Goal: Task Accomplishment & Management: Complete application form

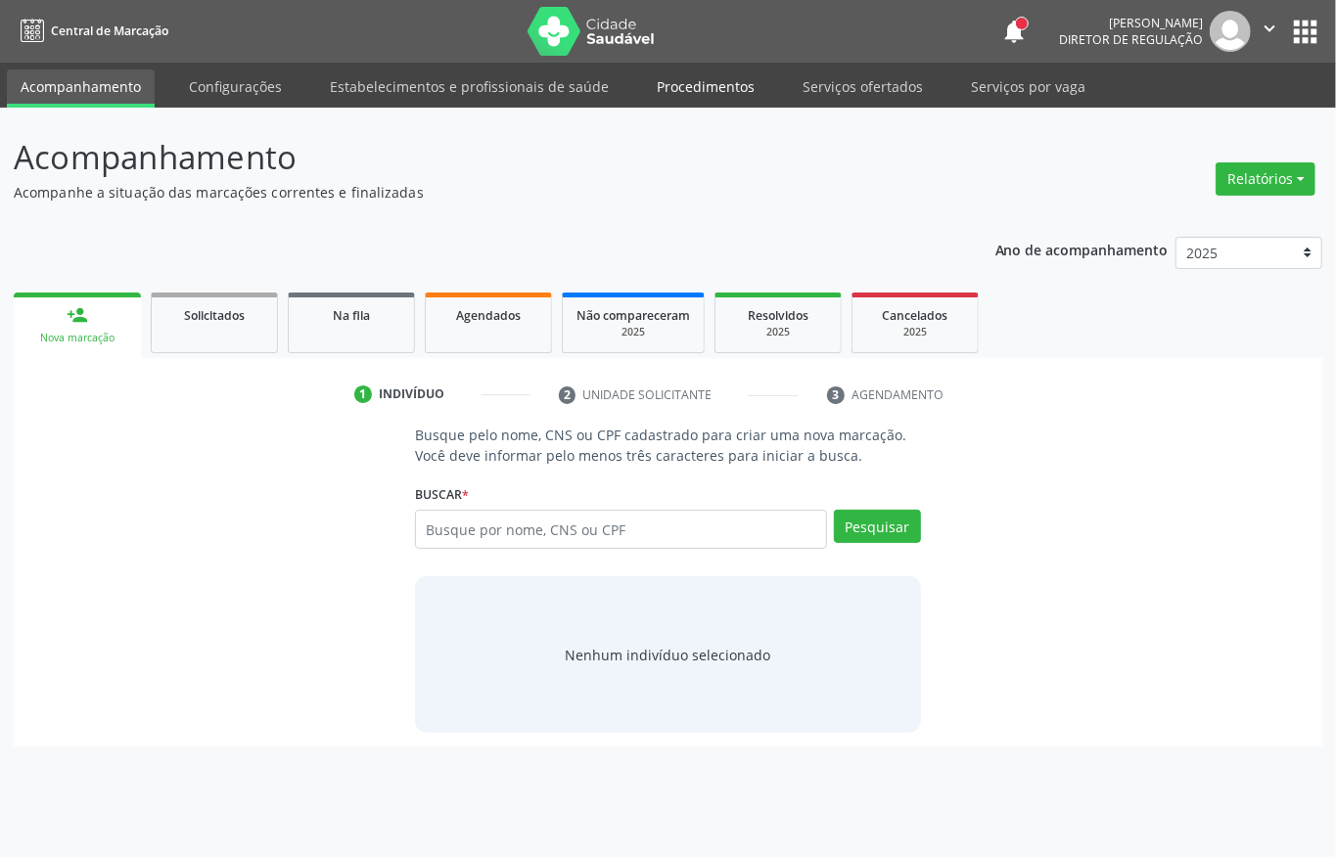
click at [701, 75] on link "Procedimentos" at bounding box center [705, 86] width 125 height 34
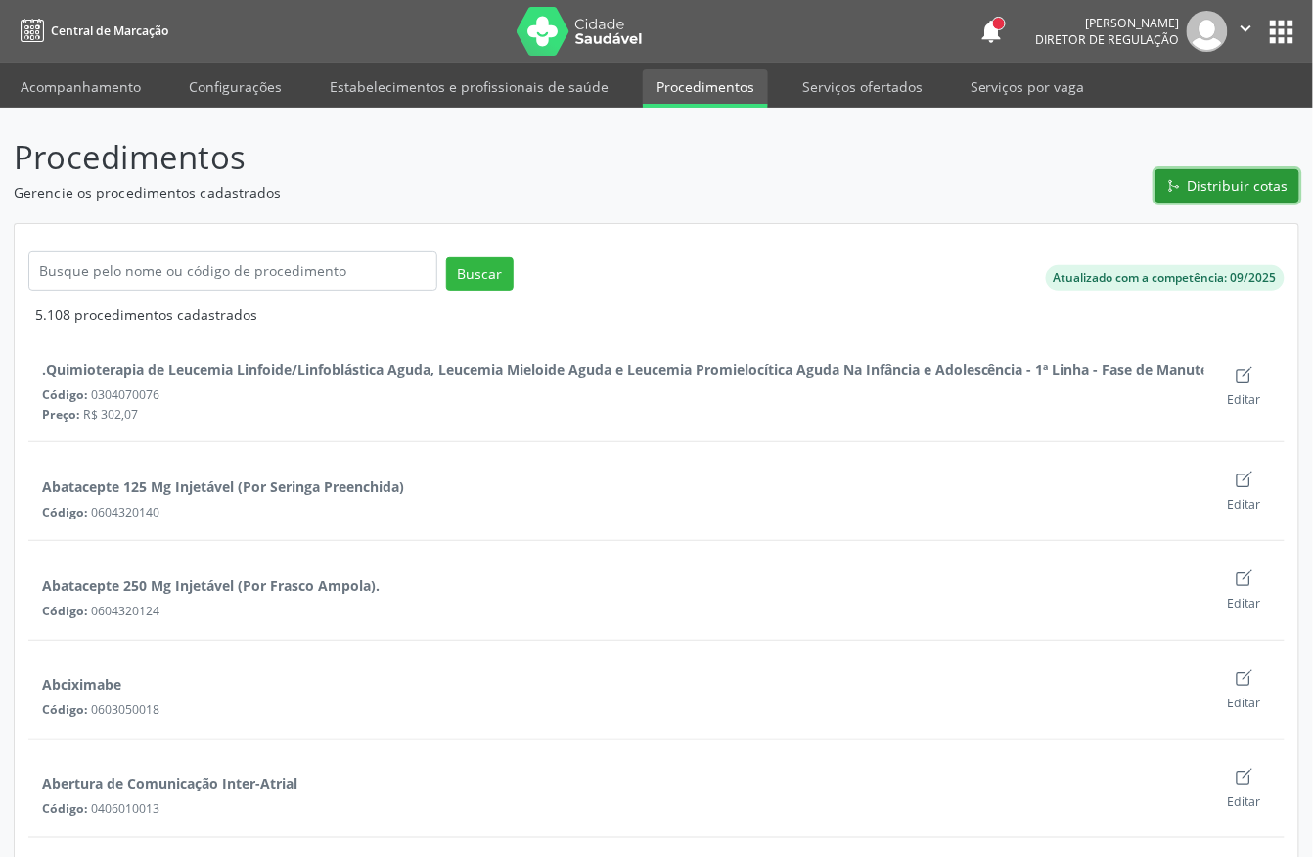
click at [1200, 189] on span "Distribuir cotas" at bounding box center [1238, 185] width 101 height 21
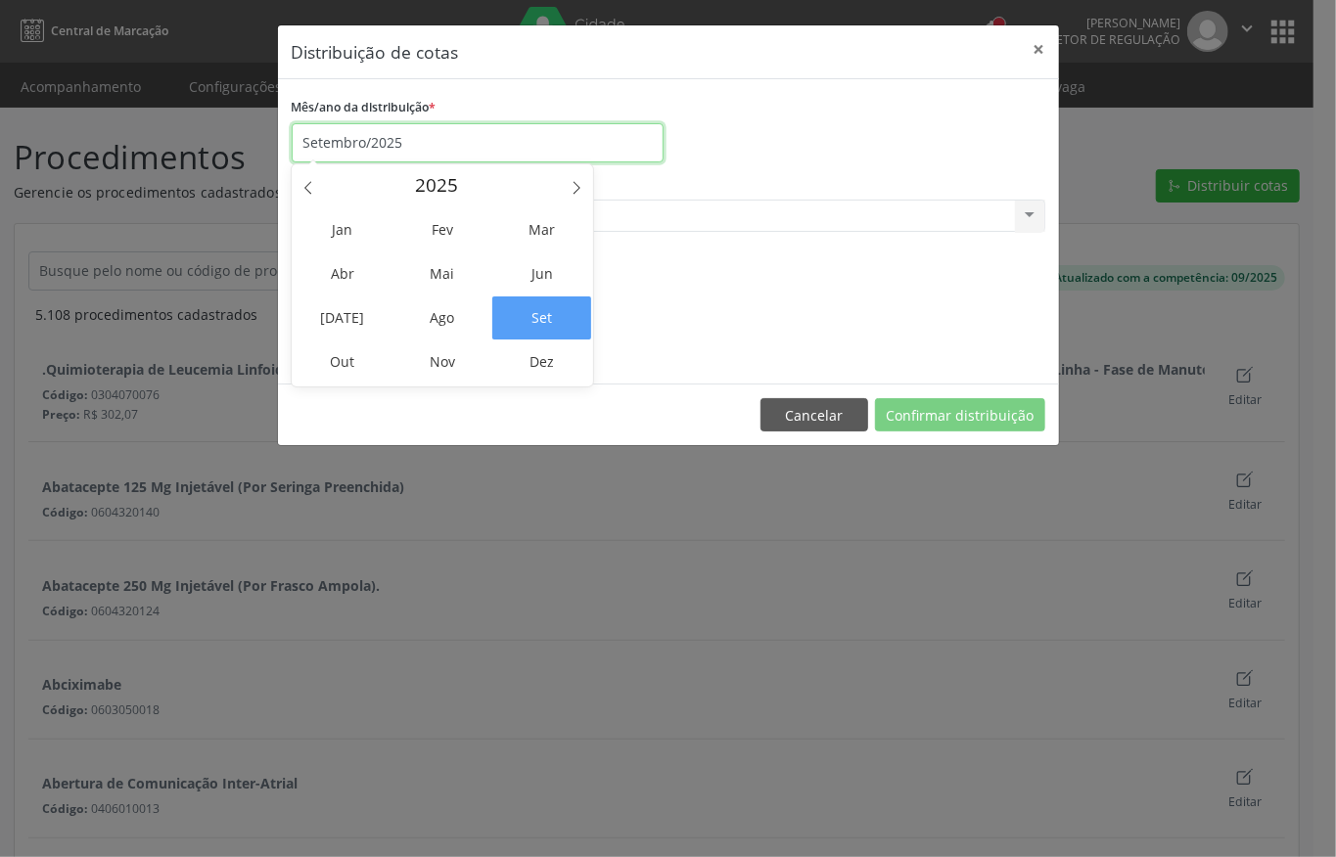
click at [417, 127] on input "Setembro/2025" at bounding box center [478, 142] width 372 height 39
click at [360, 354] on span "Out" at bounding box center [343, 362] width 99 height 43
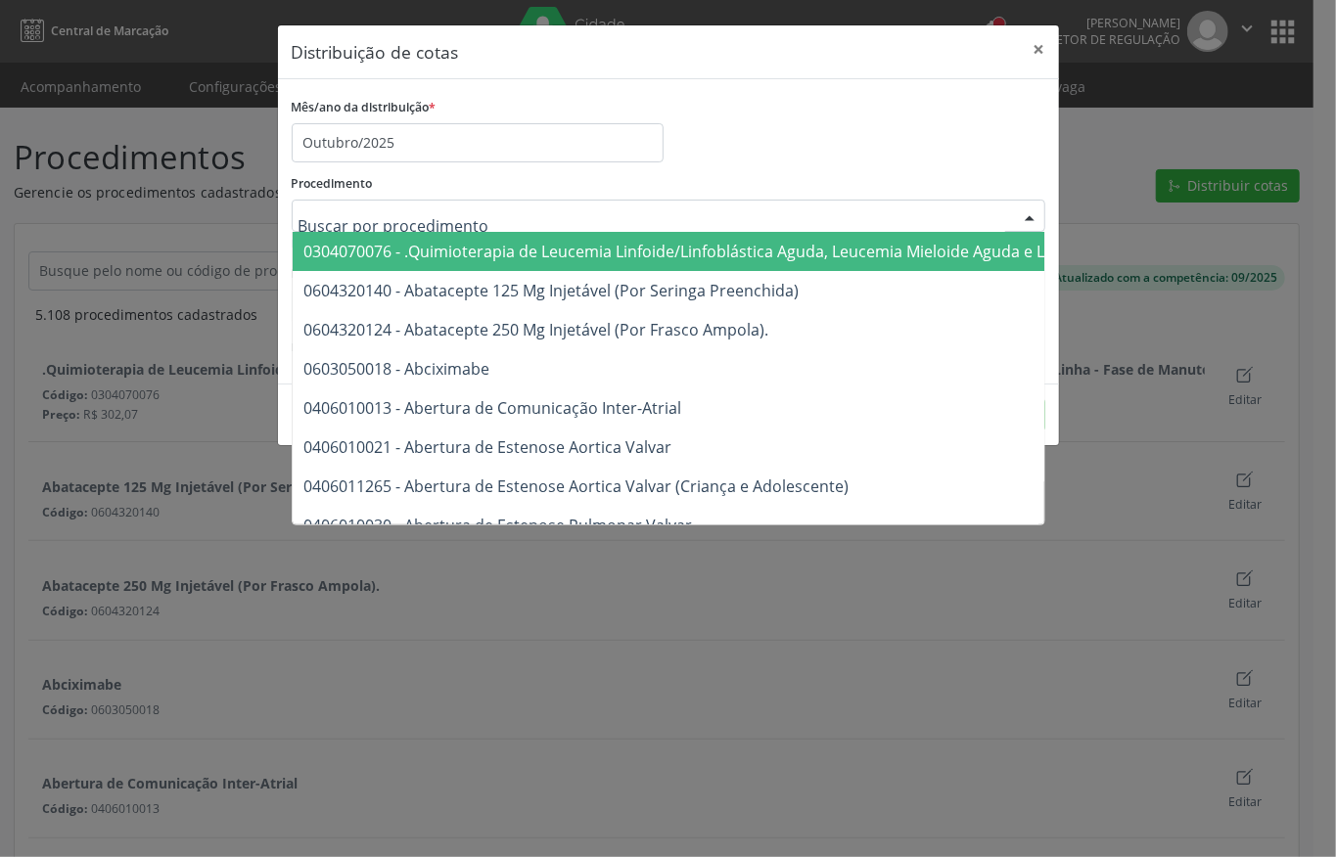
click at [374, 212] on input "text" at bounding box center [652, 226] width 707 height 39
type input "p"
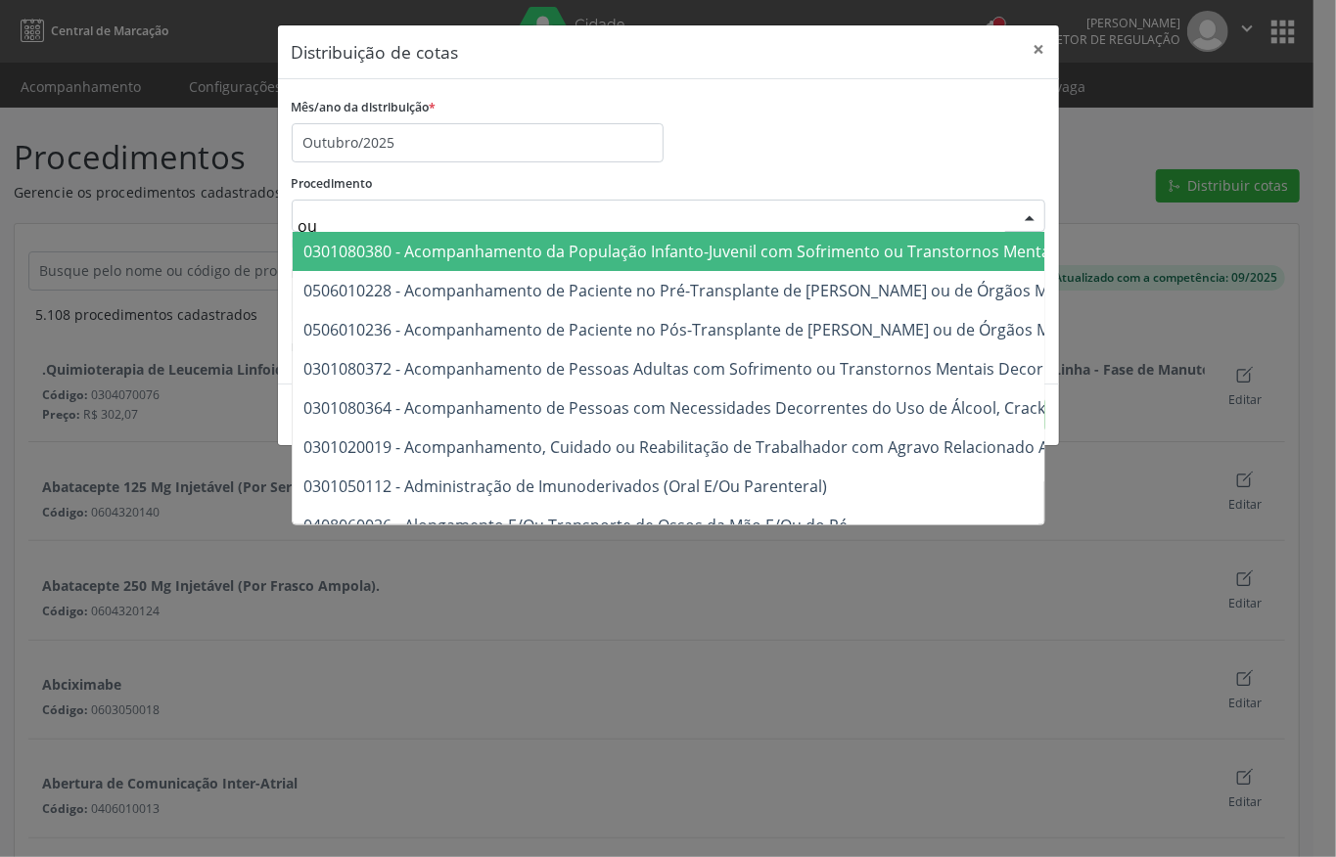
type input "o"
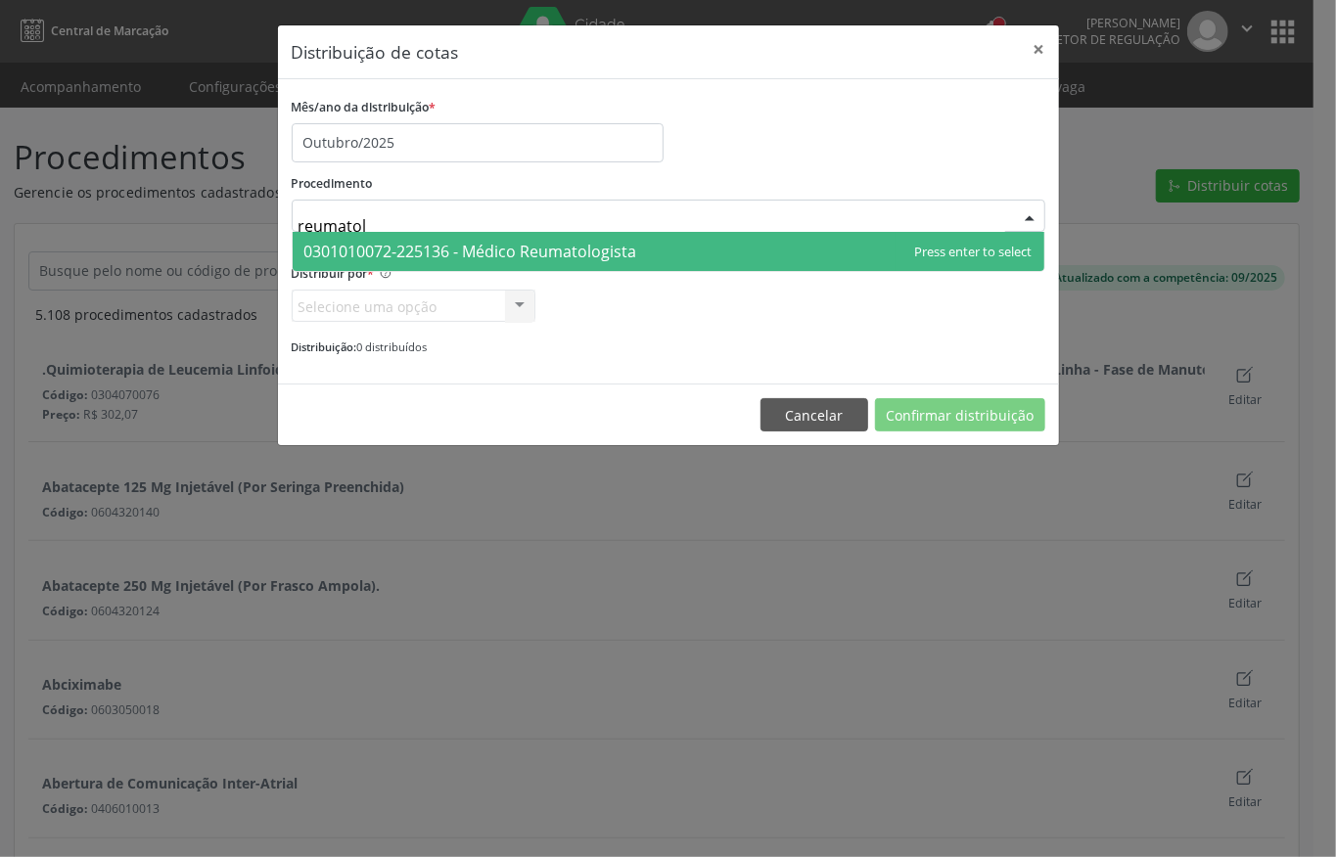
type input "reumatolo"
click at [400, 241] on span "0301010072-225136 - Médico Reumatologista" at bounding box center [470, 252] width 333 height 22
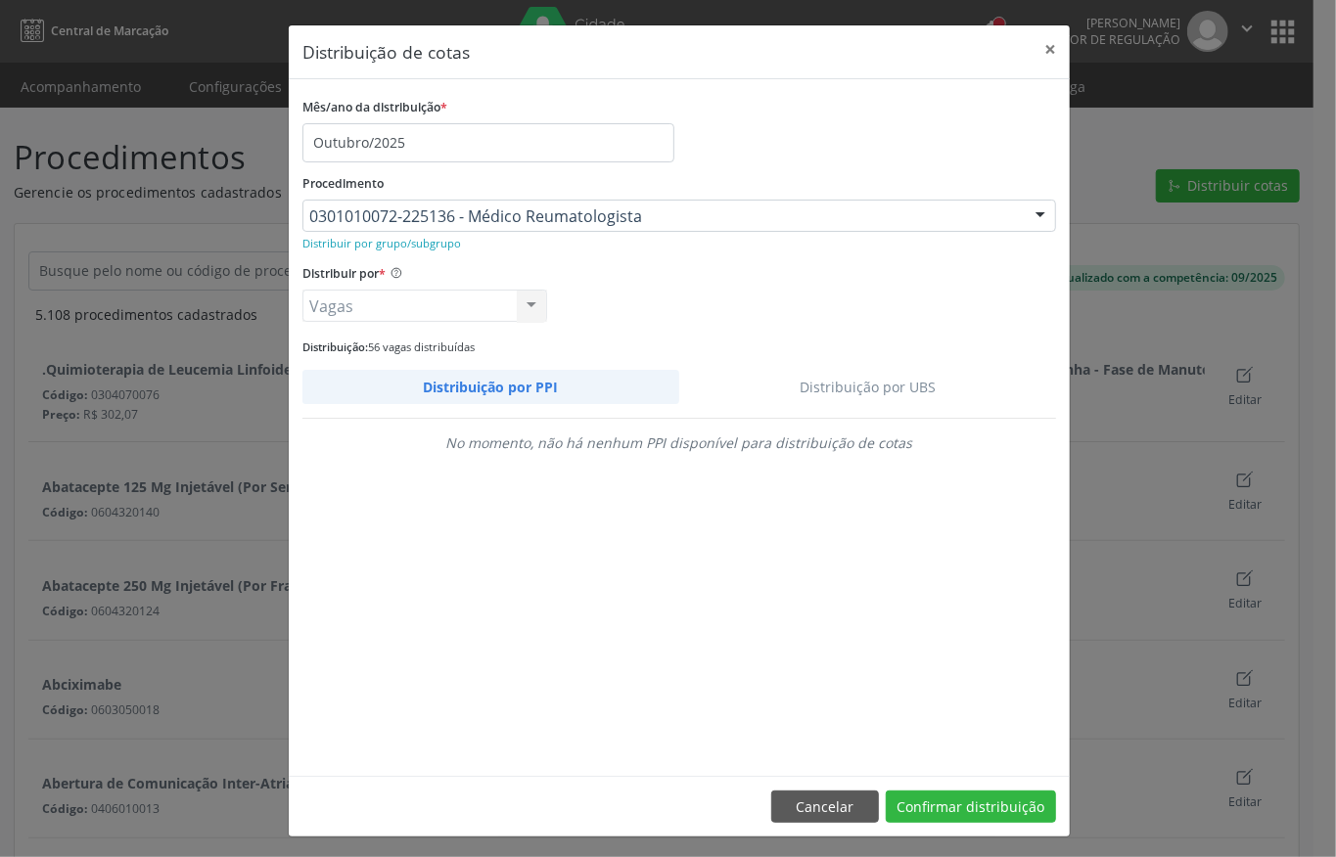
click at [848, 380] on link "Distribuição por UBS" at bounding box center [868, 387] width 378 height 34
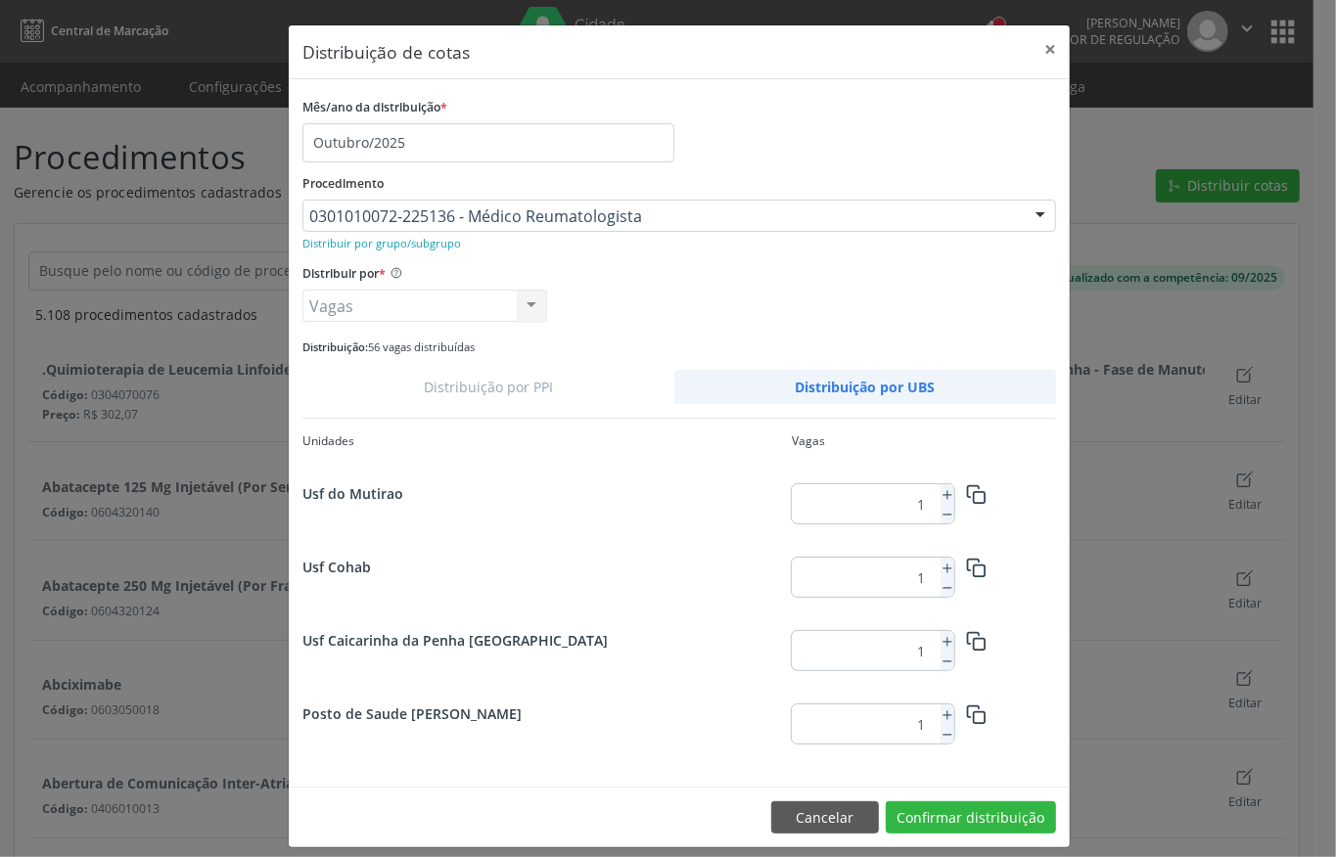
scroll to position [2517, 0]
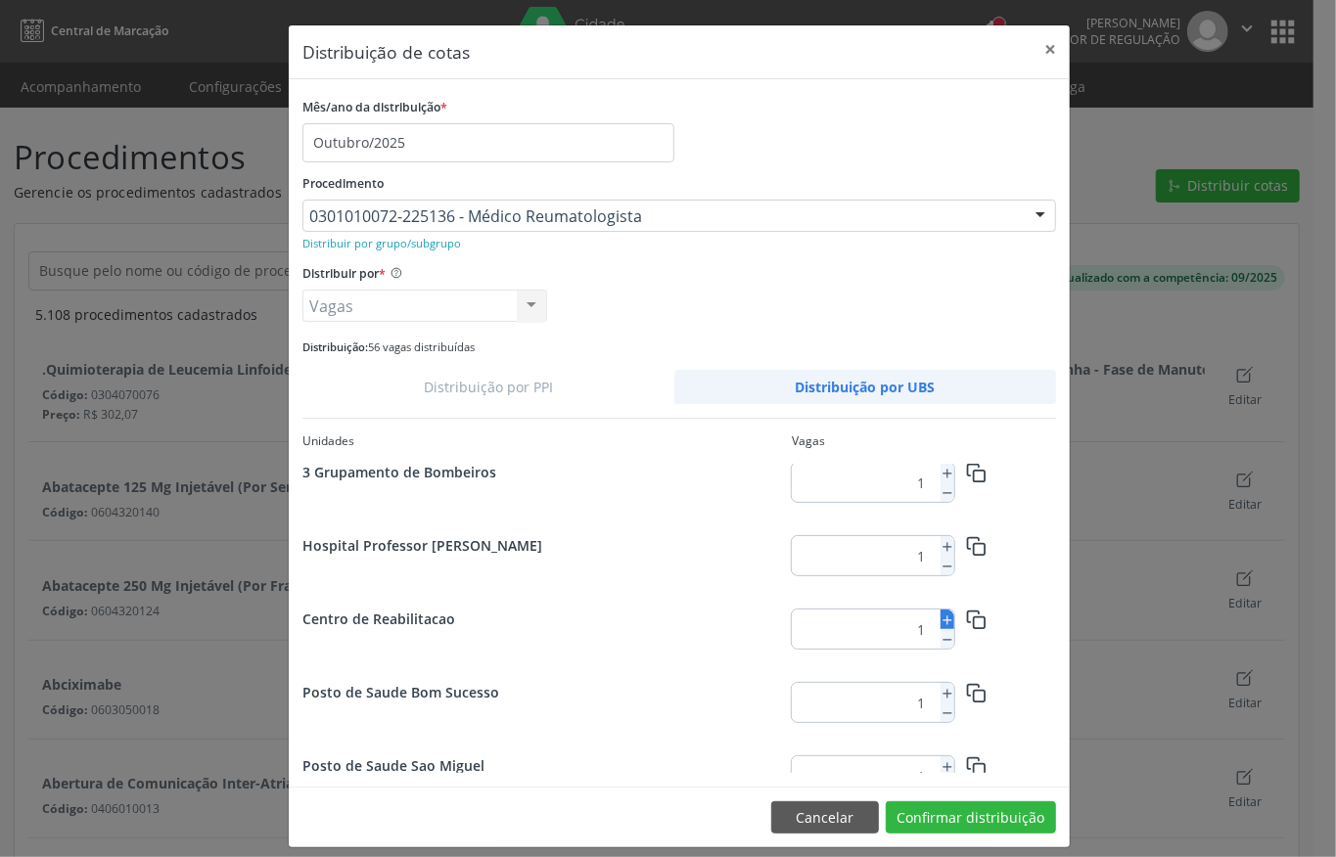
click at [941, 619] on icon at bounding box center [948, 621] width 14 height 14
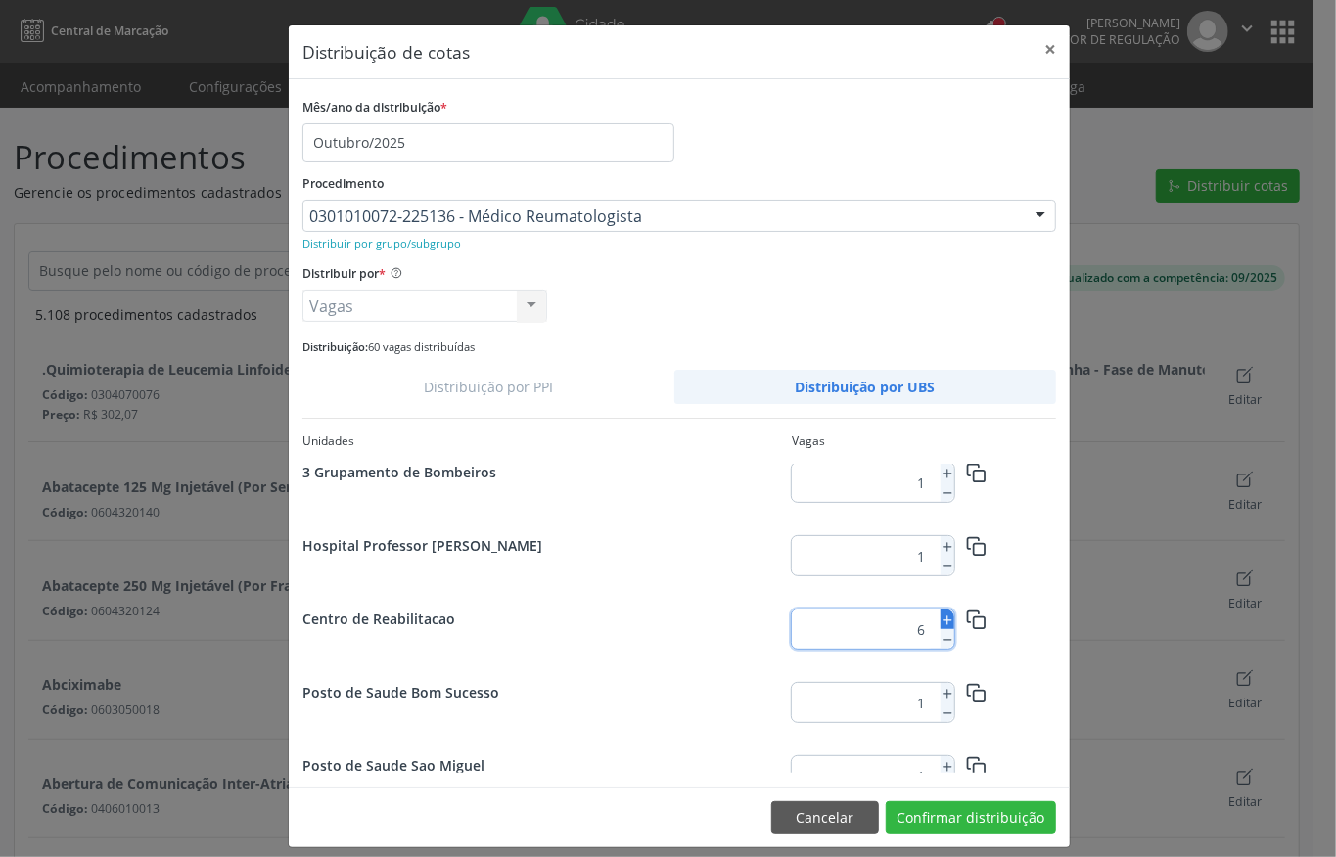
click at [941, 619] on icon at bounding box center [948, 621] width 14 height 14
type input "7"
click at [976, 819] on button "Confirmar distribuição" at bounding box center [971, 818] width 170 height 33
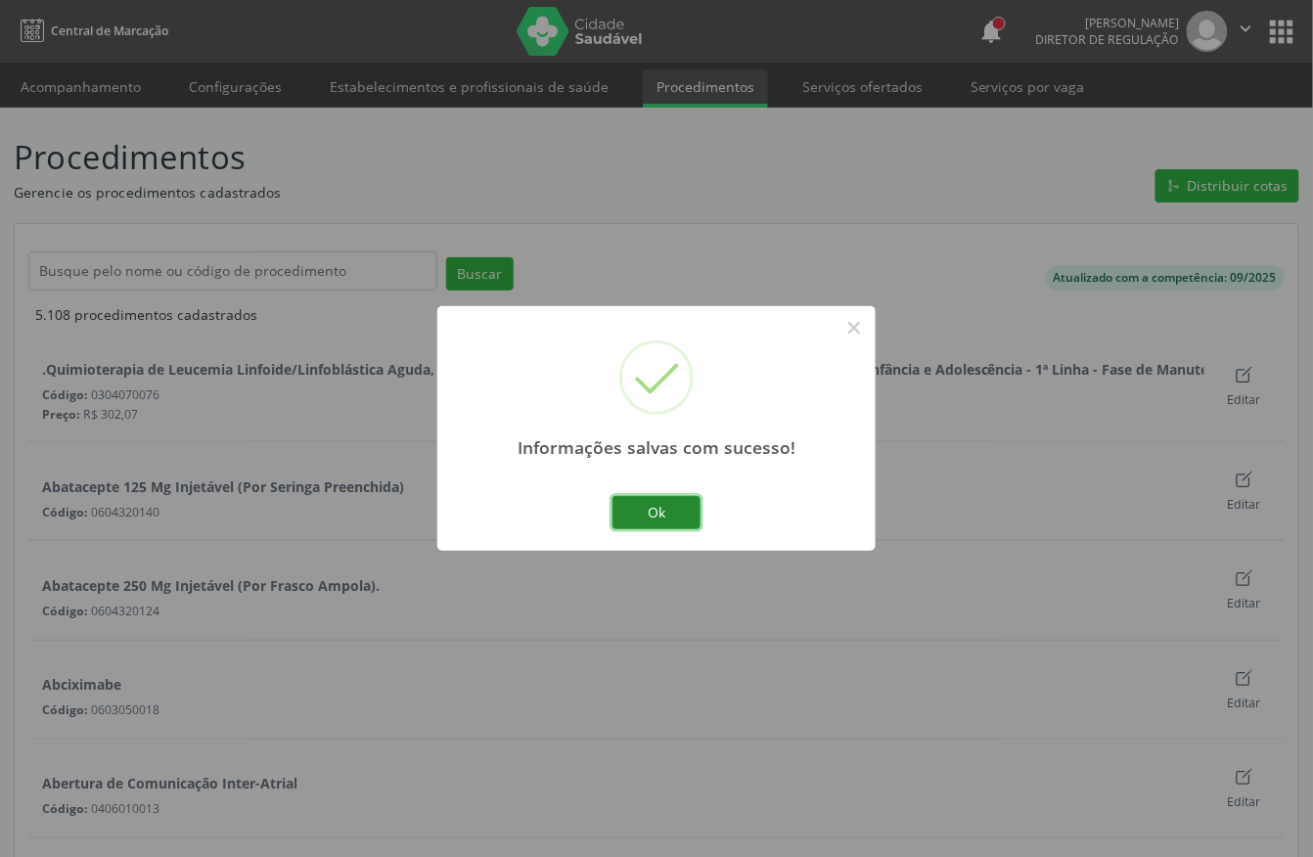
click at [635, 521] on button "Ok" at bounding box center [657, 512] width 88 height 33
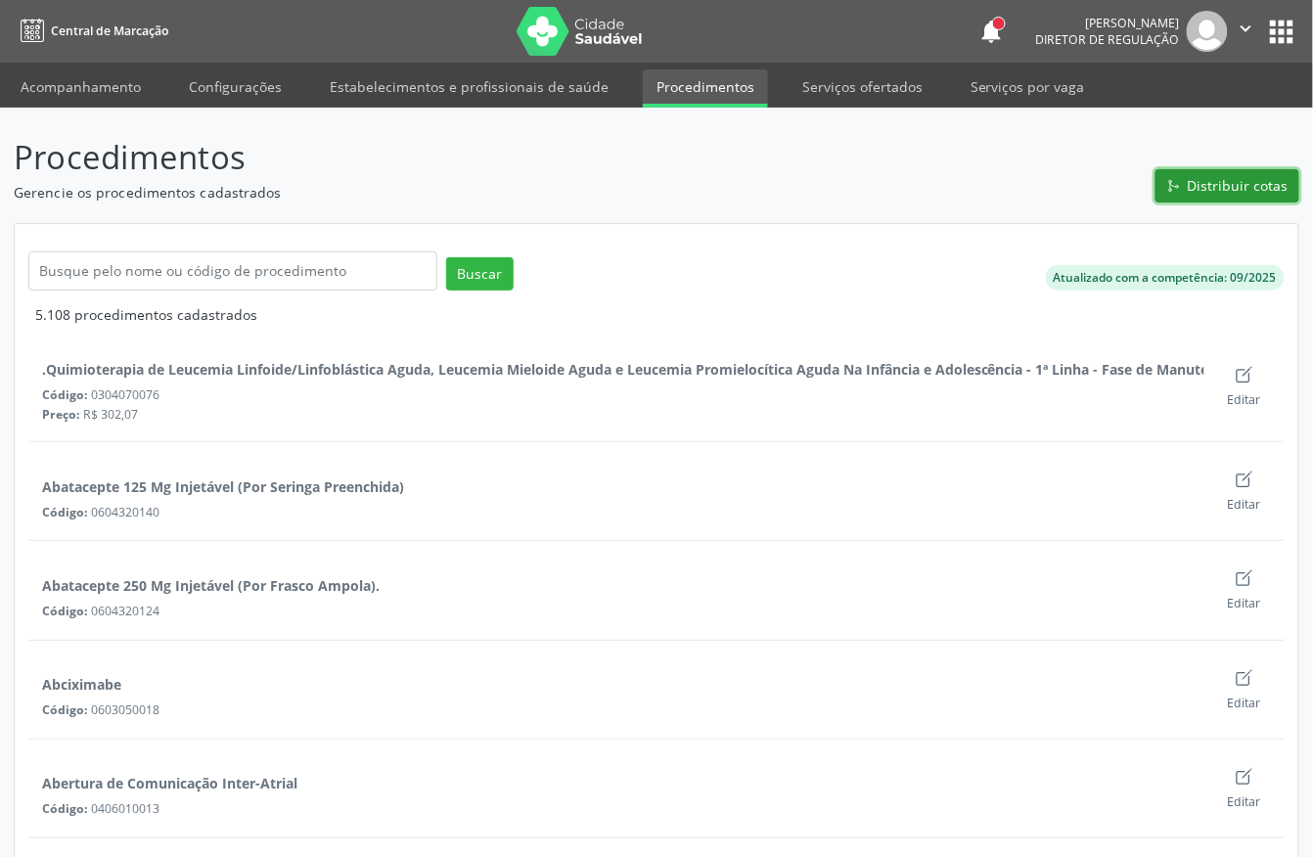
click at [1198, 189] on span "Distribuir cotas" at bounding box center [1238, 185] width 101 height 21
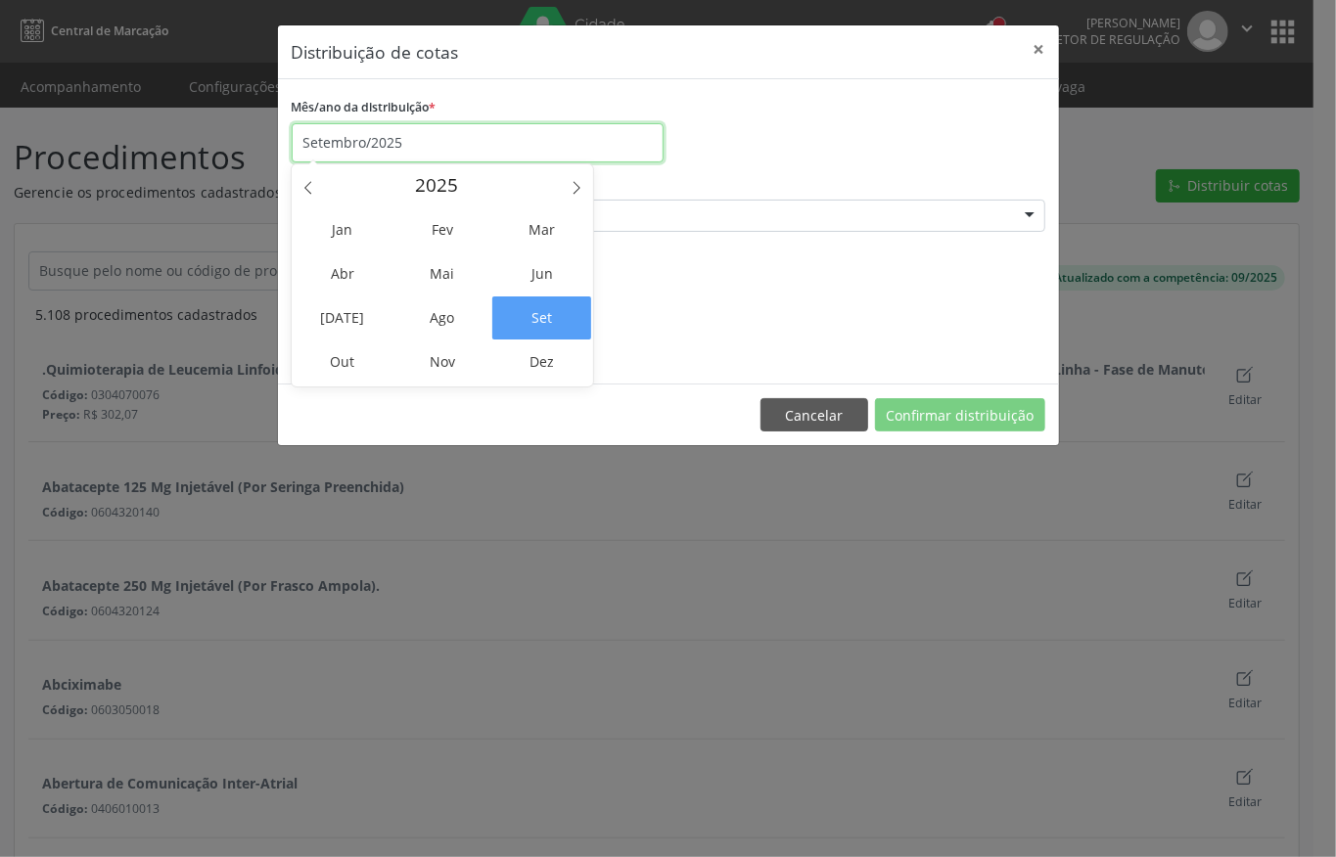
click at [404, 146] on input "Setembro/2025" at bounding box center [478, 142] width 372 height 39
click at [369, 352] on span "Out" at bounding box center [343, 362] width 99 height 43
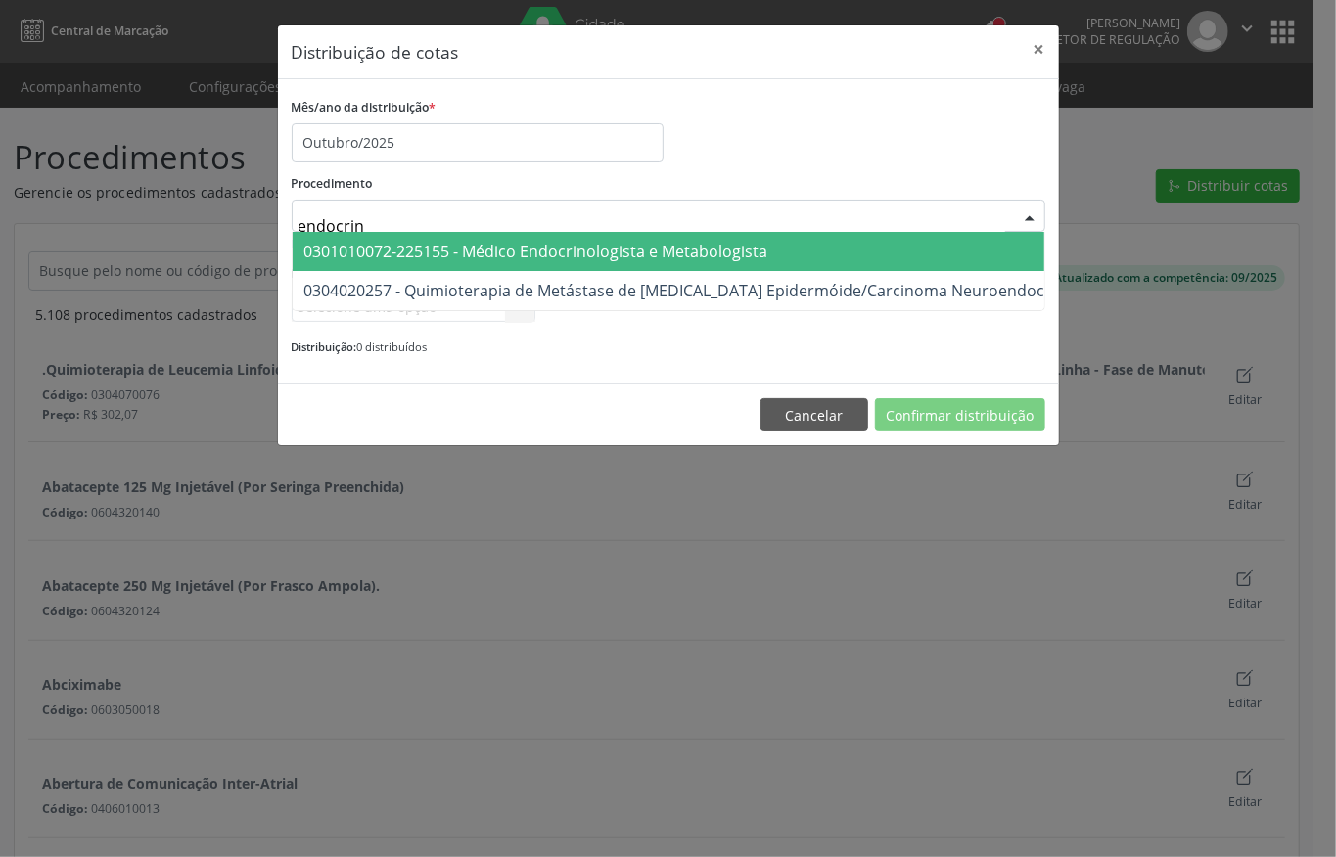
type input "endocrino"
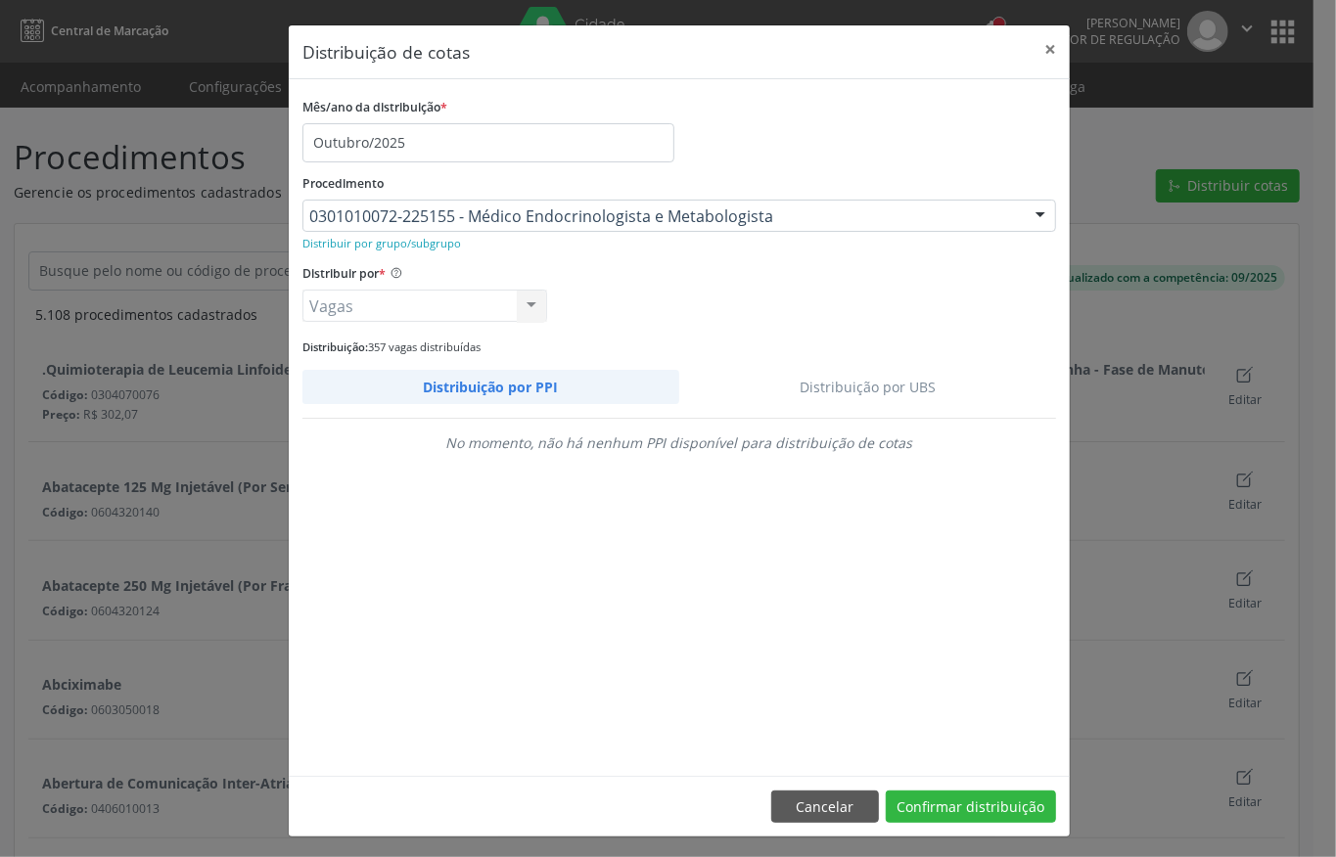
click at [824, 381] on link "Distribuição por UBS" at bounding box center [868, 387] width 378 height 34
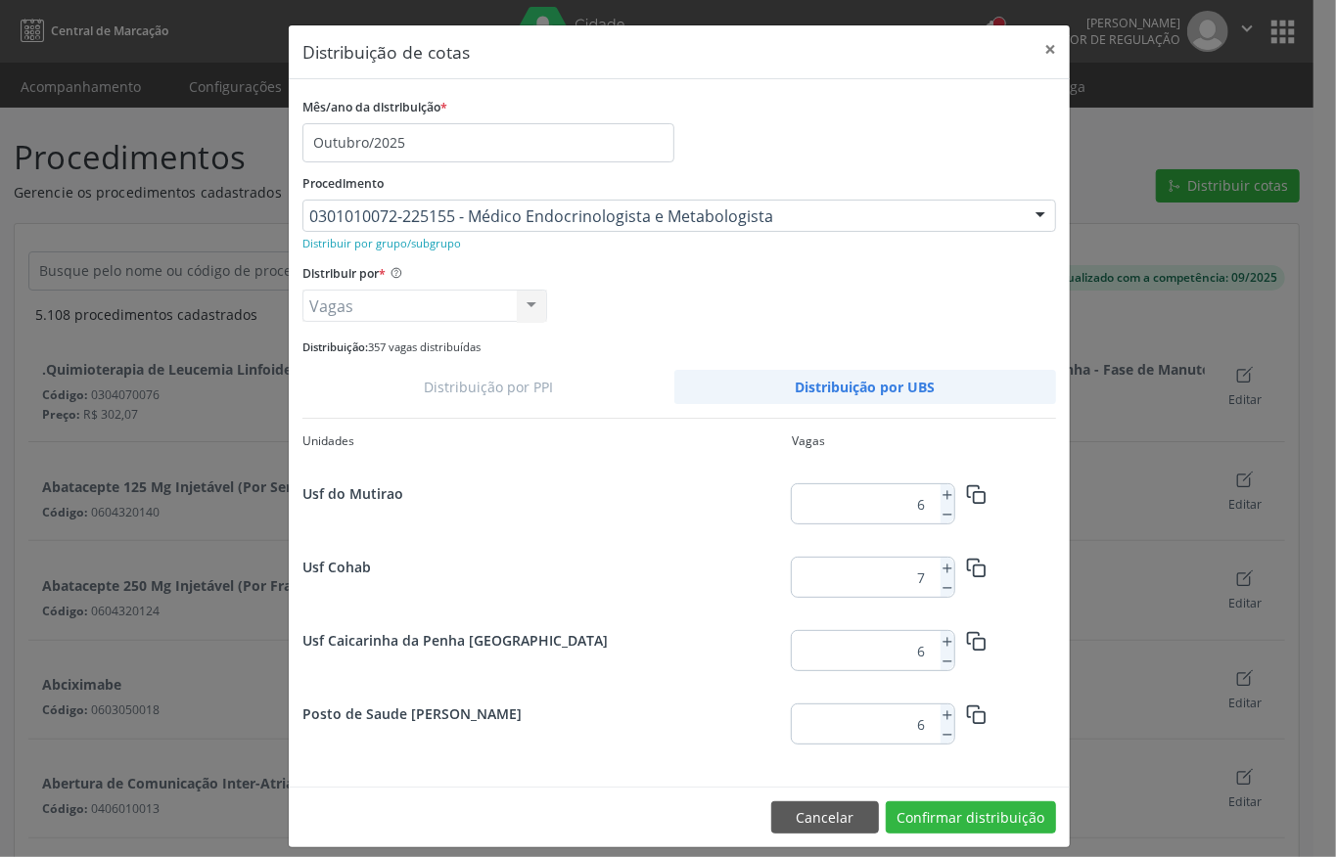
scroll to position [1049, 0]
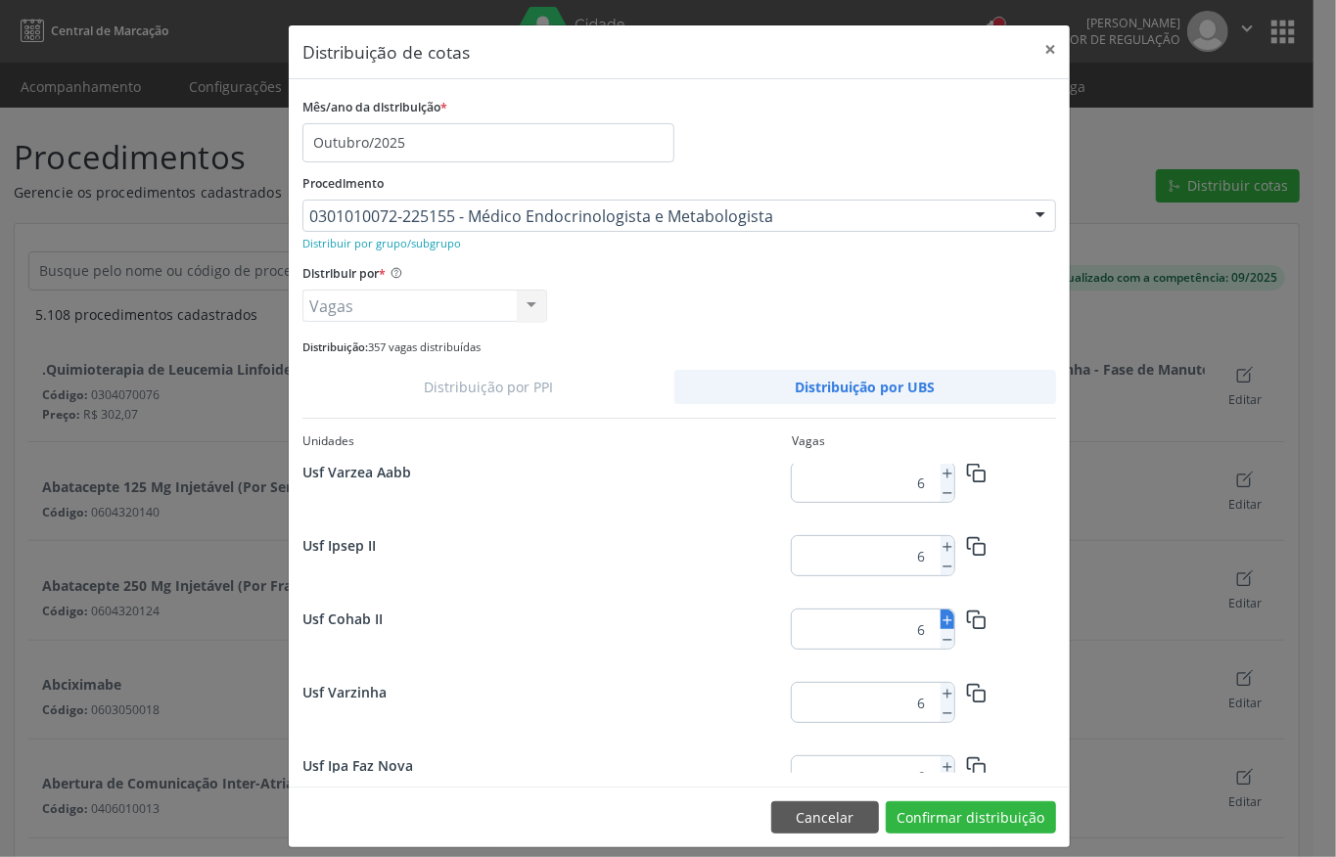
click at [941, 620] on icon at bounding box center [948, 621] width 14 height 14
type input "7"
click at [955, 812] on button "Confirmar distribuição" at bounding box center [971, 818] width 170 height 33
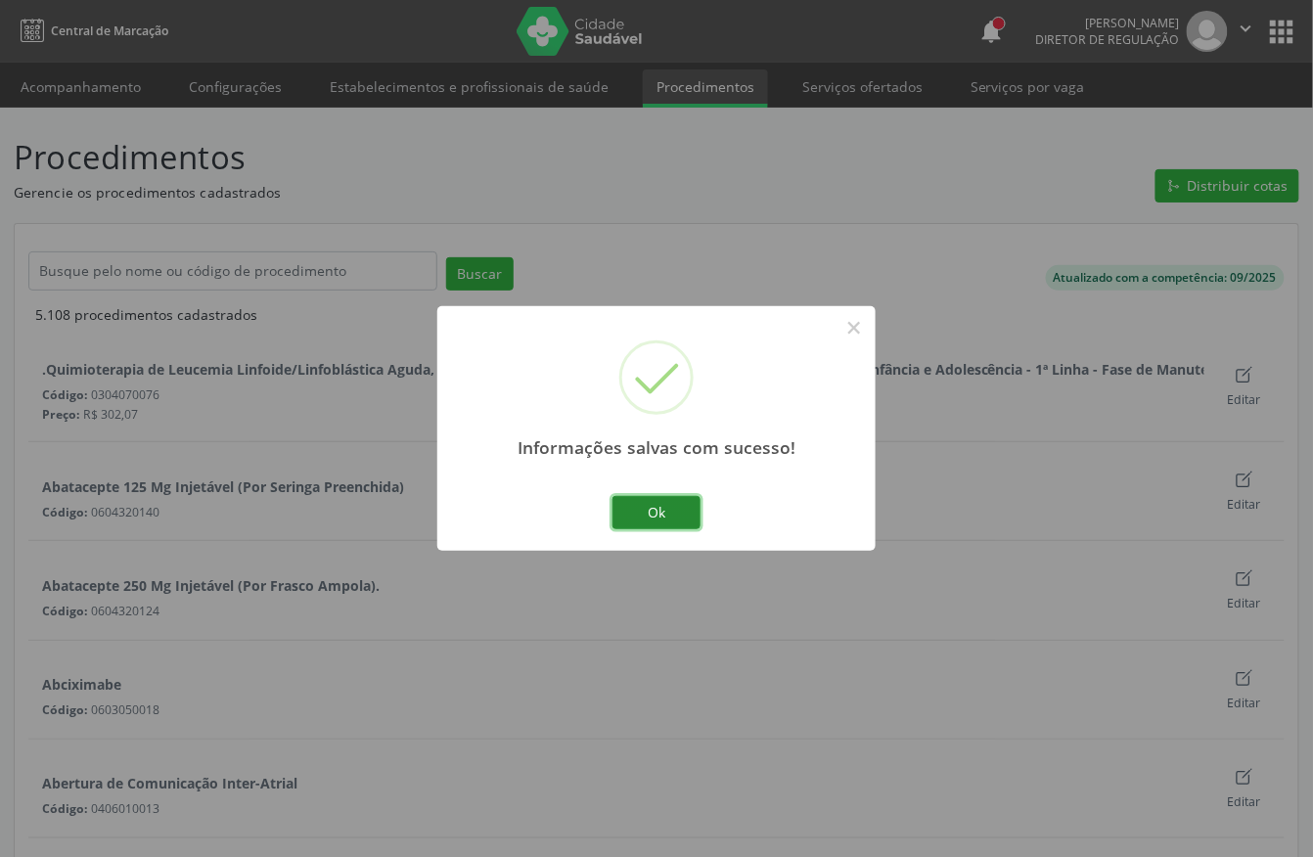
click at [686, 502] on button "Ok" at bounding box center [657, 512] width 88 height 33
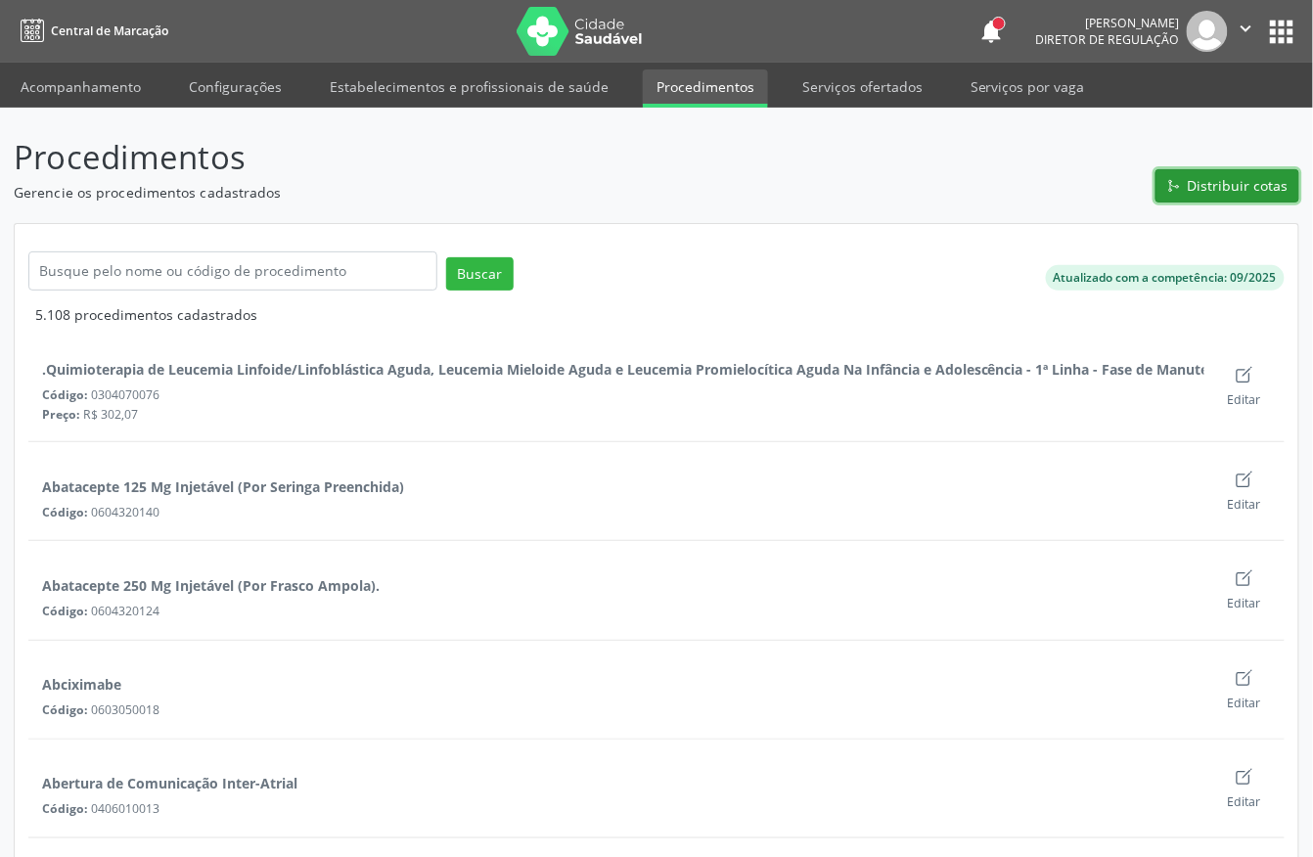
click at [1171, 184] on icon "Git Merge" at bounding box center [1175, 186] width 14 height 14
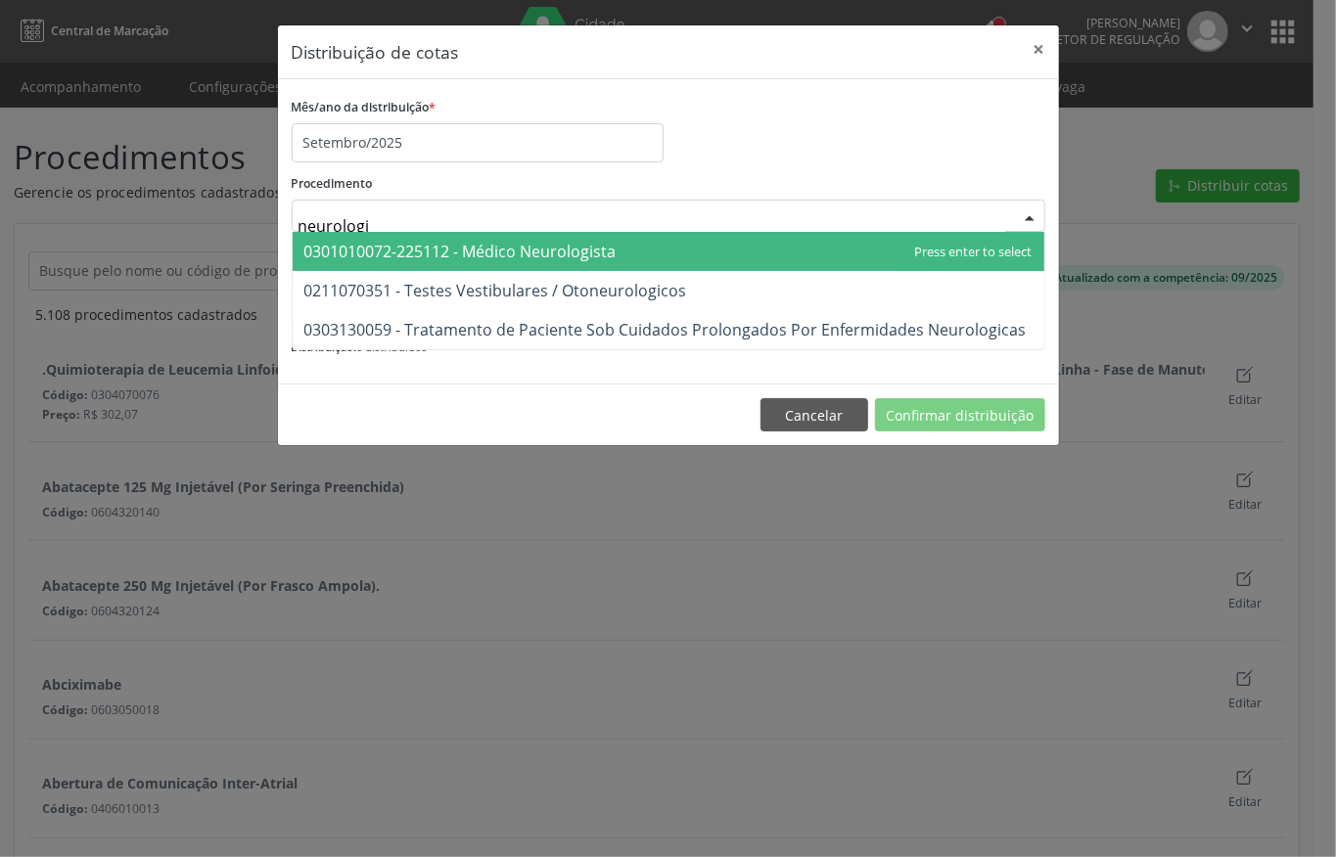
type input "neurologis"
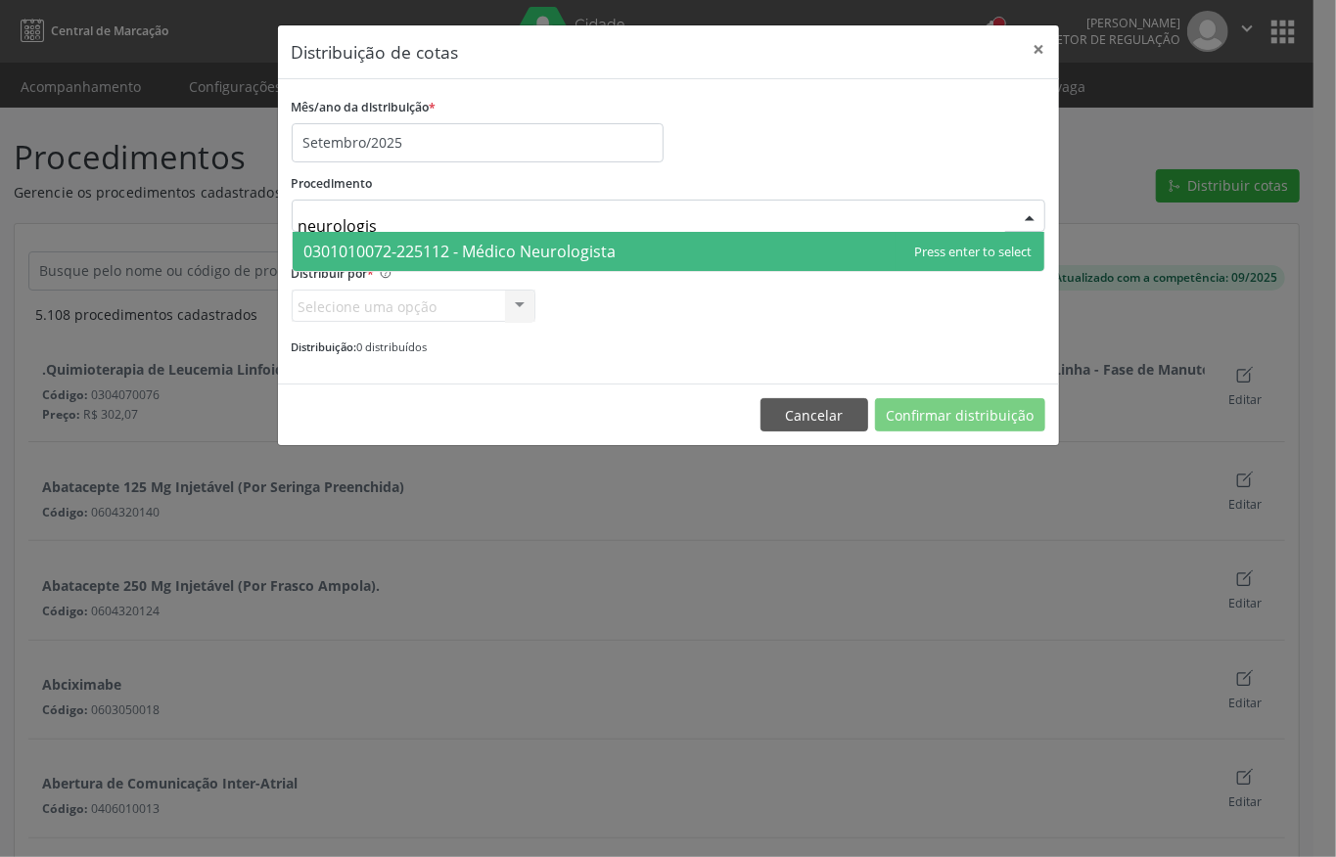
click at [431, 249] on span "0301010072-225112 - Médico Neurologista" at bounding box center [460, 252] width 312 height 22
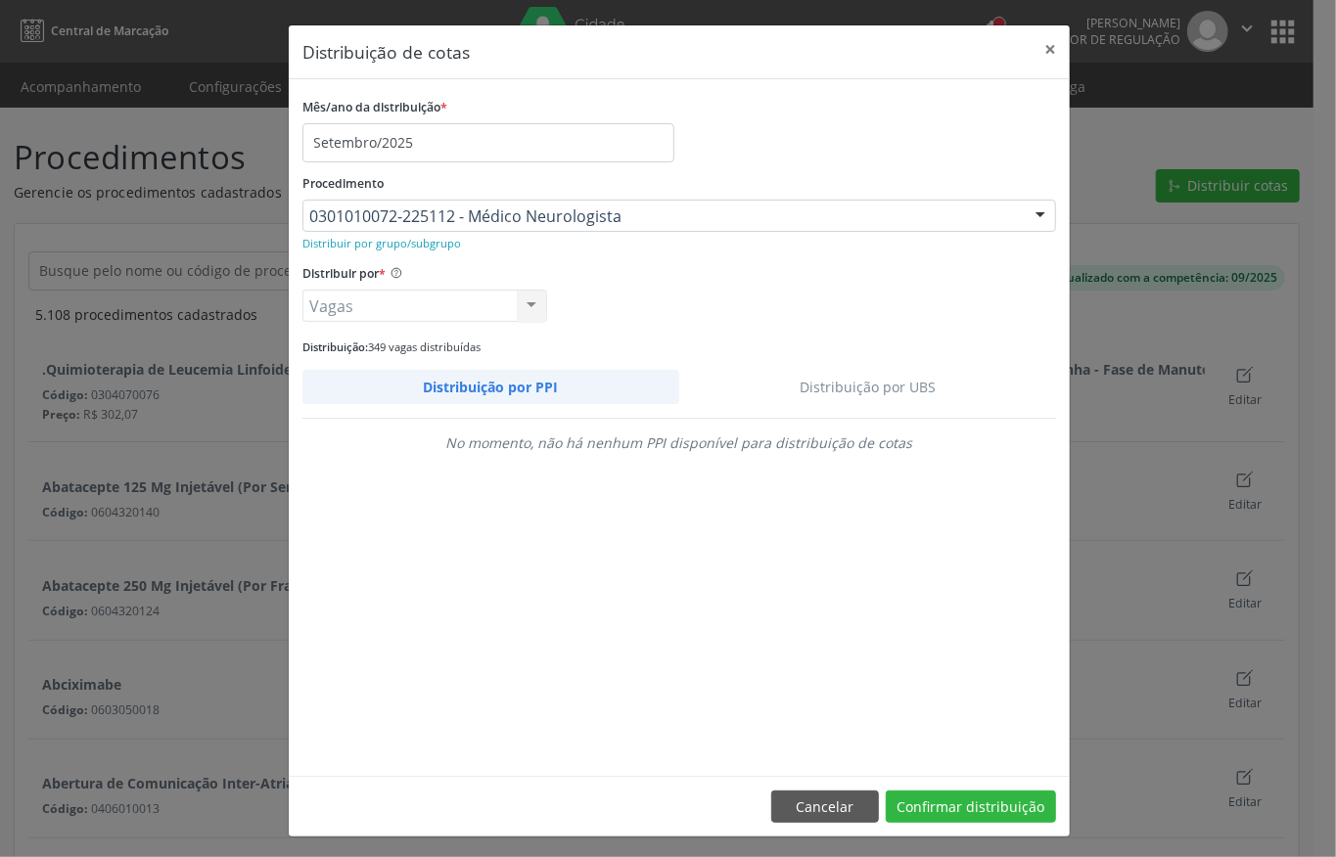
click at [878, 388] on link "Distribuição por UBS" at bounding box center [868, 387] width 378 height 34
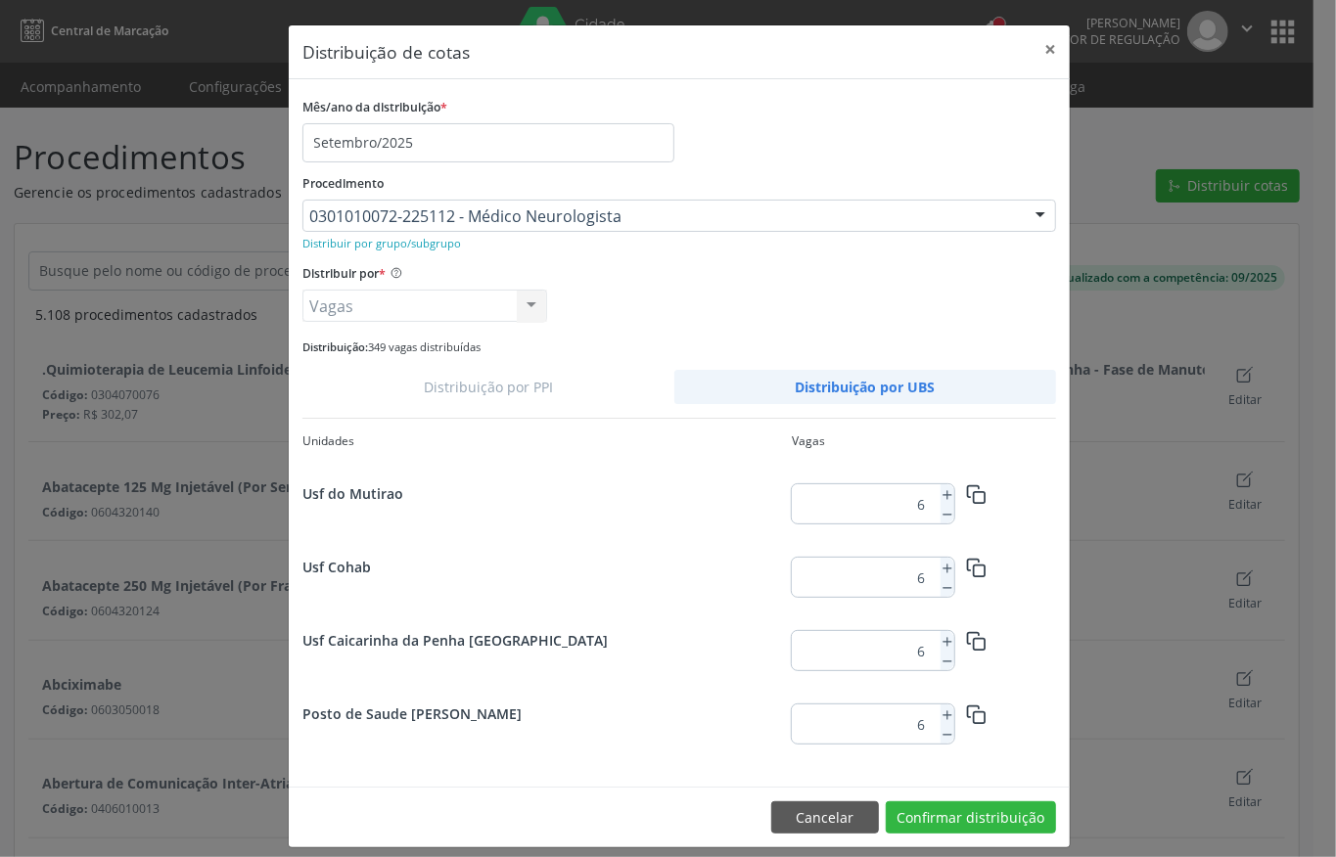
scroll to position [2517, 0]
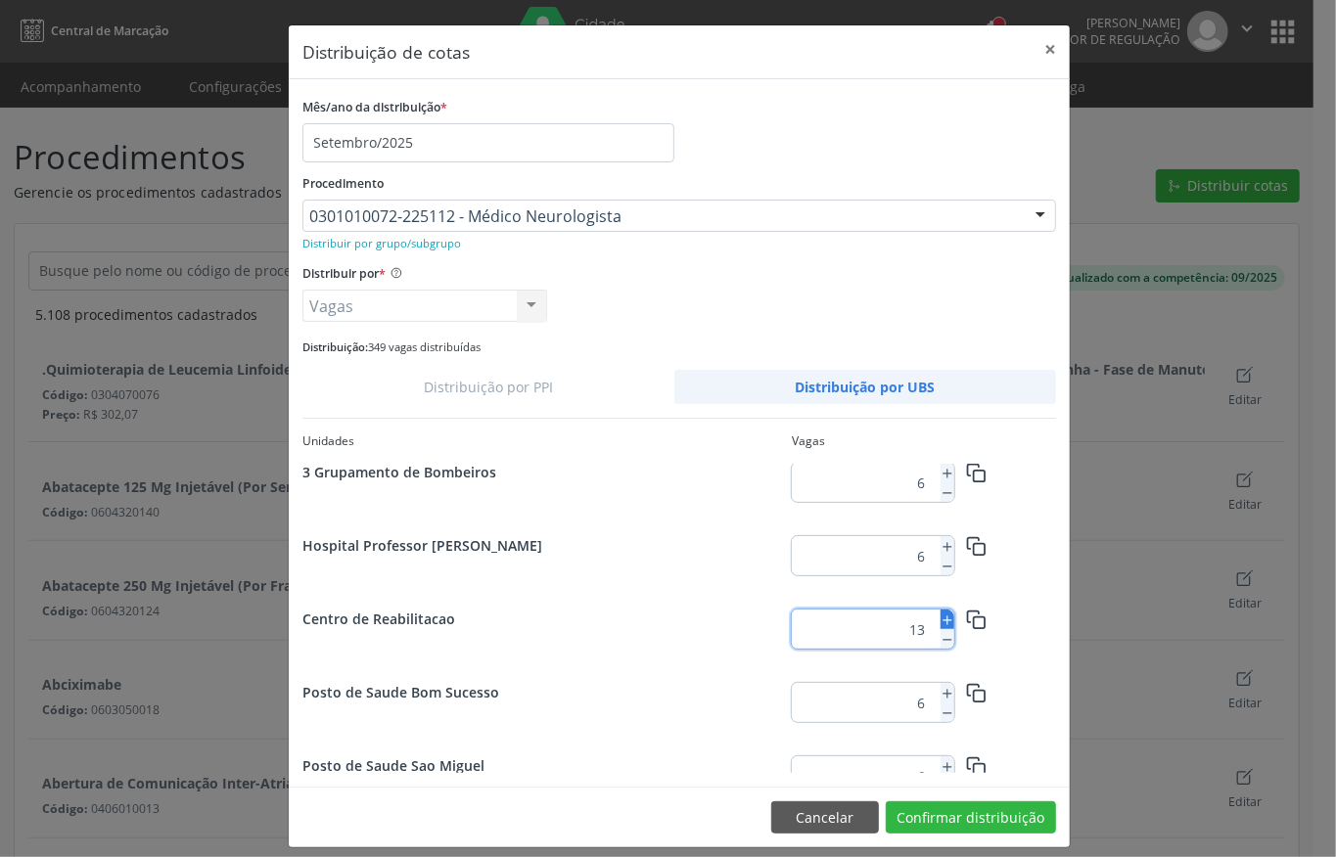
click at [941, 620] on icon at bounding box center [948, 621] width 14 height 14
type input "15"
click at [951, 811] on button "Confirmar distribuição" at bounding box center [971, 818] width 170 height 33
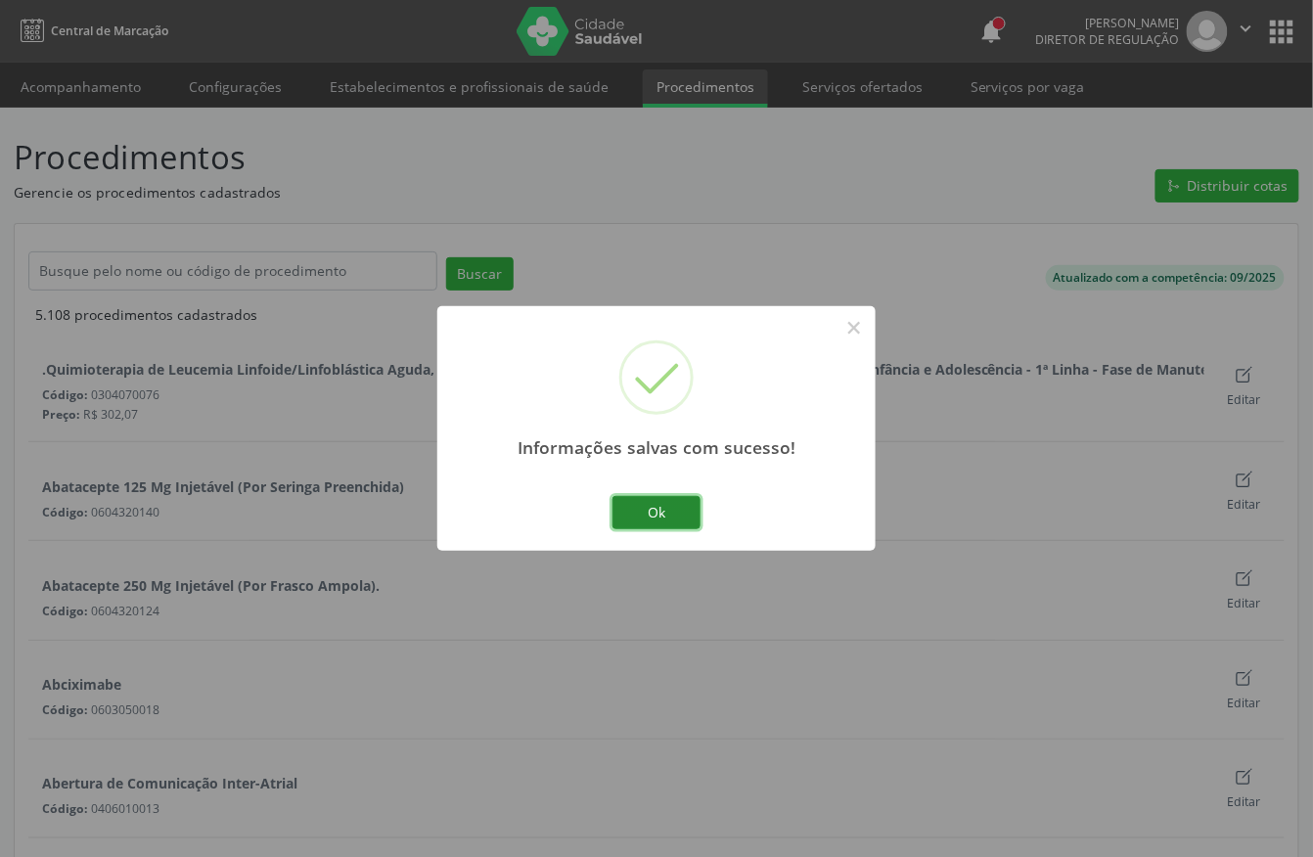
click at [667, 506] on button "Ok" at bounding box center [657, 512] width 88 height 33
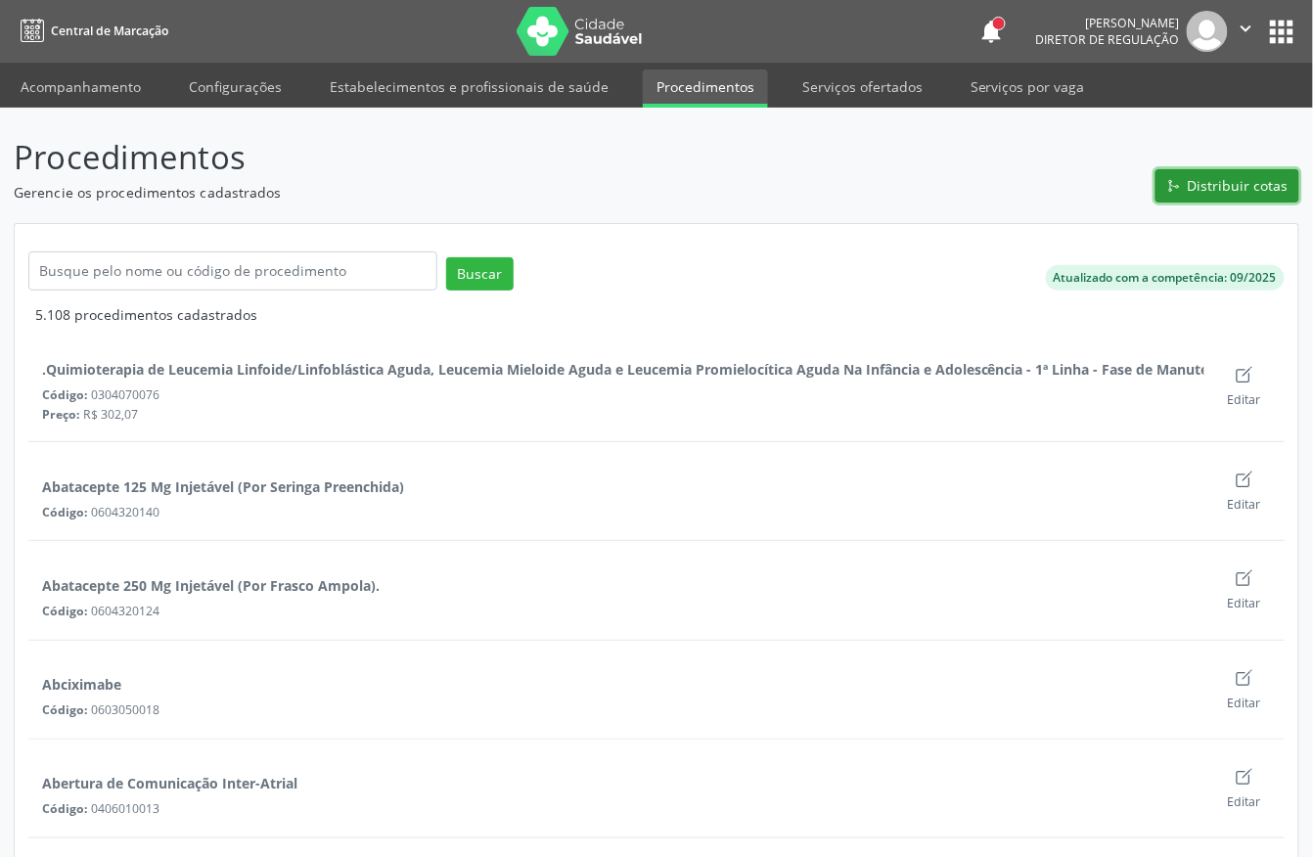
click at [1233, 188] on span "Distribuir cotas" at bounding box center [1238, 185] width 101 height 21
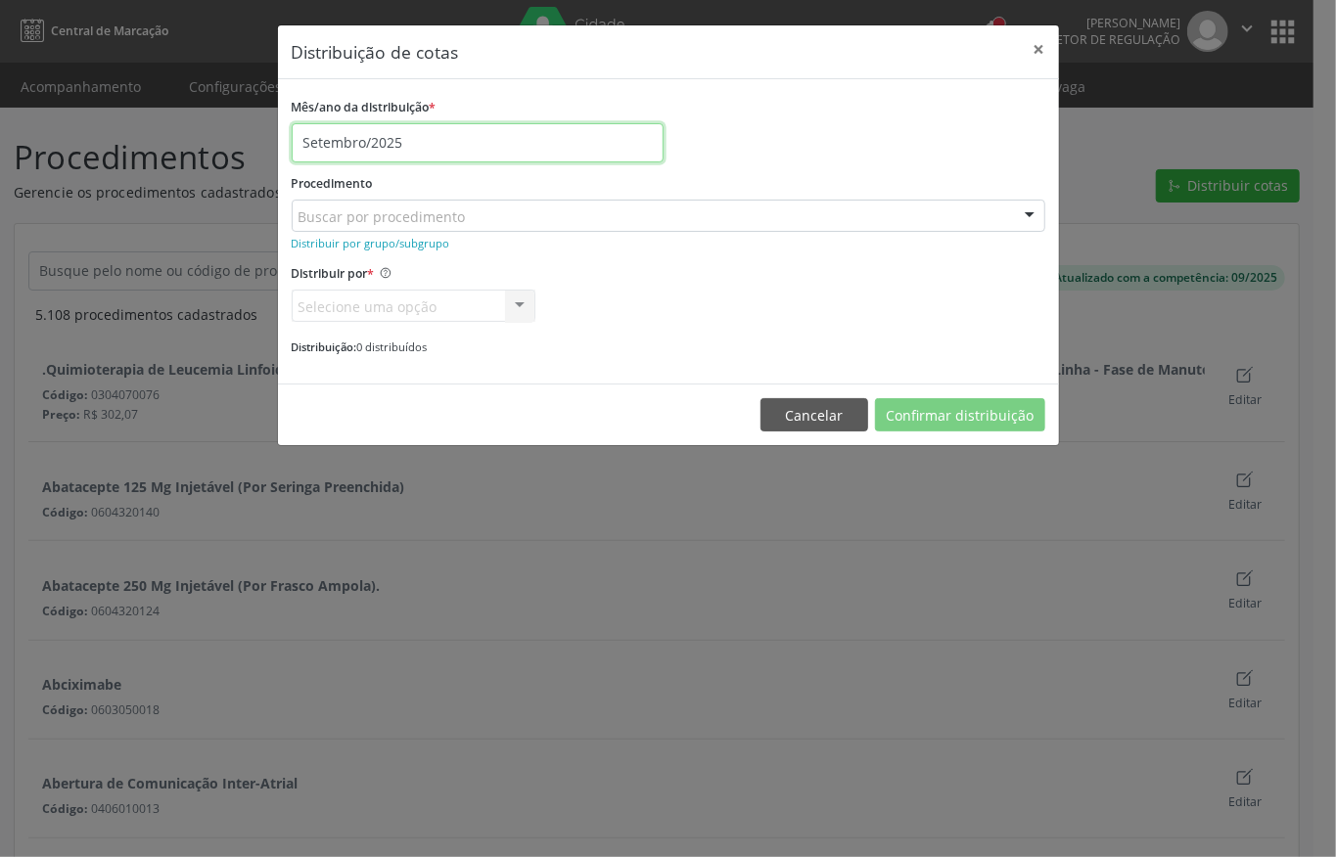
click at [389, 146] on input "Setembro/2025" at bounding box center [478, 142] width 372 height 39
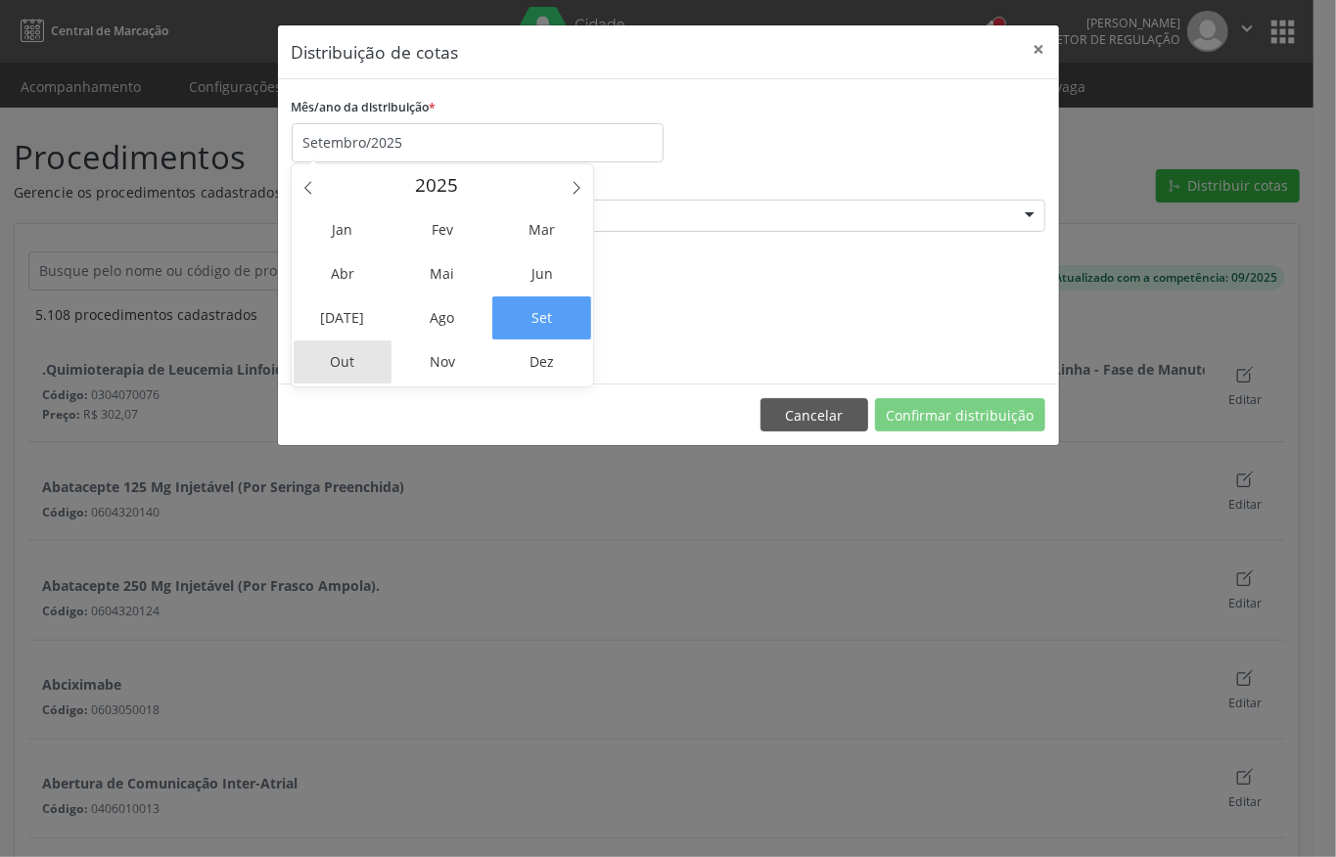
click at [357, 358] on span "Out" at bounding box center [343, 362] width 99 height 43
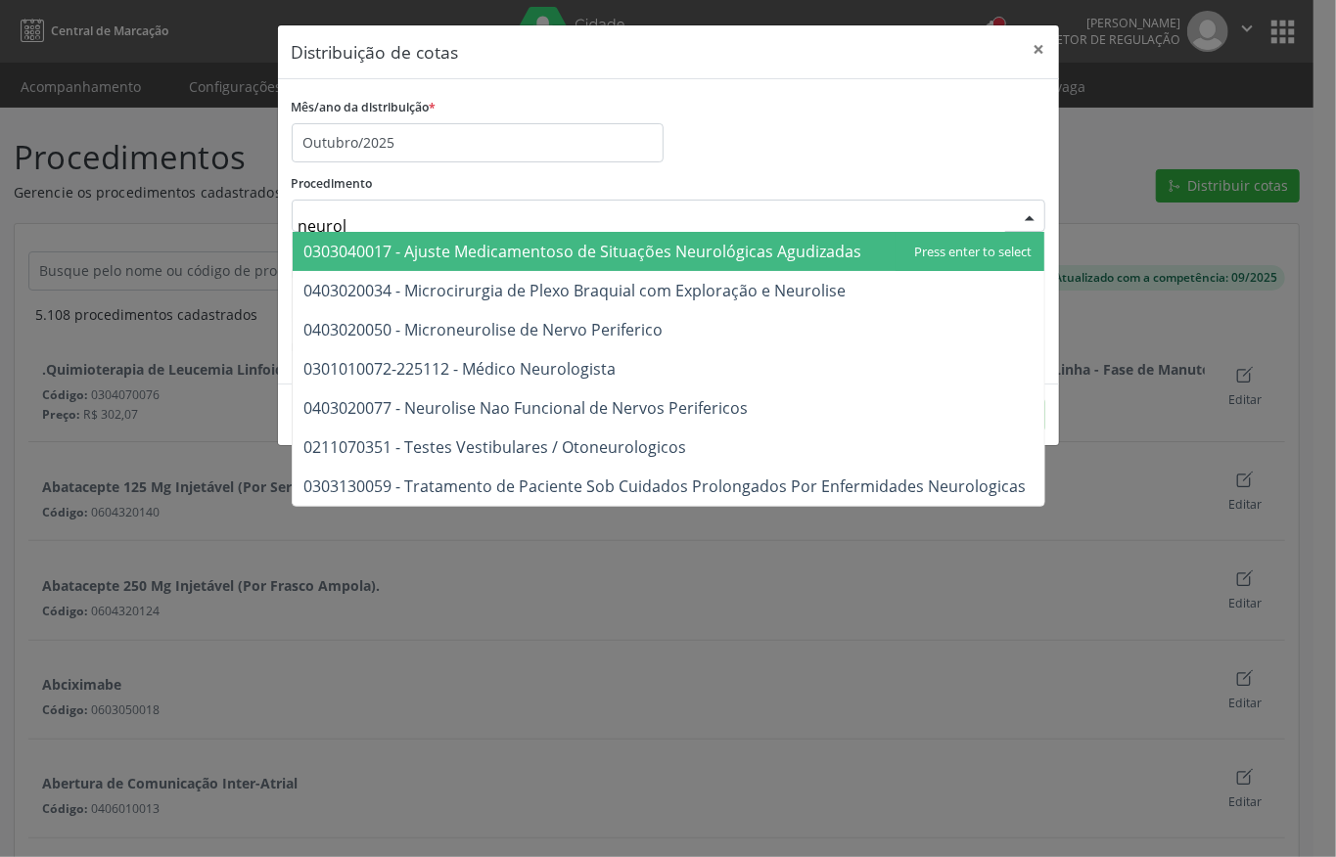
type input "neurolo"
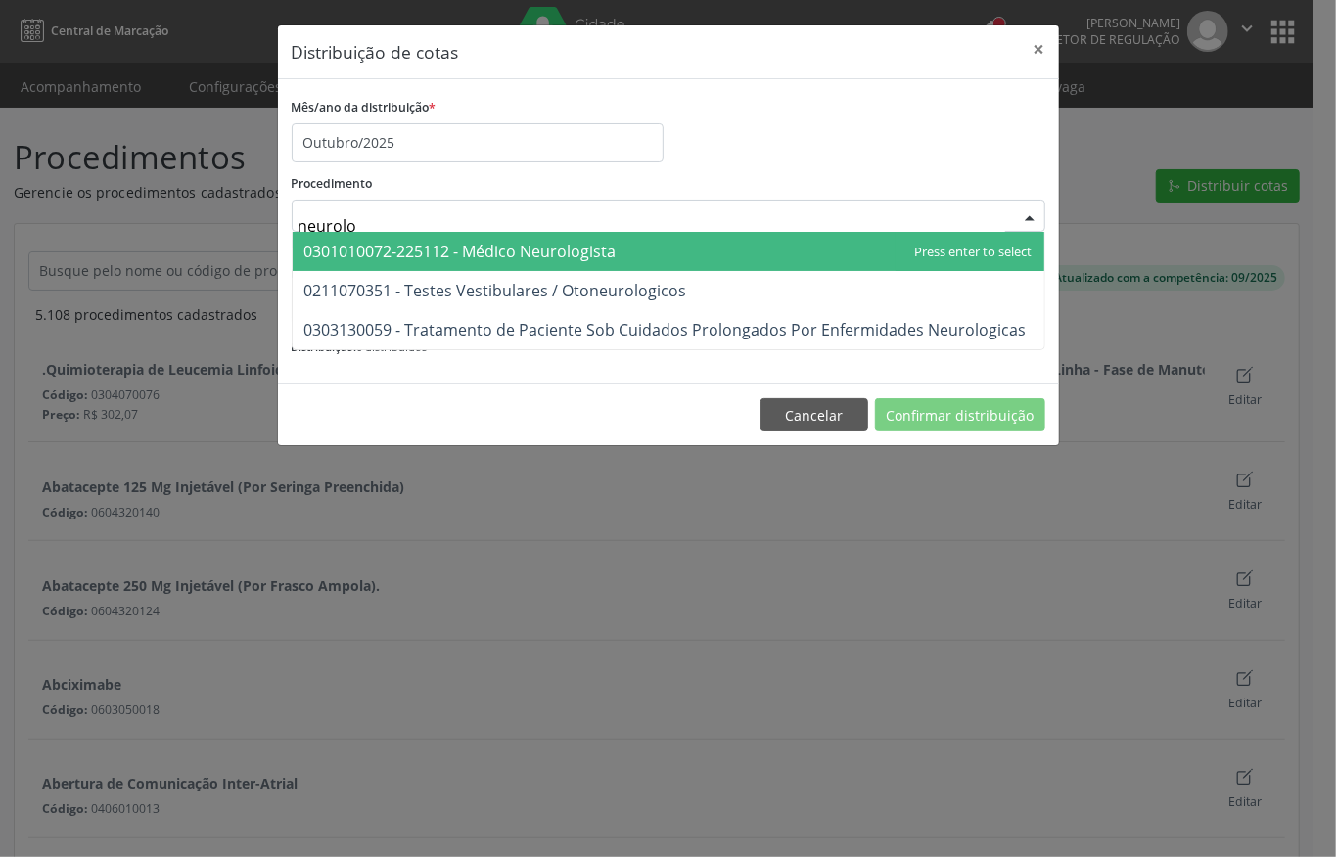
click at [389, 239] on span "0301010072-225112 - Médico Neurologista" at bounding box center [669, 251] width 752 height 39
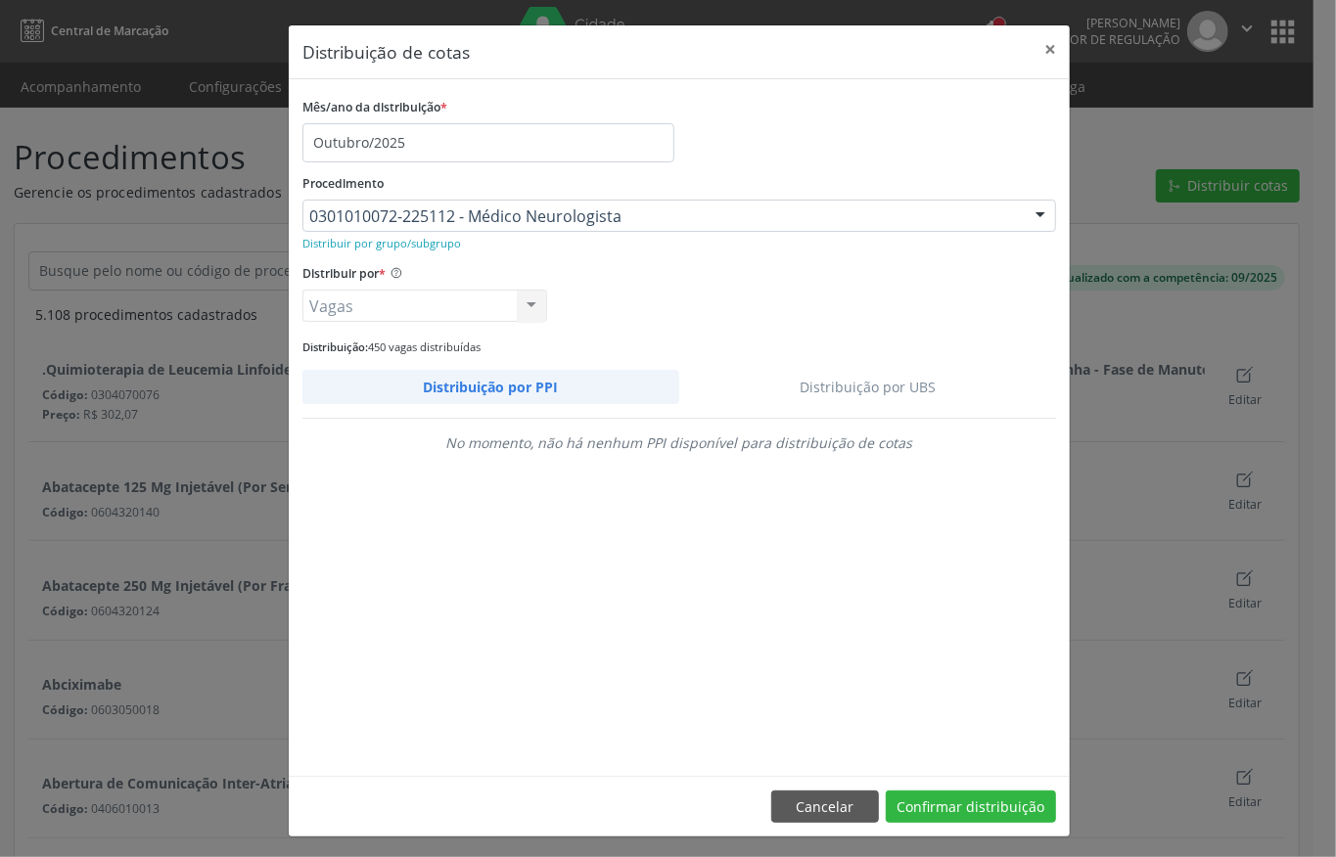
click at [891, 388] on link "Distribuição por UBS" at bounding box center [868, 387] width 378 height 34
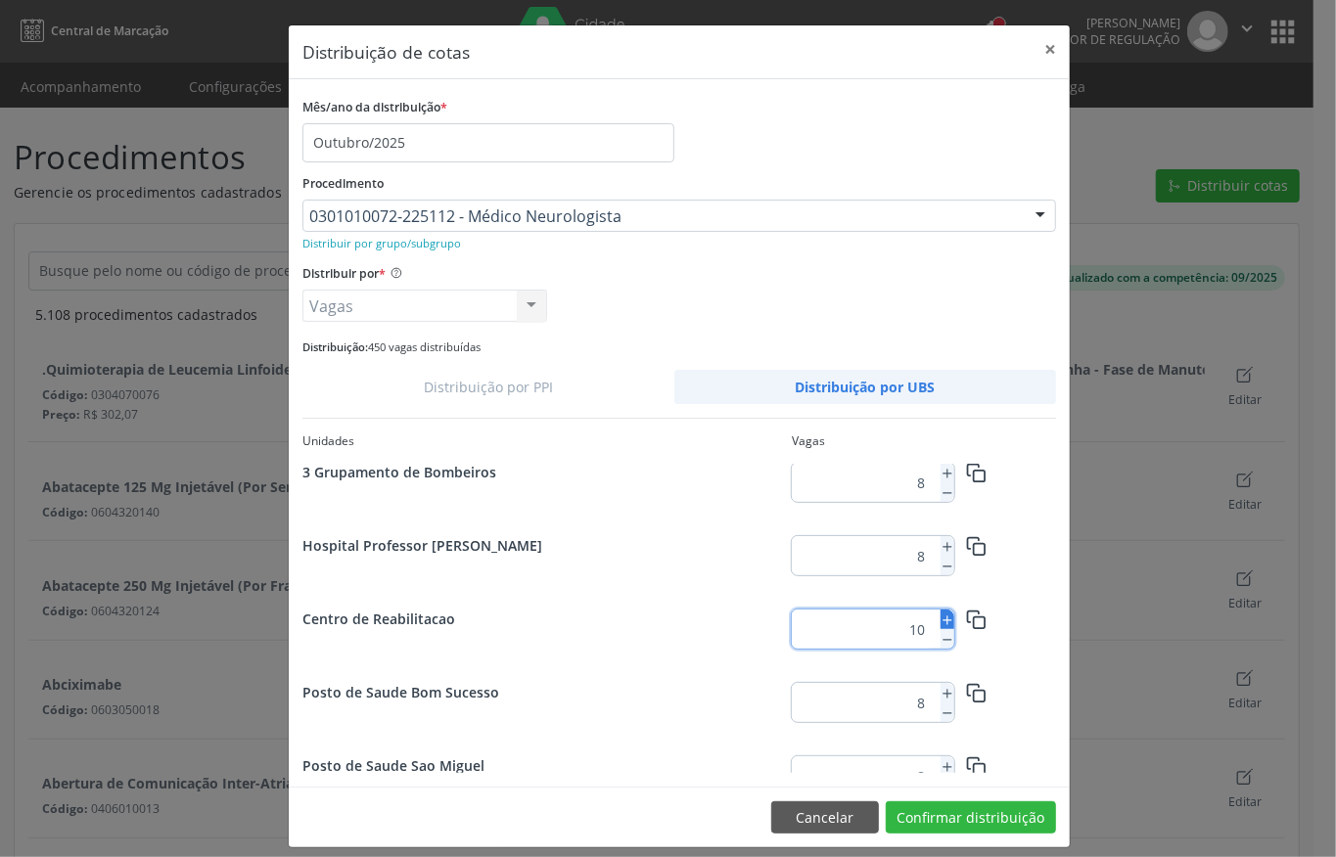
click at [941, 619] on icon at bounding box center [948, 621] width 14 height 14
type input "12"
click at [961, 815] on button "Confirmar distribuição" at bounding box center [971, 818] width 170 height 33
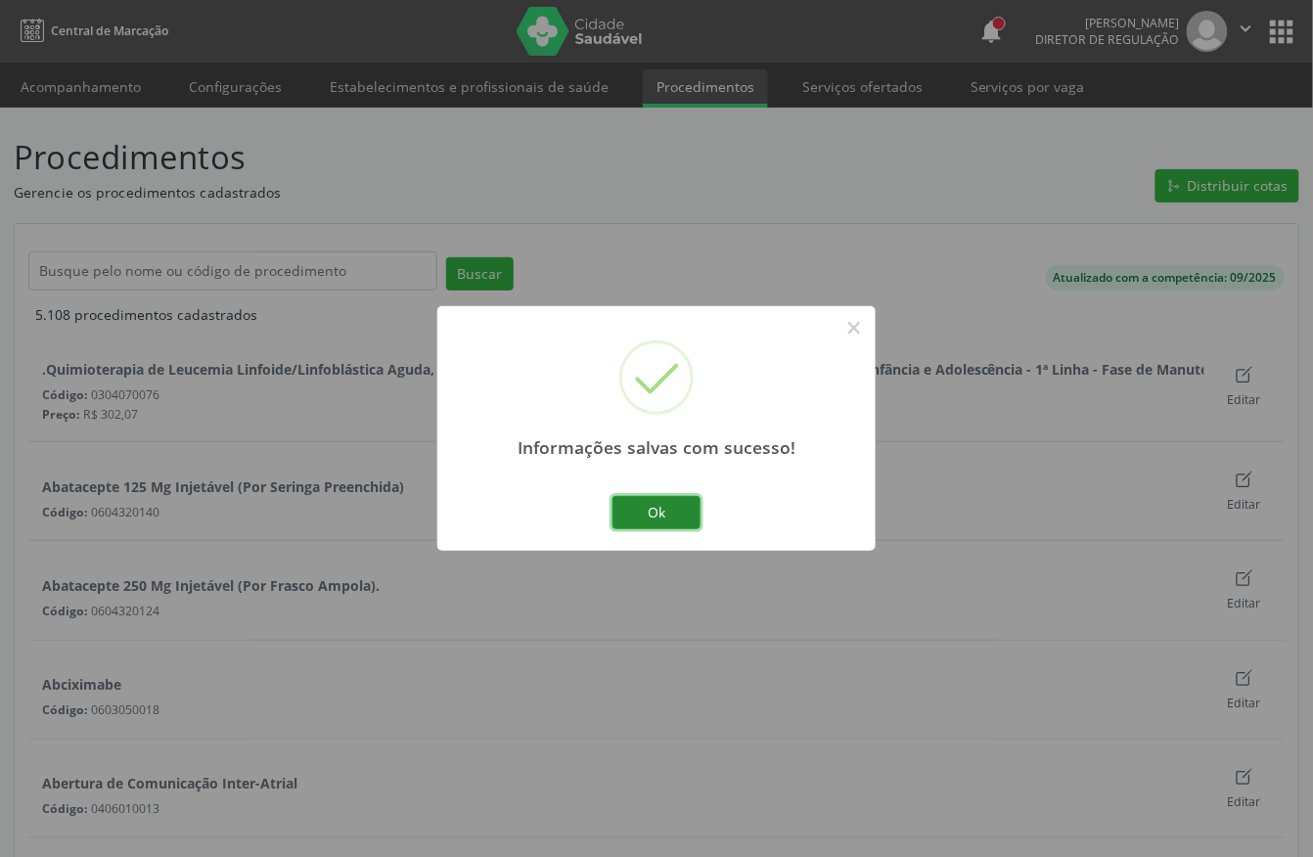
click at [660, 521] on button "Ok" at bounding box center [657, 512] width 88 height 33
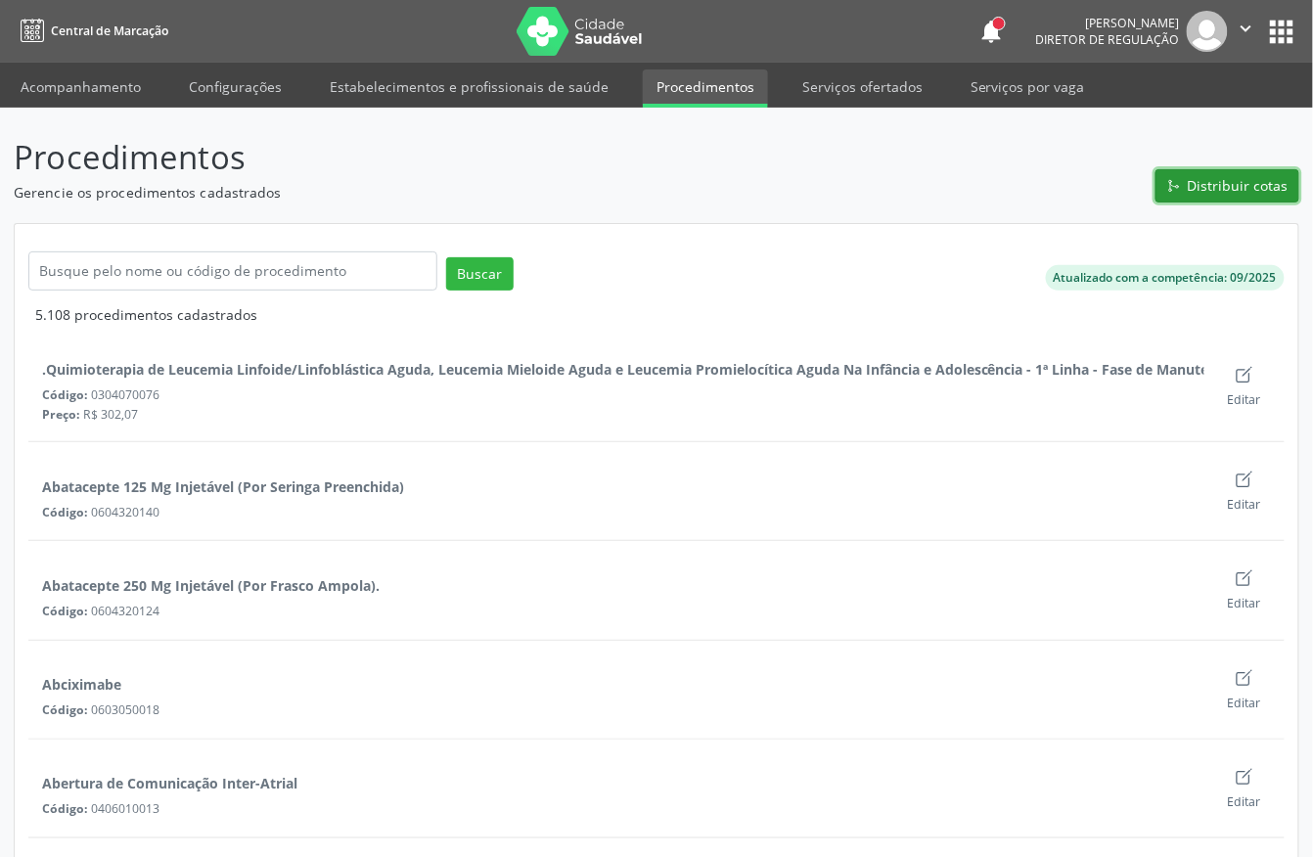
click at [1202, 181] on span "Distribuir cotas" at bounding box center [1238, 185] width 101 height 21
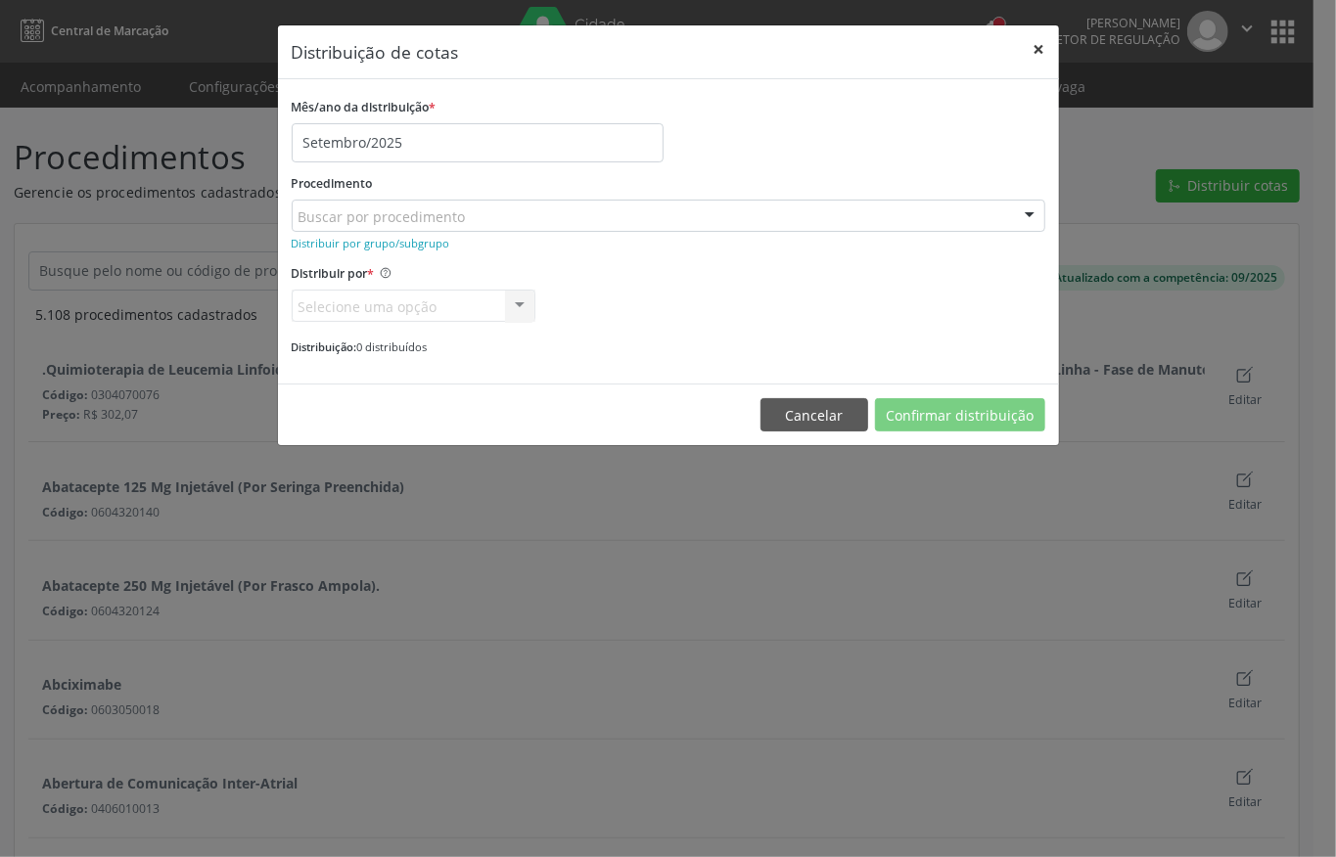
click at [1039, 52] on button "×" at bounding box center [1039, 49] width 39 height 48
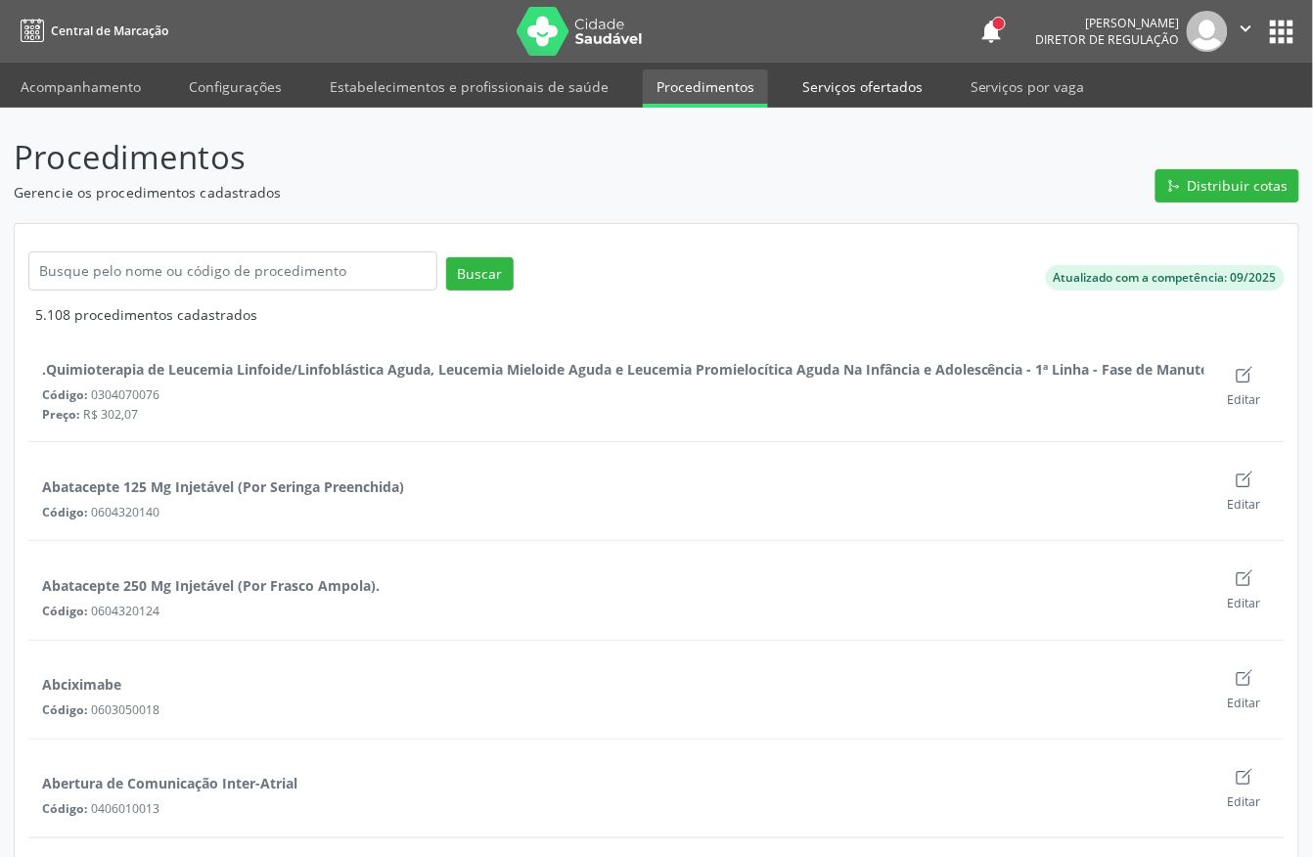
click at [867, 88] on link "Serviços ofertados" at bounding box center [863, 86] width 148 height 34
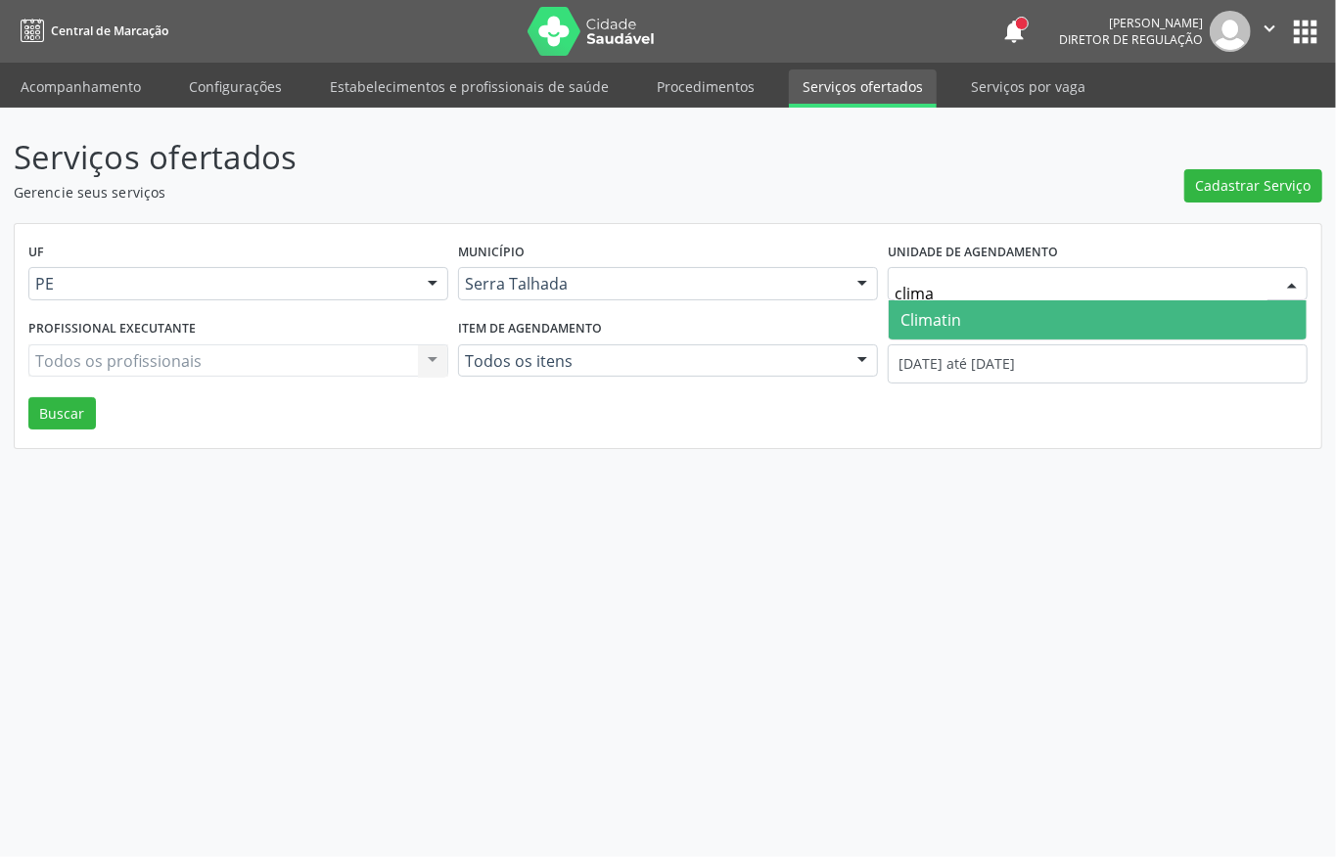
type input "climat"
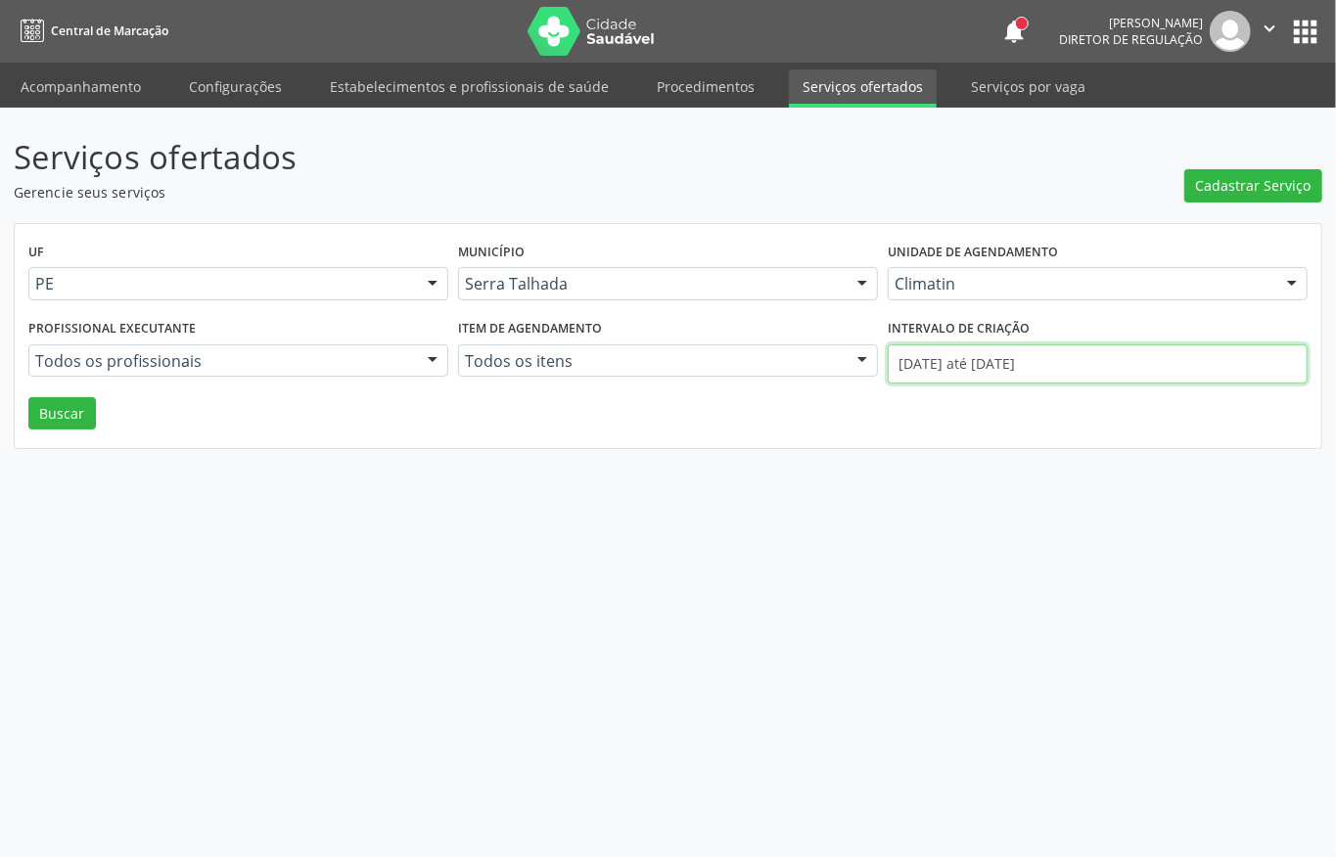
click at [952, 372] on input "01/09/2025 até 30/09/2025" at bounding box center [1098, 363] width 420 height 39
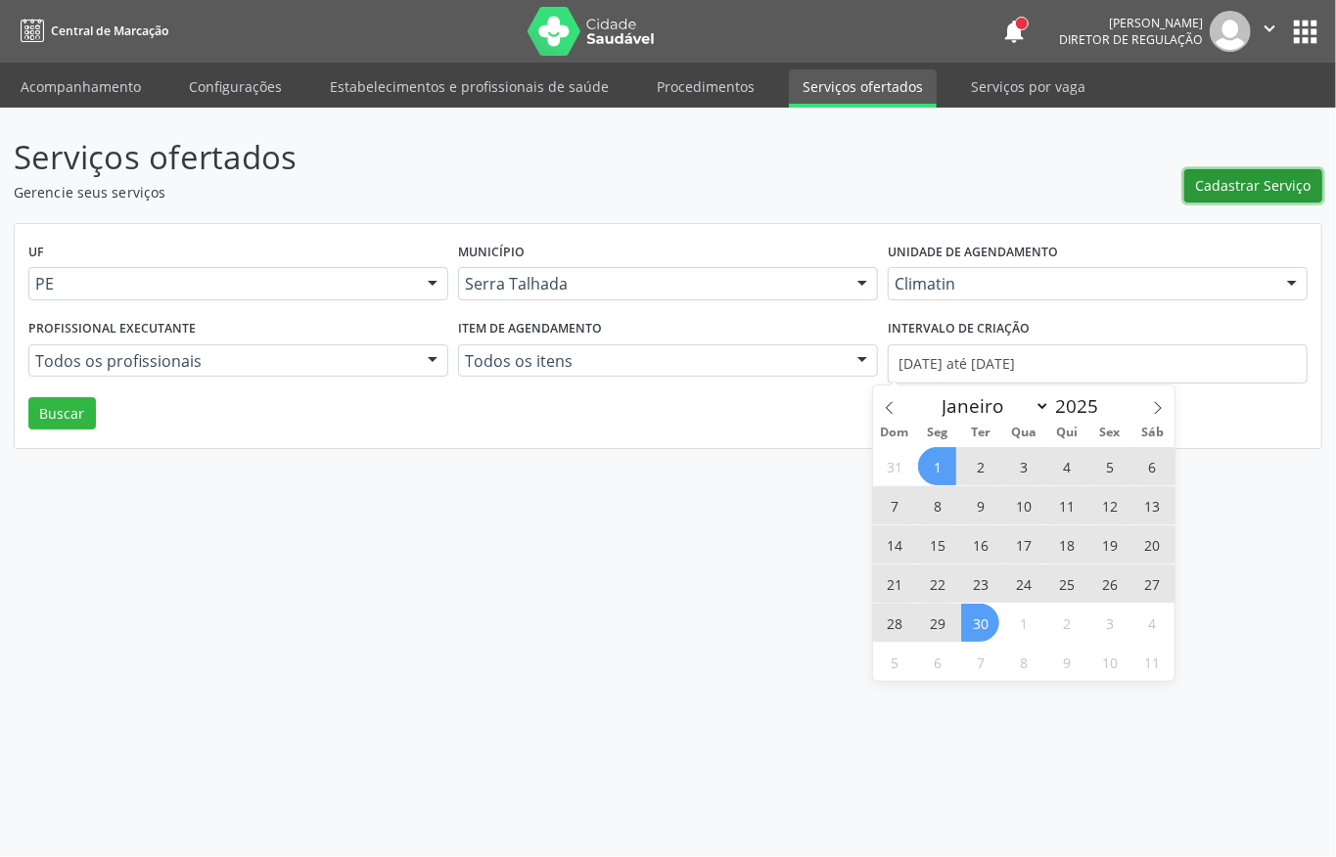
click at [1241, 186] on span "Cadastrar Serviço" at bounding box center [1253, 185] width 115 height 21
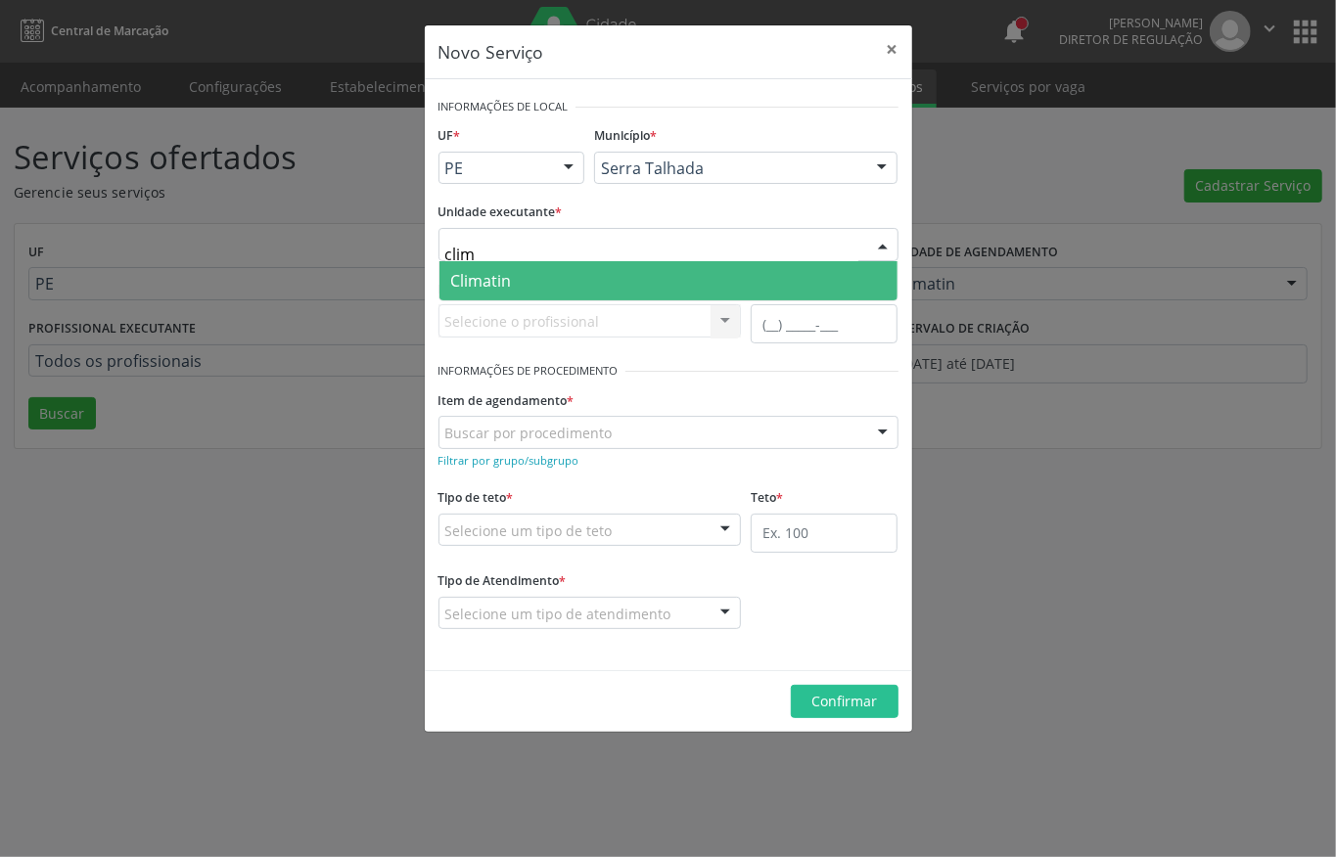
type input "clima"
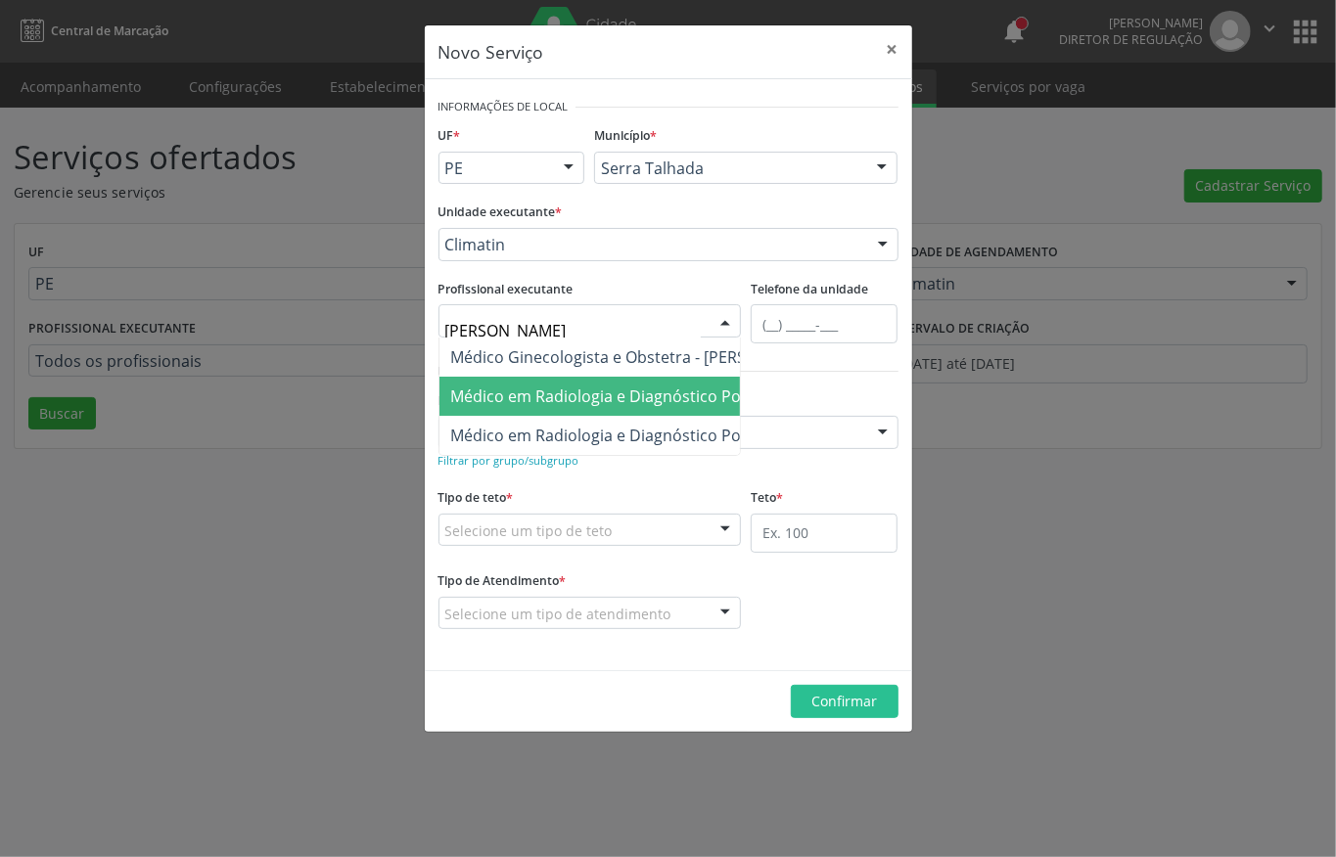
type input "ana ca"
click at [575, 388] on span "Médico em Radiologia e Diagnóstico Por Imagem - Ana Carolina Barboza de Andrada…" at bounding box center [772, 397] width 643 height 22
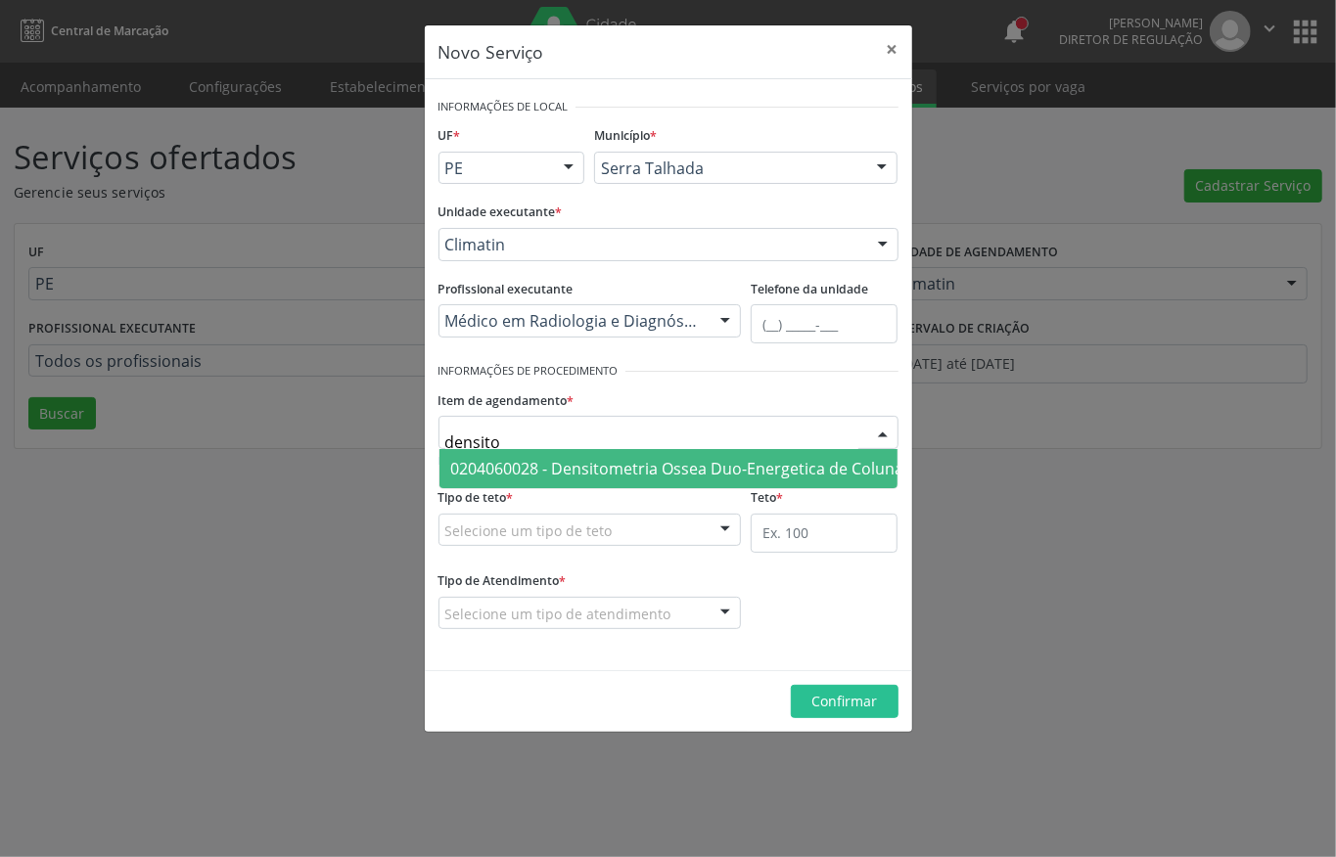
type input "densitom"
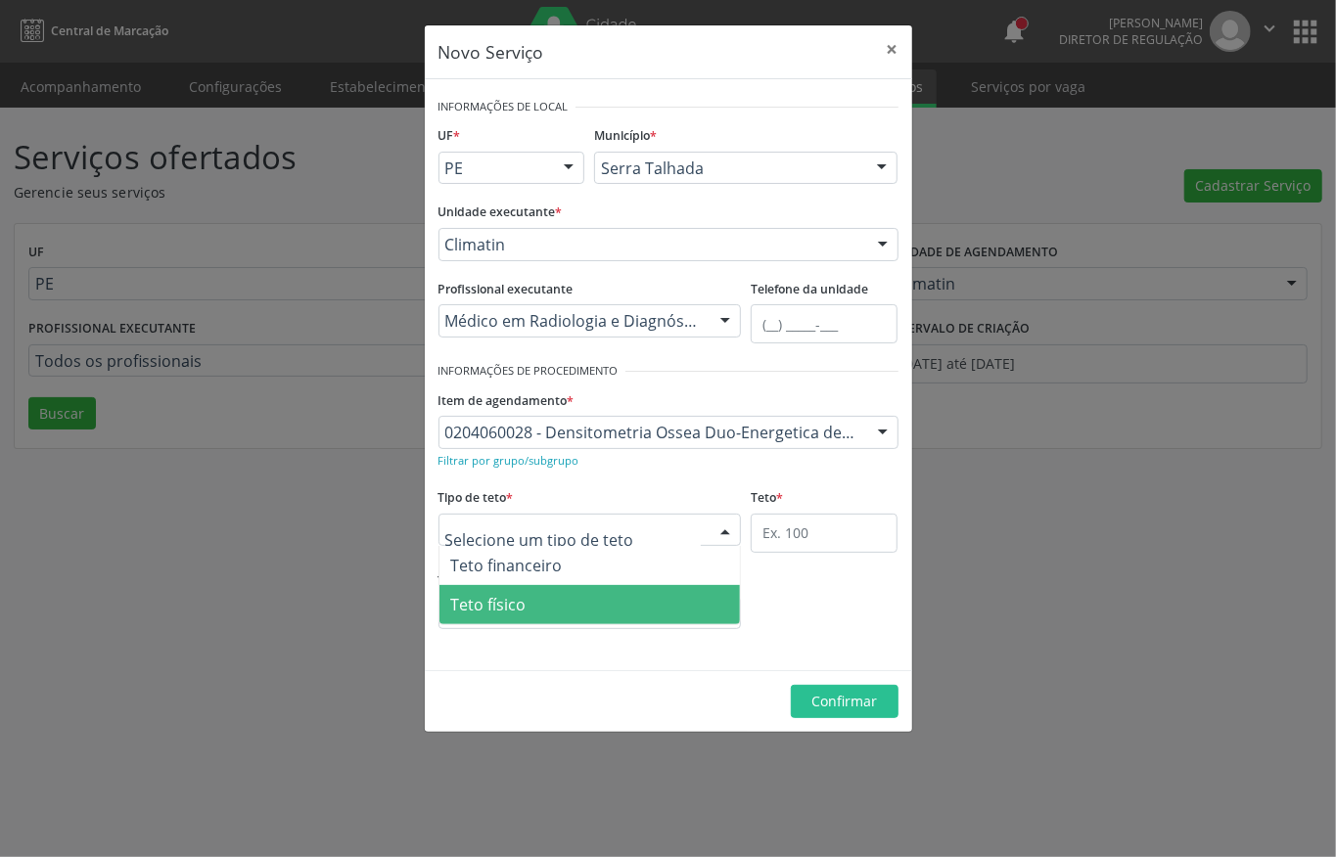
click at [515, 600] on span "Teto físico" at bounding box center [488, 605] width 75 height 22
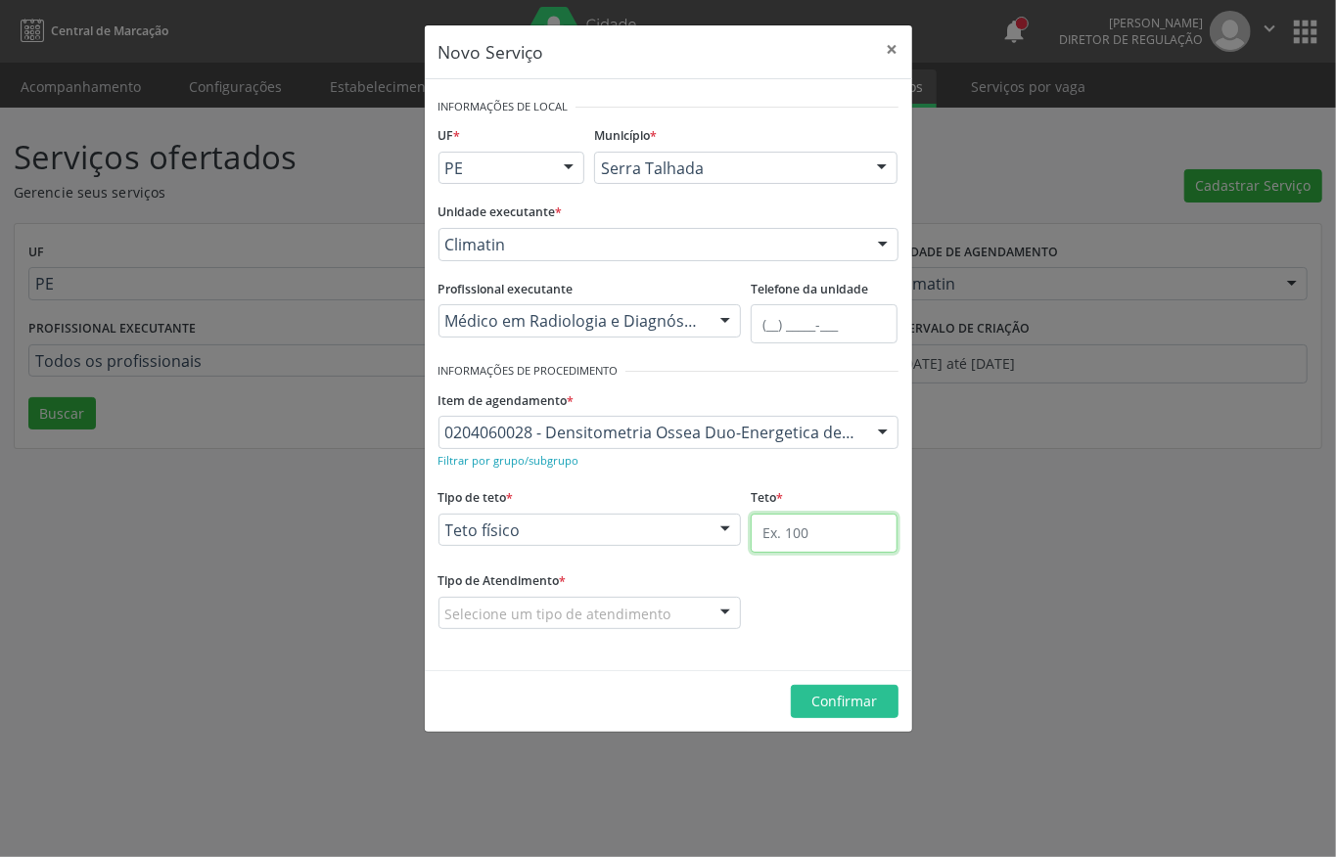
click at [783, 537] on input "text" at bounding box center [824, 533] width 147 height 39
type input "1"
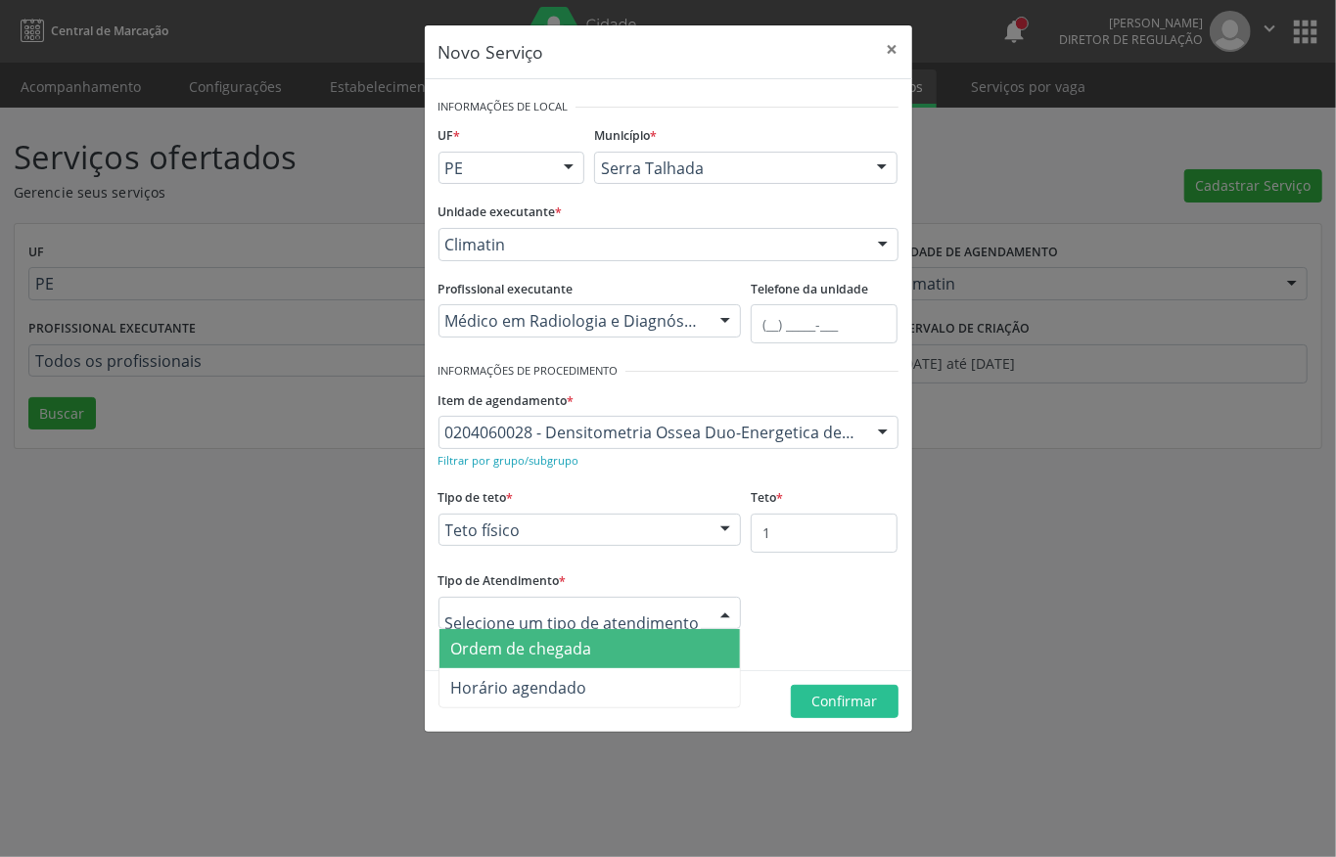
click at [561, 648] on span "Ordem de chegada" at bounding box center [521, 649] width 141 height 22
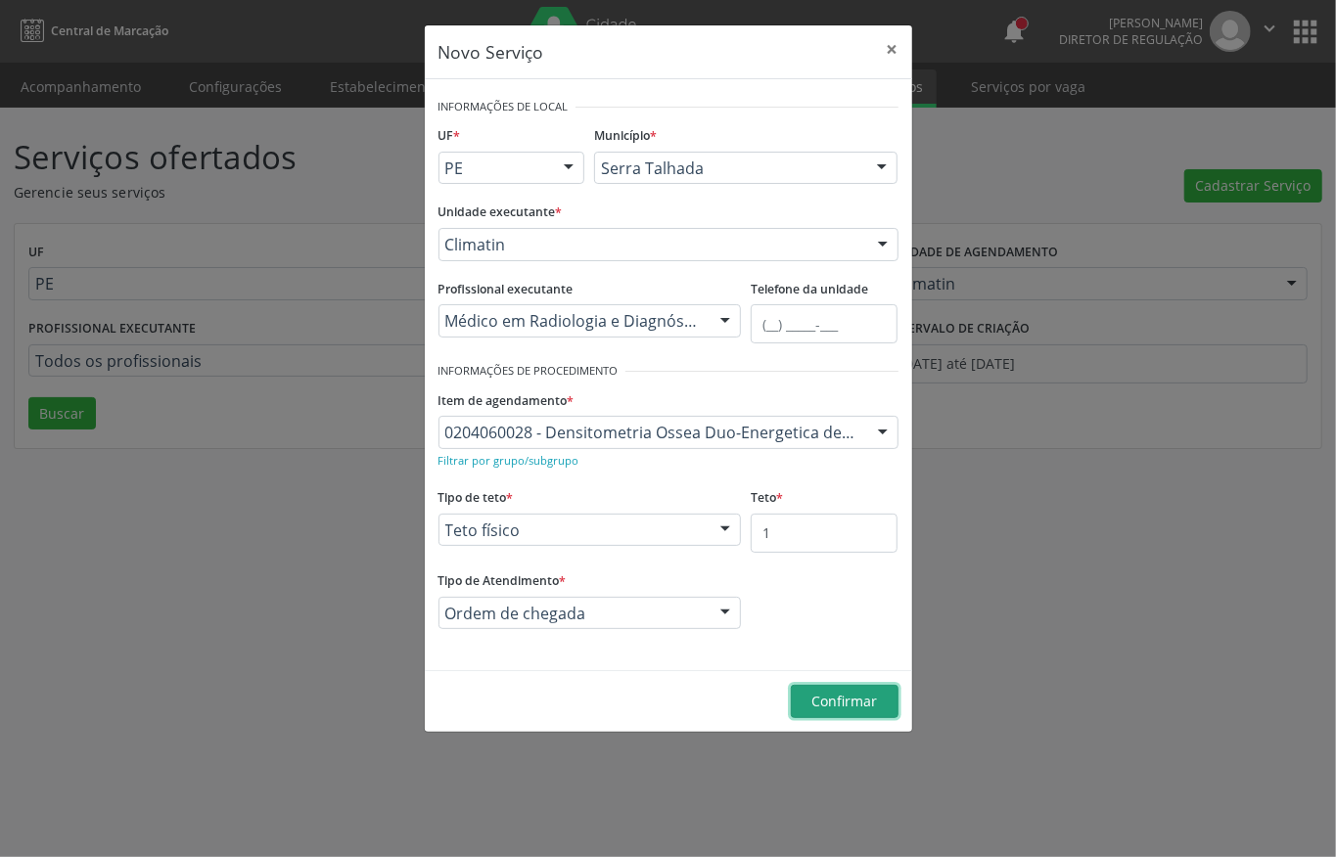
click at [811, 695] on span "Confirmar" at bounding box center [844, 701] width 66 height 19
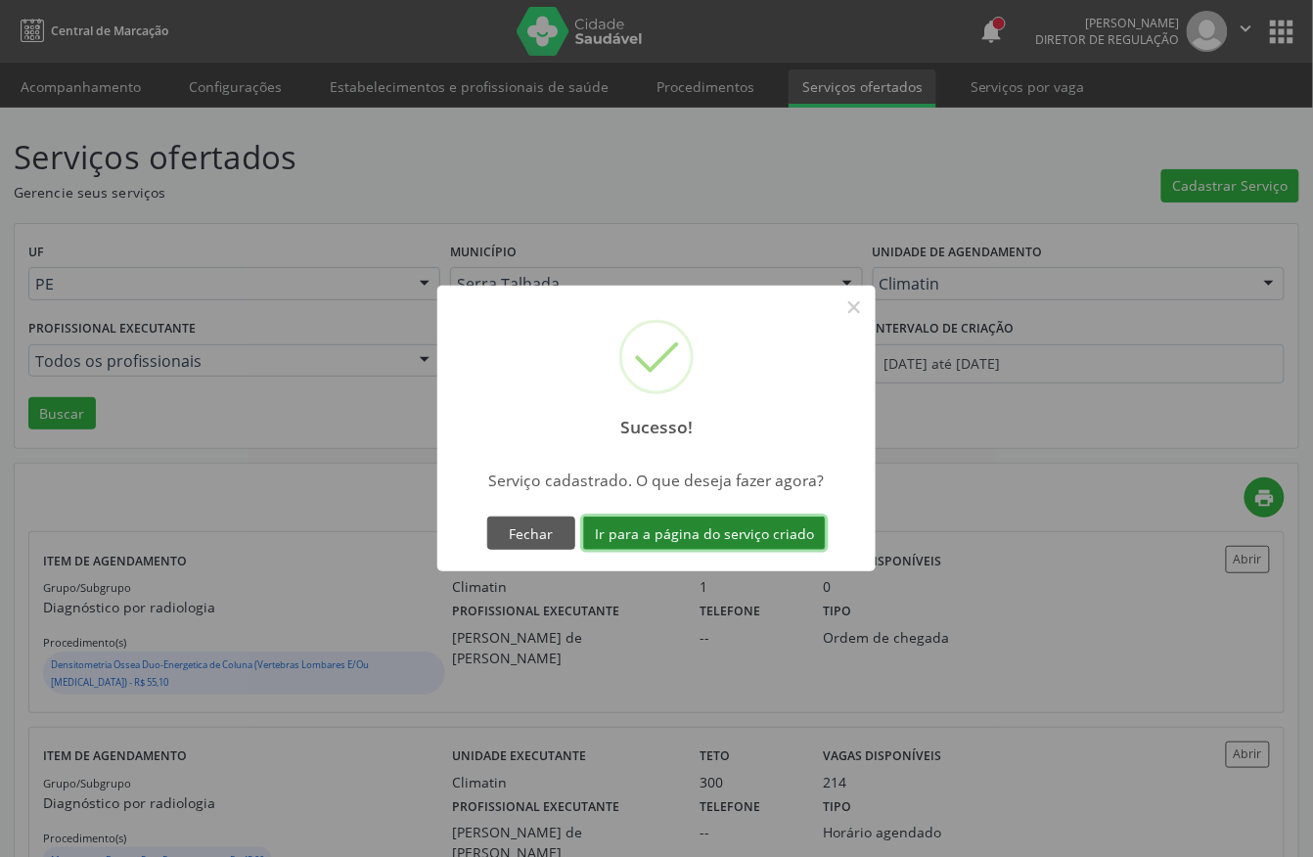
click at [729, 518] on button "Ir para a página do serviço criado" at bounding box center [704, 533] width 243 height 33
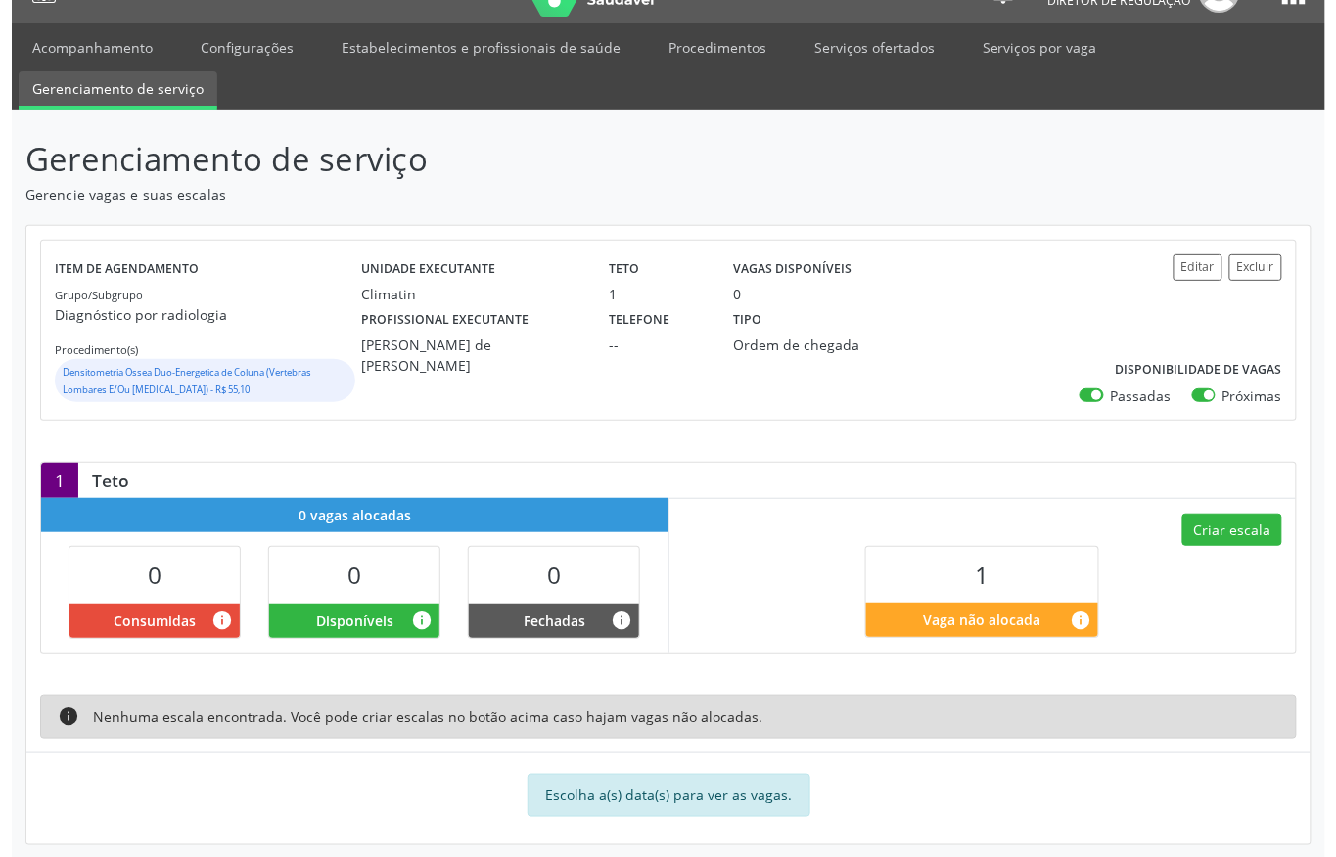
scroll to position [60, 0]
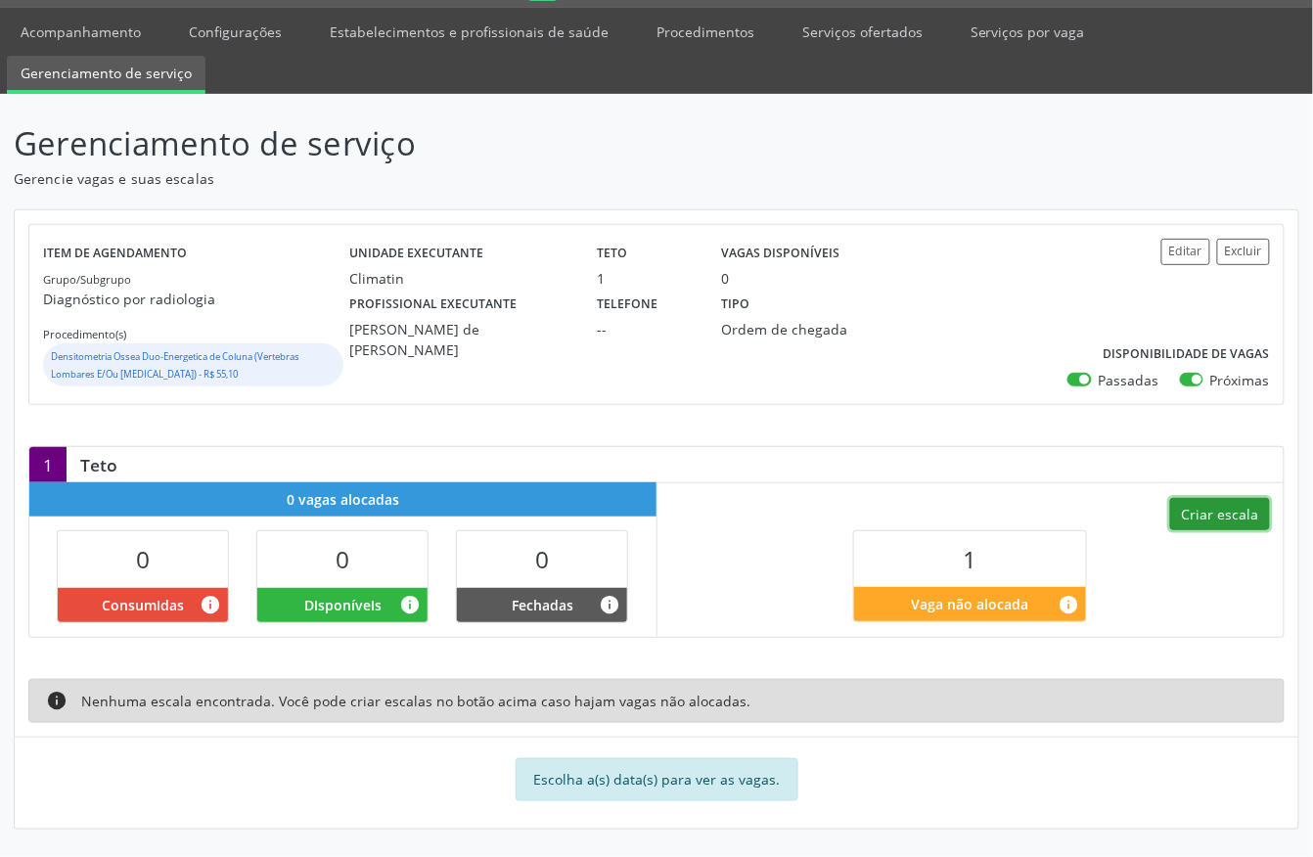
click at [1215, 510] on button "Criar escala" at bounding box center [1221, 514] width 100 height 33
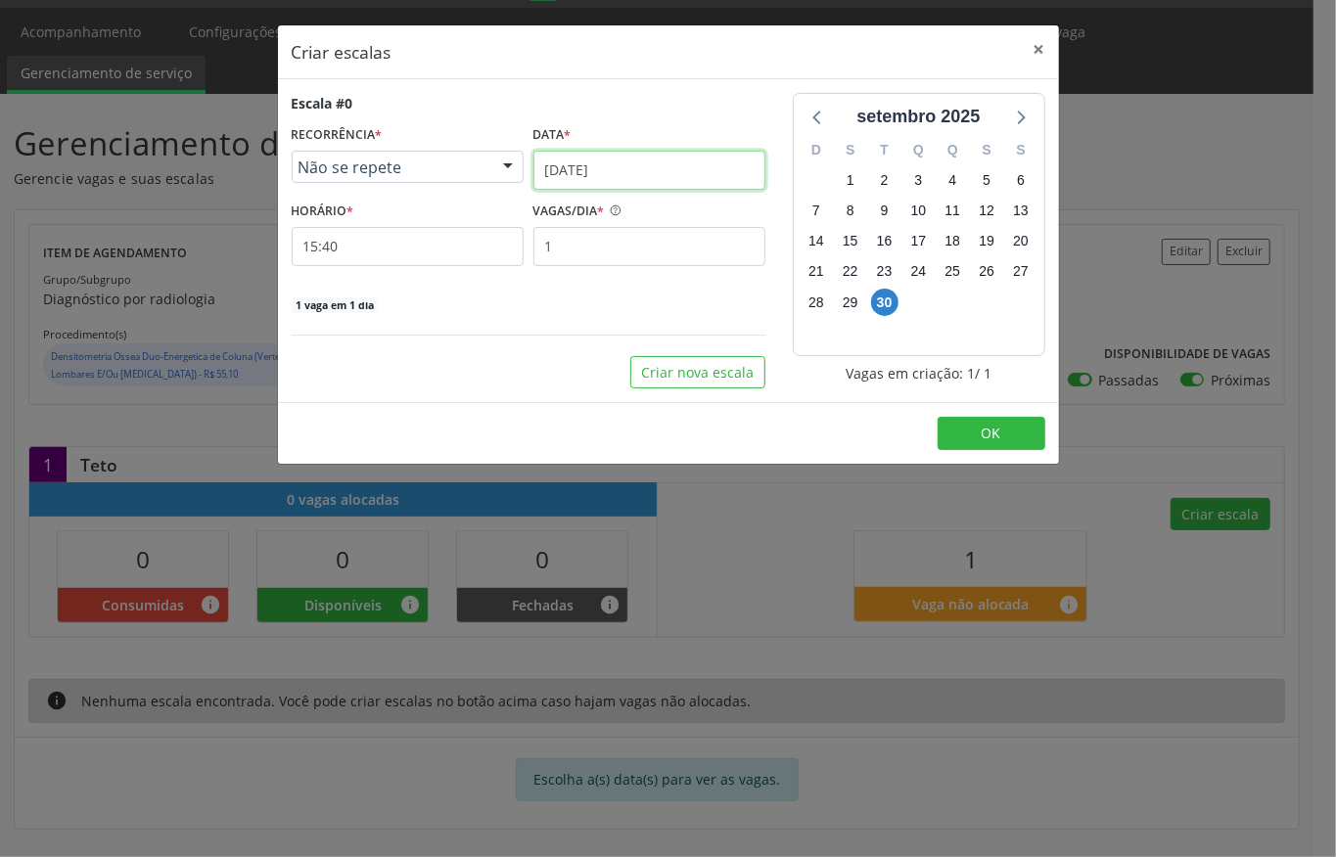
click at [705, 157] on input "30/09/2025" at bounding box center [649, 170] width 232 height 39
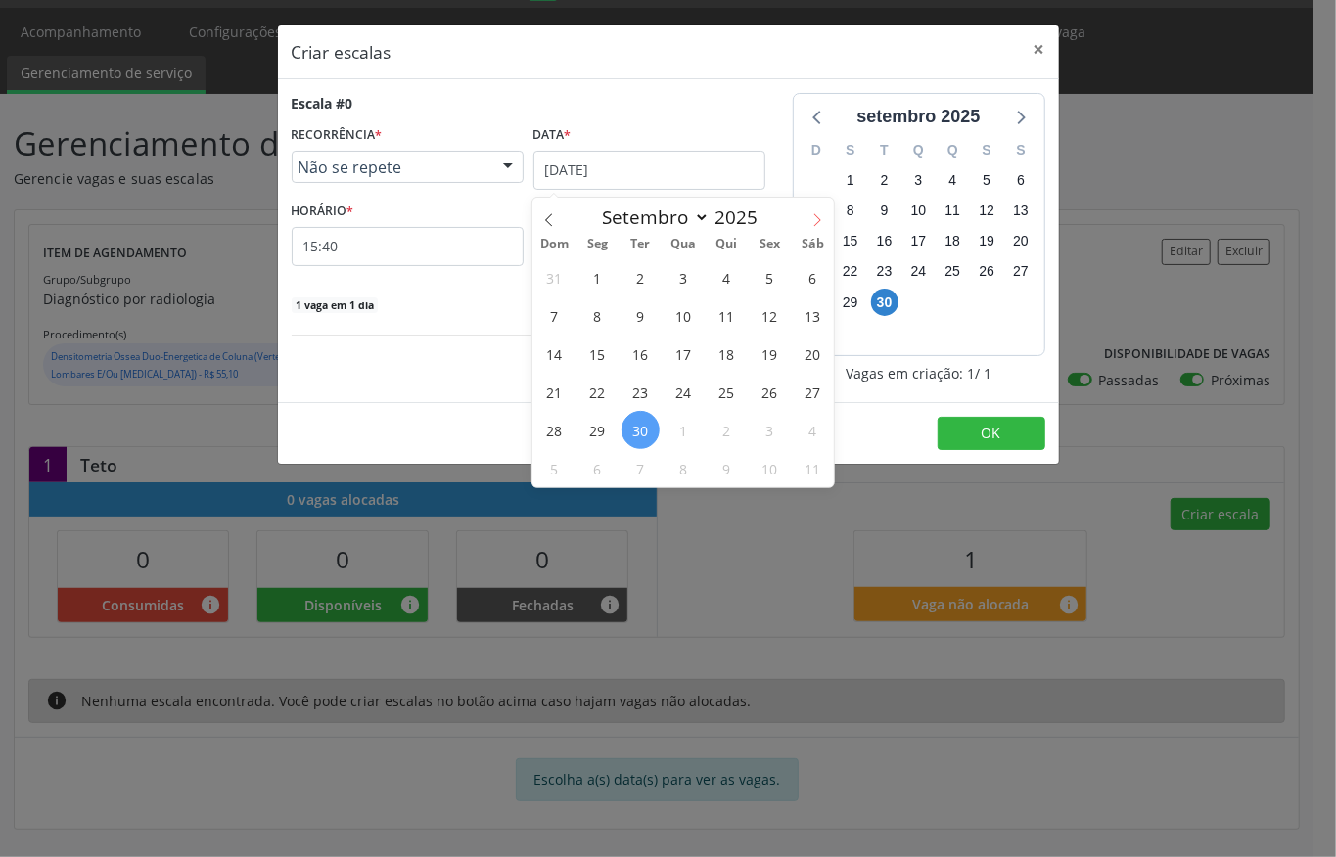
click at [806, 208] on span at bounding box center [817, 214] width 33 height 33
select select "9"
click at [674, 266] on span "1" at bounding box center [684, 277] width 38 height 38
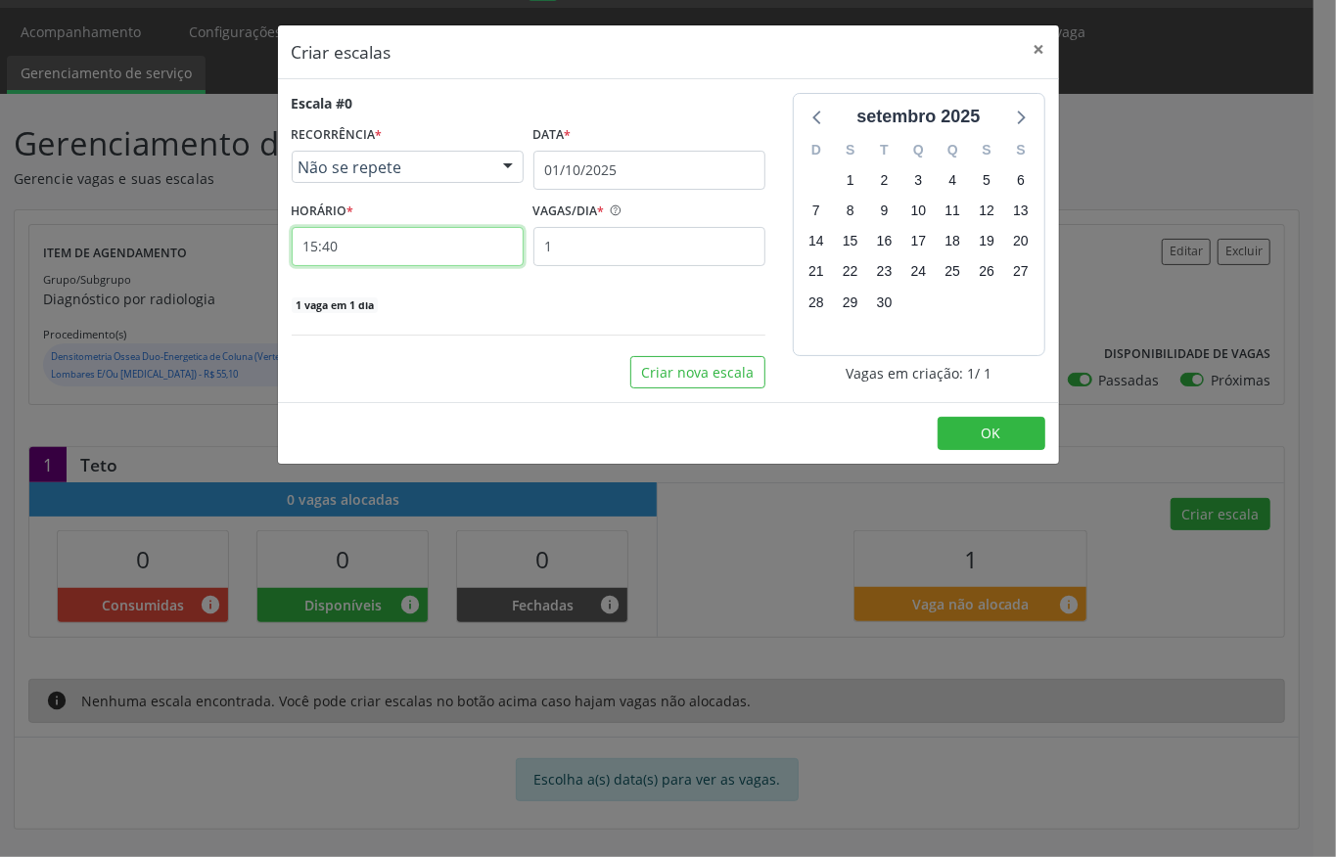
click at [342, 237] on input "15:40" at bounding box center [408, 246] width 232 height 39
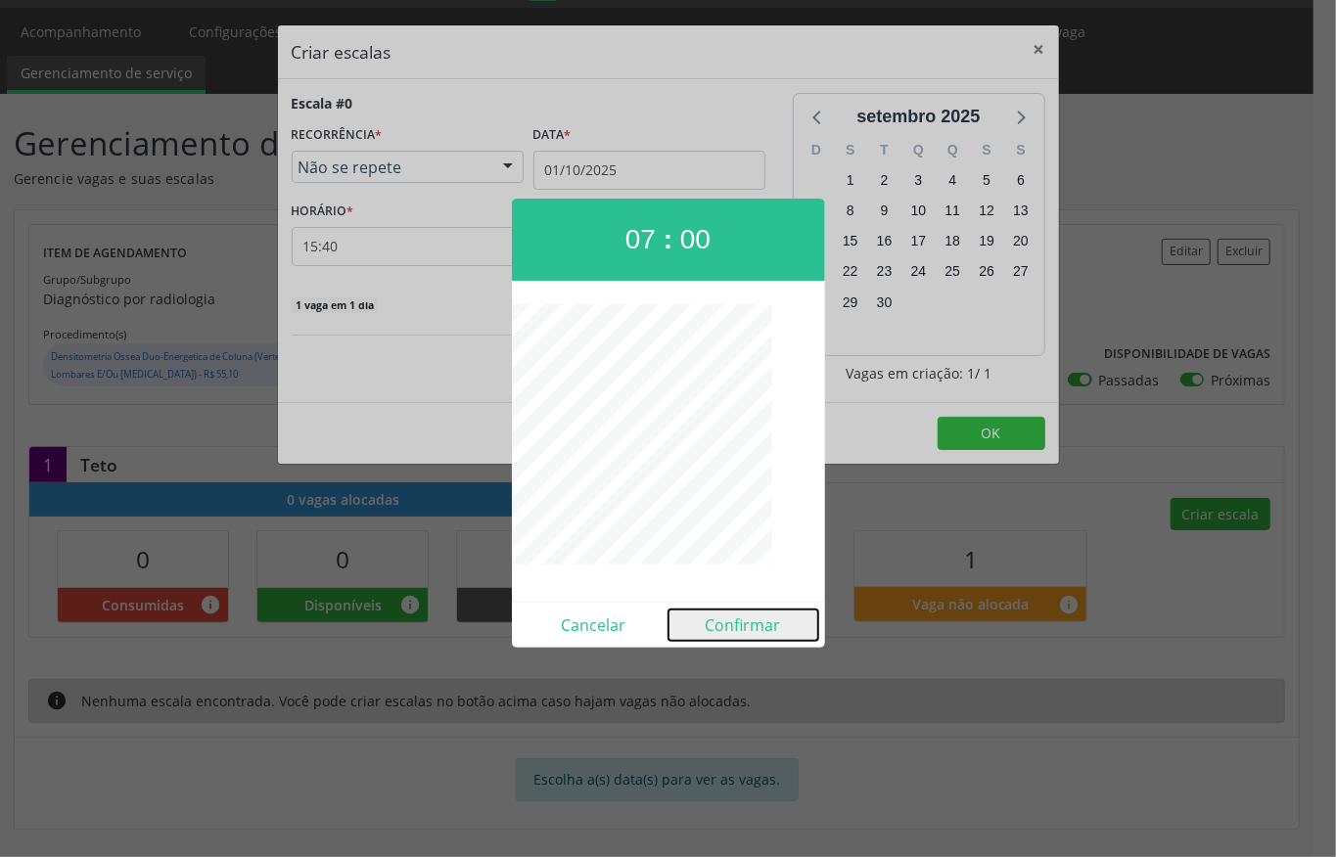
click at [718, 611] on button "Confirmar" at bounding box center [743, 625] width 150 height 31
type input "07:00"
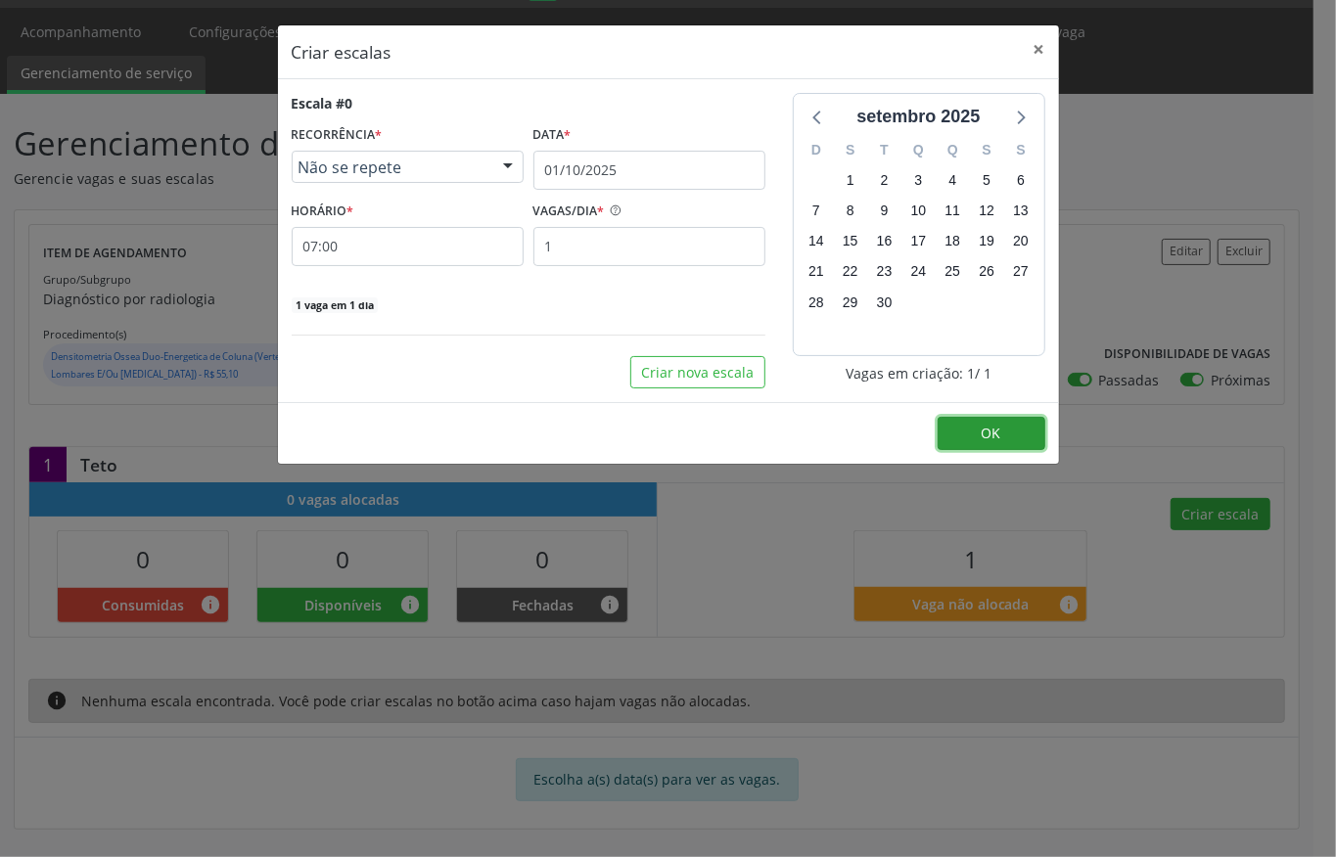
click at [1014, 443] on button "OK" at bounding box center [992, 433] width 108 height 33
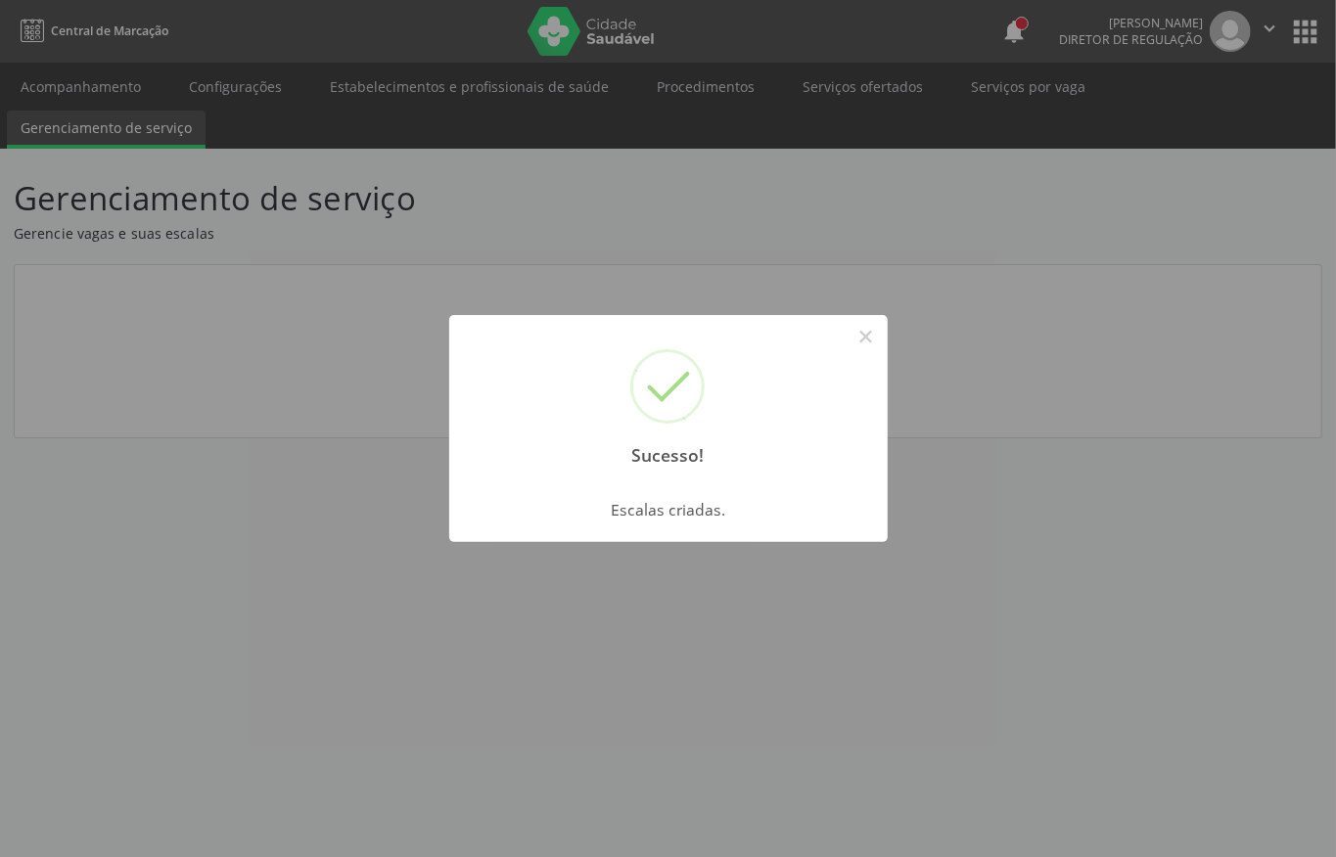
scroll to position [0, 0]
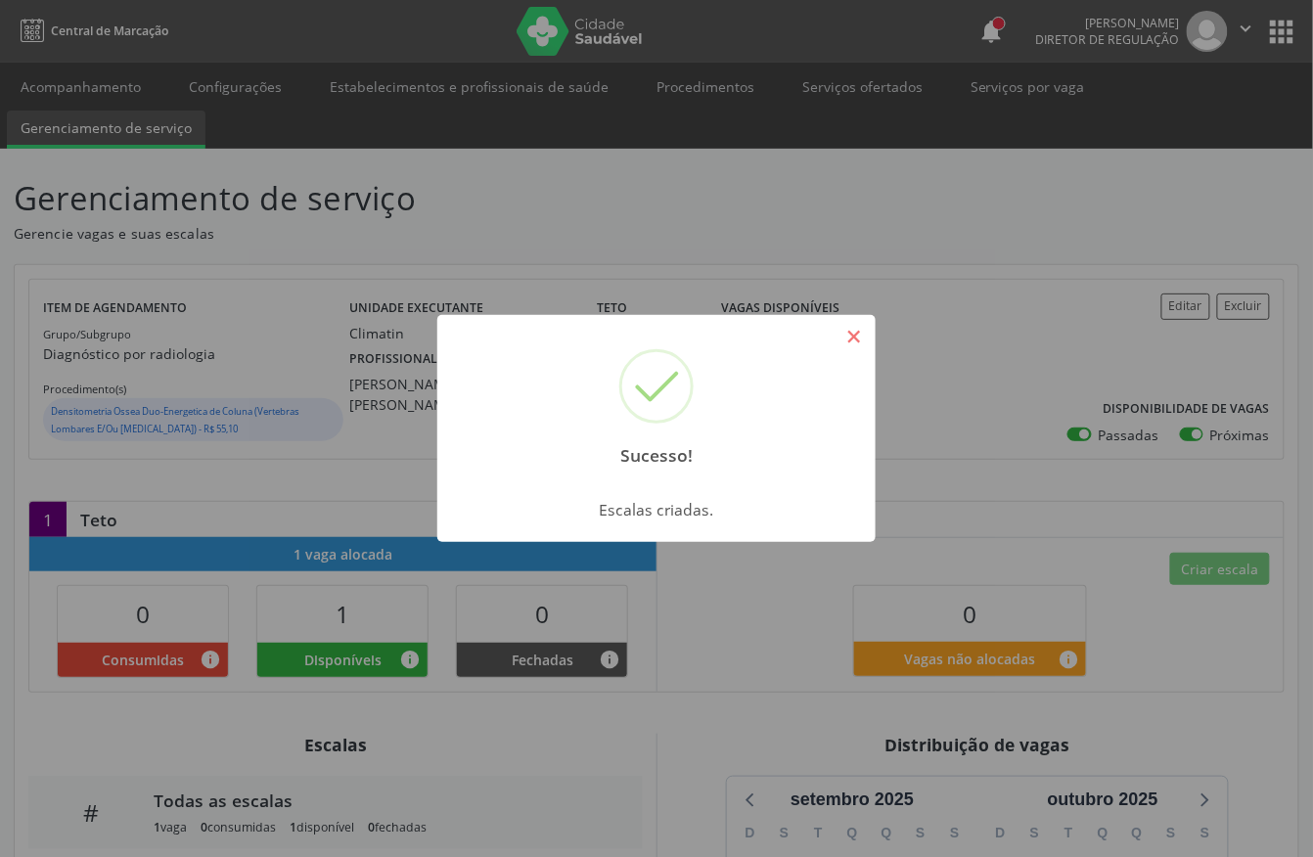
click at [843, 331] on button "×" at bounding box center [854, 336] width 33 height 33
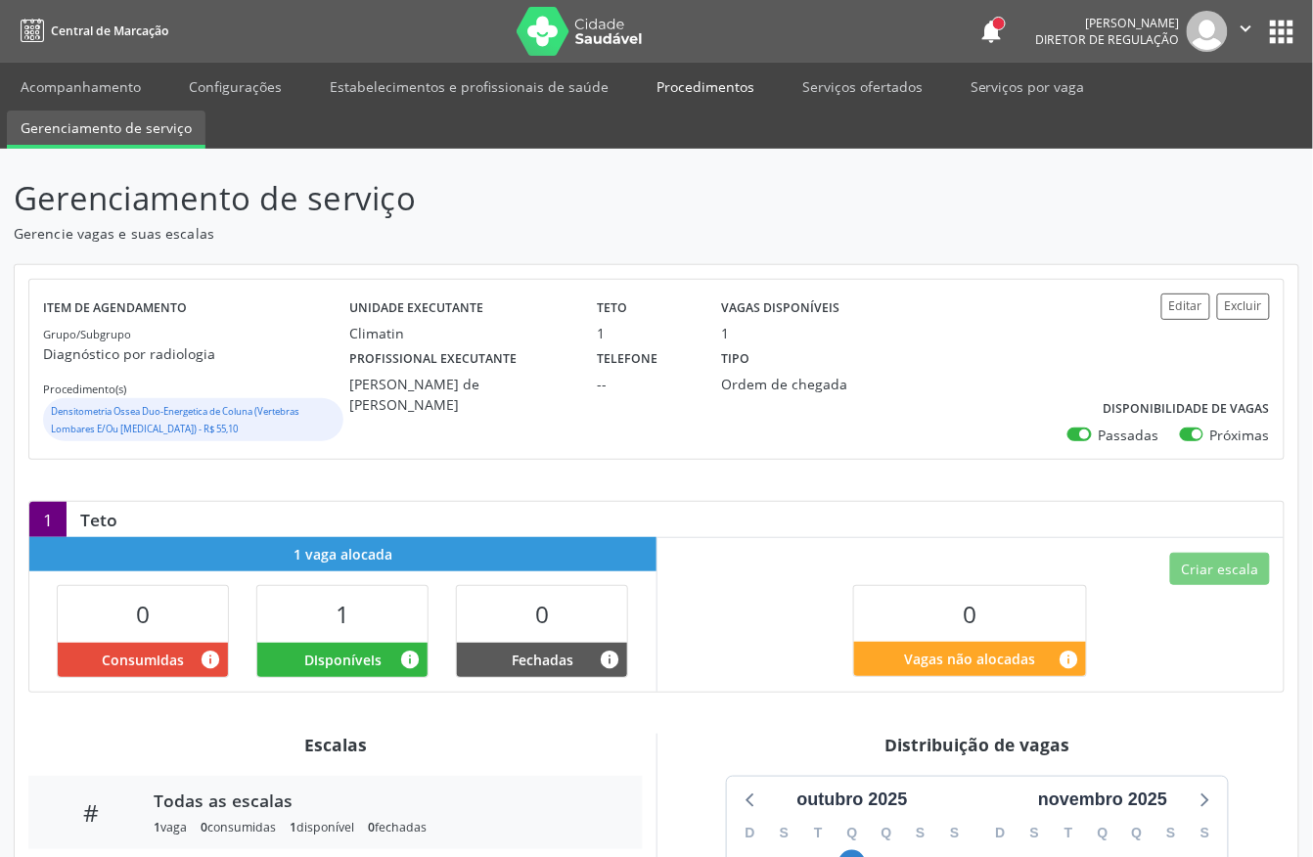
click at [690, 78] on link "Procedimentos" at bounding box center [705, 86] width 125 height 34
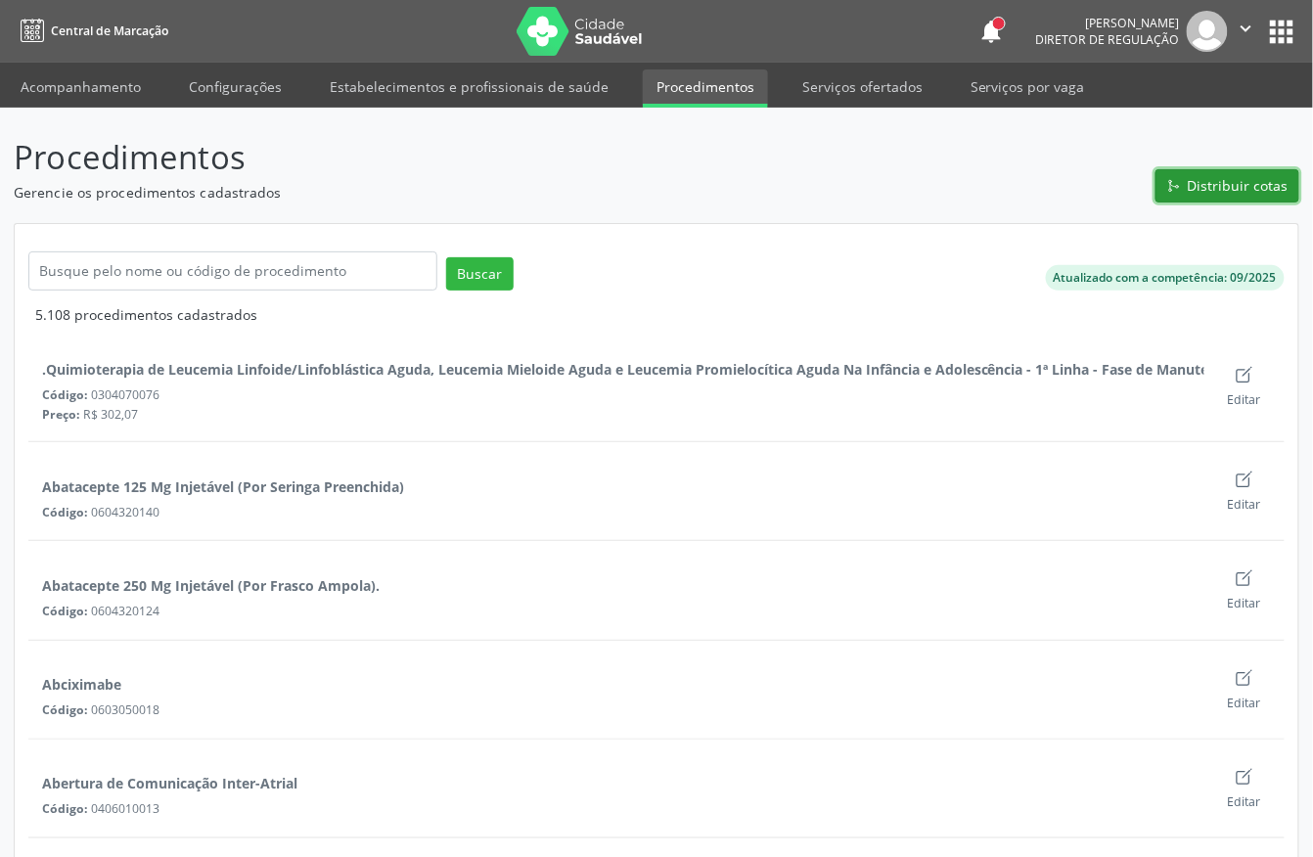
click at [1250, 196] on button "Distribuir cotas" at bounding box center [1228, 185] width 144 height 33
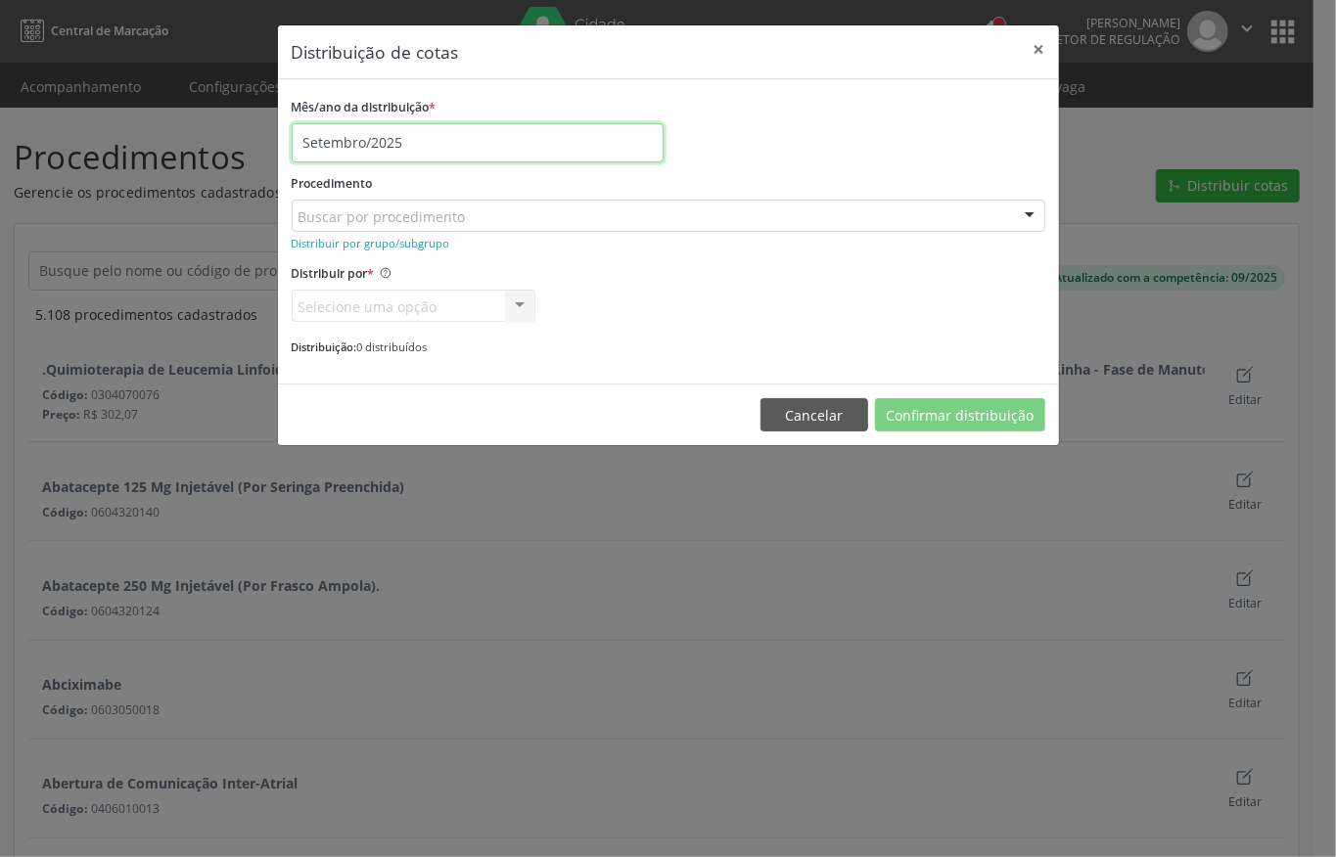
click at [389, 146] on input "Setembro/2025" at bounding box center [478, 142] width 372 height 39
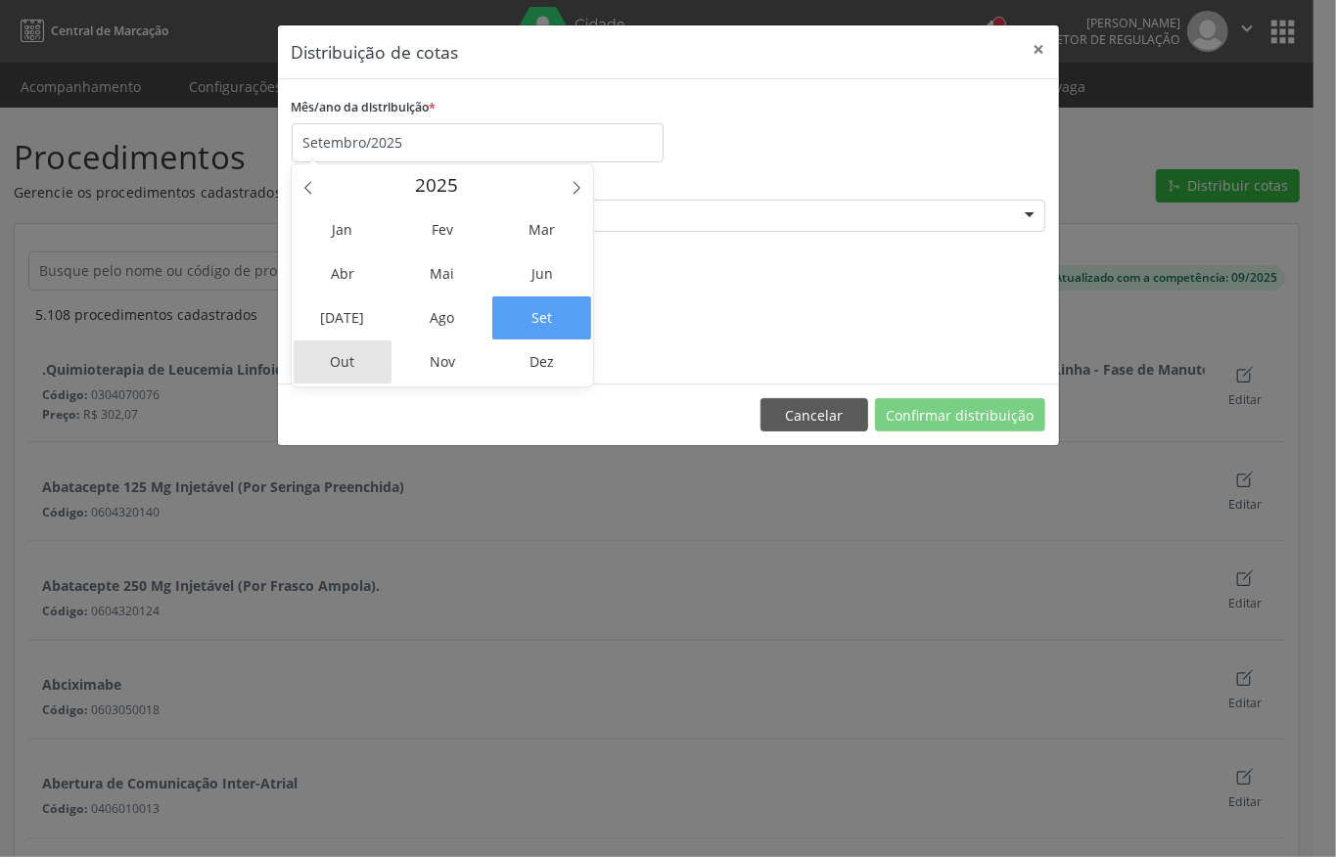
click at [348, 353] on span "Out" at bounding box center [343, 362] width 99 height 43
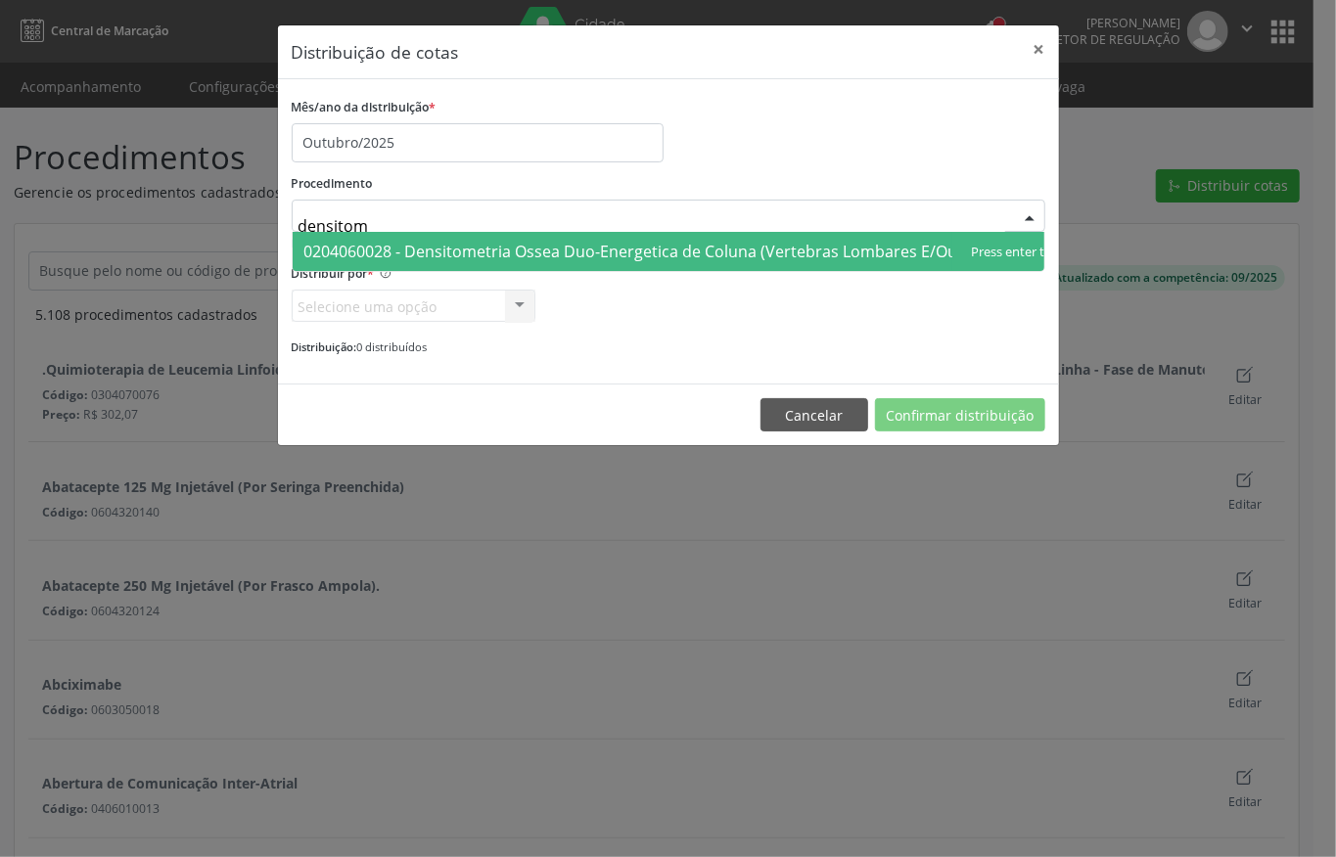
type input "densitome"
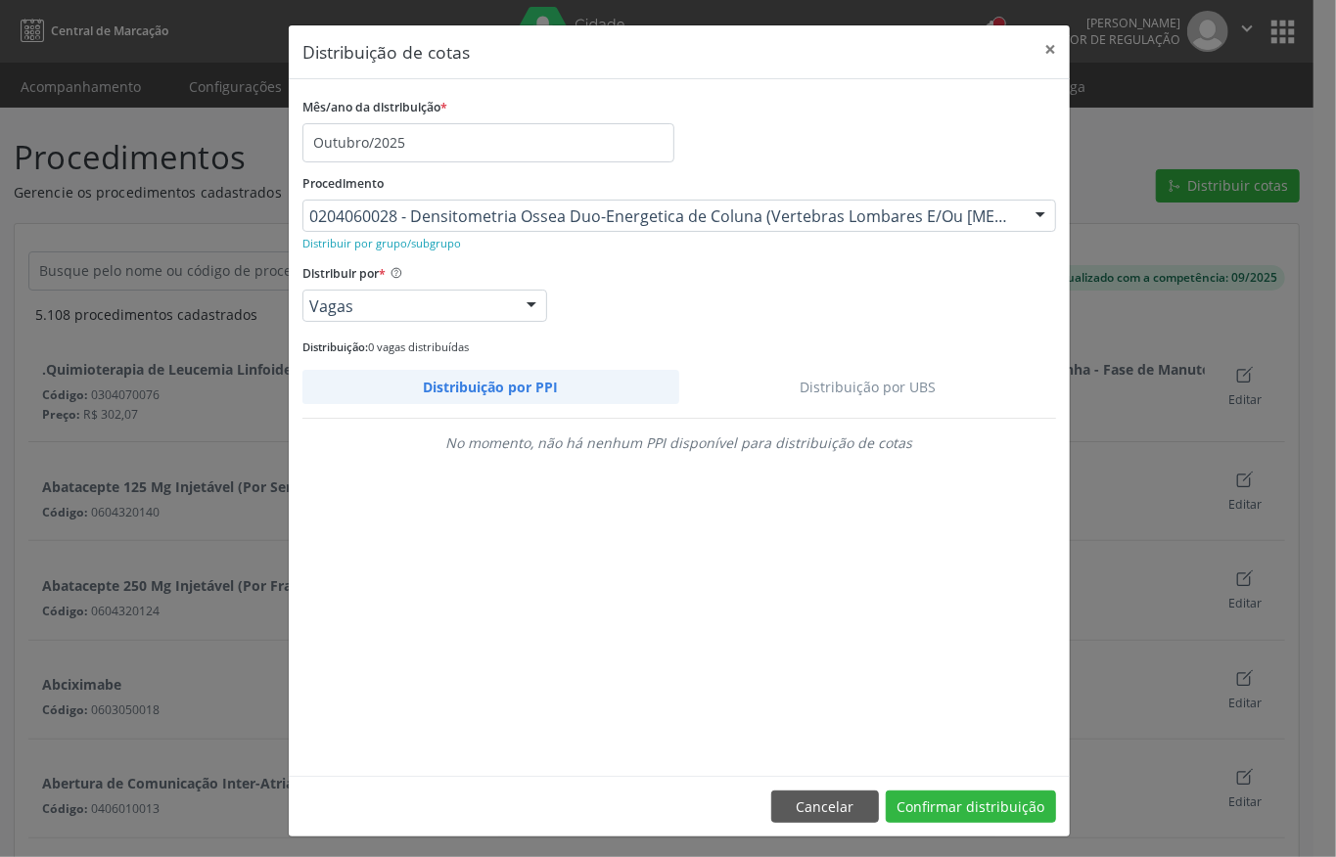
click at [867, 382] on link "Distribuição por UBS" at bounding box center [868, 387] width 378 height 34
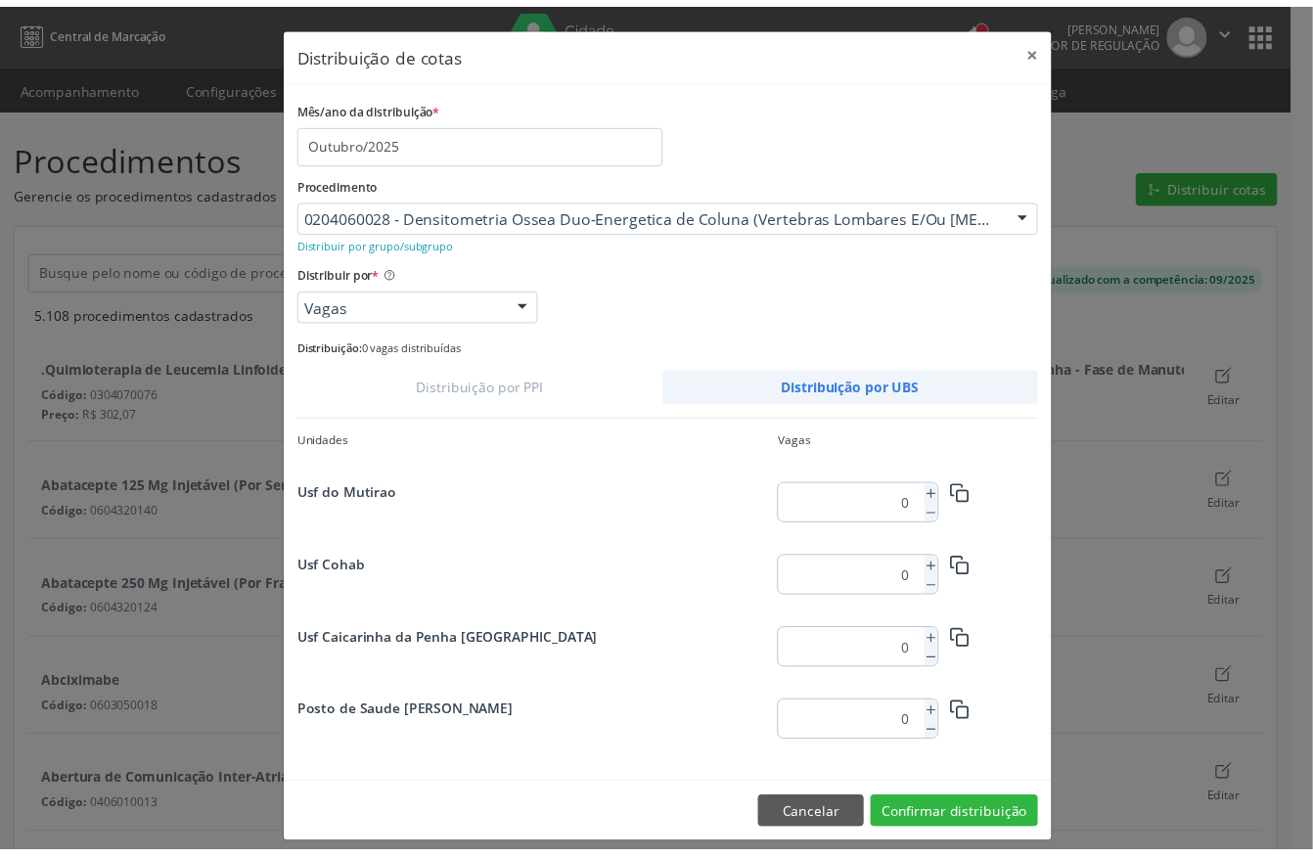
scroll to position [2517, 0]
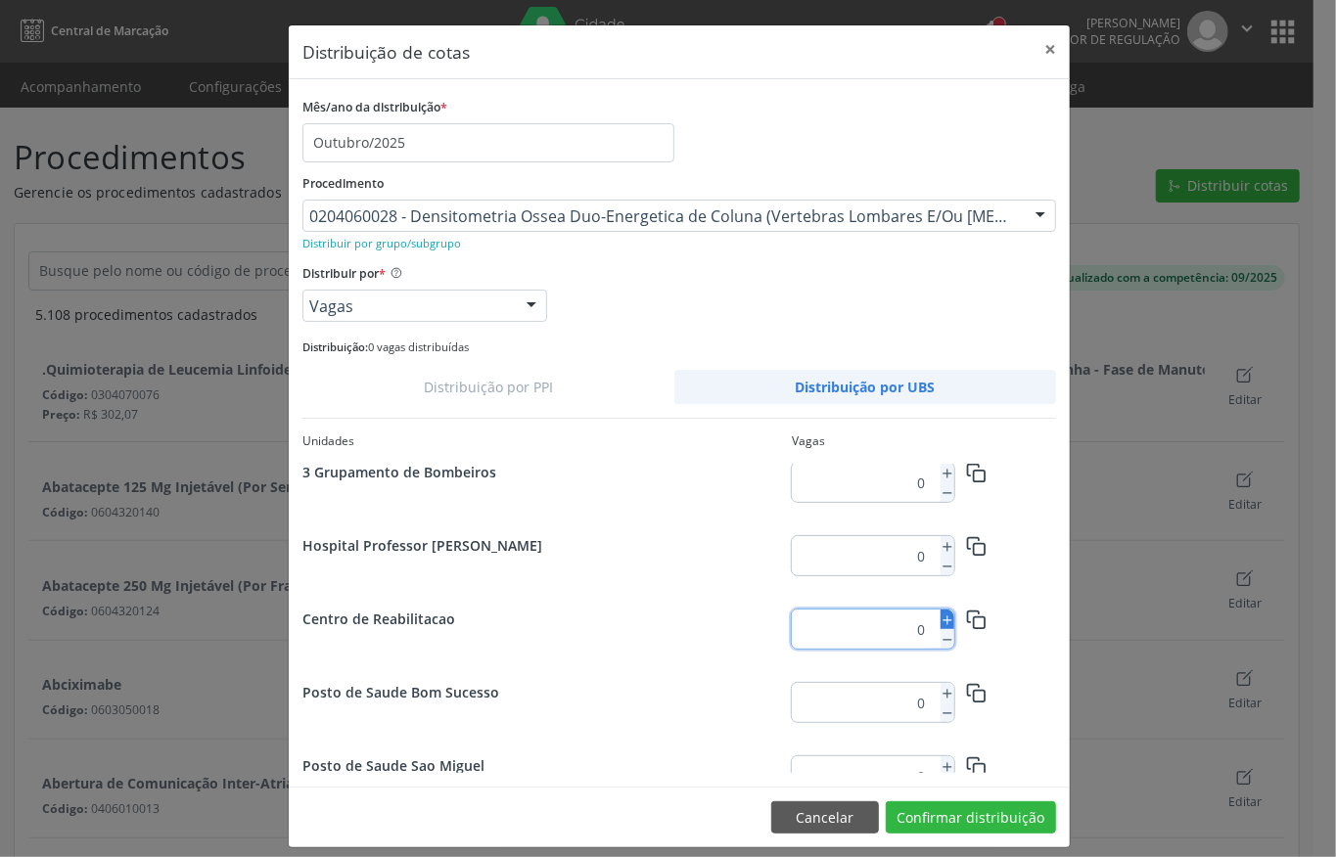
click at [941, 620] on icon at bounding box center [948, 621] width 14 height 14
type input "1"
click at [1020, 810] on button "Confirmar distribuição" at bounding box center [971, 818] width 170 height 33
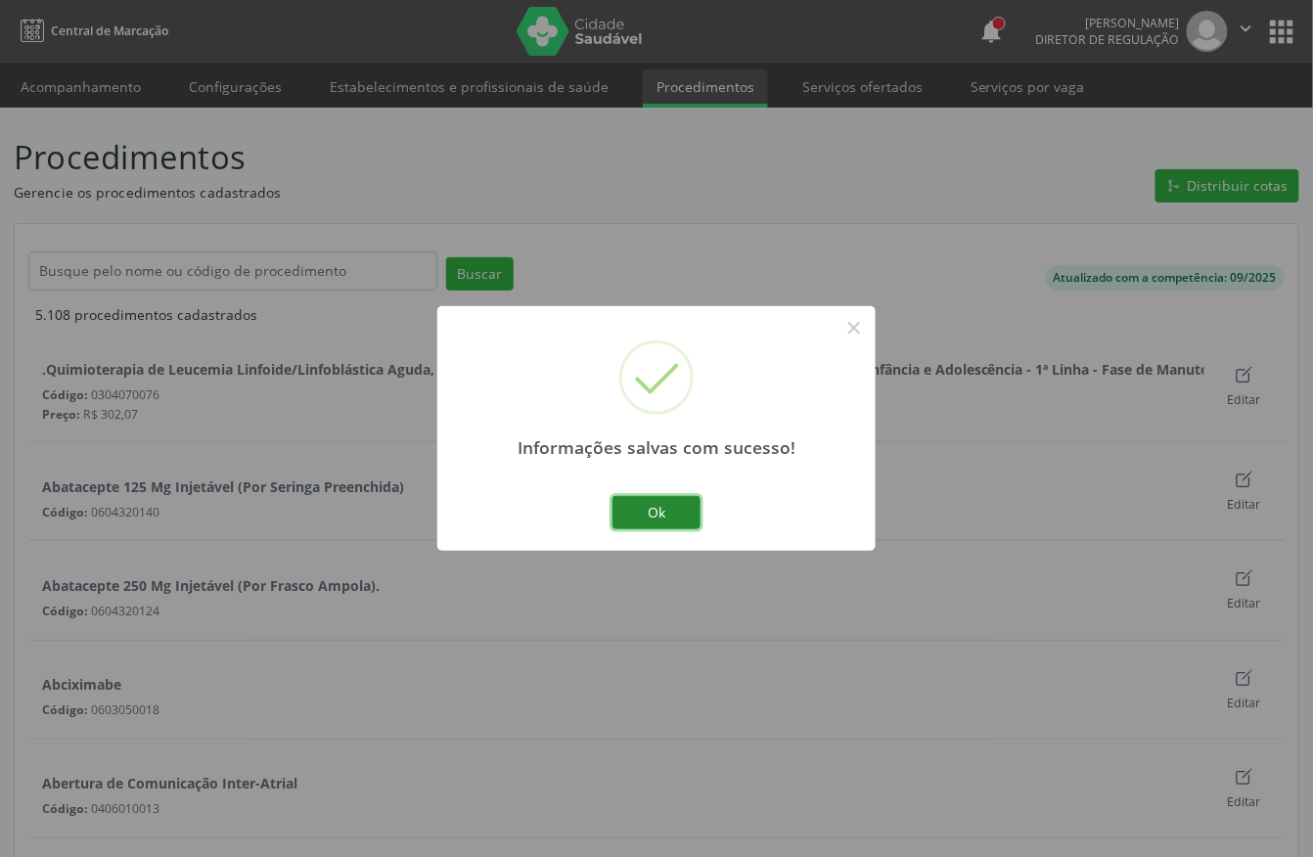
click at [646, 506] on button "Ok" at bounding box center [657, 512] width 88 height 33
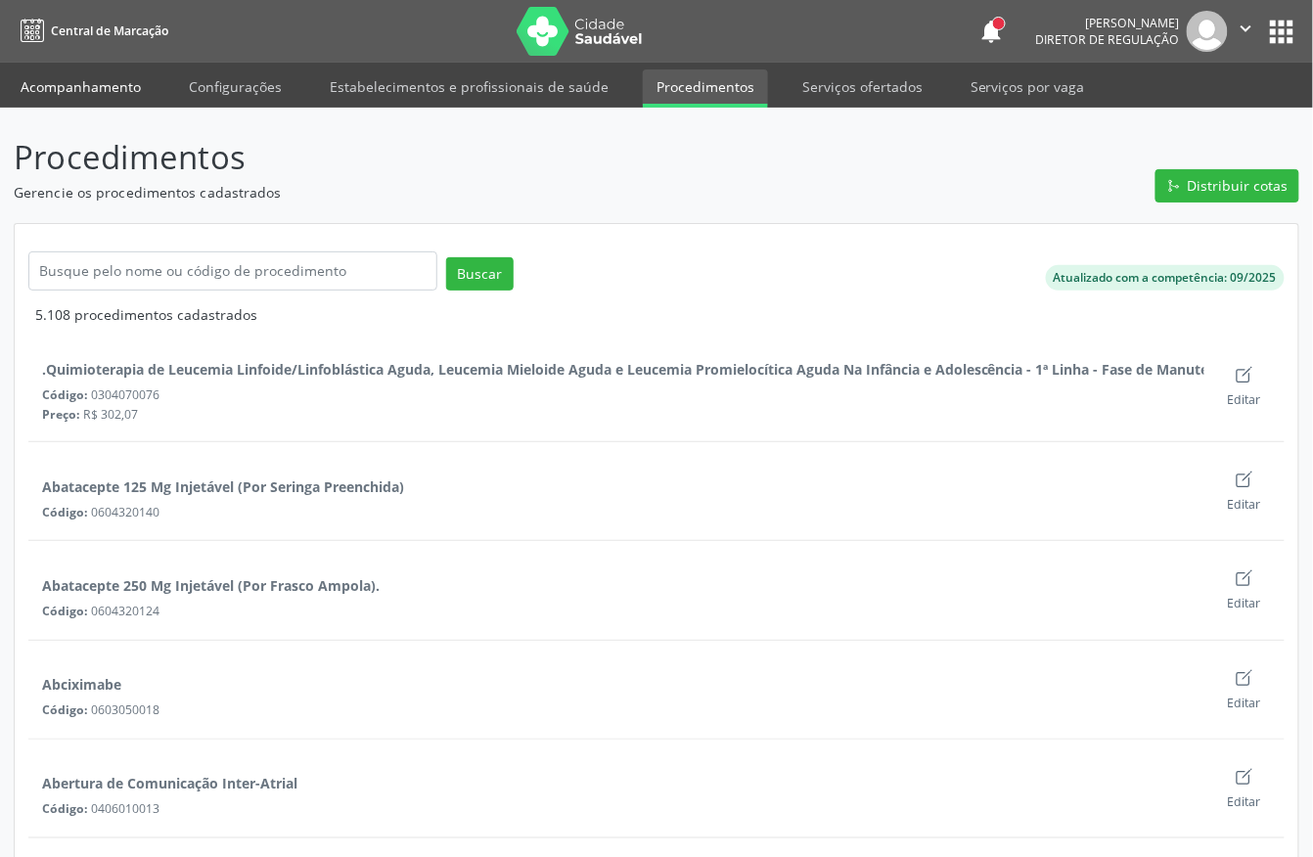
click at [48, 76] on link "Acompanhamento" at bounding box center [81, 86] width 148 height 34
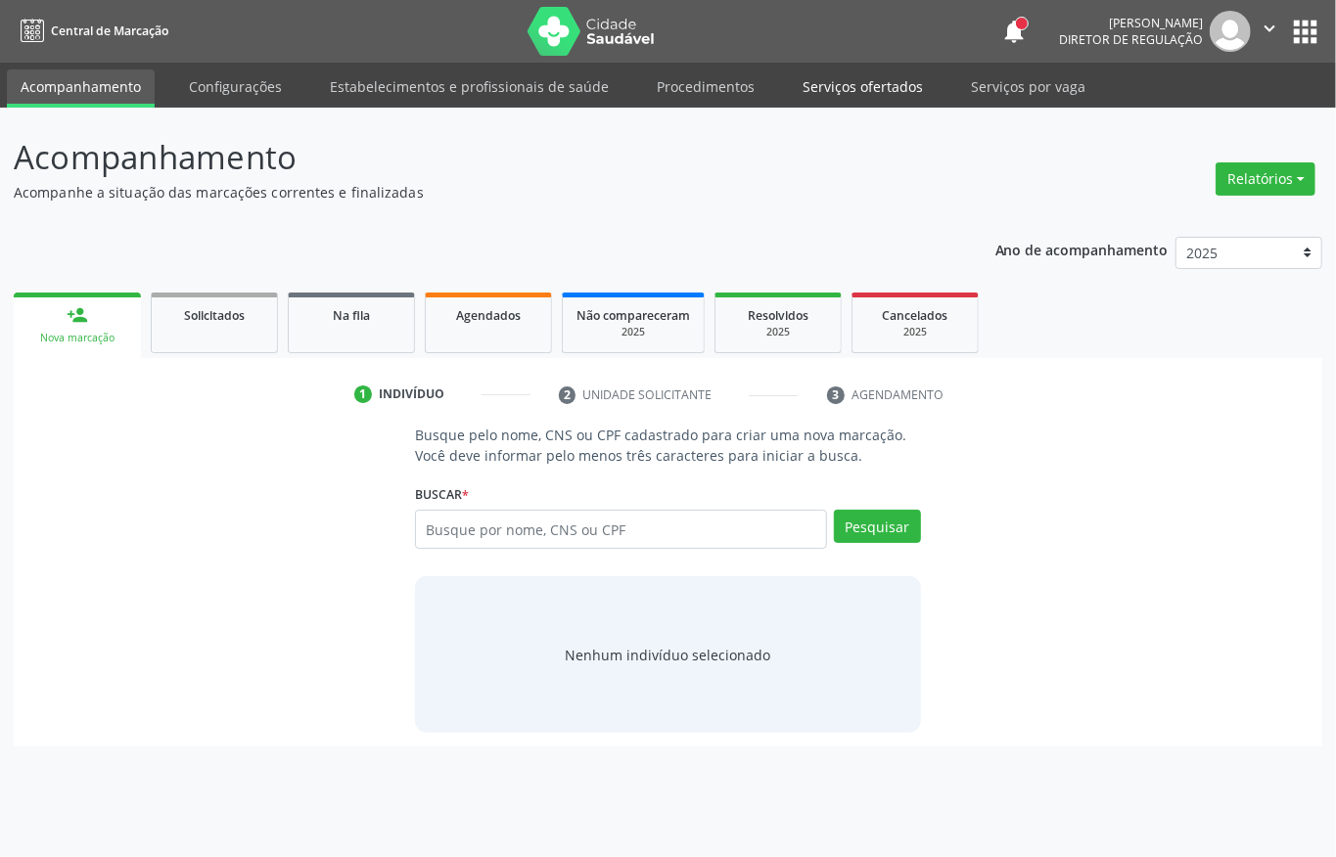
click at [815, 91] on link "Serviços ofertados" at bounding box center [863, 86] width 148 height 34
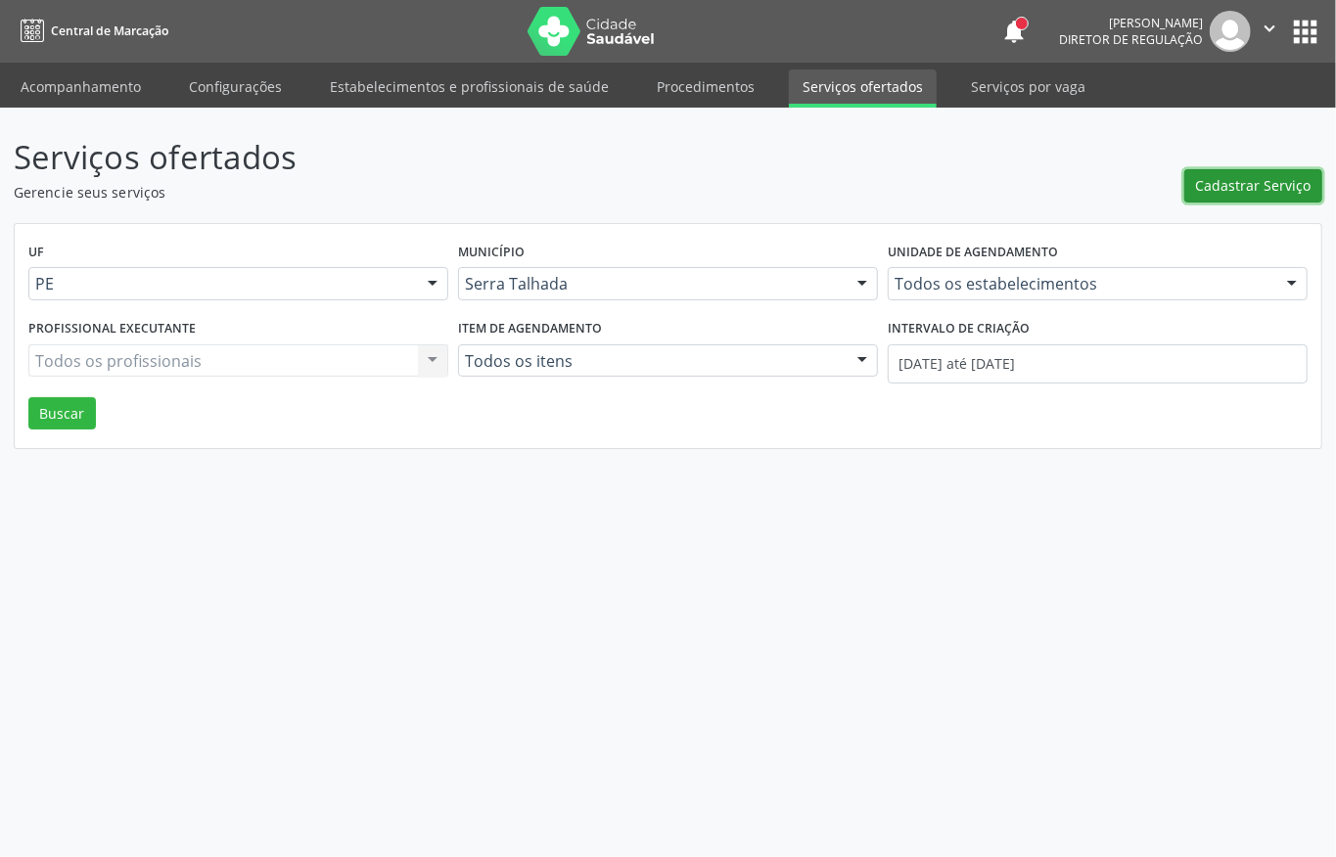
click at [1196, 177] on button "Cadastrar Serviço" at bounding box center [1253, 185] width 138 height 33
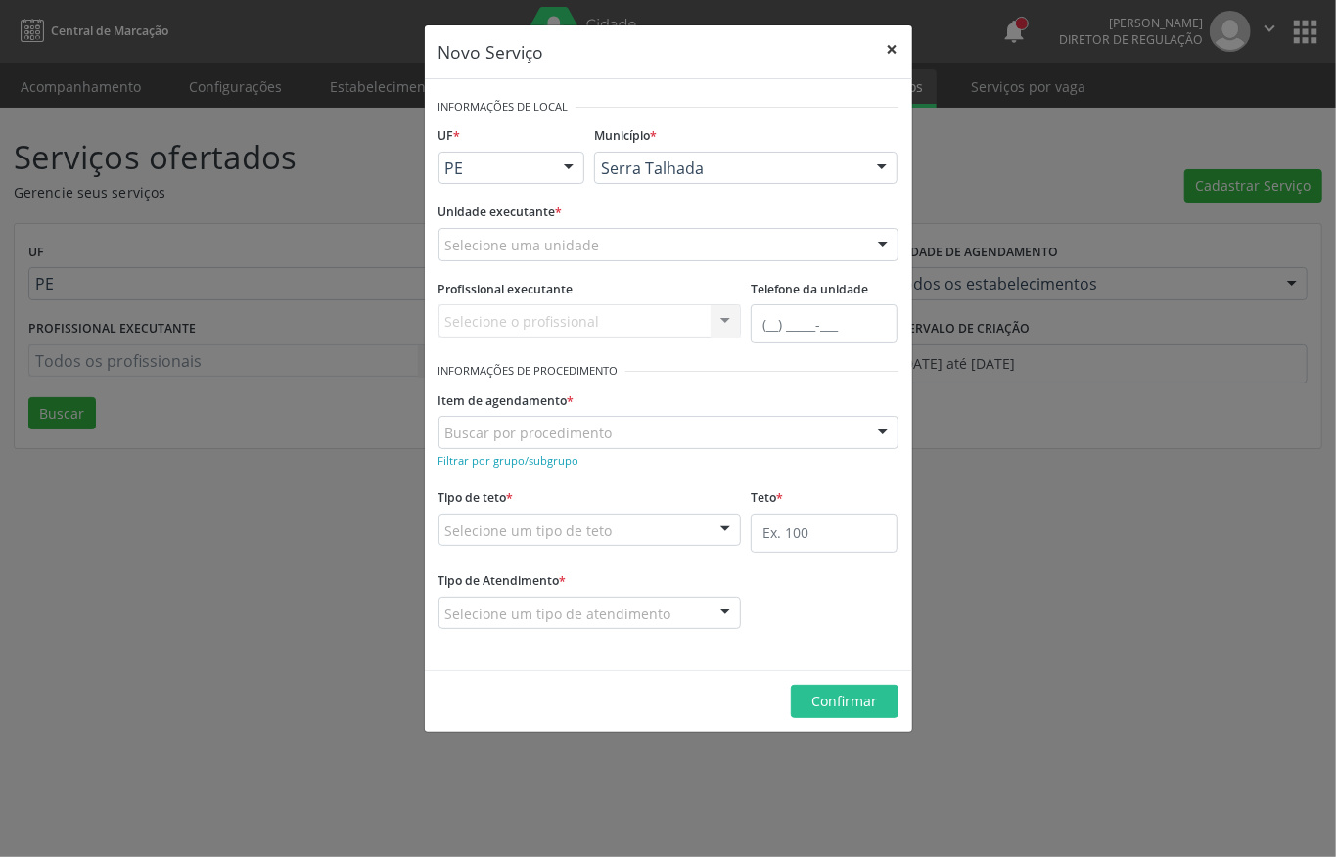
click at [894, 51] on button "×" at bounding box center [892, 49] width 39 height 48
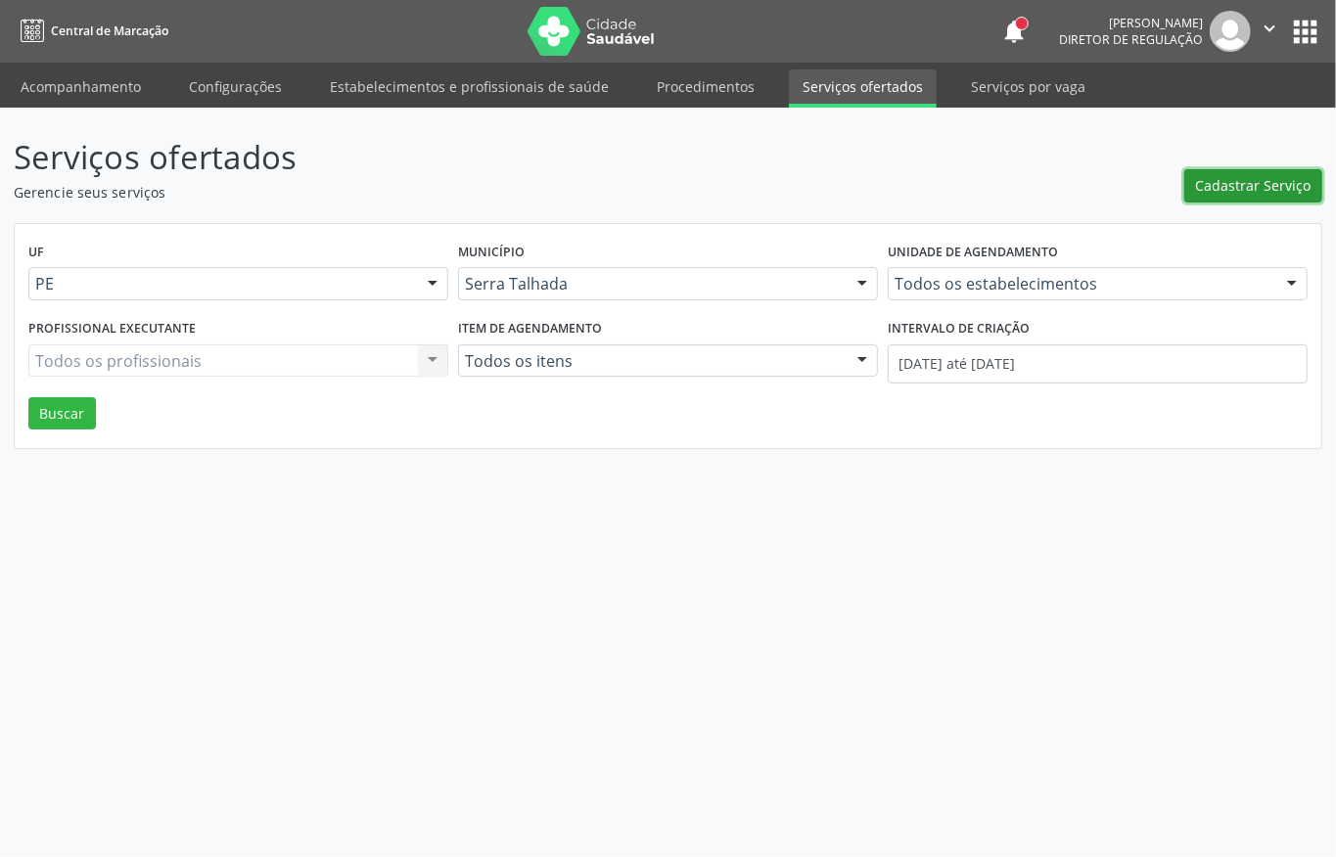
click at [1234, 176] on span "Cadastrar Serviço" at bounding box center [1253, 185] width 115 height 21
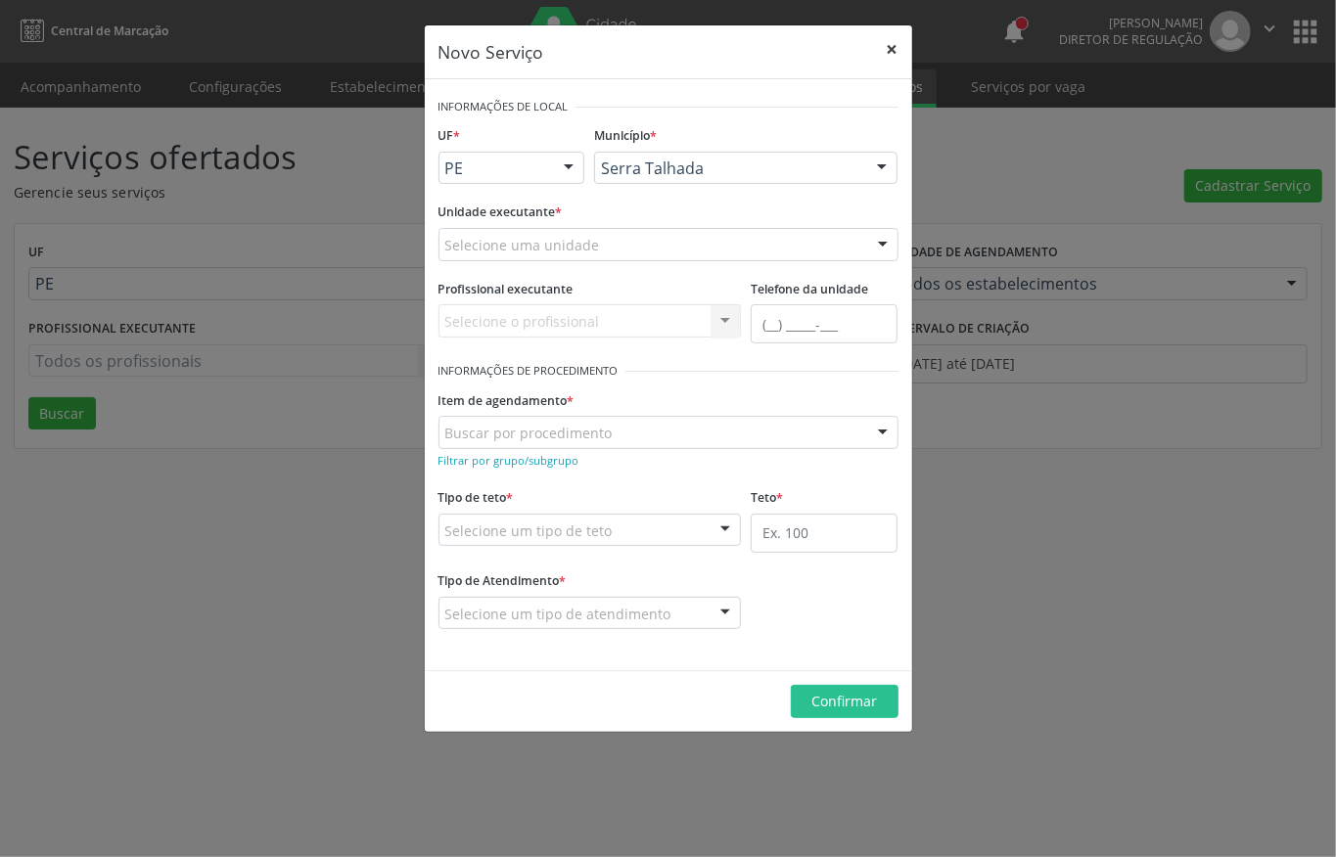
click at [895, 52] on button "×" at bounding box center [892, 49] width 39 height 48
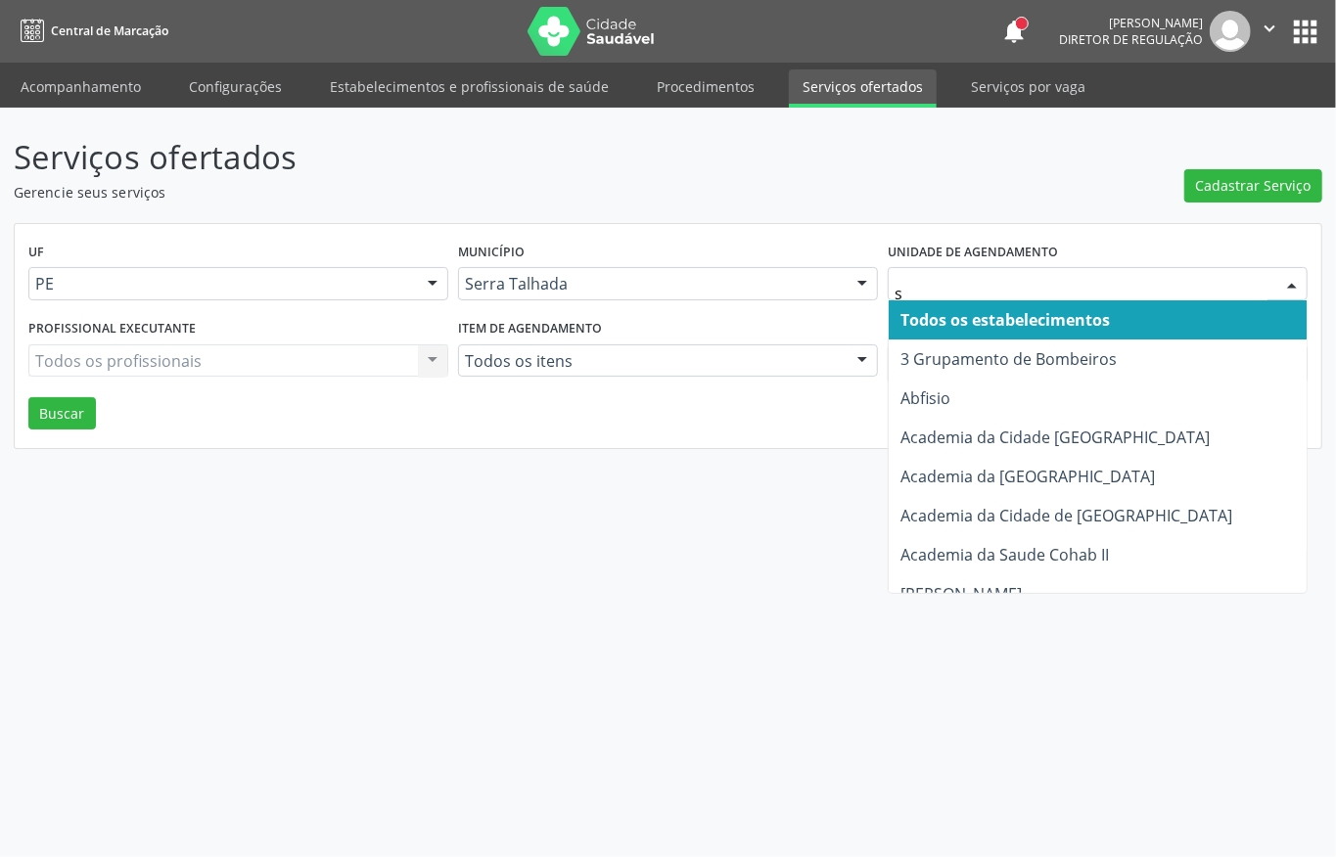
type input "s b"
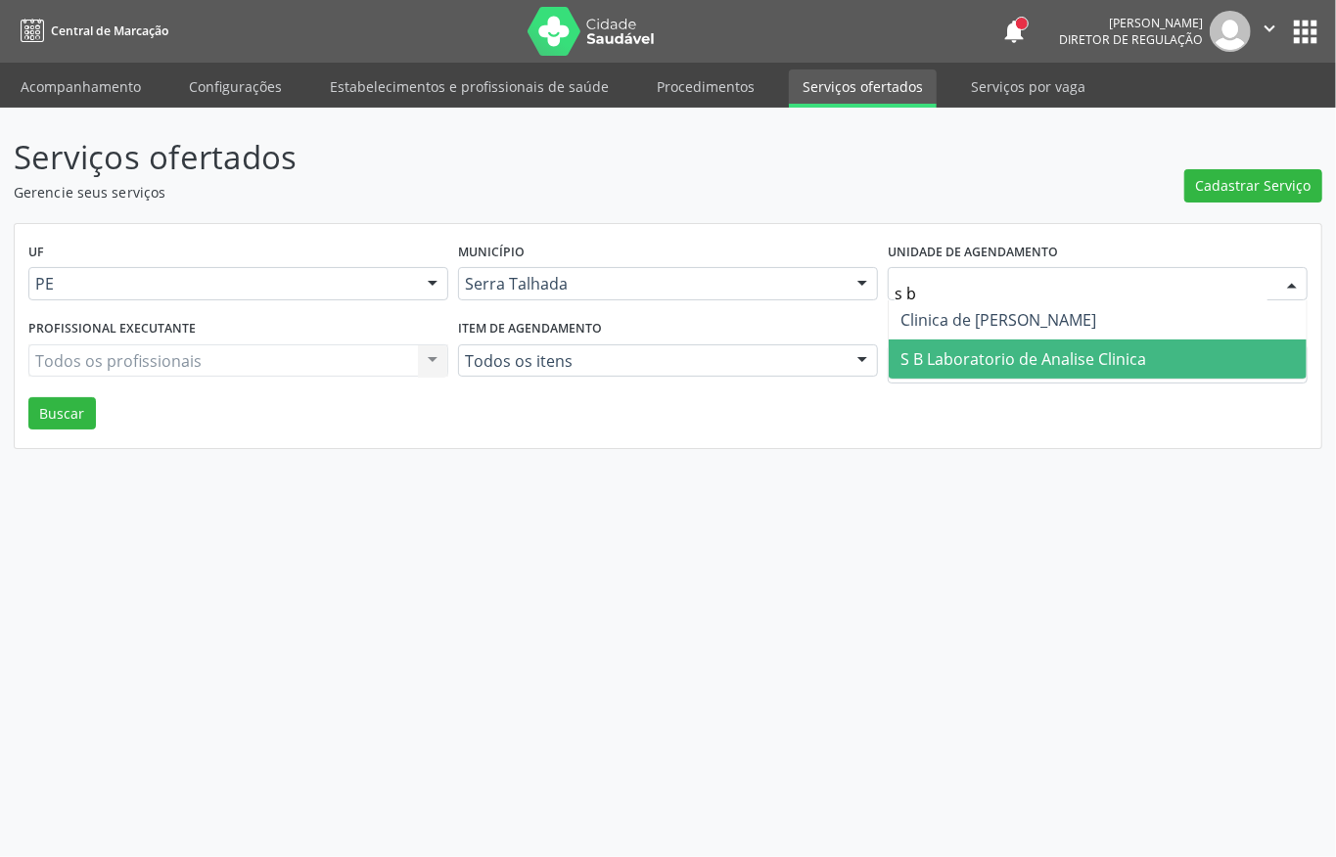
click at [1027, 352] on span "S B Laboratorio de Analise Clinica" at bounding box center [1023, 359] width 246 height 22
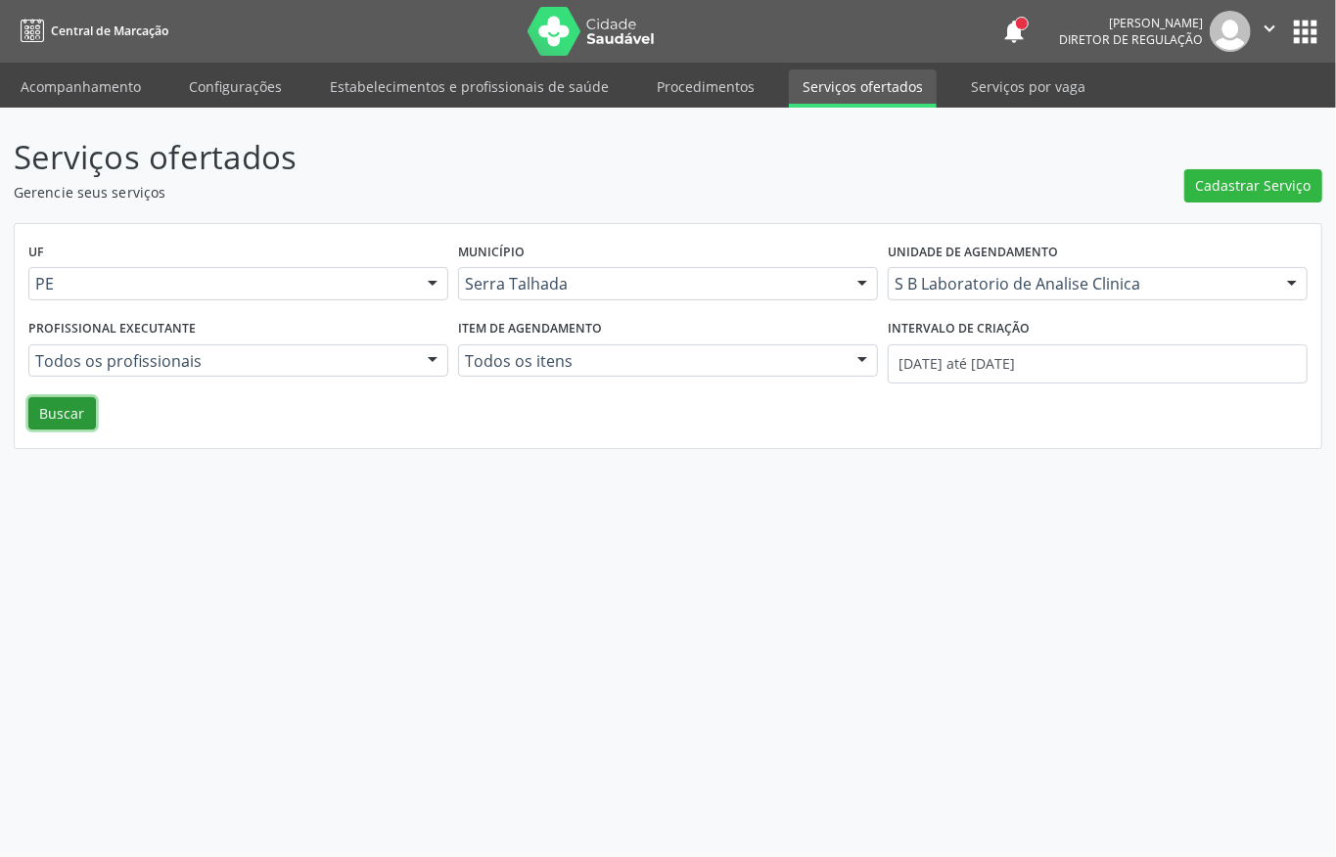
click at [67, 419] on button "Buscar" at bounding box center [62, 413] width 68 height 33
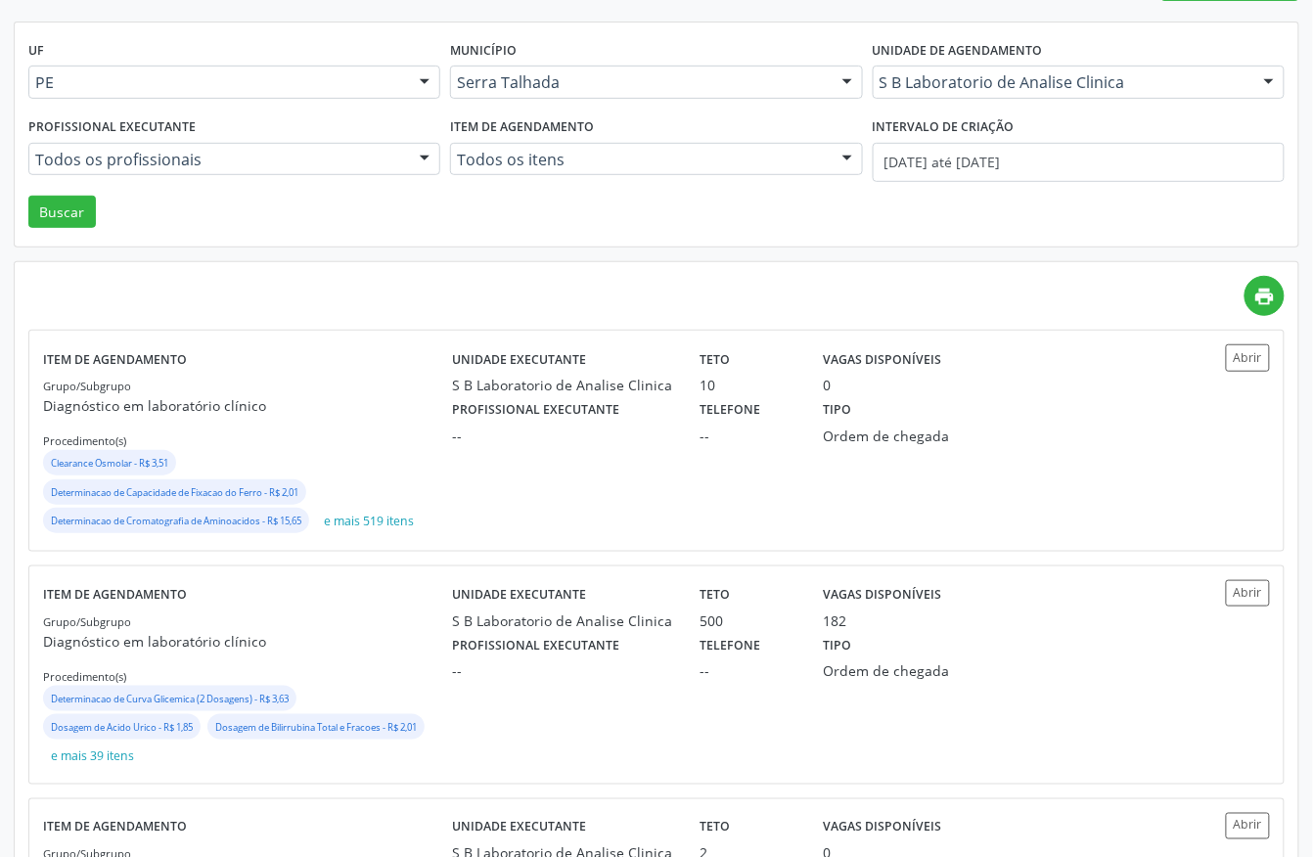
scroll to position [260, 0]
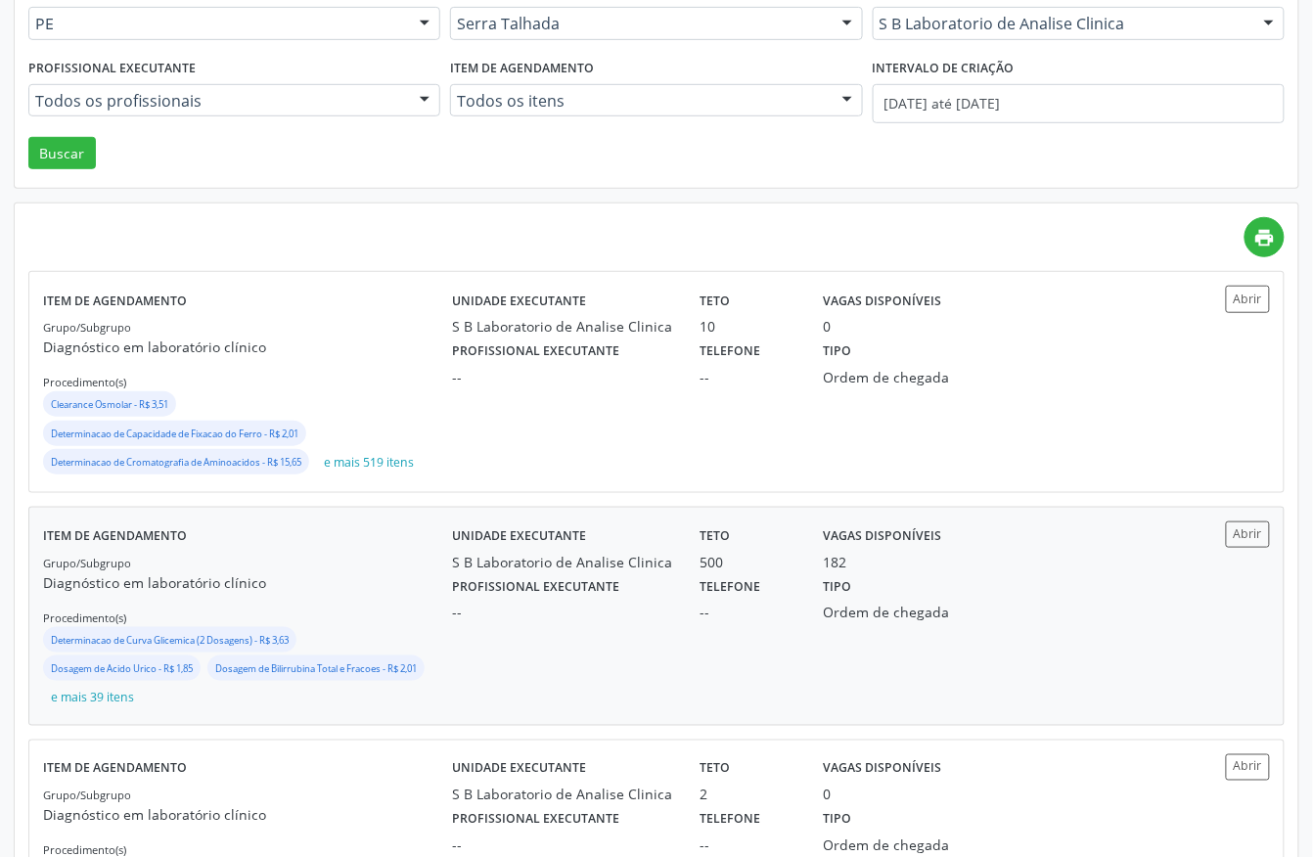
click at [785, 616] on div "--" at bounding box center [748, 612] width 97 height 21
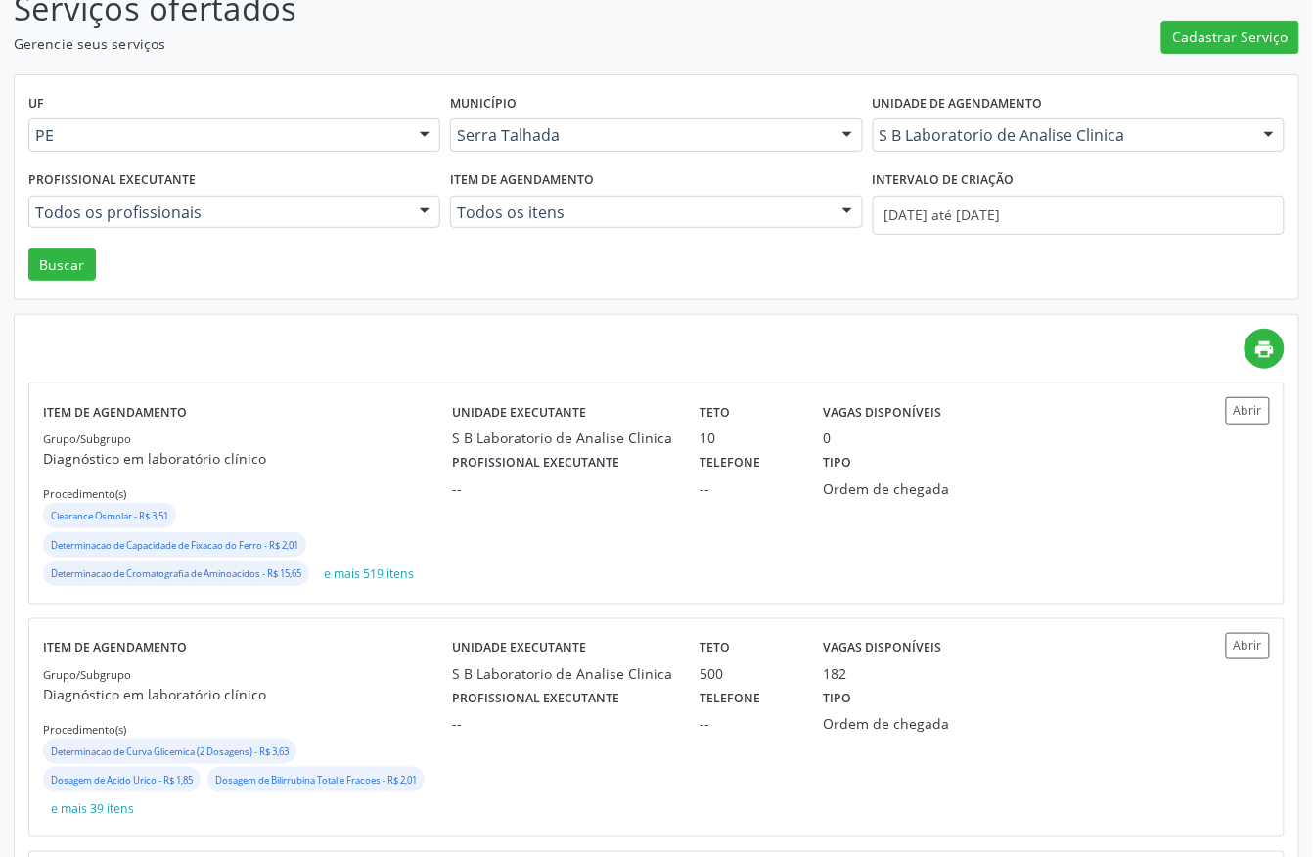
scroll to position [0, 0]
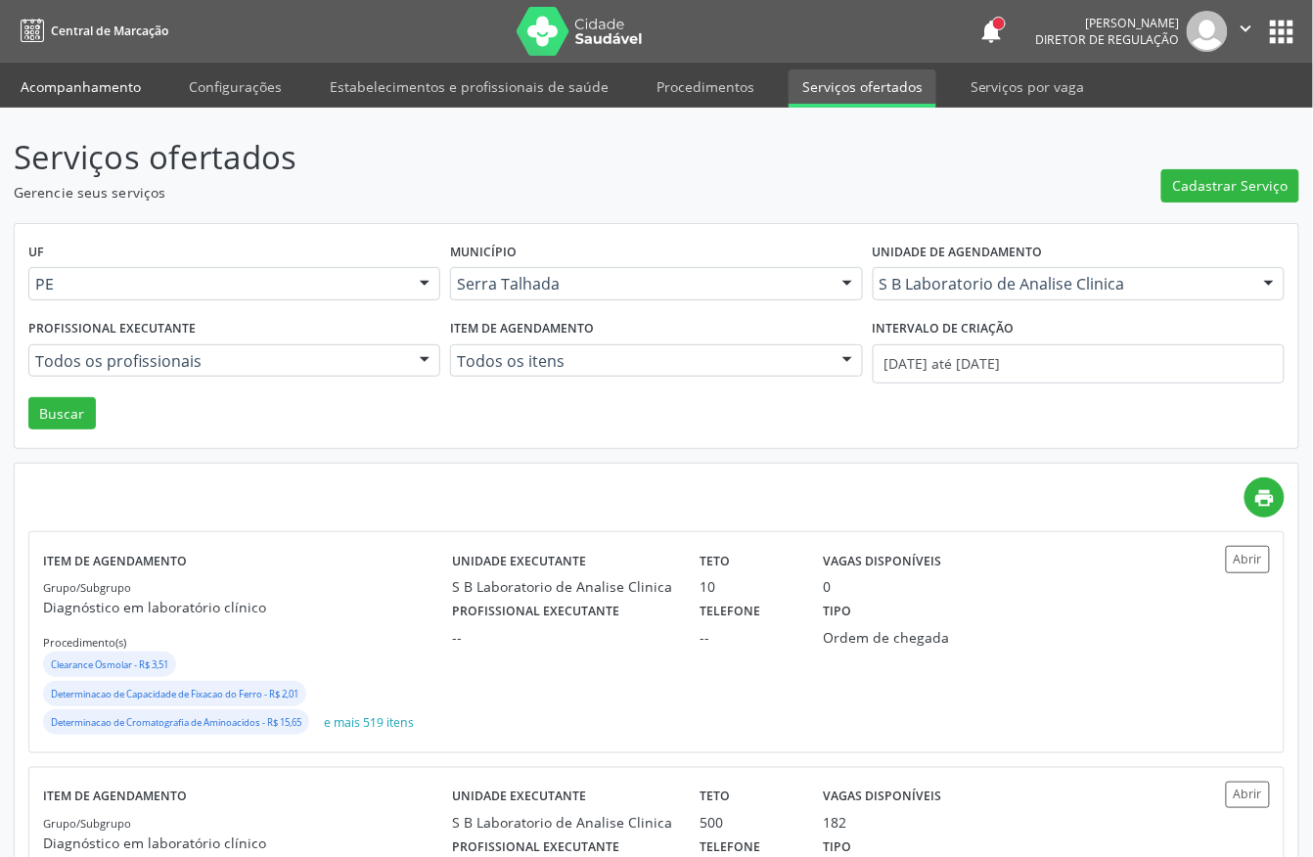
click at [99, 88] on link "Acompanhamento" at bounding box center [81, 86] width 148 height 34
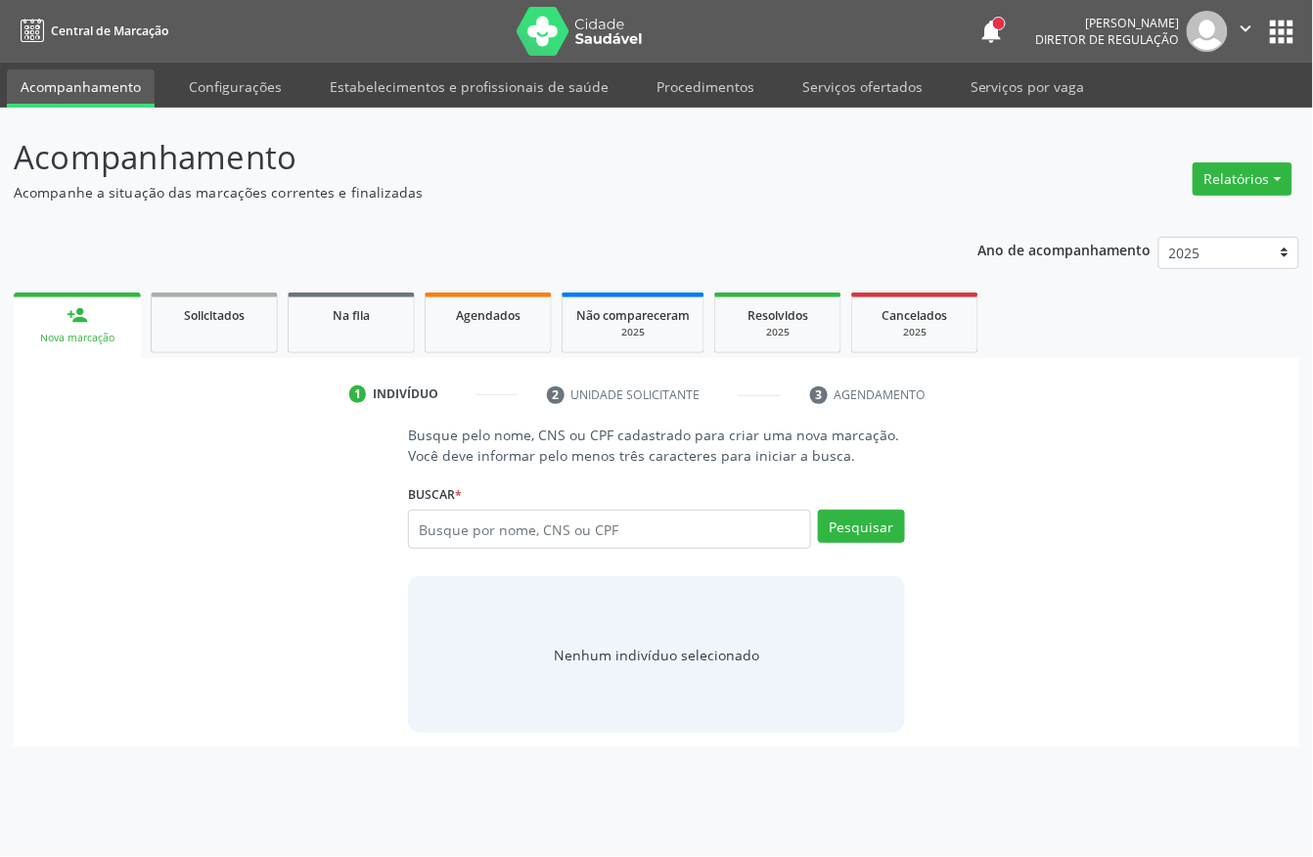
click at [65, 83] on link "Acompanhamento" at bounding box center [81, 88] width 148 height 38
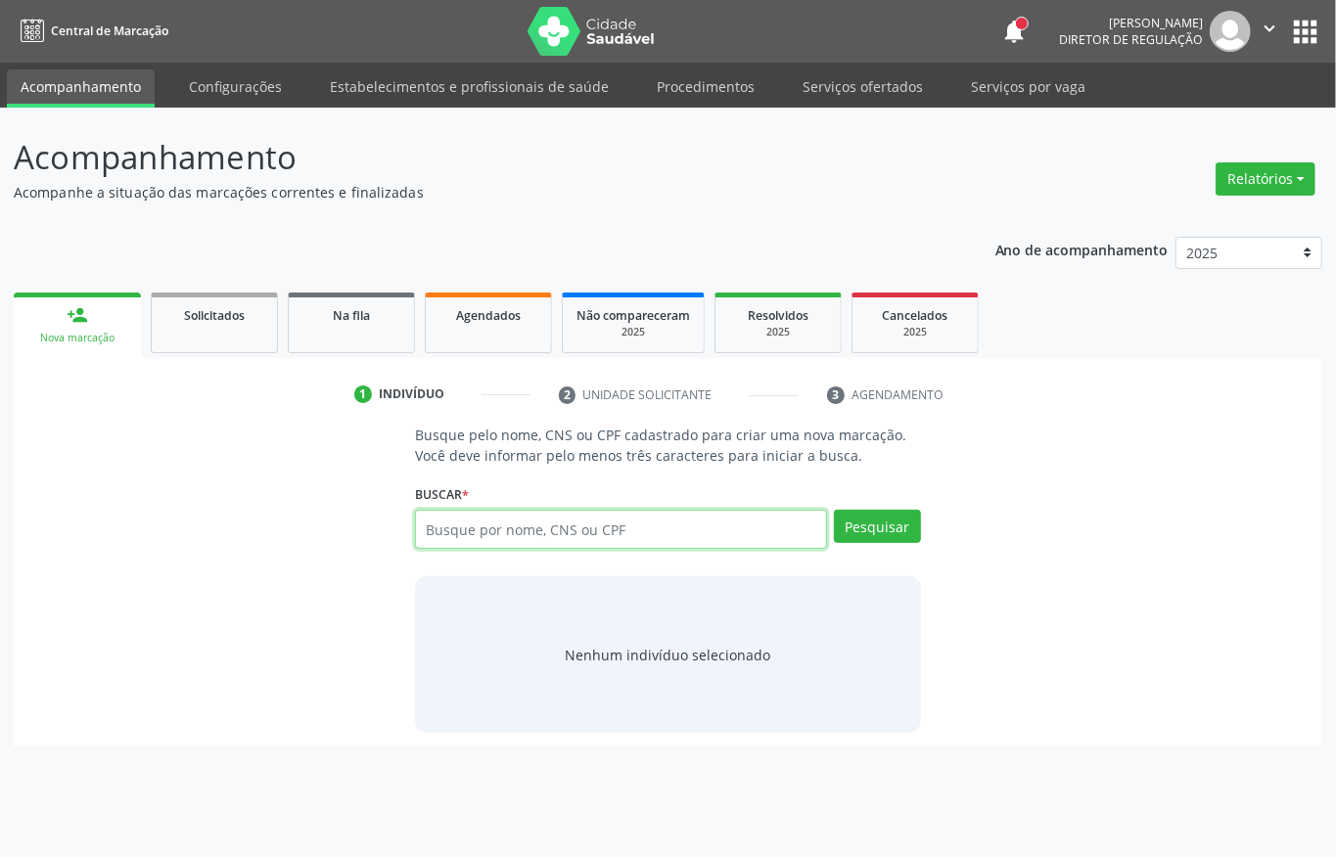
click at [439, 534] on input "text" at bounding box center [621, 529] width 412 height 39
type input "700502792750154"
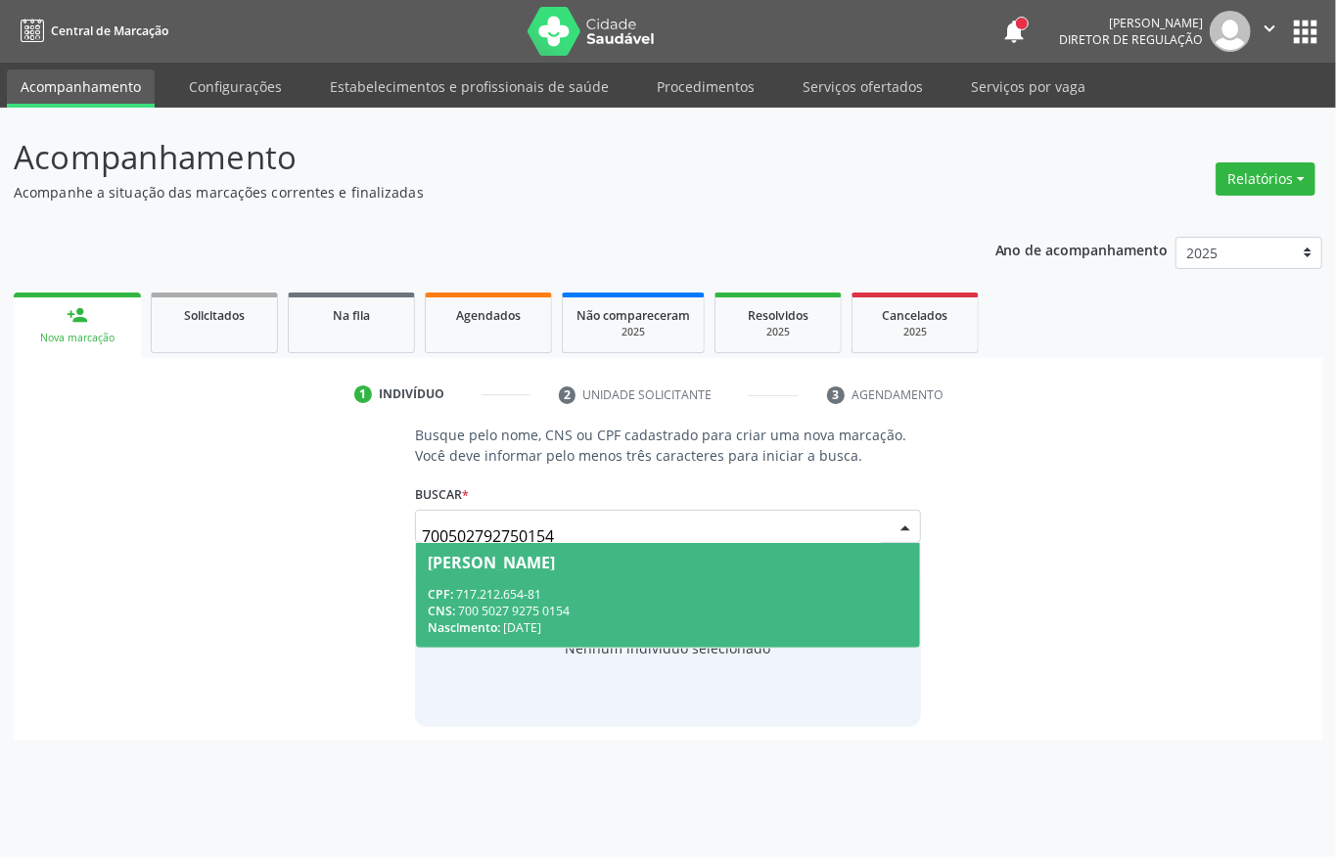
click at [537, 600] on div "CPF: 717.212.654-81" at bounding box center [668, 594] width 481 height 17
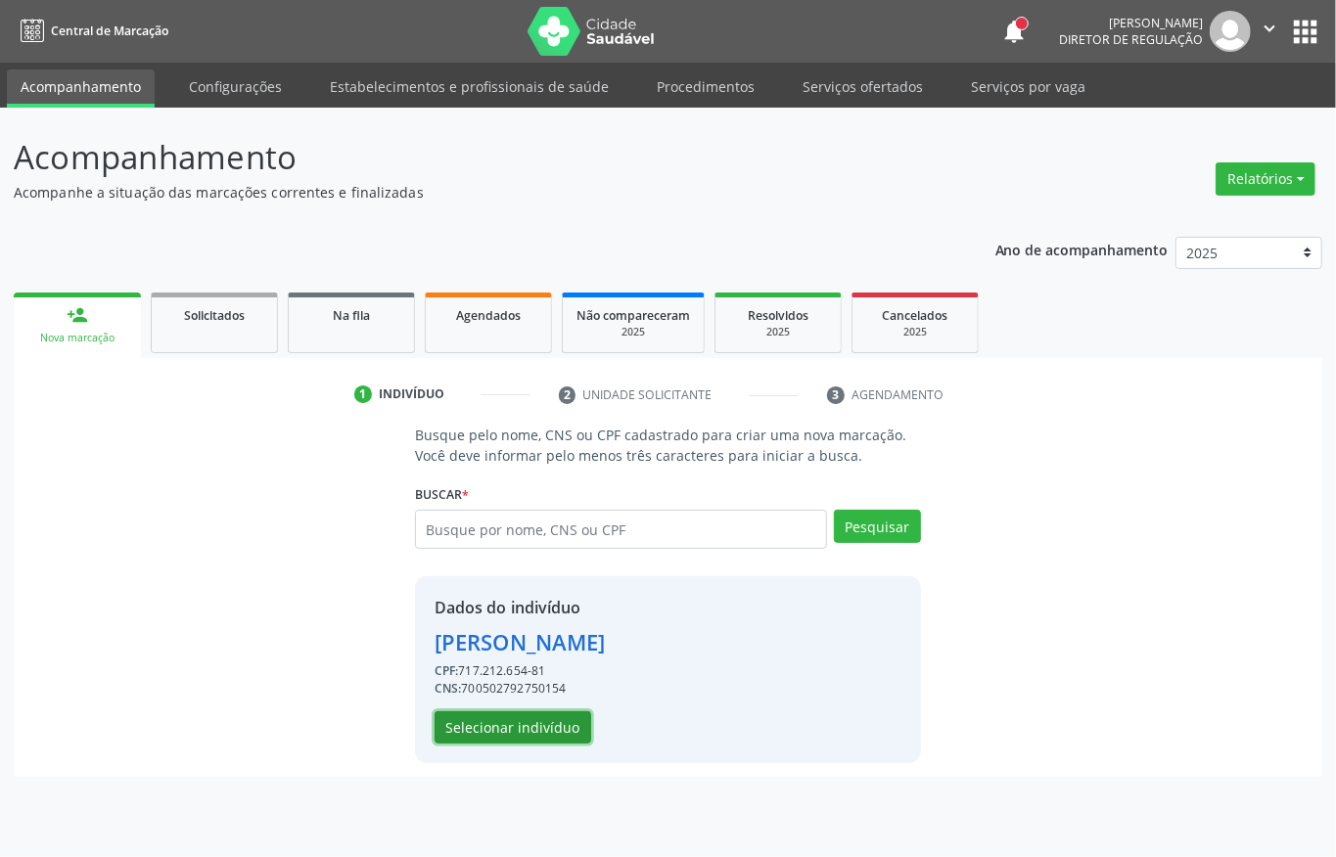
click at [526, 737] on button "Selecionar indivíduo" at bounding box center [513, 728] width 157 height 33
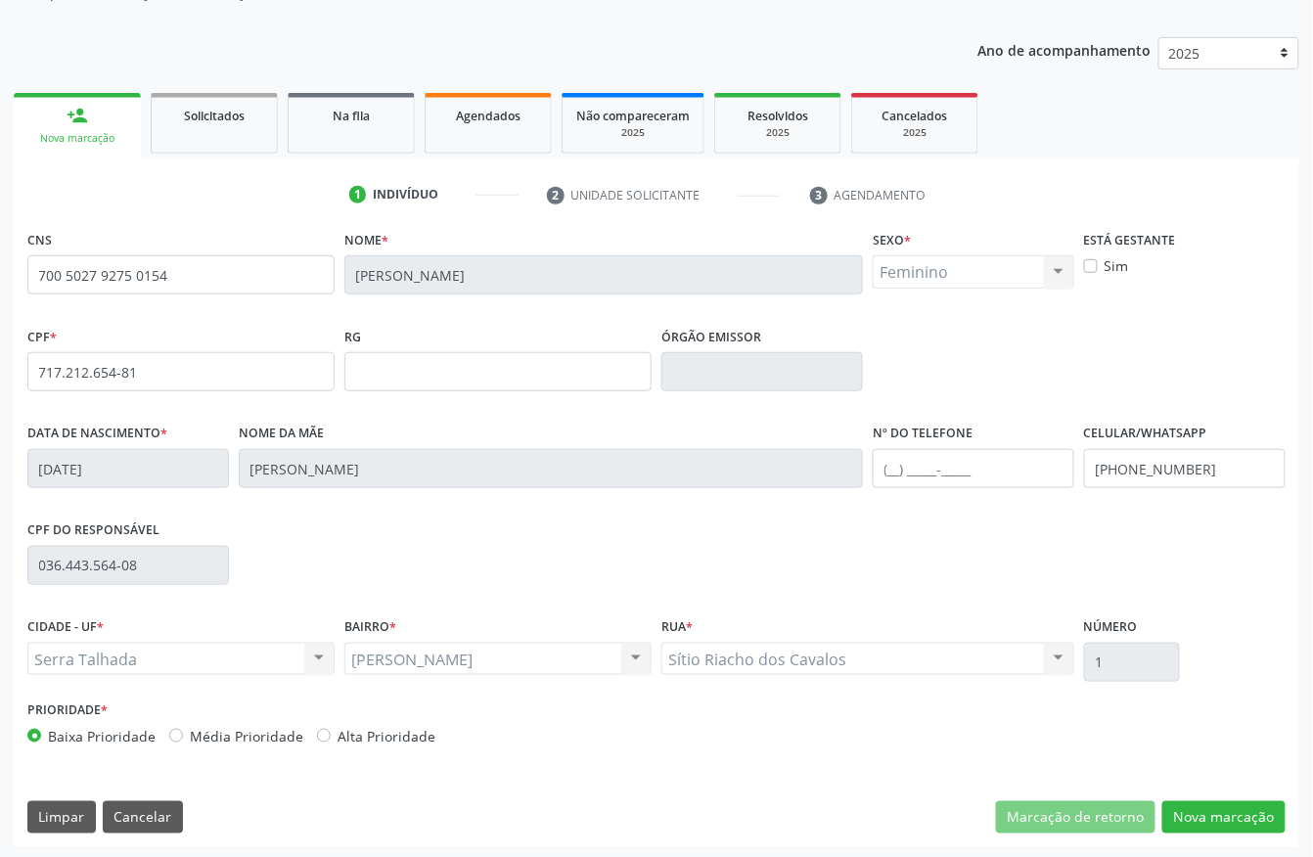
scroll to position [205, 0]
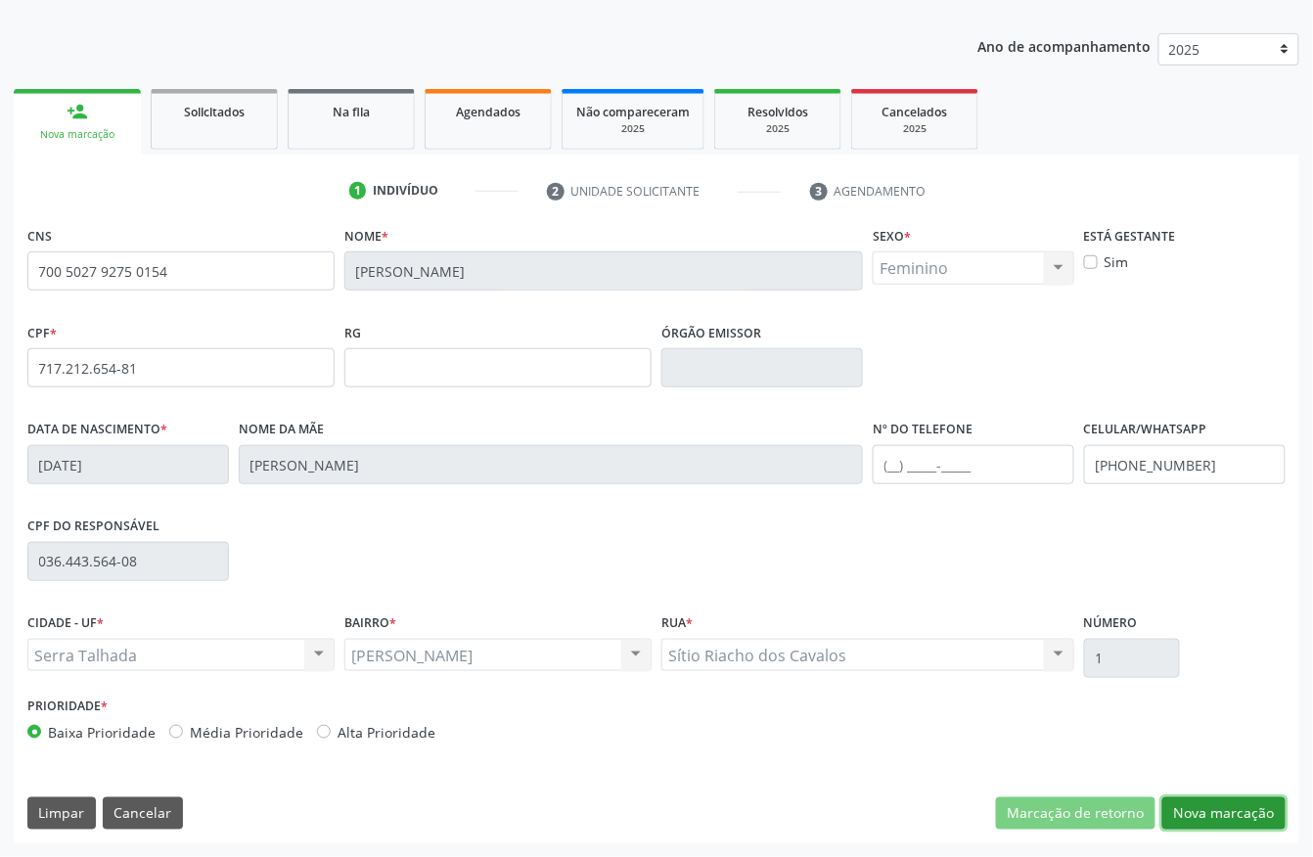
click at [1214, 807] on button "Nova marcação" at bounding box center [1224, 814] width 123 height 33
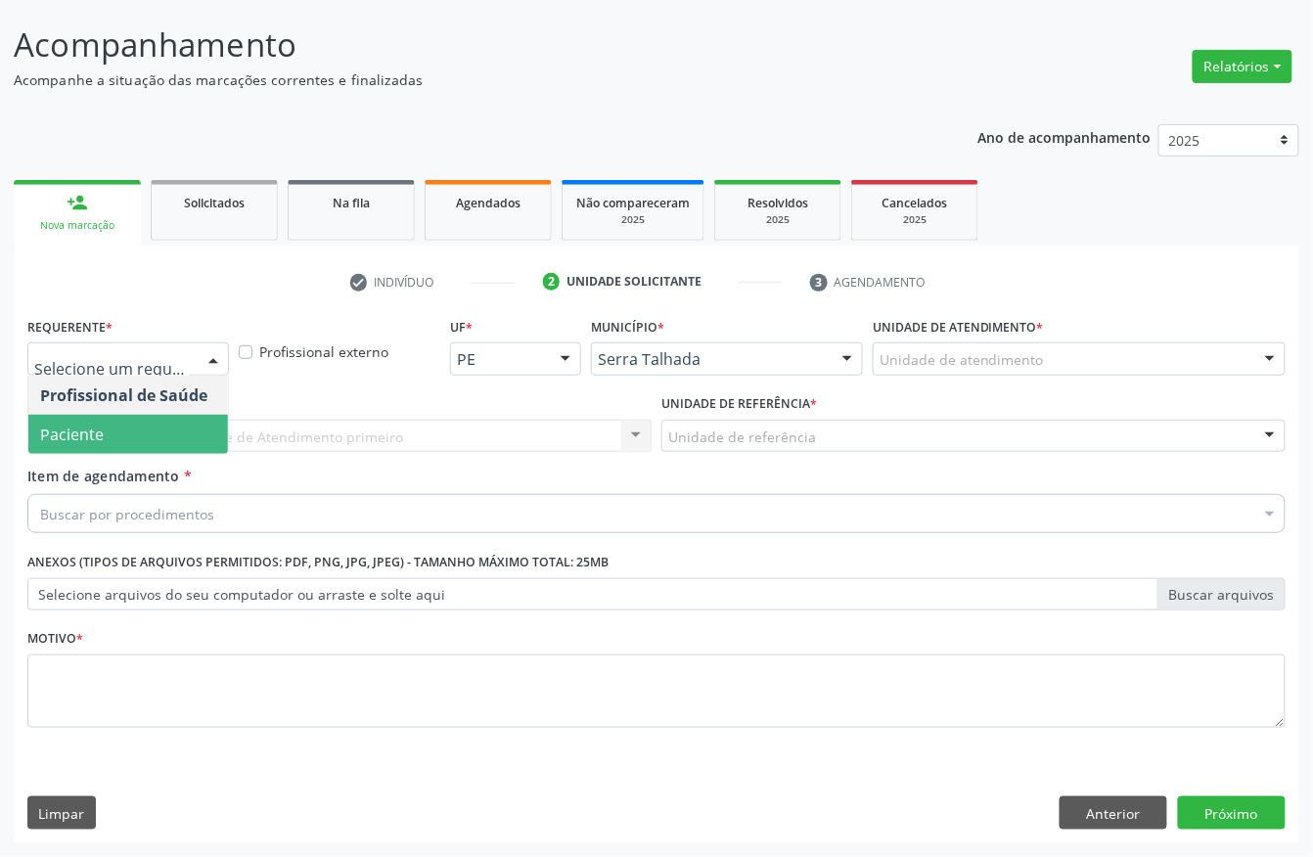
click at [135, 421] on span "Paciente" at bounding box center [128, 434] width 200 height 39
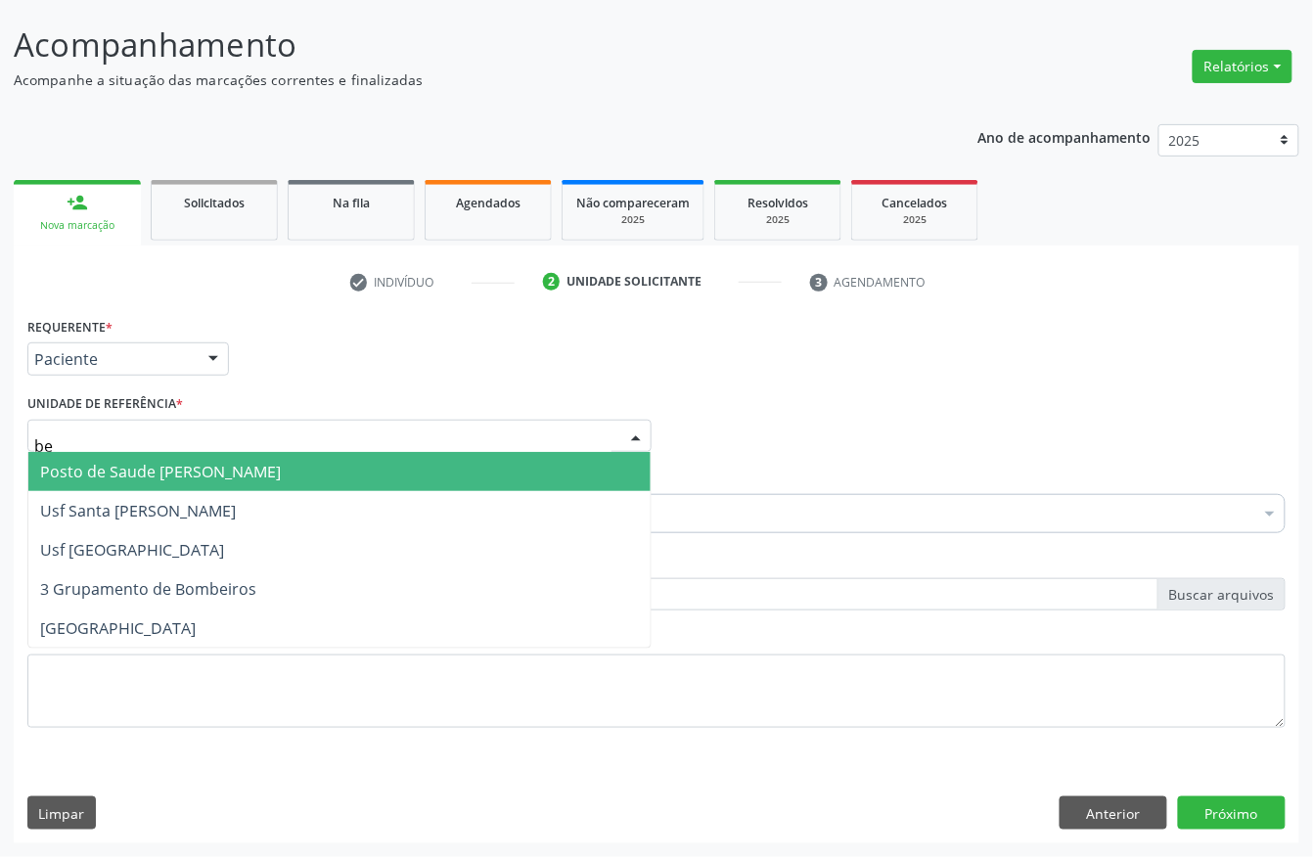
type input "ber"
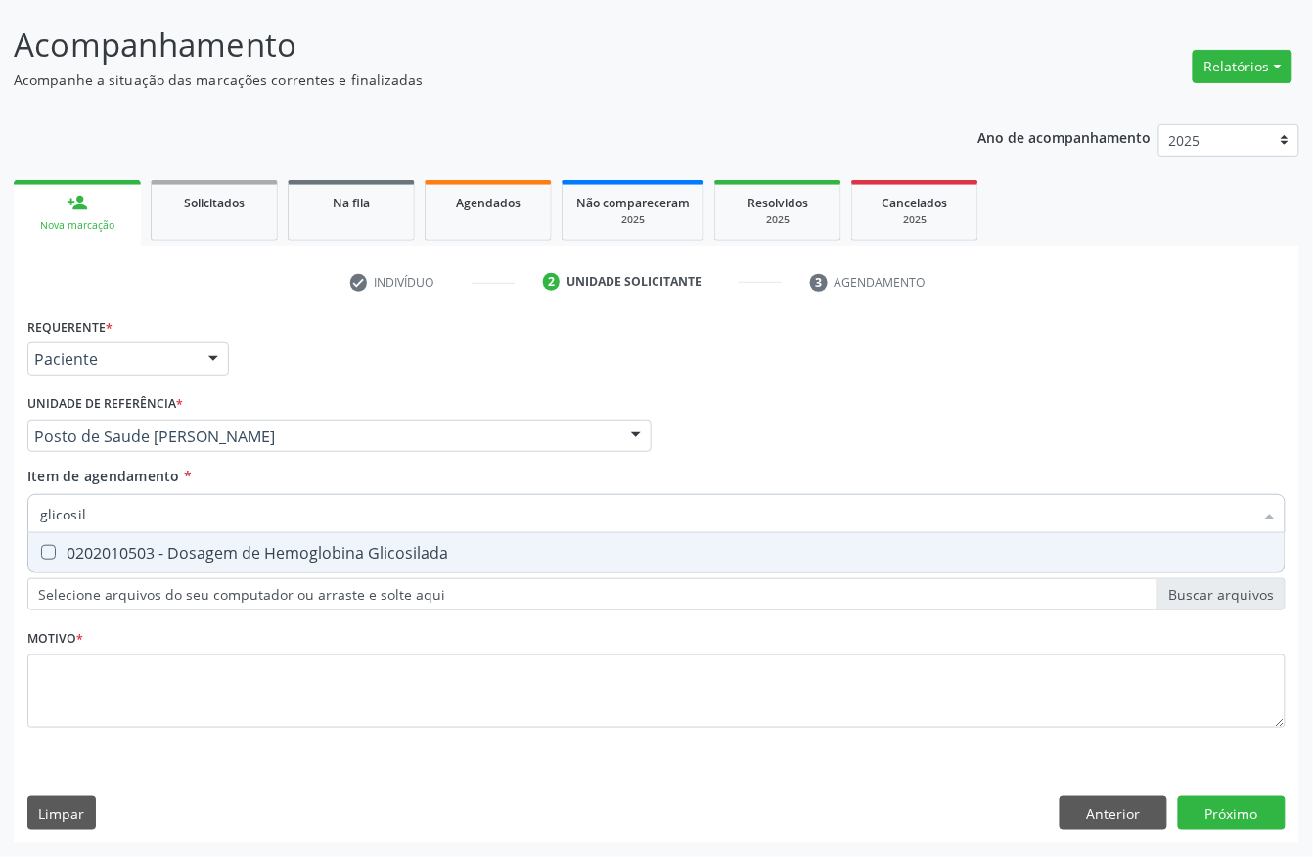
type input "glicosila"
click at [150, 556] on div "0202010503 - Dosagem de Hemoglobina Glicosilada" at bounding box center [656, 553] width 1233 height 16
checkbox Glicosilada "true"
click at [129, 643] on div "Requerente * Paciente Profissional de Saúde Paciente Nenhum resultado encontrad…" at bounding box center [656, 533] width 1259 height 443
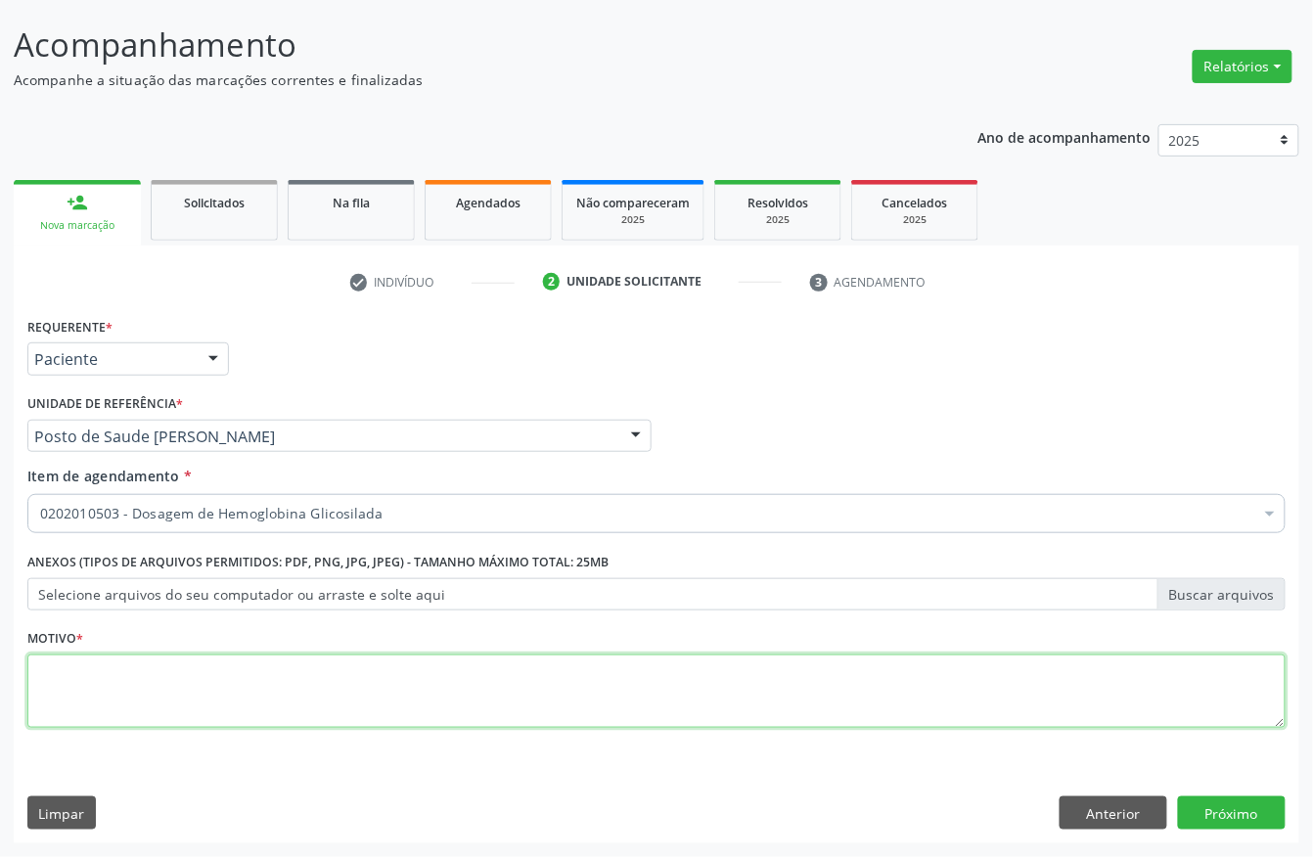
click at [115, 682] on textarea at bounding box center [656, 692] width 1259 height 74
type textarea "q"
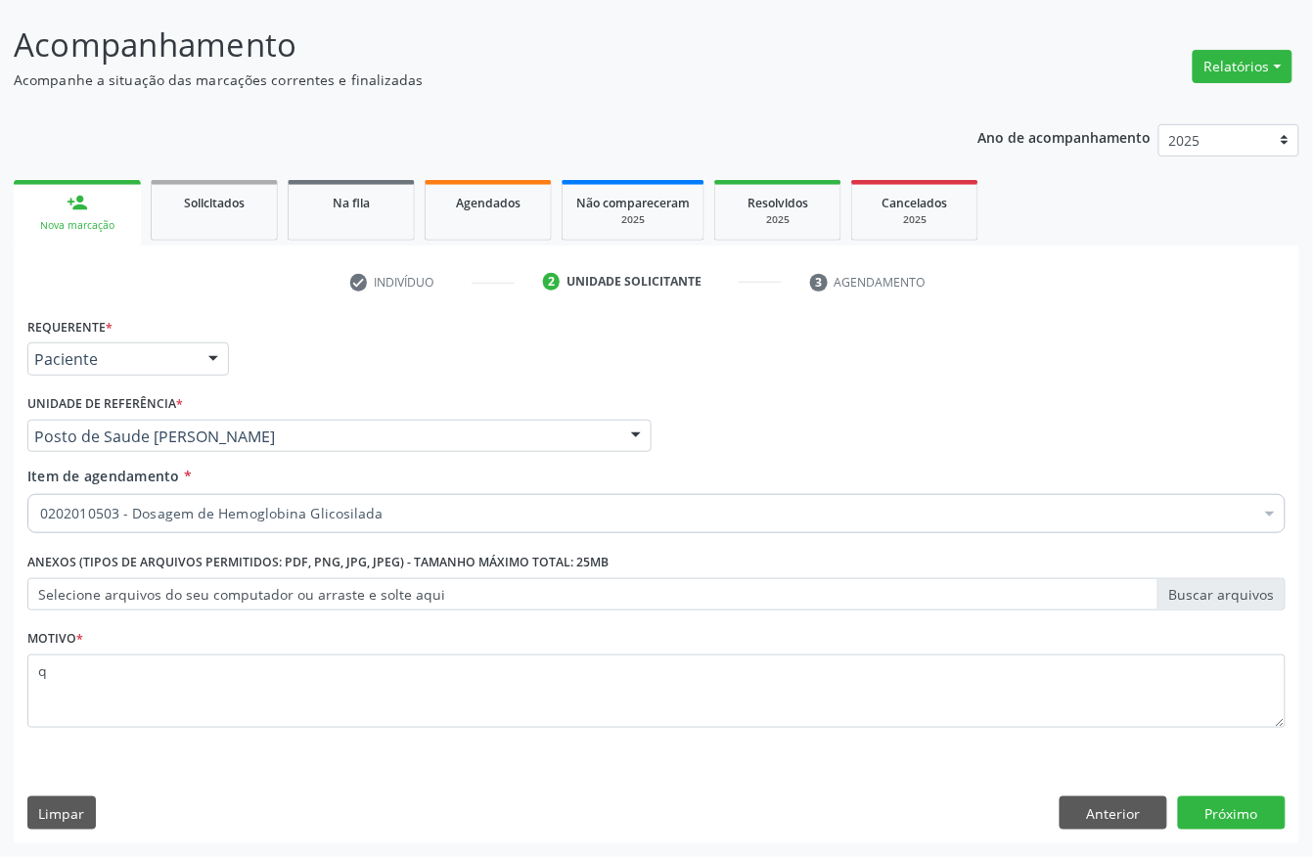
click at [818, 444] on div "Profissional Solicitante Por favor, selecione a Unidade de Atendimento primeiro…" at bounding box center [657, 428] width 1268 height 76
click at [1250, 816] on button "Próximo" at bounding box center [1232, 813] width 108 height 33
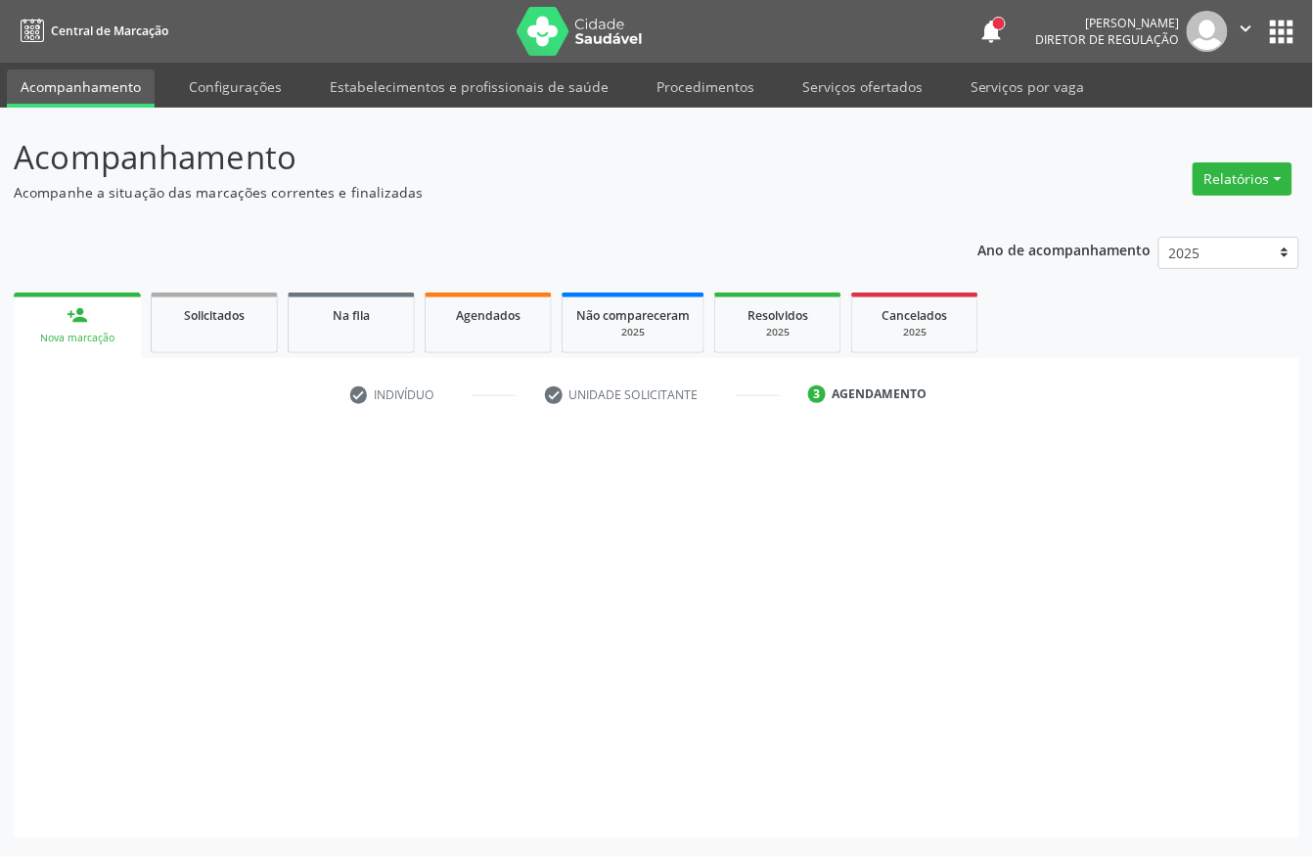
scroll to position [0, 0]
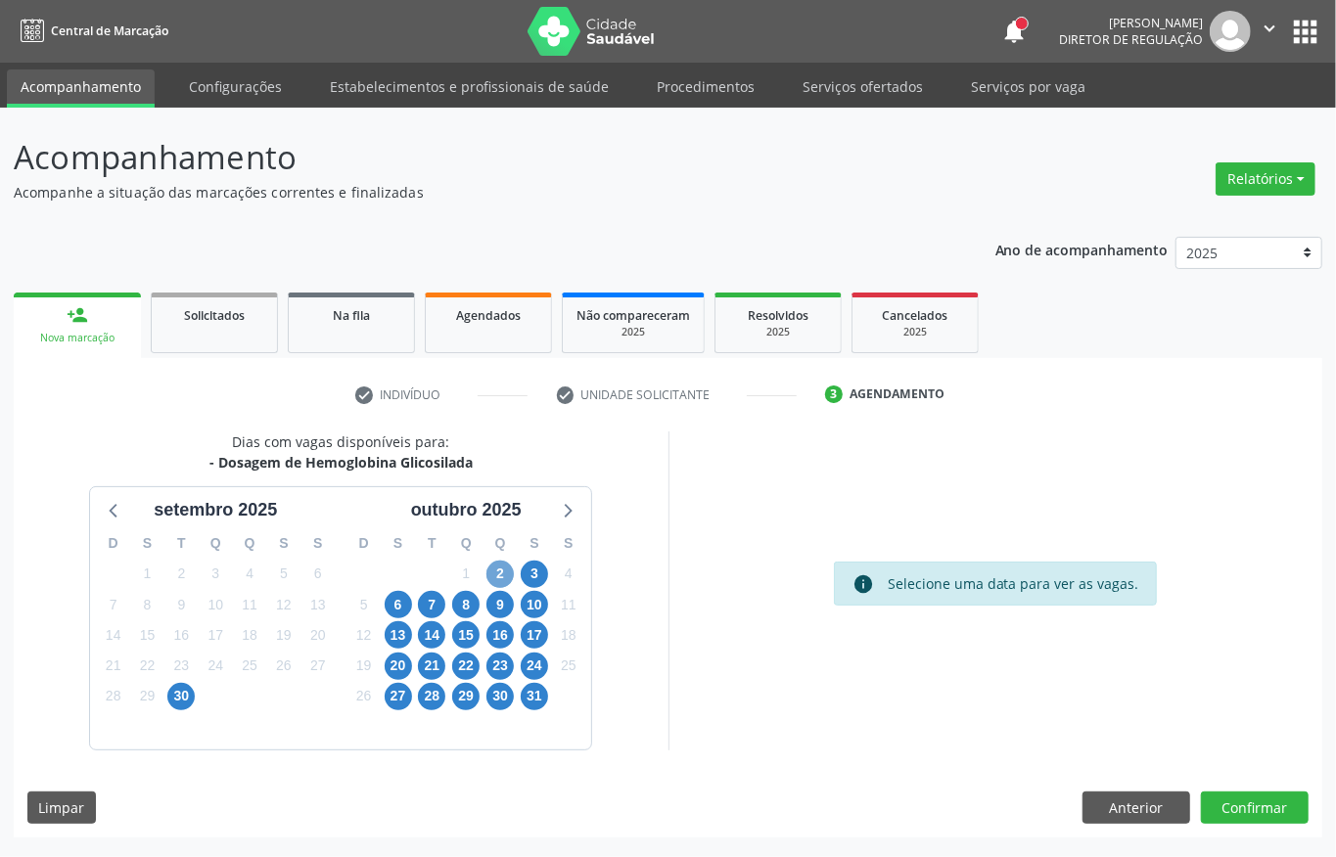
click at [494, 573] on span "2" at bounding box center [499, 574] width 27 height 27
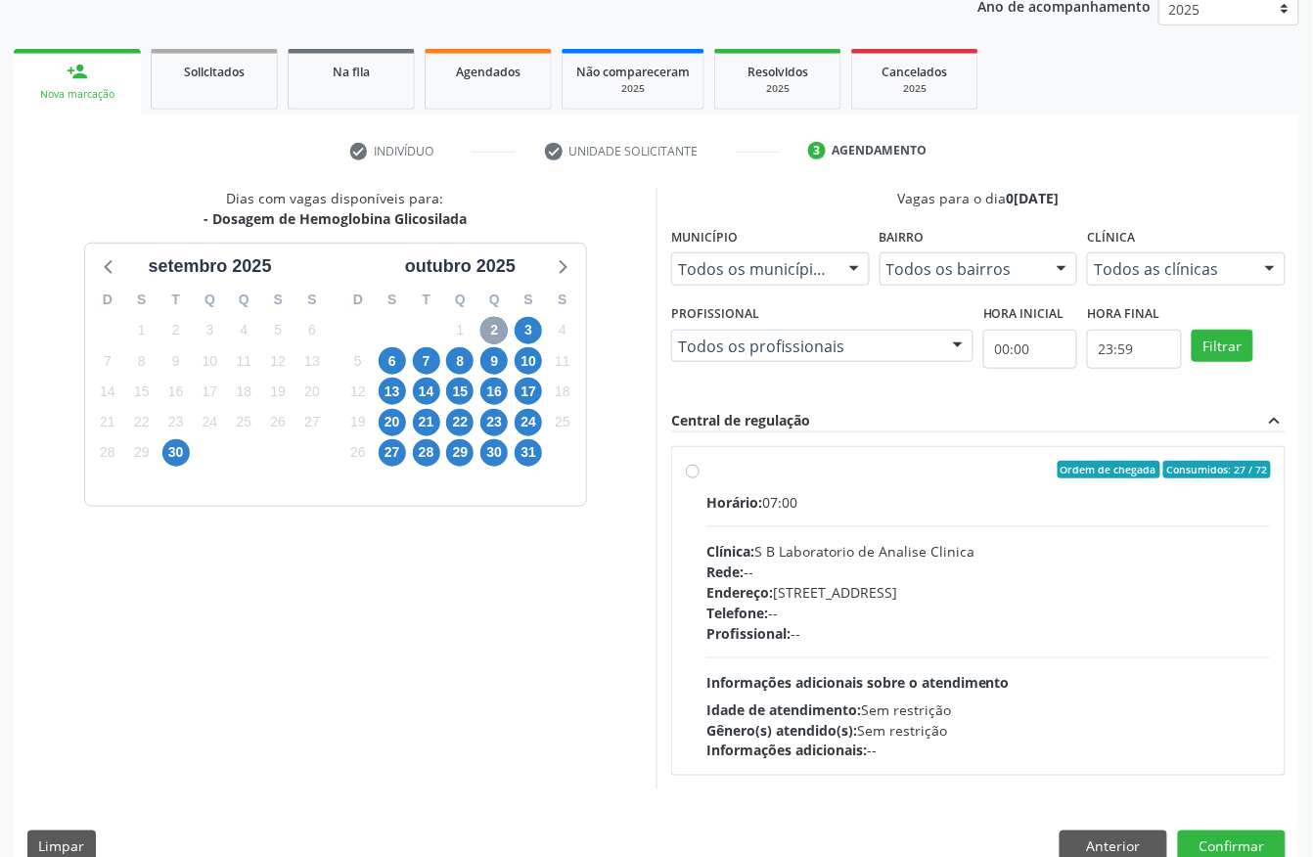
scroll to position [280, 0]
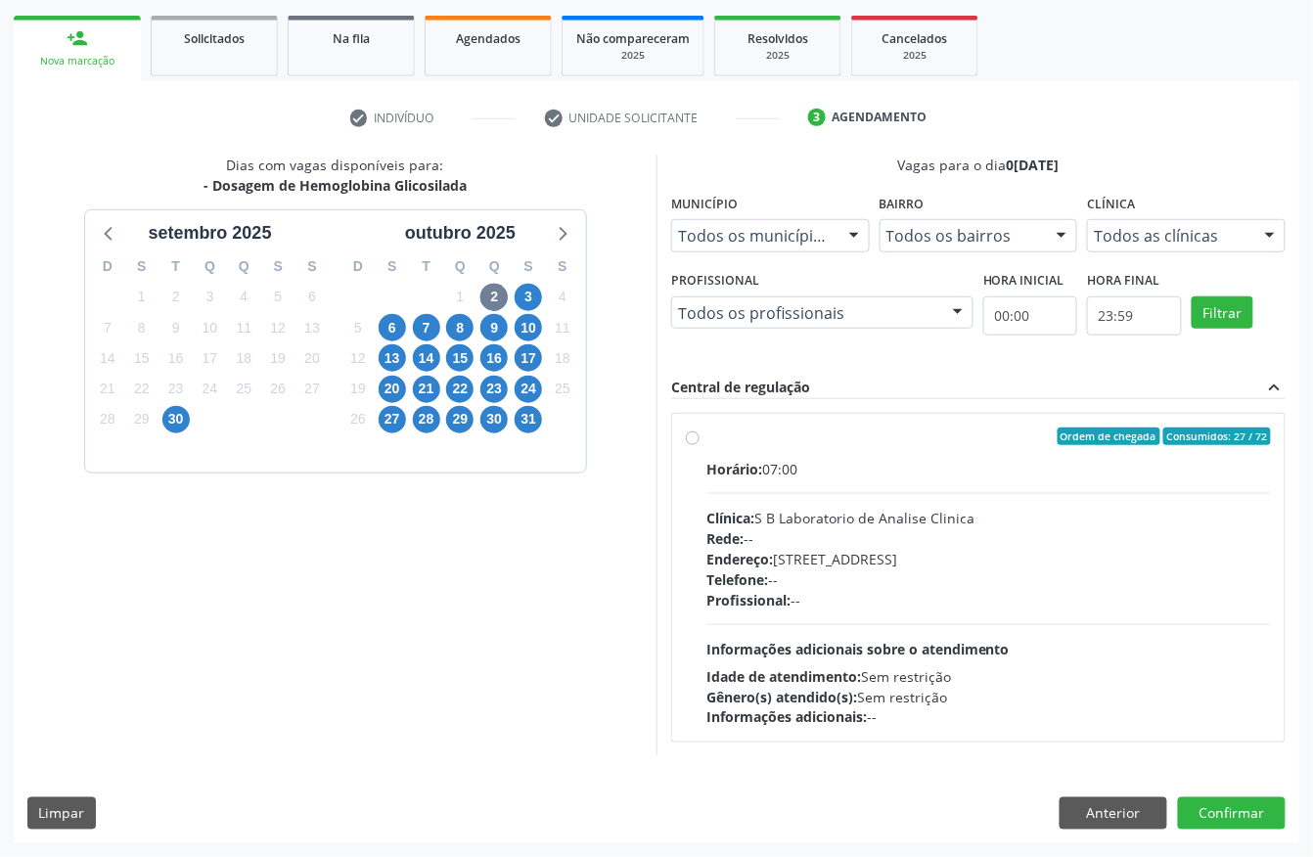
click at [822, 475] on div "Horário: 07:00" at bounding box center [989, 469] width 565 height 21
click at [700, 445] on input "Ordem de chegada Consumidos: 27 / 72 Horário: 07:00 Clínica: S B Laboratorio de…" at bounding box center [693, 437] width 14 height 18
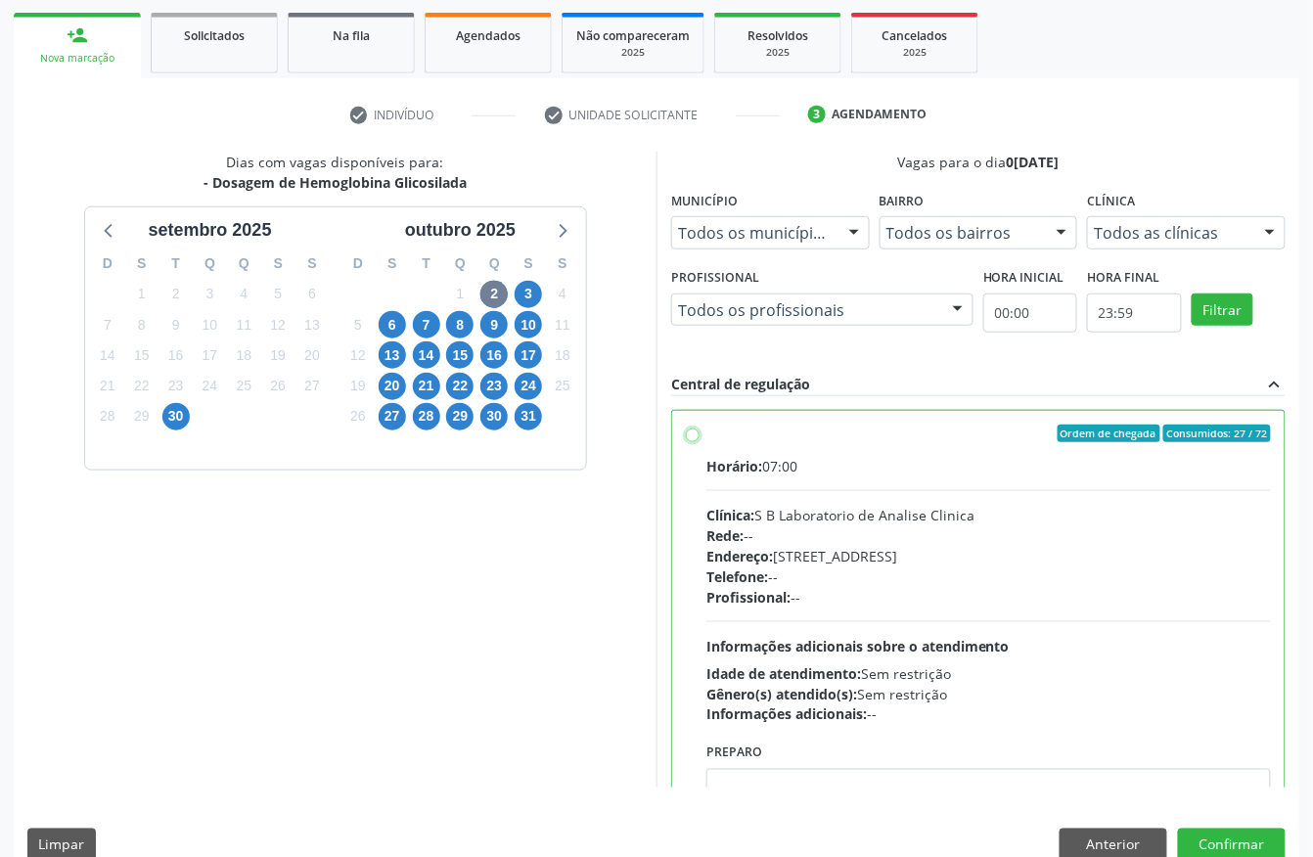
radio input "true"
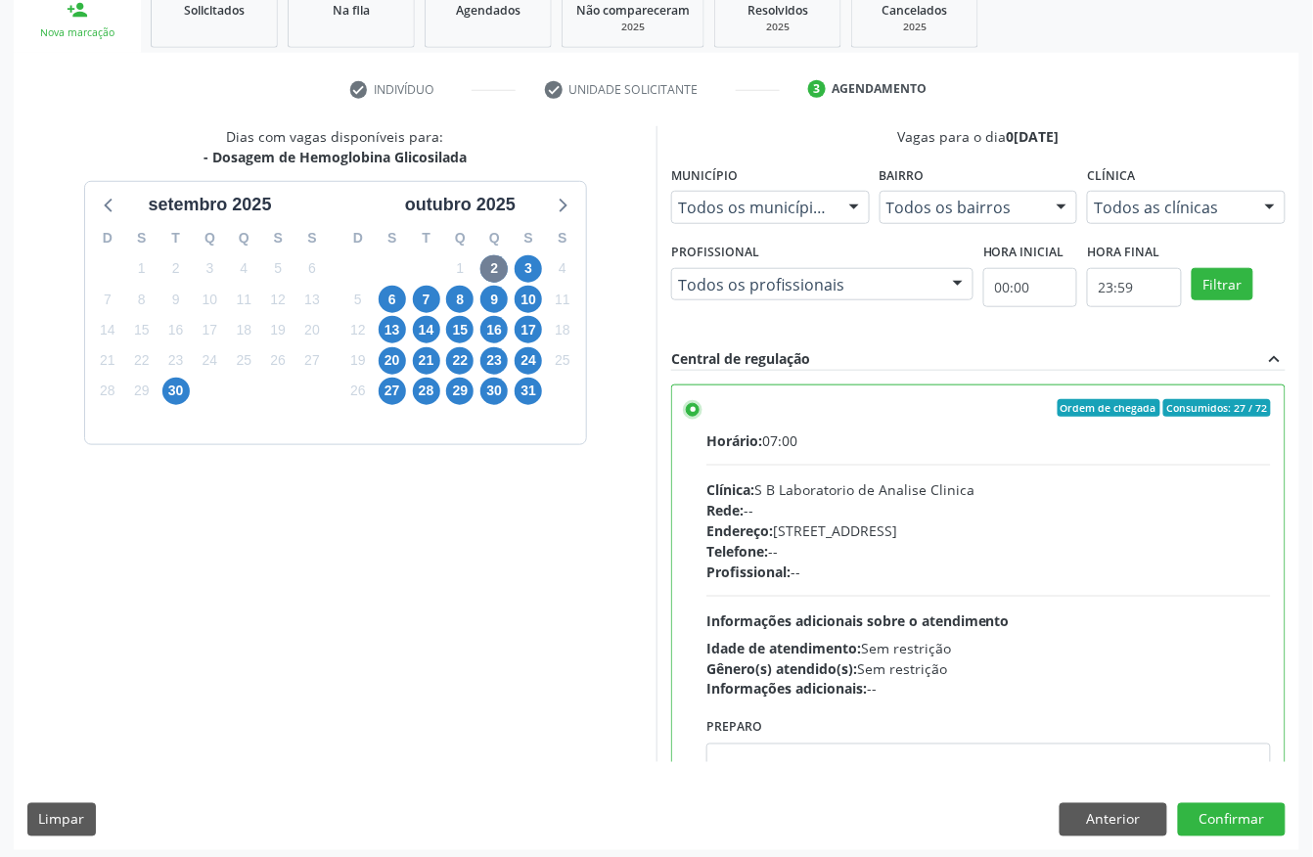
scroll to position [313, 0]
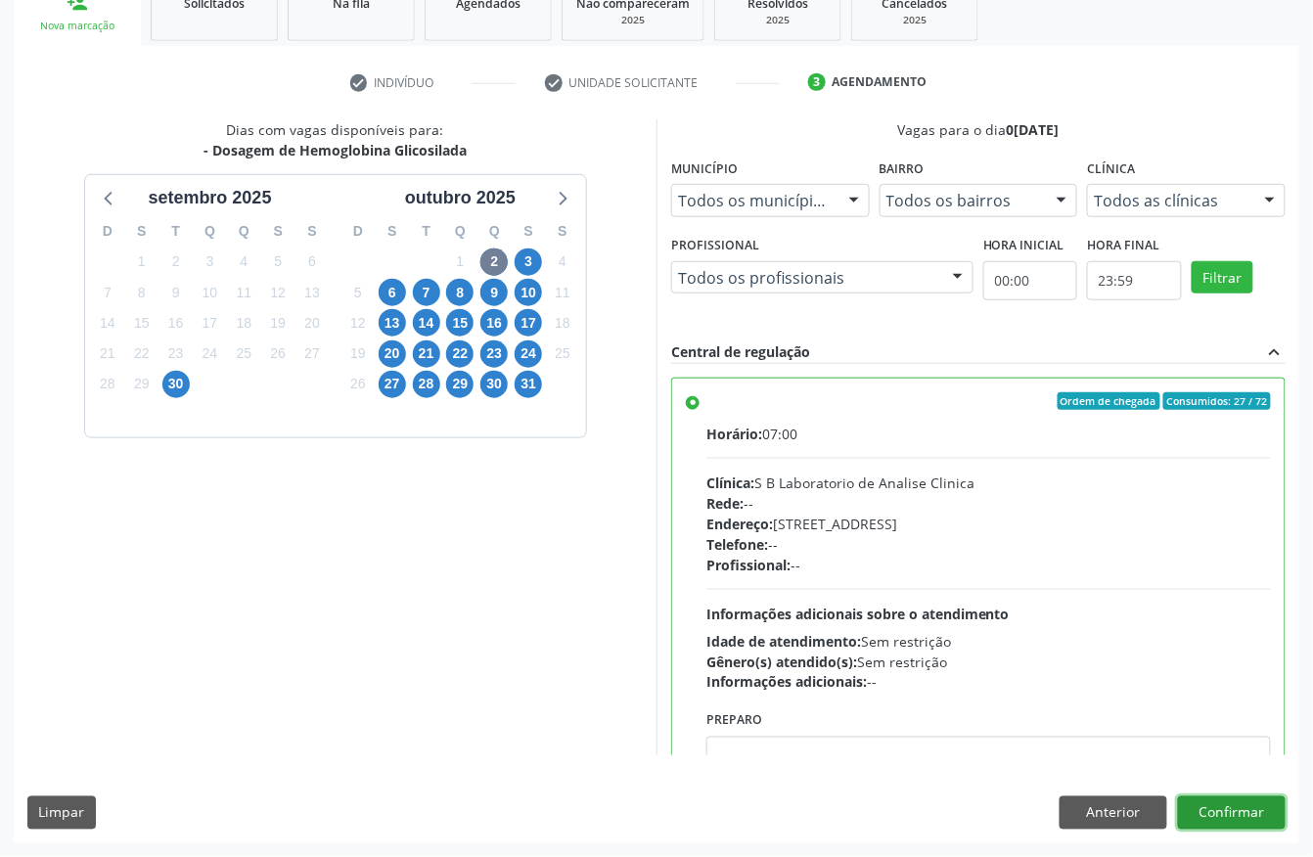
click at [1262, 815] on button "Confirmar" at bounding box center [1232, 813] width 108 height 33
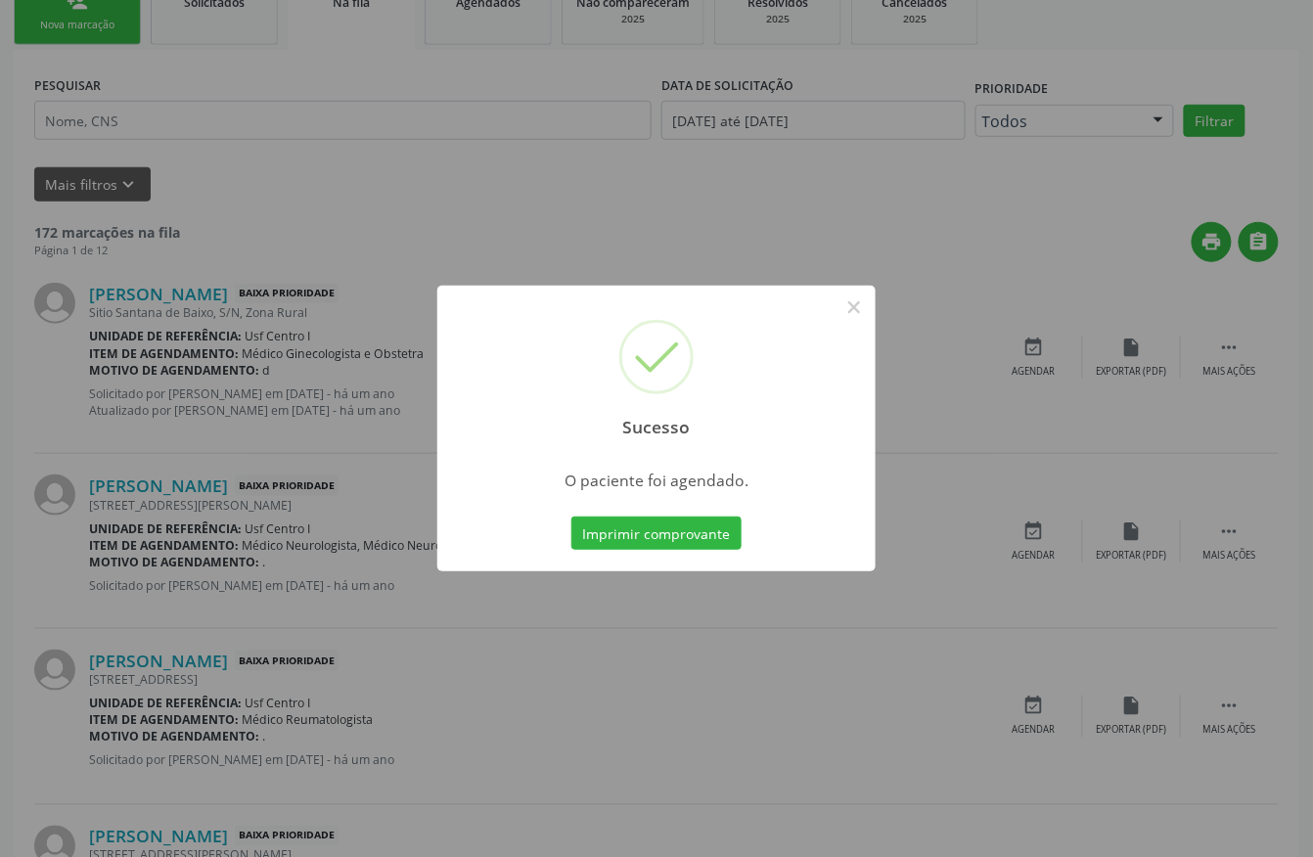
scroll to position [0, 0]
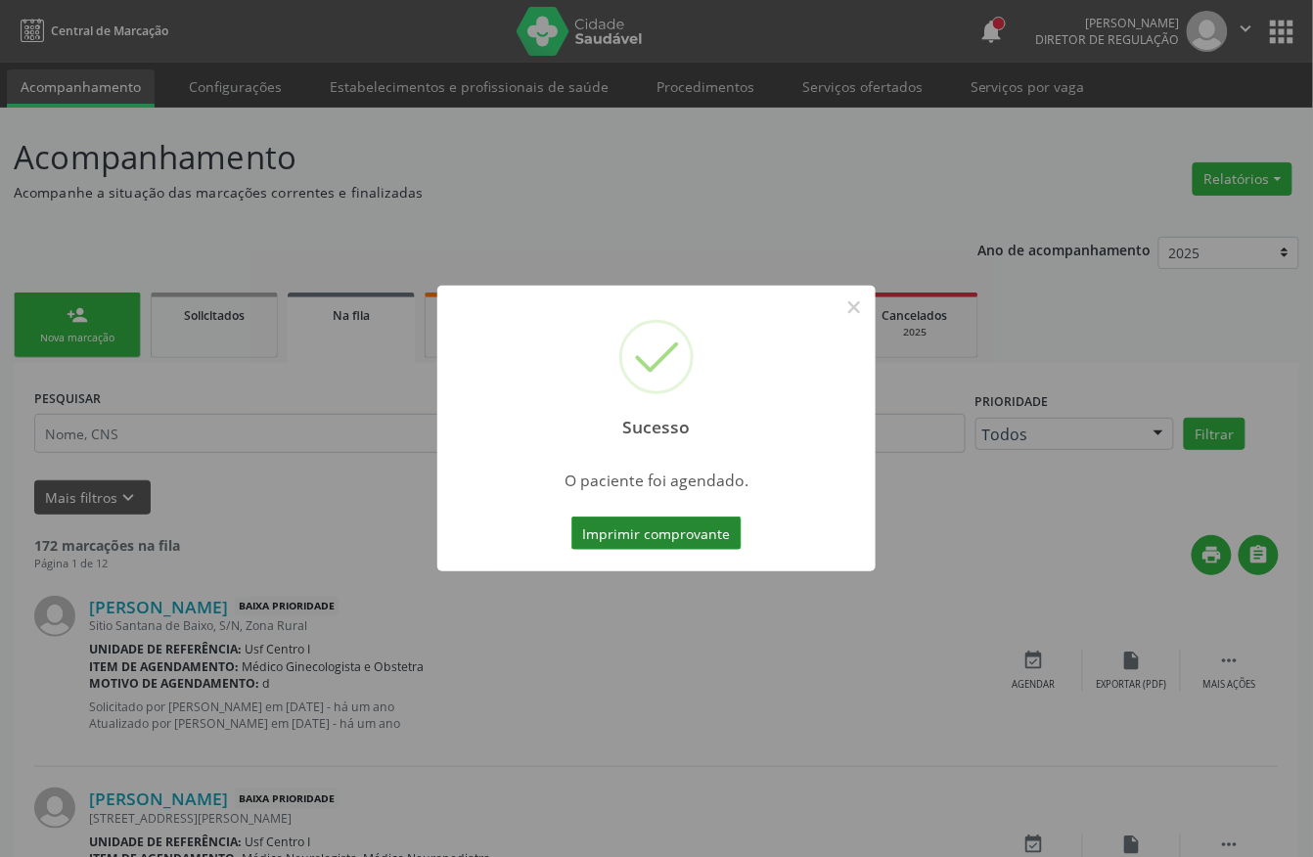
click at [697, 528] on button "Imprimir comprovante" at bounding box center [657, 533] width 170 height 33
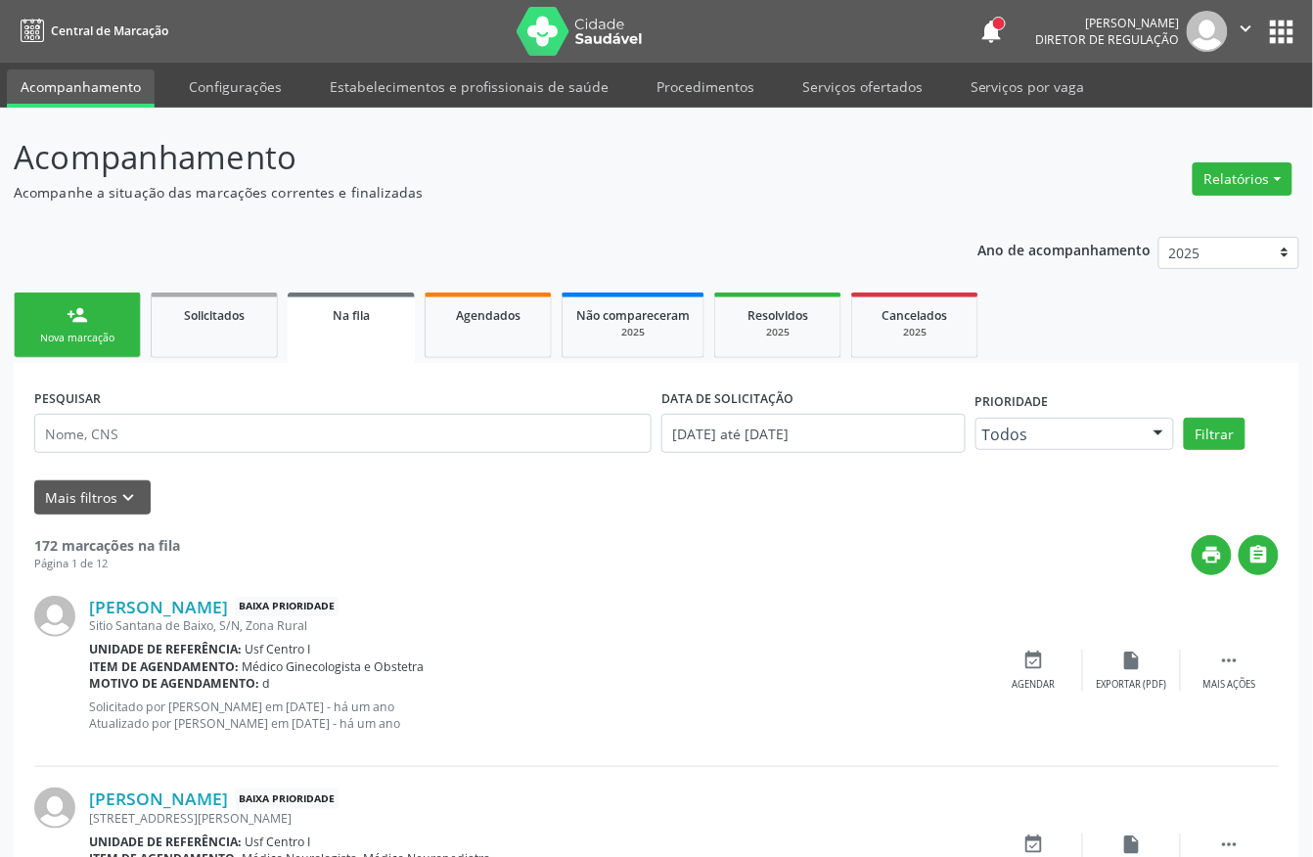
click at [115, 331] on div "Nova marcação" at bounding box center [77, 338] width 98 height 15
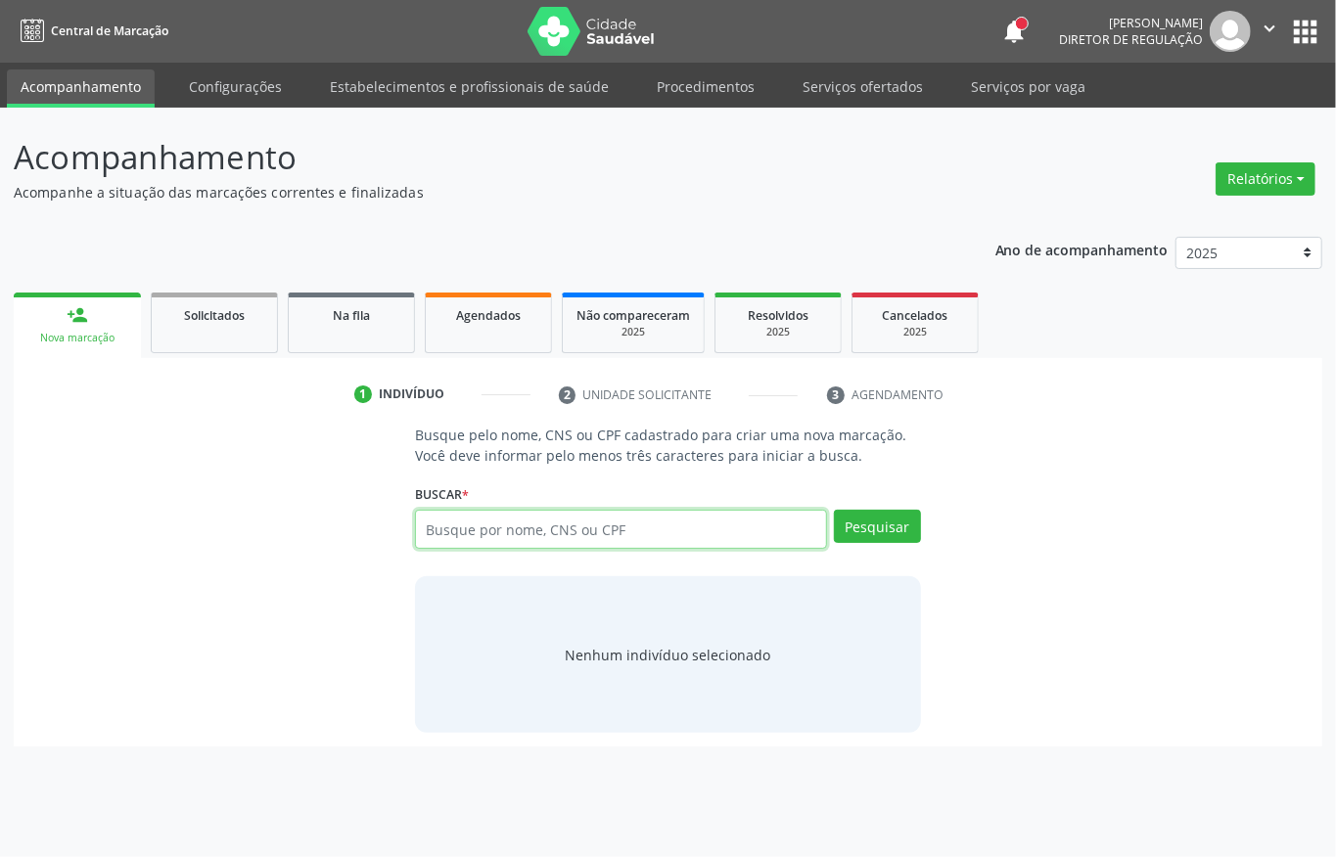
click at [518, 526] on input "text" at bounding box center [621, 529] width 412 height 39
type input "02723287408"
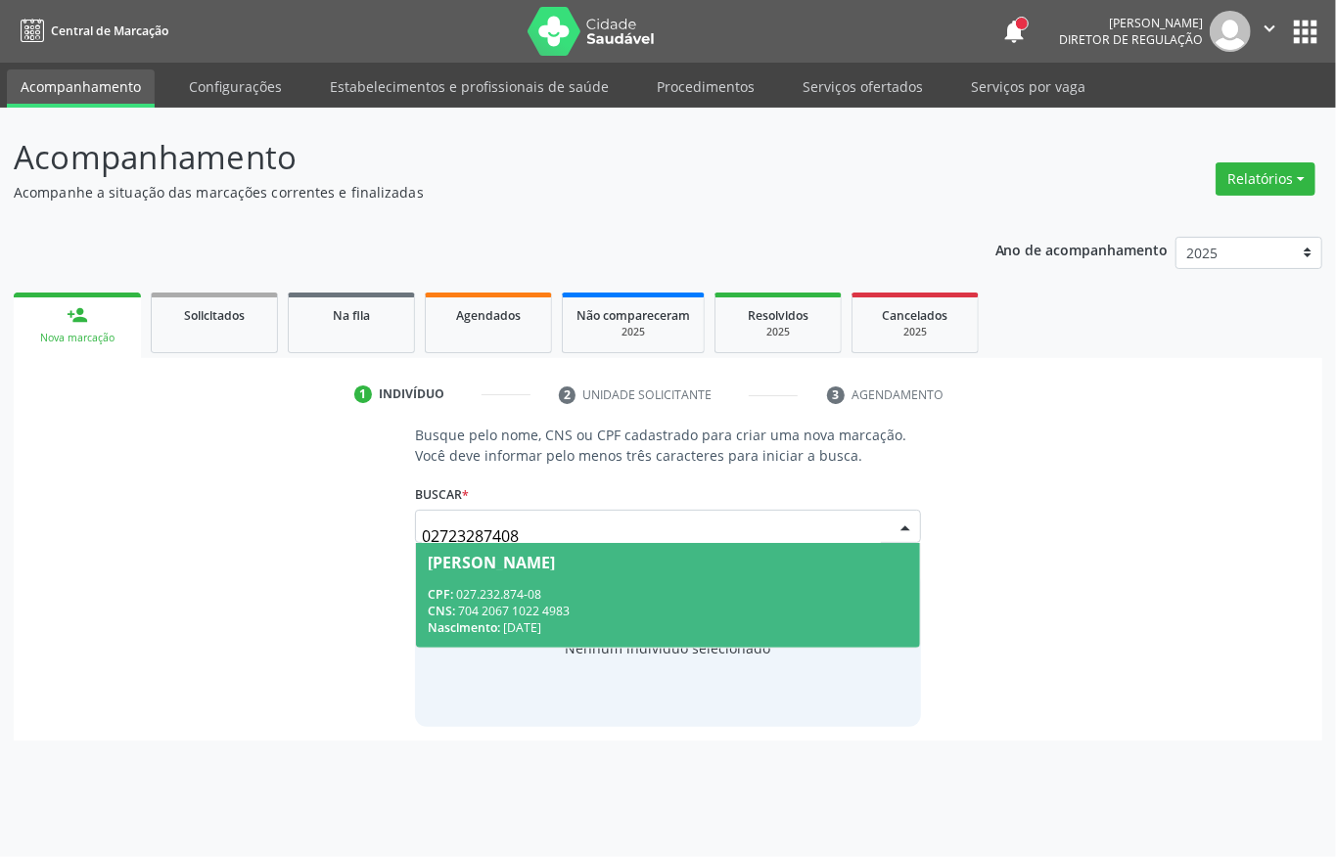
click at [482, 612] on div "CNS: 704 2067 1022 4983" at bounding box center [668, 611] width 481 height 17
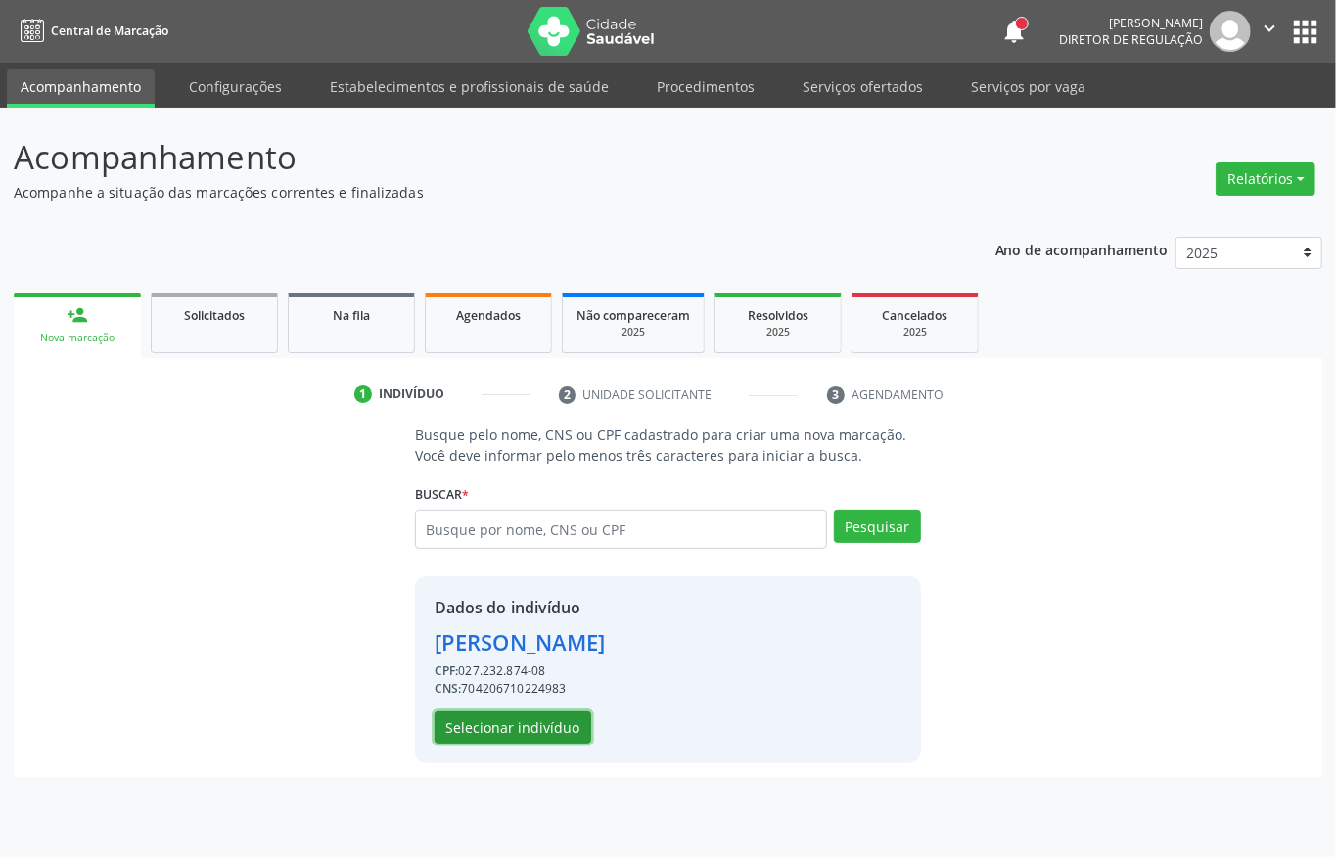
click at [517, 728] on button "Selecionar indivíduo" at bounding box center [513, 728] width 157 height 33
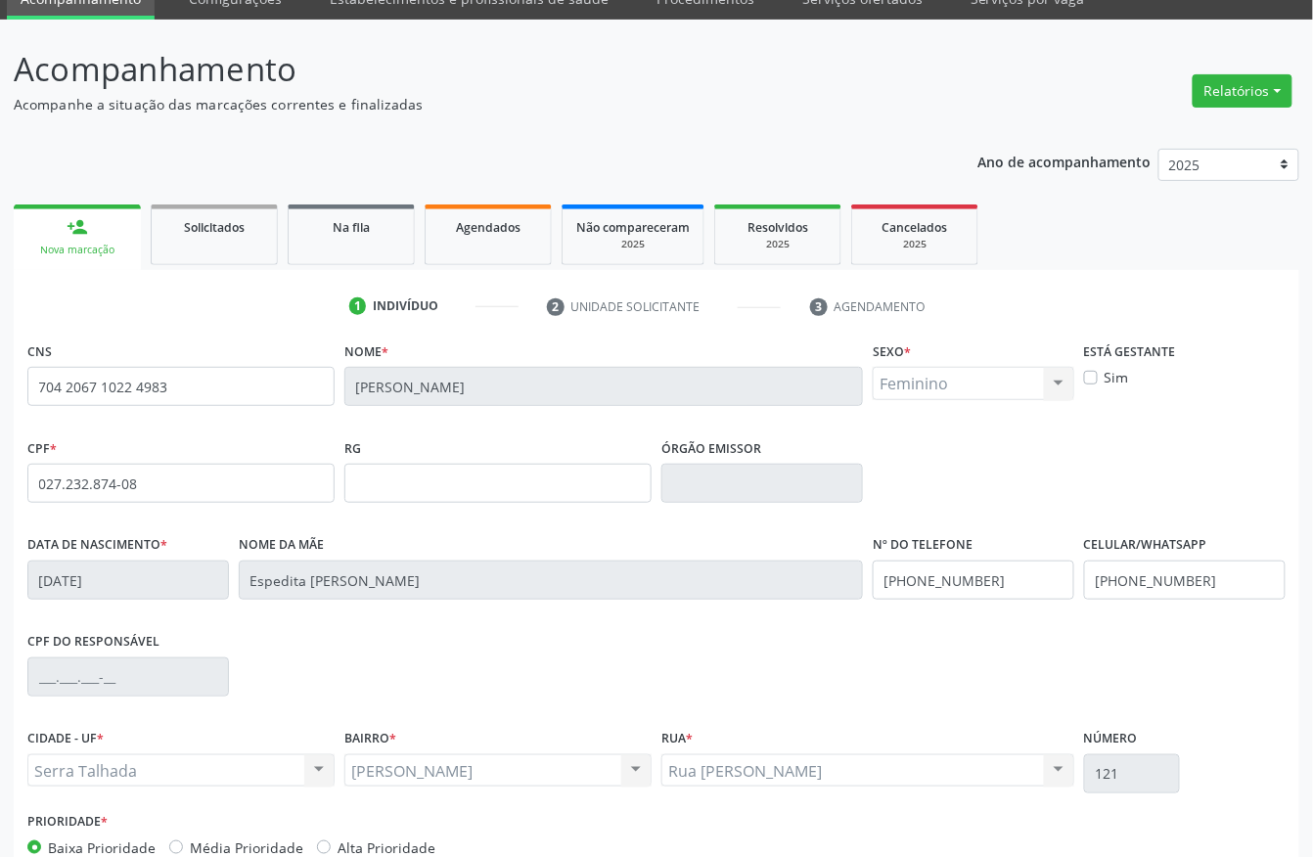
scroll to position [205, 0]
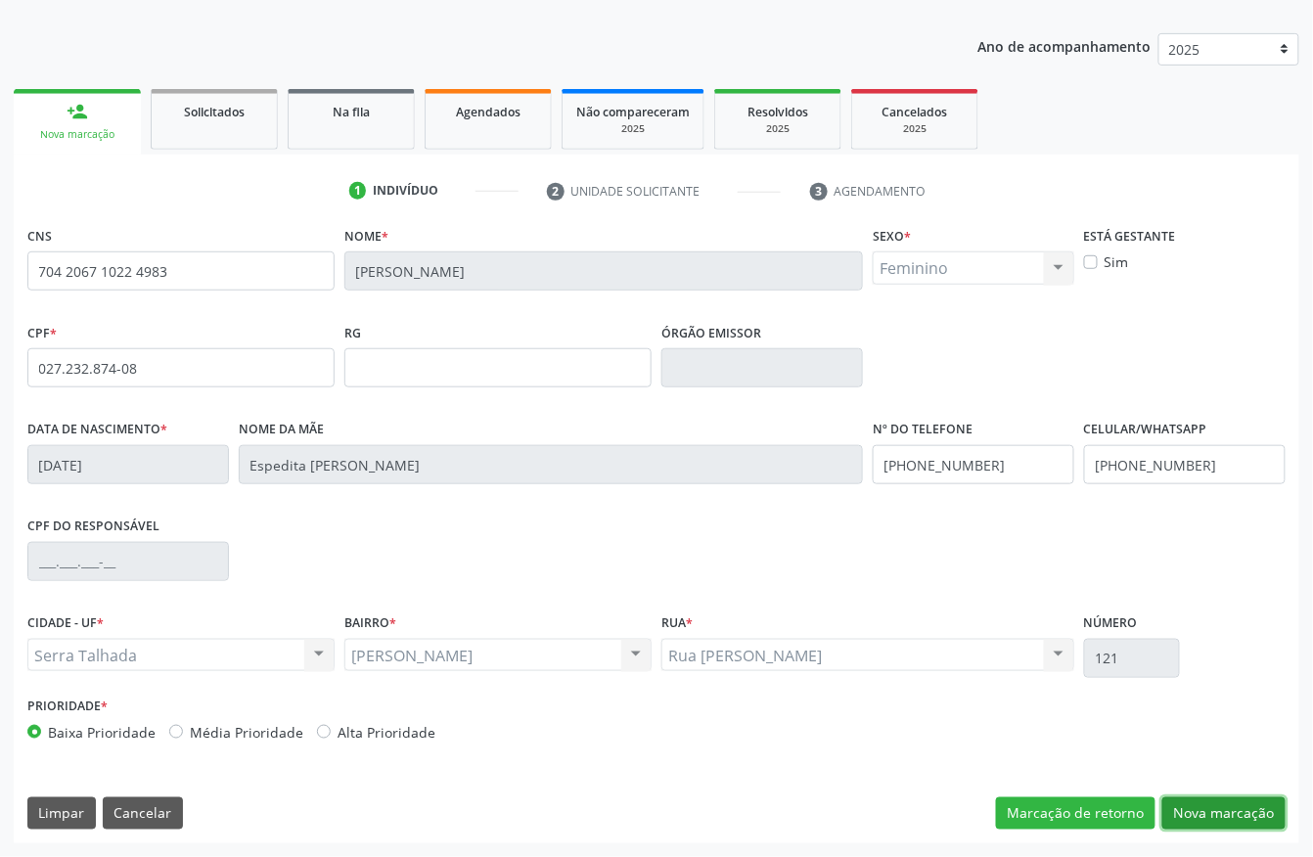
click at [1216, 803] on button "Nova marcação" at bounding box center [1224, 814] width 123 height 33
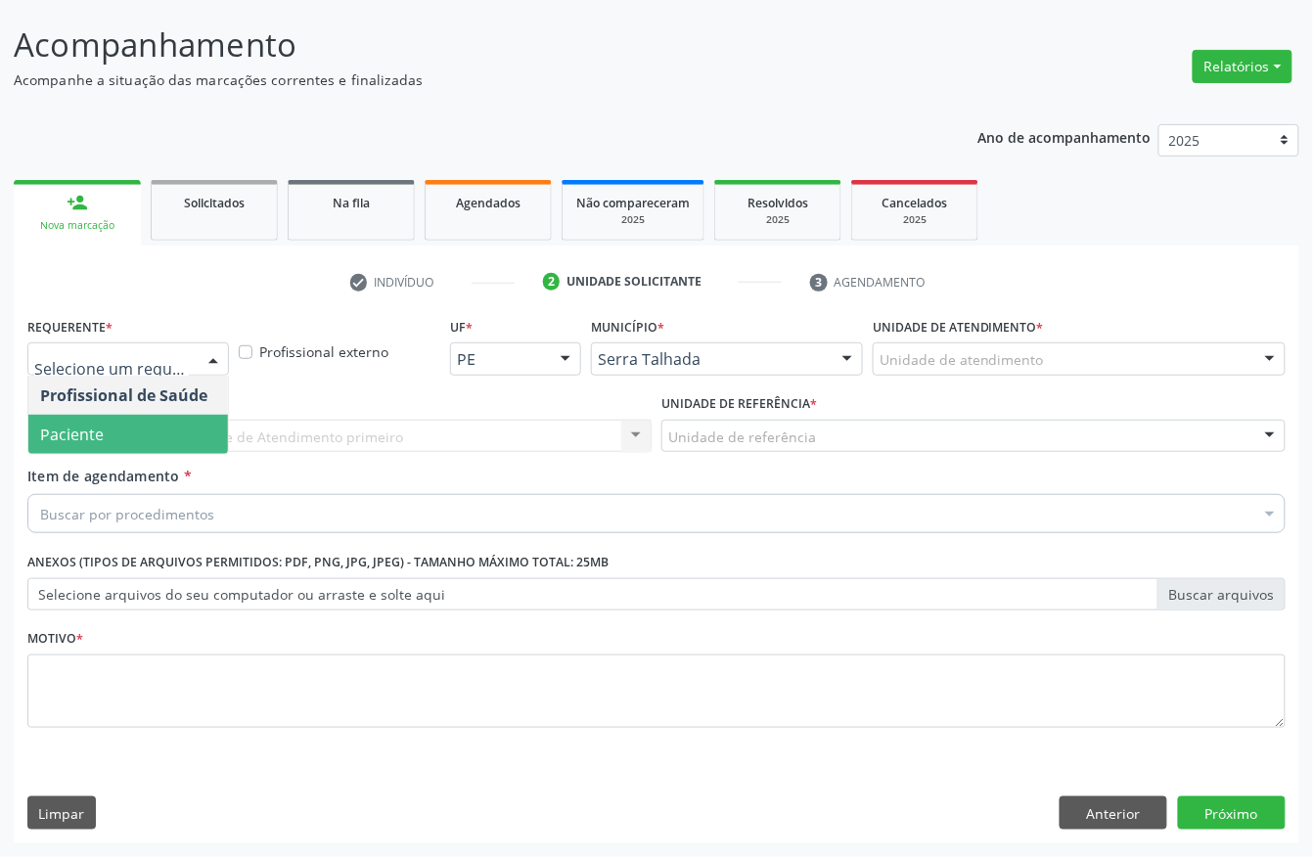
click at [114, 442] on span "Paciente" at bounding box center [128, 434] width 200 height 39
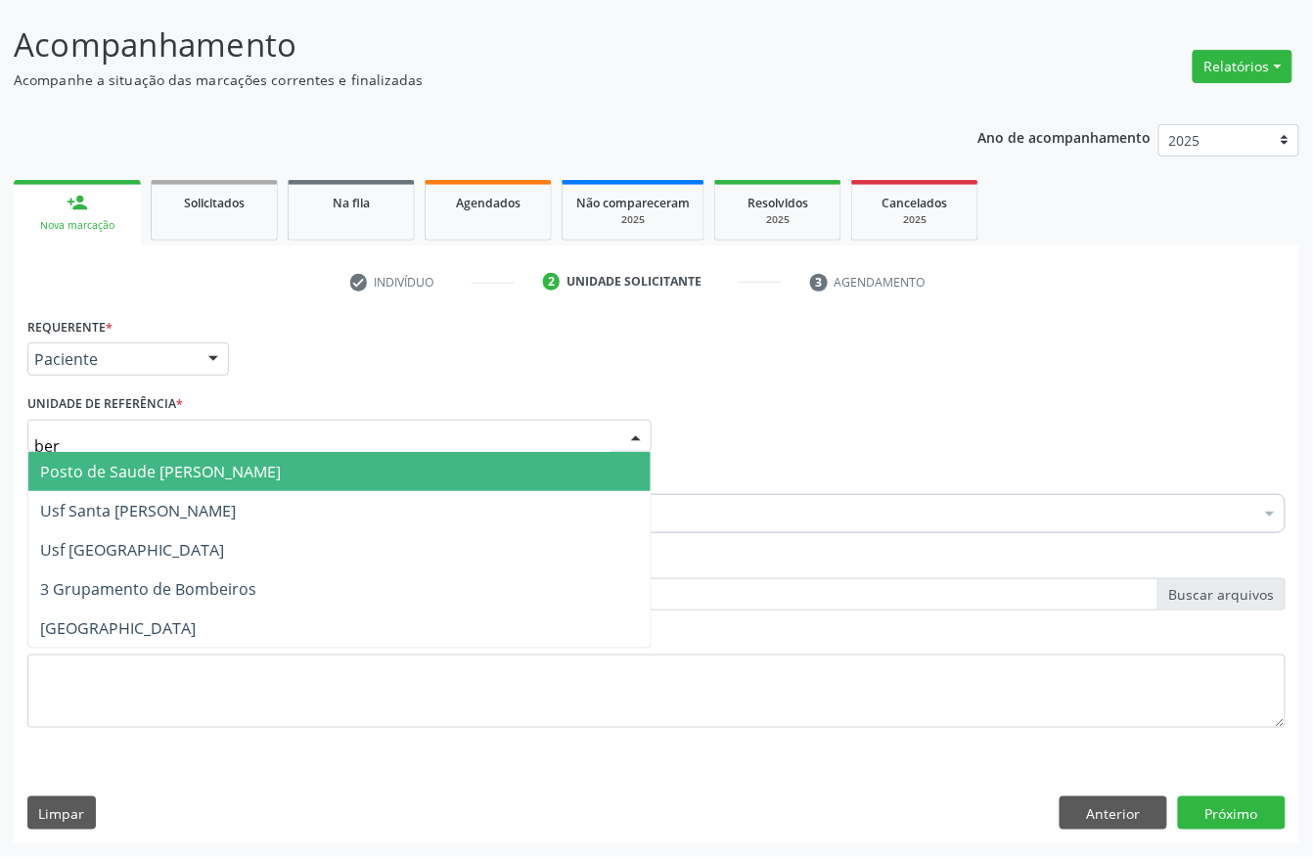
type input "bern"
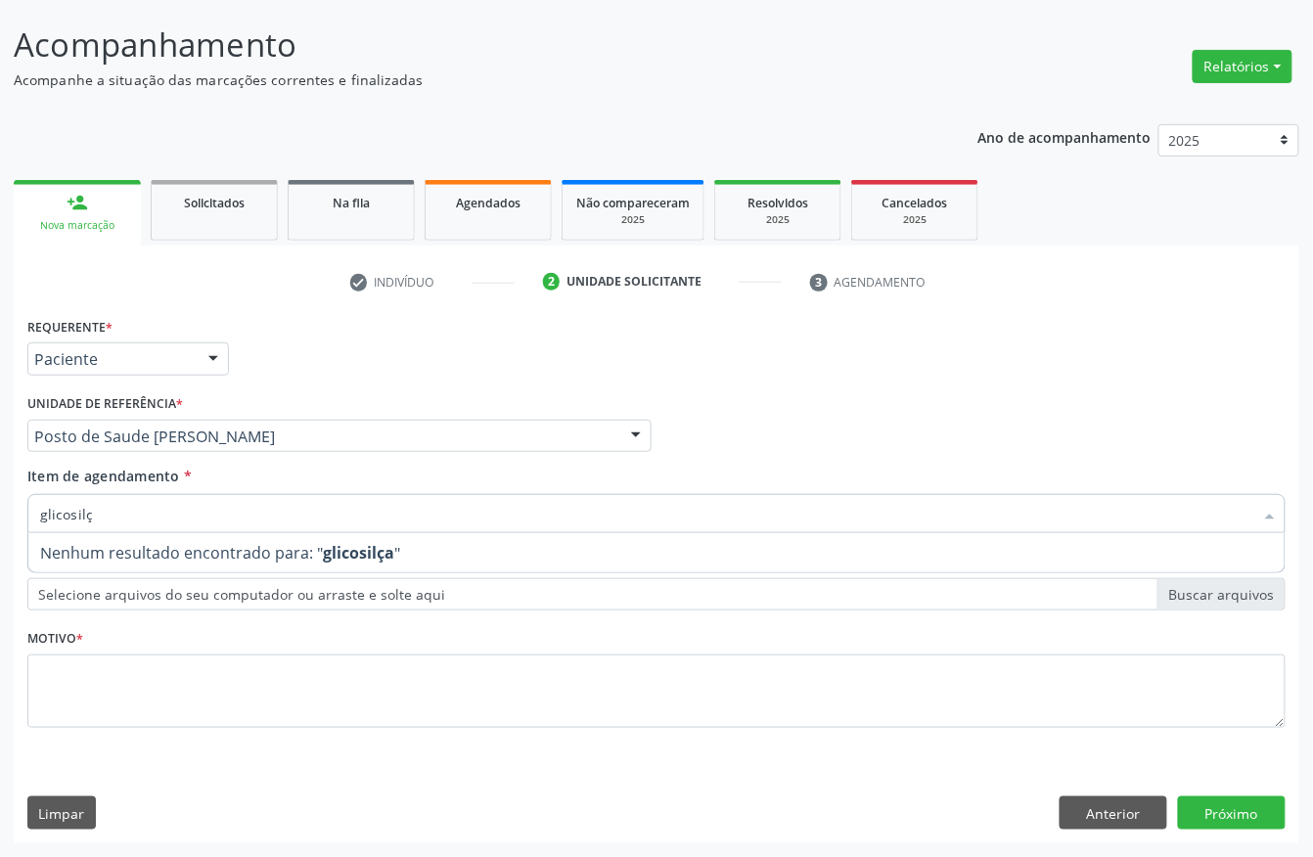
type input "glicosil"
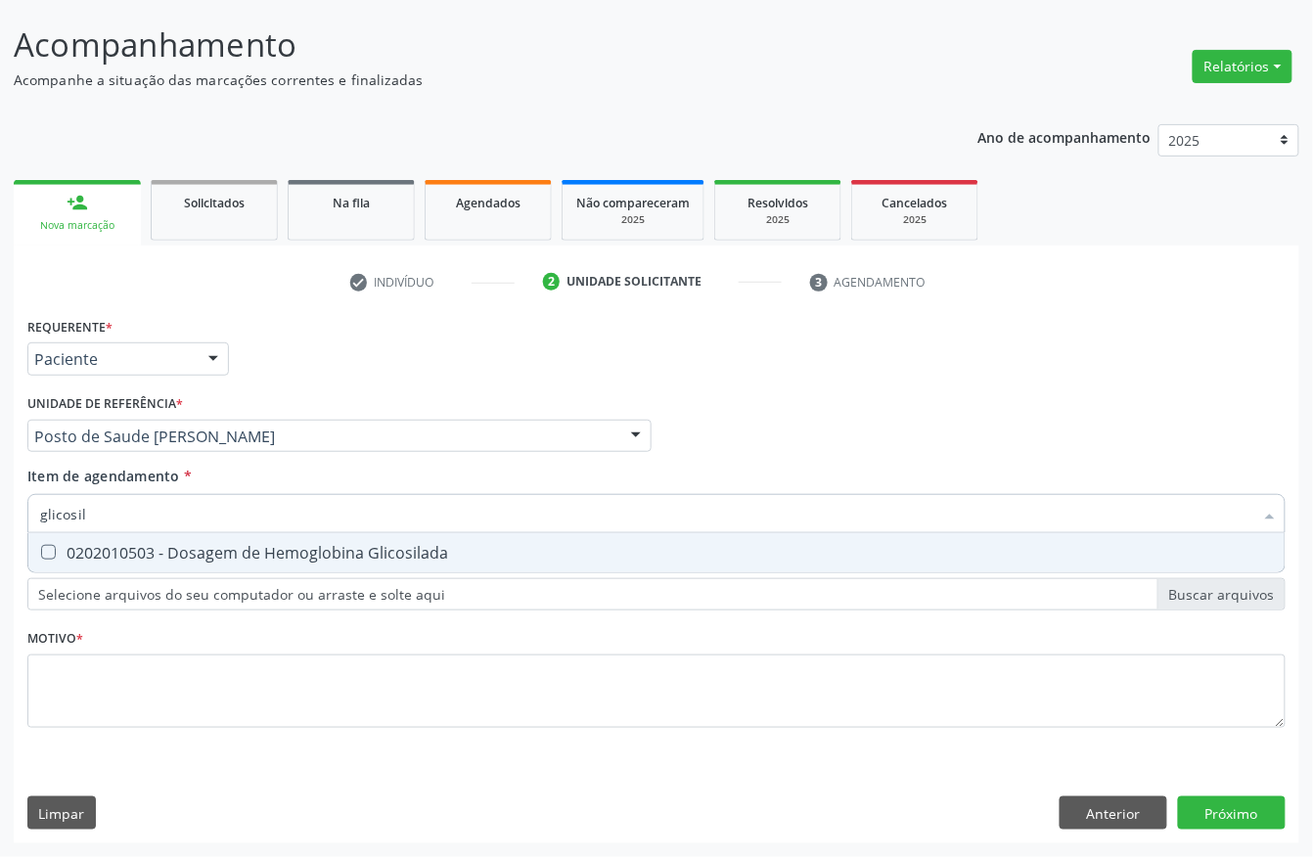
click at [106, 561] on div "0202010503 - Dosagem de Hemoglobina Glicosilada" at bounding box center [656, 553] width 1233 height 16
checkbox Glicosilada "true"
click at [110, 509] on input "glicosil" at bounding box center [647, 513] width 1214 height 39
click at [305, 392] on div "Unidade de referência * Posto de Saude Bernardo Vieira Usf do Mutirao Usf Cohab…" at bounding box center [339, 421] width 624 height 63
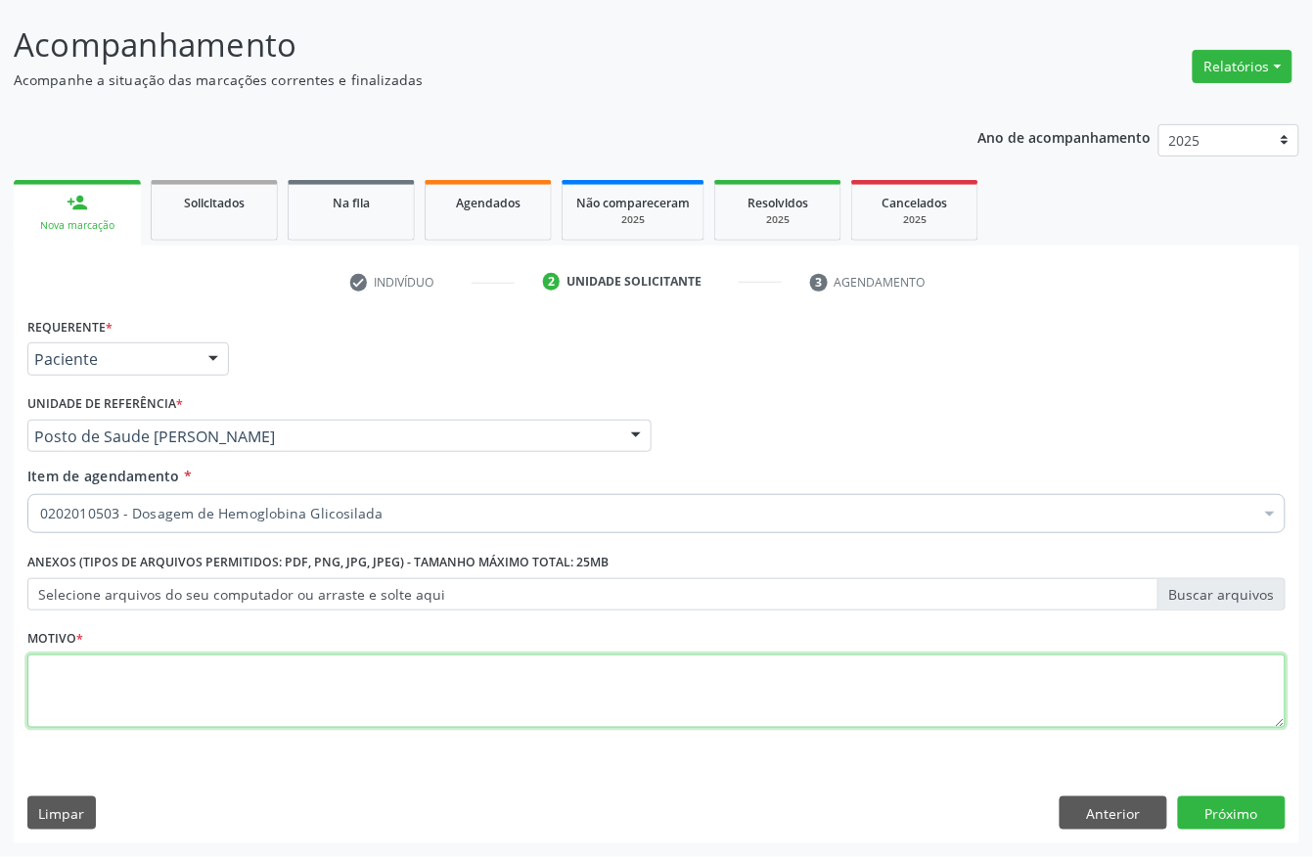
click at [127, 674] on textarea at bounding box center [656, 692] width 1259 height 74
type textarea "w"
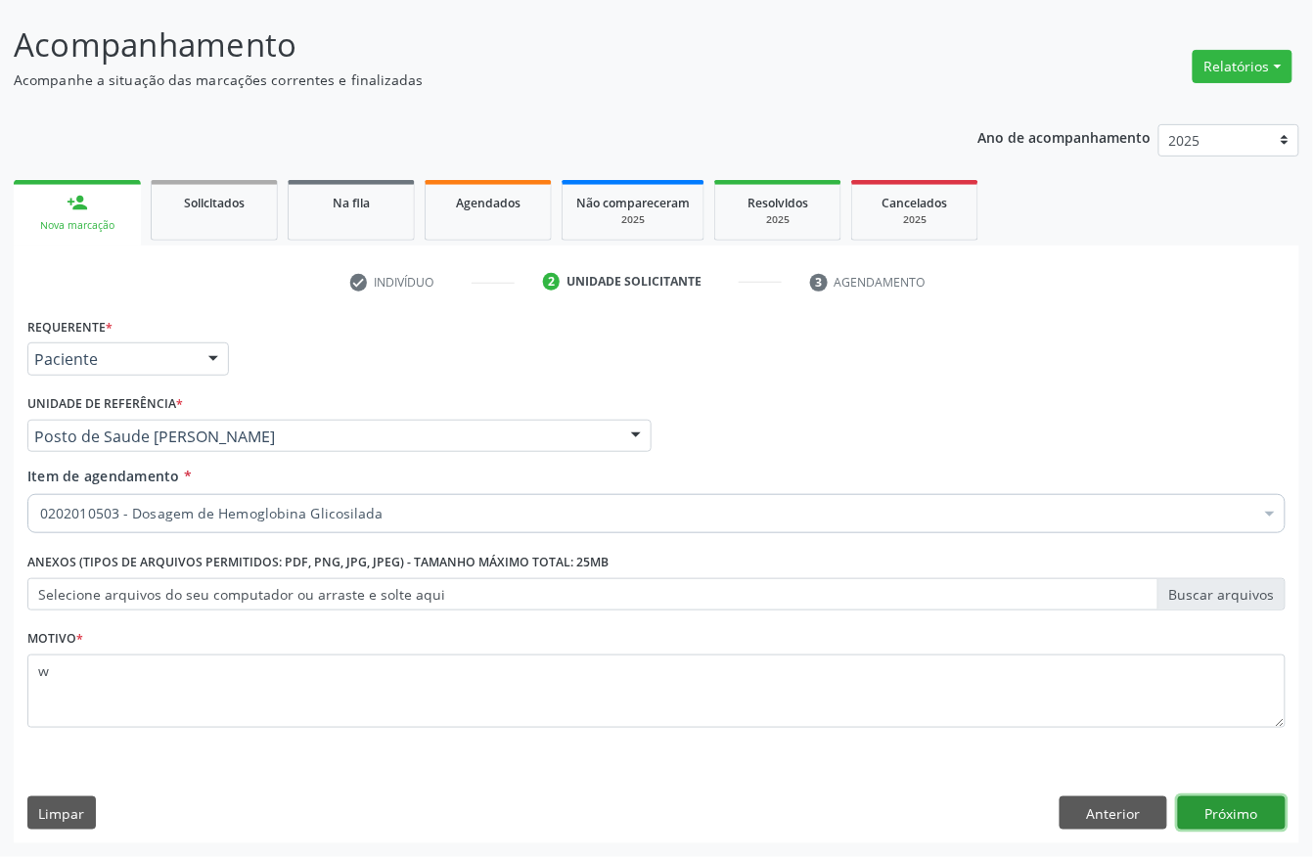
click at [1263, 816] on button "Próximo" at bounding box center [1232, 813] width 108 height 33
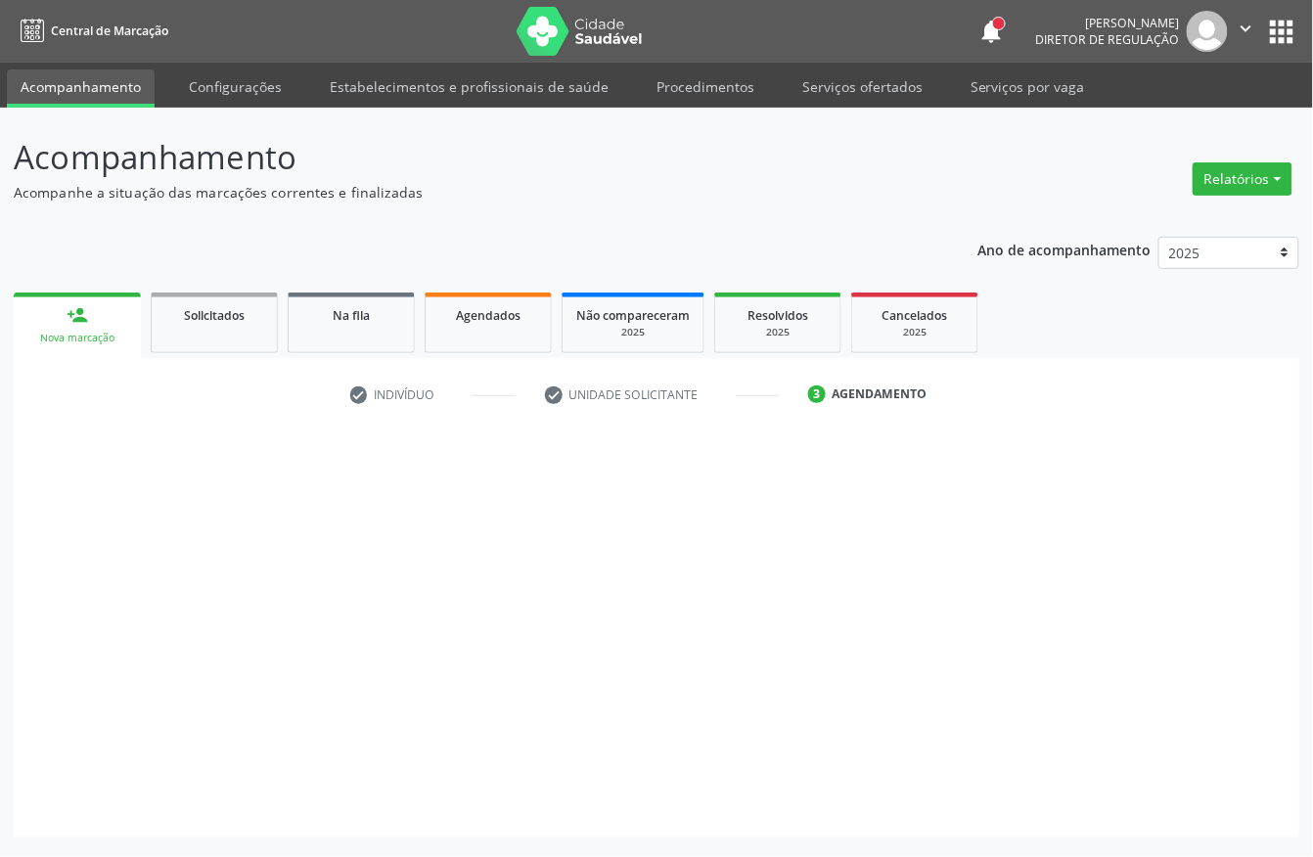
scroll to position [0, 0]
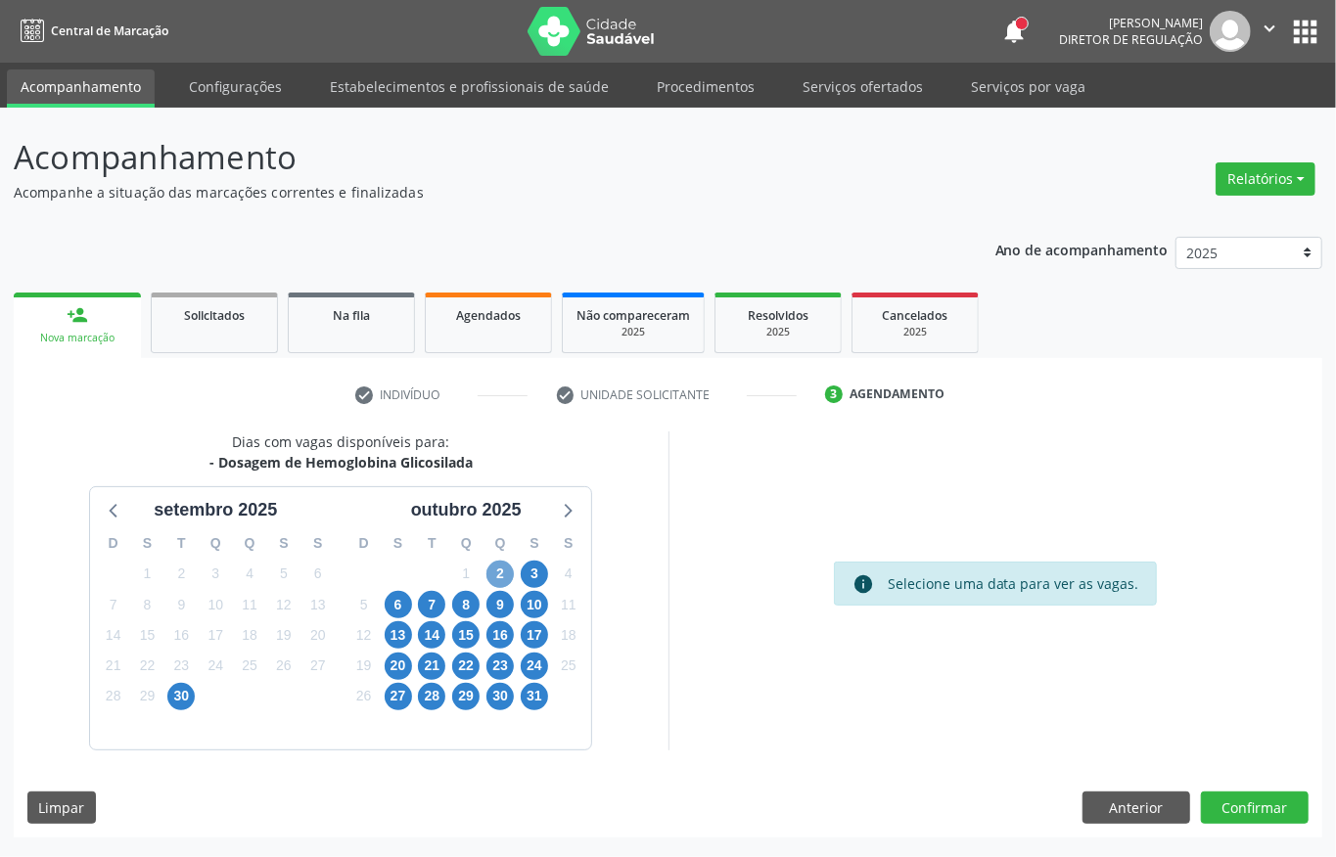
click at [497, 570] on span "2" at bounding box center [499, 574] width 27 height 27
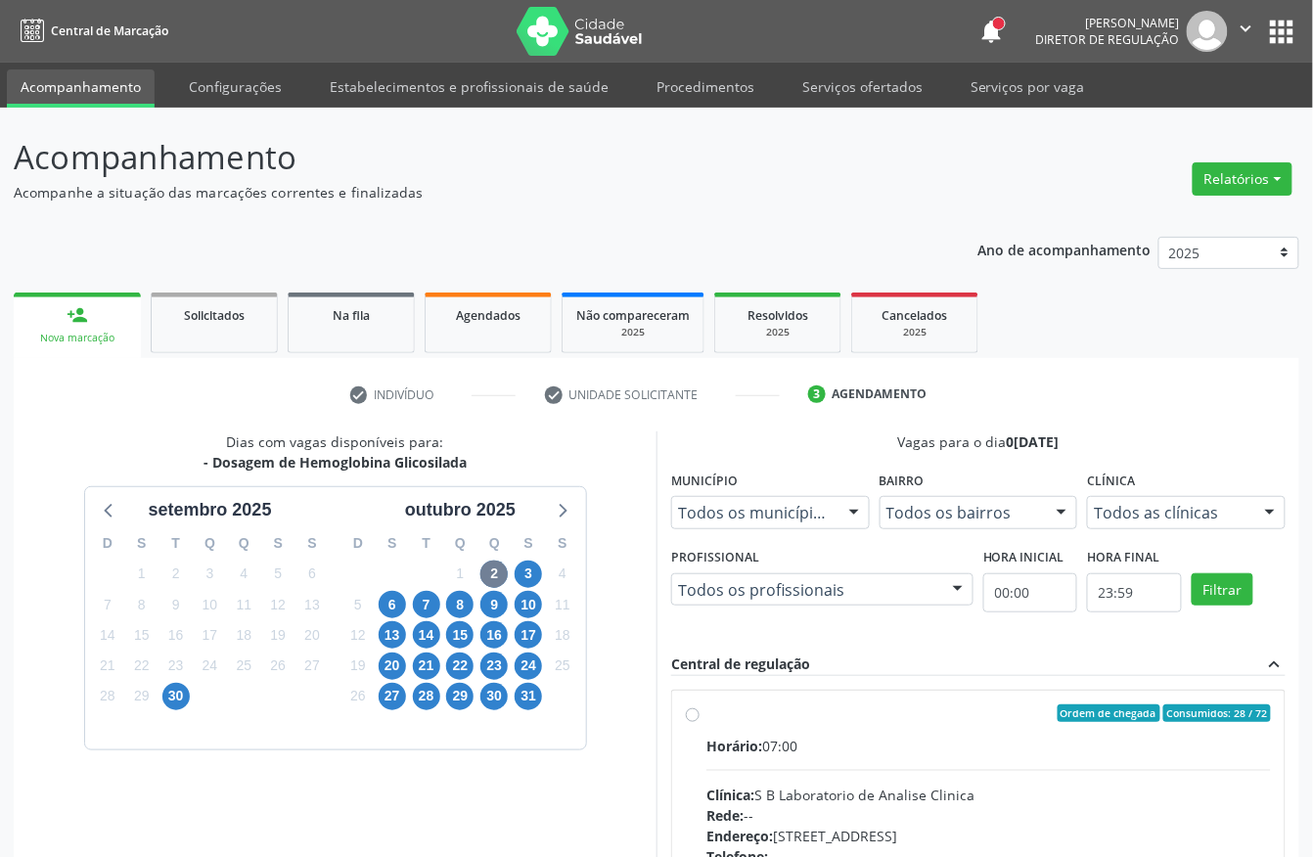
click at [932, 730] on label "Ordem de chegada Consumidos: 28 / 72 Horário: 07:00 Clínica: S B Laboratorio de…" at bounding box center [989, 855] width 565 height 300
click at [700, 722] on input "Ordem de chegada Consumidos: 28 / 72 Horário: 07:00 Clínica: S B Laboratorio de…" at bounding box center [693, 714] width 14 height 18
radio input "true"
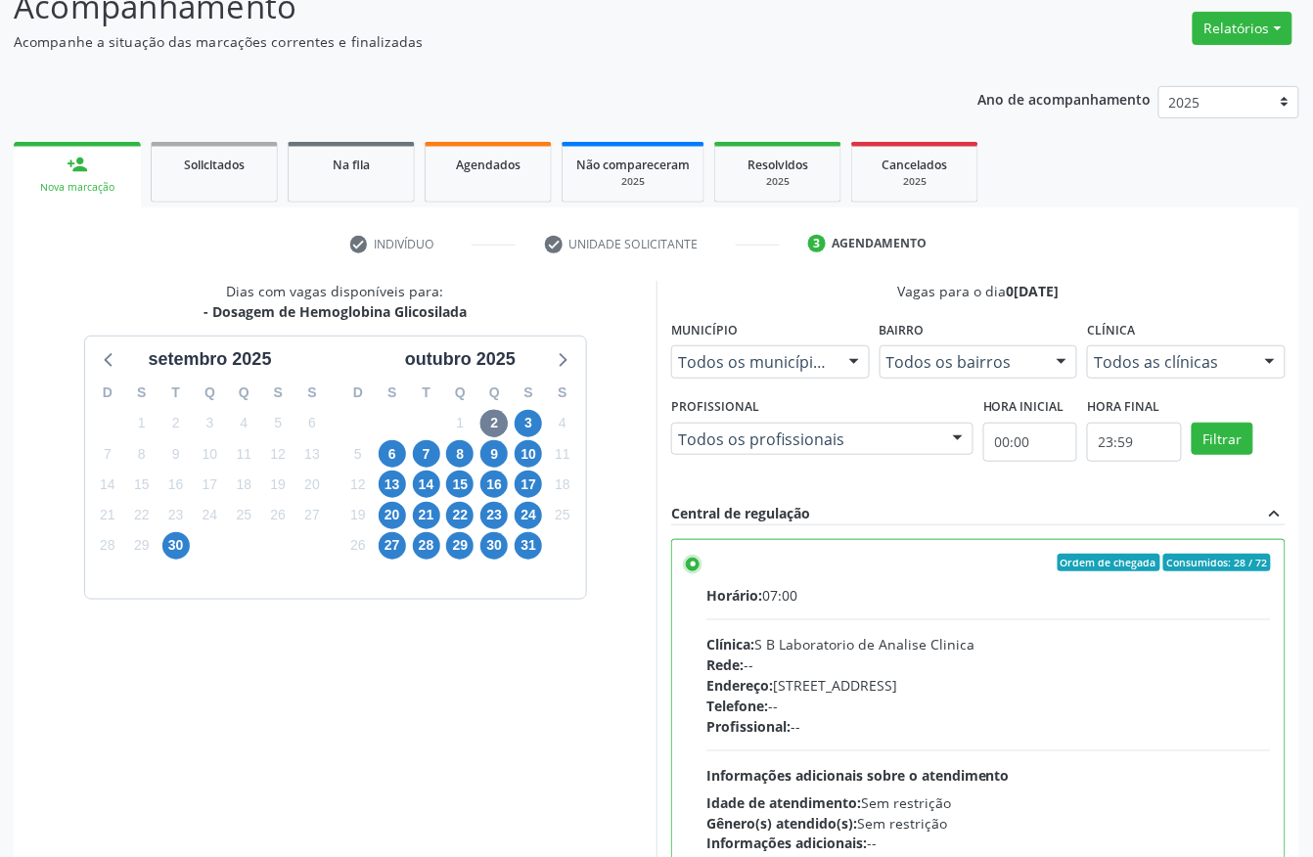
scroll to position [313, 0]
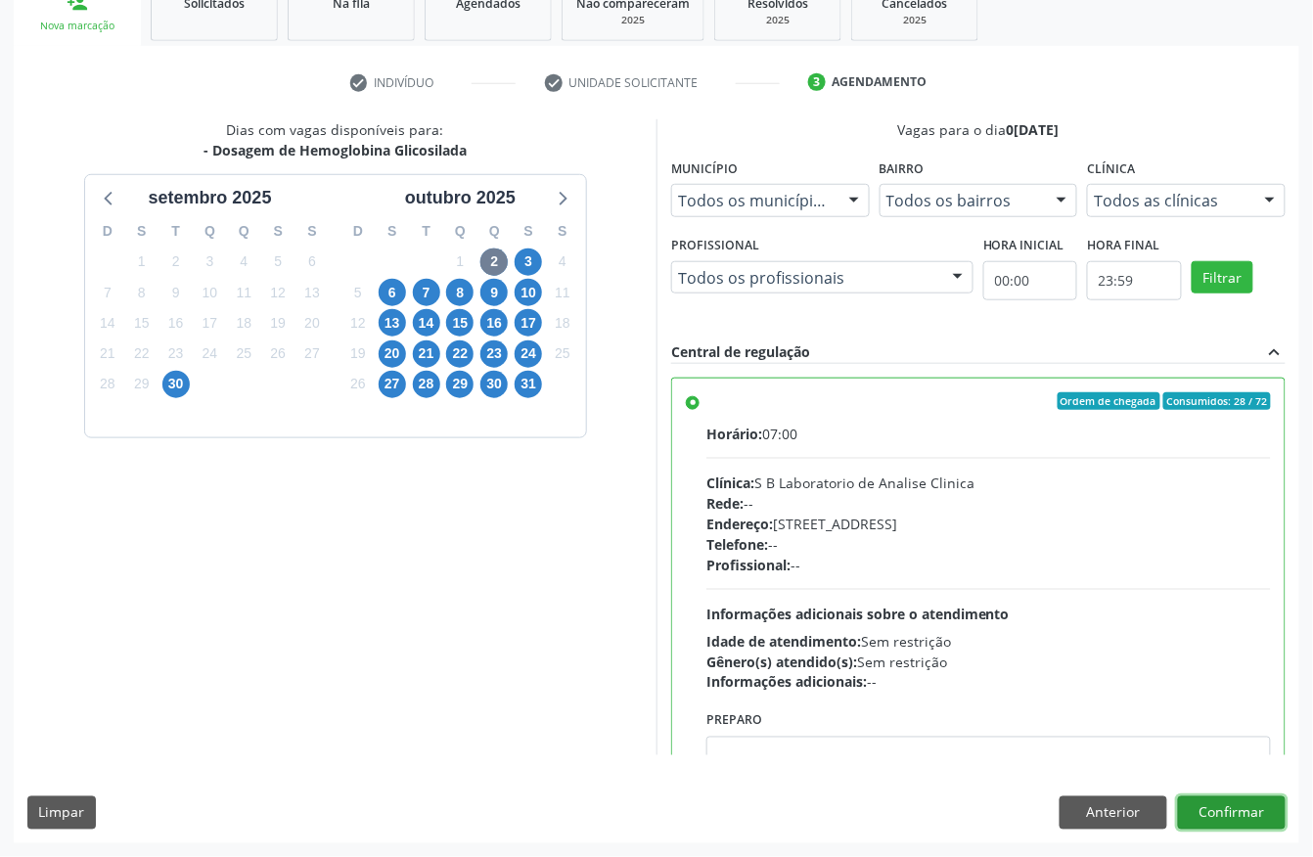
click at [1242, 814] on button "Confirmar" at bounding box center [1232, 813] width 108 height 33
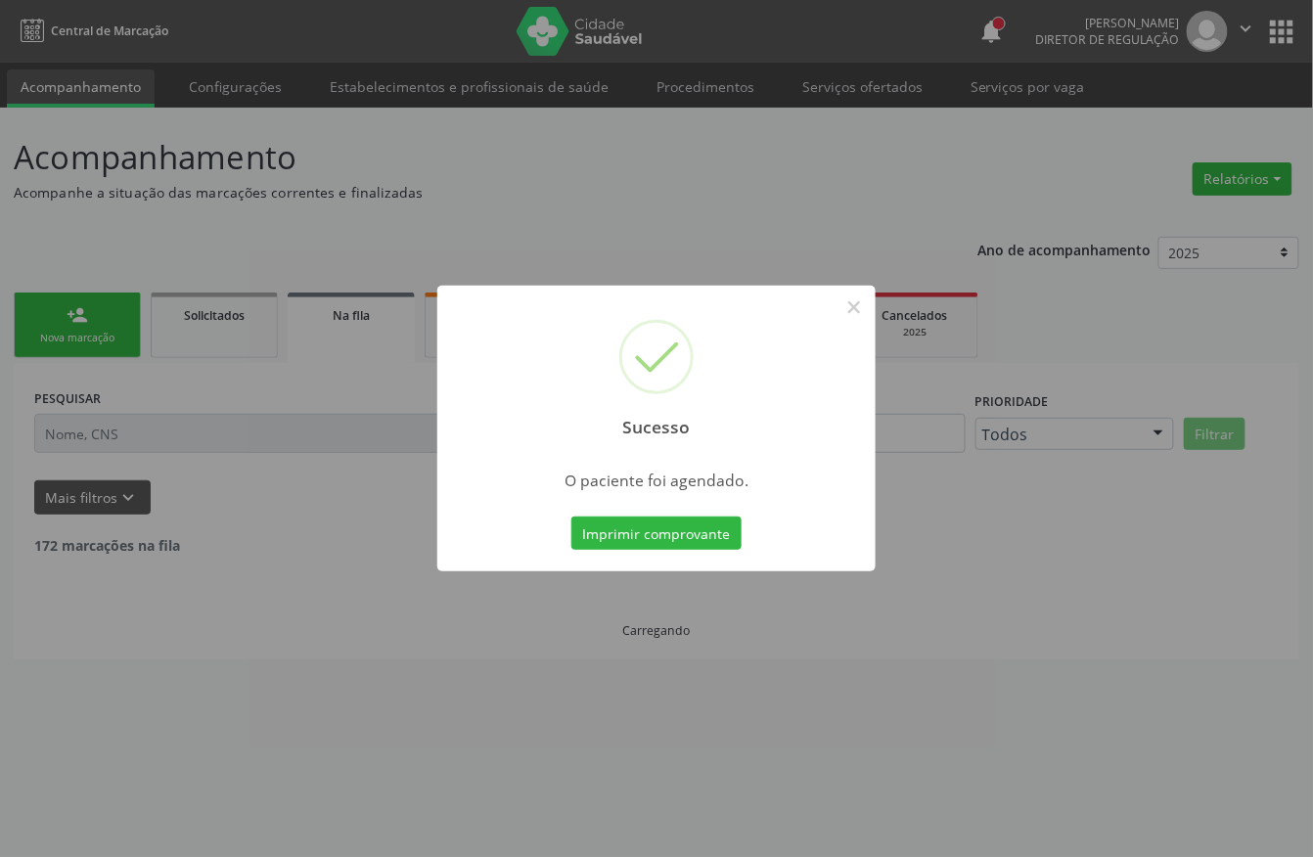
scroll to position [0, 0]
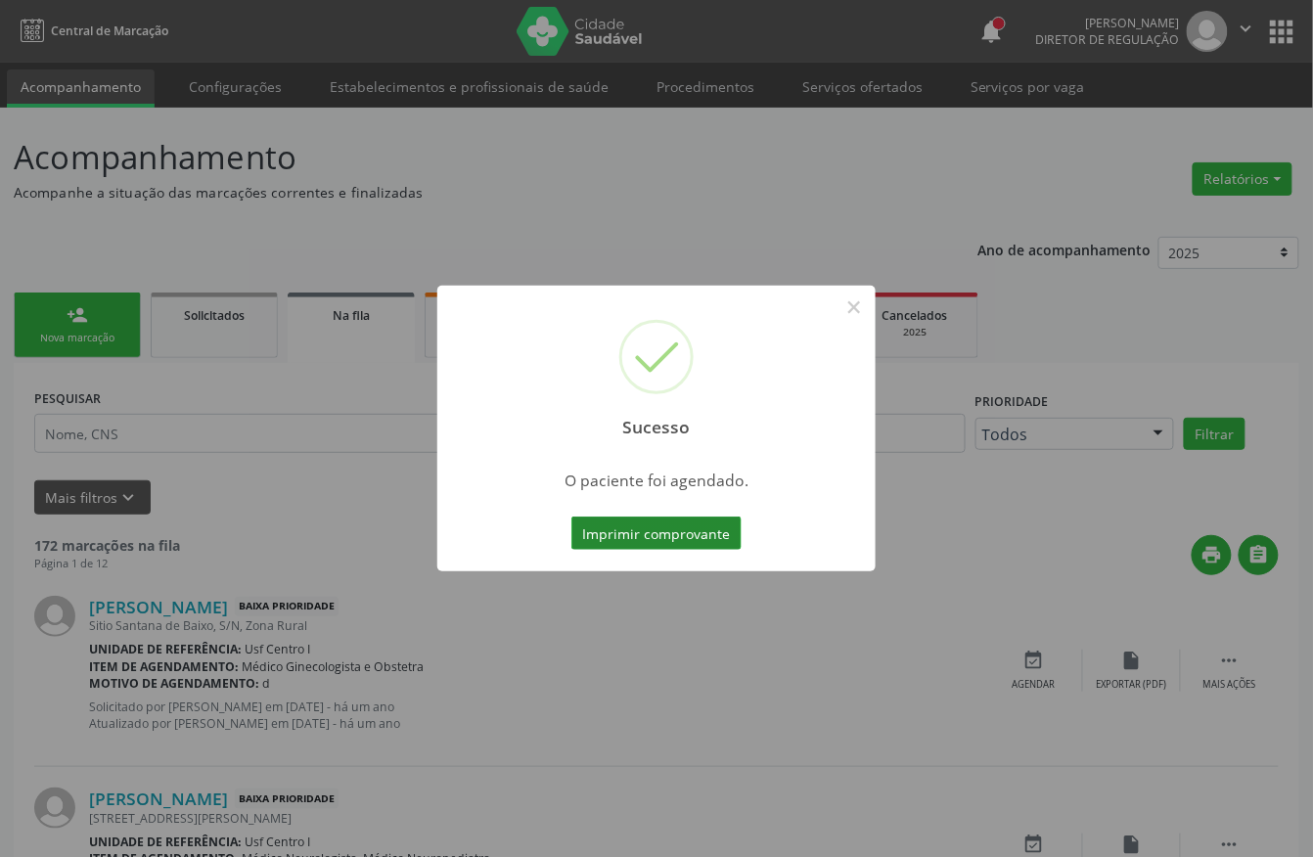
click at [642, 536] on button "Imprimir comprovante" at bounding box center [657, 533] width 170 height 33
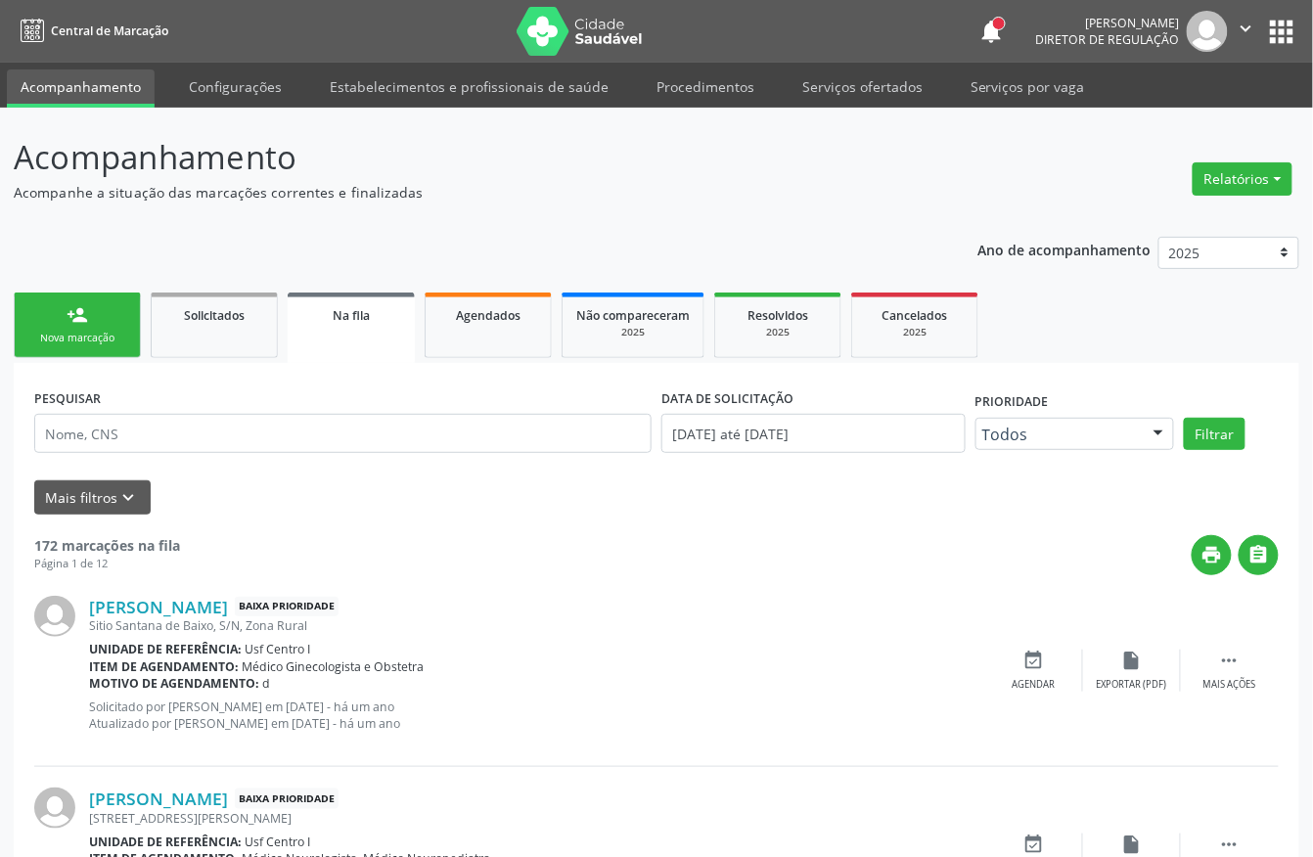
click at [94, 329] on link "person_add Nova marcação" at bounding box center [77, 326] width 127 height 66
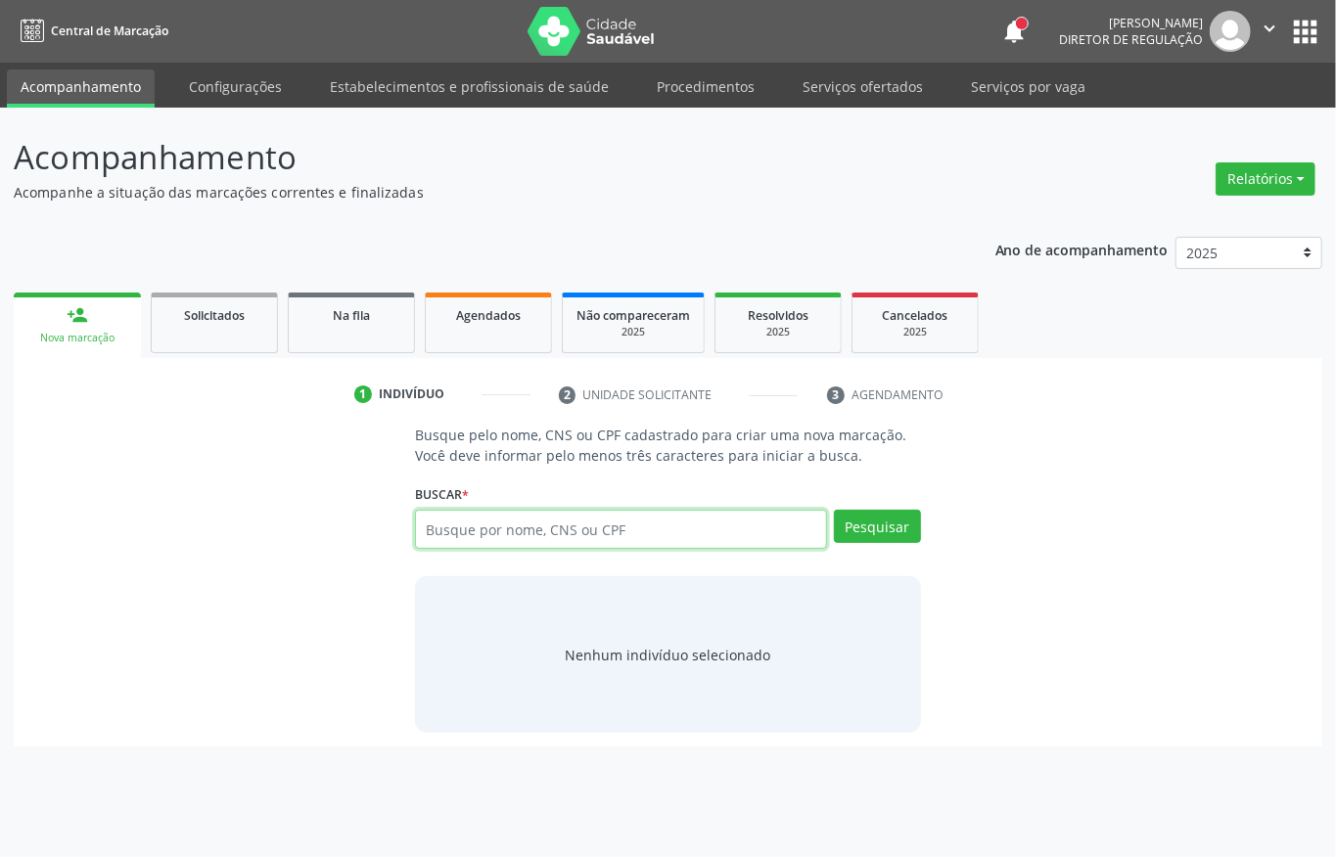
click at [577, 536] on input "text" at bounding box center [621, 529] width 412 height 39
type input "06959006414"
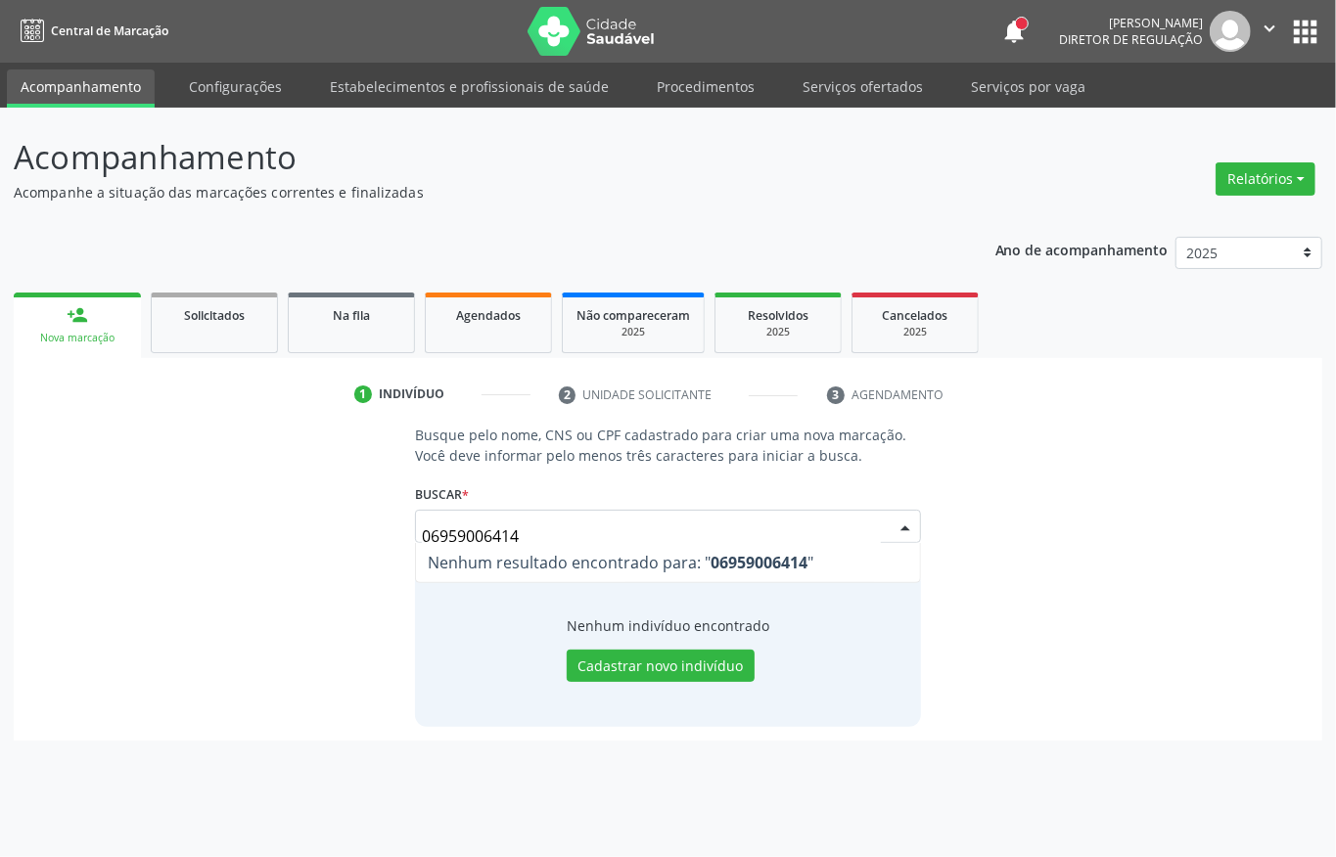
click at [858, 533] on input "06959006414" at bounding box center [651, 536] width 459 height 39
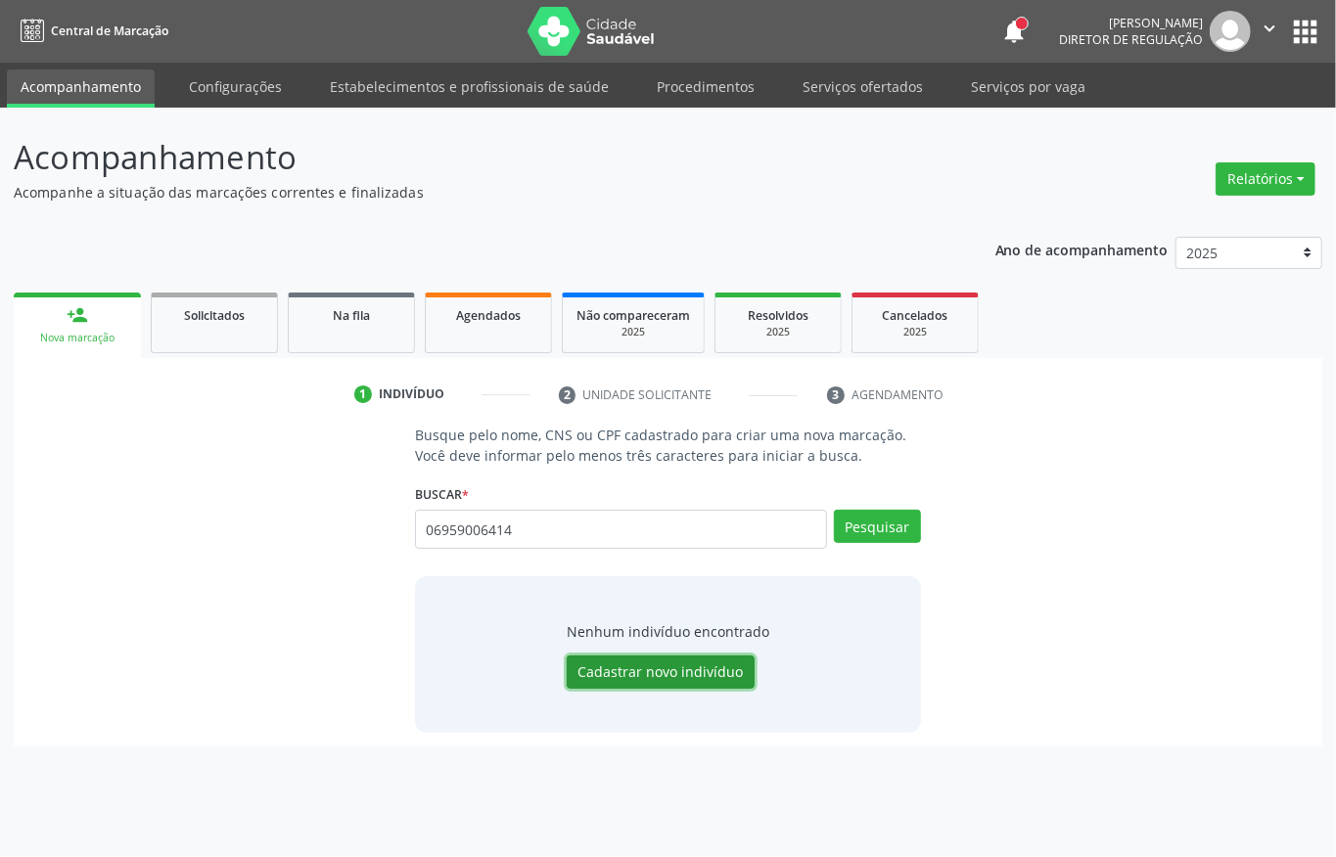
click at [703, 663] on button "Cadastrar novo indivíduo" at bounding box center [661, 672] width 188 height 33
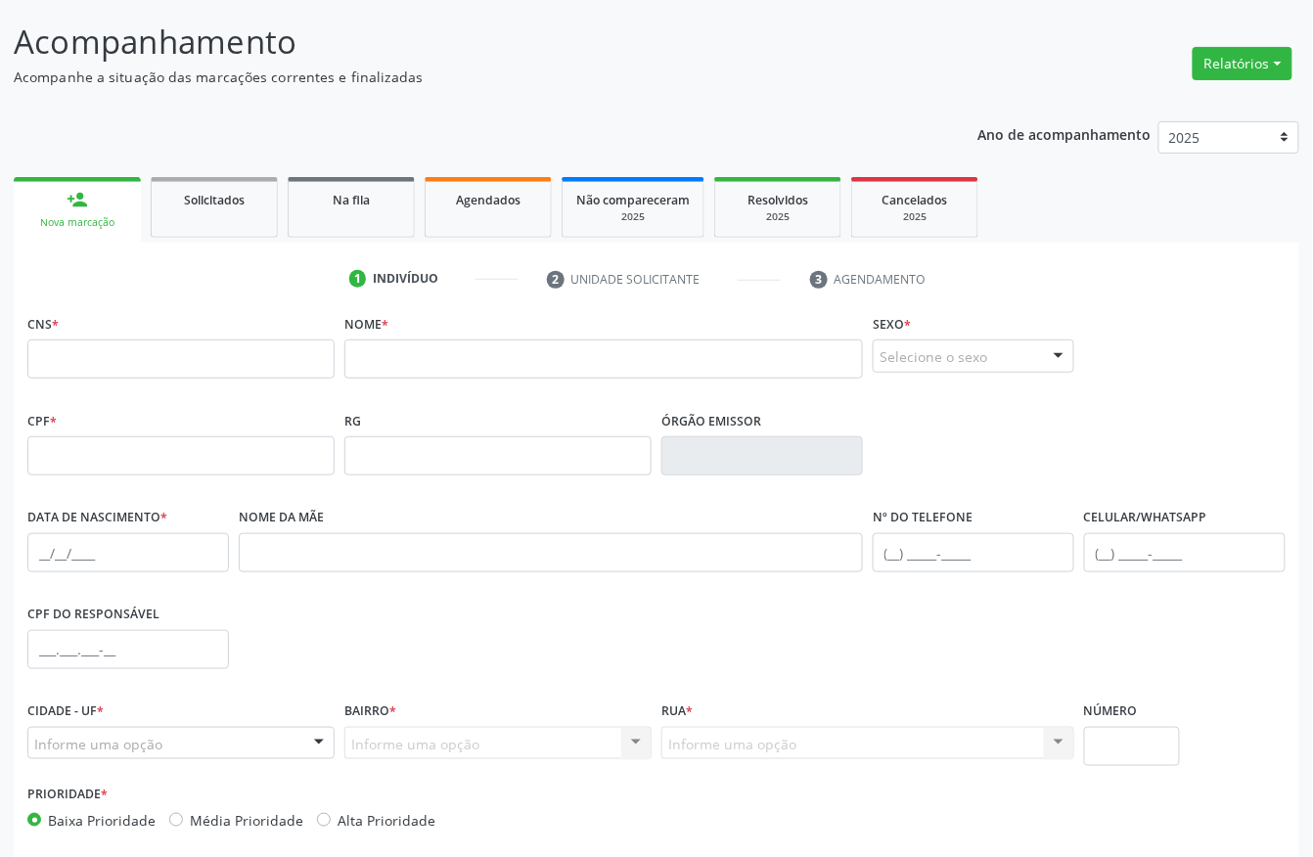
scroll to position [205, 0]
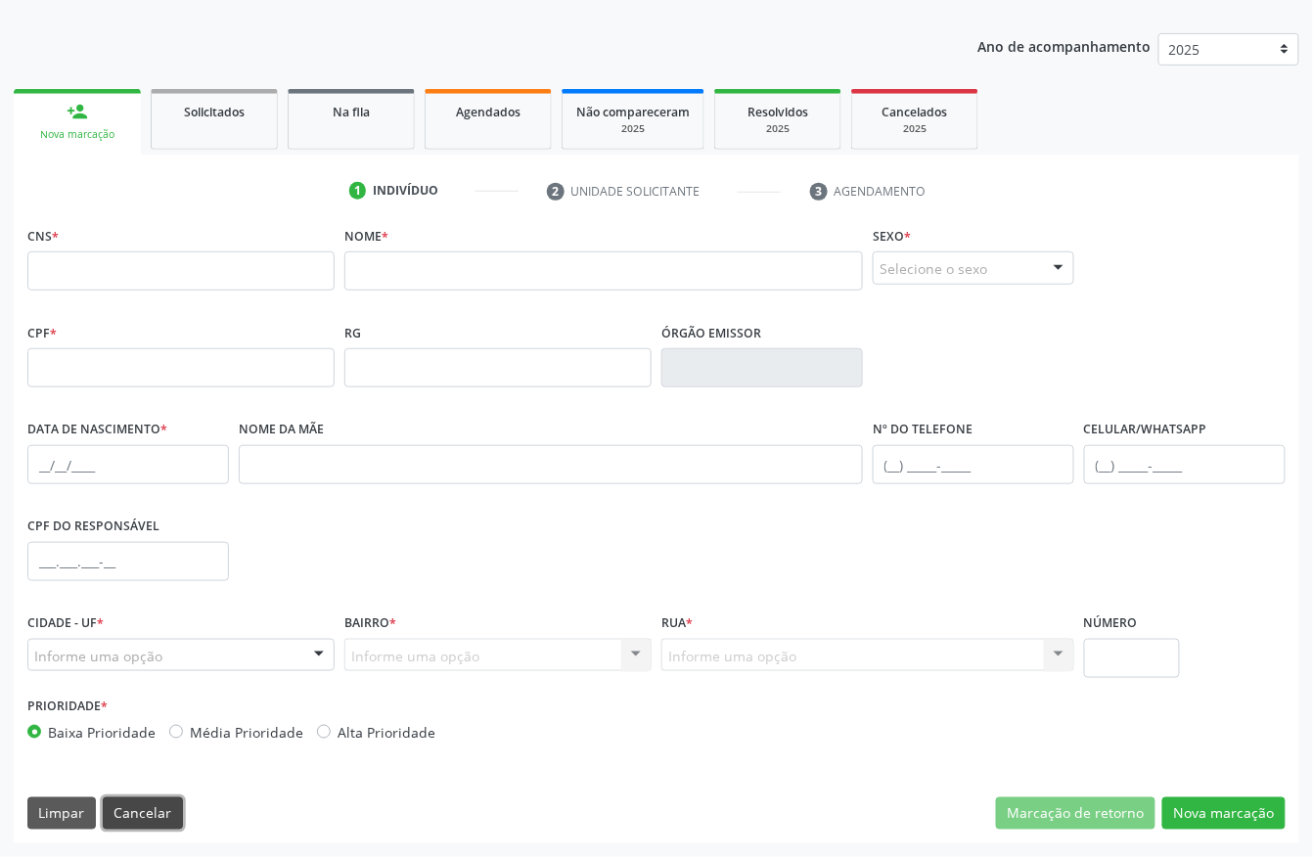
click at [161, 815] on button "Cancelar" at bounding box center [143, 814] width 80 height 33
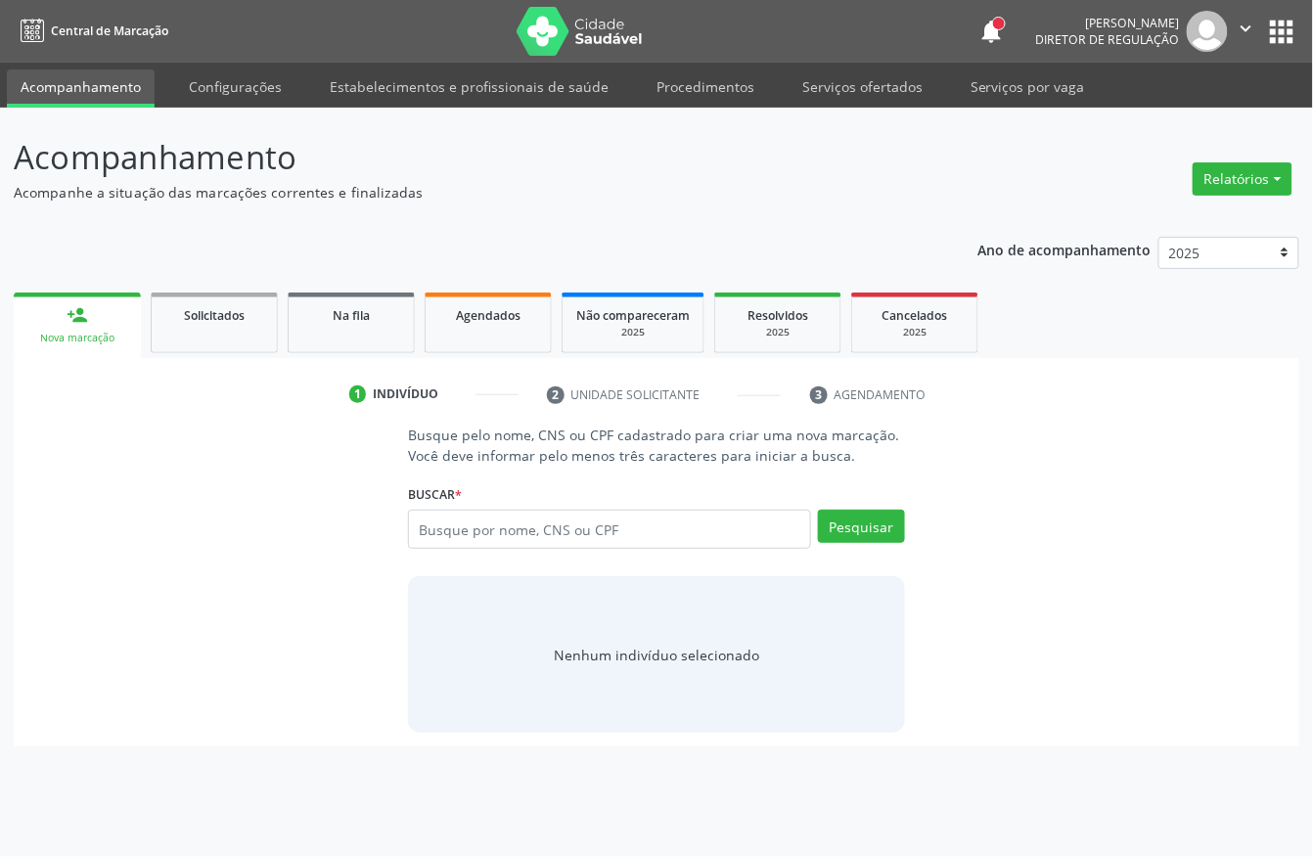
scroll to position [0, 0]
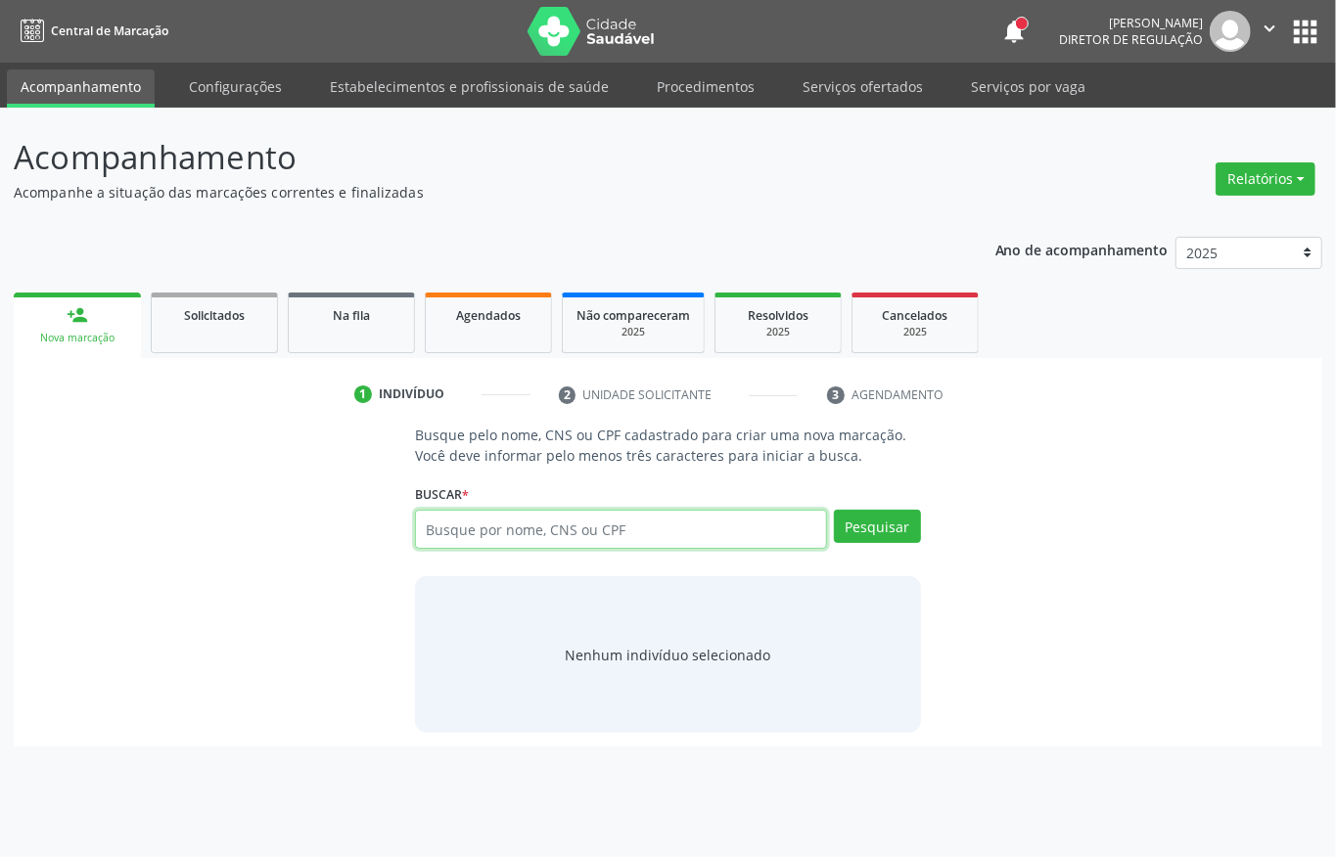
click at [491, 533] on input "text" at bounding box center [621, 529] width 412 height 39
type input "fabio e"
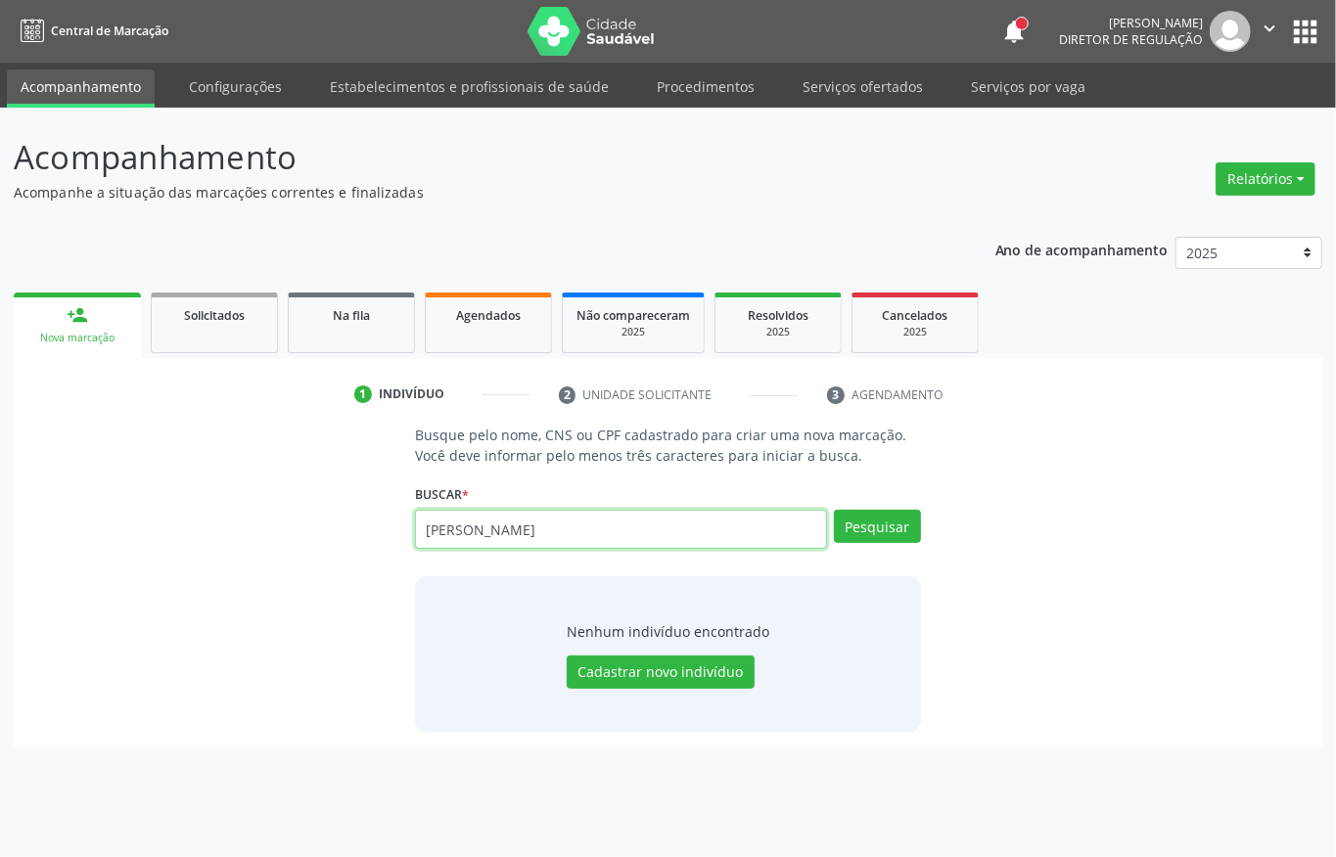
click at [489, 533] on input "fabio e" at bounding box center [621, 529] width 412 height 39
click at [545, 503] on div "Buscar * fabio e Fabio Eduardo Vieira de Sousa CPF: -- CNS: 703 0018 0604 2575 …" at bounding box center [668, 521] width 506 height 83
click at [545, 517] on input "fabio e" at bounding box center [621, 529] width 412 height 39
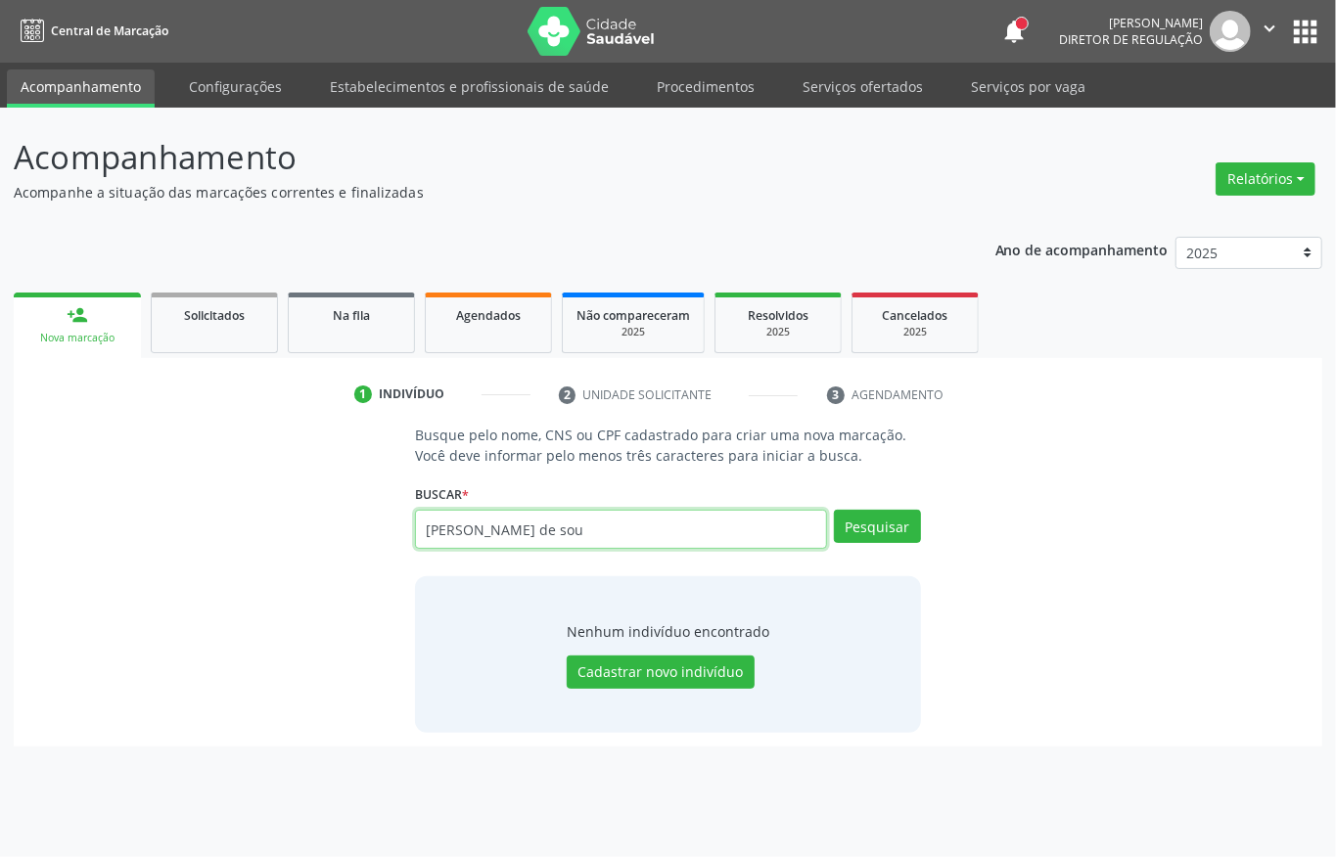
type input "ana maria lemos de sou"
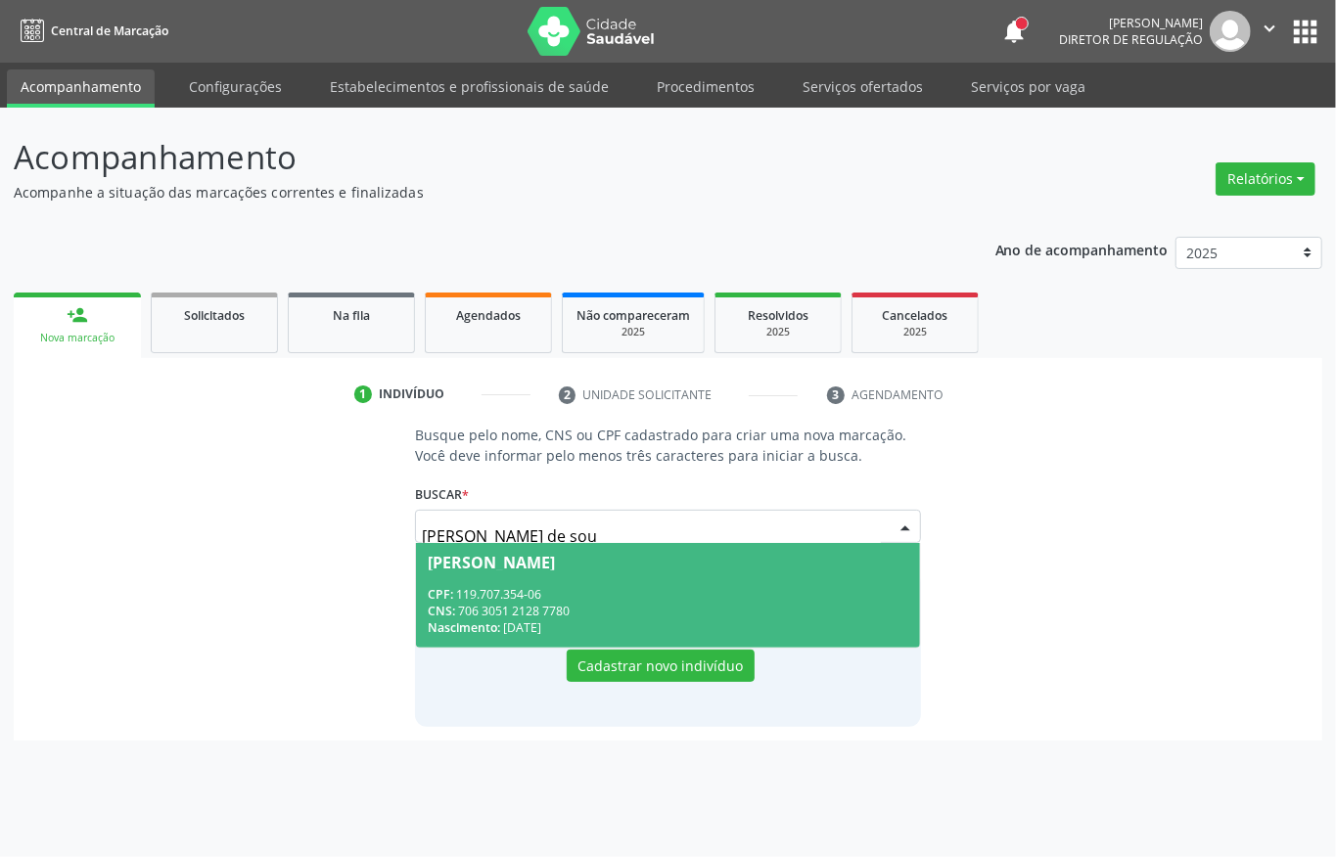
click at [632, 574] on span "Ana Maria Lemos de Sousa CPF: 119.707.354-06 CNS: 706 3051 2128 7780 Nascimento…" at bounding box center [668, 595] width 504 height 105
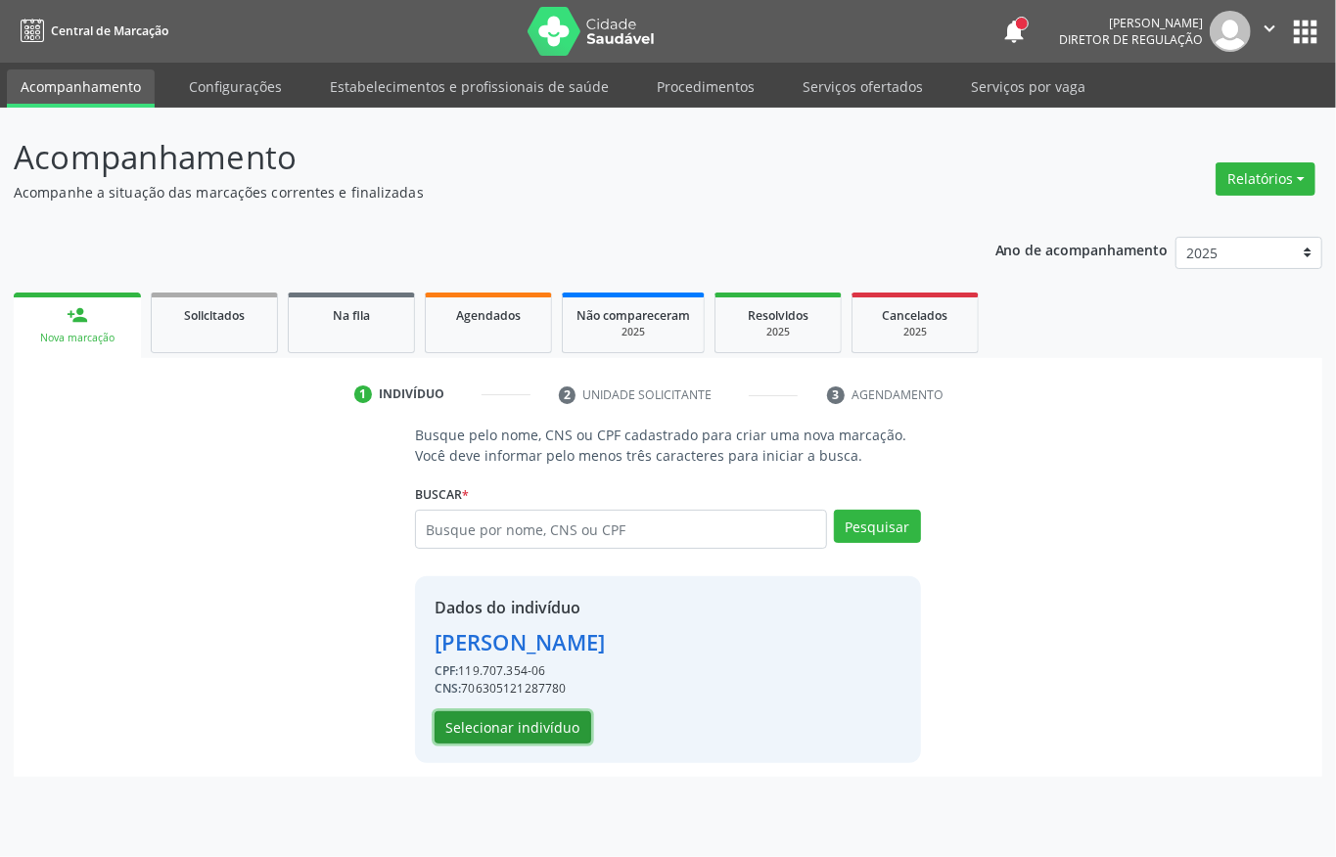
click at [557, 730] on button "Selecionar indivíduo" at bounding box center [513, 728] width 157 height 33
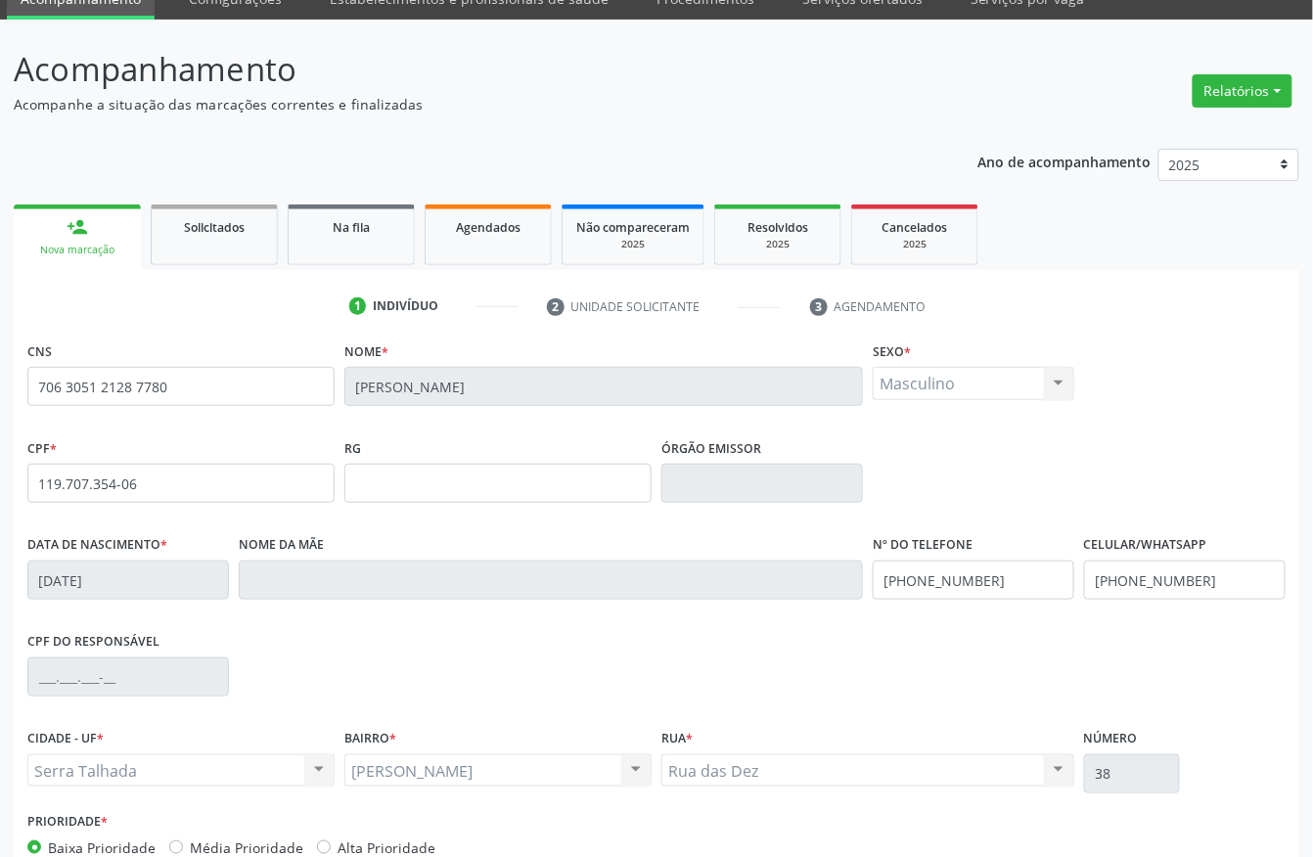
scroll to position [205, 0]
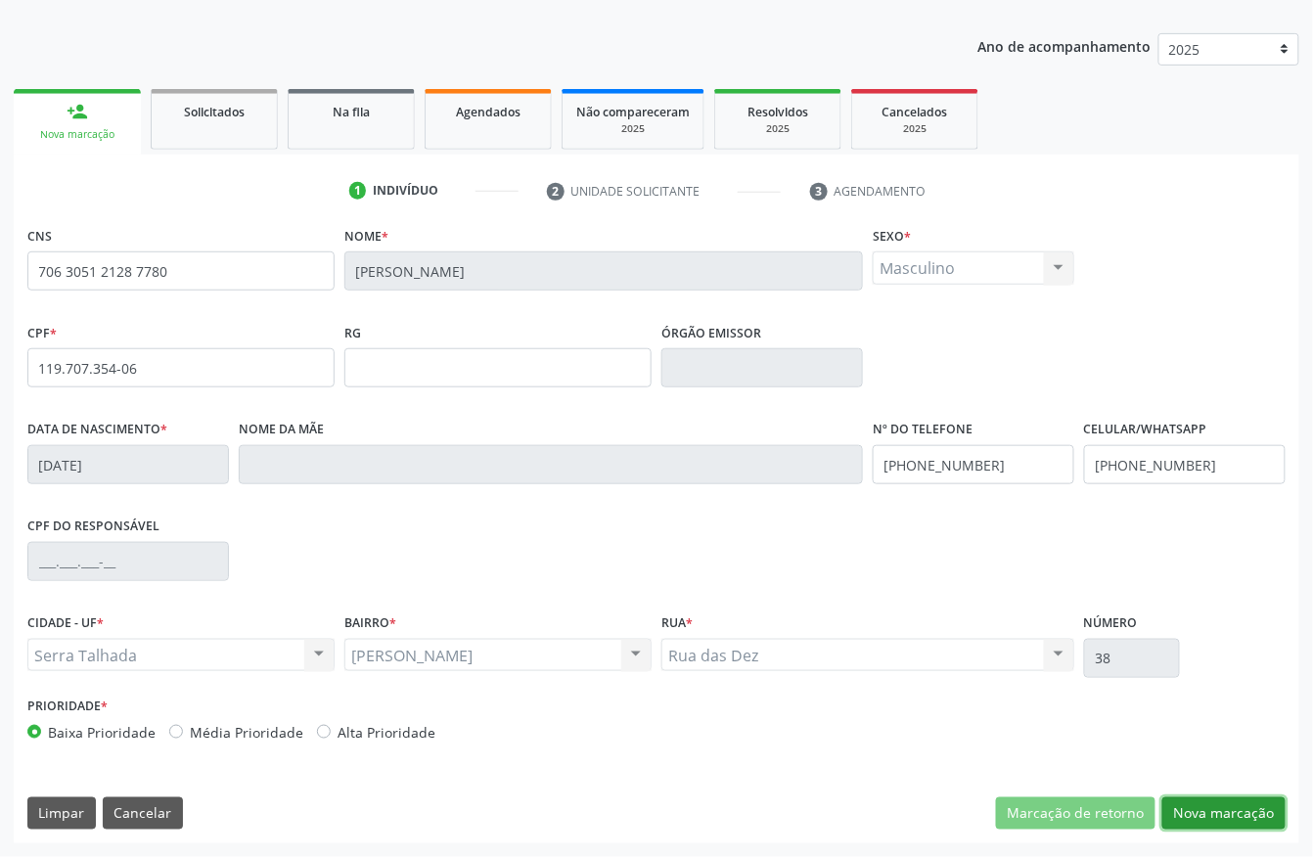
click at [1202, 814] on button "Nova marcação" at bounding box center [1224, 814] width 123 height 33
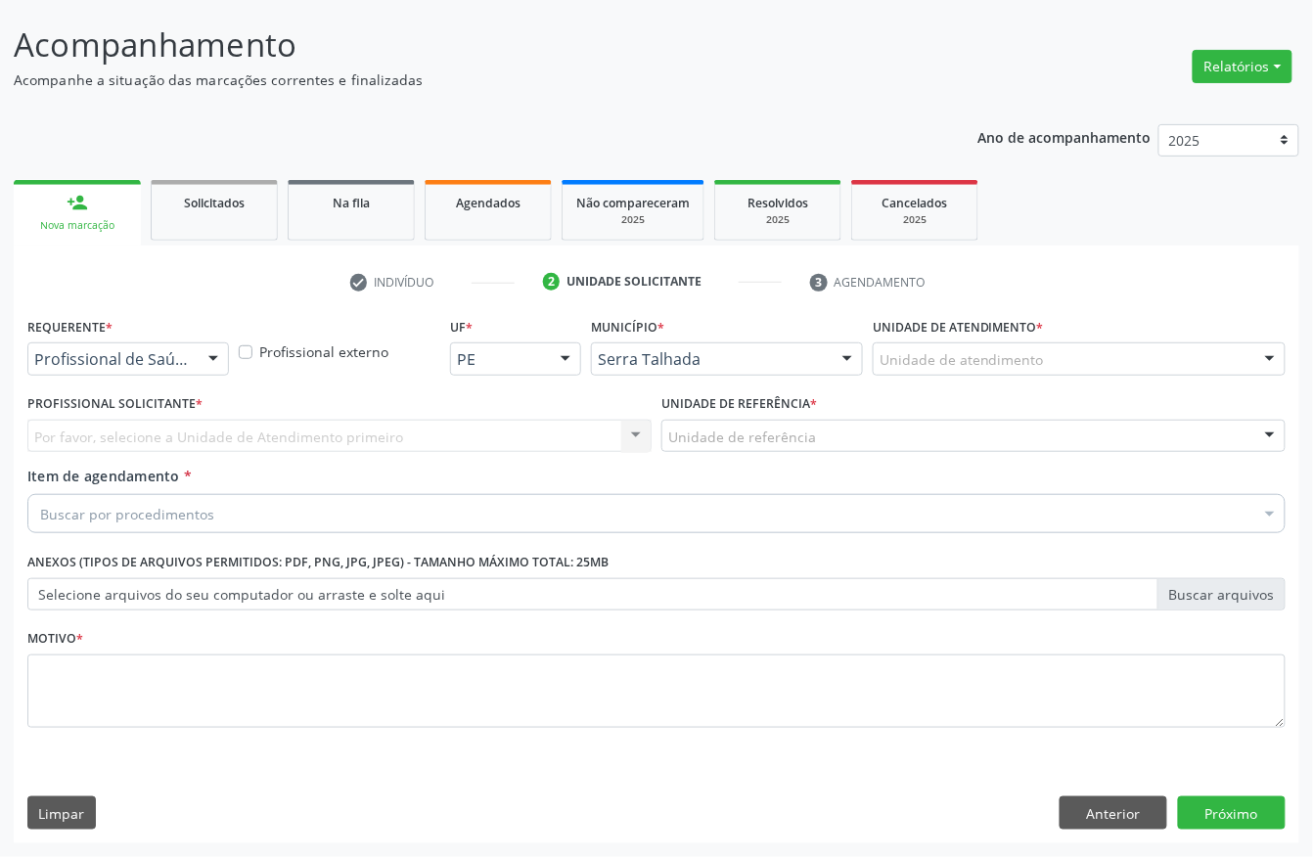
scroll to position [115, 0]
click at [1073, 818] on button "Anterior" at bounding box center [1114, 813] width 108 height 33
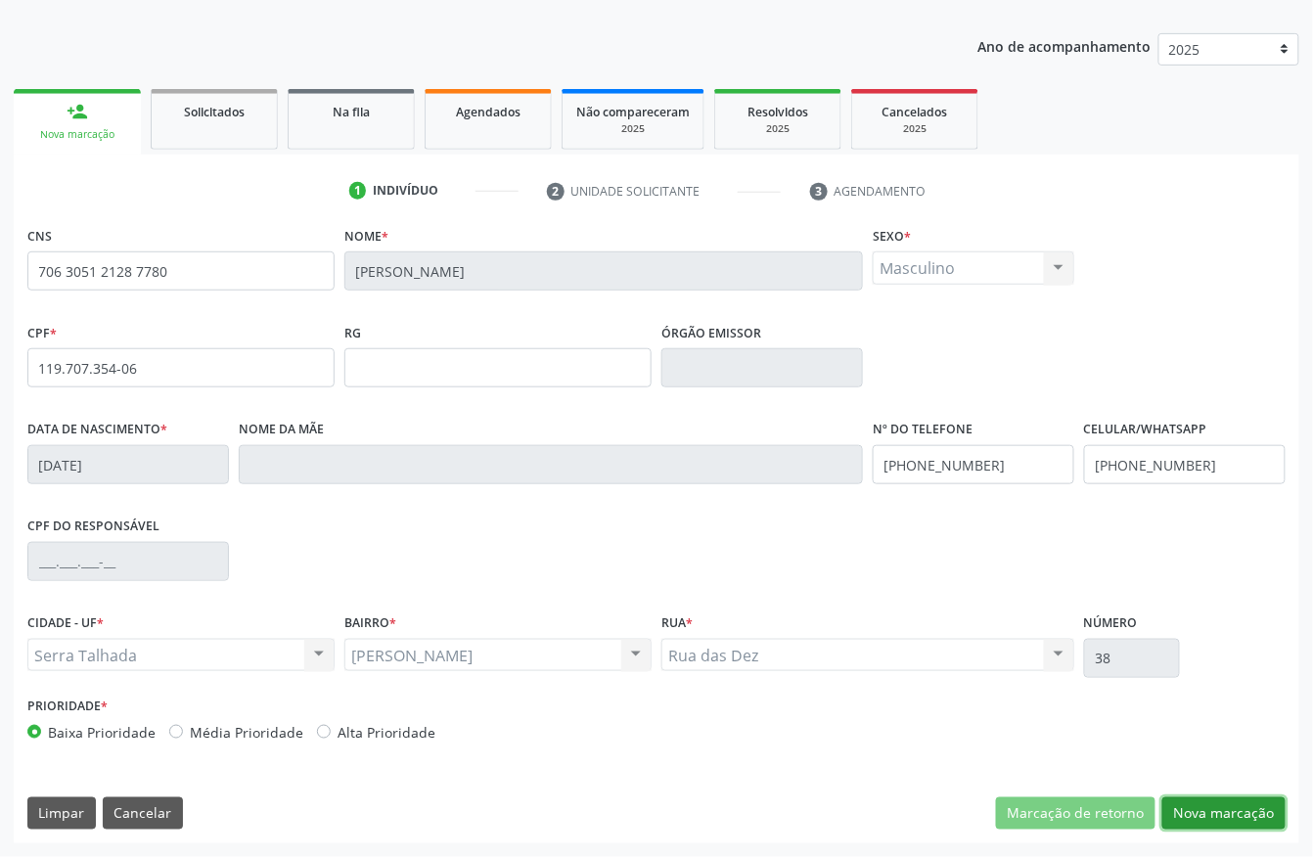
click at [1245, 818] on button "Nova marcação" at bounding box center [1224, 814] width 123 height 33
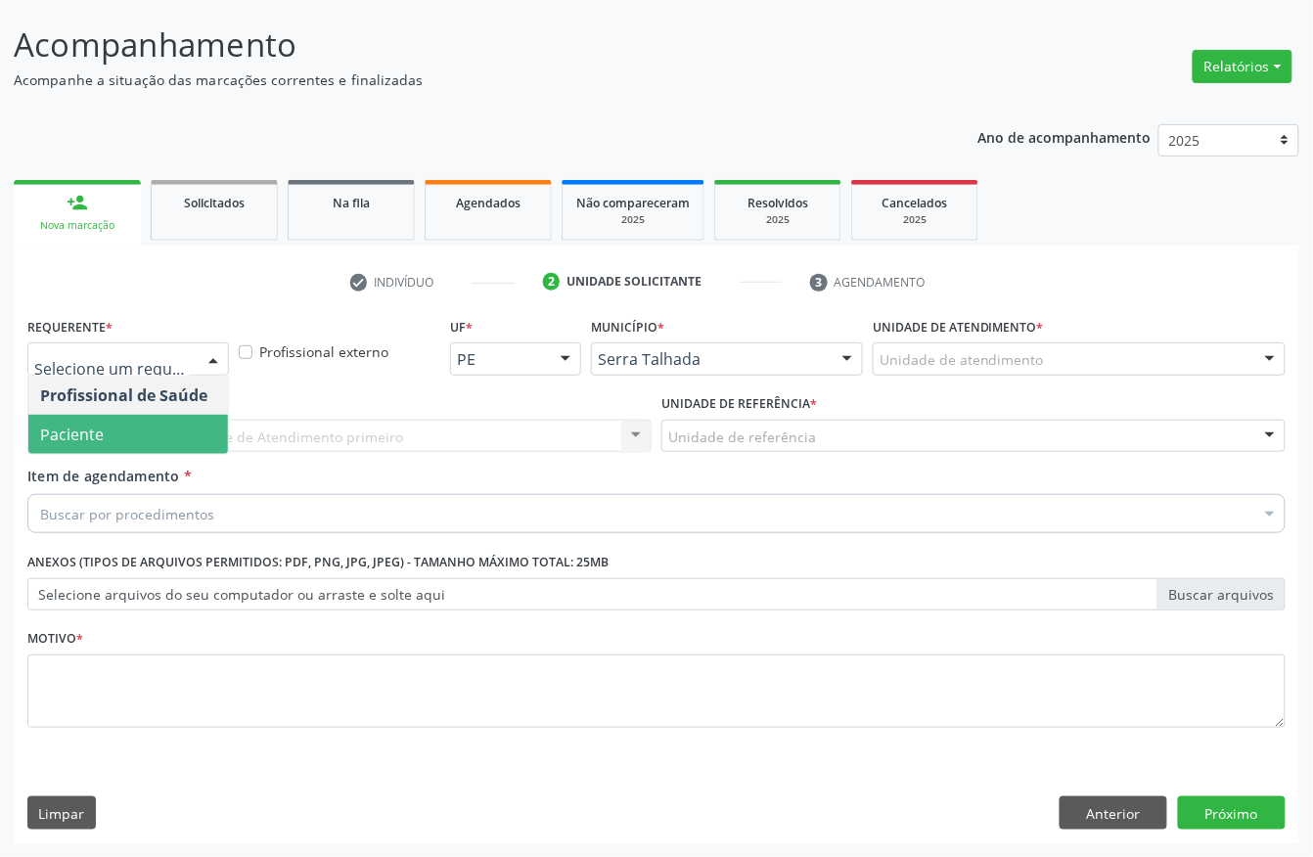
click at [112, 427] on span "Paciente" at bounding box center [128, 434] width 200 height 39
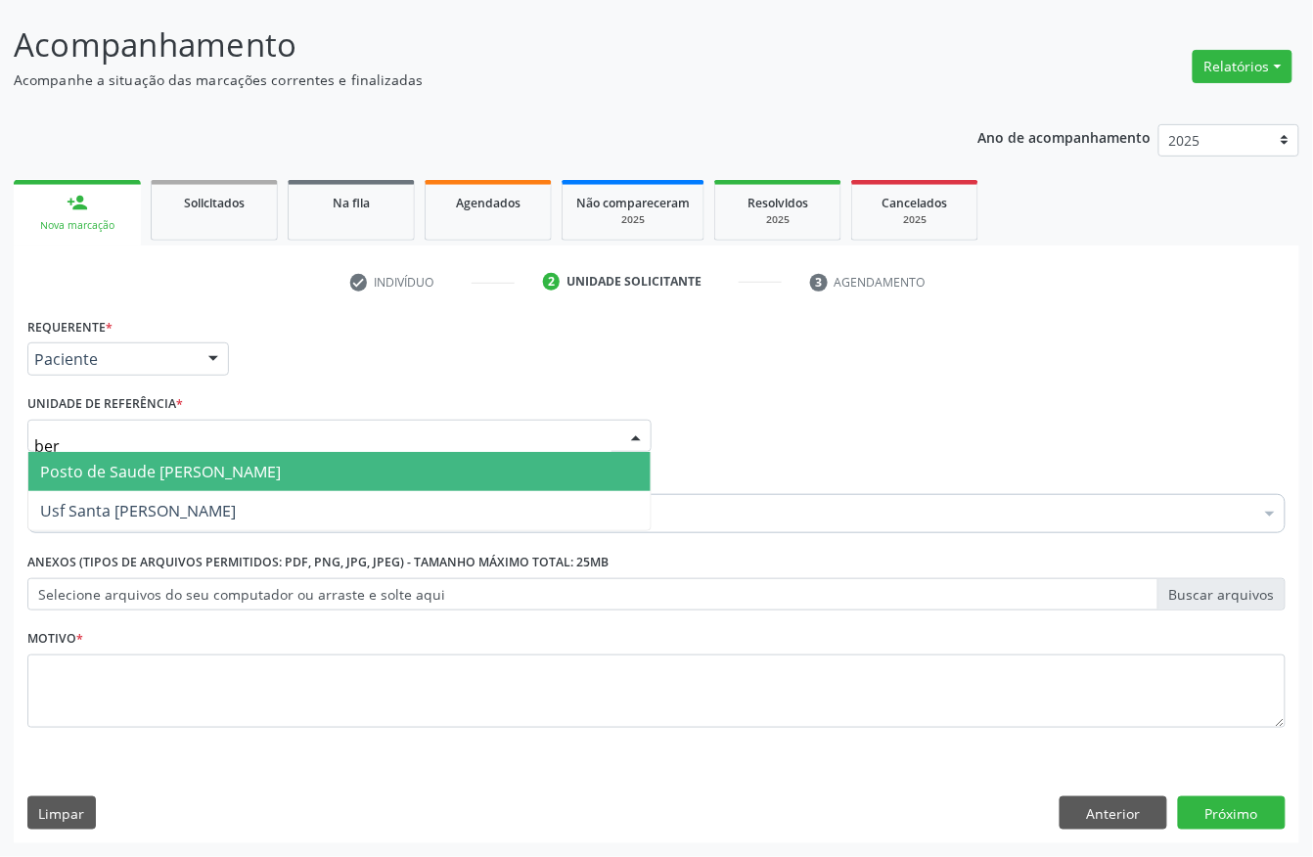
type input "bern"
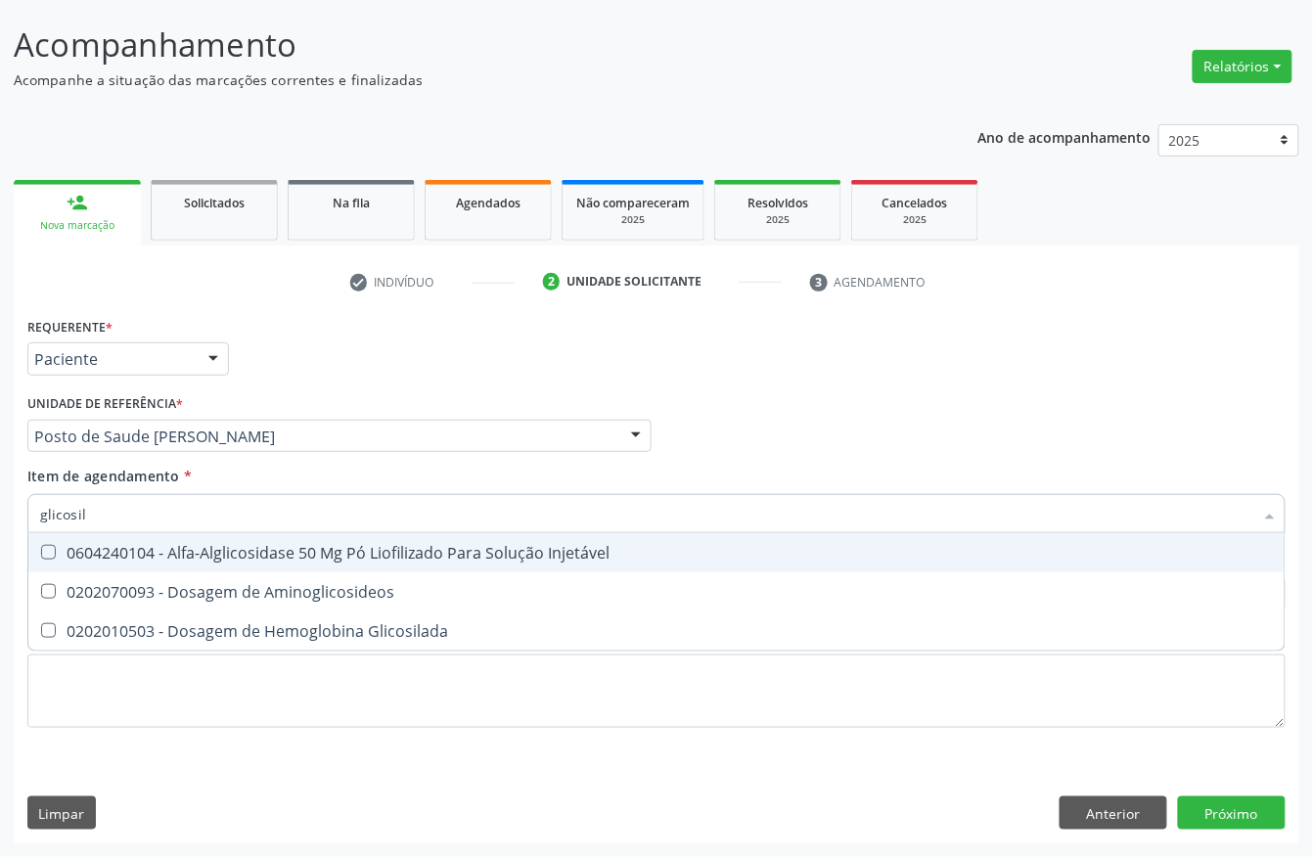
type input "glicosila"
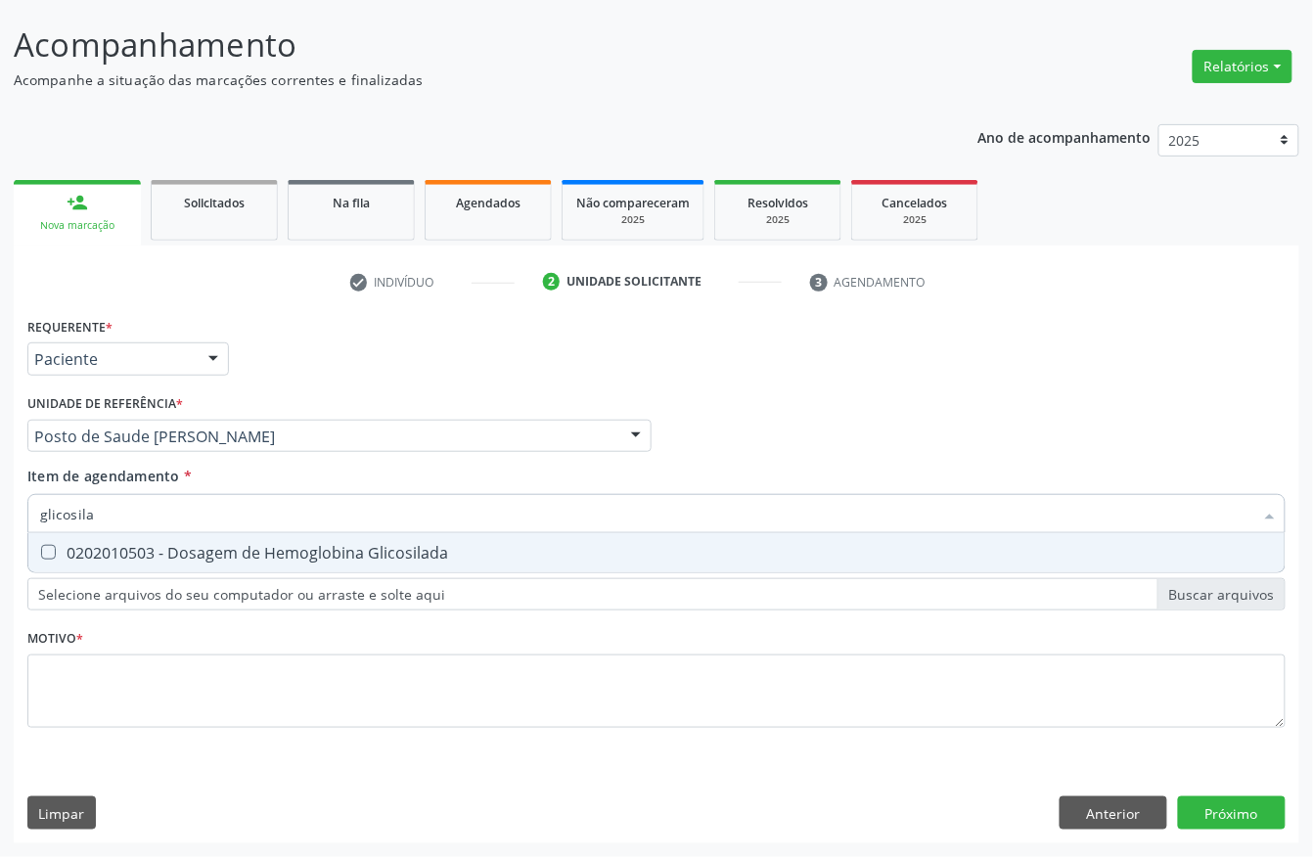
click at [114, 554] on div "0202010503 - Dosagem de Hemoglobina Glicosilada" at bounding box center [656, 553] width 1233 height 16
checkbox Glicosilada "true"
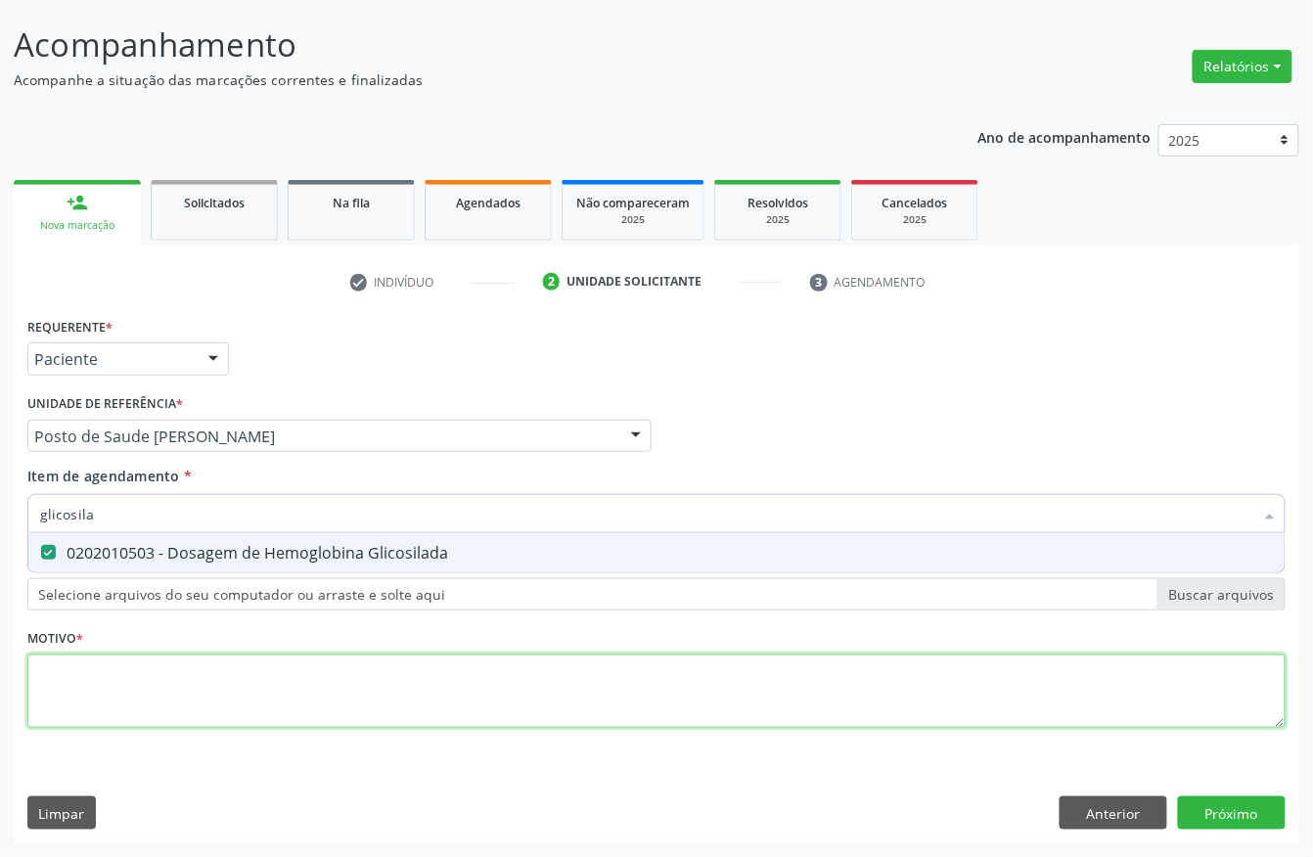
click at [84, 681] on div "Requerente * Paciente Profissional de Saúde Paciente Nenhum resultado encontrad…" at bounding box center [656, 533] width 1259 height 443
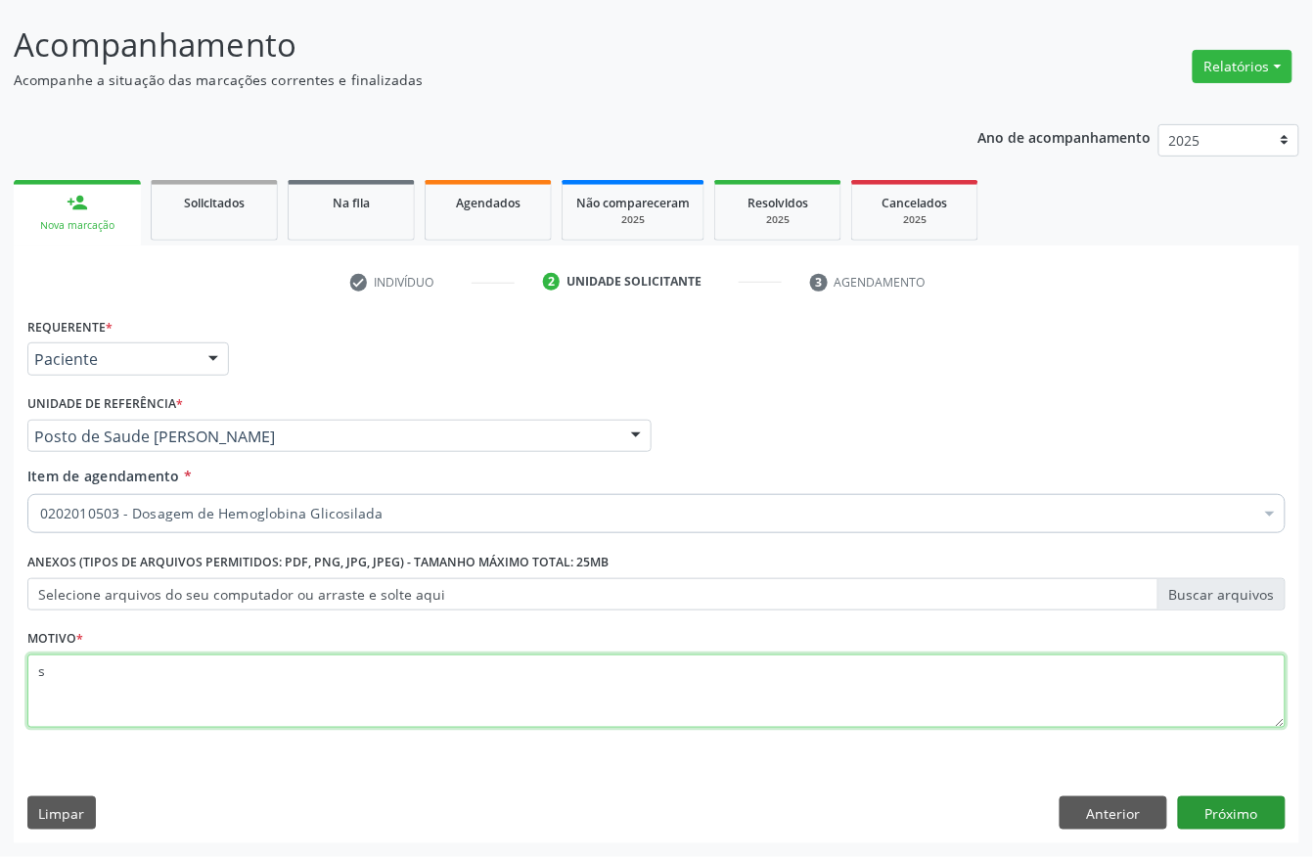
type textarea "s"
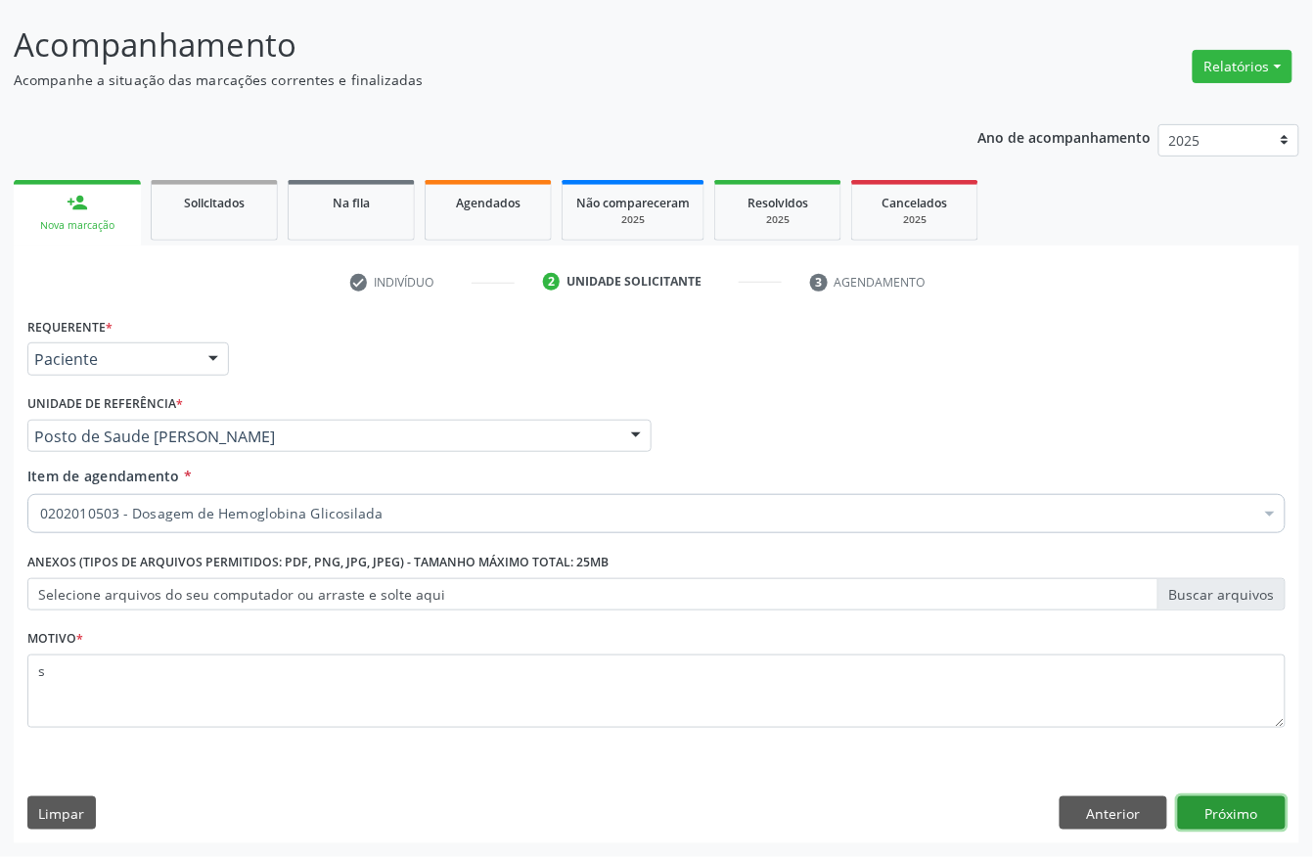
click at [1214, 816] on button "Próximo" at bounding box center [1232, 813] width 108 height 33
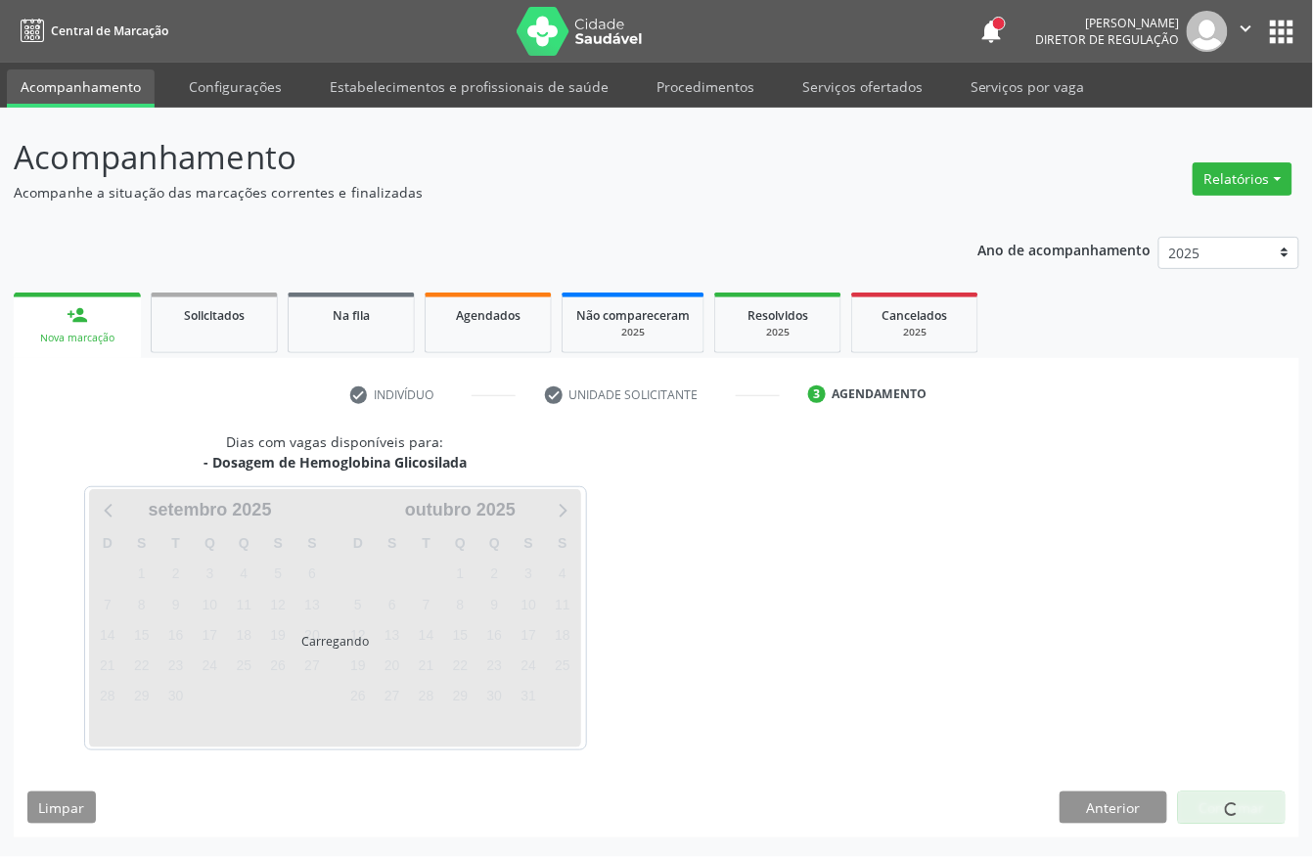
scroll to position [0, 0]
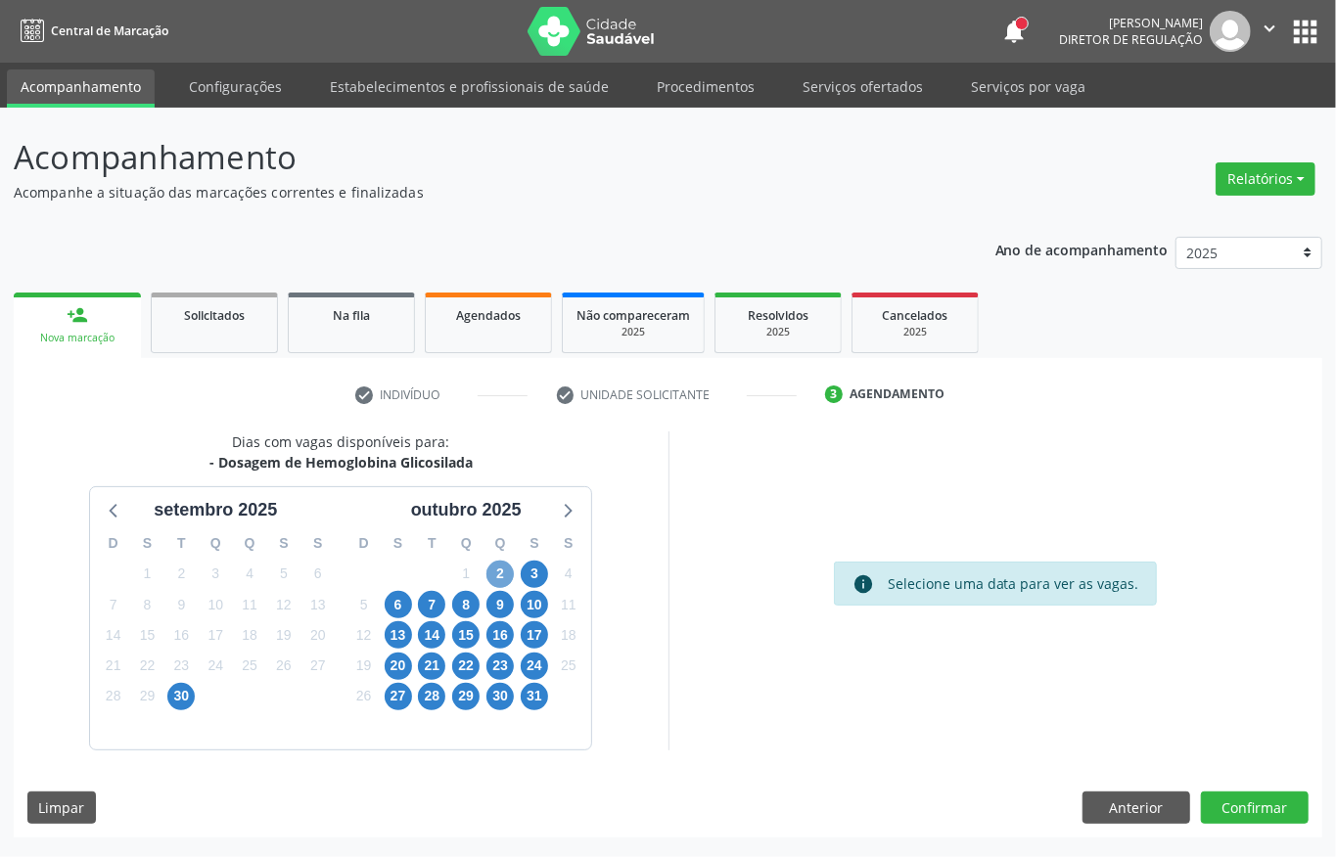
click at [503, 576] on span "2" at bounding box center [499, 574] width 27 height 27
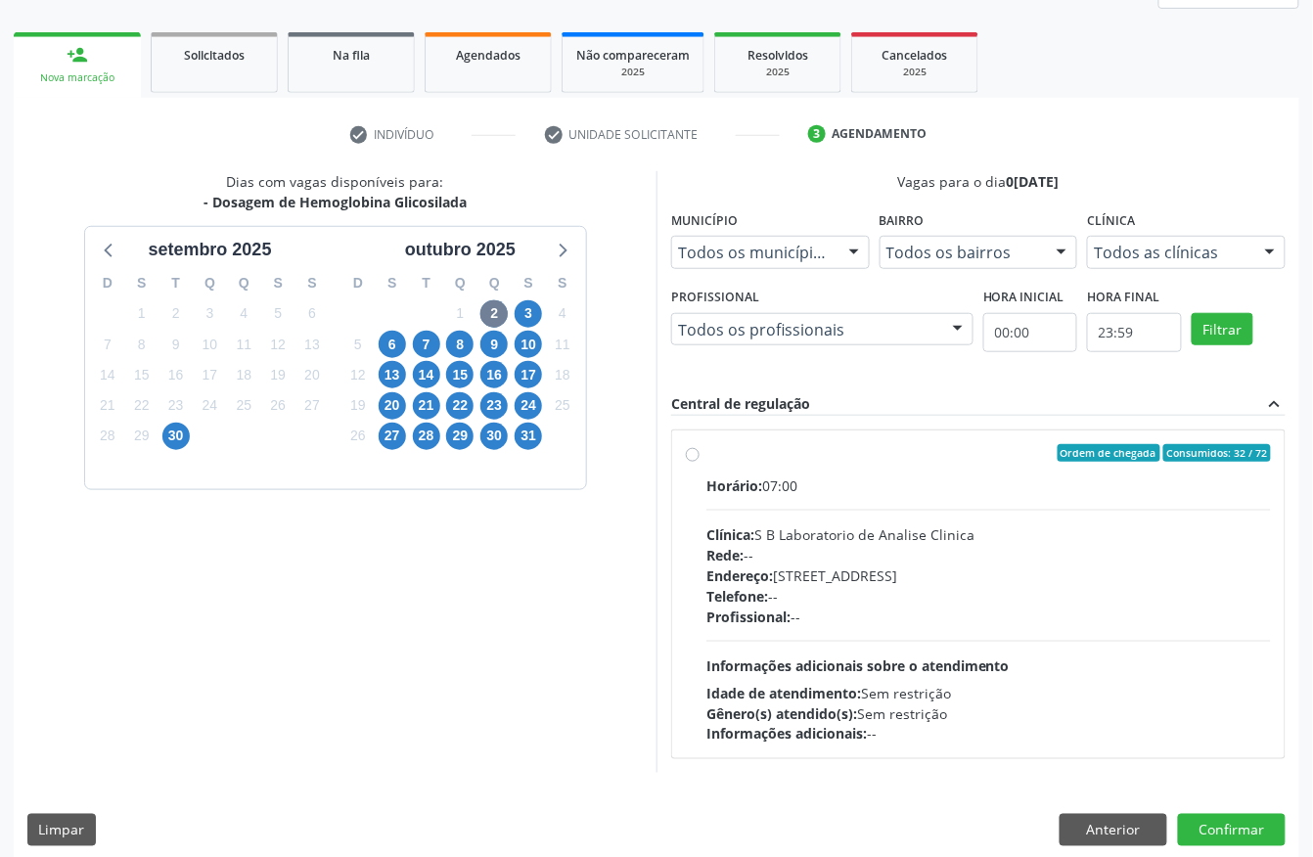
click at [886, 542] on div "Clínica: S B Laboratorio de Analise Clinica" at bounding box center [989, 535] width 565 height 21
click at [700, 462] on input "Ordem de chegada Consumidos: 32 / 72 Horário: 07:00 Clínica: S B Laboratorio de…" at bounding box center [693, 453] width 14 height 18
radio input "true"
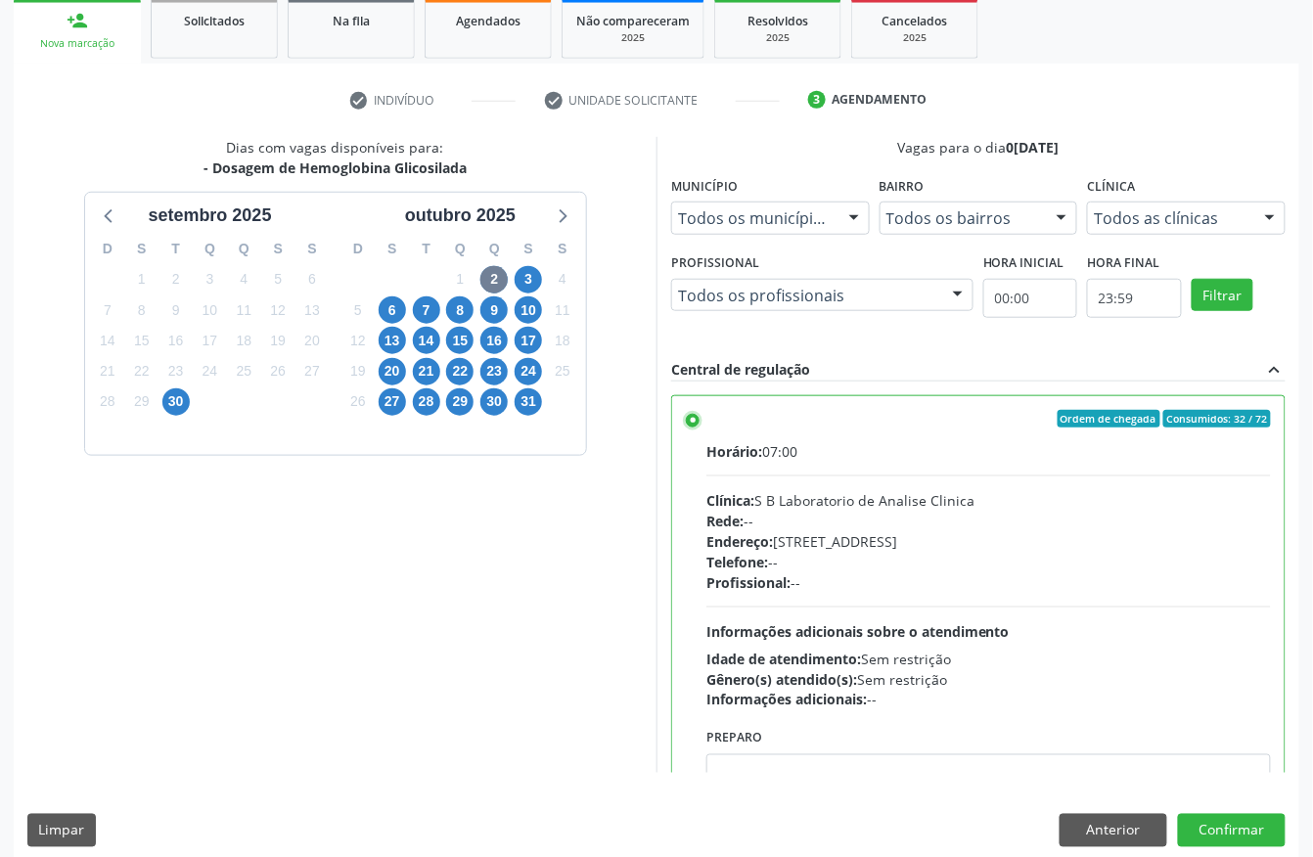
scroll to position [313, 0]
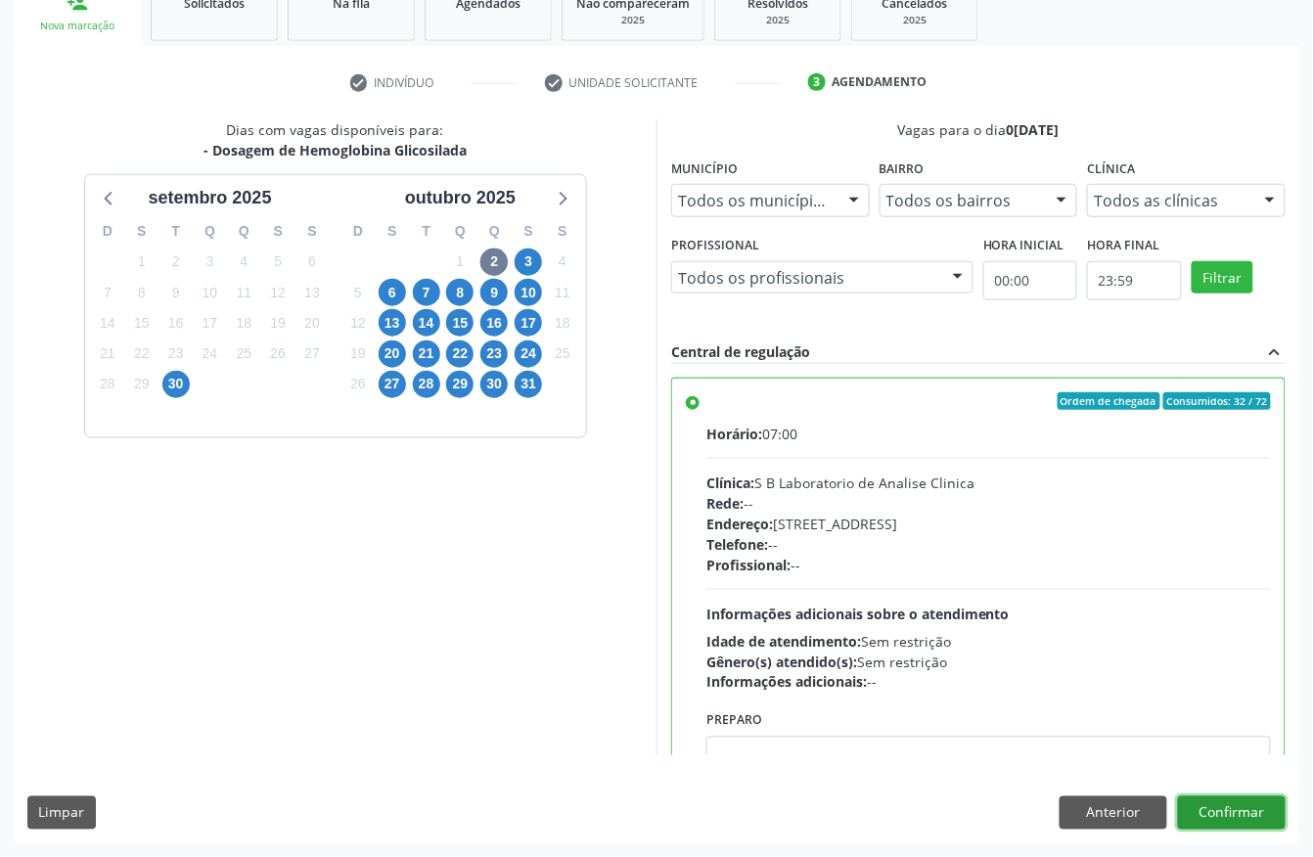
click at [1233, 808] on button "Confirmar" at bounding box center [1232, 813] width 108 height 33
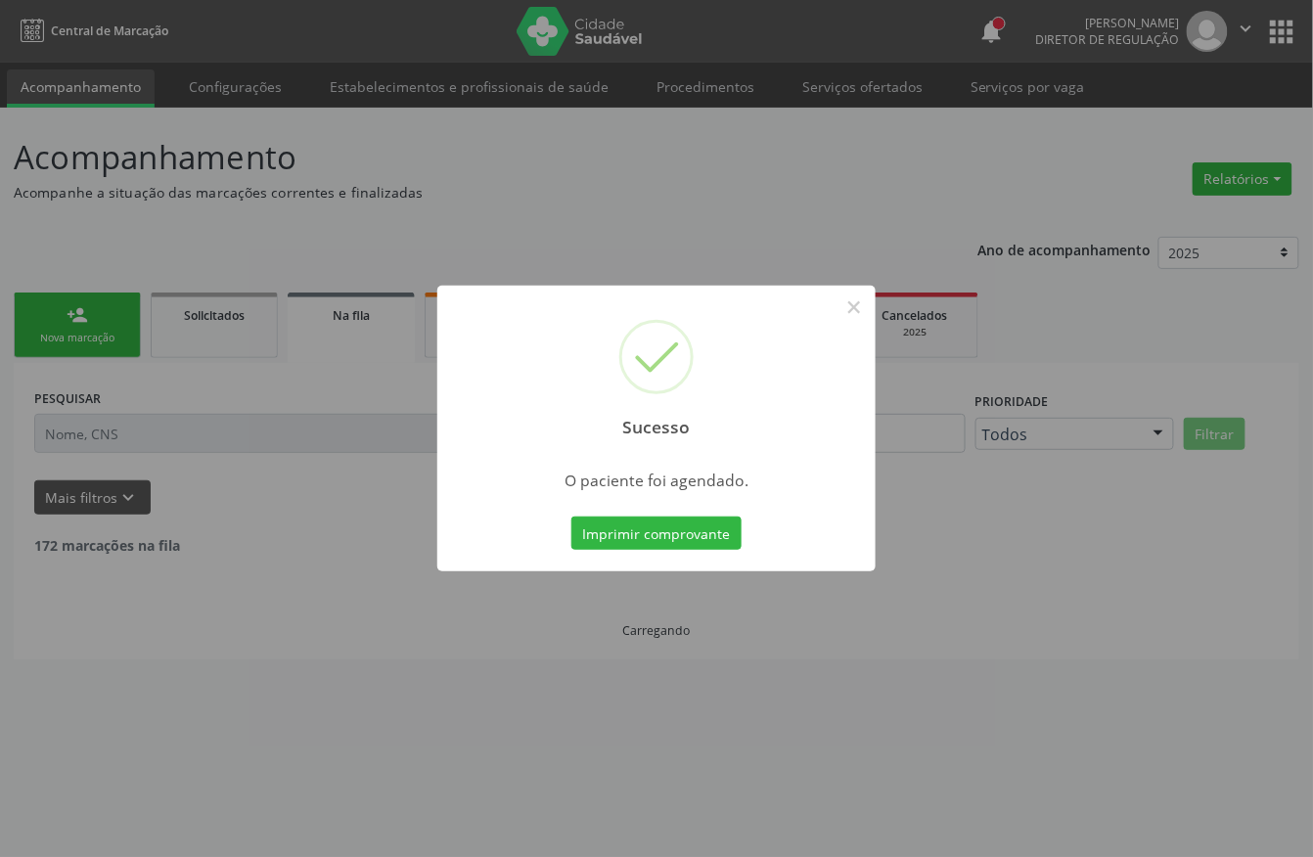
scroll to position [0, 0]
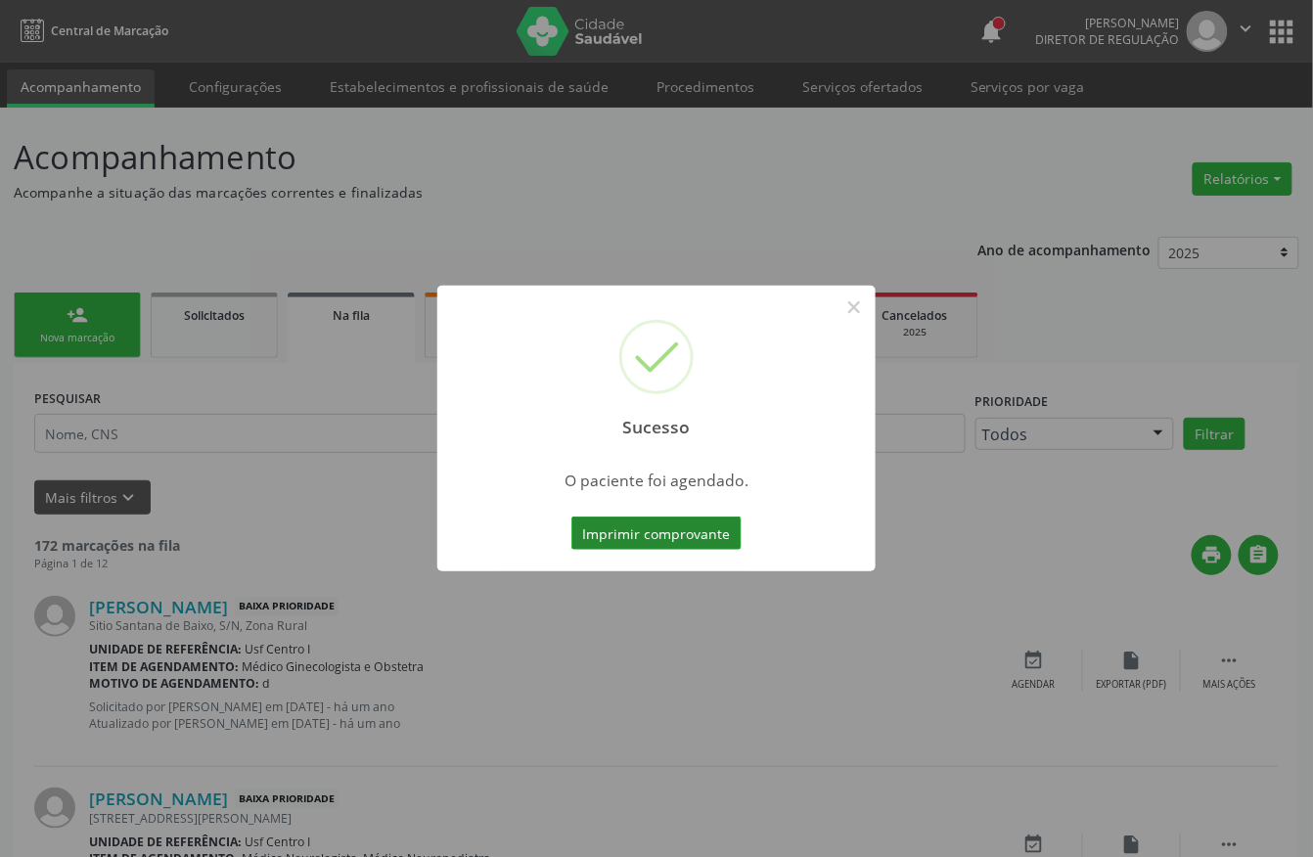
click at [603, 527] on button "Imprimir comprovante" at bounding box center [657, 533] width 170 height 33
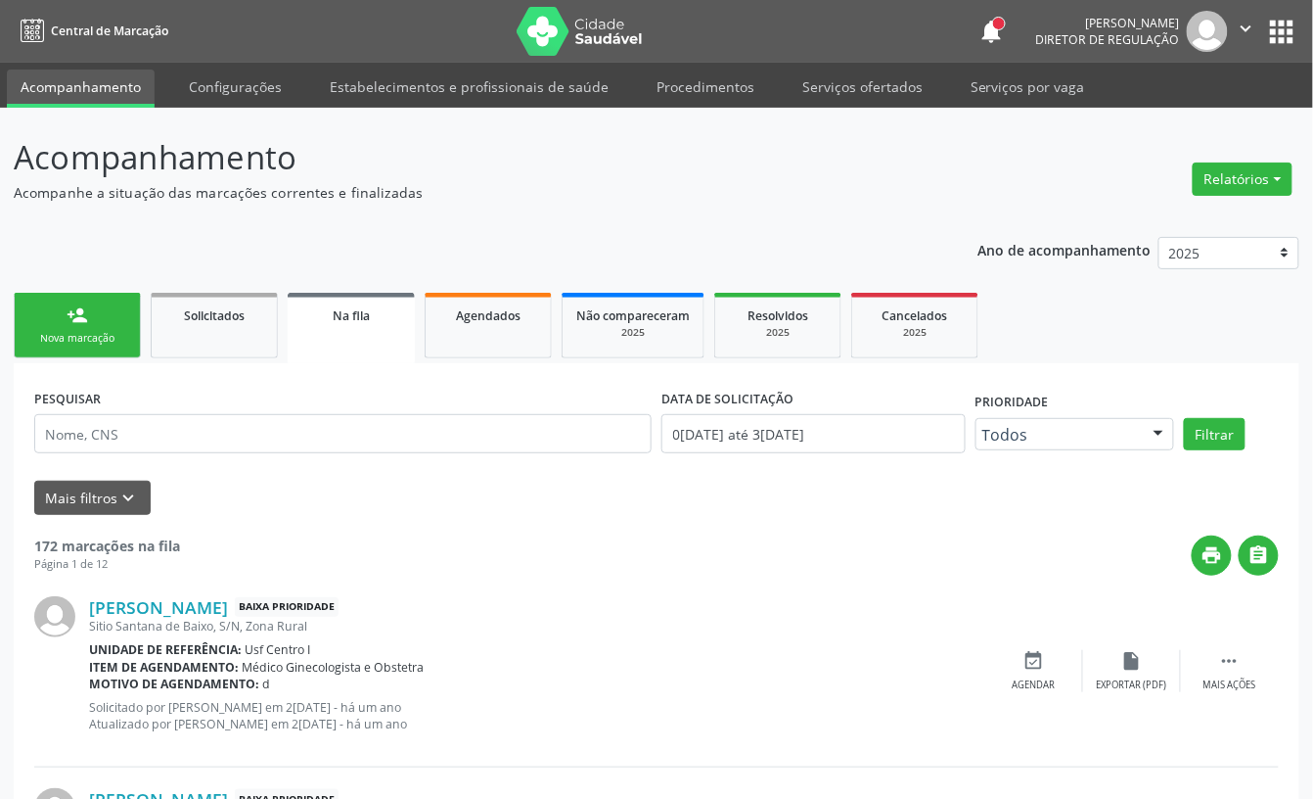
click at [102, 323] on link "person_add Nova marcação" at bounding box center [77, 326] width 127 height 66
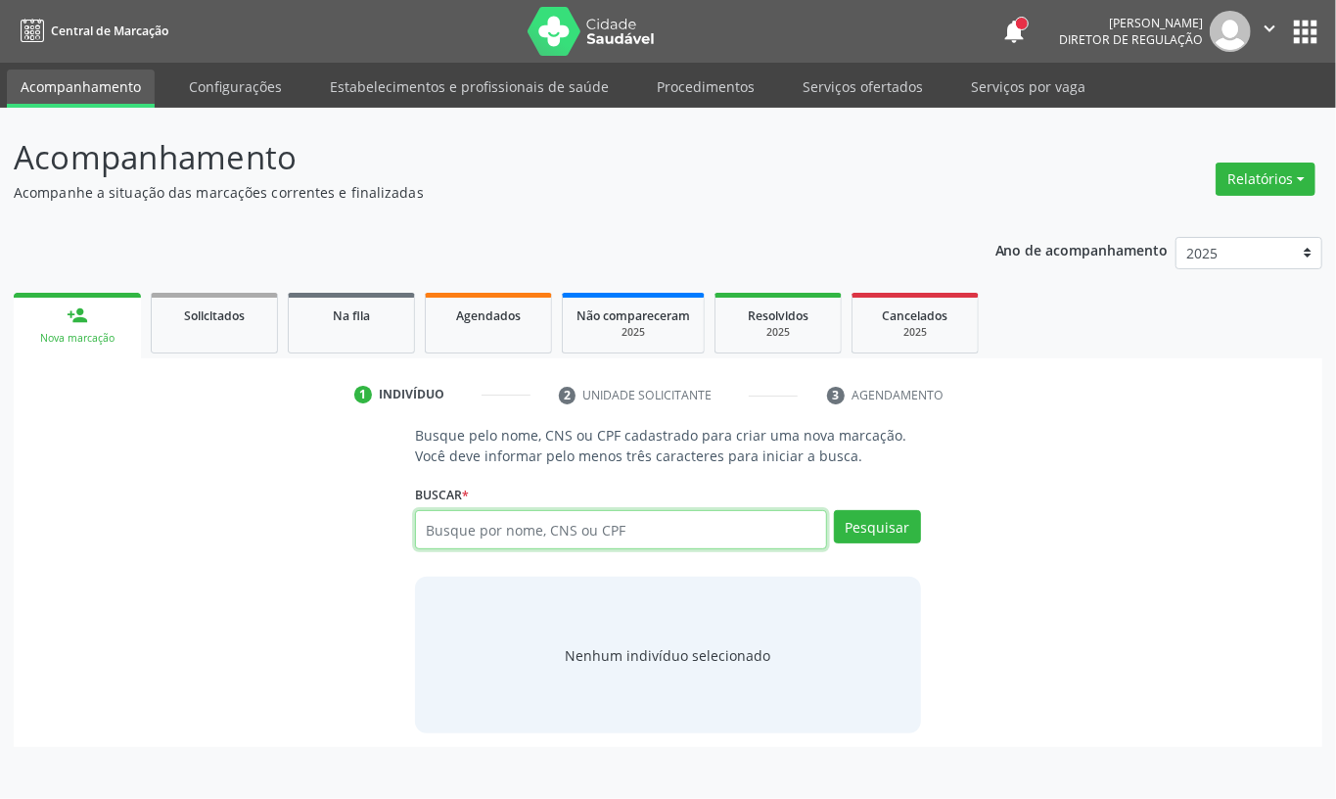
click at [446, 532] on input "text" at bounding box center [621, 529] width 412 height 39
type input "708000388176520"
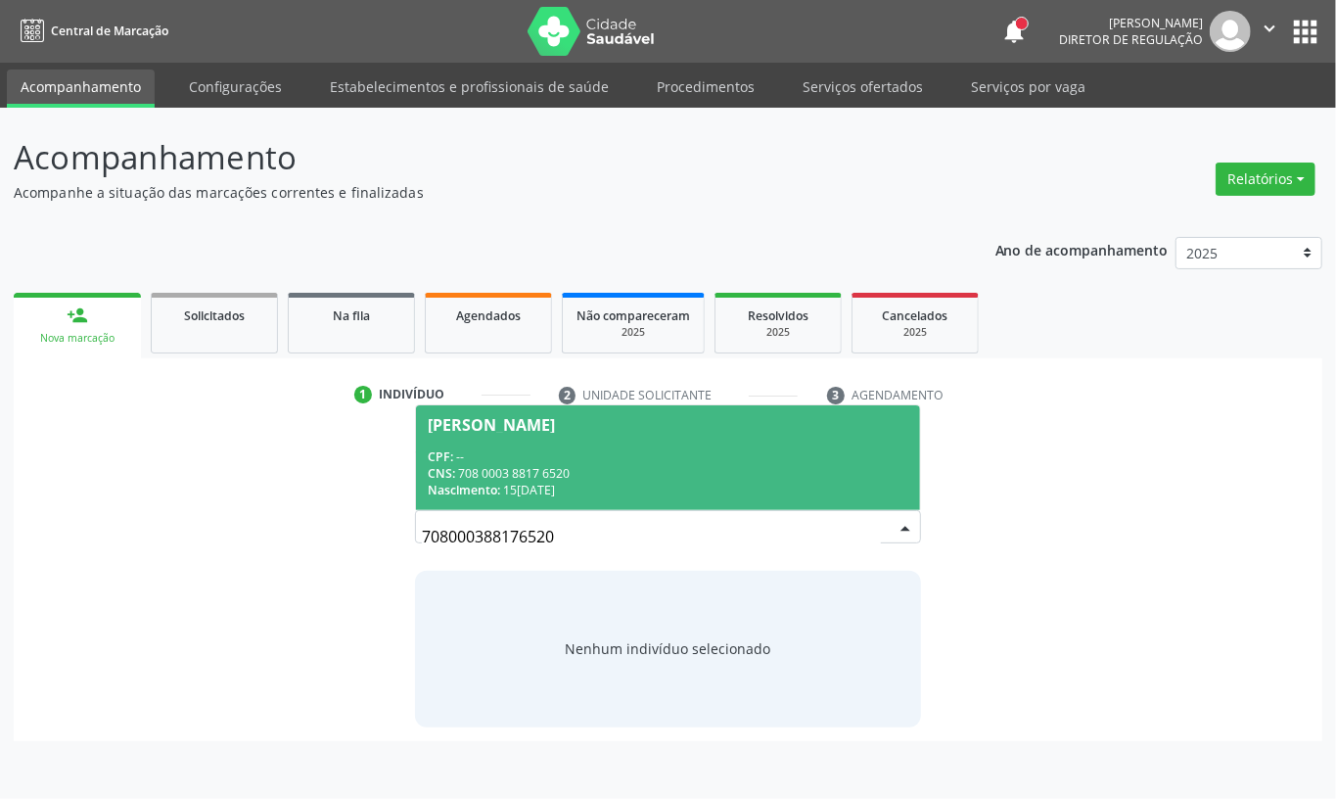
click at [673, 475] on div "CNS: 708 0003 8817 6520" at bounding box center [668, 473] width 481 height 17
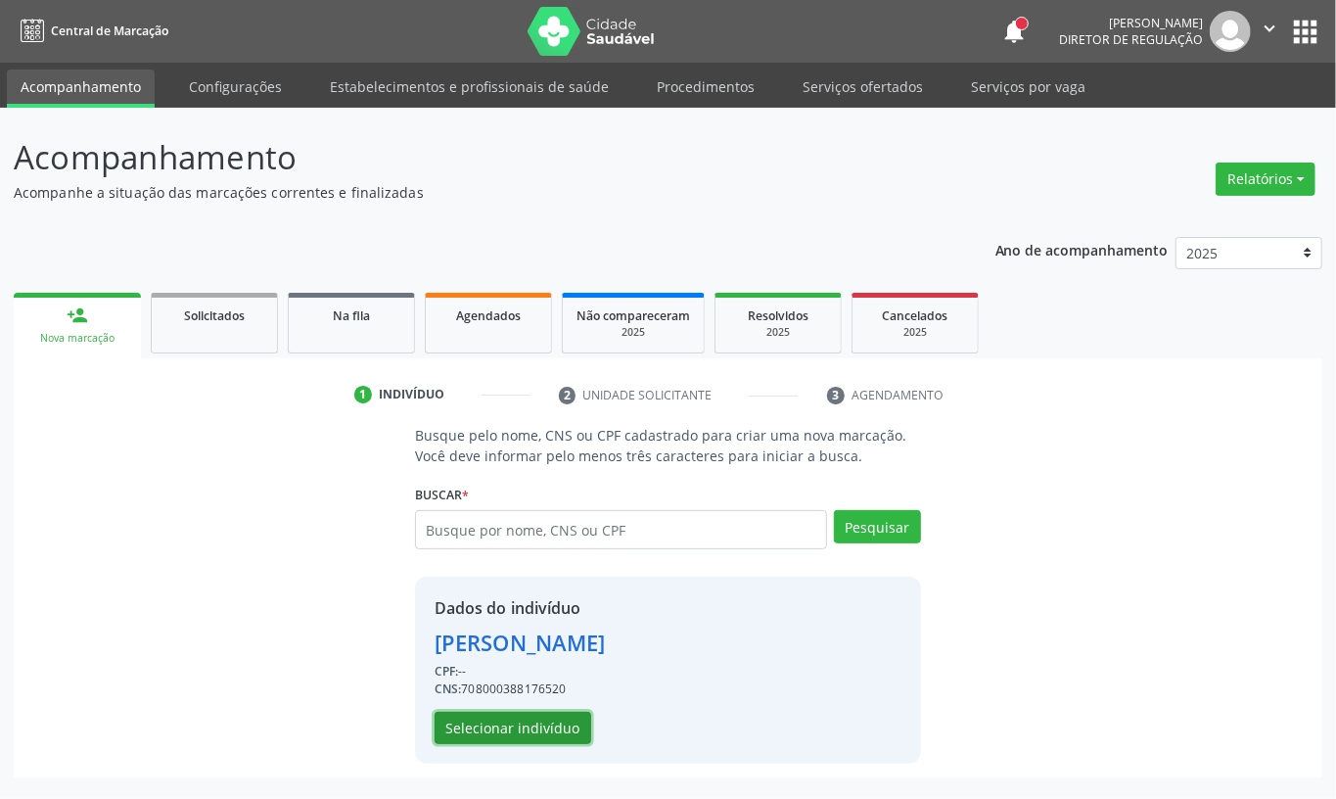
click at [482, 730] on button "Selecionar indivíduo" at bounding box center [513, 728] width 157 height 33
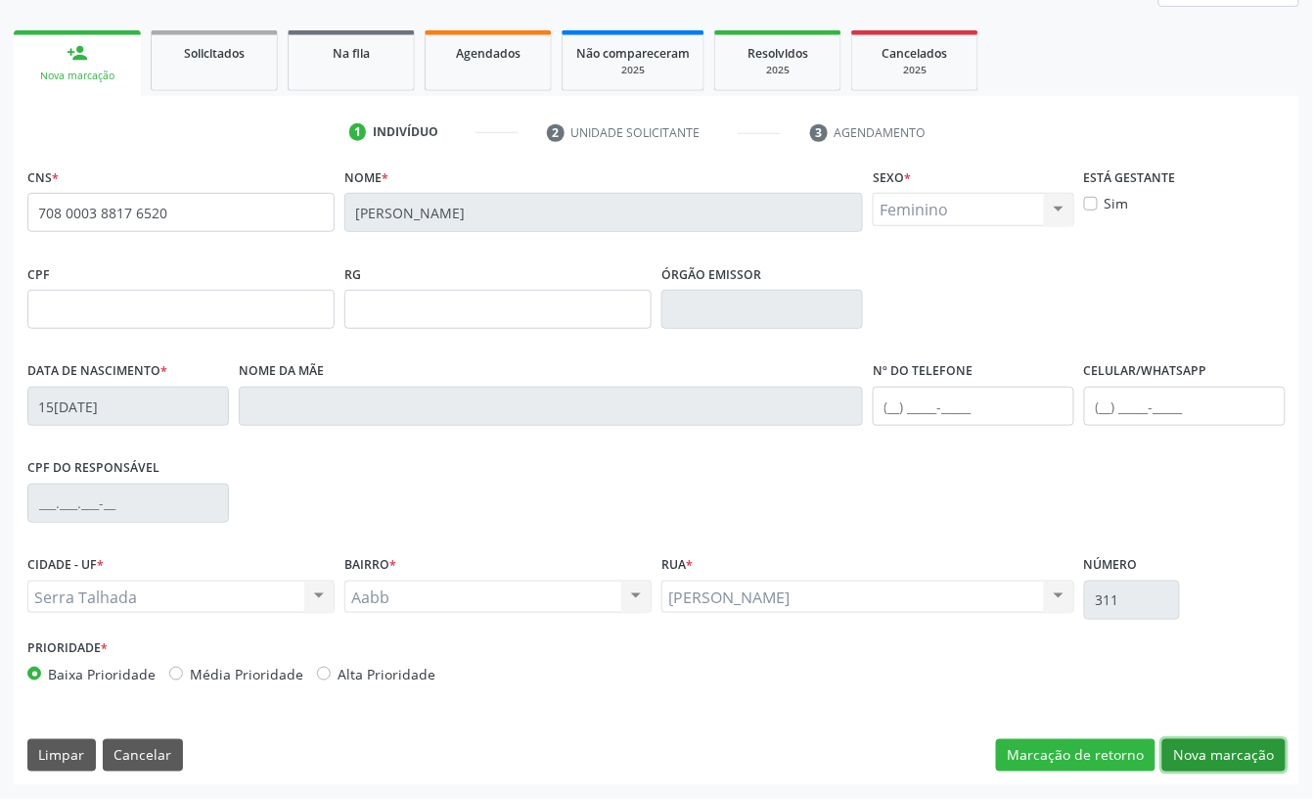
click at [1225, 748] on button "Nova marcação" at bounding box center [1224, 755] width 123 height 33
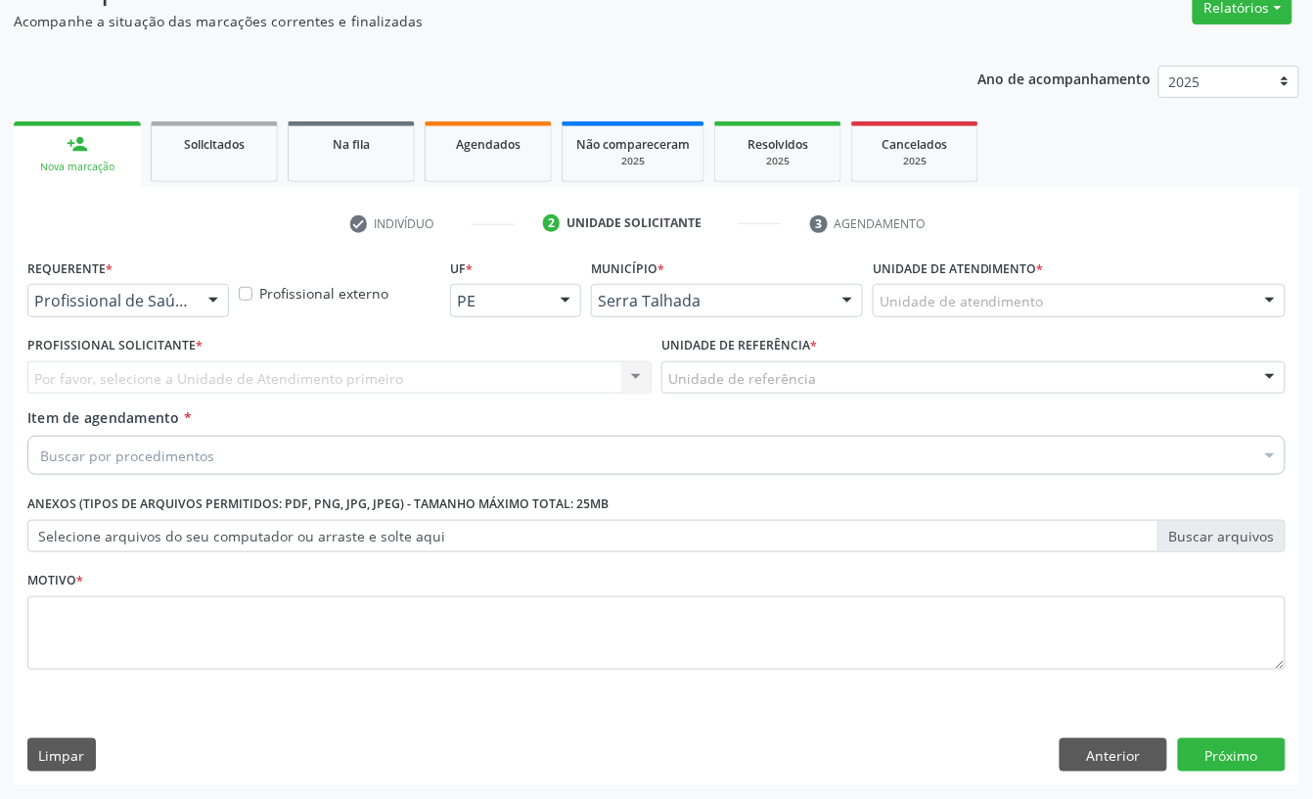
scroll to position [173, 0]
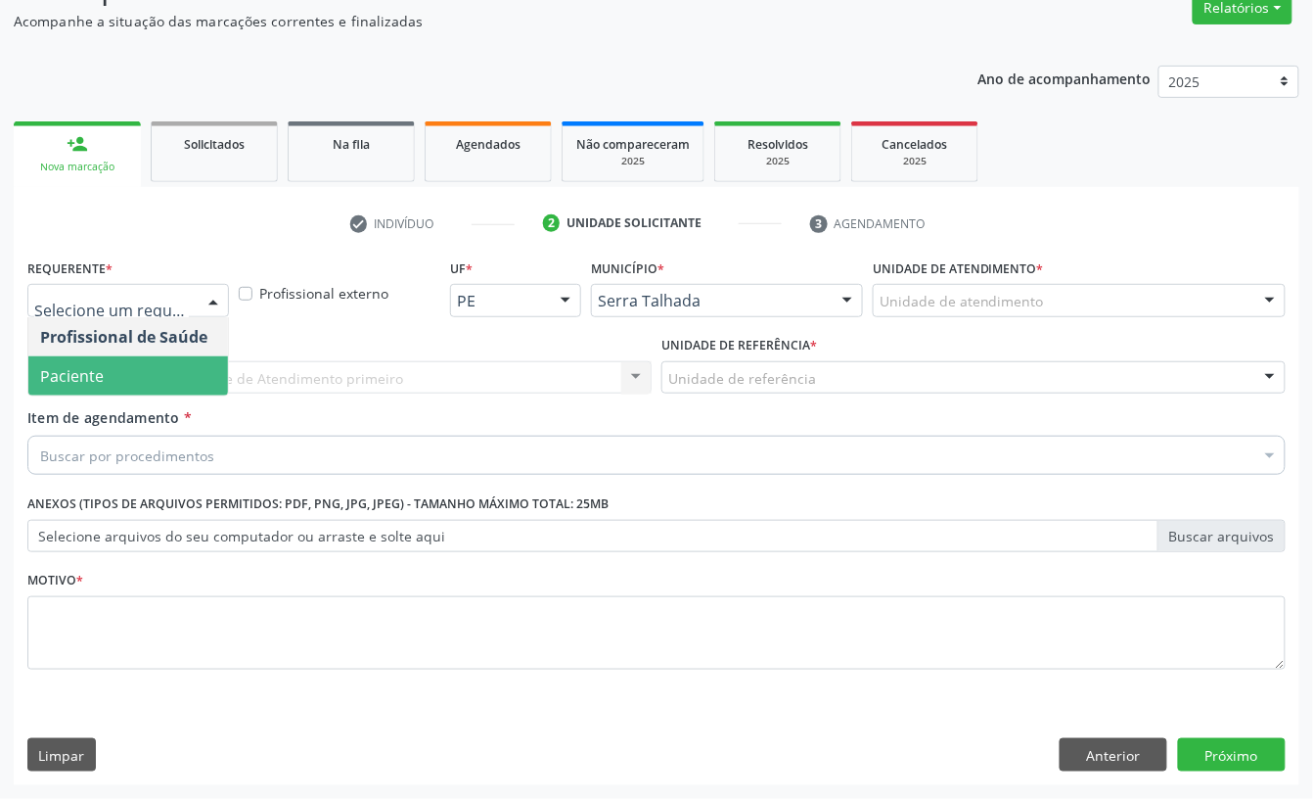
click at [134, 356] on span "Paciente" at bounding box center [128, 375] width 200 height 39
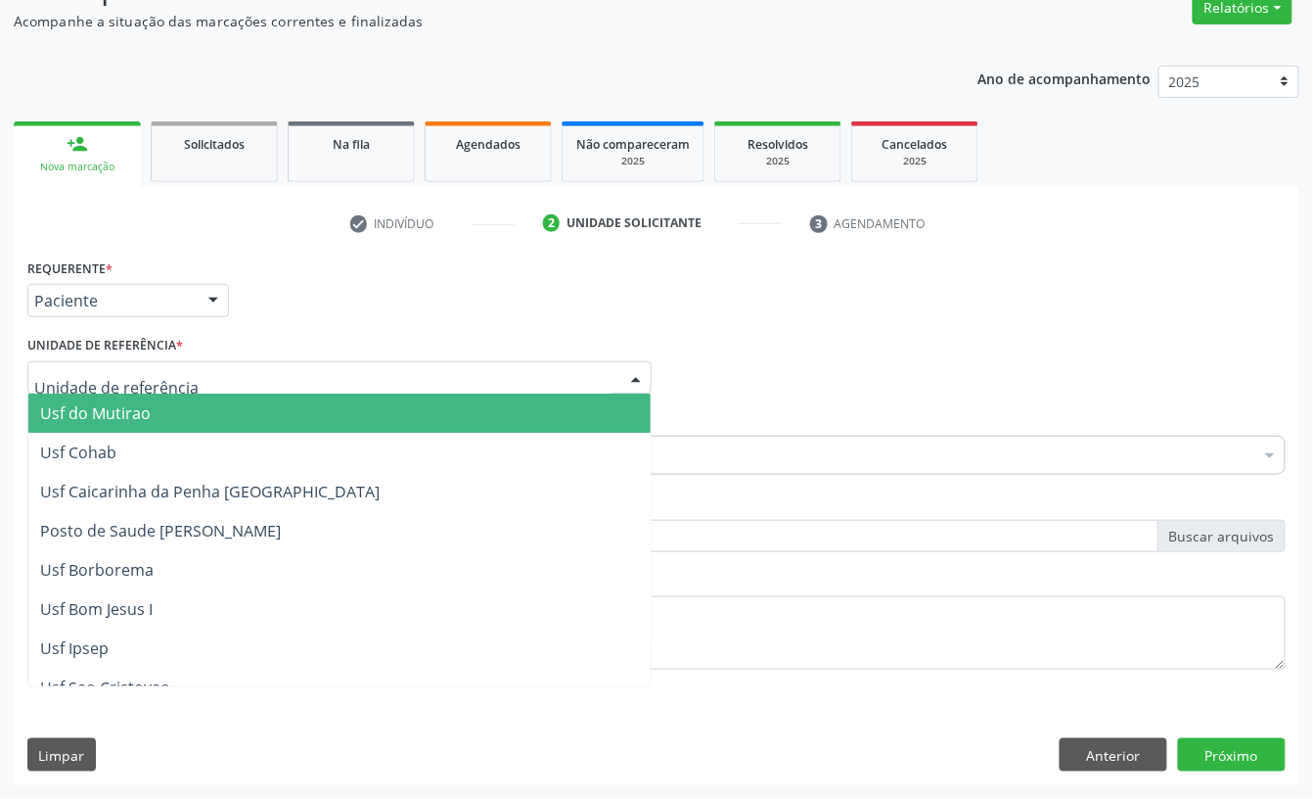
click at [133, 361] on div at bounding box center [339, 377] width 624 height 33
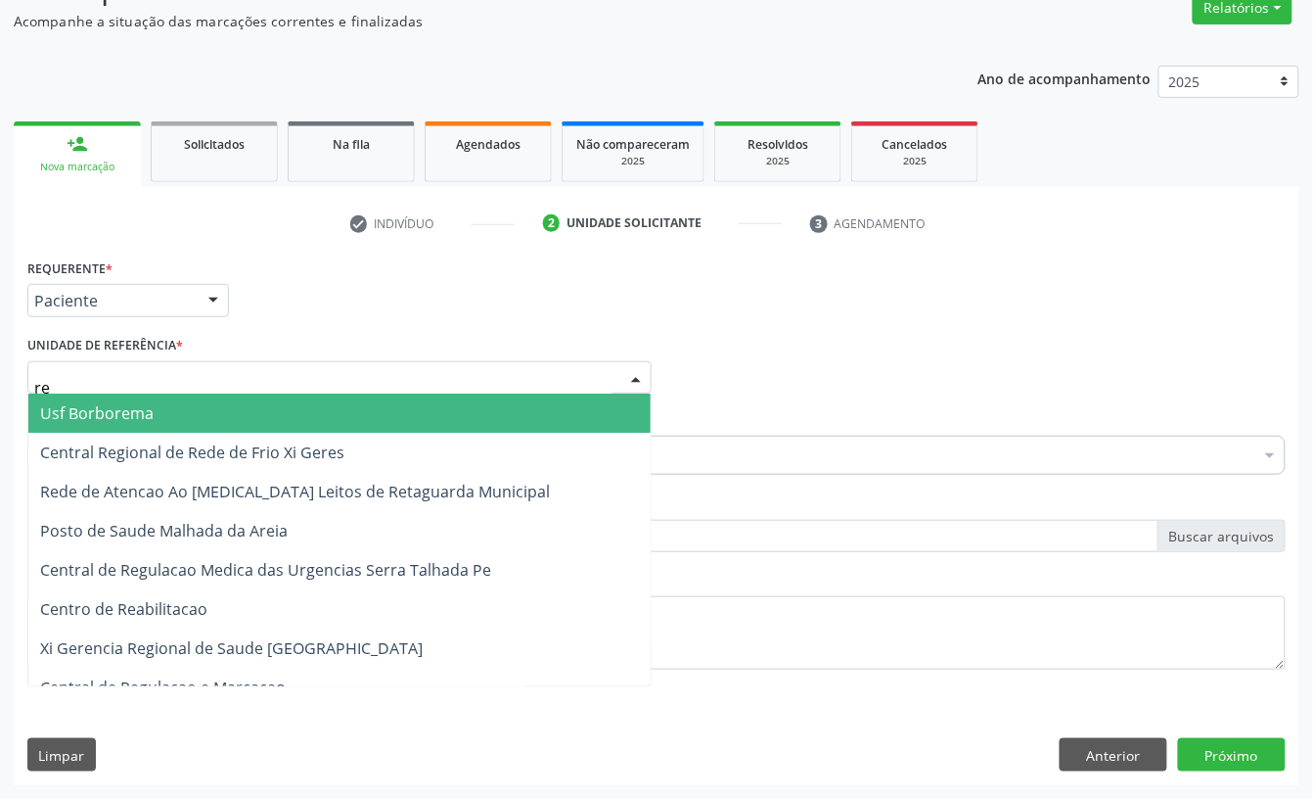
type input "rea"
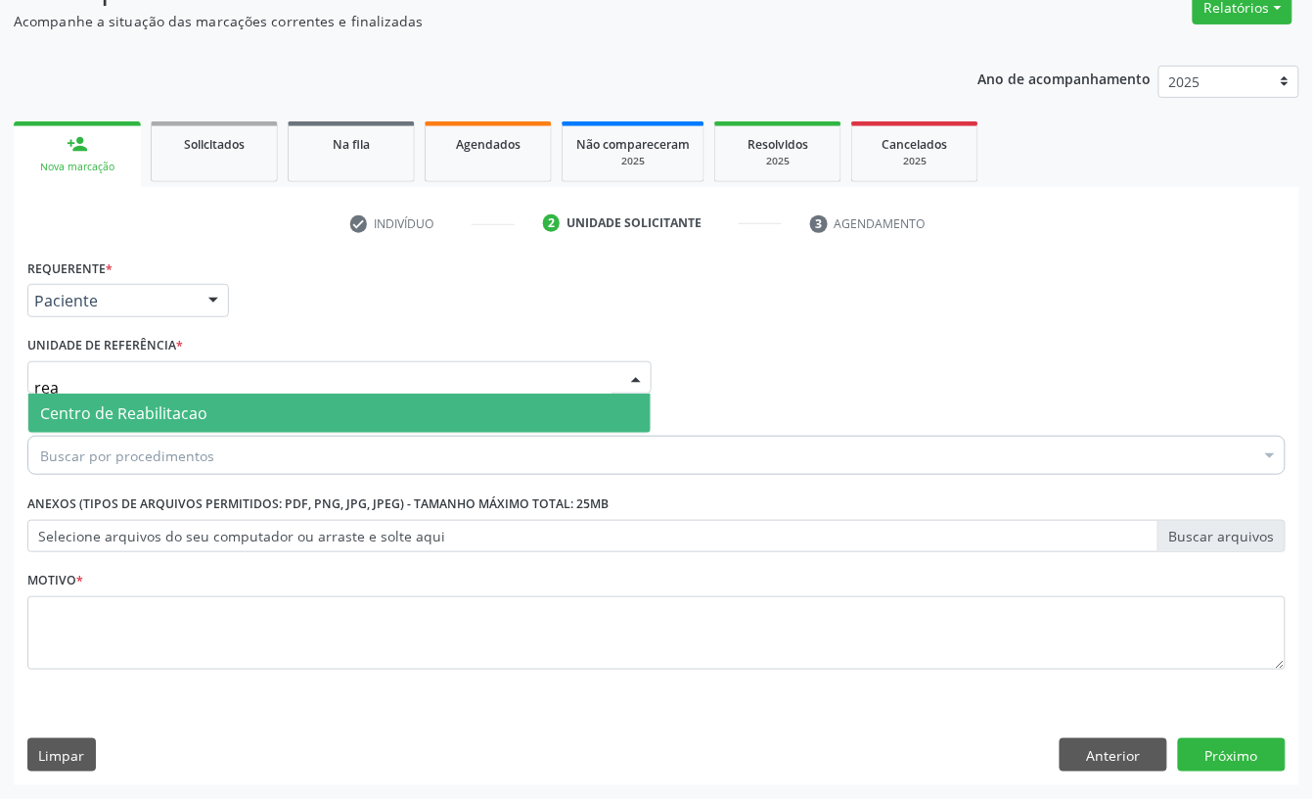
click at [138, 403] on span "Centro de Reabilitacao" at bounding box center [123, 413] width 167 height 22
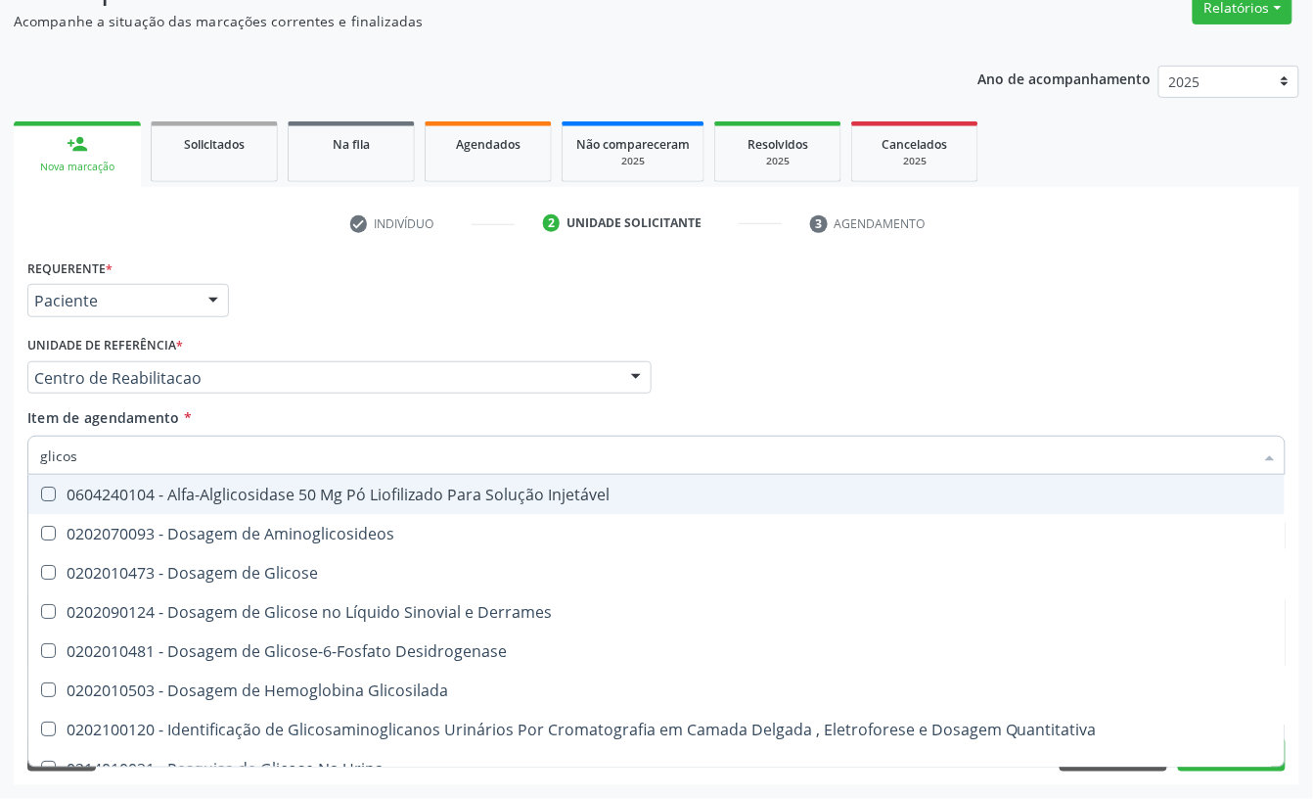
type input "glicose"
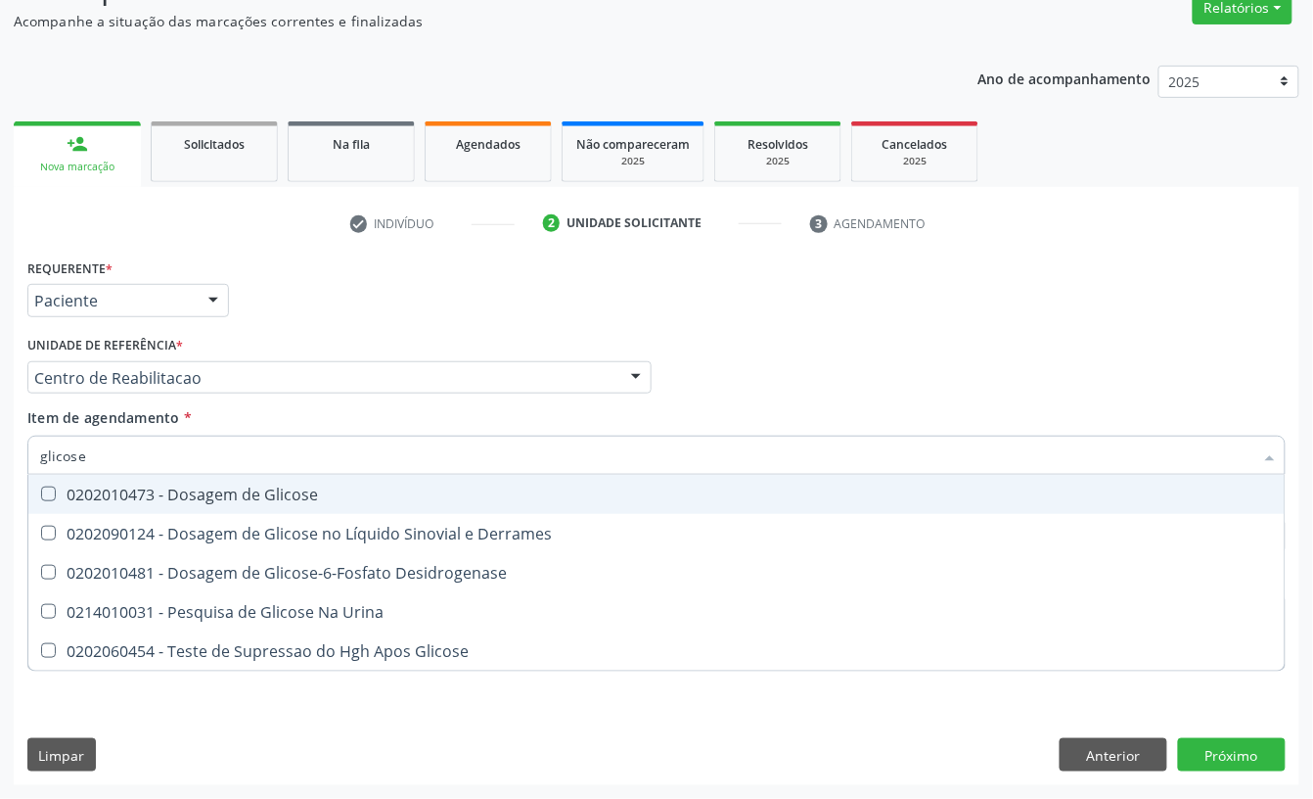
click at [143, 486] on div "0202010473 - Dosagem de Glicose" at bounding box center [656, 494] width 1233 height 16
checkbox Glicose "true"
click at [147, 448] on input "glicose" at bounding box center [647, 455] width 1214 height 39
type input "gli"
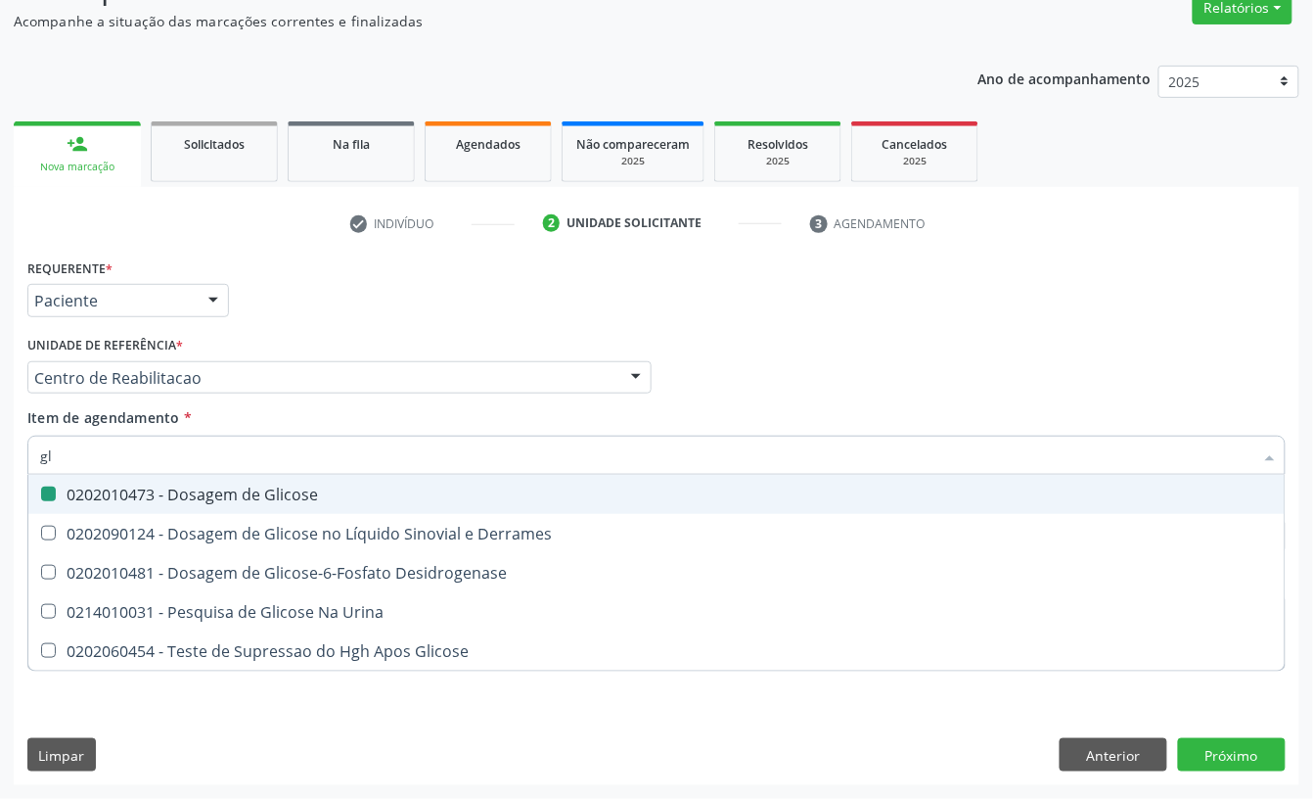
checkbox Glicose "false"
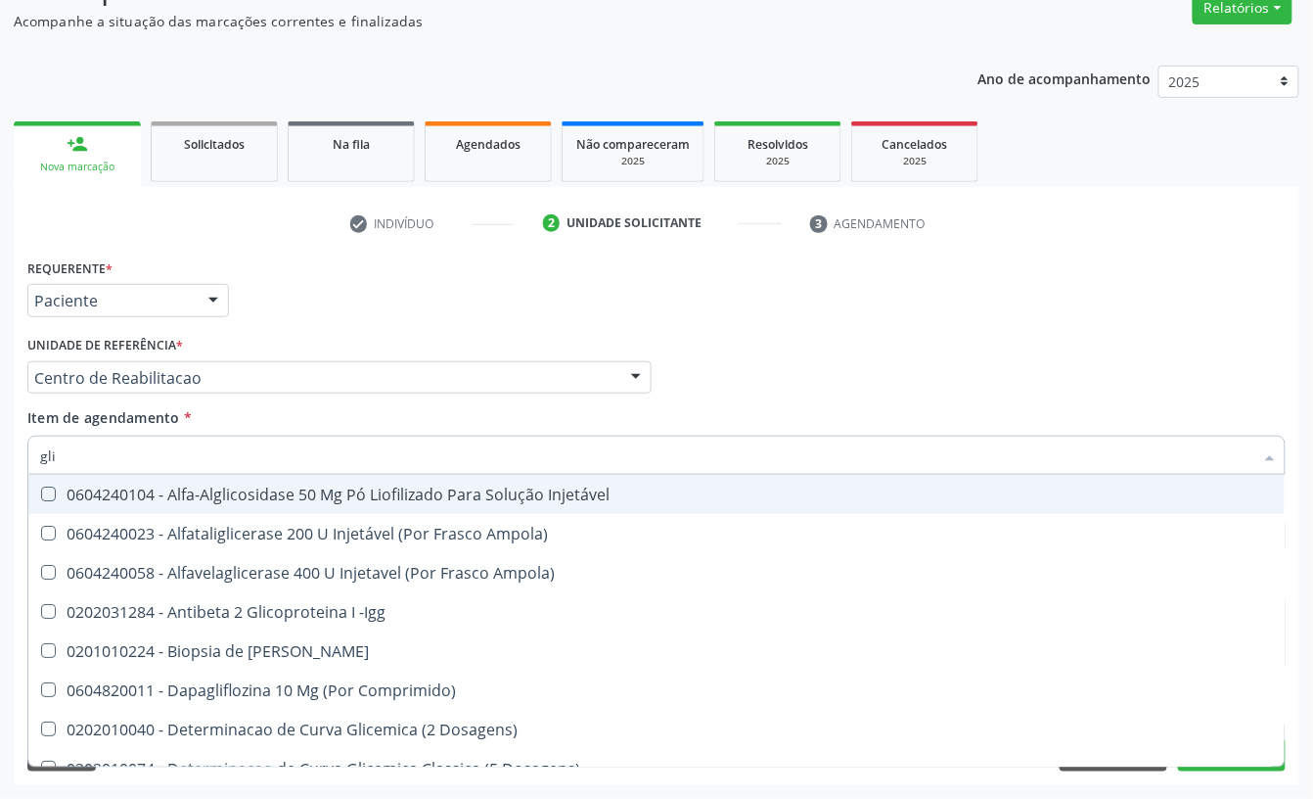
type input "glic"
checkbox Aminoglicosideos "true"
checkbox Glicose "false"
type input "glico"
checkbox Comprimido\) "true"
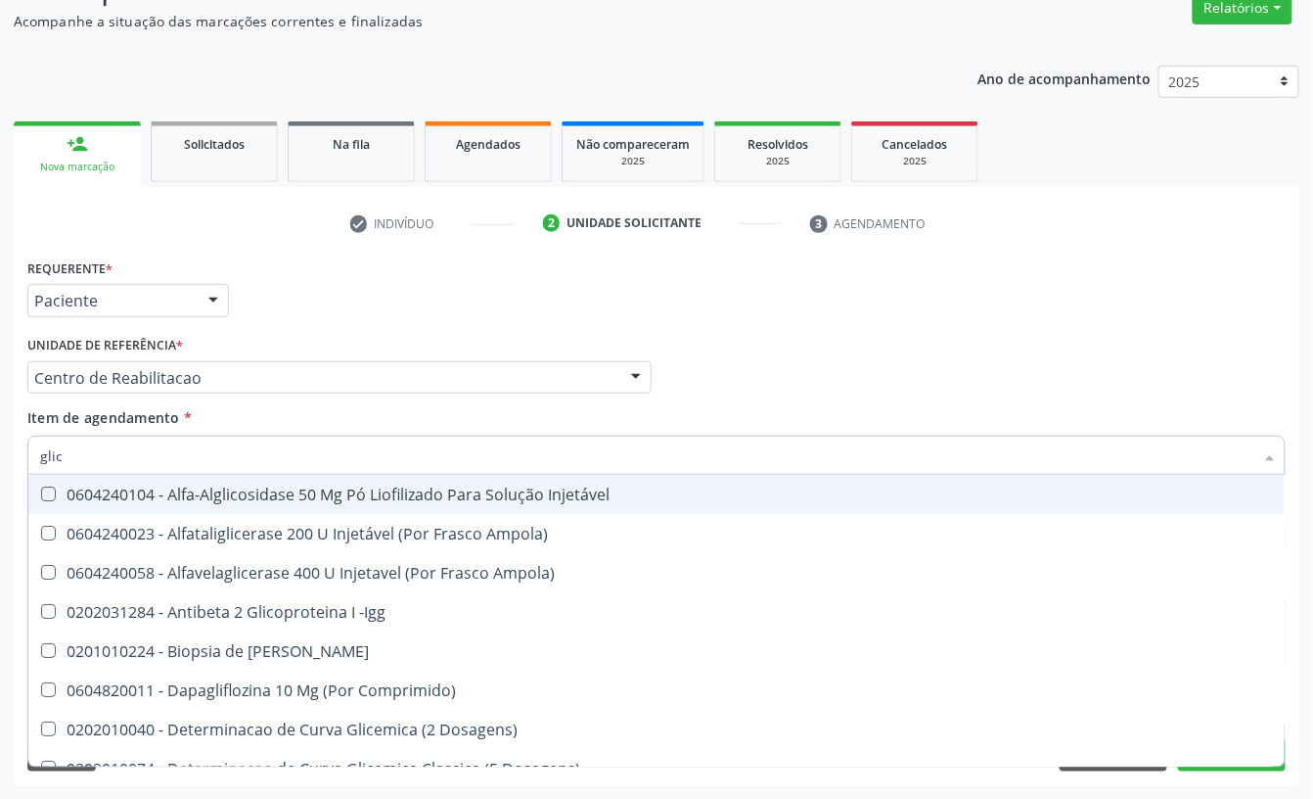
checkbox Aminoglicosideos "false"
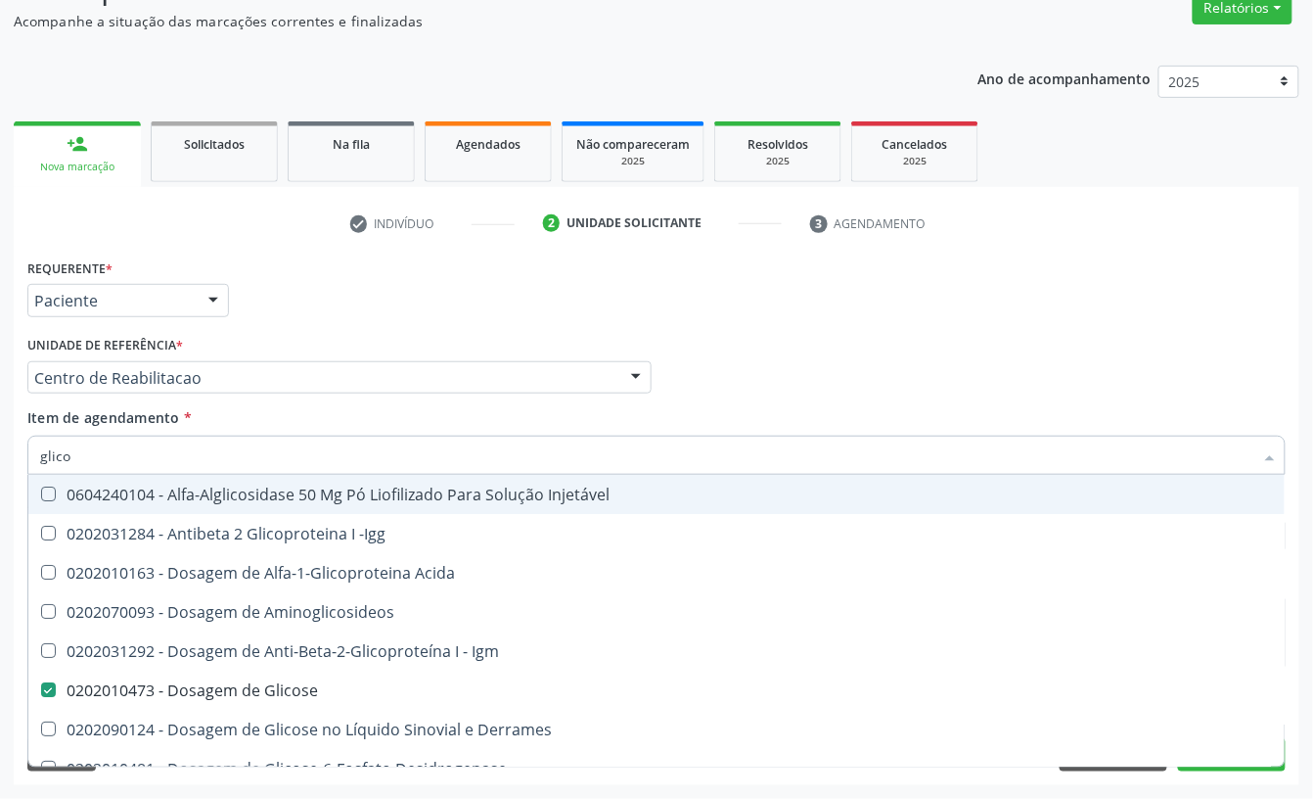
type input "glicos"
checkbox Acida "true"
type input "glicosi"
checkbox Acida "false"
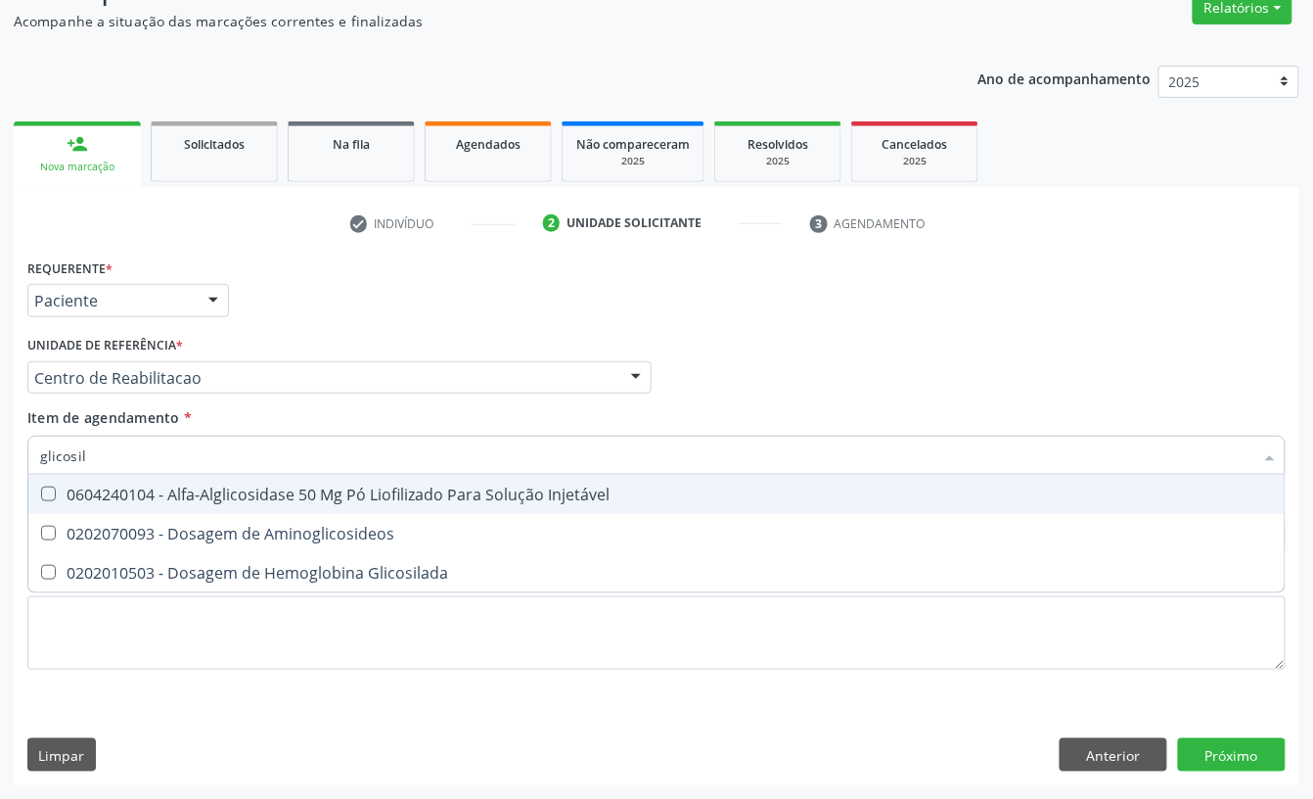
type input "glicosila"
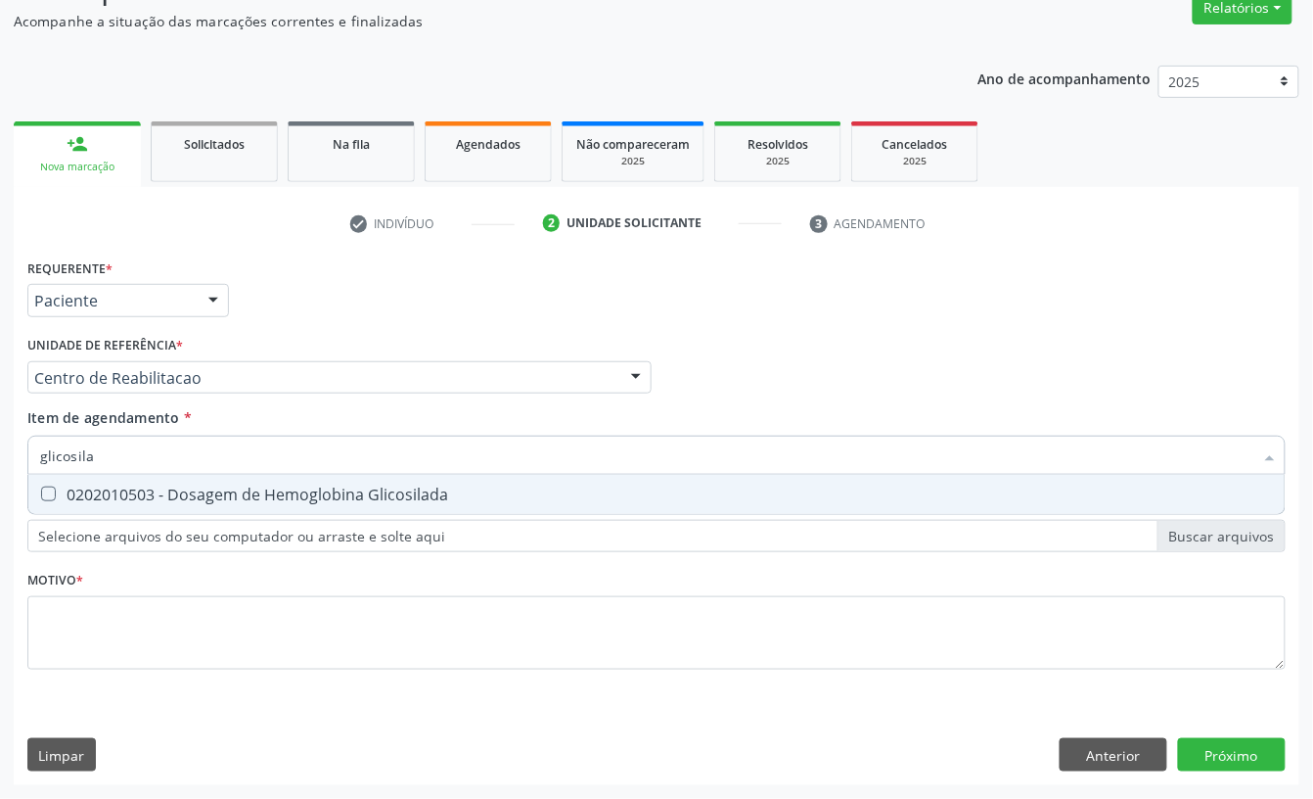
click at [153, 486] on div "0202010503 - Dosagem de Hemoglobina Glicosilada" at bounding box center [656, 494] width 1233 height 16
checkbox Glicosilada "true"
click at [129, 436] on input "glicosila" at bounding box center [647, 455] width 1214 height 39
type input "hem"
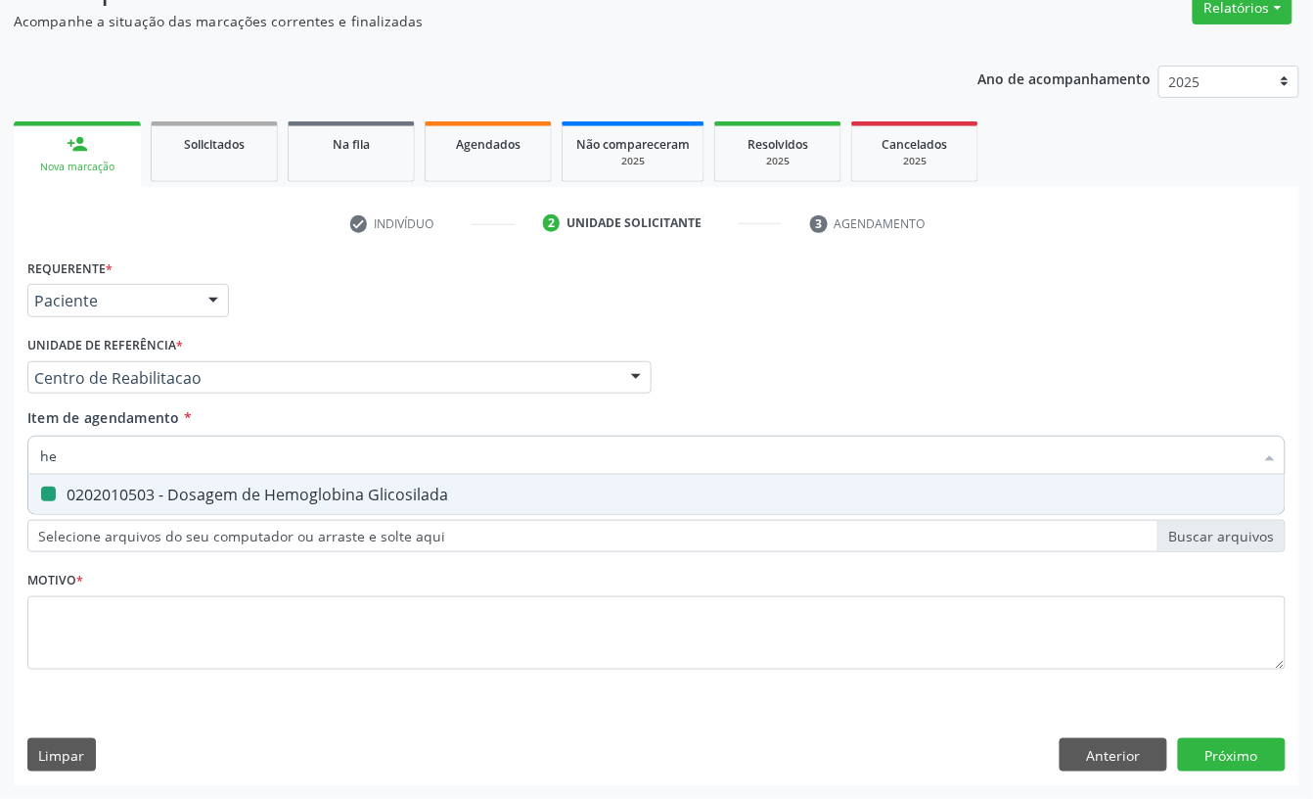
checkbox Glicosilada "false"
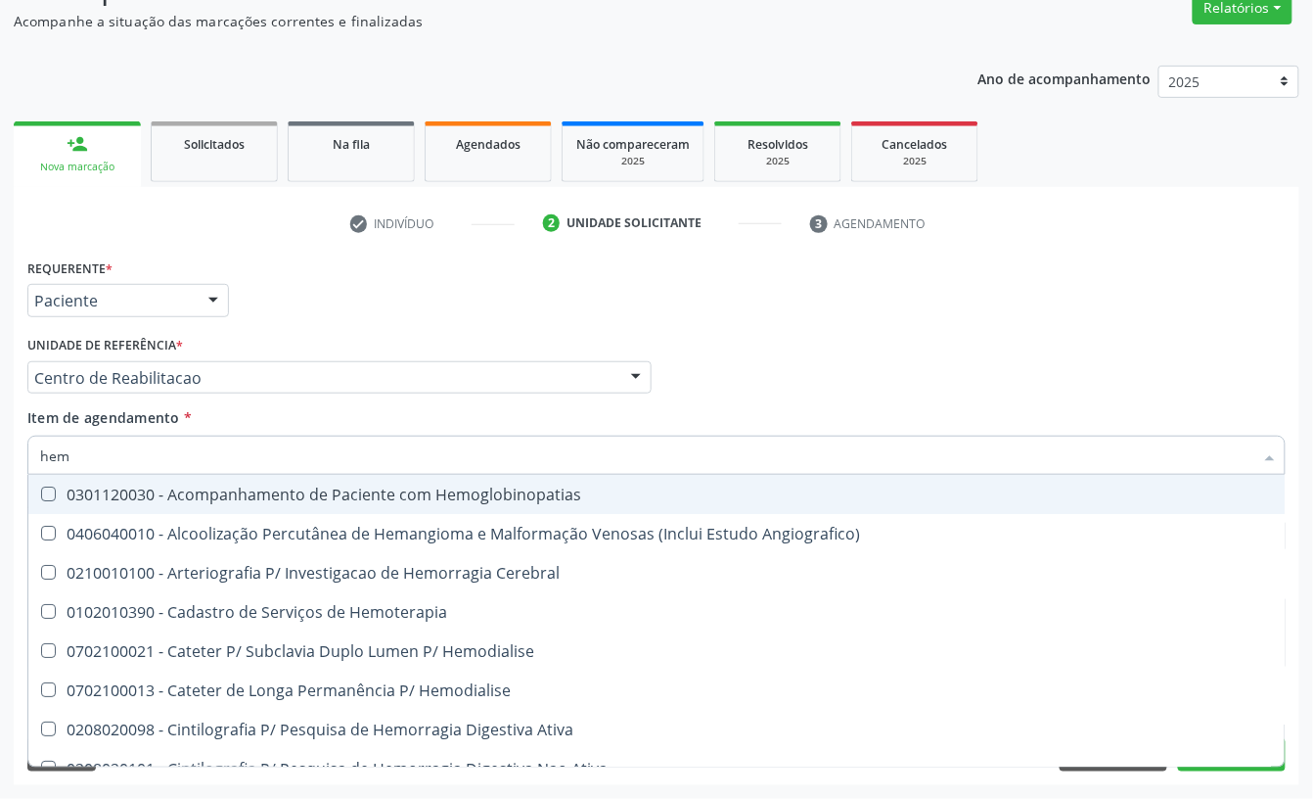
type input "hemo"
checkbox Hemacias "true"
checkbox Glicosilada "false"
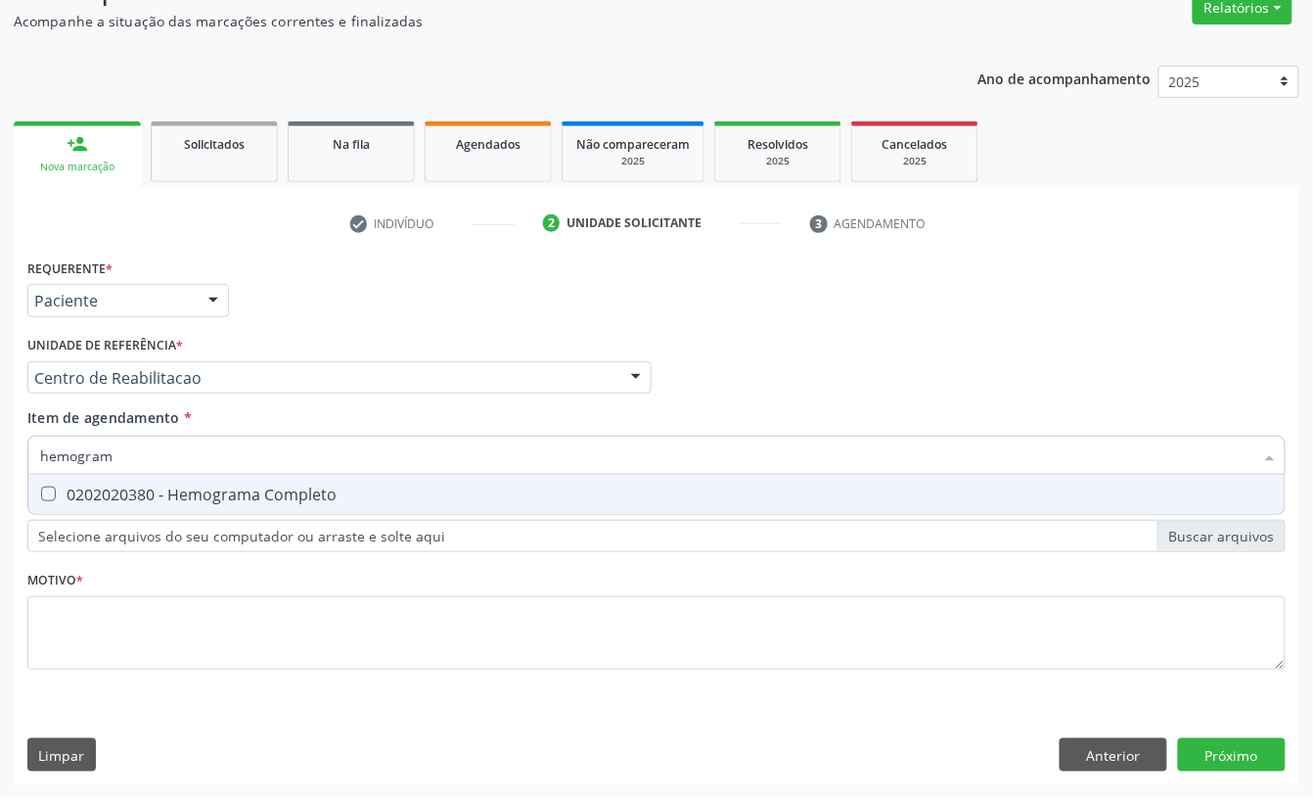
type input "hemograma"
click at [104, 503] on span "0202020380 - Hemograma Completo" at bounding box center [656, 494] width 1257 height 39
checkbox Completo "true"
click at [134, 452] on input "hemograma" at bounding box center [647, 455] width 1214 height 39
click at [134, 451] on input "hemograma" at bounding box center [647, 455] width 1214 height 39
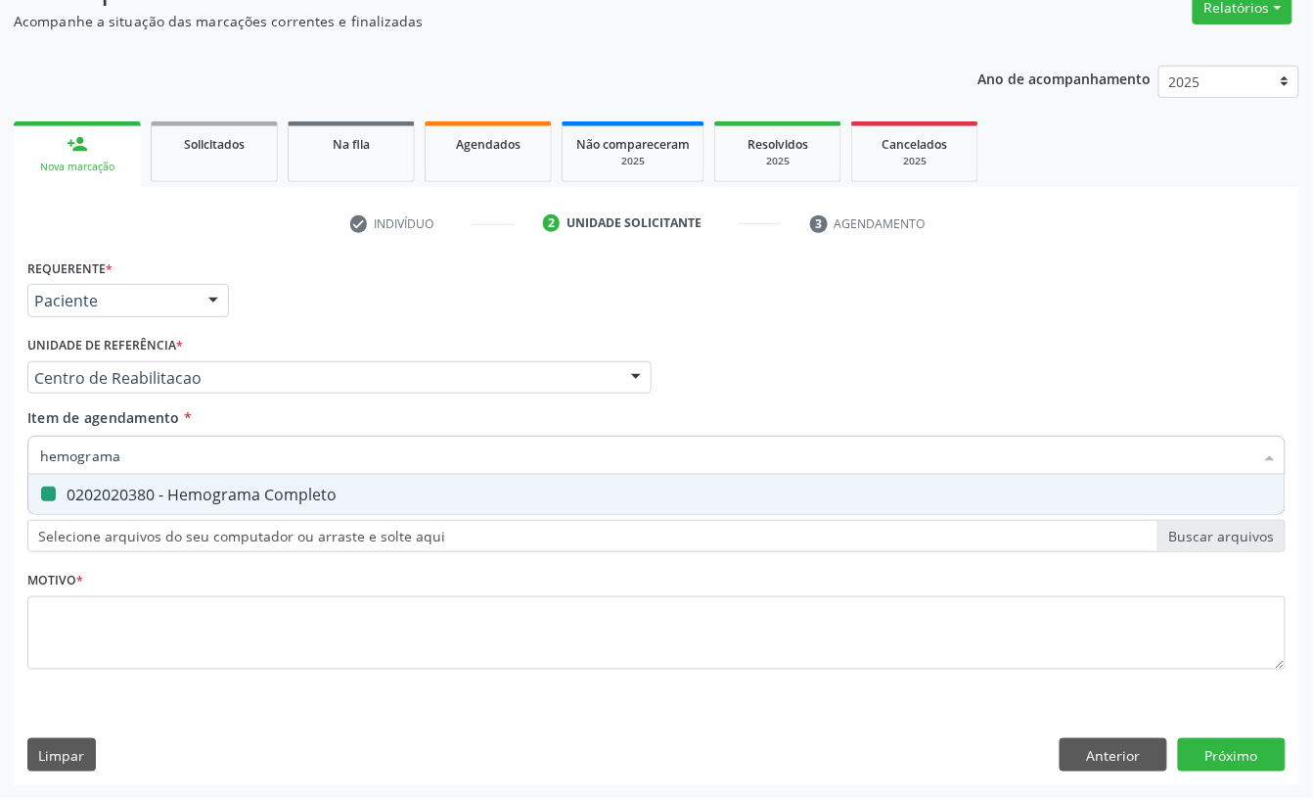
type input "t"
checkbox Completo "false"
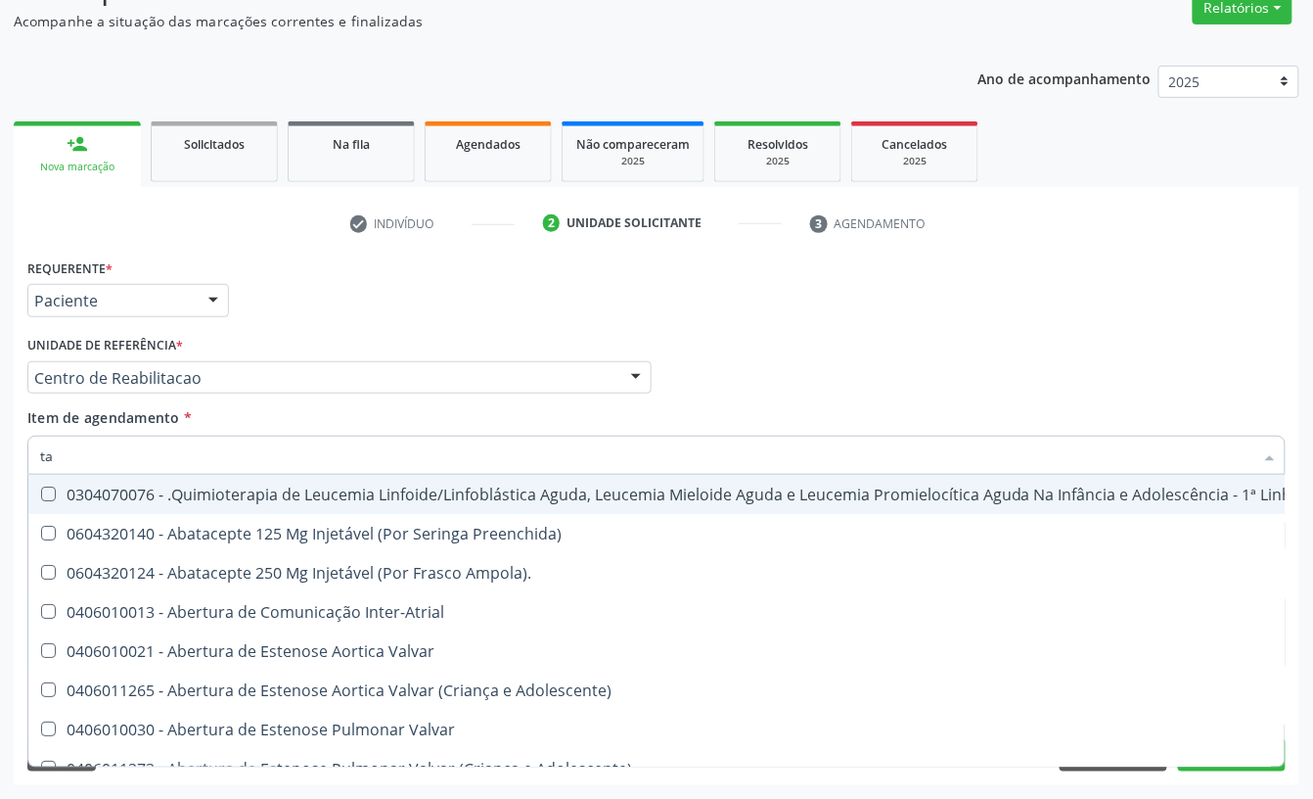
type input "tap"
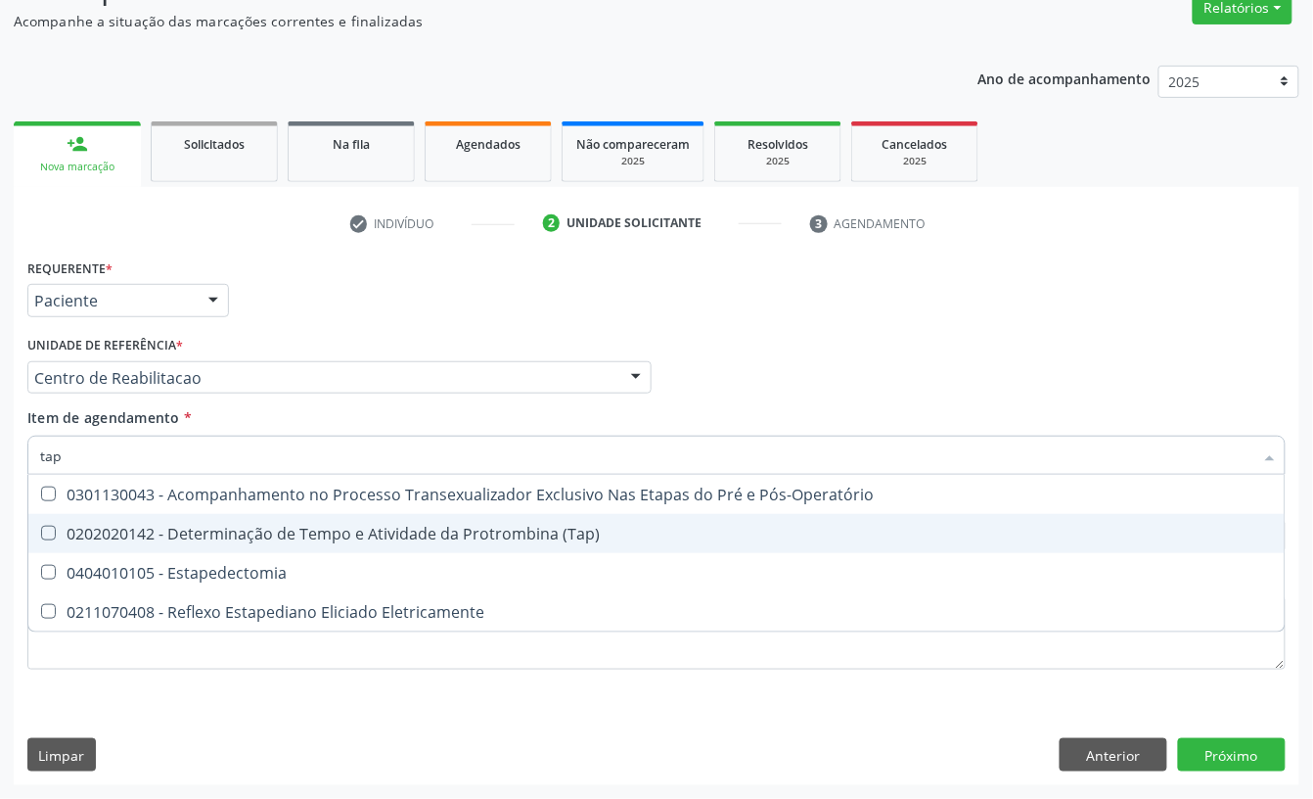
click at [374, 527] on div "0202020142 - Determinação de Tempo e Atividade da Protrombina (Tap)" at bounding box center [656, 534] width 1233 height 16
checkbox \(Tap\) "true"
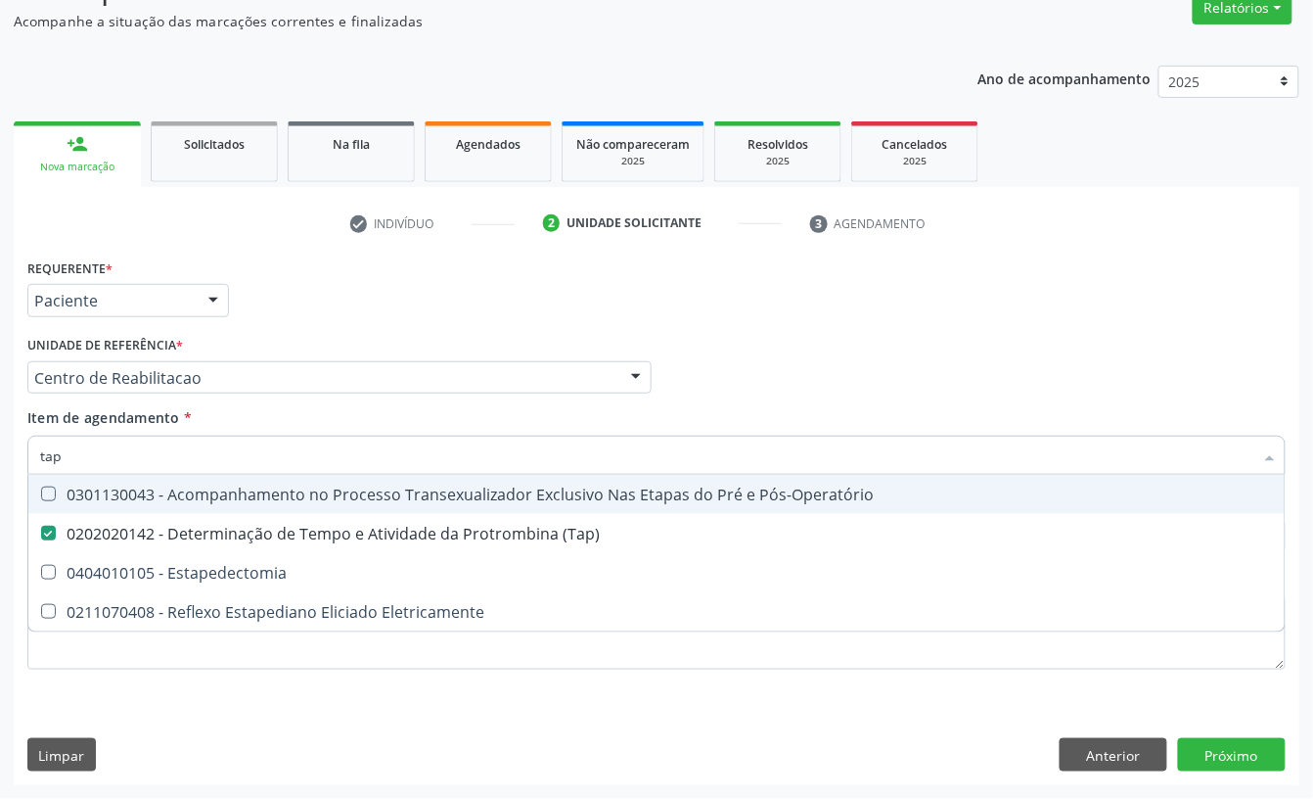
click at [202, 436] on input "tap" at bounding box center [647, 455] width 1214 height 39
click at [193, 446] on input "tap" at bounding box center [647, 455] width 1214 height 39
type input "te"
checkbox \(Tap\) "false"
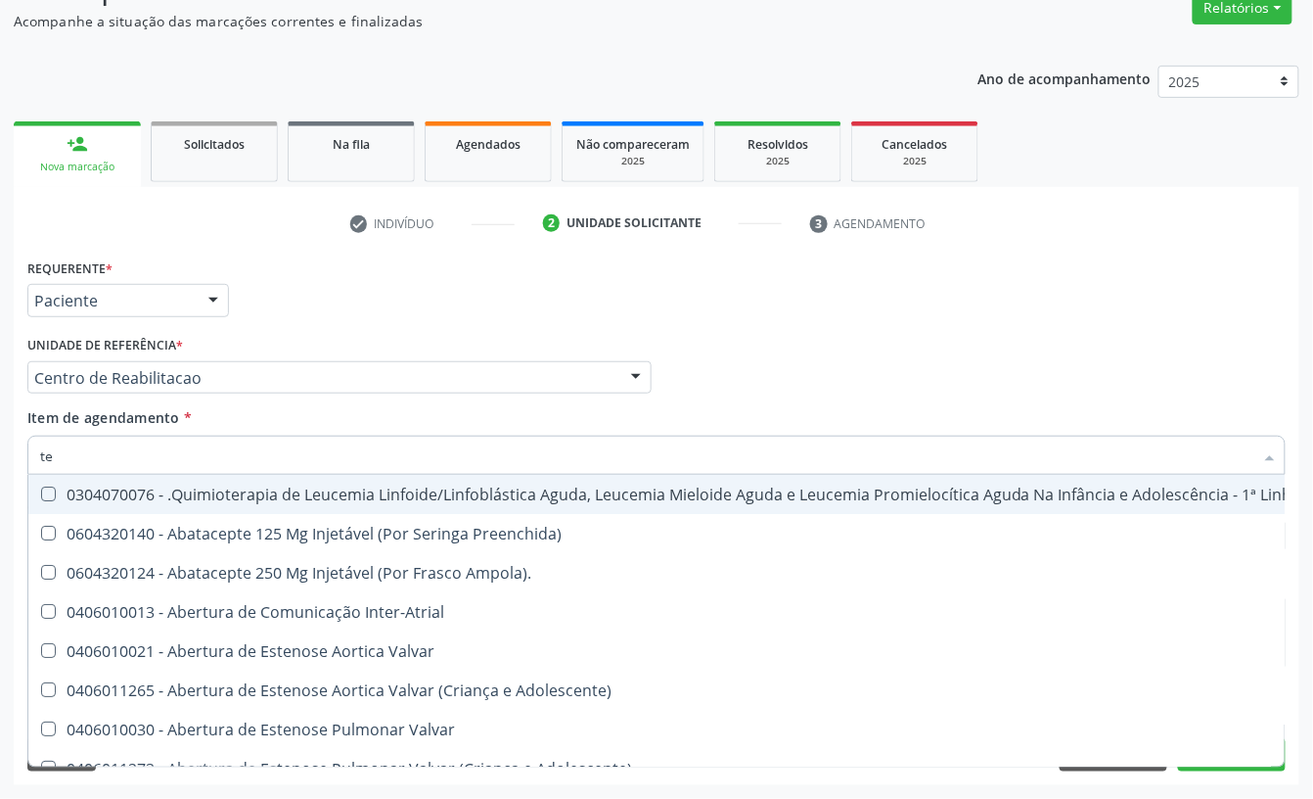
type input "tem"
checkbox Terapêuticas\)\ "true"
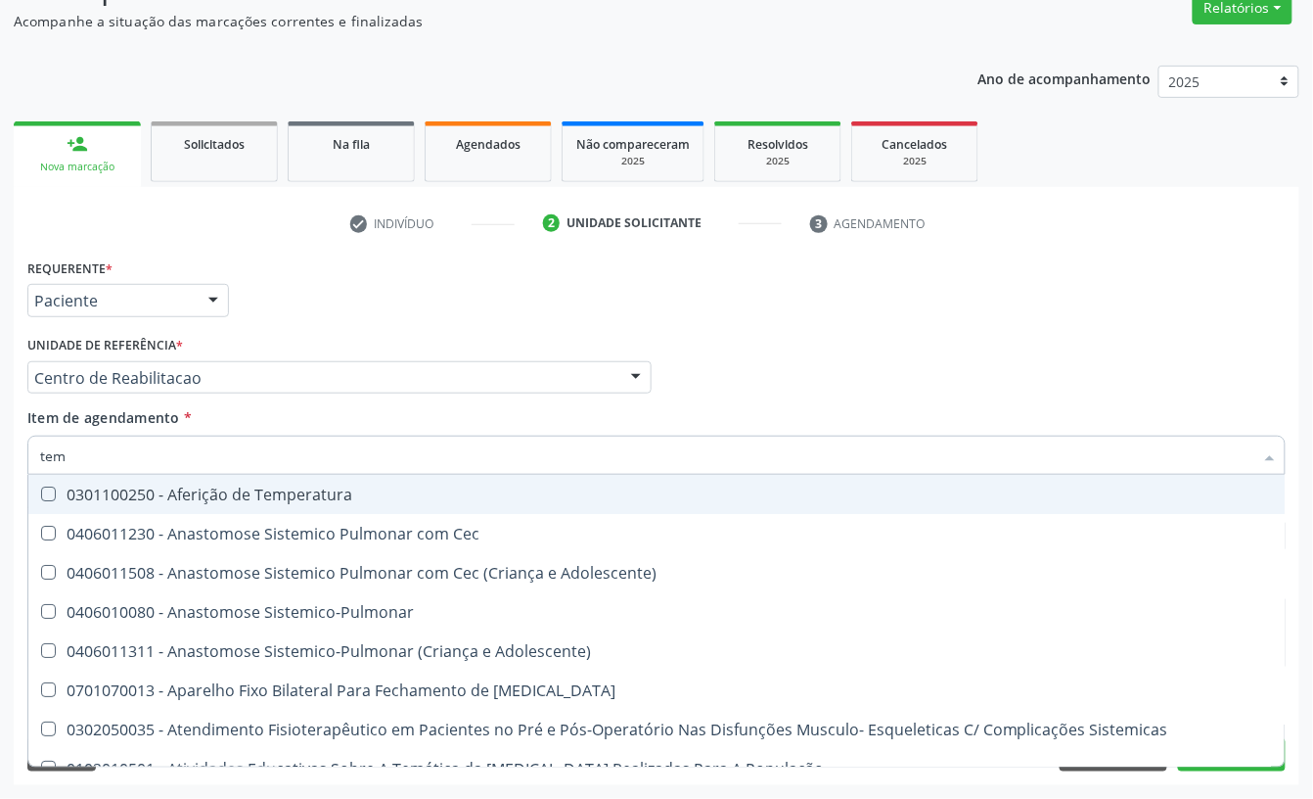
type input "temp"
checkbox Visceral\ "true"
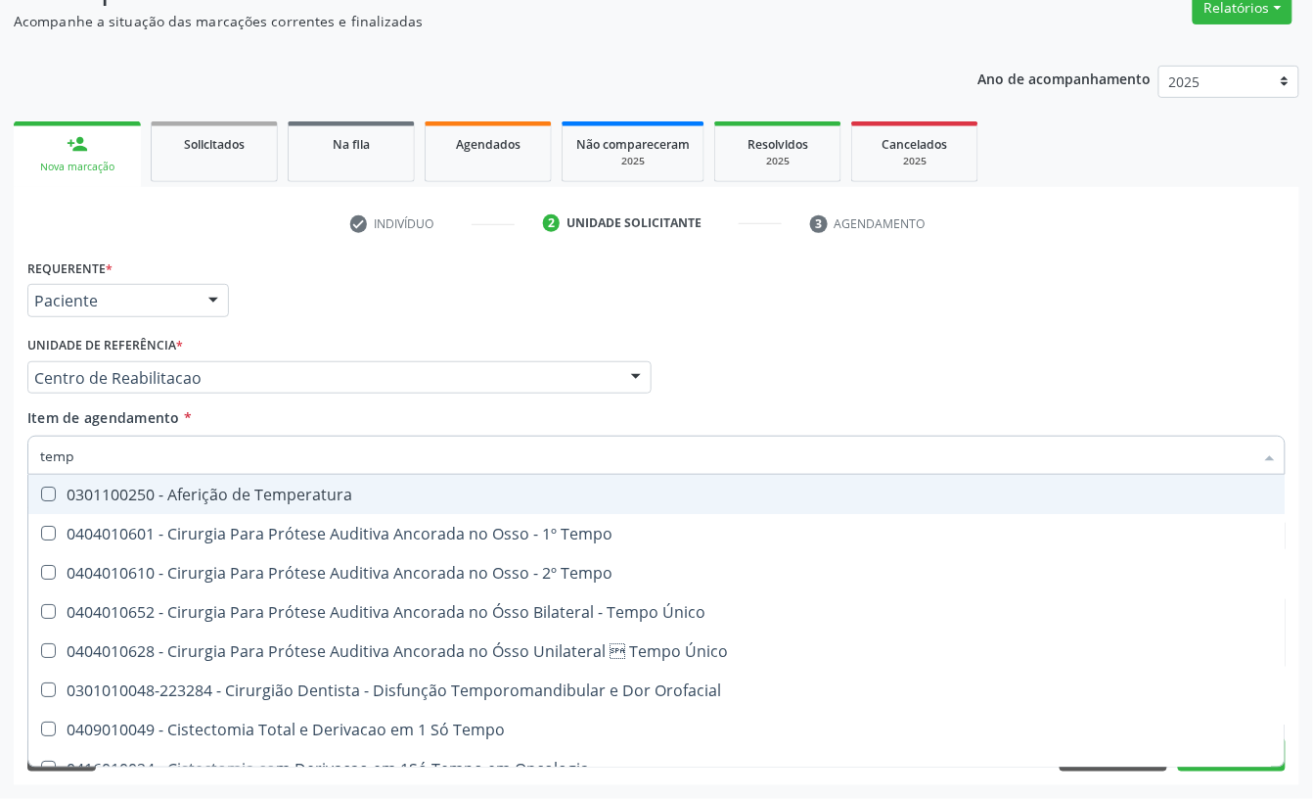
type input "tempo"
checkbox Ativada\) "true"
checkbox \(Tap\) "false"
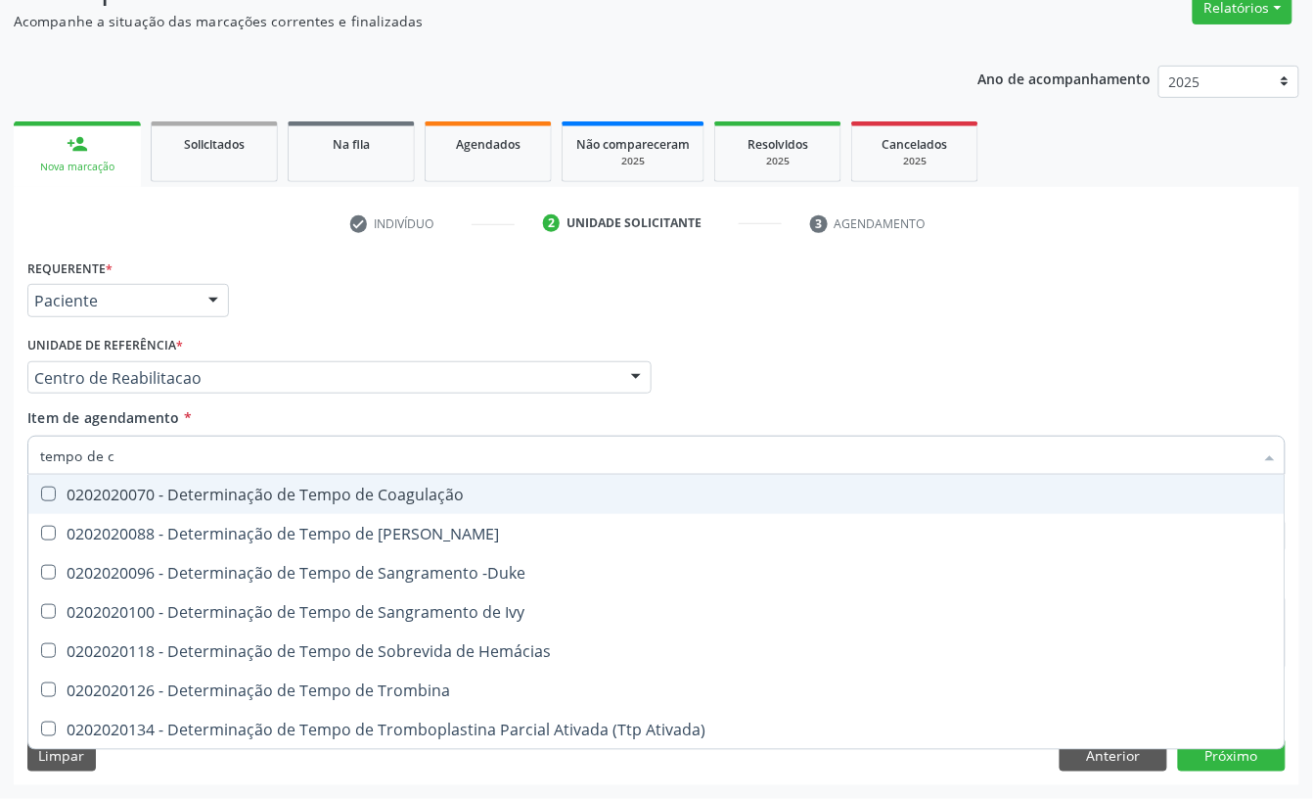
type input "tempo de co"
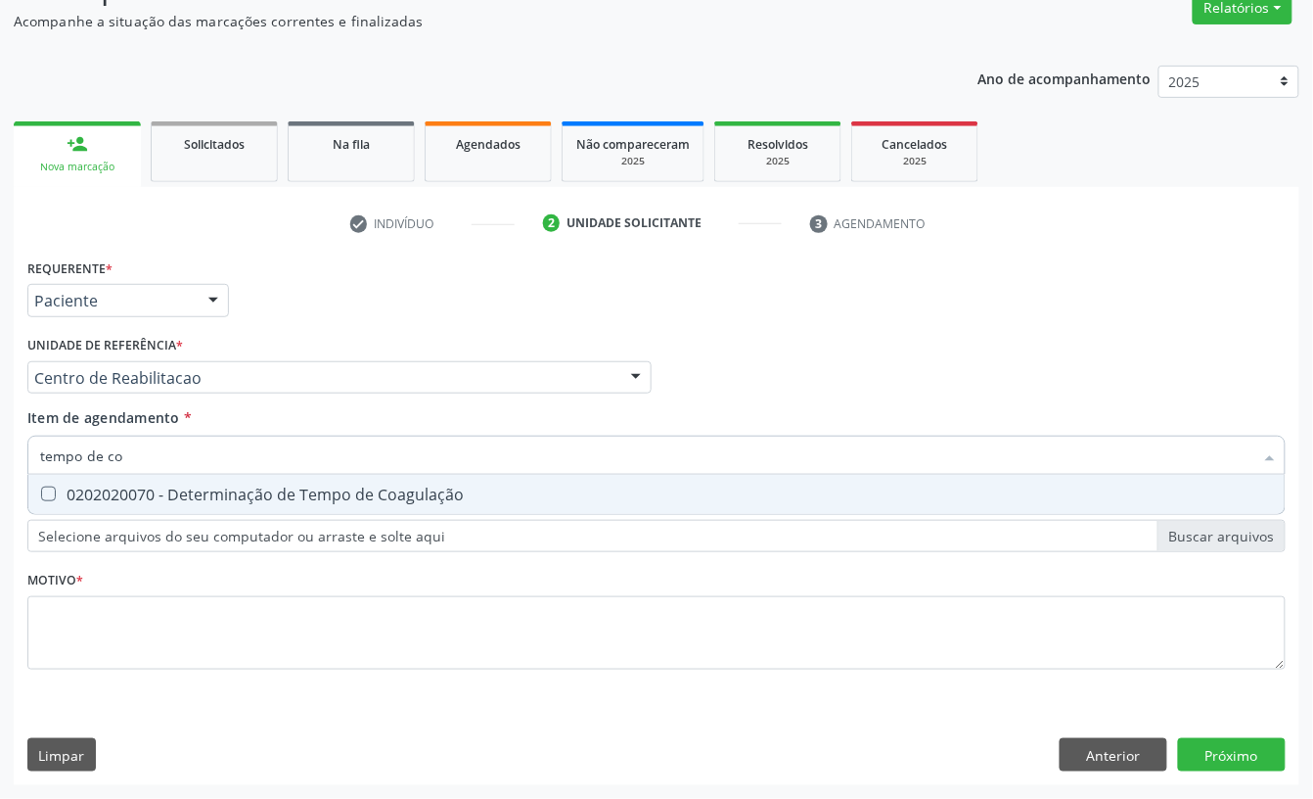
click at [201, 486] on div "0202020070 - Determinação de Tempo de Coagulação" at bounding box center [656, 494] width 1233 height 16
checkbox Coagulação "true"
click at [172, 460] on input "tempo de co" at bounding box center [647, 455] width 1214 height 39
type input "tempo de s"
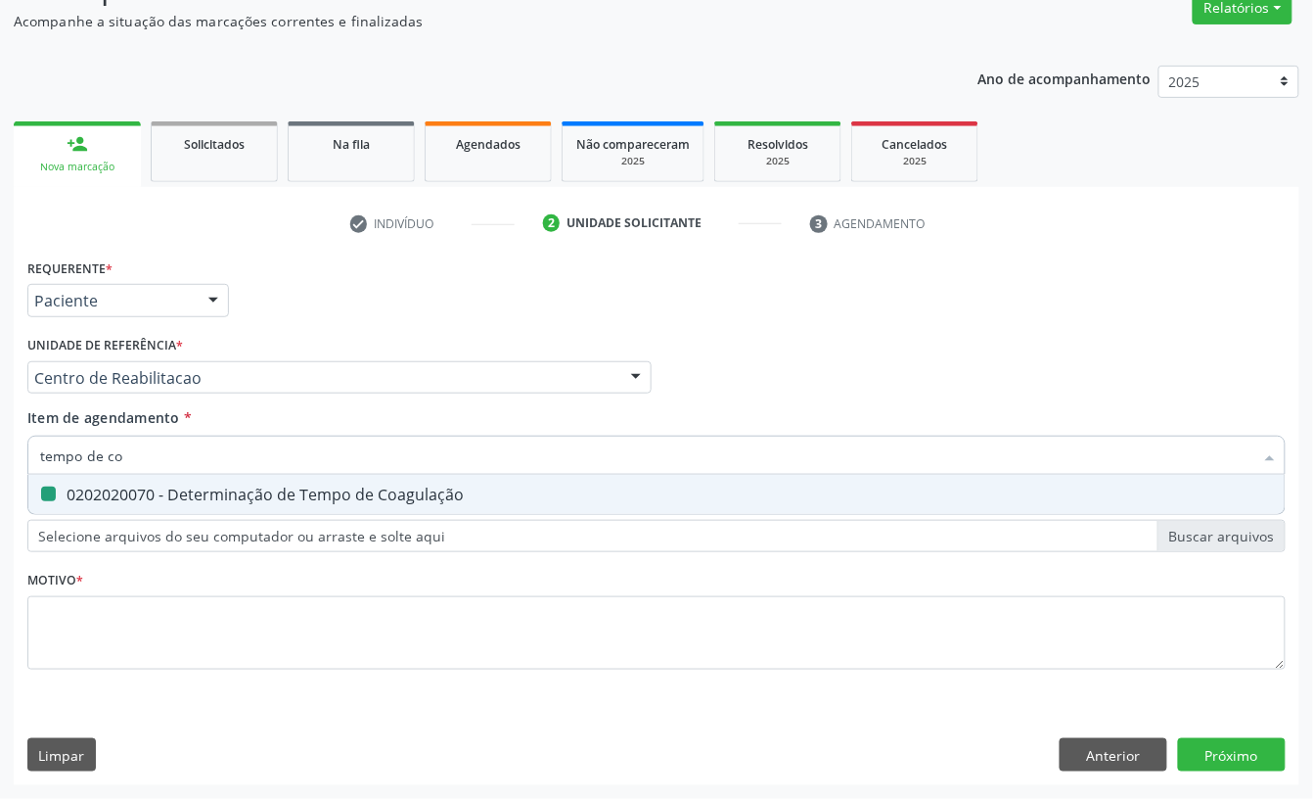
checkbox Coagulação "false"
type input "tempo de sang"
click at [169, 476] on span "0202020096 - Determinação de Tempo de Sangramento -Duke" at bounding box center [656, 494] width 1257 height 39
checkbox -Duke "true"
click at [258, 321] on div "Requerente * Paciente Profissional de Saúde Paciente Nenhum resultado encontrad…" at bounding box center [657, 291] width 1268 height 76
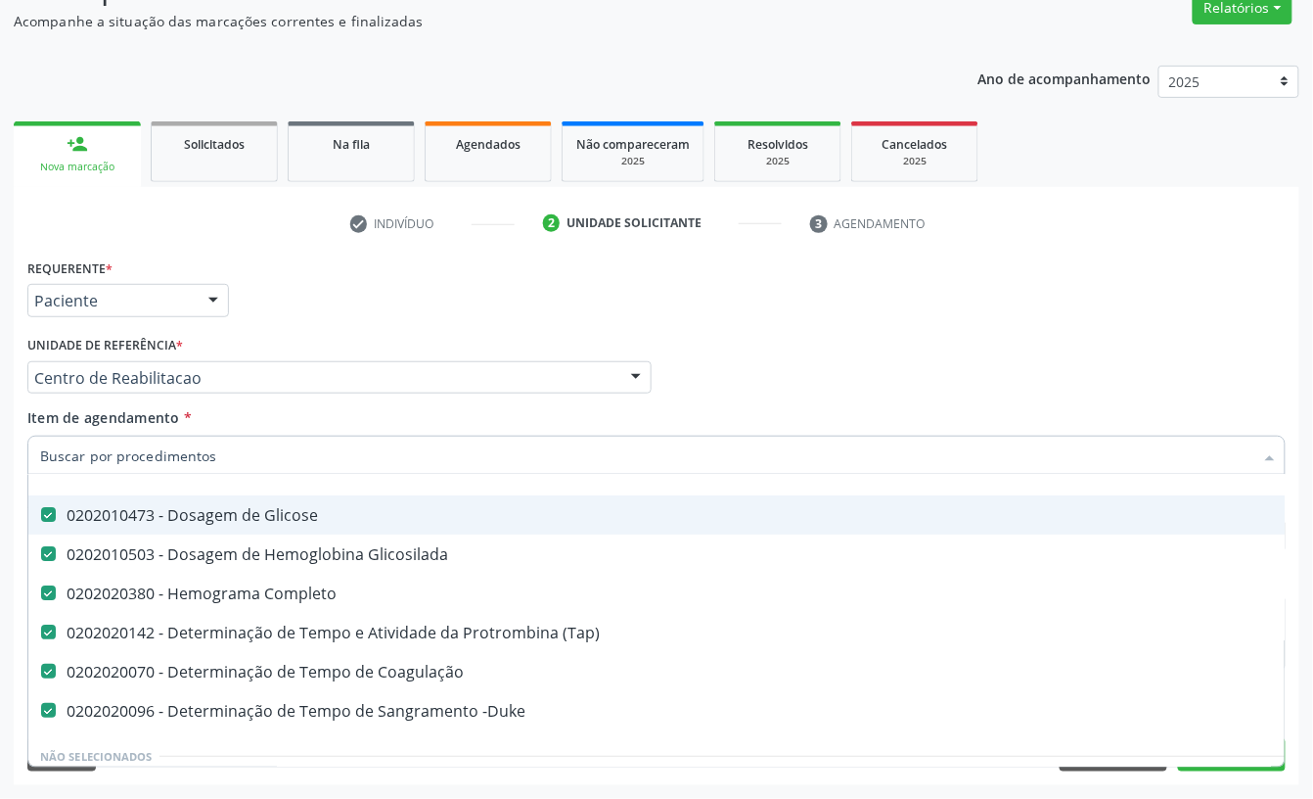
scroll to position [130, 0]
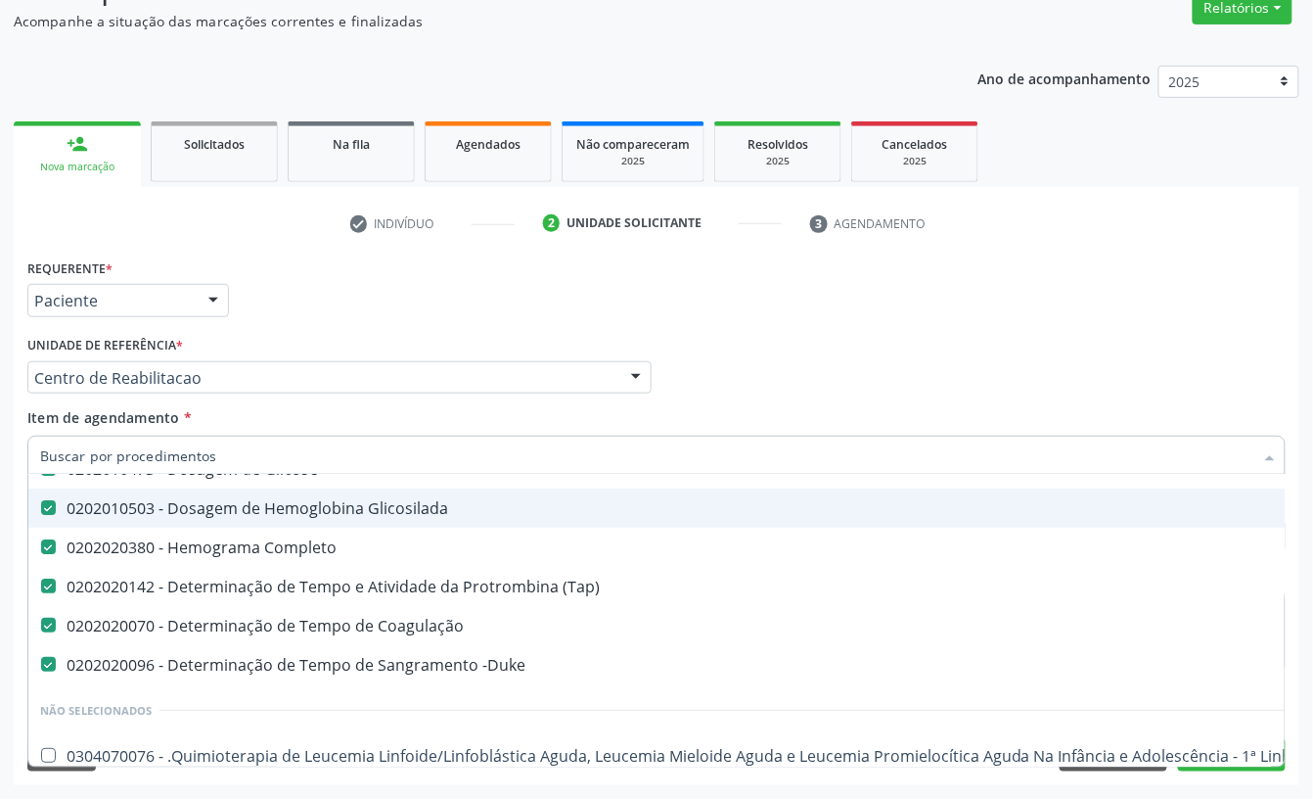
click at [725, 341] on div "Profissional Solicitante Por favor, selecione a Unidade de Atendimento primeiro…" at bounding box center [657, 369] width 1268 height 76
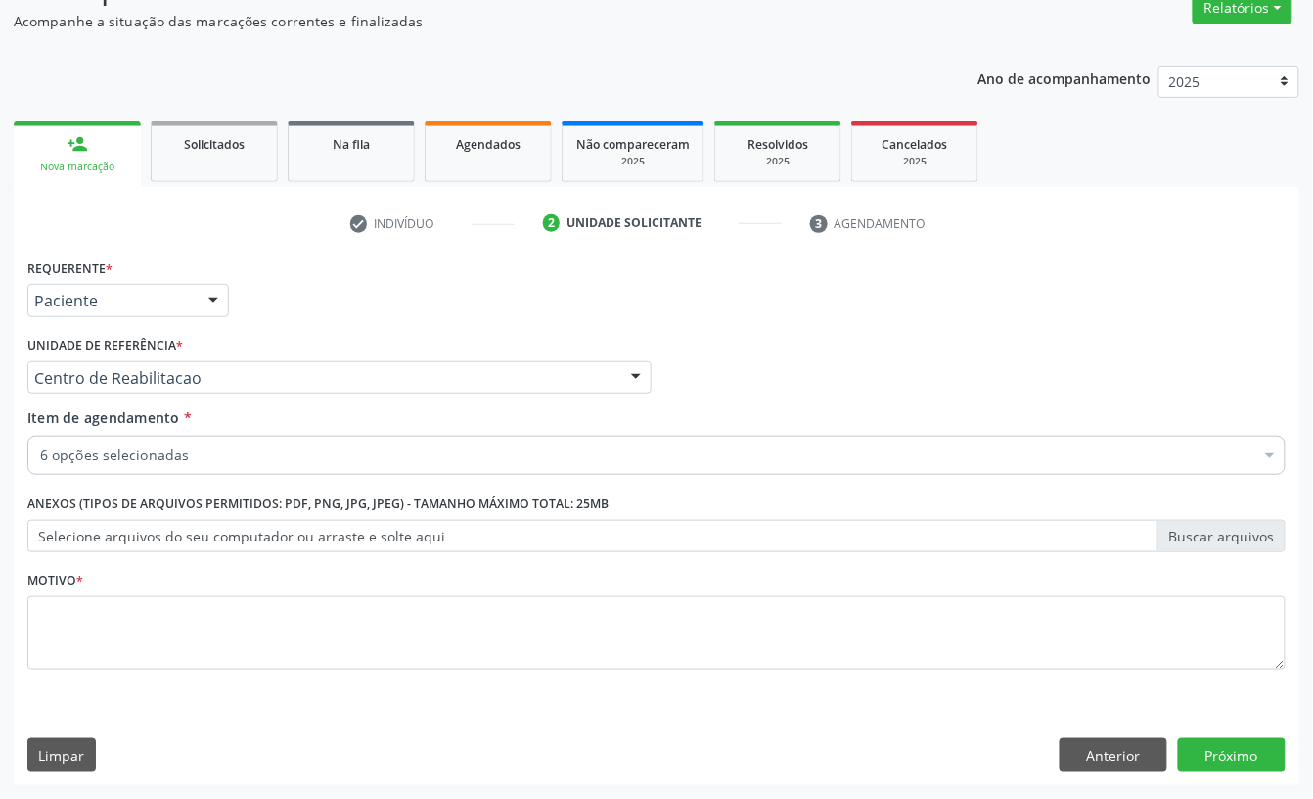
scroll to position [0, 0]
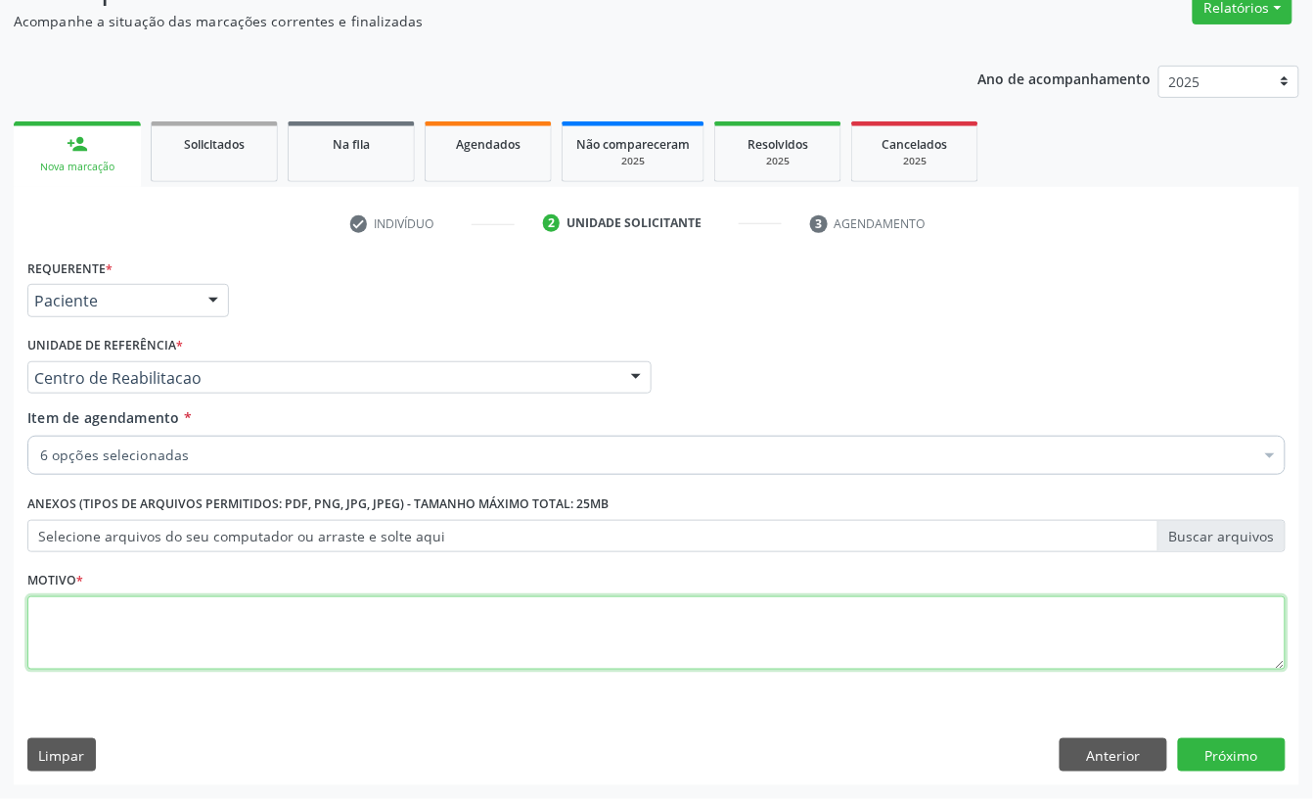
click at [249, 631] on textarea at bounding box center [656, 633] width 1259 height 74
type textarea "a"
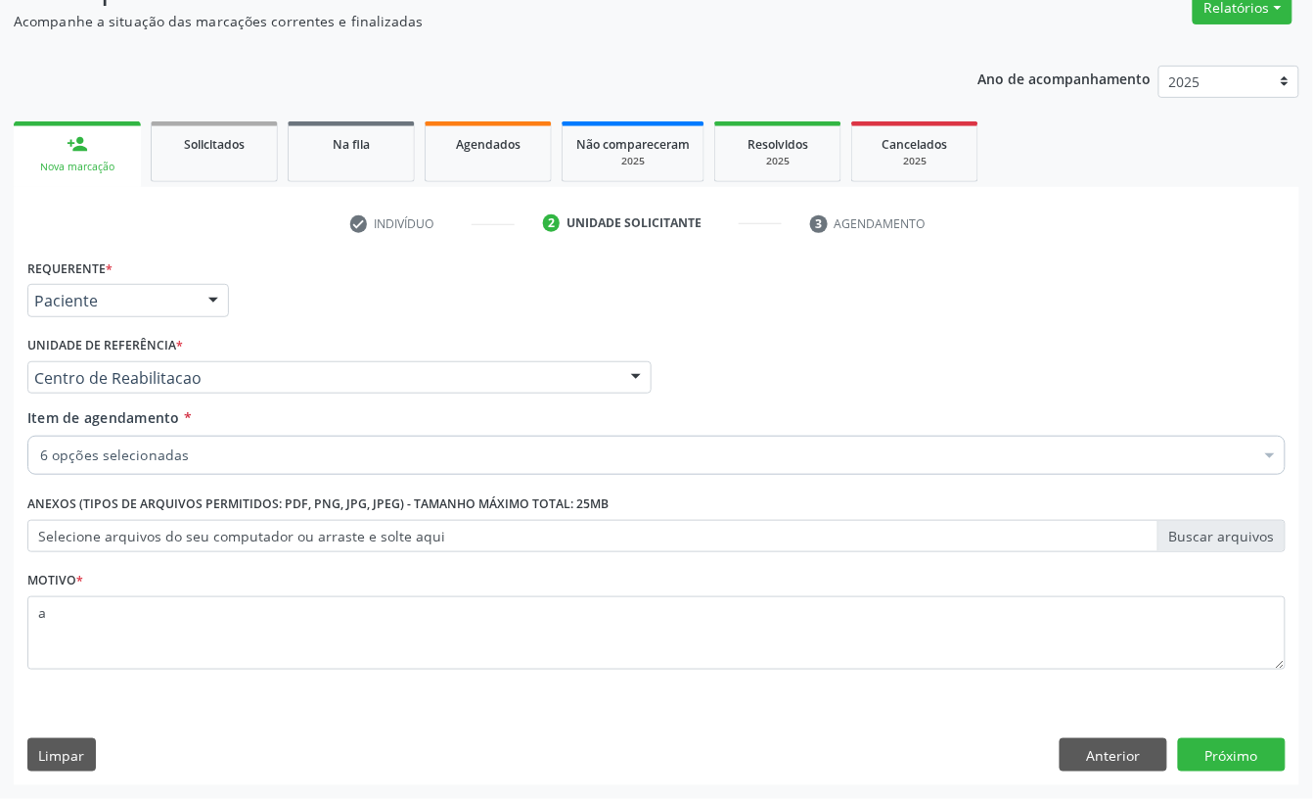
click at [1274, 772] on div "Requerente * Paciente Profissional de Saúde Paciente Nenhum resultado encontrad…" at bounding box center [657, 518] width 1286 height 531
click at [1249, 745] on button "Próximo" at bounding box center [1232, 754] width 108 height 33
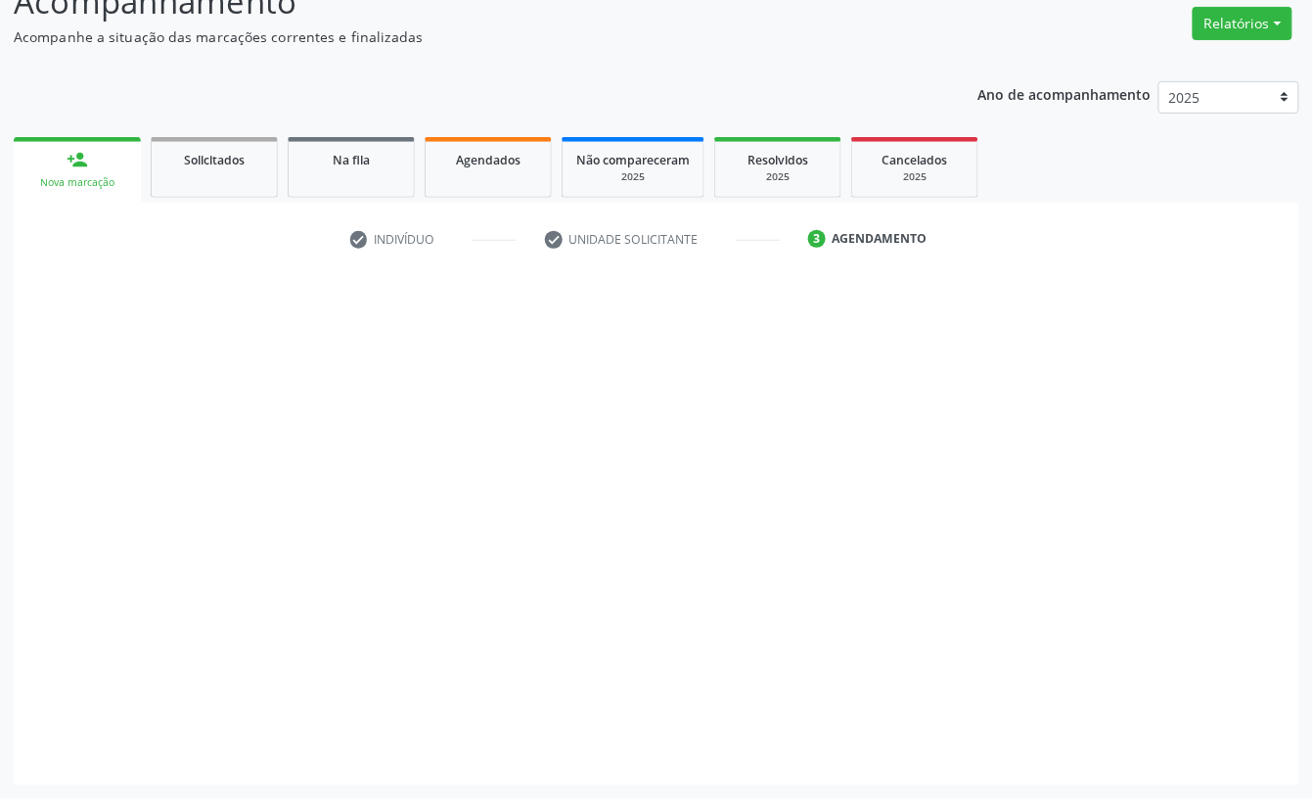
scroll to position [158, 0]
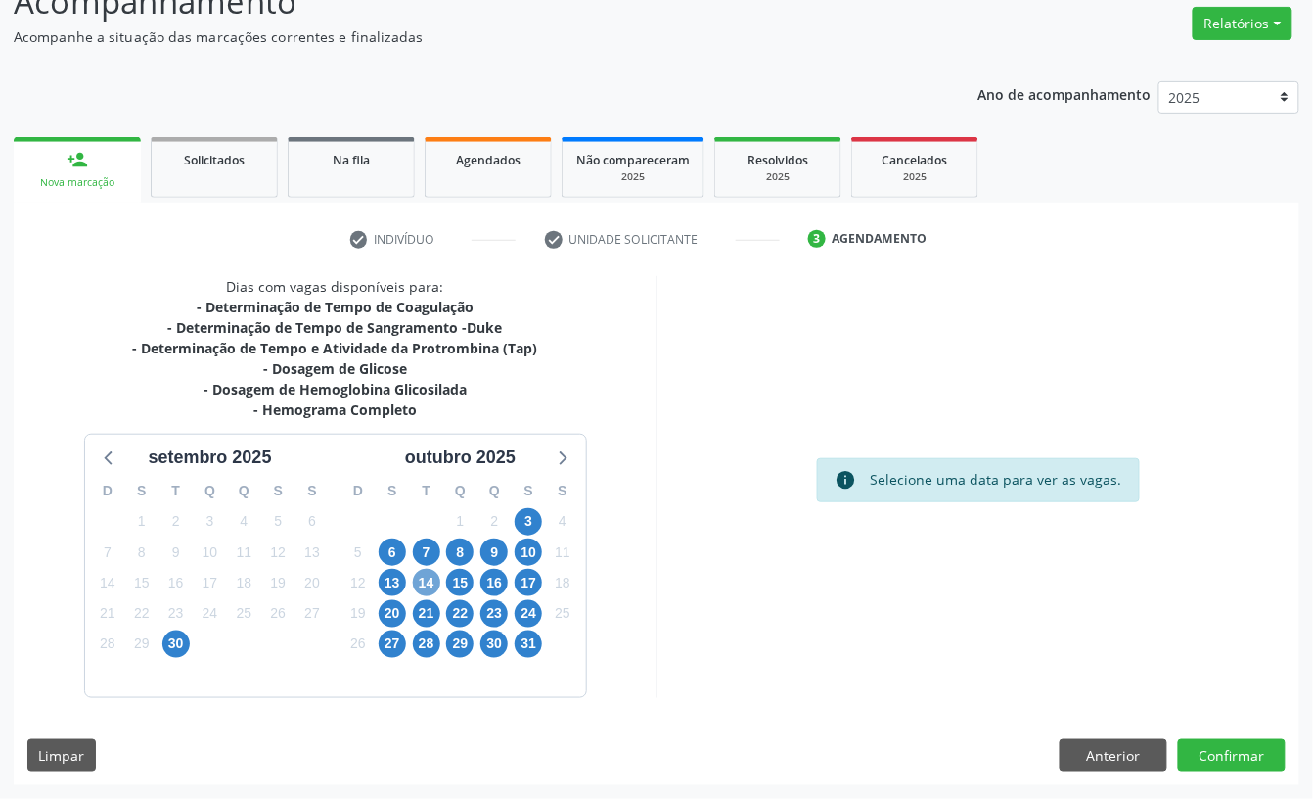
click at [421, 579] on span "14" at bounding box center [426, 582] width 27 height 27
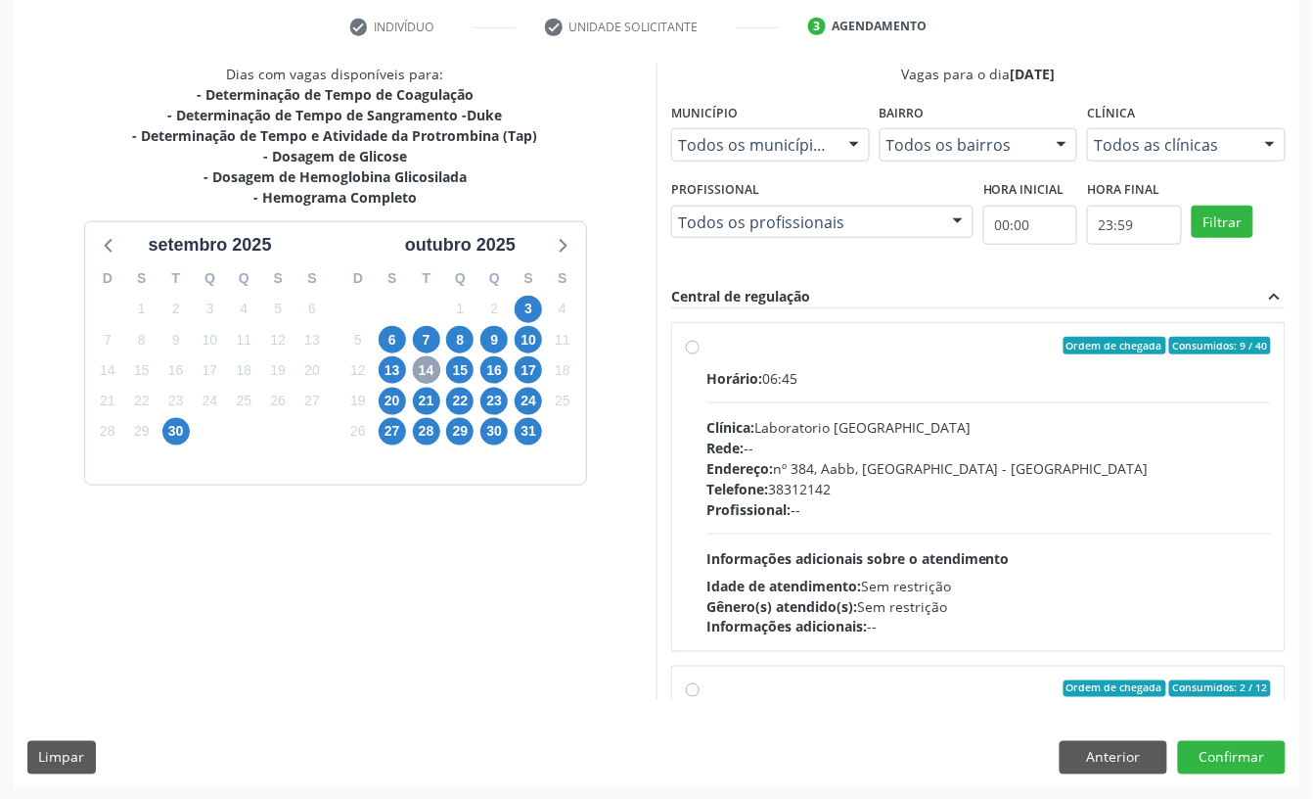
scroll to position [372, 0]
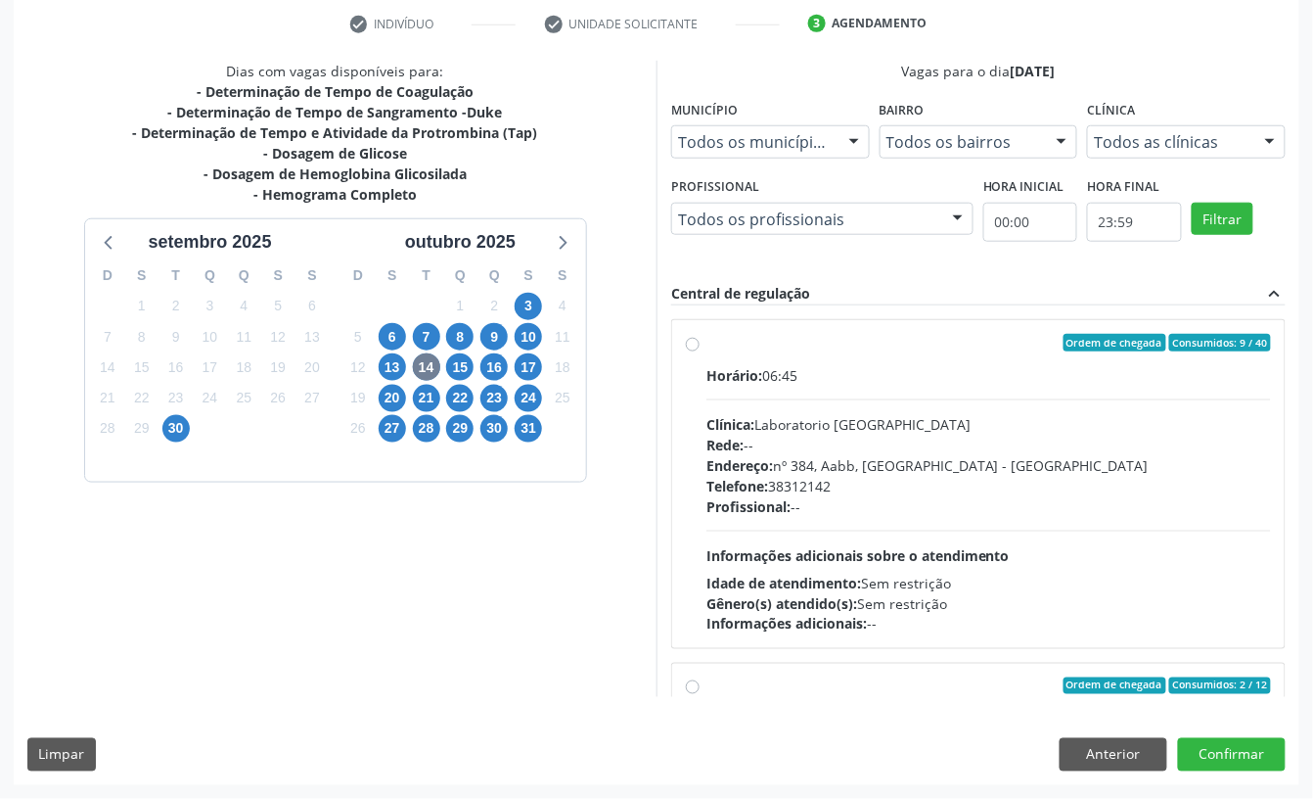
click at [760, 423] on div "Clínica: Laboratorio Sao Francisco" at bounding box center [989, 424] width 565 height 21
click at [700, 351] on input "Ordem de chegada Consumidos: 9 / 40 Horário: 06:45 Clínica: Laboratorio Sao Fra…" at bounding box center [693, 343] width 14 height 18
radio input "true"
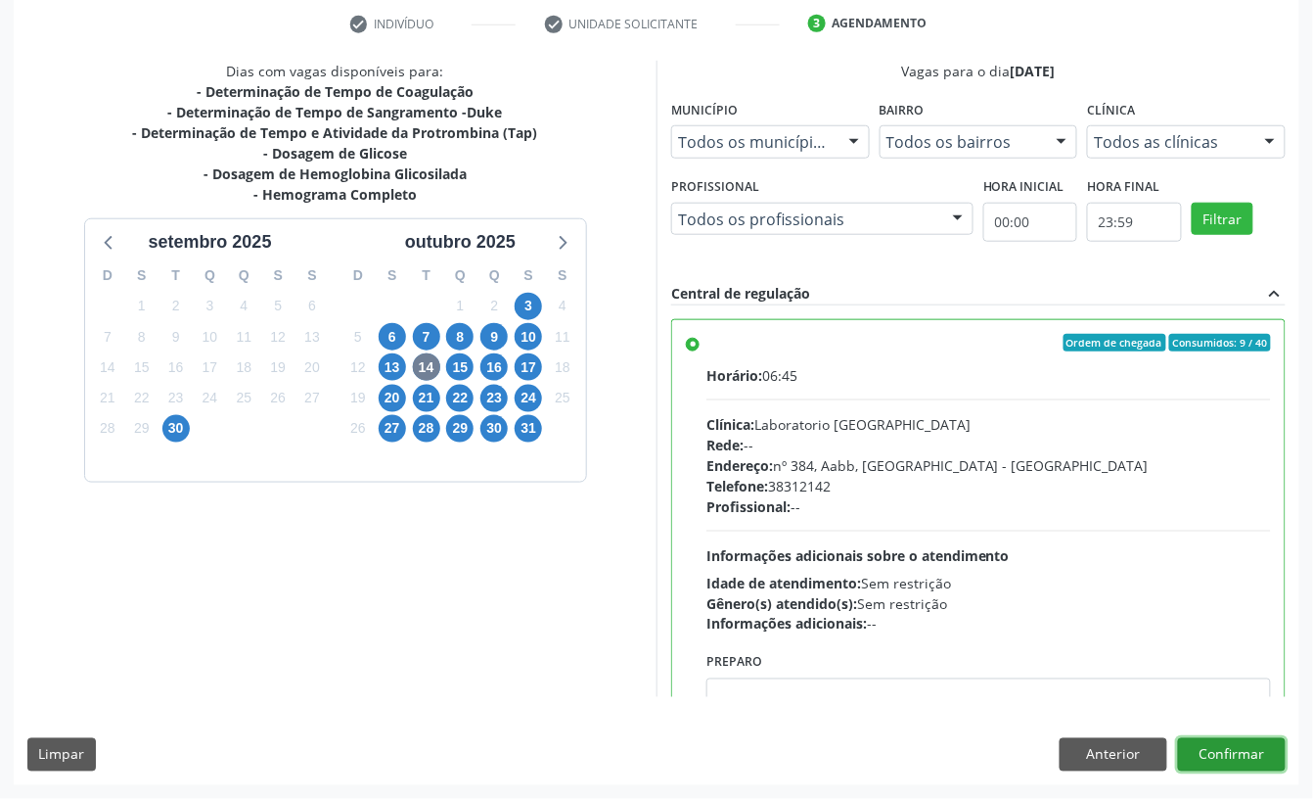
click at [1264, 764] on button "Confirmar" at bounding box center [1232, 754] width 108 height 33
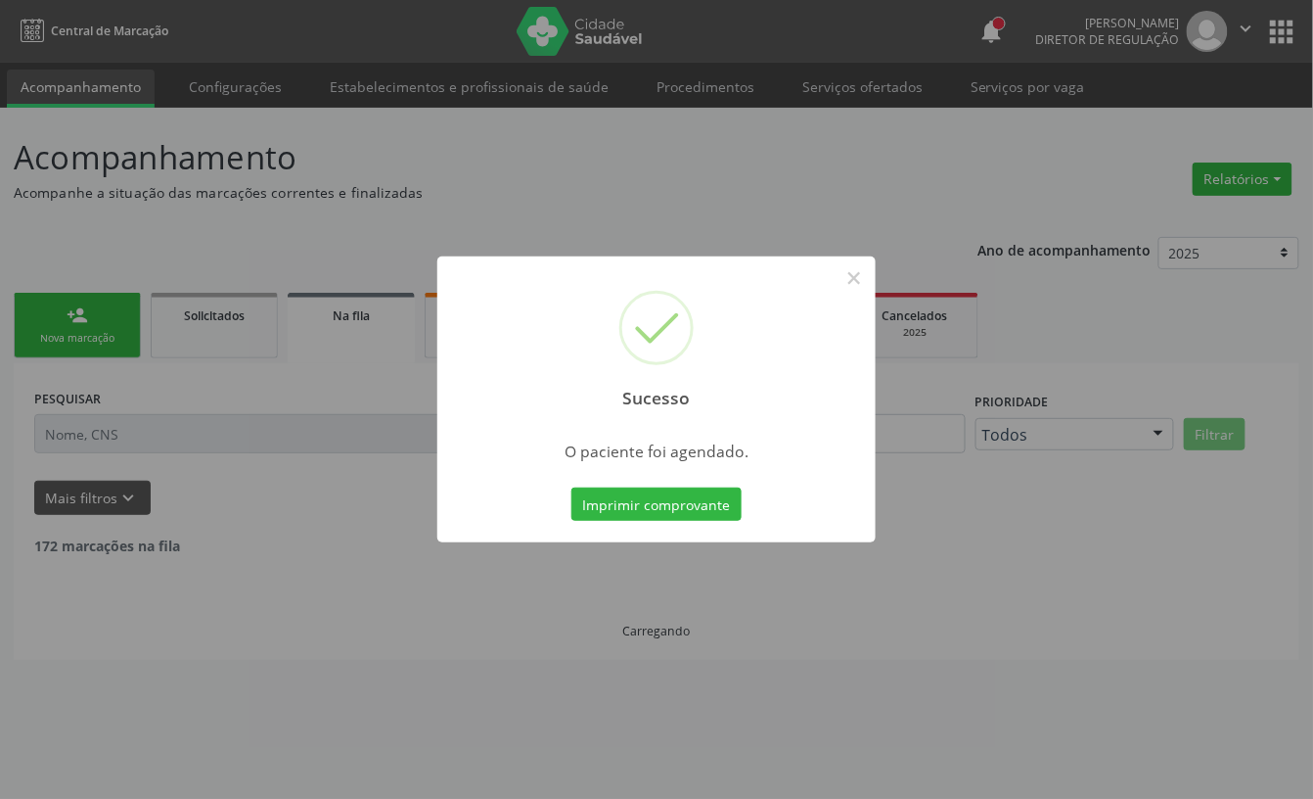
scroll to position [0, 0]
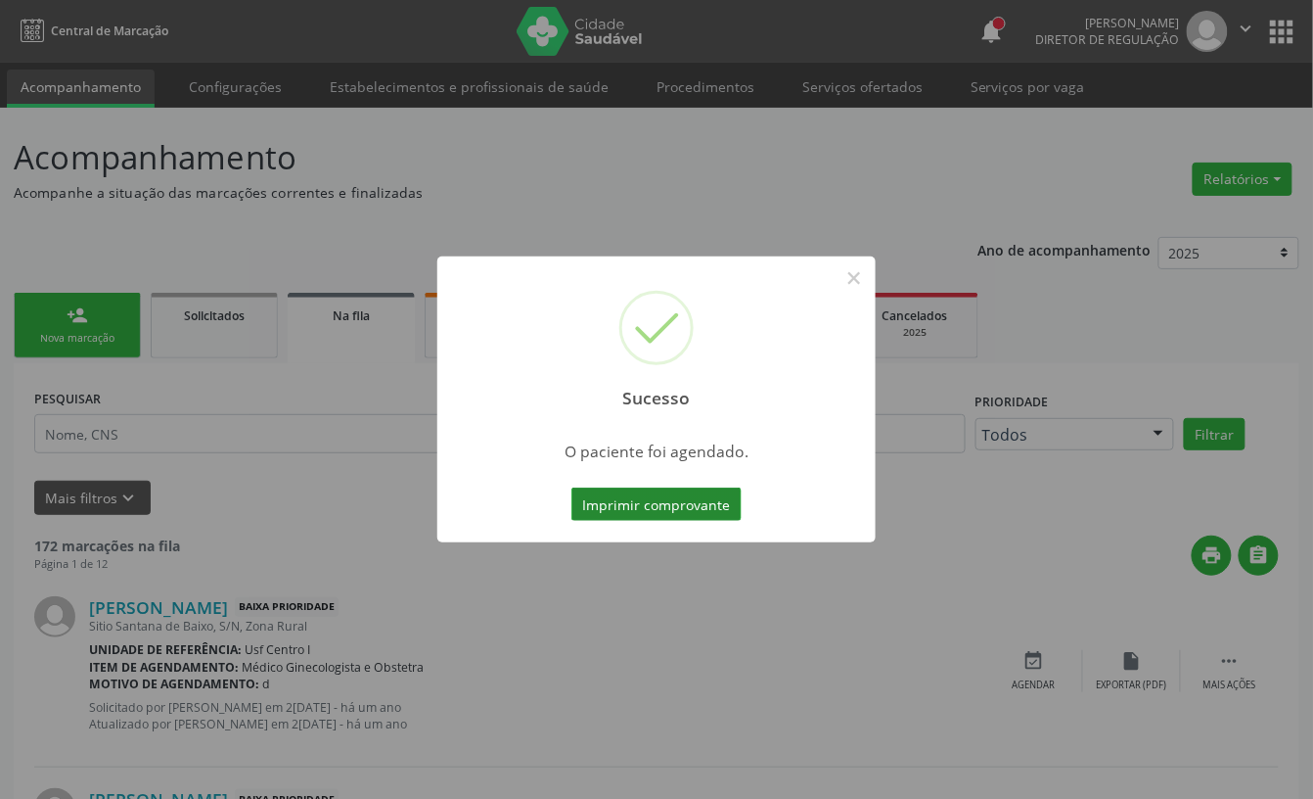
click at [639, 487] on button "Imprimir comprovante" at bounding box center [657, 503] width 170 height 33
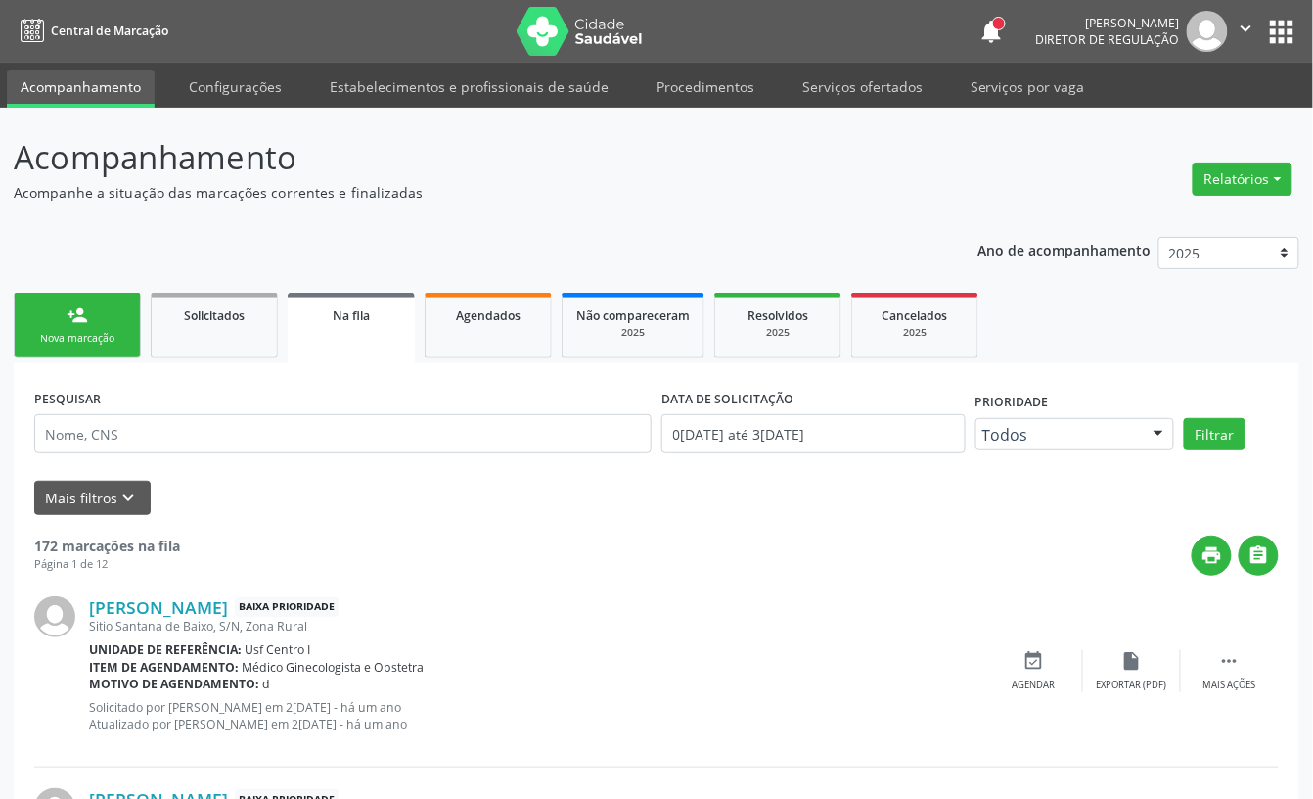
click at [92, 342] on div "Nova marcação" at bounding box center [77, 338] width 98 height 15
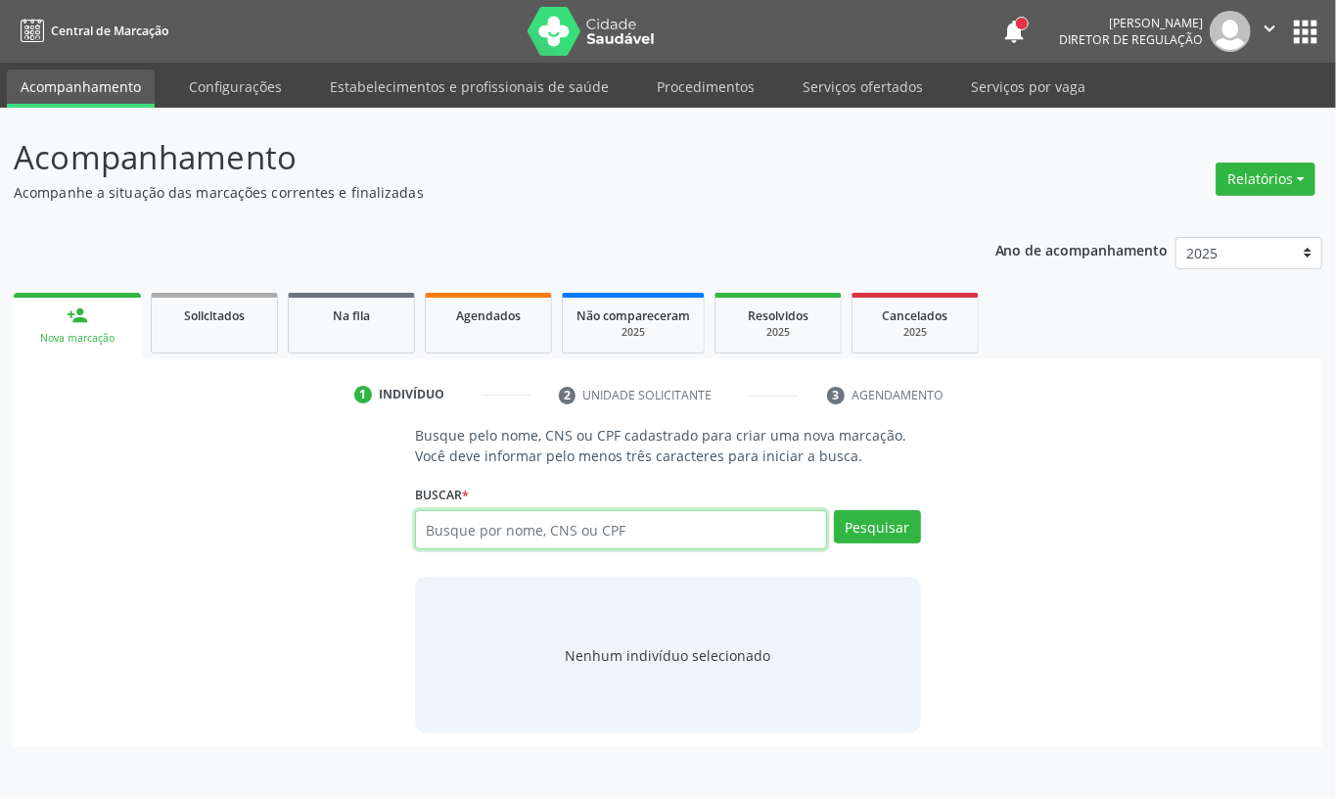
click at [476, 527] on input "text" at bounding box center [621, 529] width 412 height 39
paste input "CNS: 708 0003 8817 6520"
type input "CNS: 708 0003 8817 6520"
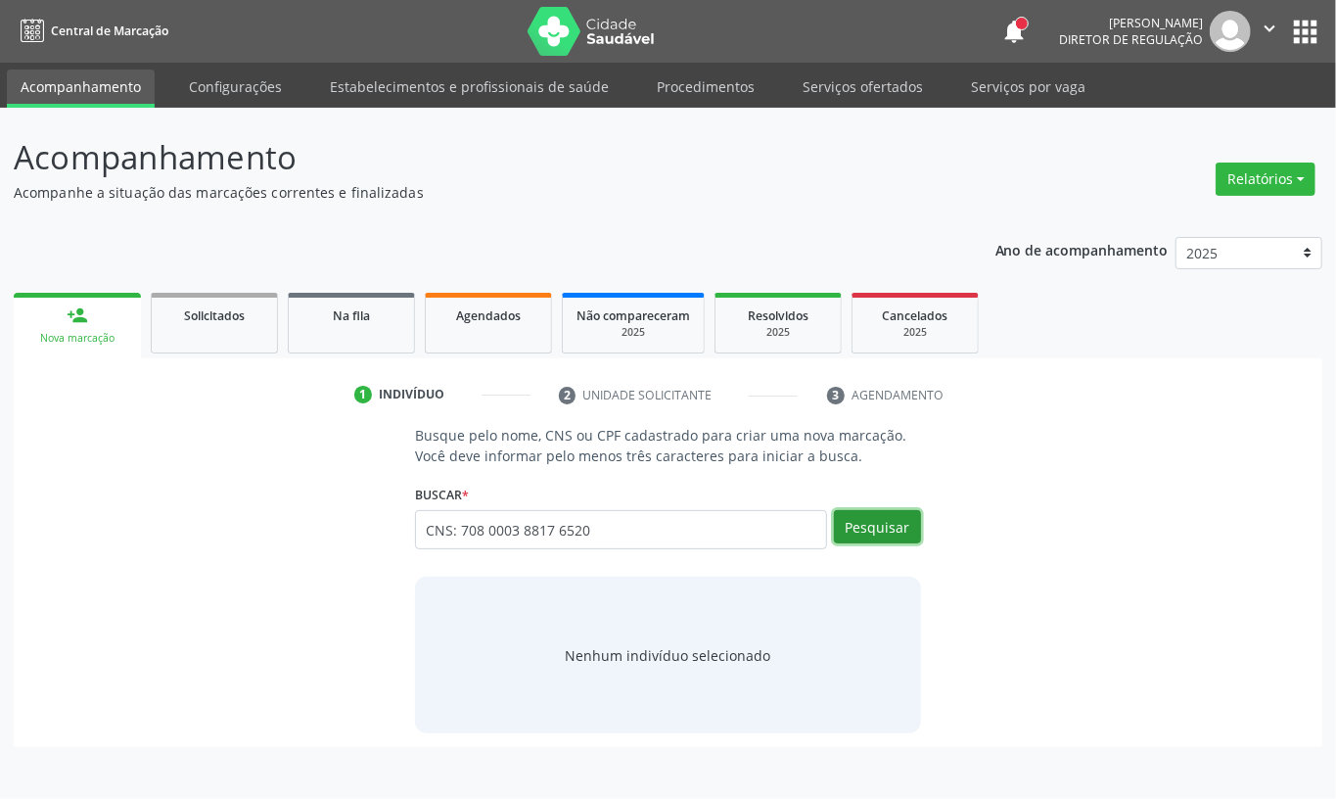
click at [889, 529] on button "Pesquisar" at bounding box center [877, 526] width 87 height 33
type input "CNS: 708 0003 8817 6520"
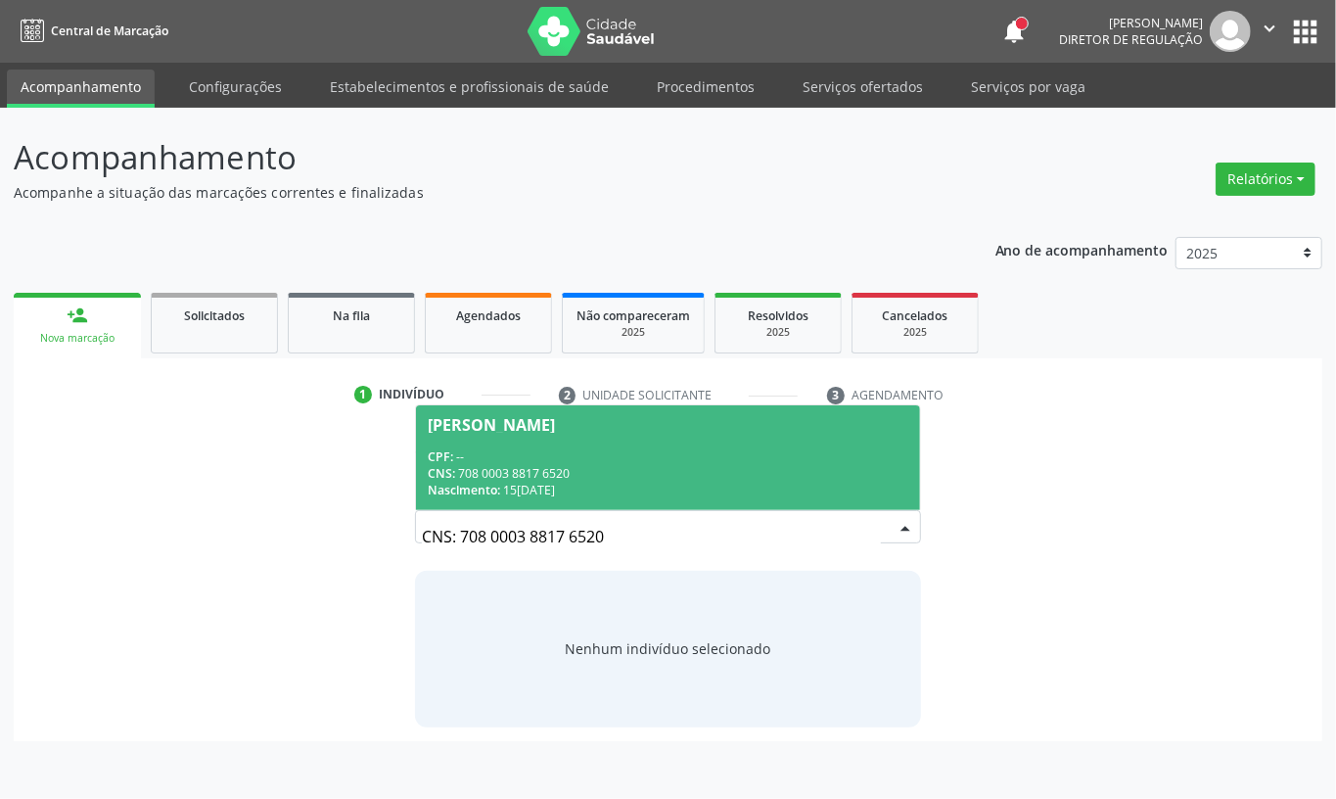
click at [690, 455] on div "CPF: --" at bounding box center [668, 456] width 481 height 17
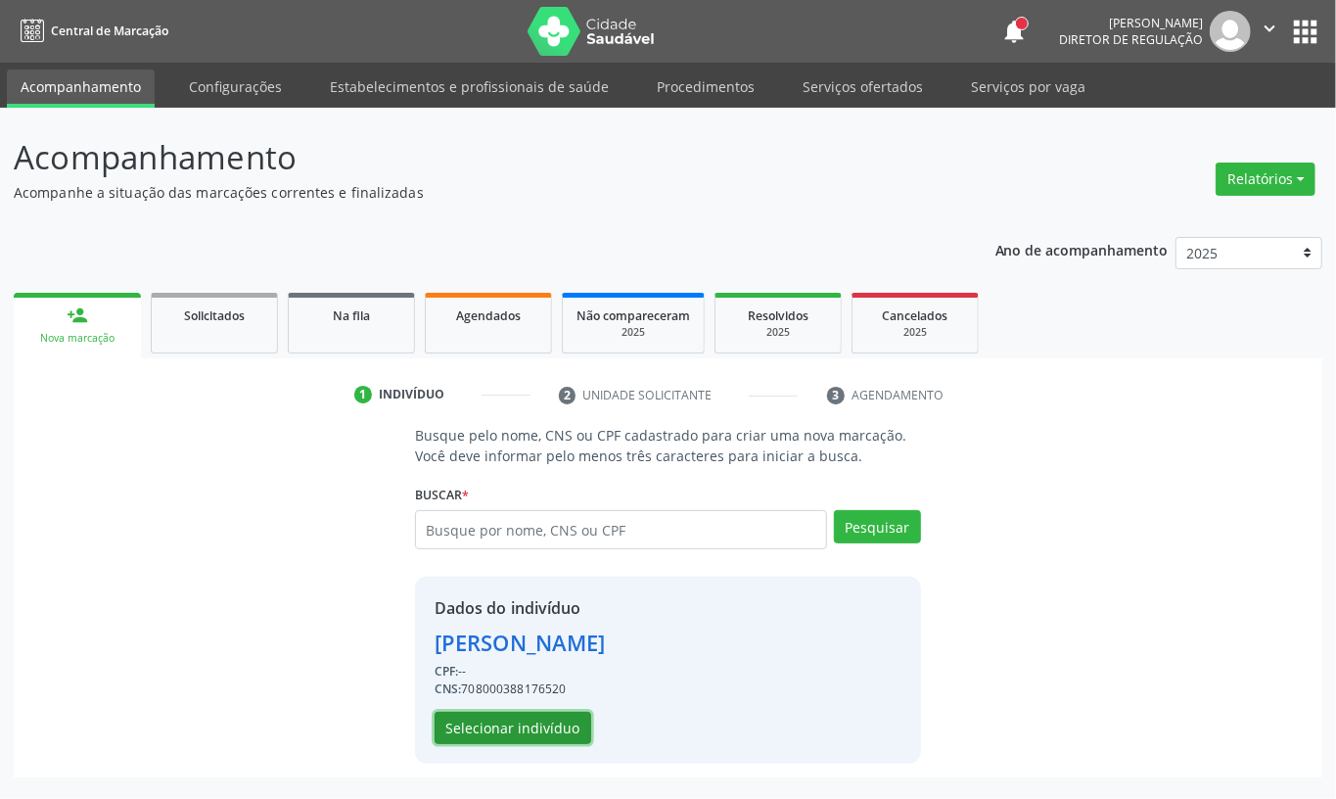
click at [532, 740] on button "Selecionar indivíduo" at bounding box center [513, 728] width 157 height 33
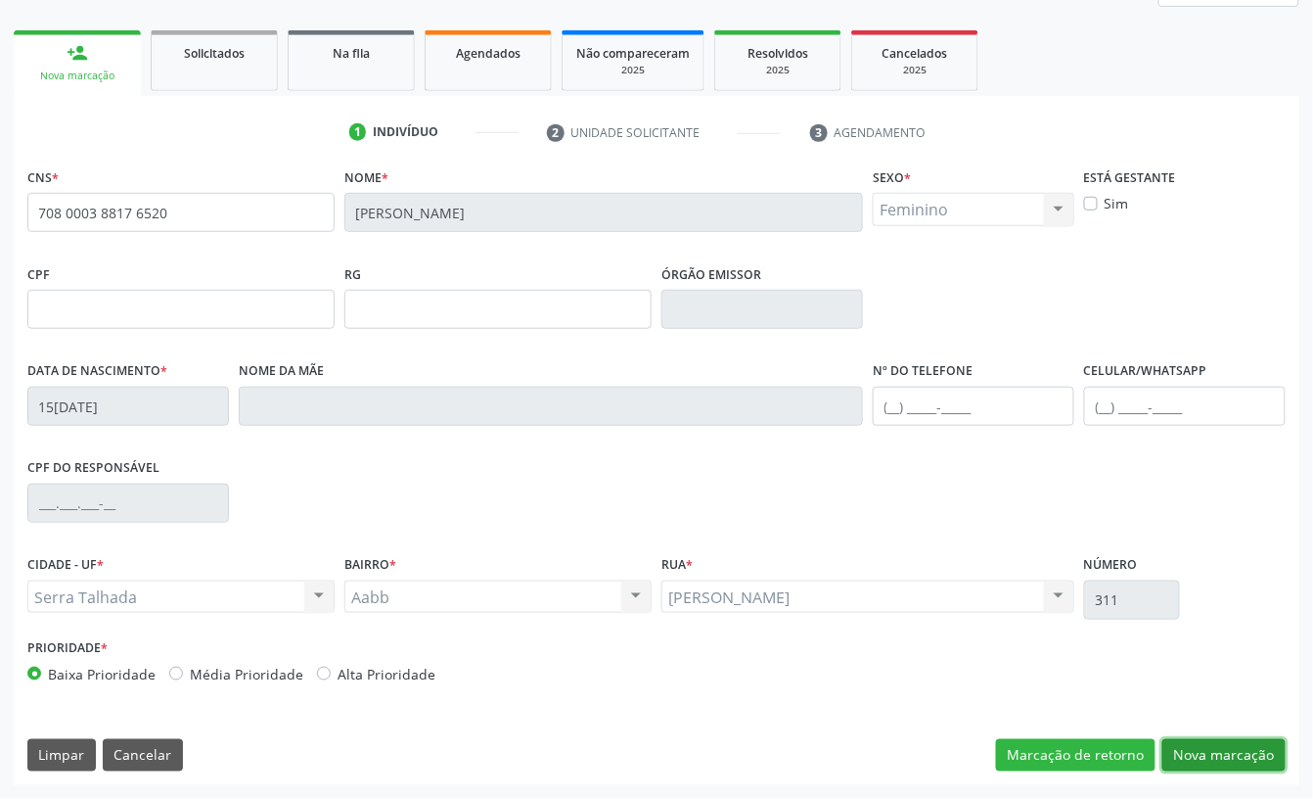
click at [1249, 753] on button "Nova marcação" at bounding box center [1224, 755] width 123 height 33
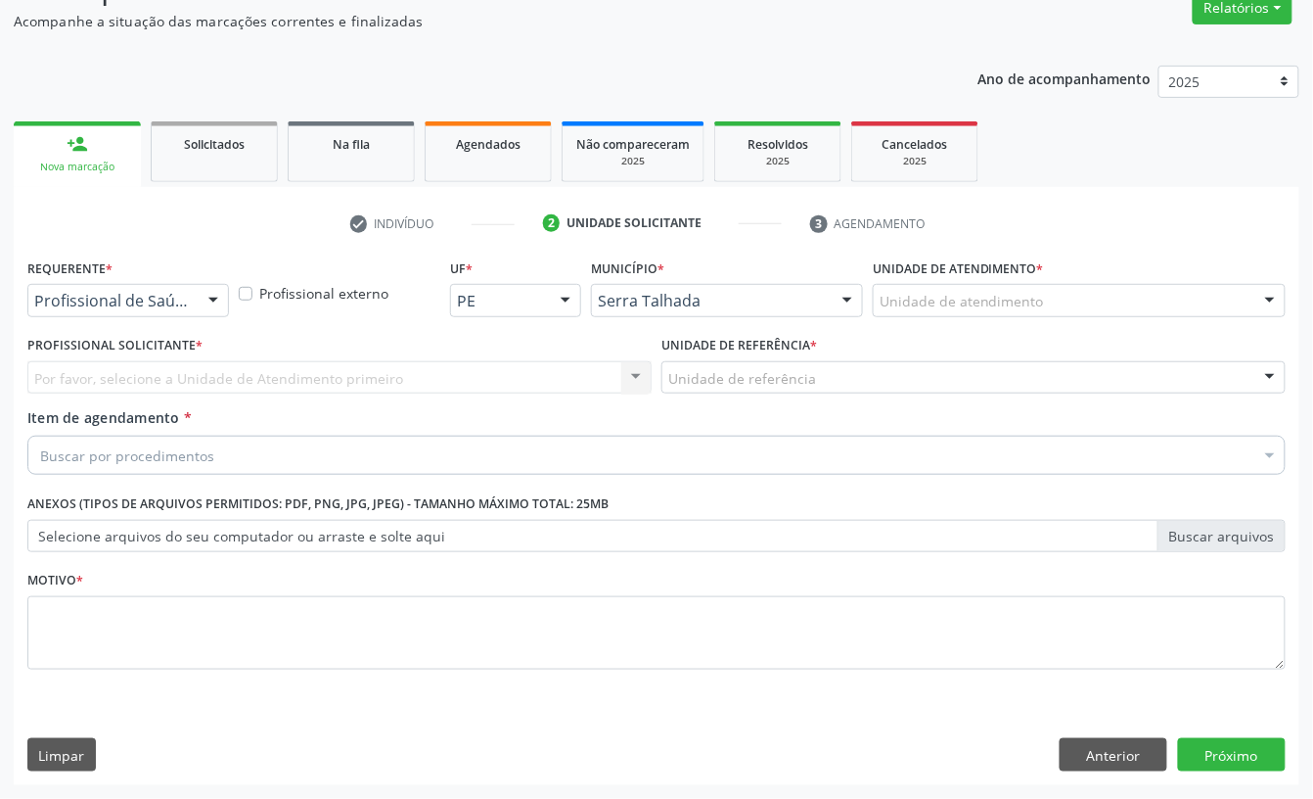
scroll to position [173, 0]
click at [106, 286] on div "Profissional de Saúde" at bounding box center [128, 300] width 202 height 33
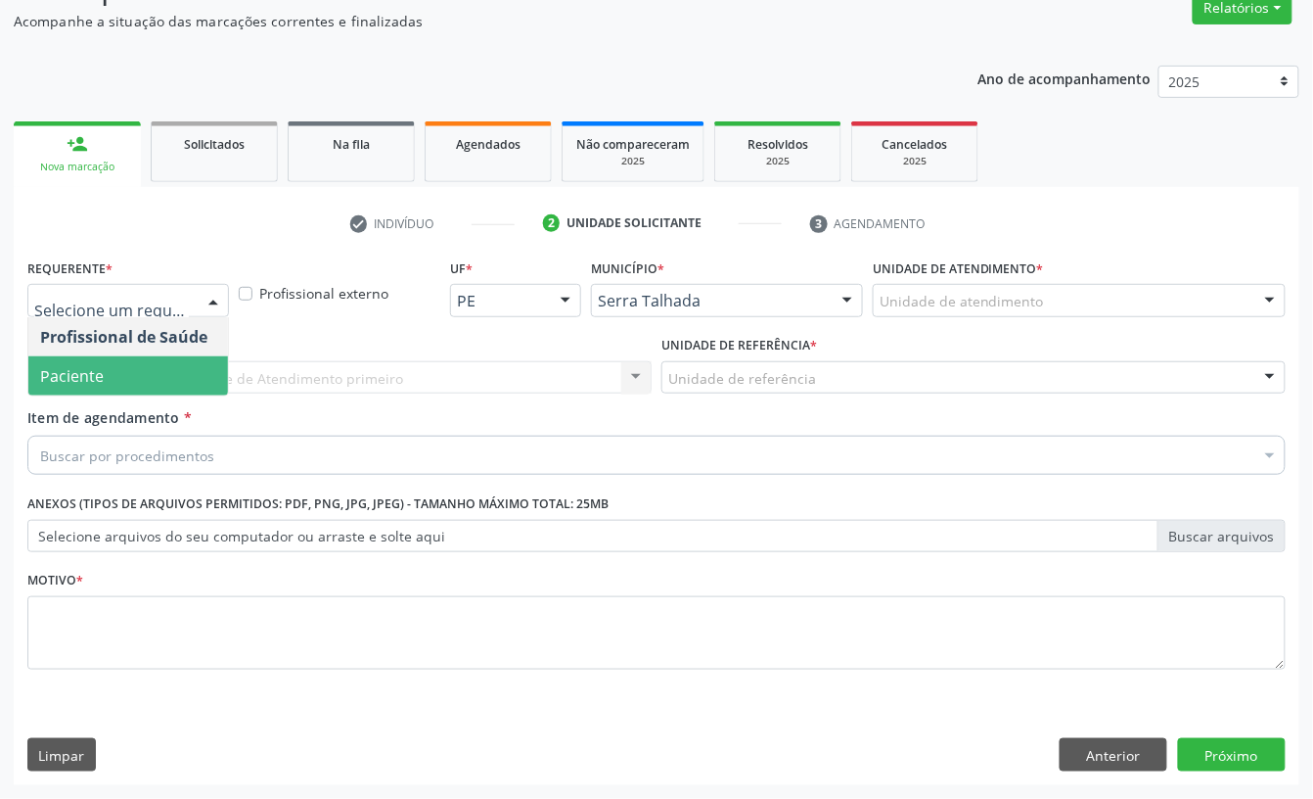
click at [87, 372] on span "Paciente" at bounding box center [72, 376] width 64 height 22
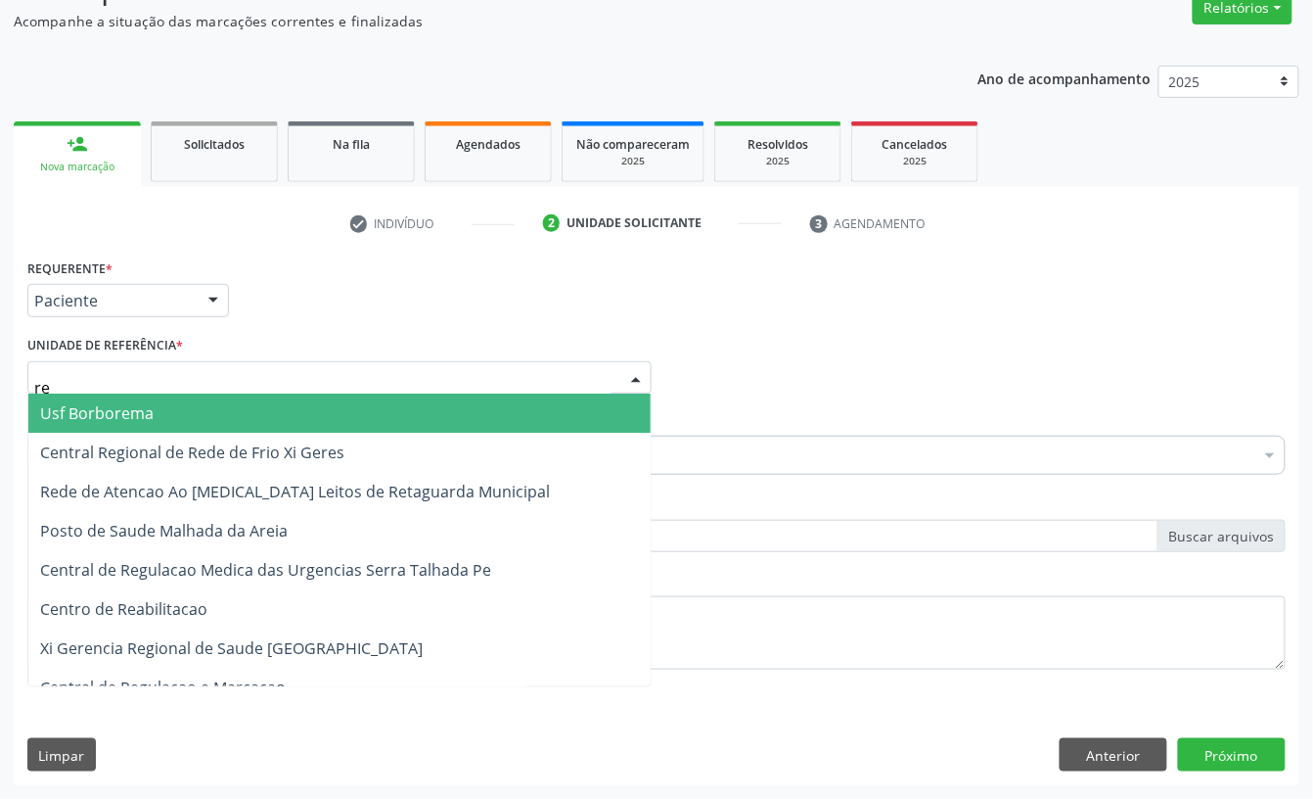
type input "rea"
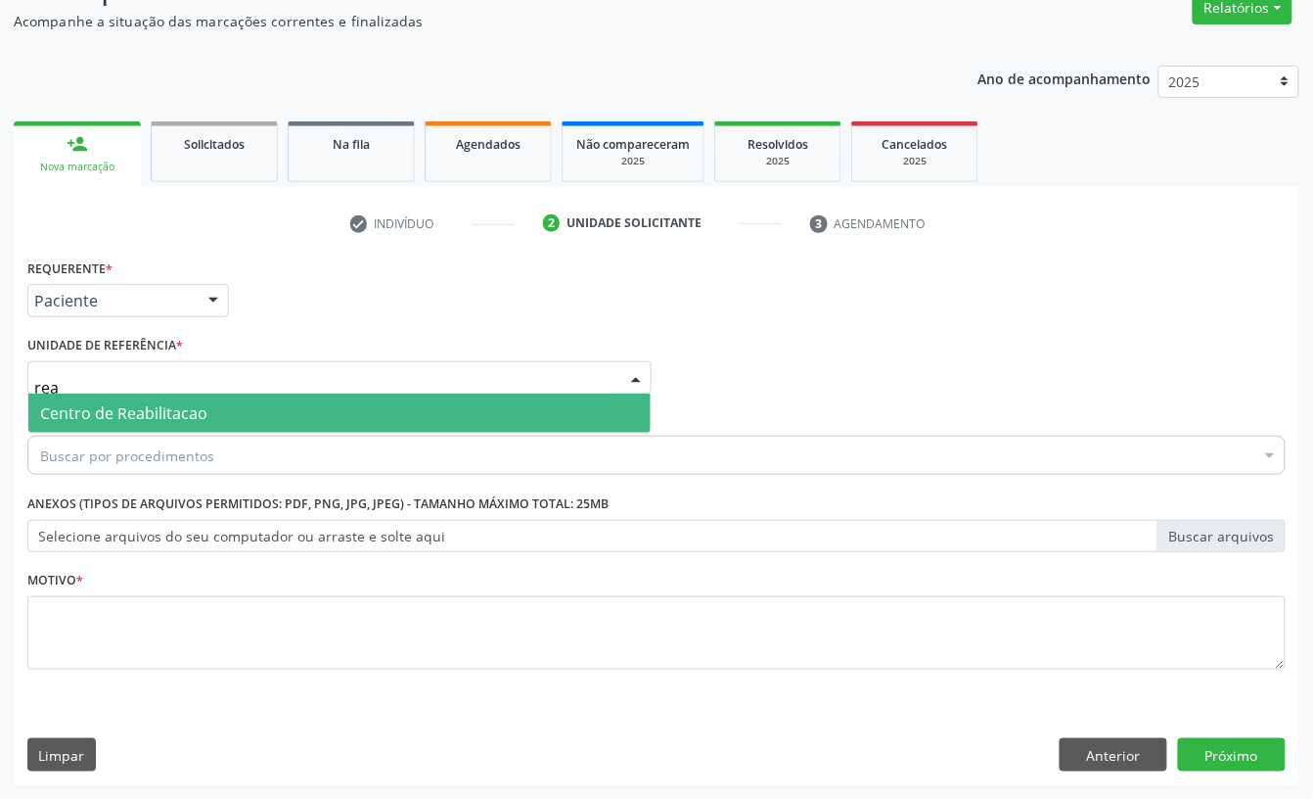
click at [100, 403] on span "Centro de Reabilitacao" at bounding box center [123, 413] width 167 height 22
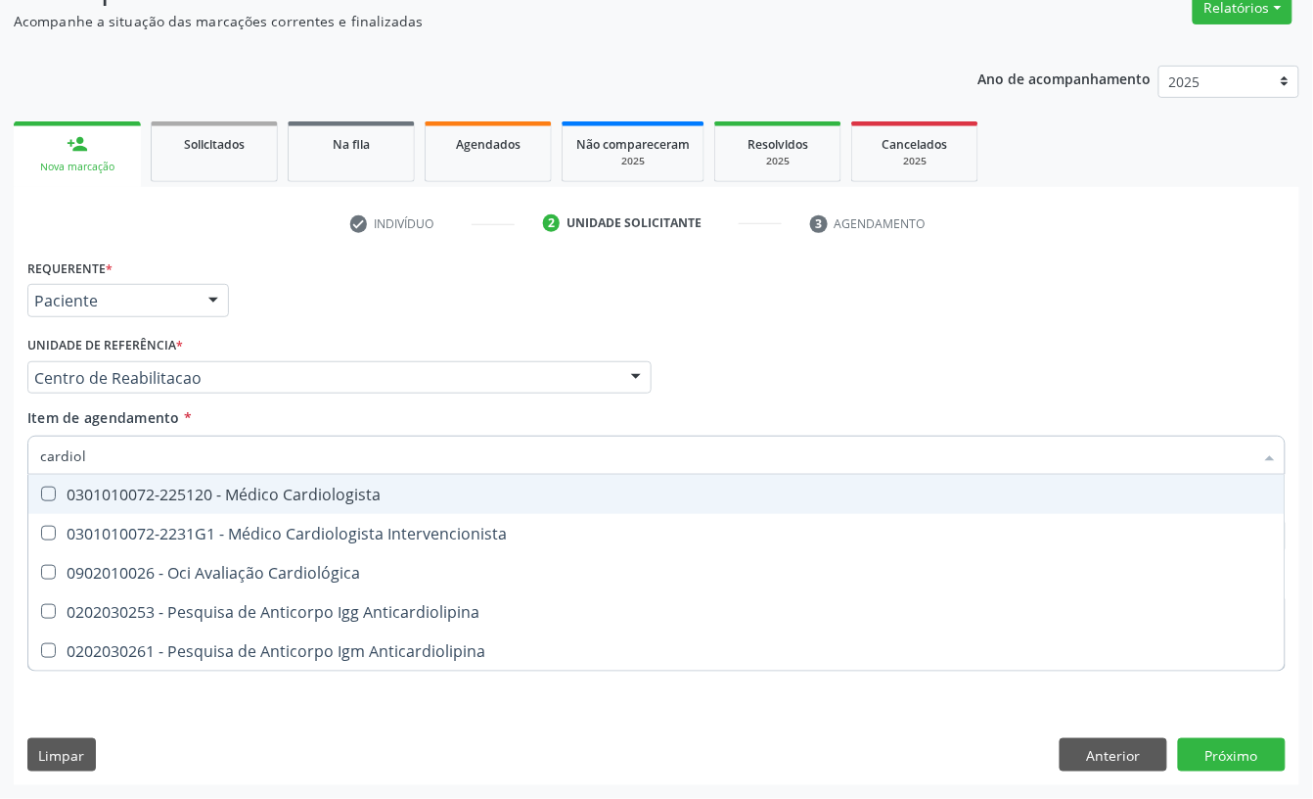
type input "cardiolo"
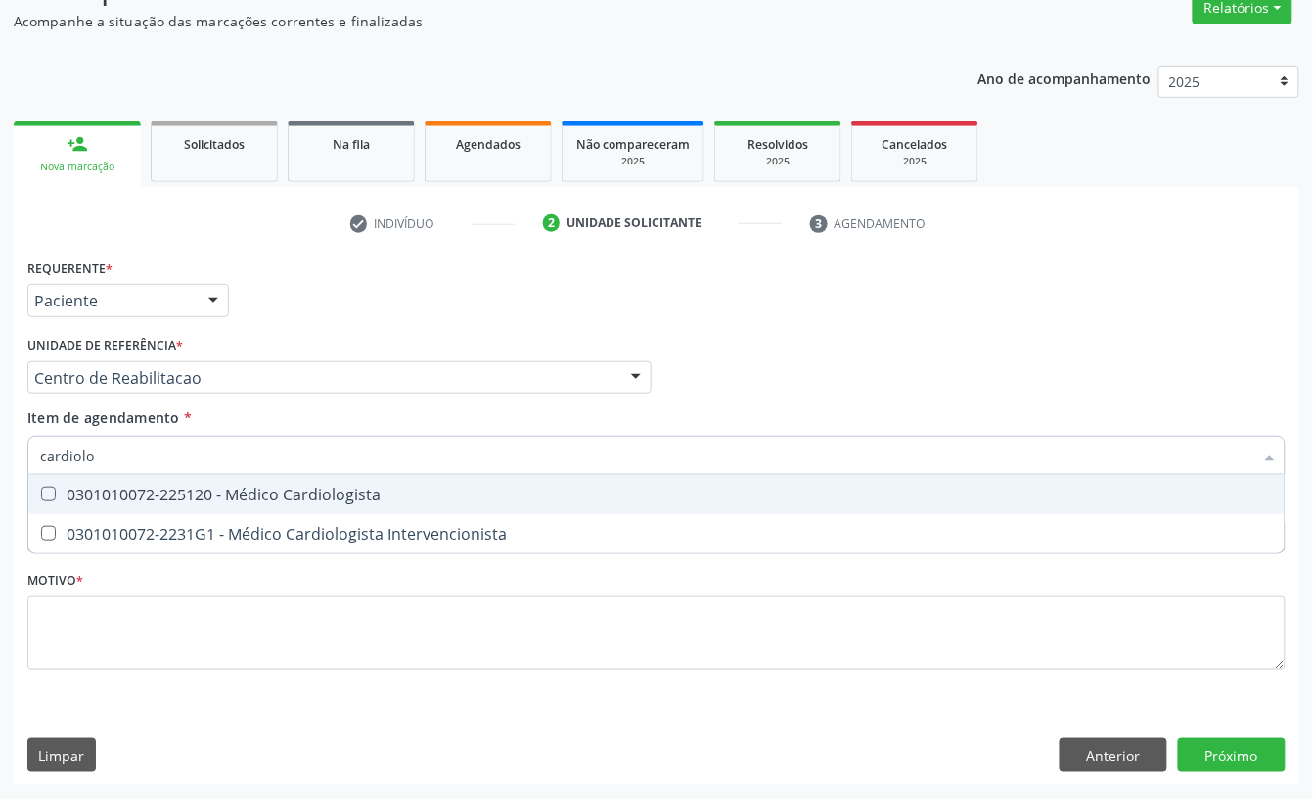
click at [119, 493] on div "0301010072-225120 - Médico Cardiologista" at bounding box center [656, 494] width 1233 height 16
checkbox Cardiologista "true"
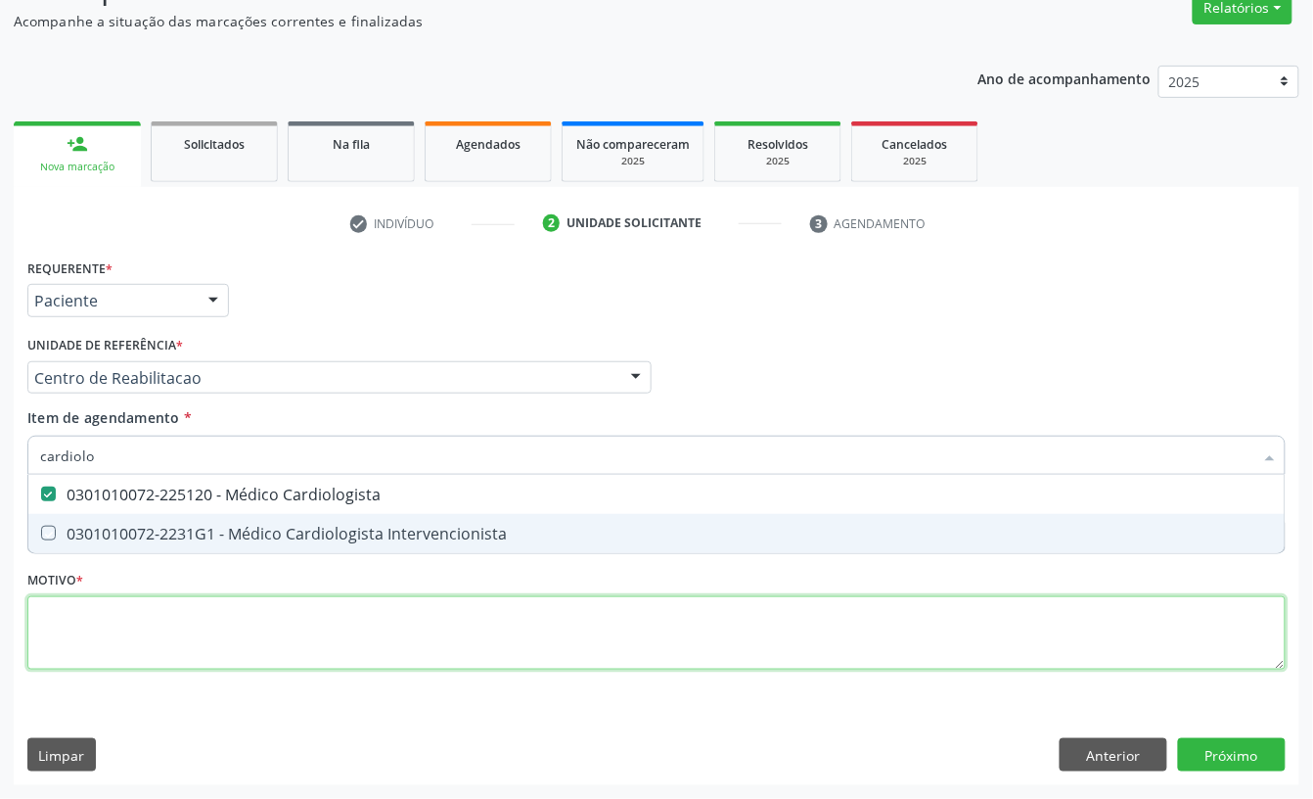
click at [99, 628] on div "Requerente * Paciente Profissional de Saúde Paciente Nenhum resultado encontrad…" at bounding box center [656, 474] width 1259 height 443
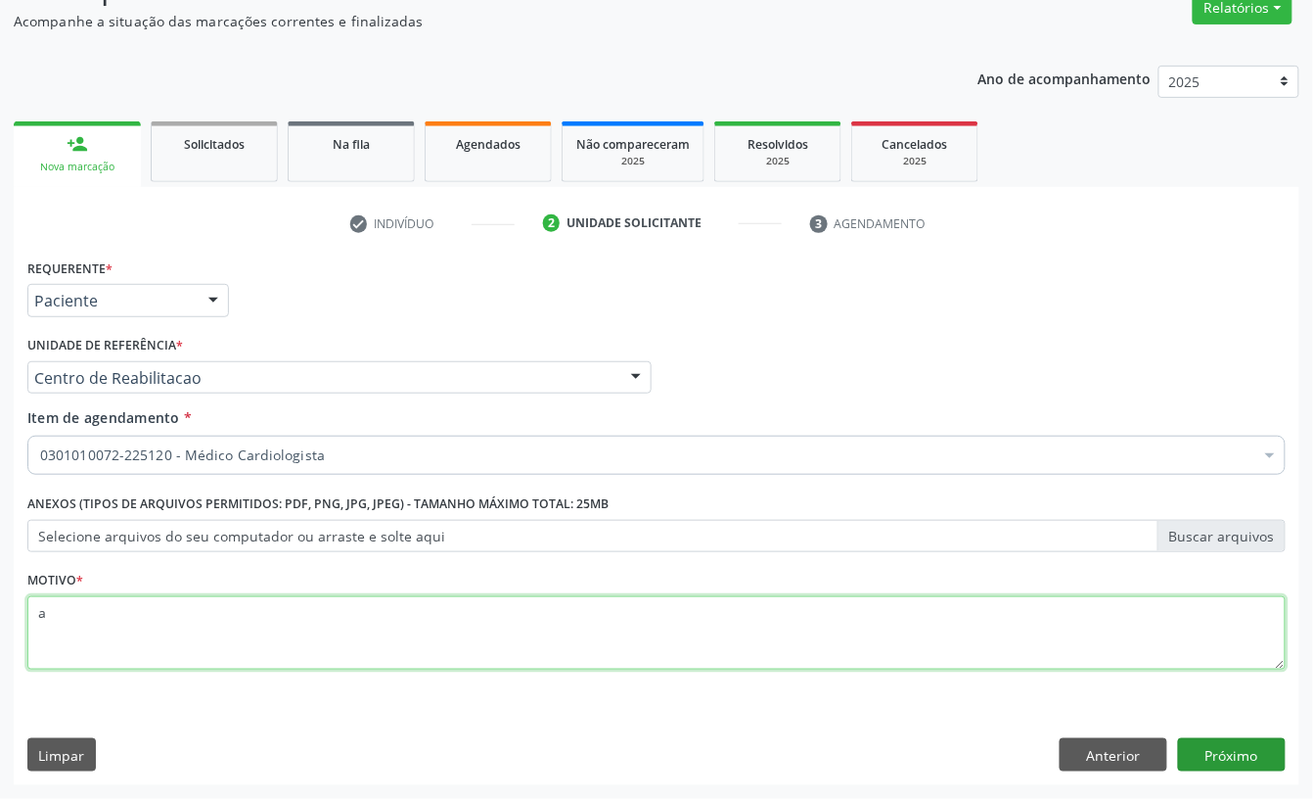
type textarea "a"
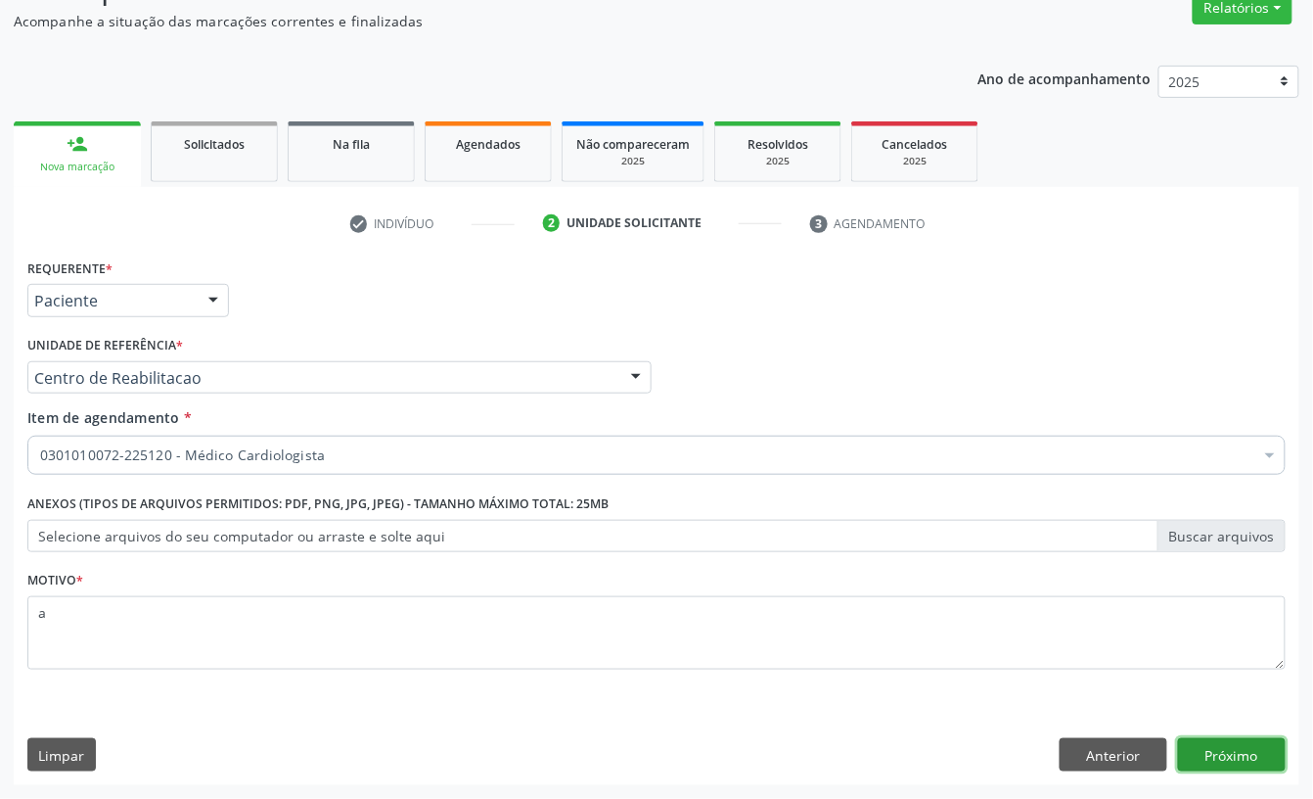
click at [1218, 759] on button "Próximo" at bounding box center [1232, 754] width 108 height 33
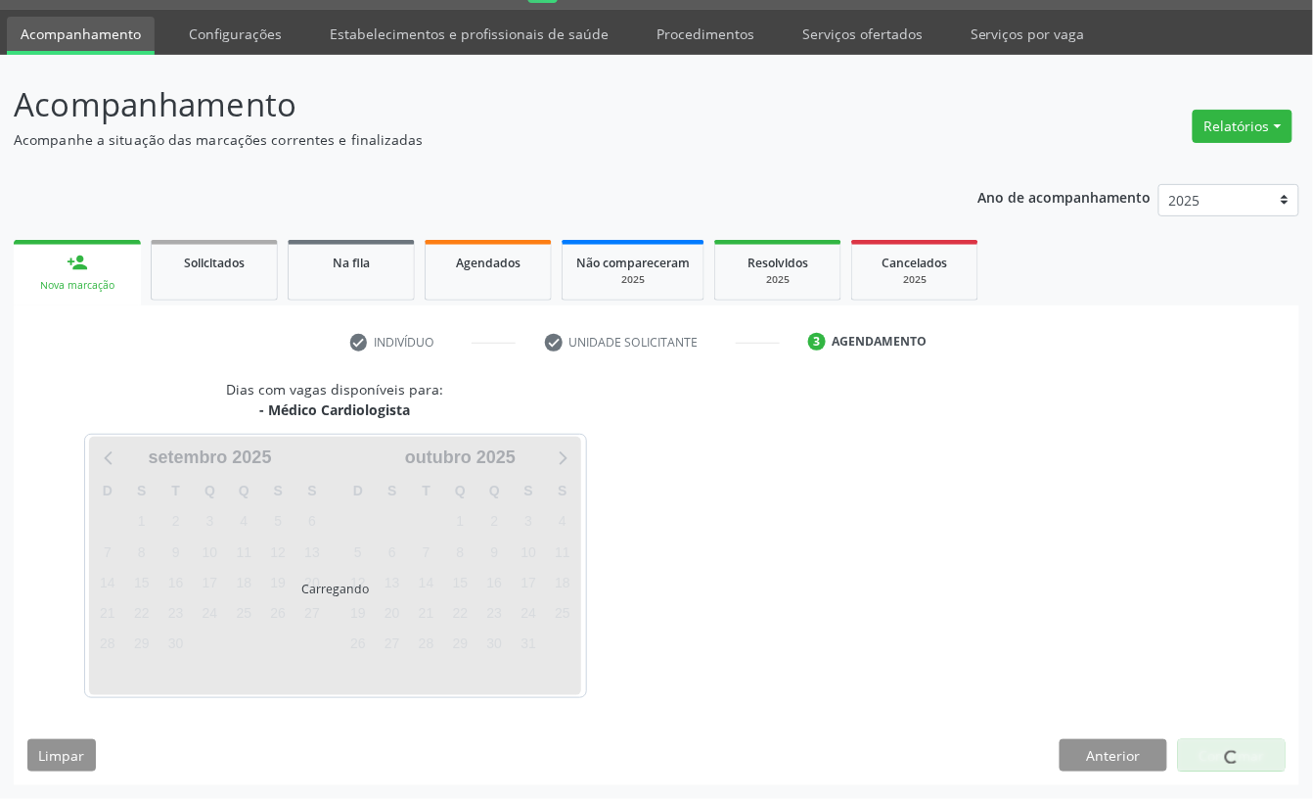
scroll to position [55, 0]
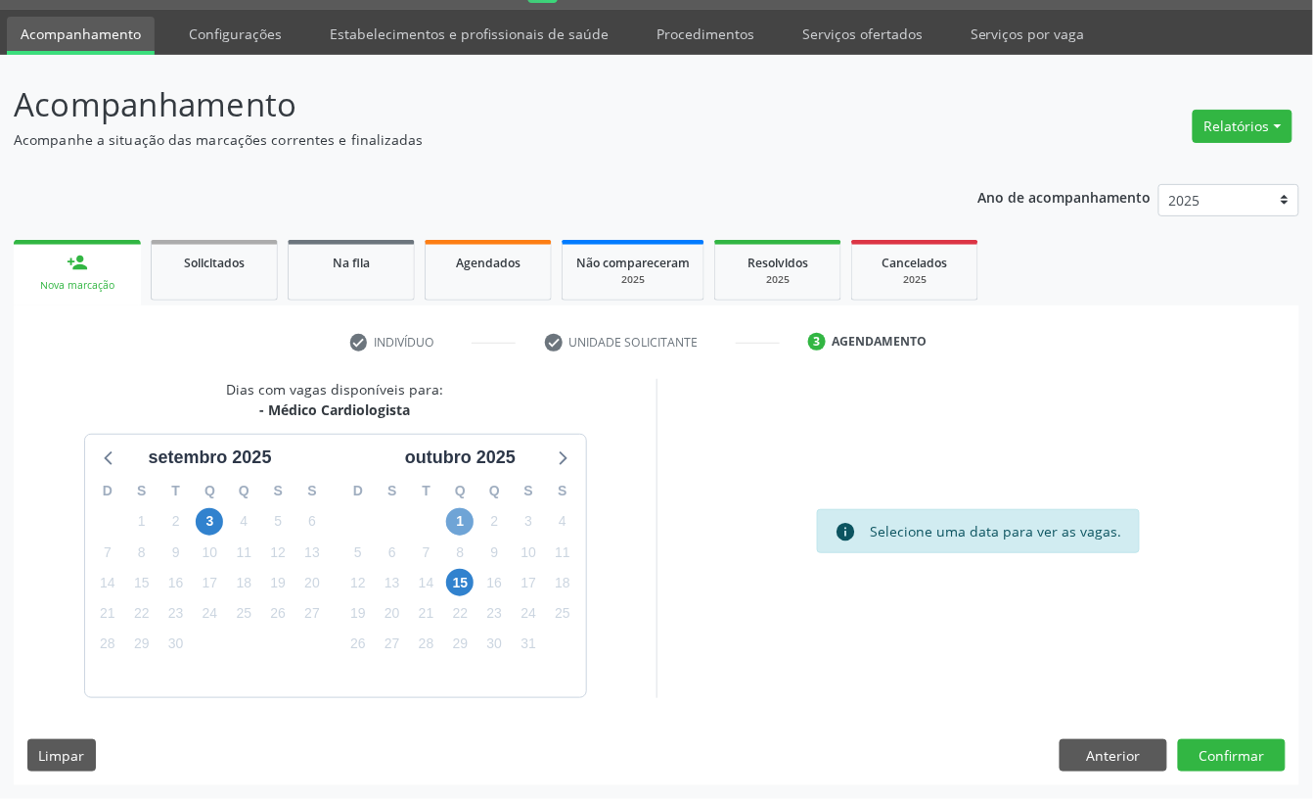
click at [455, 514] on span "1" at bounding box center [459, 521] width 27 height 27
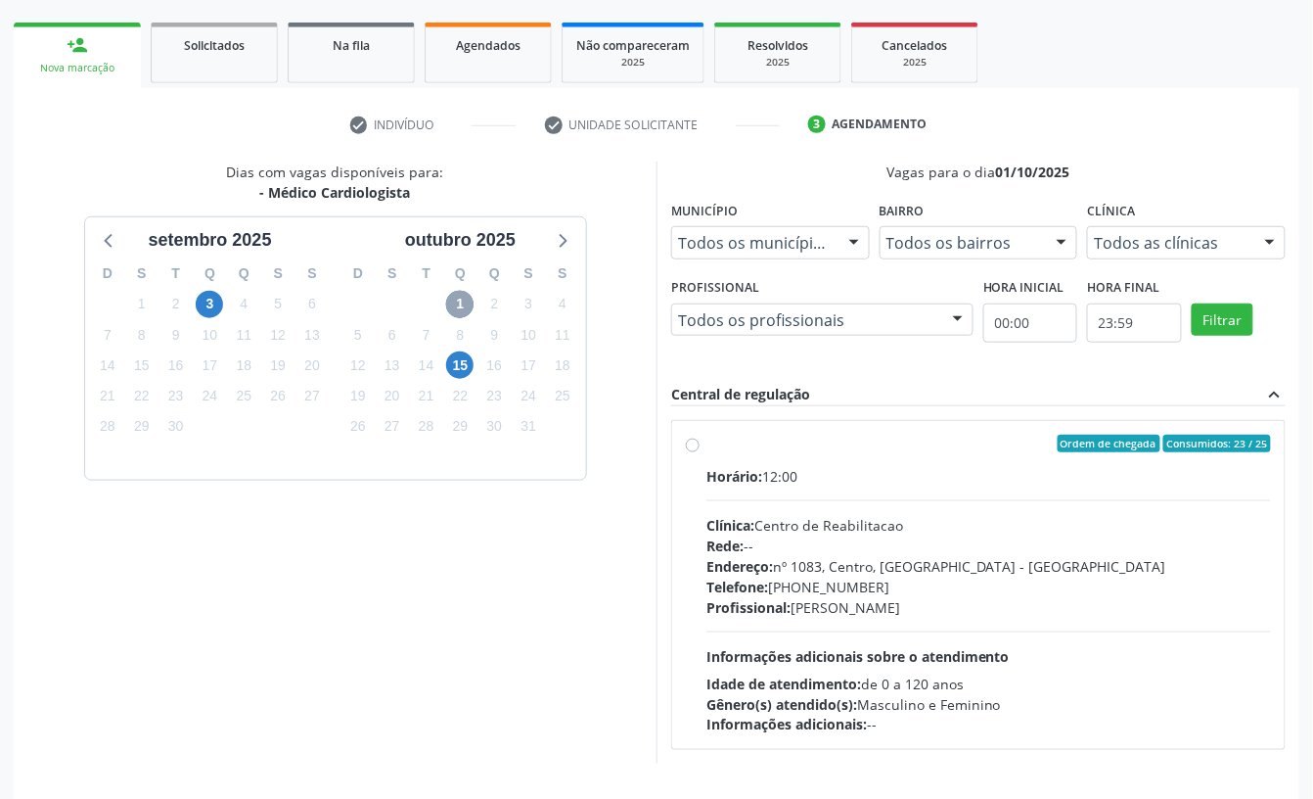
scroll to position [315, 0]
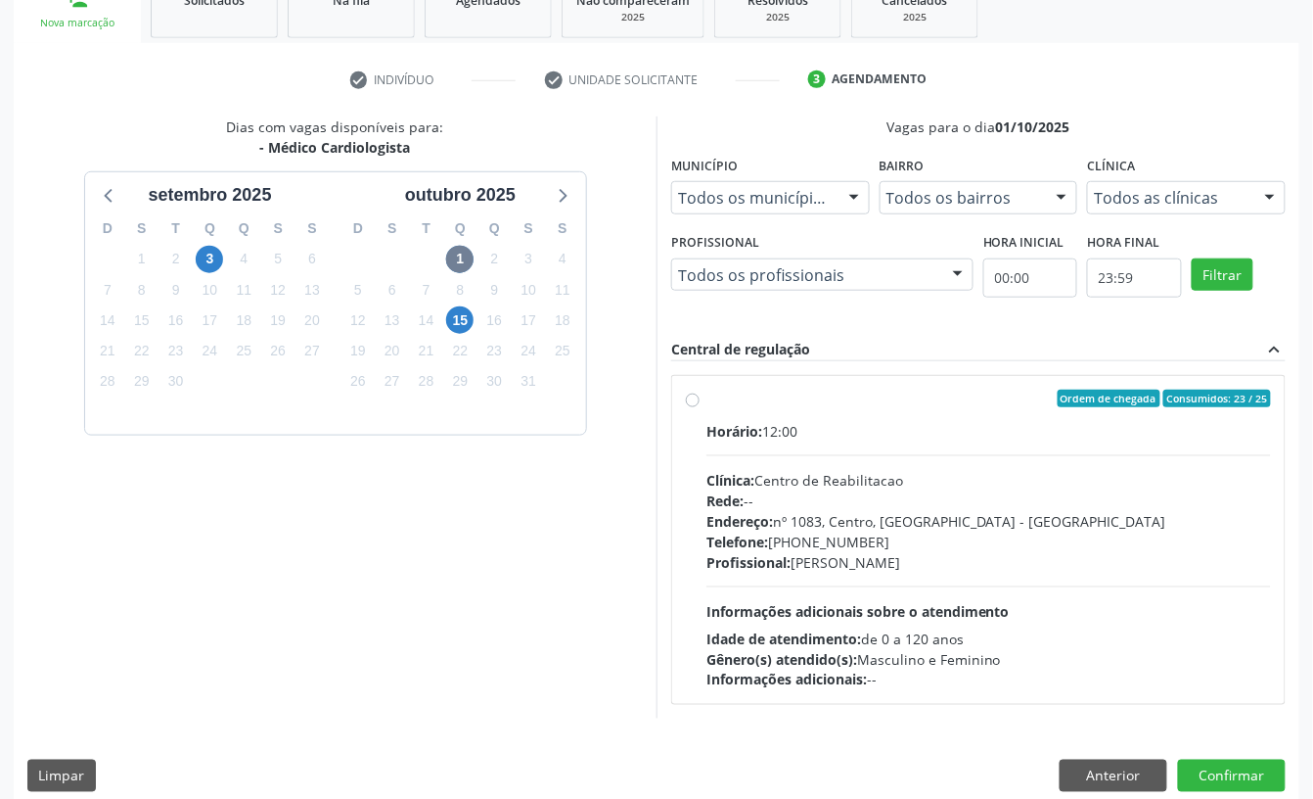
click at [886, 502] on div "Rede: --" at bounding box center [989, 500] width 565 height 21
click at [700, 407] on input "Ordem de chegada Consumidos: 23 / 25 Horário: 12:00 Clínica: Centro de Reabilit…" at bounding box center [693, 399] width 14 height 18
radio input "true"
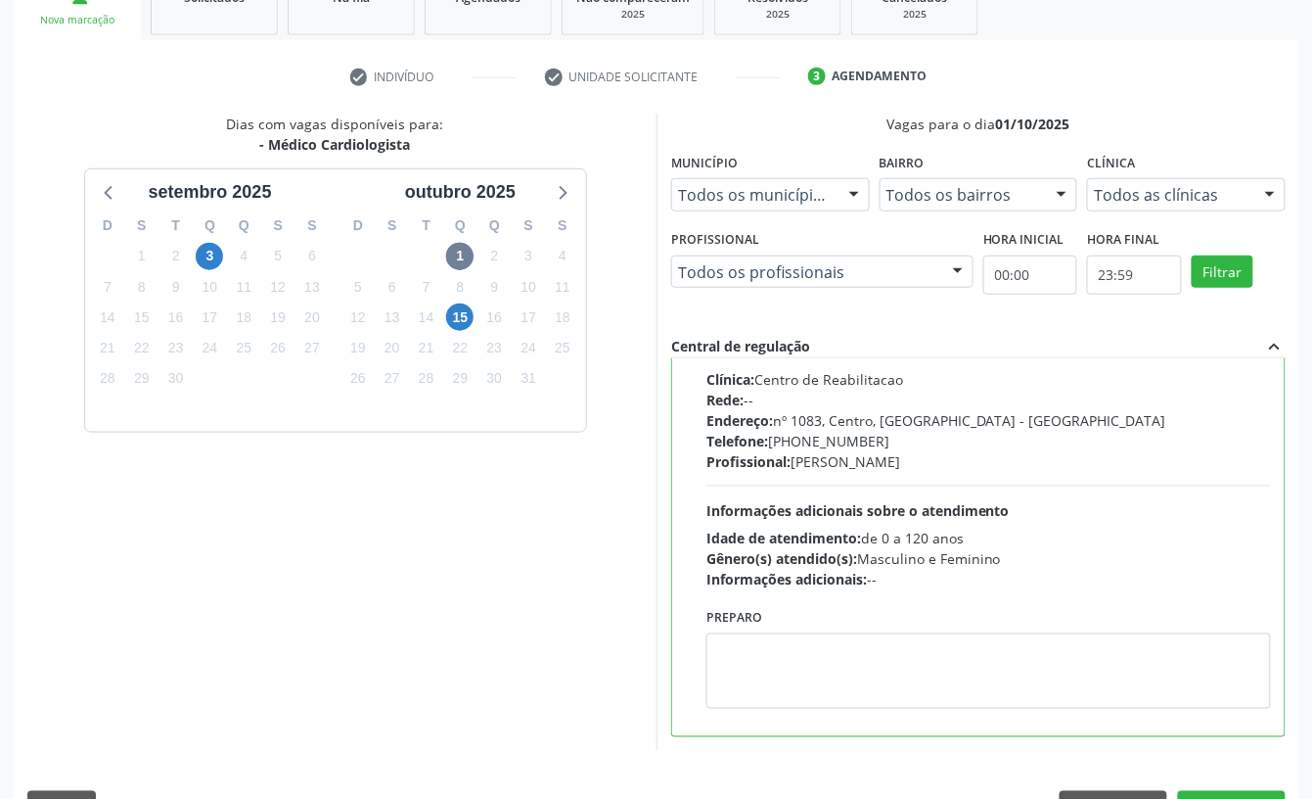
scroll to position [372, 0]
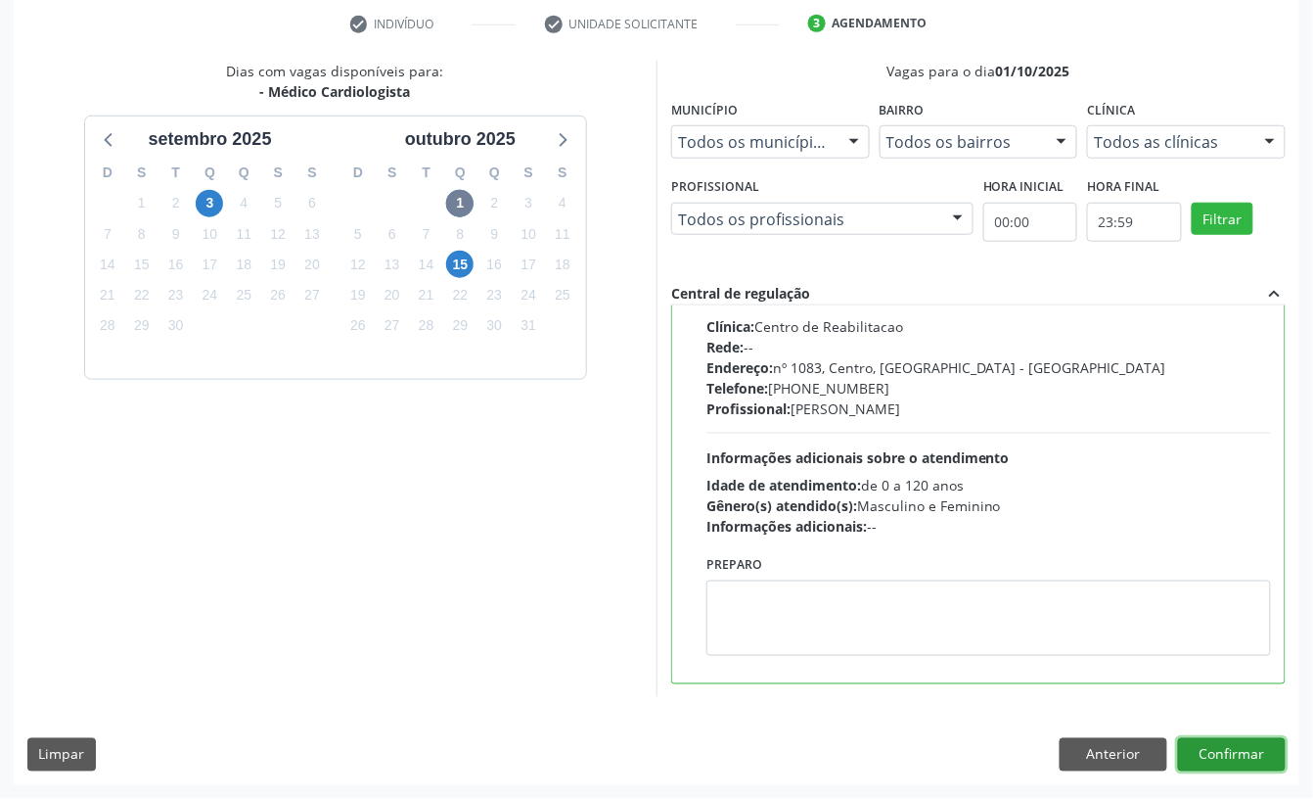
click at [1216, 754] on button "Confirmar" at bounding box center [1232, 754] width 108 height 33
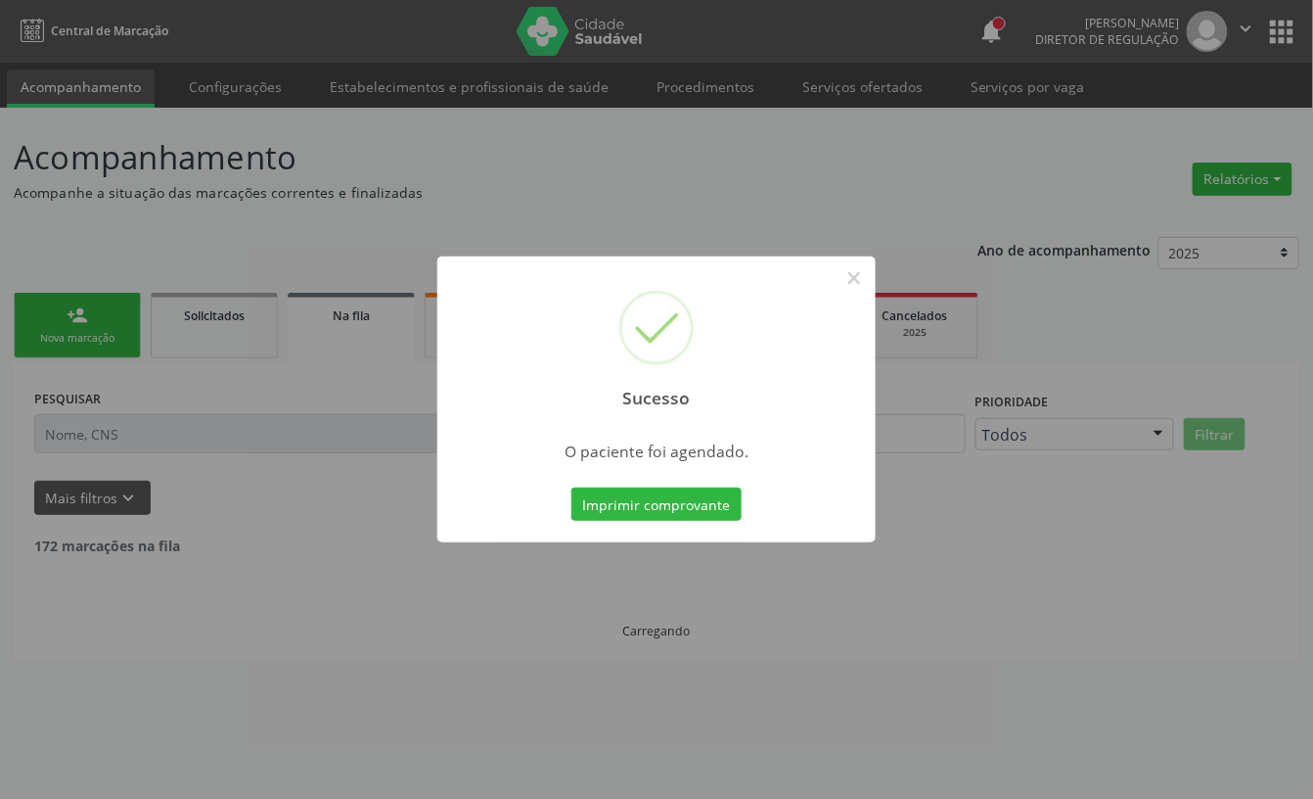
scroll to position [0, 0]
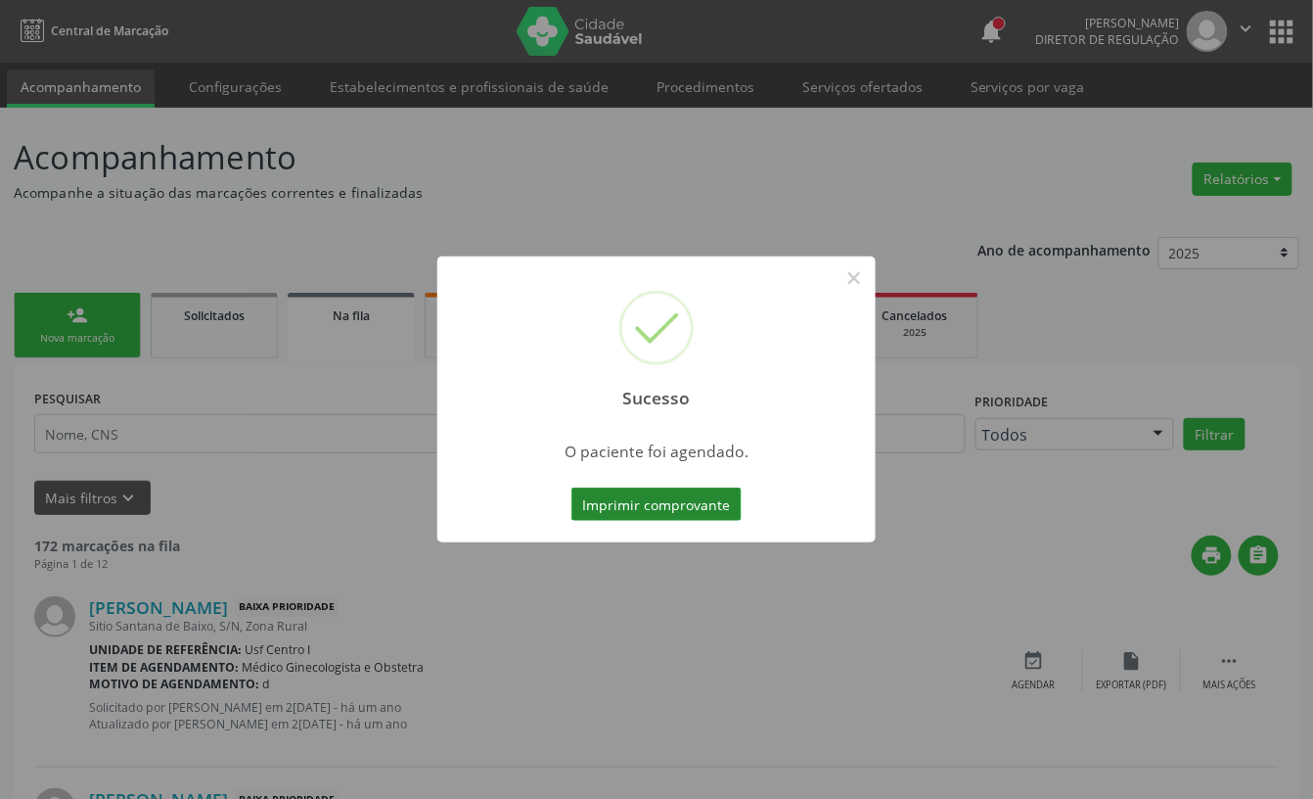
click at [666, 511] on button "Imprimir comprovante" at bounding box center [657, 503] width 170 height 33
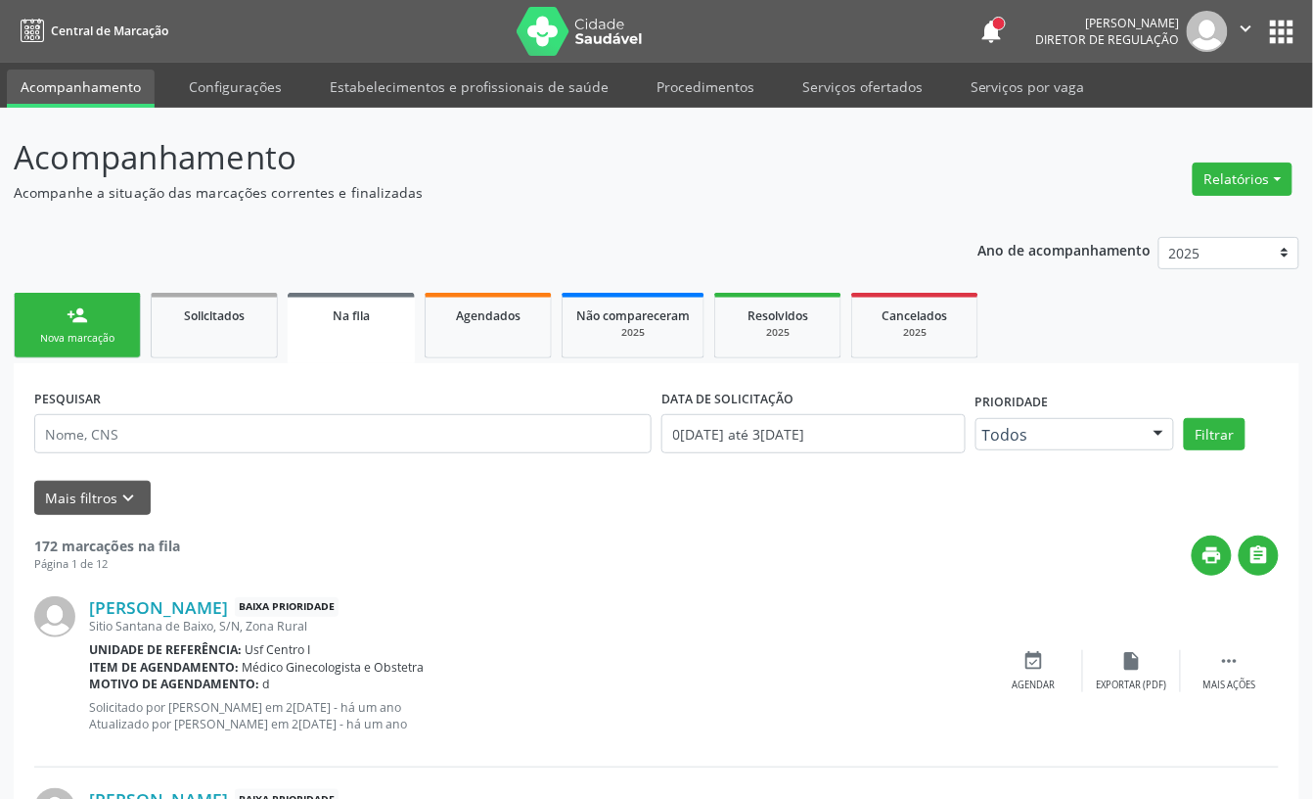
click at [53, 335] on div "Nova marcação" at bounding box center [77, 338] width 98 height 15
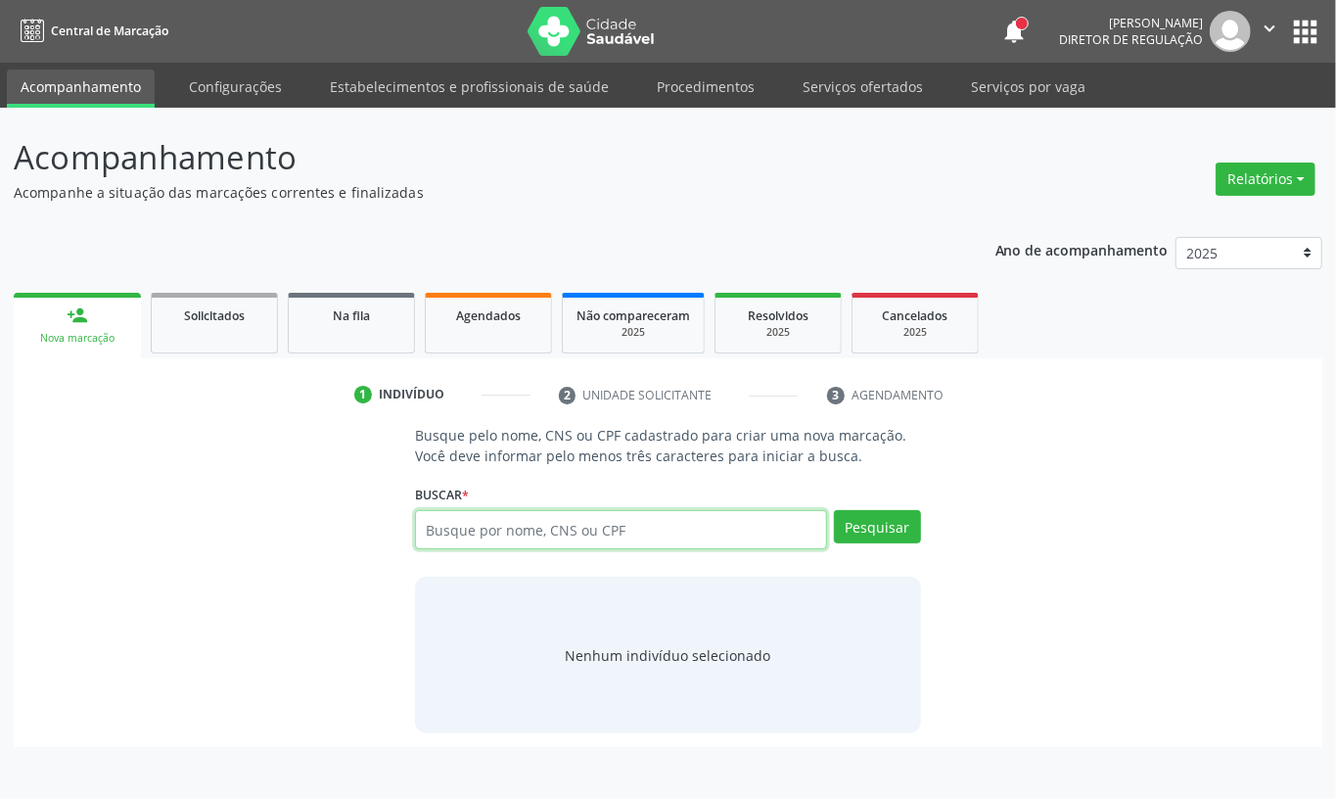
click at [436, 515] on input "text" at bounding box center [621, 529] width 412 height 39
type input "700906975166192"
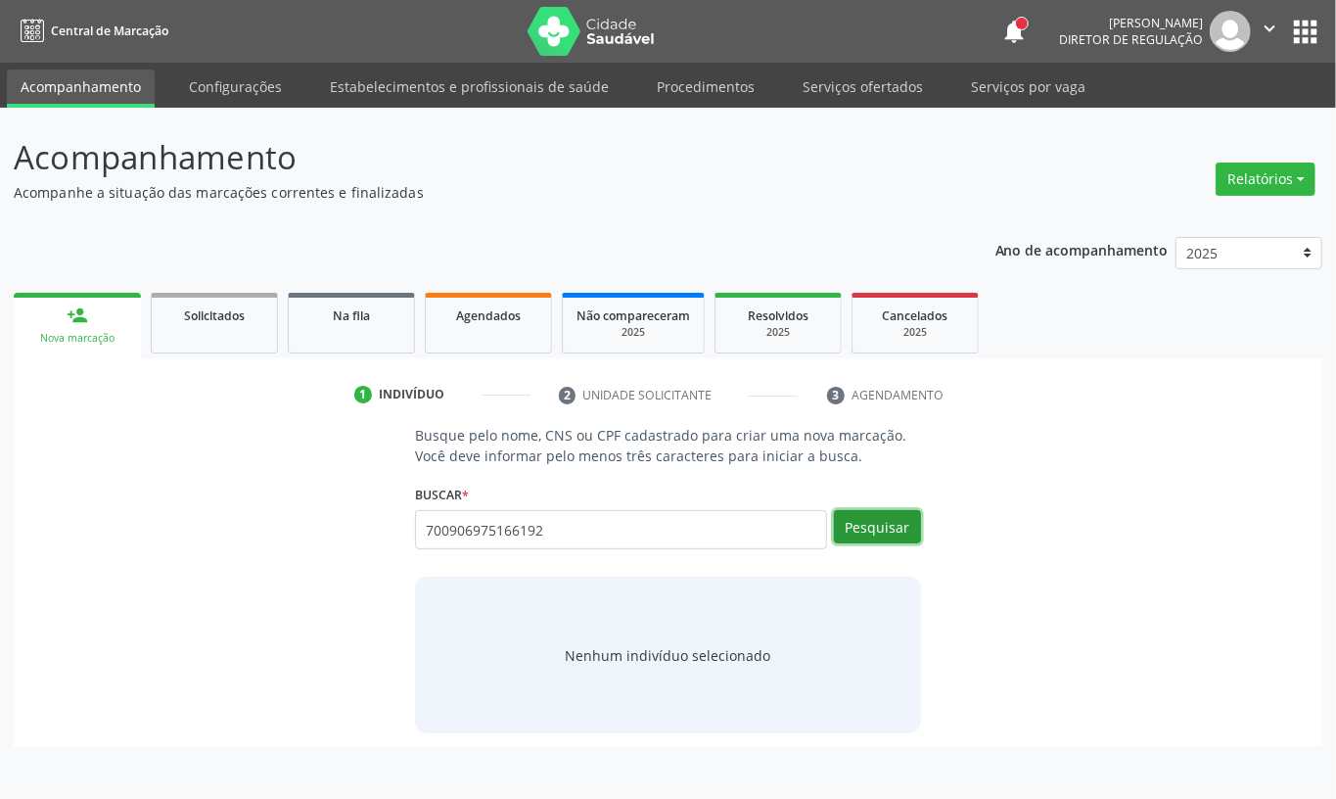
click at [874, 527] on button "Pesquisar" at bounding box center [877, 526] width 87 height 33
type input "700906975166192"
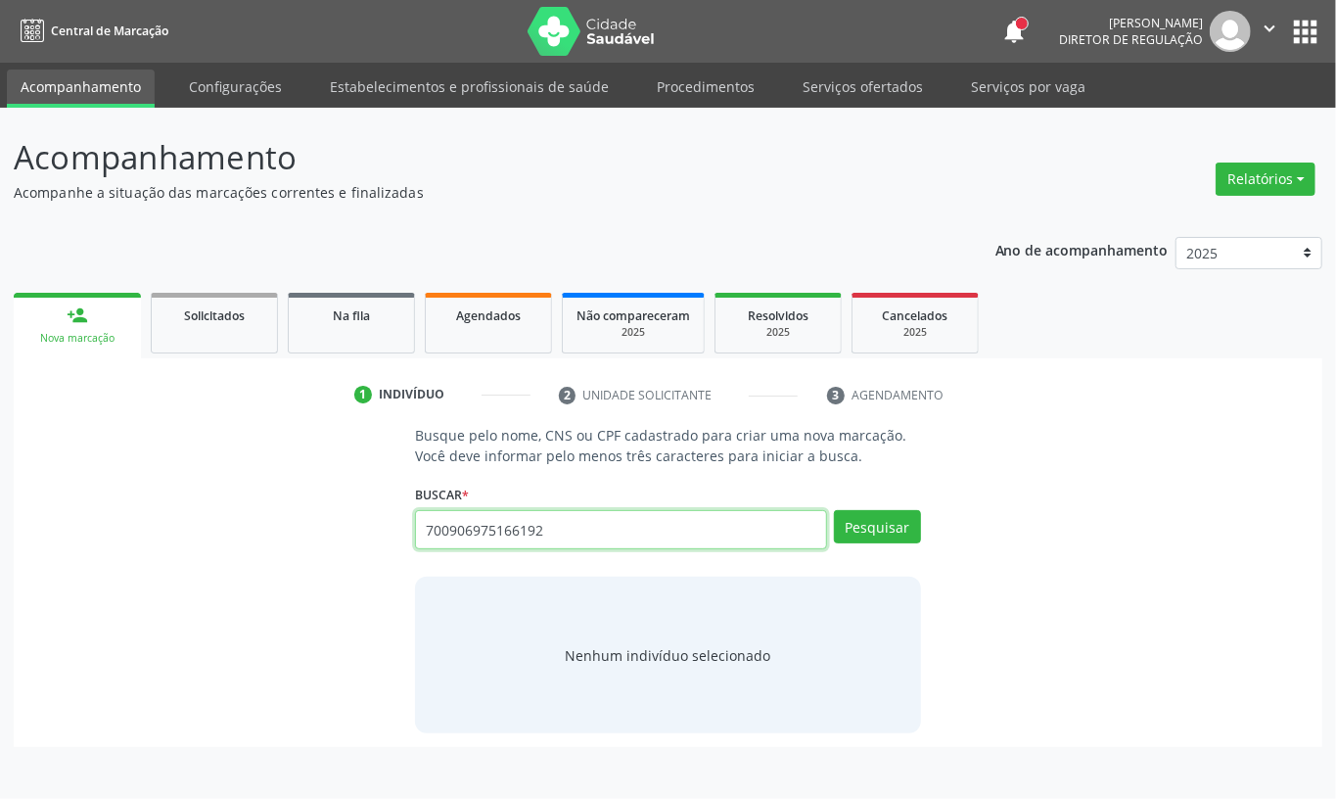
click at [534, 538] on input "700906975166192" at bounding box center [621, 529] width 412 height 39
click at [541, 537] on input "700906975166192" at bounding box center [621, 529] width 412 height 39
click at [627, 549] on input "700906975166192" at bounding box center [621, 529] width 412 height 39
type input "700906975166192"
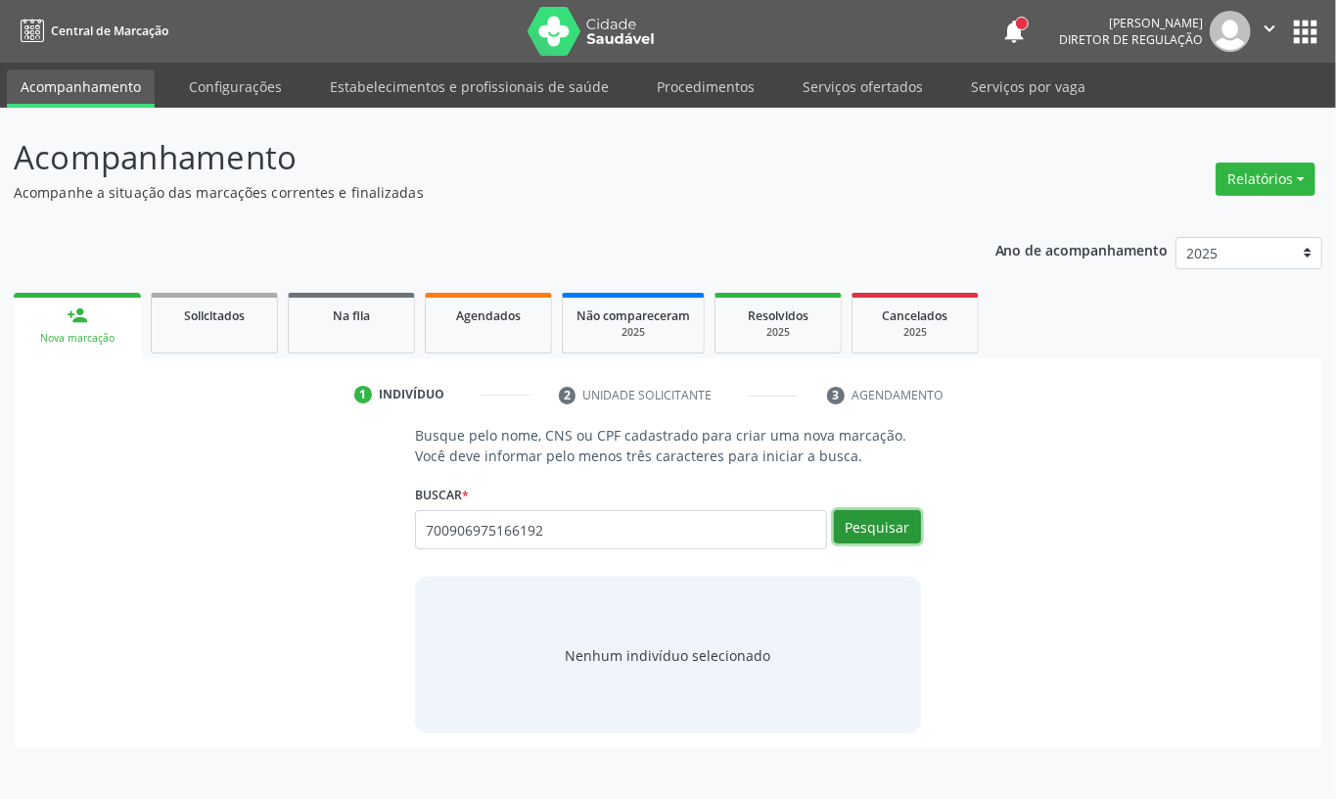
click at [905, 526] on button "Pesquisar" at bounding box center [877, 526] width 87 height 33
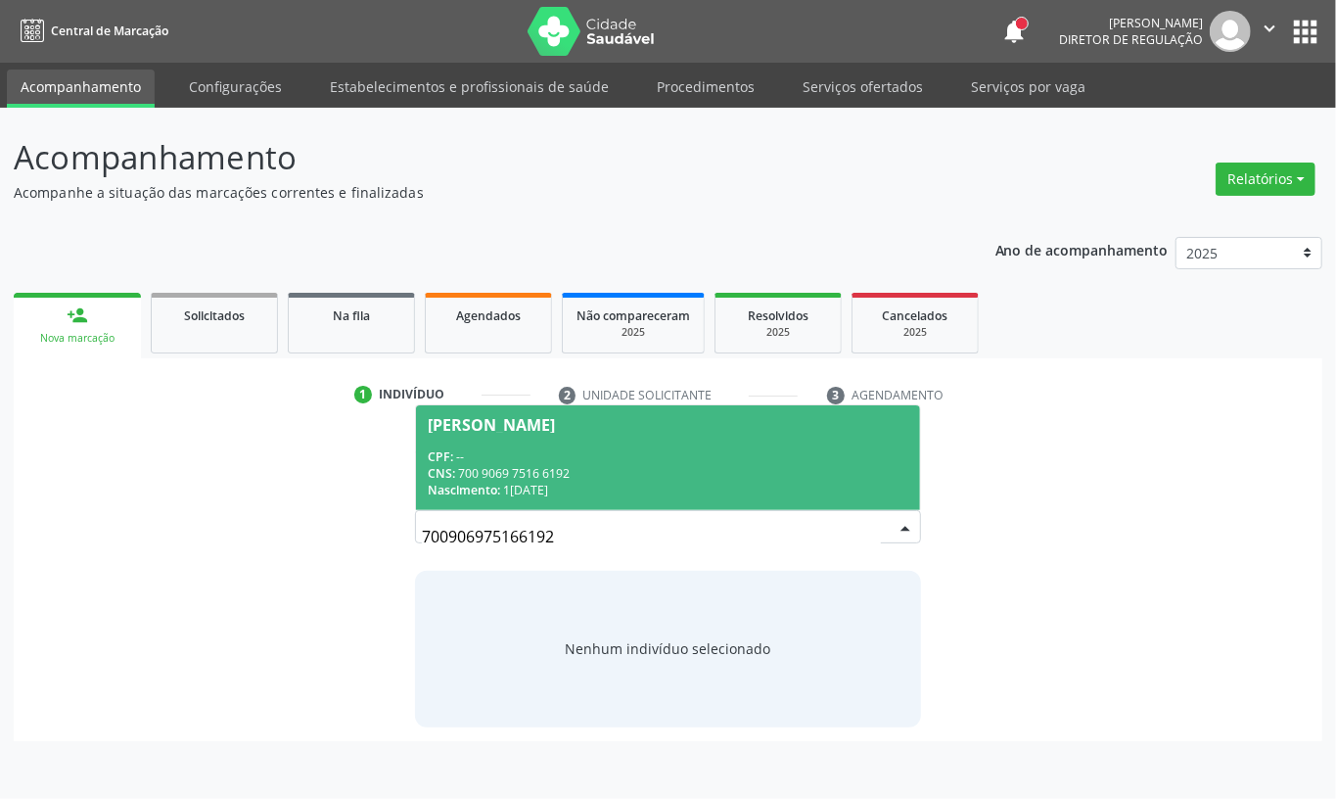
click at [775, 476] on div "CNS: 700 9069 7516 6192" at bounding box center [668, 473] width 481 height 17
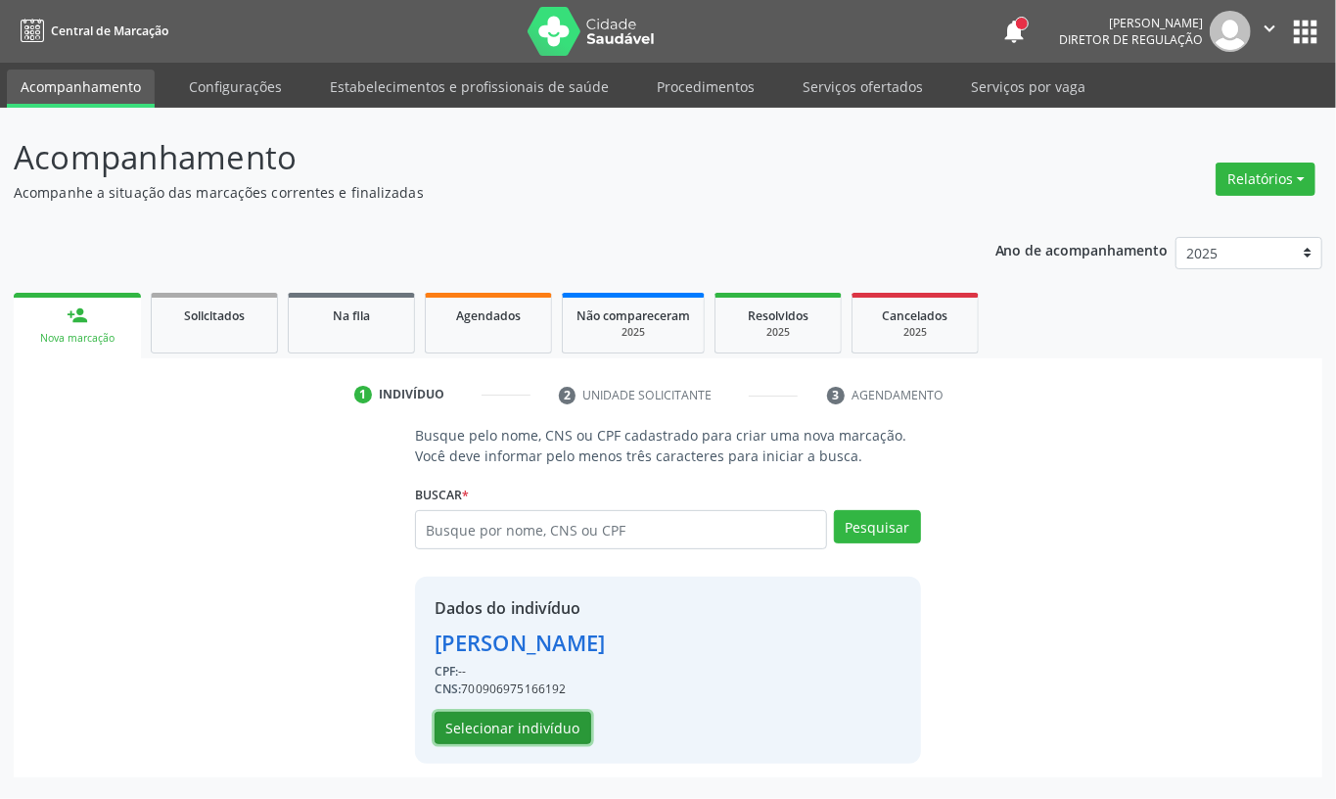
click at [572, 720] on button "Selecionar indivíduo" at bounding box center [513, 728] width 157 height 33
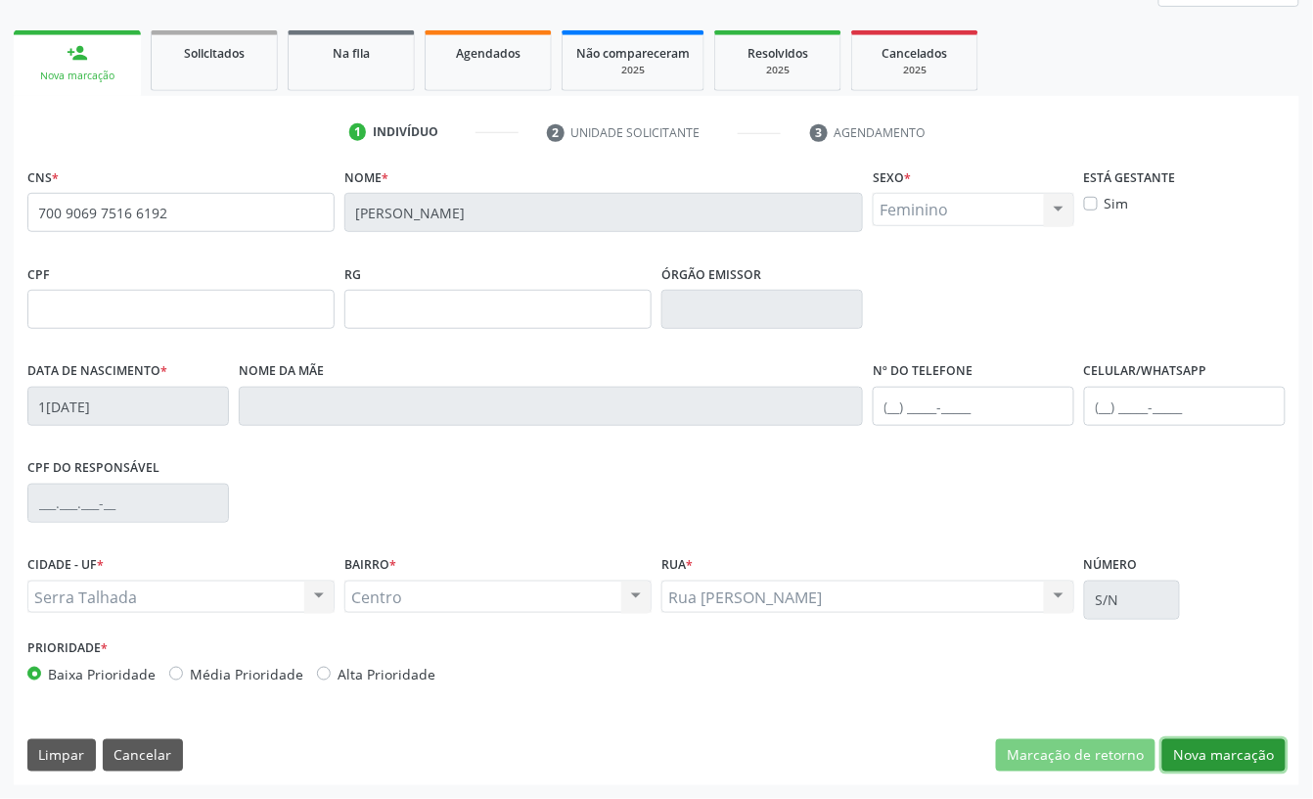
click at [1264, 754] on button "Nova marcação" at bounding box center [1224, 755] width 123 height 33
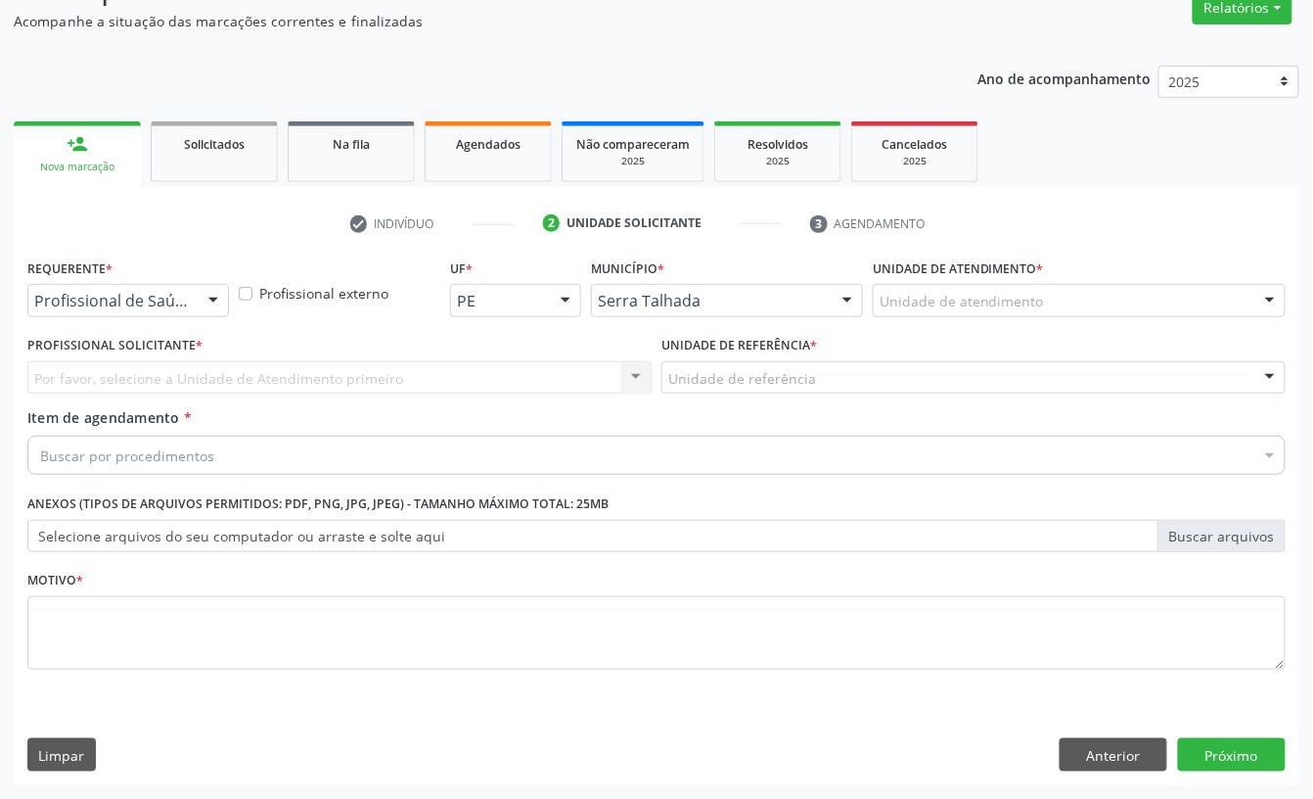
scroll to position [173, 0]
click at [110, 317] on div "Requerente * Profissional de Saúde Profissional de Saúde Paciente Nenhum result…" at bounding box center [128, 291] width 211 height 76
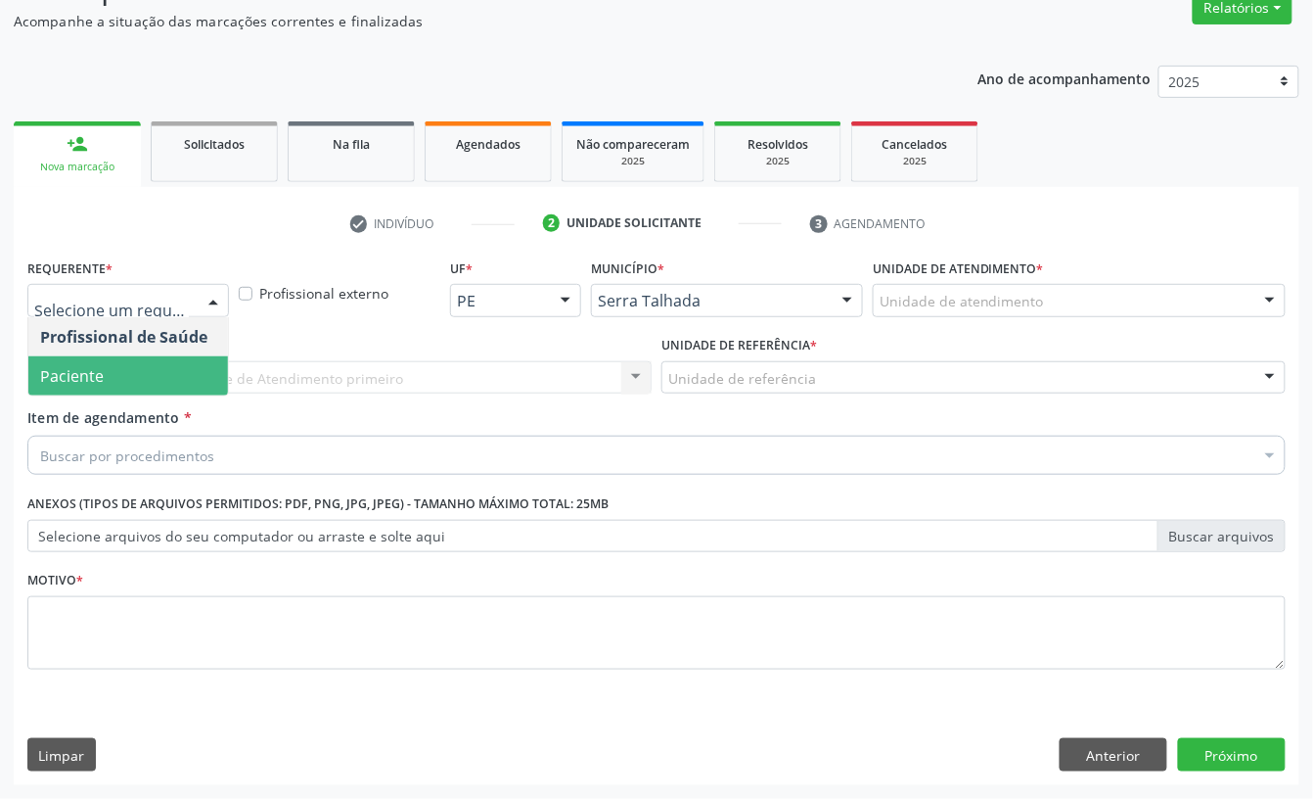
click at [75, 360] on span "Paciente" at bounding box center [128, 375] width 200 height 39
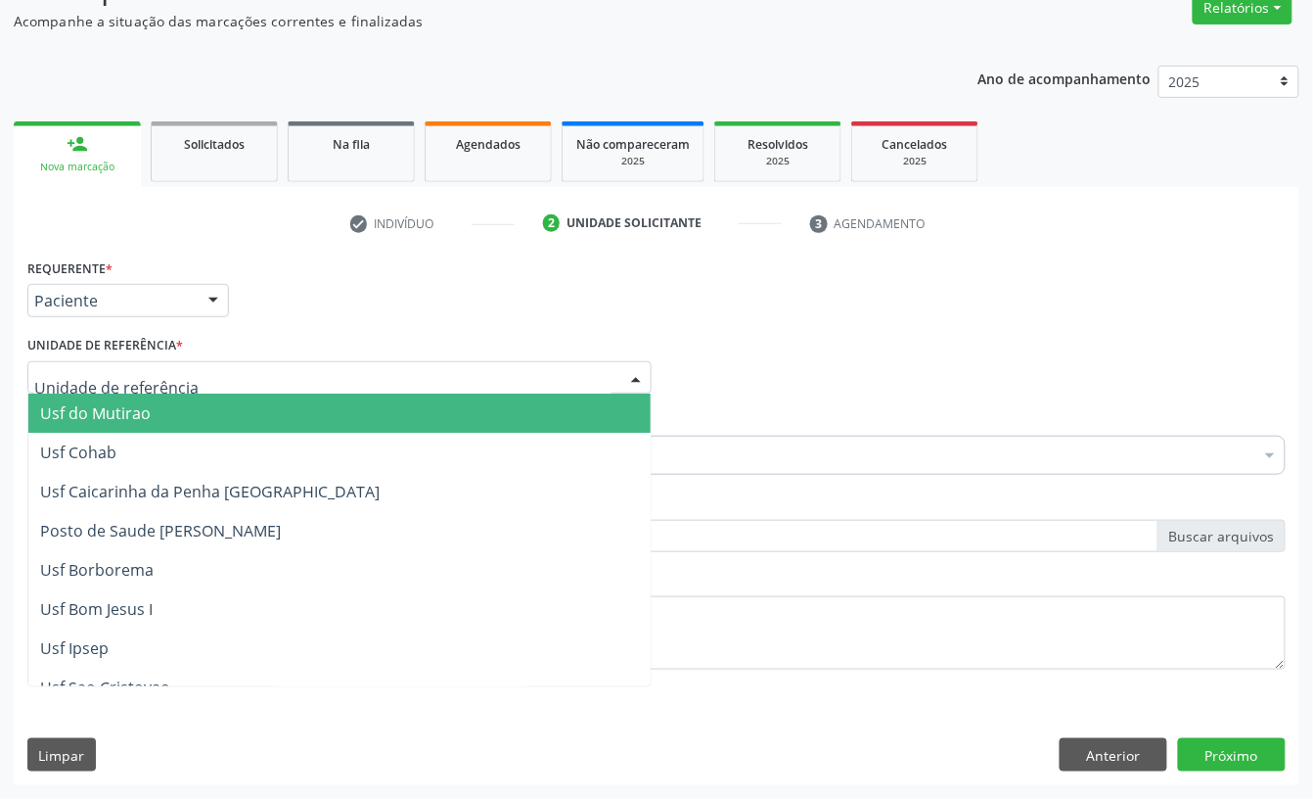
click at [75, 361] on div at bounding box center [339, 377] width 624 height 33
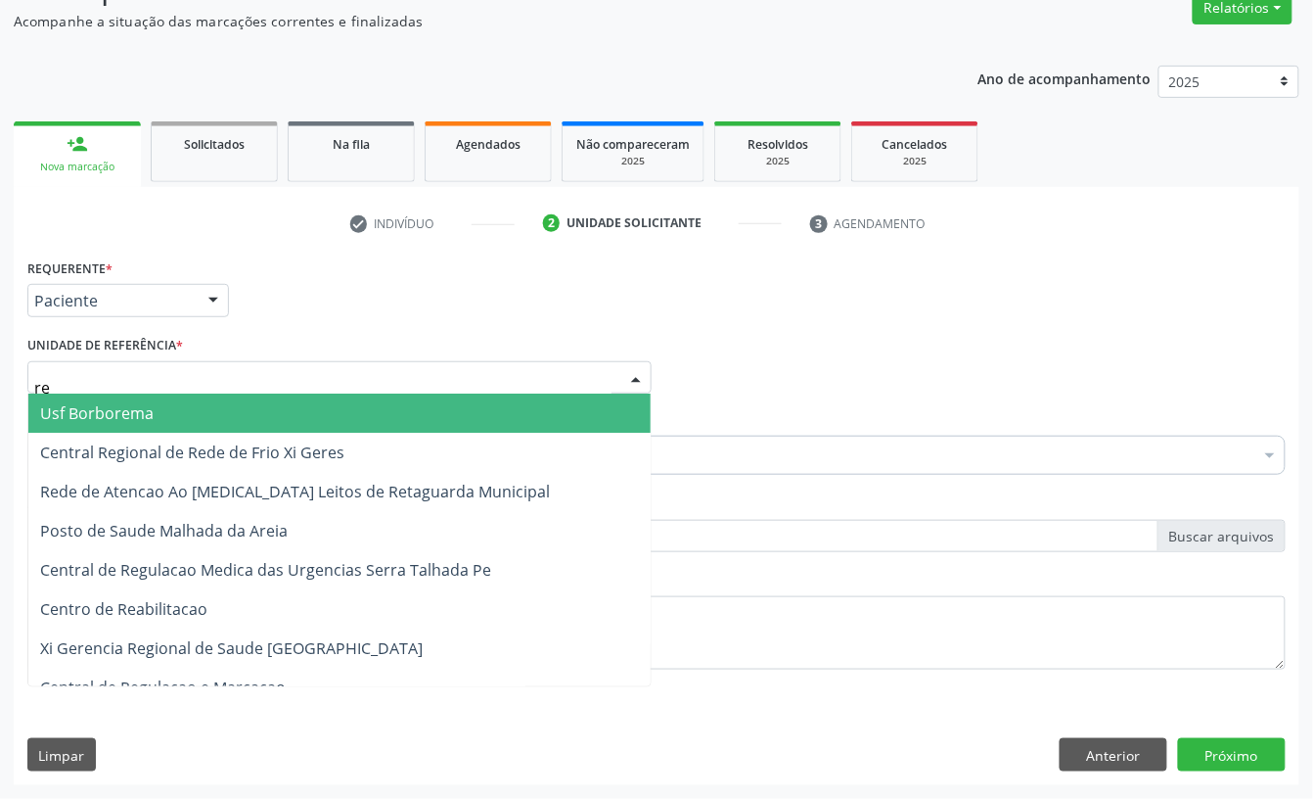
type input "rea"
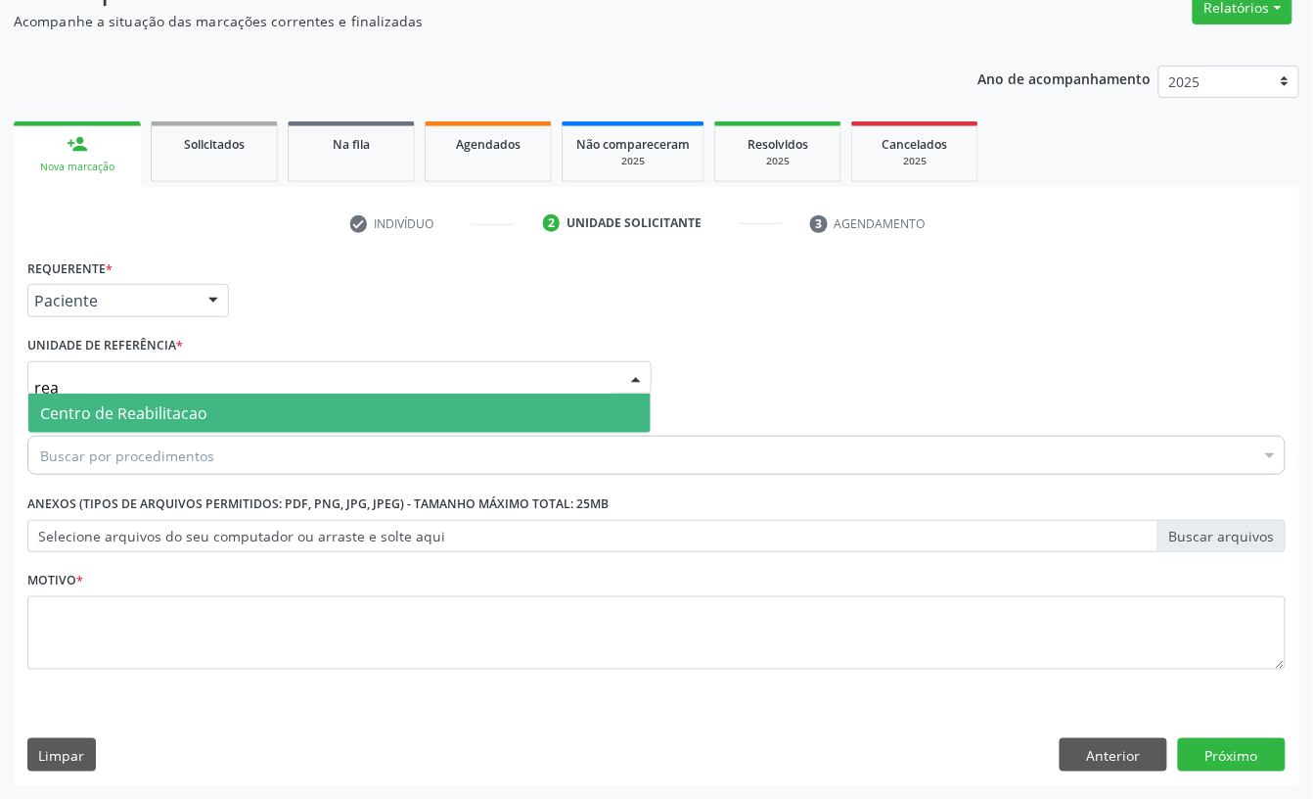
click at [69, 404] on span "Centro de Reabilitacao" at bounding box center [123, 413] width 167 height 22
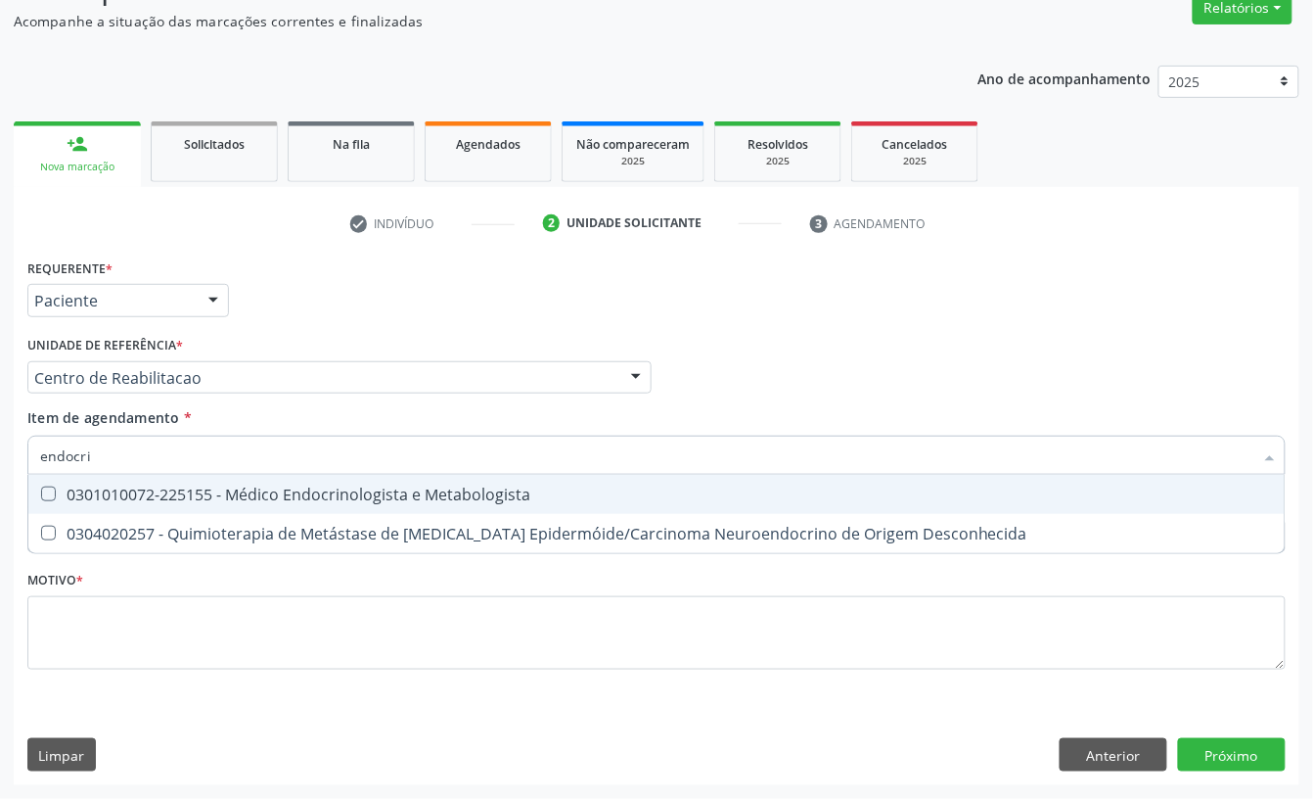
type input "endocrin"
click at [80, 486] on div "0301010072-225155 - Médico Endocrinologista e Metabologista" at bounding box center [656, 494] width 1233 height 16
checkbox Metabologista "true"
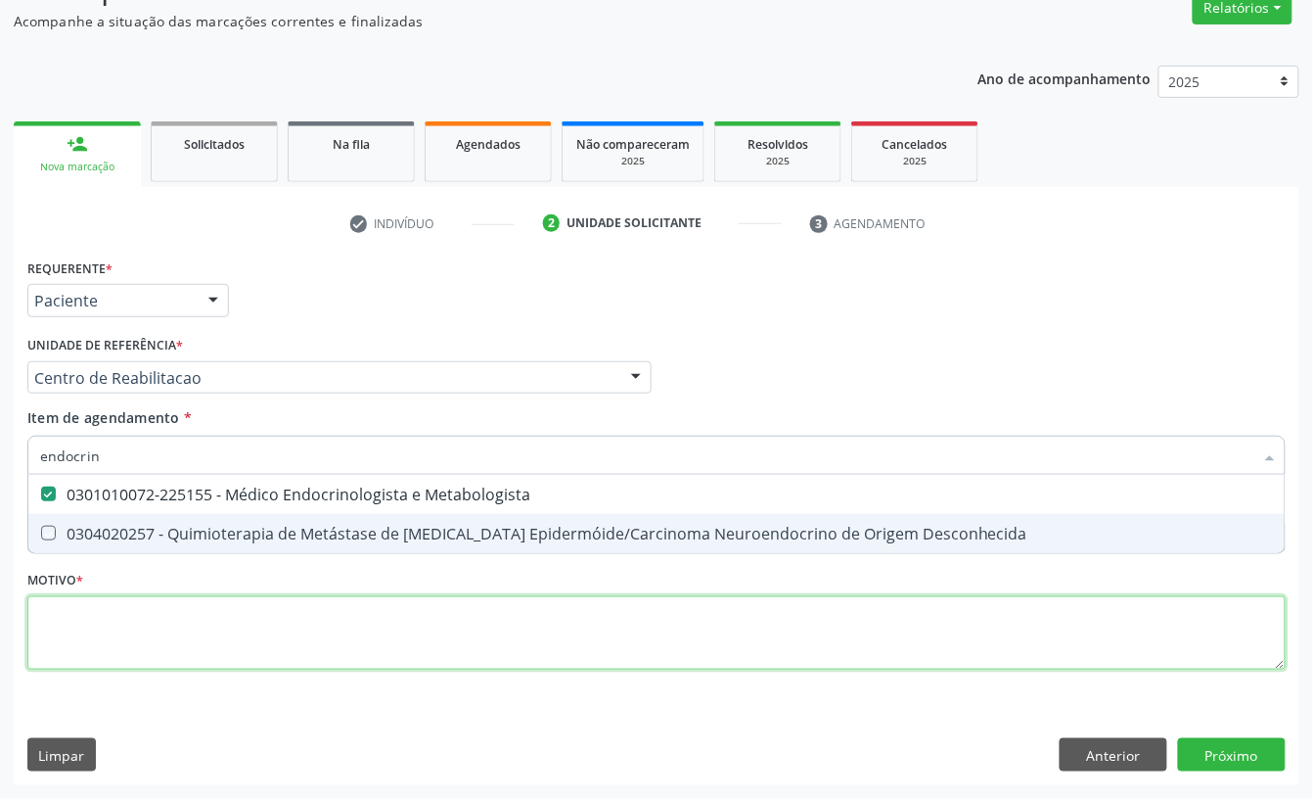
click at [87, 616] on div "Requerente * Paciente Profissional de Saúde Paciente Nenhum resultado encontrad…" at bounding box center [656, 474] width 1259 height 443
checkbox Desconhecida "true"
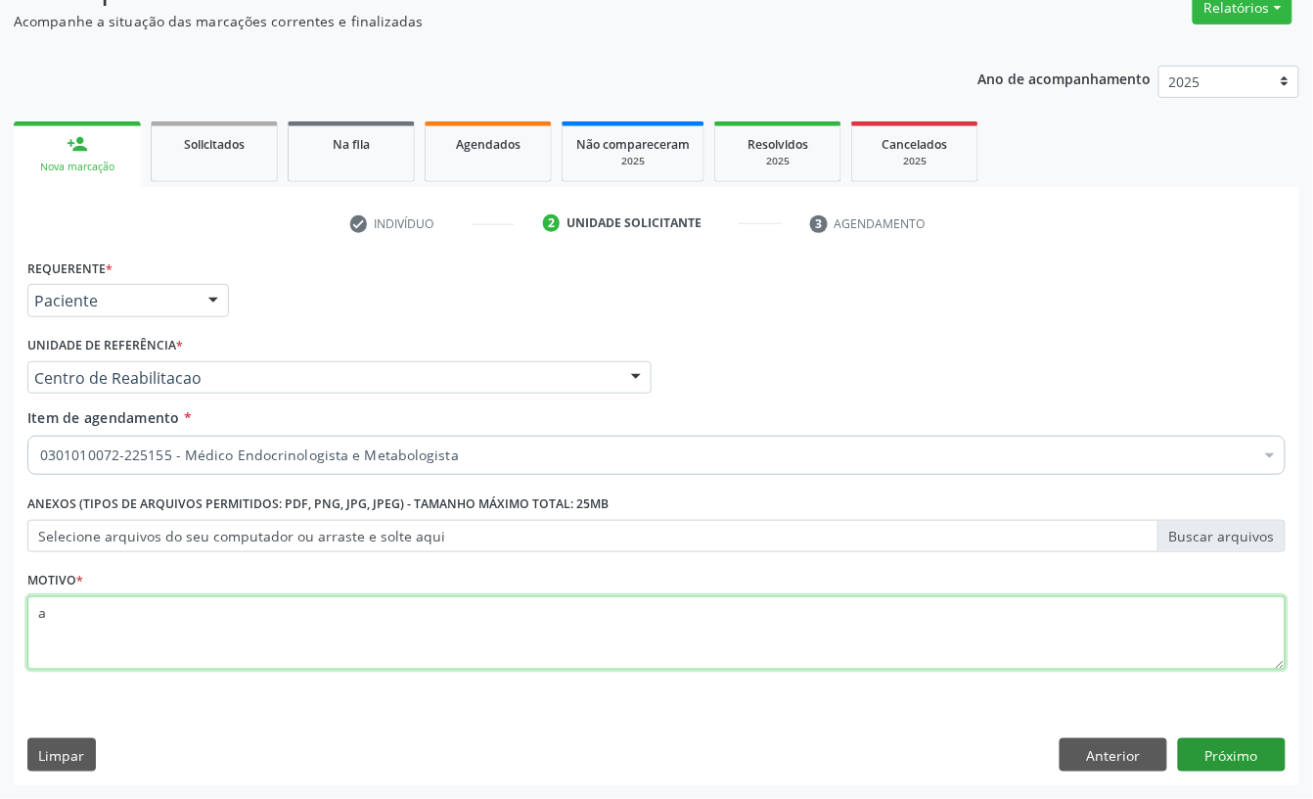
type textarea "a"
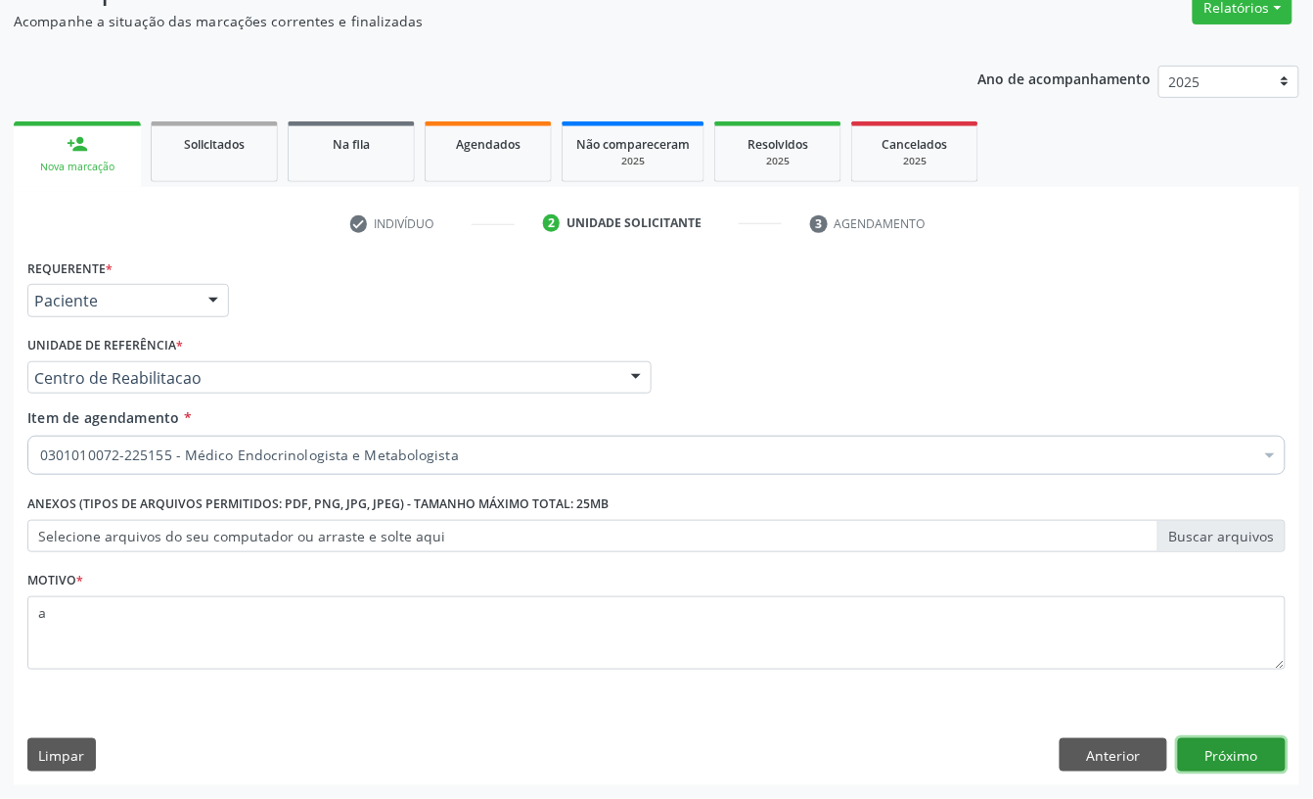
click at [1250, 752] on button "Próximo" at bounding box center [1232, 754] width 108 height 33
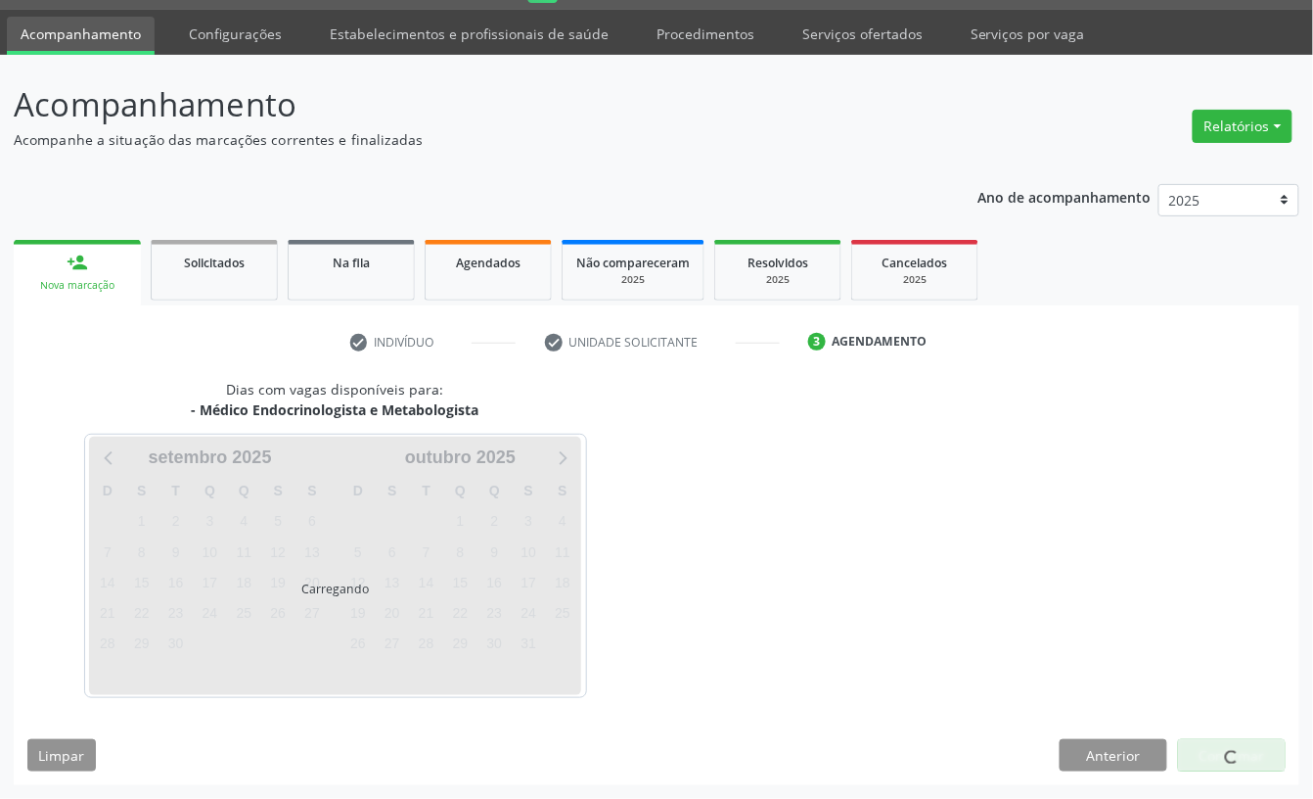
scroll to position [55, 0]
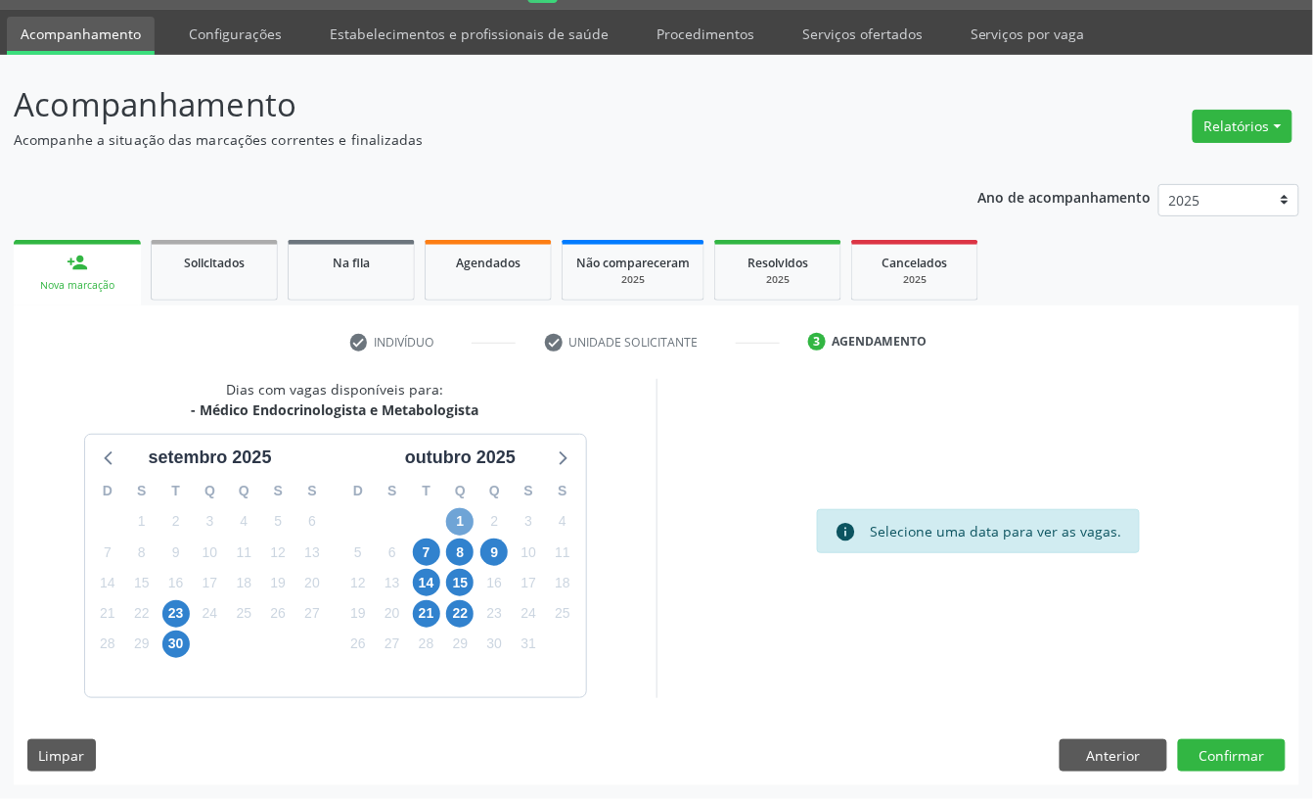
click at [464, 510] on span "1" at bounding box center [459, 521] width 27 height 27
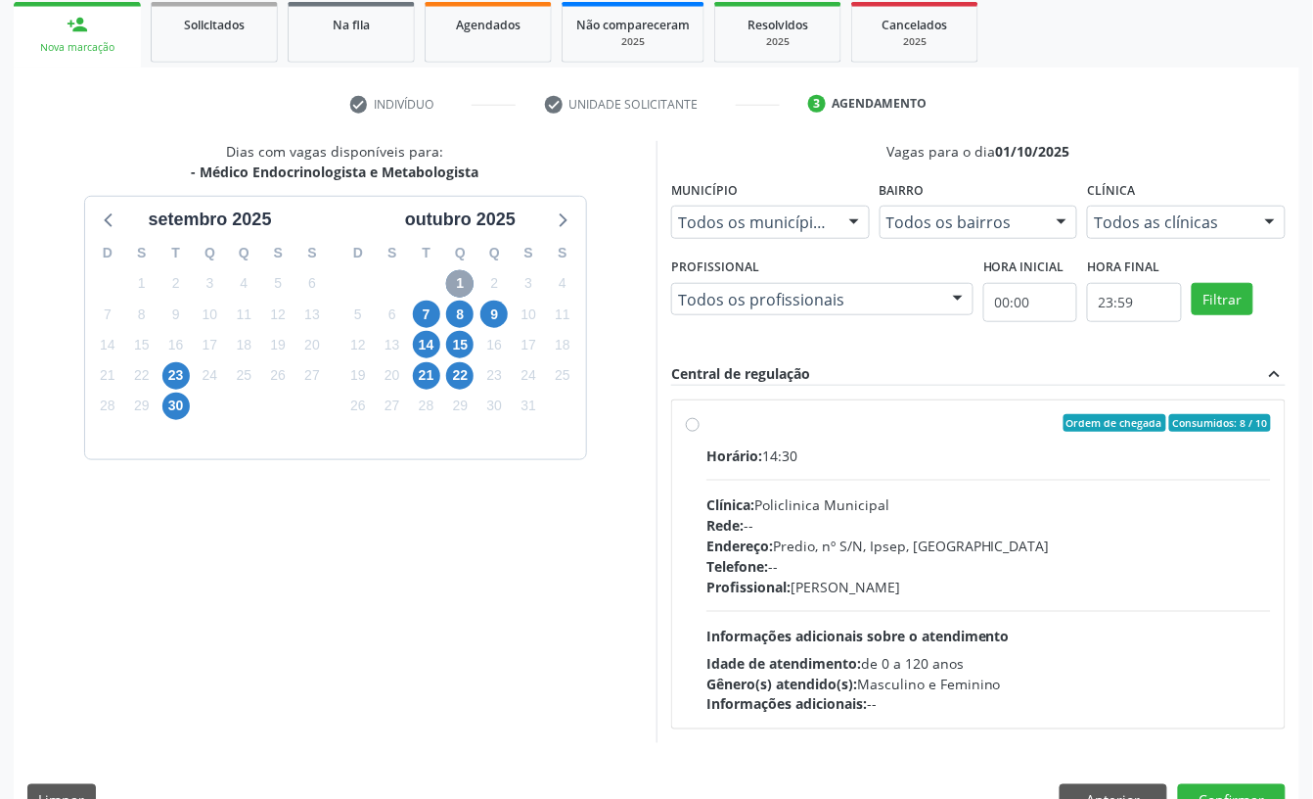
scroll to position [315, 0]
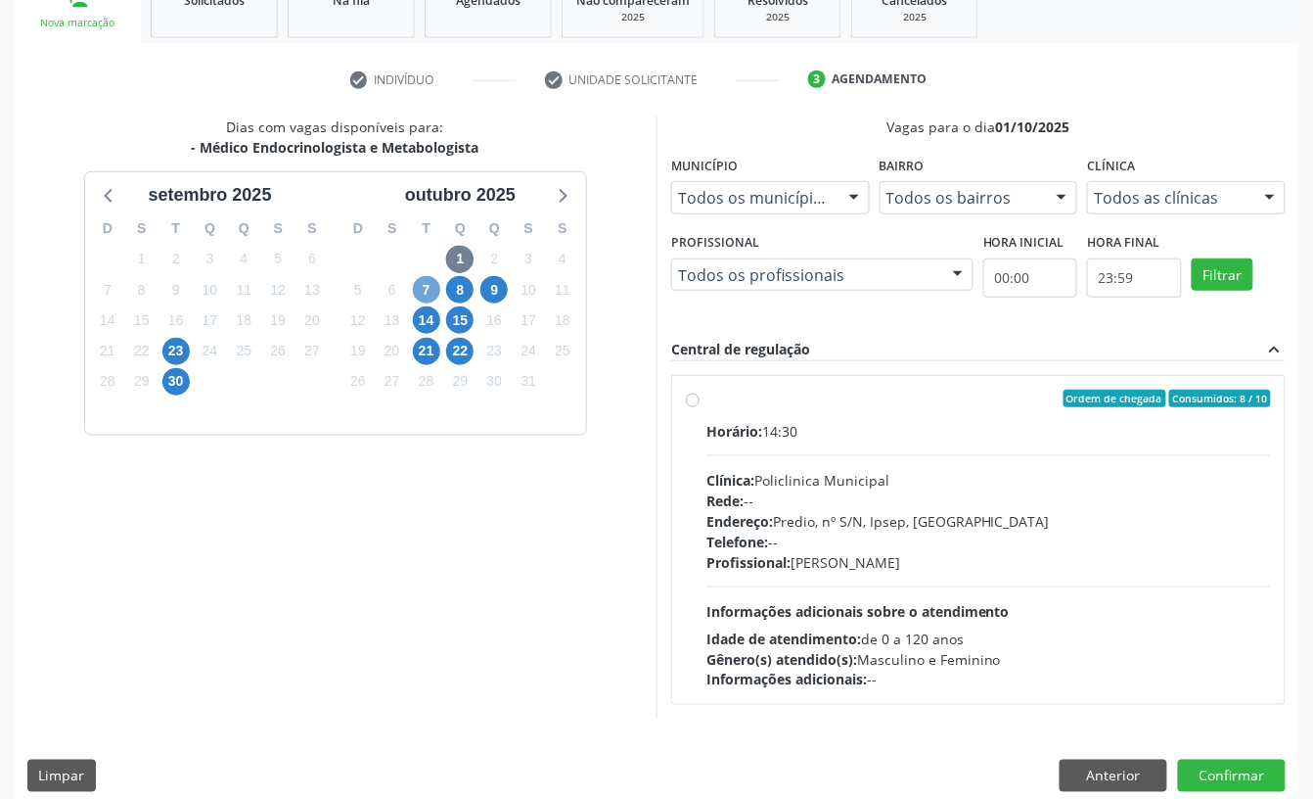
click at [433, 288] on span "7" at bounding box center [426, 289] width 27 height 27
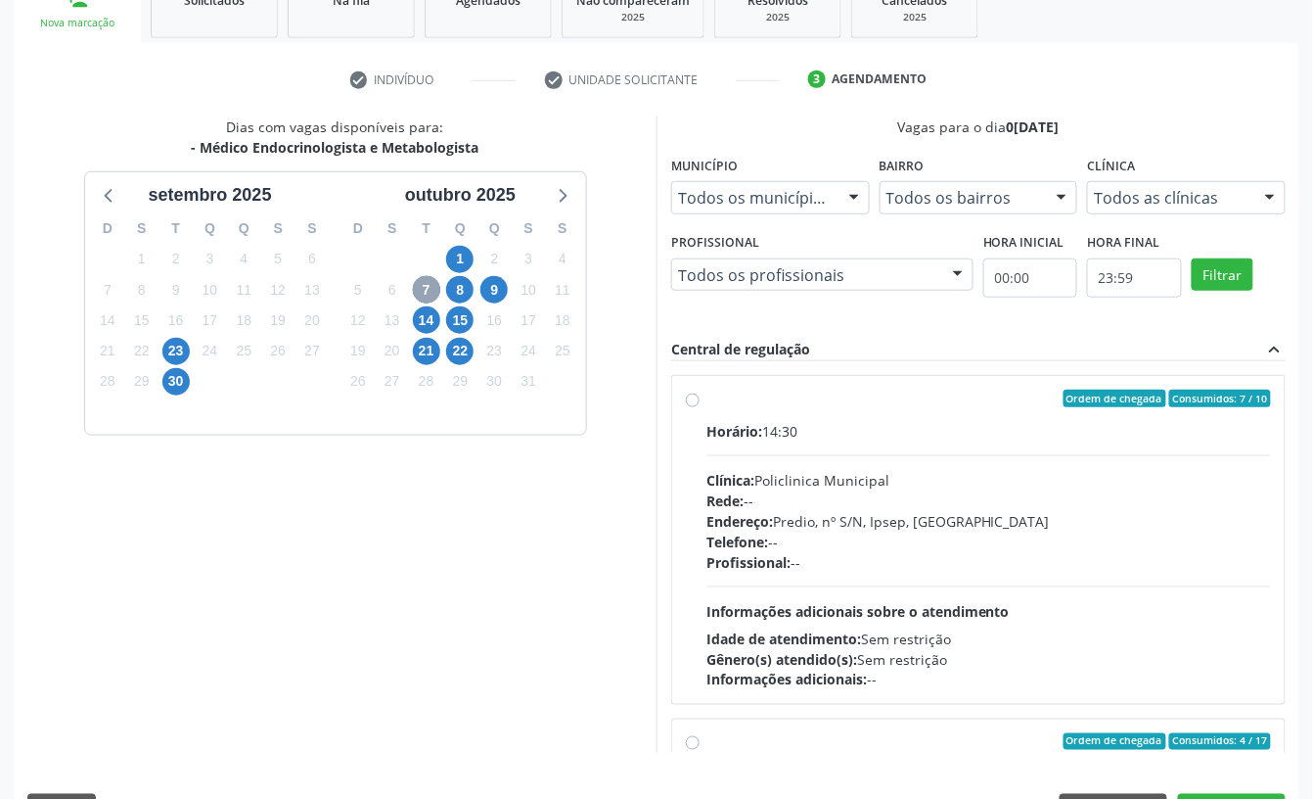
scroll to position [130, 0]
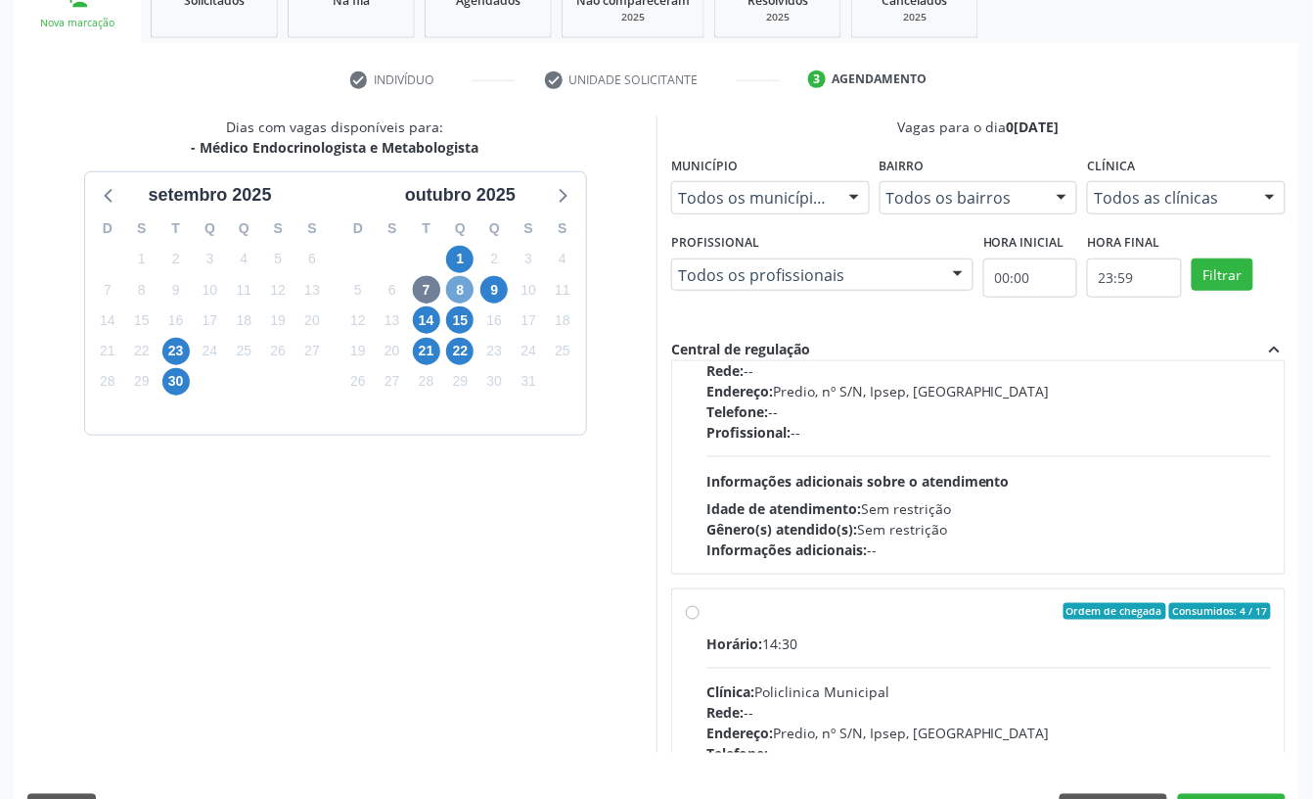
click at [455, 291] on span "8" at bounding box center [459, 289] width 27 height 27
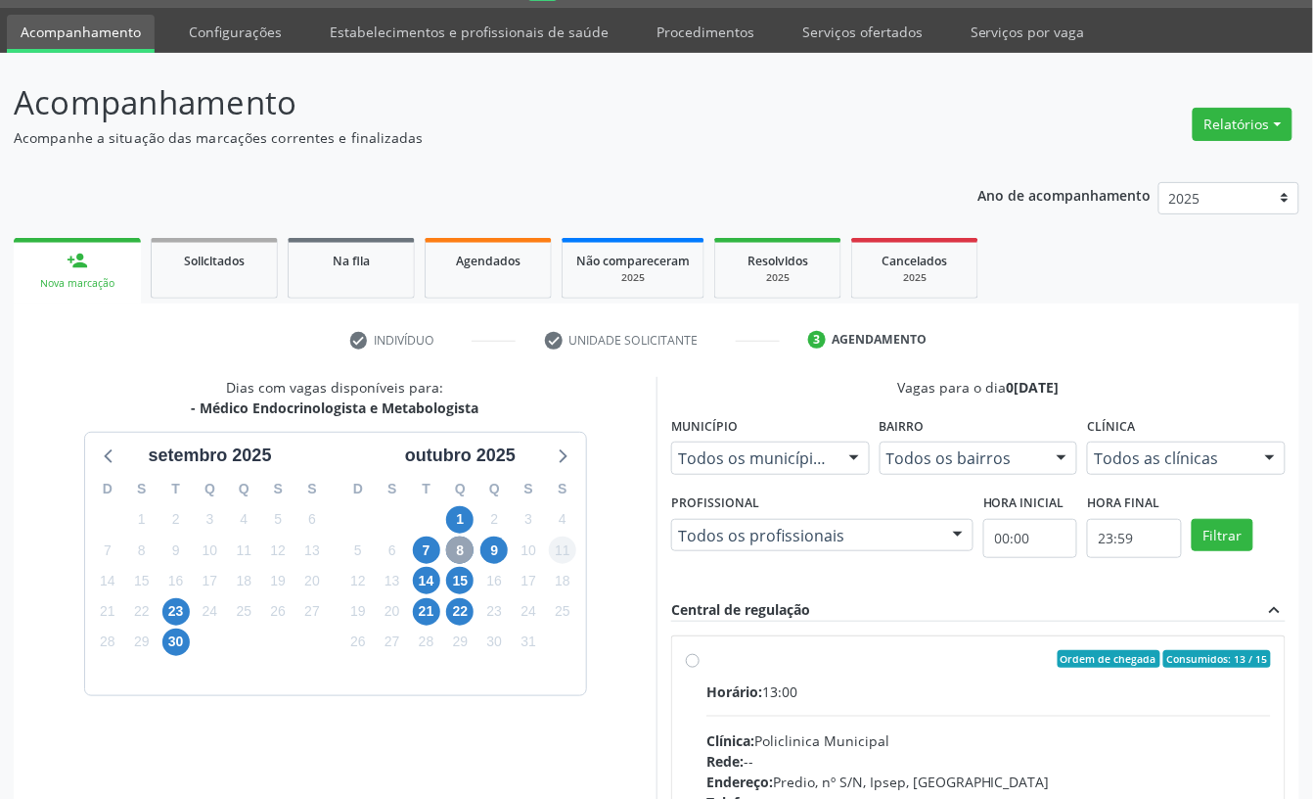
scroll to position [315, 0]
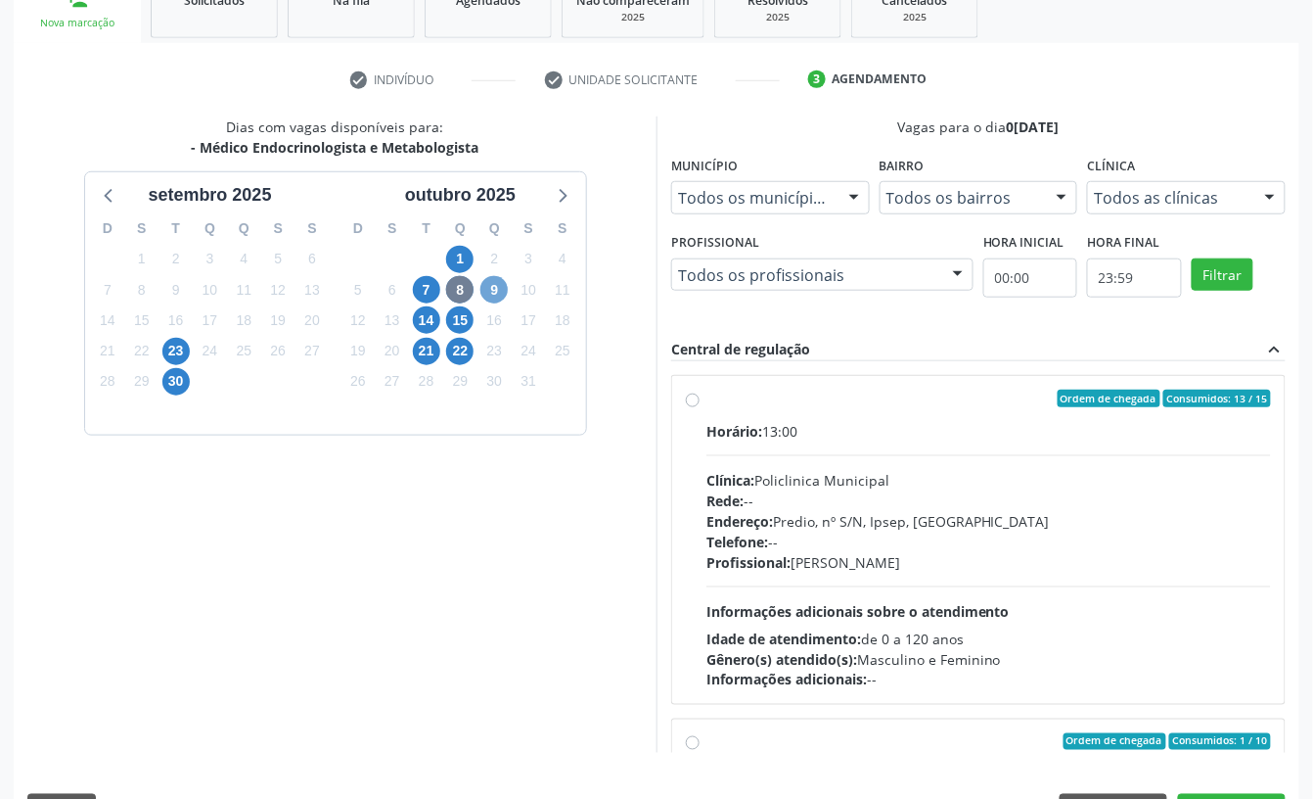
click at [489, 296] on span "9" at bounding box center [494, 289] width 27 height 27
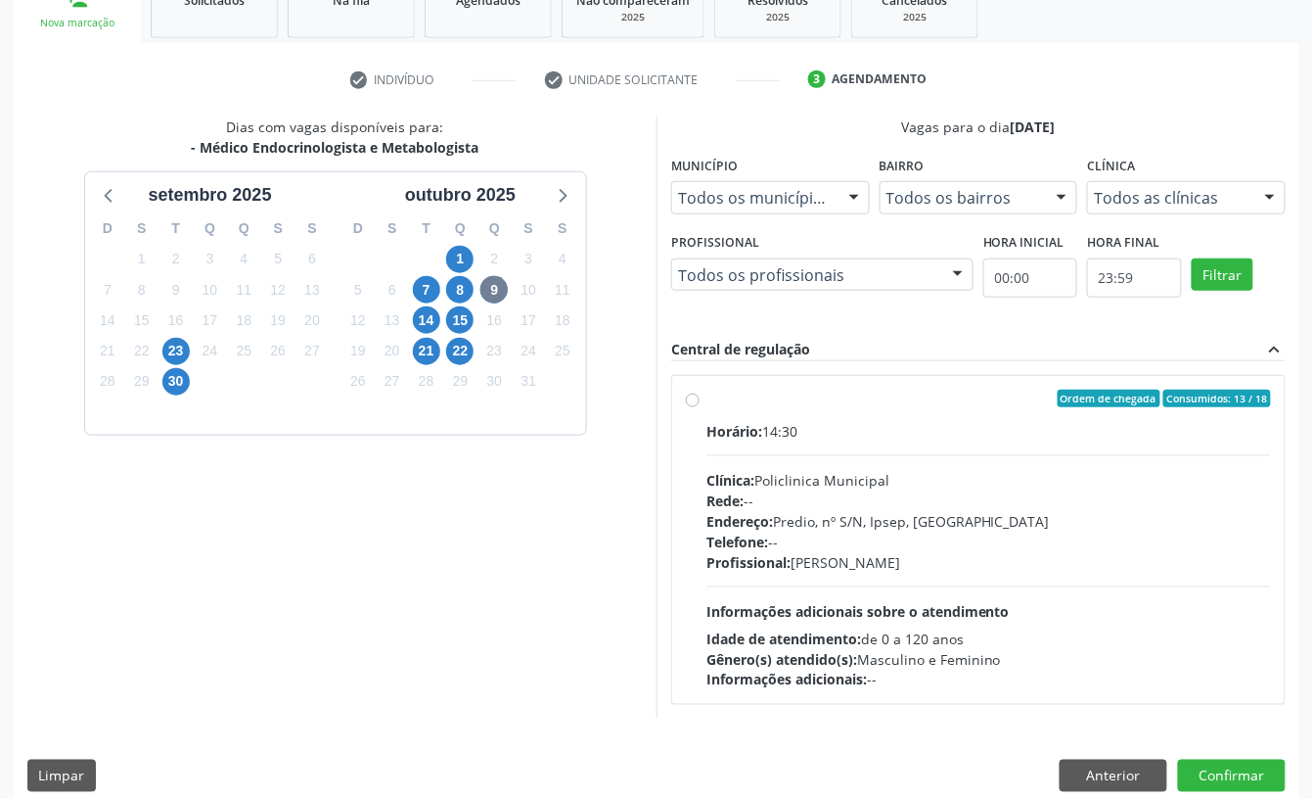
click at [785, 425] on div "Horário: 14:30" at bounding box center [989, 431] width 565 height 21
click at [700, 407] on input "Ordem de chegada Consumidos: 13 / 18 Horário: 14:30 Clínica: Policlinica Munici…" at bounding box center [693, 399] width 14 height 18
radio input "true"
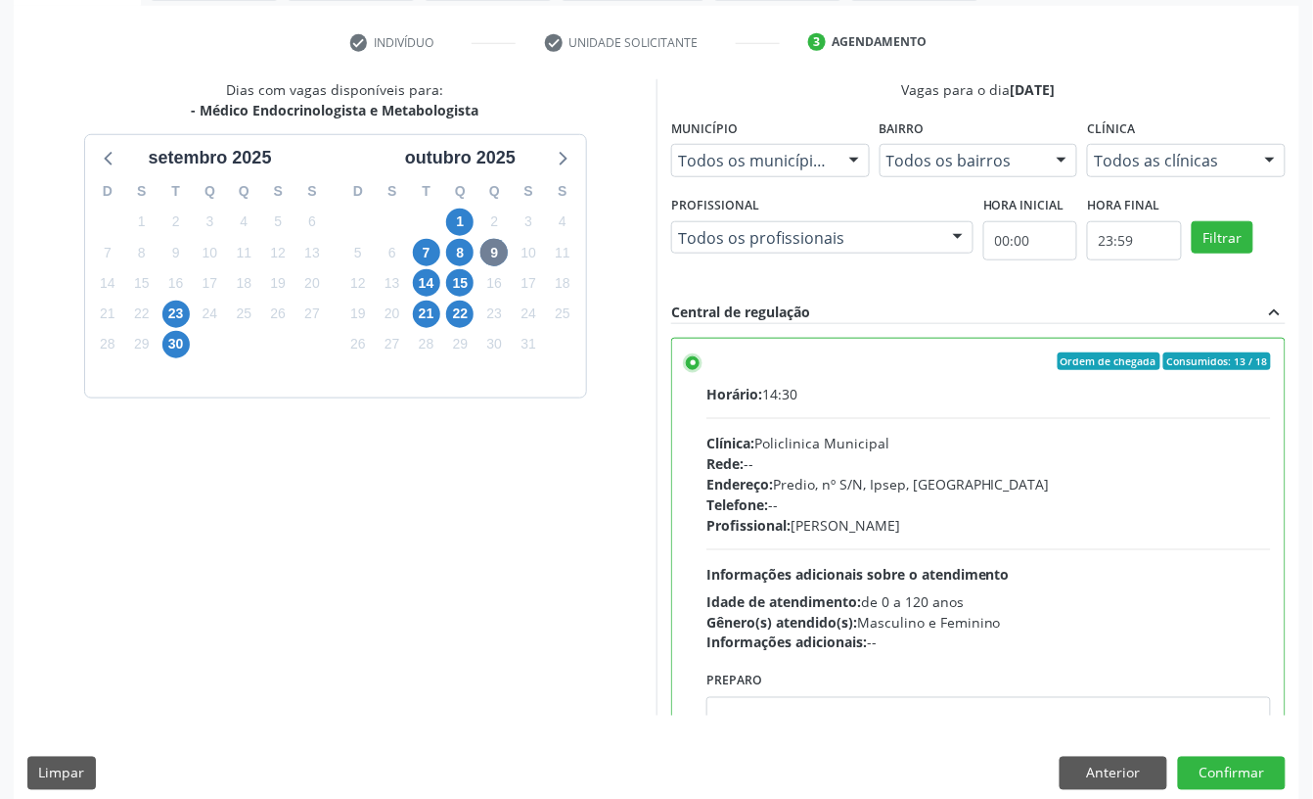
scroll to position [372, 0]
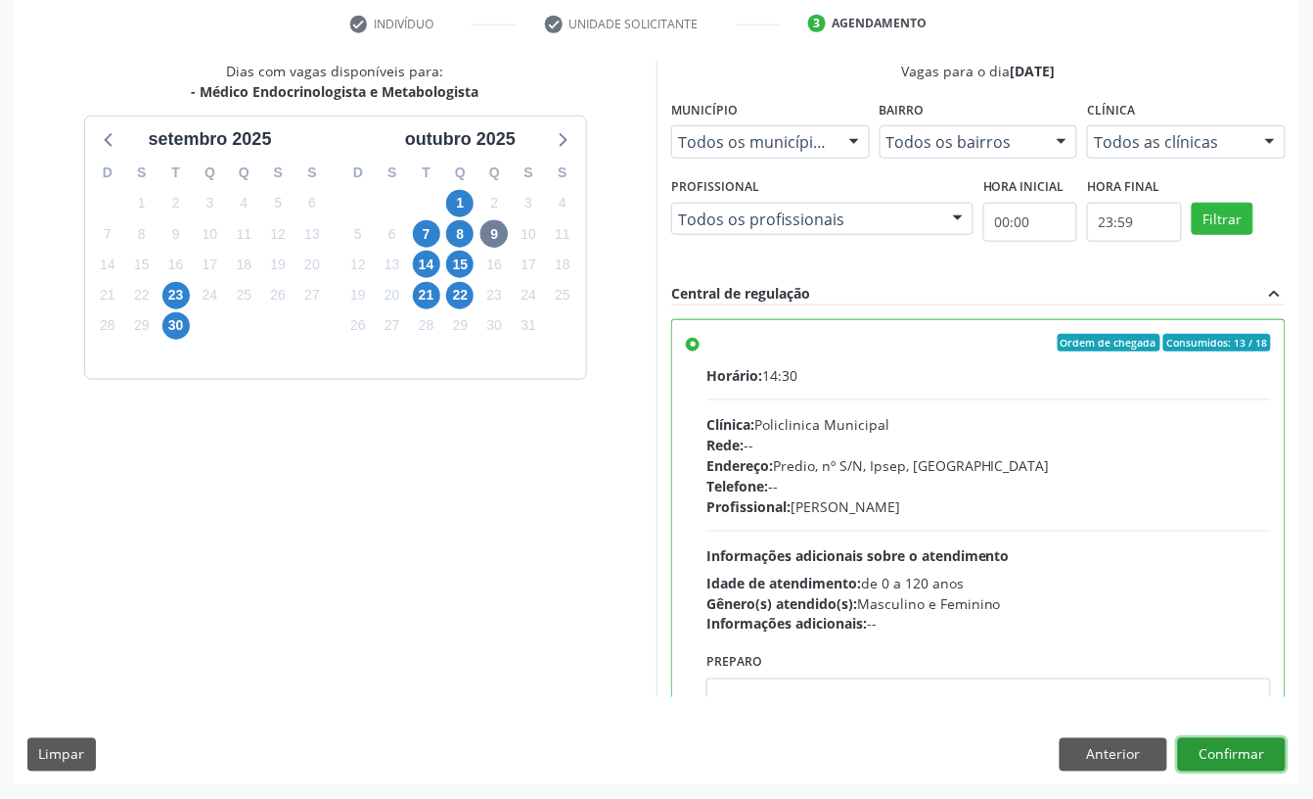
click at [1200, 767] on button "Confirmar" at bounding box center [1232, 754] width 108 height 33
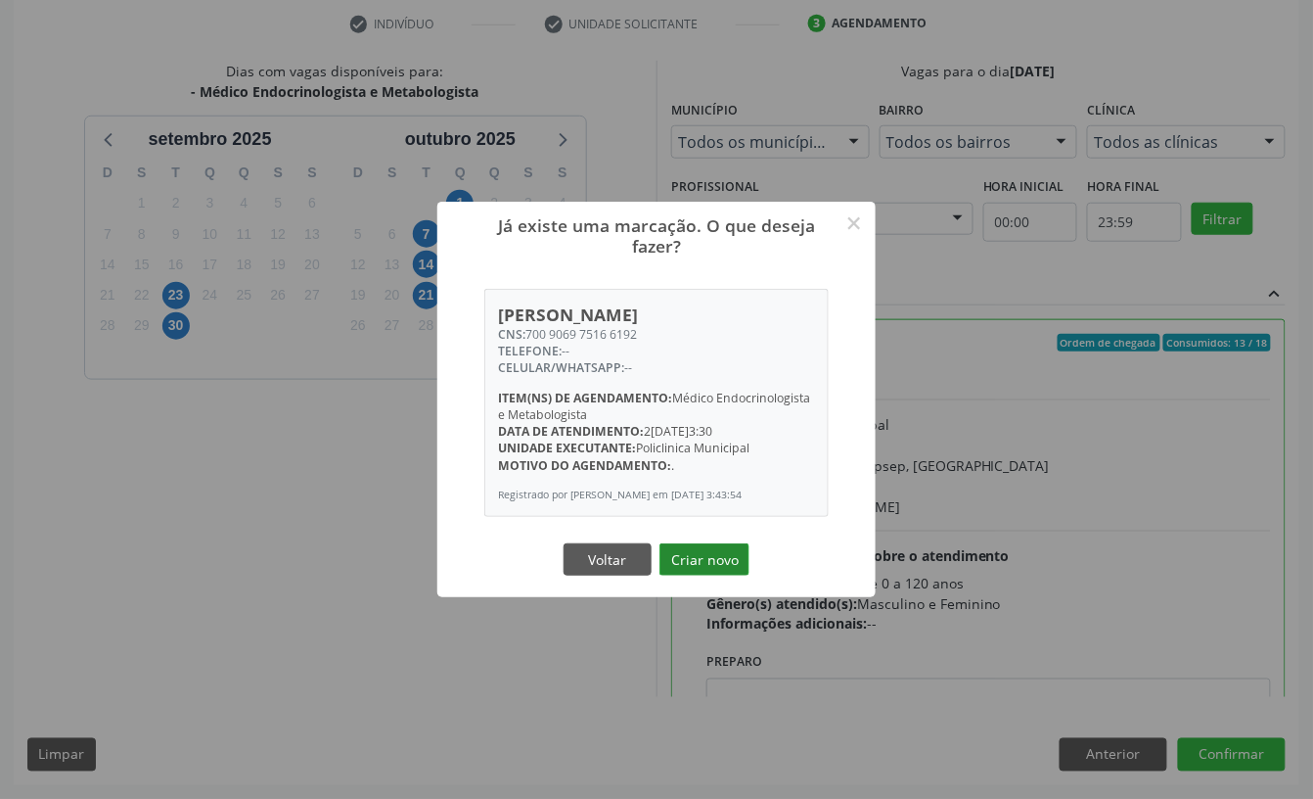
click at [689, 556] on button "Criar novo" at bounding box center [705, 559] width 90 height 33
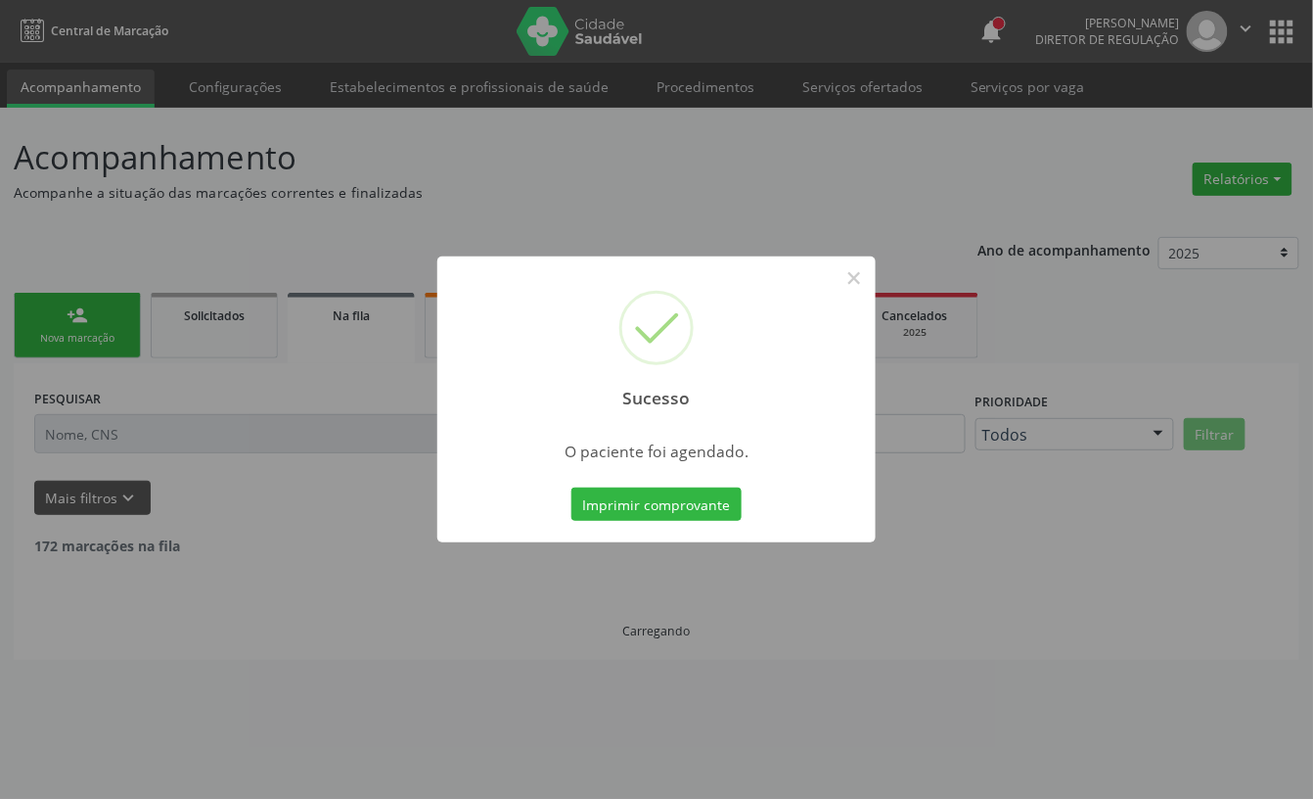
scroll to position [0, 0]
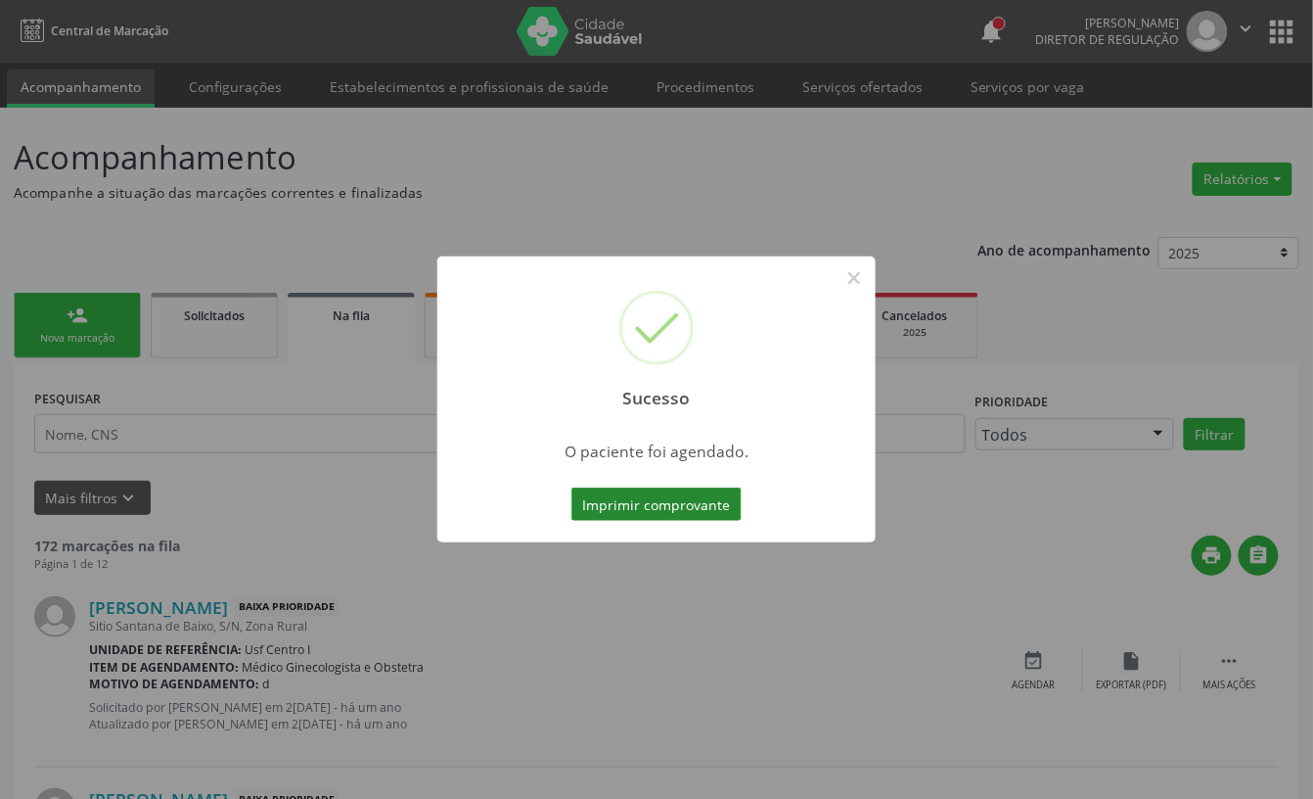
click at [648, 511] on button "Imprimir comprovante" at bounding box center [657, 503] width 170 height 33
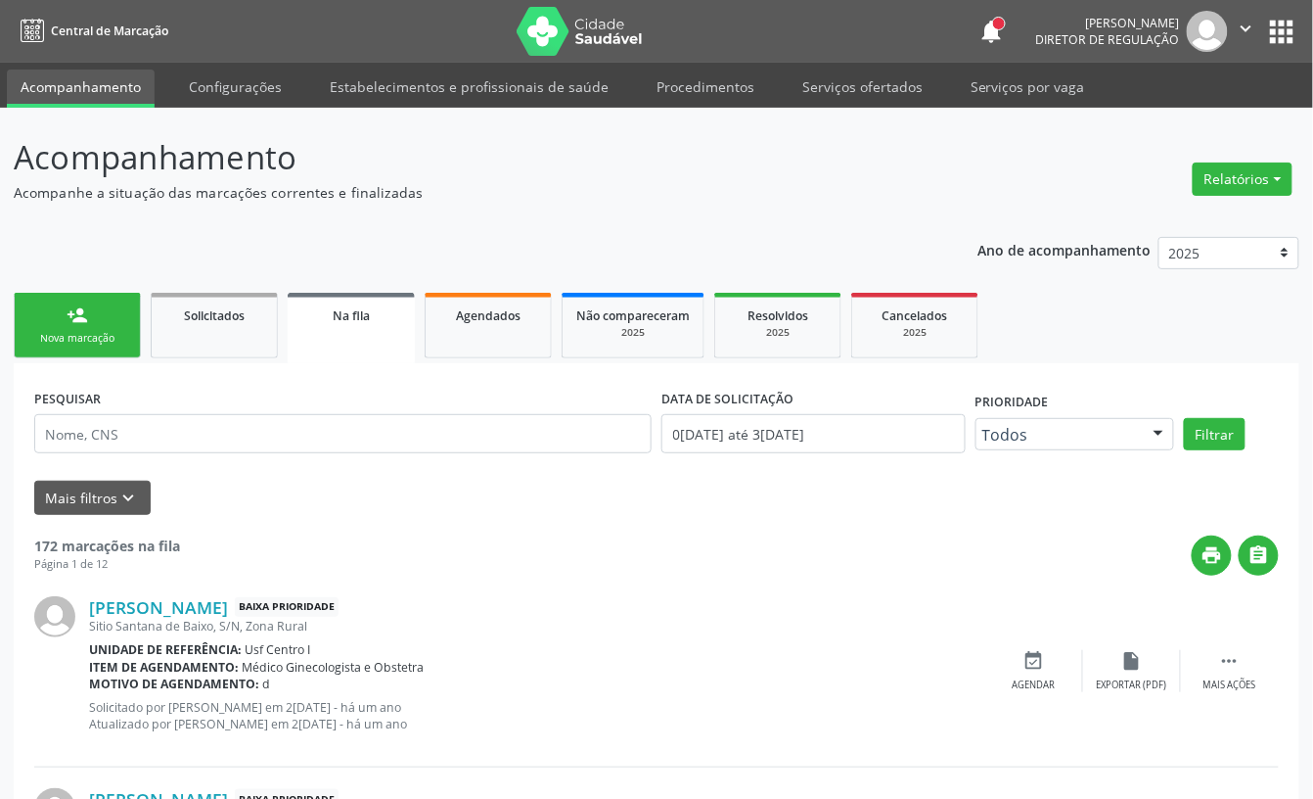
click at [83, 326] on link "person_add Nova marcação" at bounding box center [77, 326] width 127 height 66
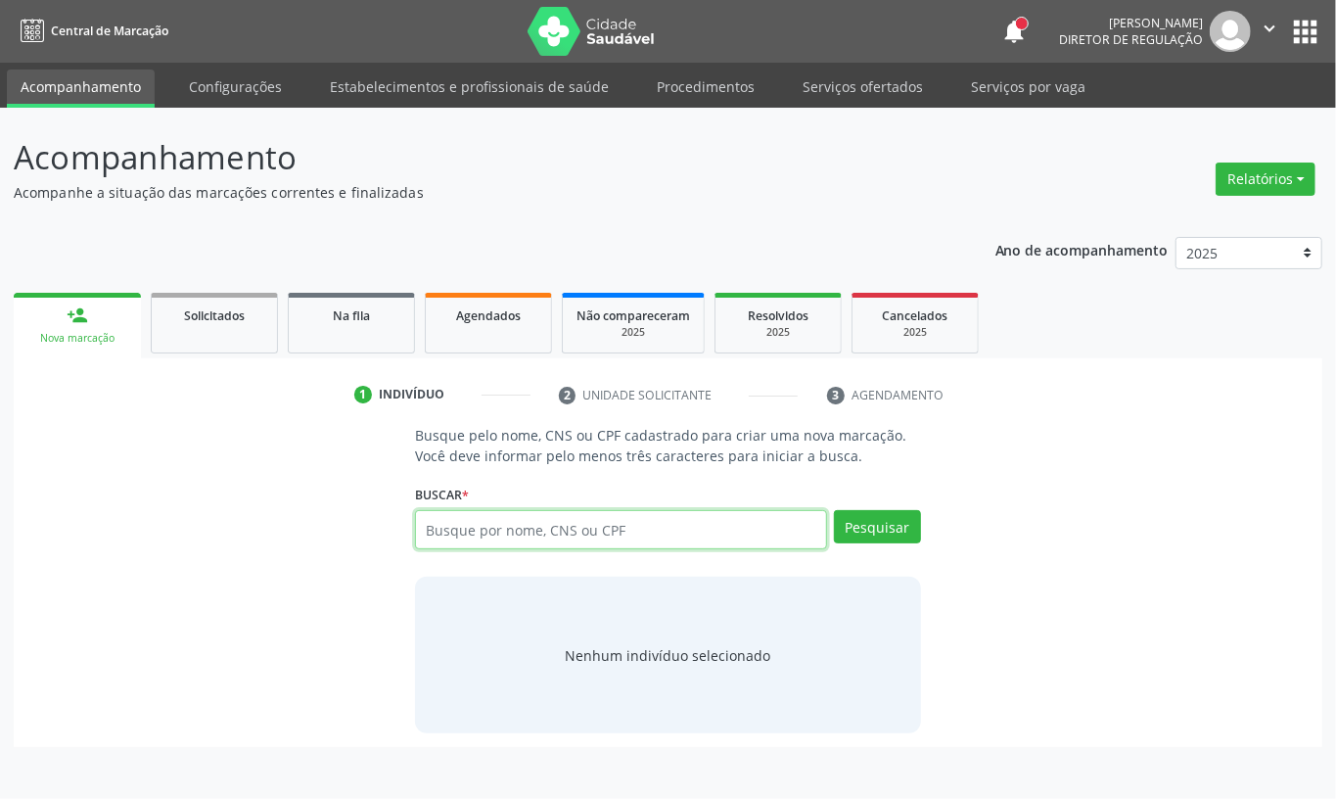
click at [513, 532] on input "text" at bounding box center [621, 529] width 412 height 39
type input "rosilene vieira do nas"
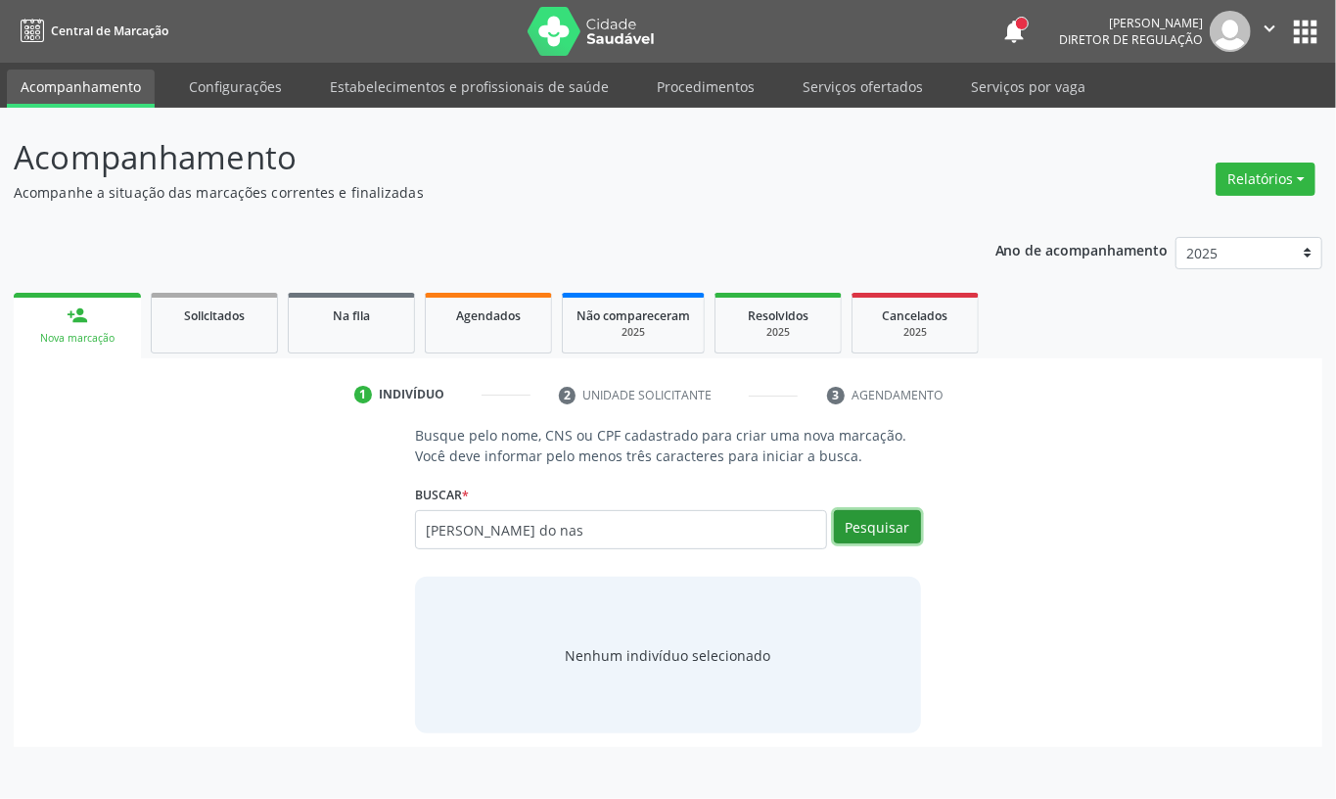
click at [902, 518] on button "Pesquisar" at bounding box center [877, 526] width 87 height 33
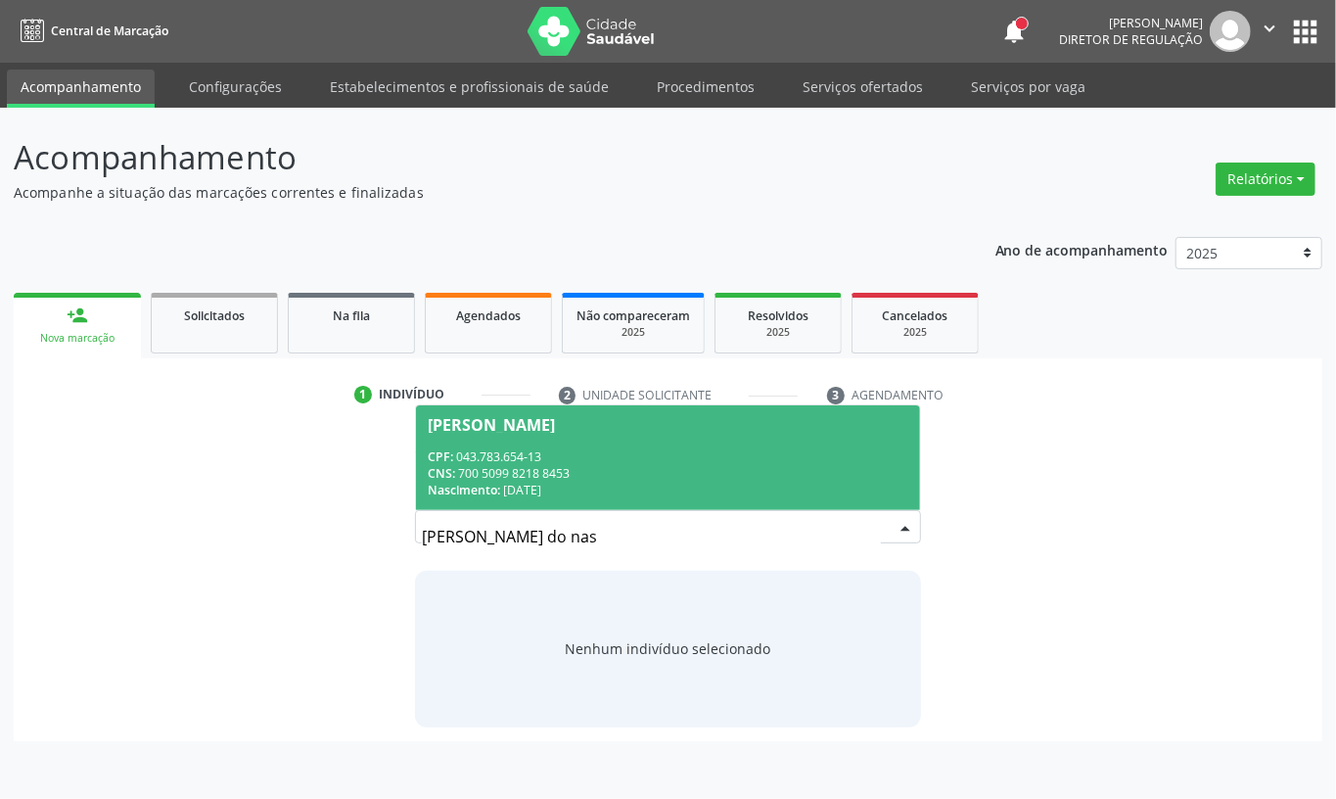
click at [570, 450] on div "CPF: 043.783.654-13" at bounding box center [668, 456] width 481 height 17
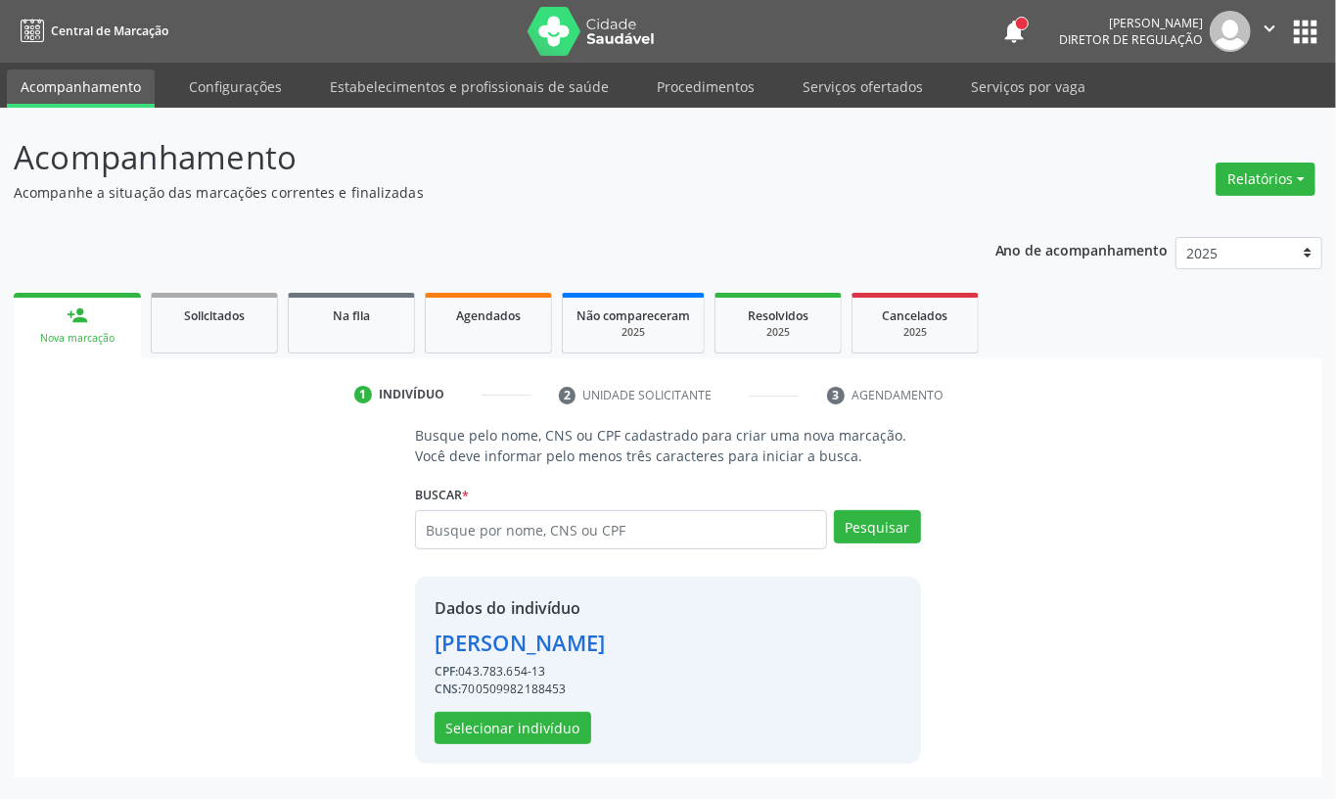
click at [519, 746] on div "Dados do indivíduo Rosilene Vieira do Nascimento CPF: 043.783.654-13 CNS: 70050…" at bounding box center [668, 669] width 506 height 187
click at [522, 726] on button "Selecionar indivíduo" at bounding box center [513, 728] width 157 height 33
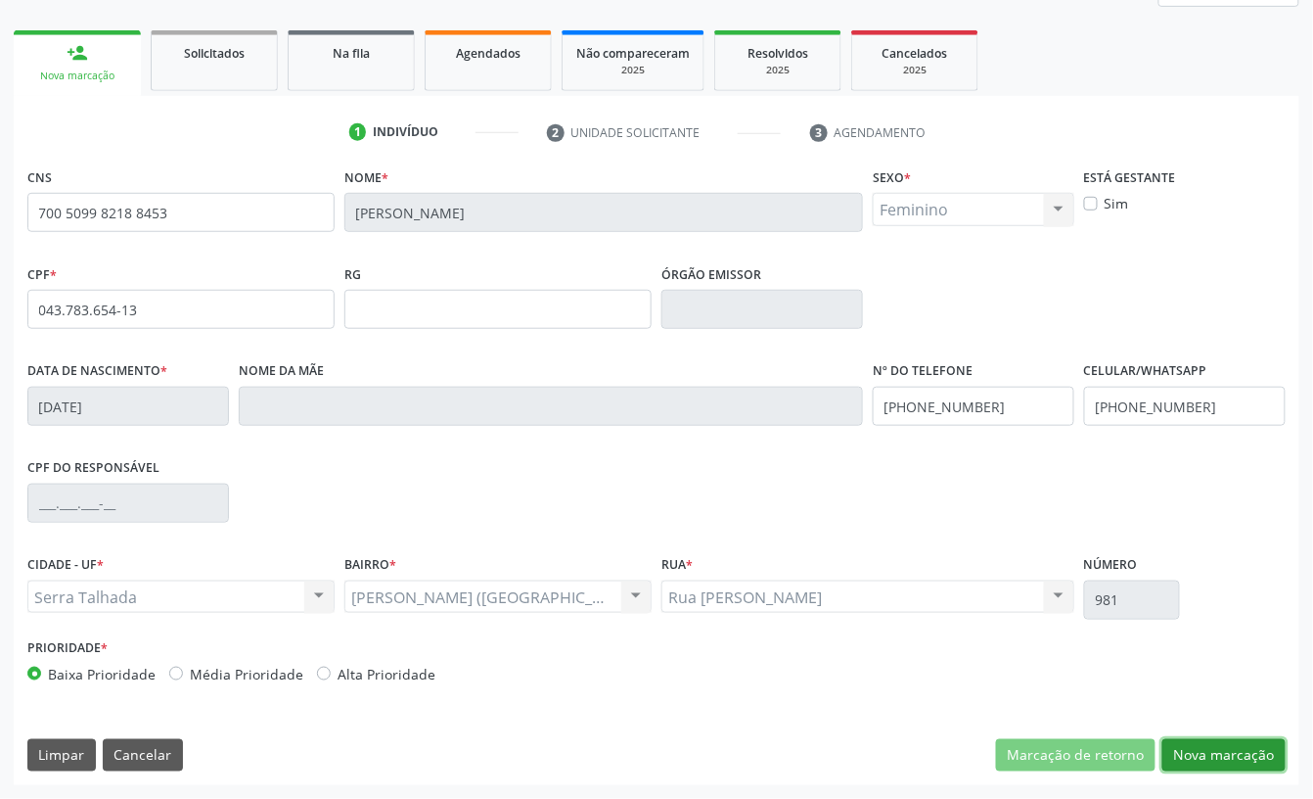
click at [1237, 764] on button "Nova marcação" at bounding box center [1224, 755] width 123 height 33
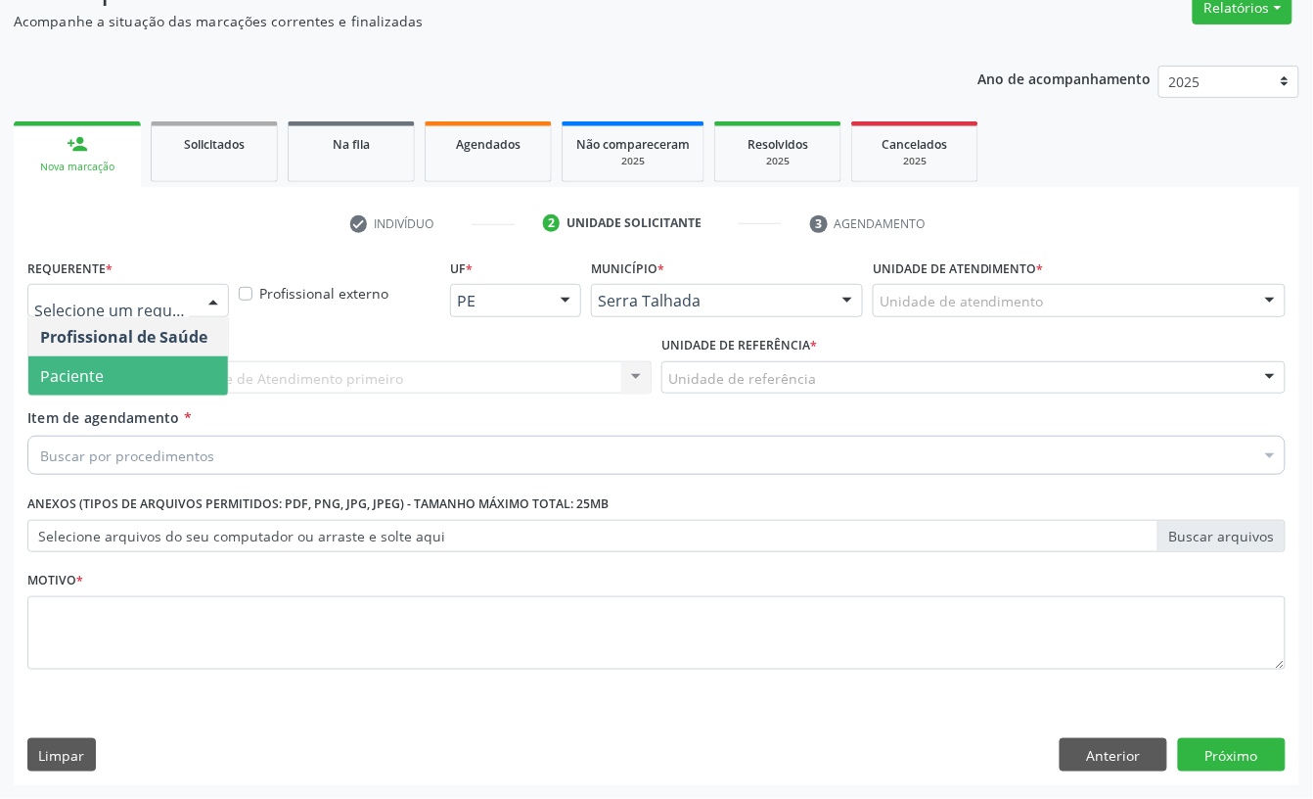
click at [125, 370] on span "Paciente" at bounding box center [128, 375] width 200 height 39
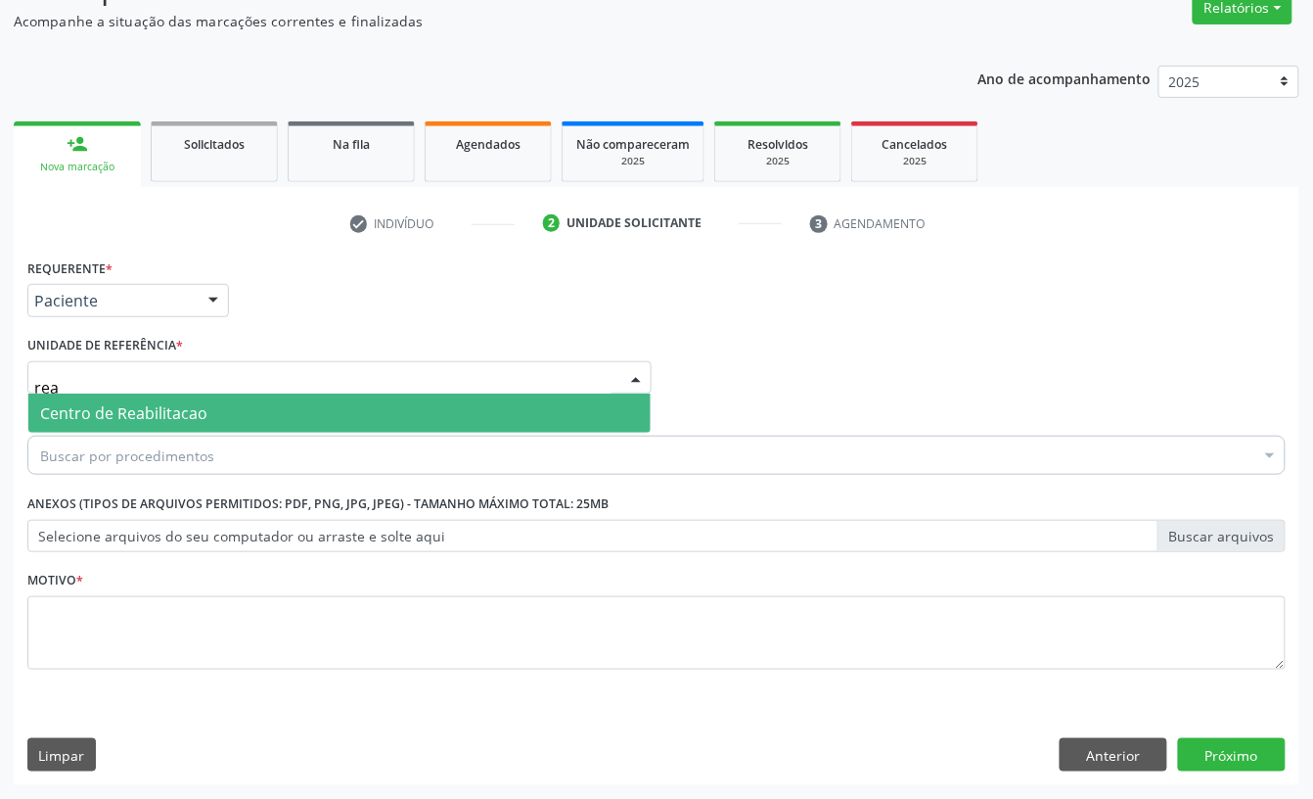
type input "reab"
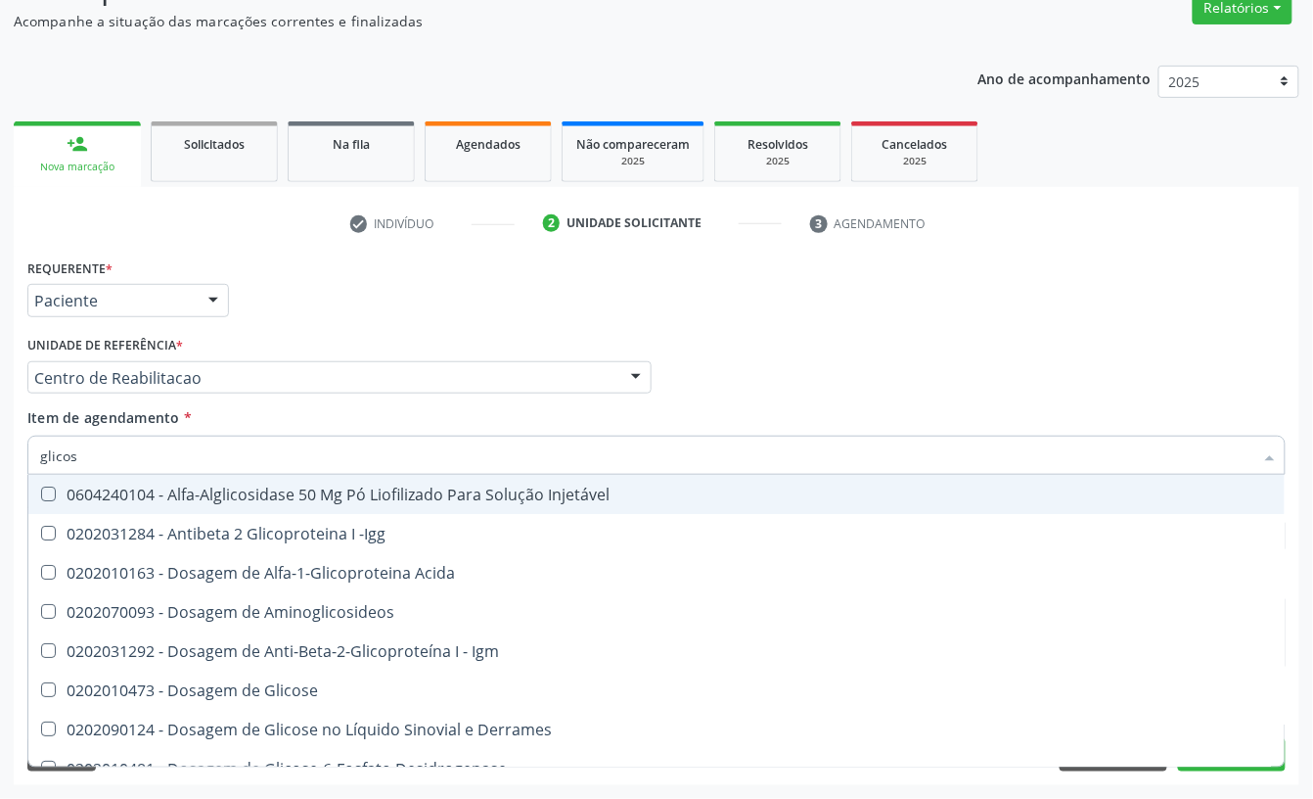
type input "glicose"
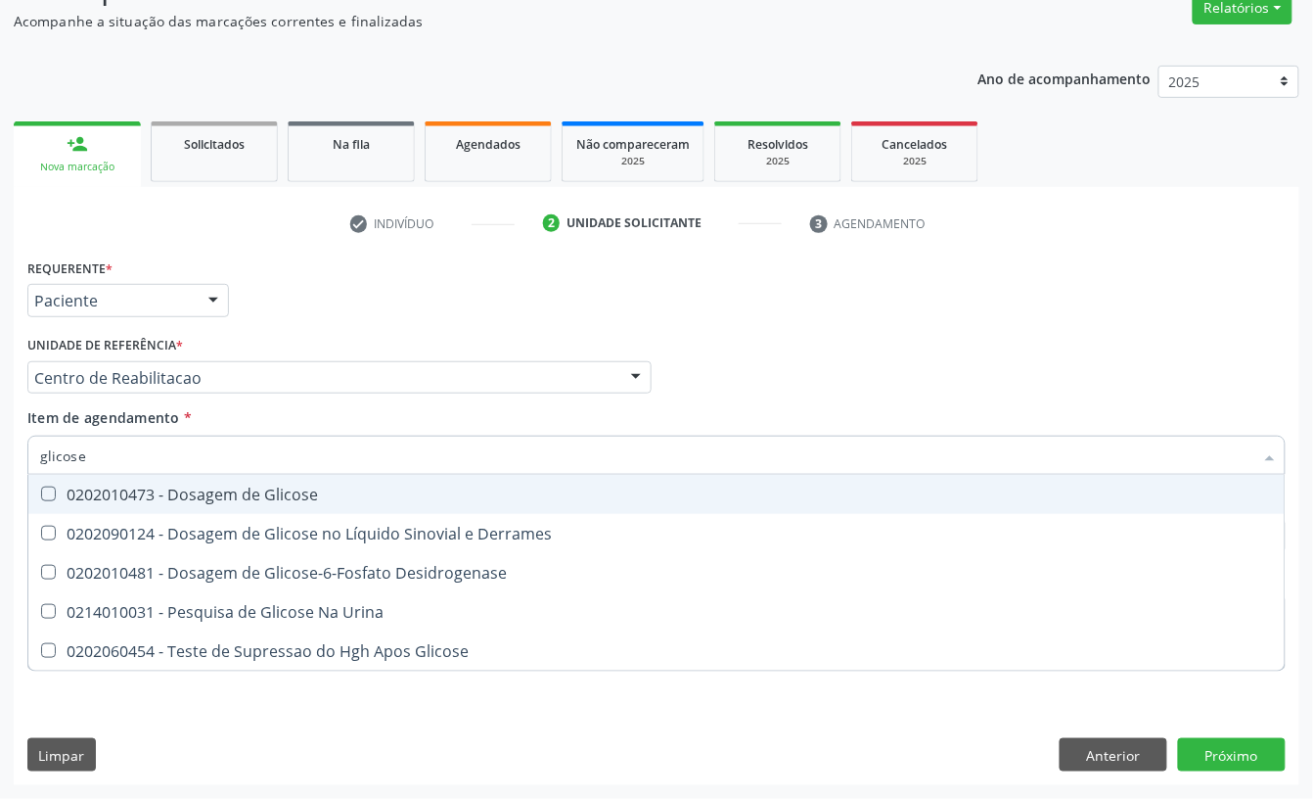
drag, startPoint x: 159, startPoint y: 499, endPoint x: 150, endPoint y: 471, distance: 29.7
click at [158, 501] on div "0202010473 - Dosagem de Glicose" at bounding box center [656, 494] width 1233 height 16
checkbox Glicose "true"
click at [146, 455] on input "glicose" at bounding box center [647, 455] width 1214 height 39
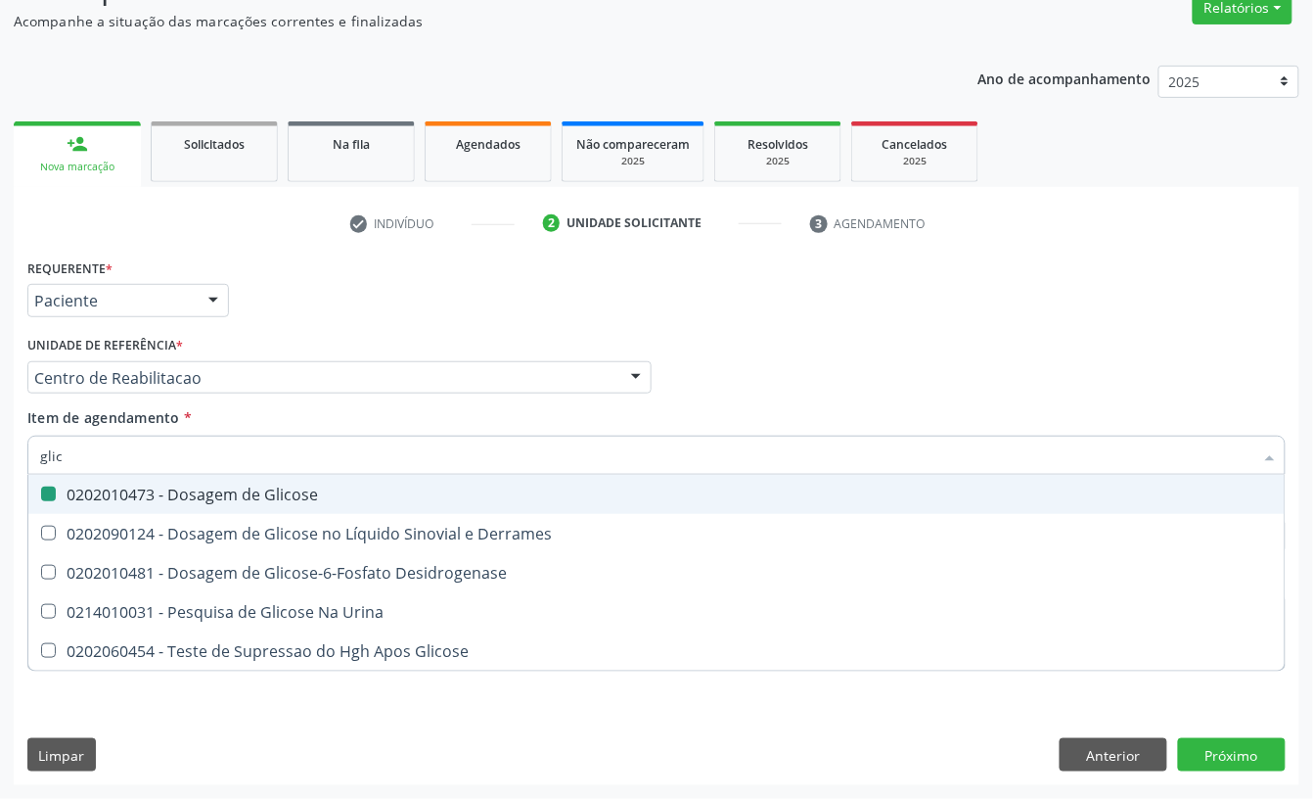
type input "glico"
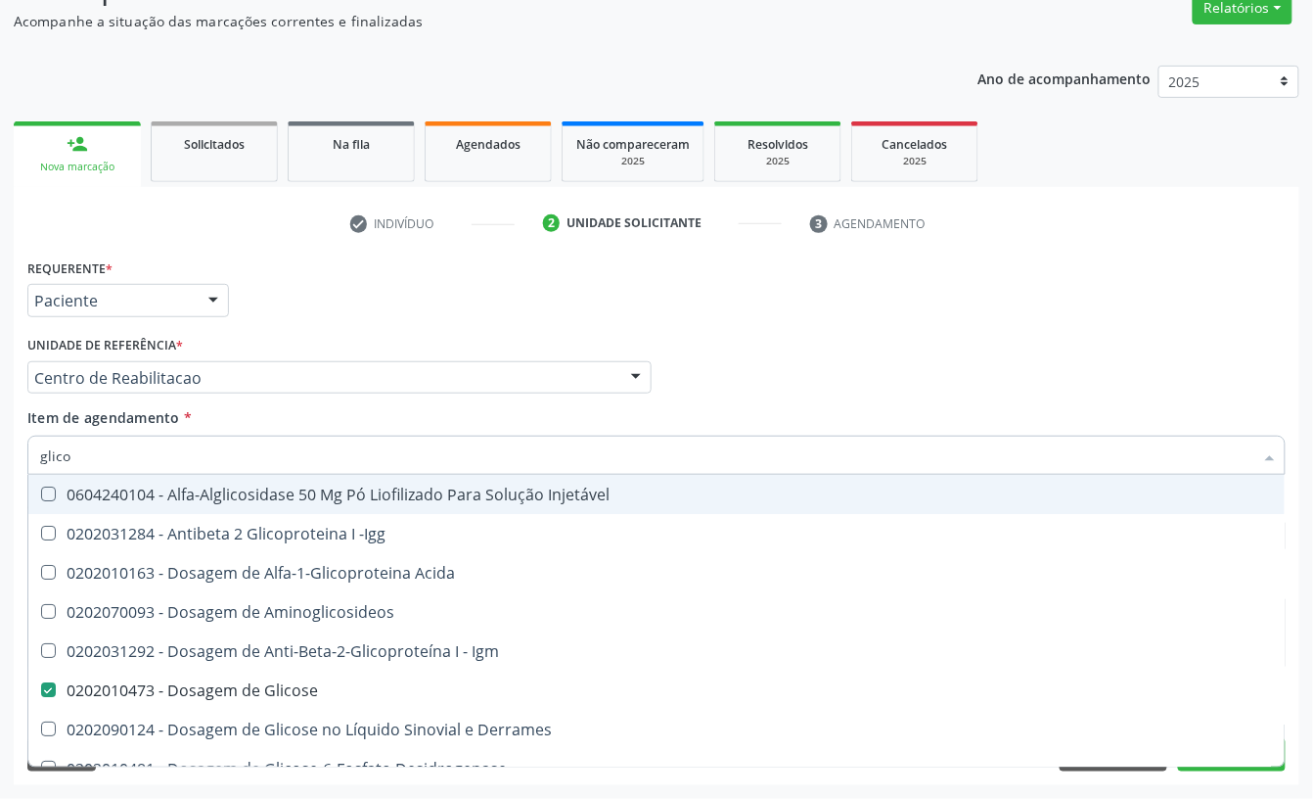
checkbox Injetável "false"
type input "glicosila"
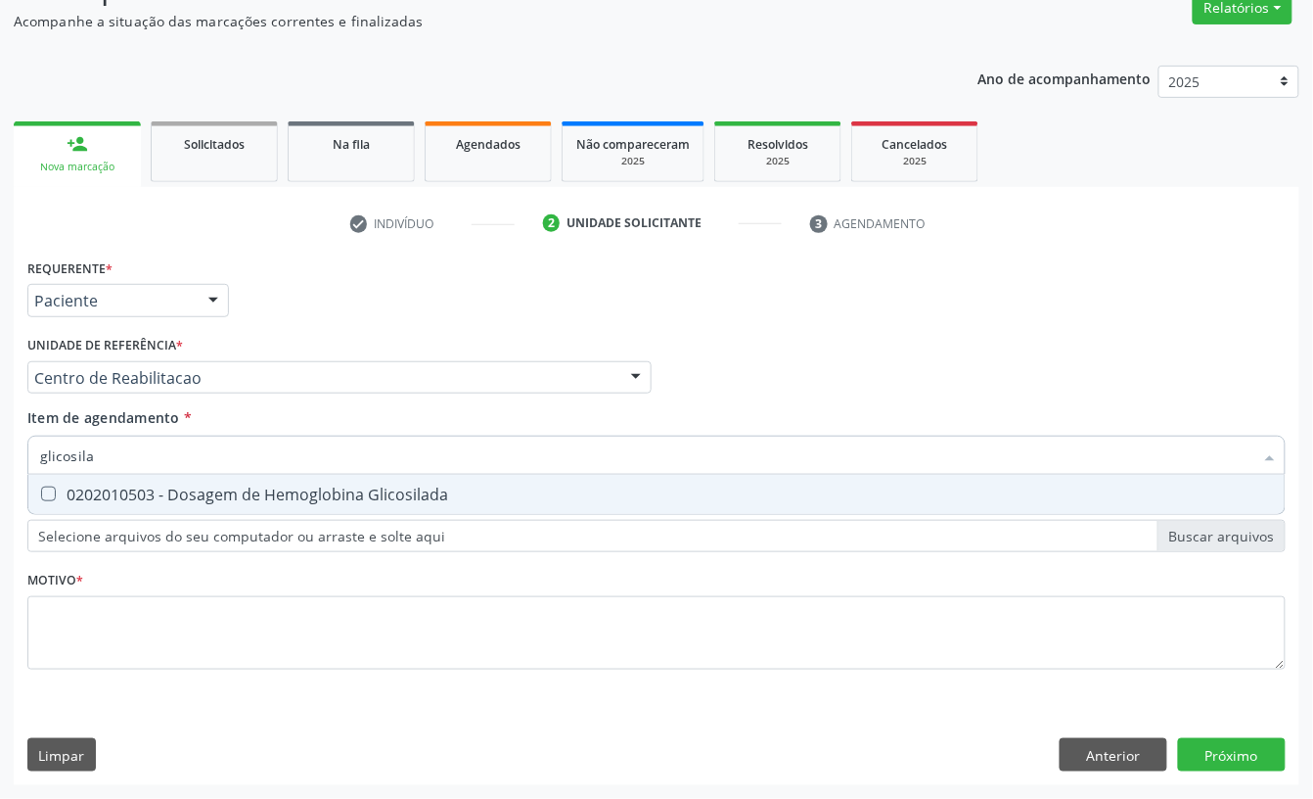
click at [141, 486] on div "0202010503 - Dosagem de Hemoglobina Glicosilada" at bounding box center [656, 494] width 1233 height 16
checkbox Glicosilada "true"
click at [121, 452] on input "glicosila" at bounding box center [647, 455] width 1214 height 39
type input "c"
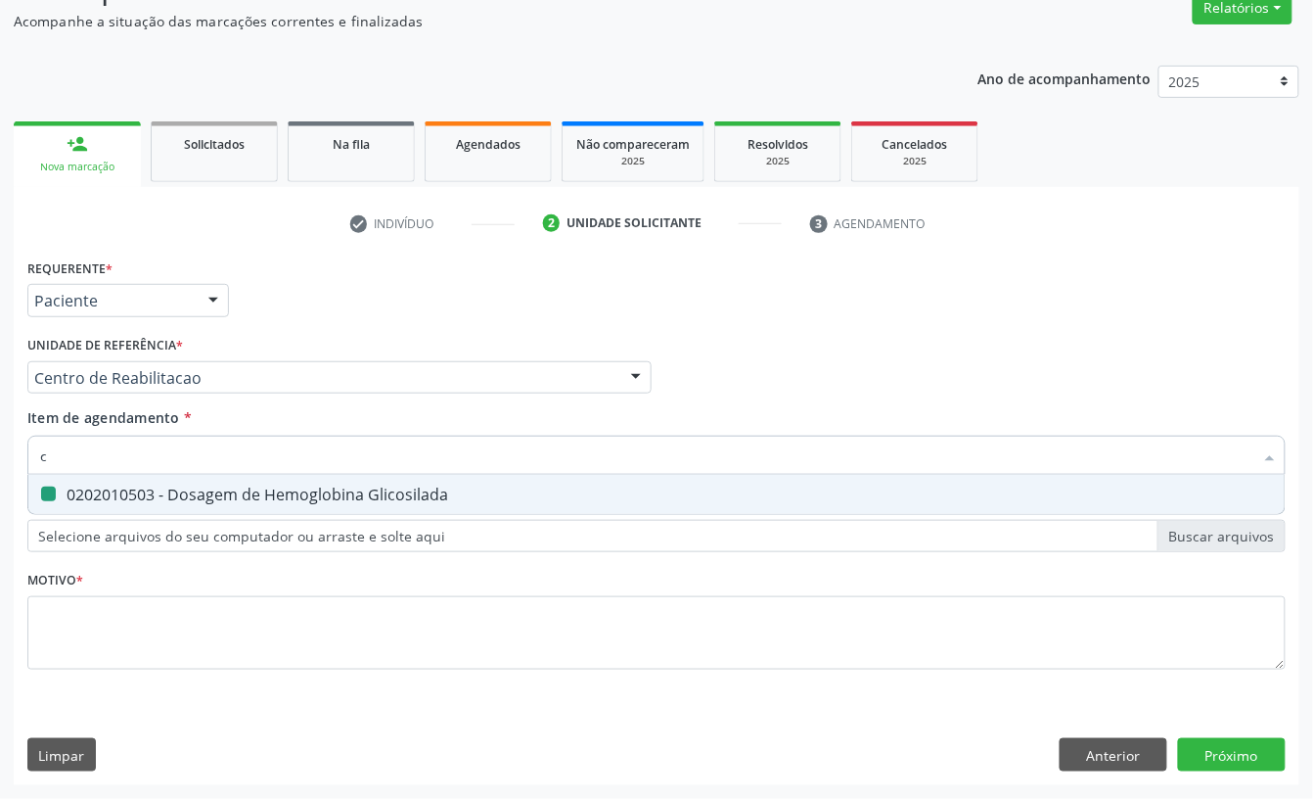
checkbox Glicosilada "false"
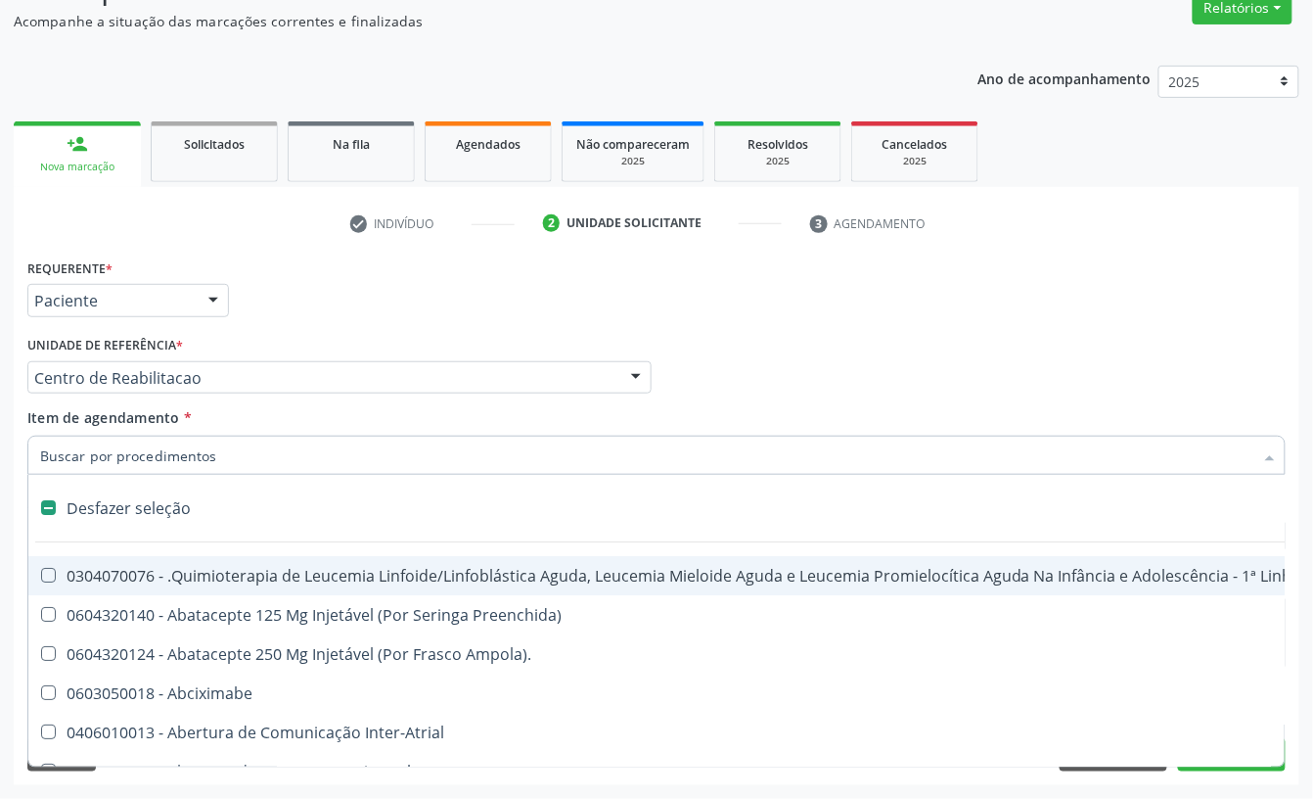
type input "g"
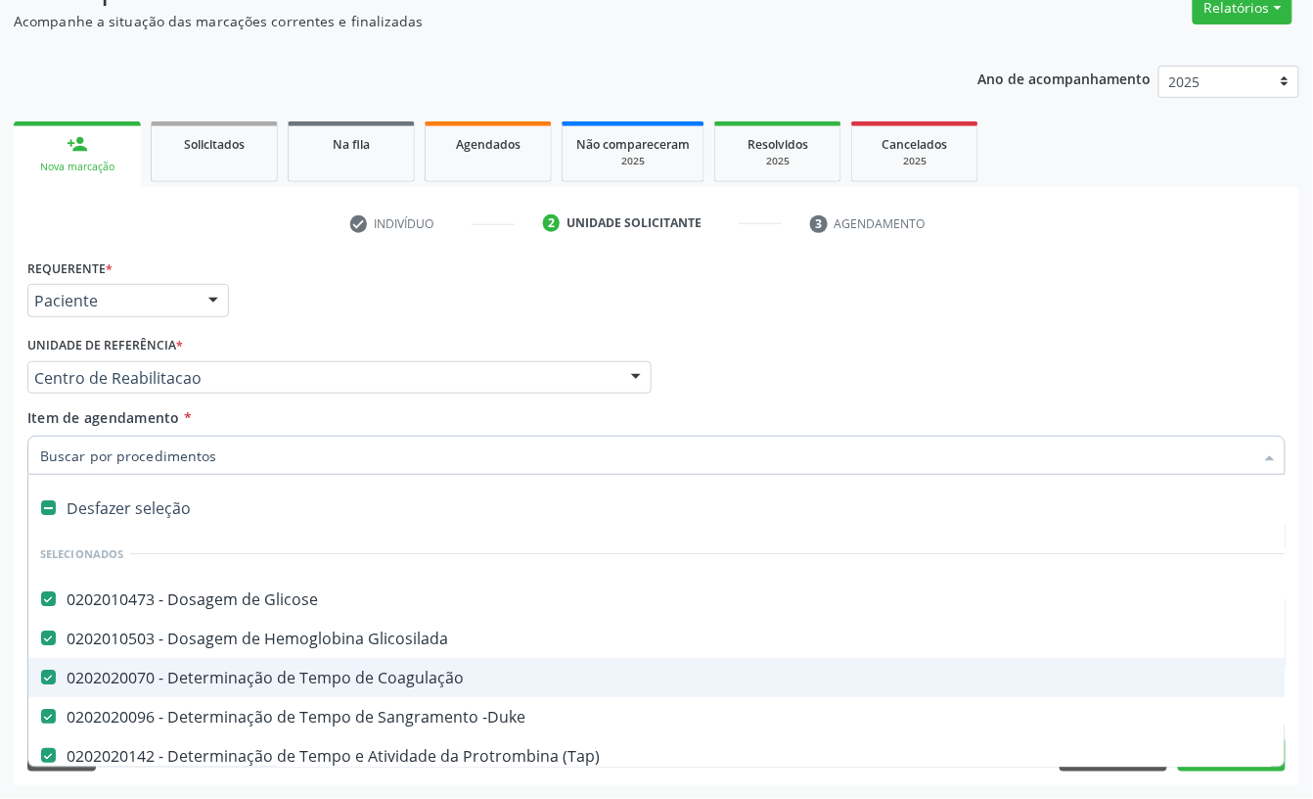
scroll to position [130, 0]
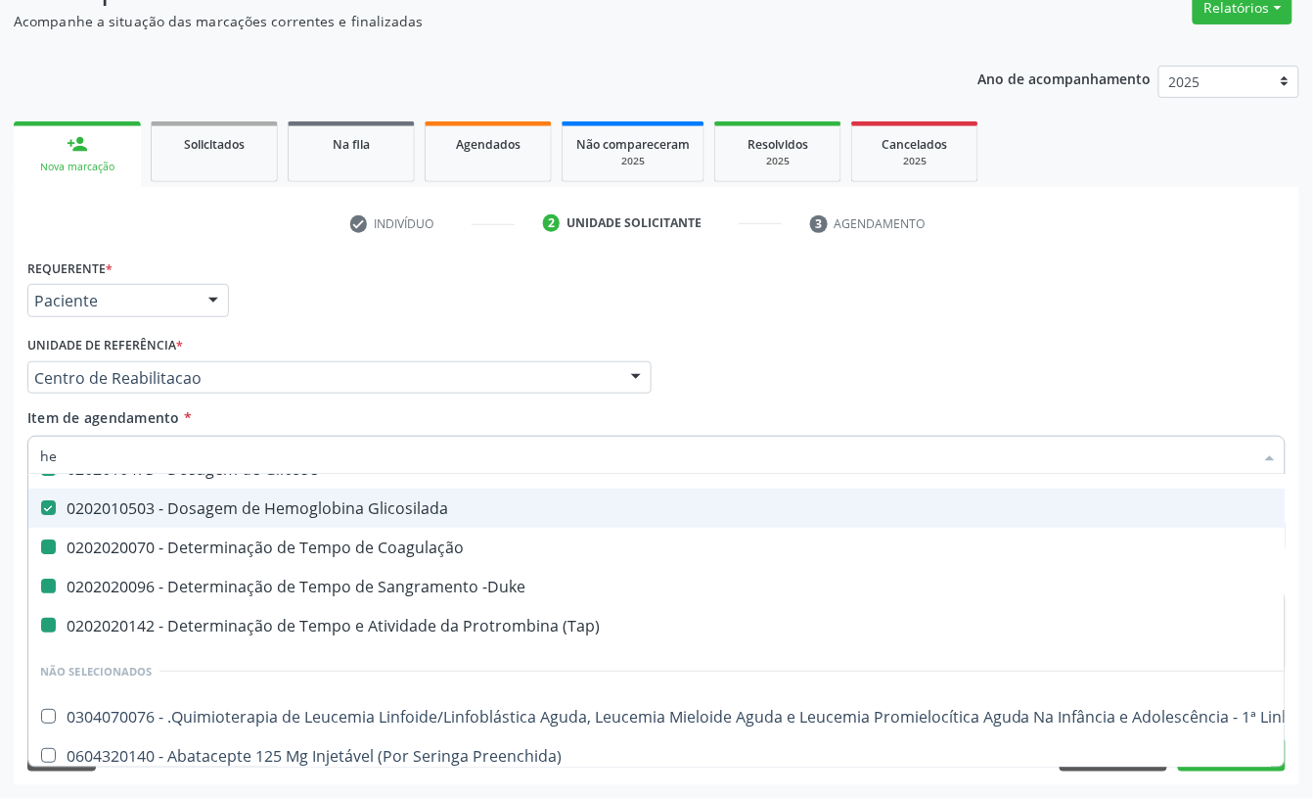
type input "hem"
checkbox Coagulação "false"
checkbox -Duke "false"
checkbox \(Tap\) "false"
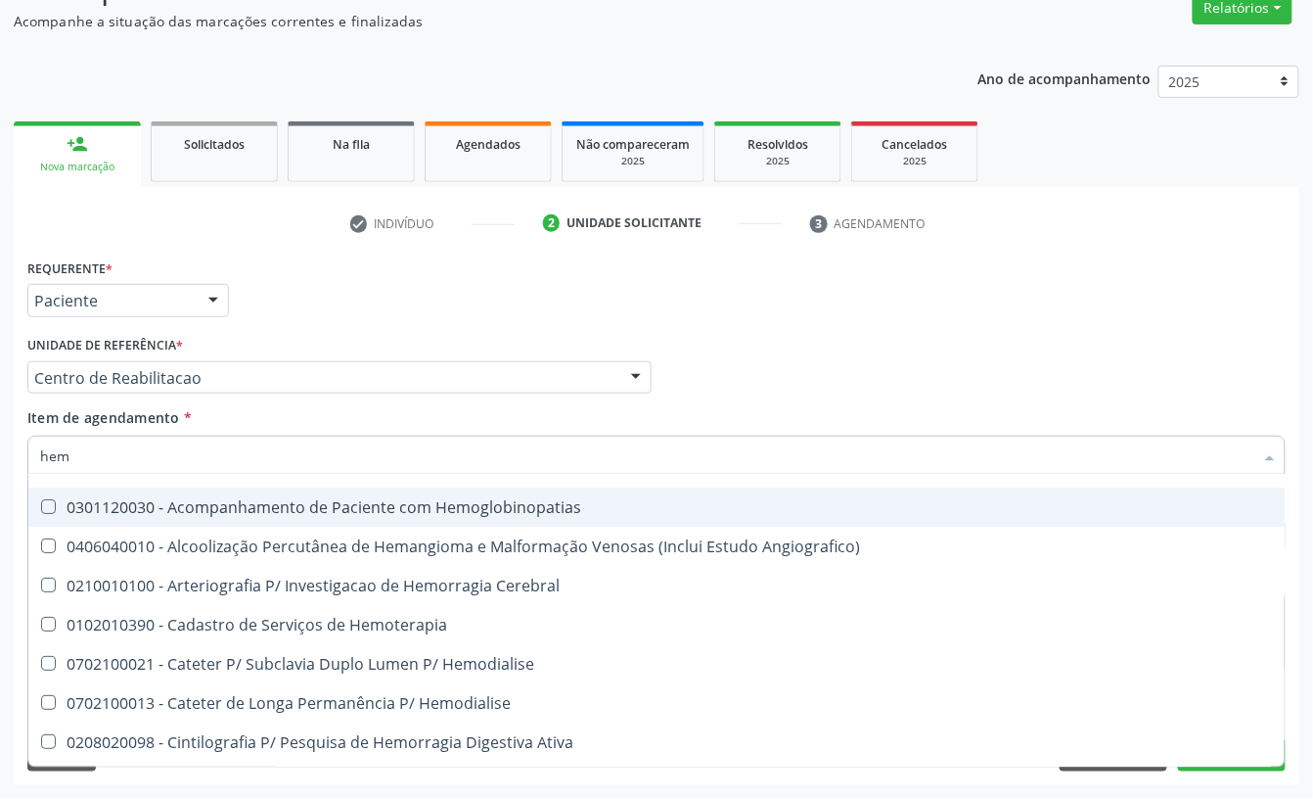
scroll to position [76, 0]
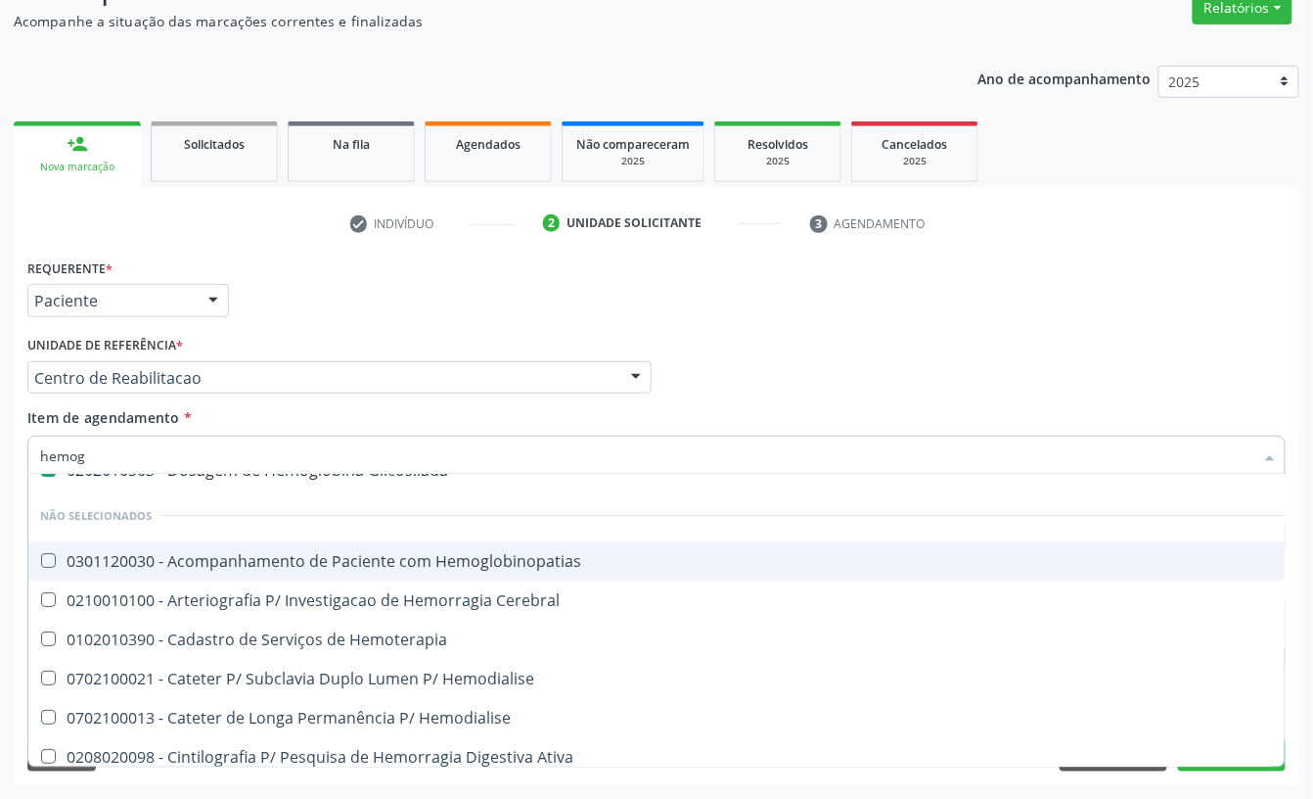
type input "hemogr"
checkbox Glicosilada "false"
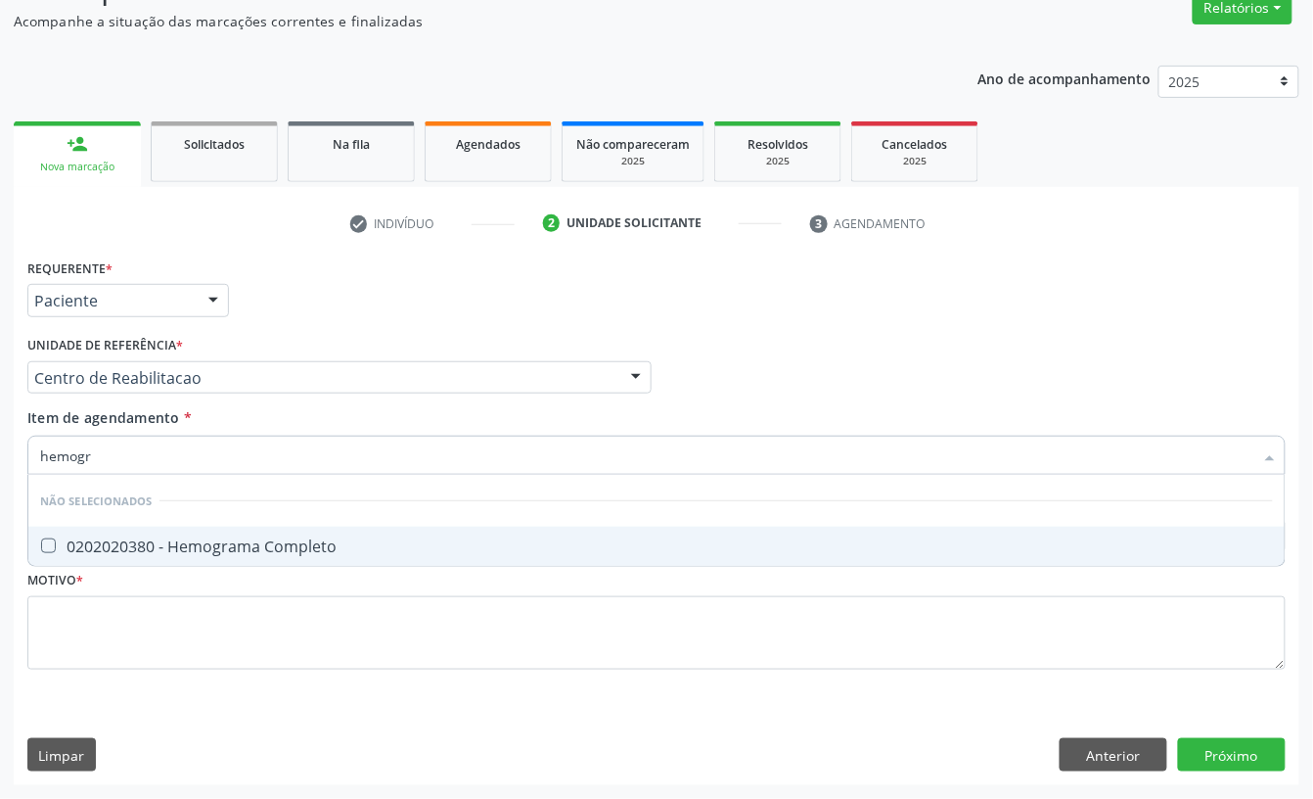
scroll to position [0, 0]
type input "hemogra"
click at [284, 550] on div "0202020380 - Hemograma Completo" at bounding box center [656, 546] width 1233 height 16
checkbox Completo "true"
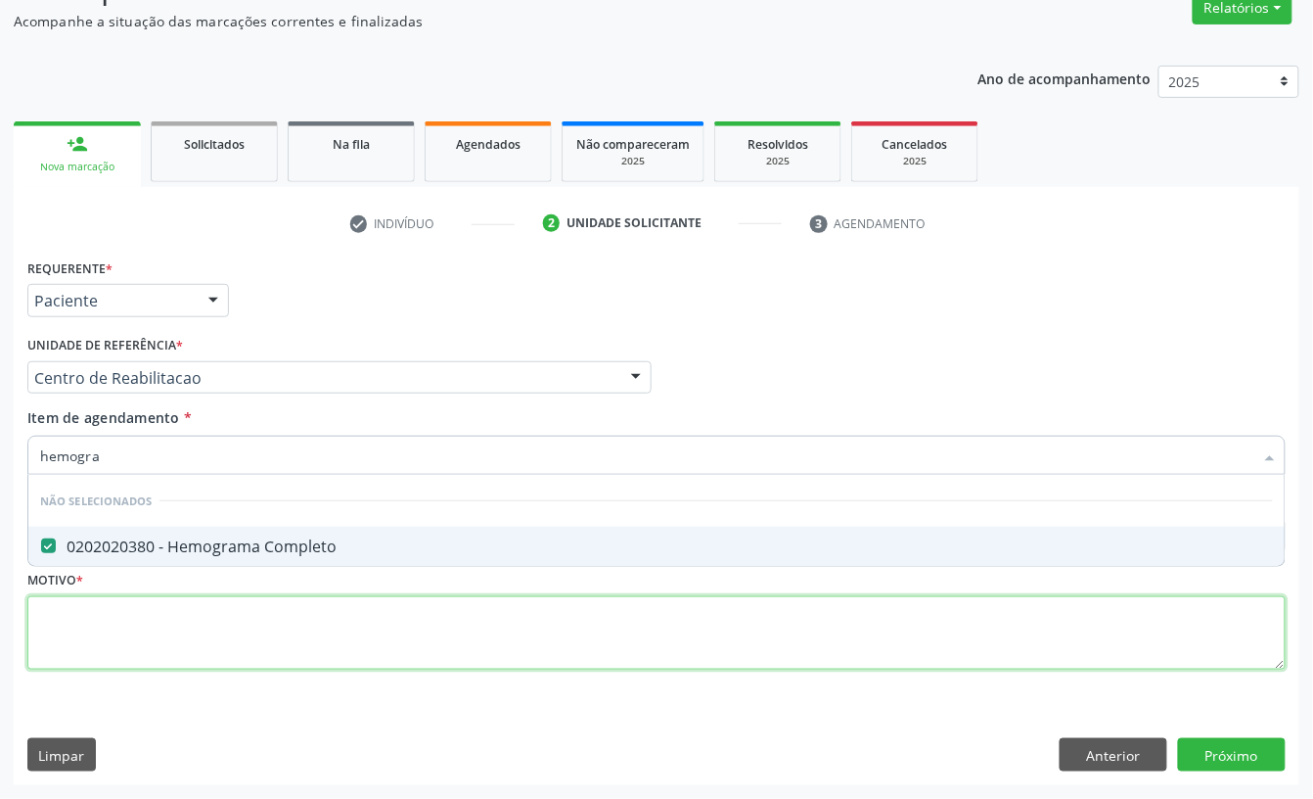
click at [232, 619] on div "Requerente * Paciente Profissional de Saúde Paciente Nenhum resultado encontrad…" at bounding box center [656, 474] width 1259 height 443
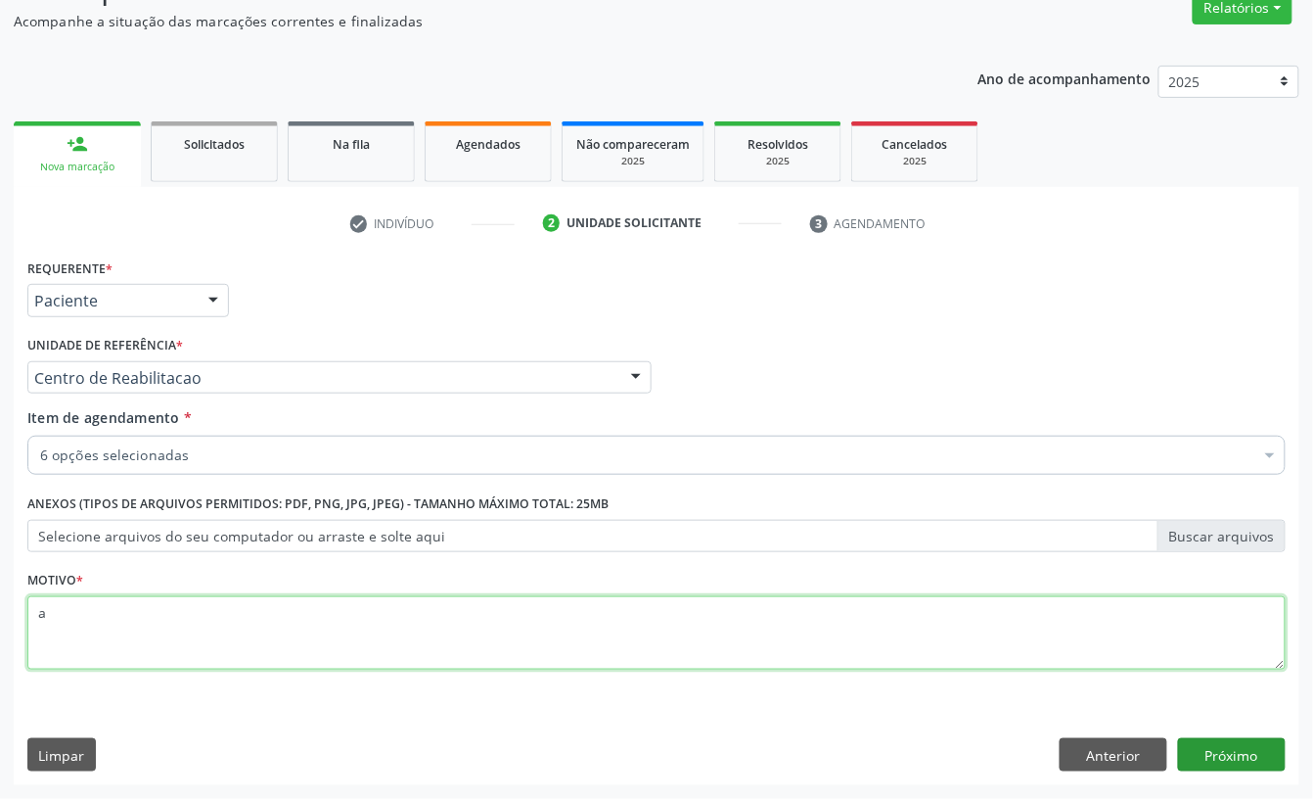
type textarea "a"
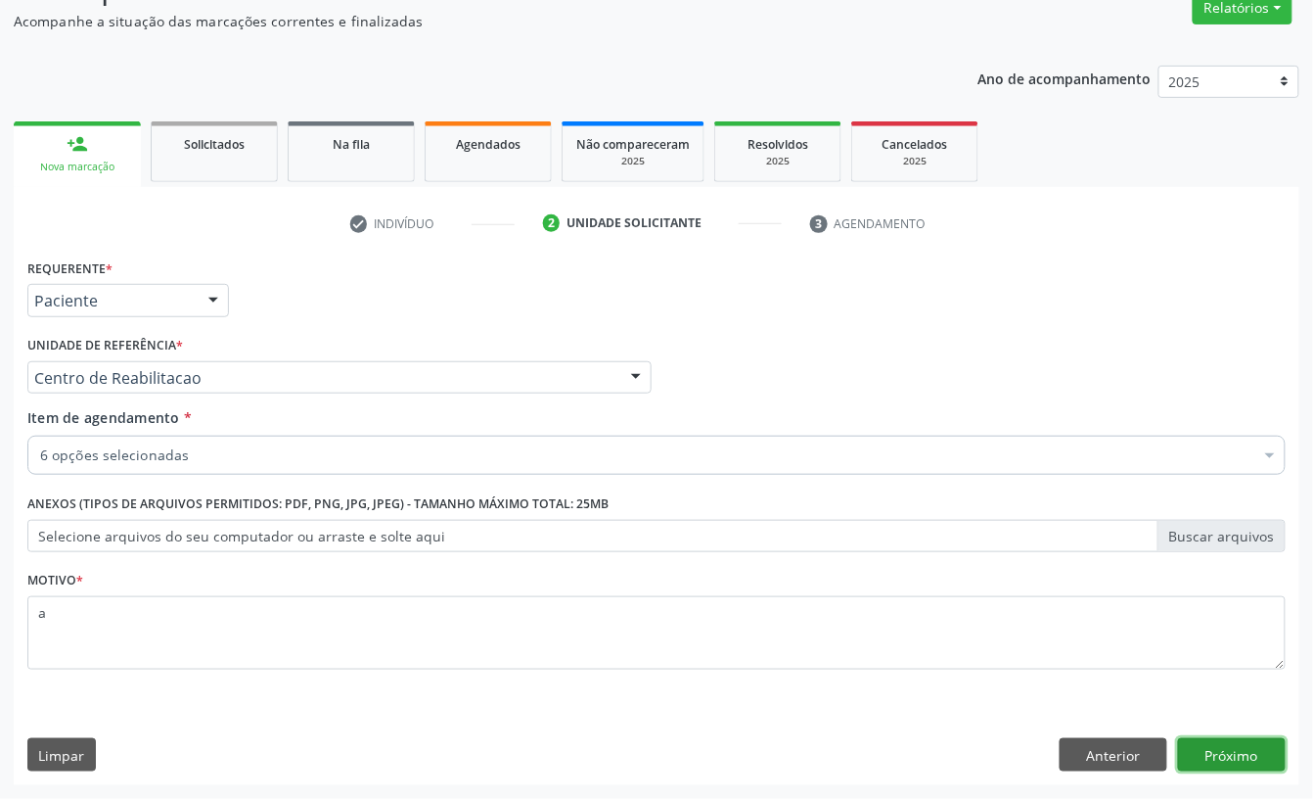
click at [1231, 749] on button "Próximo" at bounding box center [1232, 754] width 108 height 33
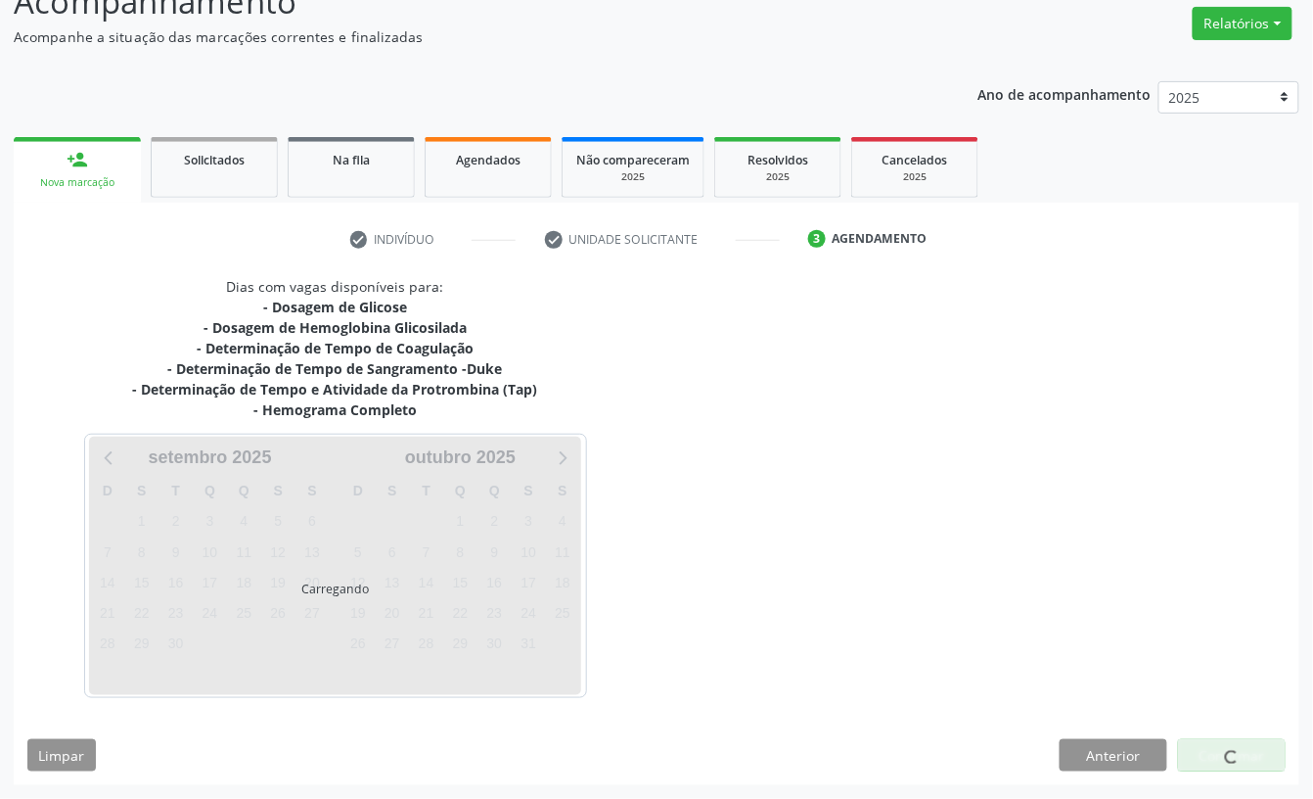
scroll to position [158, 0]
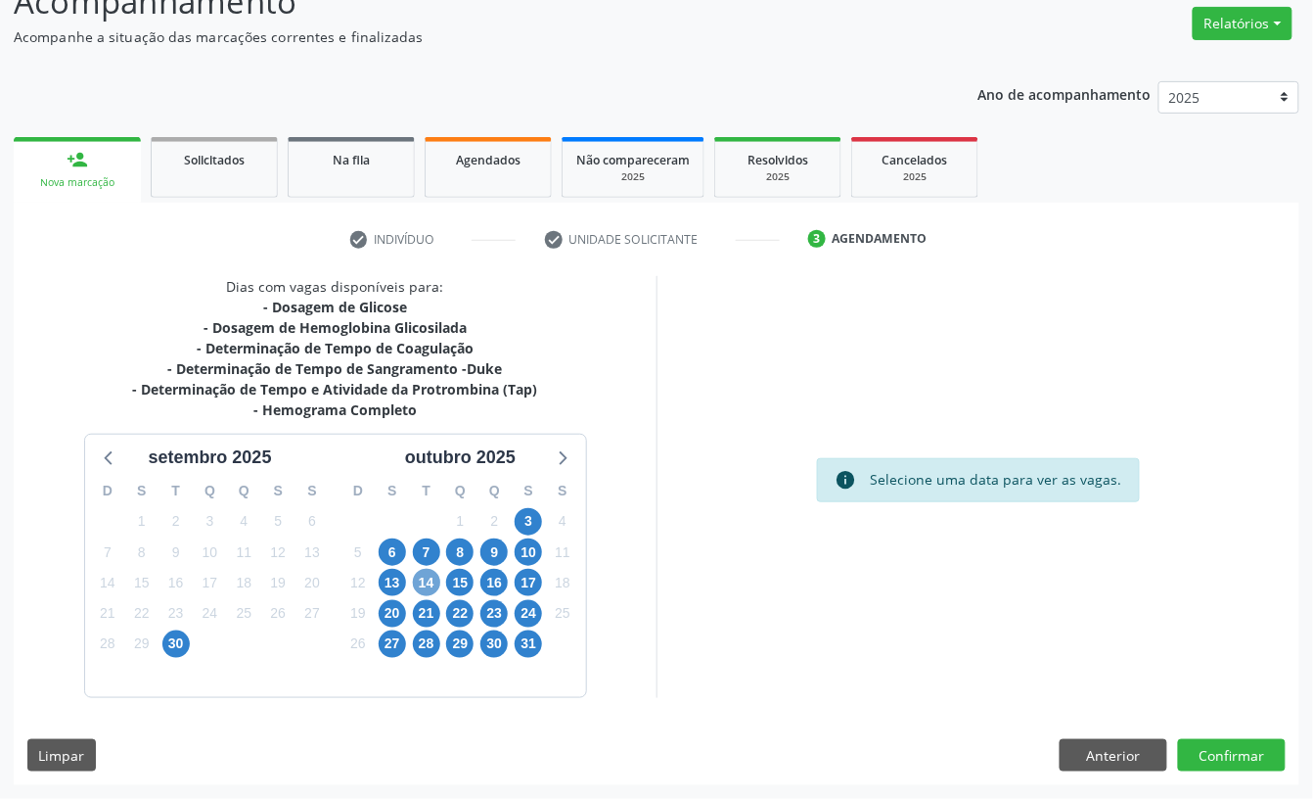
click at [427, 577] on span "14" at bounding box center [426, 582] width 27 height 27
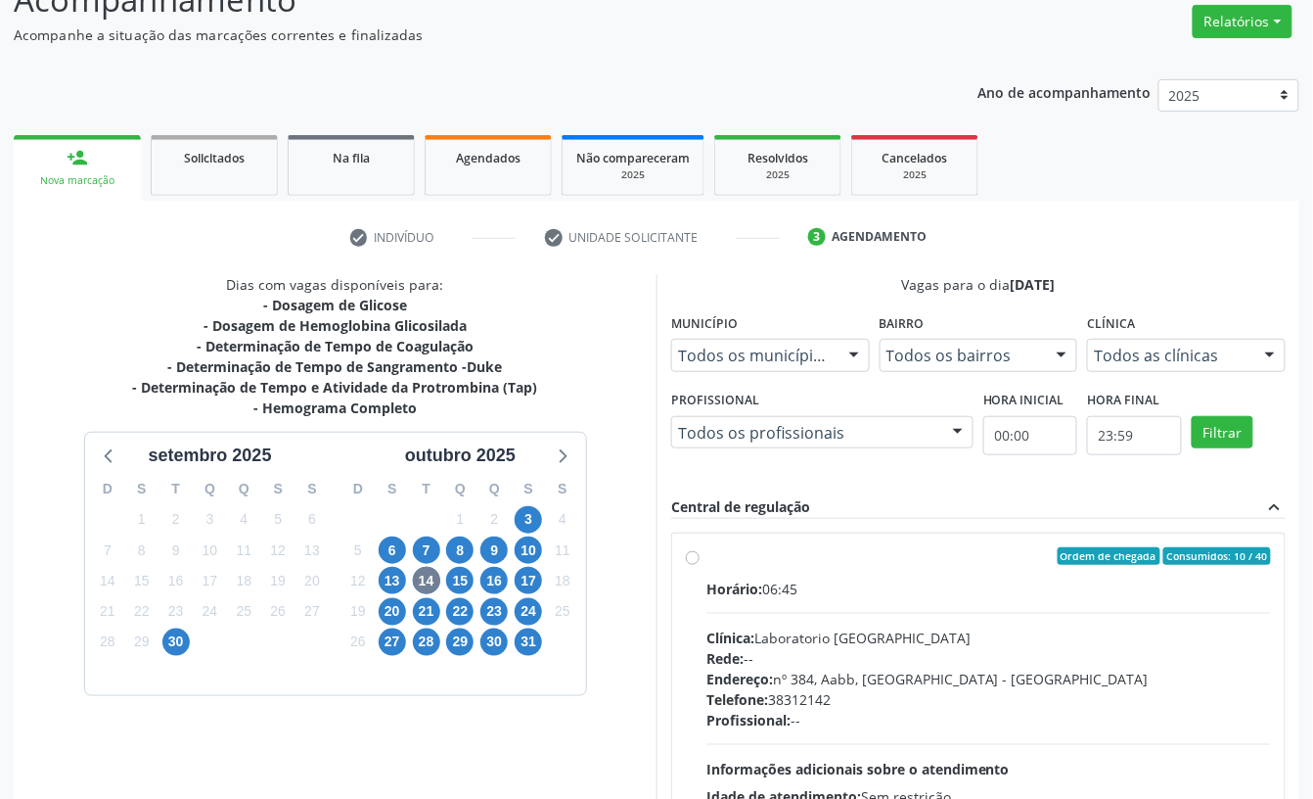
click at [807, 587] on div "Horário: 06:45" at bounding box center [989, 588] width 565 height 21
click at [700, 565] on input "Ordem de chegada Consumidos: 10 / 40 Horário: 06:45 Clínica: Laboratorio Sao Fr…" at bounding box center [693, 556] width 14 height 18
radio input "true"
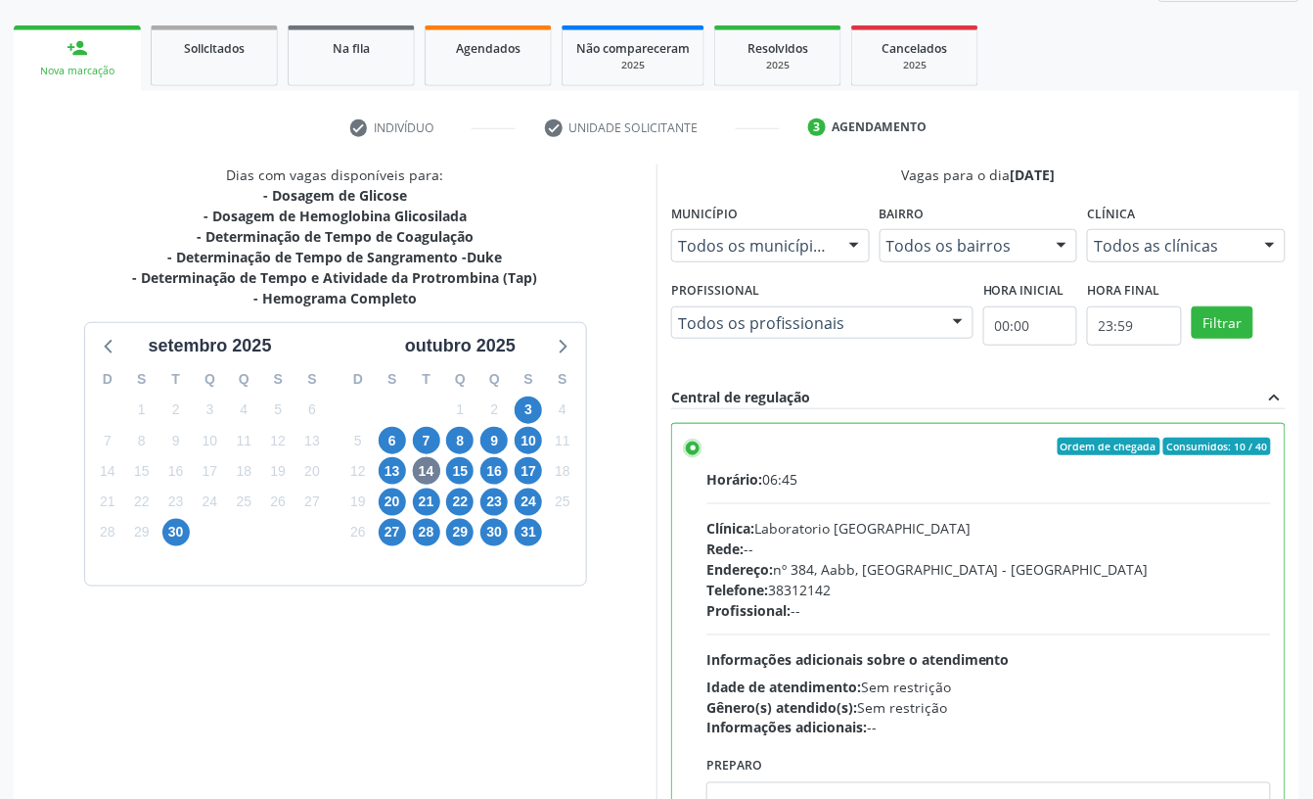
scroll to position [372, 0]
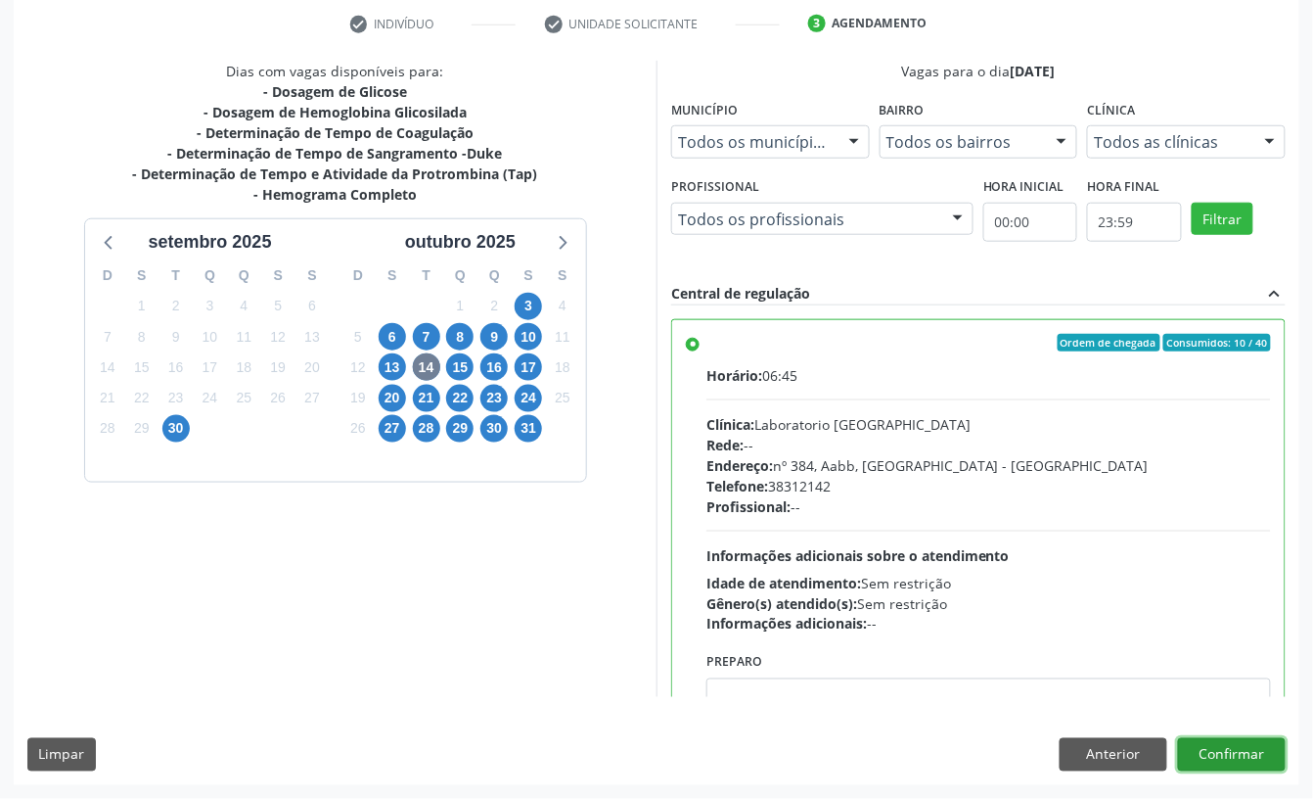
click at [1212, 749] on button "Confirmar" at bounding box center [1232, 754] width 108 height 33
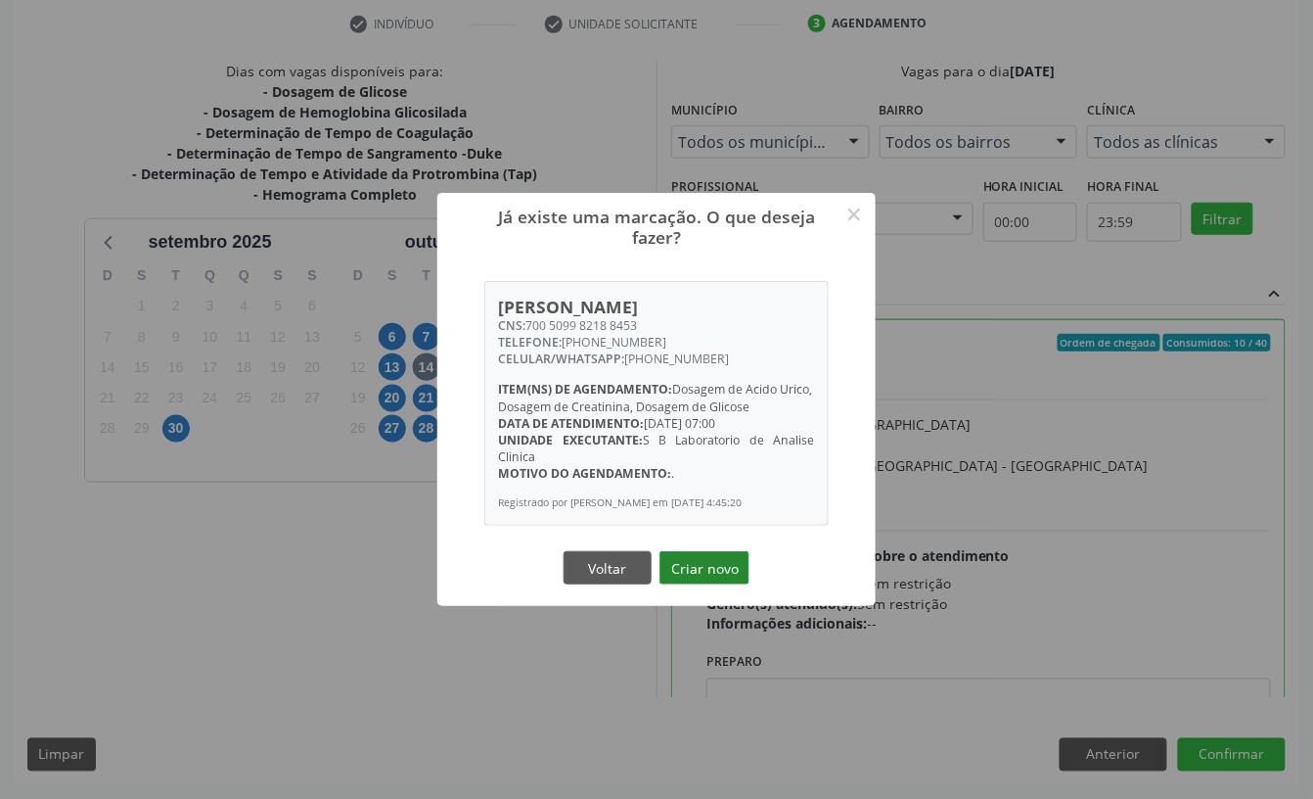
click at [705, 572] on button "Criar novo" at bounding box center [705, 567] width 90 height 33
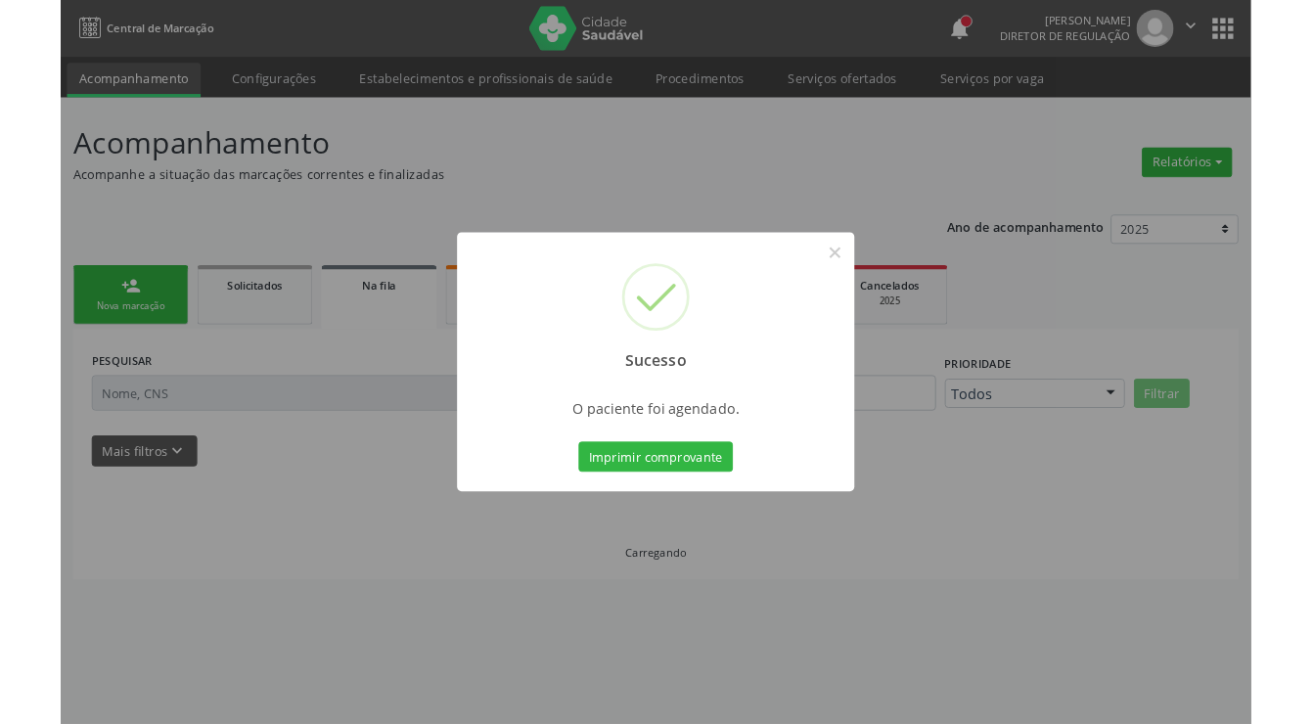
scroll to position [0, 0]
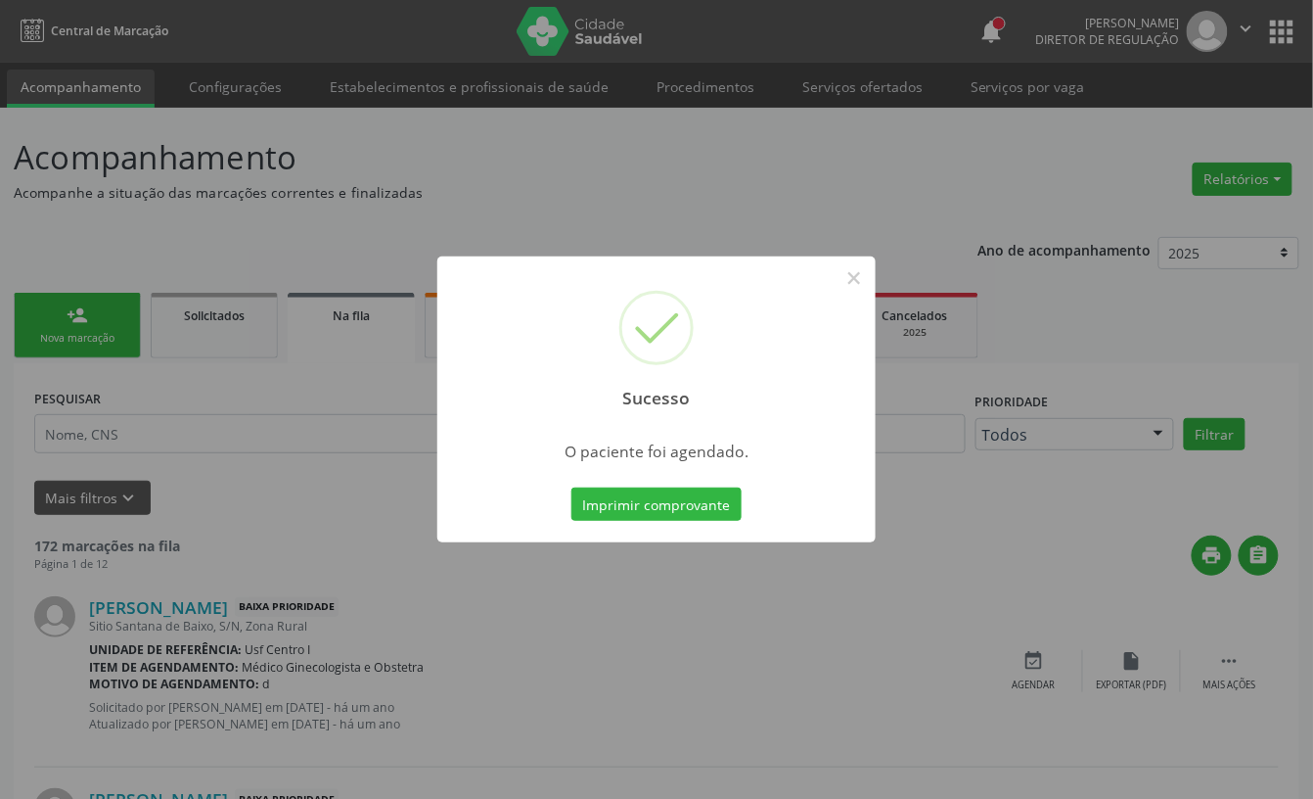
click at [698, 522] on div "Imprimir comprovante Cancel" at bounding box center [657, 503] width 179 height 41
click at [693, 510] on button "Imprimir comprovante" at bounding box center [657, 503] width 170 height 33
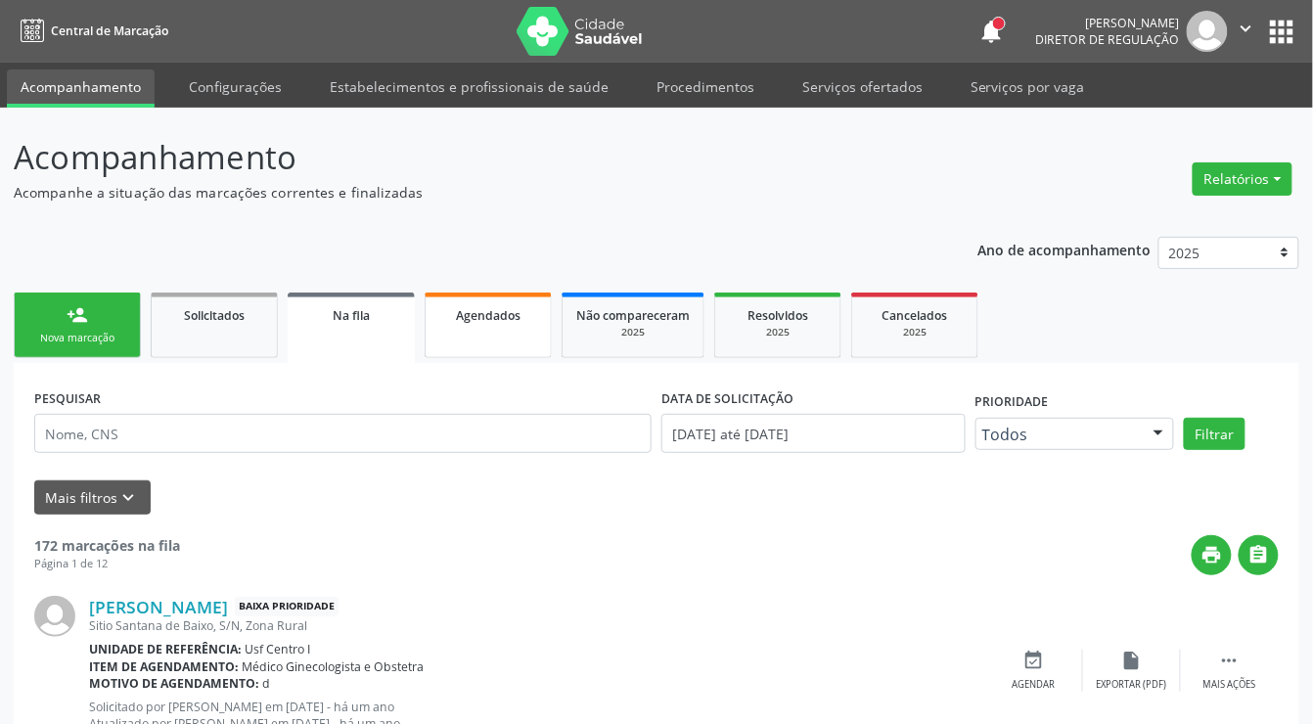
click at [521, 337] on link "Agendados" at bounding box center [488, 326] width 127 height 66
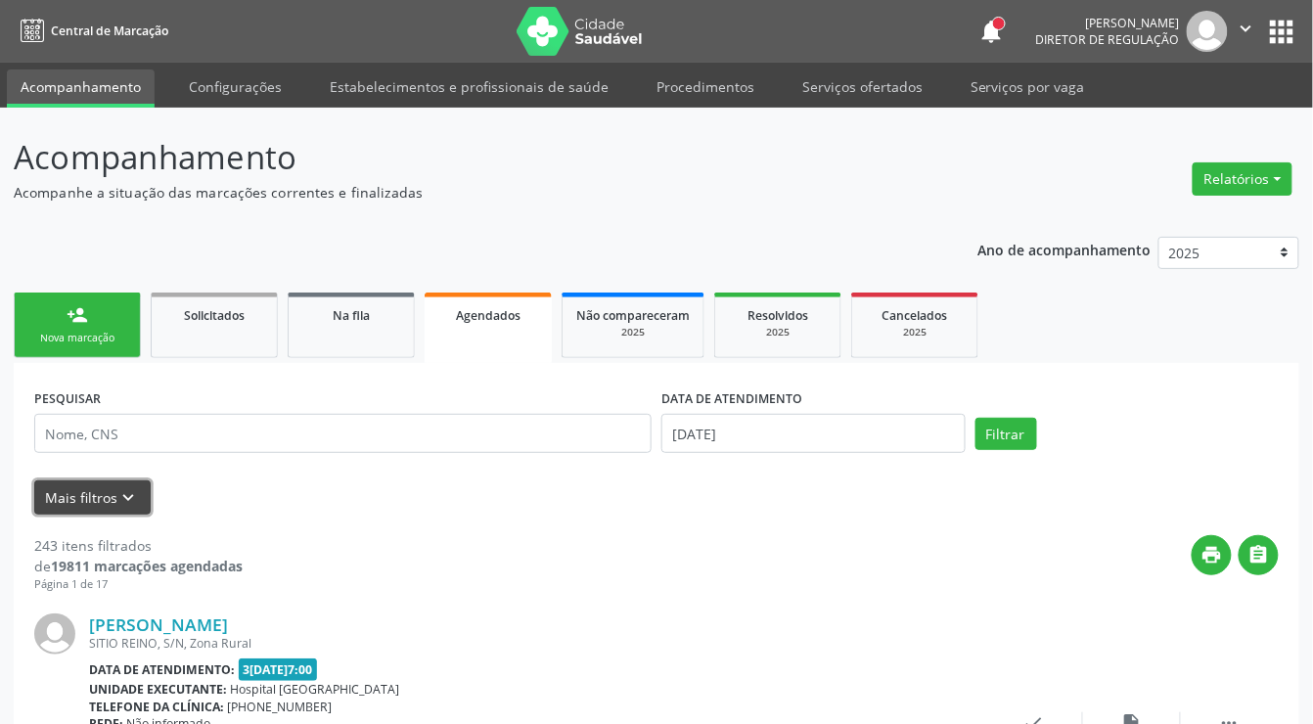
click at [108, 514] on button "Mais filtros keyboard_arrow_down" at bounding box center [92, 498] width 116 height 34
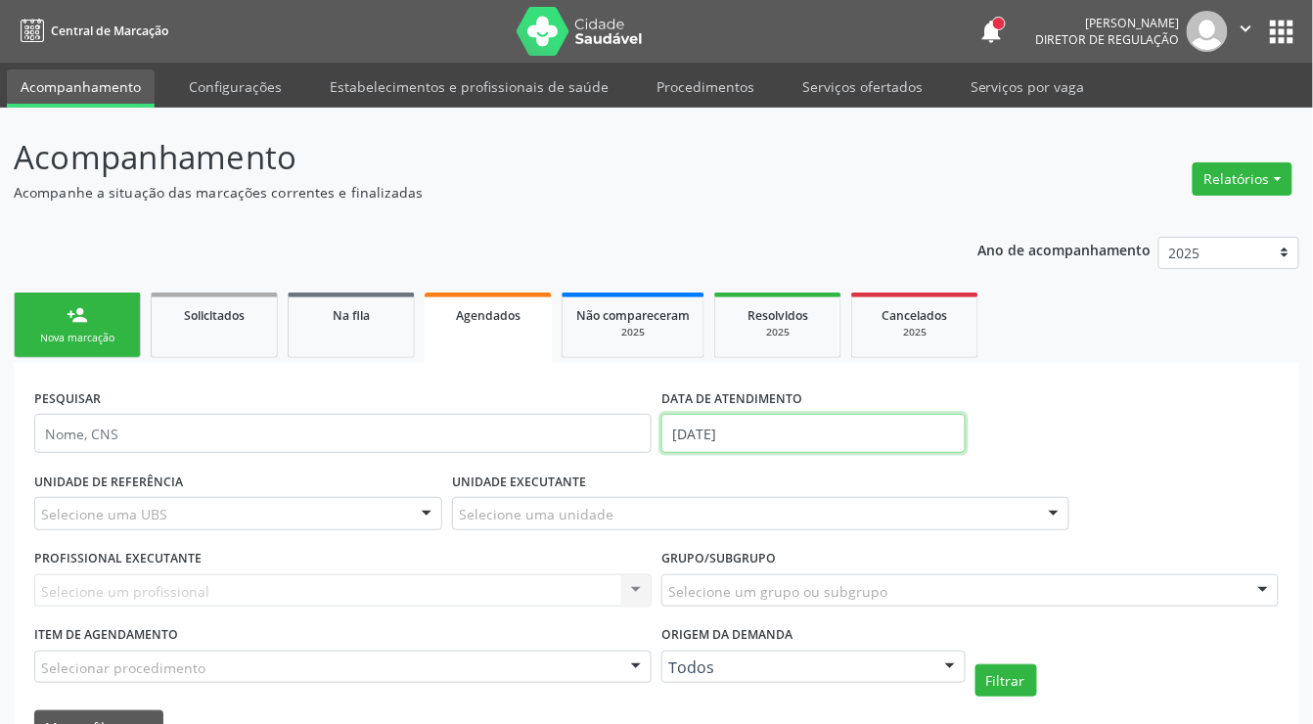
click at [698, 431] on input "[DATE]" at bounding box center [814, 433] width 304 height 39
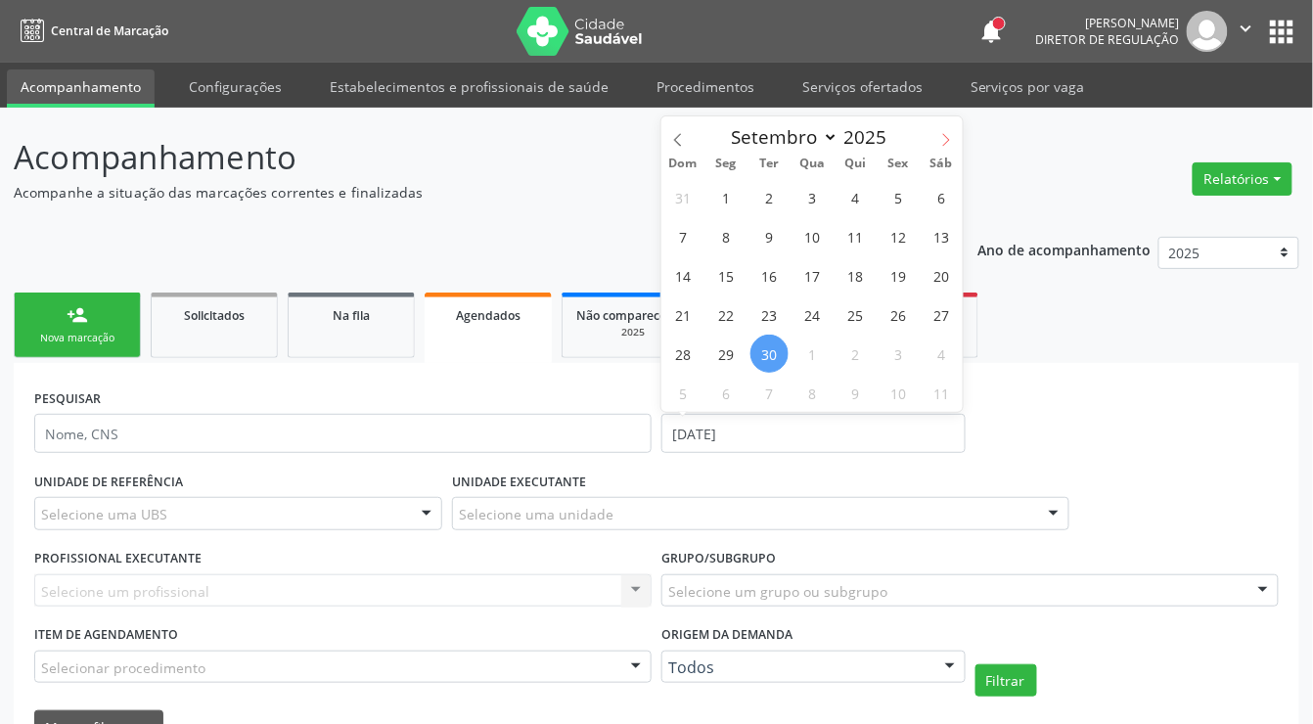
click at [943, 139] on icon at bounding box center [947, 140] width 14 height 14
select select "9"
click at [862, 193] on span "2" at bounding box center [856, 197] width 38 height 38
type input "0[DATE]"
click at [862, 193] on span "2" at bounding box center [856, 197] width 38 height 38
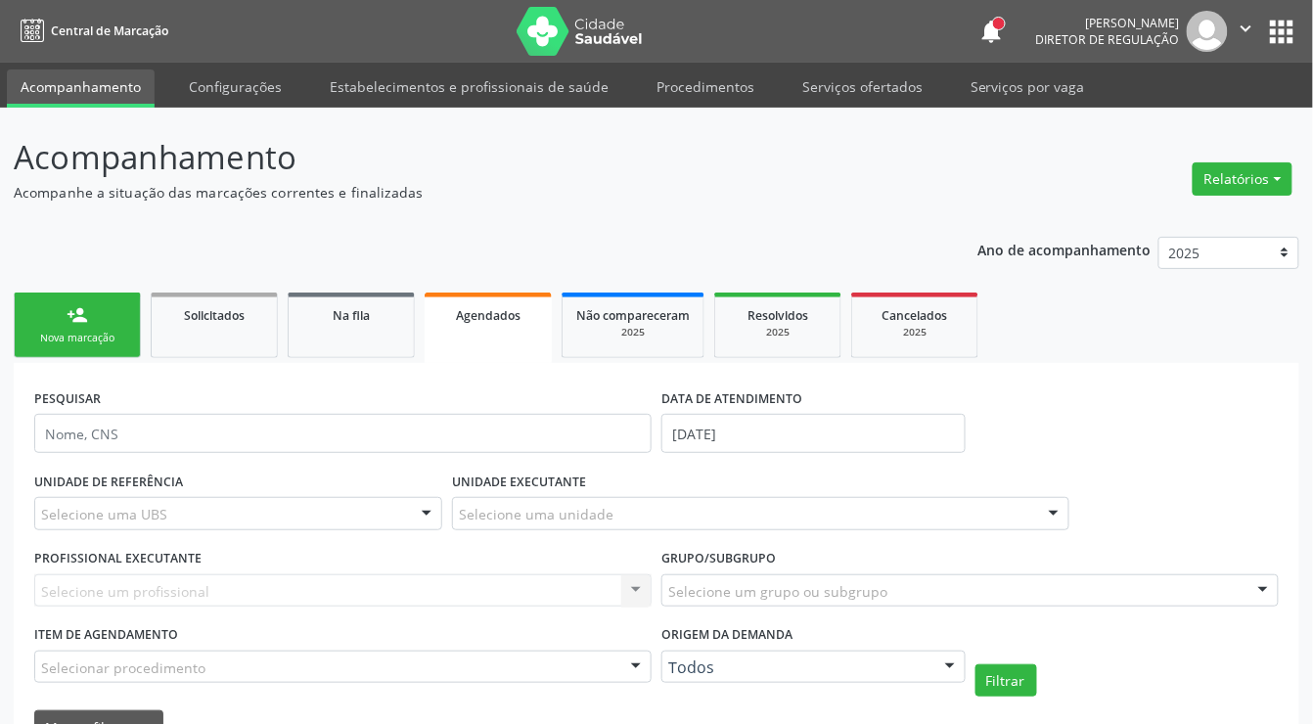
click at [104, 591] on div "Selecione um profissional Nenhum resultado encontrado para: " " Não há nenhuma …" at bounding box center [343, 590] width 618 height 33
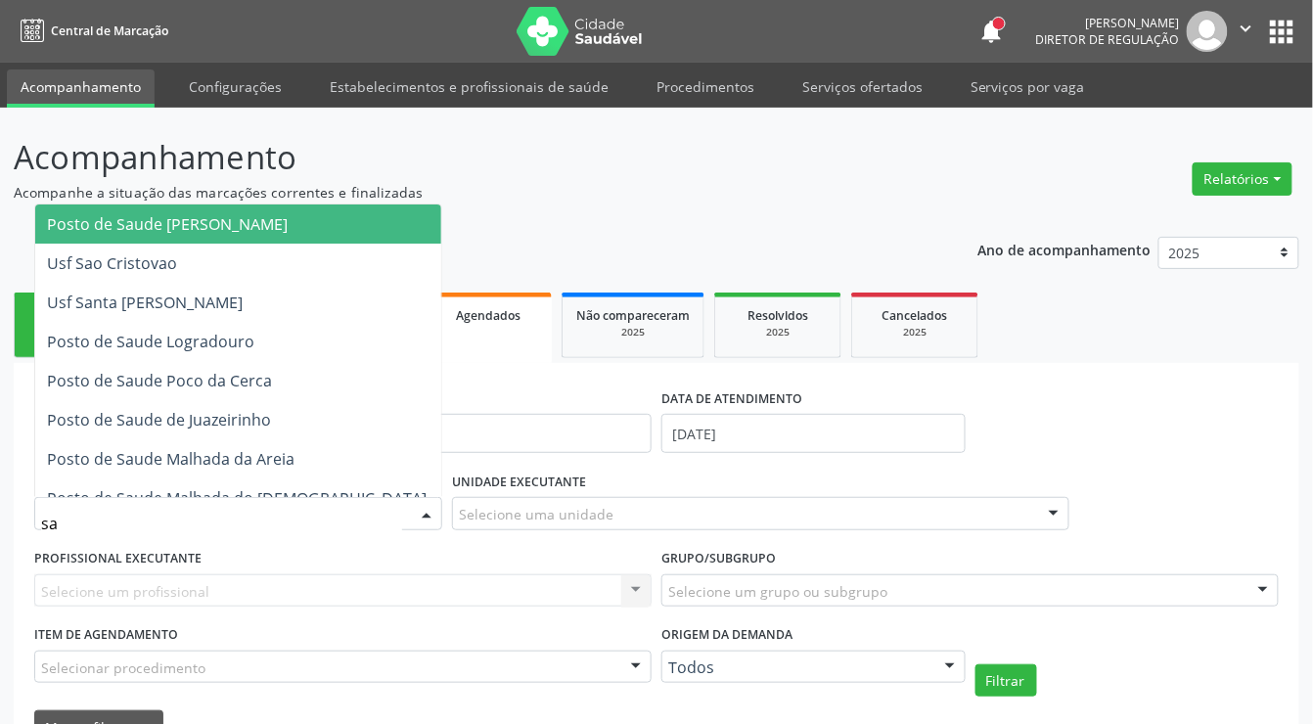
type input "san"
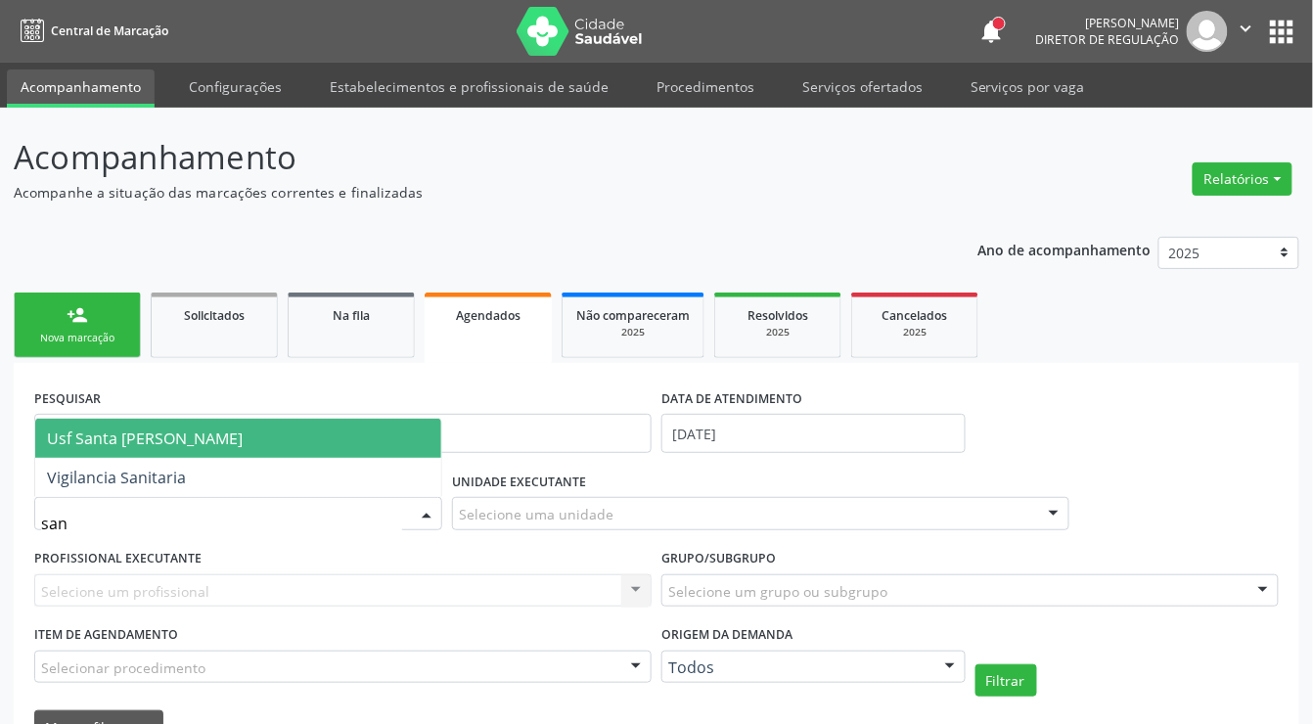
click at [196, 440] on span "Usf Santa [PERSON_NAME]" at bounding box center [145, 439] width 196 height 22
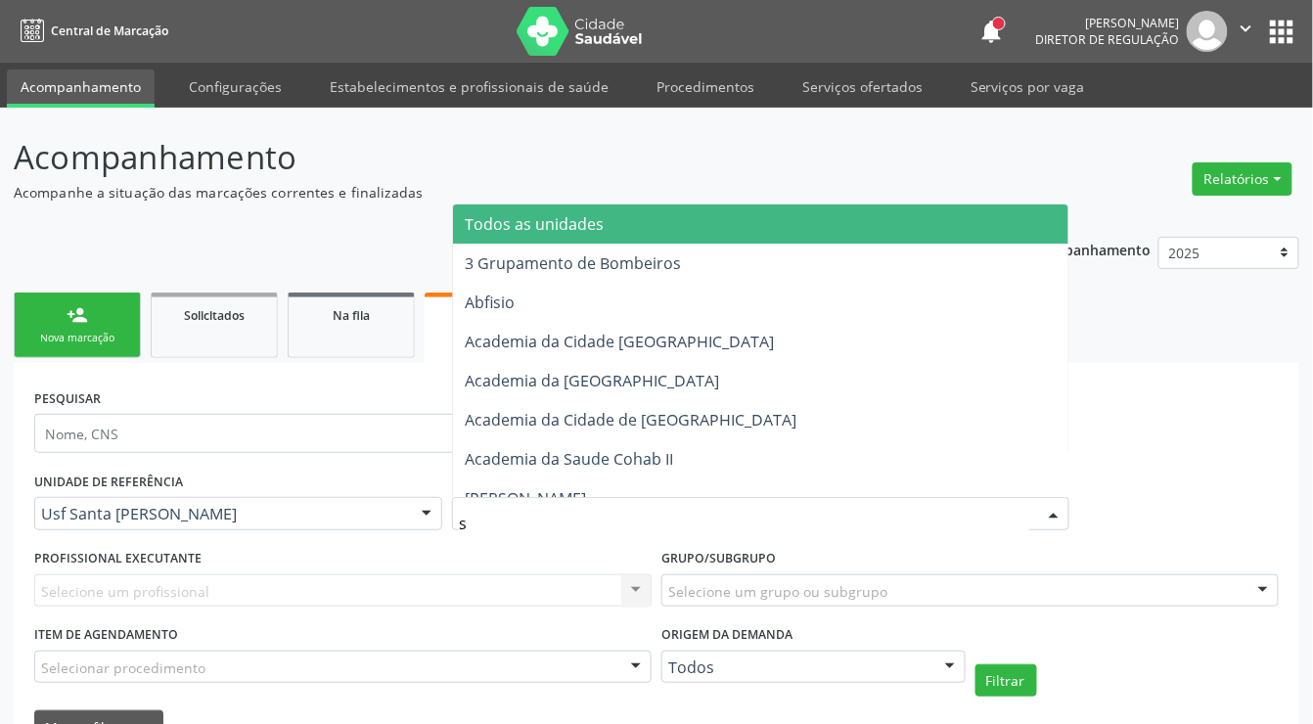
type input "s b"
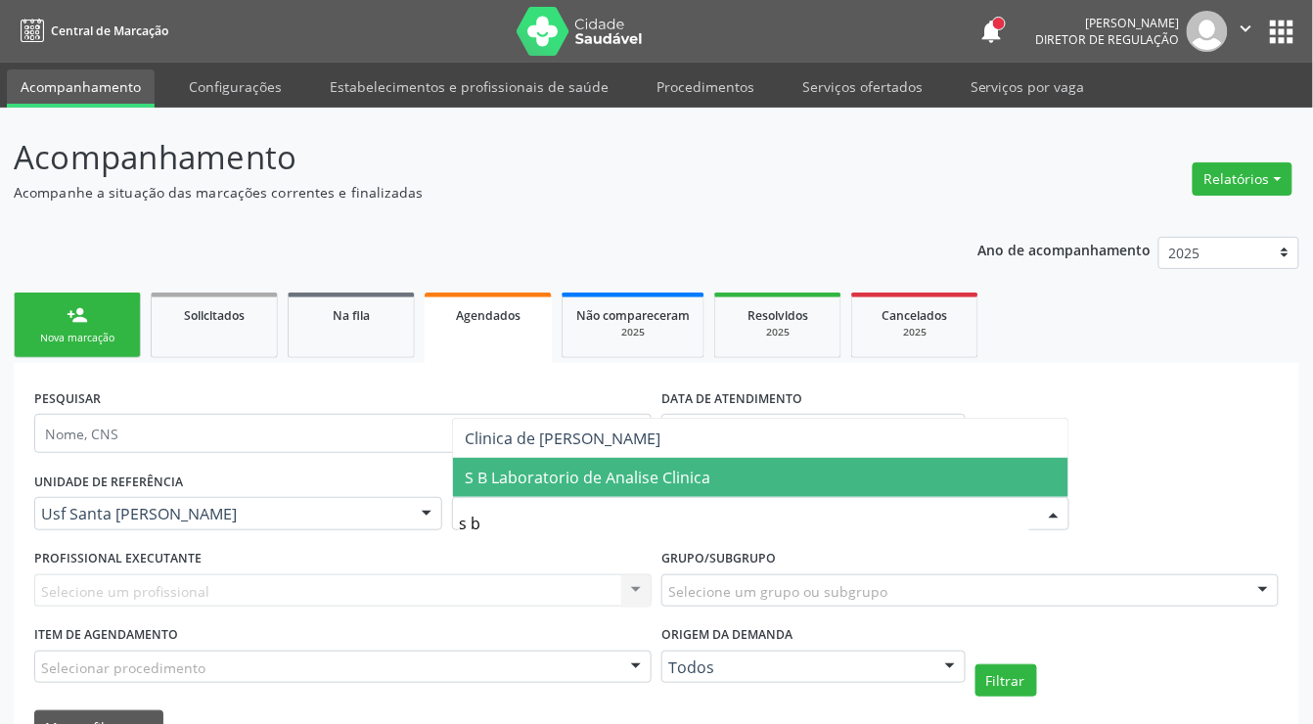
click at [542, 479] on span "S B Laboratorio de Analise Clinica" at bounding box center [588, 478] width 246 height 22
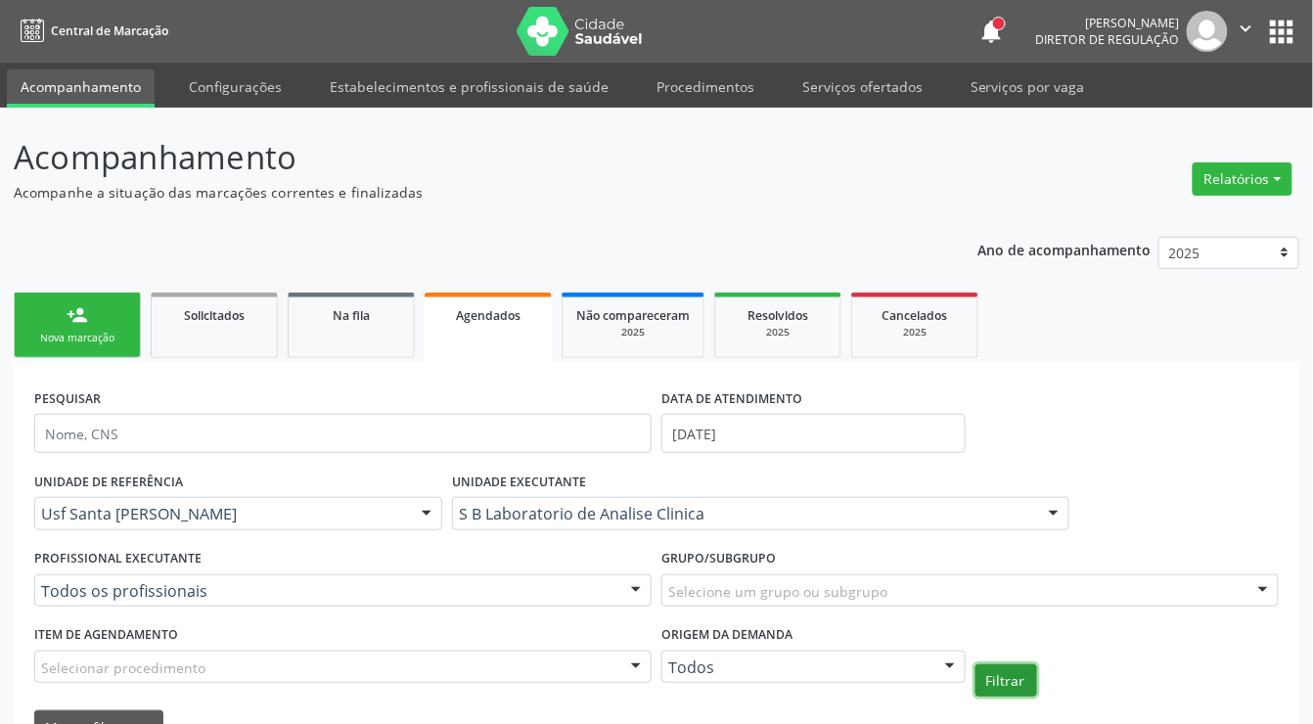
click at [1028, 687] on button "Filtrar" at bounding box center [1007, 681] width 62 height 33
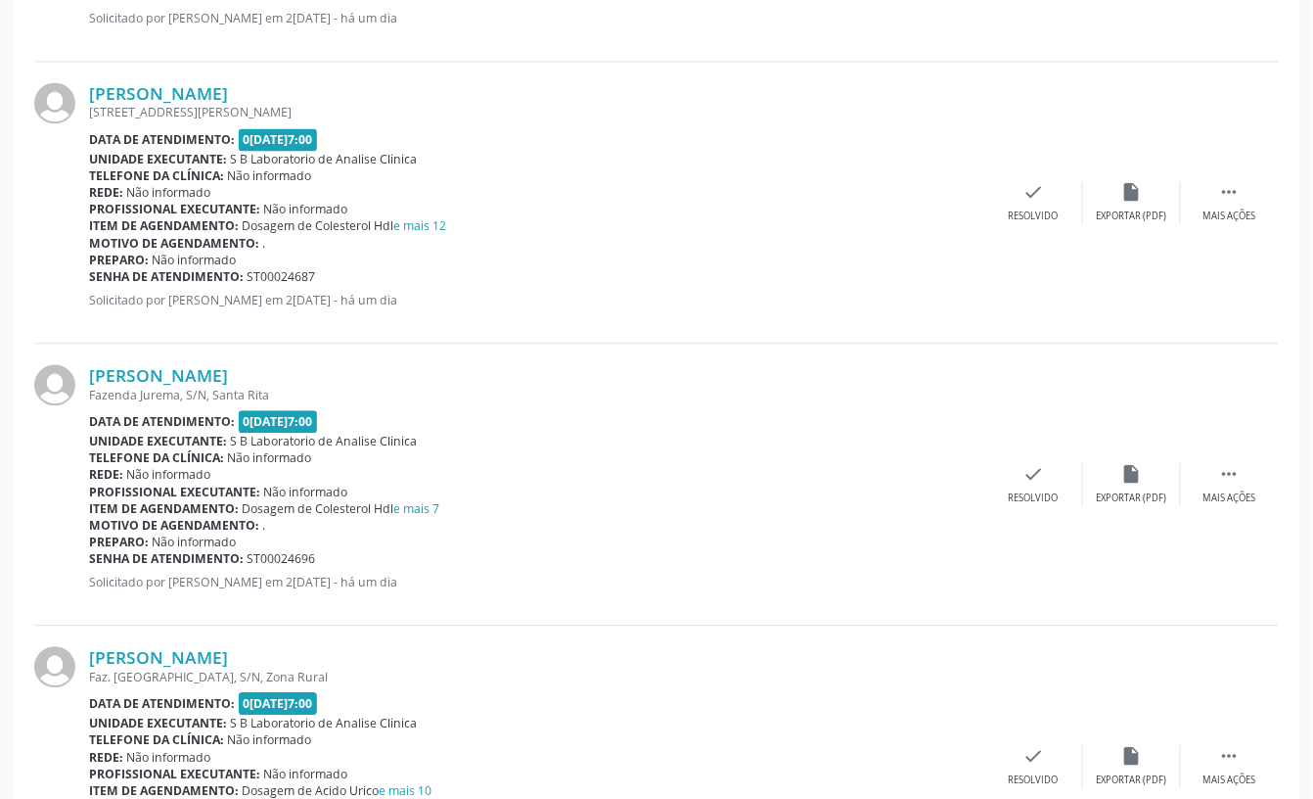
scroll to position [260, 0]
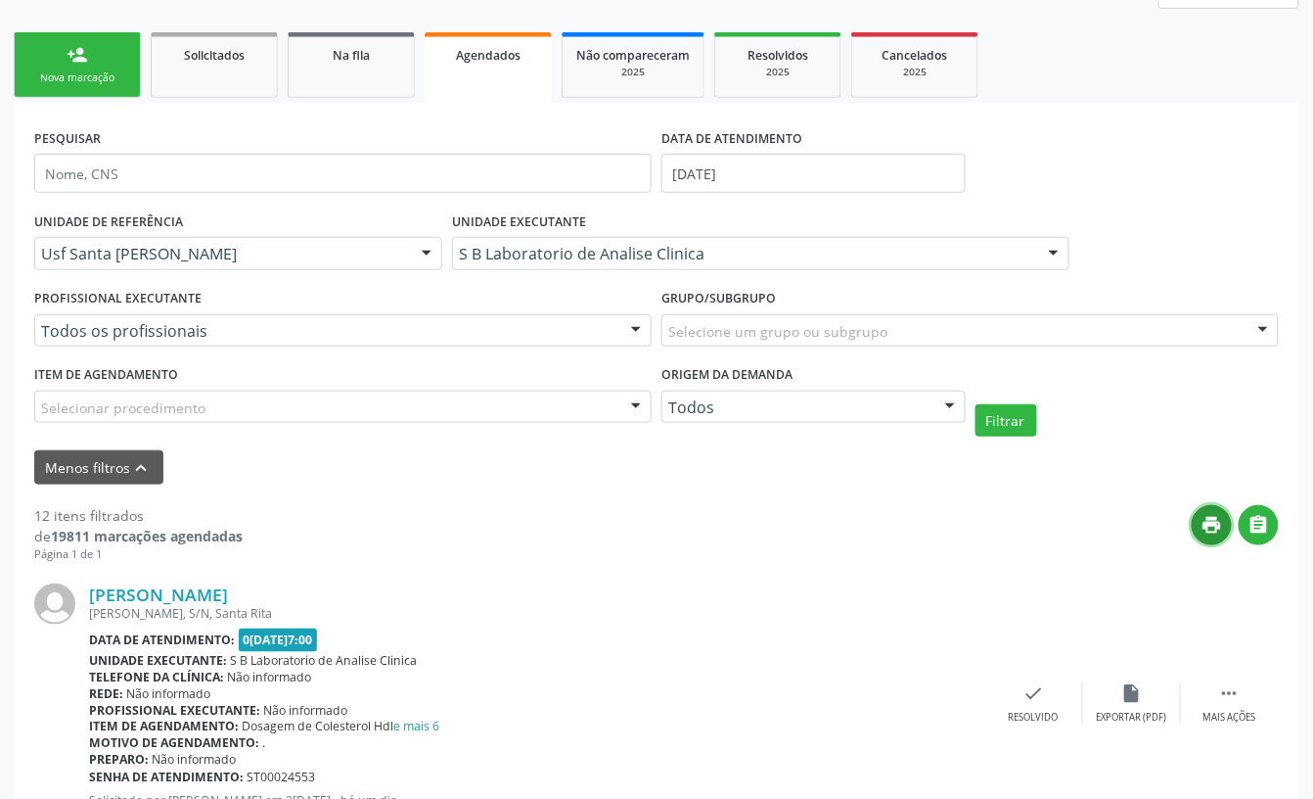
click at [1225, 534] on button "print" at bounding box center [1212, 525] width 40 height 40
click at [1263, 533] on icon "" at bounding box center [1260, 525] width 22 height 22
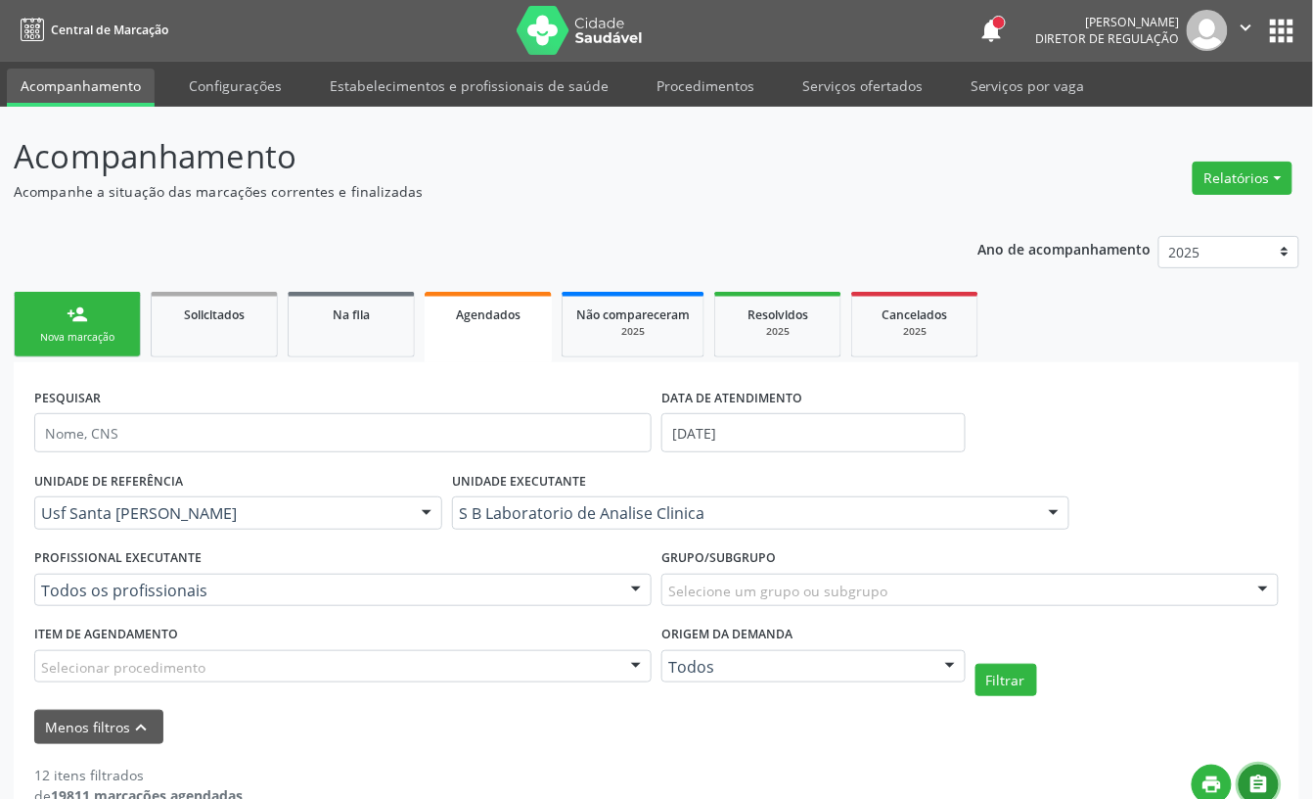
scroll to position [0, 0]
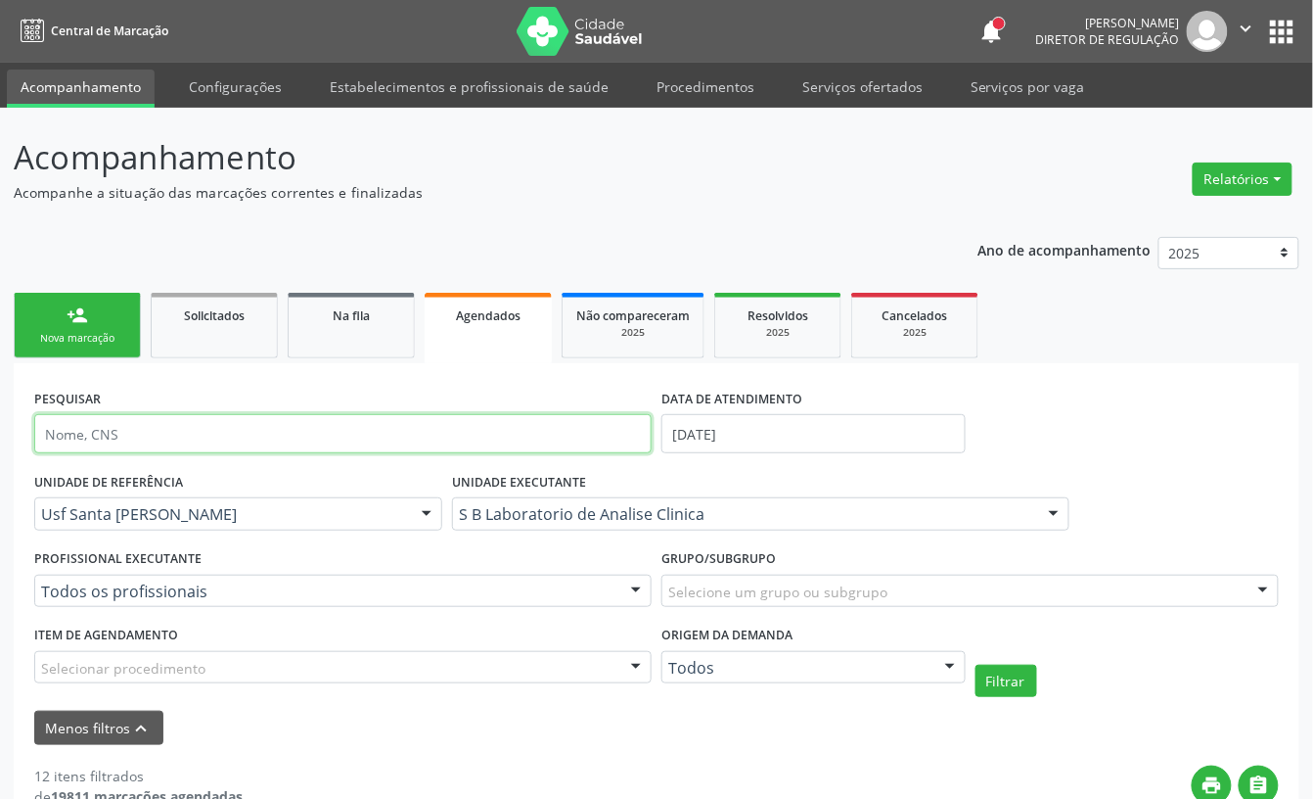
click at [243, 429] on input "text" at bounding box center [343, 433] width 618 height 39
click at [1092, 425] on div "PESQUISAR DATA DE ATENDIMENTO 02/10/2025" at bounding box center [656, 425] width 1255 height 83
click at [483, 333] on link "Agendados" at bounding box center [488, 328] width 127 height 70
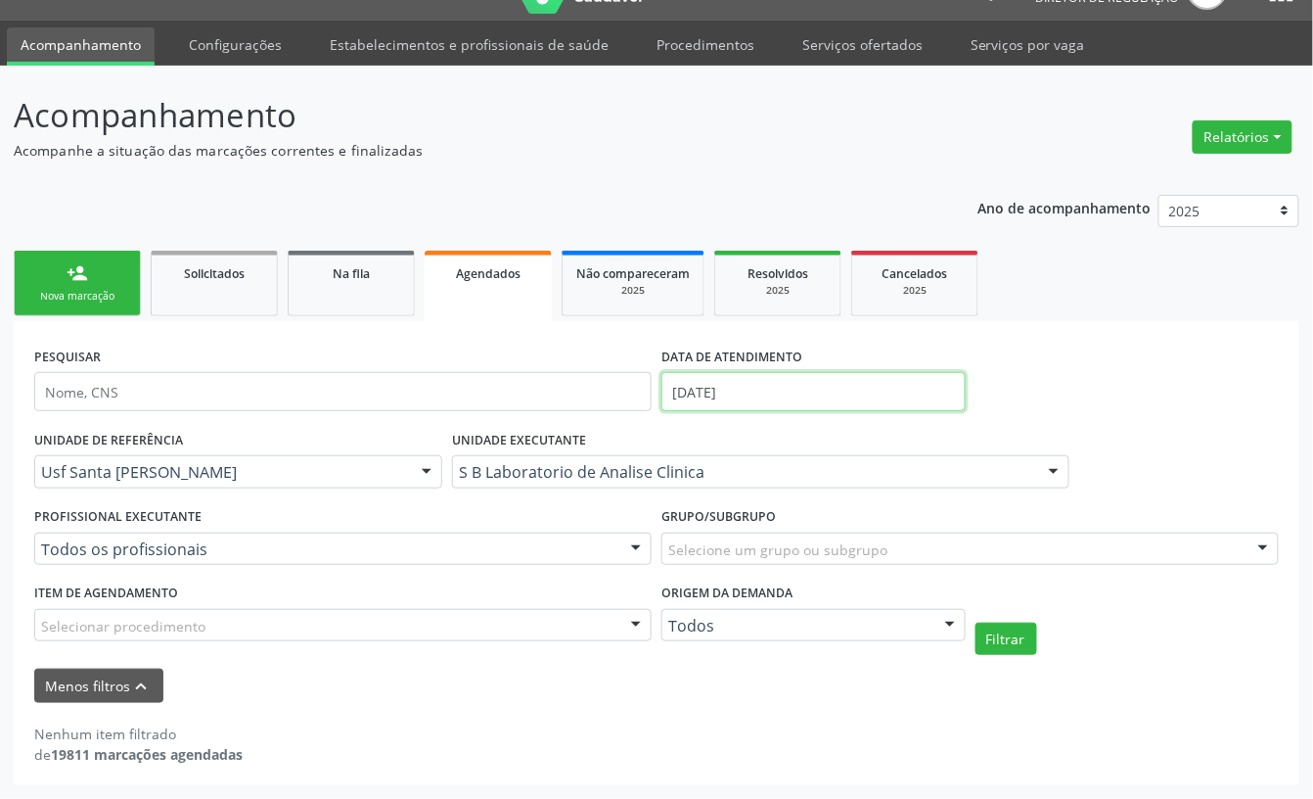
click at [754, 396] on input "0[DATE]" at bounding box center [814, 391] width 304 height 39
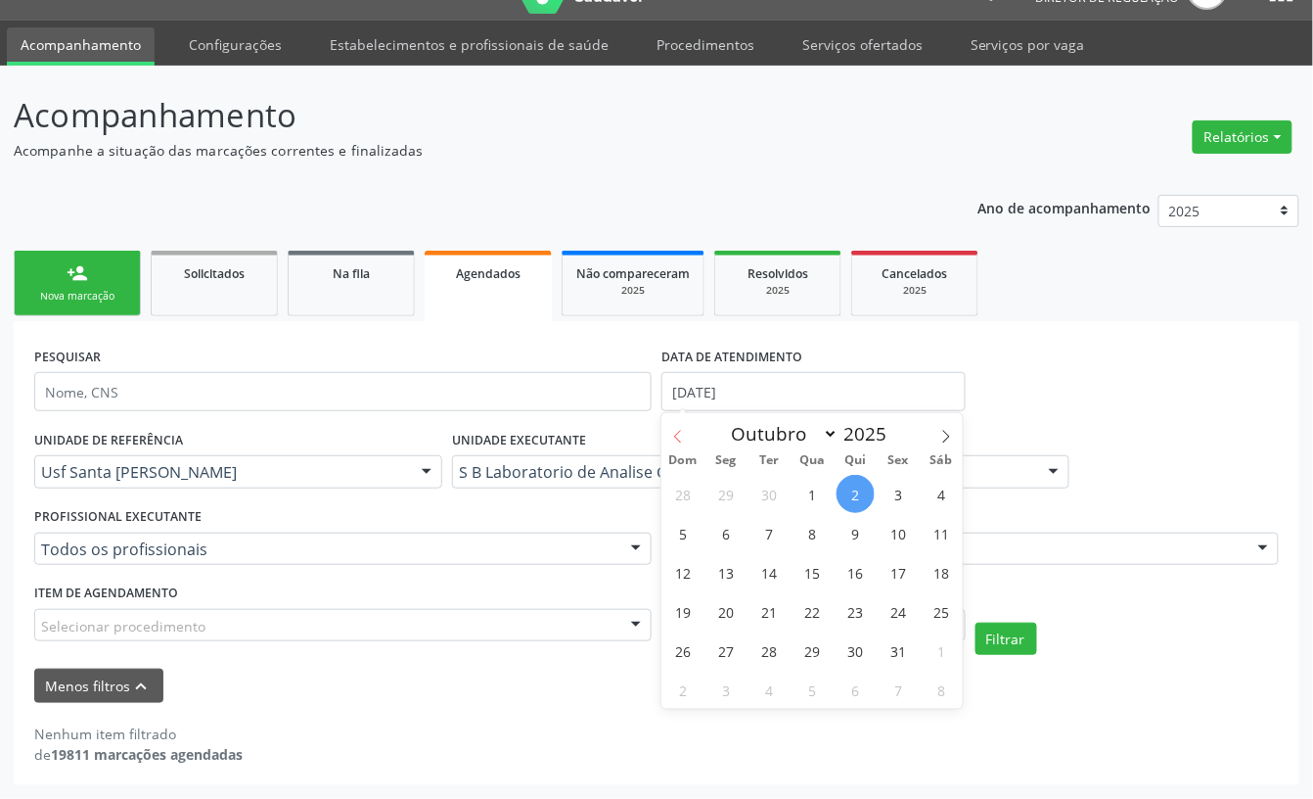
click at [675, 433] on icon at bounding box center [678, 437] width 14 height 14
select select "7"
click at [890, 489] on span "1" at bounding box center [899, 494] width 38 height 38
type input "01/08/2025"
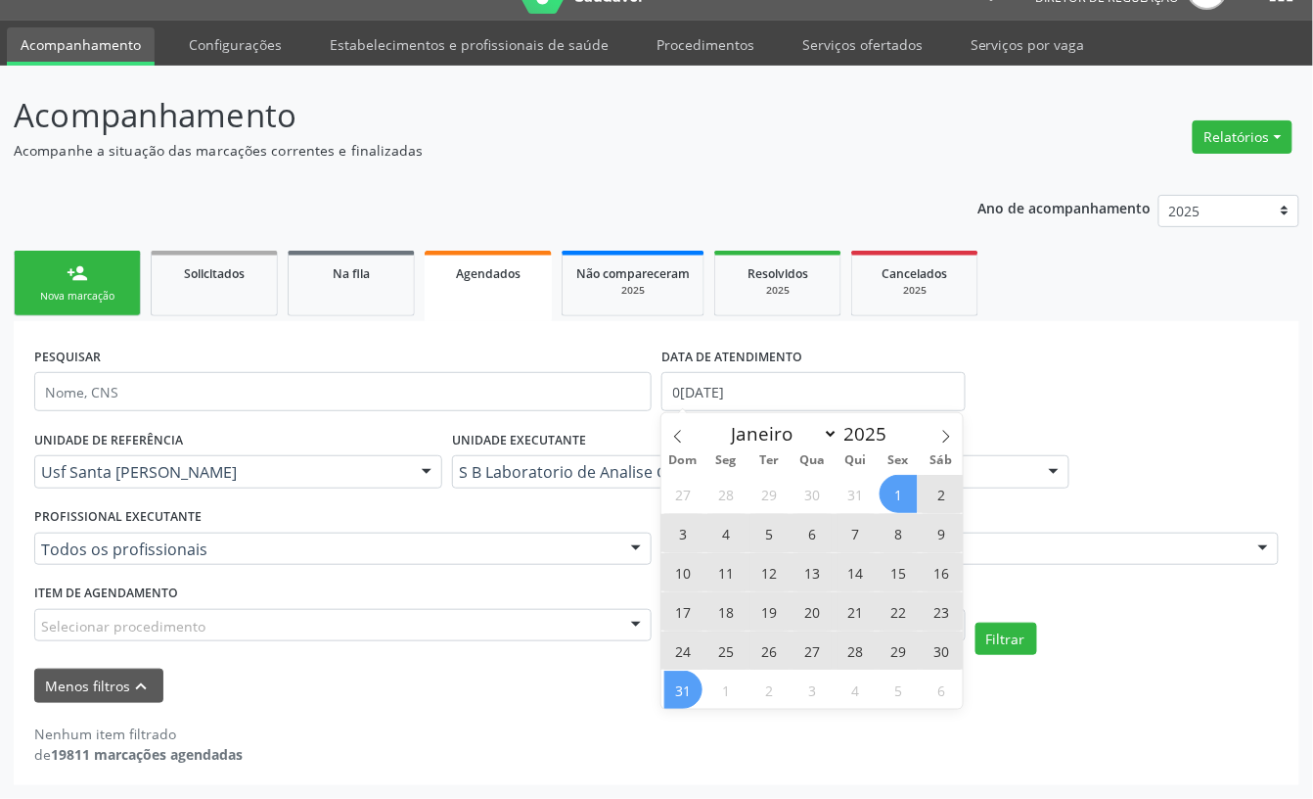
click at [682, 683] on span "31" at bounding box center [684, 689] width 38 height 38
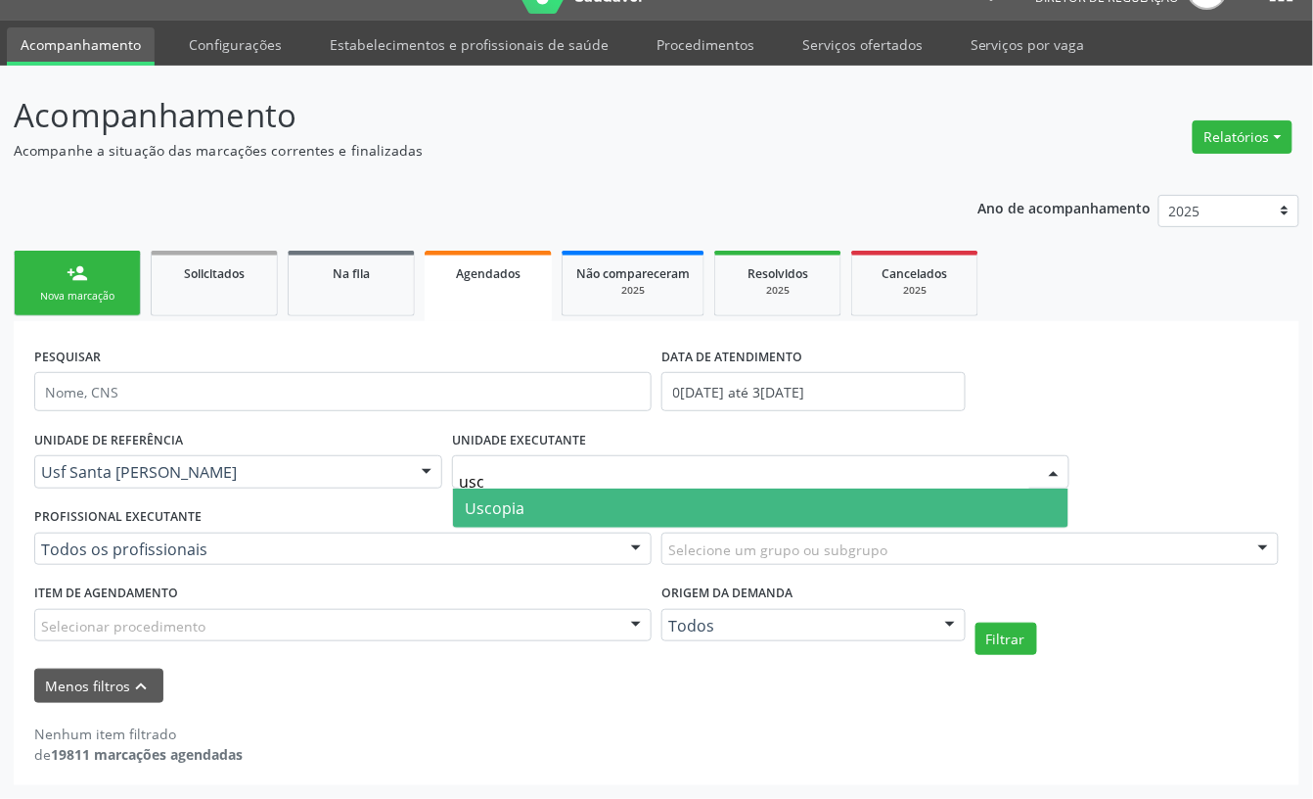
type input "usco"
click at [569, 493] on span "Uscopia" at bounding box center [761, 507] width 616 height 39
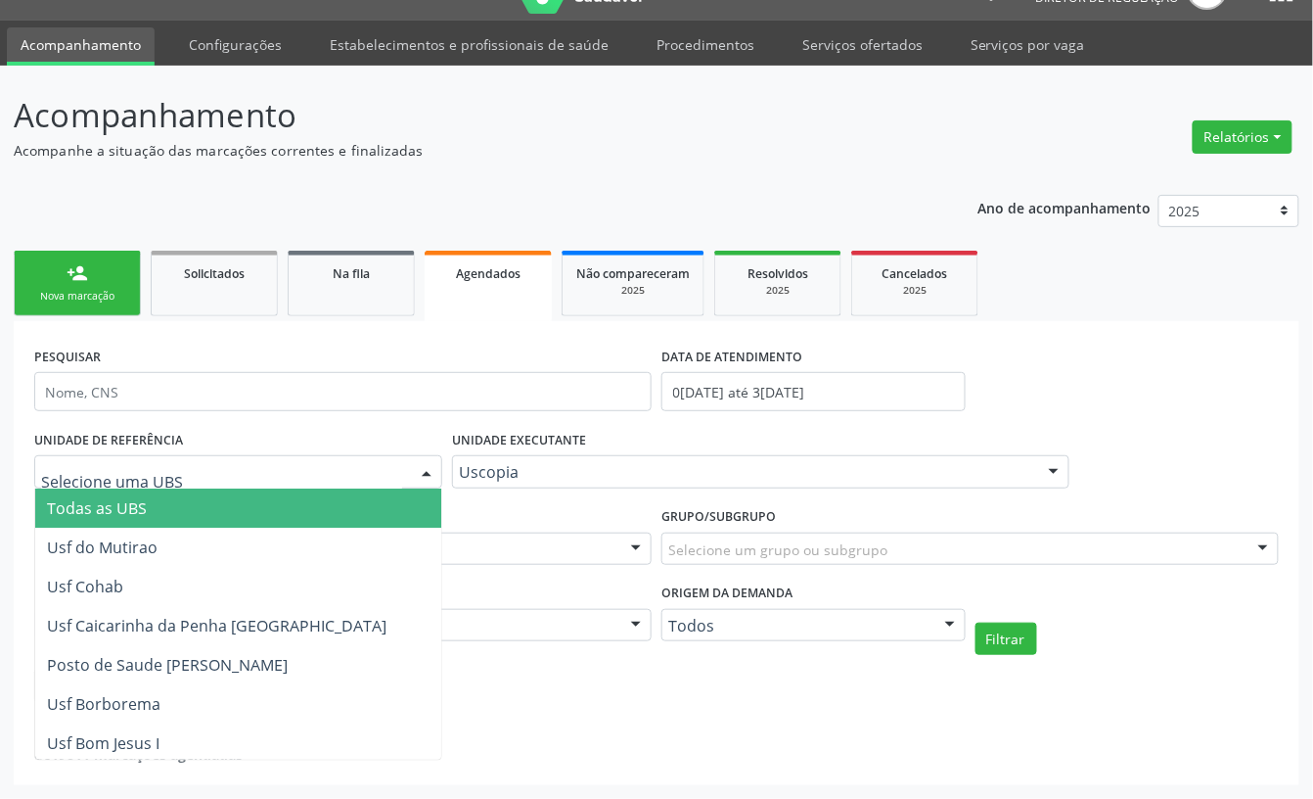
click at [185, 507] on span "Todas as UBS" at bounding box center [301, 507] width 533 height 39
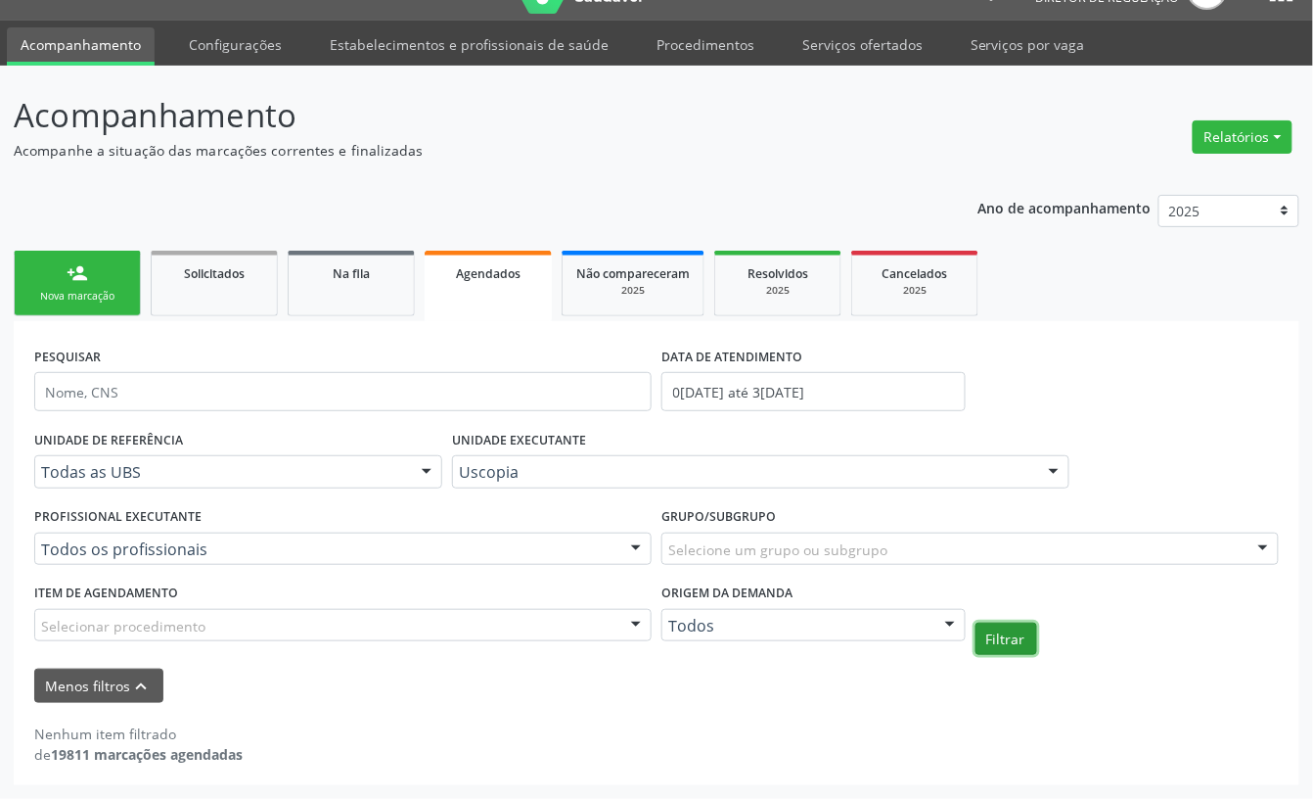
click at [995, 642] on button "Filtrar" at bounding box center [1007, 638] width 62 height 33
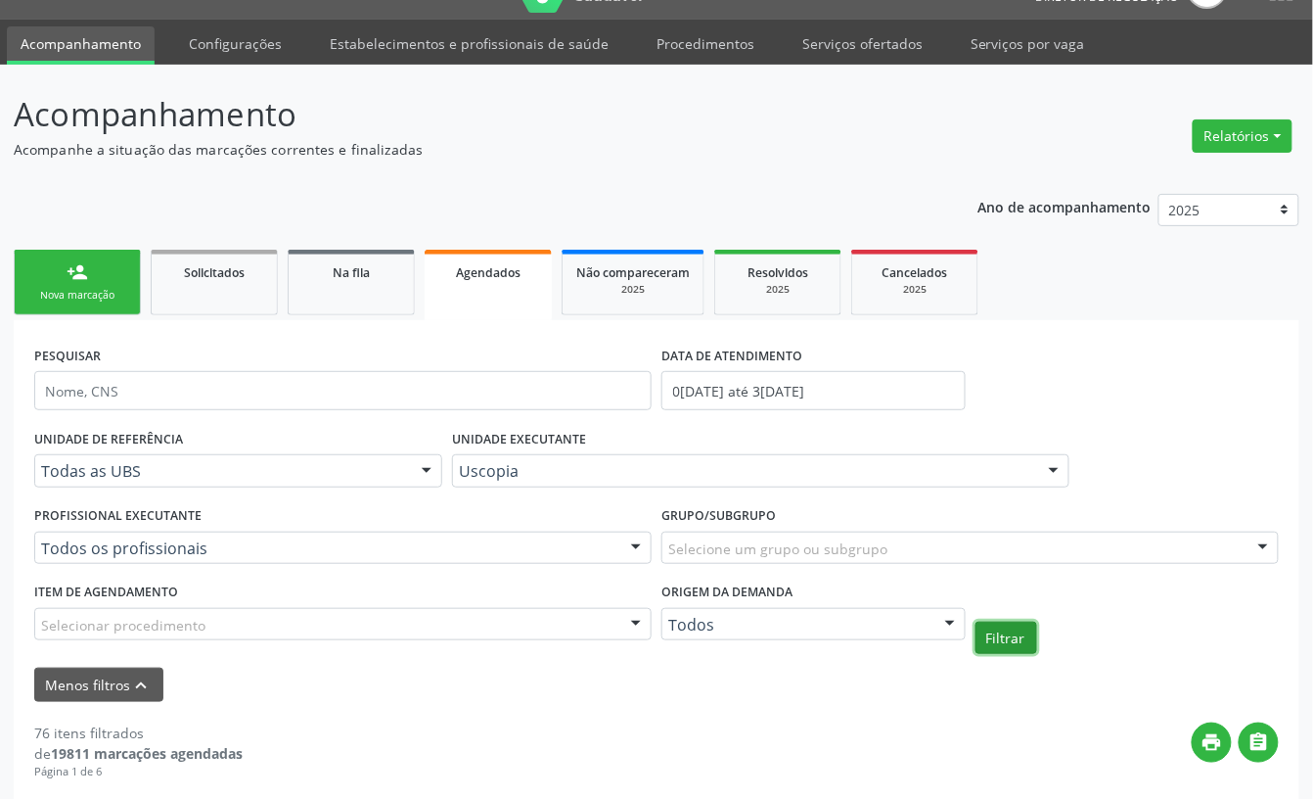
click at [1002, 635] on button "Filtrar" at bounding box center [1007, 637] width 62 height 33
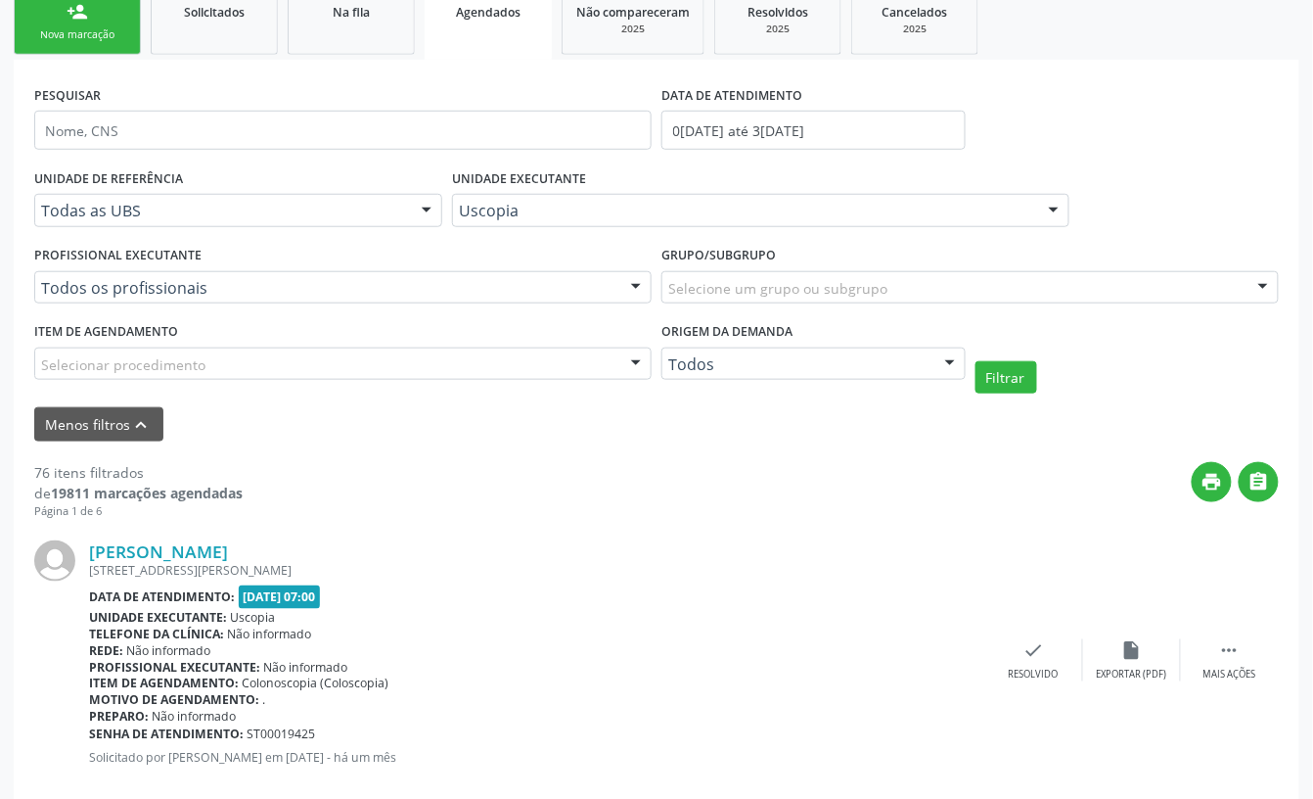
scroll to position [173, 0]
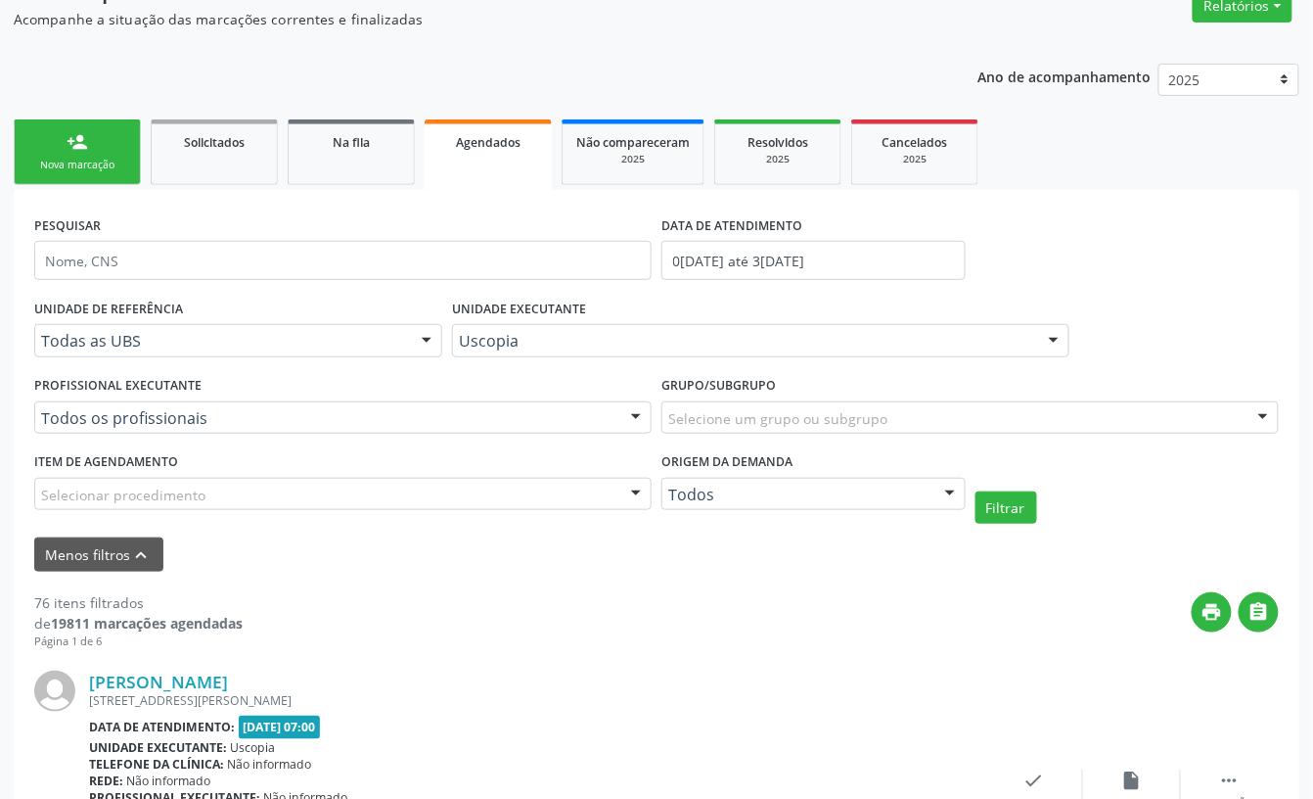
click at [207, 495] on div "Selecionar procedimento" at bounding box center [343, 494] width 618 height 33
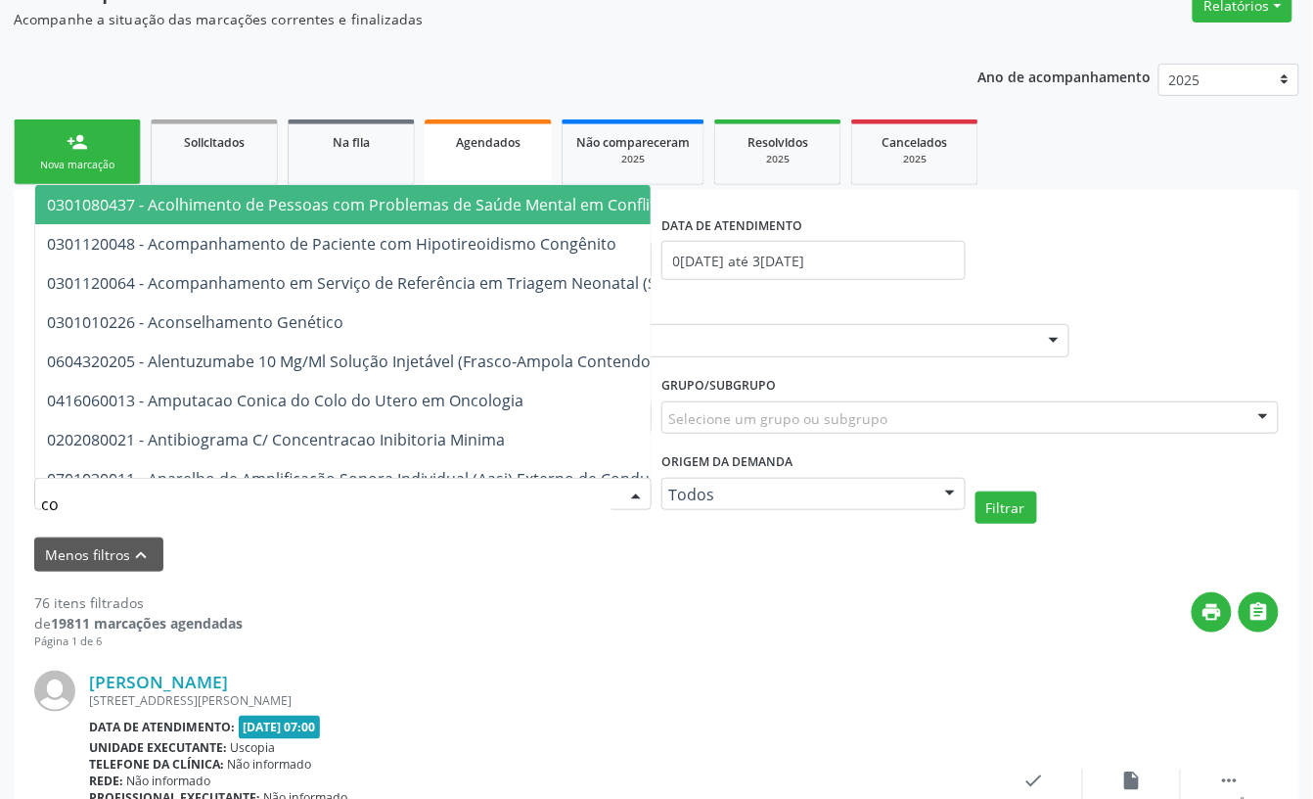
type input "c"
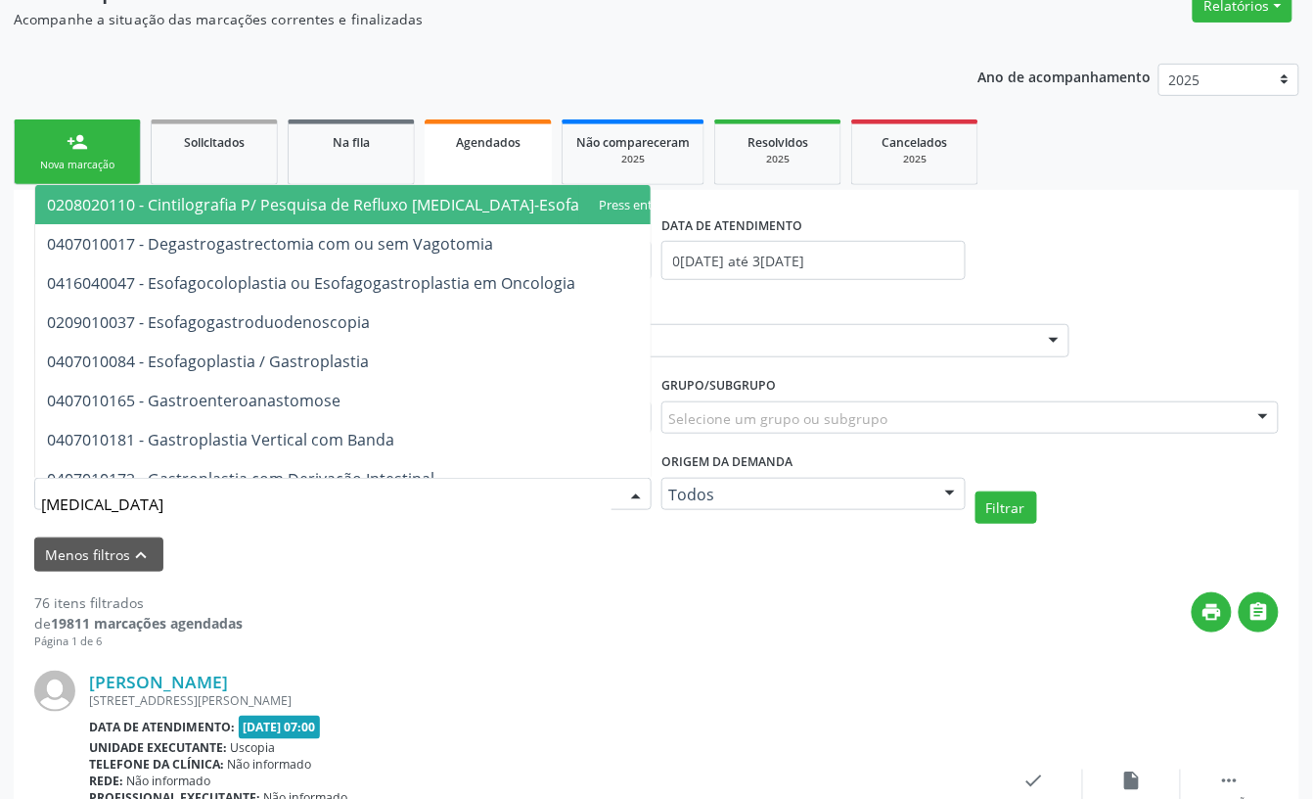
type input "gastroe"
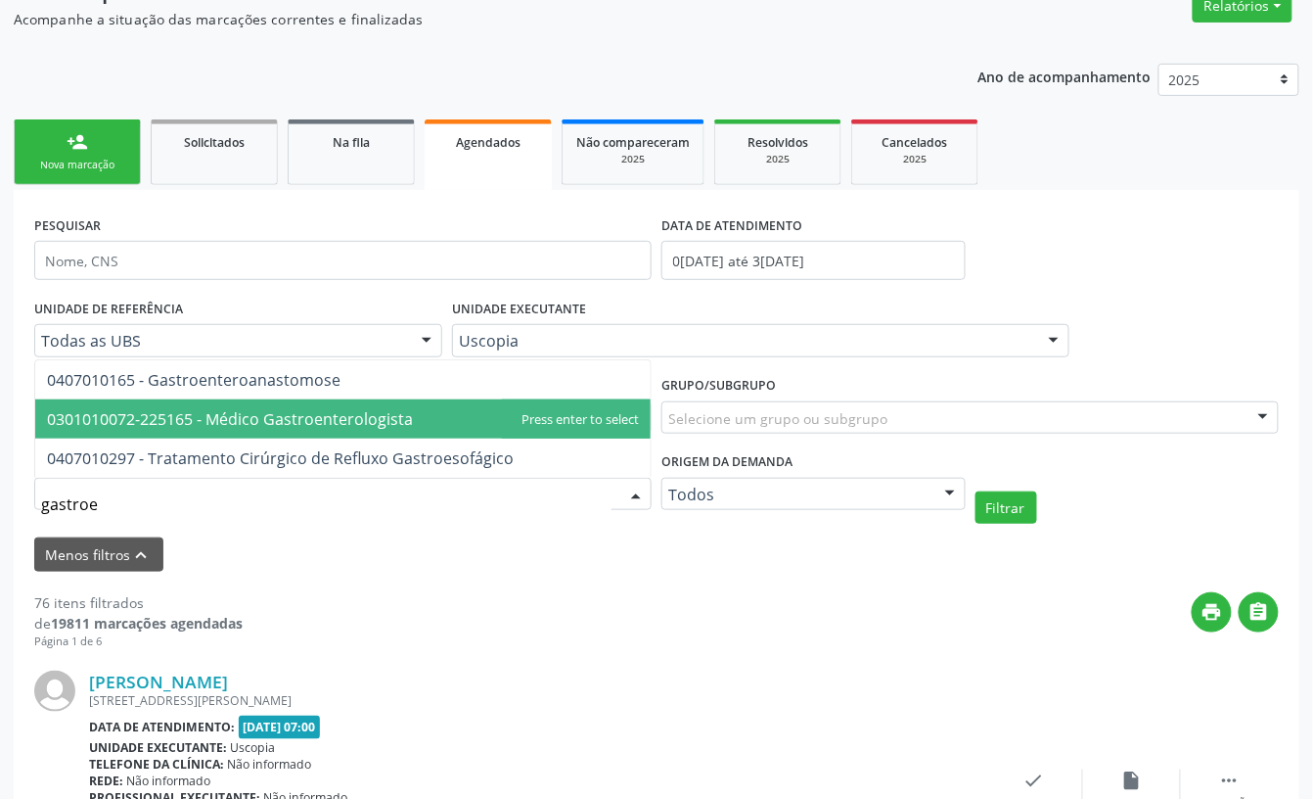
click at [263, 431] on span "0301010072-225165 - Médico Gastroenterologista" at bounding box center [343, 418] width 616 height 39
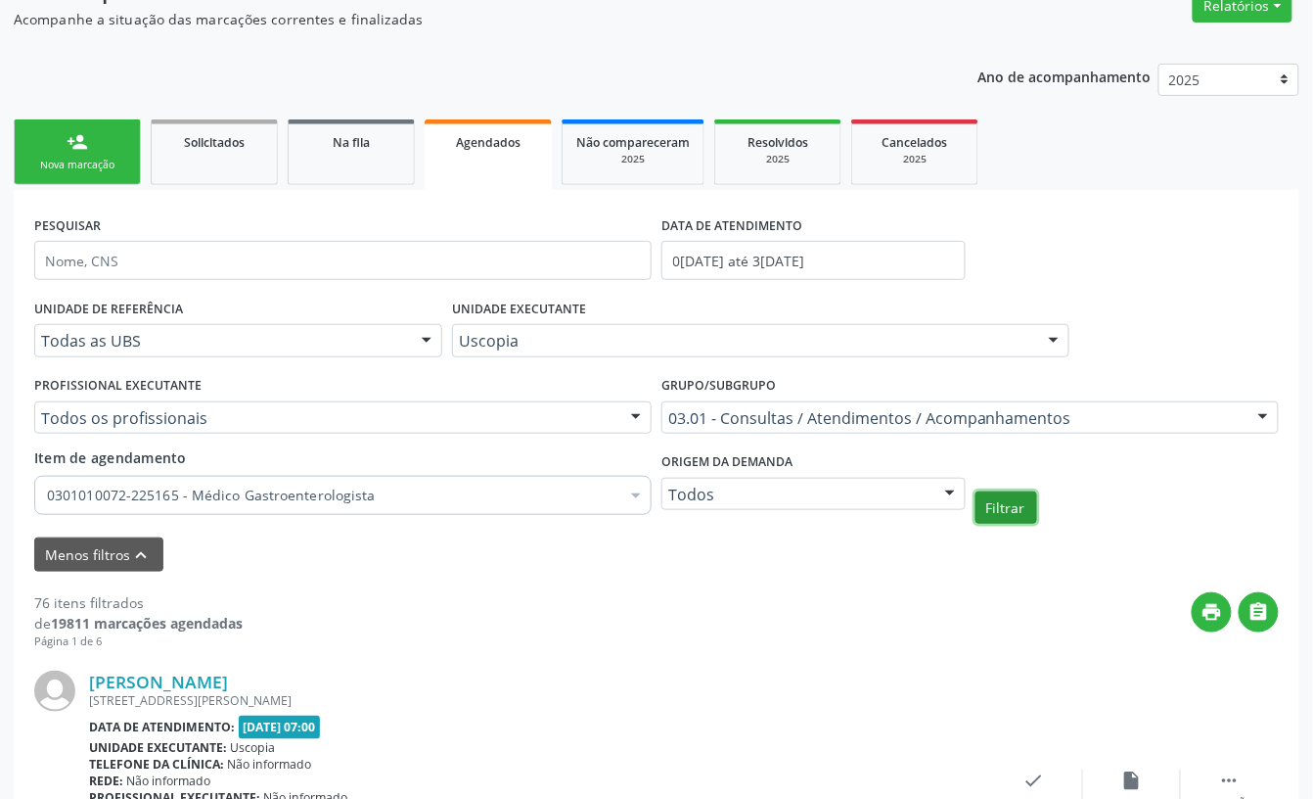
click at [1004, 510] on button "Filtrar" at bounding box center [1007, 507] width 62 height 33
click at [642, 299] on div "UNIDADE EXECUTANTE Uscopia Todos as unidades 3 Grupamento de Bombeiros Abfisio …" at bounding box center [760, 332] width 627 height 76
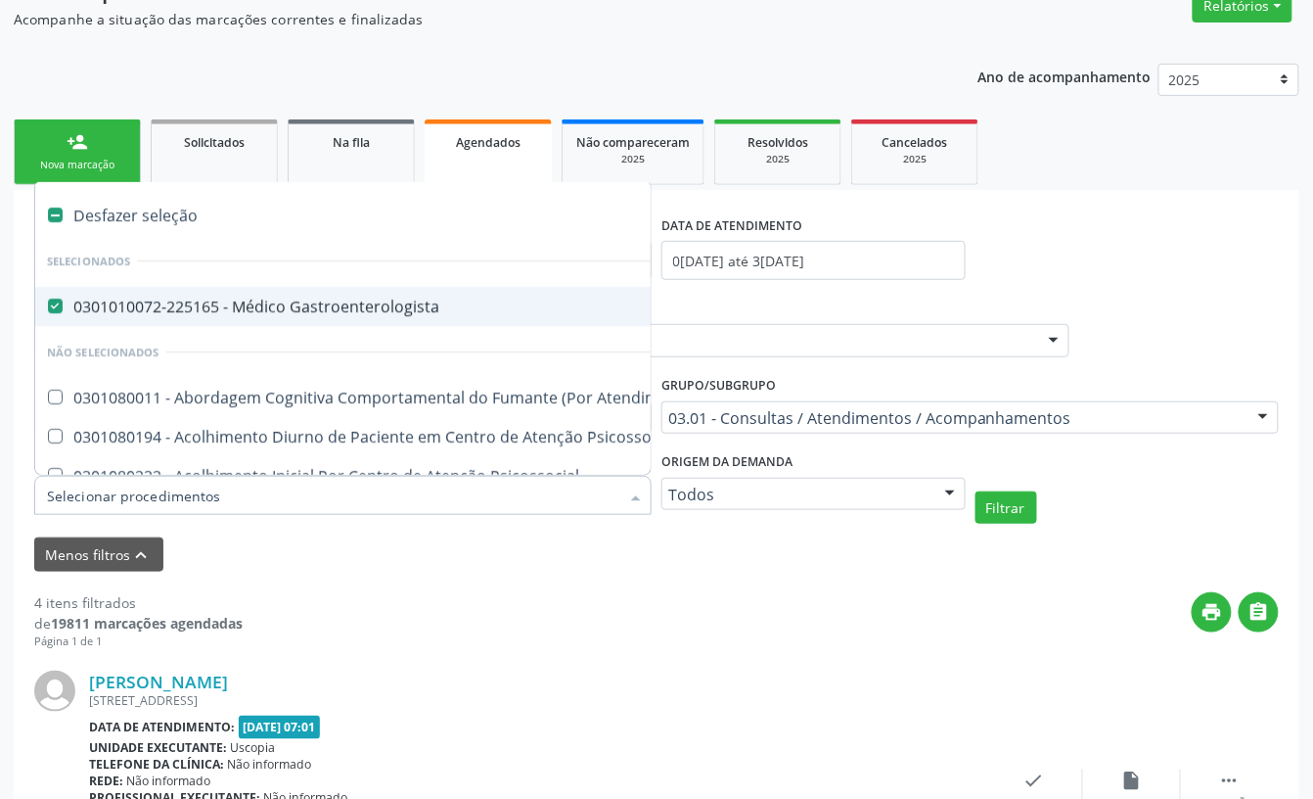
click at [185, 313] on div "0301010072-225165 - Médico Gastroenterologista" at bounding box center [1083, 307] width 2072 height 16
checkbox Gastroenterologista "false"
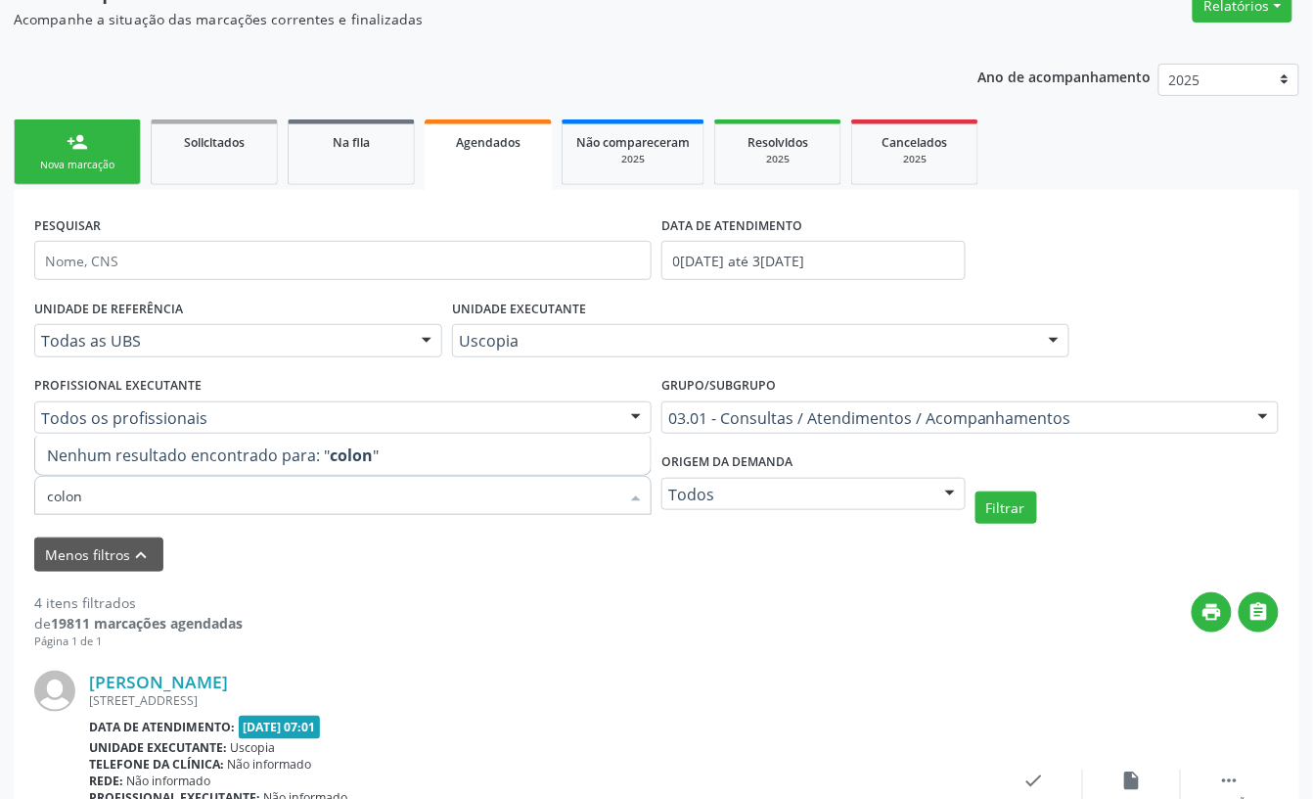
type input "colono"
click at [1135, 284] on div "PESQUISAR DATA DE ATENDIMENTO 01/08/2025 até 31/08/2025" at bounding box center [656, 251] width 1255 height 83
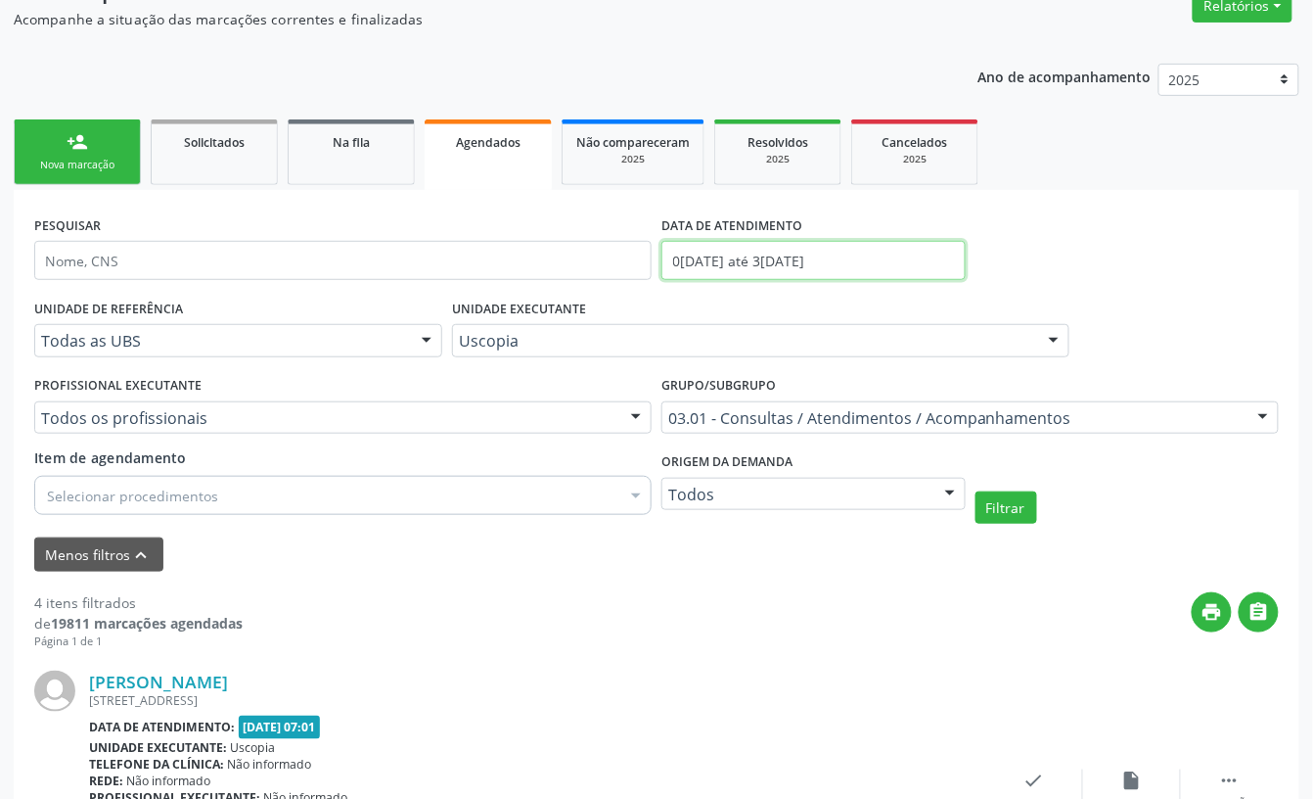
click at [736, 263] on input "01/08/2025 até 31/08/2025" at bounding box center [814, 260] width 304 height 39
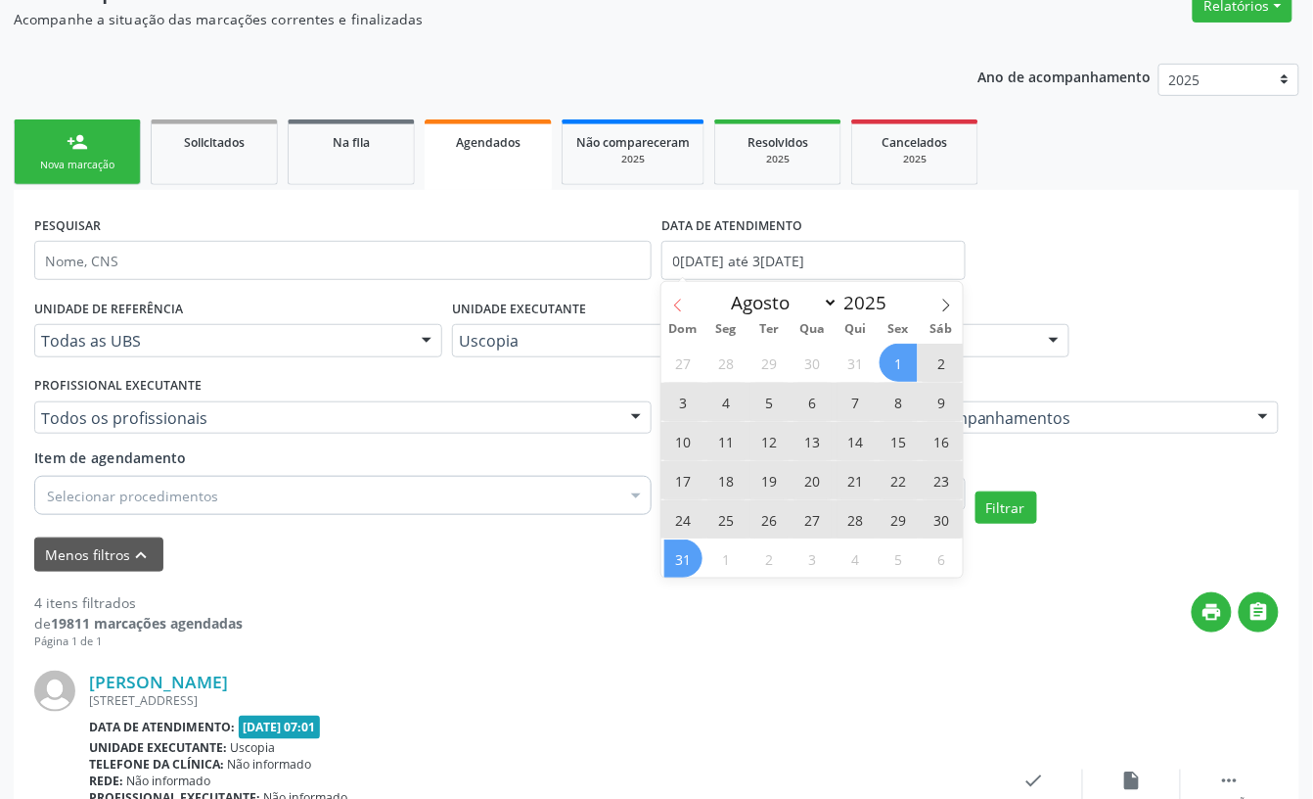
click at [671, 305] on icon at bounding box center [678, 306] width 14 height 14
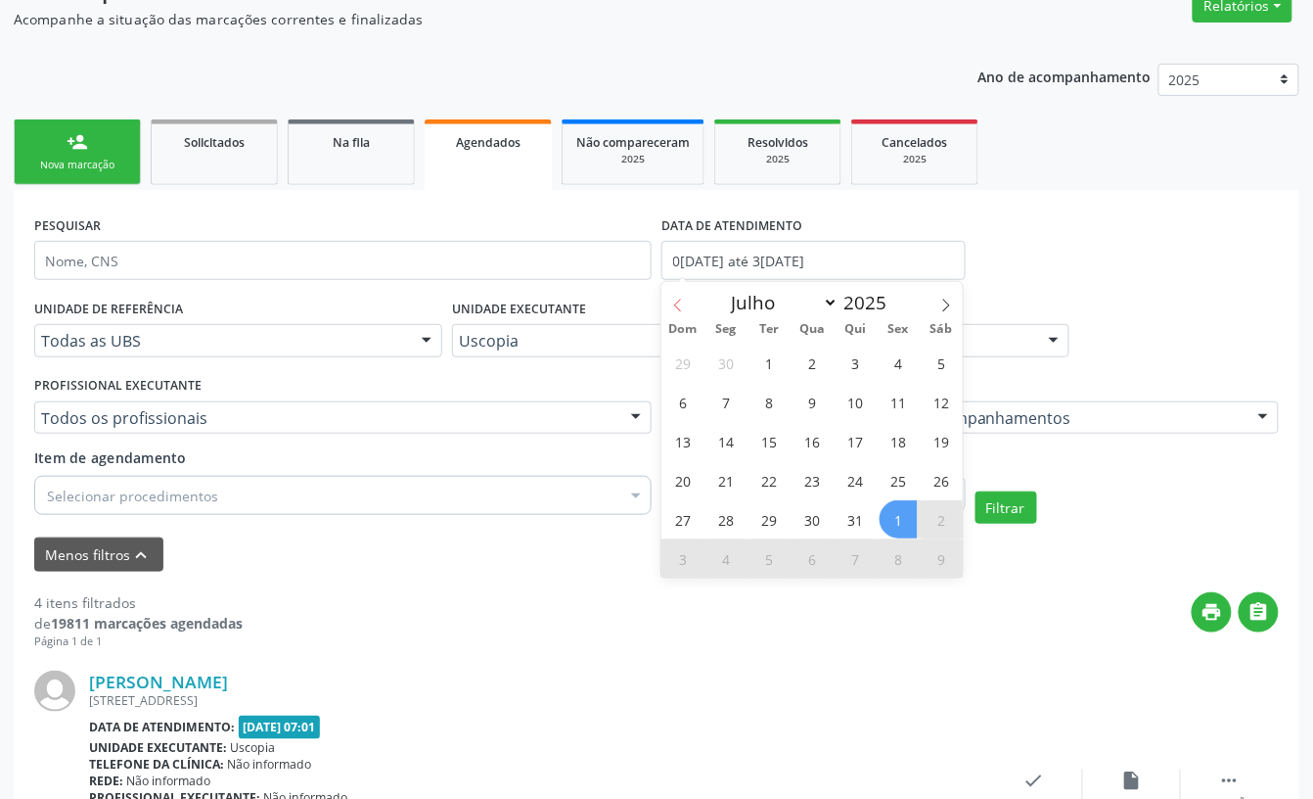
click at [671, 305] on icon at bounding box center [678, 306] width 14 height 14
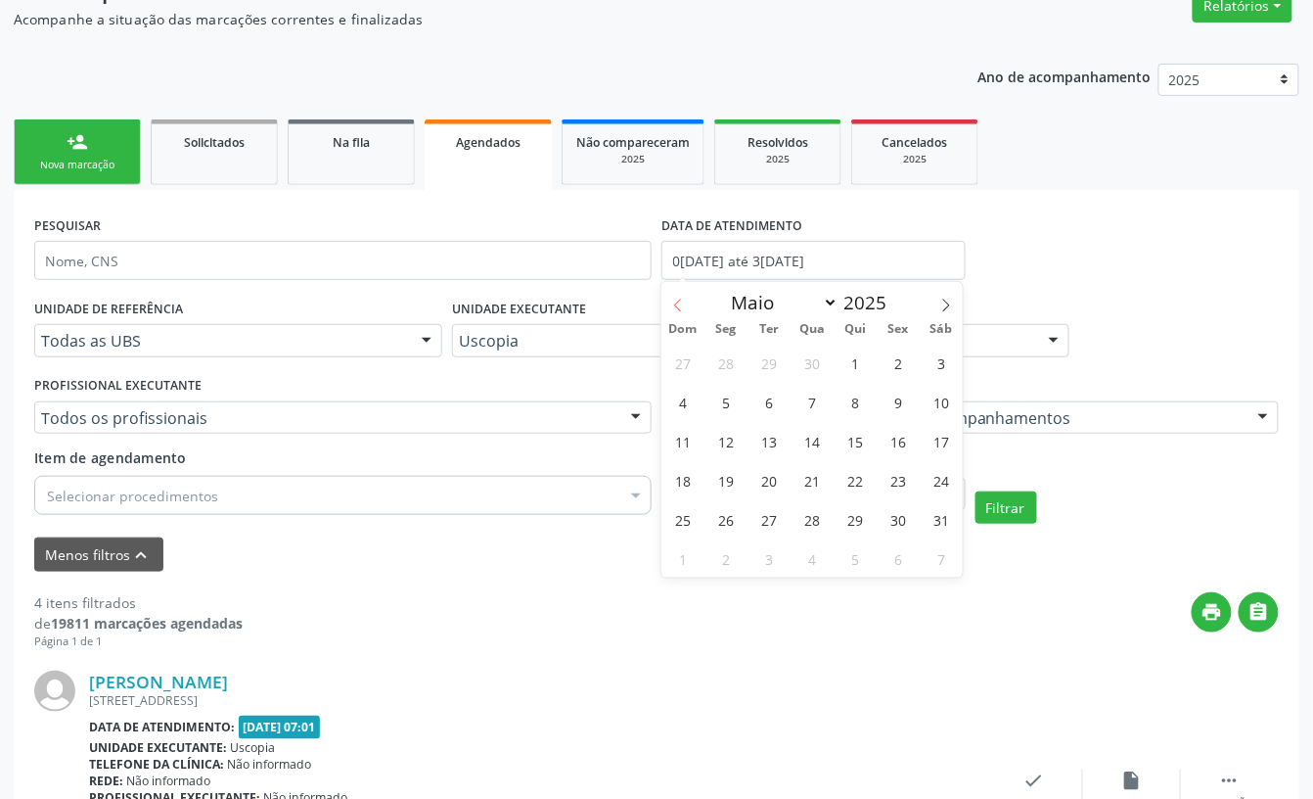
click at [671, 305] on icon at bounding box center [678, 306] width 14 height 14
select select "0"
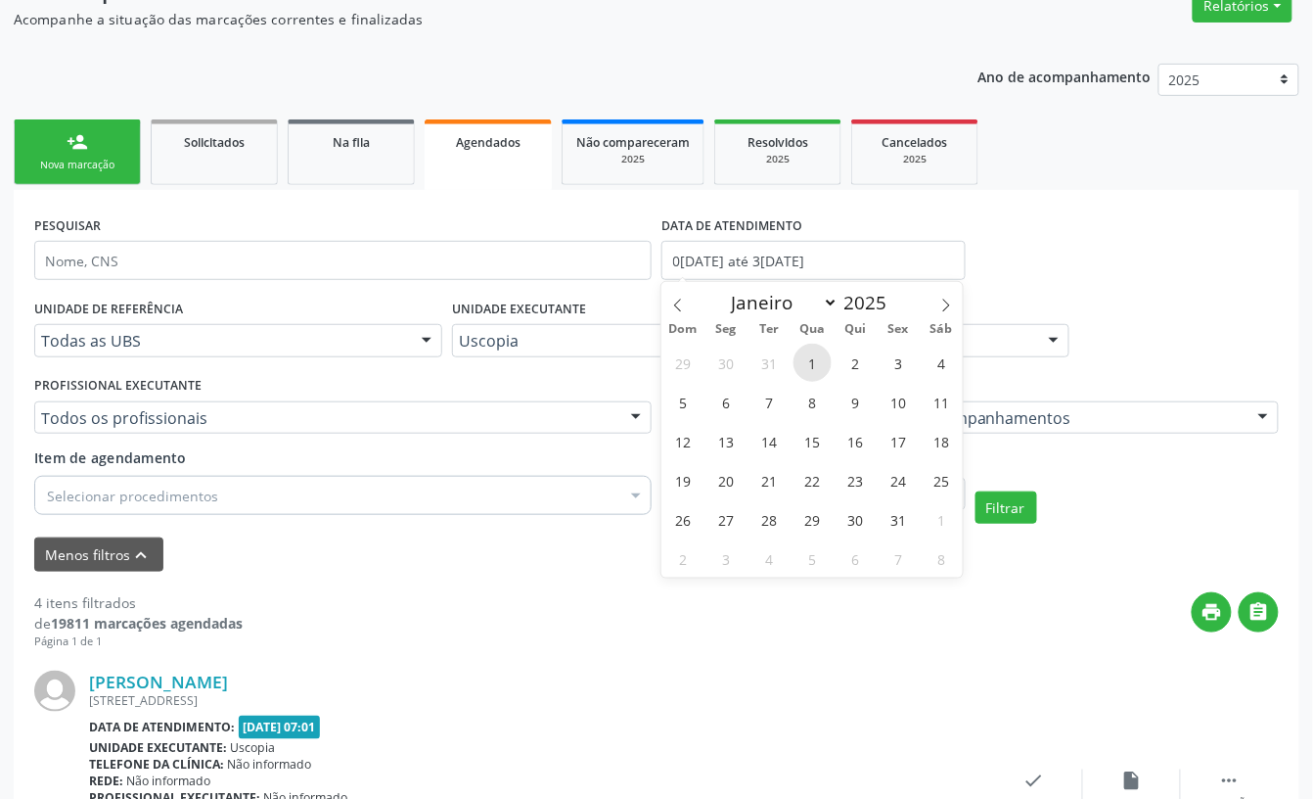
click at [804, 352] on span "1" at bounding box center [813, 363] width 38 height 38
type input "01/01/2025"
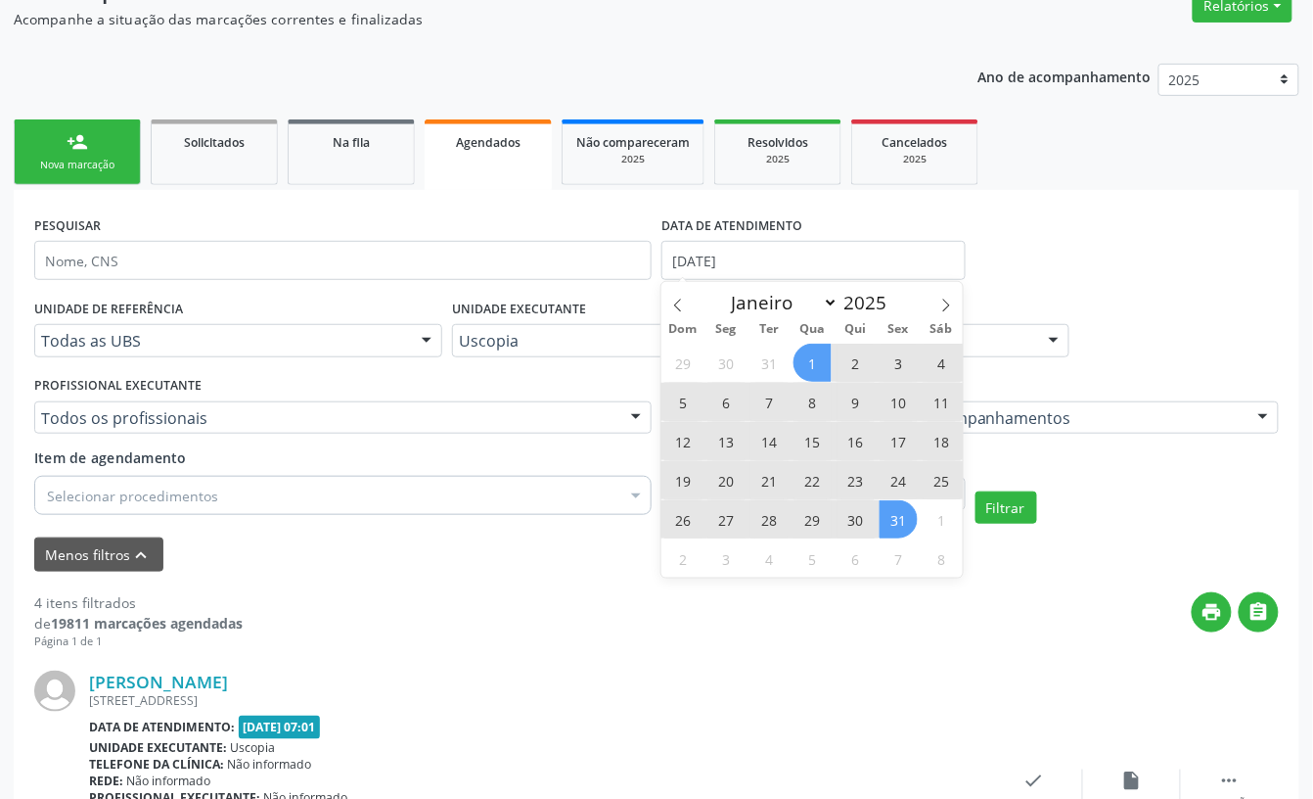
click at [898, 515] on span "31" at bounding box center [899, 519] width 38 height 38
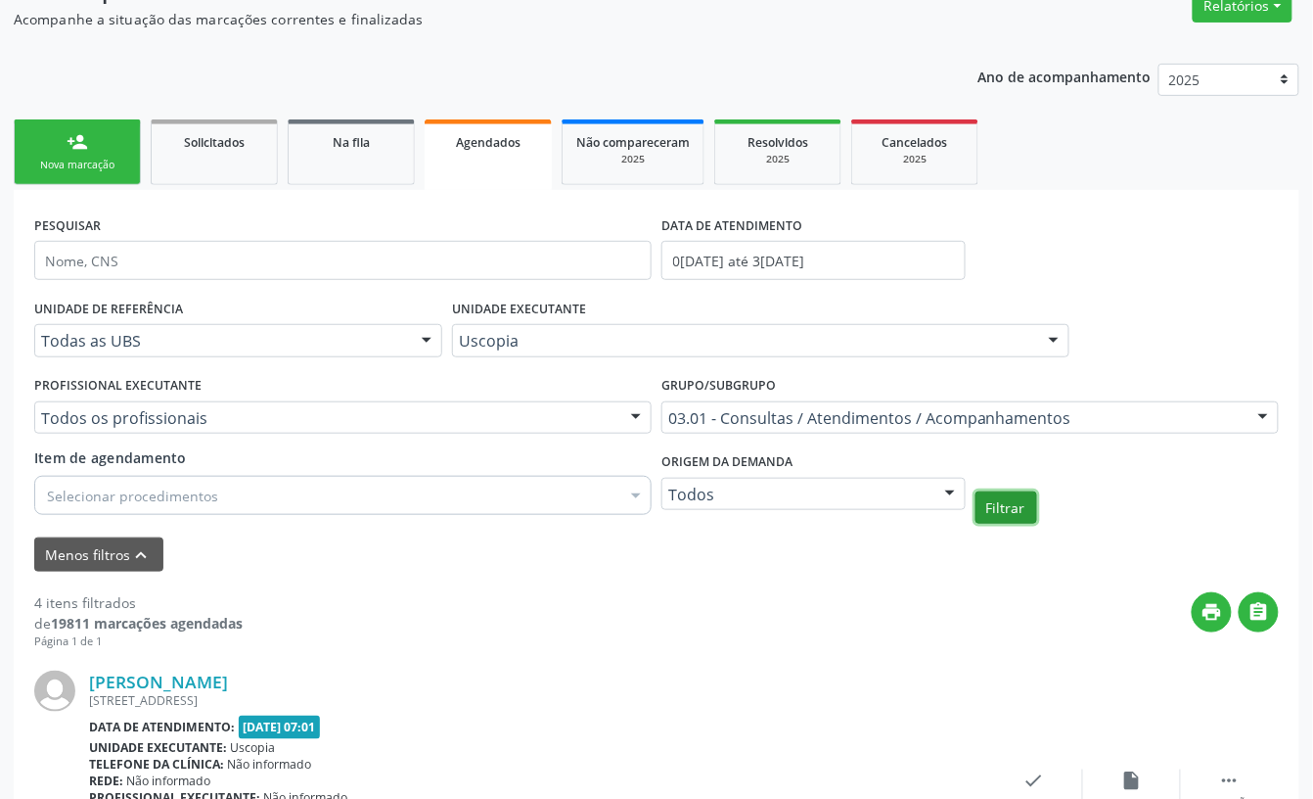
click at [992, 515] on button "Filtrar" at bounding box center [1007, 507] width 62 height 33
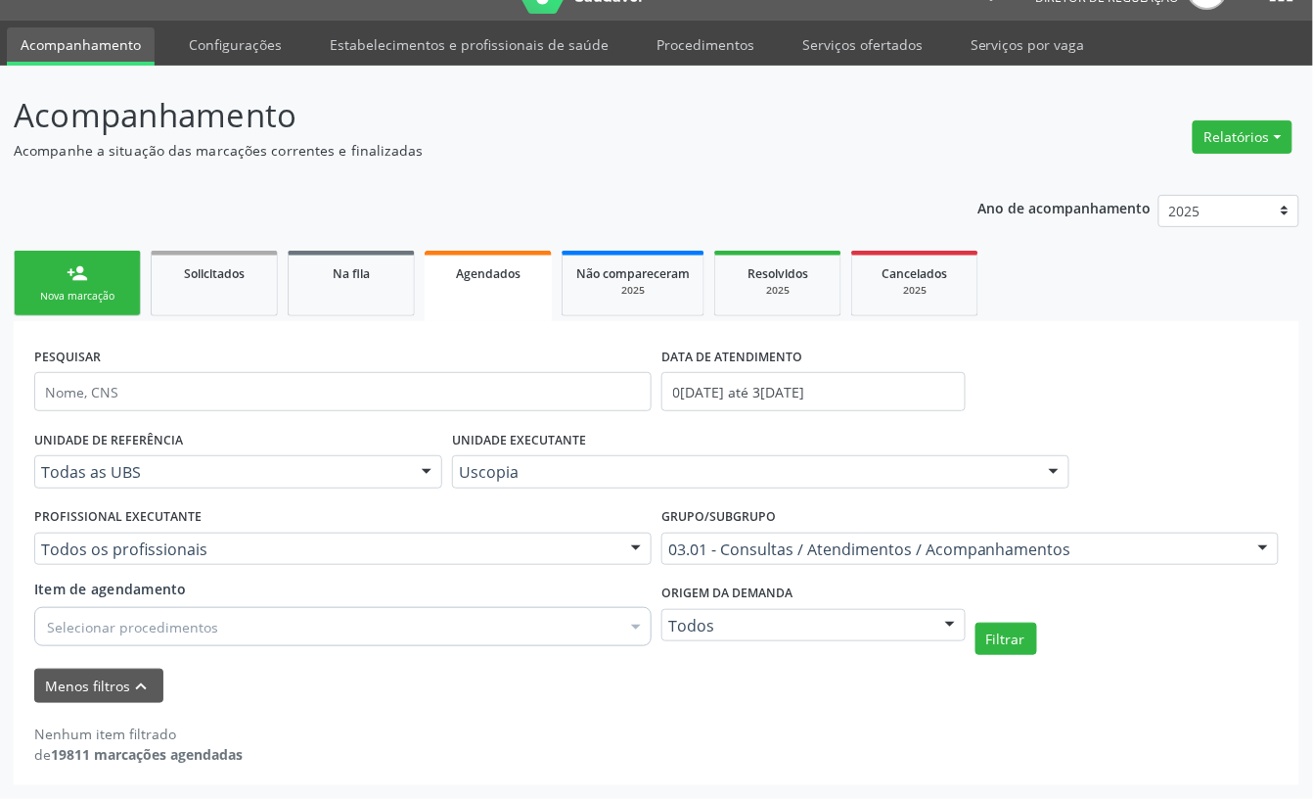
scroll to position [43, 0]
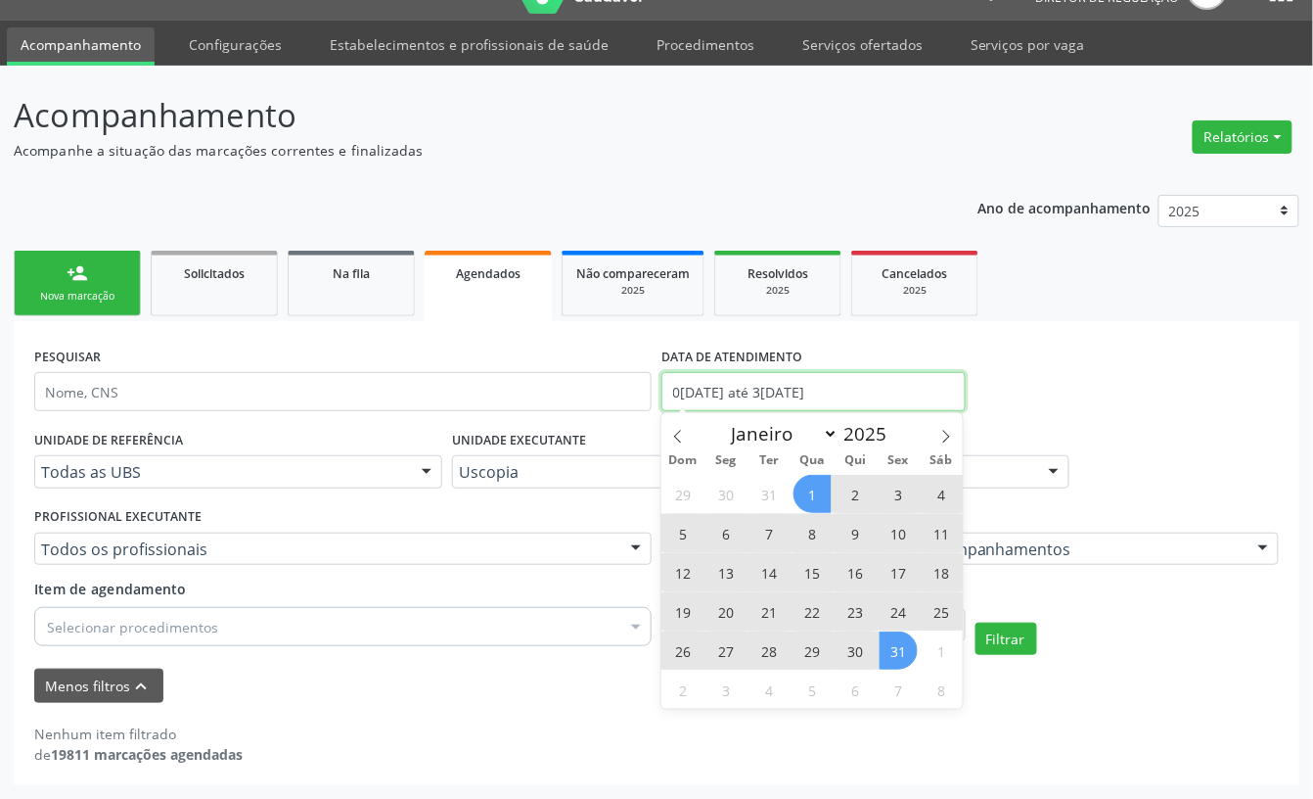
click at [757, 396] on input "01/01/2025 até 31/01/2025" at bounding box center [814, 391] width 304 height 39
click at [943, 432] on icon at bounding box center [947, 437] width 14 height 14
select select "1"
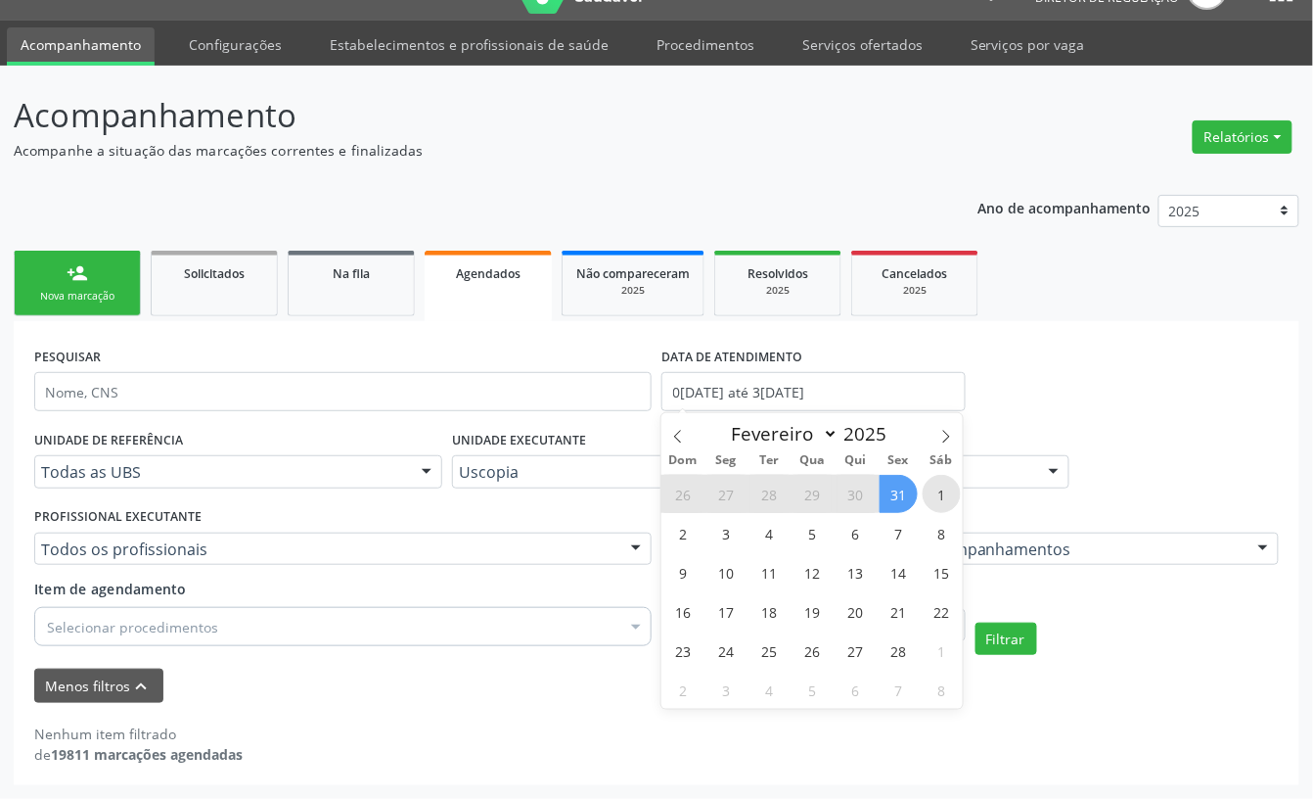
click at [934, 487] on span "1" at bounding box center [942, 494] width 38 height 38
type input "01/02/2025"
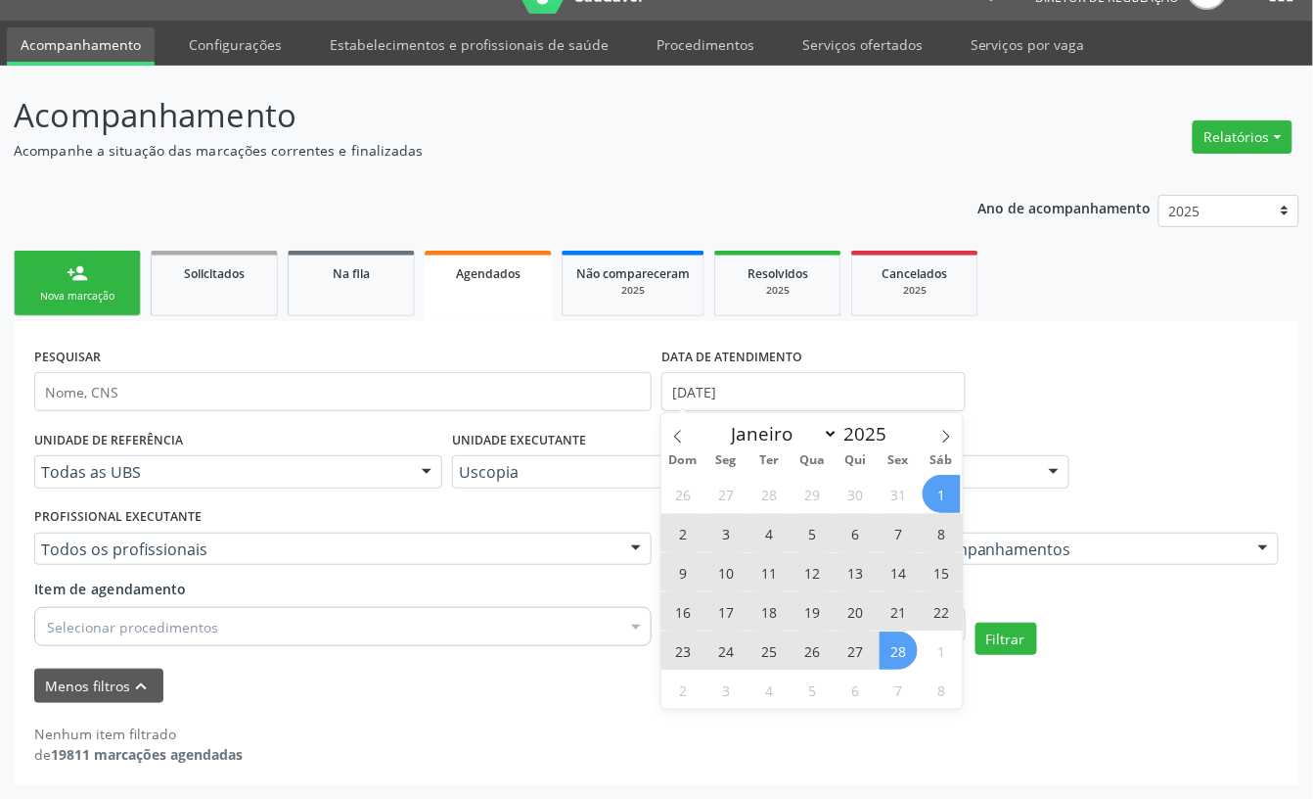
click at [895, 651] on span "28" at bounding box center [899, 650] width 38 height 38
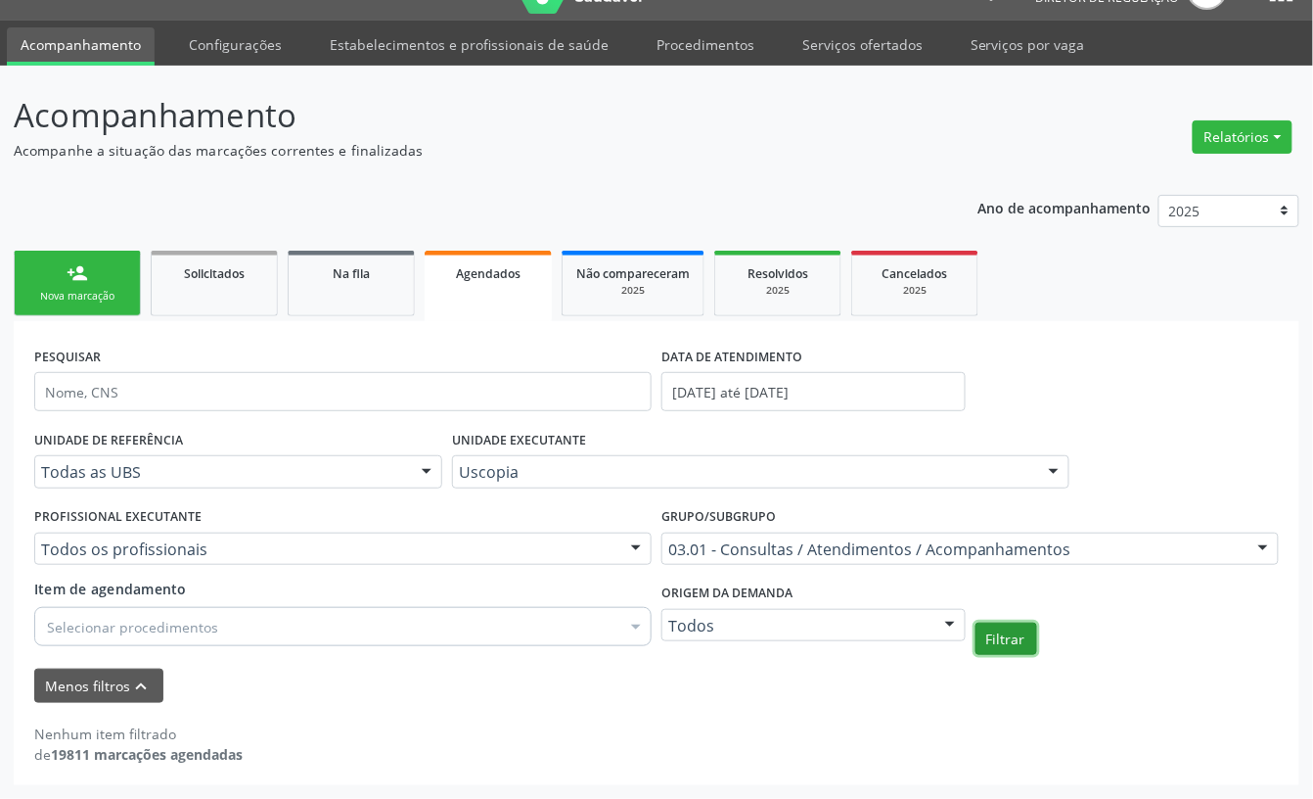
click at [1022, 638] on button "Filtrar" at bounding box center [1007, 638] width 62 height 33
click at [768, 386] on input "01/02/2025 até 28/02/2025" at bounding box center [814, 391] width 304 height 39
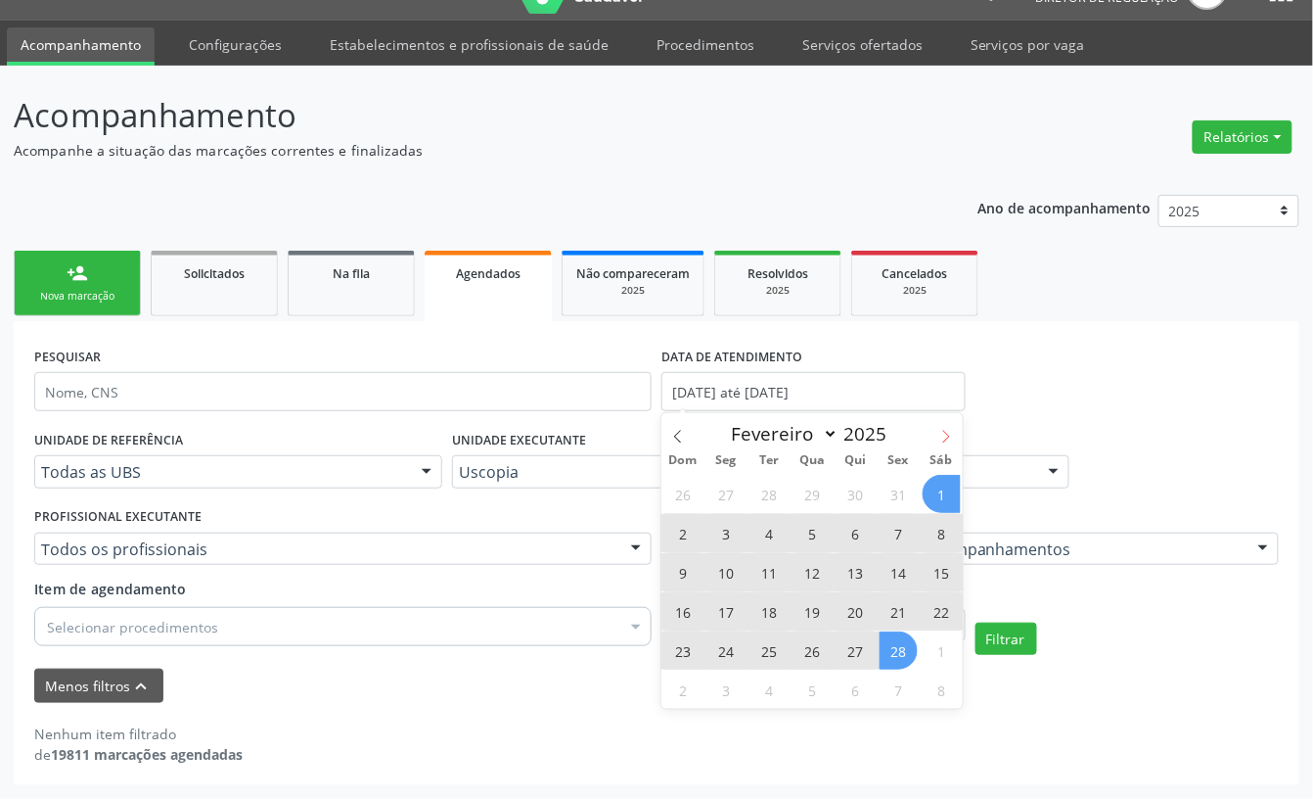
click at [941, 438] on icon at bounding box center [947, 437] width 14 height 14
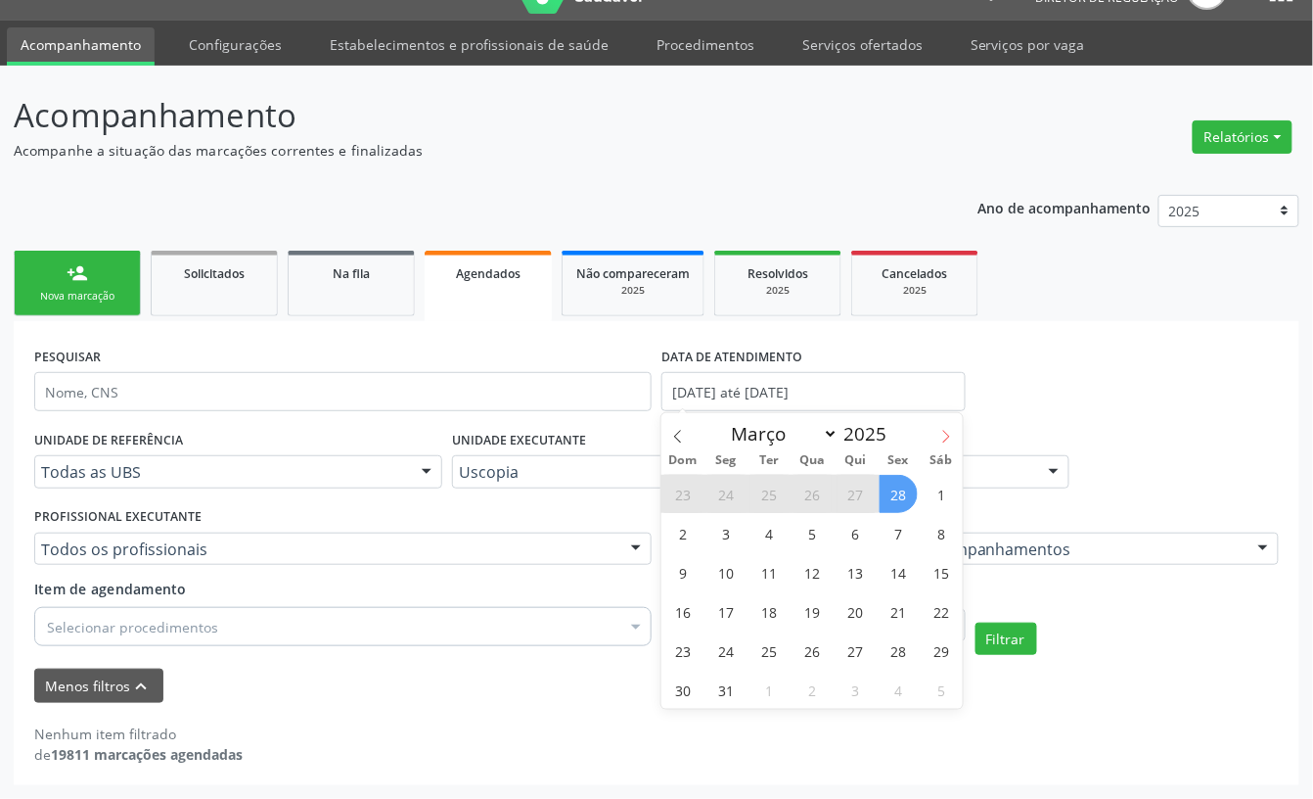
click at [941, 438] on icon at bounding box center [947, 437] width 14 height 14
select select "4"
click at [859, 486] on span "1" at bounding box center [856, 494] width 38 height 38
type input "01/05/2025"
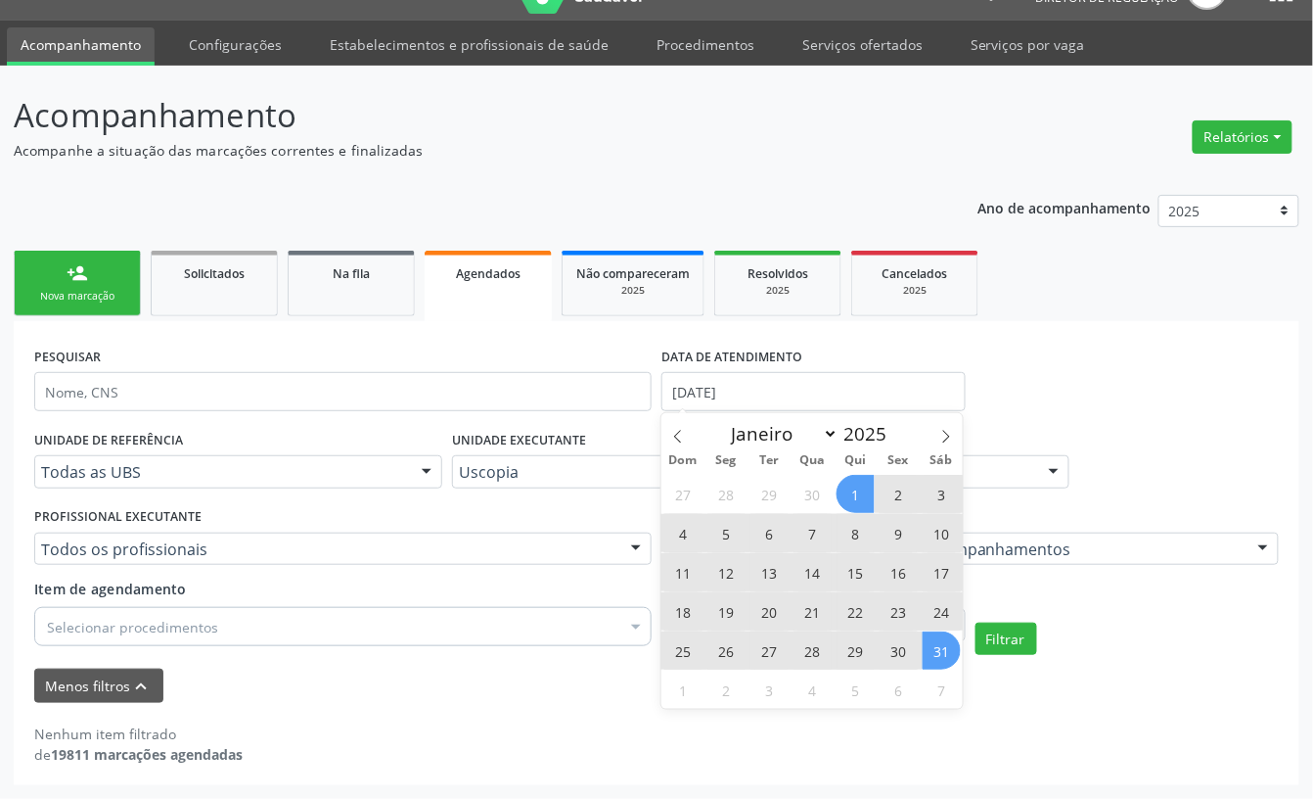
click at [925, 647] on span "31" at bounding box center [942, 650] width 38 height 38
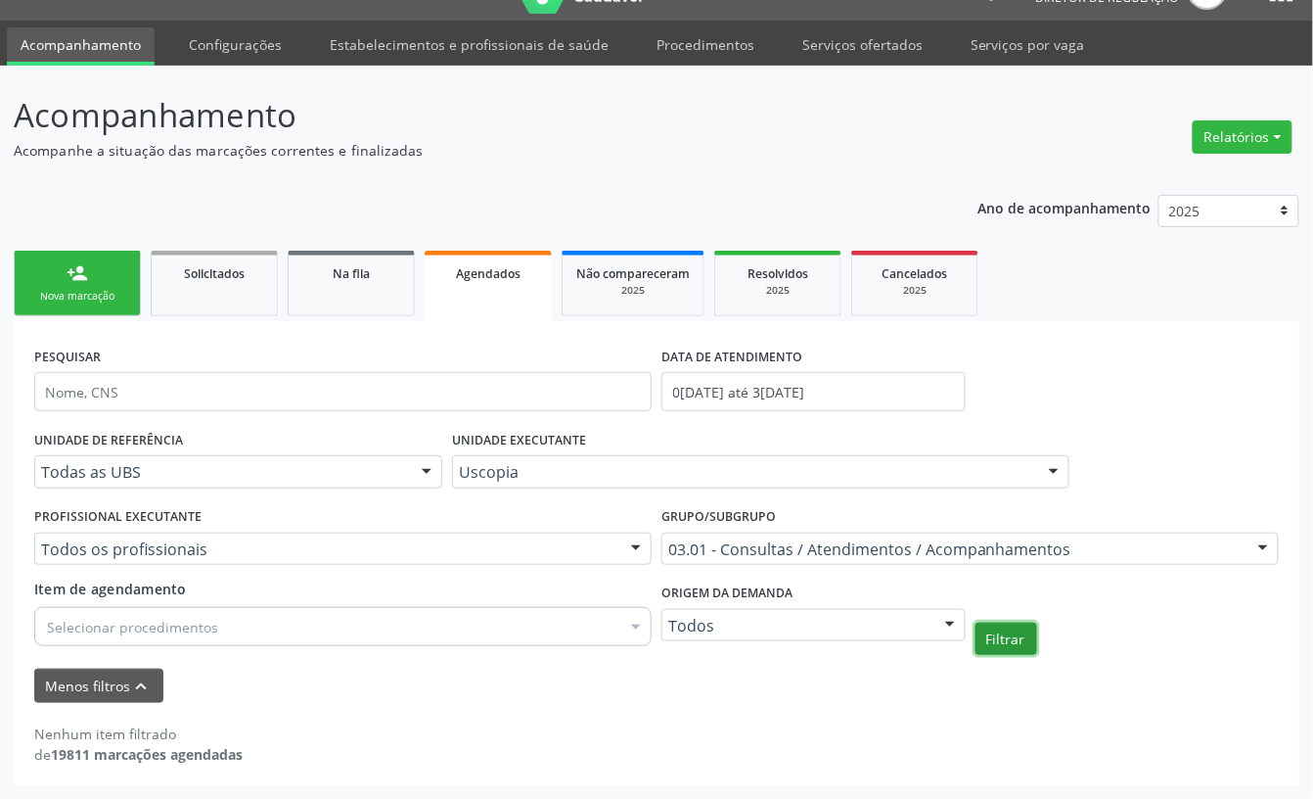
click at [1018, 643] on button "Filtrar" at bounding box center [1007, 638] width 62 height 33
click at [714, 389] on input "01/05/2025 até 31/05/2025" at bounding box center [814, 391] width 304 height 39
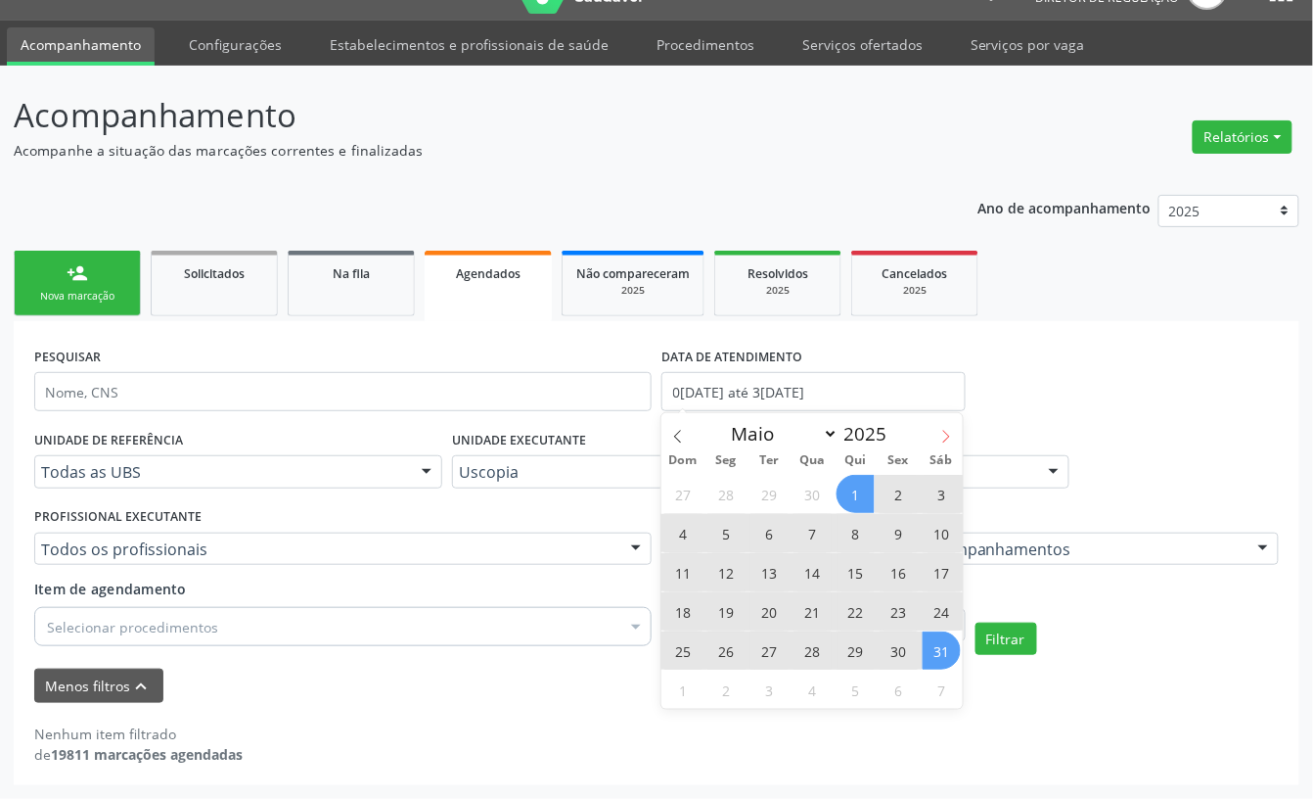
click at [941, 432] on icon at bounding box center [947, 437] width 14 height 14
select select "5"
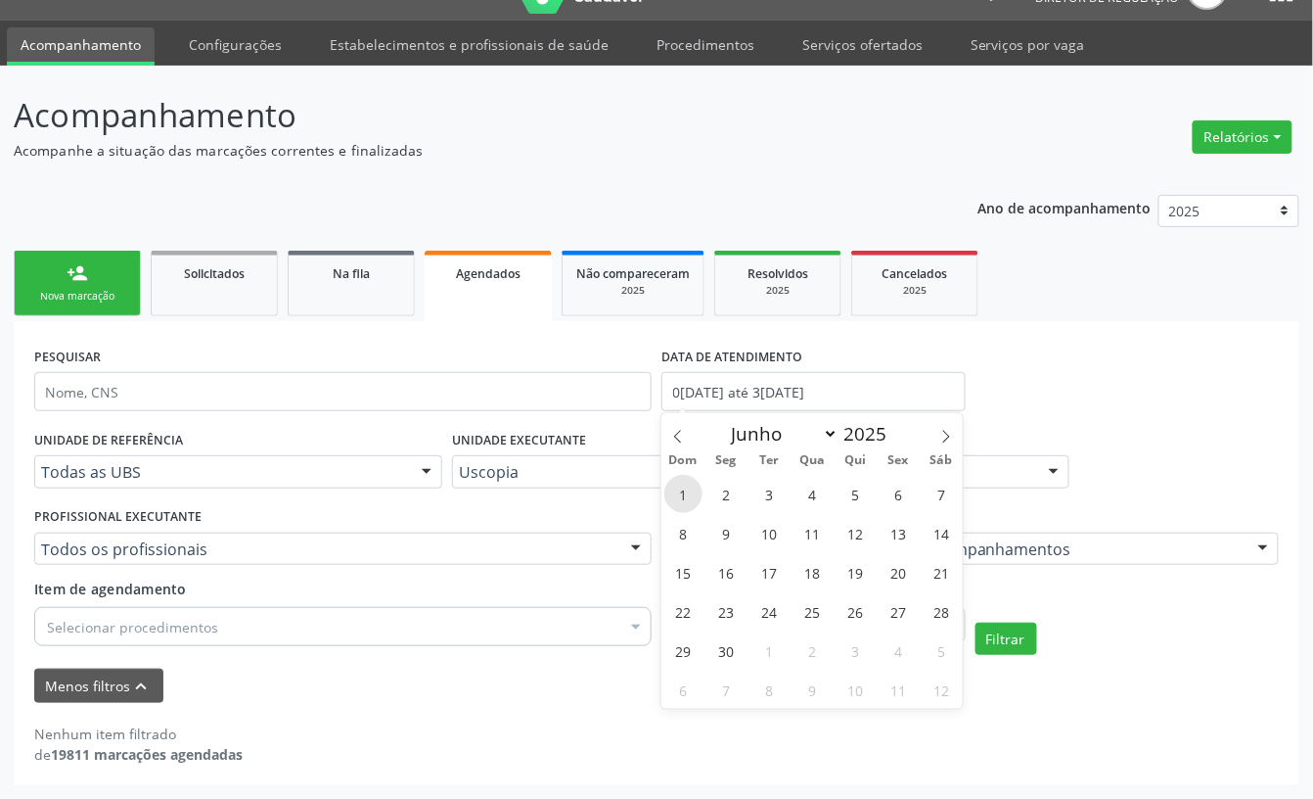
click at [698, 493] on span "1" at bounding box center [684, 494] width 38 height 38
type input "01/06/2025"
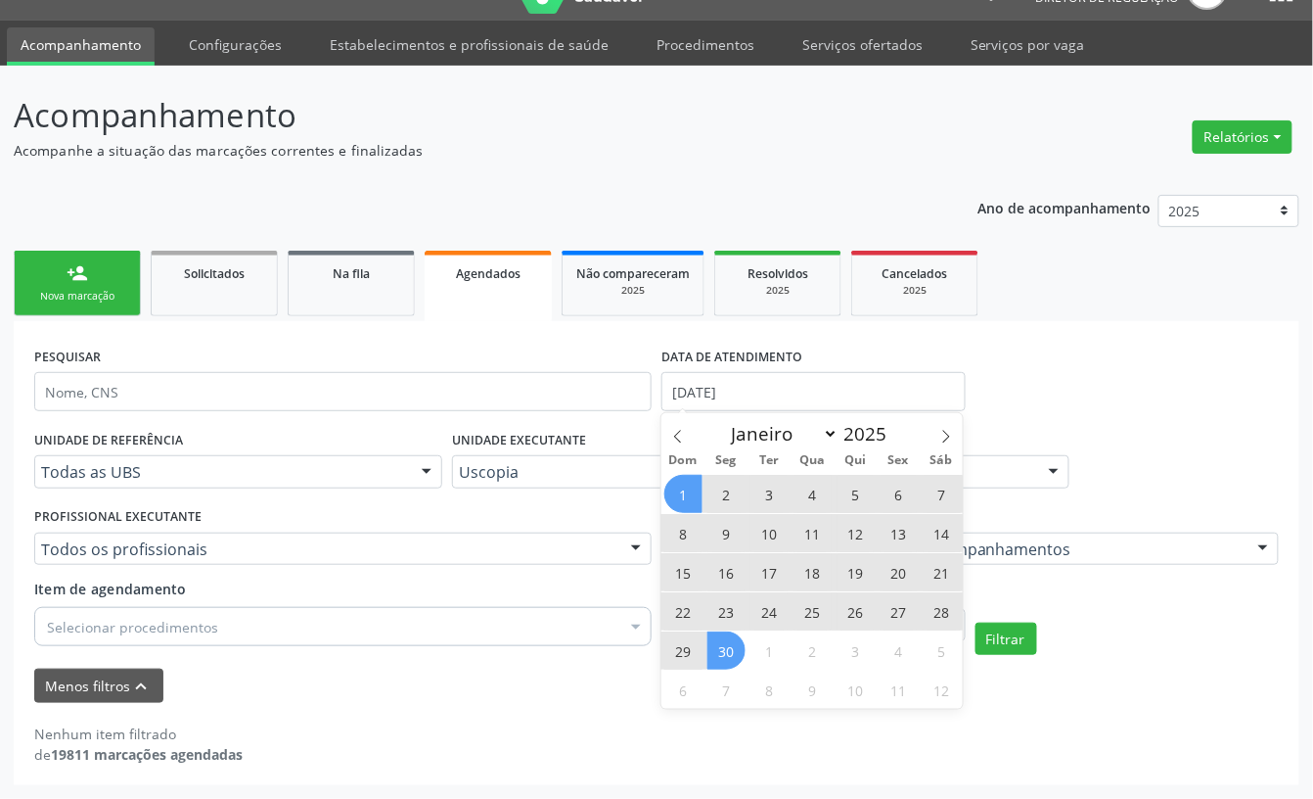
click at [720, 648] on span "30" at bounding box center [727, 650] width 38 height 38
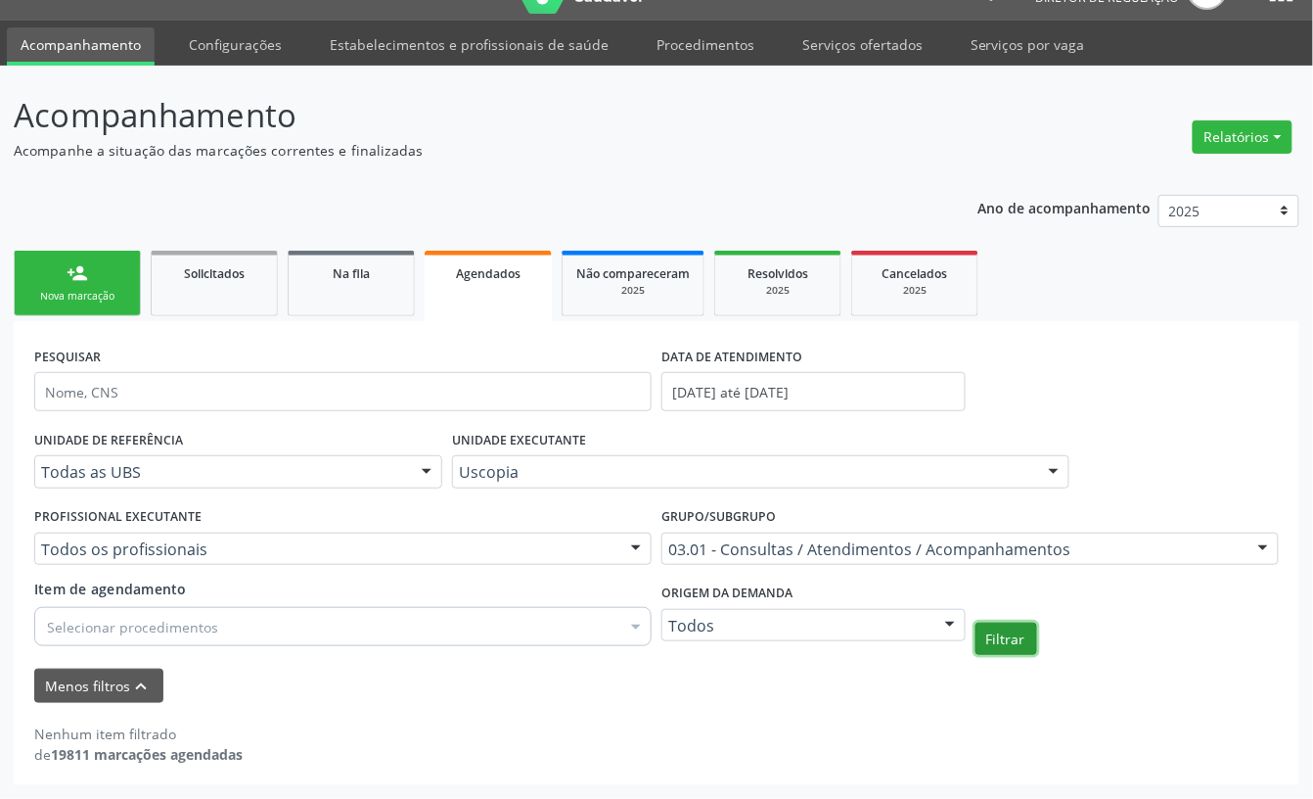
click at [987, 635] on button "Filtrar" at bounding box center [1007, 638] width 62 height 33
click at [1004, 642] on button "Filtrar" at bounding box center [1007, 638] width 62 height 33
click at [980, 642] on button "Filtrar" at bounding box center [1007, 638] width 62 height 33
click at [789, 392] on input "01/06/2025 até 30/06/2025" at bounding box center [814, 391] width 304 height 39
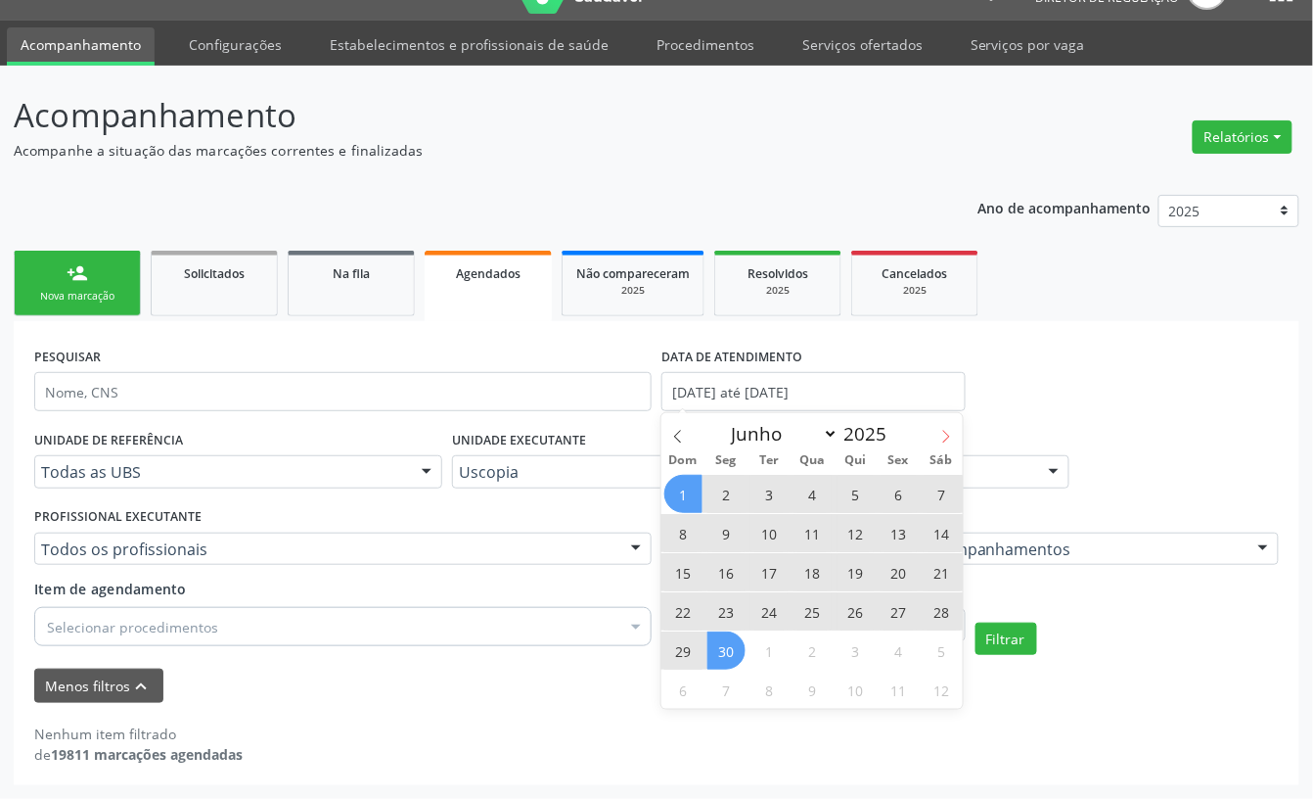
click at [938, 436] on span at bounding box center [946, 429] width 33 height 33
select select "6"
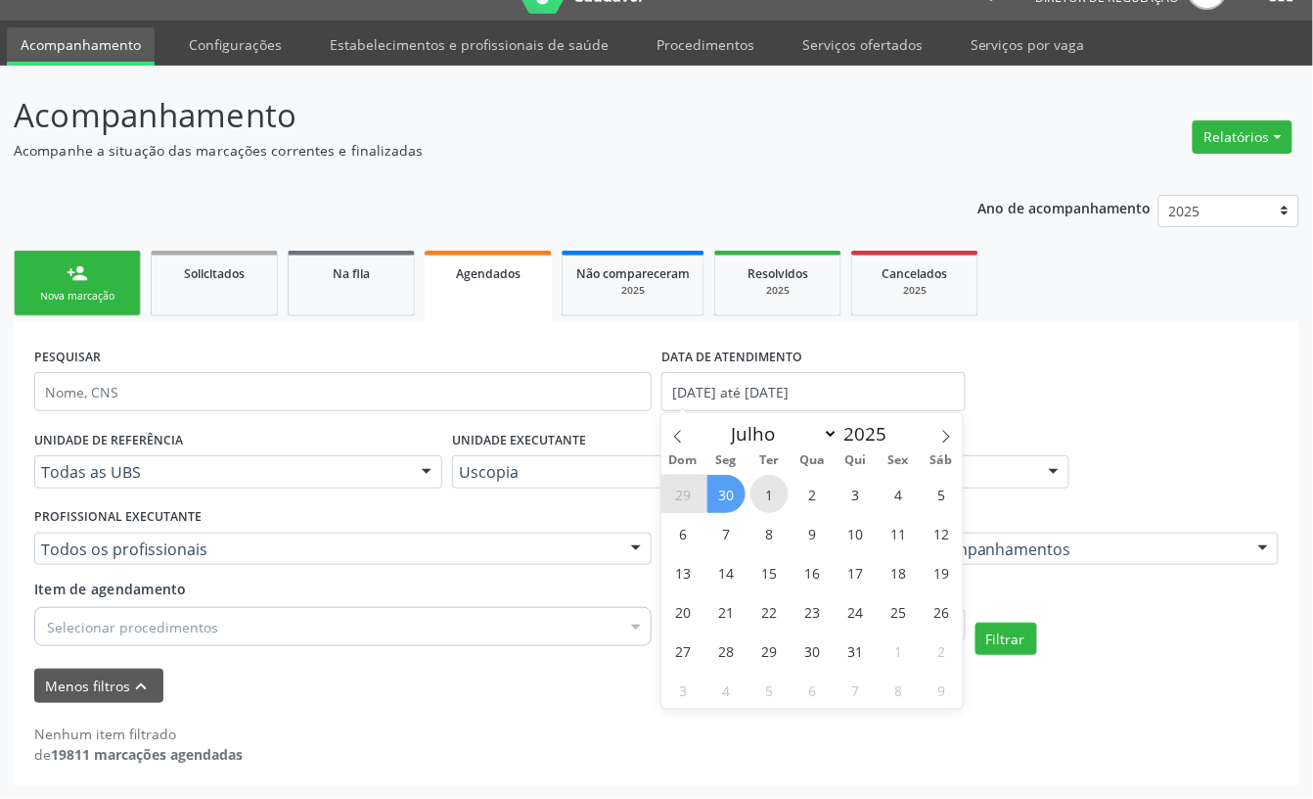
click at [768, 493] on span "1" at bounding box center [770, 494] width 38 height 38
type input "01/07/2025"
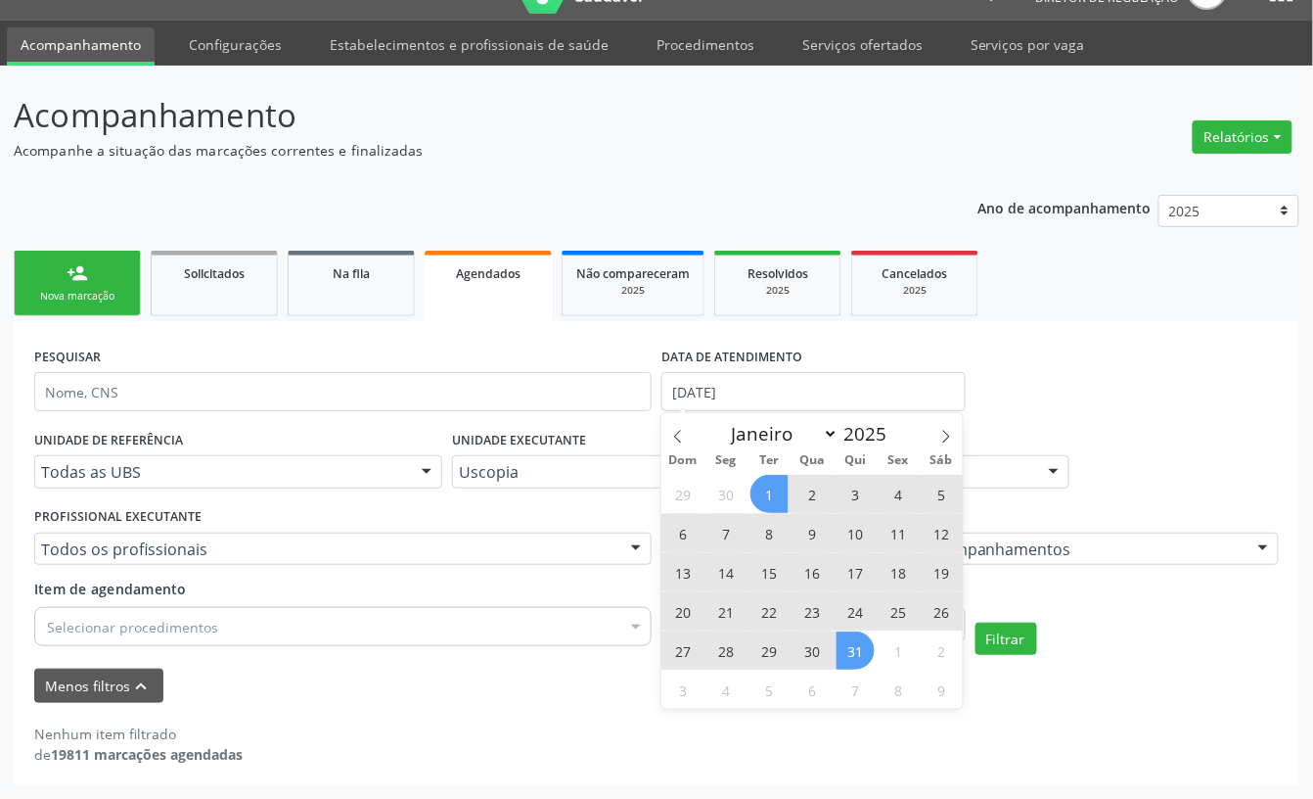
click at [846, 638] on span "31" at bounding box center [856, 650] width 38 height 38
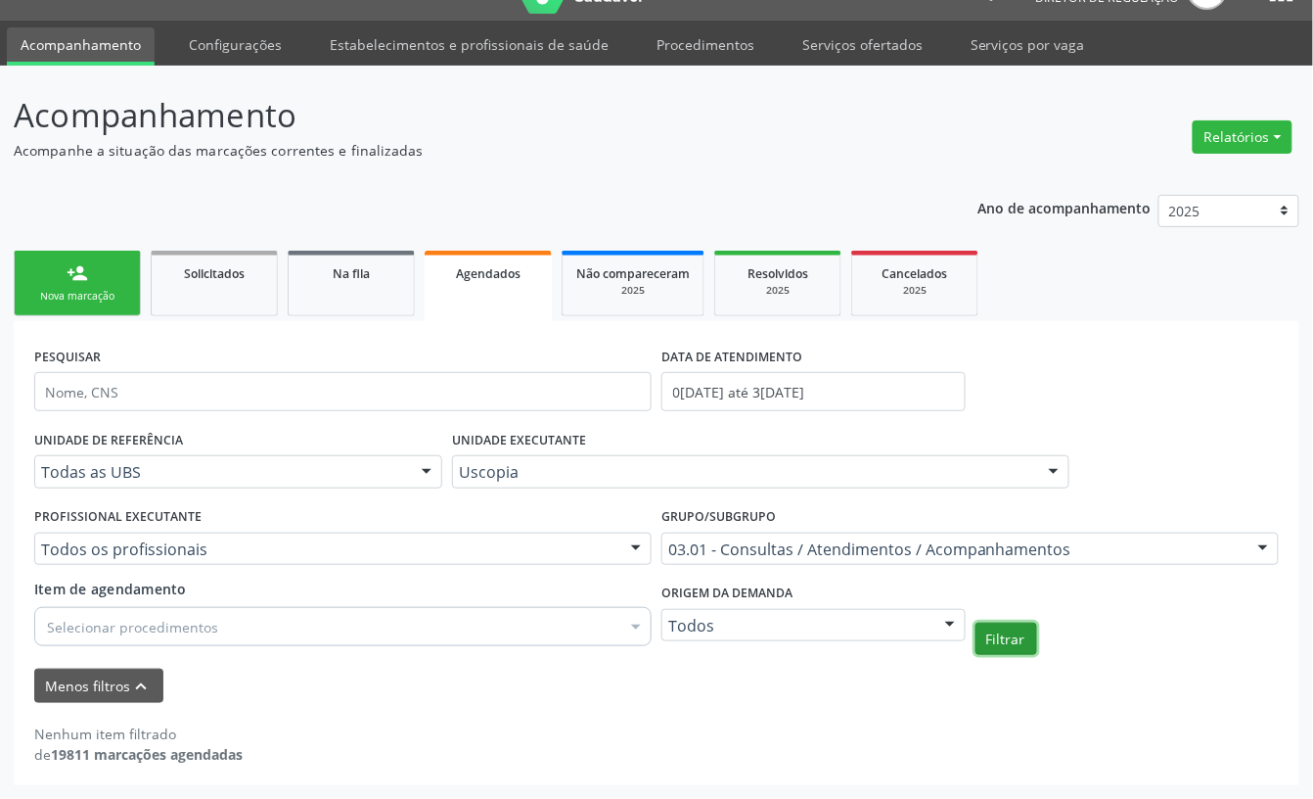
click at [999, 650] on button "Filtrar" at bounding box center [1007, 638] width 62 height 33
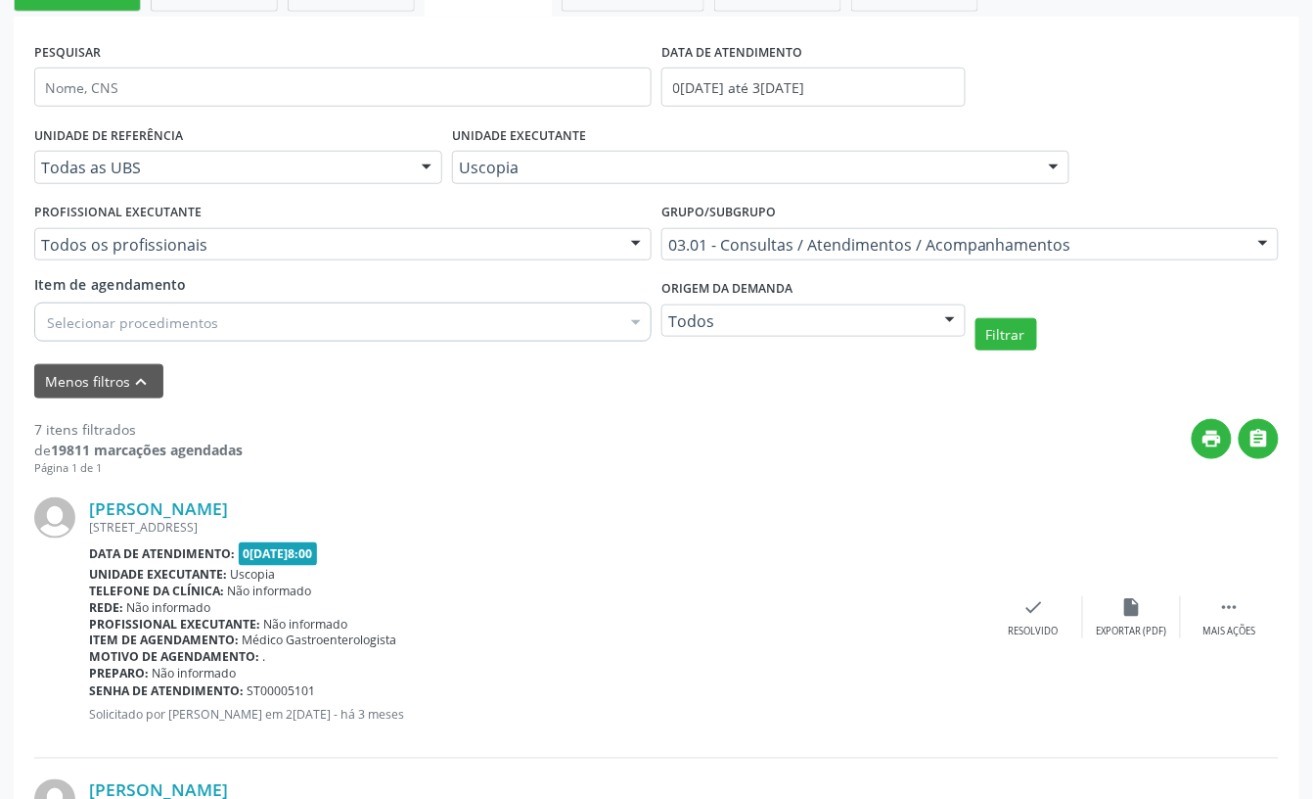
scroll to position [303, 0]
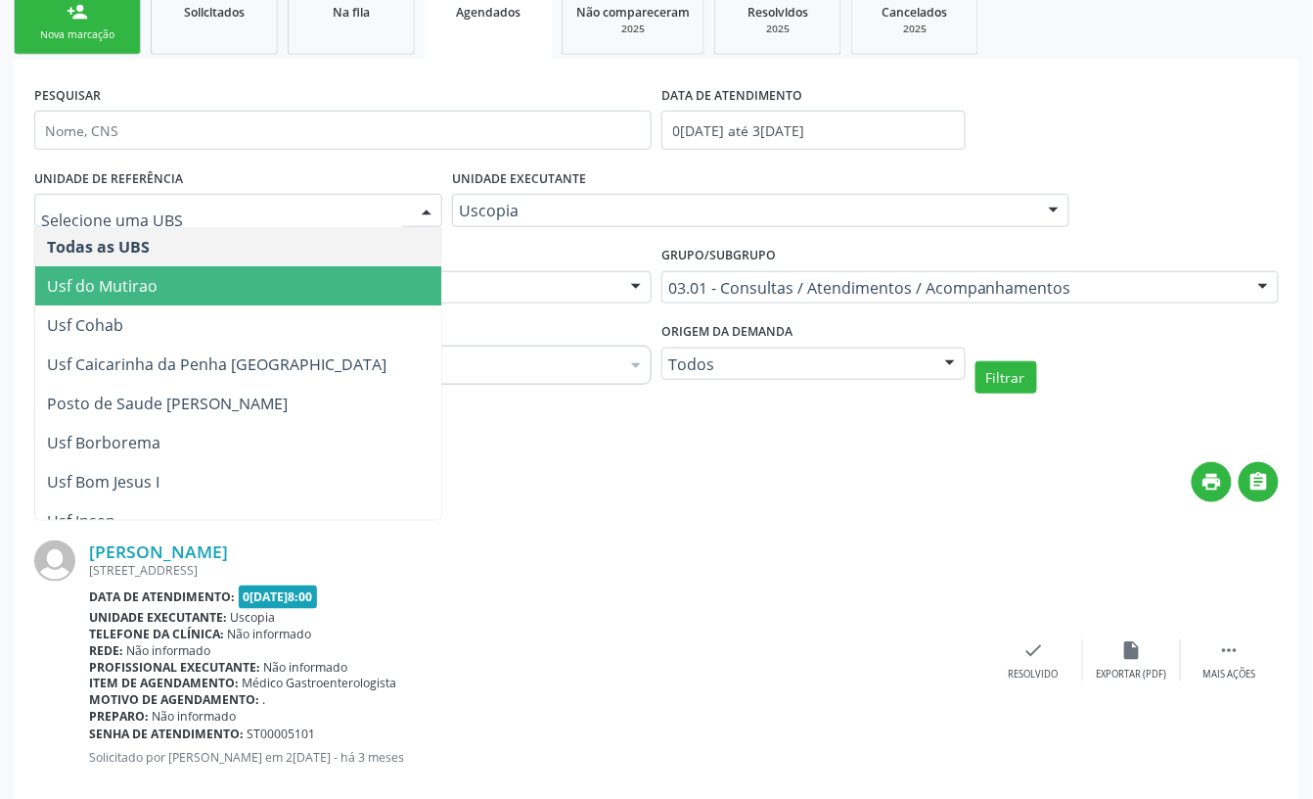
click at [495, 241] on div "PROFISSIONAL EXECUTANTE Todos os profissionais Todos os profissionais Nenhum re…" at bounding box center [342, 279] width 627 height 76
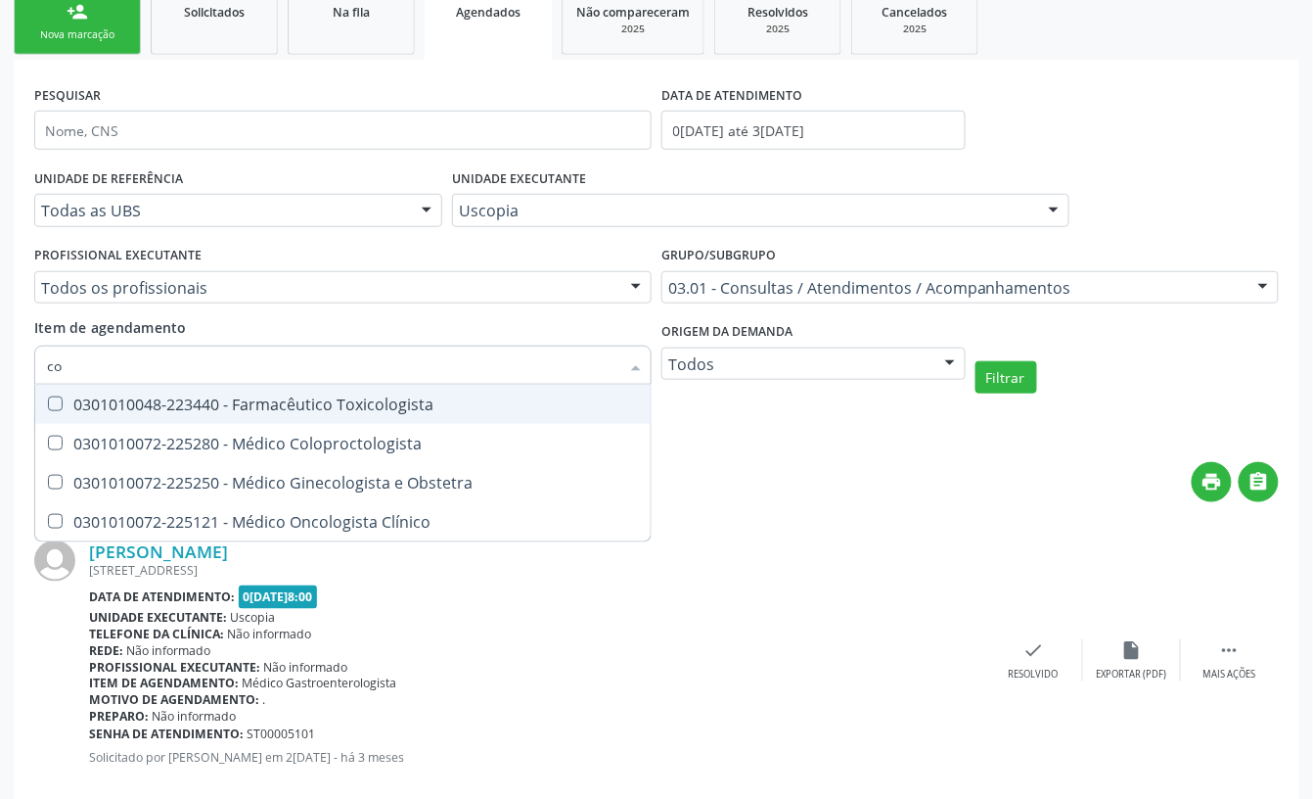
type input "c"
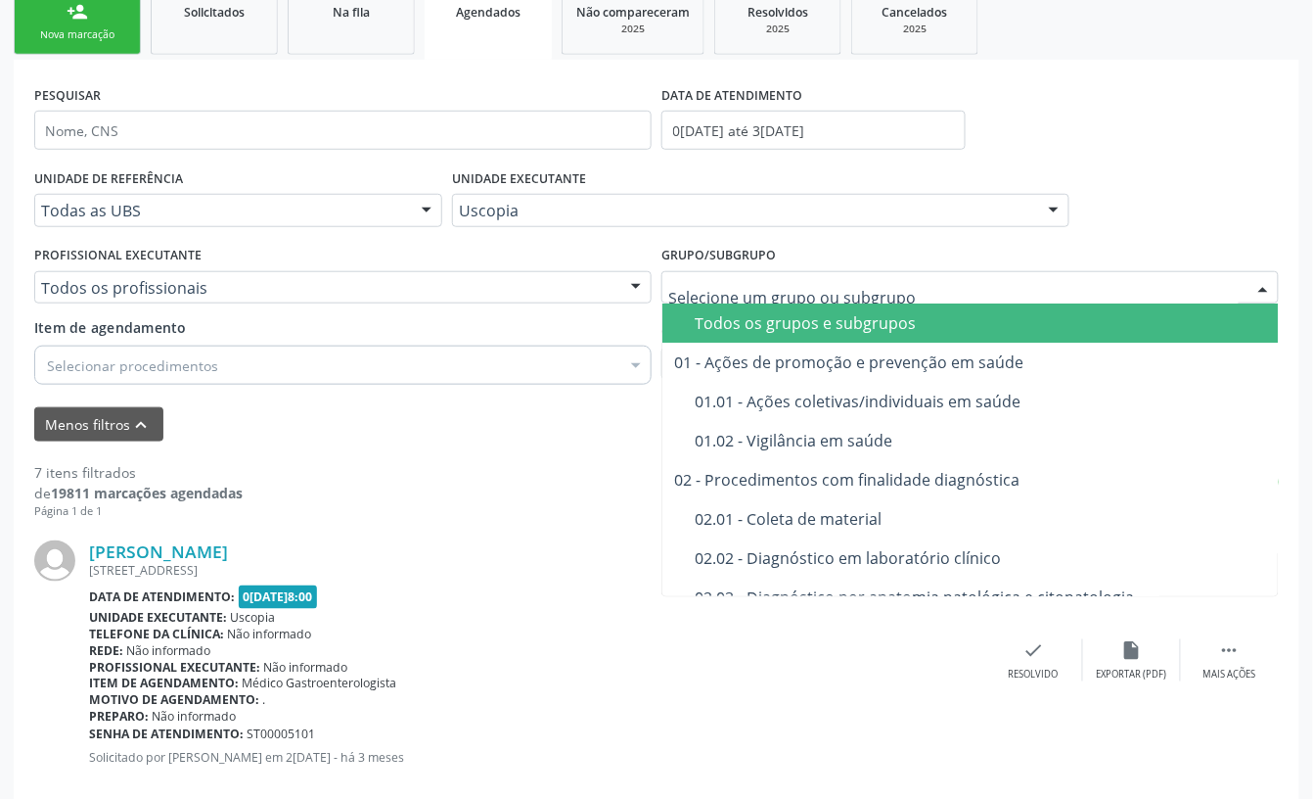
click at [769, 315] on div "Todos os grupos e subgrupos" at bounding box center [1026, 323] width 662 height 16
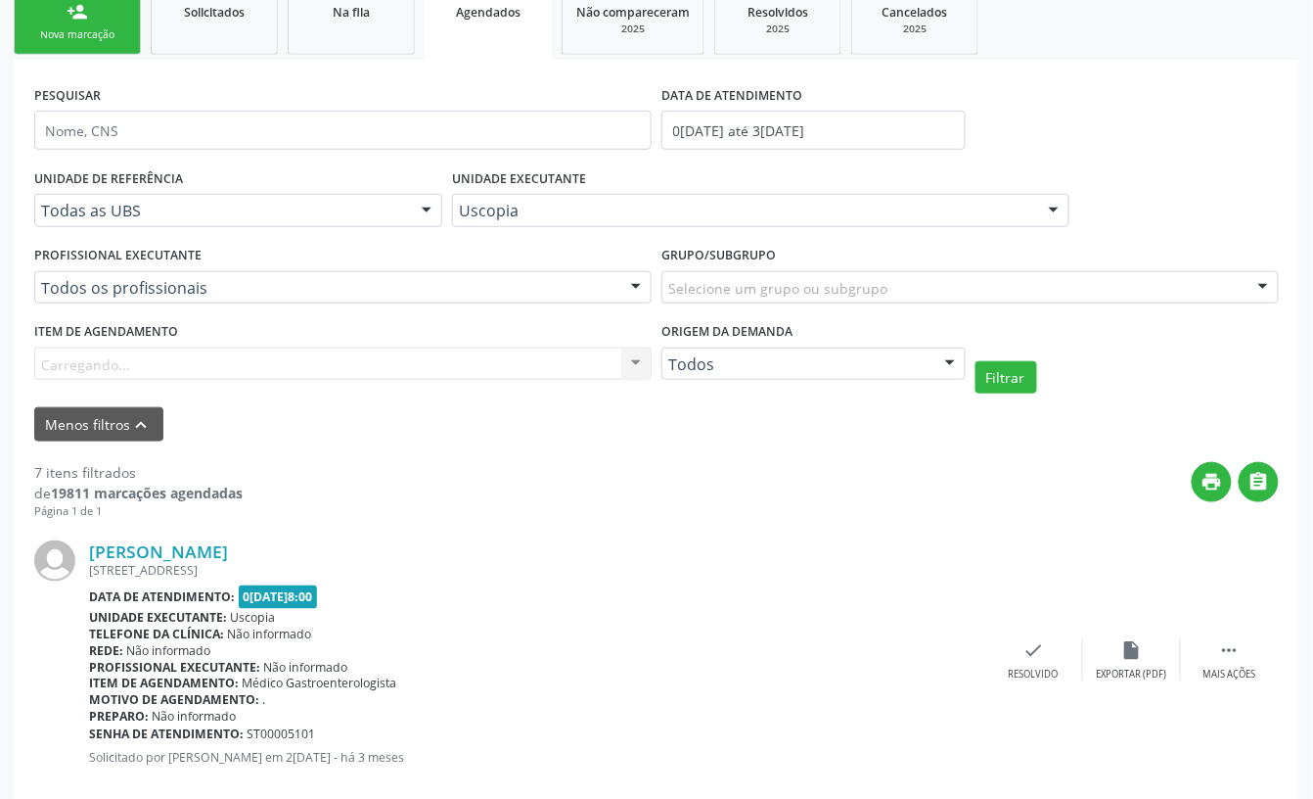
click at [129, 361] on div "Item de agendamento Carregando... No elements found. Consider changing the sear…" at bounding box center [343, 348] width 618 height 63
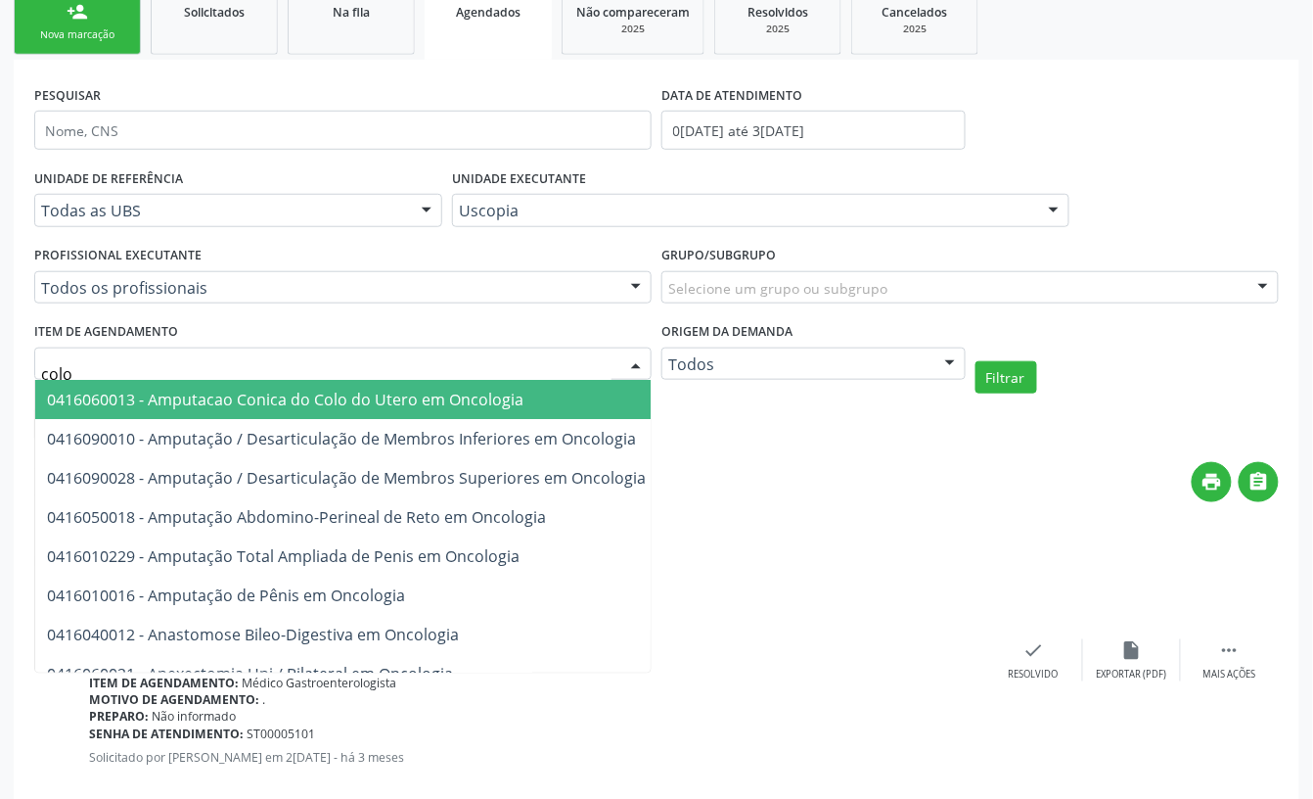
type input "colon"
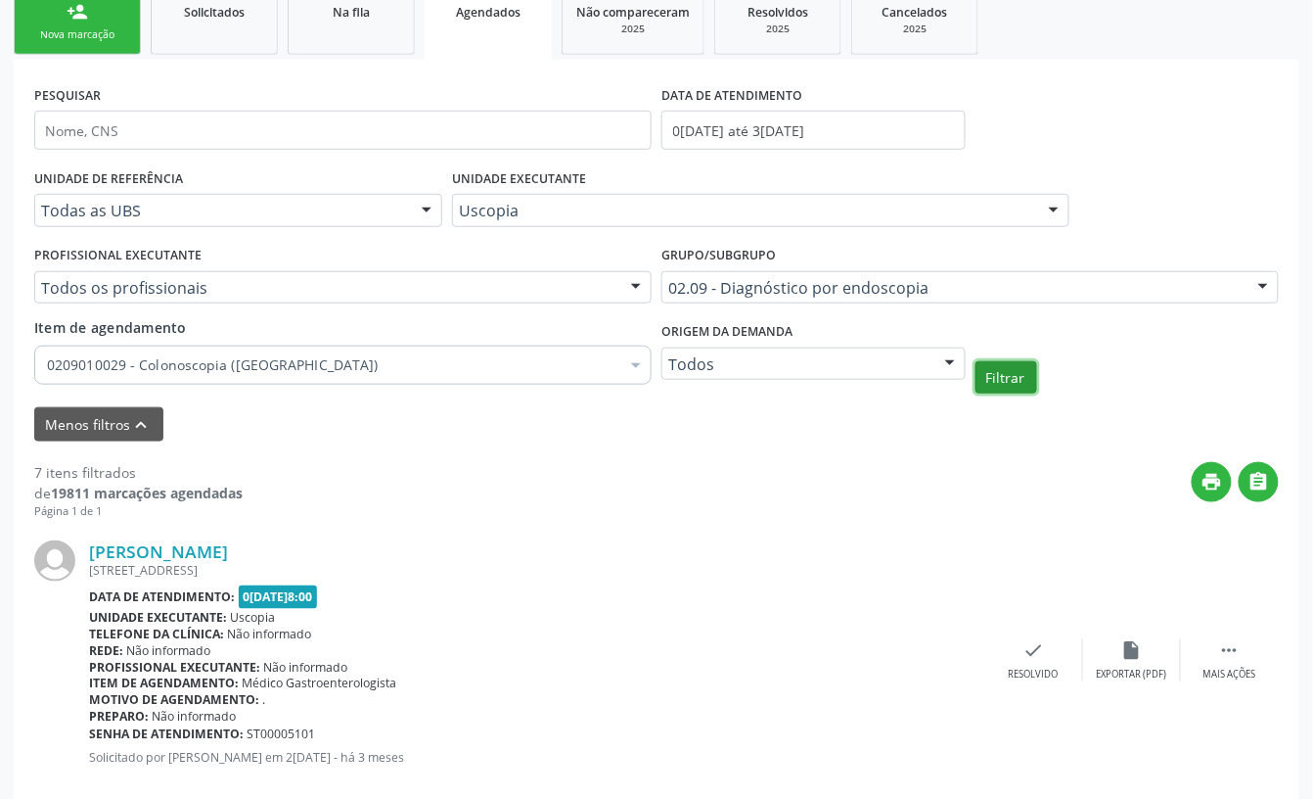
click at [998, 384] on button "Filtrar" at bounding box center [1007, 377] width 62 height 33
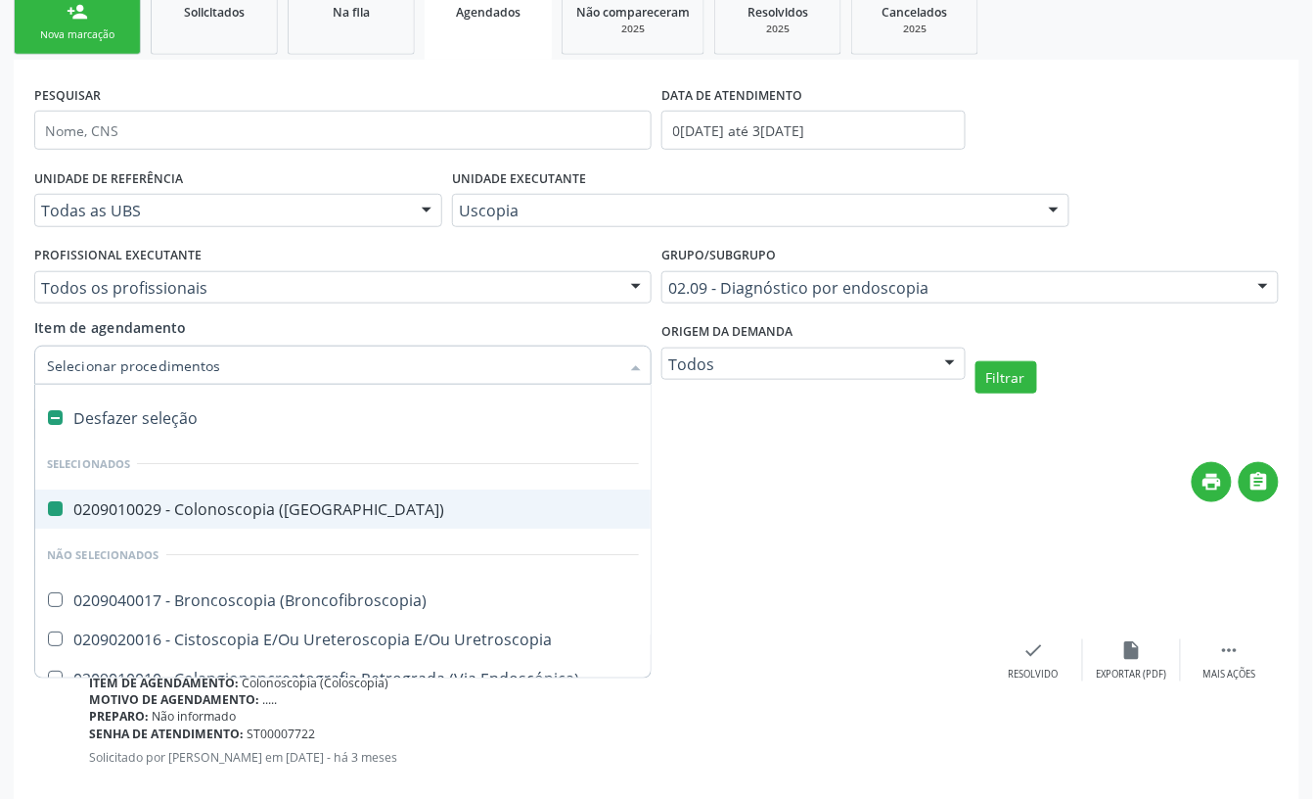
type input "e"
checkbox \(Coloscopia\) "false"
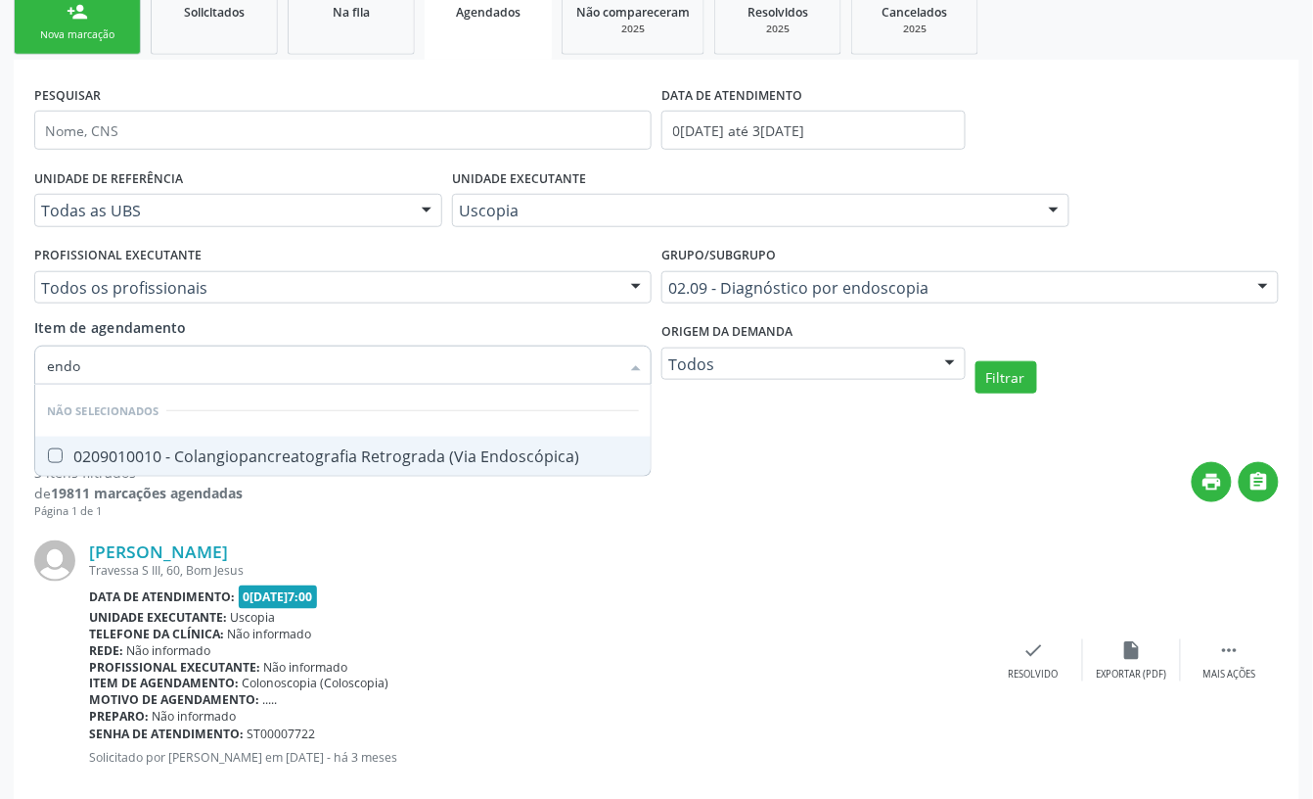
click at [236, 366] on input "endo" at bounding box center [333, 364] width 573 height 39
type input "esofag"
click at [248, 463] on div "0209010037 - Esofagogastroduodenoscopia" at bounding box center [343, 456] width 592 height 16
click at [421, 511] on div "PESQUISAR DATA DE ATENDIMENTO 01/07/2025 até 31/07/2025 UNIDADE DE REFERÊNCIA T…" at bounding box center [657, 722] width 1286 height 1325
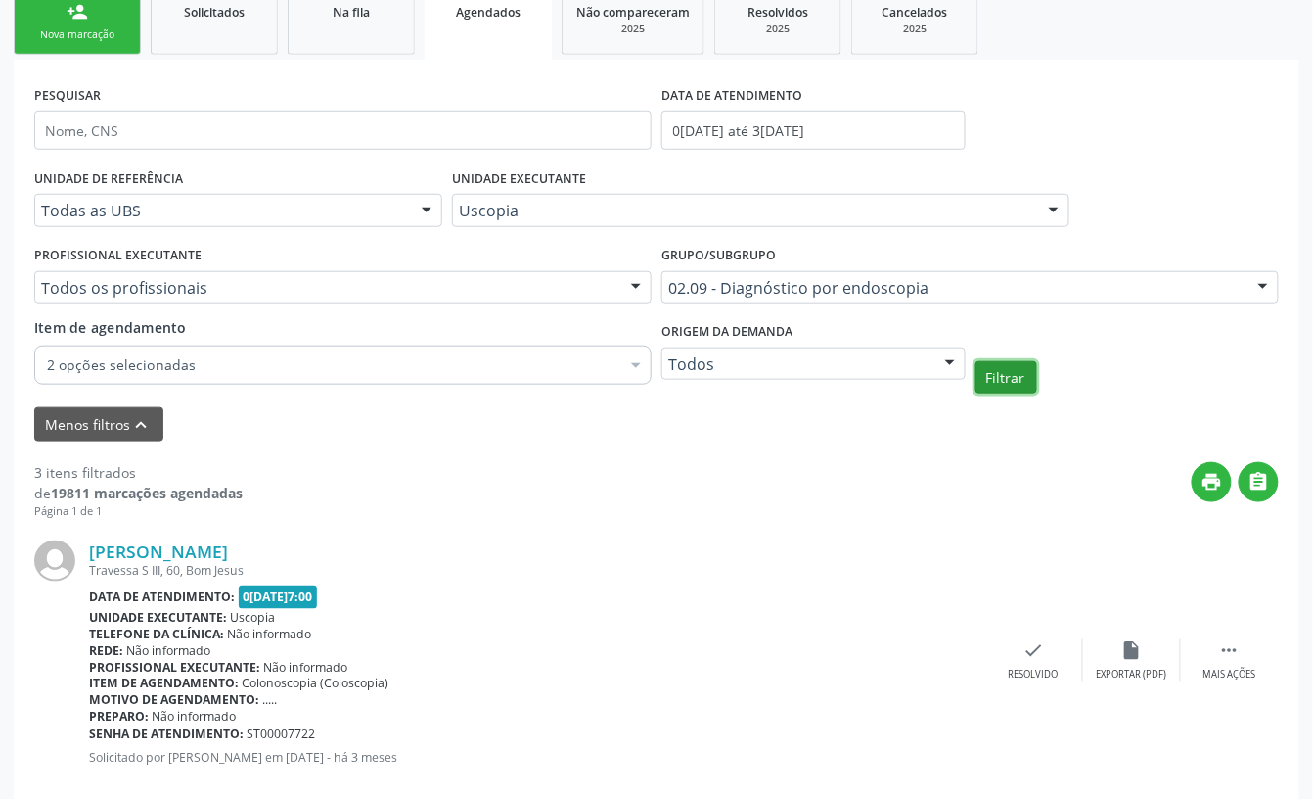
click at [1010, 384] on button "Filtrar" at bounding box center [1007, 377] width 62 height 33
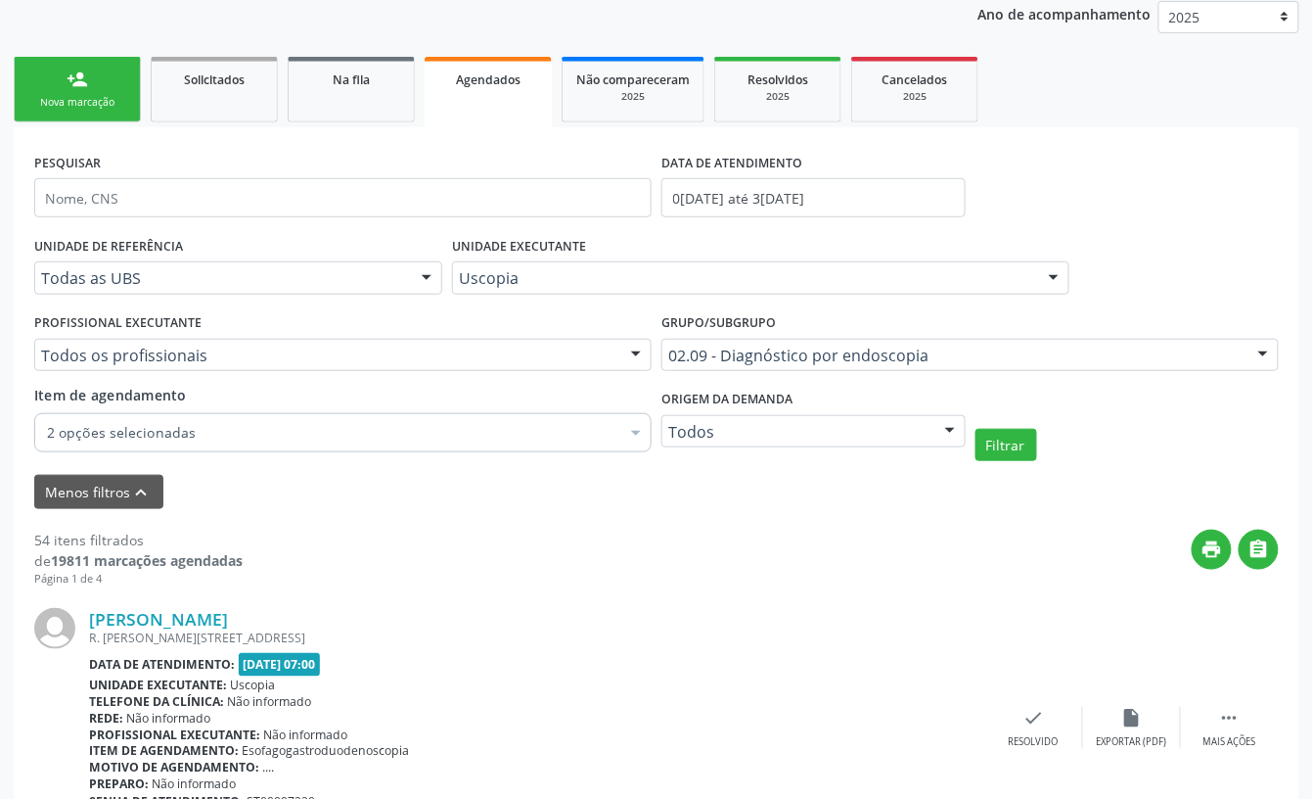
scroll to position [173, 0]
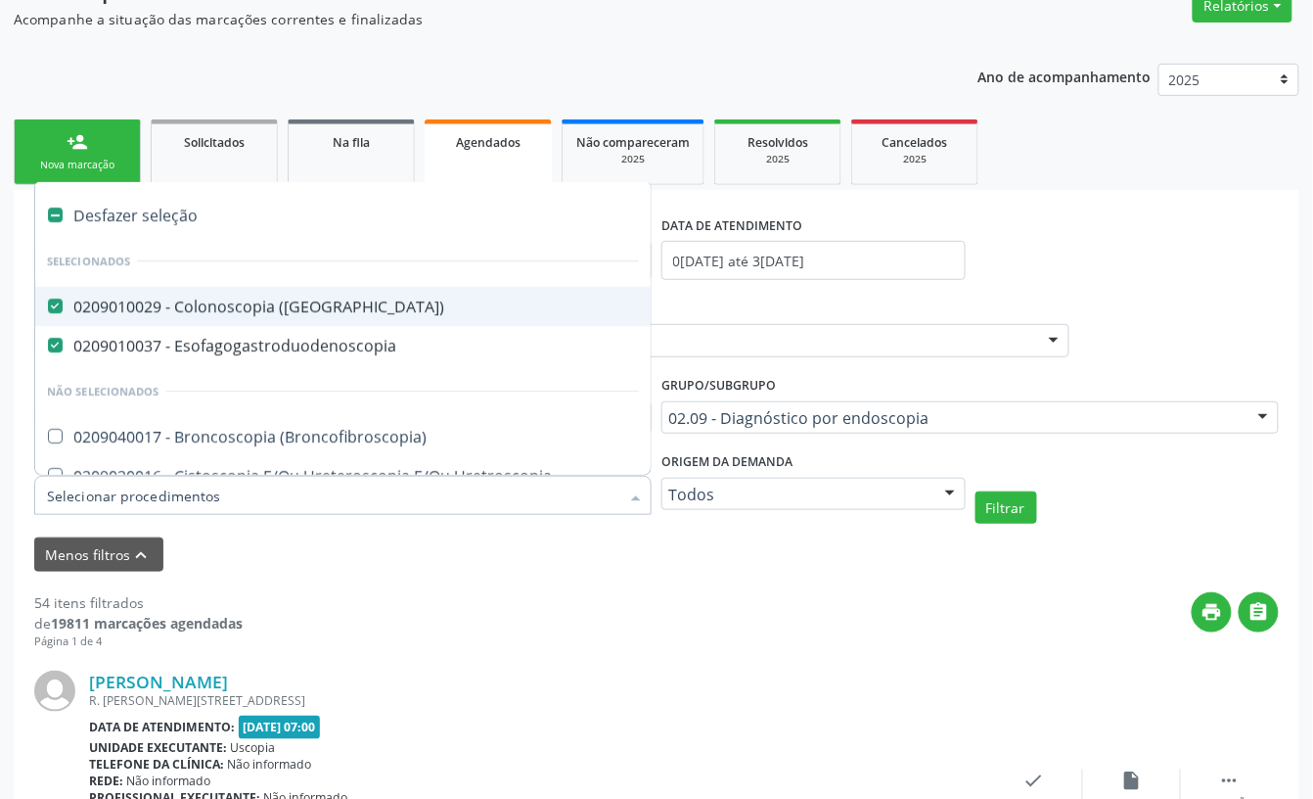
click at [253, 301] on div "0209010029 - Colonoscopia ([GEOGRAPHIC_DATA])" at bounding box center [343, 307] width 592 height 16
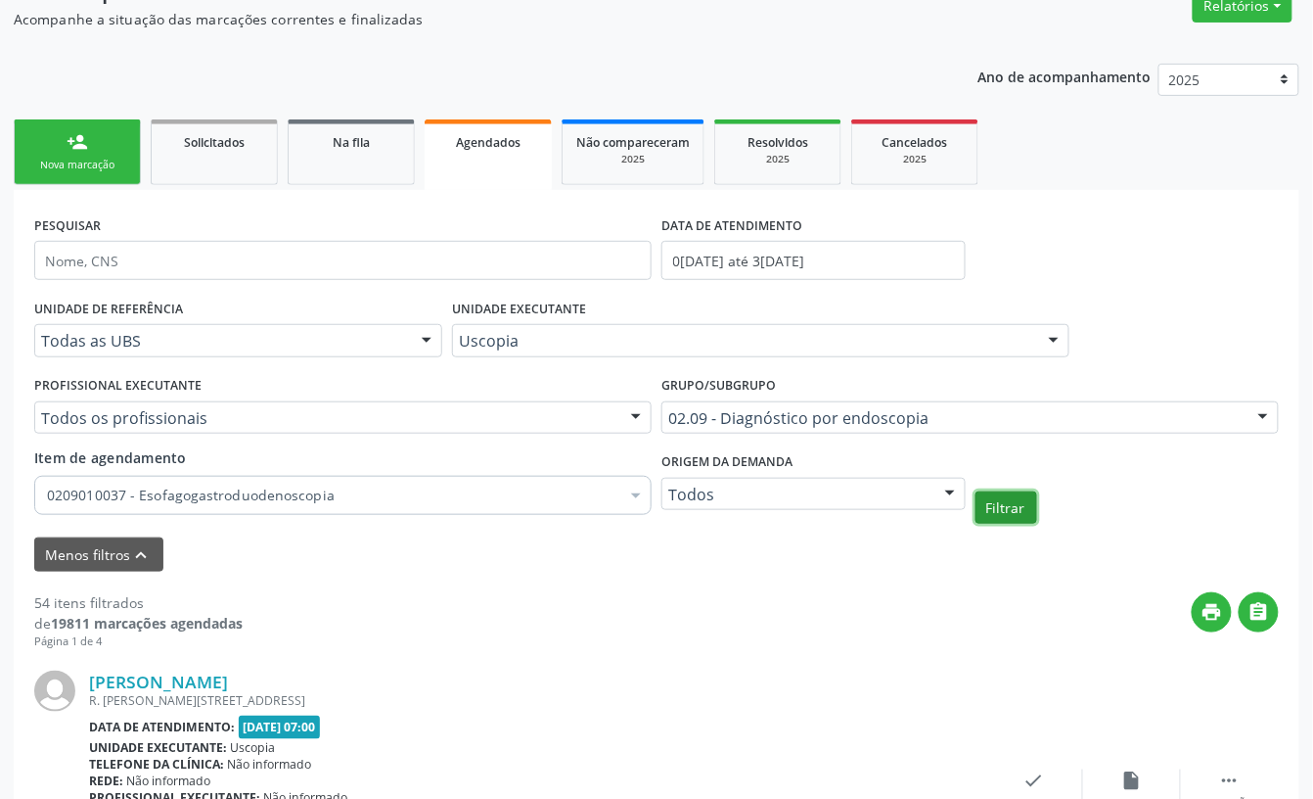
click at [994, 521] on button "Filtrar" at bounding box center [1007, 507] width 62 height 33
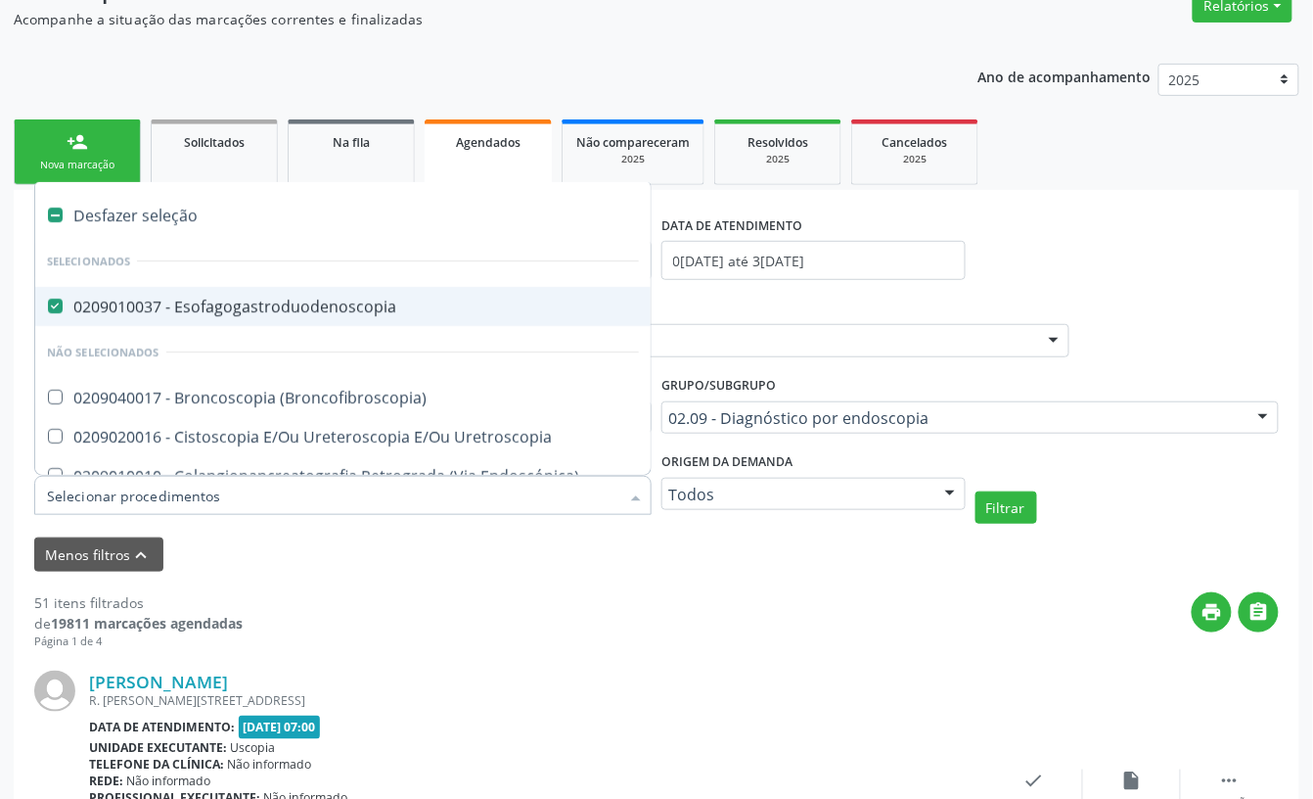
click at [331, 305] on div "0209010037 - Esofagogastroduodenoscopia" at bounding box center [343, 307] width 592 height 16
checkbox Esofagogastroduodenoscopia "false"
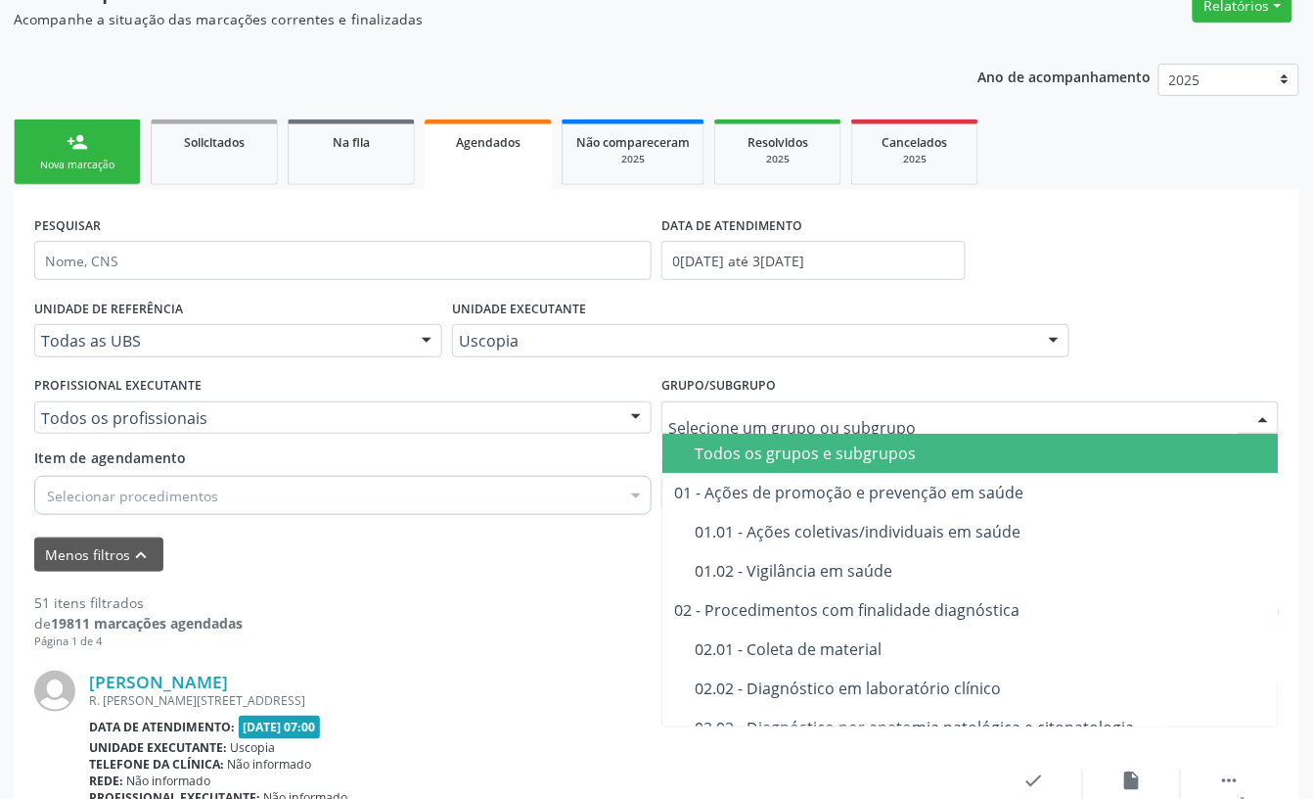
click at [812, 460] on div "Todos os grupos e subgrupos" at bounding box center [1026, 453] width 662 height 16
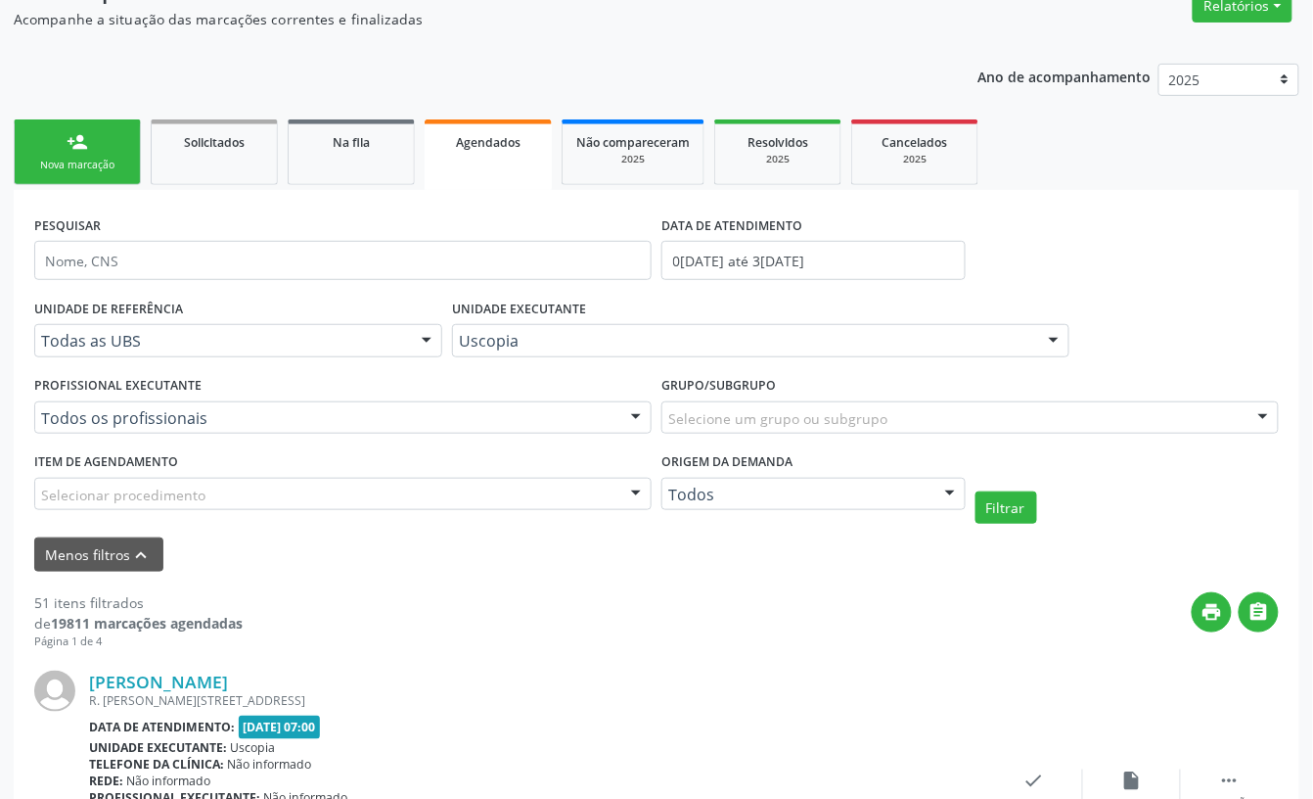
click at [255, 498] on div "Selecionar procedimento" at bounding box center [343, 494] width 618 height 33
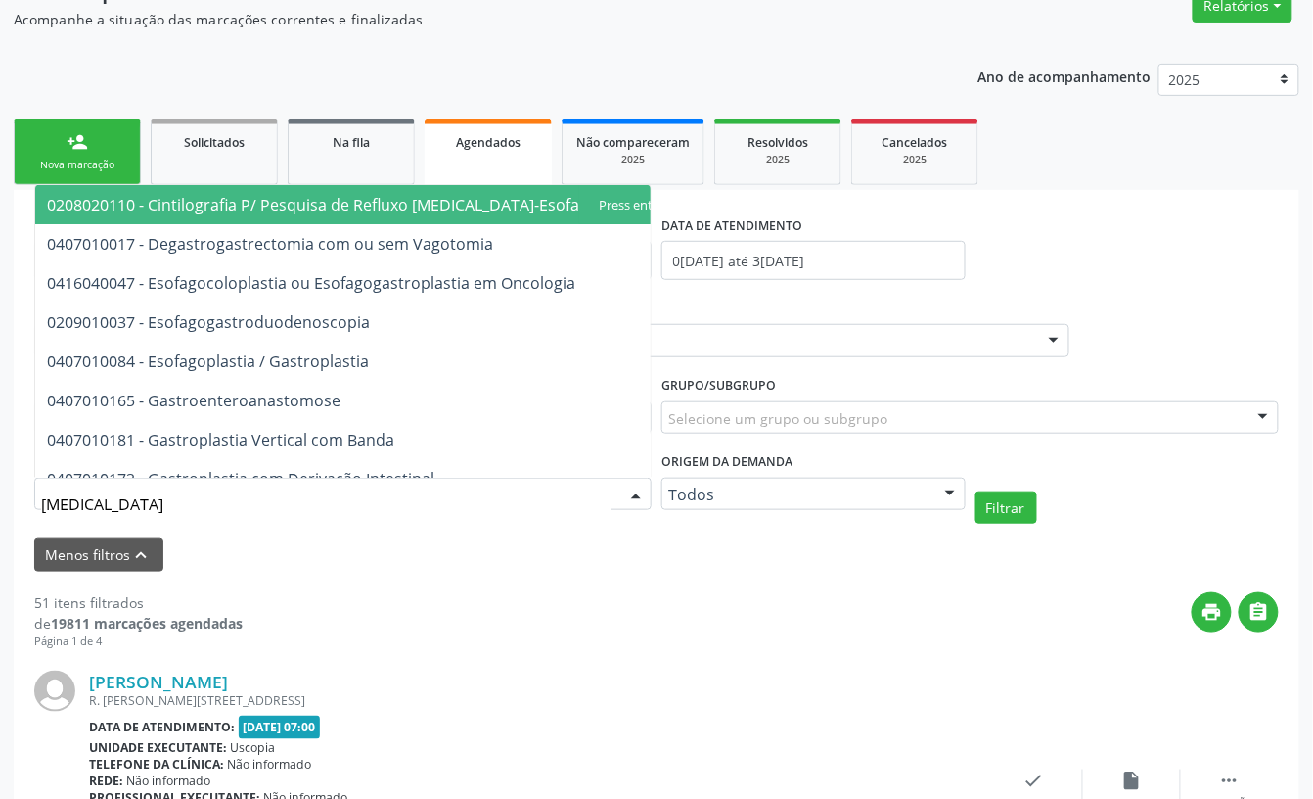
type input "gastroe"
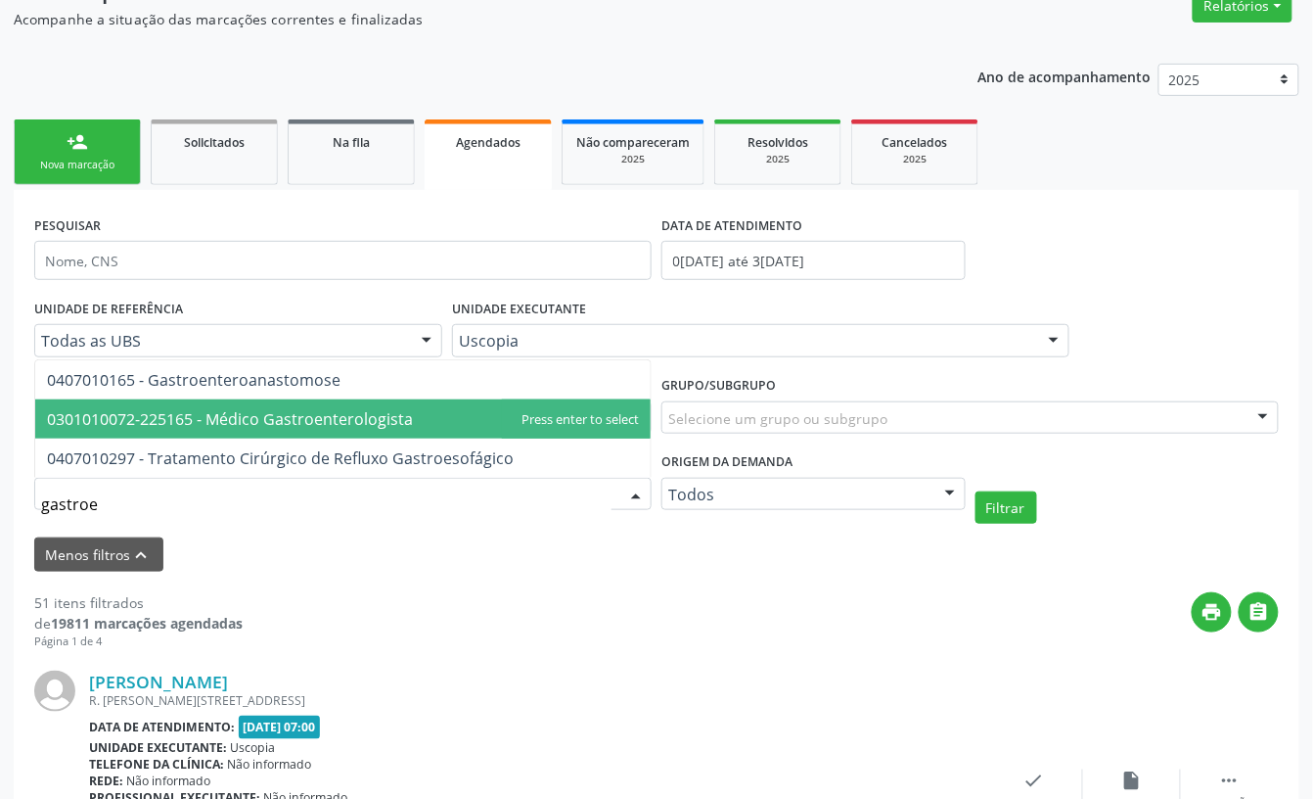
click at [270, 423] on span "0301010072-225165 - Médico Gastroenterologista" at bounding box center [230, 419] width 366 height 22
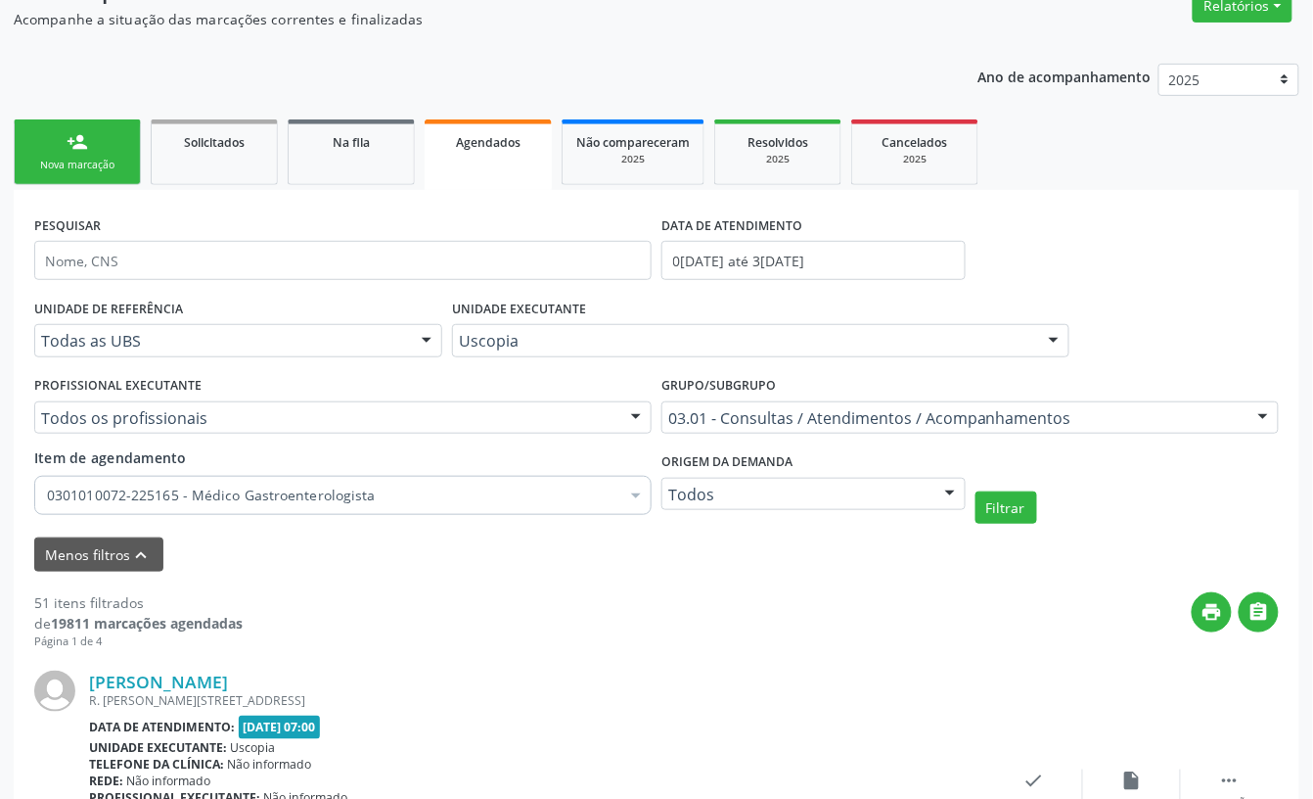
click at [1038, 509] on div "Filtrar" at bounding box center [1128, 507] width 314 height 33
click at [1035, 509] on button "Filtrar" at bounding box center [1007, 507] width 62 height 33
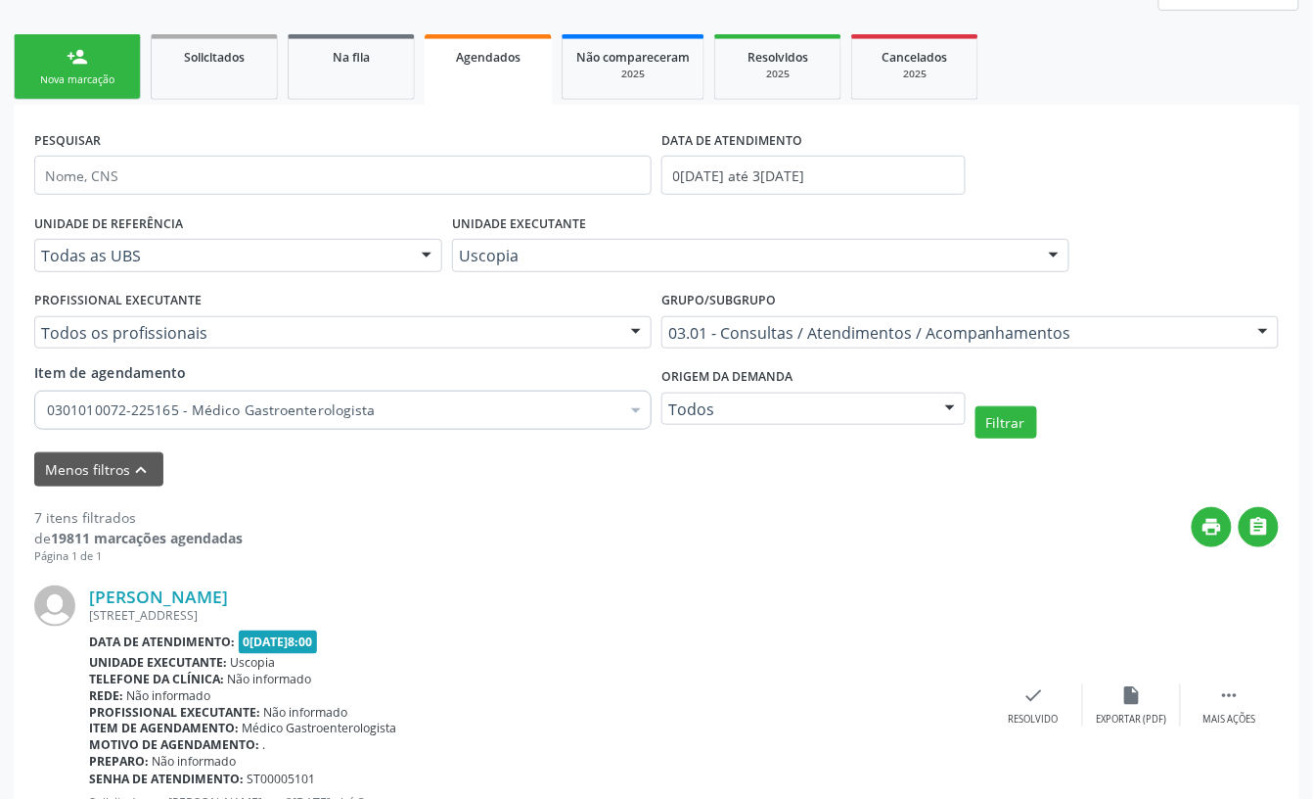
scroll to position [303, 0]
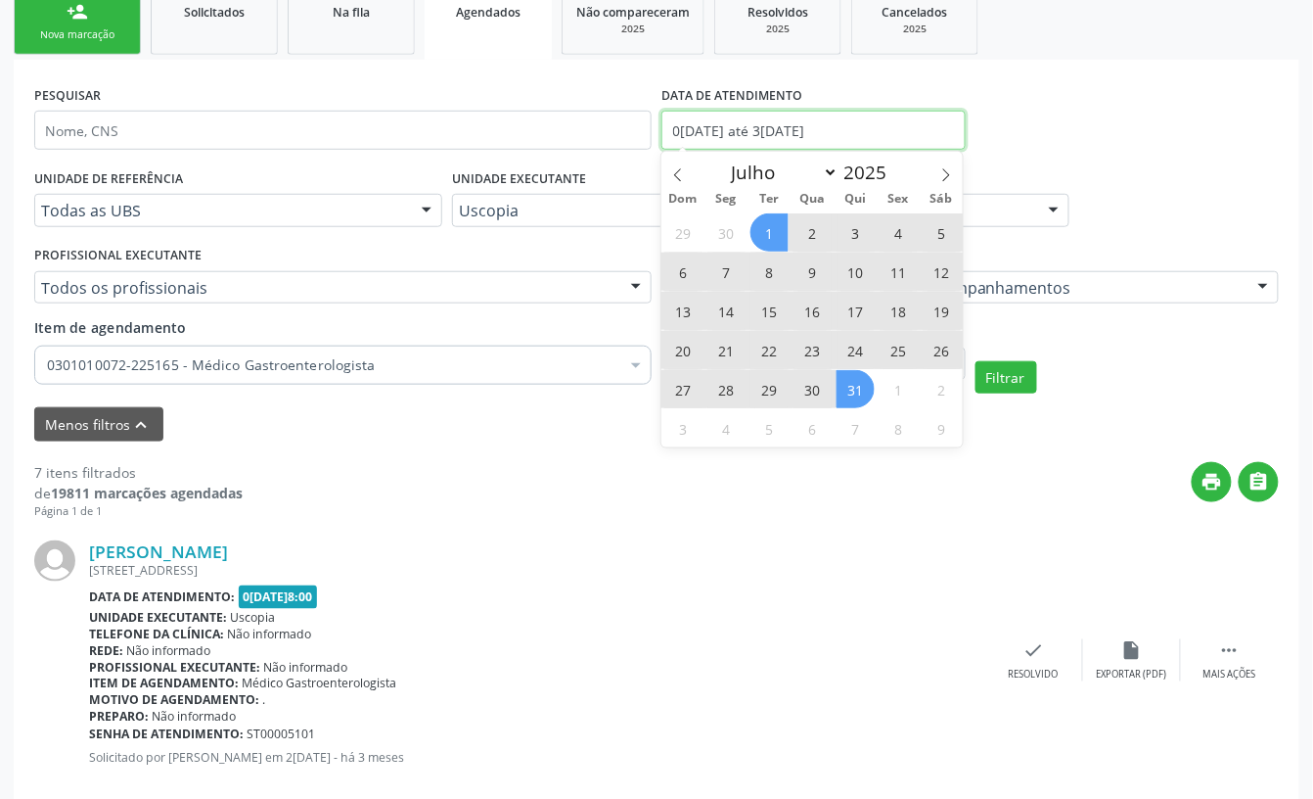
click at [729, 130] on input "01/07/2025 até 31/07/2025" at bounding box center [814, 130] width 304 height 39
click at [938, 169] on span at bounding box center [946, 168] width 33 height 33
select select "7"
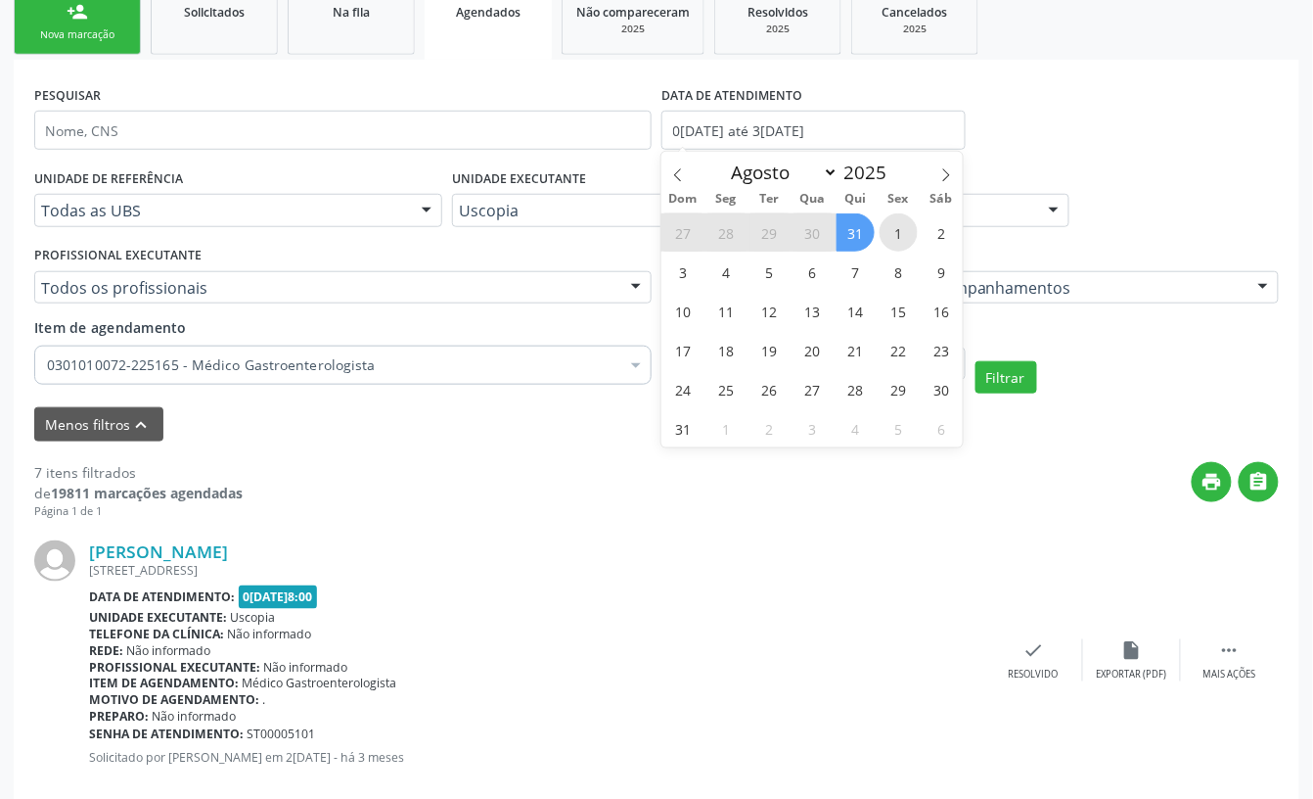
click at [889, 224] on span "1" at bounding box center [899, 232] width 38 height 38
type input "01/08/2025"
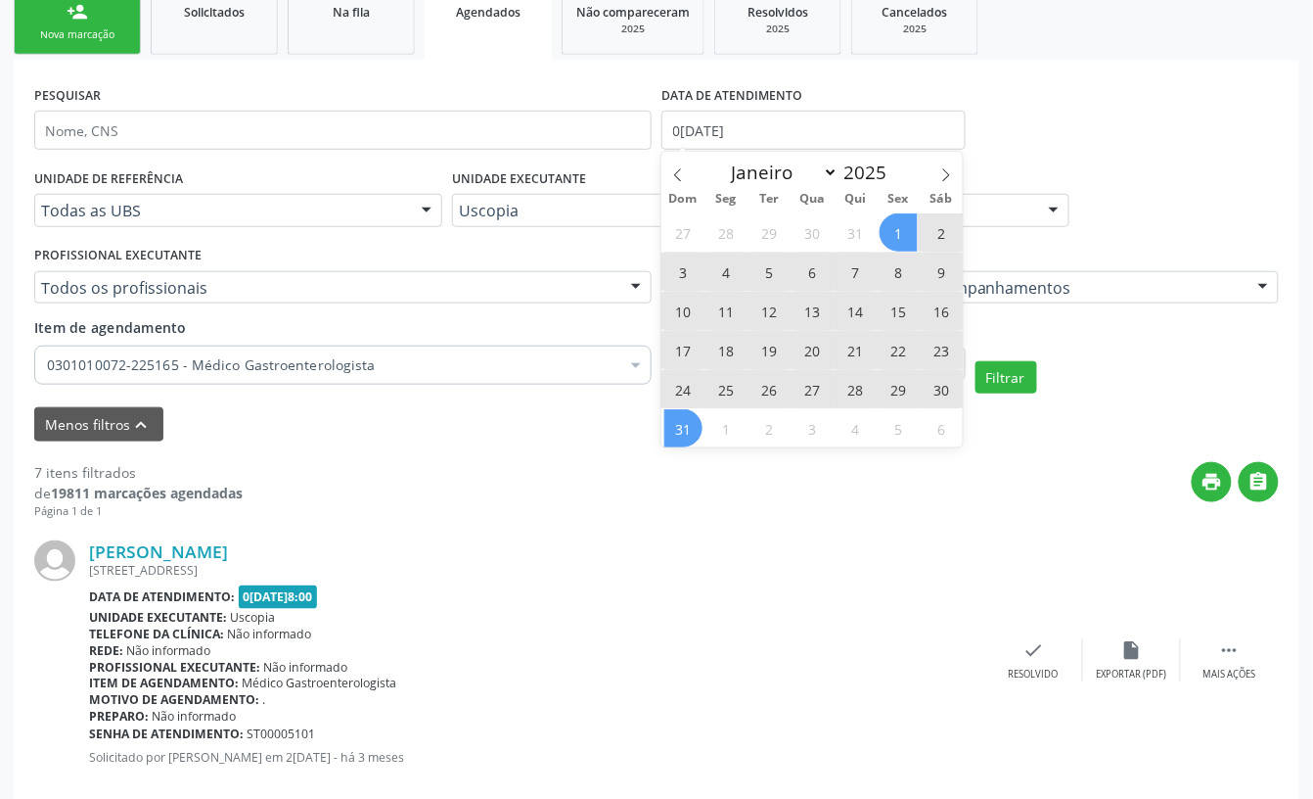
click at [687, 425] on span "31" at bounding box center [684, 428] width 38 height 38
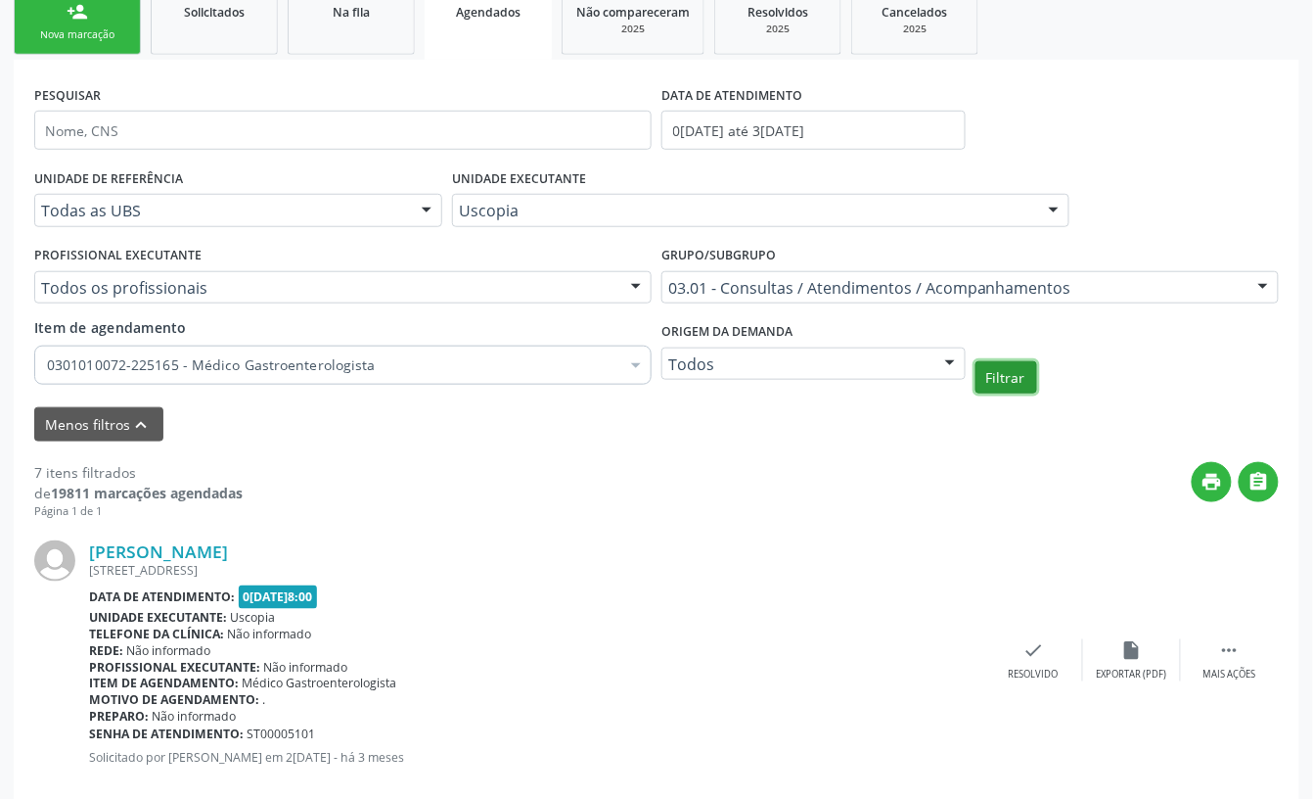
click at [1012, 389] on button "Filtrar" at bounding box center [1007, 377] width 62 height 33
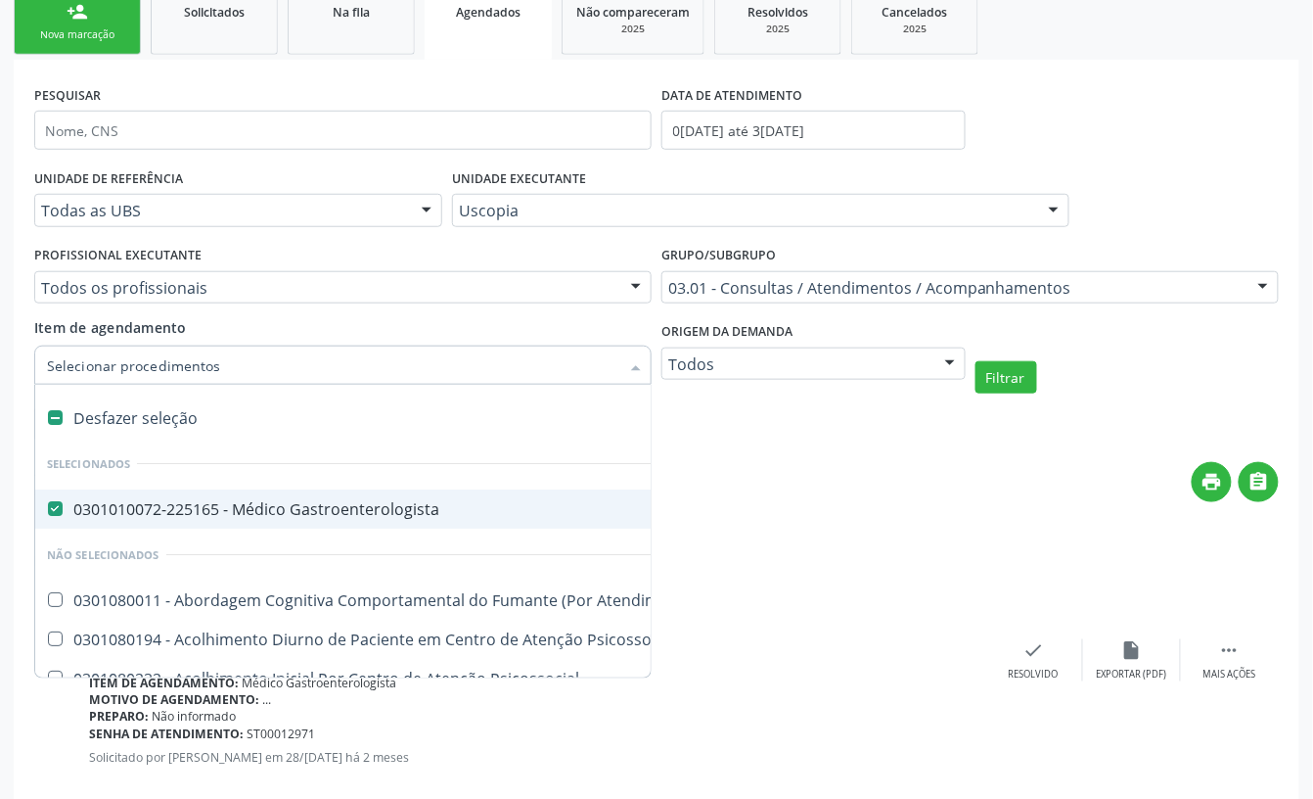
click at [235, 513] on div "0301010072-225165 - Médico Gastroenterologista" at bounding box center [1083, 509] width 2072 height 16
checkbox Gastroenterologista "false"
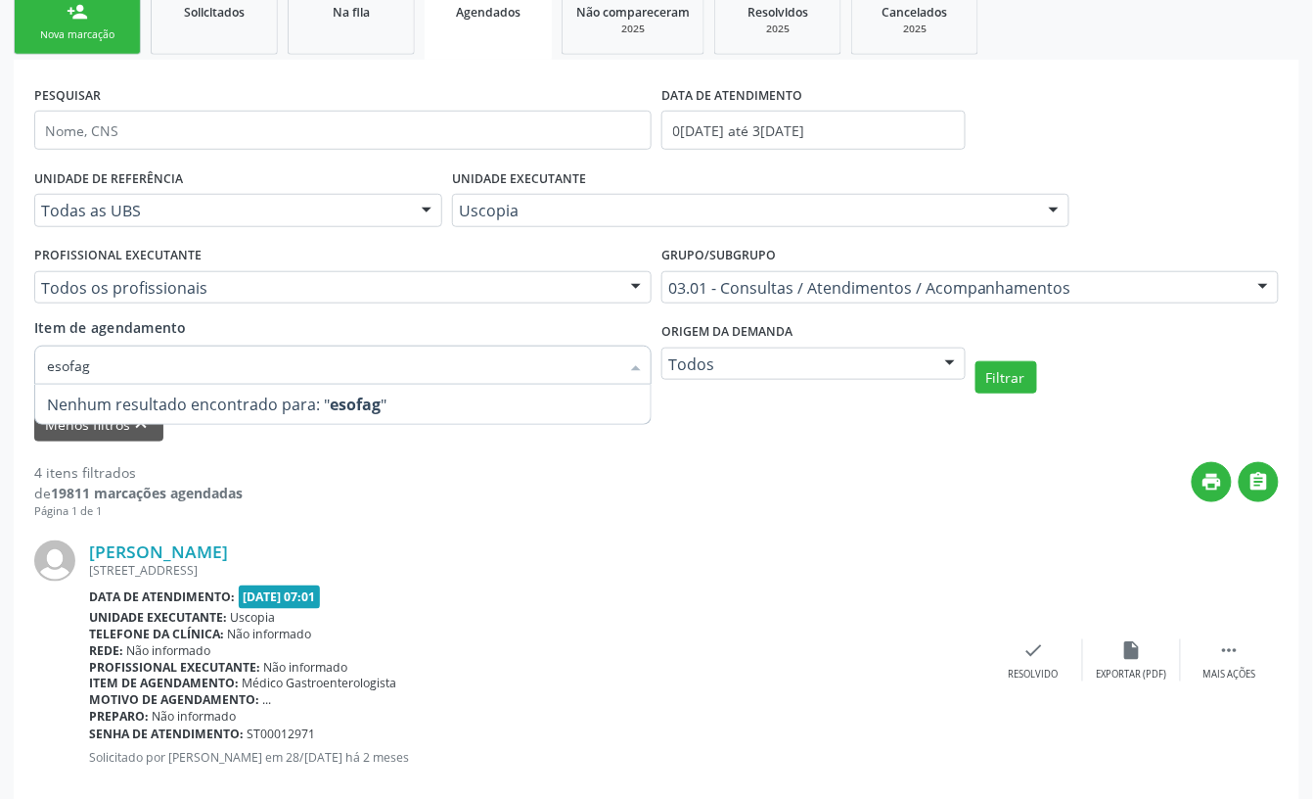
type input "esofago"
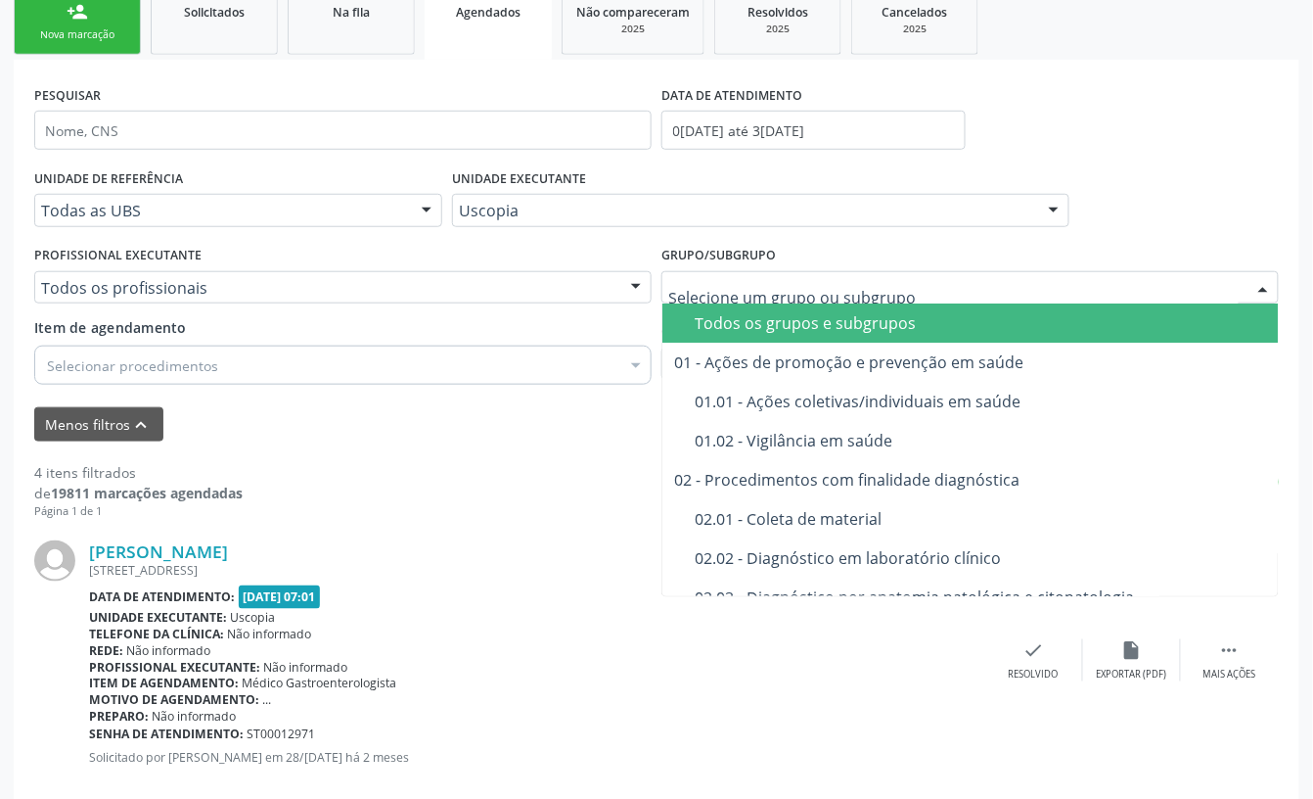
click at [792, 321] on div "Todos os grupos e subgrupos" at bounding box center [1026, 323] width 662 height 16
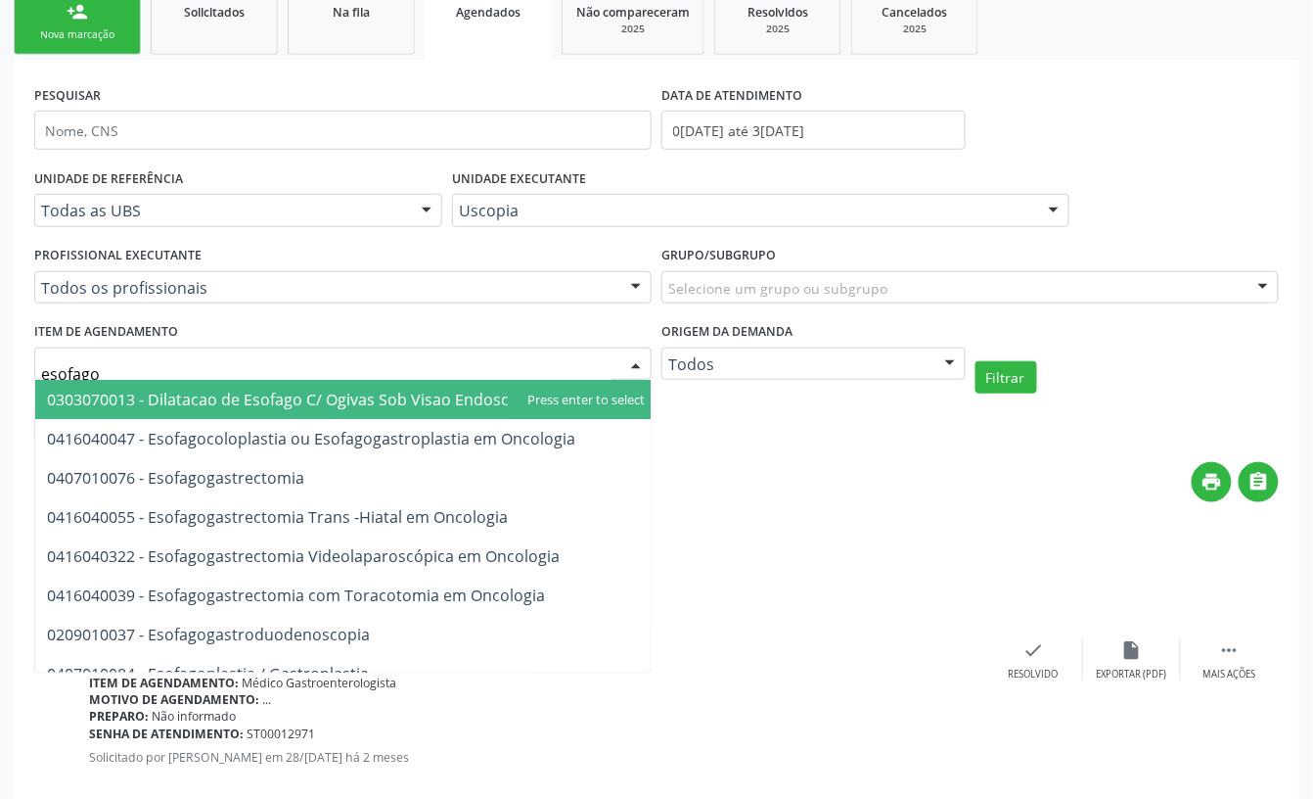
type input "esofagog"
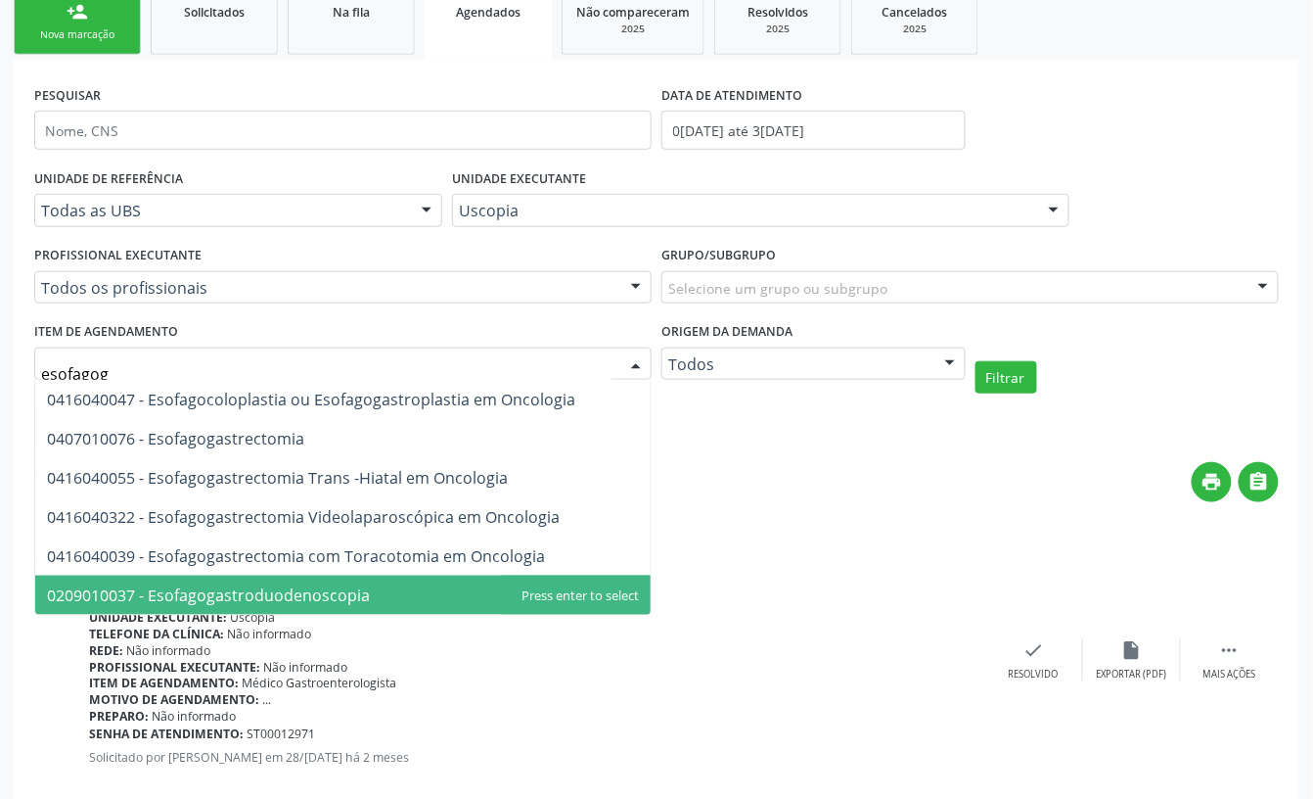
click at [327, 596] on span "0209010037 - Esofagogastroduodenoscopia" at bounding box center [208, 595] width 323 height 22
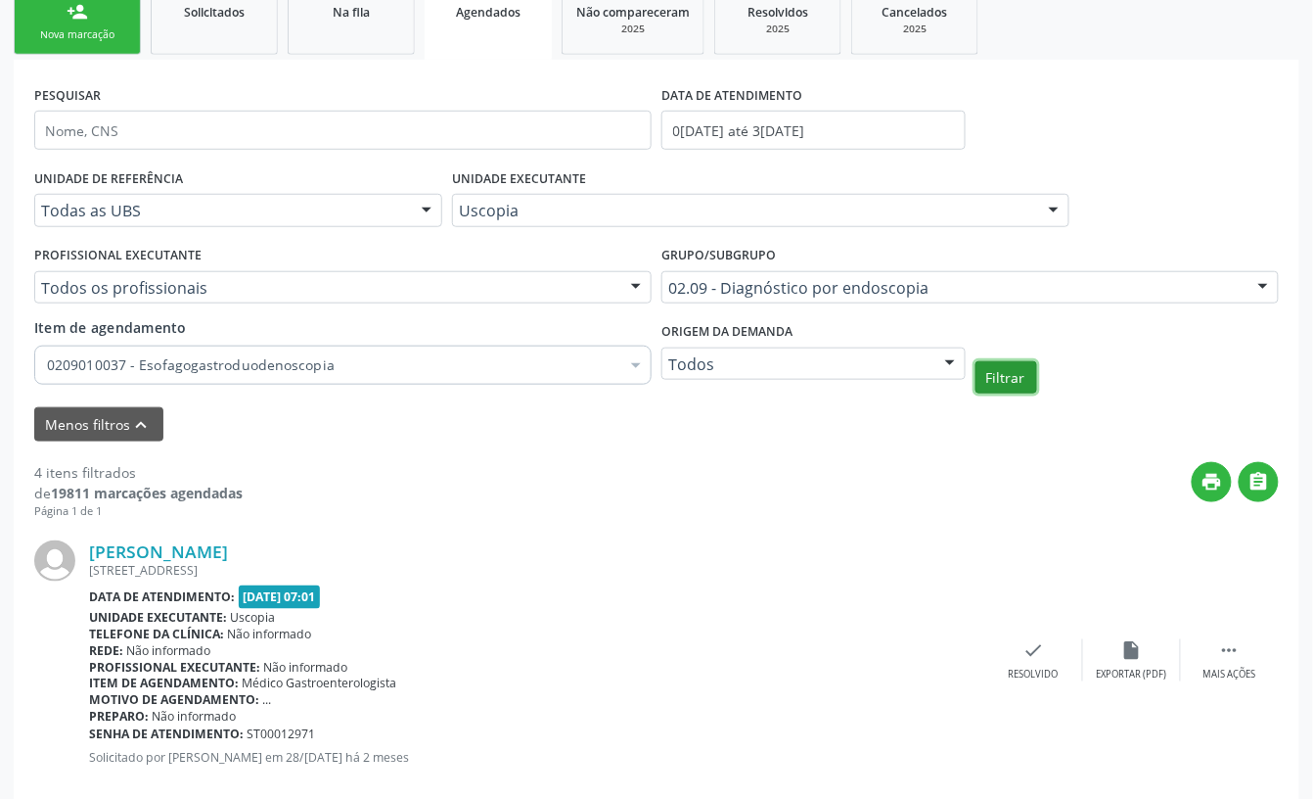
click at [1016, 384] on button "Filtrar" at bounding box center [1007, 377] width 62 height 33
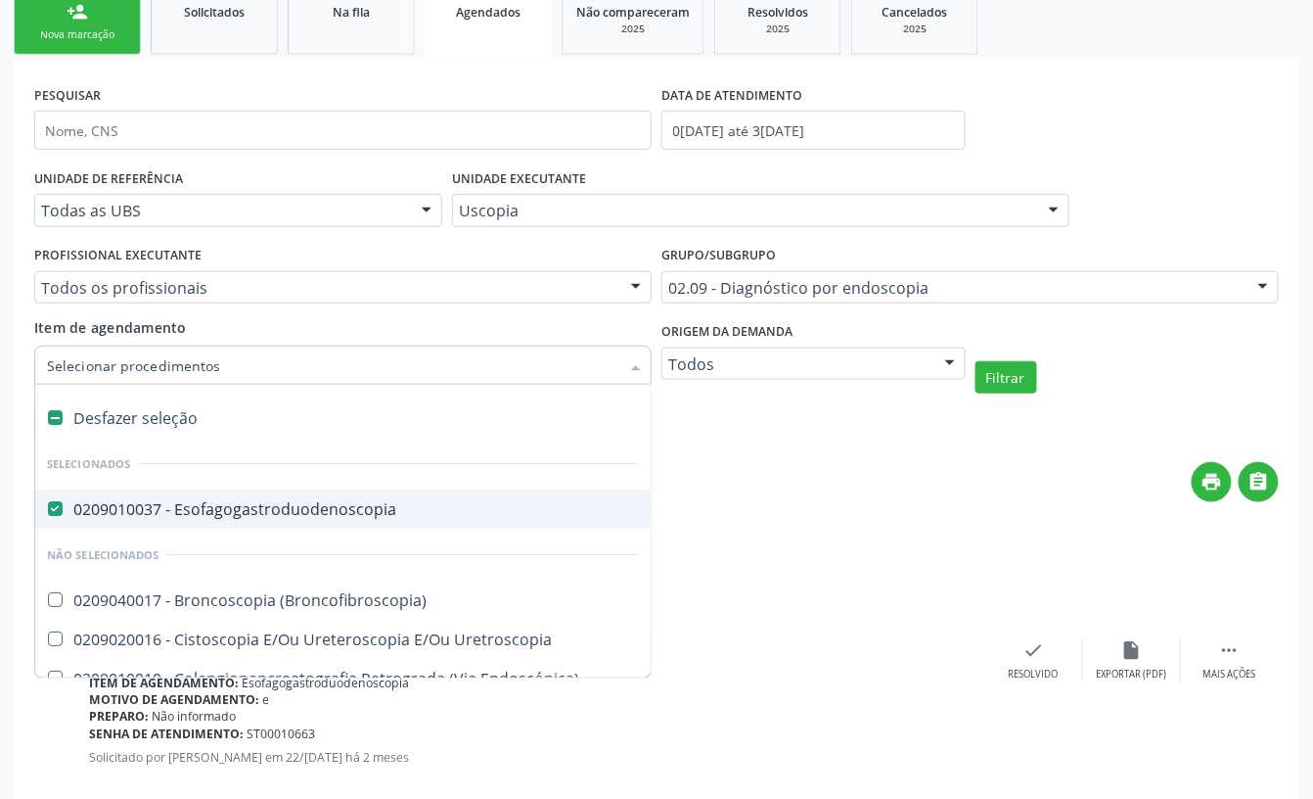
click at [331, 509] on div "0209010037 - Esofagogastroduodenoscopia" at bounding box center [343, 509] width 592 height 16
checkbox Esofagogastroduodenoscopia "false"
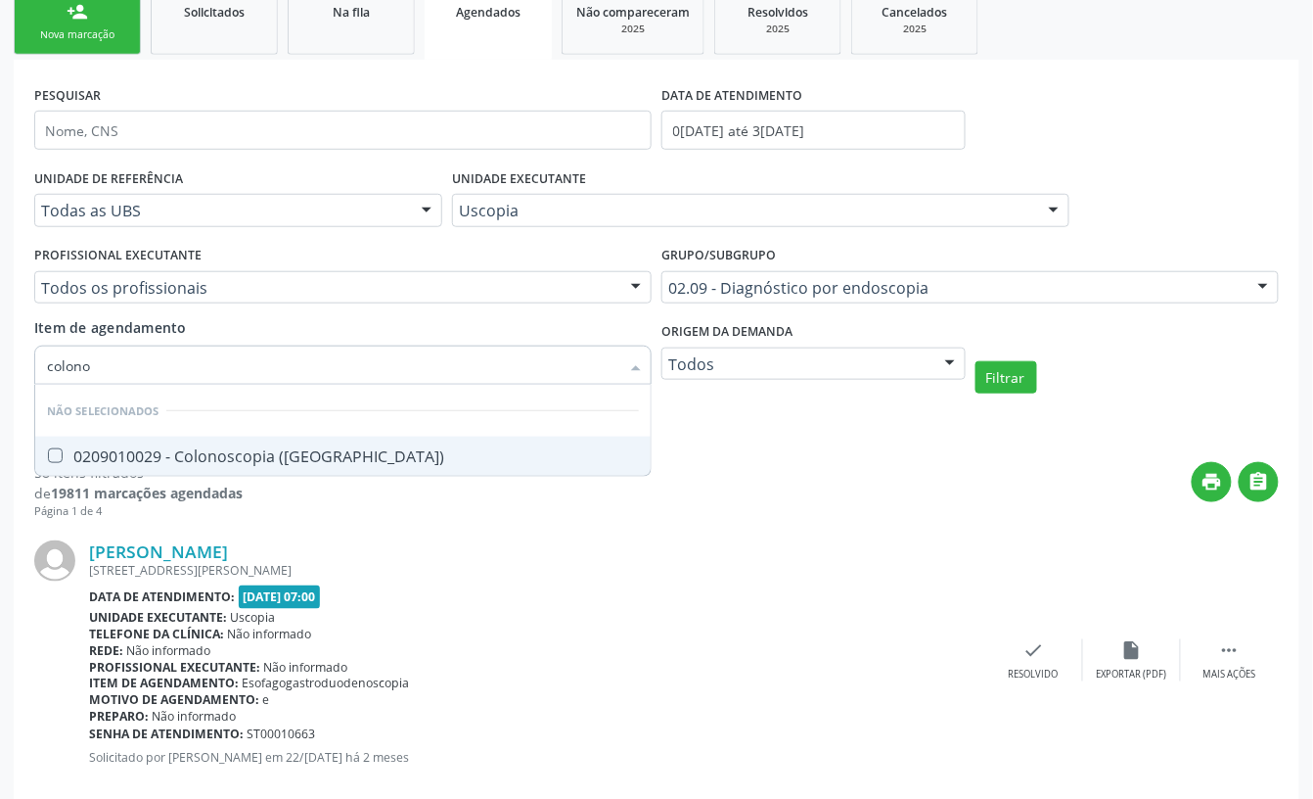
type input "colonos"
click at [341, 467] on span "0209010029 - Colonoscopia ([GEOGRAPHIC_DATA])" at bounding box center [343, 455] width 616 height 39
checkbox \(Coloscopia\) "true"
click at [987, 385] on button "Filtrar" at bounding box center [1007, 377] width 62 height 33
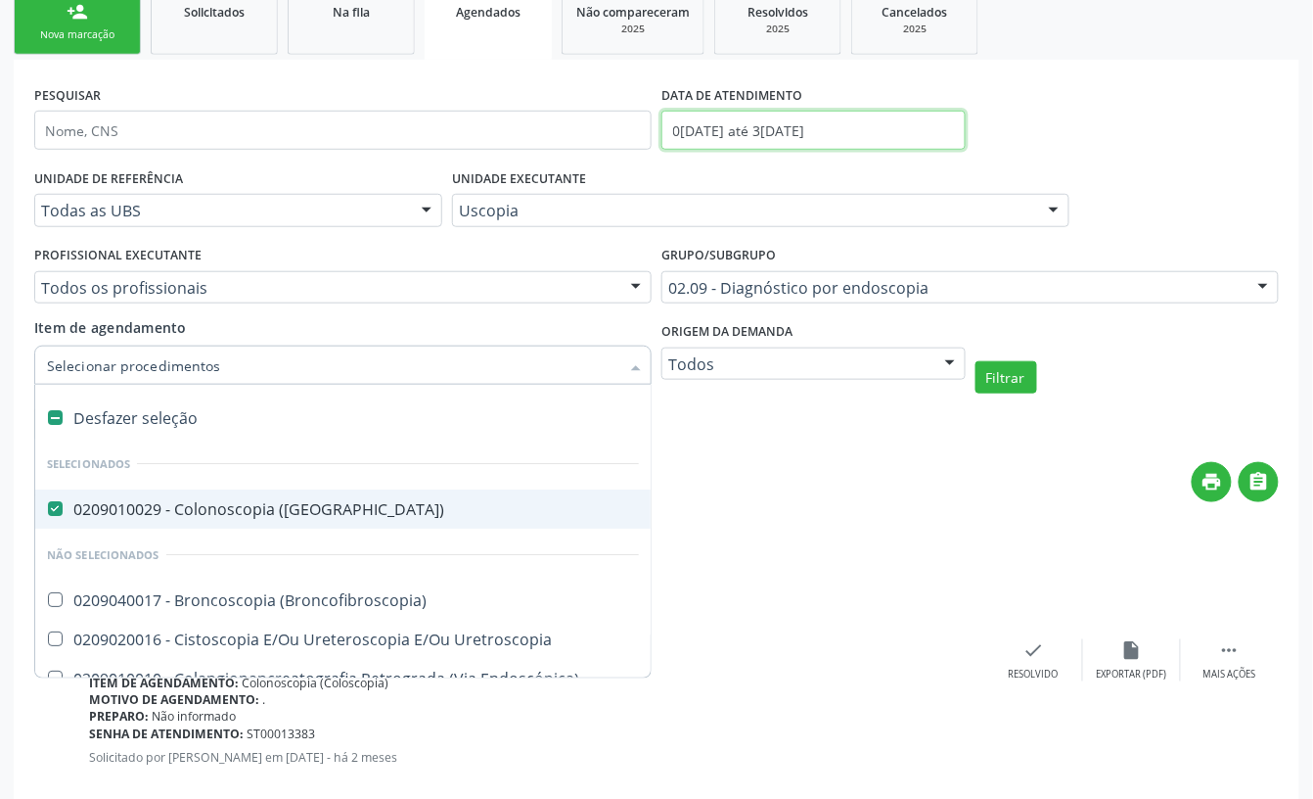
click at [776, 121] on input "01/08/2025 até 31/08/2025" at bounding box center [814, 130] width 304 height 39
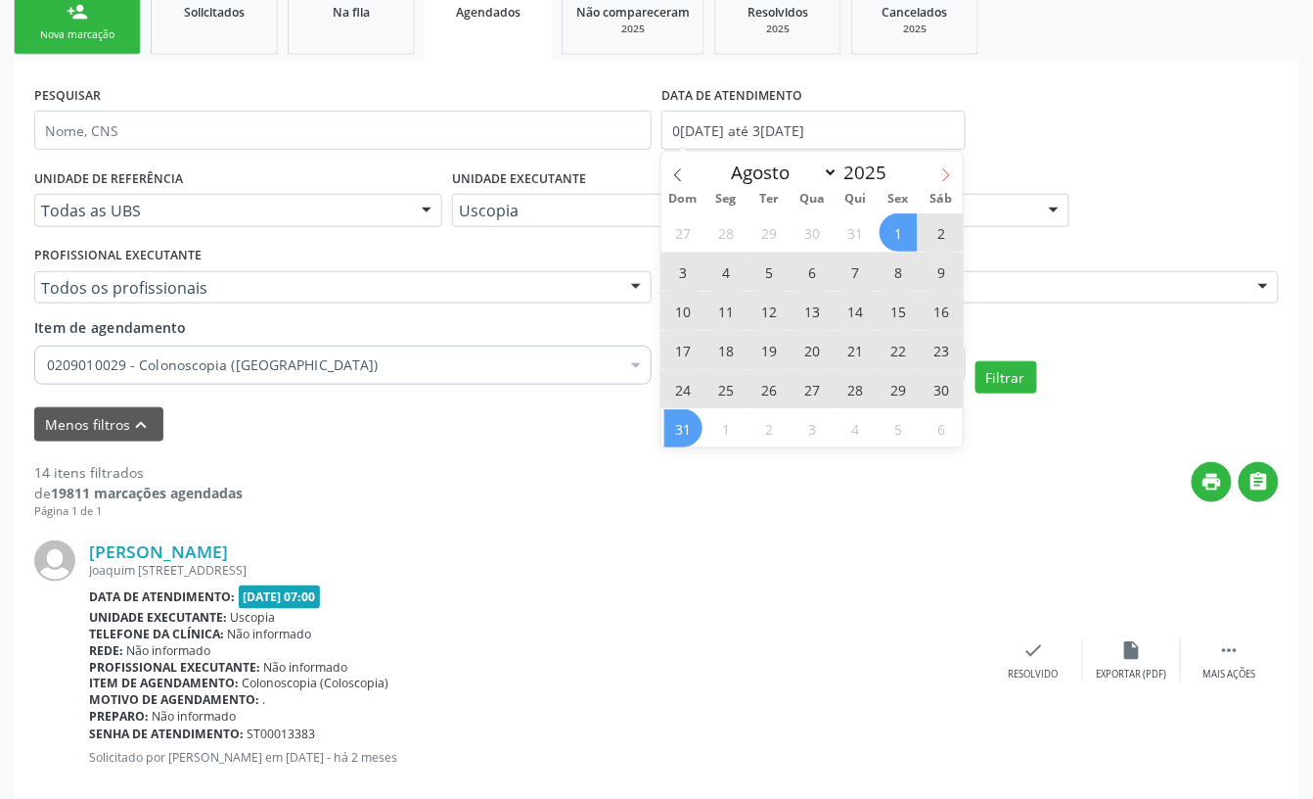
click at [948, 176] on icon at bounding box center [947, 175] width 14 height 14
select select "8"
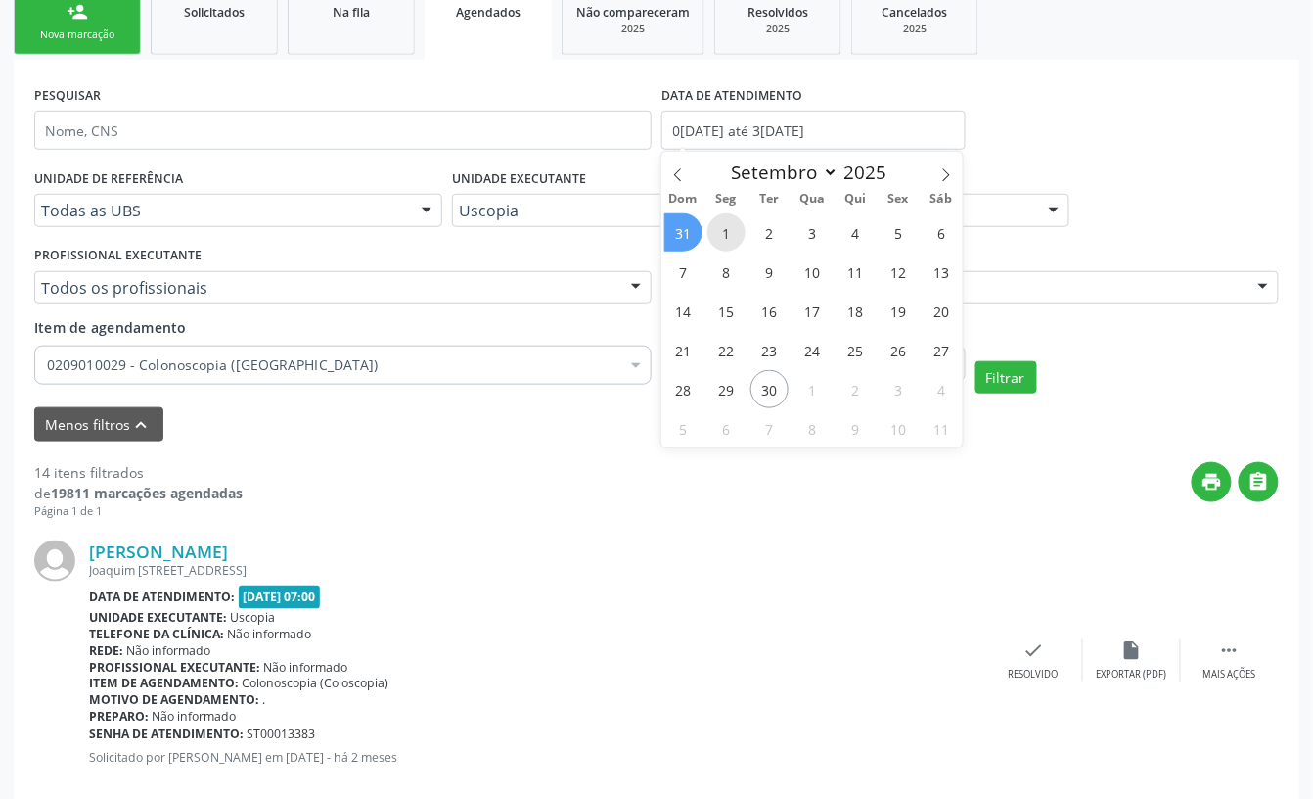
click at [729, 228] on span "1" at bounding box center [727, 232] width 38 height 38
type input "01/09/2025"
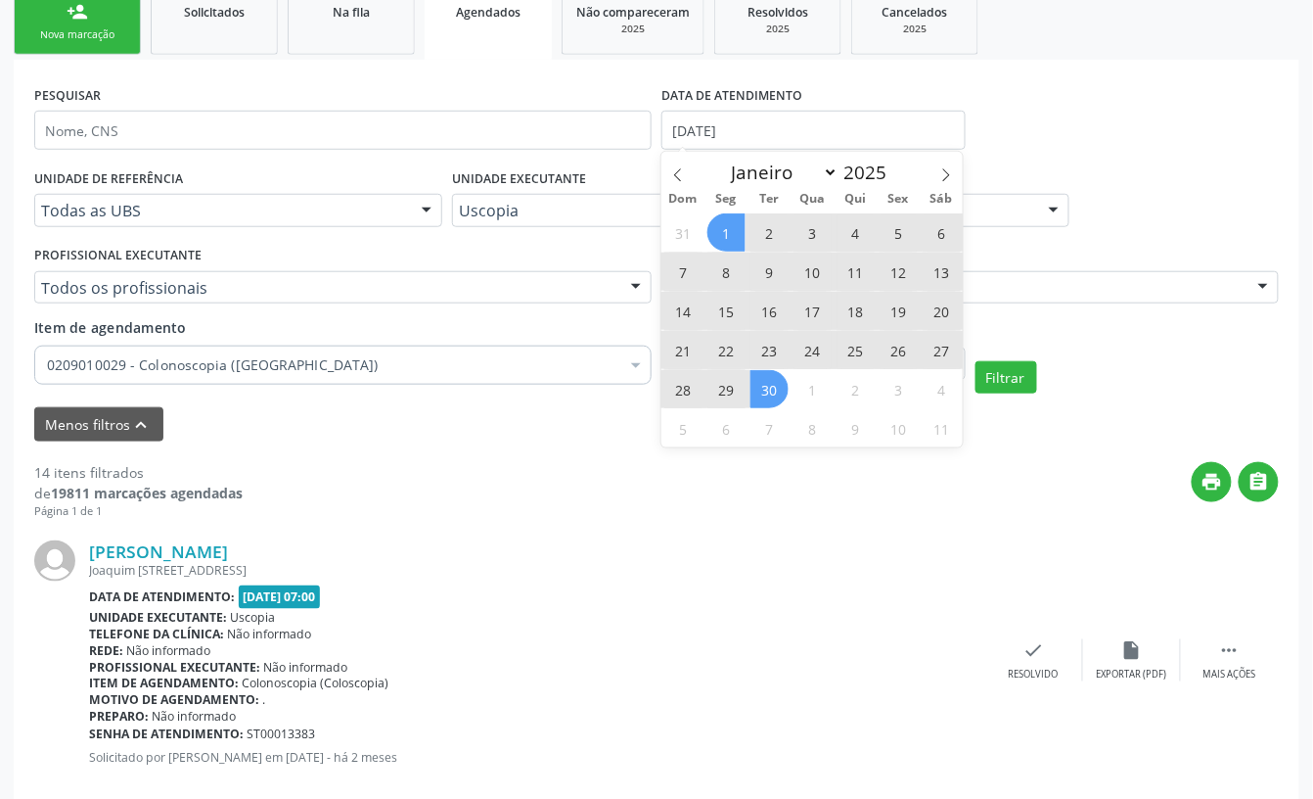
click at [758, 386] on span "30" at bounding box center [770, 389] width 38 height 38
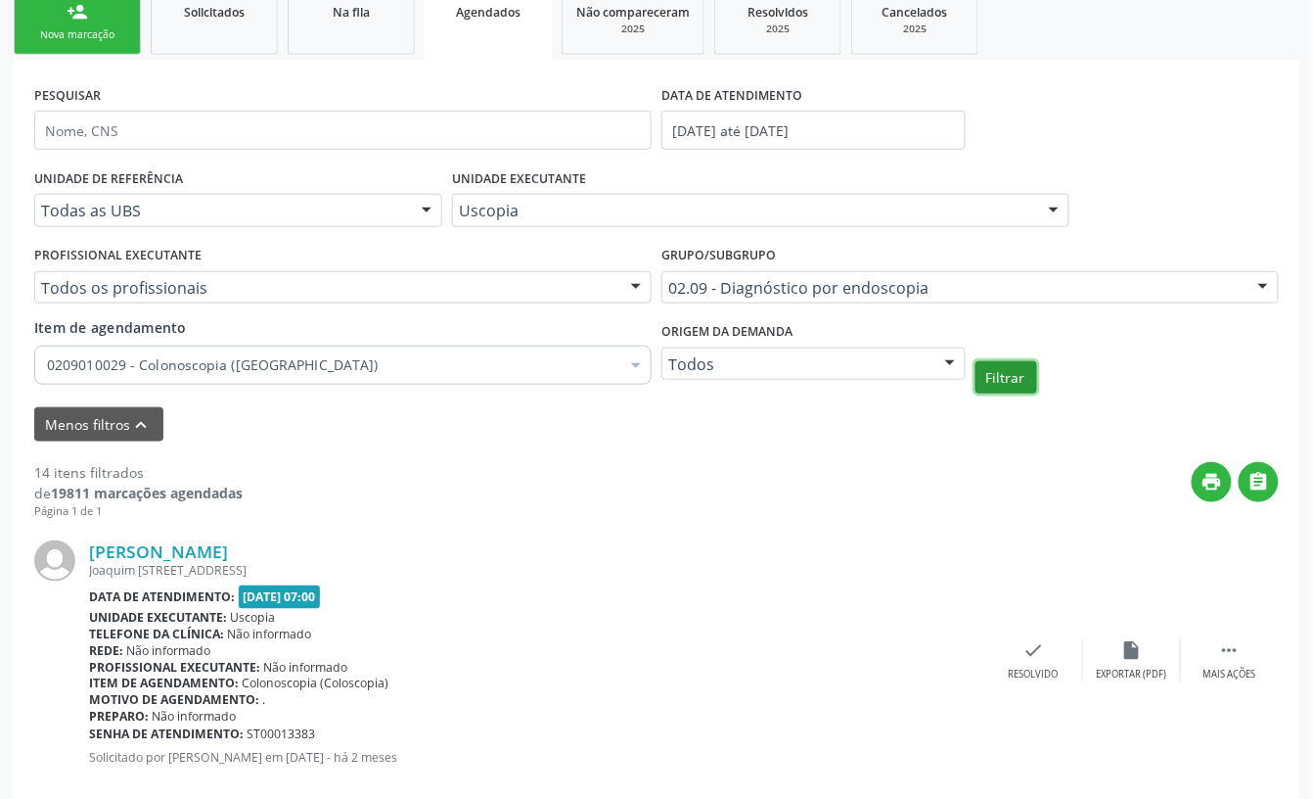
click at [998, 376] on button "Filtrar" at bounding box center [1007, 377] width 62 height 33
click at [254, 378] on div "0209010029 - Colonoscopia ([GEOGRAPHIC_DATA])" at bounding box center [343, 364] width 618 height 39
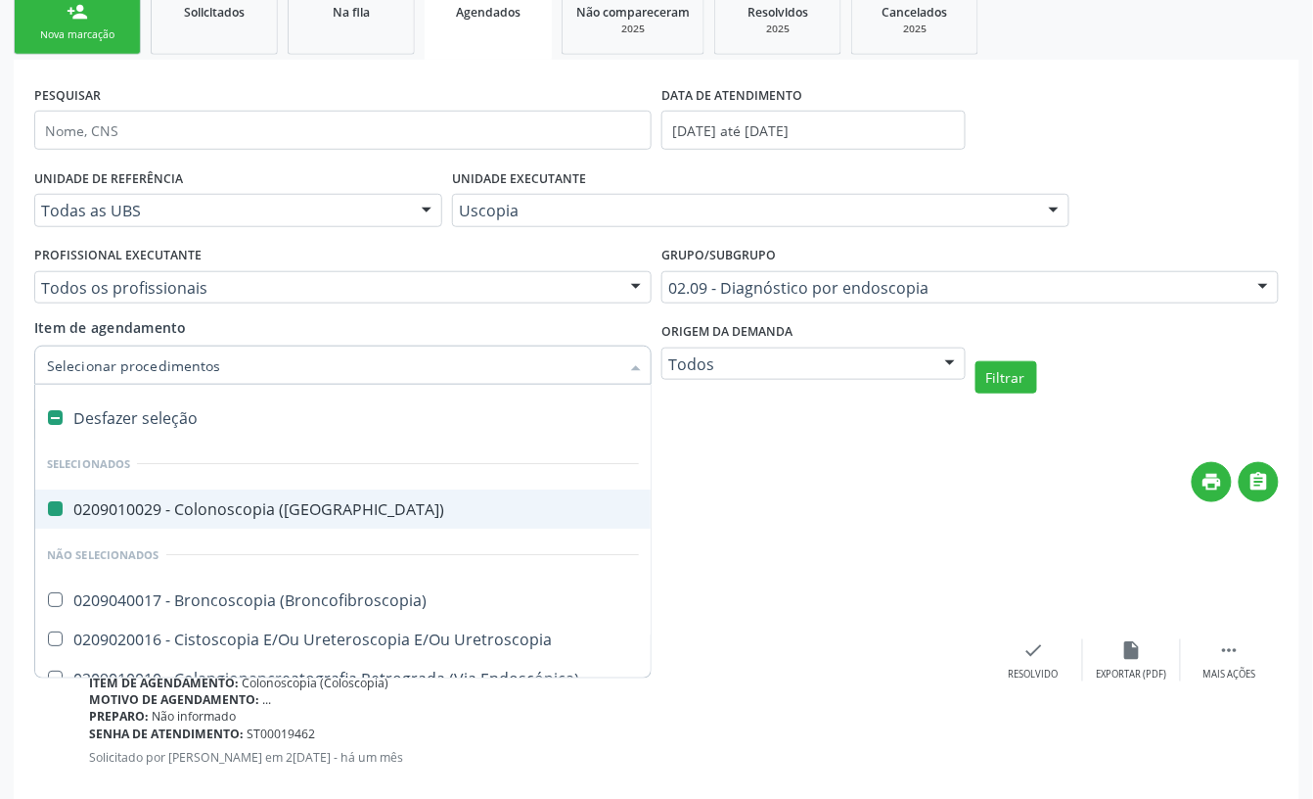
type input "e"
checkbox \(Coloscopia\) "false"
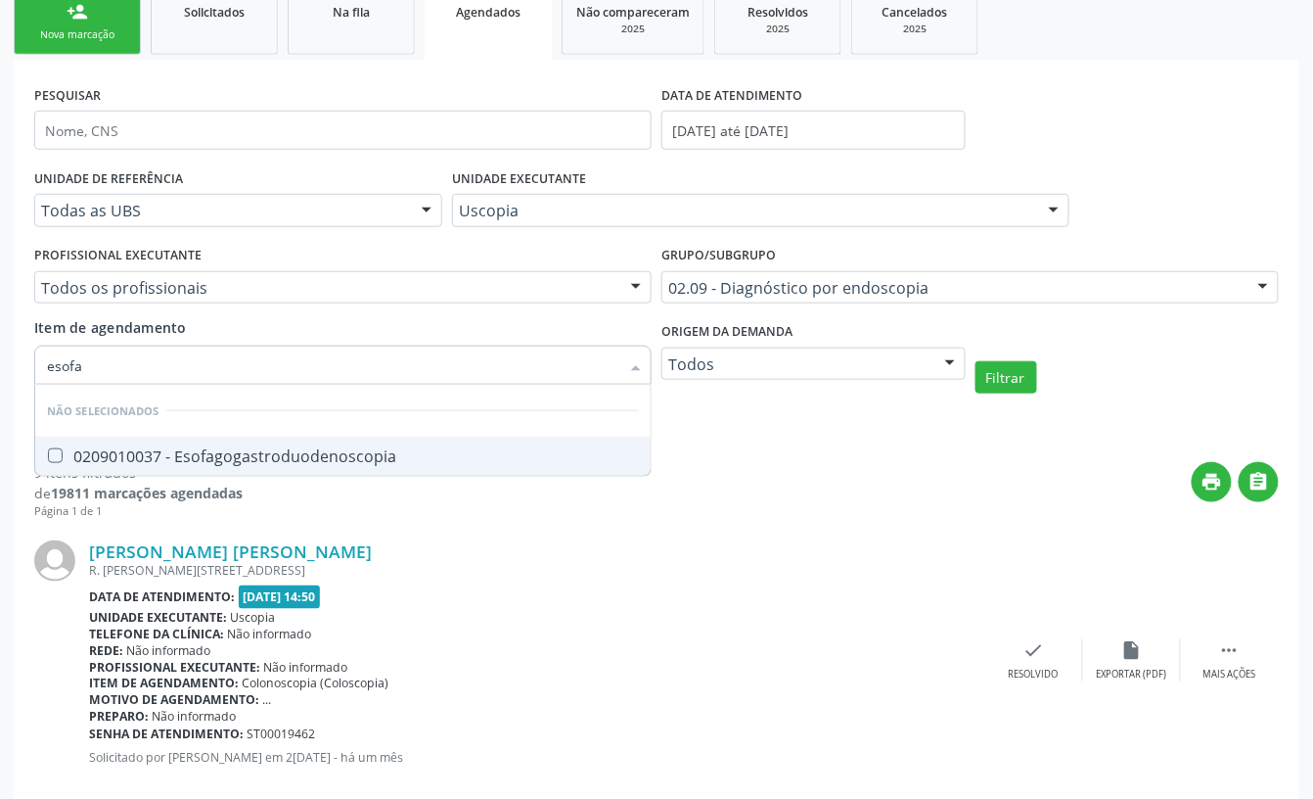
type input "esofag"
click at [258, 439] on span "0209010037 - Esofagogastroduodenoscopia" at bounding box center [343, 455] width 616 height 39
checkbox Esofagogastroduodenoscopia "true"
type input "esofag"
click at [980, 381] on button "Filtrar" at bounding box center [1007, 377] width 62 height 33
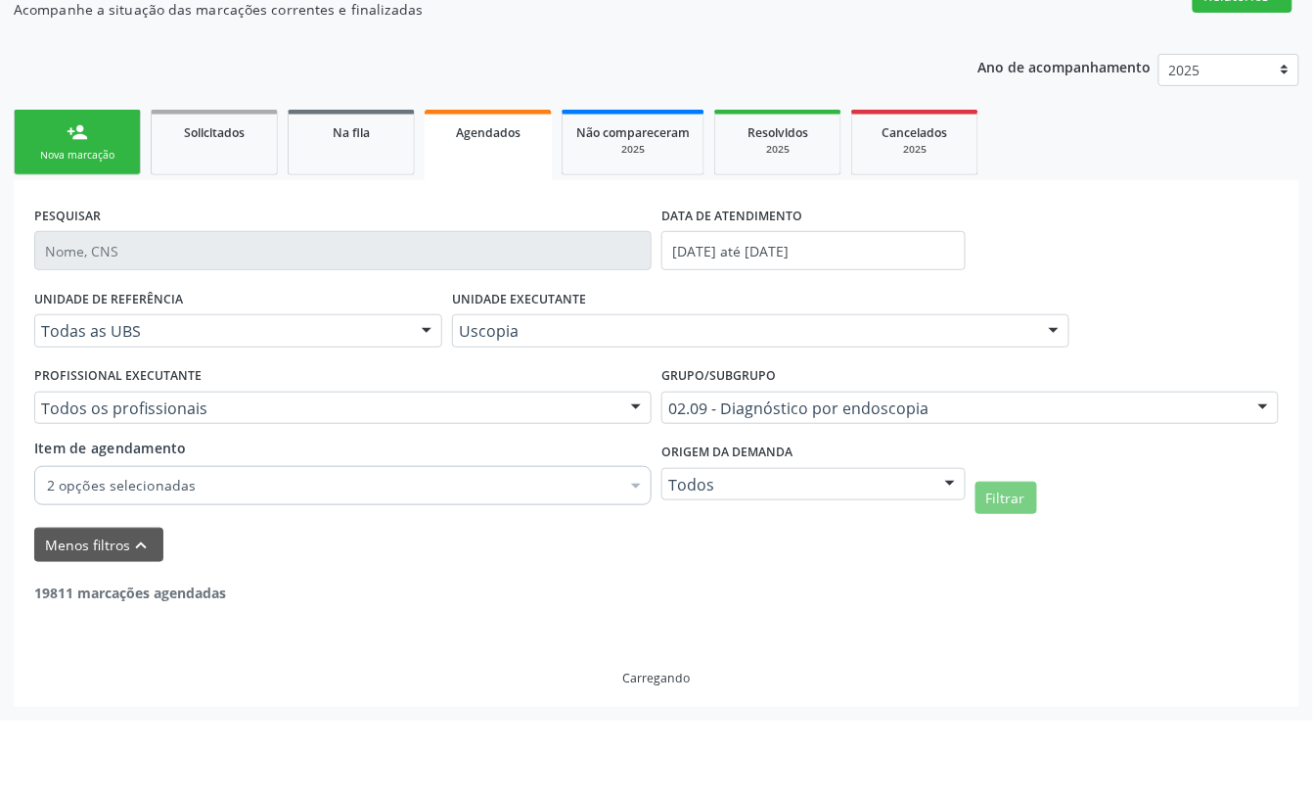
scroll to position [106, 0]
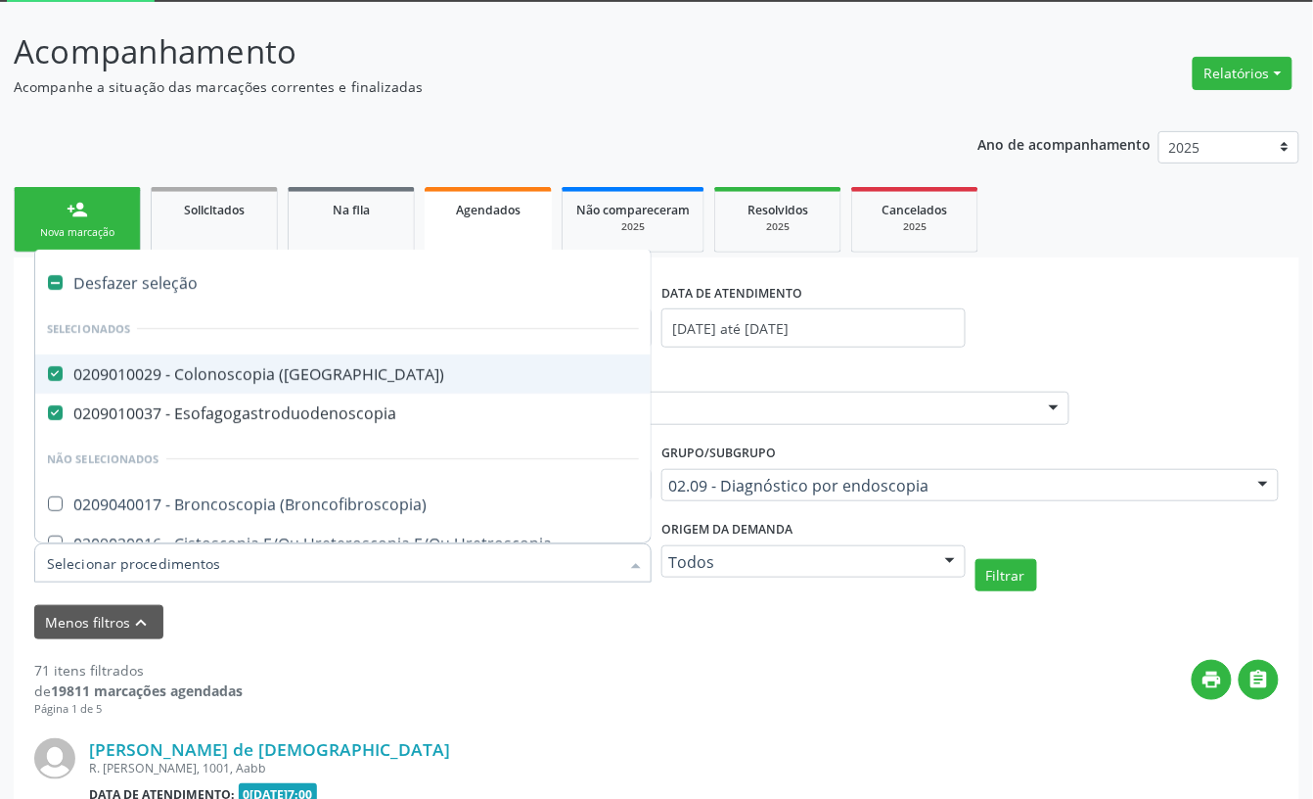
click at [162, 386] on span "0209010029 - Colonoscopia ([GEOGRAPHIC_DATA])" at bounding box center [343, 373] width 616 height 39
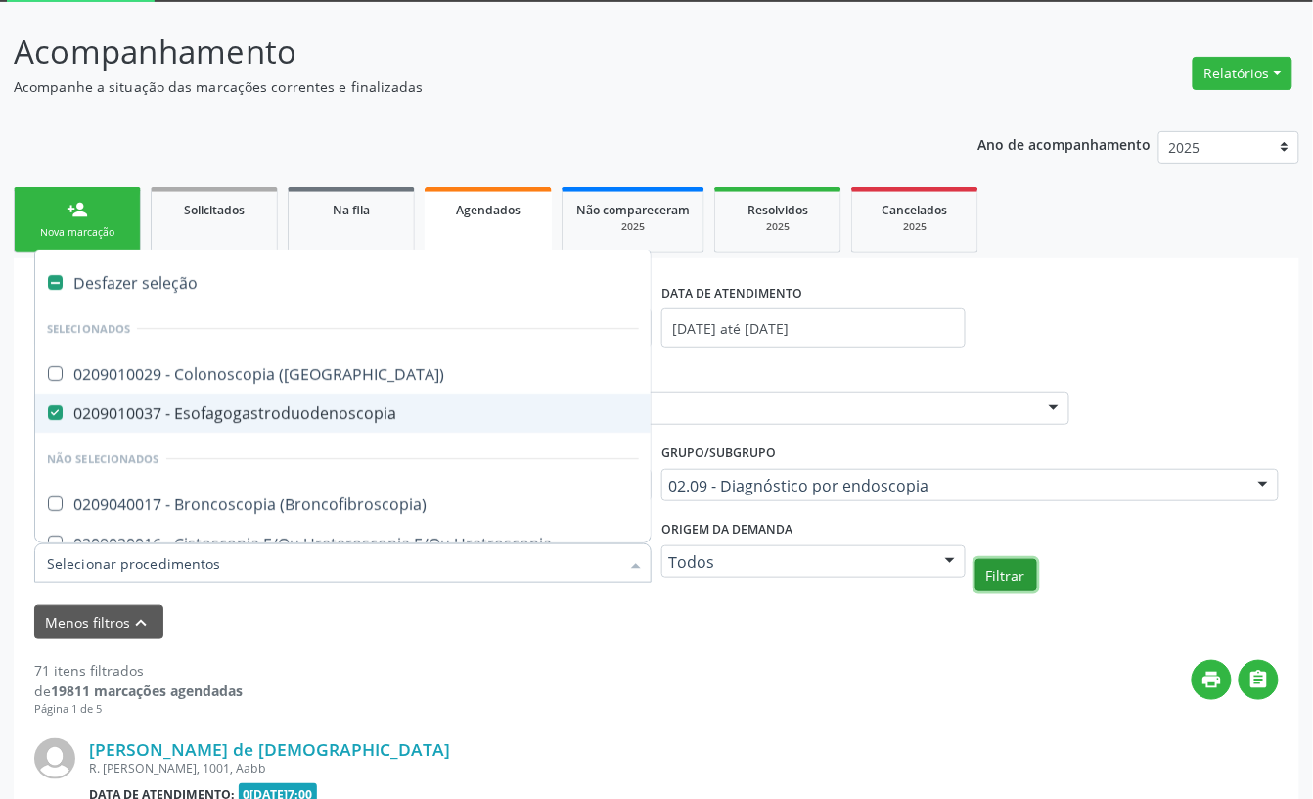
checkbox \(Coloscopia\) "true"
click at [1011, 580] on button "Filtrar" at bounding box center [1007, 575] width 62 height 33
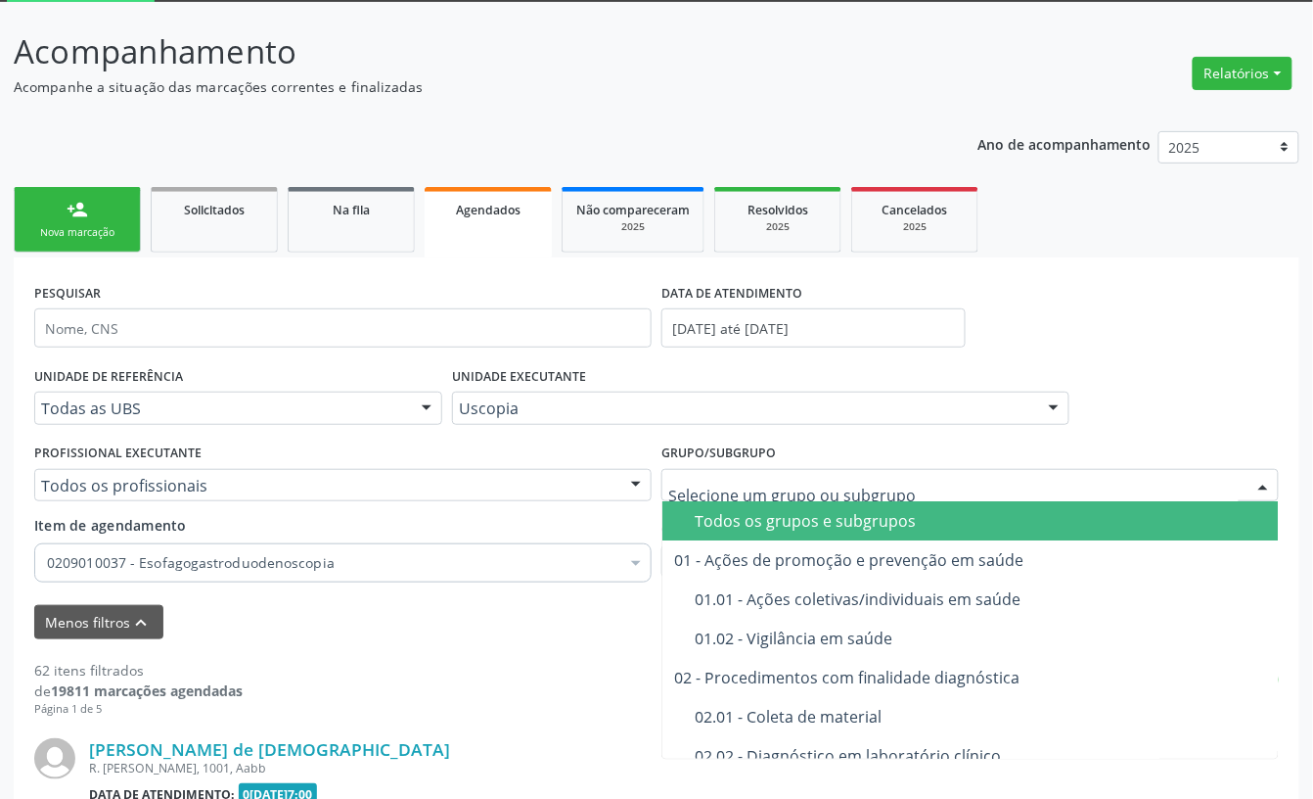
click at [726, 519] on div "Todos os grupos e subgrupos" at bounding box center [1026, 521] width 662 height 16
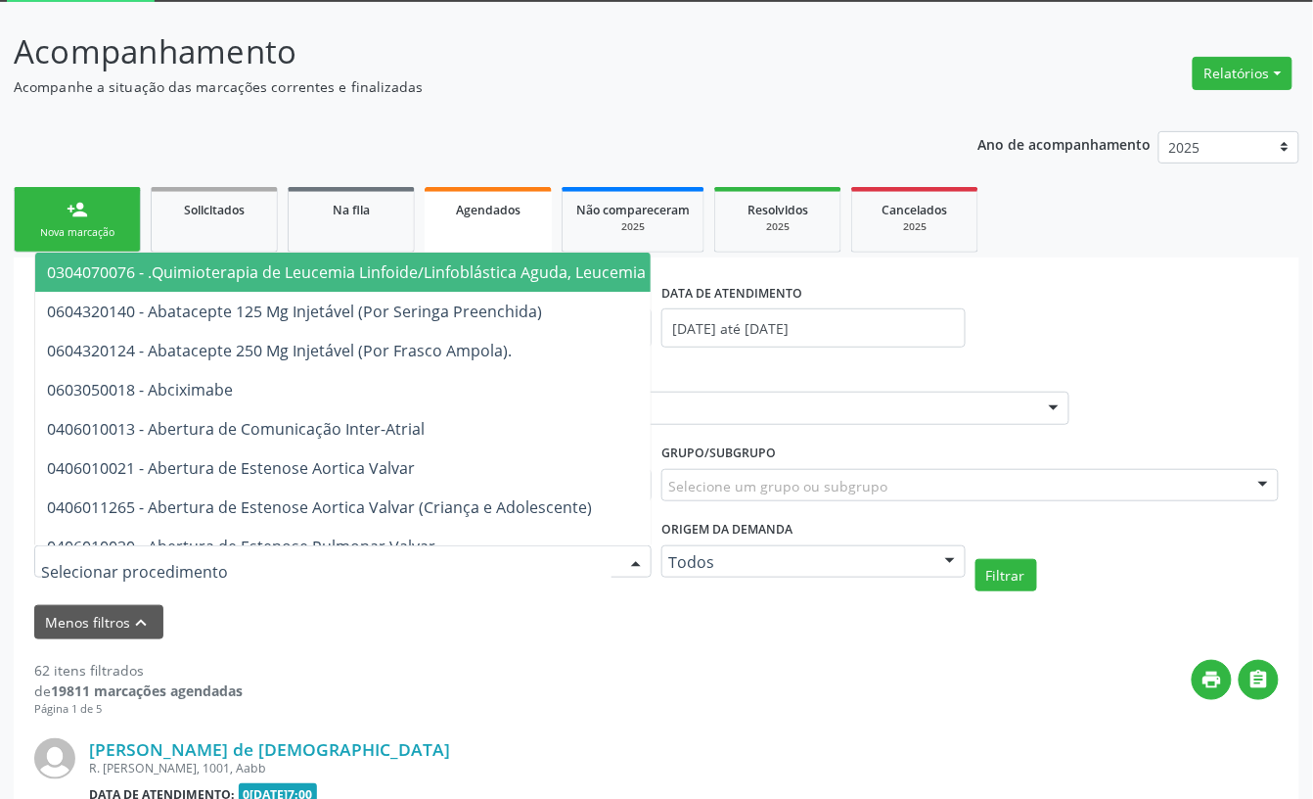
click at [207, 558] on div at bounding box center [343, 561] width 618 height 33
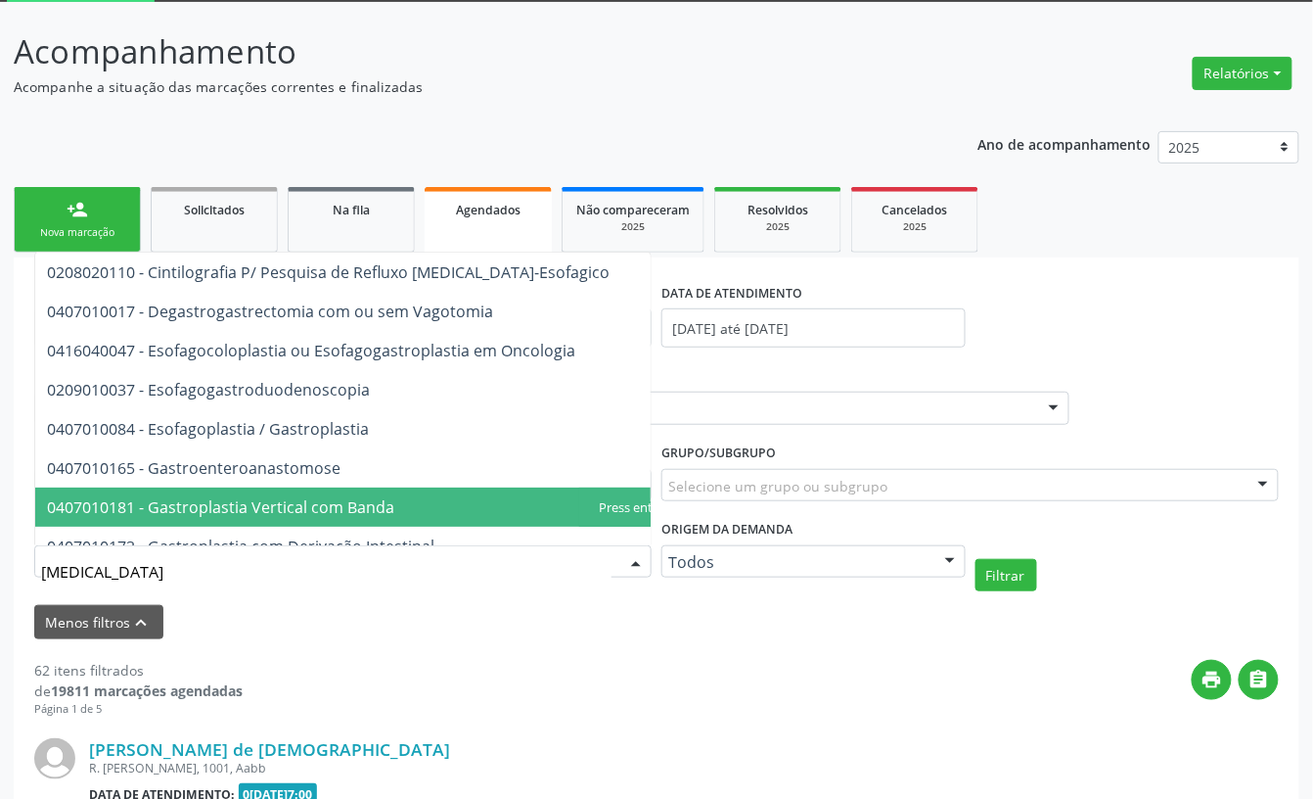
type input "gastroe"
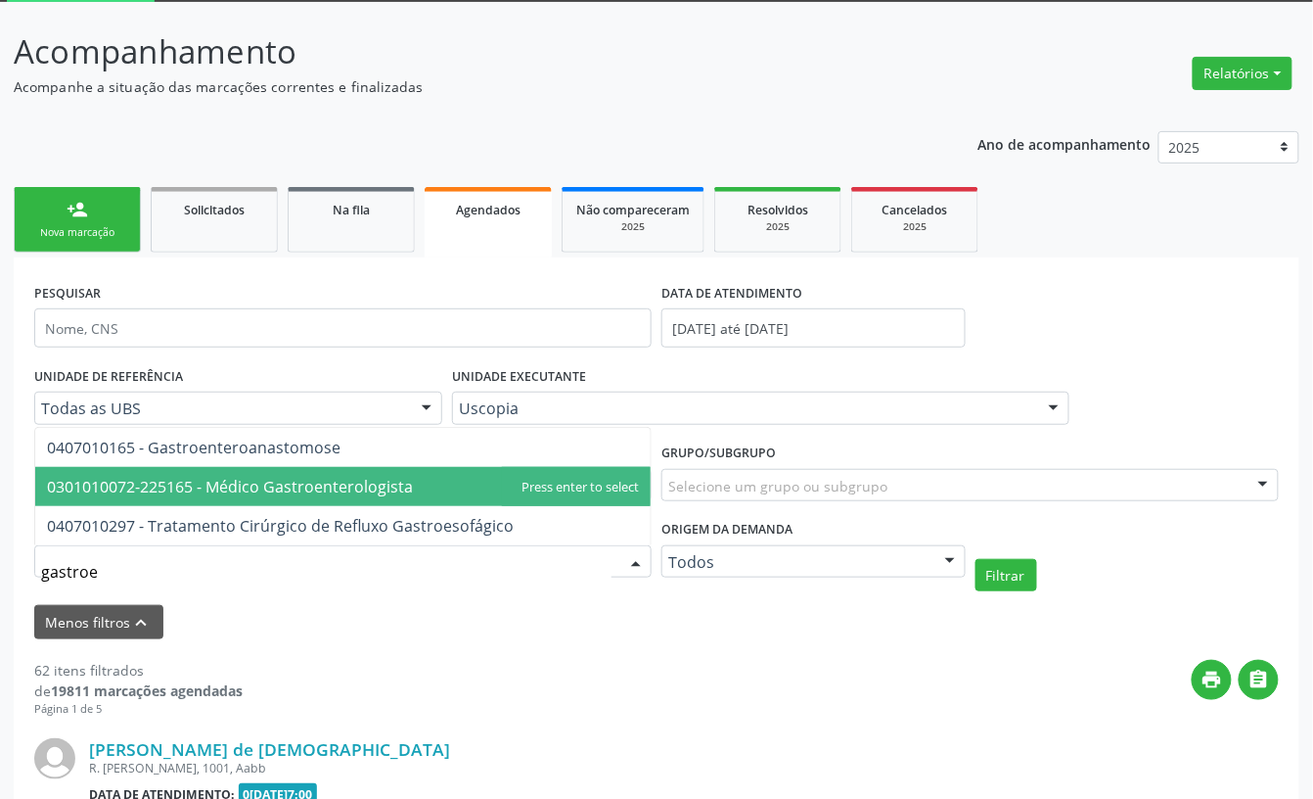
click at [253, 490] on span "0301010072-225165 - Médico Gastroenterologista" at bounding box center [230, 487] width 366 height 22
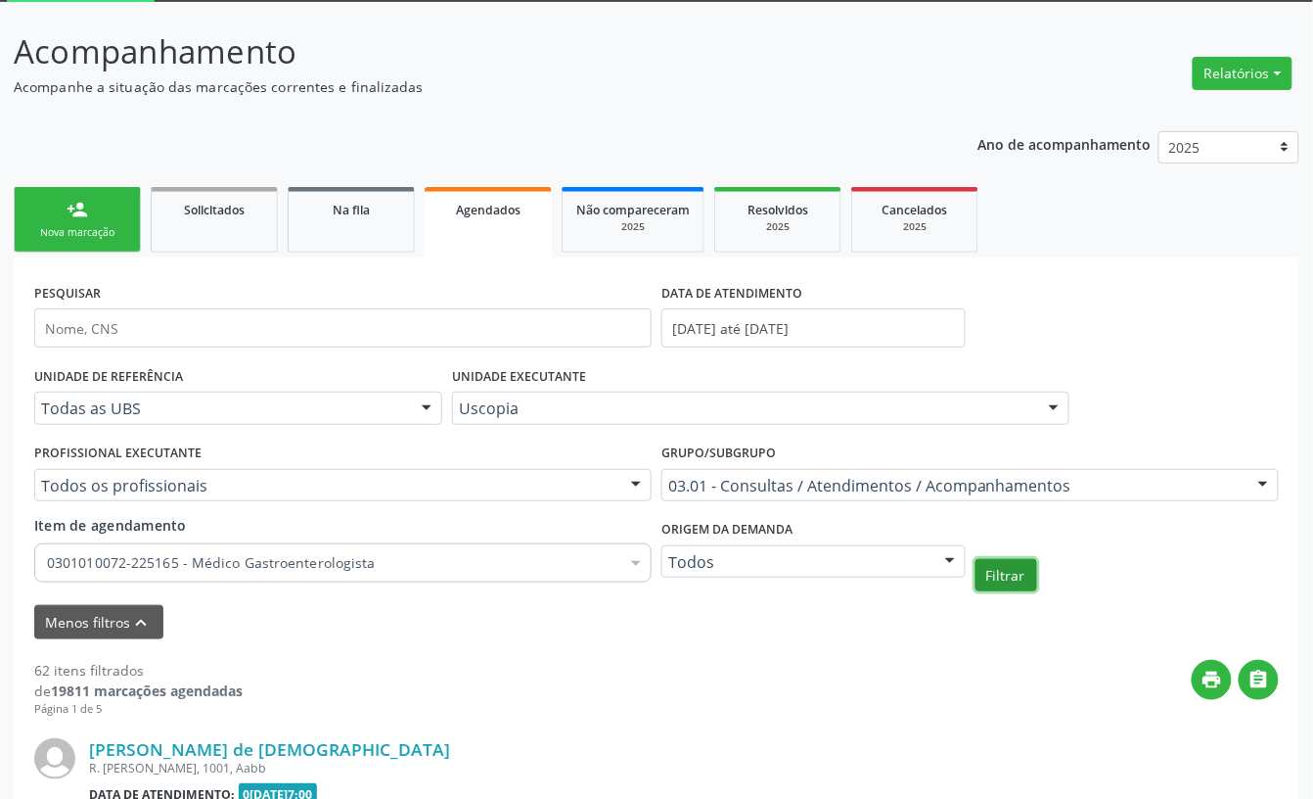
click at [1032, 568] on button "Filtrar" at bounding box center [1007, 575] width 62 height 33
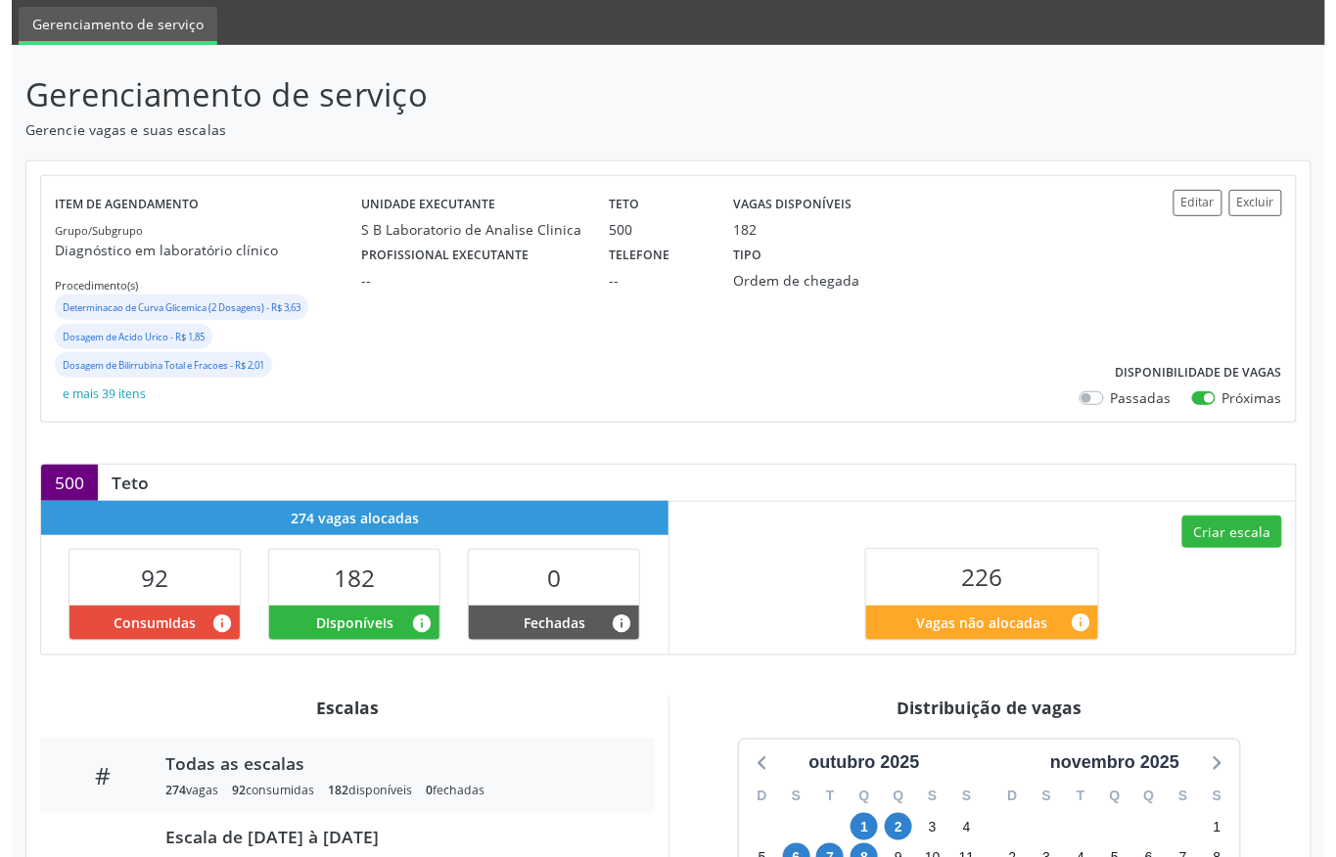
scroll to position [260, 0]
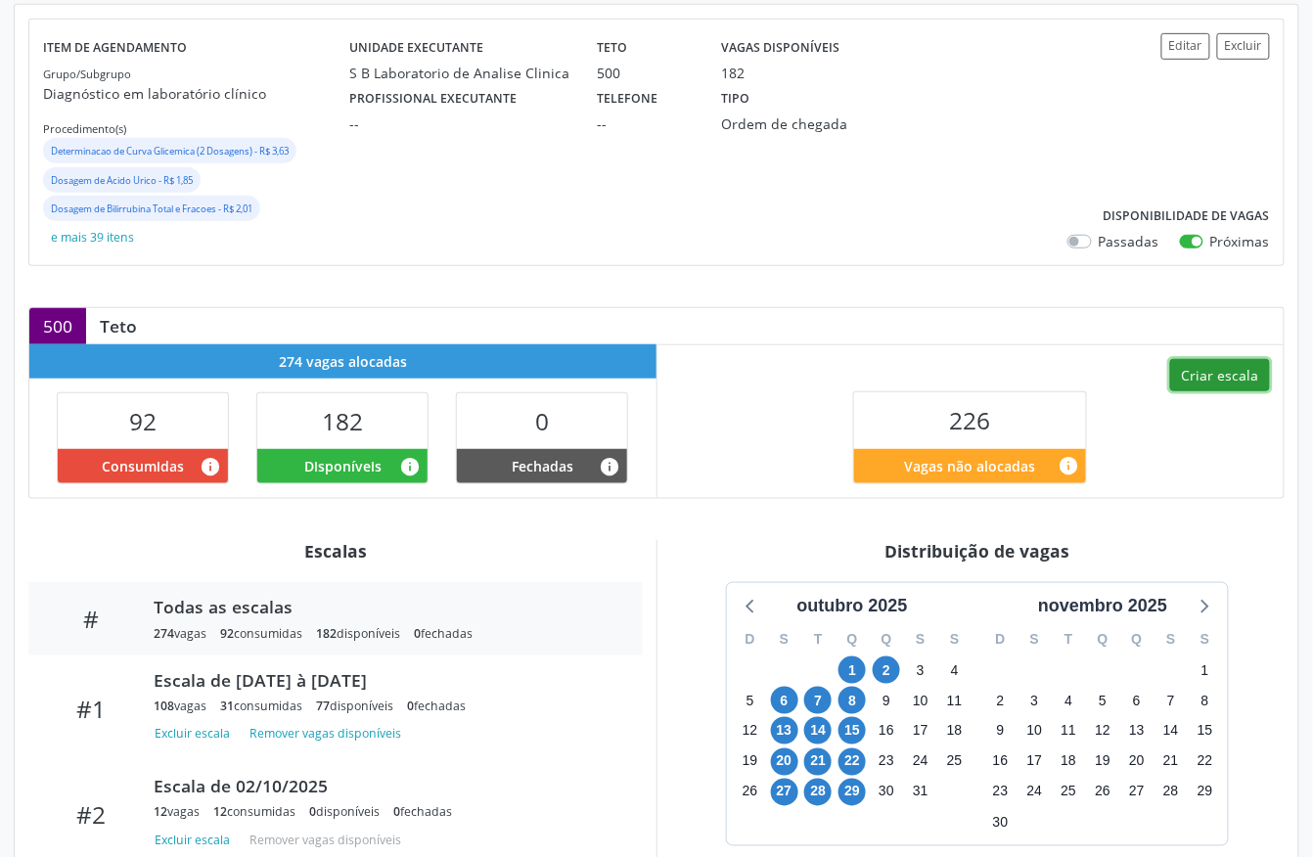
click at [1249, 381] on button "Criar escala" at bounding box center [1221, 375] width 100 height 33
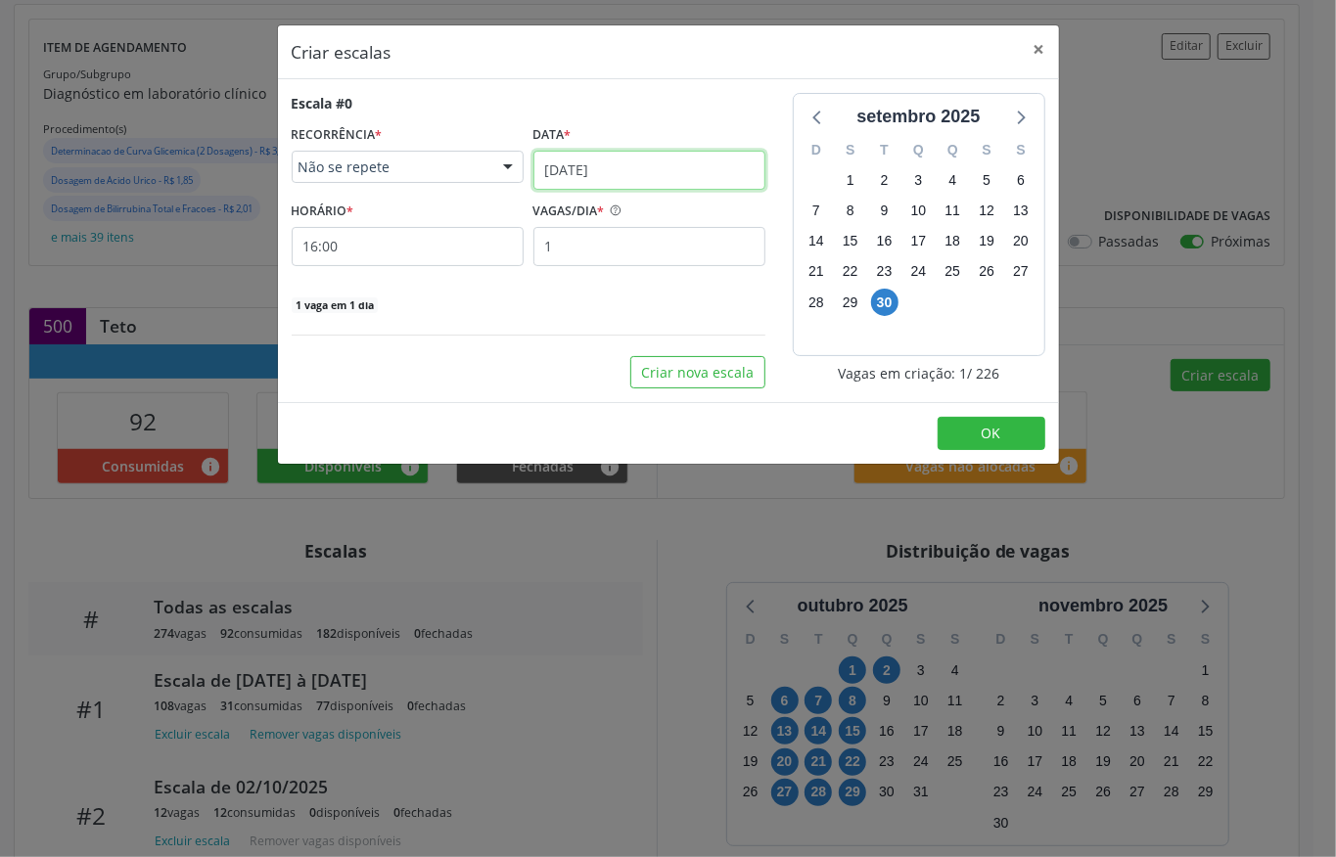
click at [612, 170] on input "[DATE]" at bounding box center [649, 170] width 232 height 39
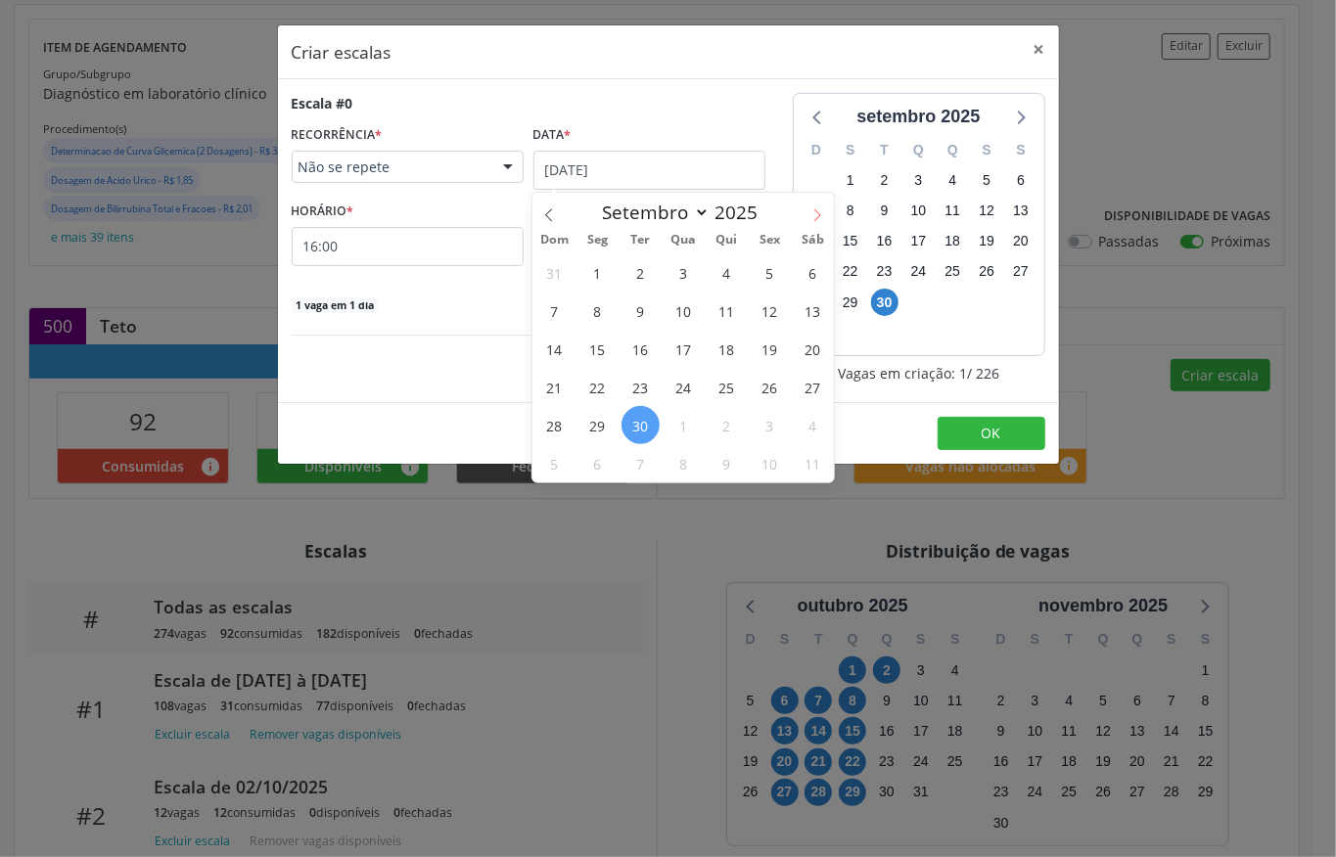
click at [807, 209] on span at bounding box center [817, 209] width 33 height 33
select select "9"
click at [687, 270] on span "1" at bounding box center [684, 272] width 38 height 38
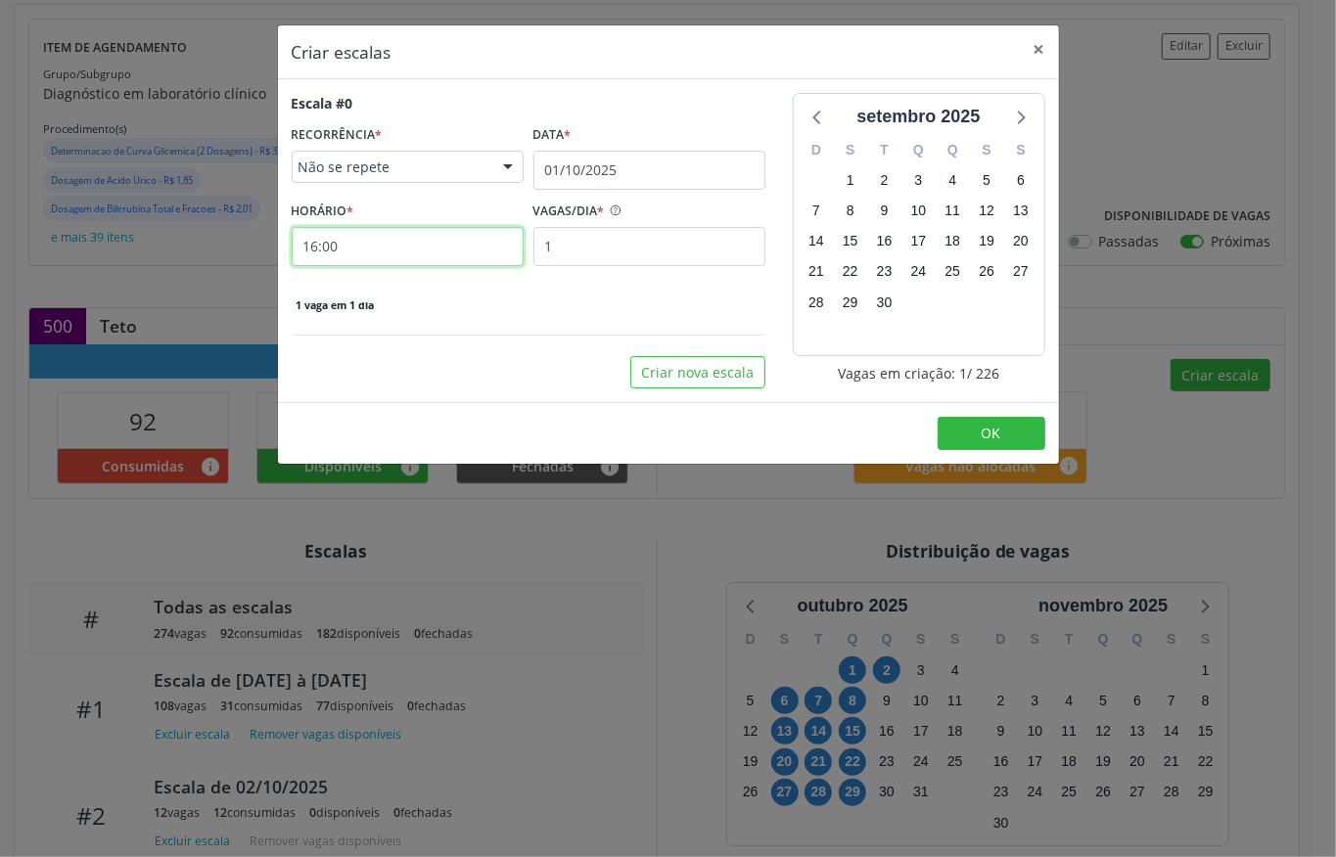
click at [326, 252] on input "16:00" at bounding box center [408, 246] width 232 height 39
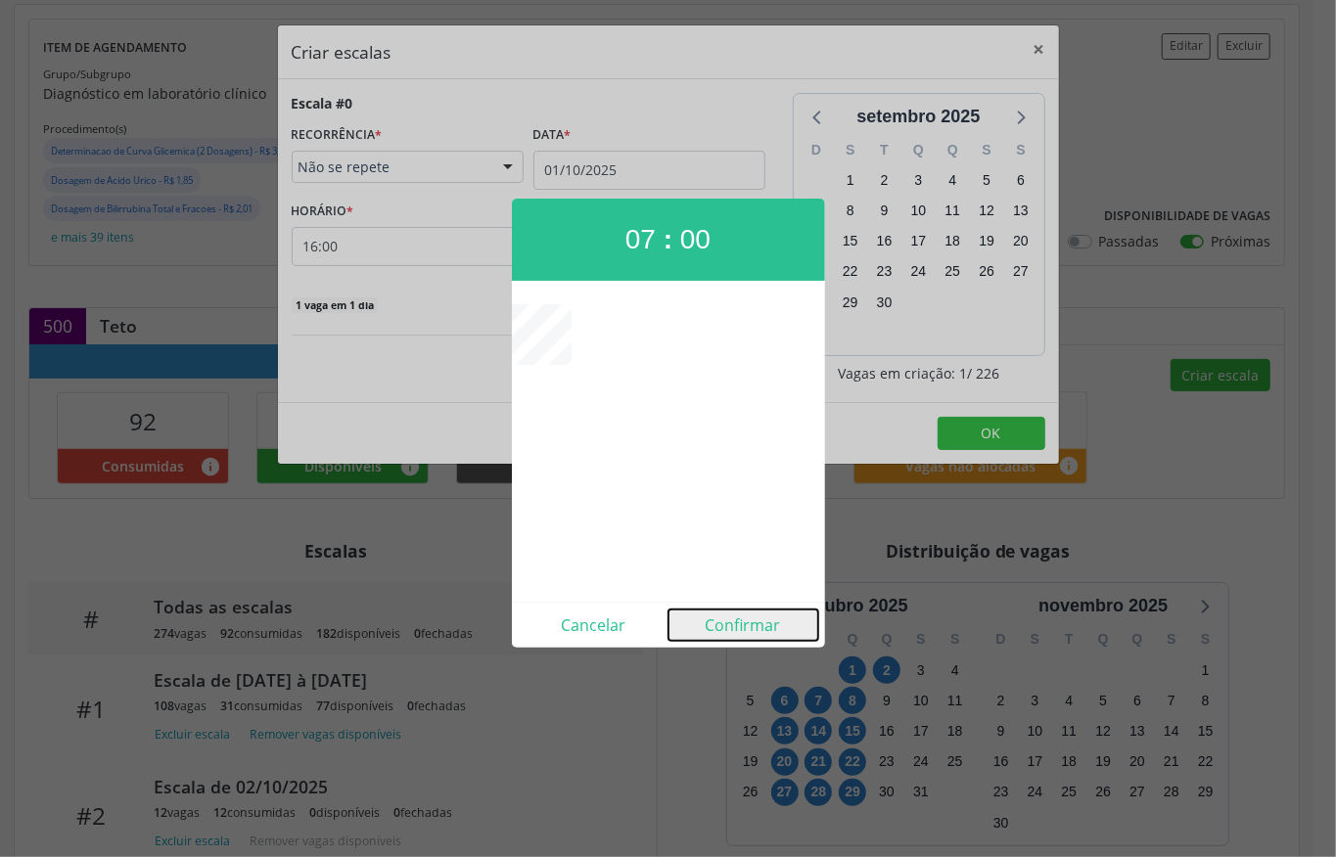
click at [746, 631] on button "Confirmar" at bounding box center [743, 625] width 150 height 31
type input "07:00"
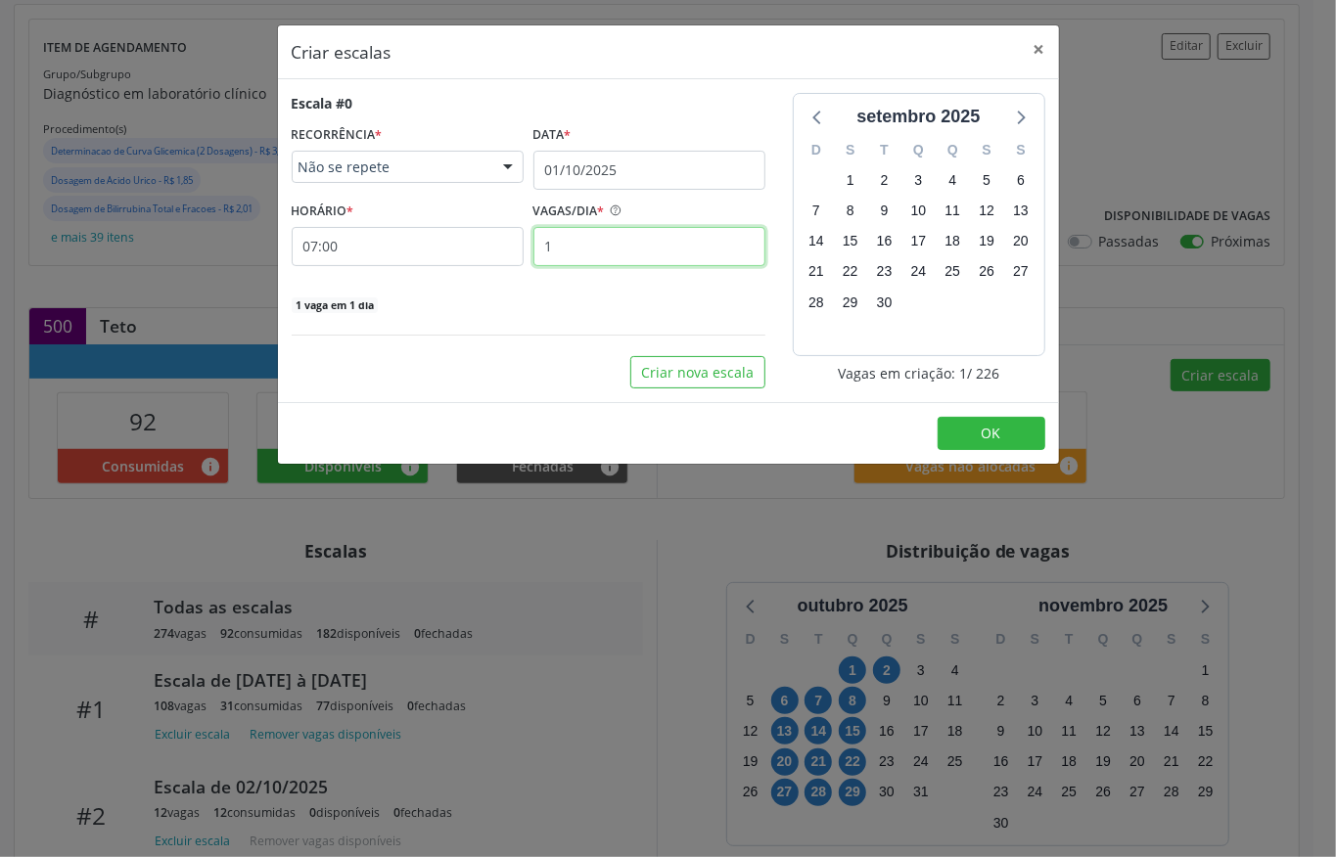
click at [600, 254] on input "1" at bounding box center [649, 246] width 232 height 39
click at [605, 258] on input "1" at bounding box center [649, 246] width 232 height 39
type input "50"
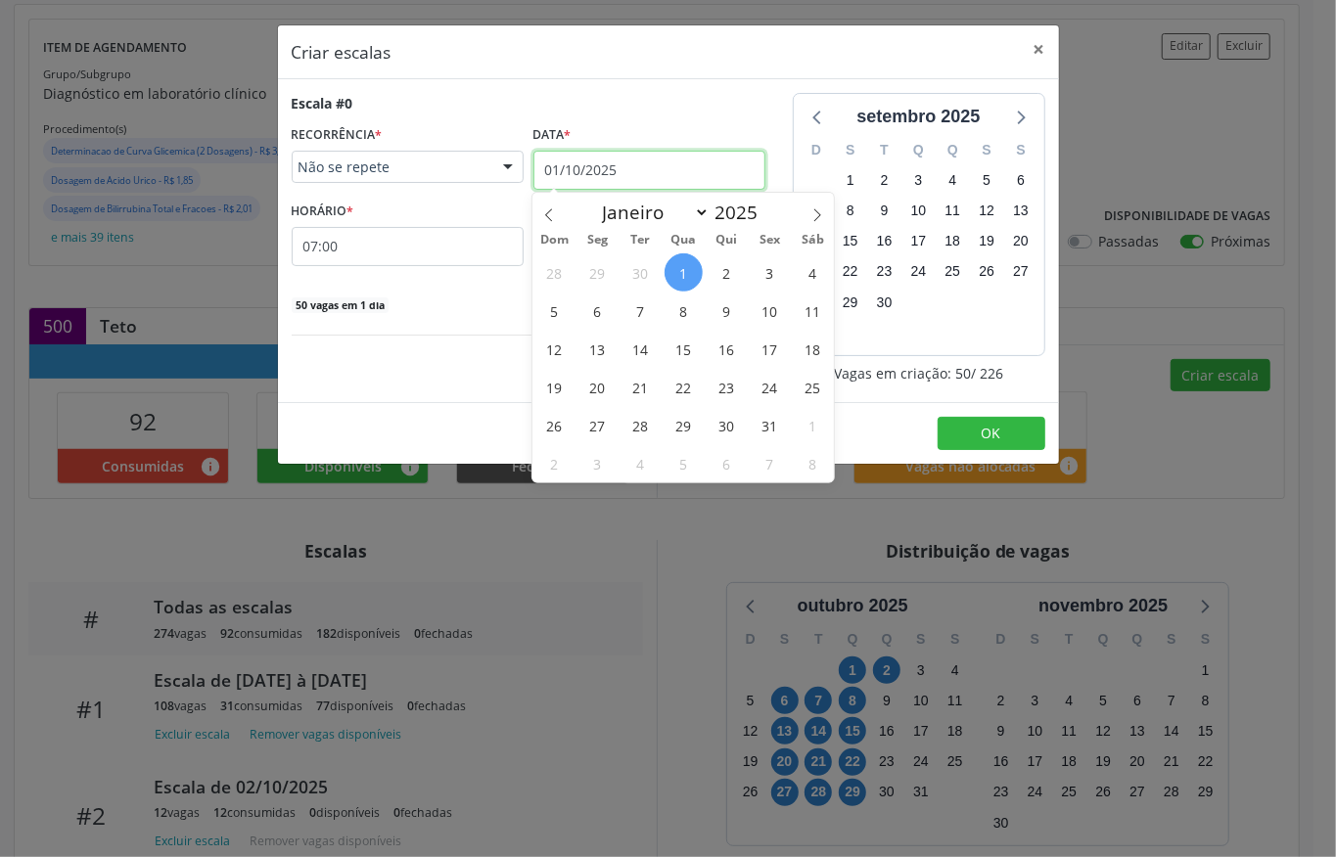
click at [601, 159] on input "01/10/2025" at bounding box center [649, 170] width 232 height 39
click at [728, 276] on span "2" at bounding box center [727, 272] width 38 height 38
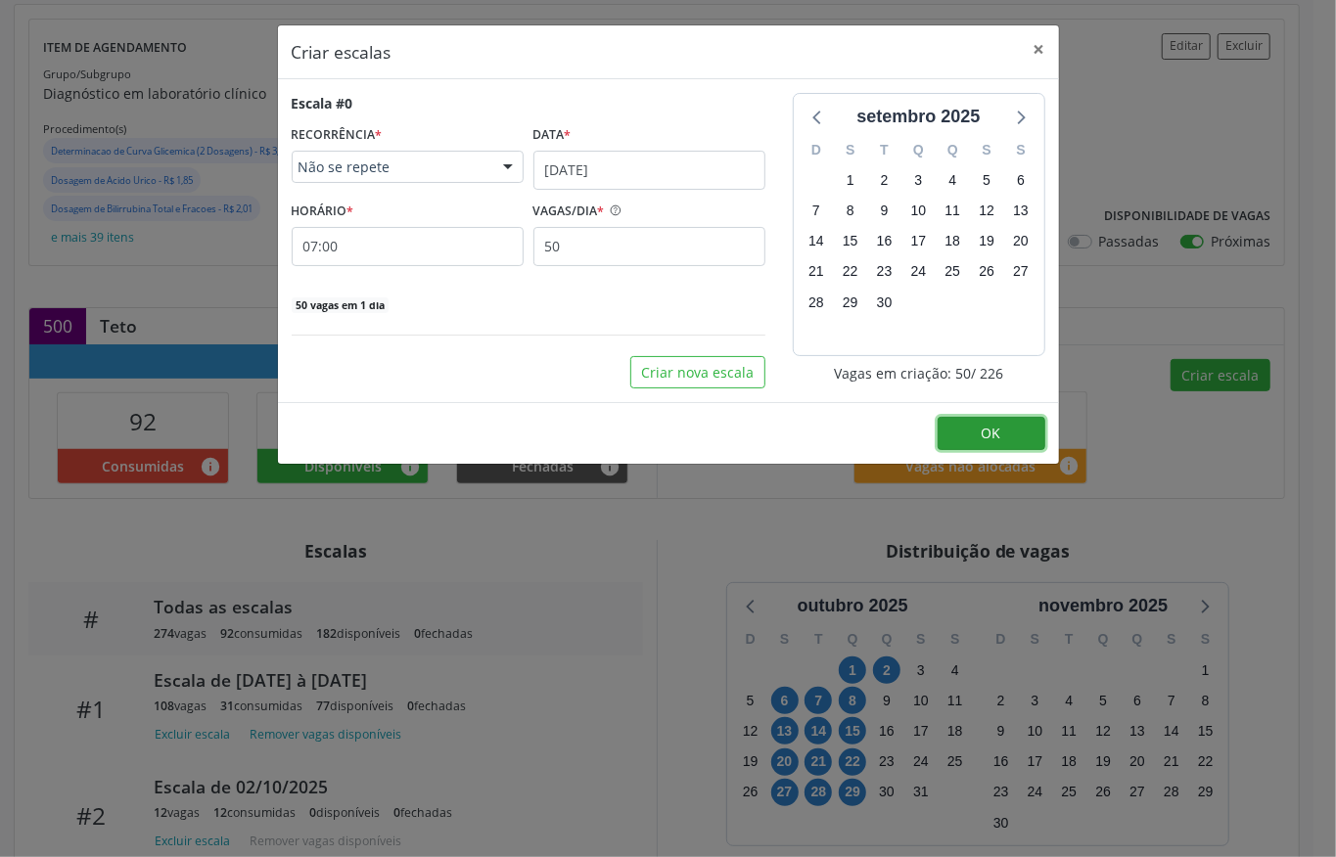
click at [975, 435] on button "OK" at bounding box center [992, 433] width 108 height 33
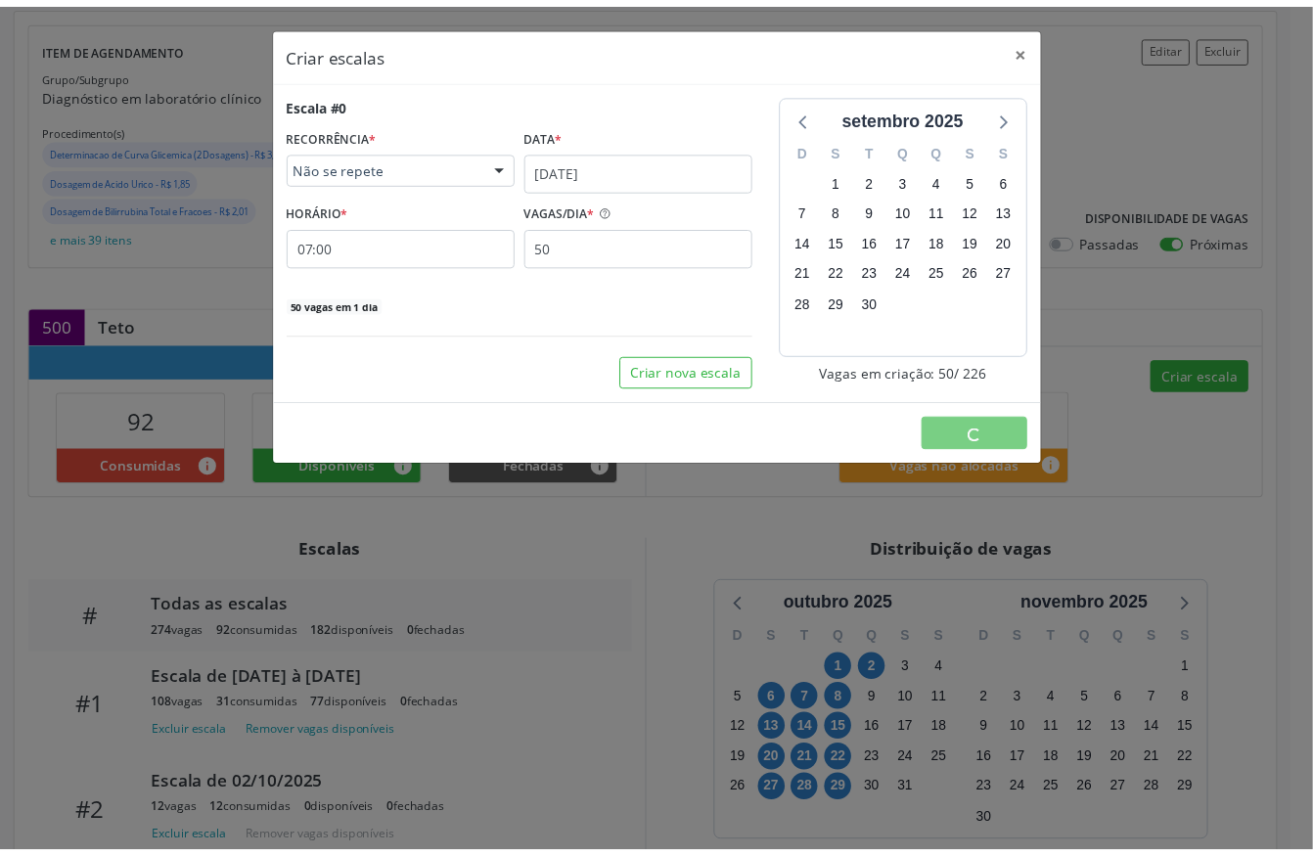
scroll to position [0, 0]
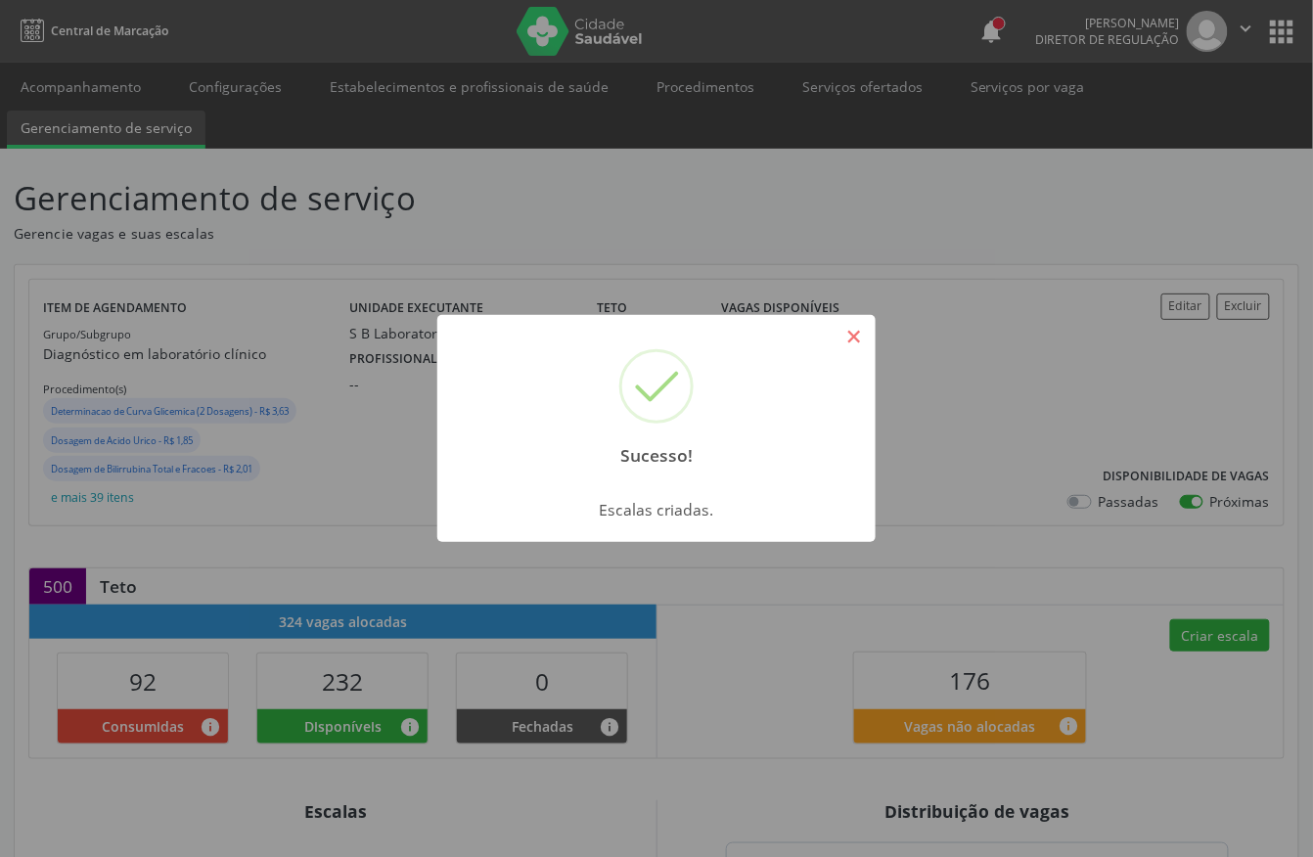
click at [861, 333] on button "×" at bounding box center [854, 336] width 33 height 33
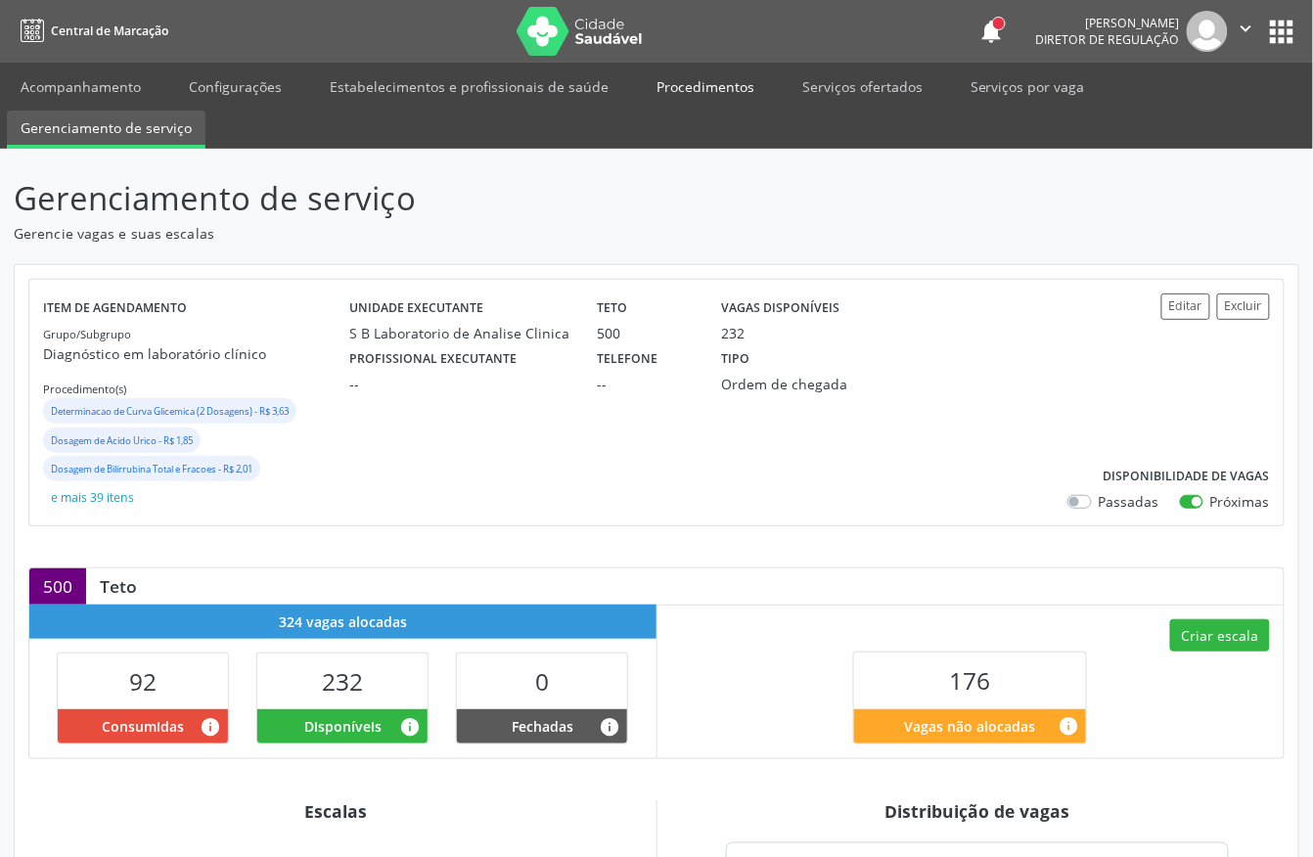
click at [682, 80] on link "Procedimentos" at bounding box center [705, 86] width 125 height 34
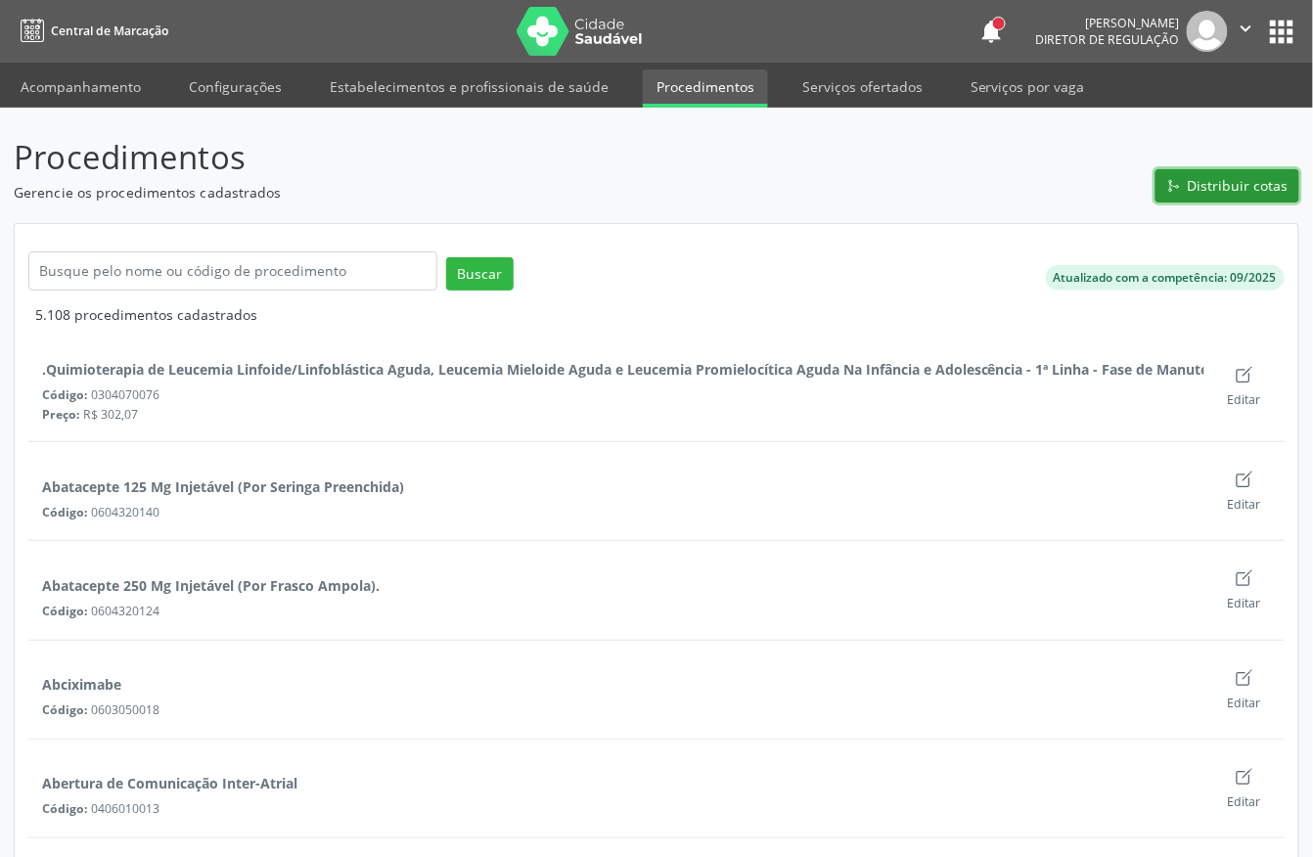
click at [1255, 182] on span "Distribuir cotas" at bounding box center [1238, 185] width 101 height 21
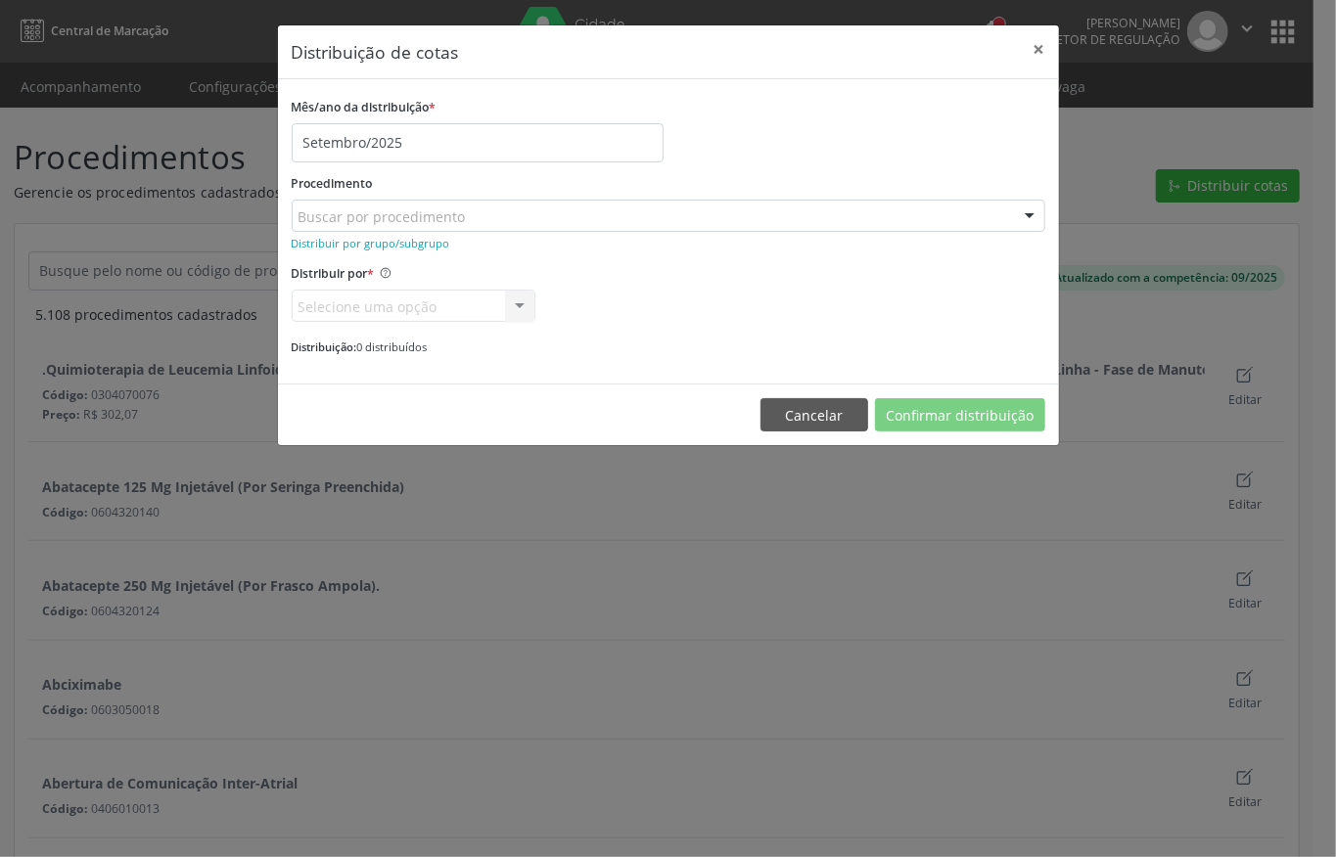
click at [757, 117] on div "Mês/ano da distribuição * Setembro/2025" at bounding box center [668, 127] width 763 height 69
click at [1033, 45] on button "×" at bounding box center [1039, 49] width 39 height 48
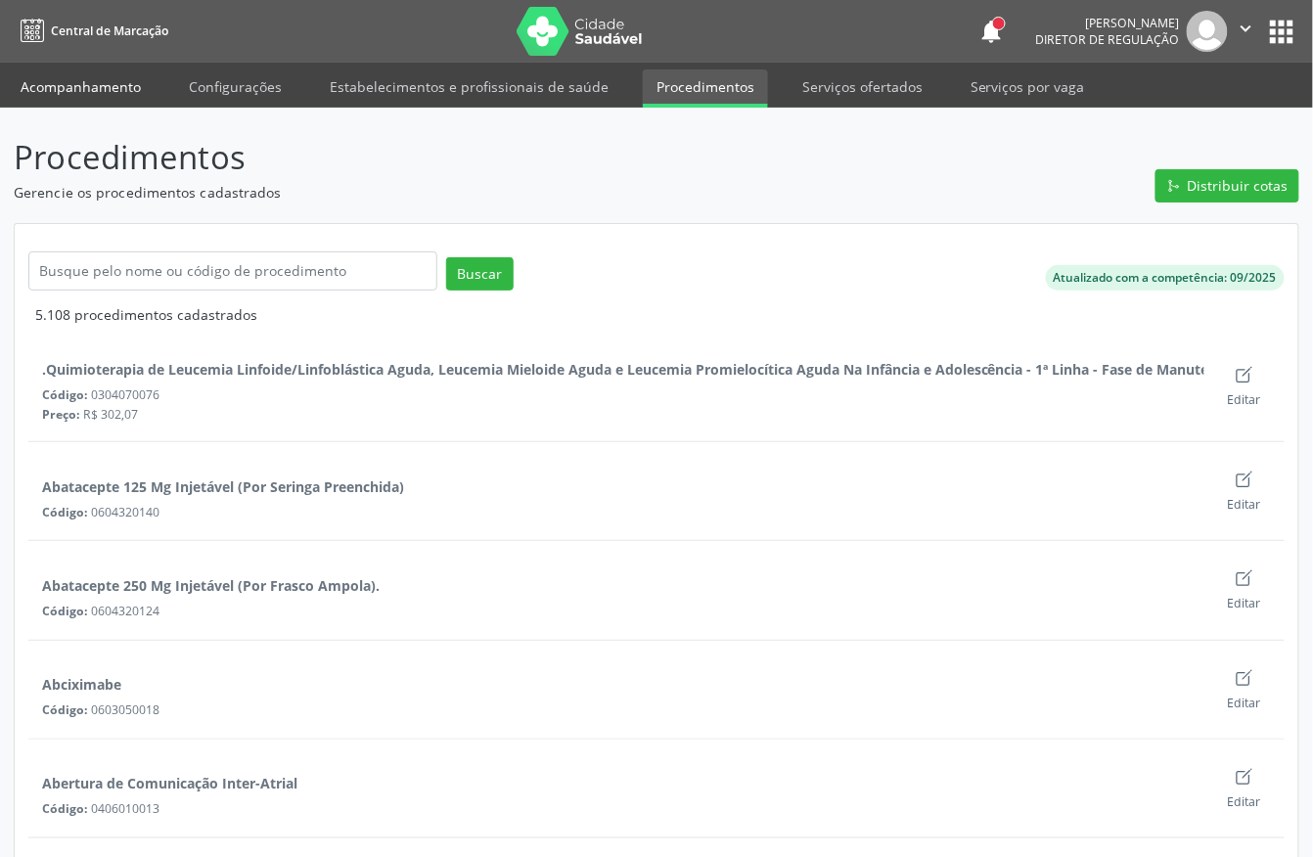
click at [56, 95] on link "Acompanhamento" at bounding box center [81, 86] width 148 height 34
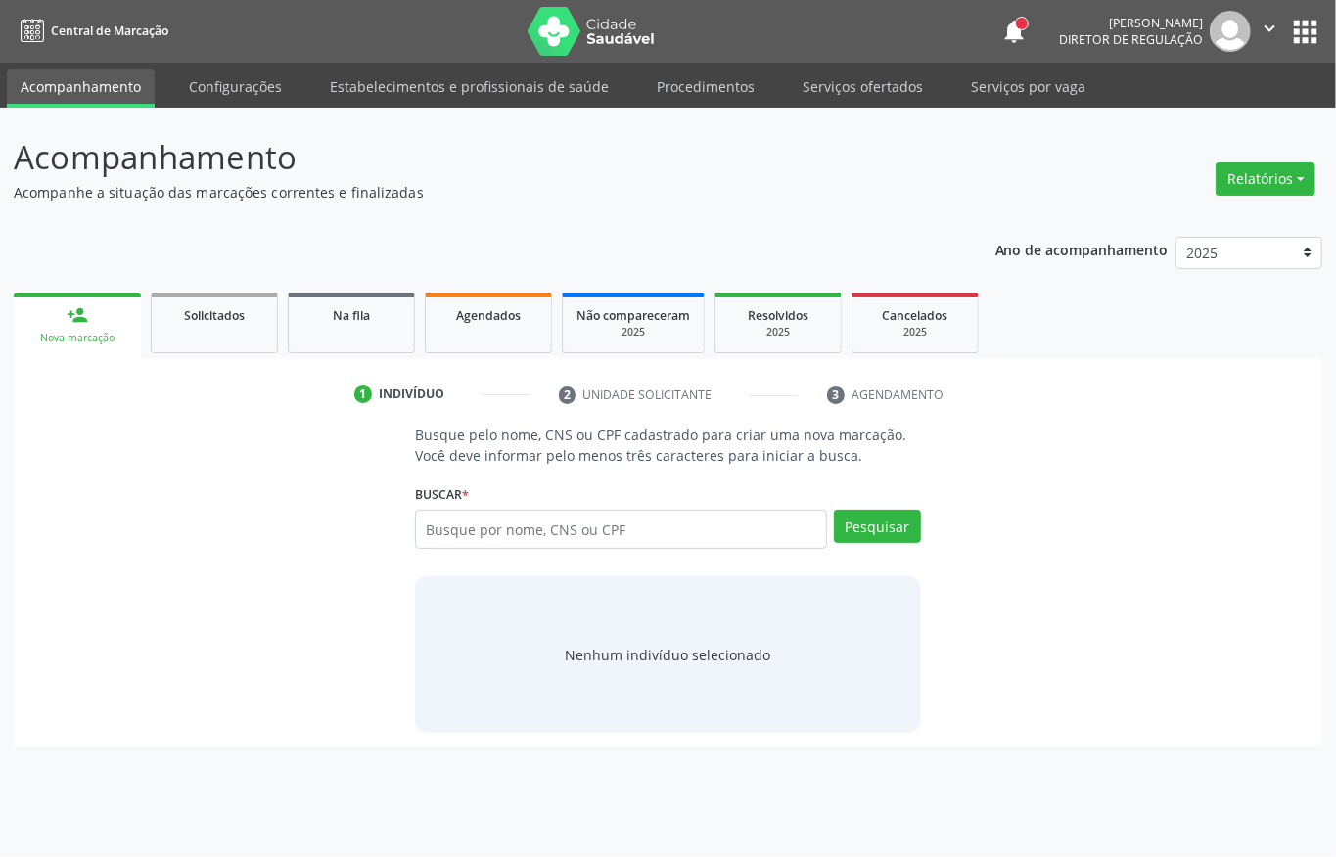
click at [513, 537] on input "text" at bounding box center [621, 529] width 412 height 39
type input "7"
type input "zeilza moura de l"
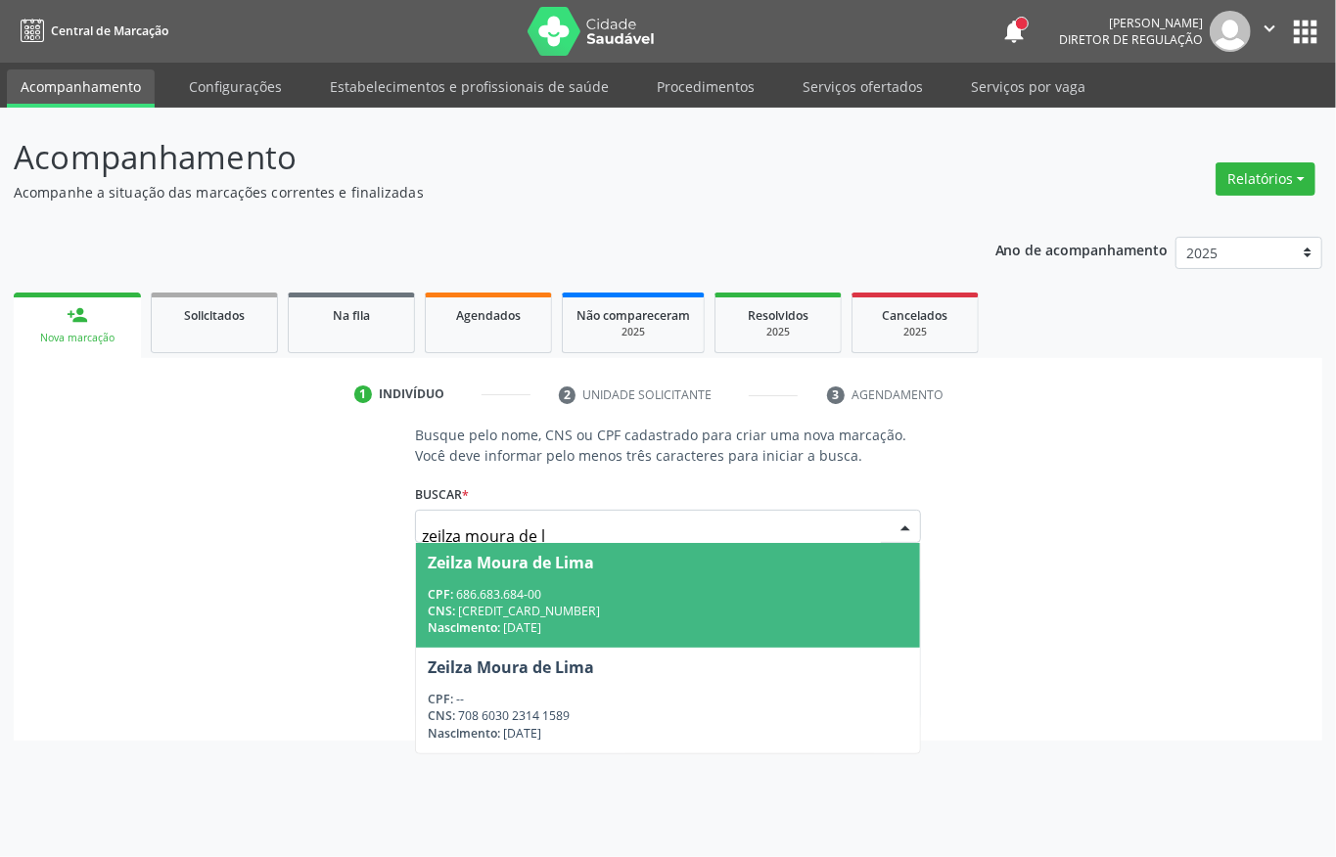
click at [546, 592] on div "CPF: 686.683.684-00" at bounding box center [668, 594] width 481 height 17
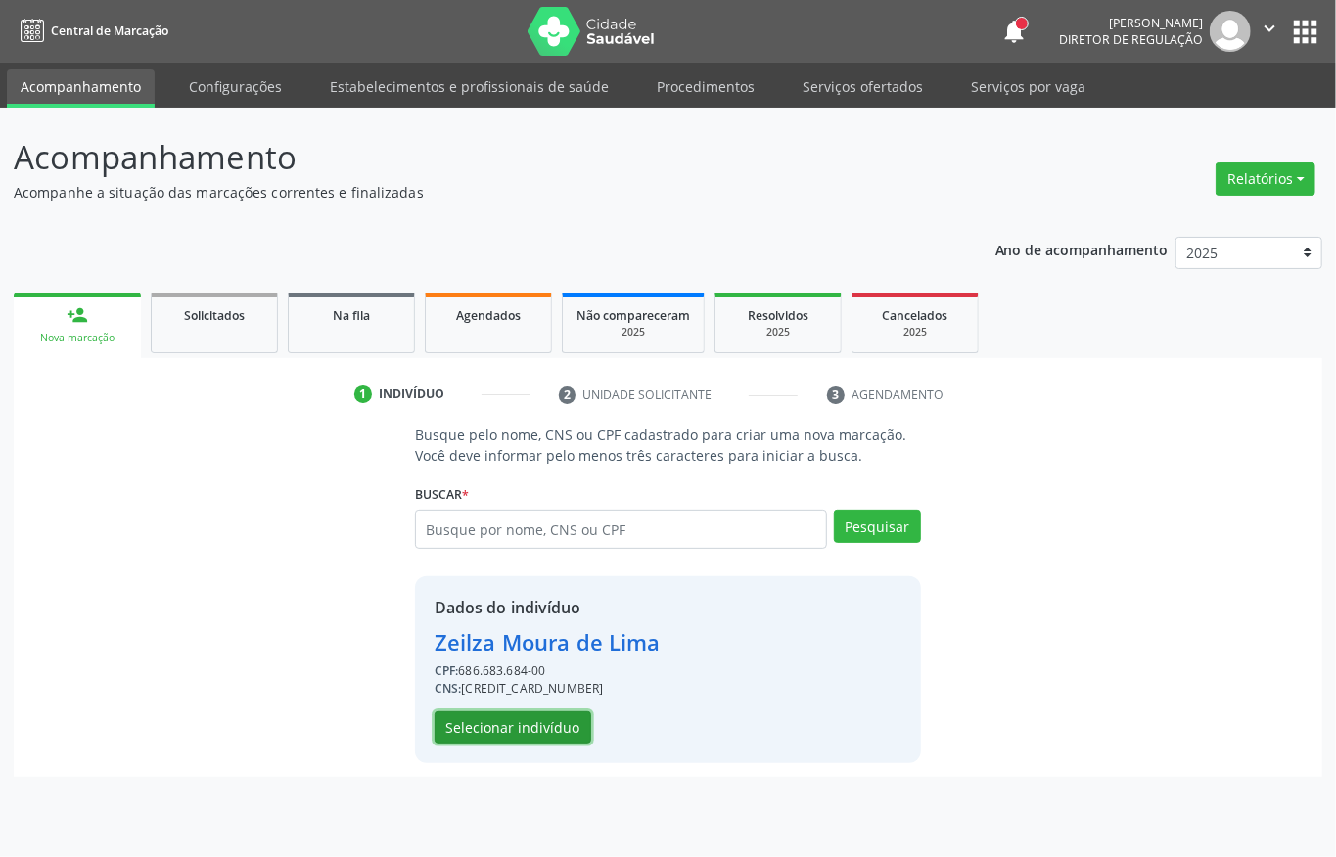
click at [517, 717] on button "Selecionar indivíduo" at bounding box center [513, 728] width 157 height 33
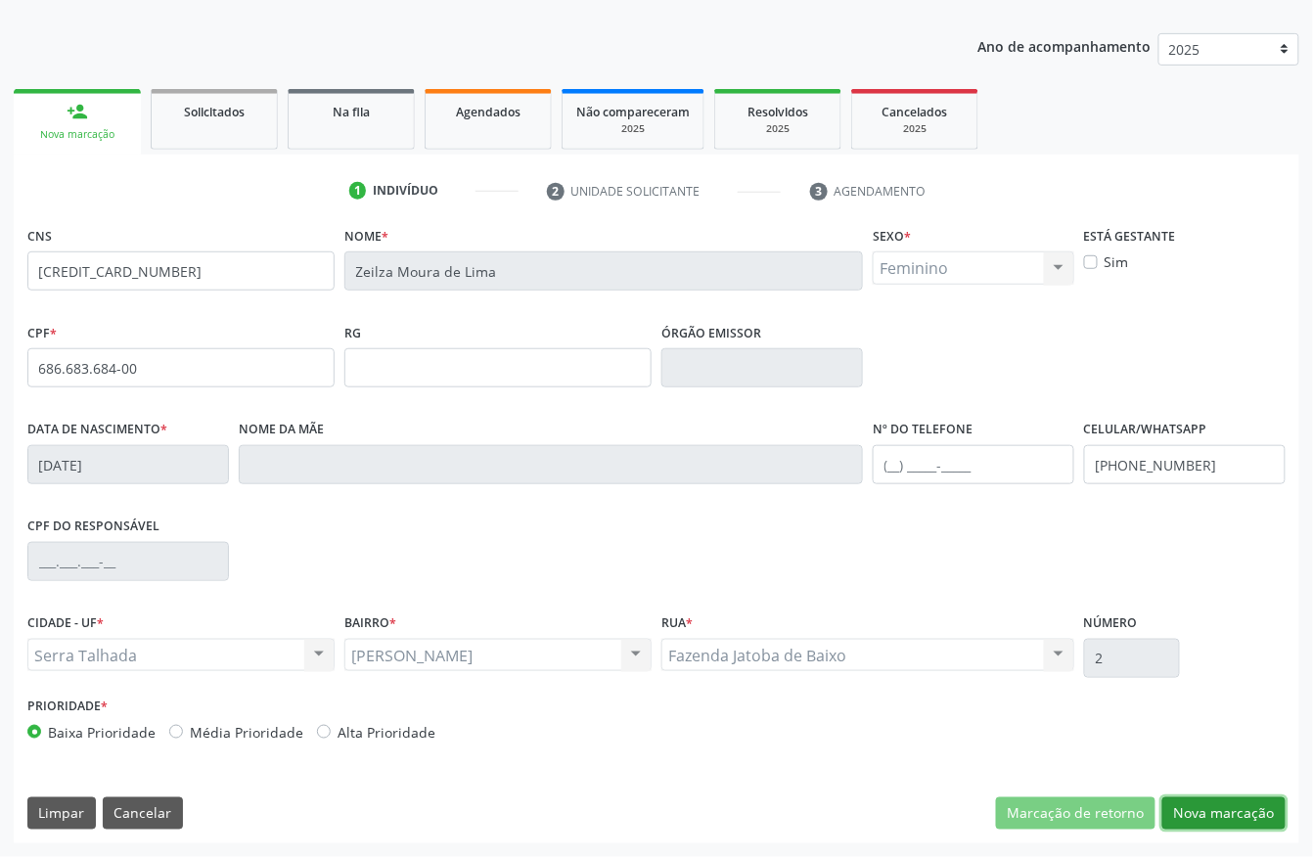
click at [1212, 801] on button "Nova marcação" at bounding box center [1224, 814] width 123 height 33
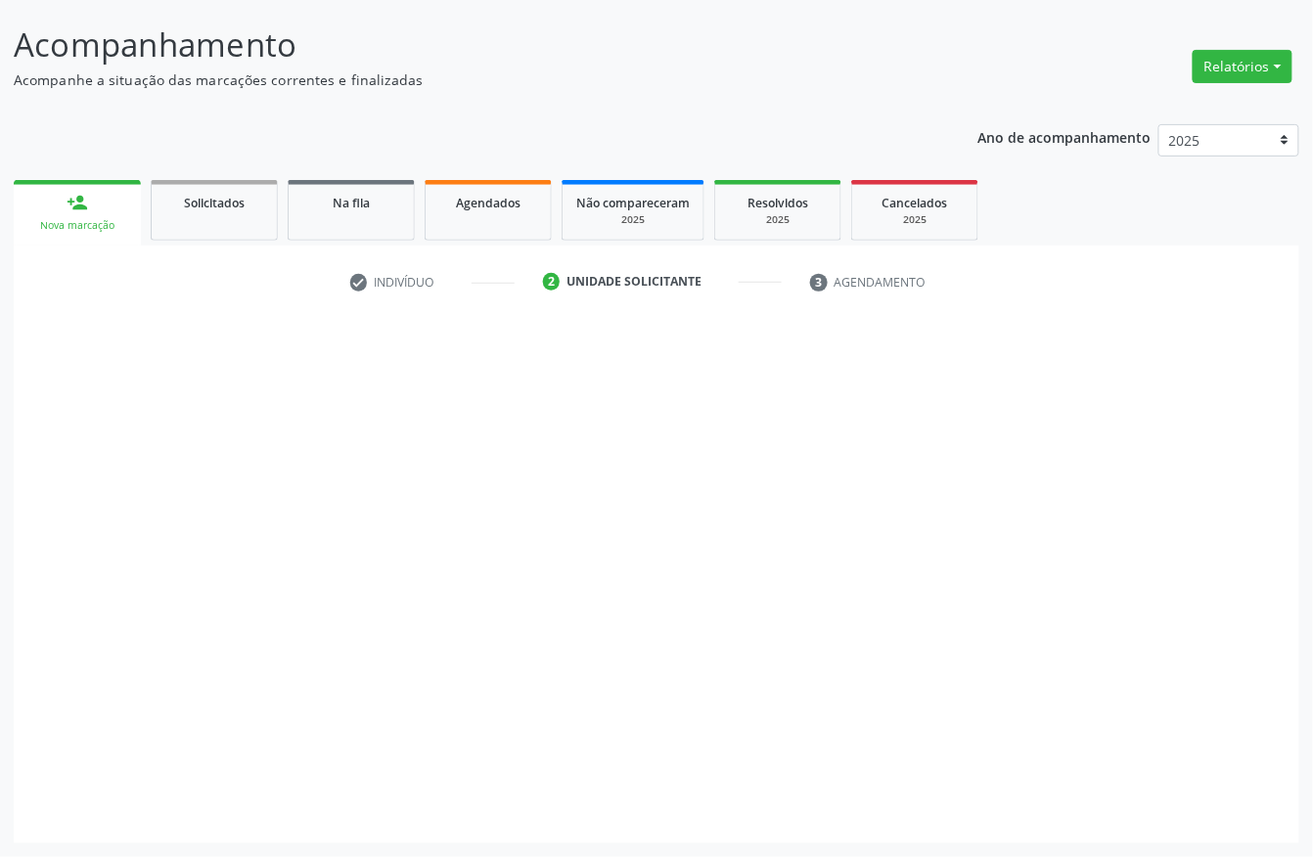
scroll to position [115, 0]
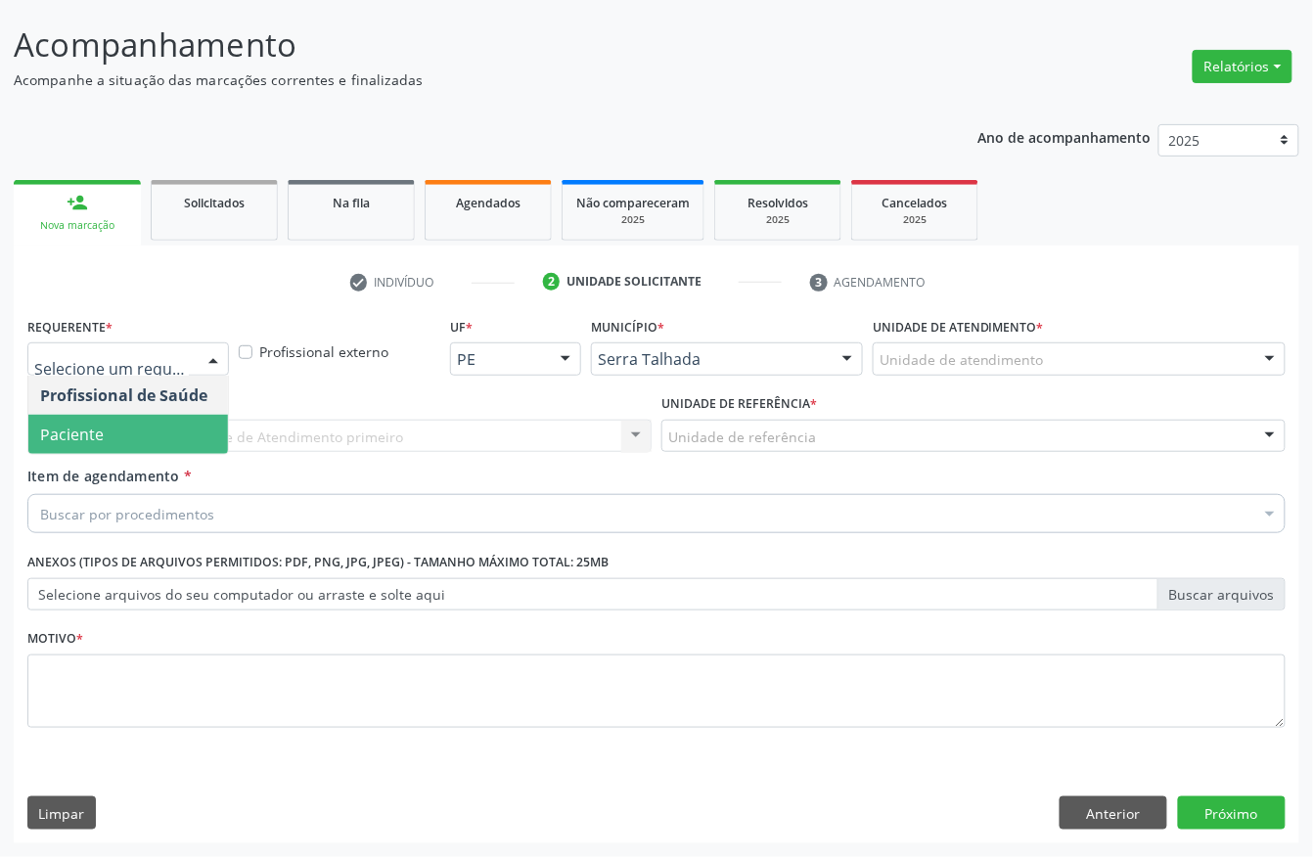
click at [122, 427] on span "Paciente" at bounding box center [128, 434] width 200 height 39
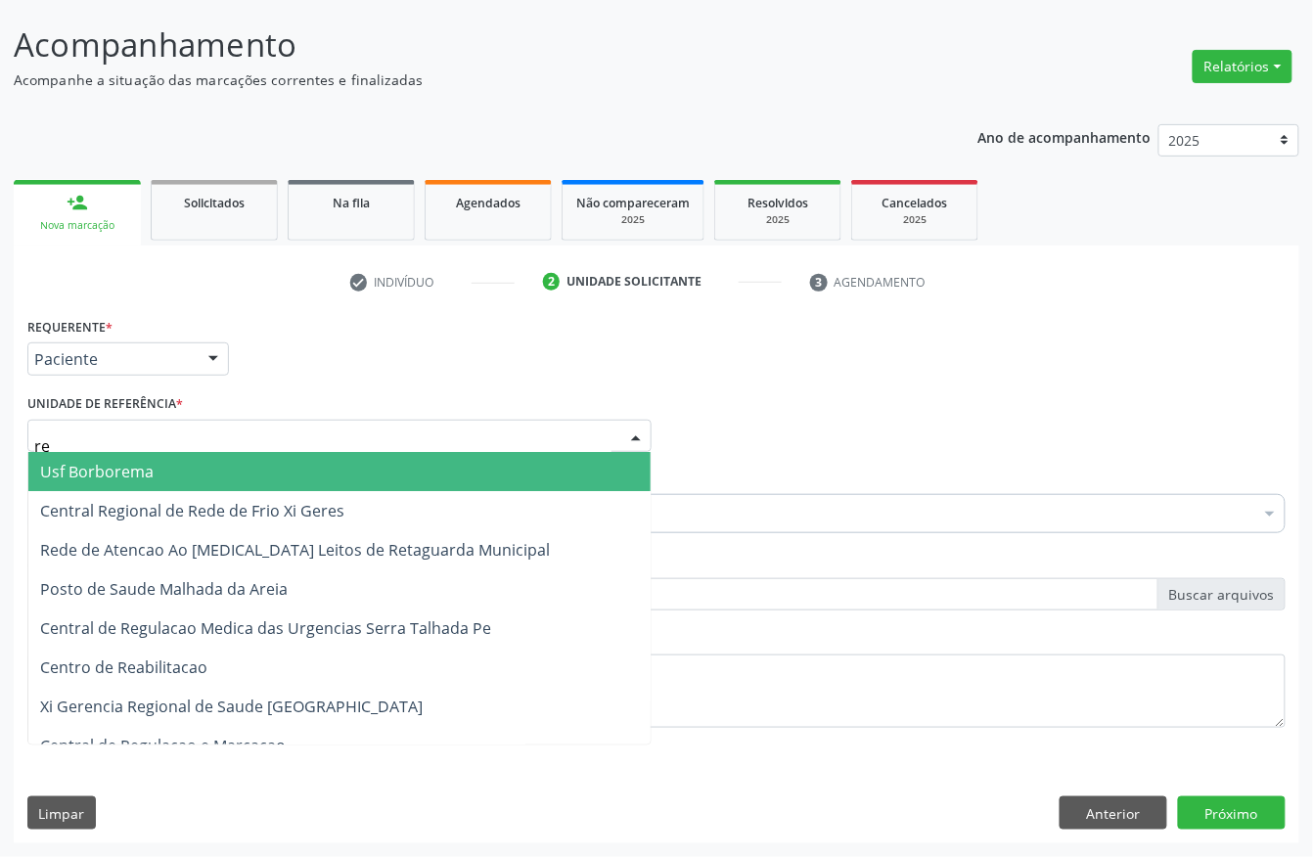
type input "rea"
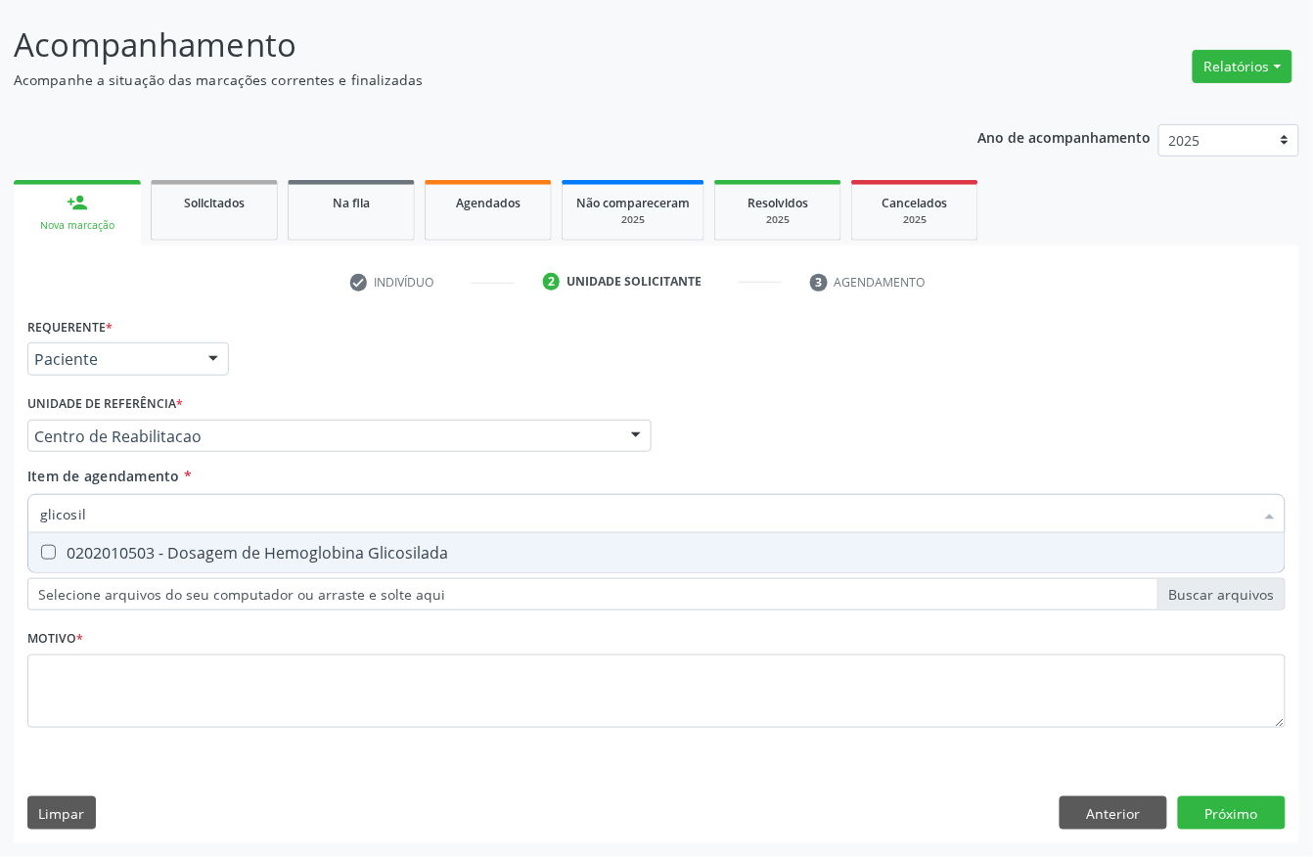
type input "glicosila"
click at [193, 560] on div "0202010503 - Dosagem de Hemoglobina Glicosilada" at bounding box center [656, 553] width 1233 height 16
checkbox Glicosilada "true"
click at [184, 525] on input "glicosila" at bounding box center [647, 513] width 1214 height 39
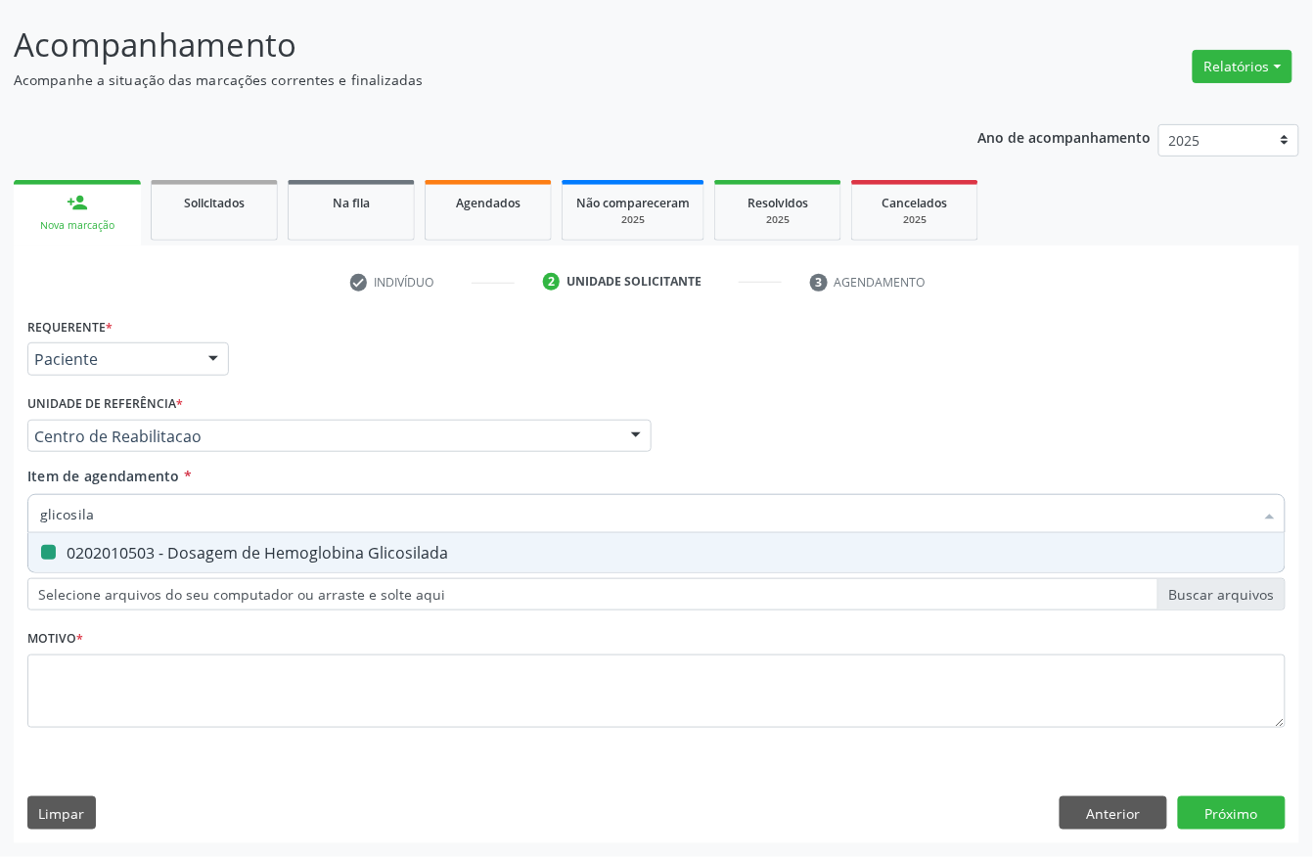
type input "t"
checkbox Glicosilada "false"
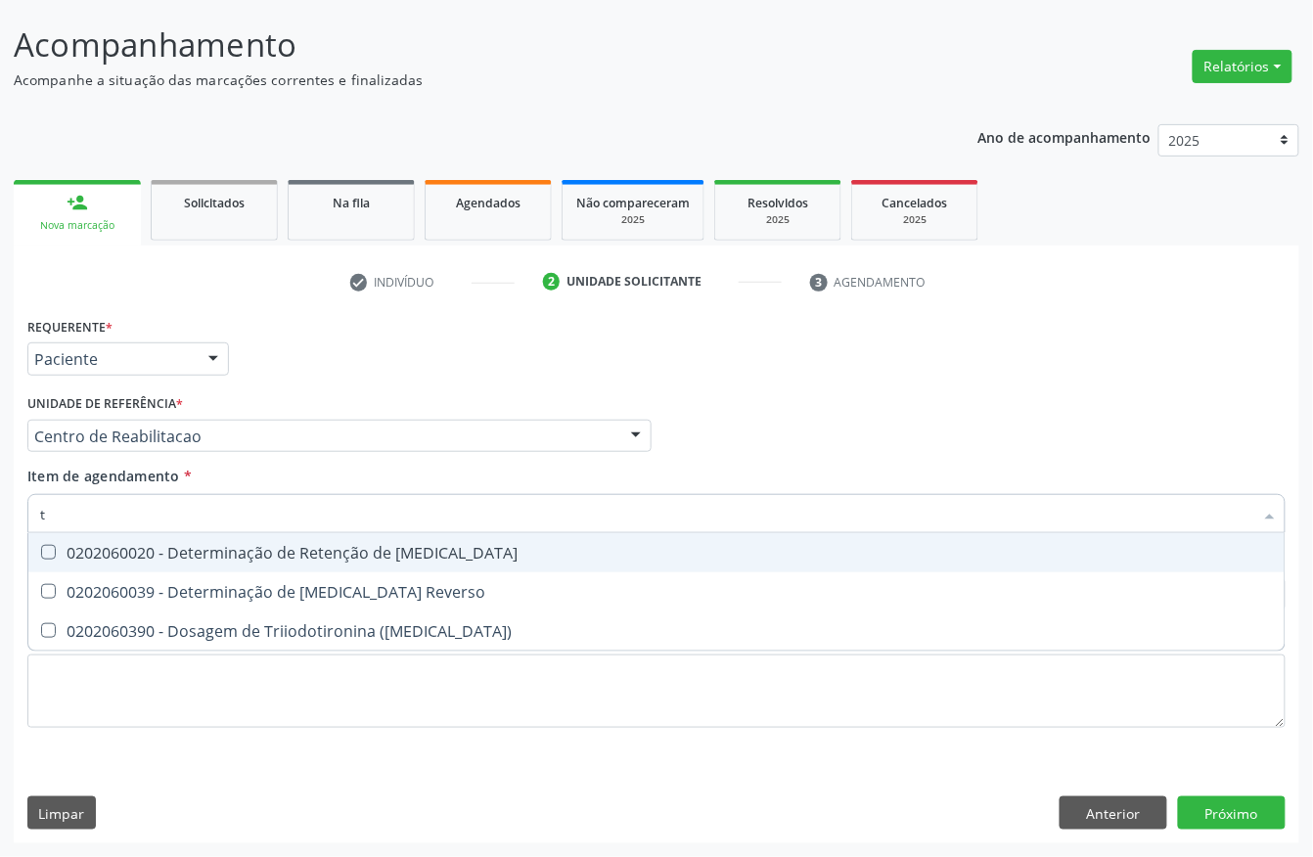
type input "t3"
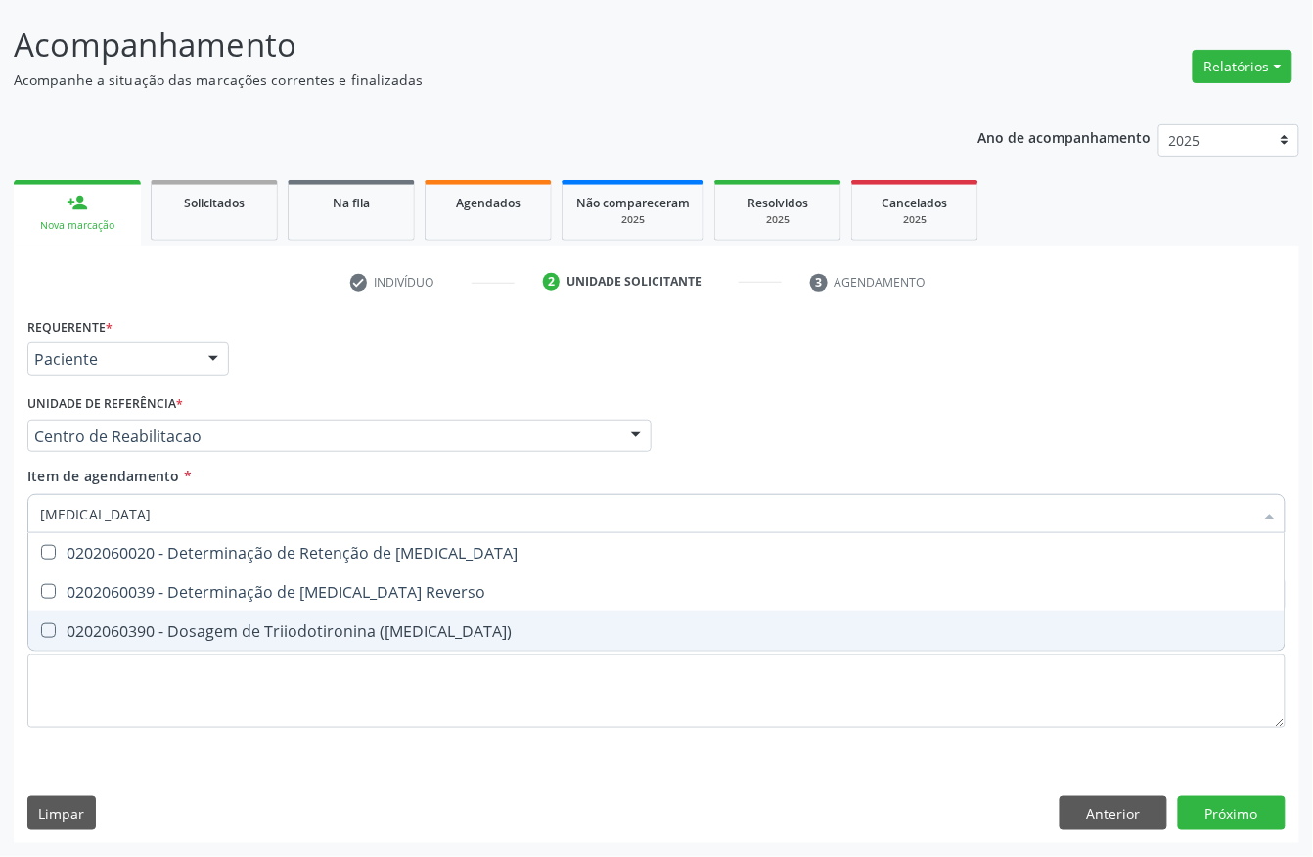
click at [217, 627] on div "0202060390 - Dosagem de Triiodotironina ([MEDICAL_DATA])" at bounding box center [656, 631] width 1233 height 16
checkbox \(T3\) "true"
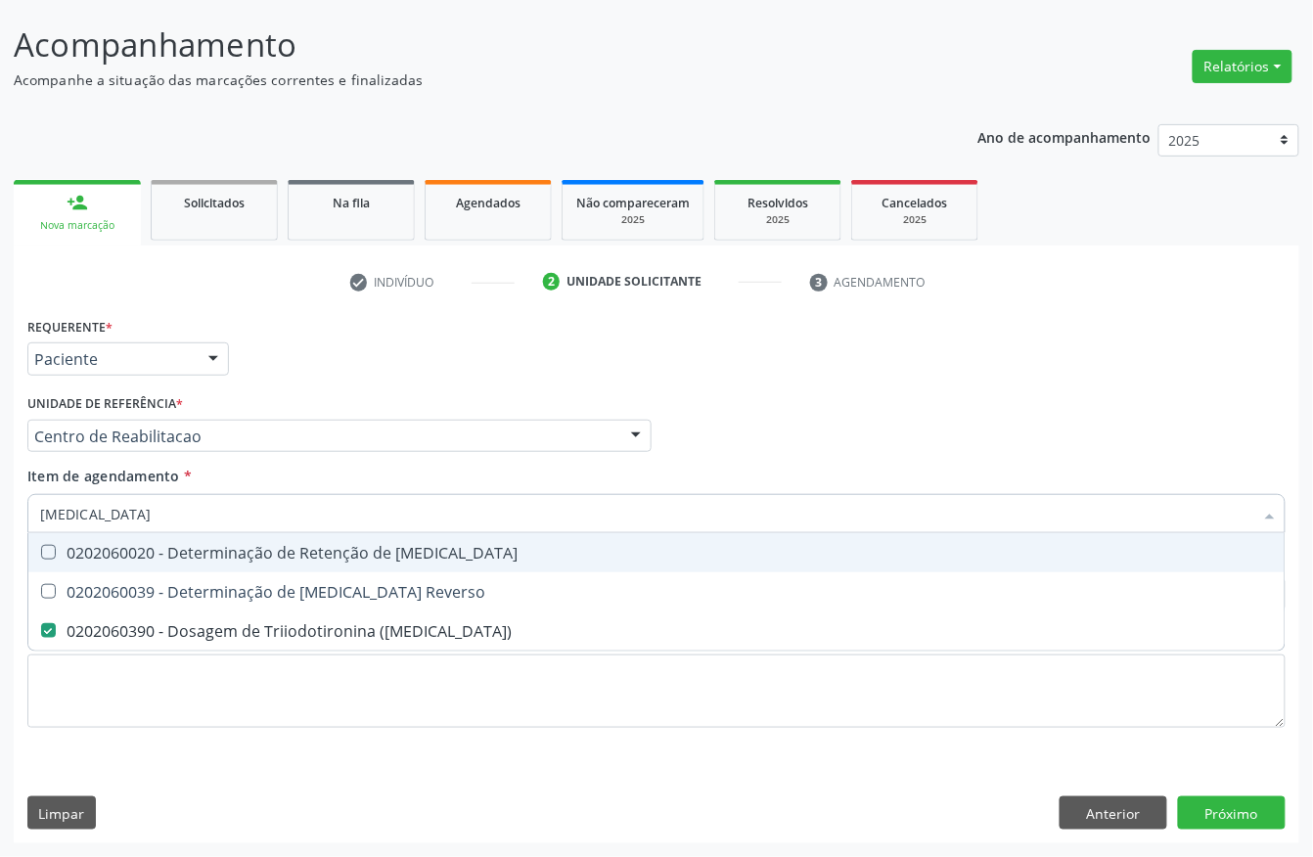
type input "t"
checkbox \(T3\) "false"
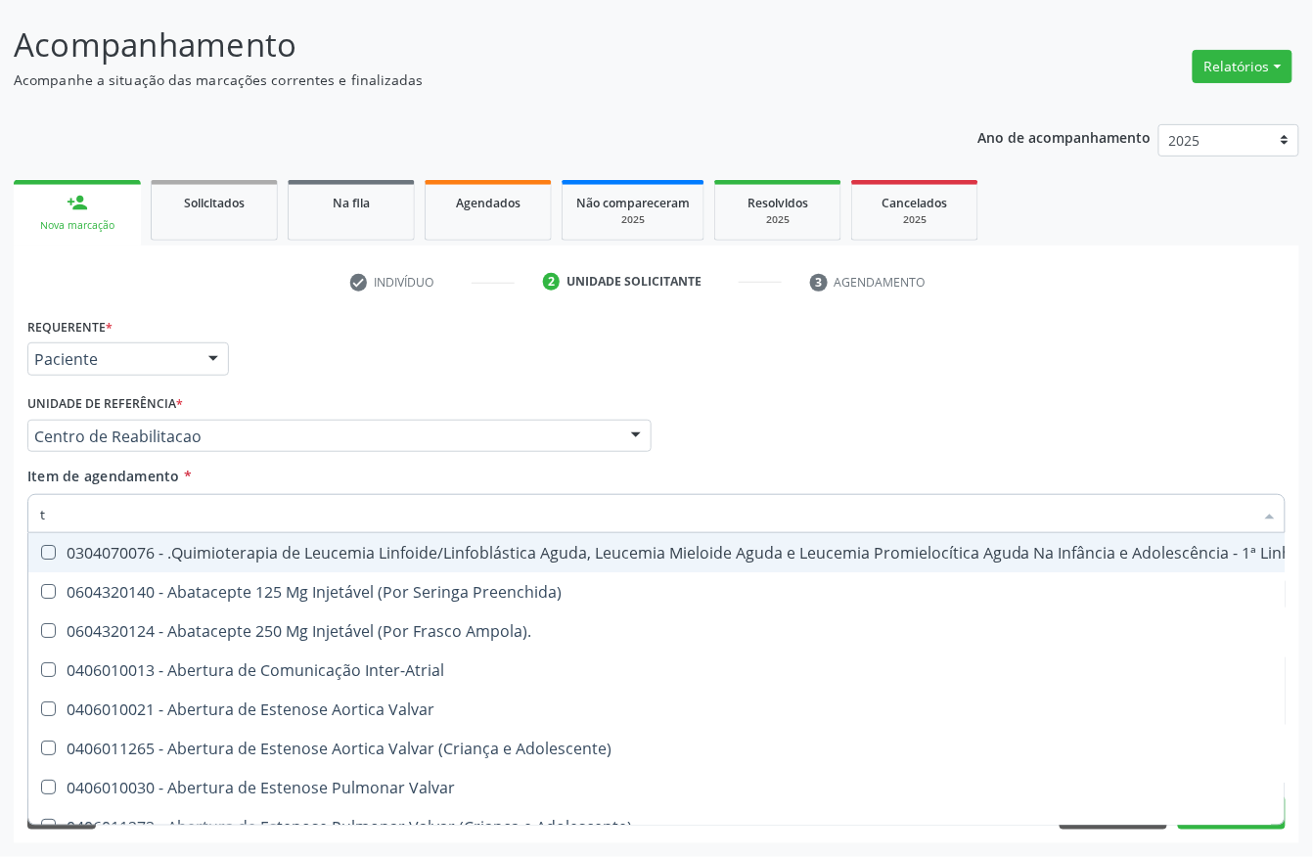
type input "t4"
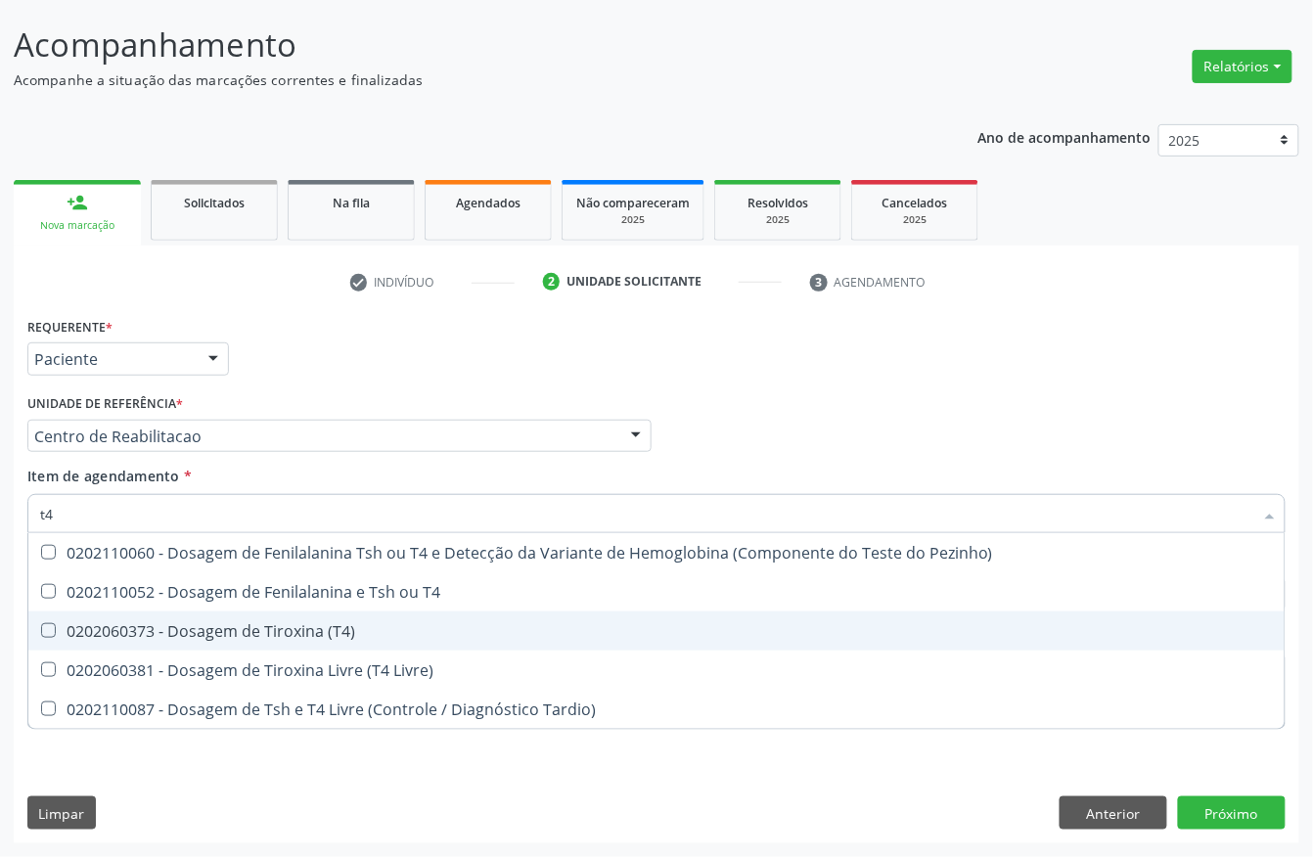
click at [262, 617] on span "0202060373 - Dosagem de Tiroxina (T4)" at bounding box center [656, 631] width 1257 height 39
checkbox \(T4\) "true"
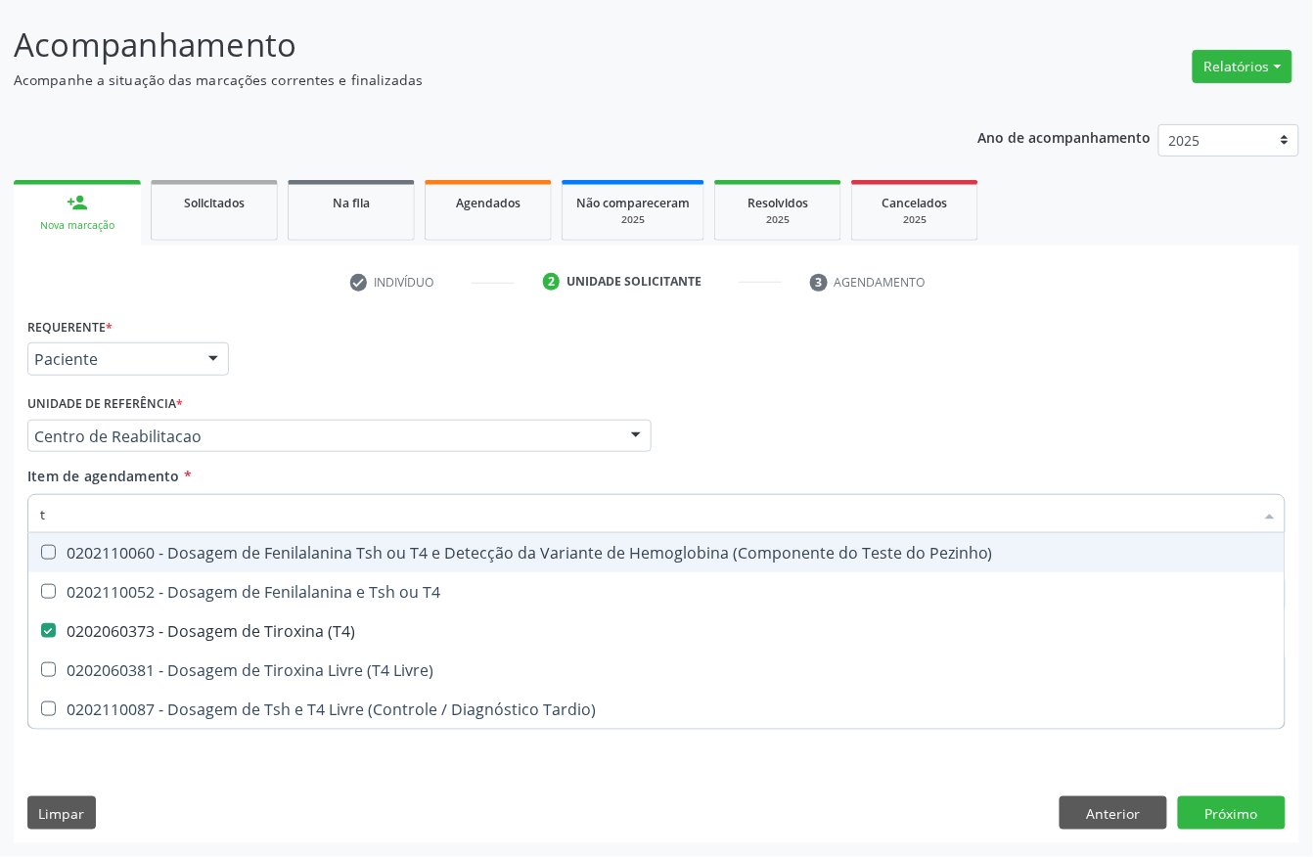
type input "ts"
checkbox \(T4\) "false"
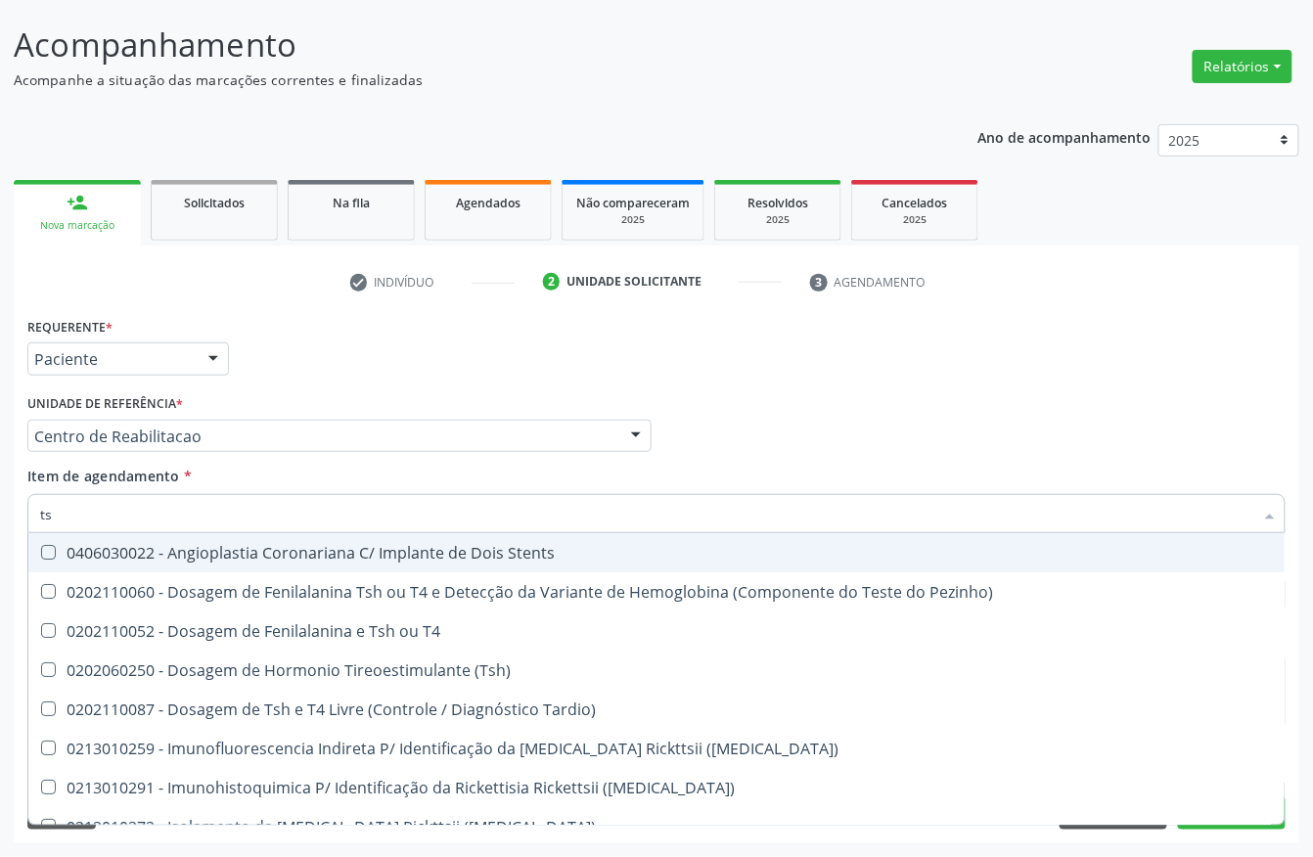
type input "tsh"
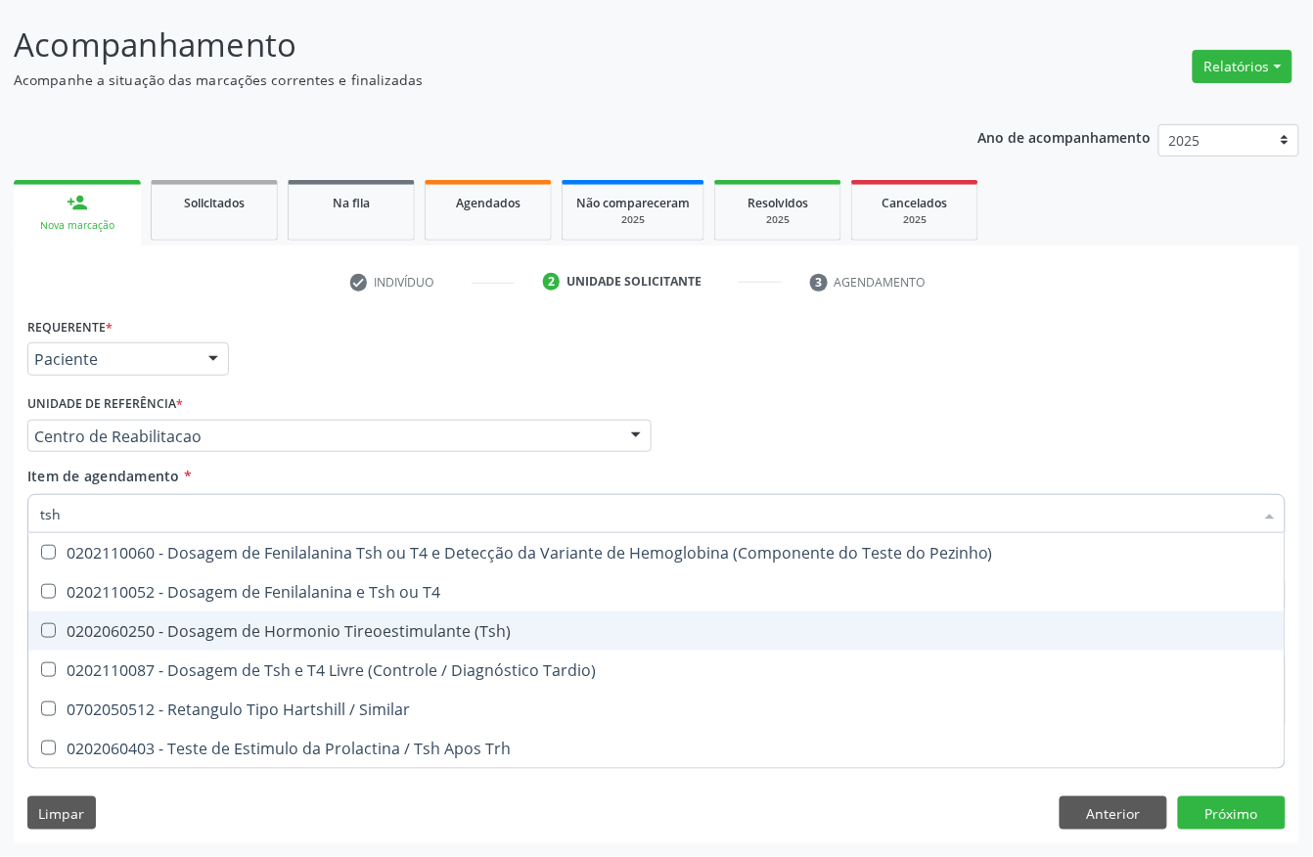
click at [209, 623] on div "0202060250 - Dosagem de Hormonio Tireoestimulante (Tsh)" at bounding box center [656, 631] width 1233 height 16
checkbox \(Tsh\) "true"
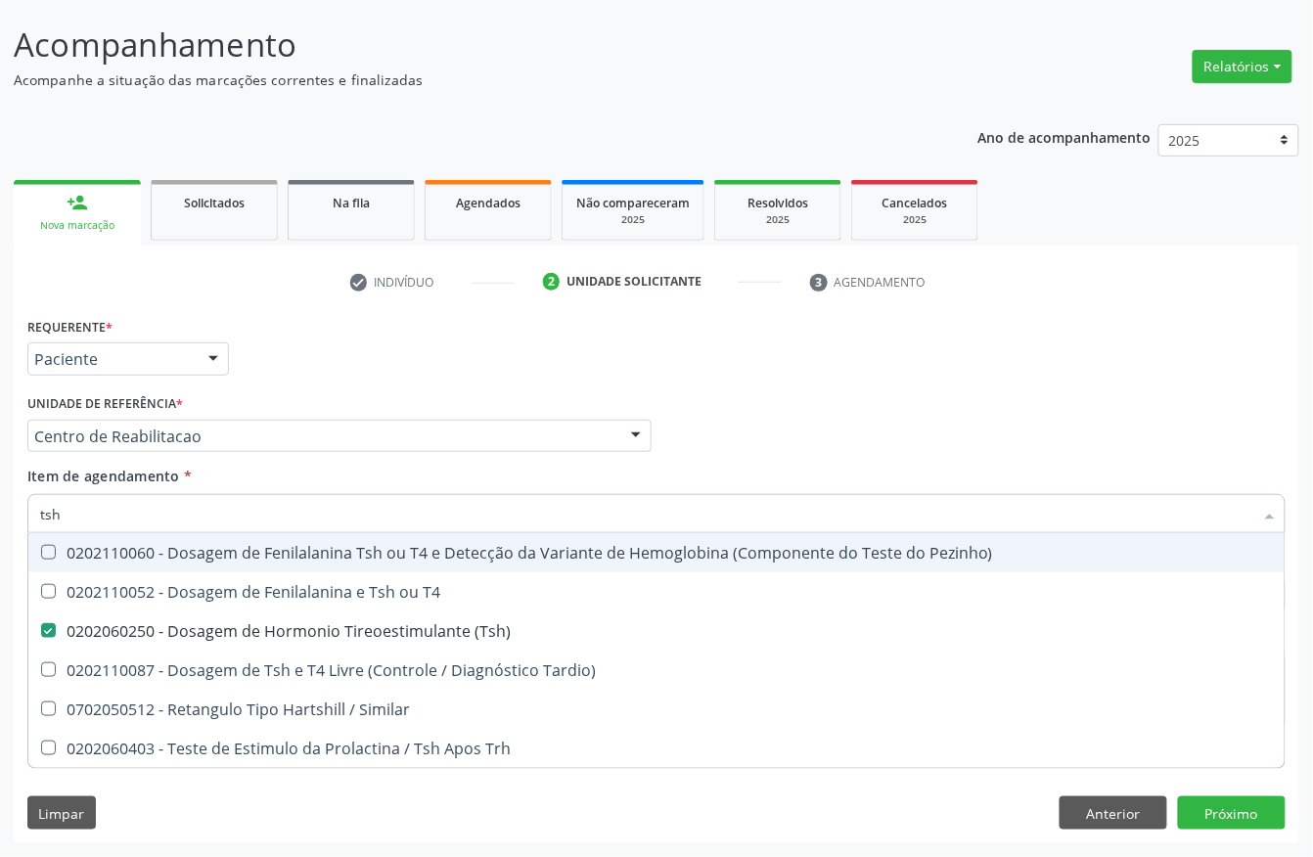
click at [479, 391] on div "Unidade de referência * Centro de Reabilitacao Usf do Mutirao Usf Cohab Usf Cai…" at bounding box center [339, 421] width 624 height 63
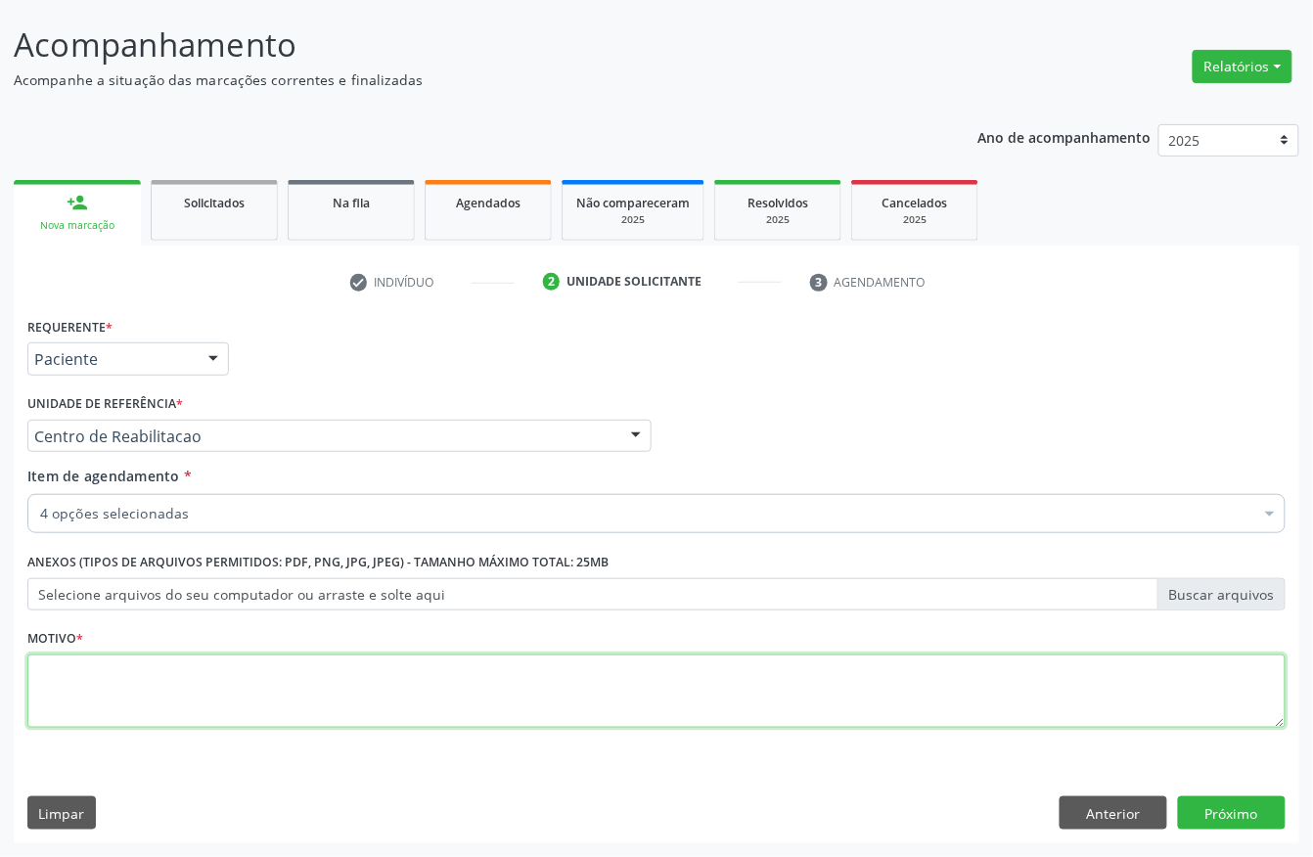
click at [92, 702] on textarea at bounding box center [656, 692] width 1259 height 74
type textarea "s"
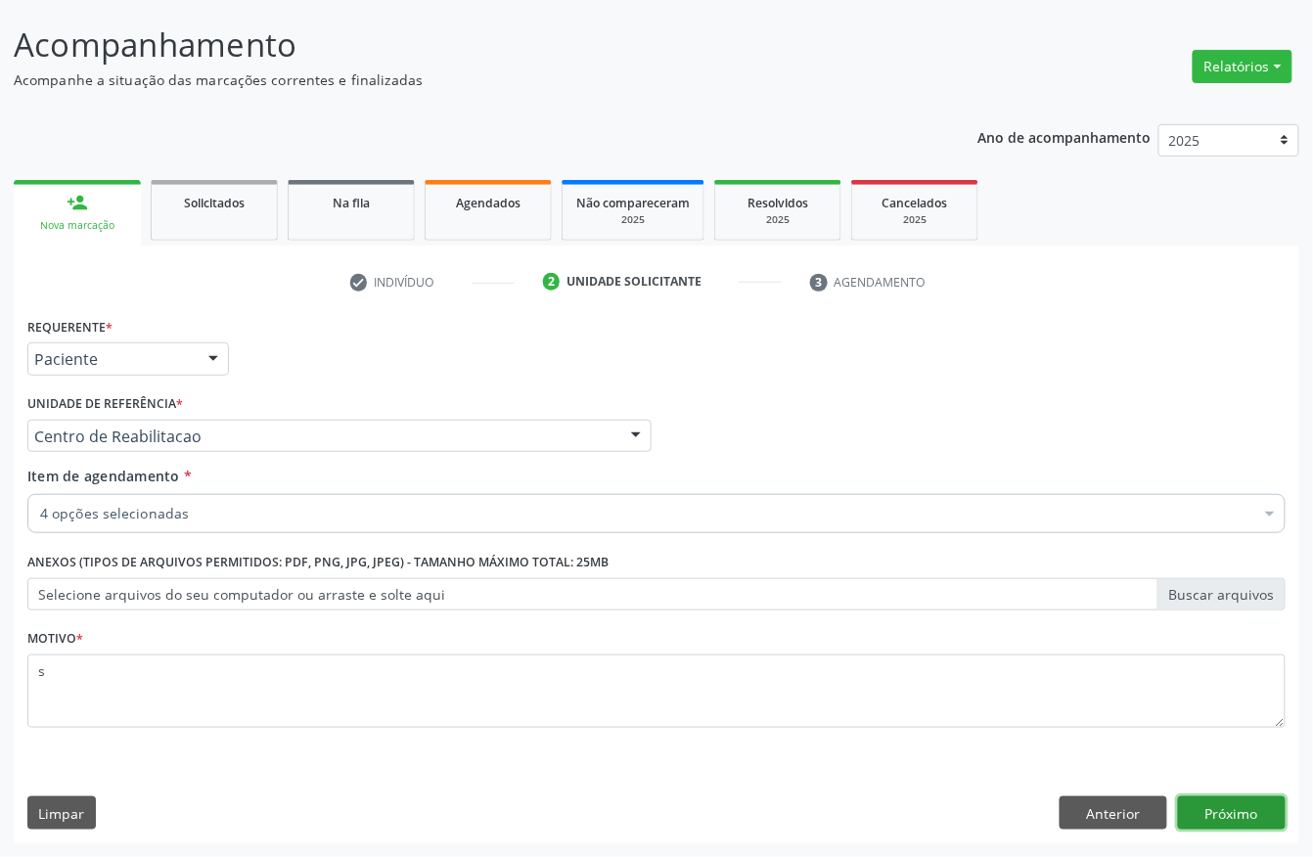
click at [1268, 803] on button "Próximo" at bounding box center [1232, 813] width 108 height 33
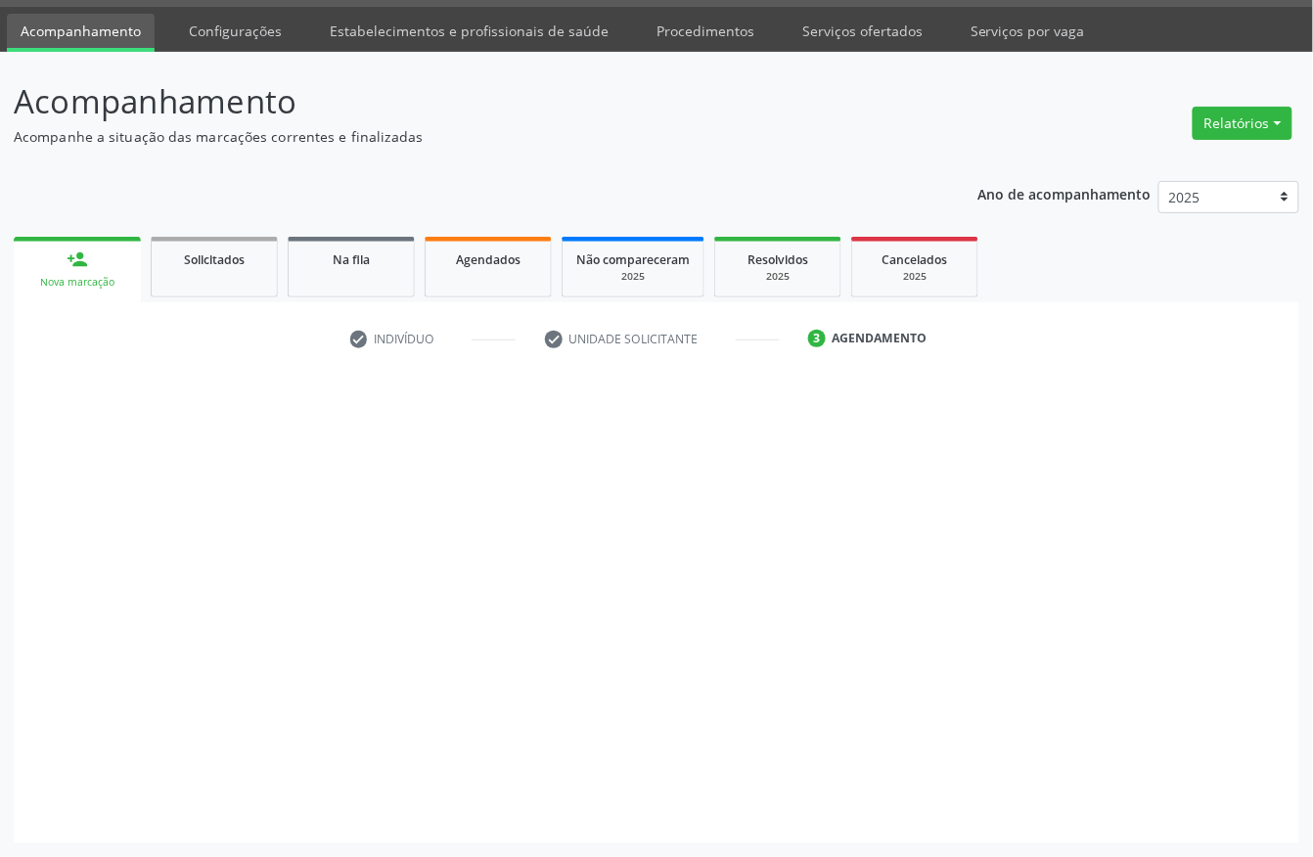
scroll to position [57, 0]
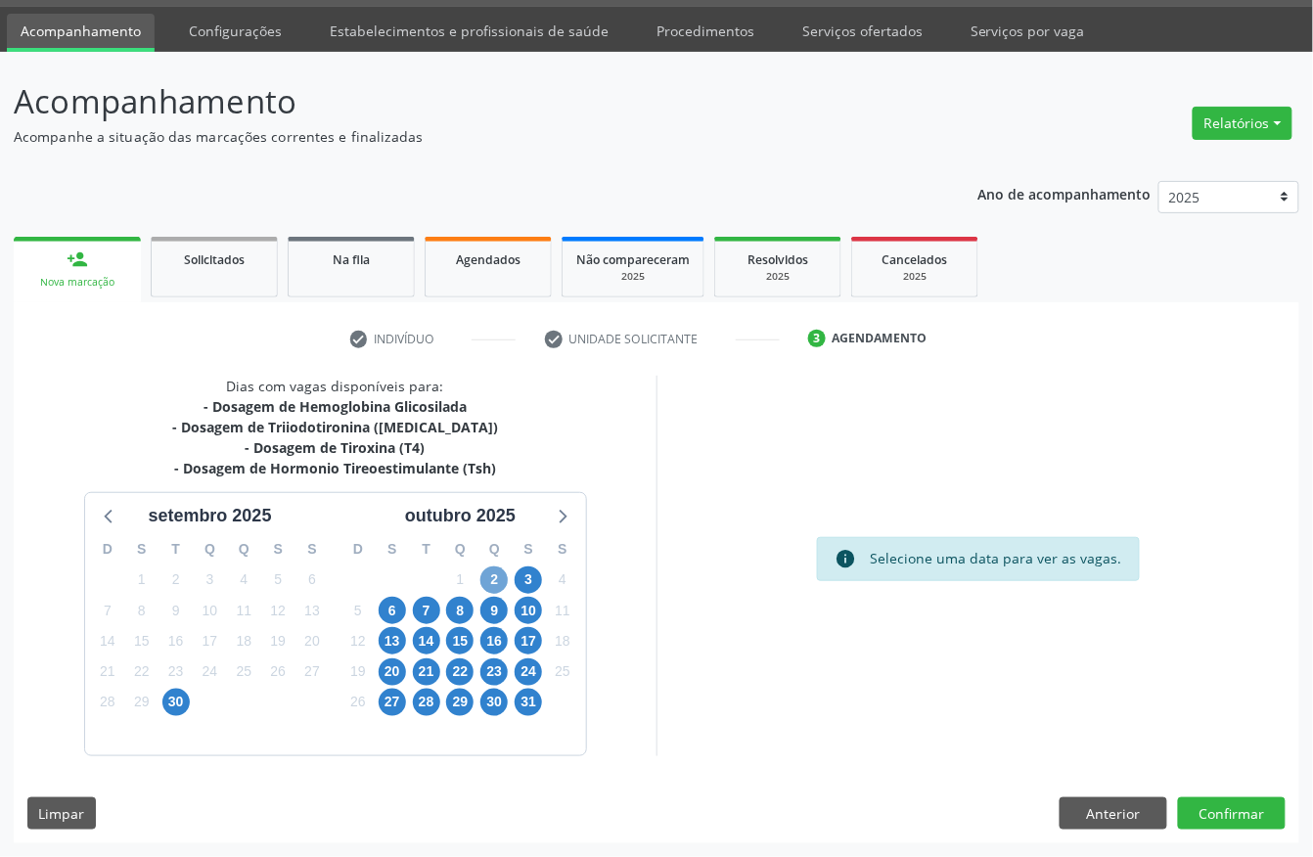
click at [490, 583] on span "2" at bounding box center [494, 580] width 27 height 27
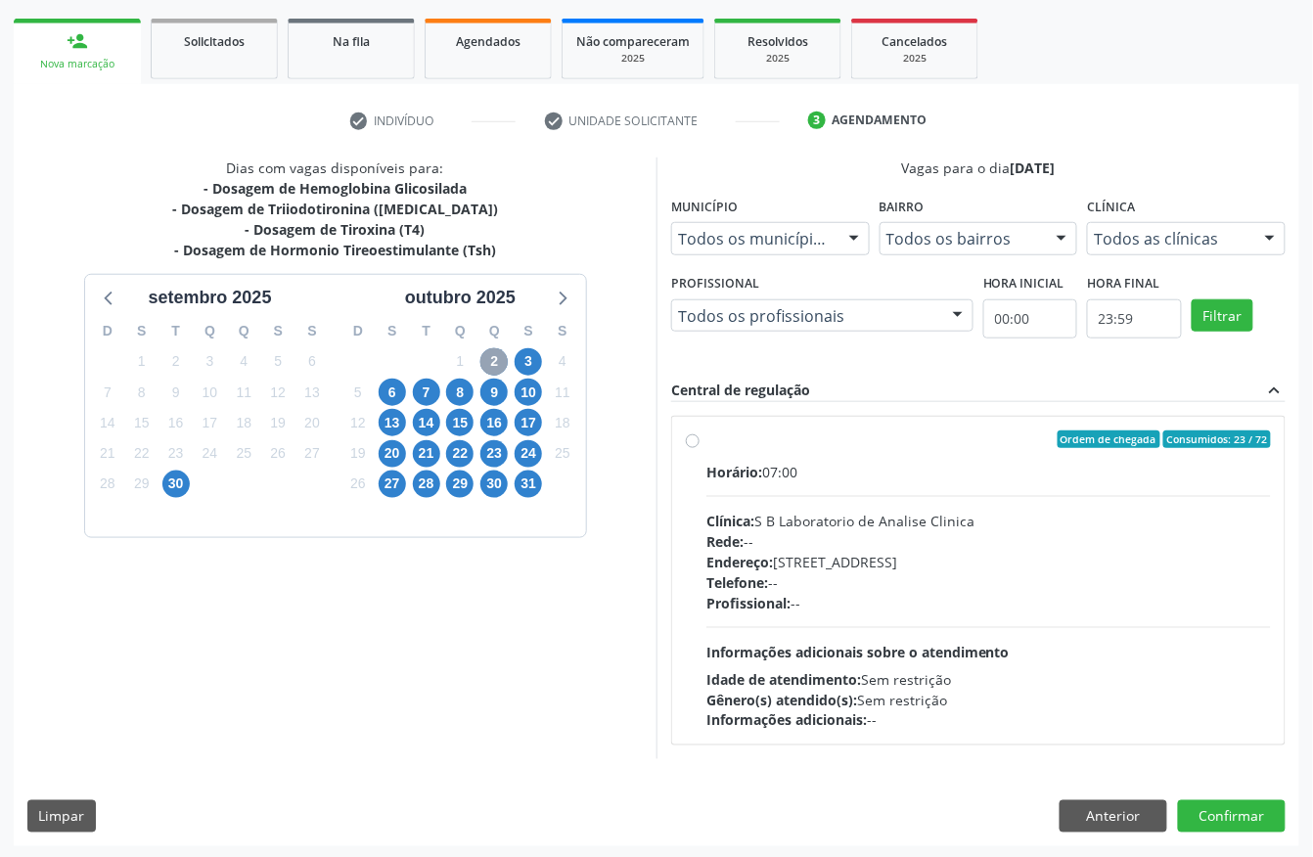
scroll to position [280, 0]
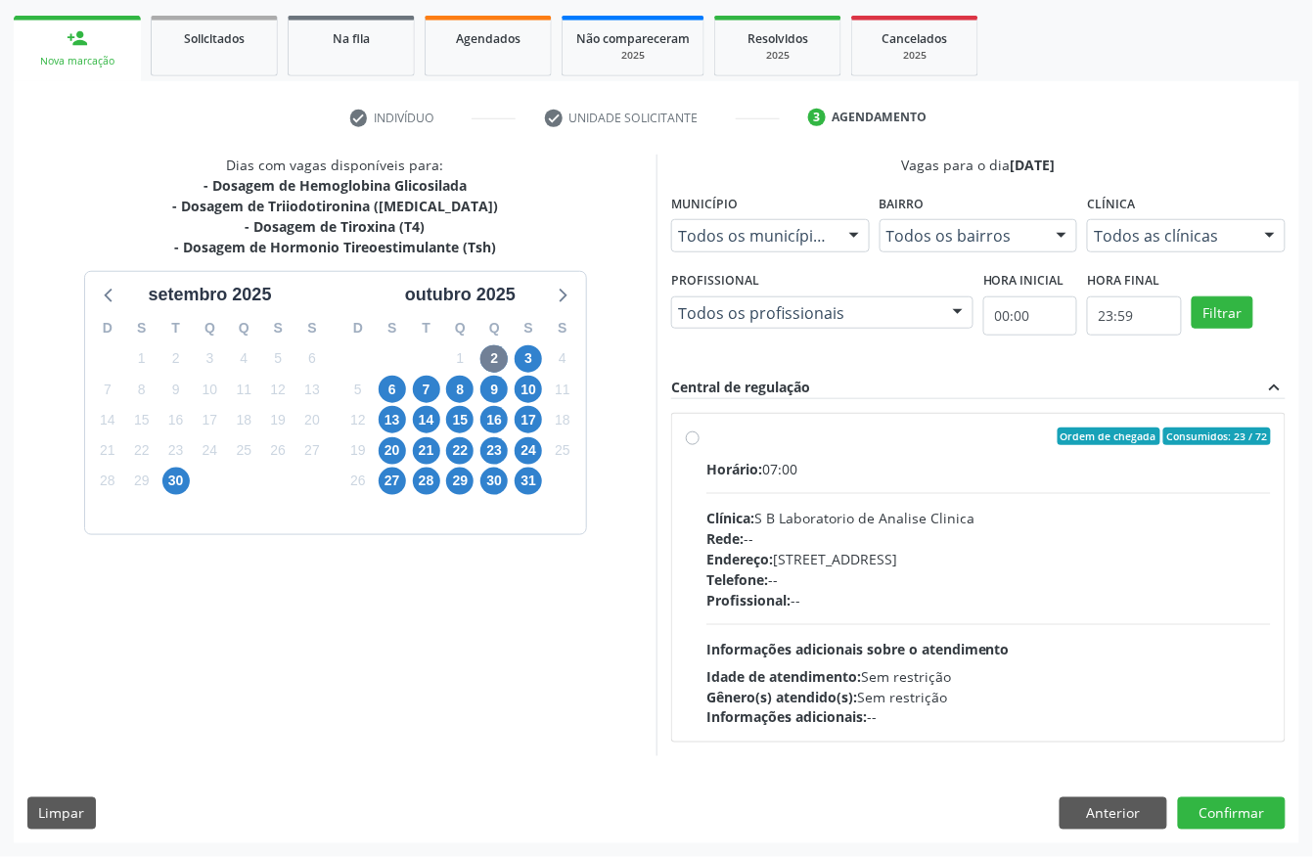
click at [799, 595] on div "Profissional: --" at bounding box center [989, 600] width 565 height 21
click at [700, 445] on input "Ordem de chegada Consumidos: 23 / 72 Horário: 07:00 Clínica: S B Laboratorio de…" at bounding box center [693, 437] width 14 height 18
radio input "true"
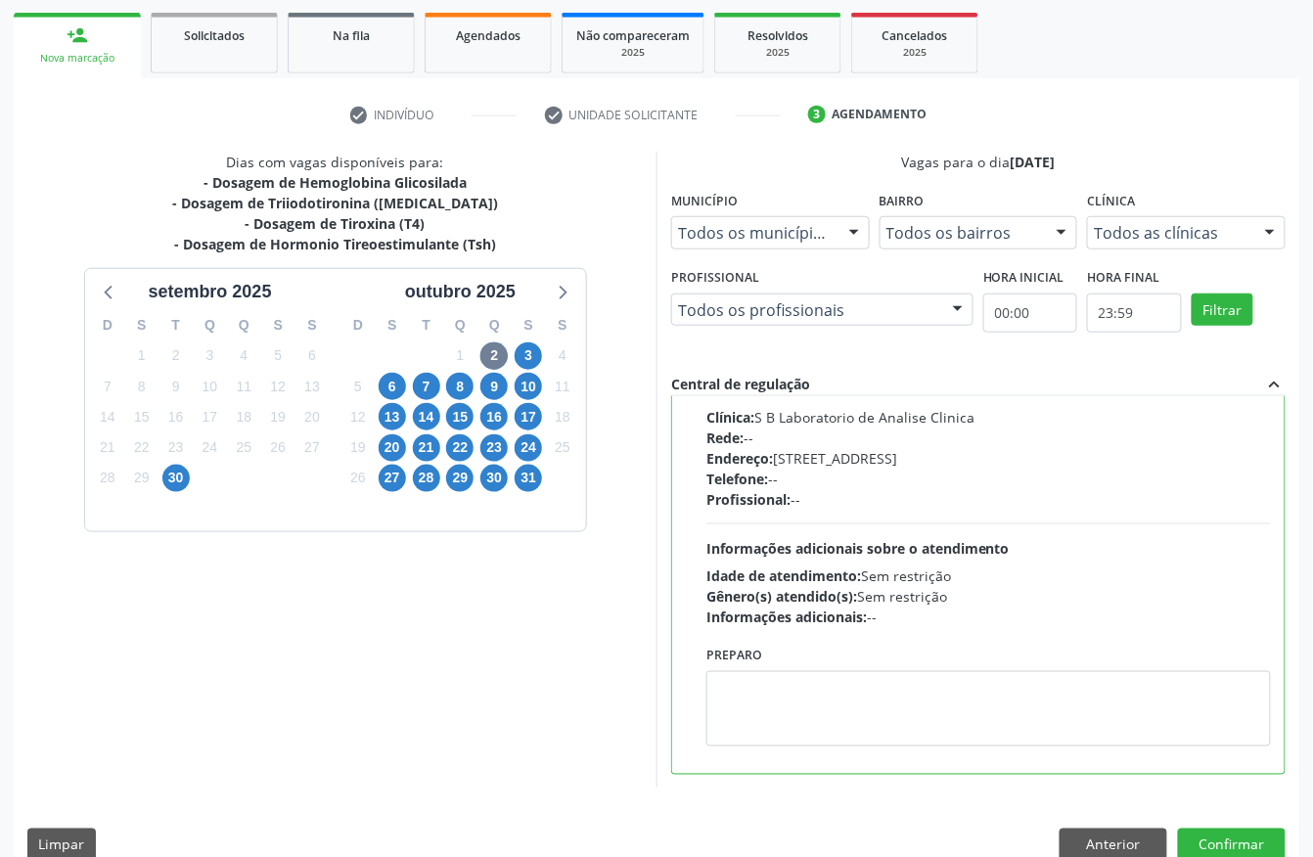
scroll to position [313, 0]
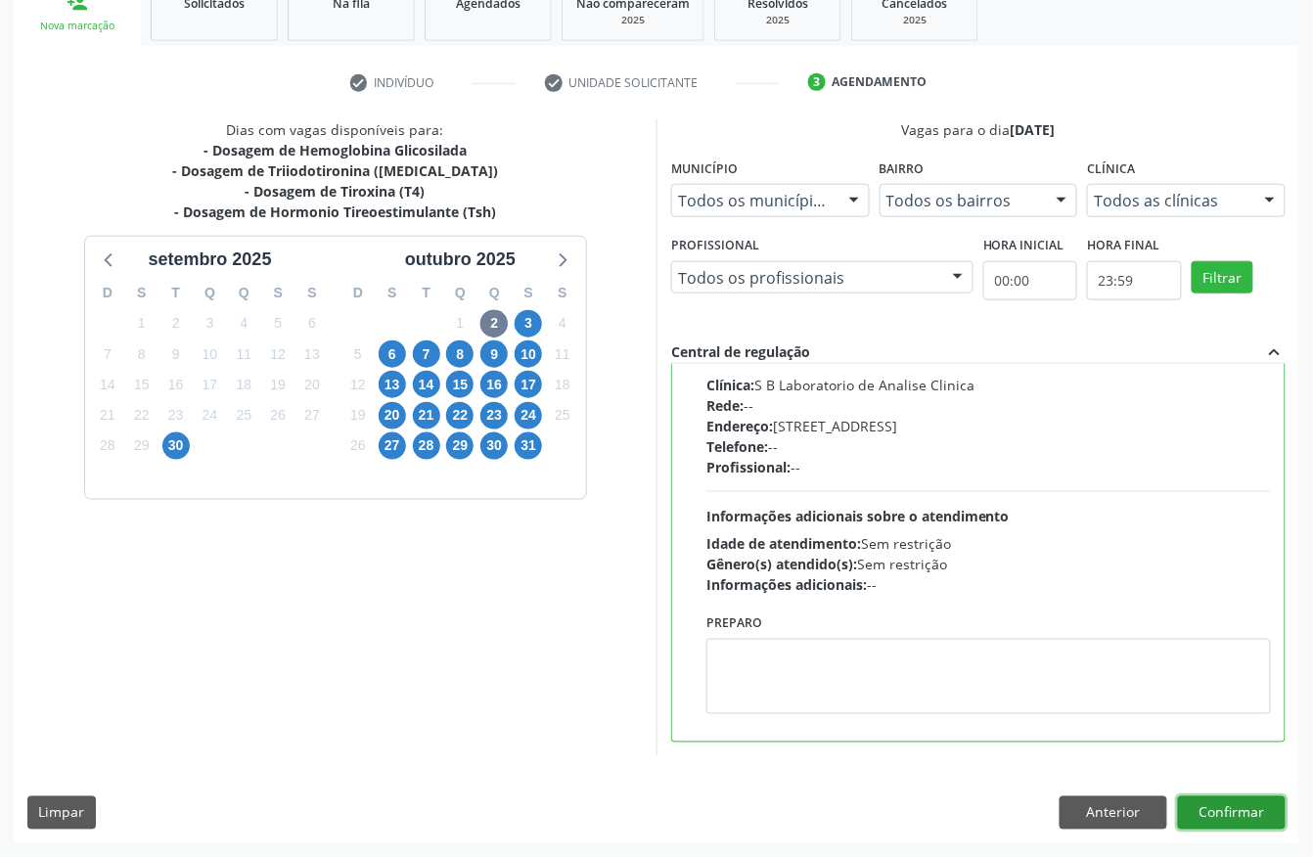
click at [1253, 810] on button "Confirmar" at bounding box center [1232, 813] width 108 height 33
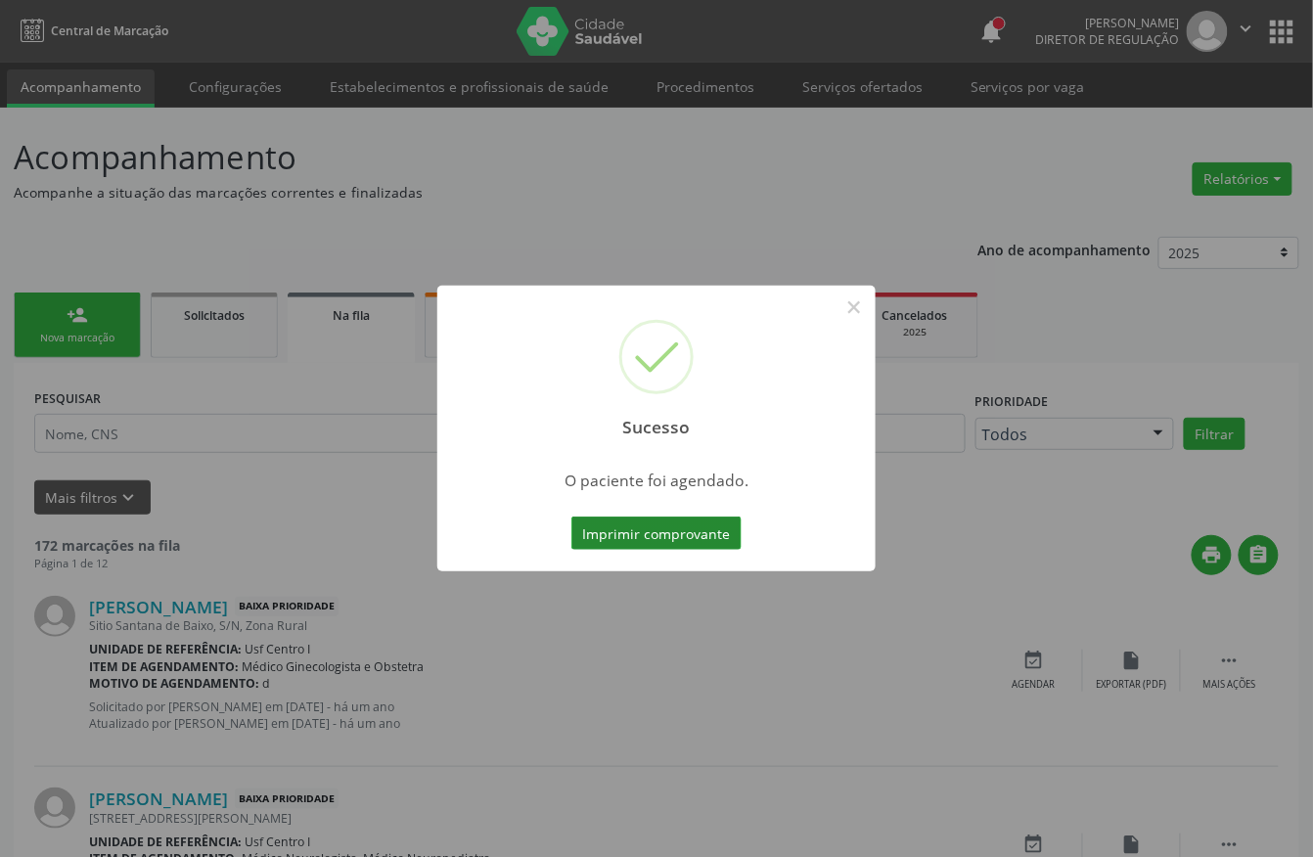
click at [652, 525] on button "Imprimir comprovante" at bounding box center [657, 533] width 170 height 33
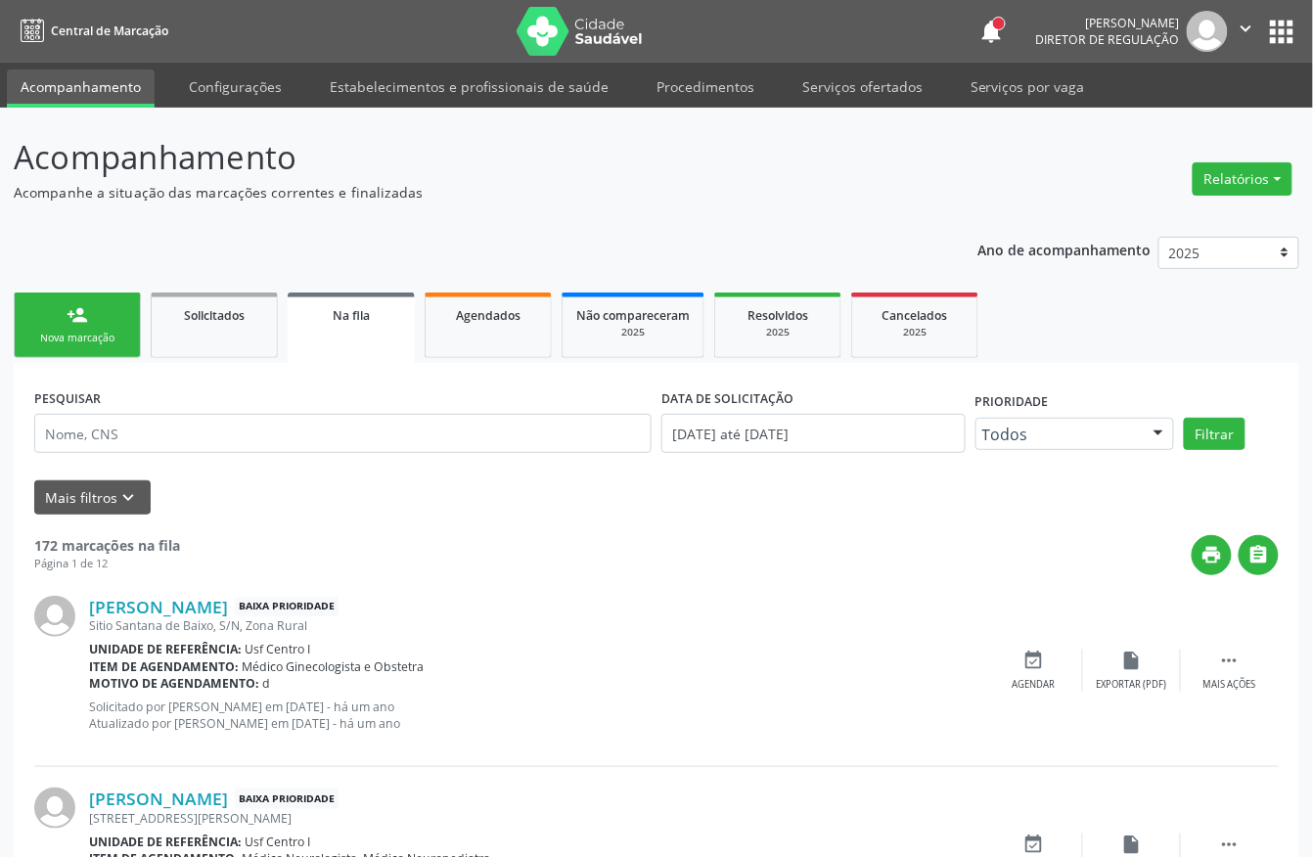
click at [126, 323] on div "Sucesso × O paciente foi agendado. Imprimir comprovante Cancel" at bounding box center [656, 428] width 1313 height 857
click at [104, 335] on div "Sucesso × O paciente foi agendado. Imprimir comprovante Cancel" at bounding box center [656, 428] width 1313 height 857
click at [72, 330] on div "Sucesso × O paciente foi agendado. Imprimir comprovante Cancel" at bounding box center [656, 428] width 1313 height 857
drag, startPoint x: 72, startPoint y: 330, endPoint x: 84, endPoint y: 201, distance: 129.7
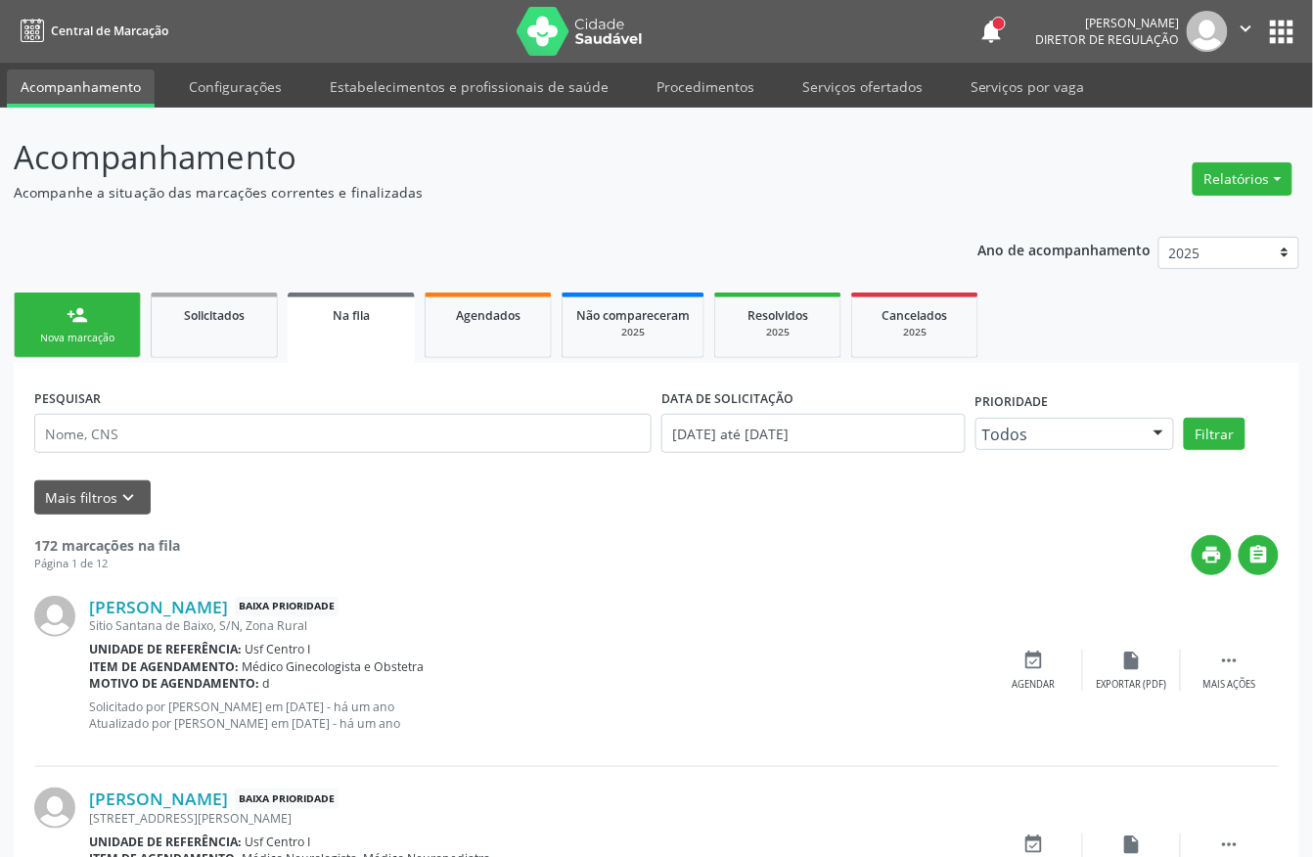
click at [72, 327] on div "Sucesso × O paciente foi agendado. Imprimir comprovante Cancel" at bounding box center [656, 428] width 1313 height 857
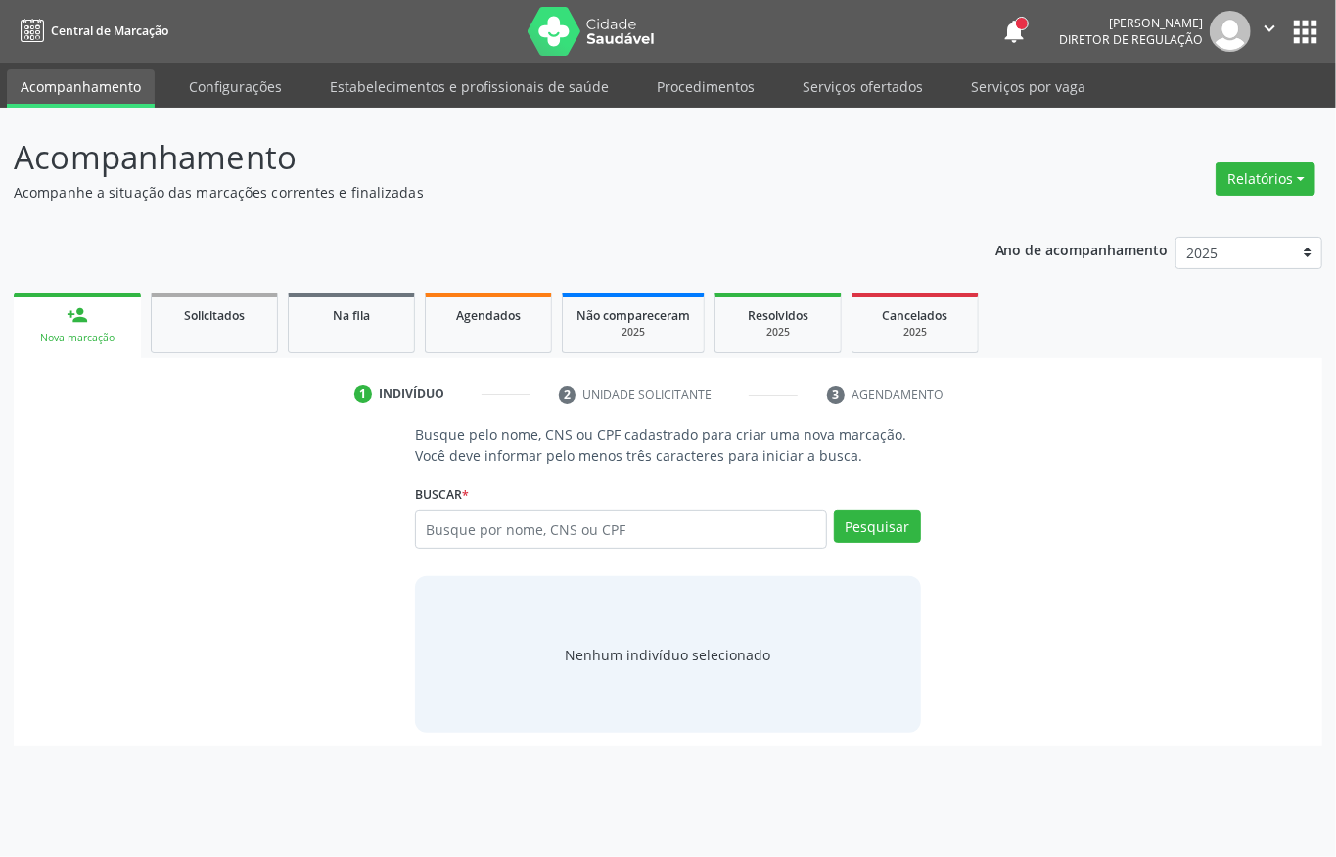
click at [514, 522] on input "text" at bounding box center [621, 529] width 412 height 39
type input "02327282403"
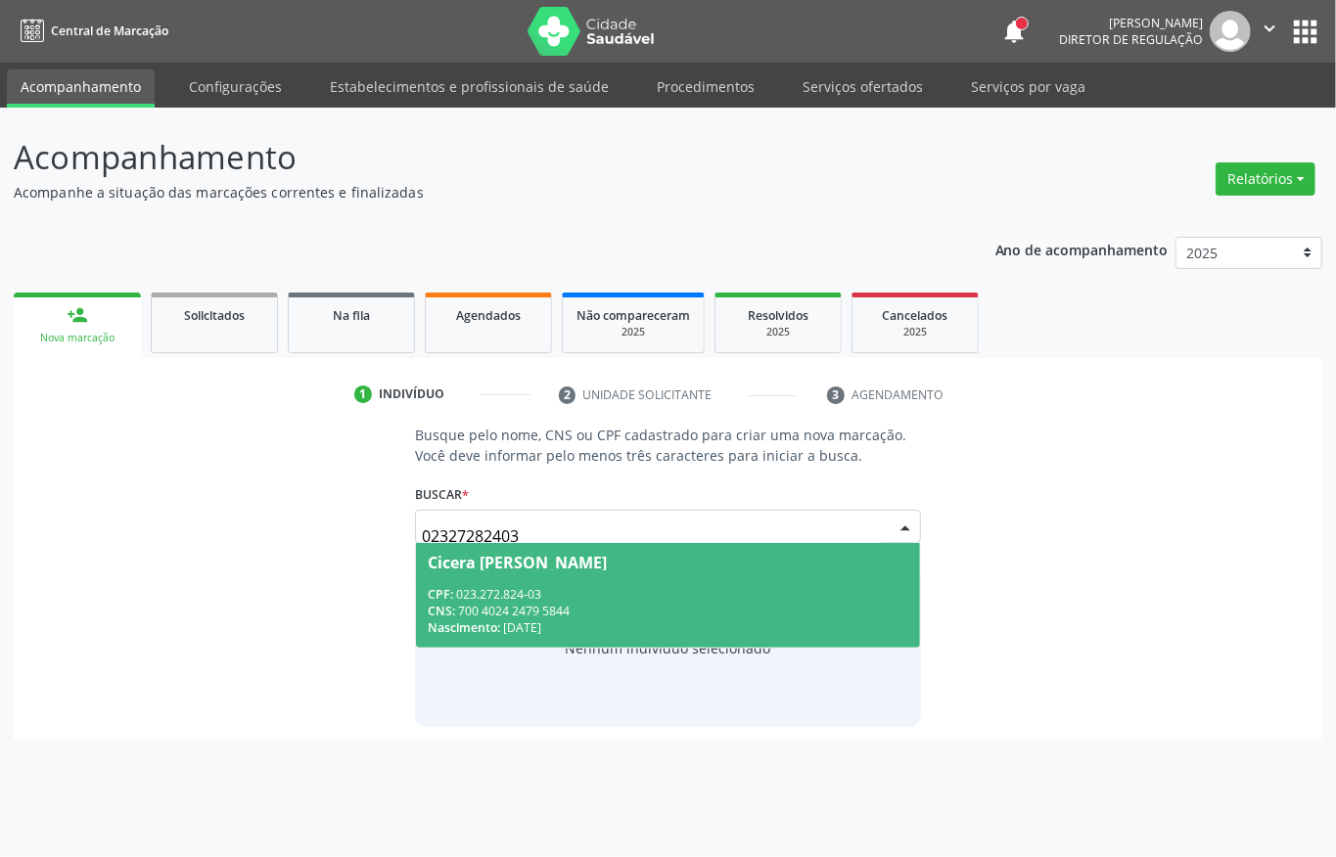
click at [705, 597] on div "CPF: 023.272.824-03" at bounding box center [668, 594] width 481 height 17
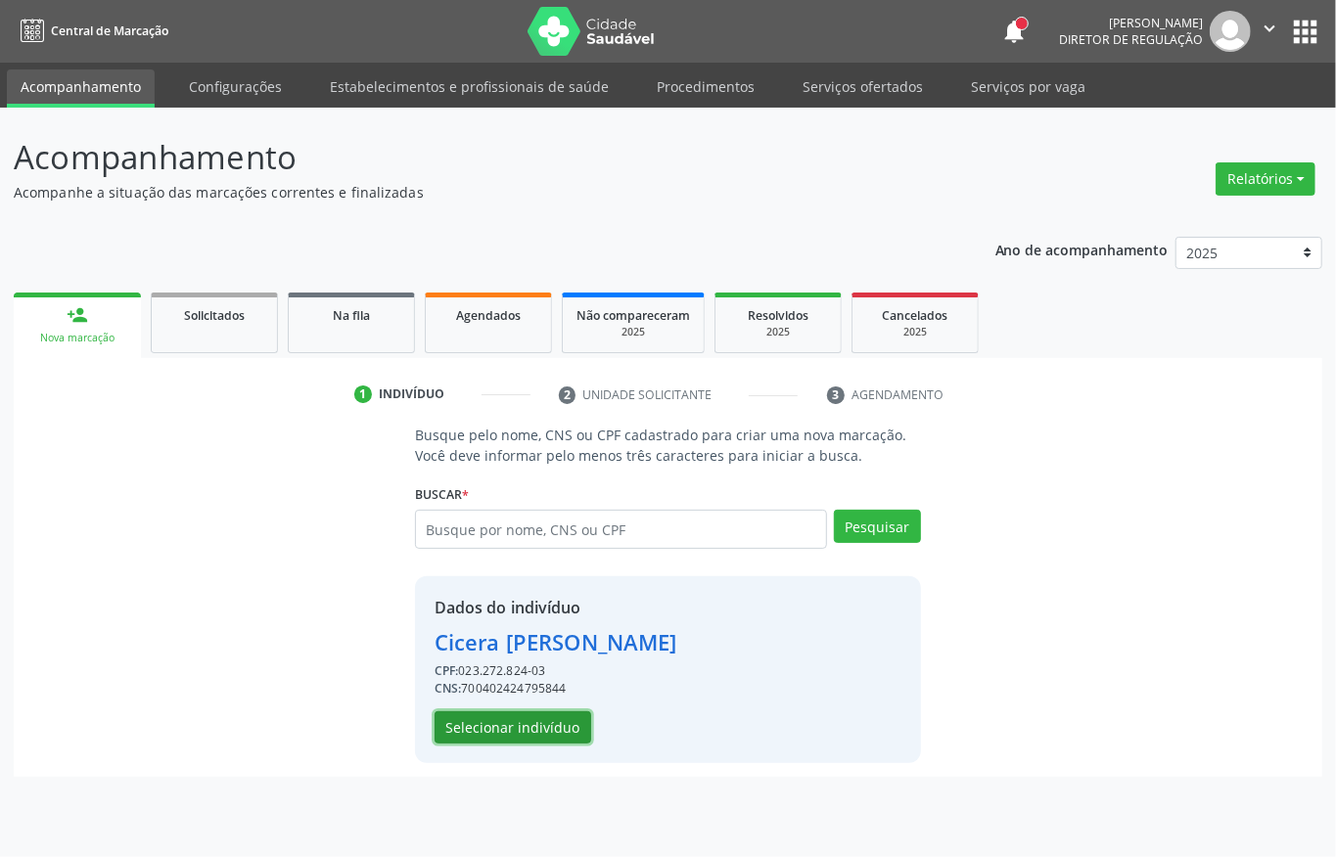
click at [553, 736] on button "Selecionar indivíduo" at bounding box center [513, 728] width 157 height 33
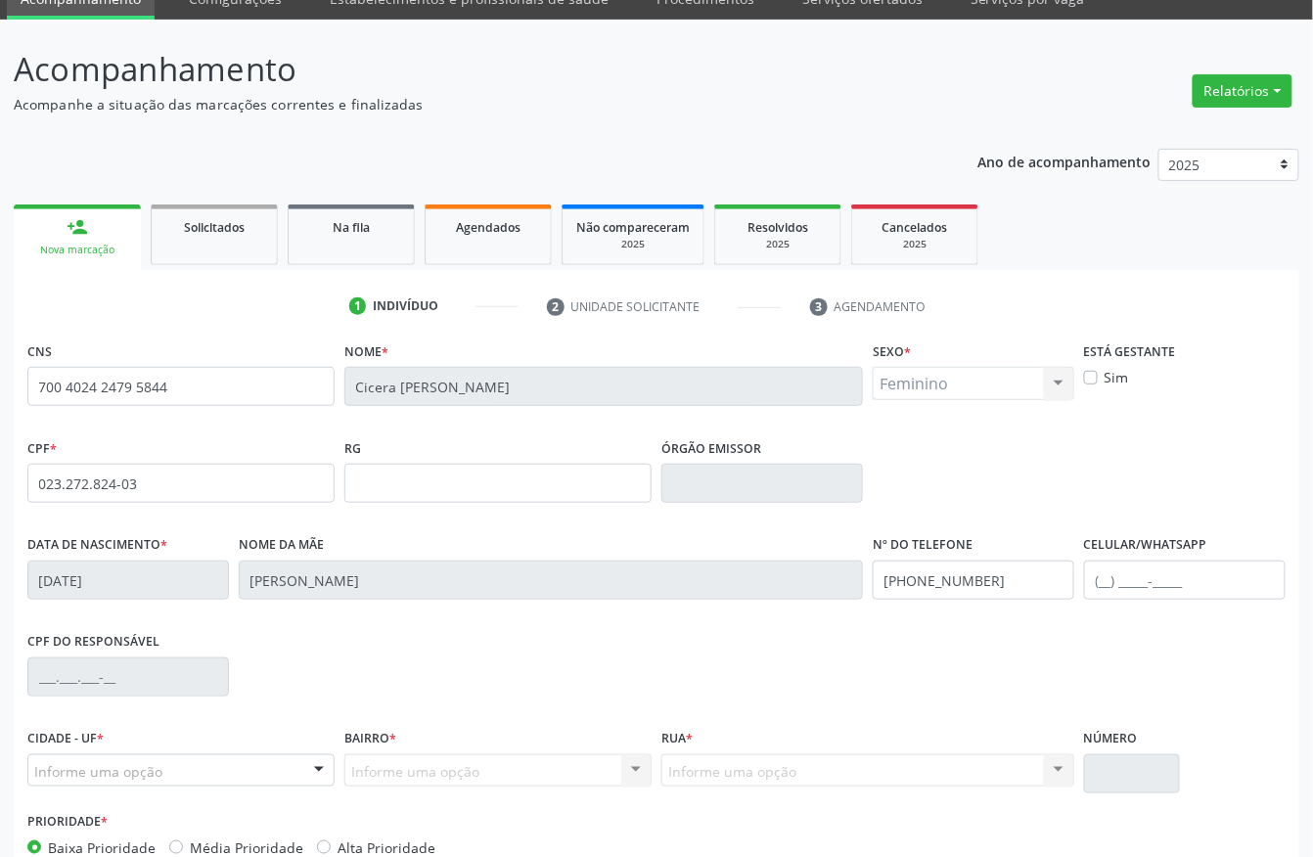
scroll to position [205, 0]
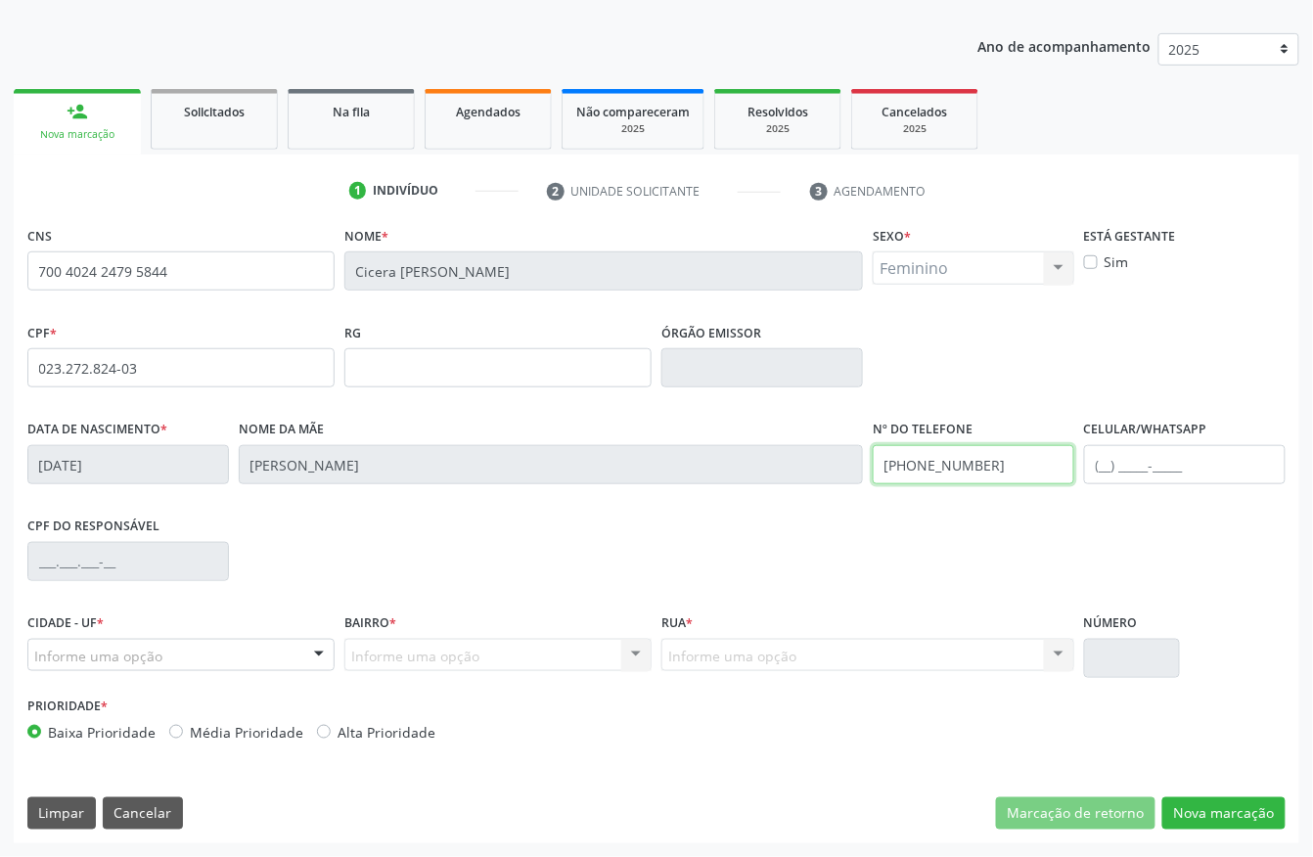
click at [969, 471] on input "[PHONE_NUMBER]" at bounding box center [974, 464] width 202 height 39
click at [977, 517] on div "CPF do responsável" at bounding box center [657, 560] width 1268 height 97
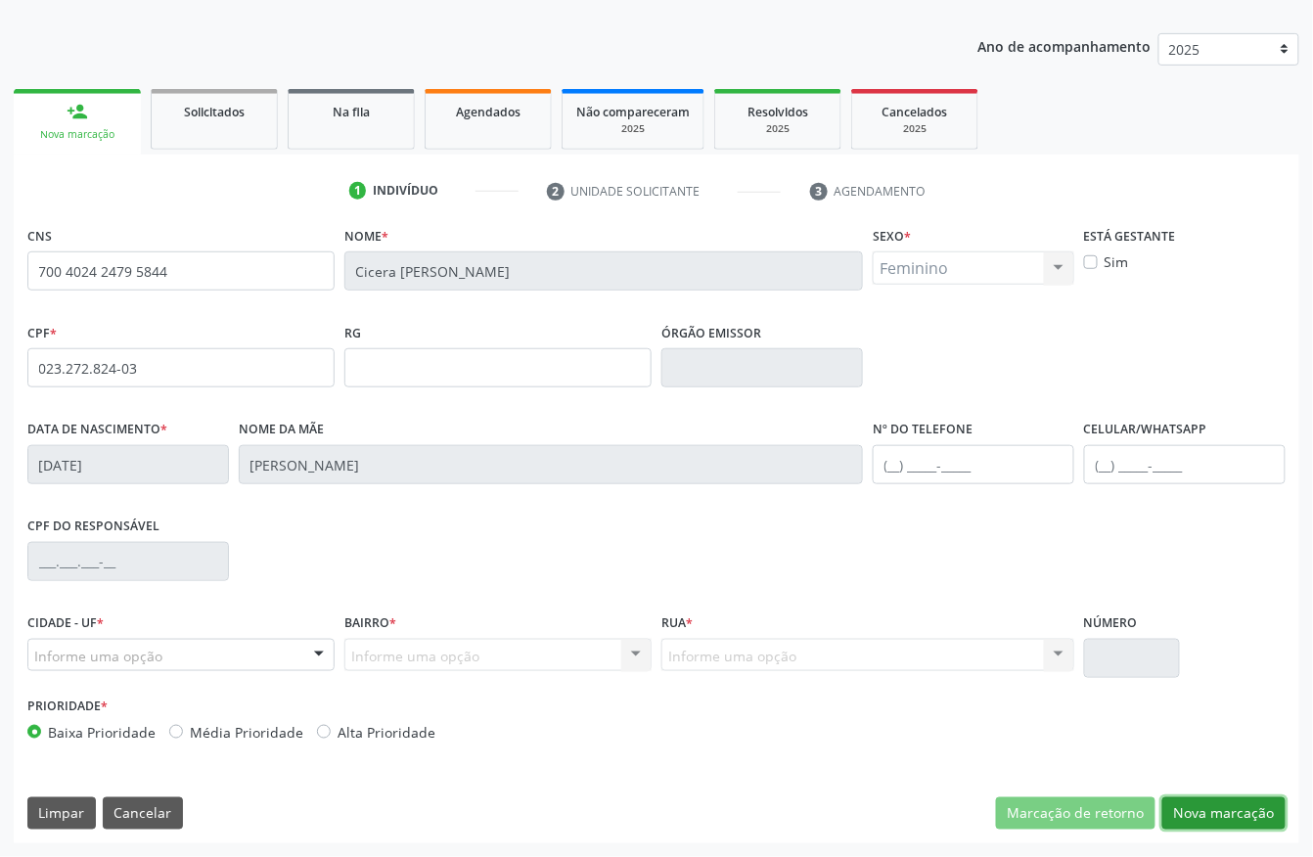
click at [1195, 806] on button "Nova marcação" at bounding box center [1224, 814] width 123 height 33
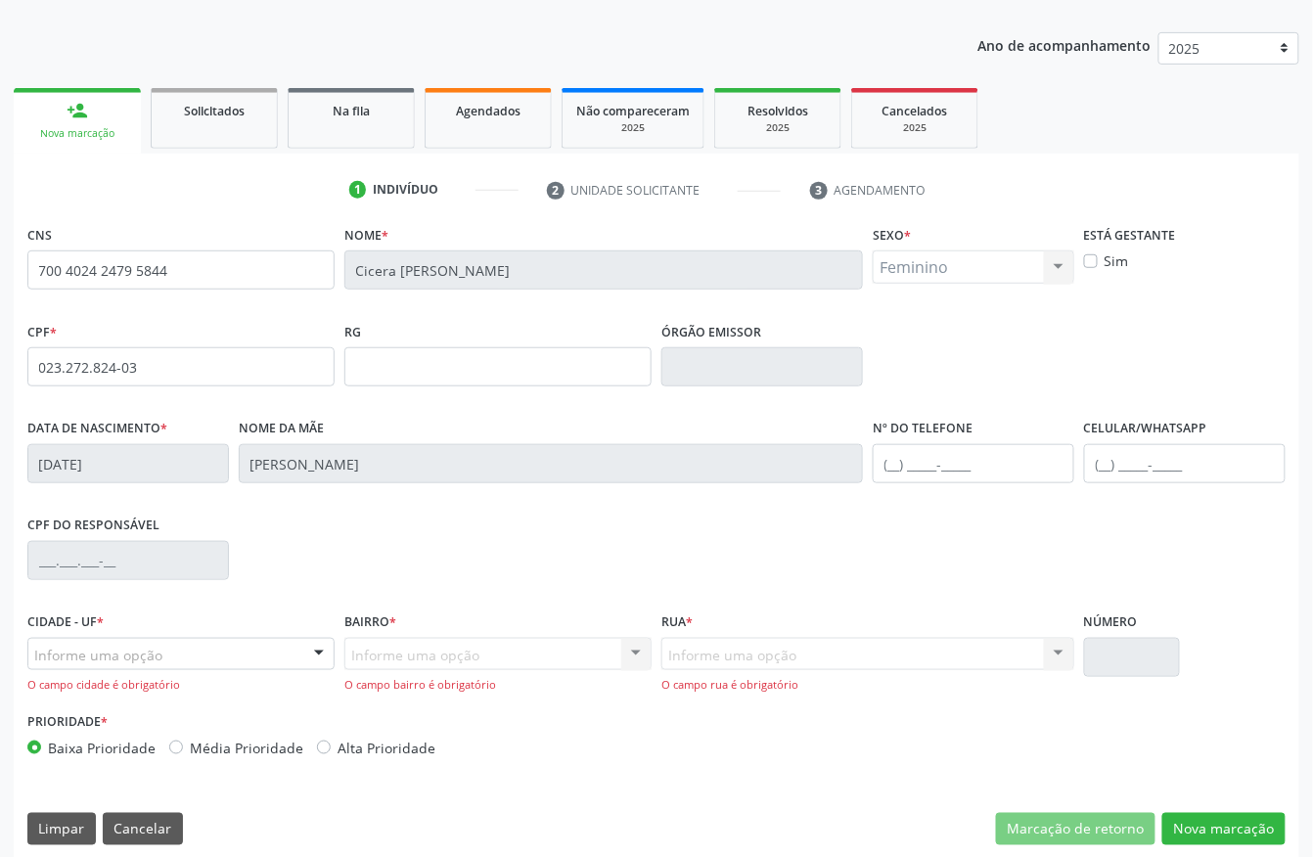
click at [182, 644] on div "Informe uma opção" at bounding box center [180, 654] width 307 height 33
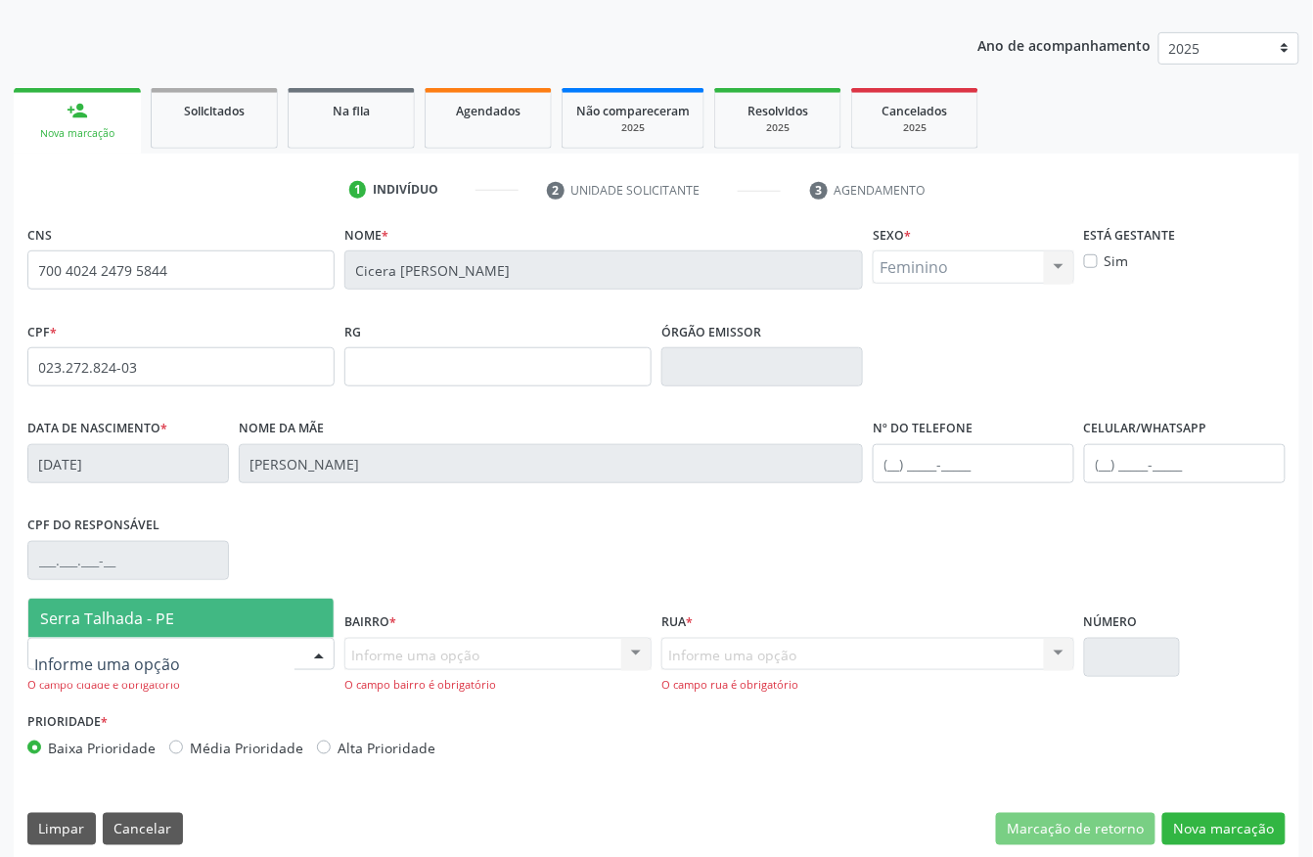
click at [118, 628] on span "Serra Talhada - PE" at bounding box center [107, 619] width 134 height 22
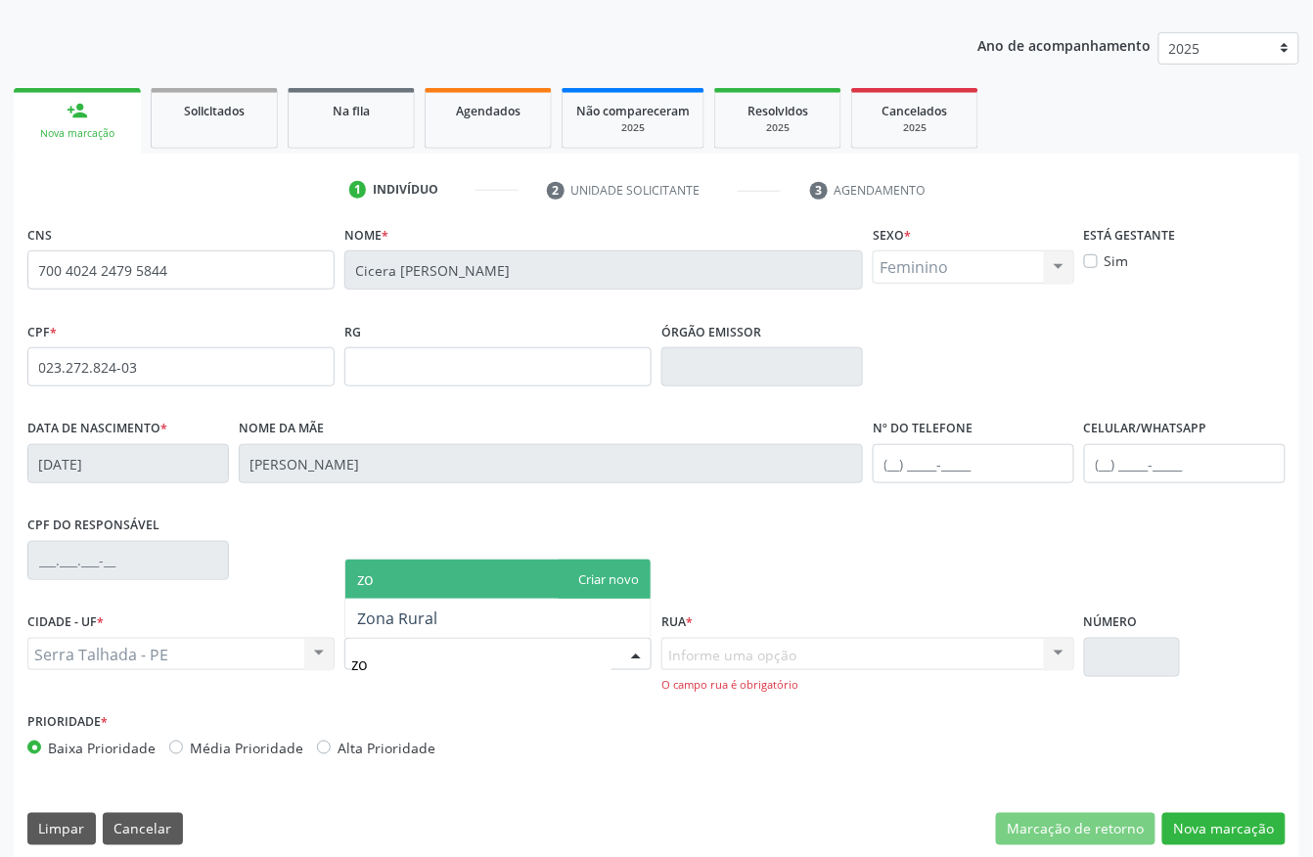
type input "zon"
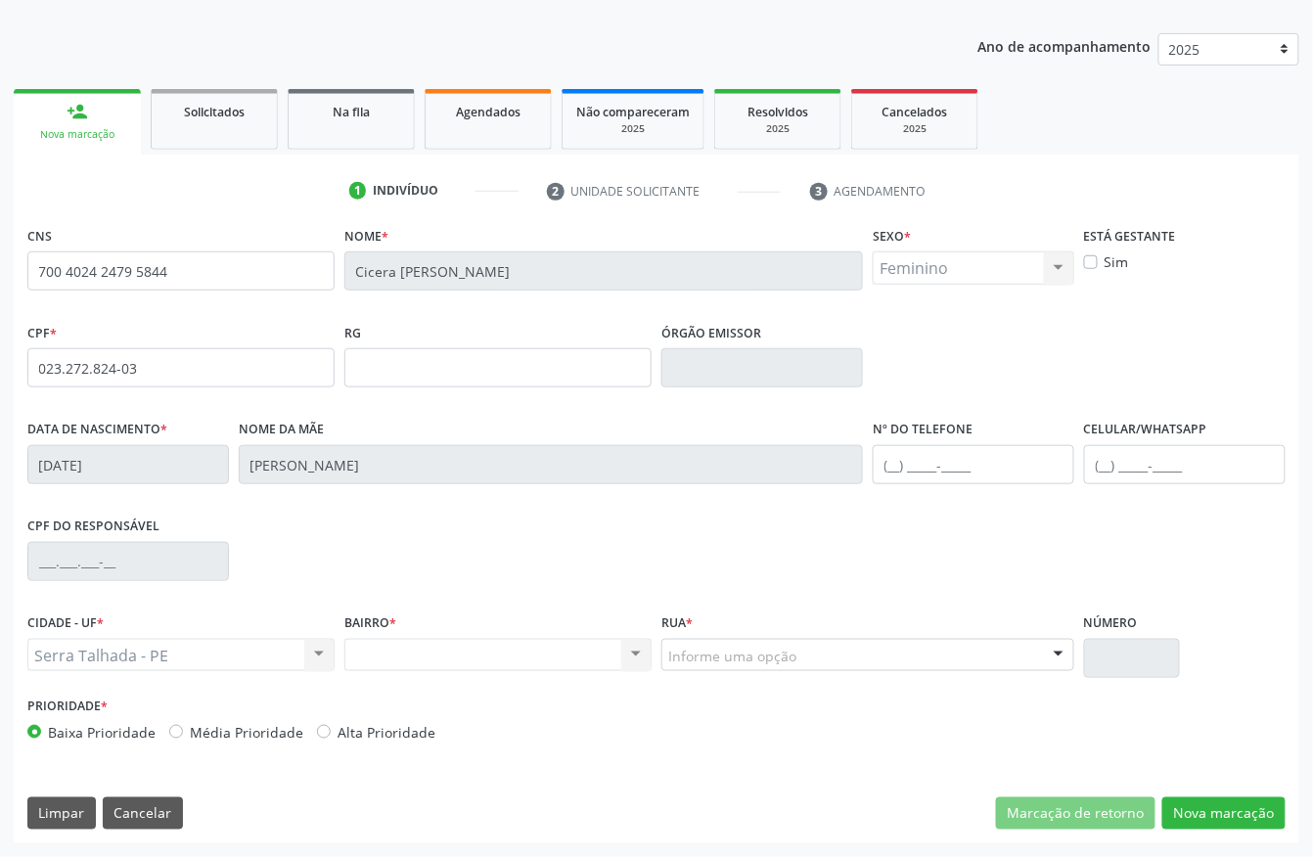
click at [726, 639] on div "Informe uma opção" at bounding box center [868, 655] width 413 height 33
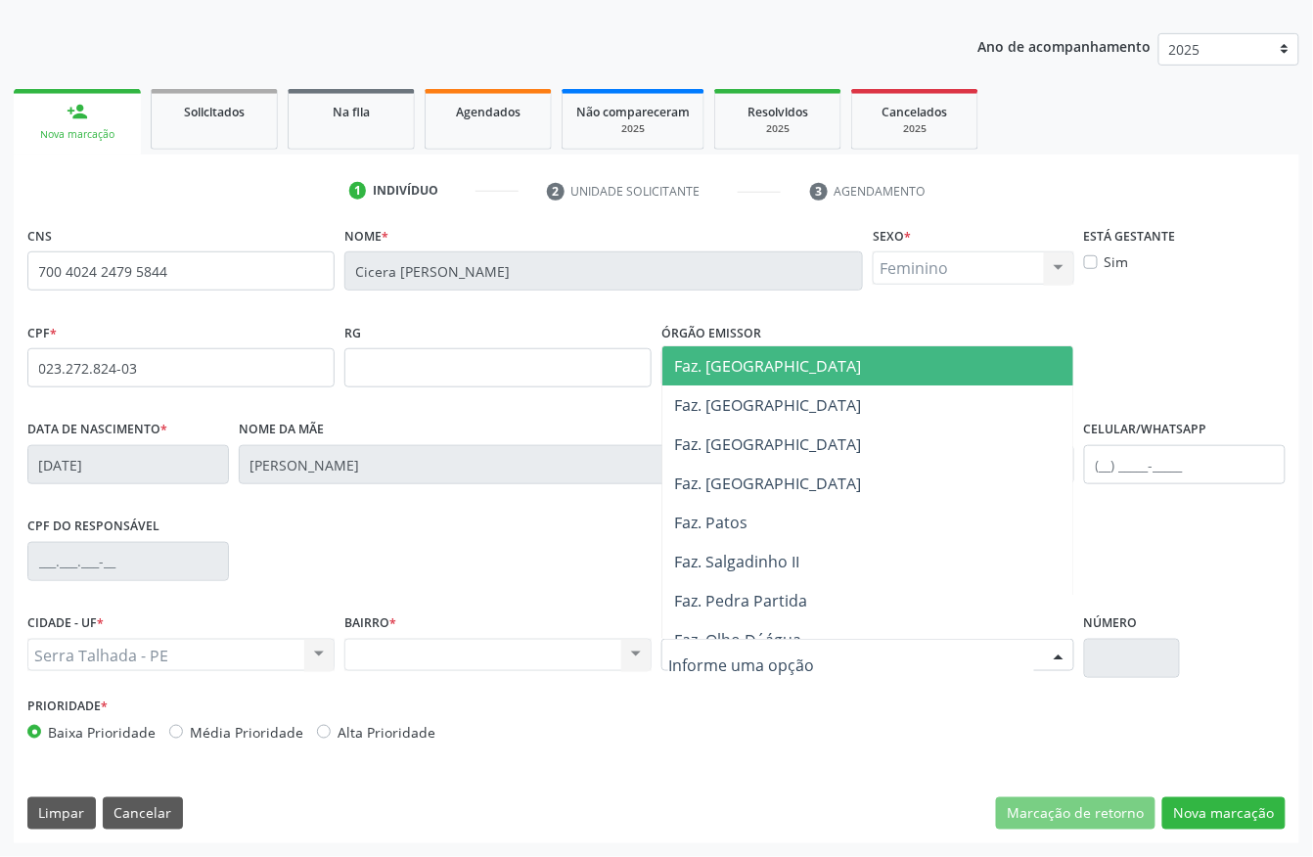
click at [783, 378] on span "Faz. [GEOGRAPHIC_DATA]" at bounding box center [875, 365] width 424 height 39
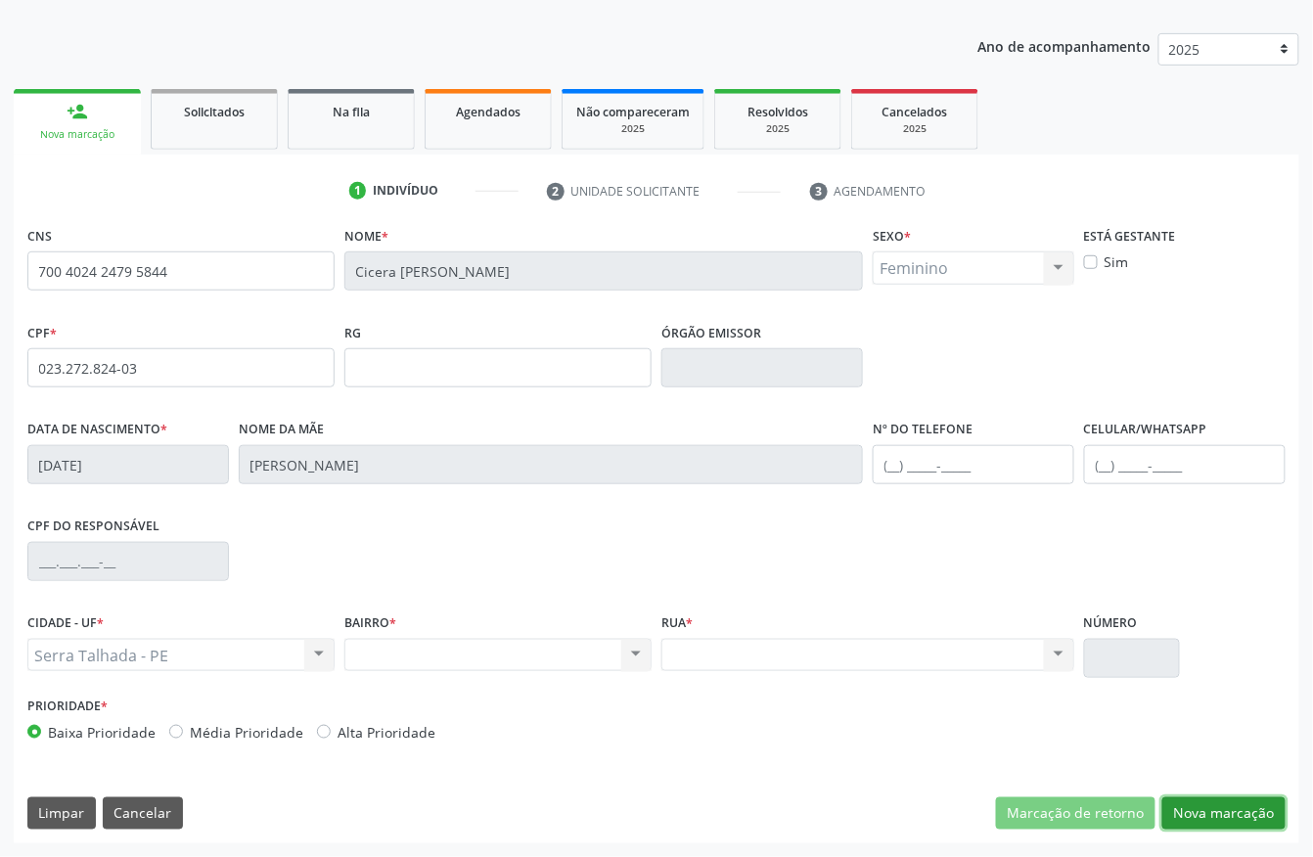
click at [1204, 818] on button "Nova marcação" at bounding box center [1224, 814] width 123 height 33
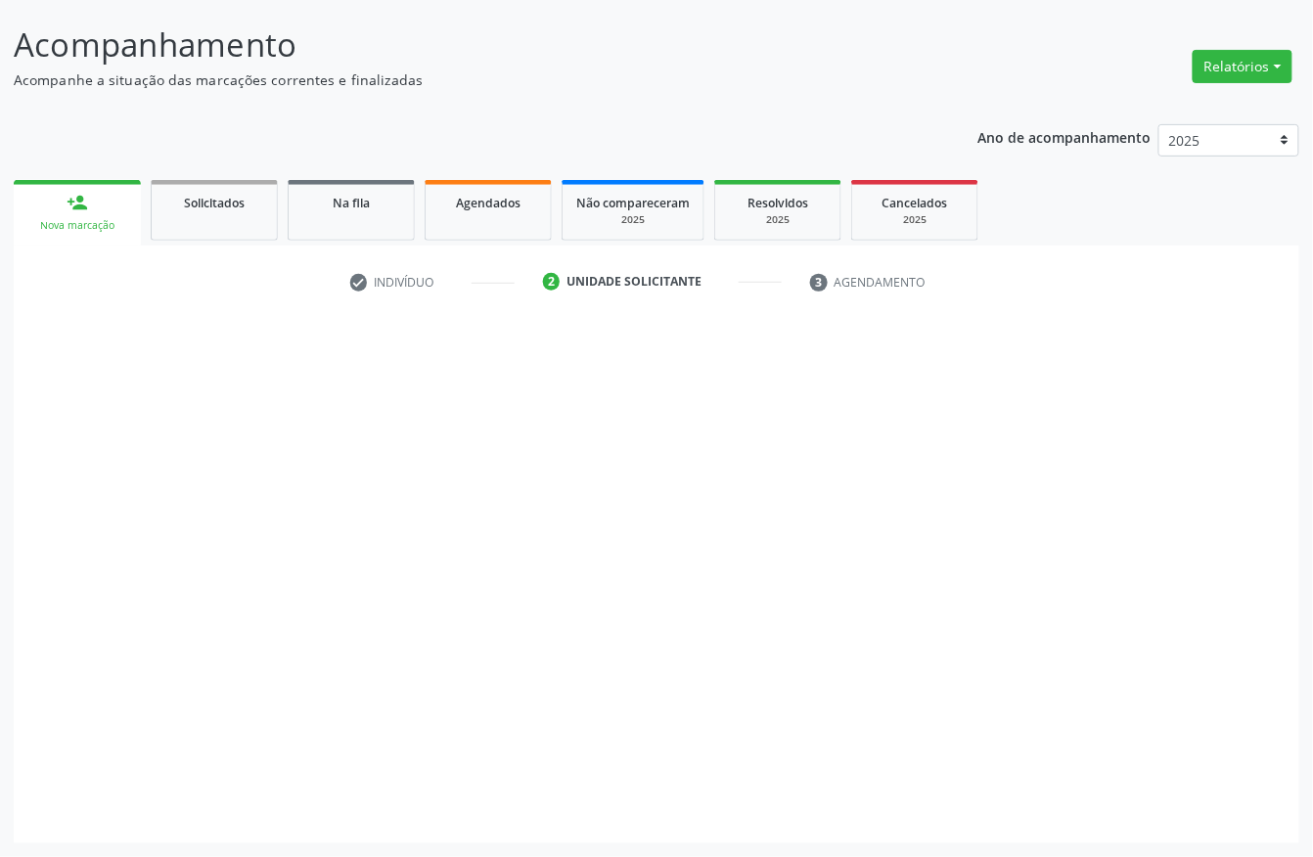
scroll to position [115, 0]
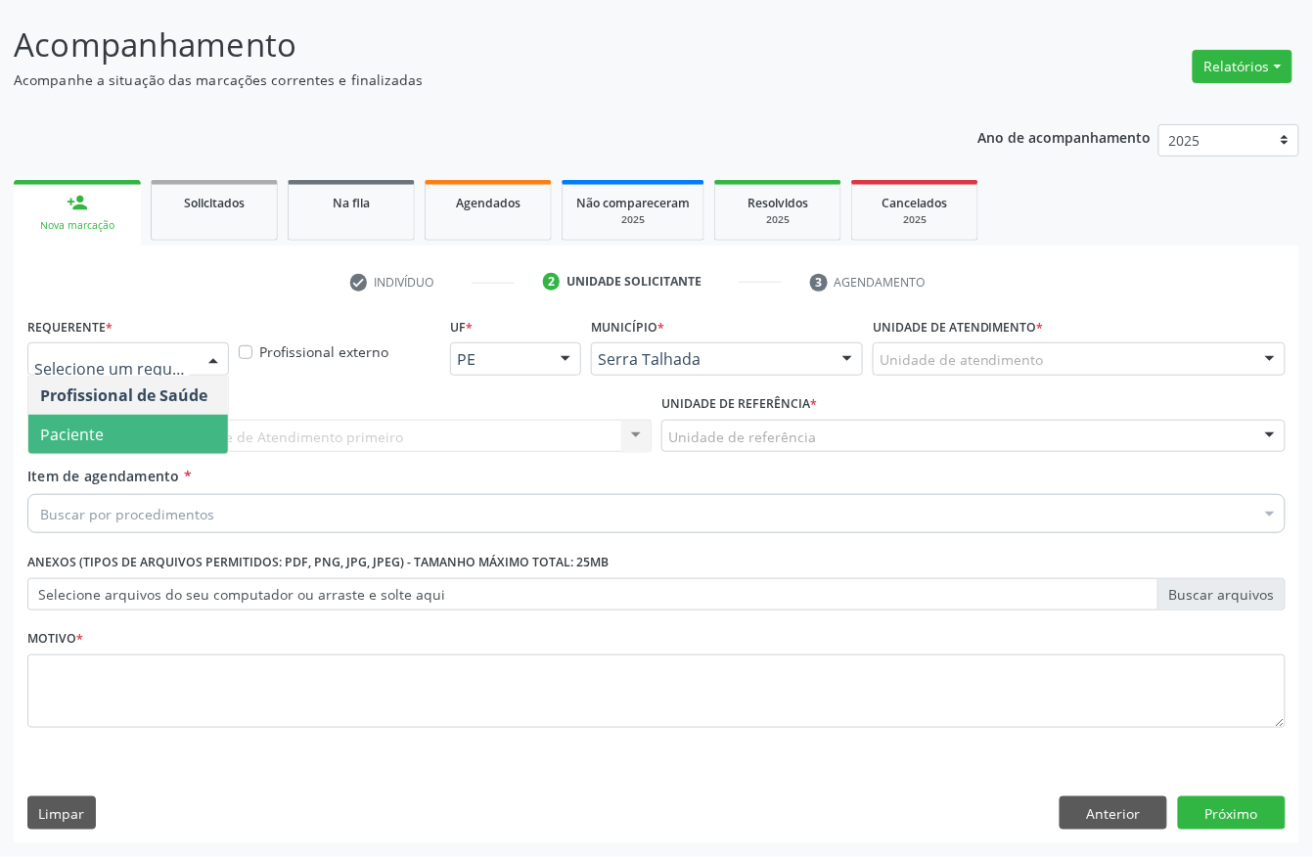
click at [153, 435] on span "Paciente" at bounding box center [128, 434] width 200 height 39
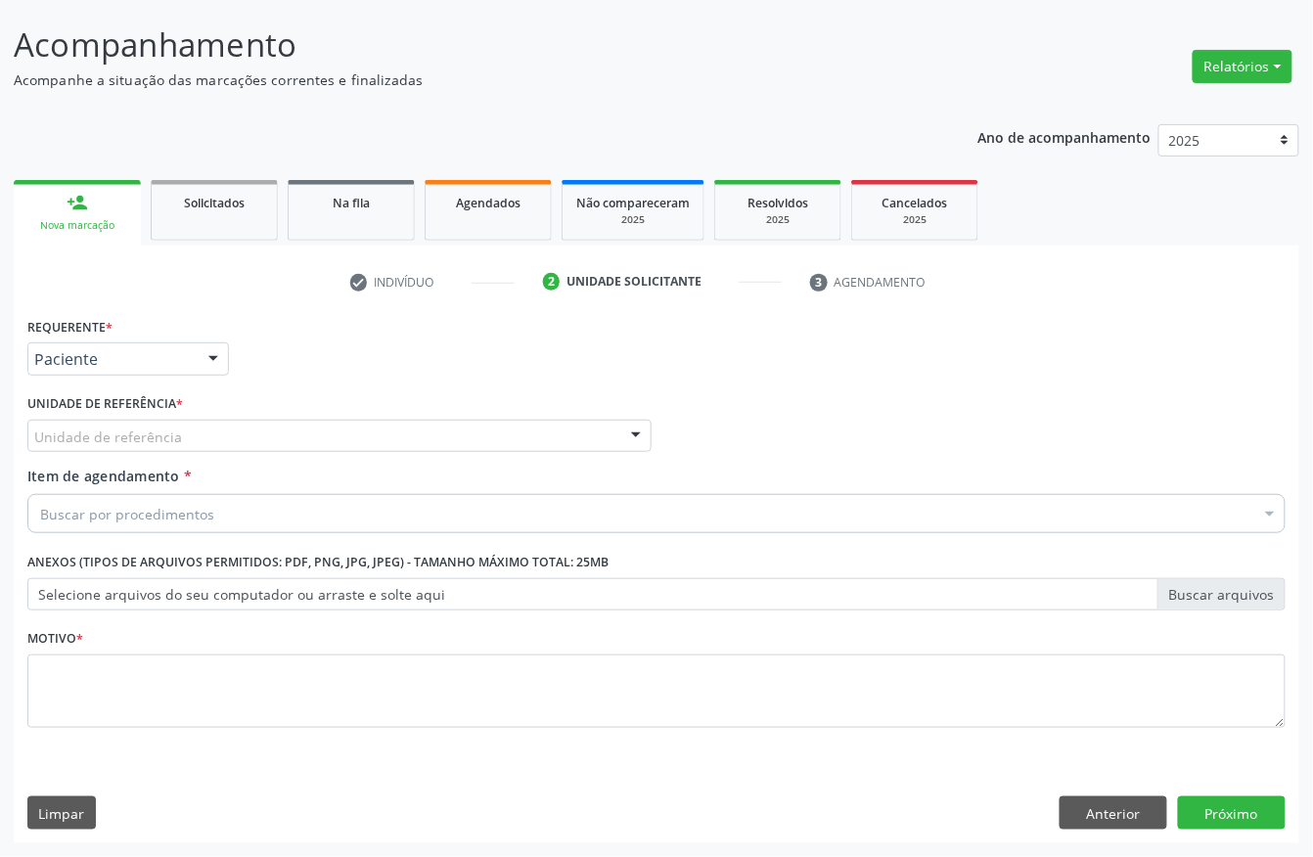
click at [286, 392] on div "Unidade de referência * Unidade de referência Usf do Mutirao Usf Cohab Usf [GEO…" at bounding box center [339, 421] width 624 height 63
click at [192, 429] on div "Unidade de referência" at bounding box center [339, 436] width 624 height 33
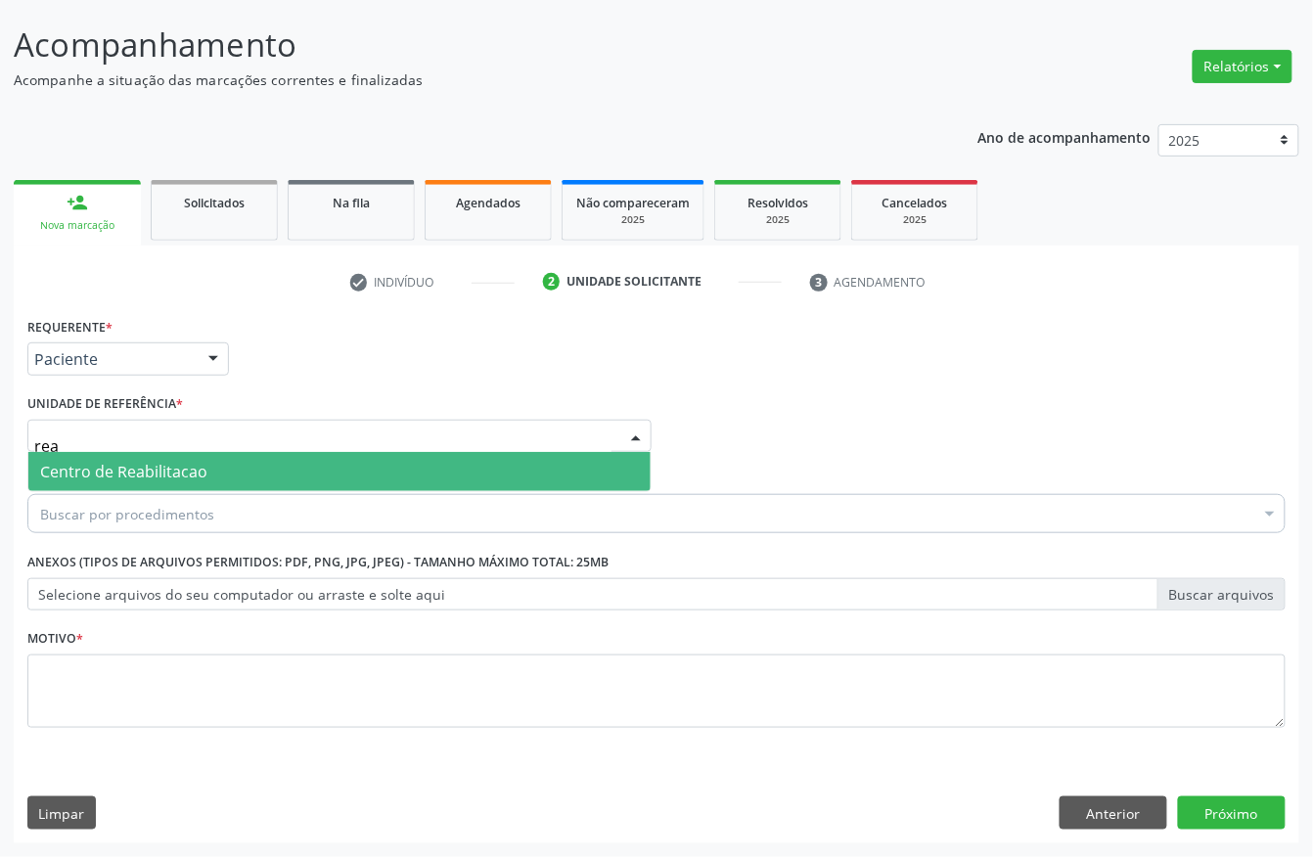
type input "rea"
type input "berna"
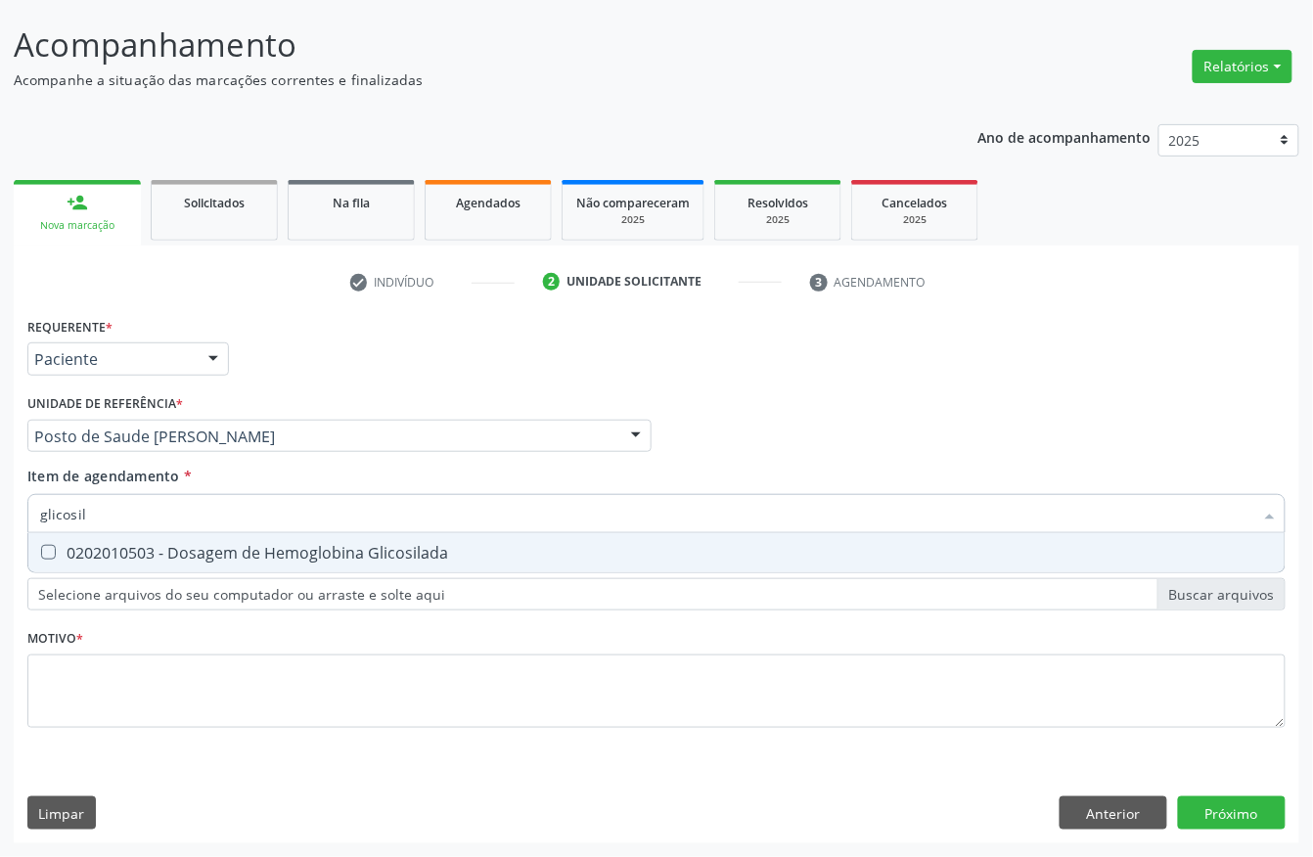
type input "glicosila"
click at [170, 566] on span "0202010503 - Dosagem de Hemoglobina Glicosilada" at bounding box center [656, 552] width 1257 height 39
checkbox Glicosilada "true"
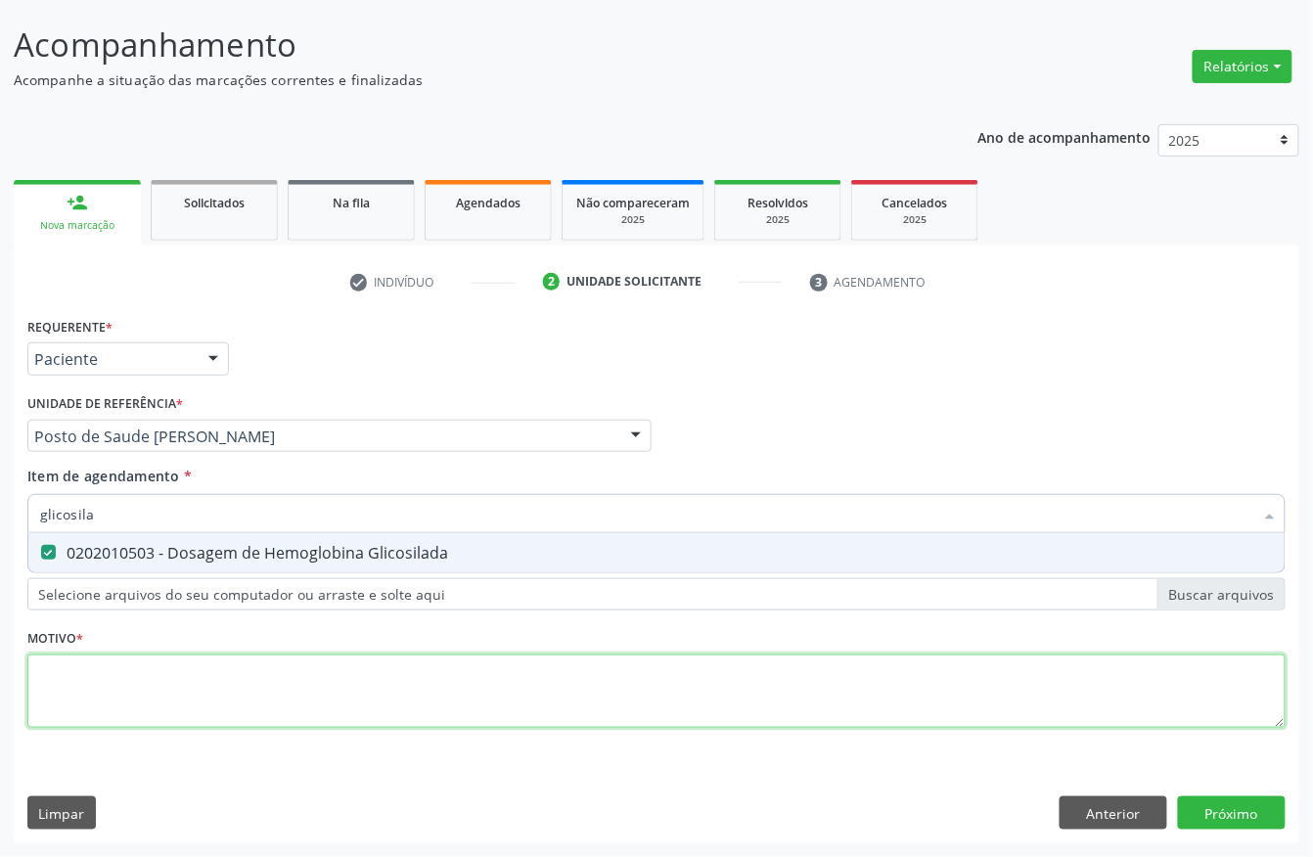
click at [103, 679] on div "Requerente * Paciente Profissional de Saúde Paciente Nenhum resultado encontrad…" at bounding box center [656, 533] width 1259 height 443
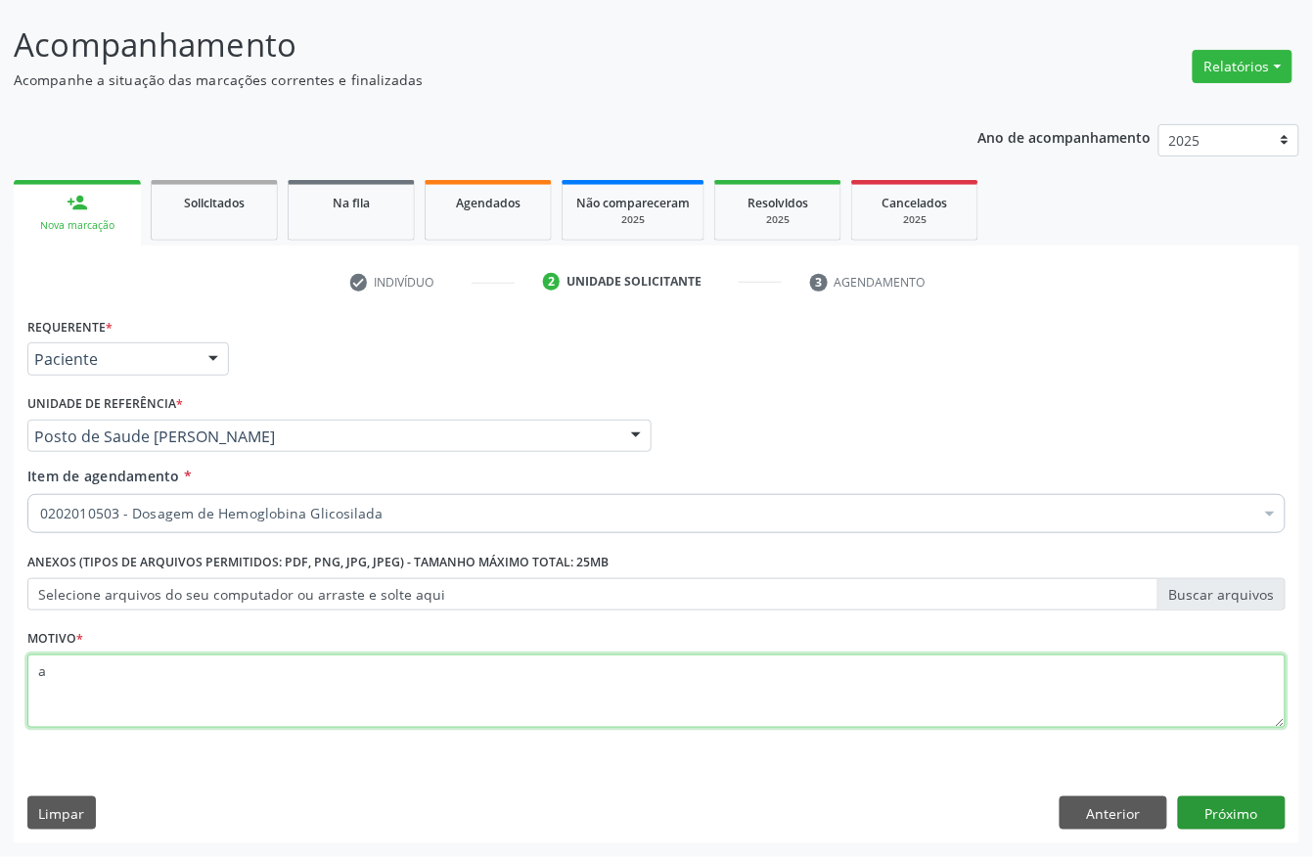
type textarea "a"
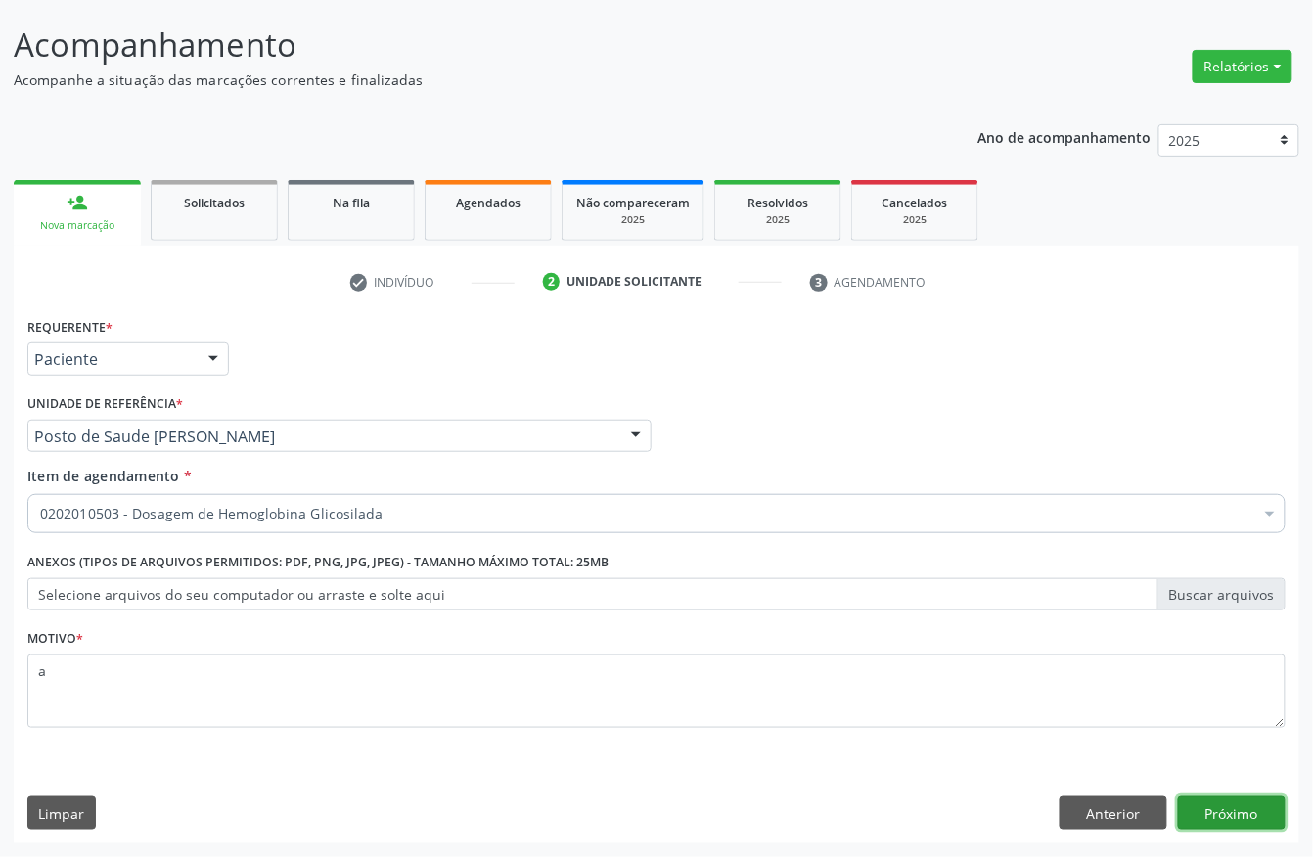
click at [1253, 824] on button "Próximo" at bounding box center [1232, 813] width 108 height 33
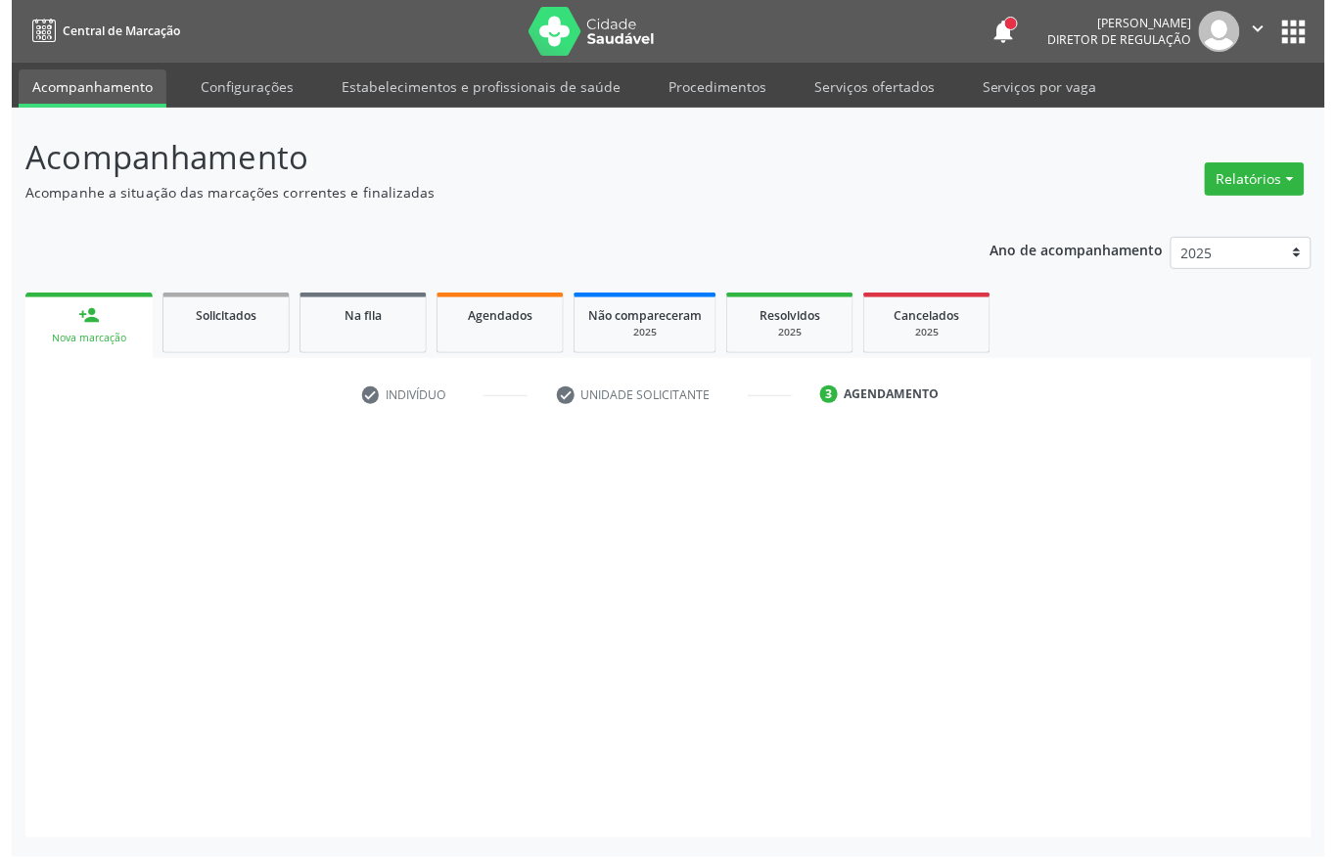
scroll to position [0, 0]
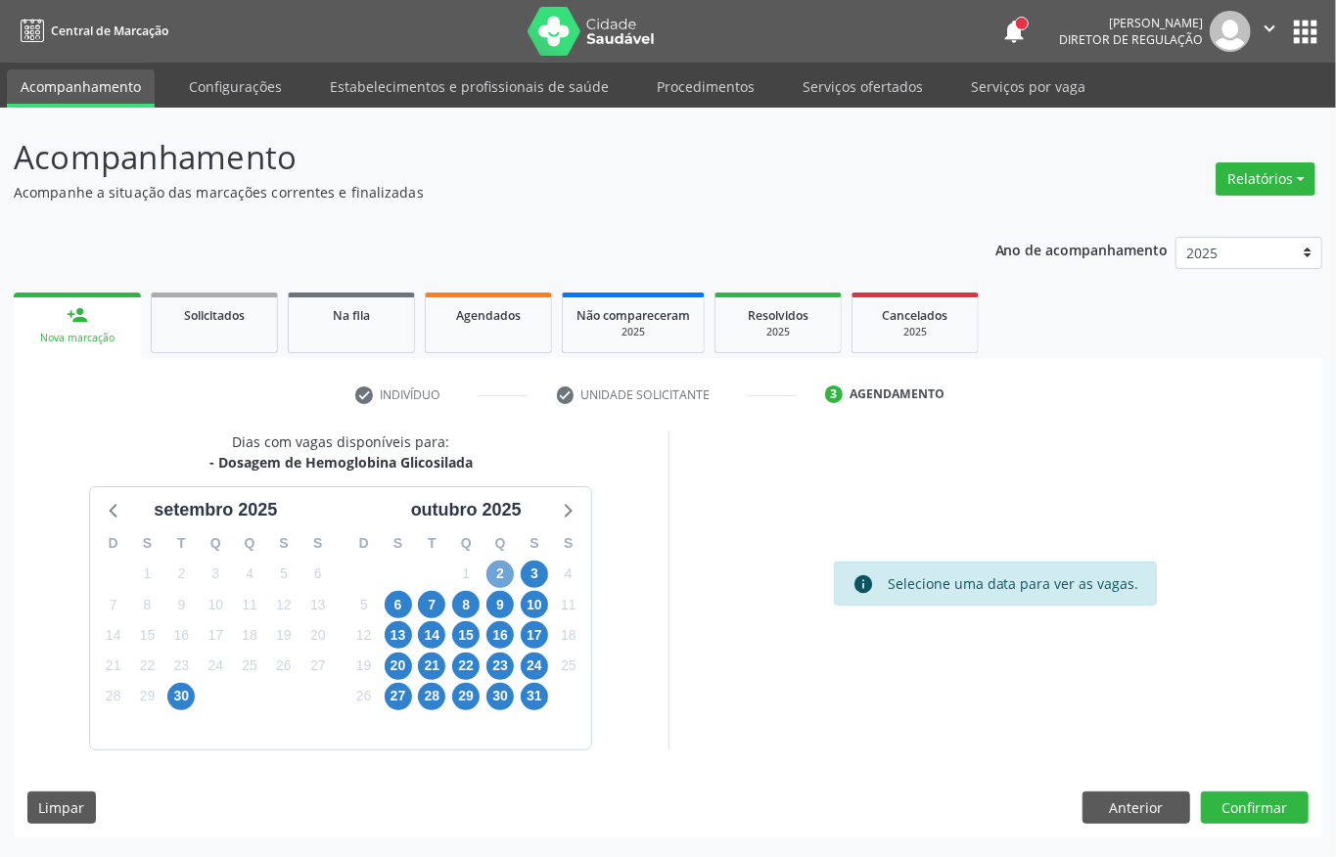
click at [501, 566] on span "2" at bounding box center [499, 574] width 27 height 27
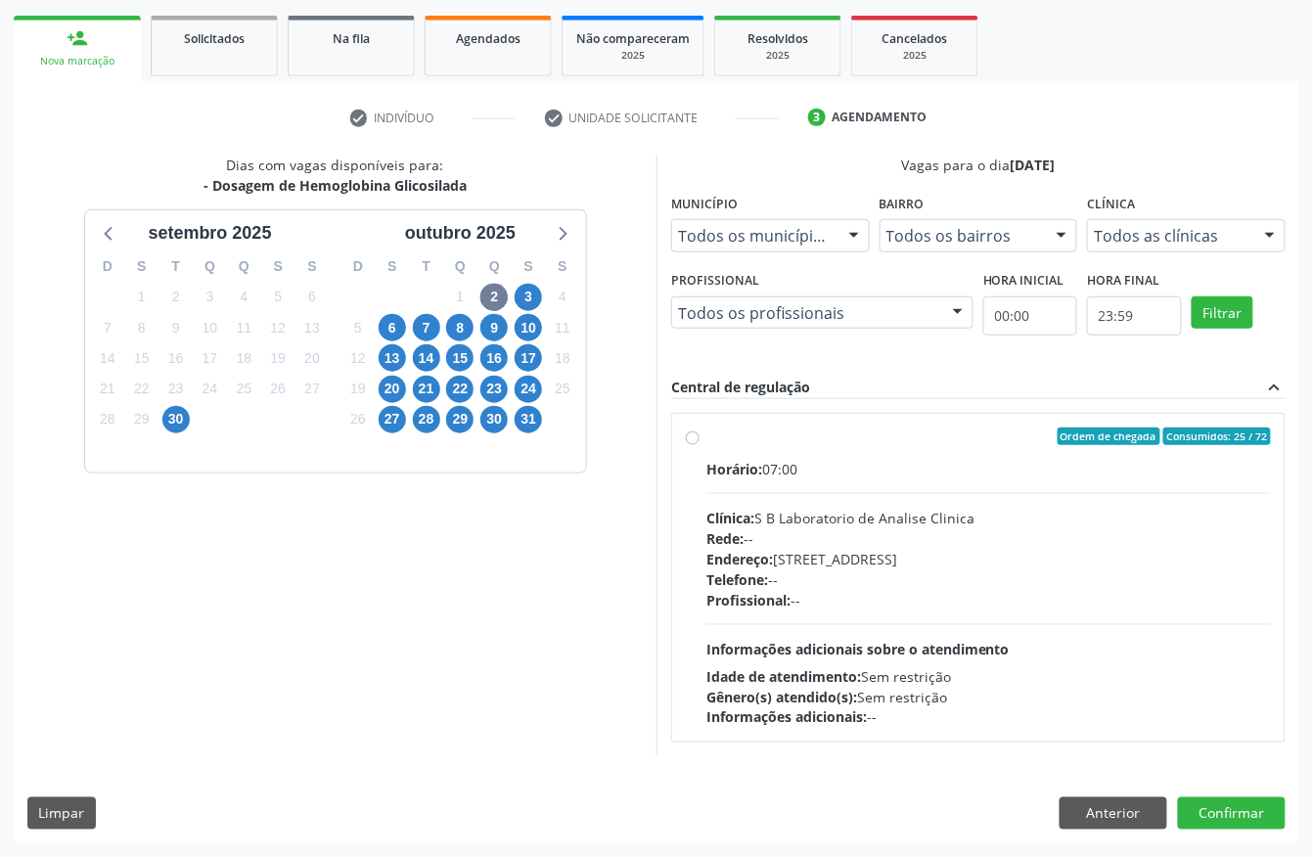
click at [843, 499] on div "Horário: 07:00 Clínica: S B Laboratorio de Analise Clinica Rede: -- Endereço: […" at bounding box center [989, 593] width 565 height 269
click at [700, 445] on input "Ordem de chegada Consumidos: 25 / 72 Horário: 07:00 Clínica: S B Laboratorio de…" at bounding box center [693, 437] width 14 height 18
radio input "true"
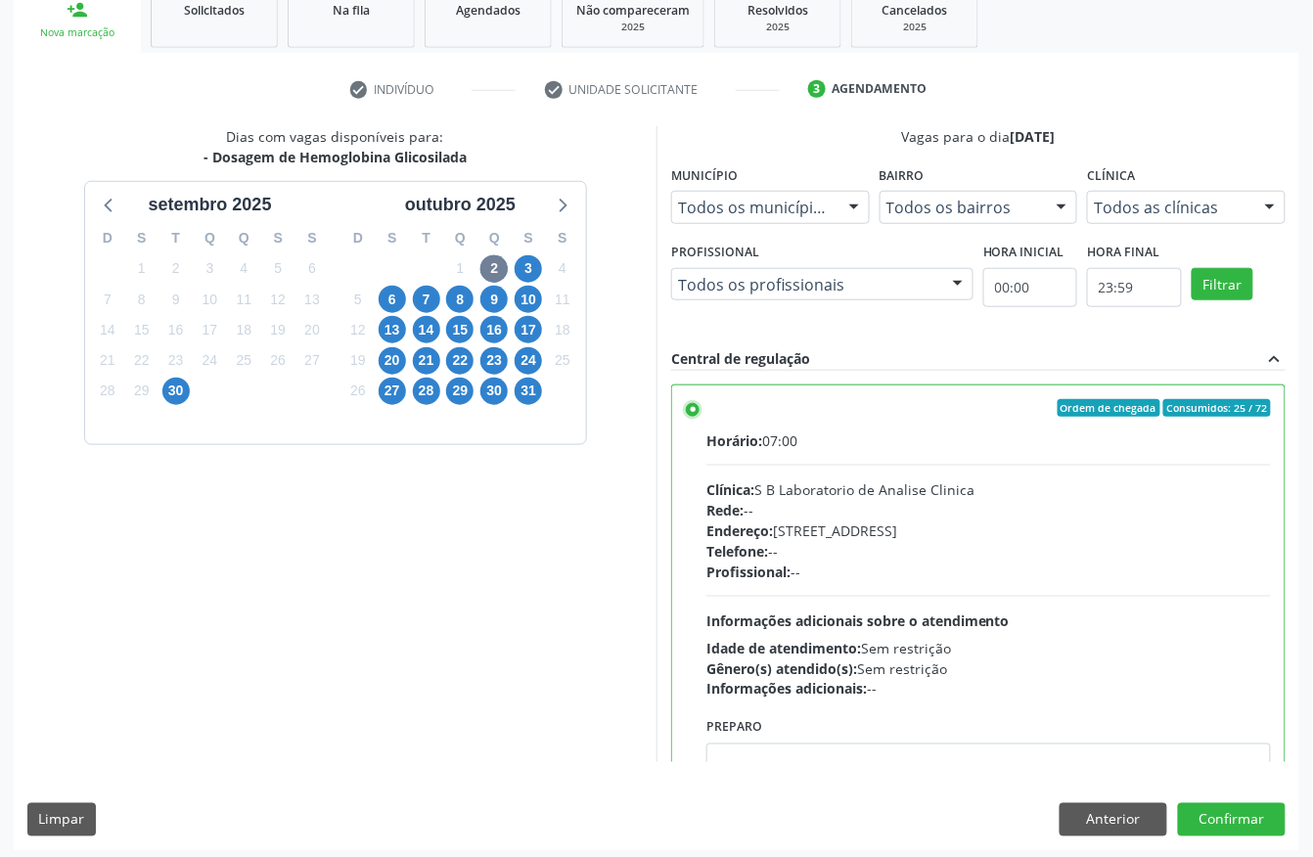
scroll to position [313, 0]
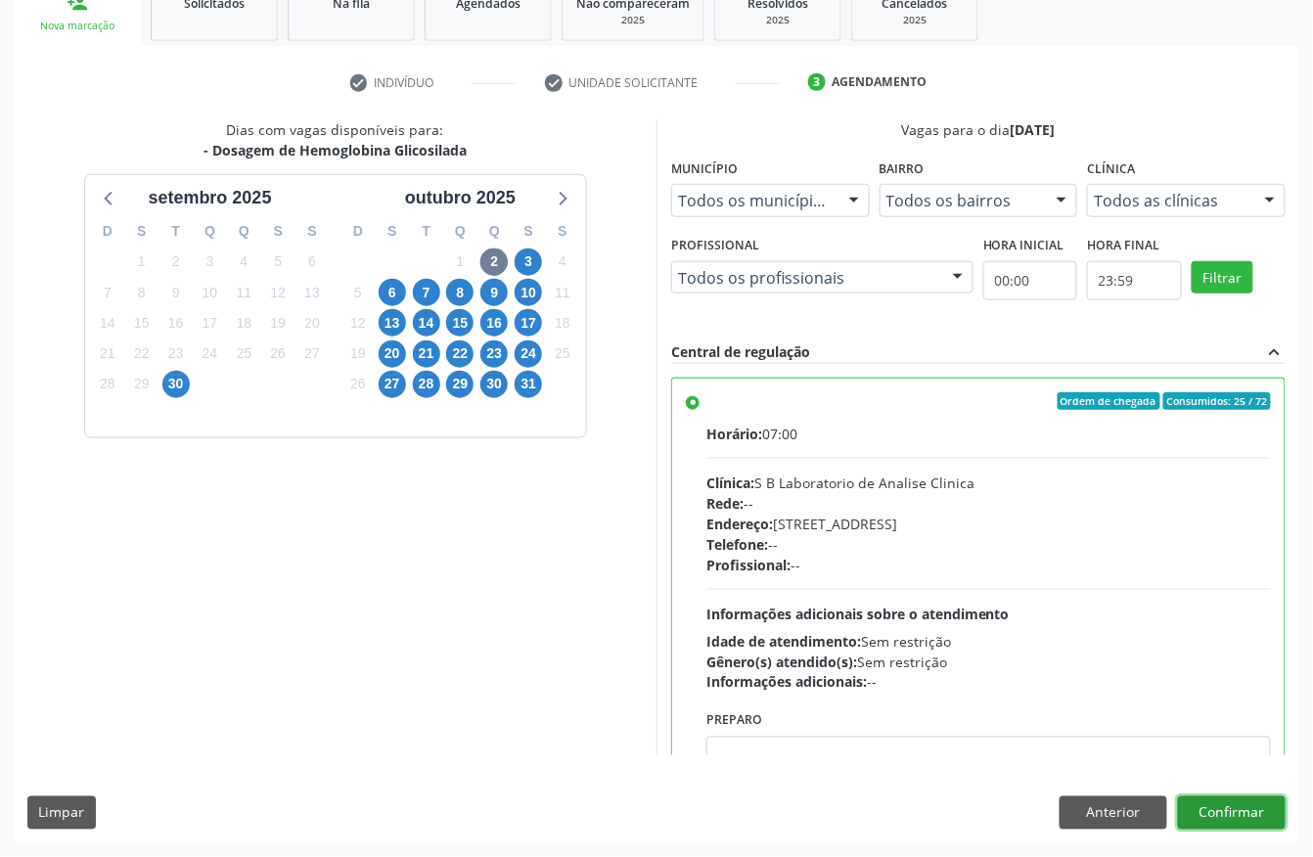
click at [1222, 815] on button "Confirmar" at bounding box center [1232, 813] width 108 height 33
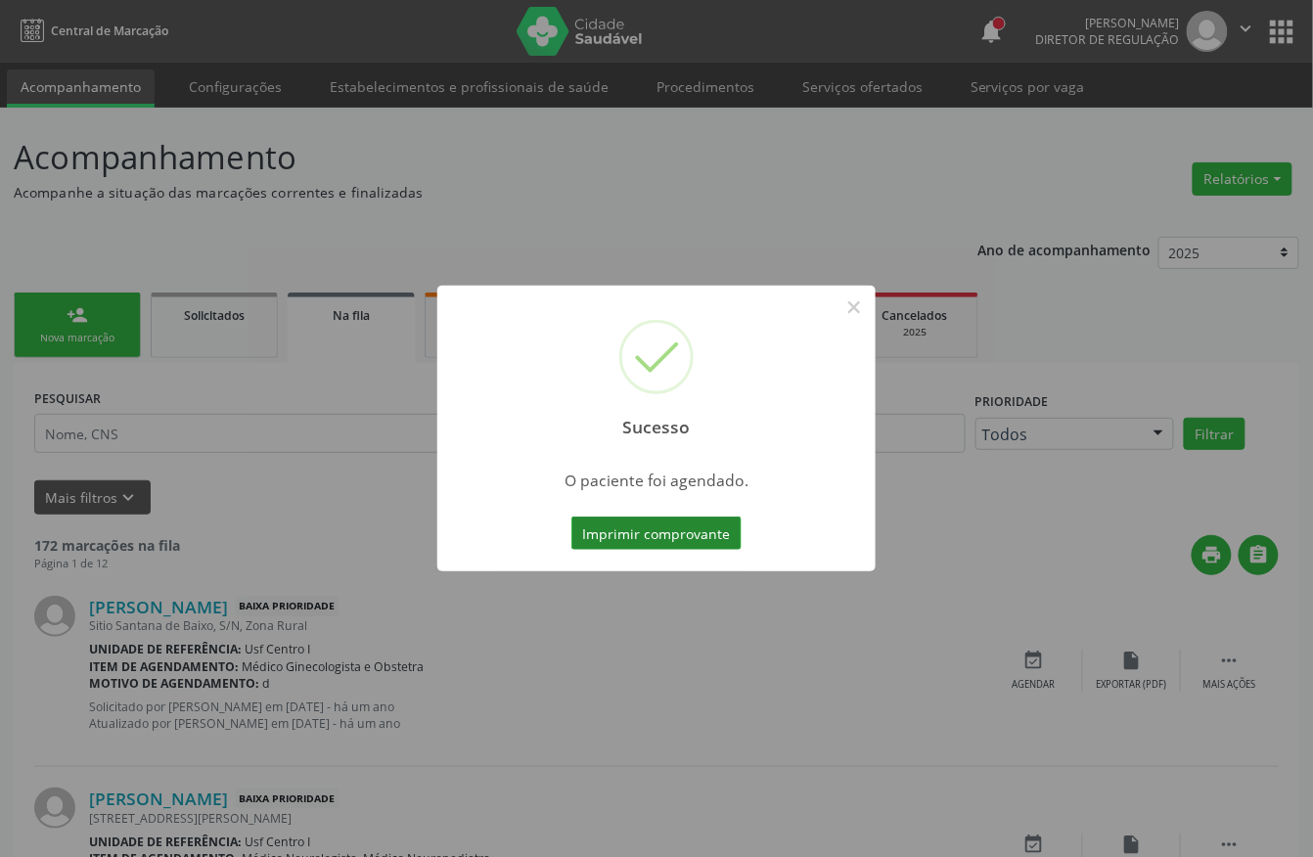
click at [678, 530] on button "Imprimir comprovante" at bounding box center [657, 533] width 170 height 33
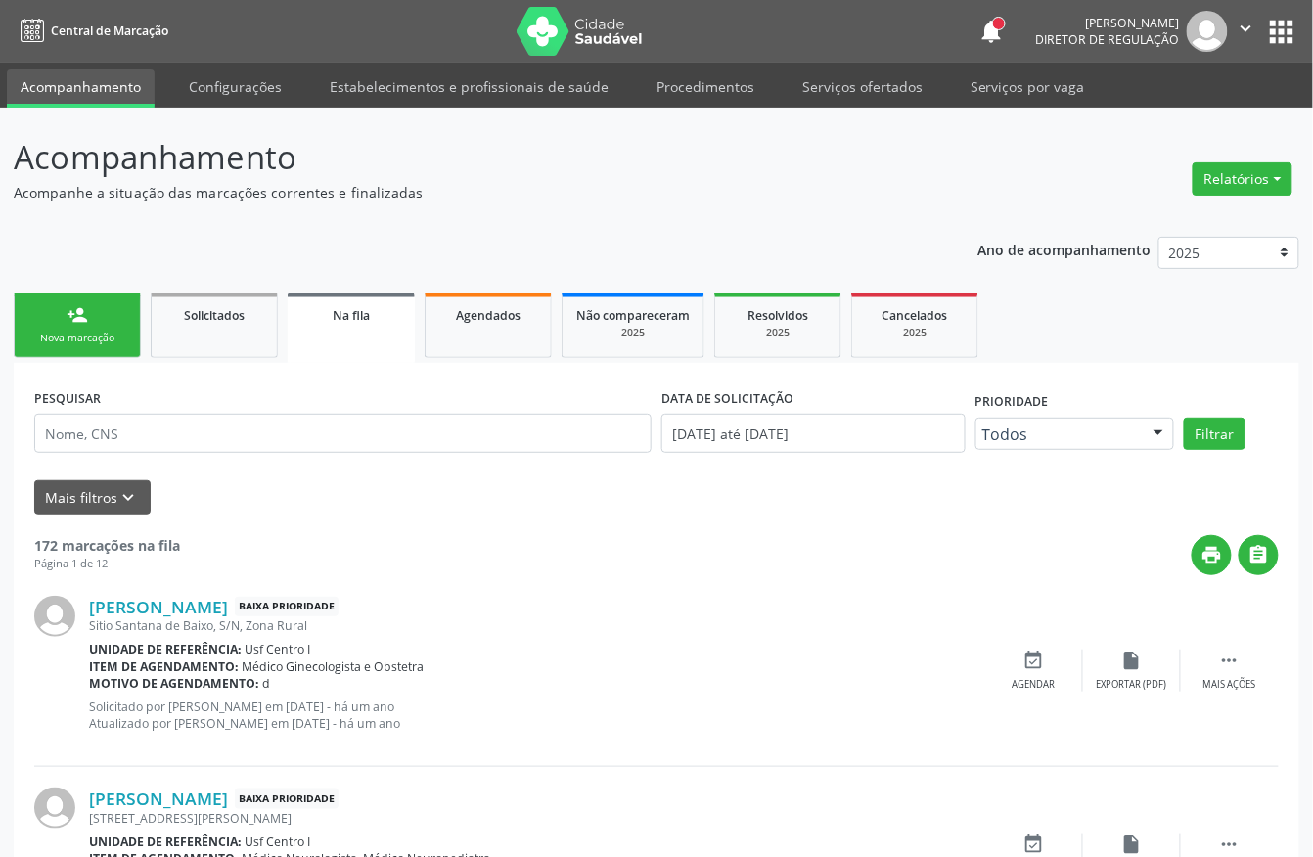
click at [94, 323] on link "person_add Nova marcação" at bounding box center [77, 326] width 127 height 66
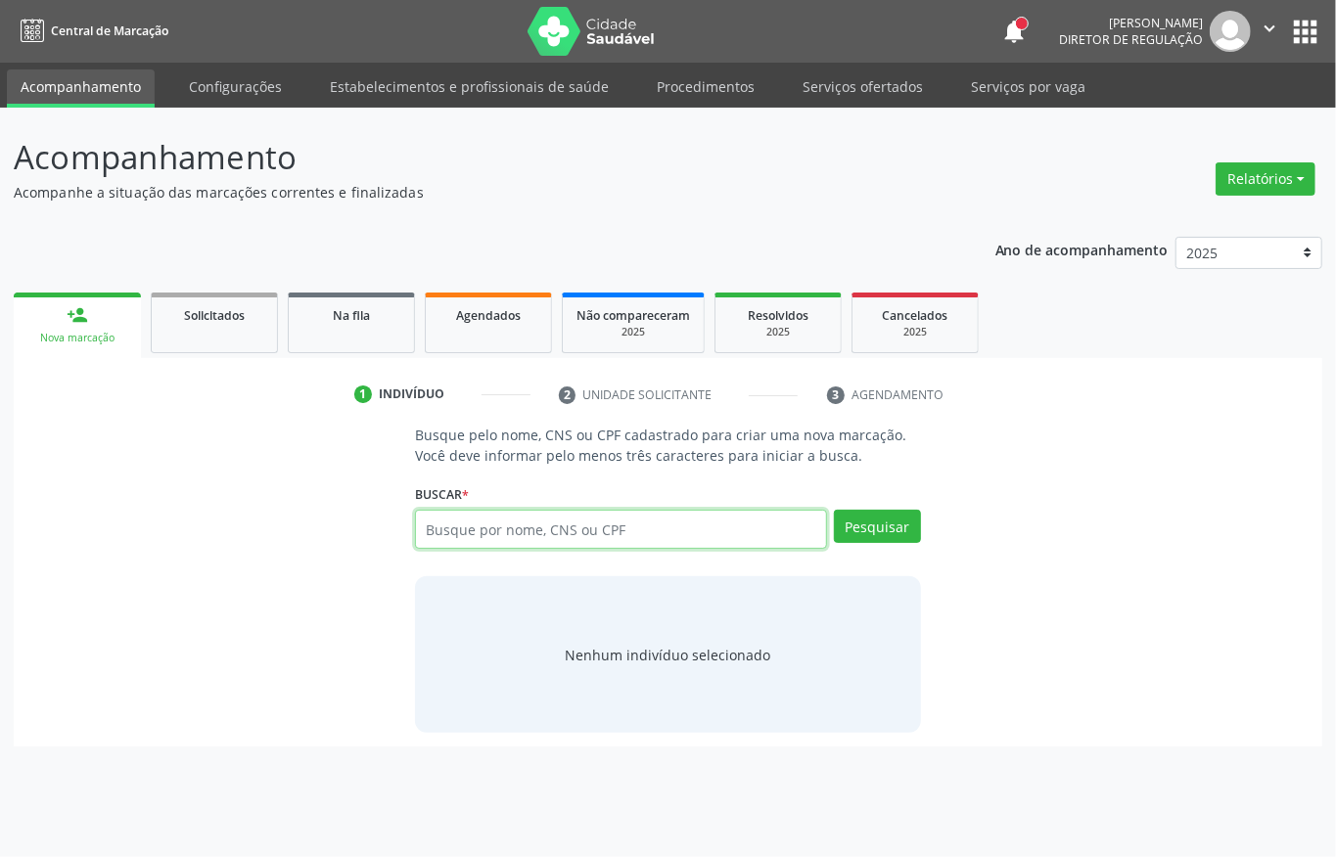
click at [458, 523] on input "text" at bounding box center [621, 529] width 412 height 39
type input "703401228464018"
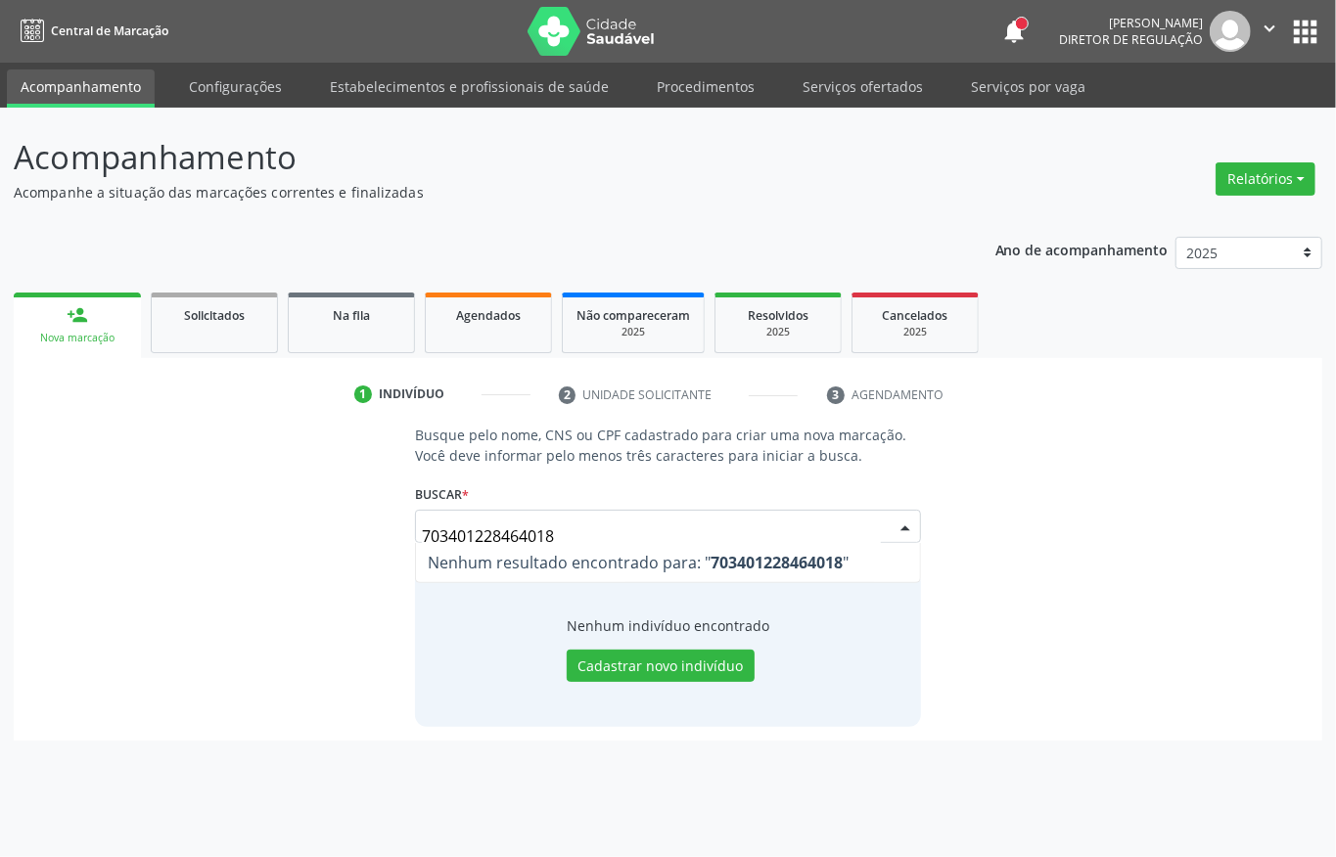
click at [407, 564] on div "Busque pelo nome, CNS ou CPF cadastrado para criar uma nova marcação. Você deve…" at bounding box center [667, 575] width 533 height 301
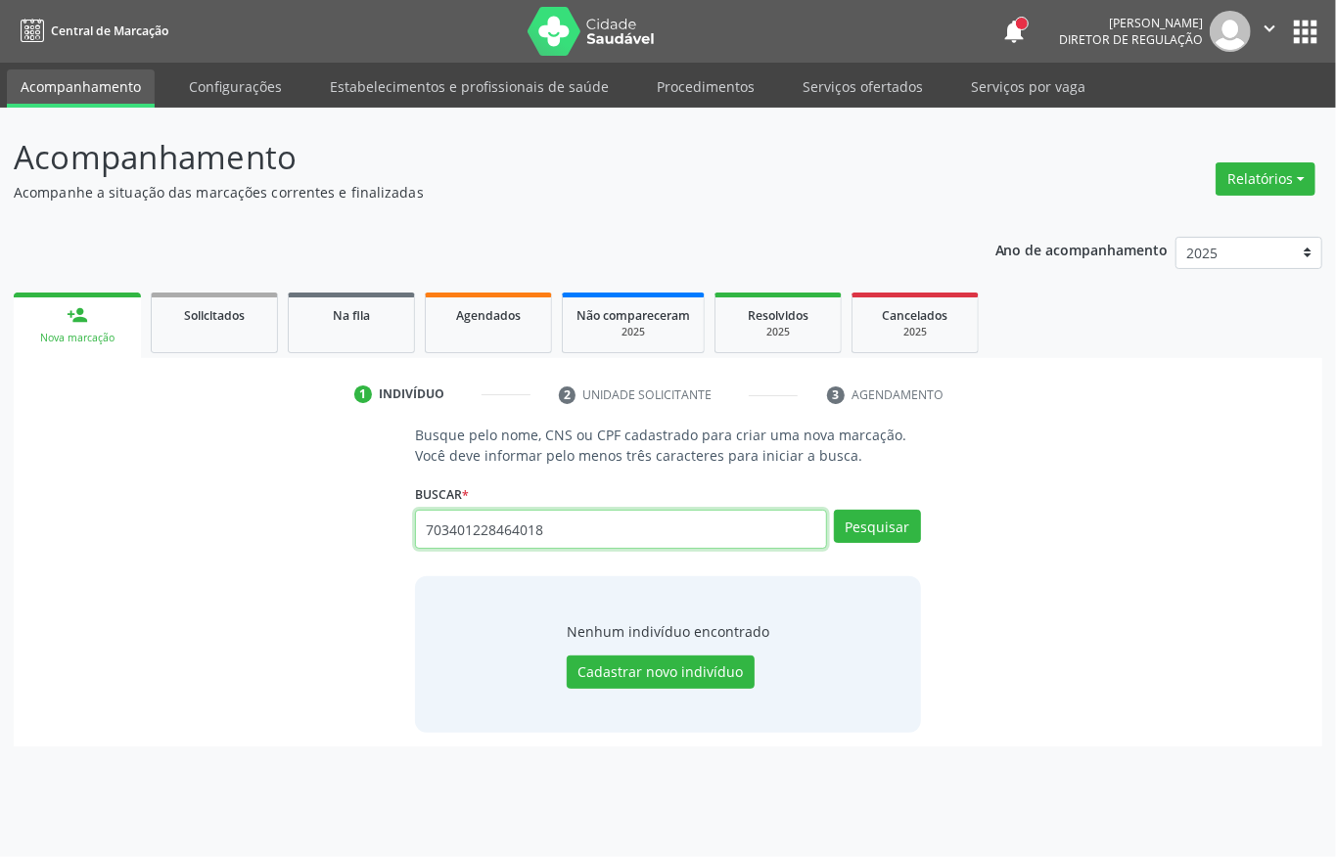
click at [495, 540] on input "703401228464018" at bounding box center [621, 529] width 412 height 39
type input "tahys lop"
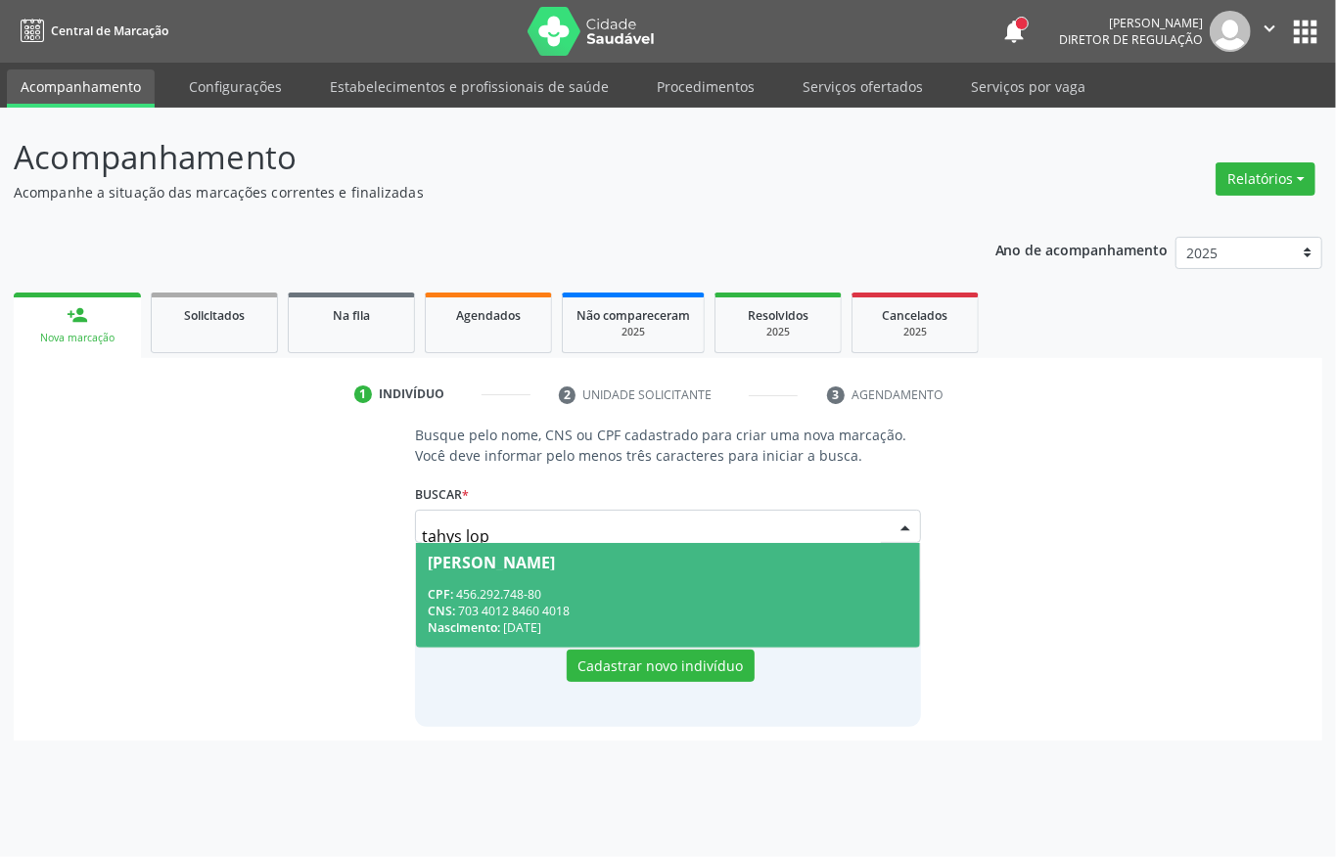
click at [534, 583] on span "[PERSON_NAME] CPF: 456.292.748-80 CNS: 703 4012 8460 4018 Nascimento: [DATE]" at bounding box center [668, 595] width 504 height 105
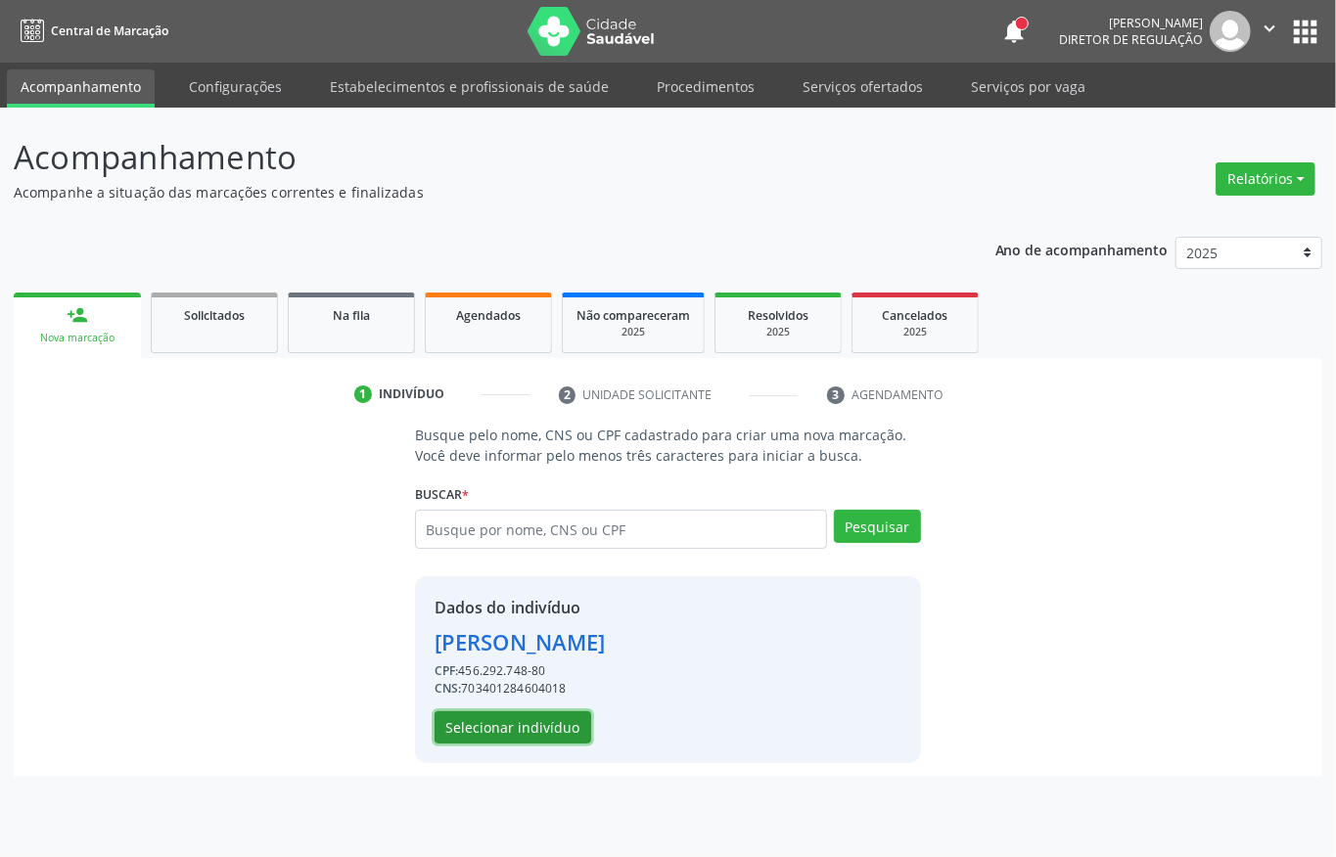
click at [514, 733] on button "Selecionar indivíduo" at bounding box center [513, 728] width 157 height 33
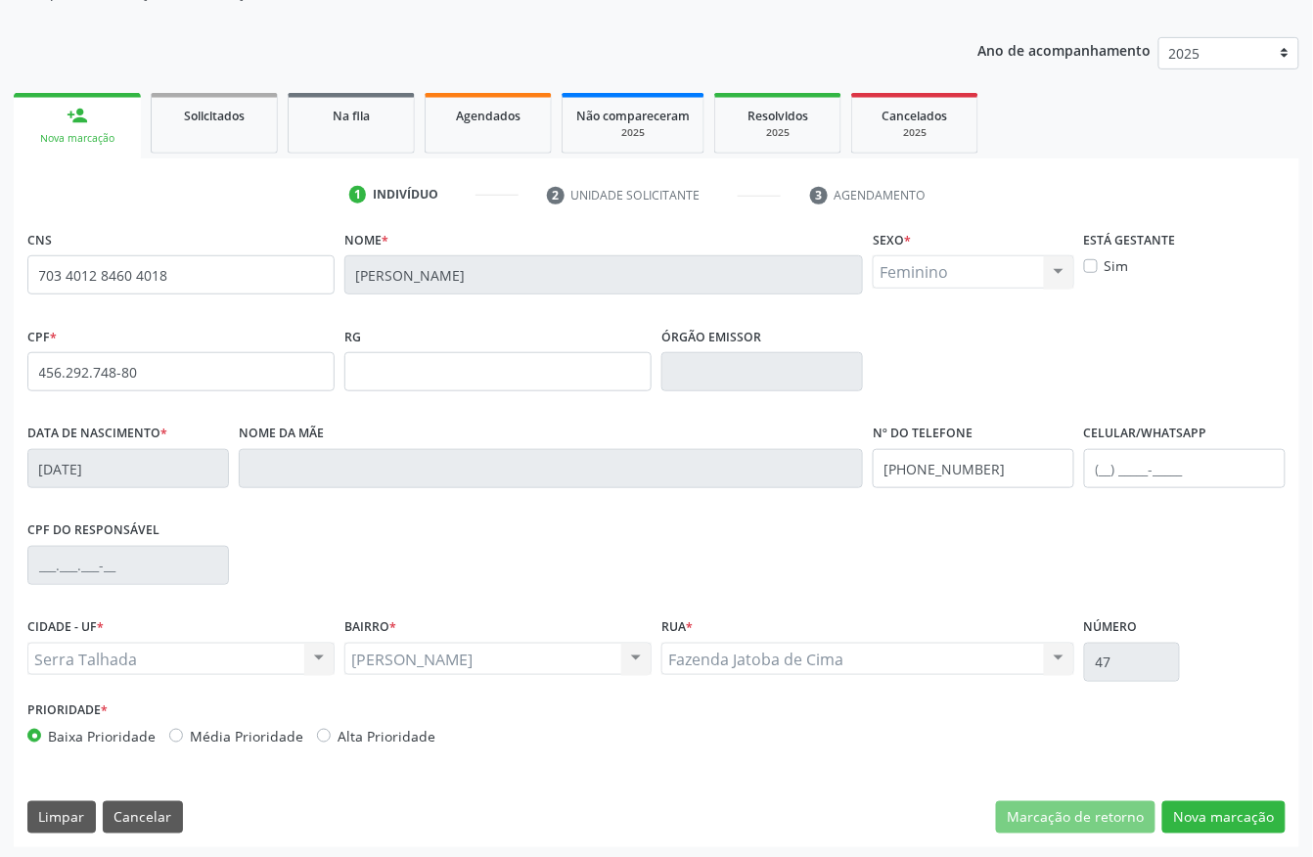
scroll to position [205, 0]
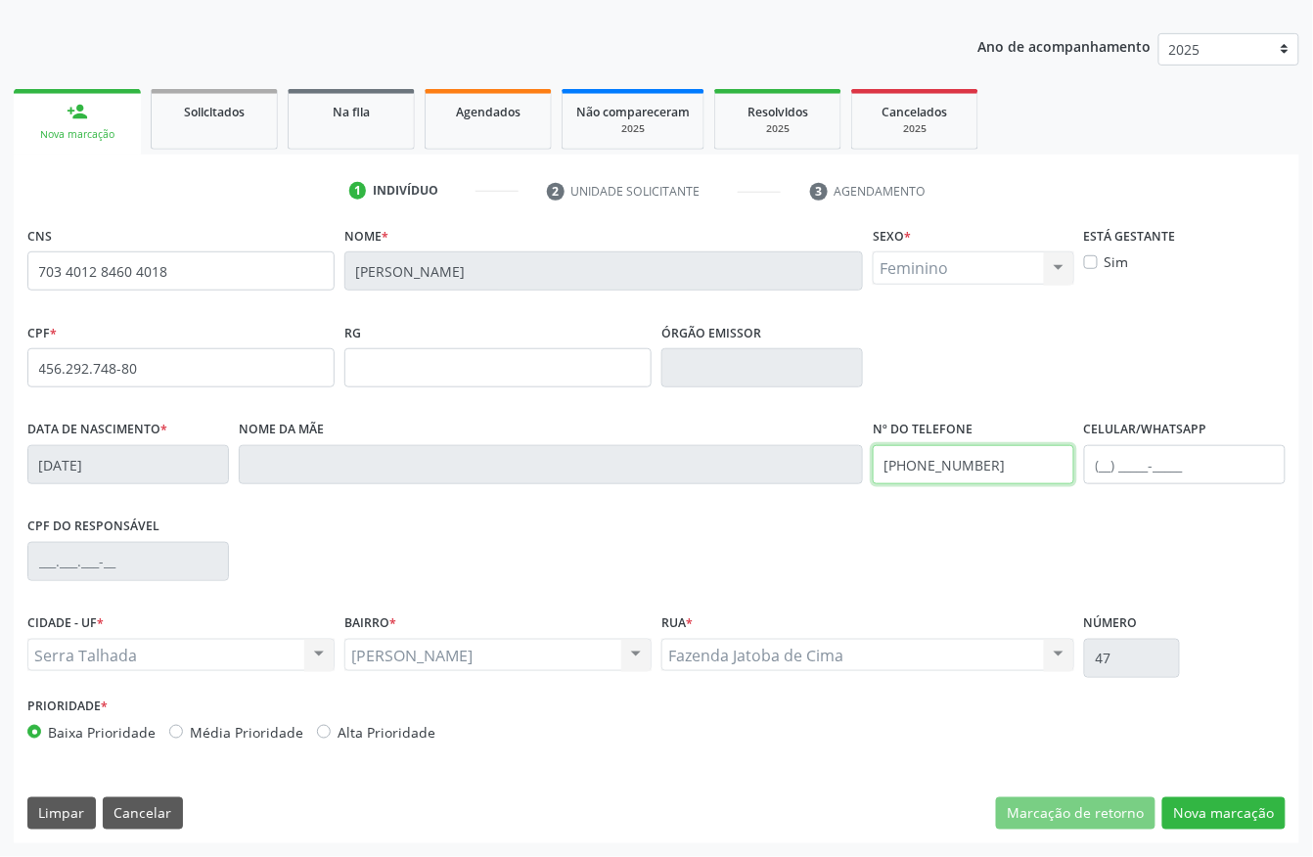
click at [990, 470] on input "[PHONE_NUMBER]" at bounding box center [974, 464] width 202 height 39
click at [990, 470] on input "(87) 99128-3208" at bounding box center [974, 464] width 202 height 39
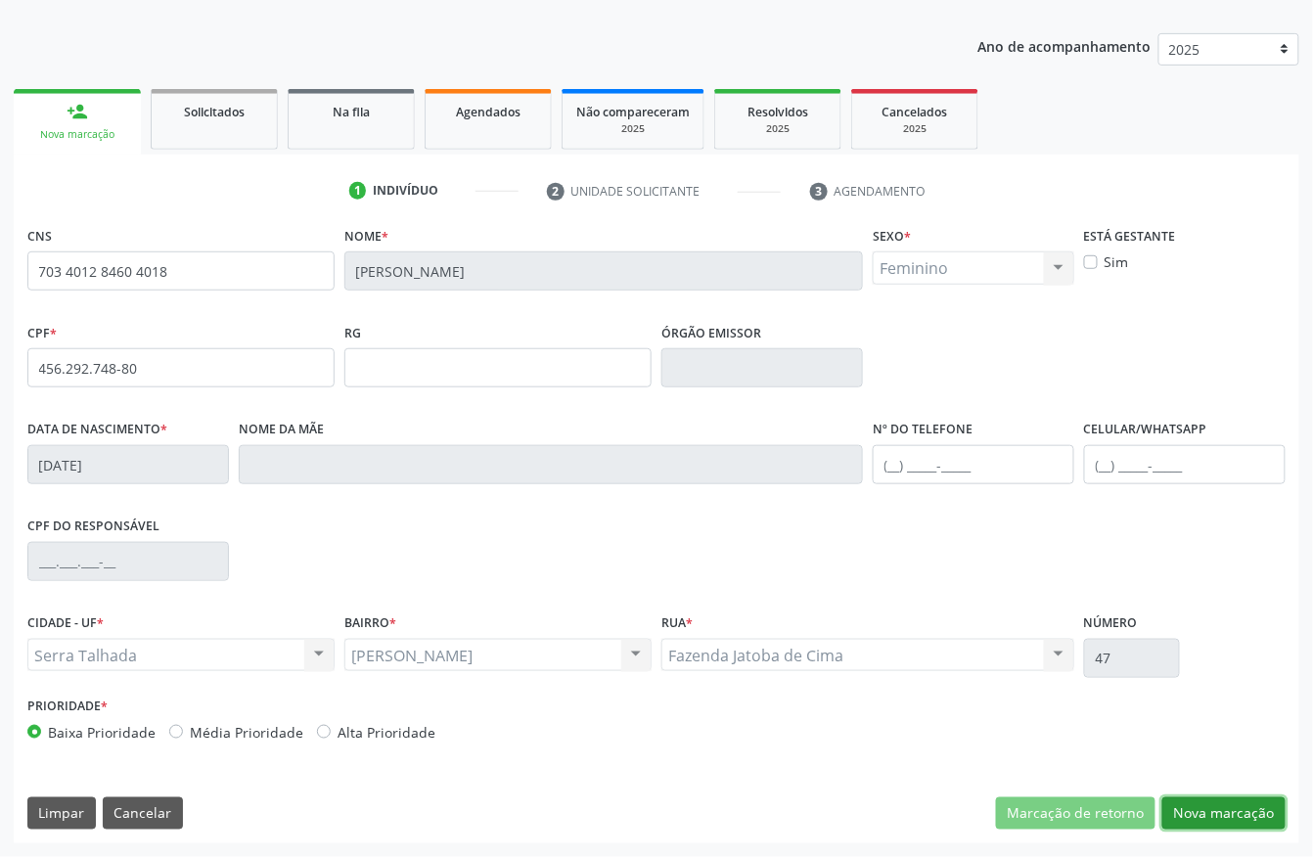
click at [1250, 803] on button "Nova marcação" at bounding box center [1224, 814] width 123 height 33
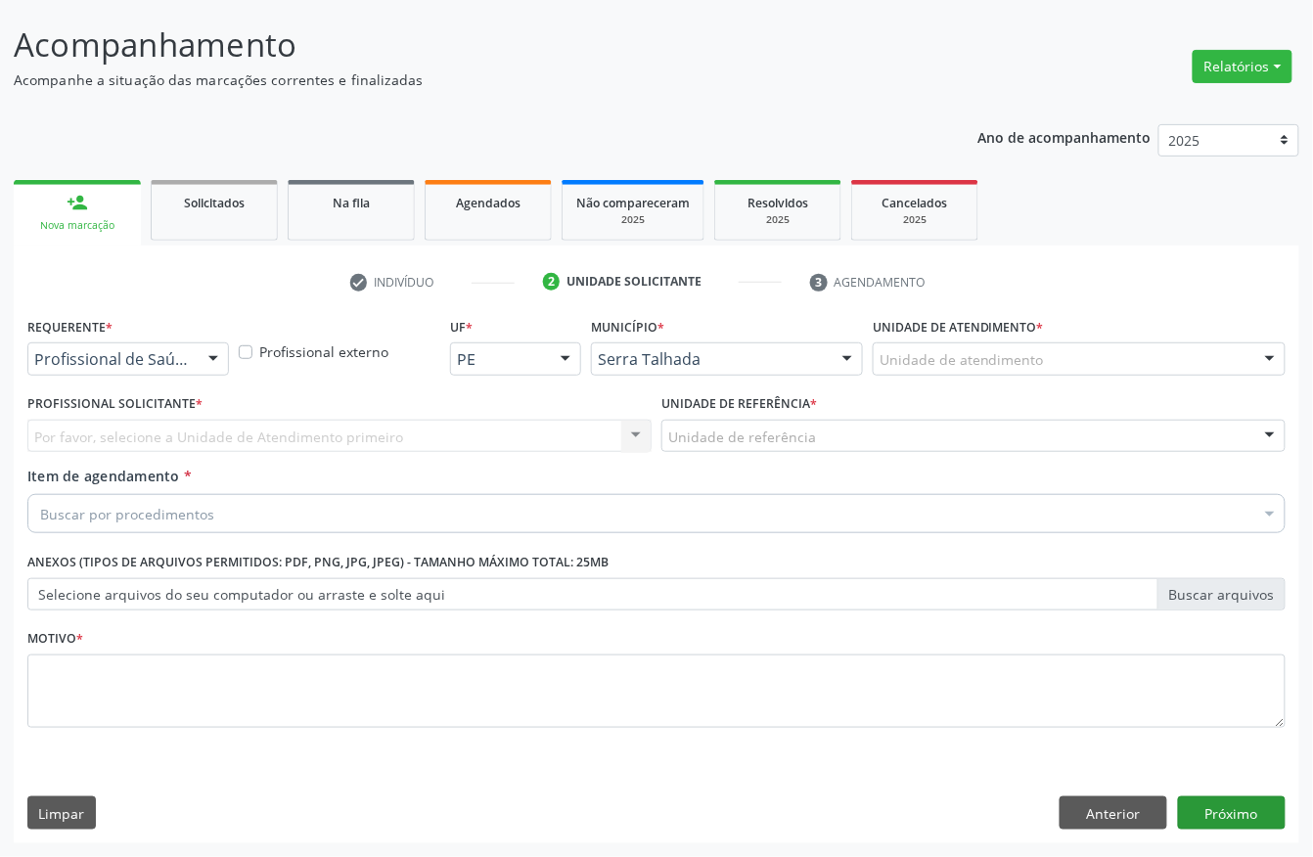
scroll to position [115, 0]
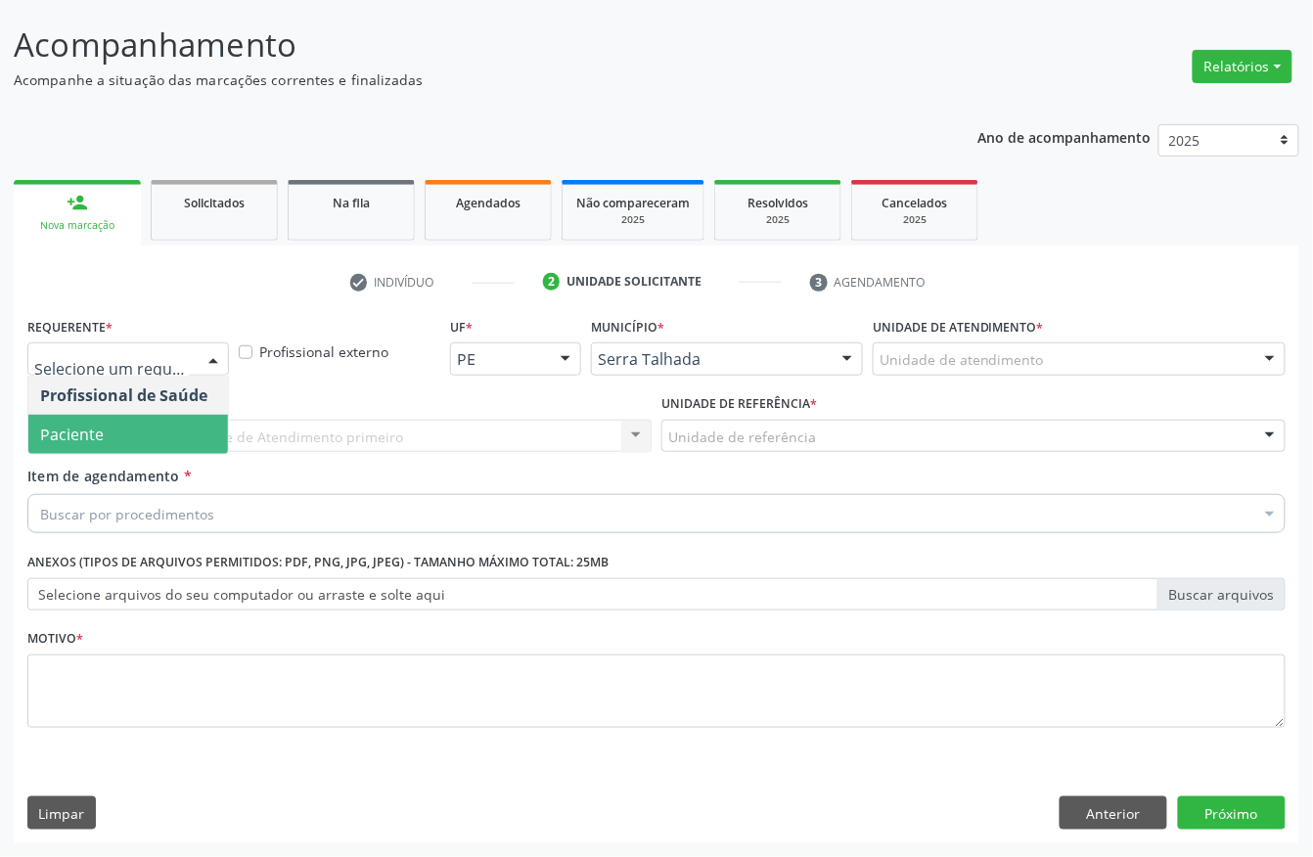
click at [104, 438] on span "Paciente" at bounding box center [128, 434] width 200 height 39
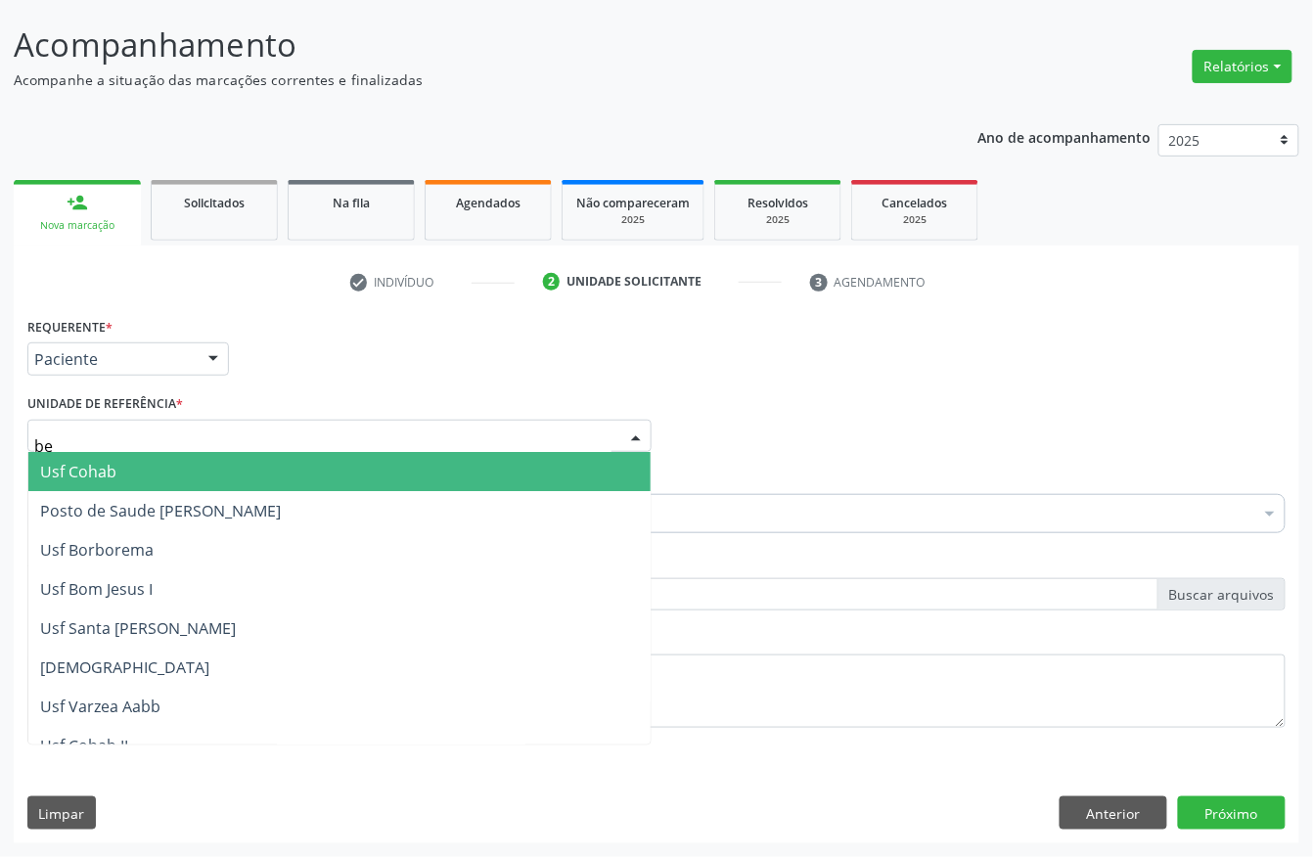
type input "ber"
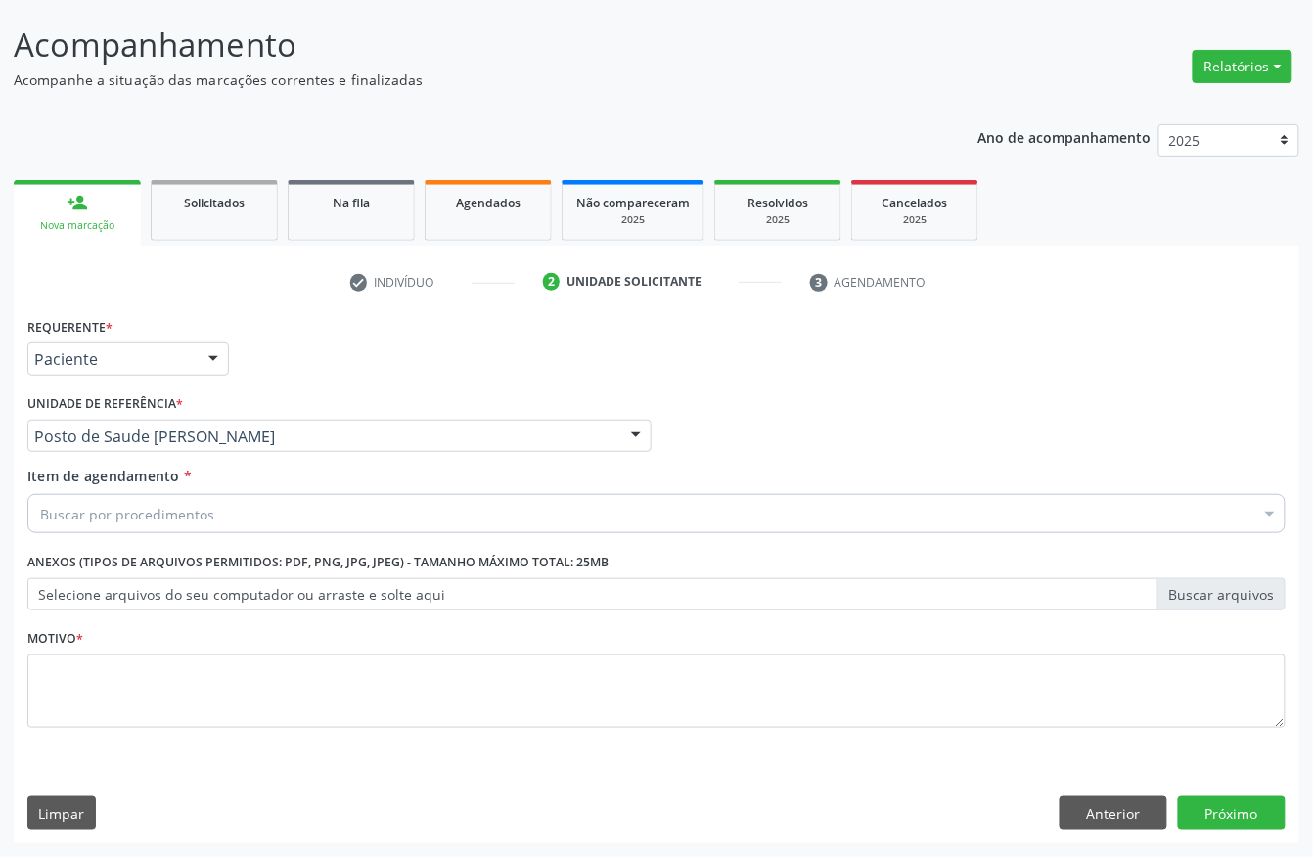
click at [174, 523] on div "Buscar por procedimentos" at bounding box center [656, 513] width 1259 height 39
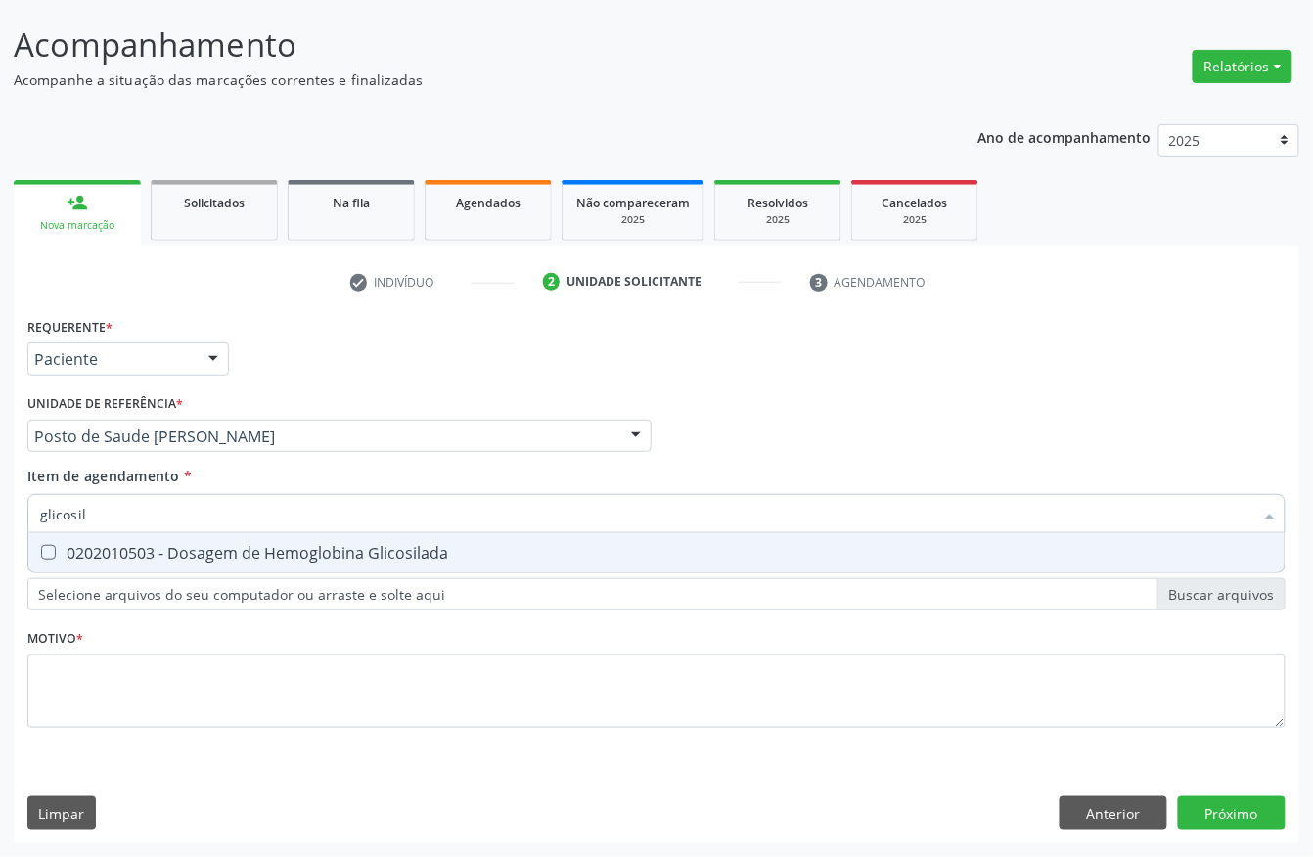
type input "glicosila"
click at [169, 564] on span "0202010503 - Dosagem de Hemoglobina Glicosilada" at bounding box center [656, 552] width 1257 height 39
checkbox Glicosilada "true"
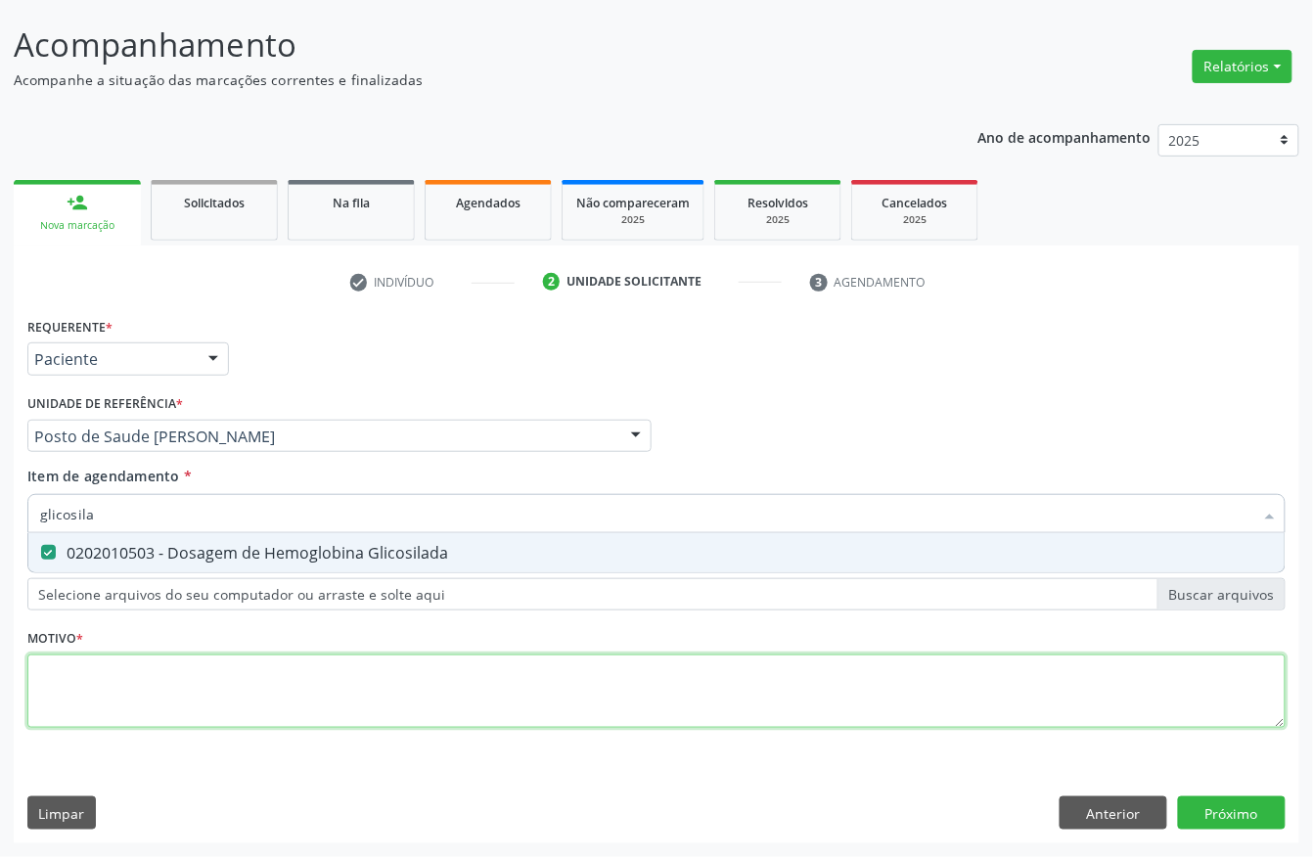
click at [121, 671] on div "Requerente * Paciente Profissional de Saúde Paciente Nenhum resultado encontrad…" at bounding box center [656, 533] width 1259 height 443
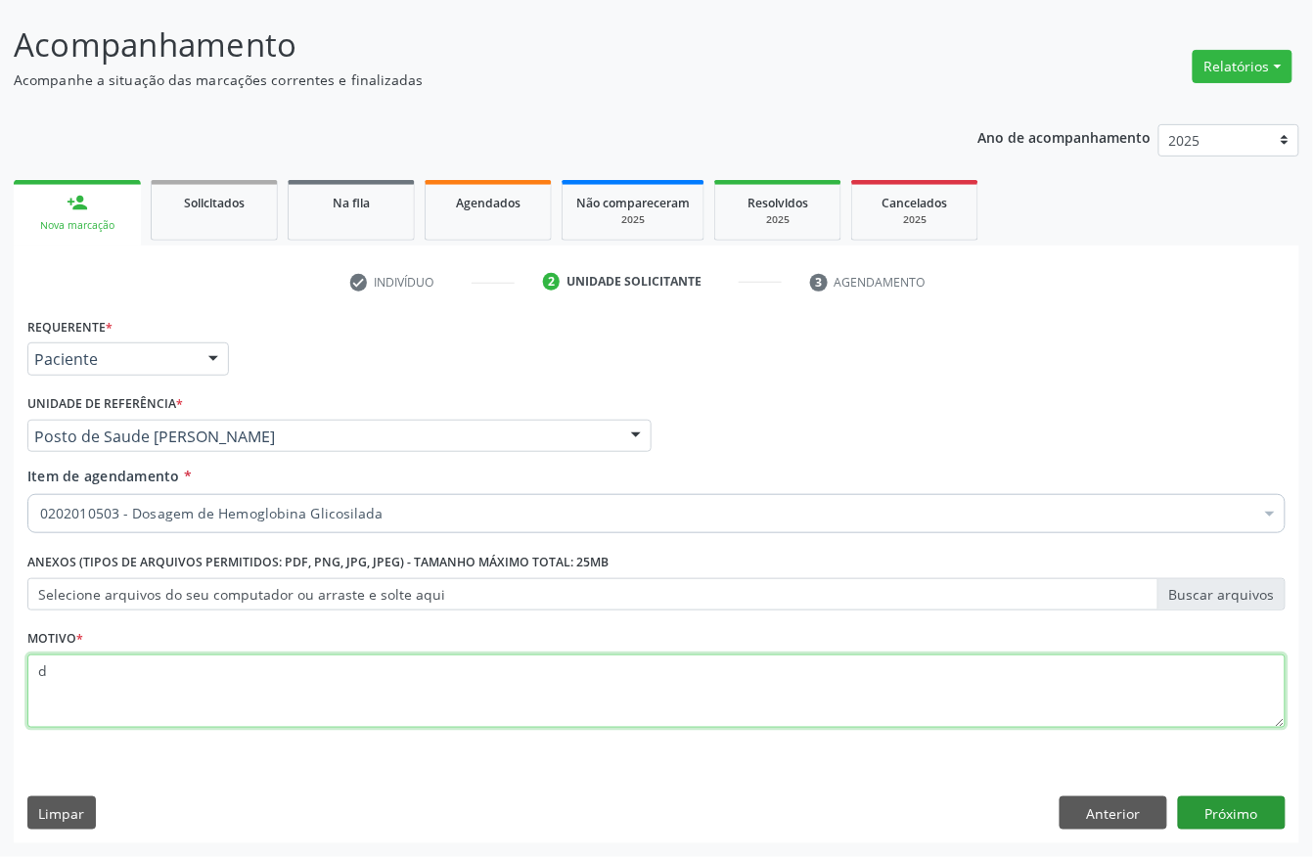
type textarea "d"
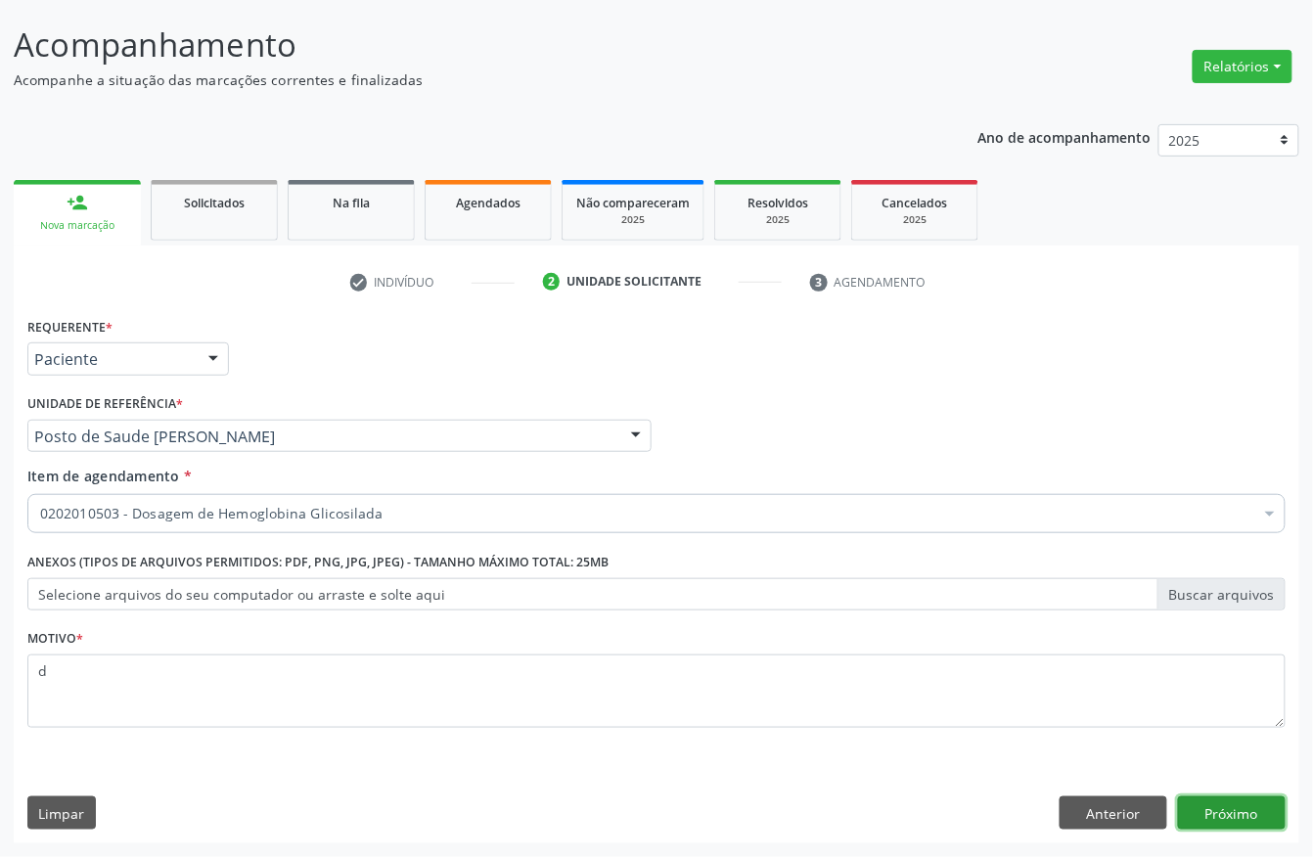
click at [1233, 815] on button "Próximo" at bounding box center [1232, 813] width 108 height 33
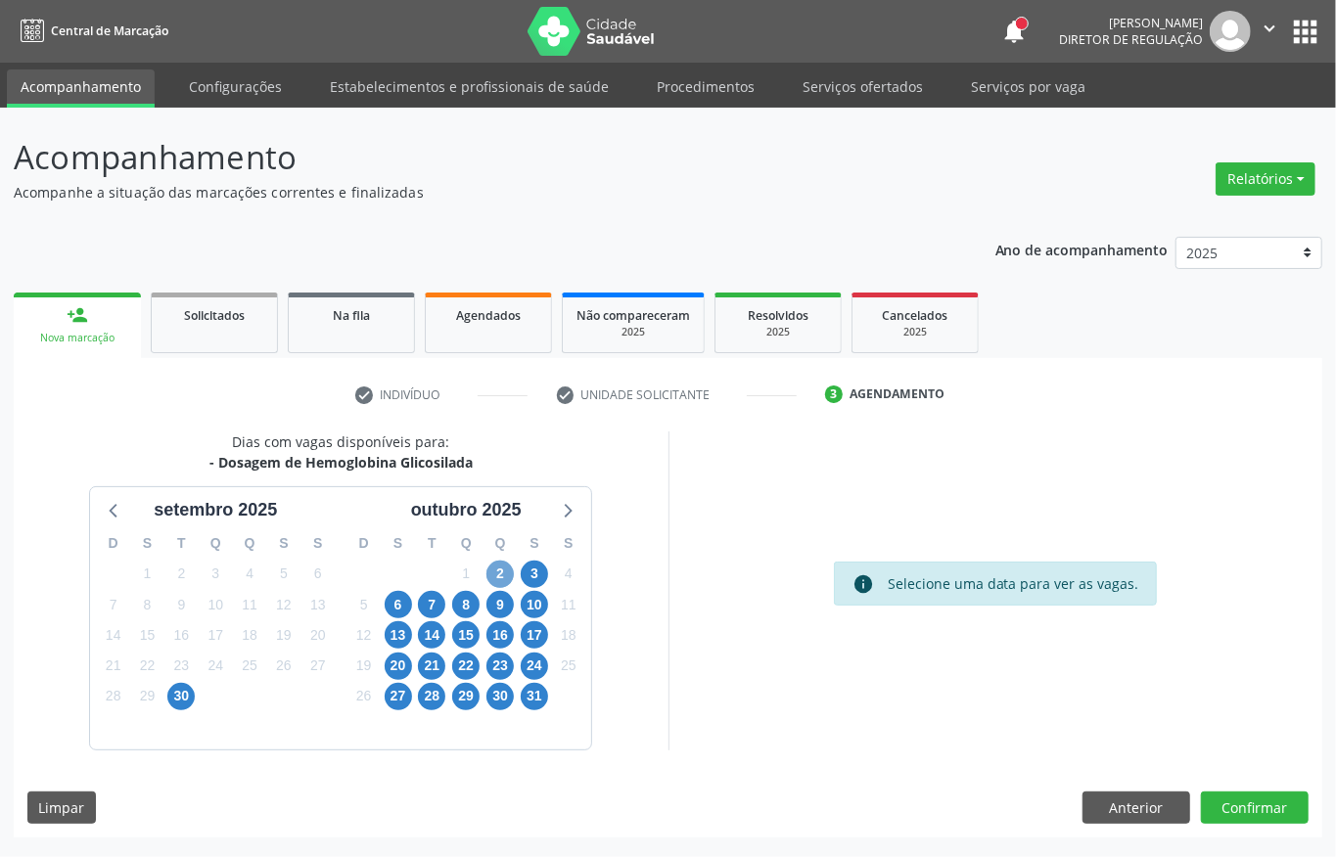
click at [493, 570] on span "2" at bounding box center [499, 574] width 27 height 27
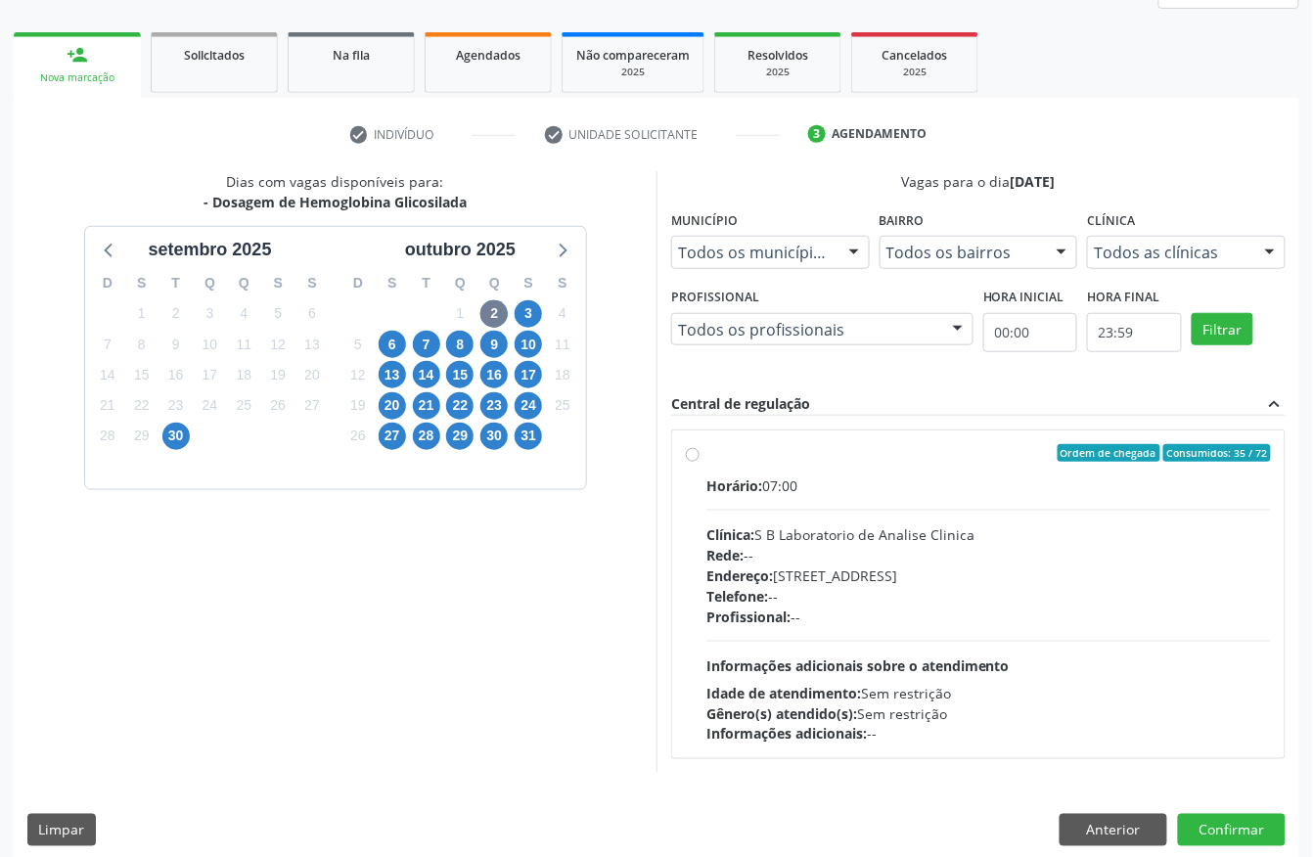
click at [816, 518] on div "Horário: 07:00 Clínica: S B Laboratorio de Analise Clinica Rede: -- Endereço: […" at bounding box center [989, 610] width 565 height 269
click at [700, 462] on input "Ordem de chegada Consumidos: 35 / 72 Horário: 07:00 Clínica: S B Laboratorio de…" at bounding box center [693, 453] width 14 height 18
radio input "true"
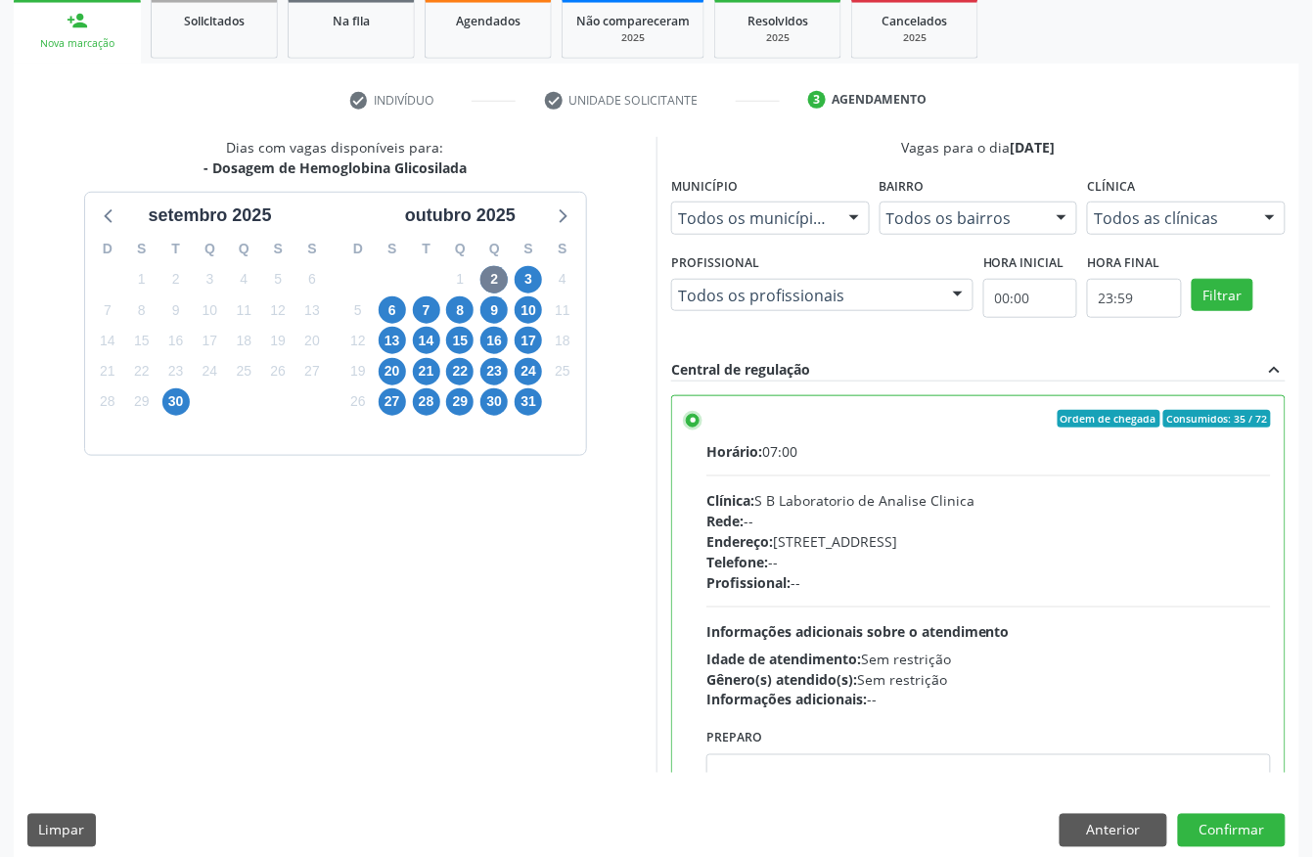
scroll to position [313, 0]
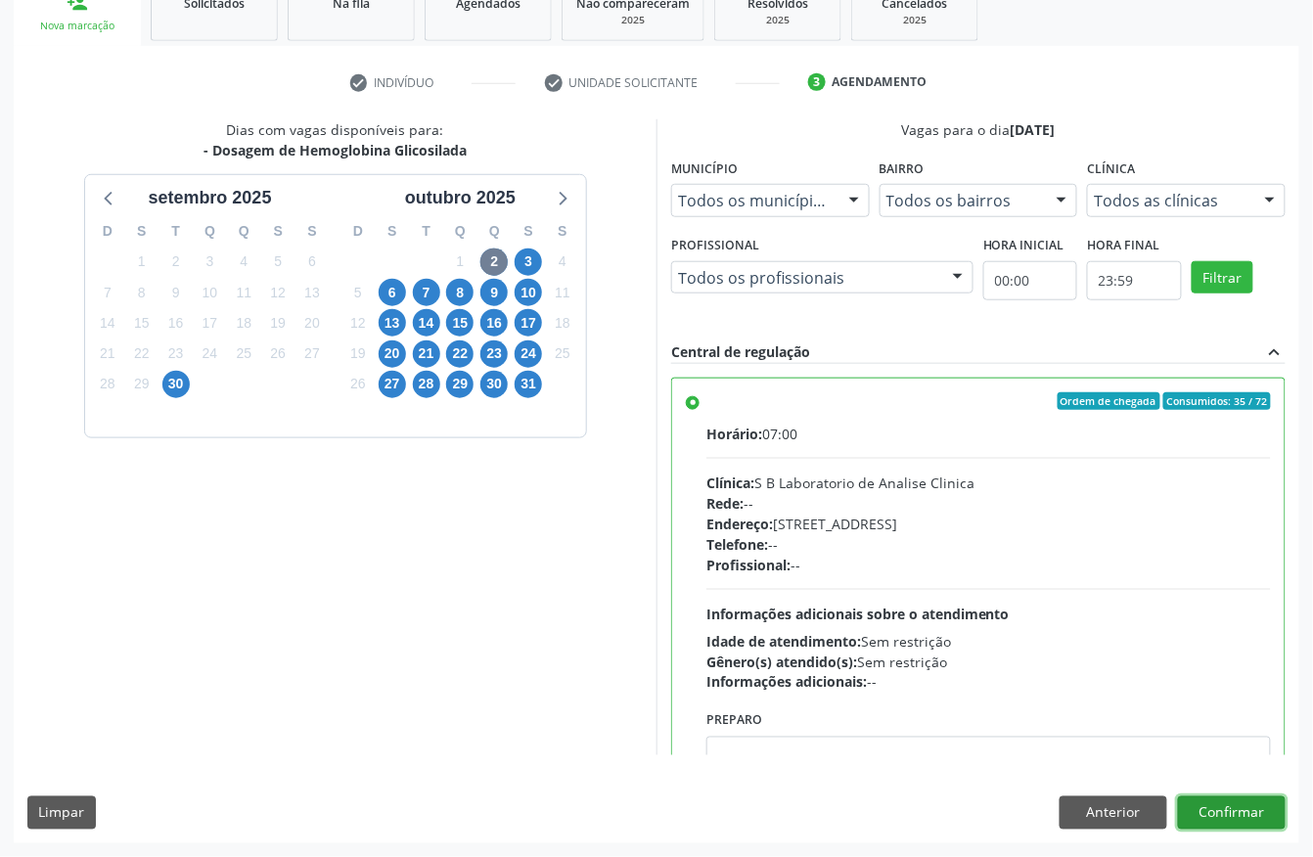
click at [1235, 812] on button "Confirmar" at bounding box center [1232, 813] width 108 height 33
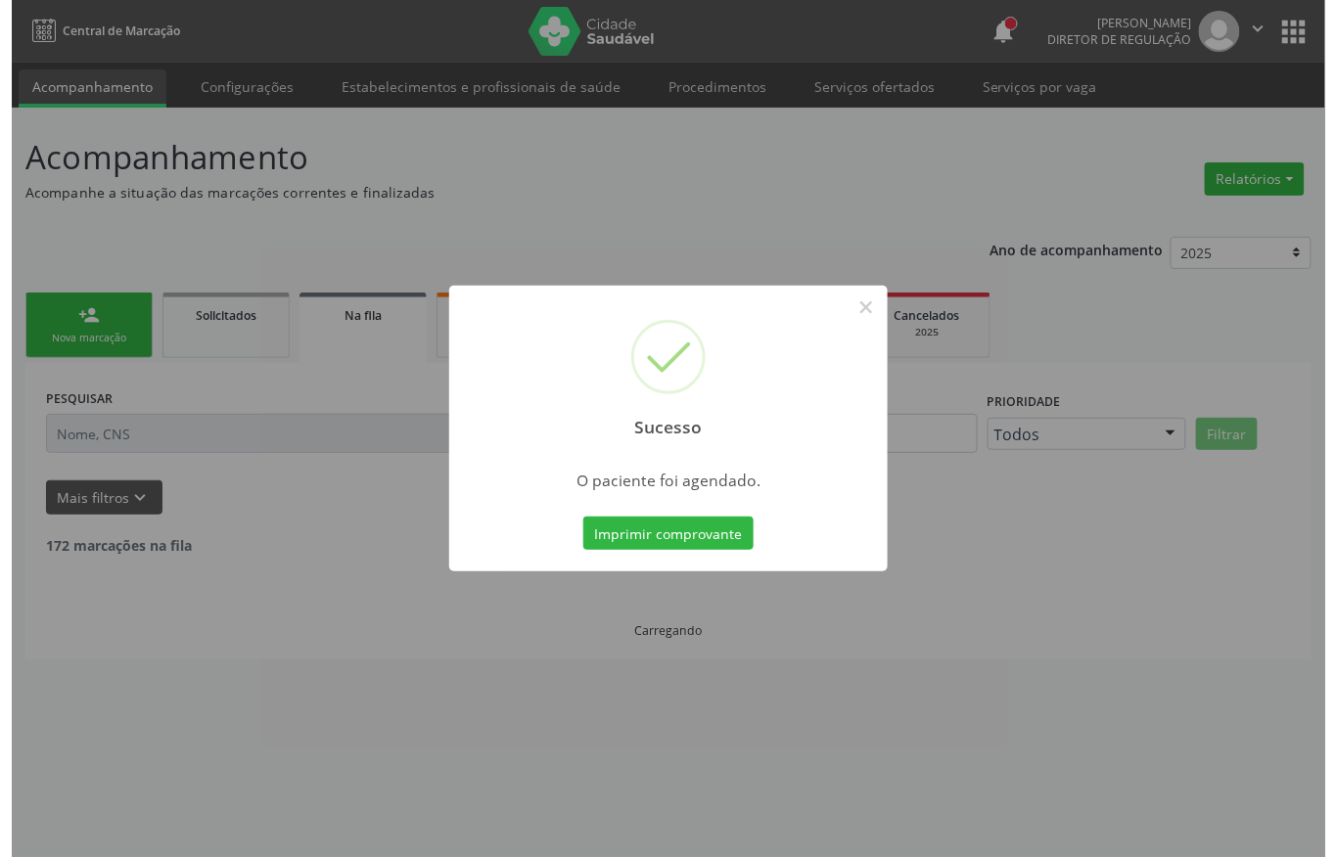
scroll to position [0, 0]
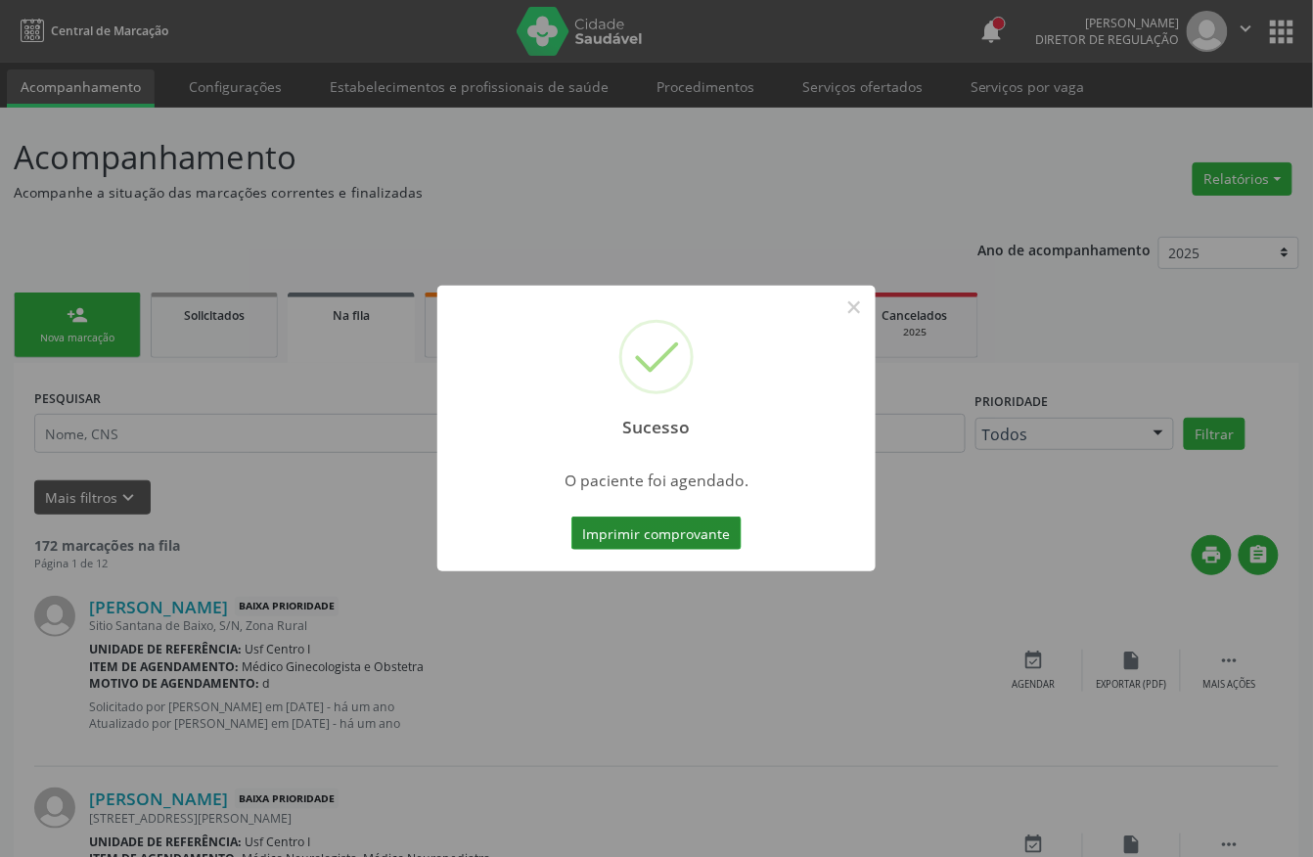
click at [703, 533] on button "Imprimir comprovante" at bounding box center [657, 533] width 170 height 33
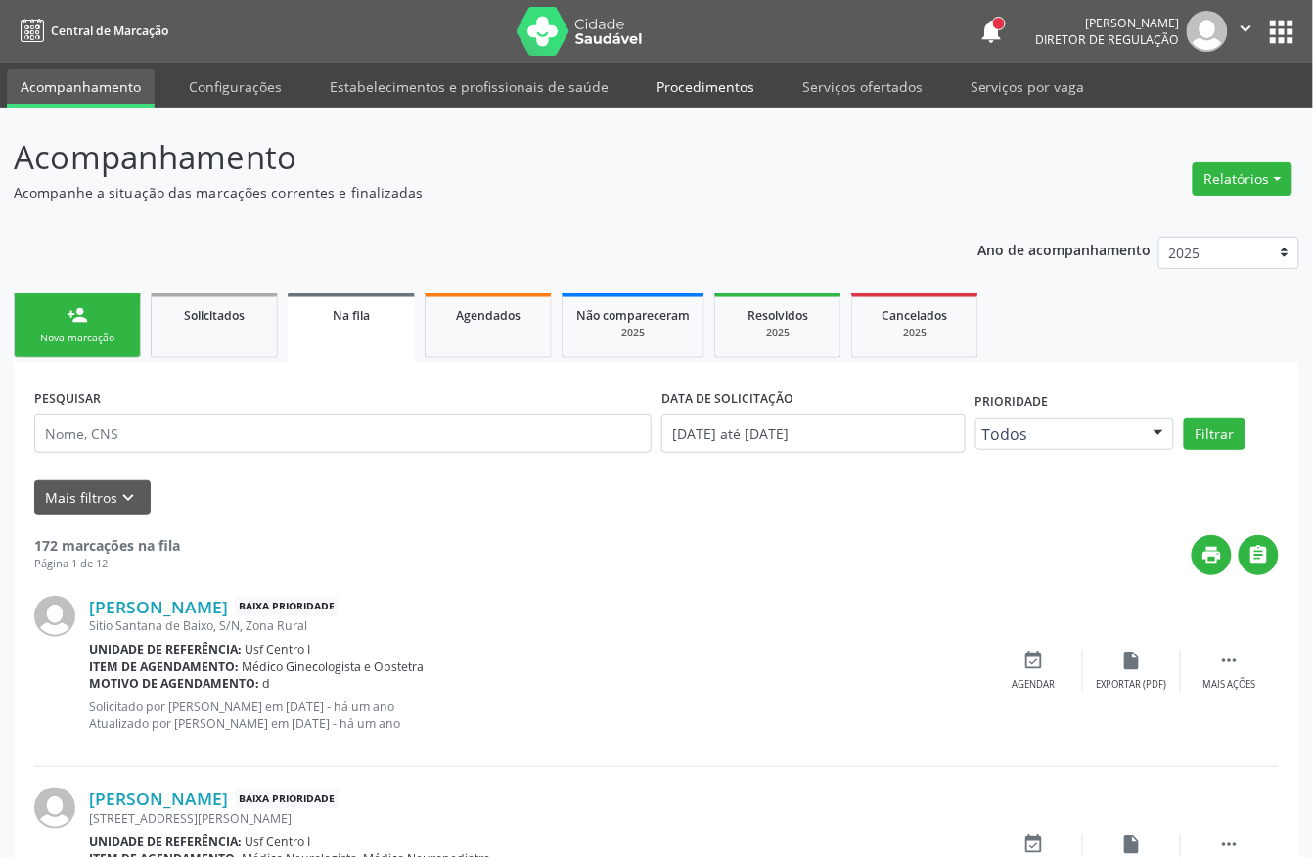
click at [681, 98] on link "Procedimentos" at bounding box center [705, 86] width 125 height 34
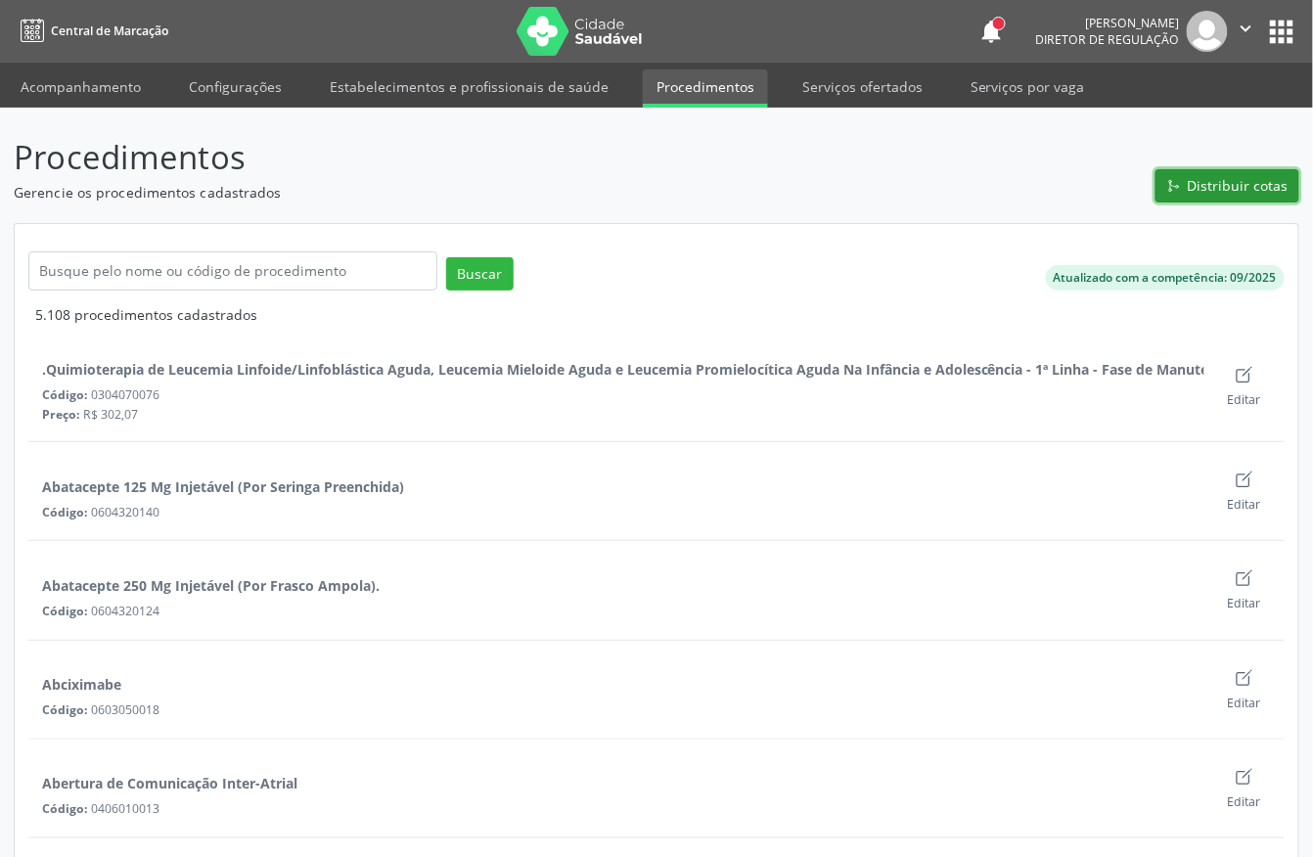
click at [1229, 186] on span "Distribuir cotas" at bounding box center [1238, 185] width 101 height 21
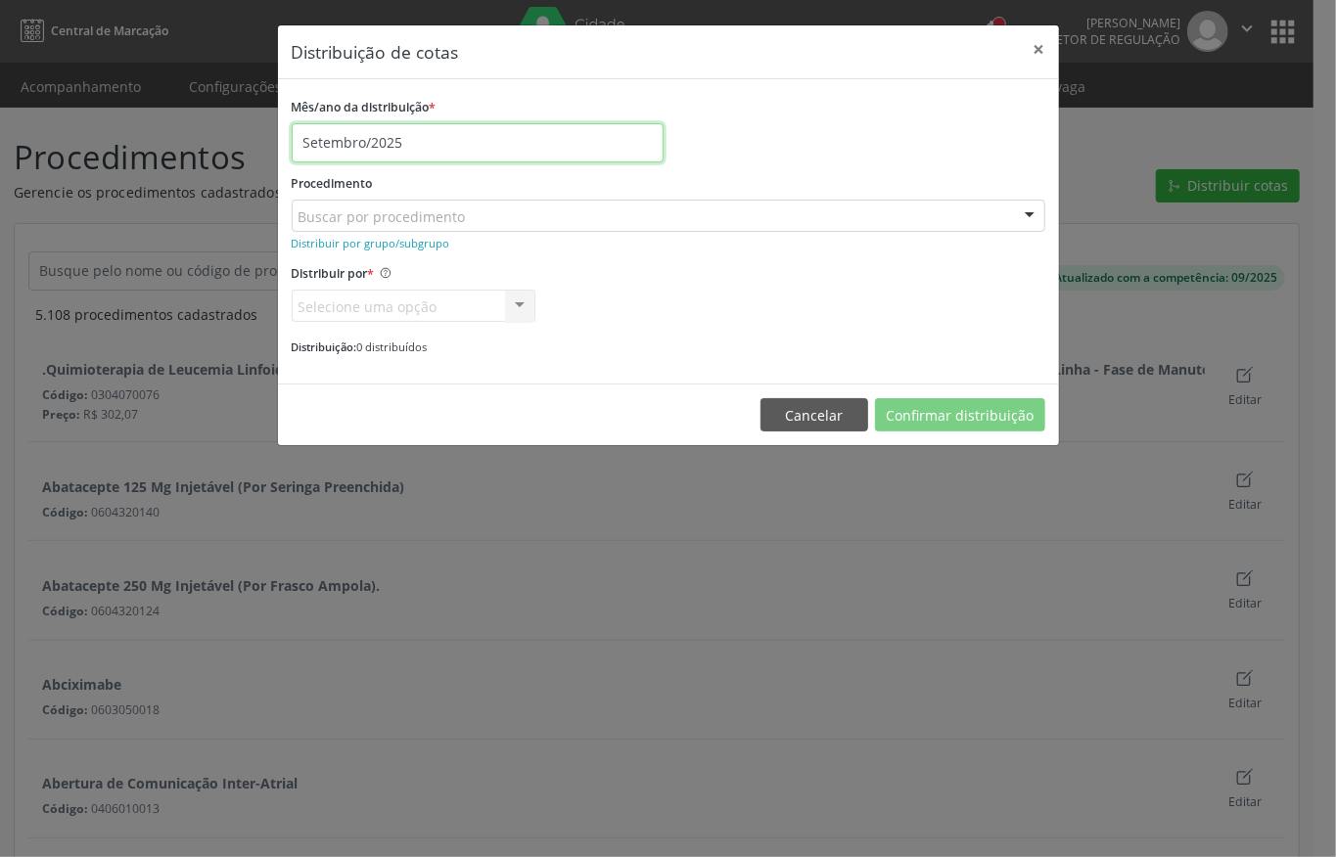
click at [378, 146] on input "Setembro/2025" at bounding box center [478, 142] width 372 height 39
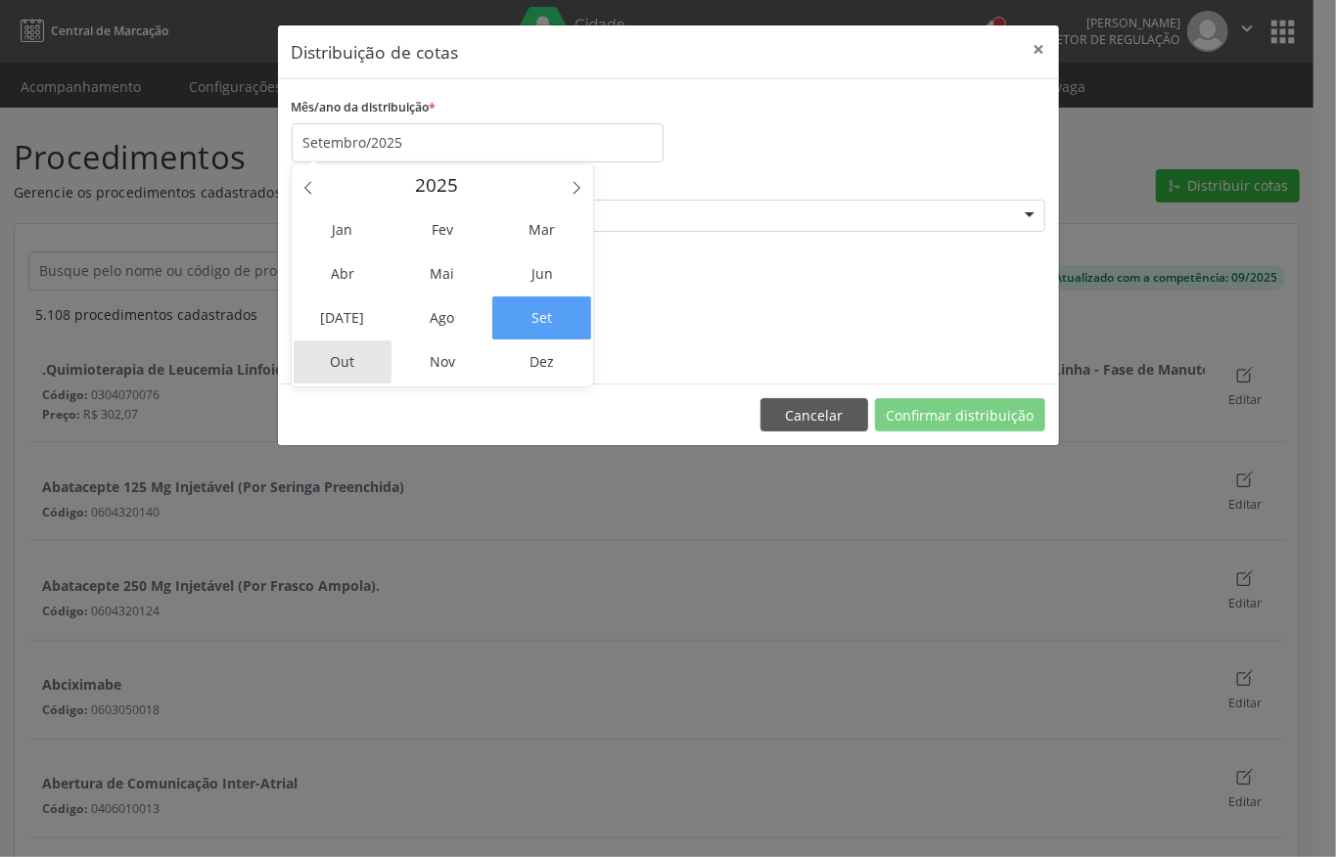
click at [365, 348] on span "Out" at bounding box center [343, 362] width 99 height 43
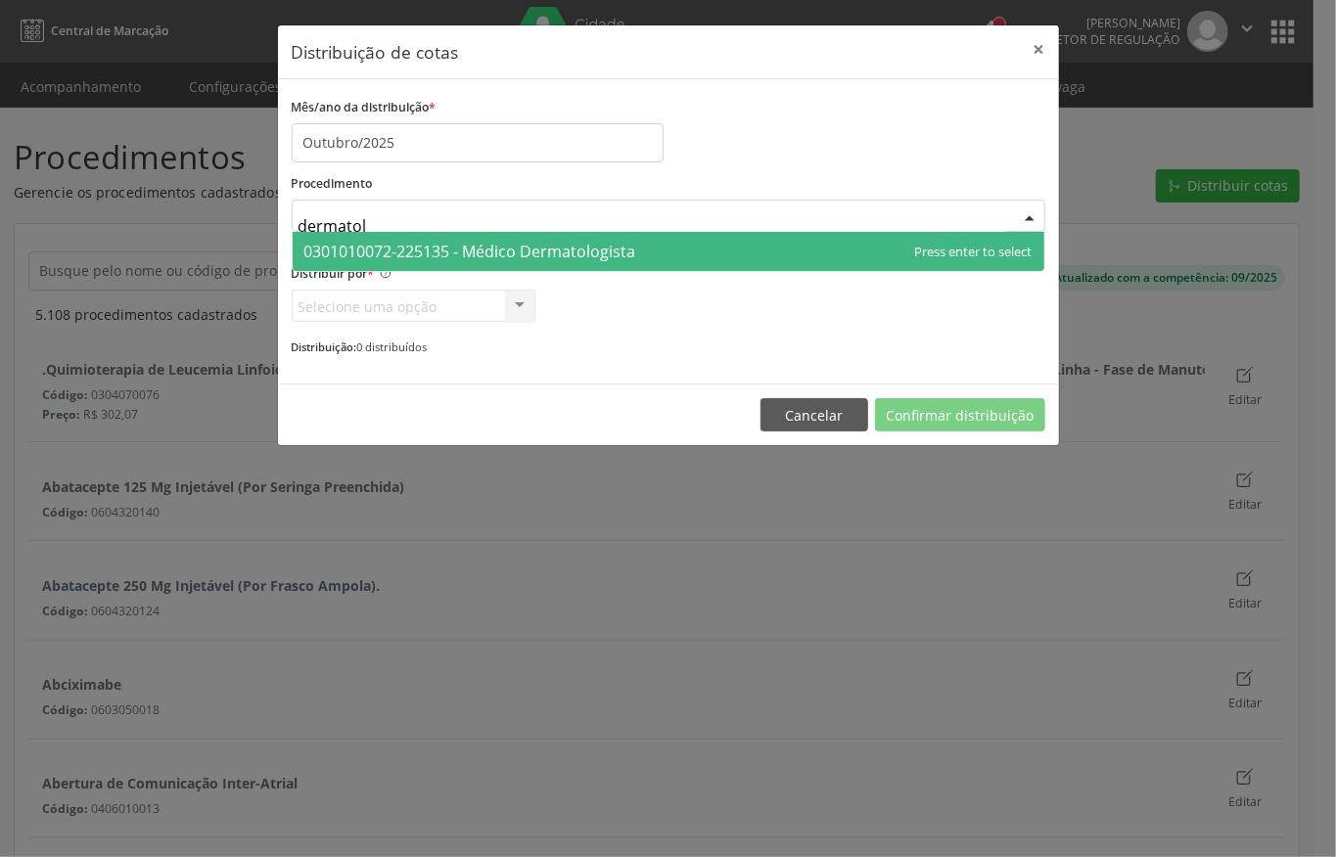
type input "dermatolo"
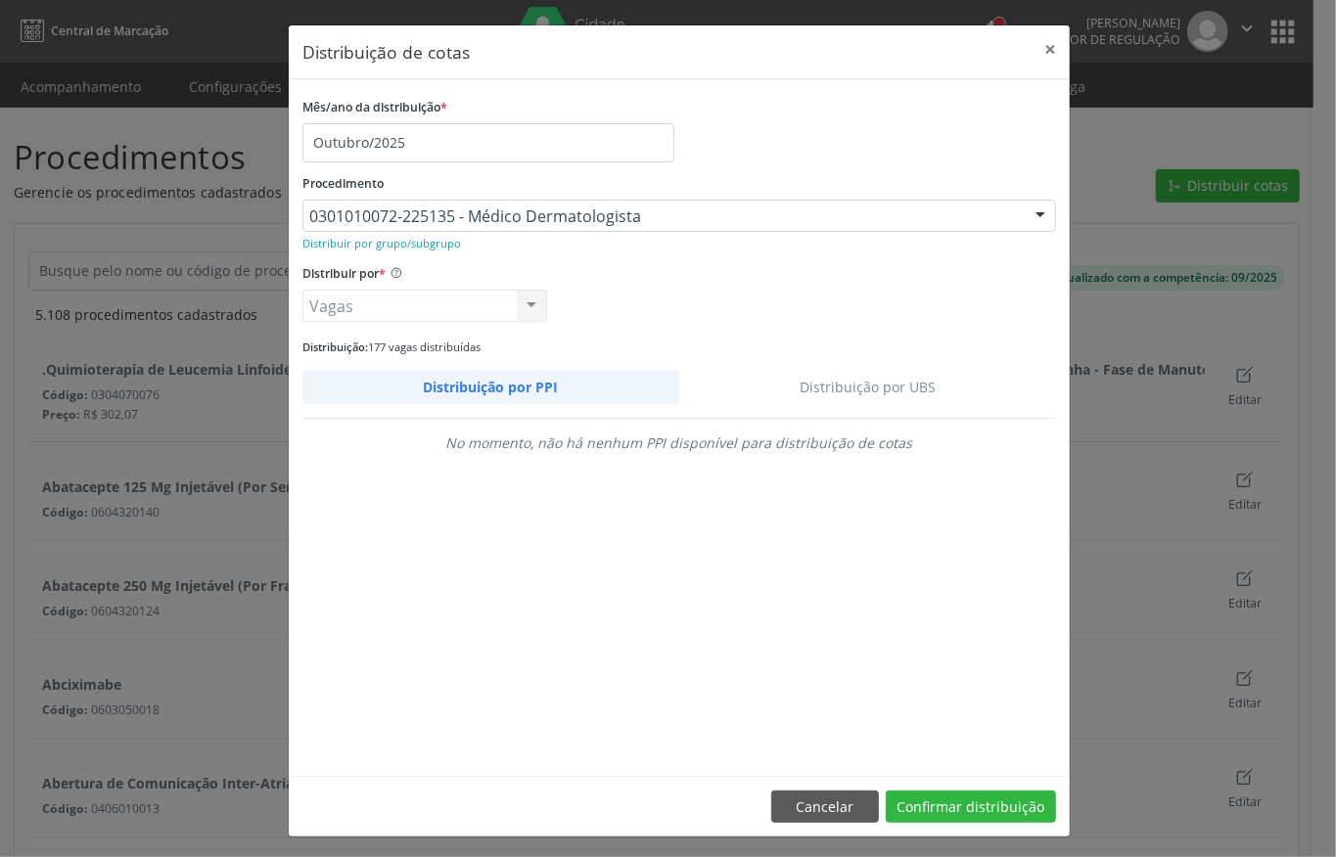
click at [862, 391] on link "Distribuição por UBS" at bounding box center [868, 387] width 378 height 34
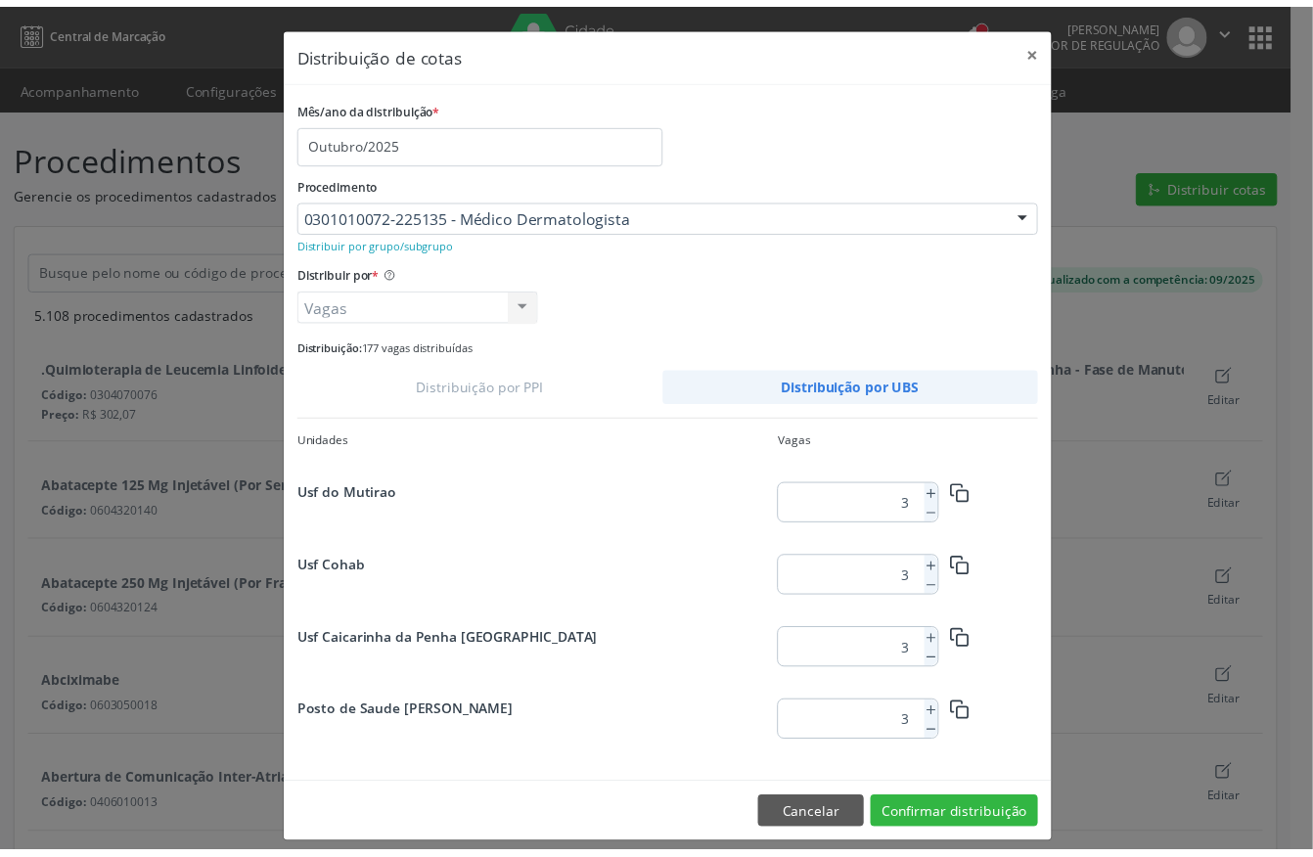
scroll to position [609, 0]
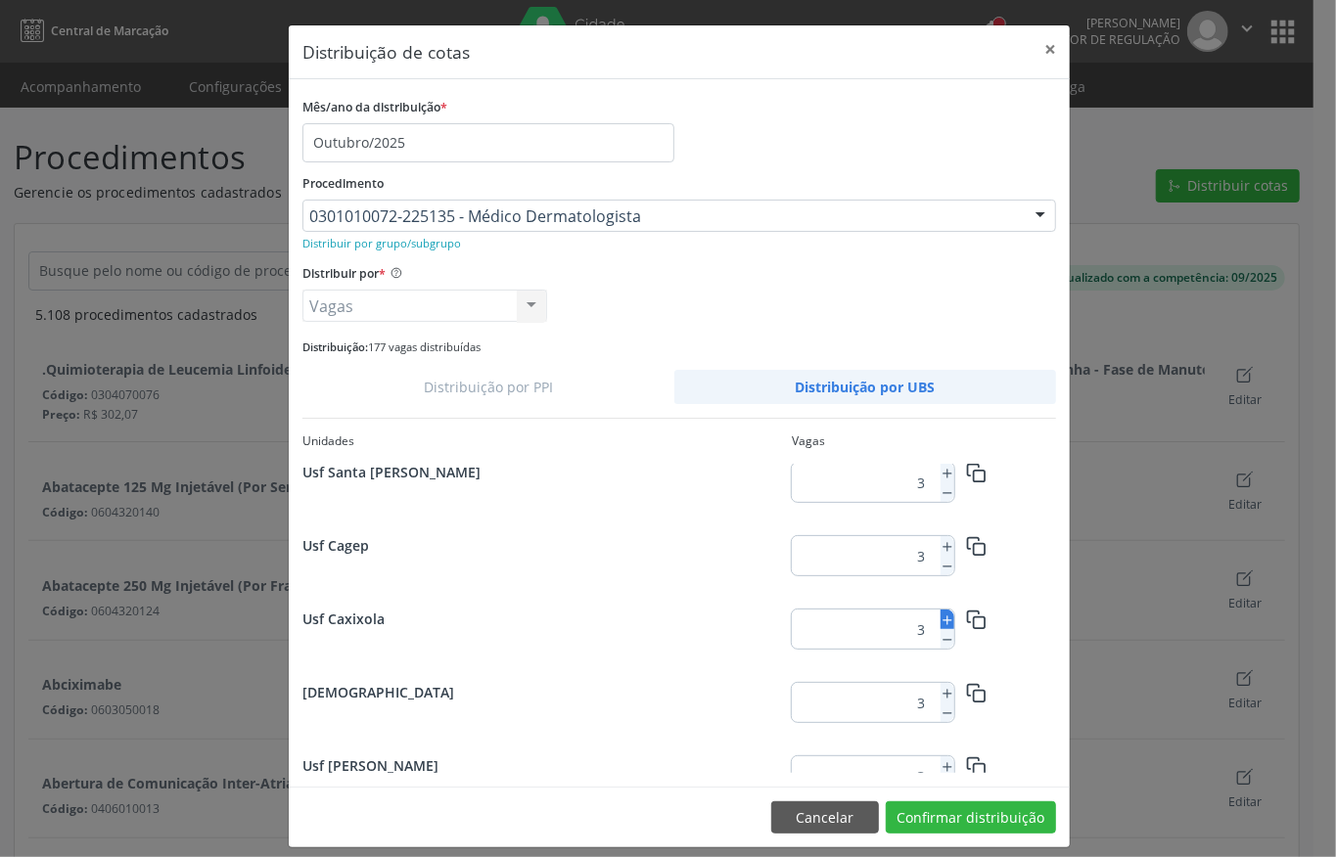
click at [941, 616] on icon at bounding box center [948, 621] width 14 height 14
type input "7"
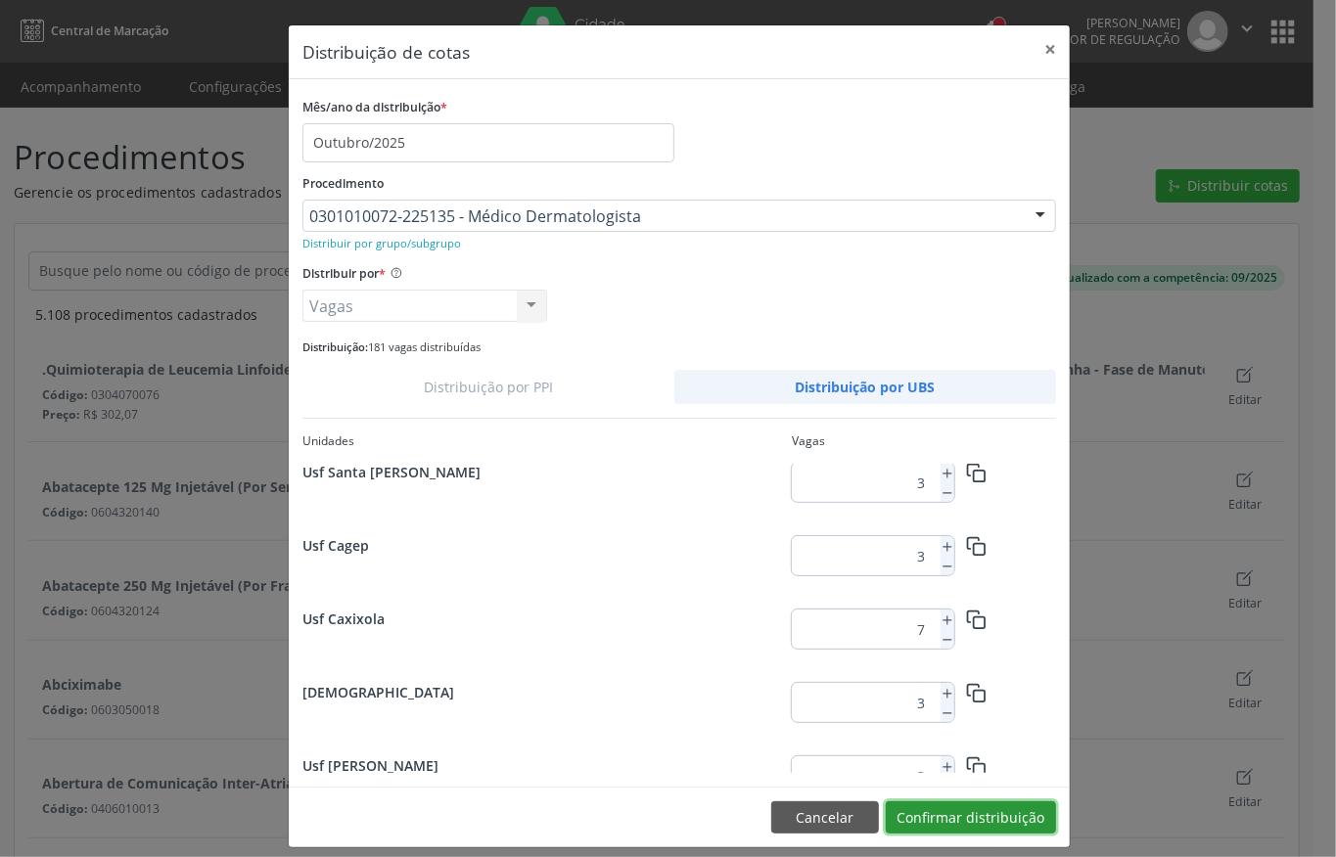
click at [955, 811] on button "Confirmar distribuição" at bounding box center [971, 818] width 170 height 33
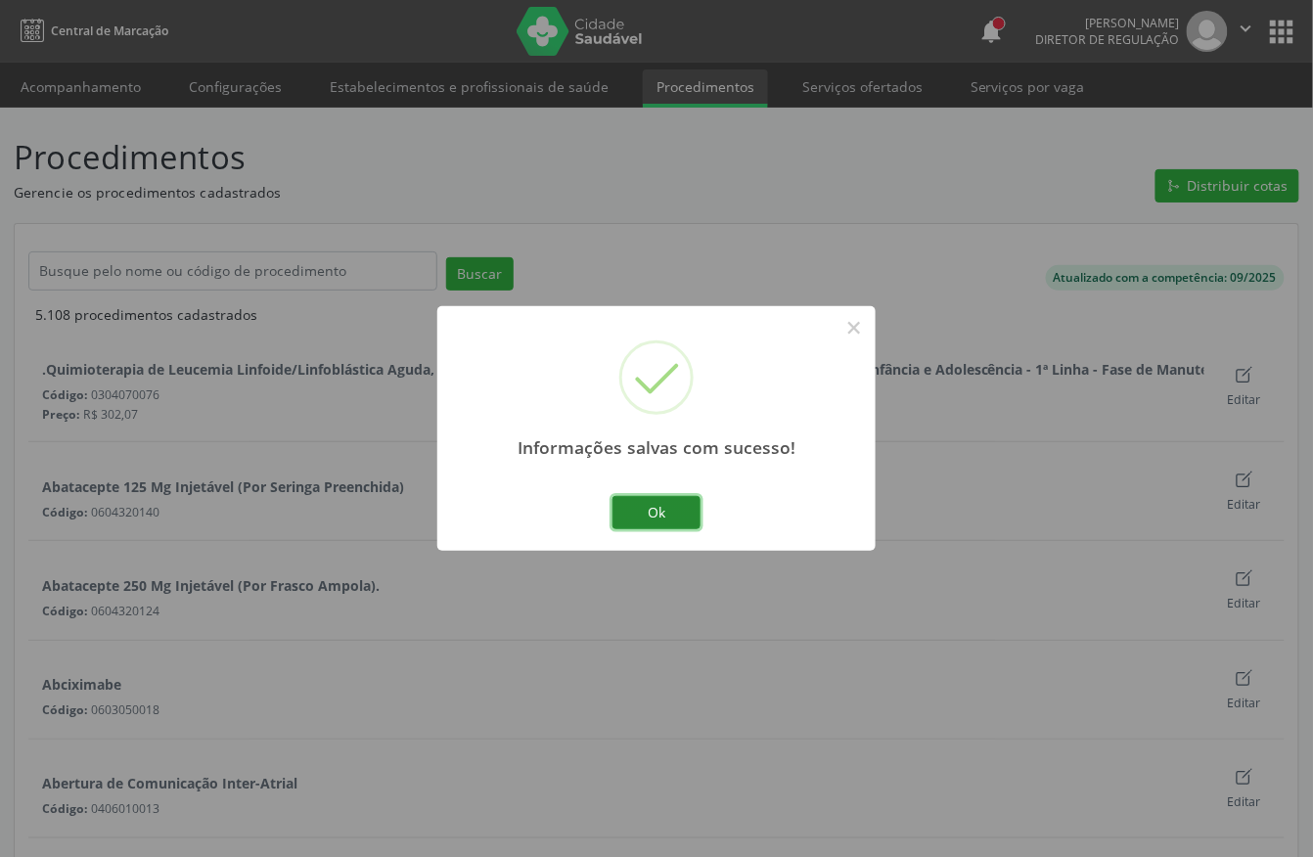
click at [667, 513] on button "Ok" at bounding box center [657, 512] width 88 height 33
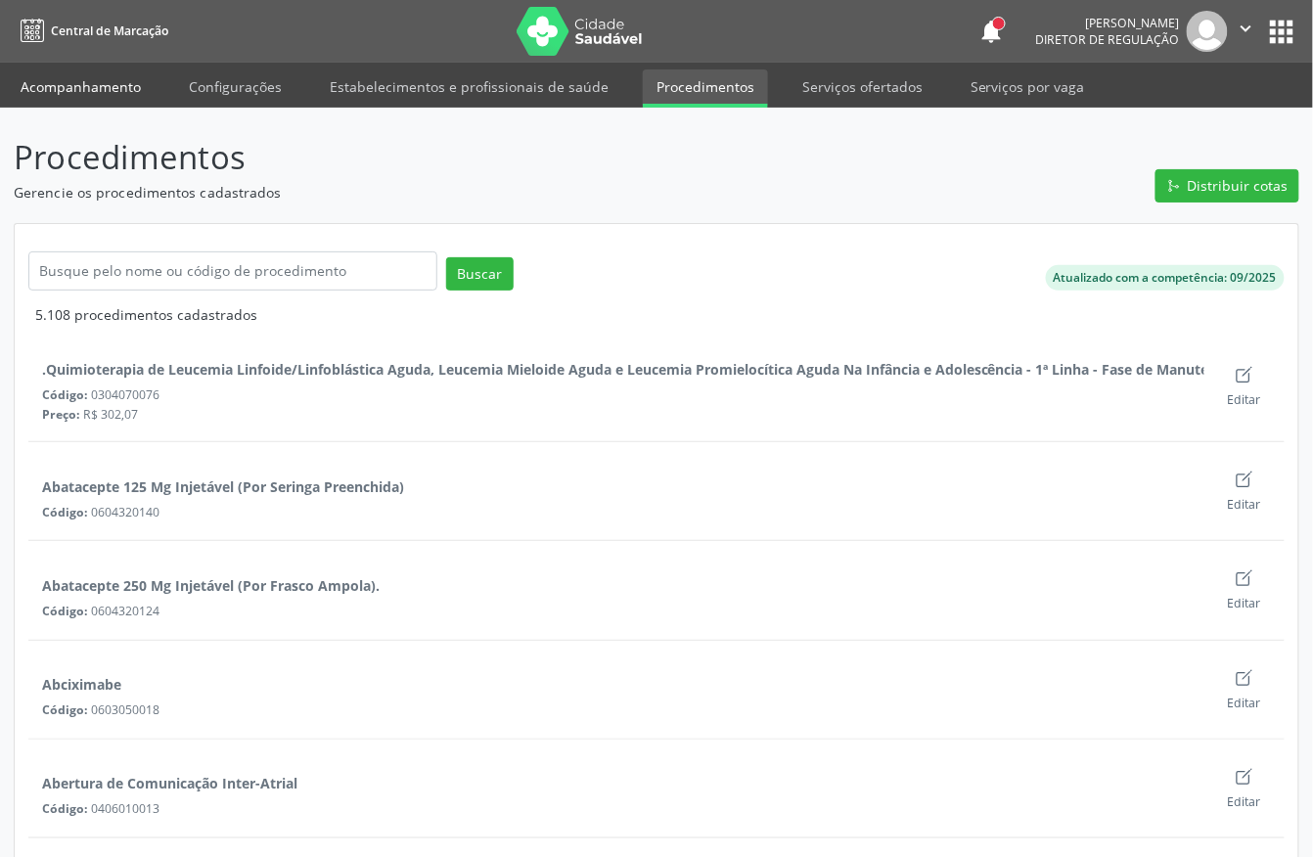
click at [60, 88] on link "Acompanhamento" at bounding box center [81, 86] width 148 height 34
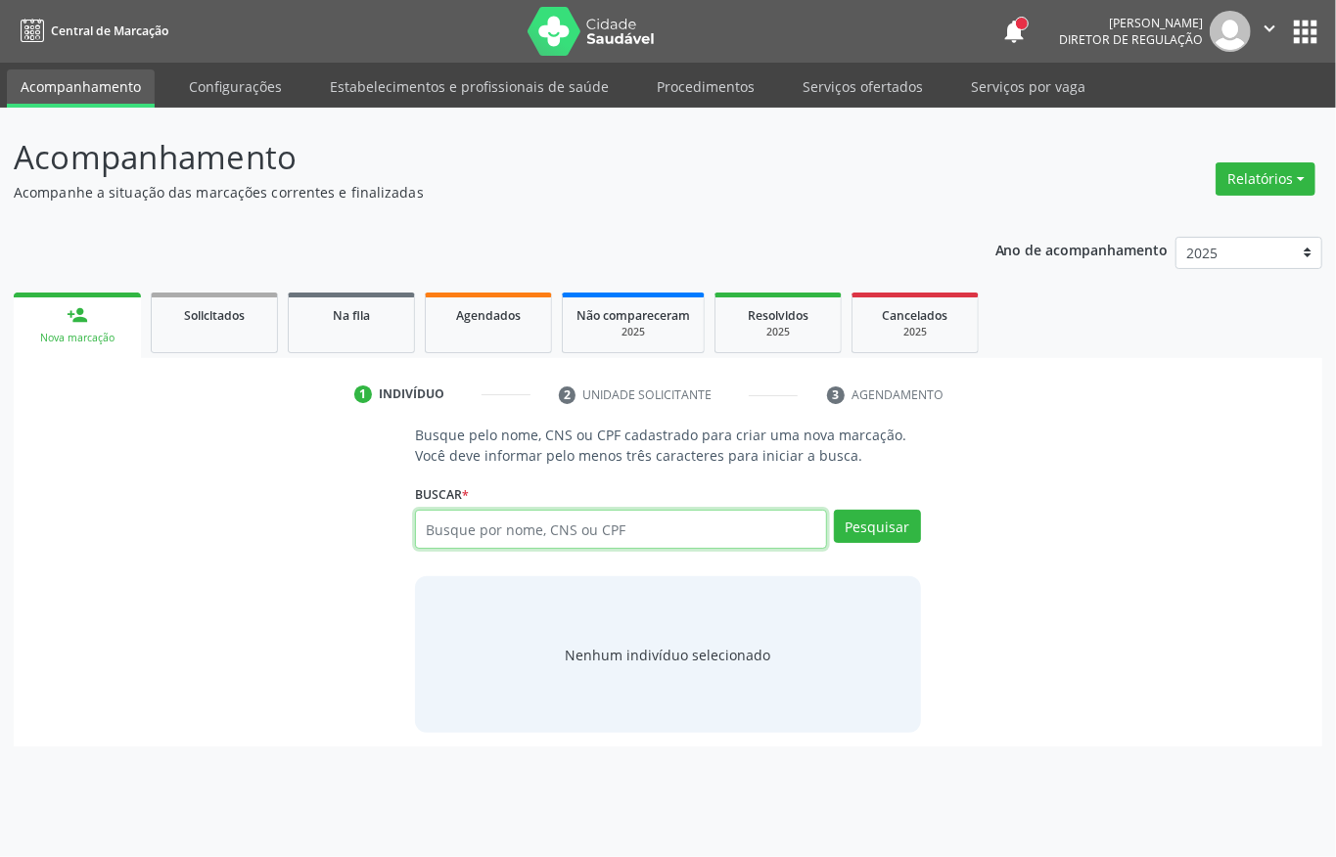
click at [497, 529] on input "text" at bounding box center [621, 529] width 412 height 39
type input "704204201042037"
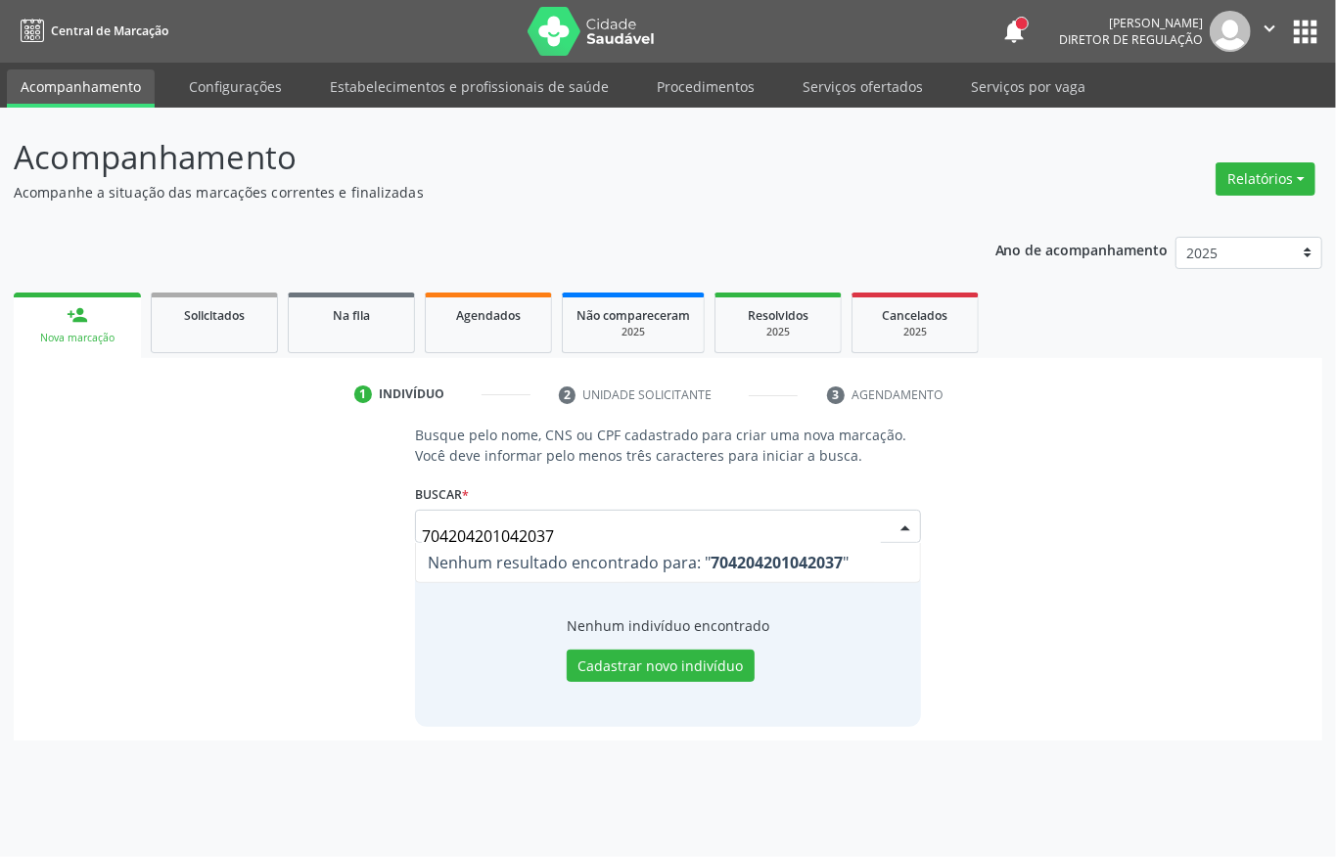
click at [573, 532] on input "704204201042037" at bounding box center [651, 536] width 459 height 39
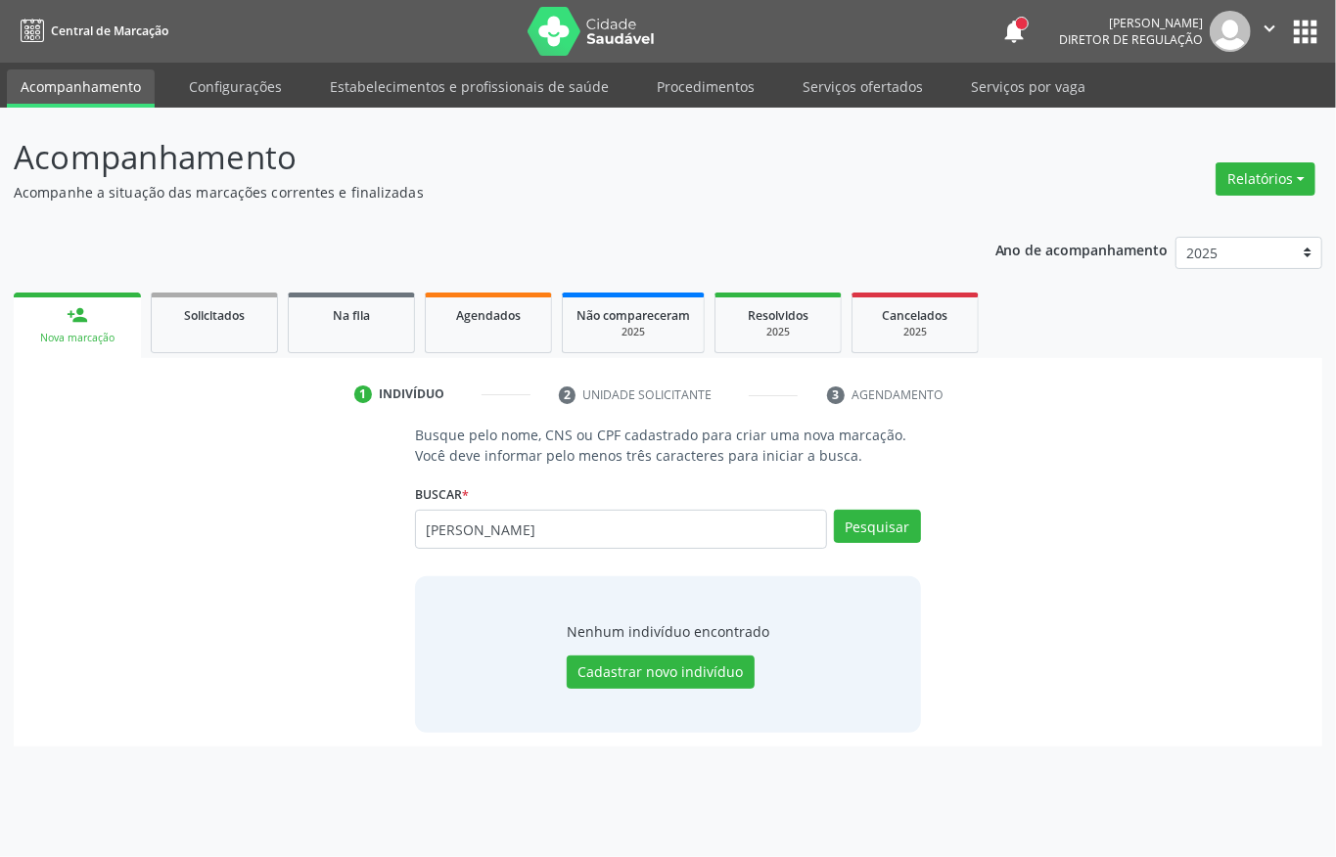
type input "maria de lourdes figuer"
click at [631, 654] on div "Nenhum indivíduo encontrado Cadastrar novo indivíduo" at bounding box center [668, 655] width 203 height 68
click at [671, 669] on button "Cadastrar novo indivíduo" at bounding box center [661, 672] width 188 height 33
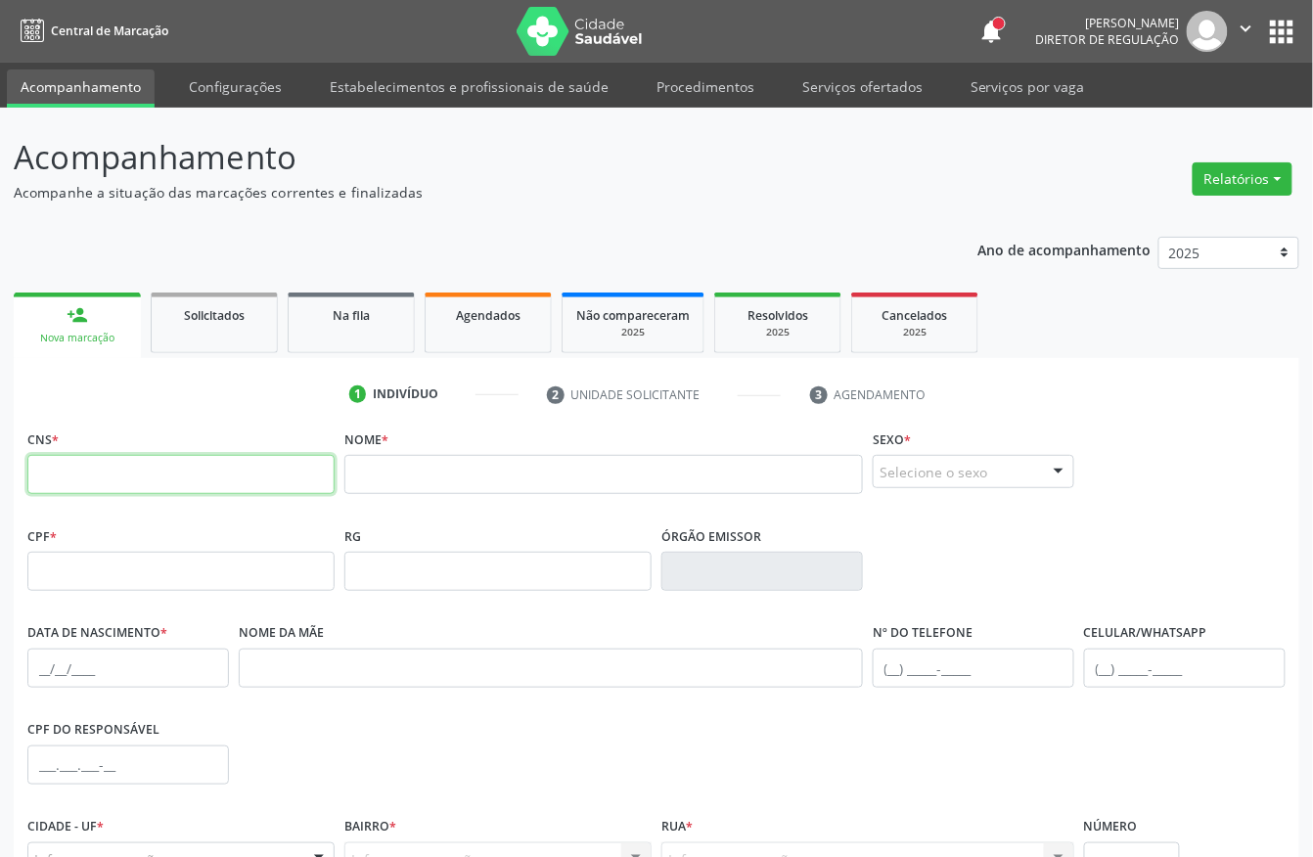
click at [260, 485] on input "text" at bounding box center [180, 474] width 307 height 39
type input "704 2042 0104 2037"
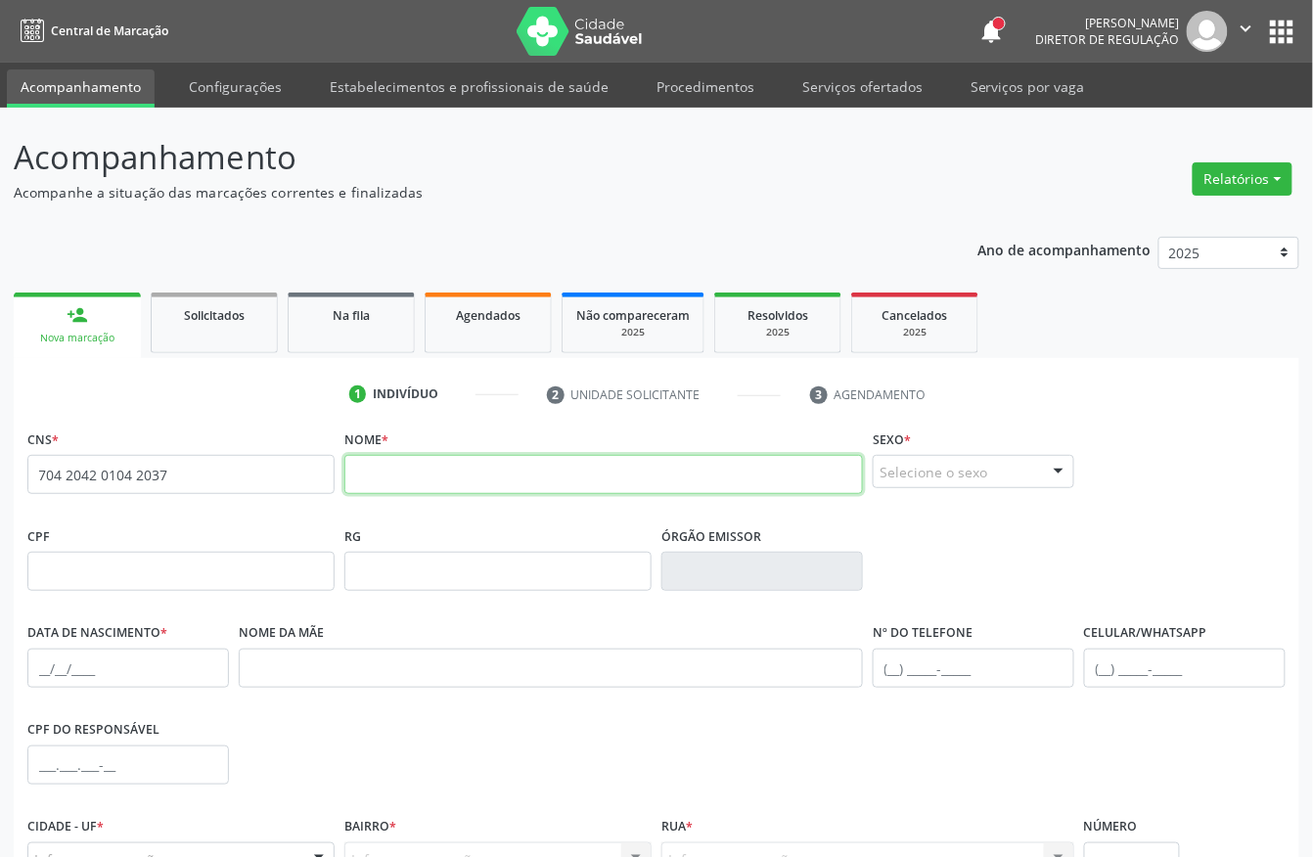
click at [435, 470] on input "text" at bounding box center [603, 474] width 519 height 39
type input "maria de lourdes figueroa"
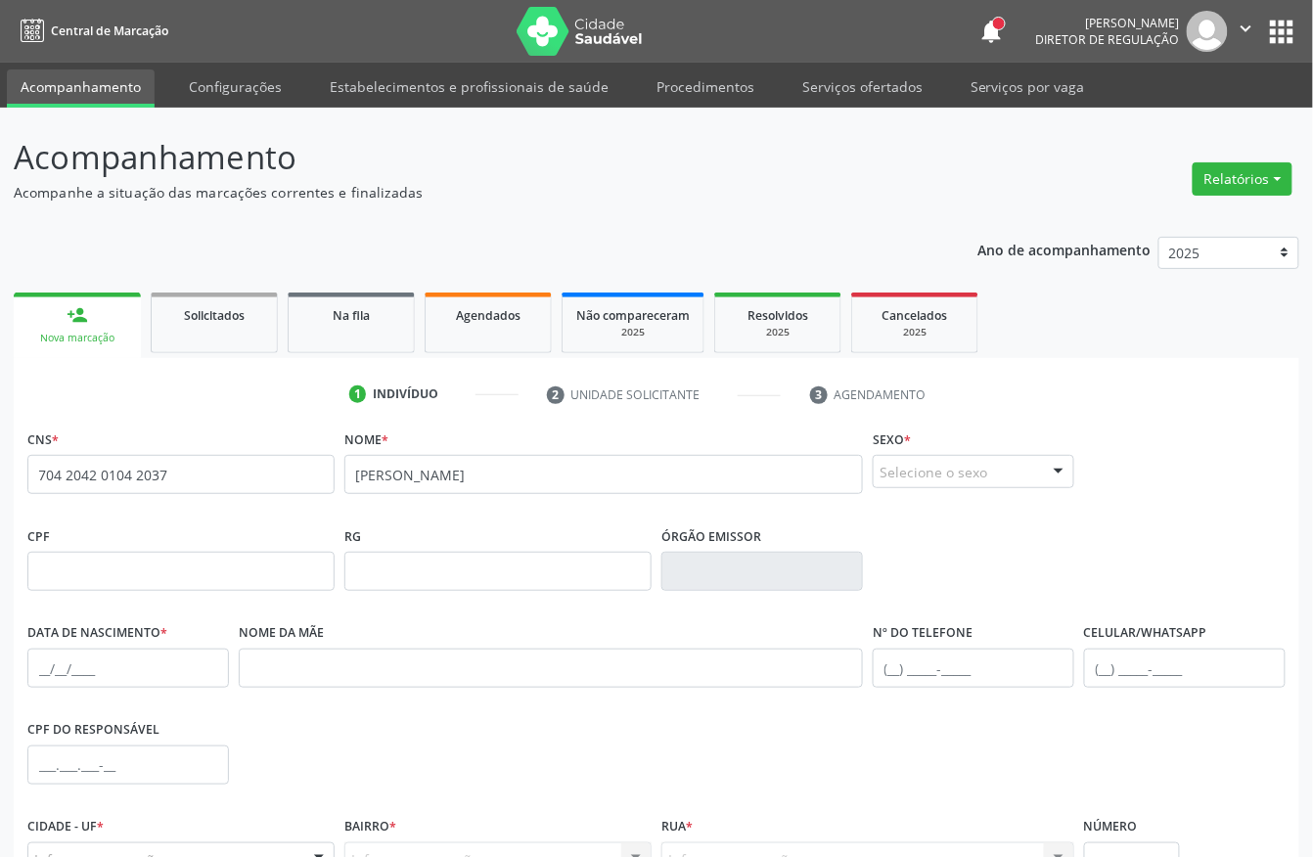
click at [969, 485] on div "Selecione o sexo" at bounding box center [974, 471] width 202 height 33
click at [960, 540] on span "Feminino" at bounding box center [974, 547] width 200 height 39
click at [40, 674] on input "text" at bounding box center [128, 668] width 202 height 39
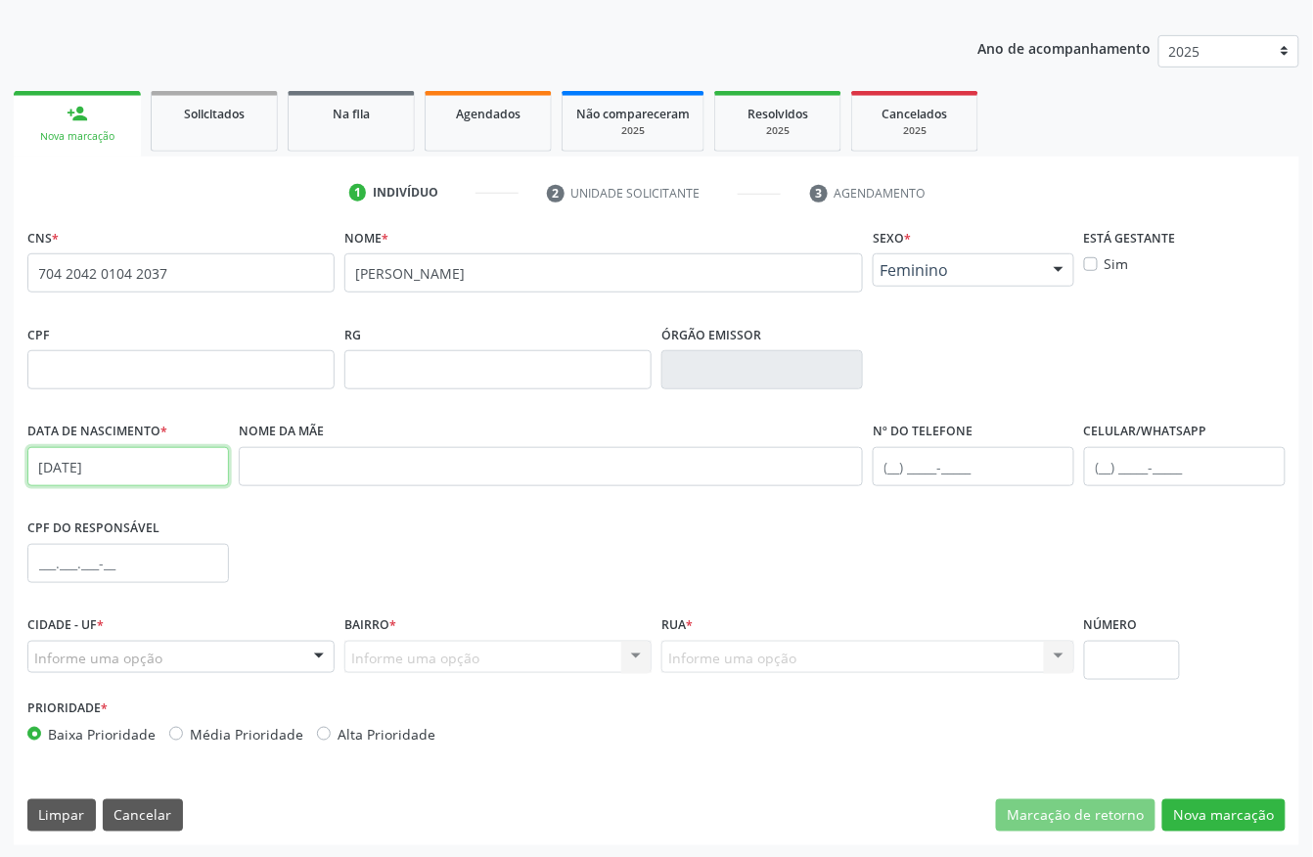
scroll to position [205, 0]
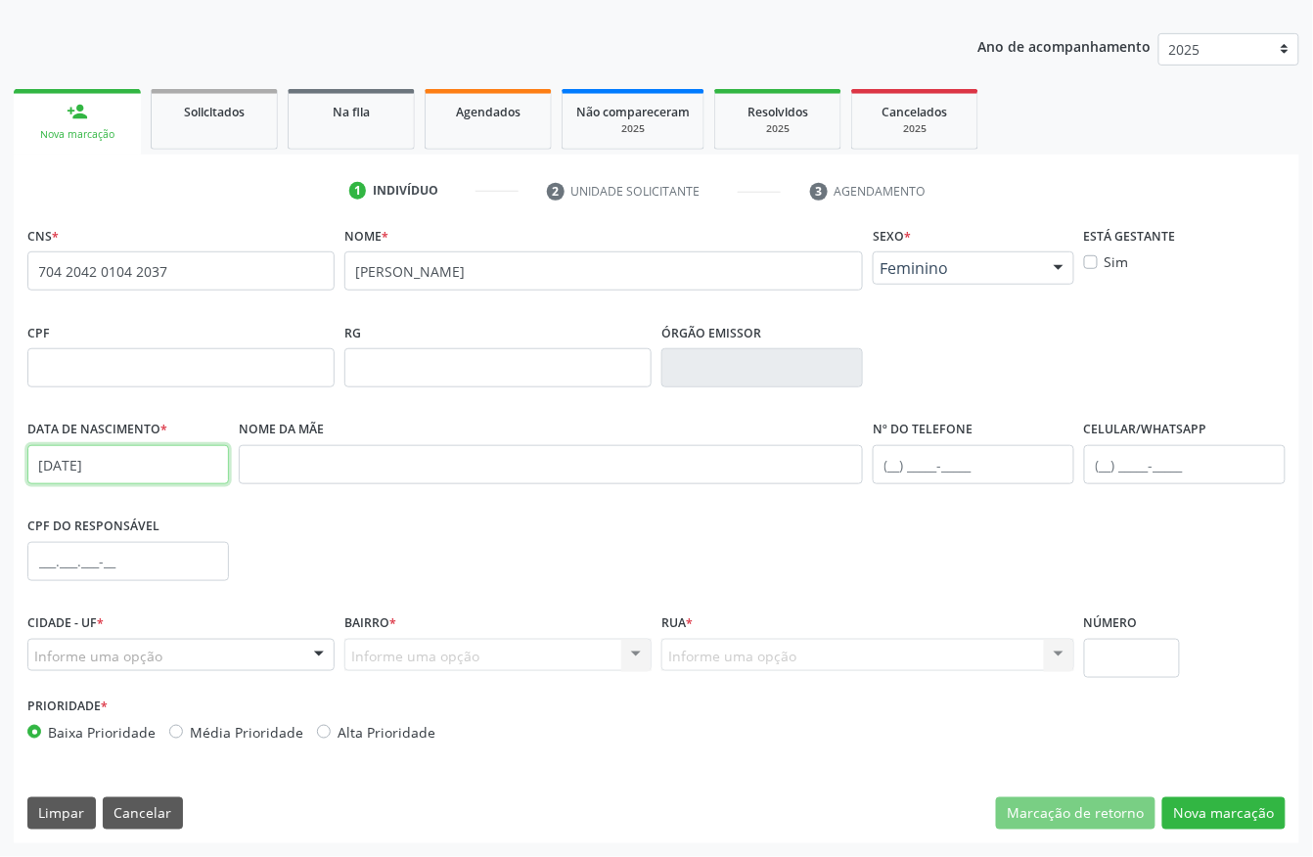
type input "23/05/1988"
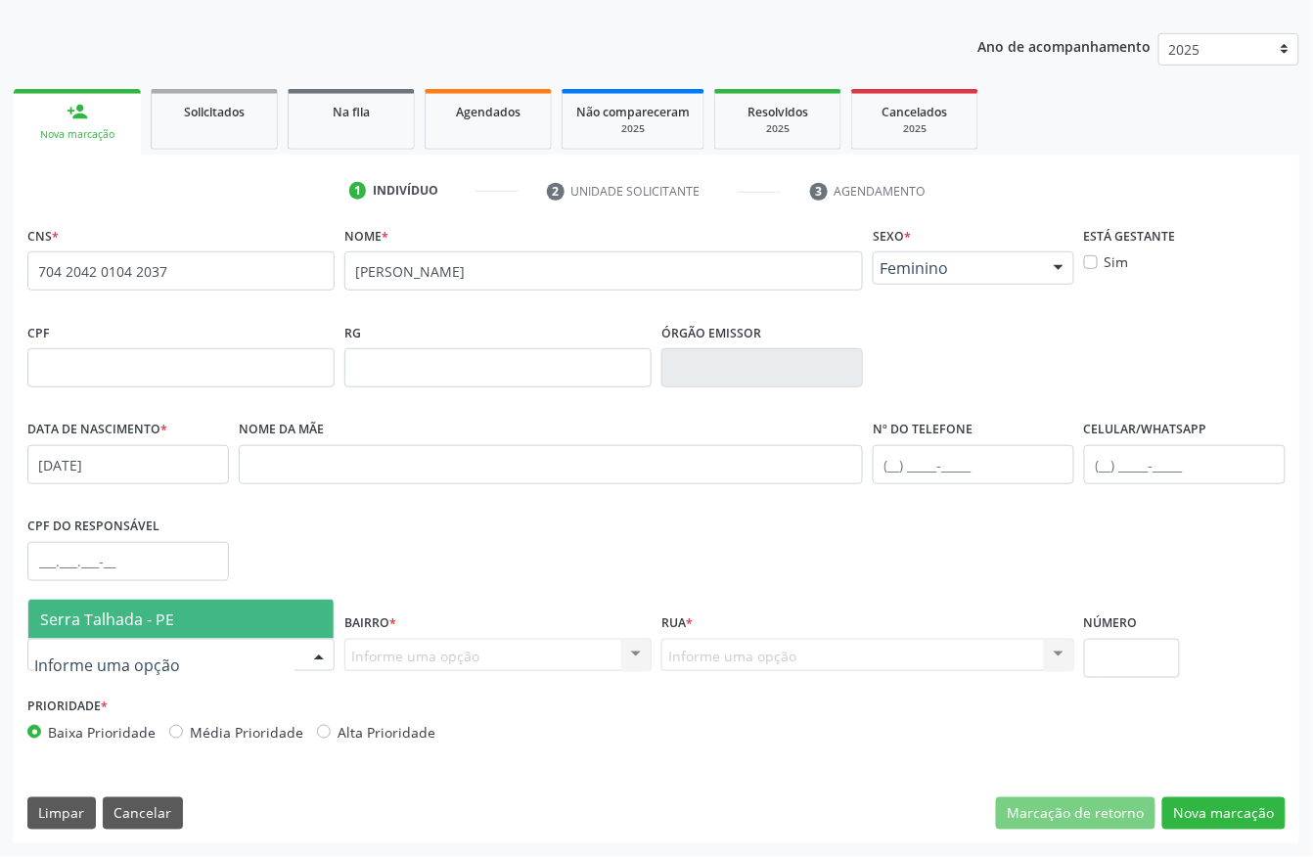
click at [149, 617] on span "Serra Talhada - PE" at bounding box center [107, 620] width 134 height 22
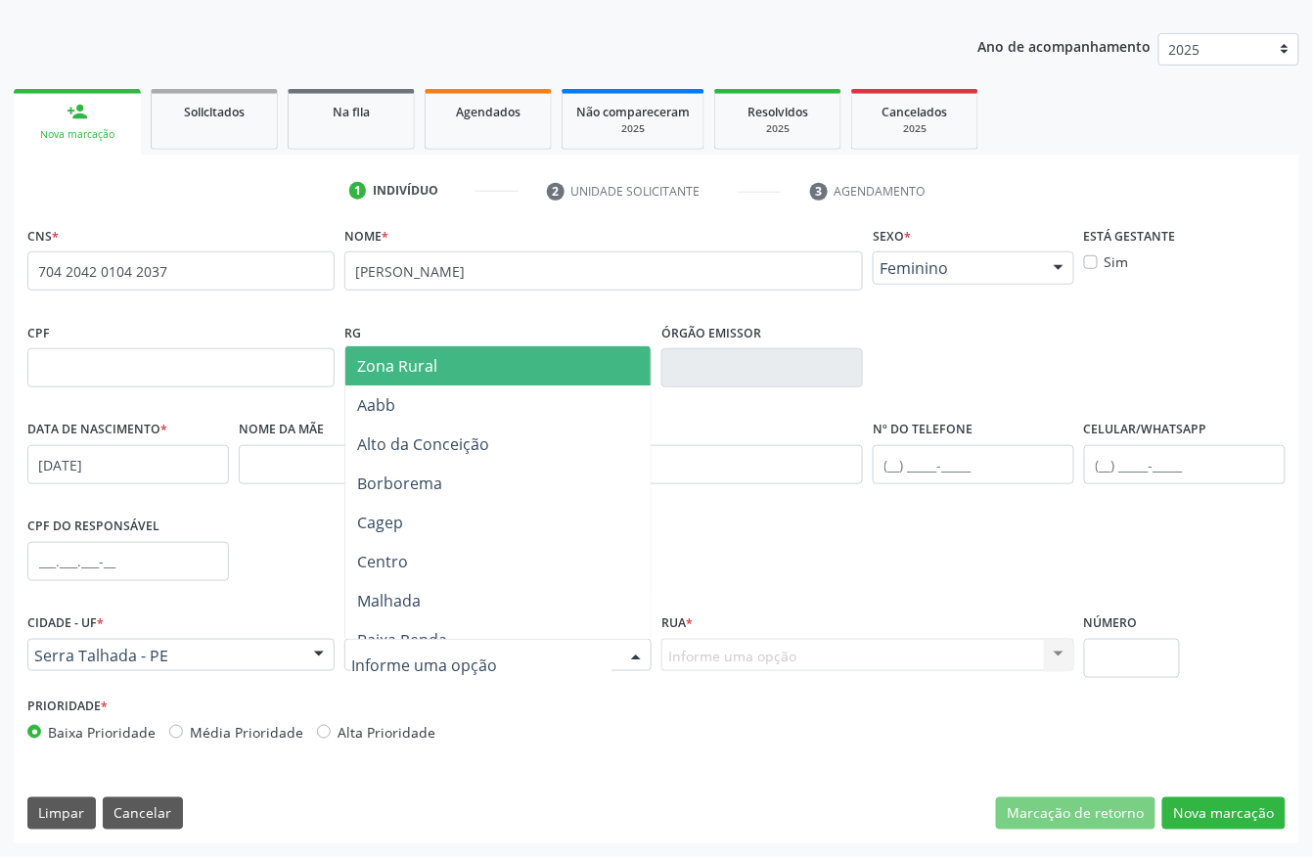
click at [455, 372] on span "Zona Rural" at bounding box center [502, 365] width 314 height 39
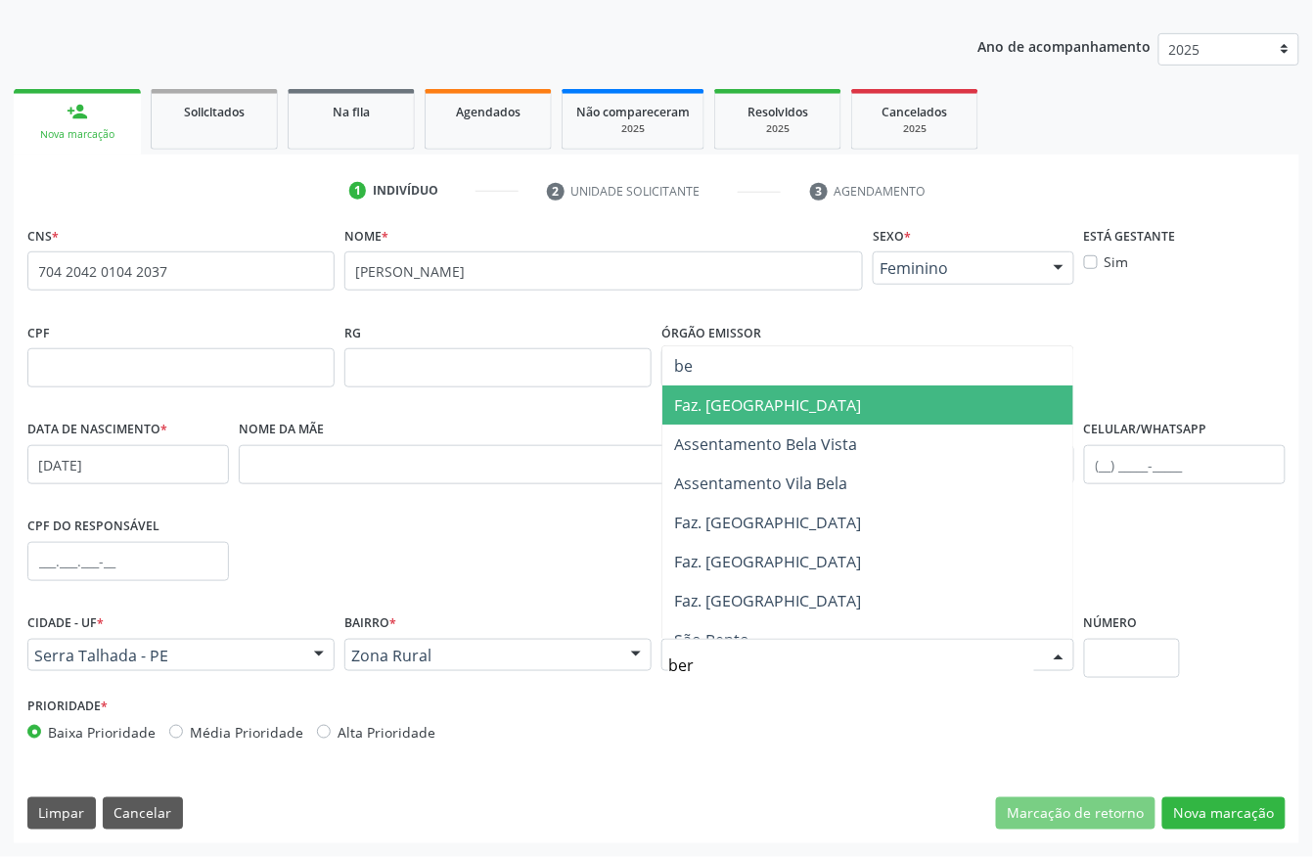
type input "bern"
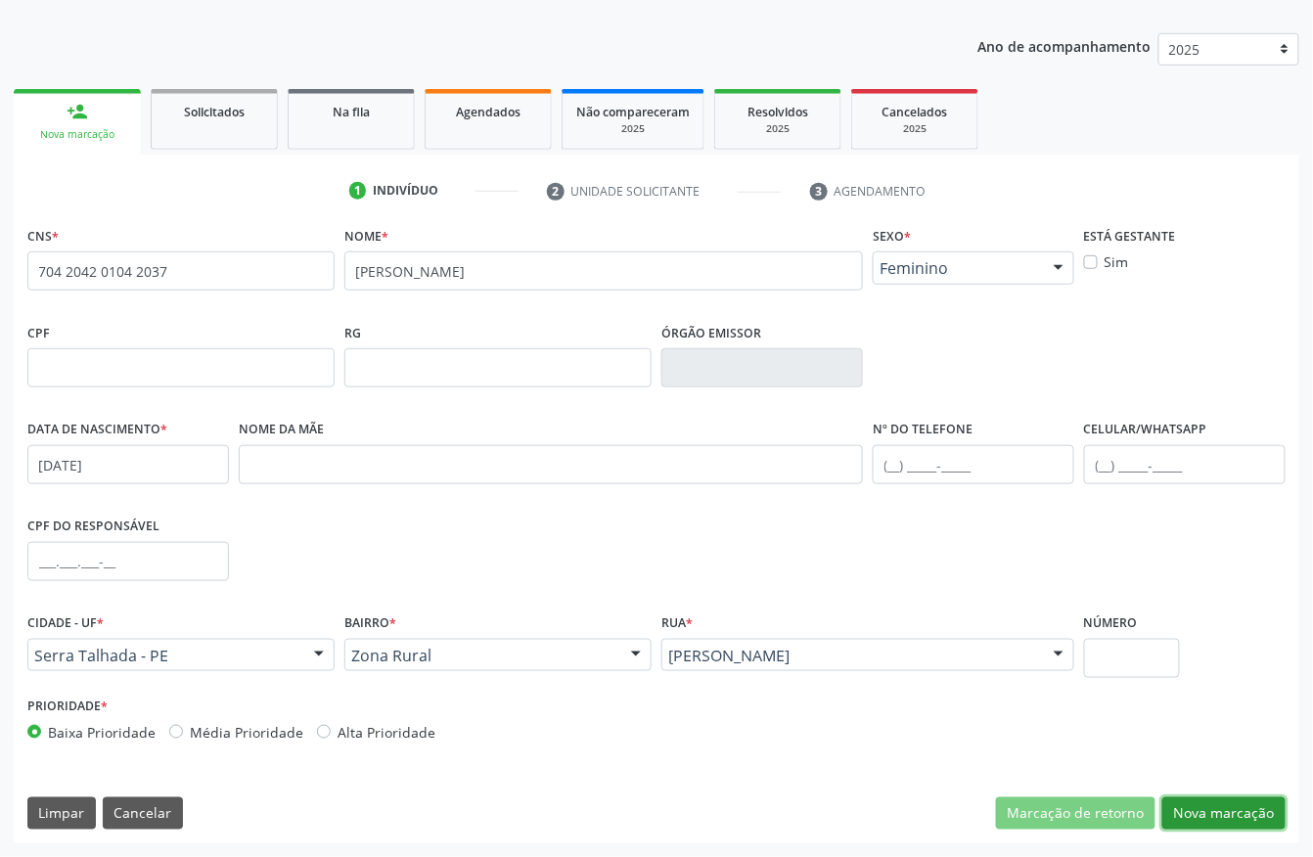
click at [1254, 810] on button "Nova marcação" at bounding box center [1224, 814] width 123 height 33
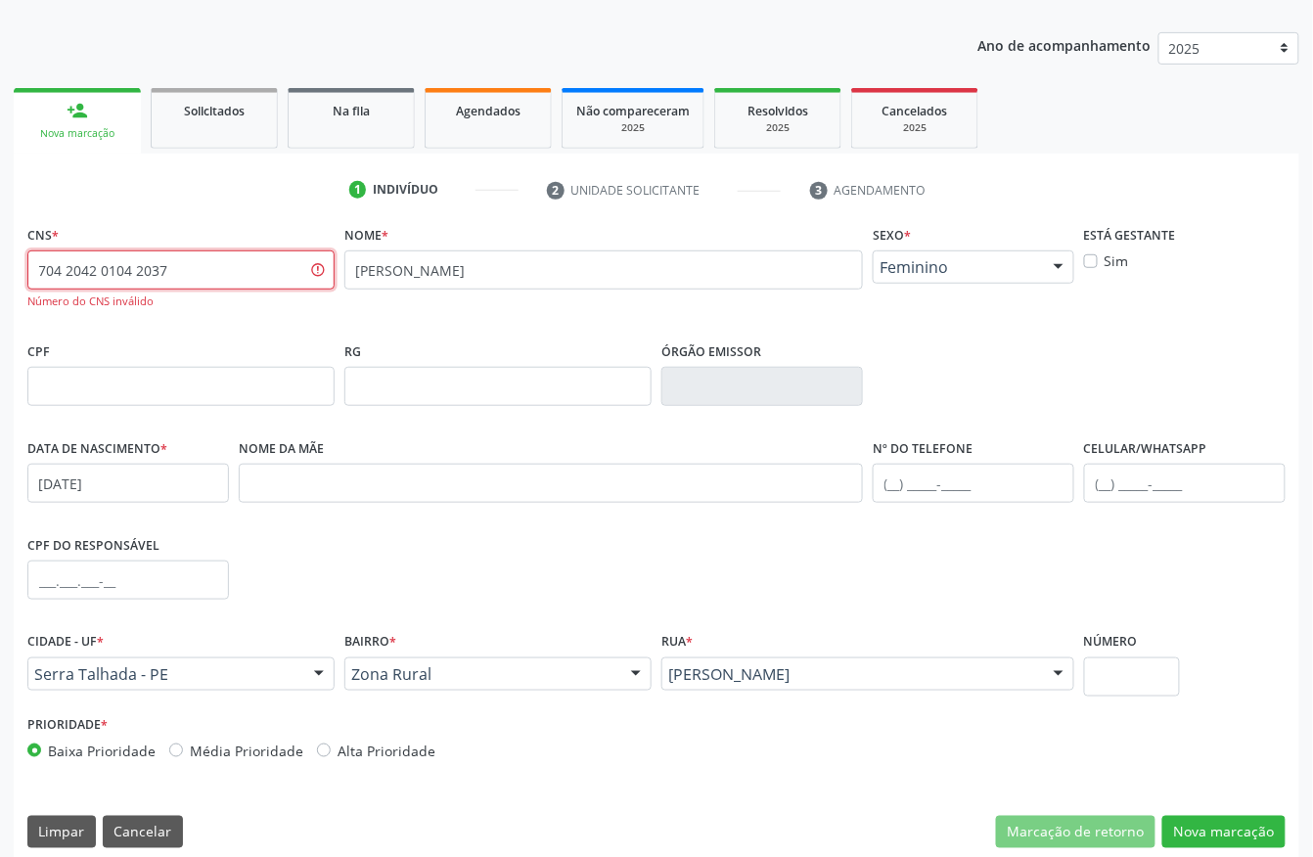
click at [240, 264] on input "704 2042 0104 2037" at bounding box center [180, 270] width 307 height 39
type input "7"
click at [1211, 827] on button "Nova marcação" at bounding box center [1224, 832] width 123 height 33
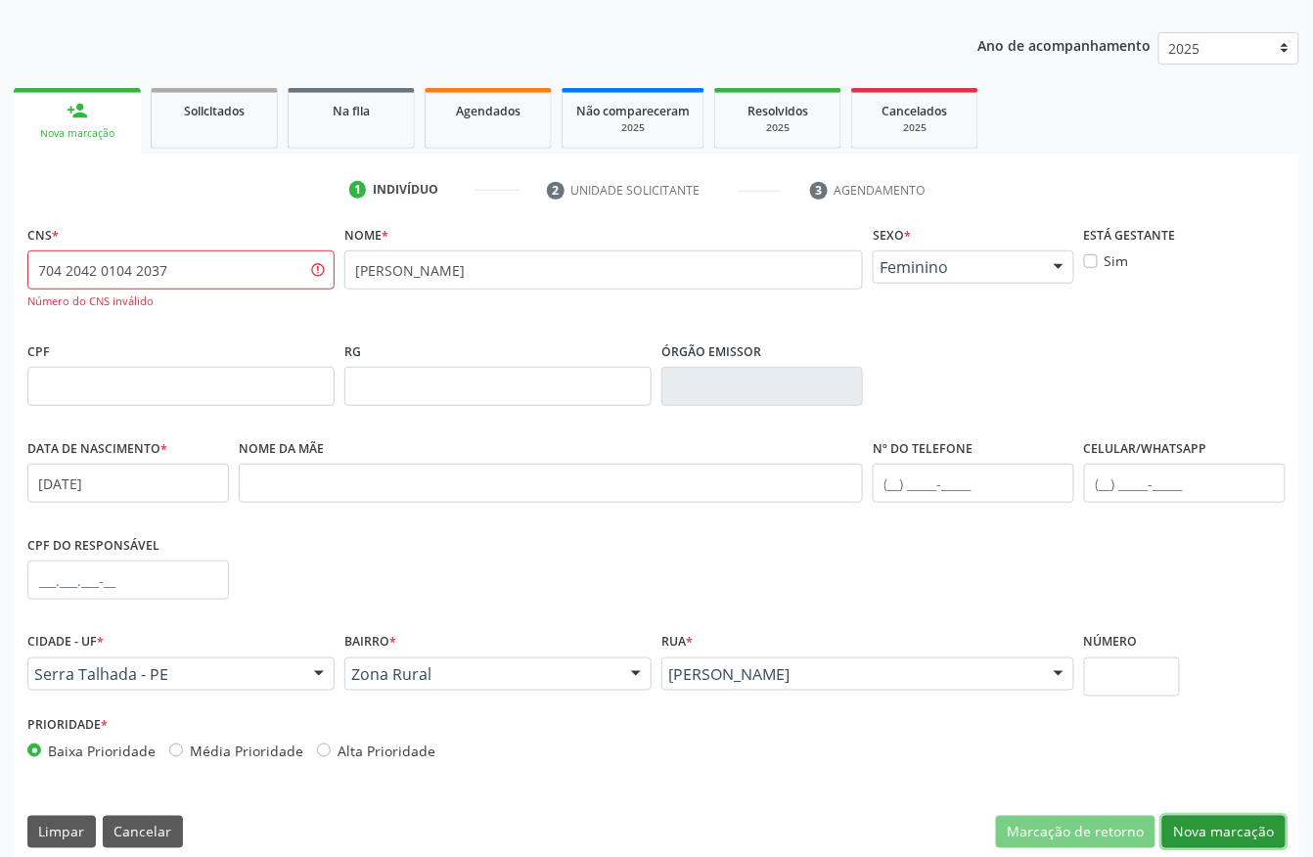
click at [1211, 827] on button "Nova marcação" at bounding box center [1224, 832] width 123 height 33
click at [252, 262] on input "704 2042 0104 2037" at bounding box center [180, 270] width 307 height 39
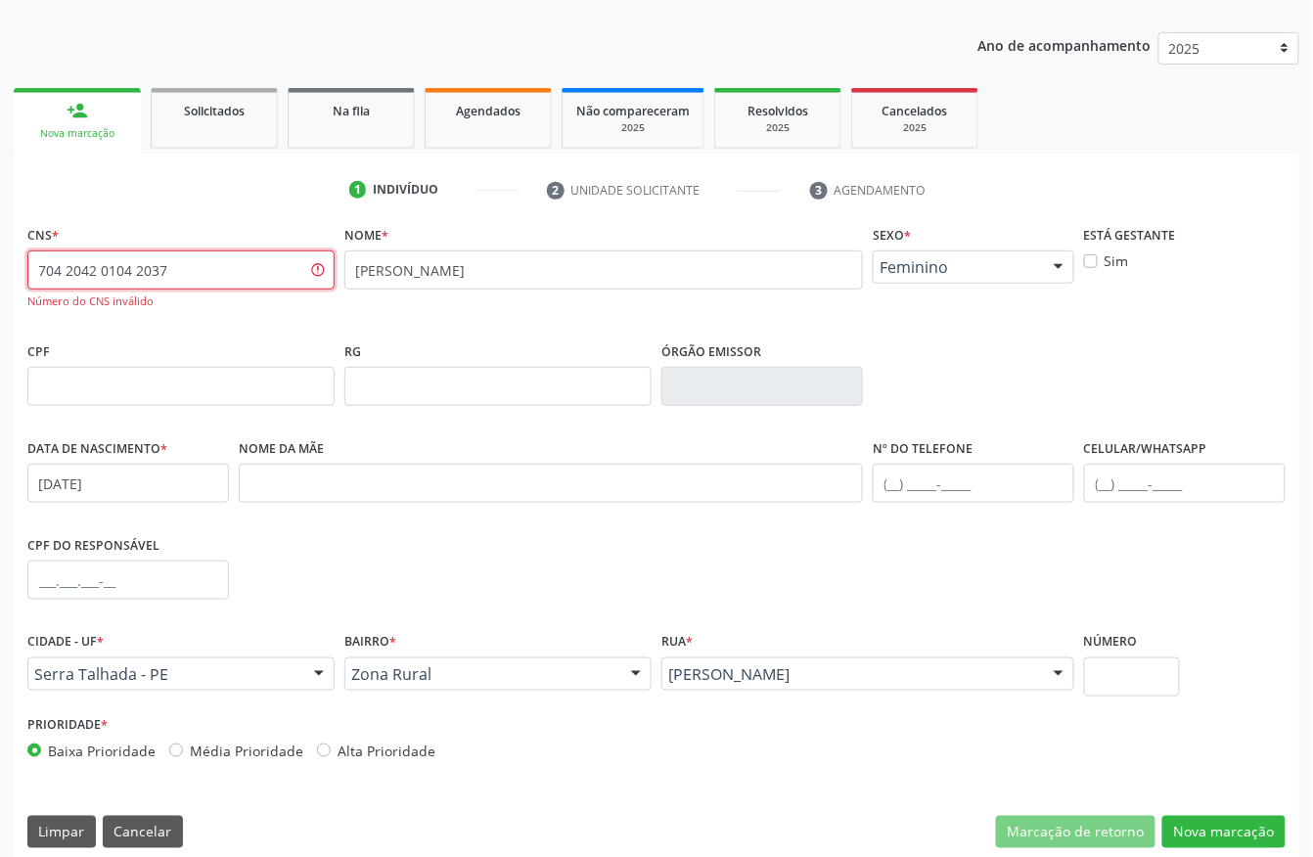
click at [252, 262] on input "704 2042 0104 2037" at bounding box center [180, 270] width 307 height 39
paste input "9"
type input "709 2042 0104 2037"
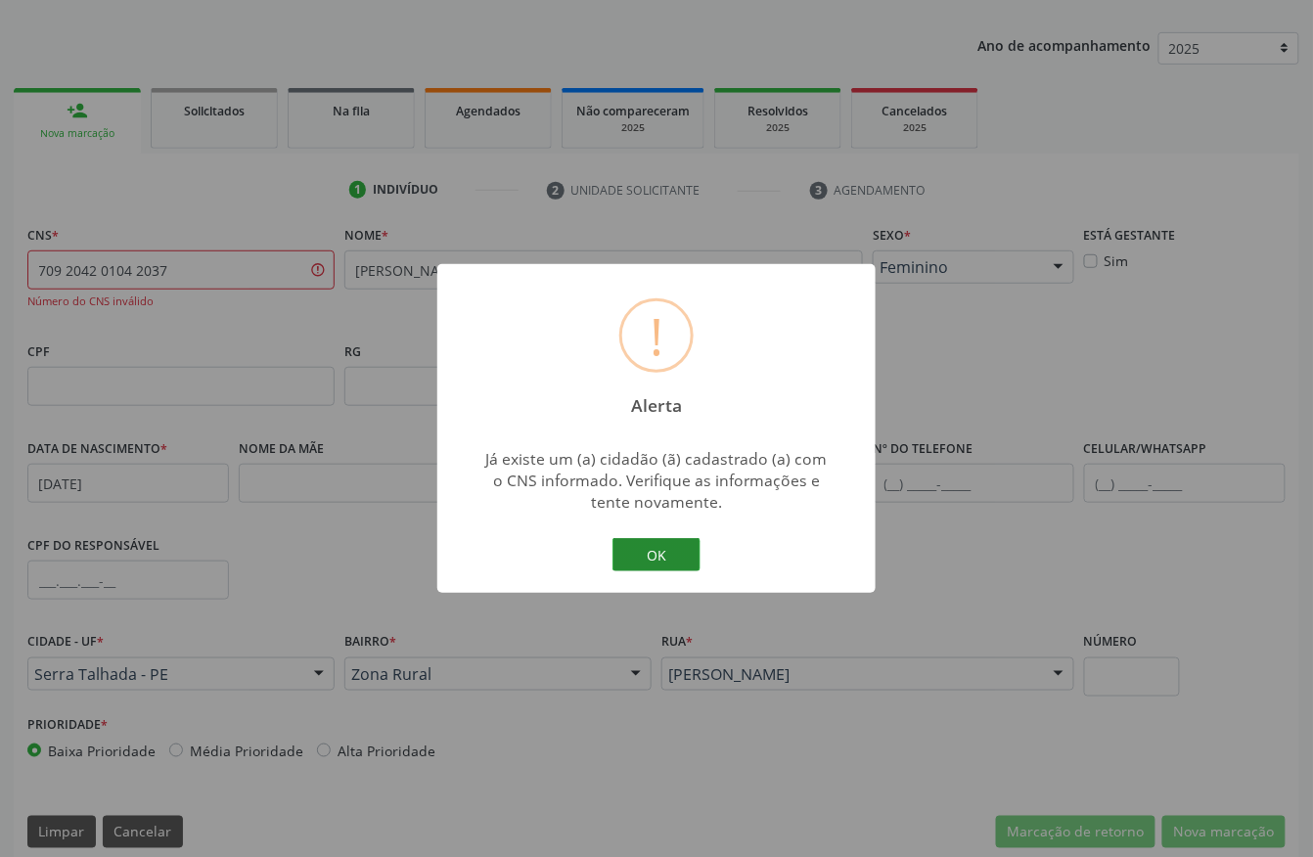
click at [656, 548] on button "OK" at bounding box center [657, 554] width 88 height 33
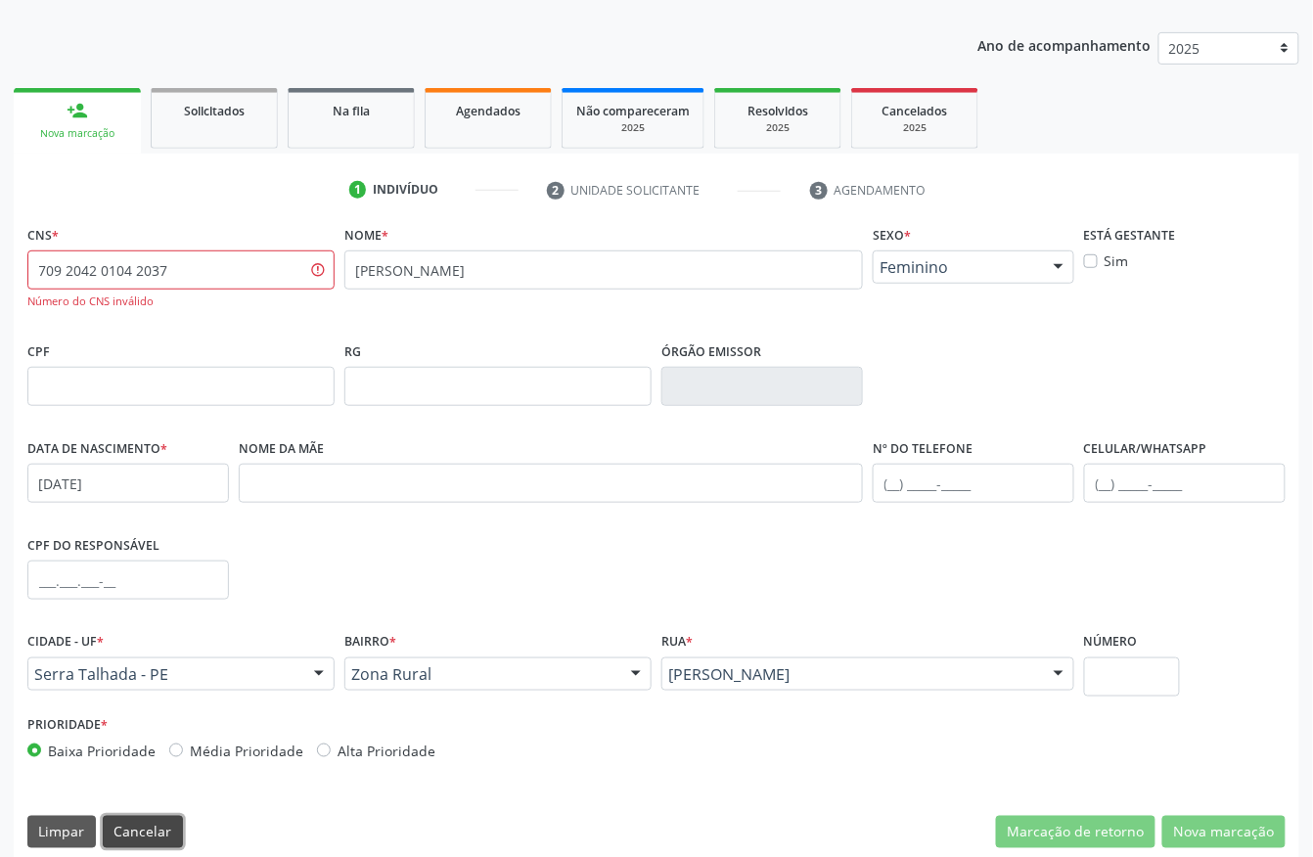
click at [165, 820] on button "Cancelar" at bounding box center [143, 832] width 80 height 33
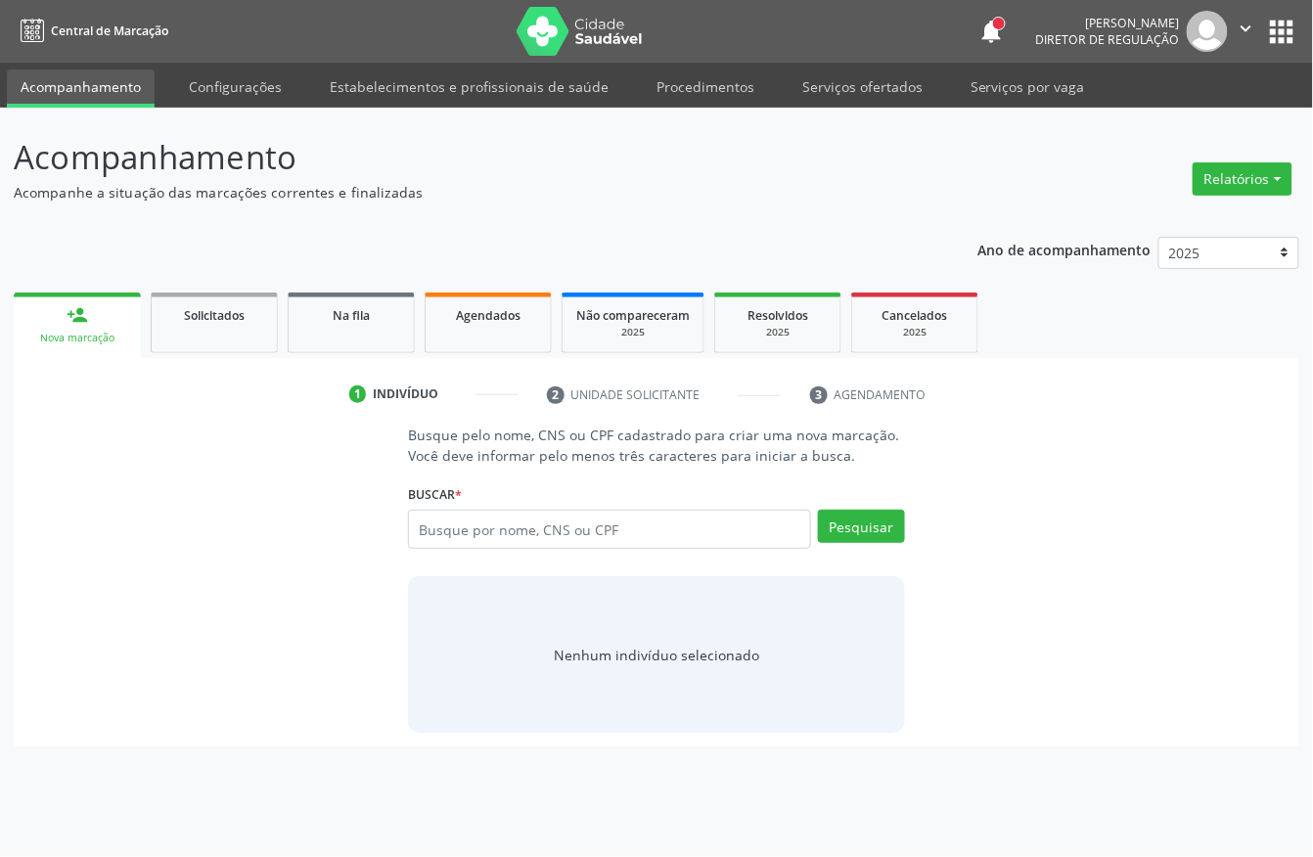
scroll to position [0, 0]
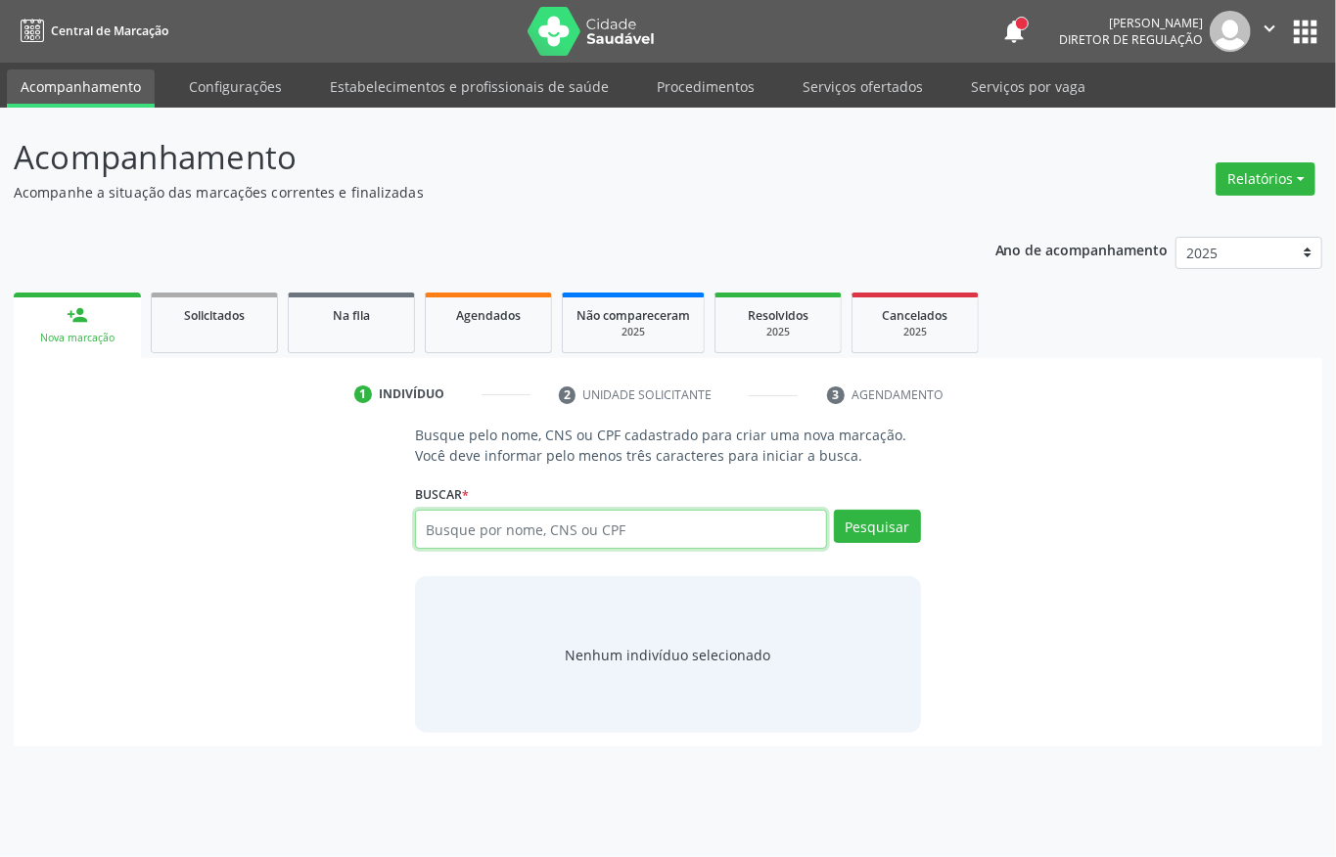
click at [528, 532] on input "text" at bounding box center [621, 529] width 412 height 39
paste input "709204201042037"
type input "709204201042037"
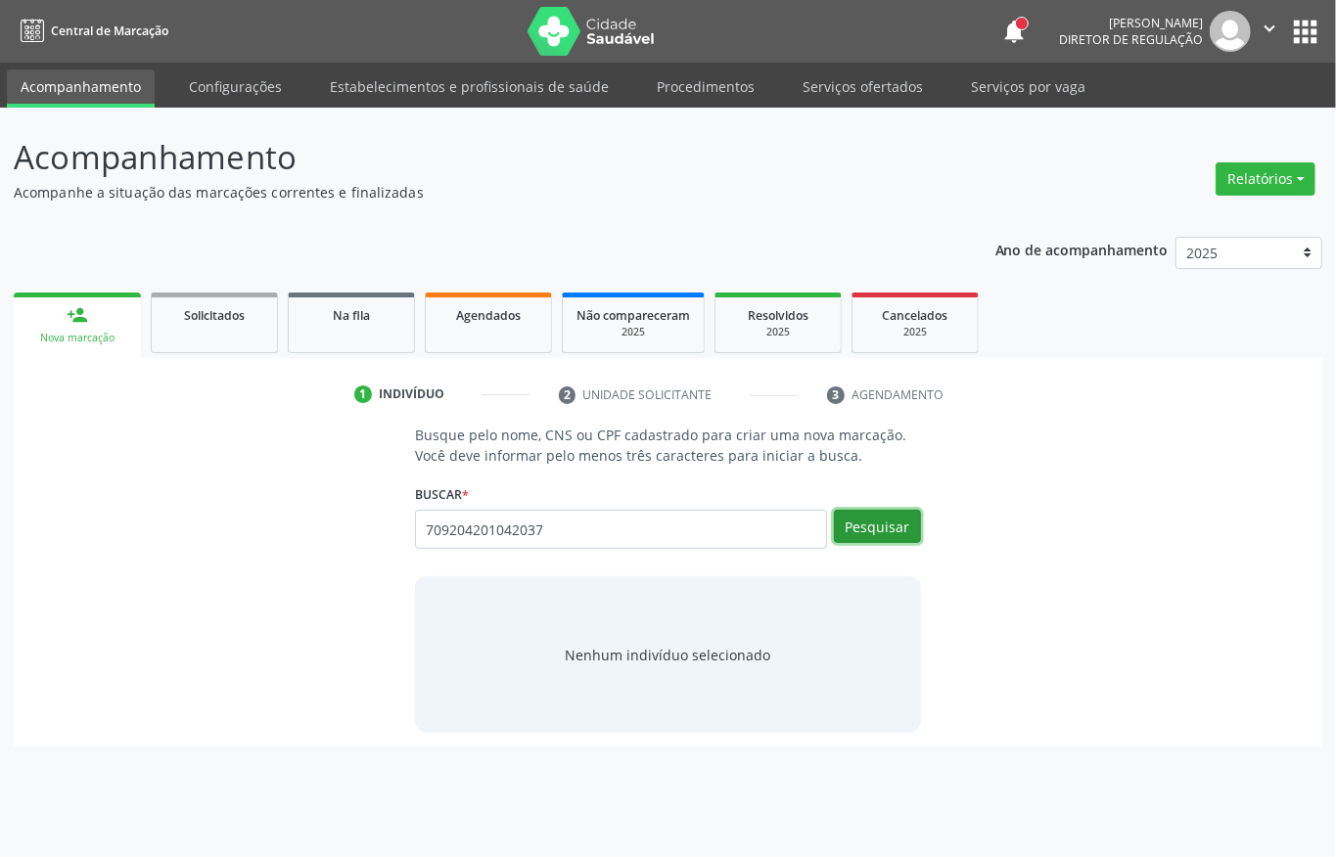
click at [886, 540] on button "Pesquisar" at bounding box center [877, 526] width 87 height 33
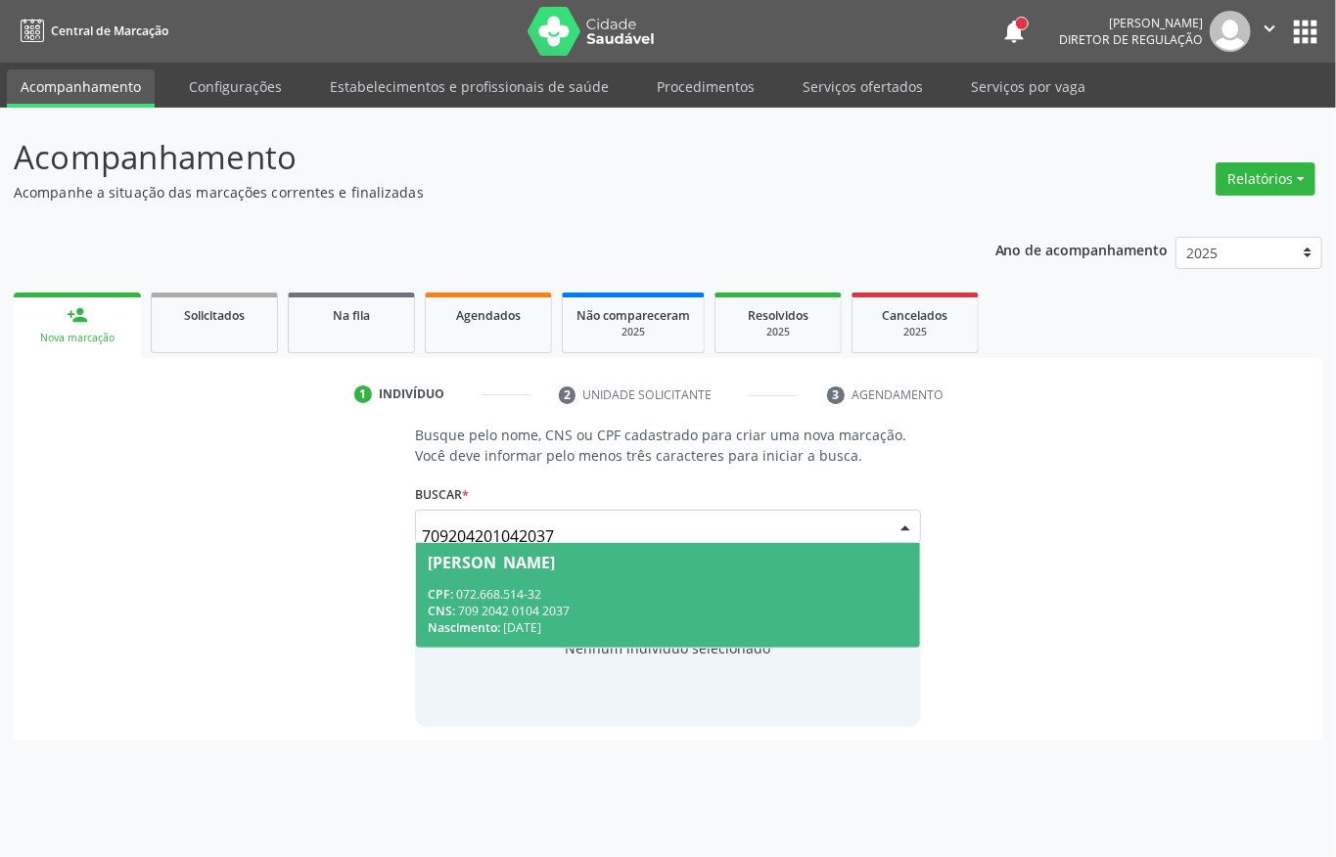
click at [648, 617] on div "CNS: 709 2042 0104 2037" at bounding box center [668, 611] width 481 height 17
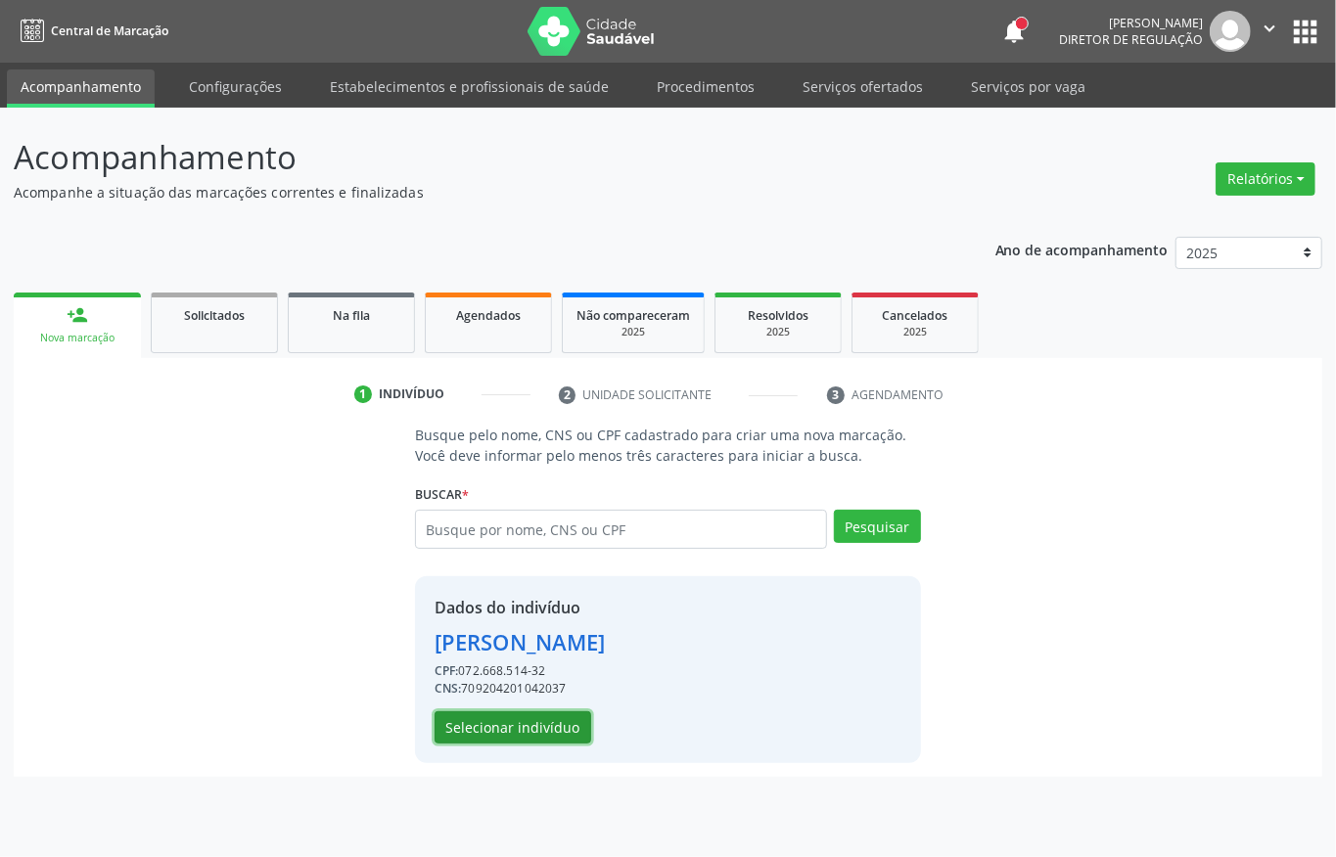
click at [503, 724] on button "Selecionar indivíduo" at bounding box center [513, 728] width 157 height 33
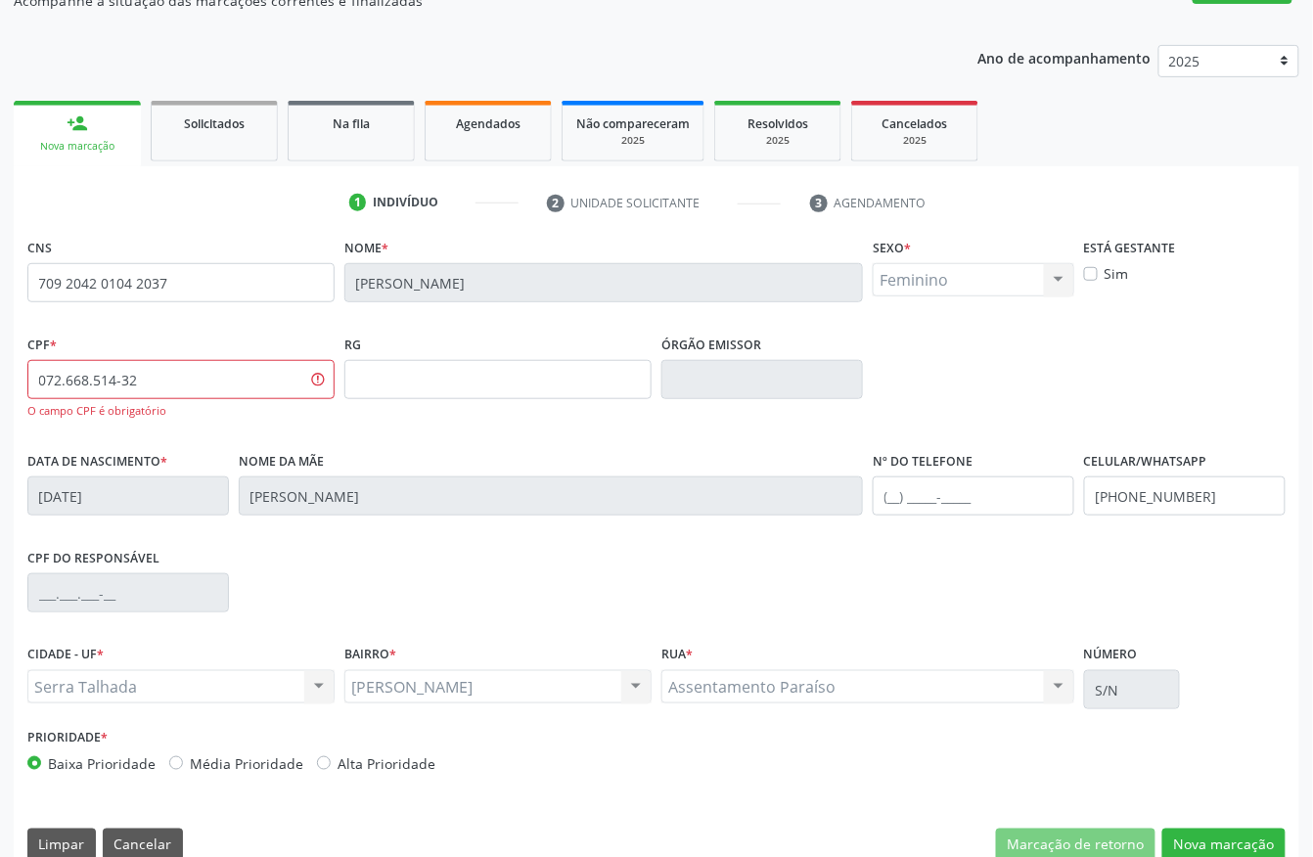
scroll to position [224, 0]
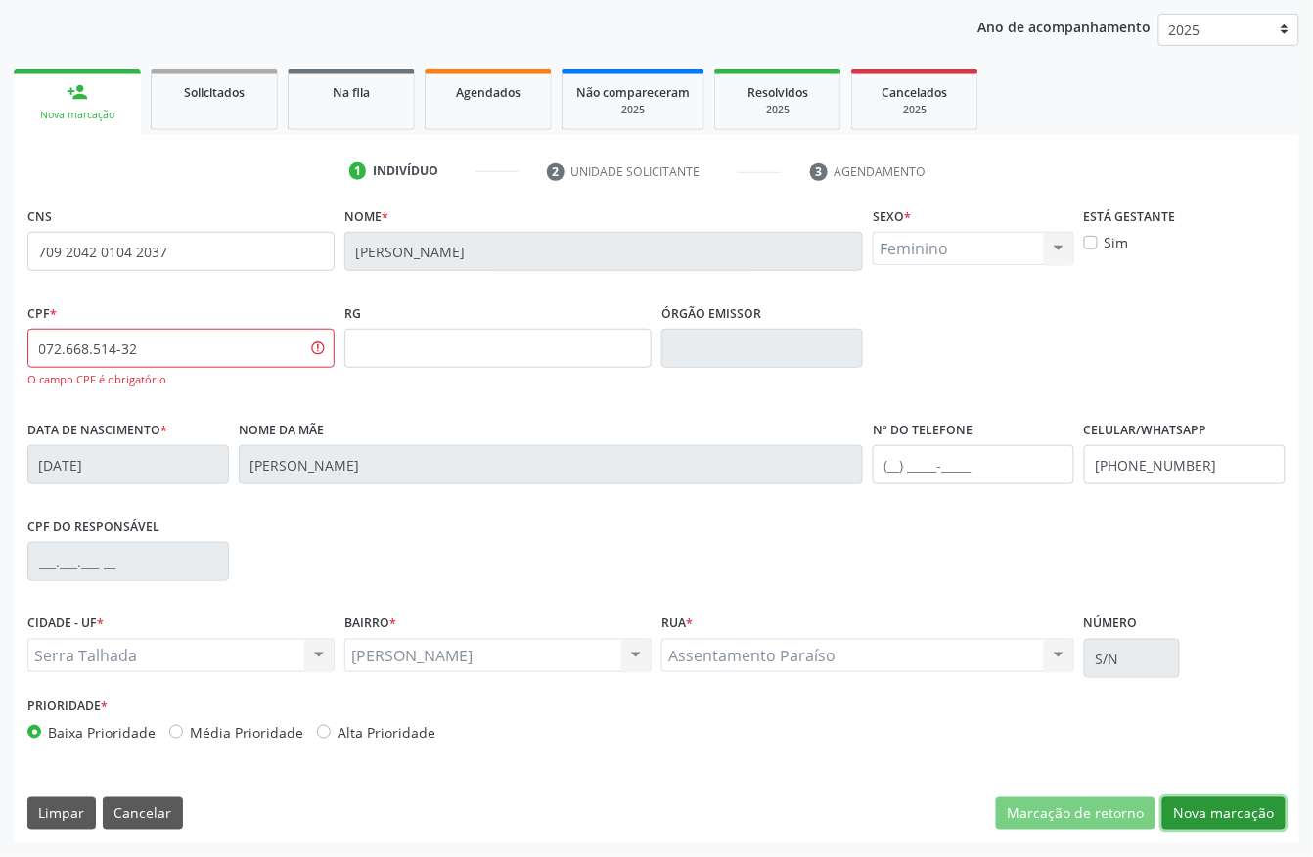
click at [1214, 810] on button "Nova marcação" at bounding box center [1224, 814] width 123 height 33
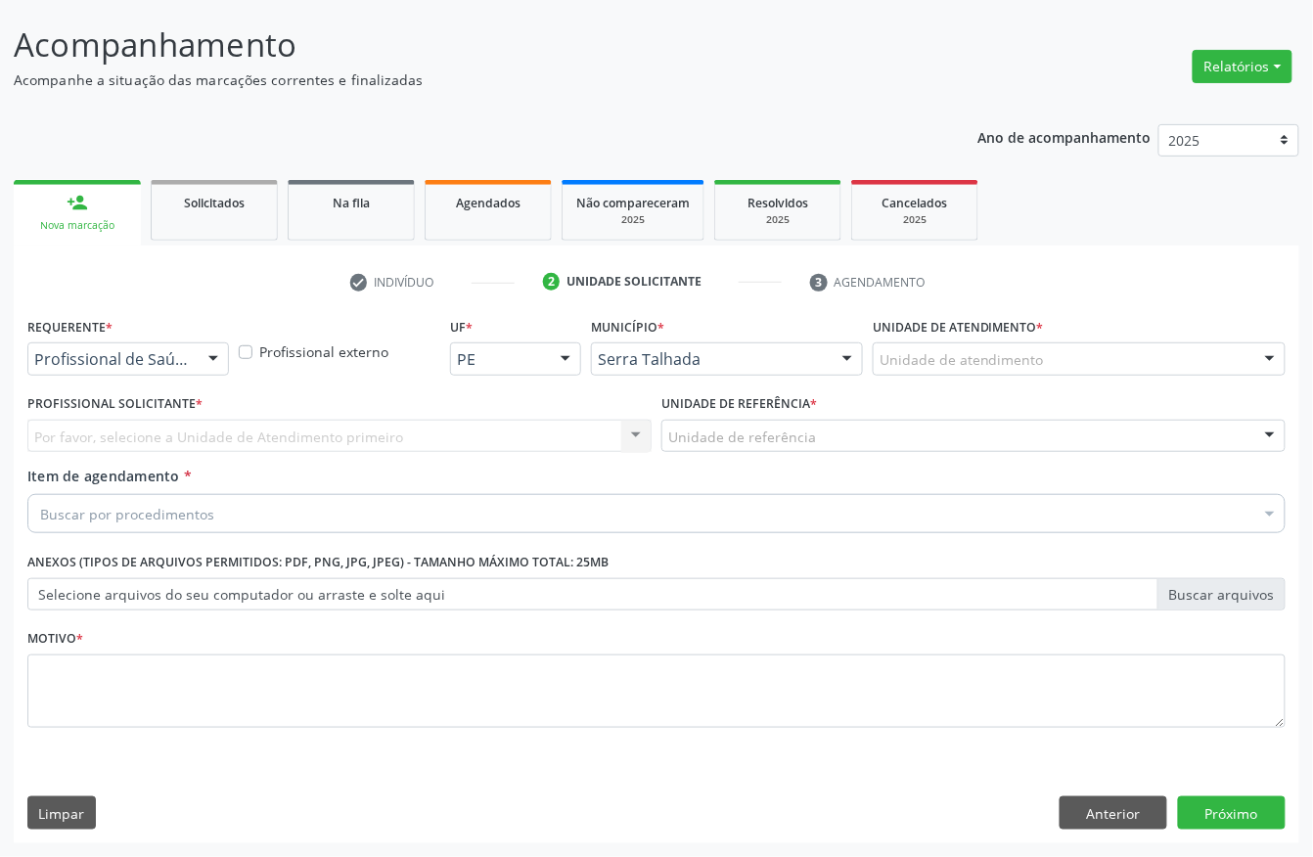
scroll to position [115, 0]
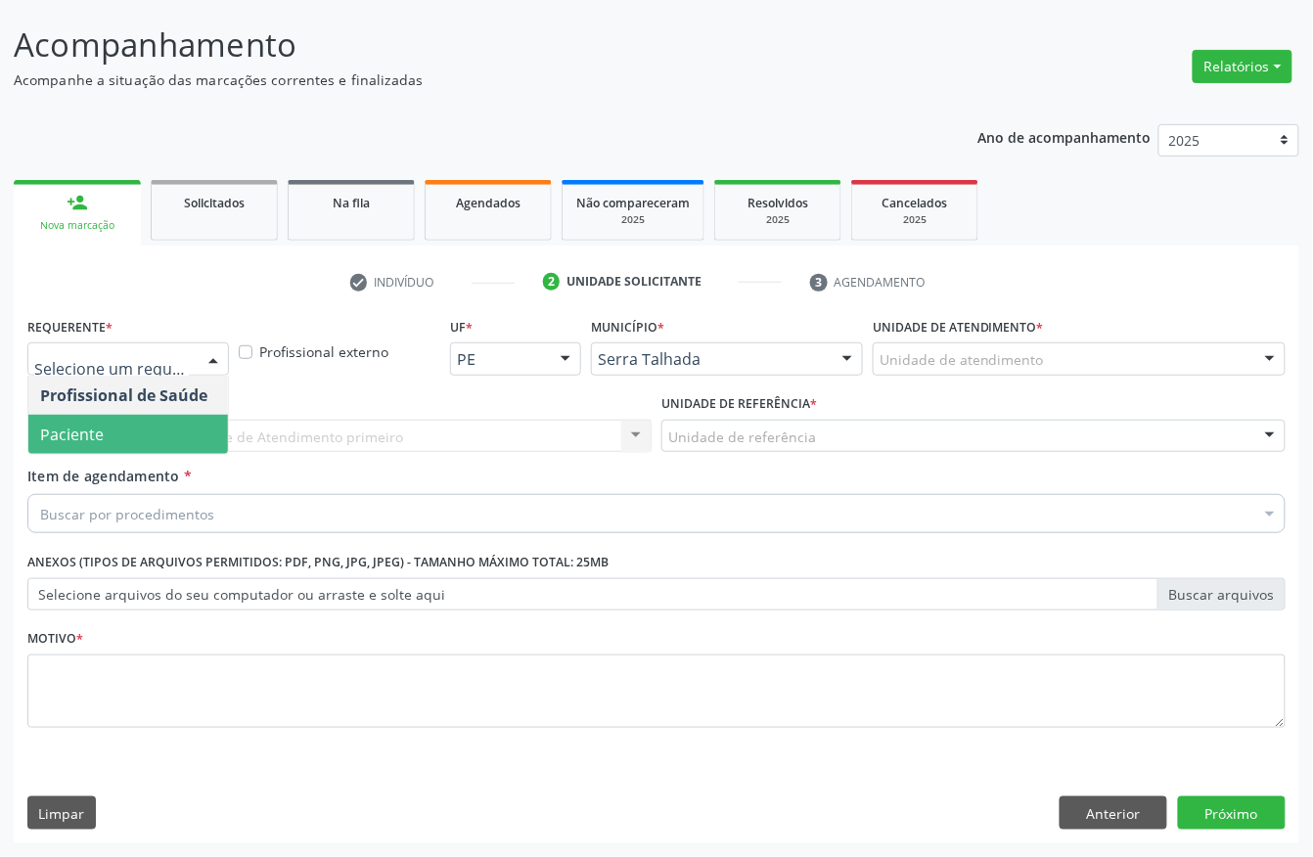
click at [115, 420] on span "Paciente" at bounding box center [128, 434] width 200 height 39
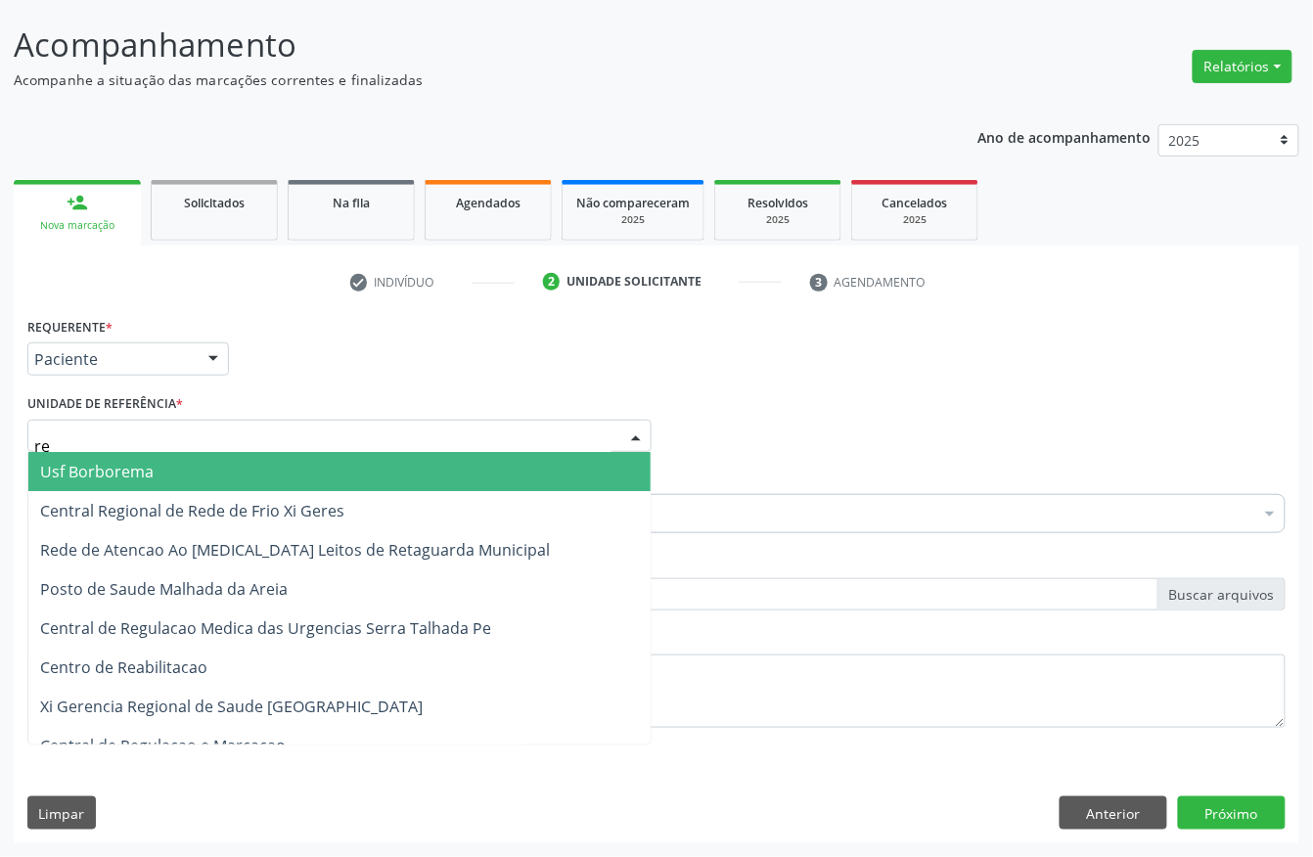
type input "rea"
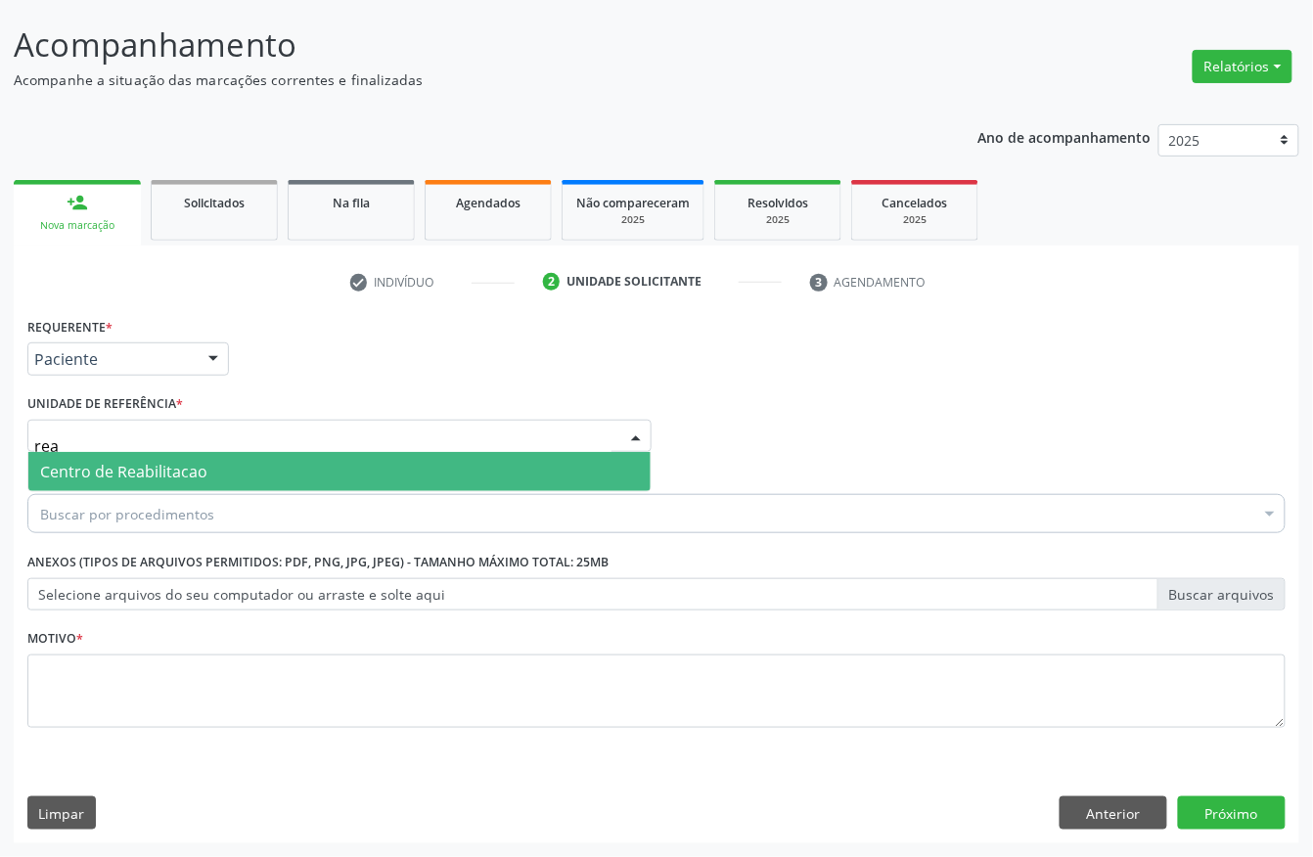
click at [150, 472] on span "Centro de Reabilitacao" at bounding box center [123, 472] width 167 height 22
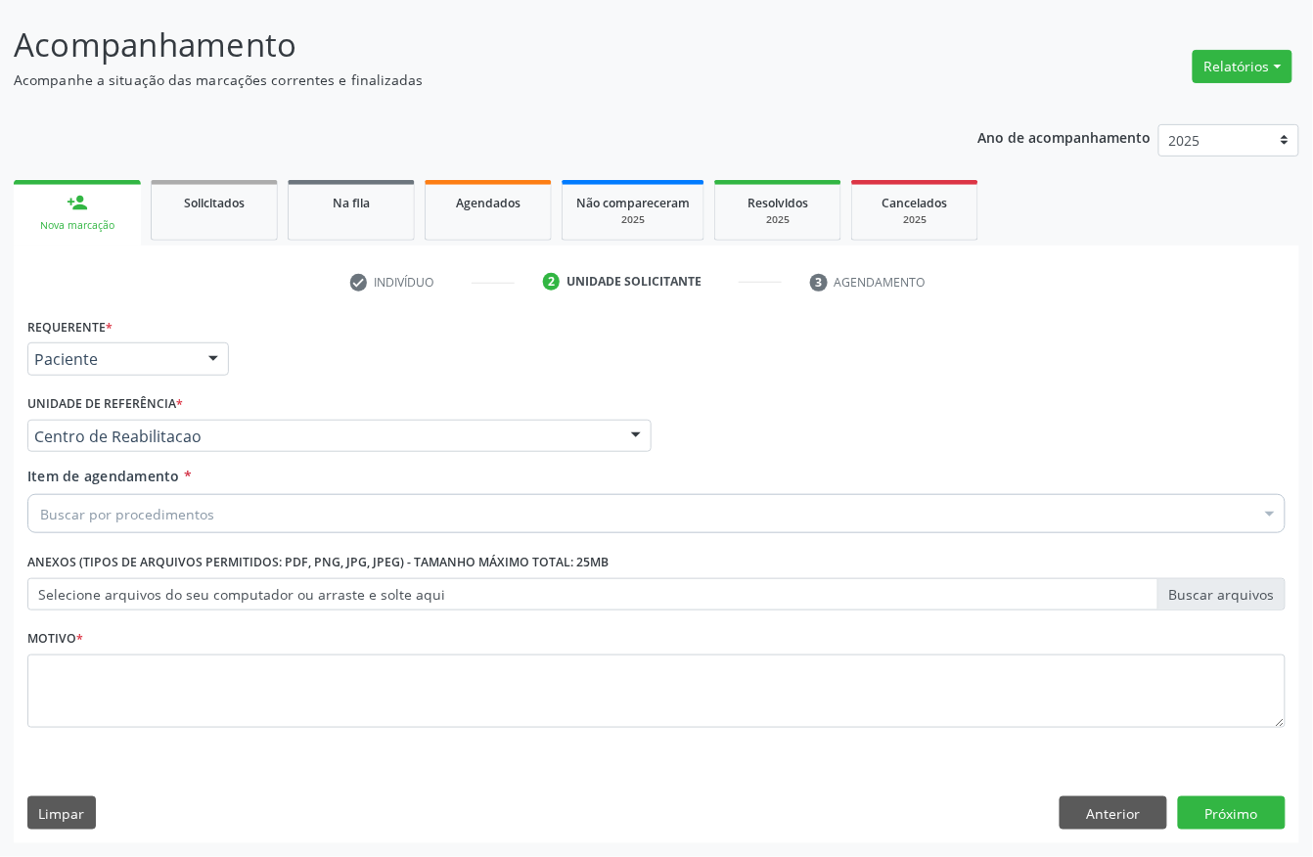
click at [162, 526] on div "Buscar por procedimentos" at bounding box center [656, 513] width 1259 height 39
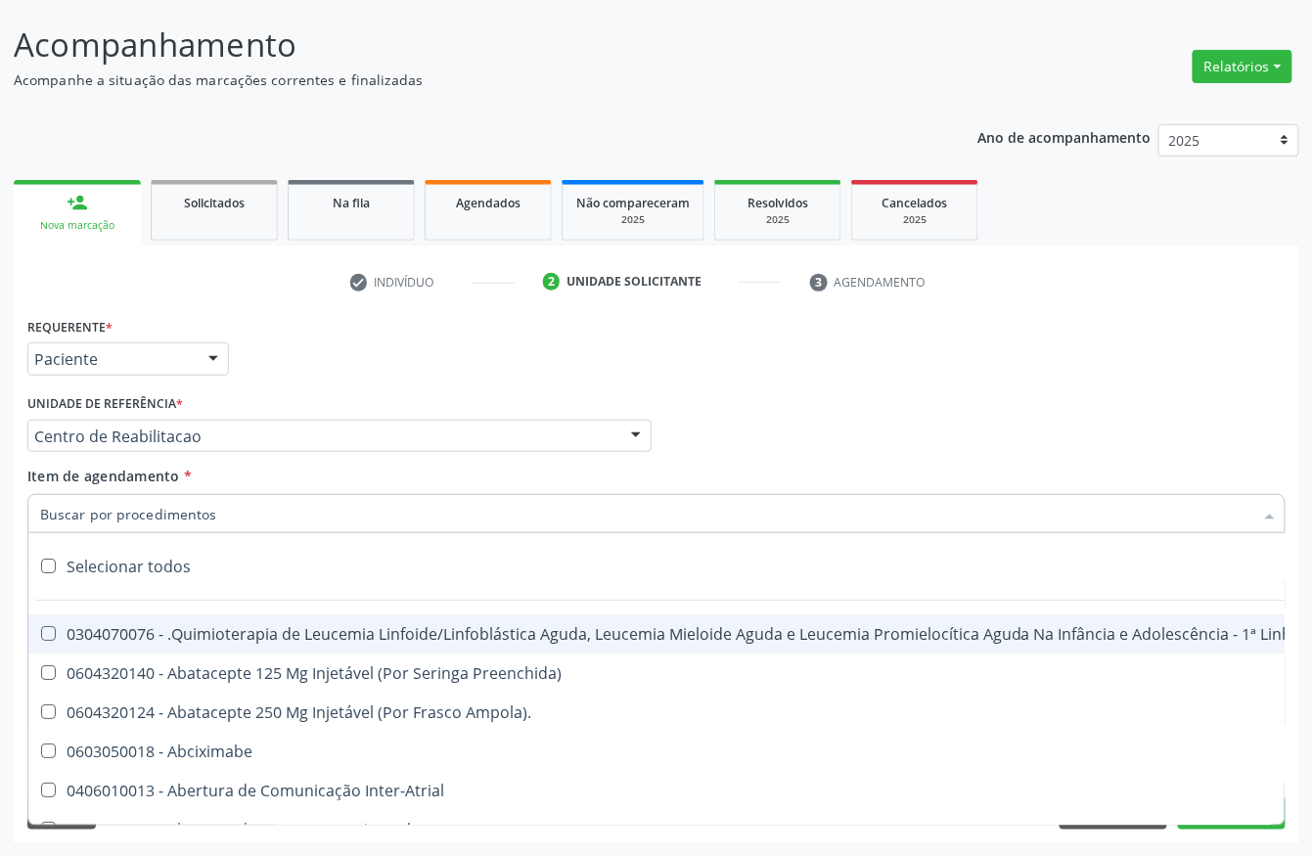
click at [357, 378] on div "Requerente * Paciente Profissional de Saúde Paciente Nenhum resultado encontrad…" at bounding box center [657, 350] width 1268 height 76
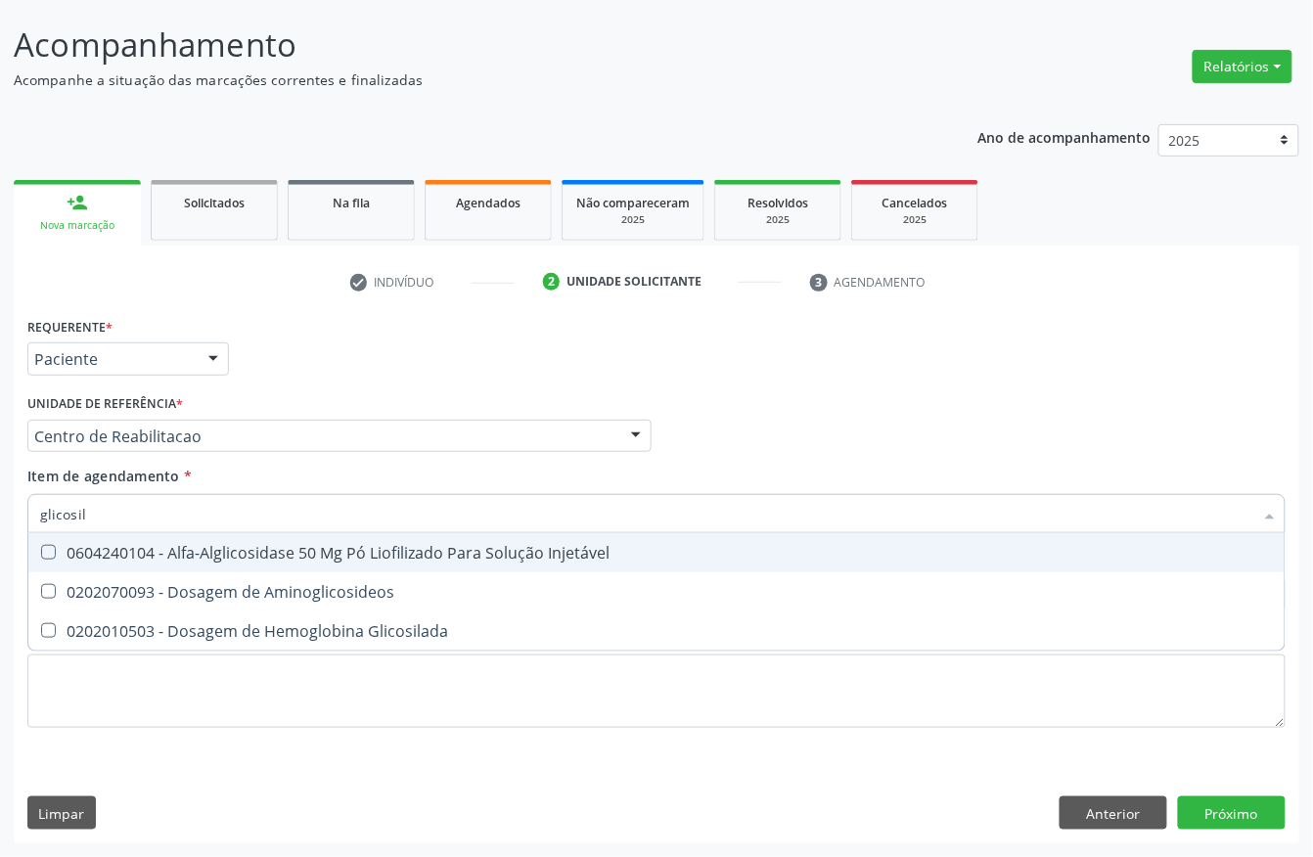
type input "glicosila"
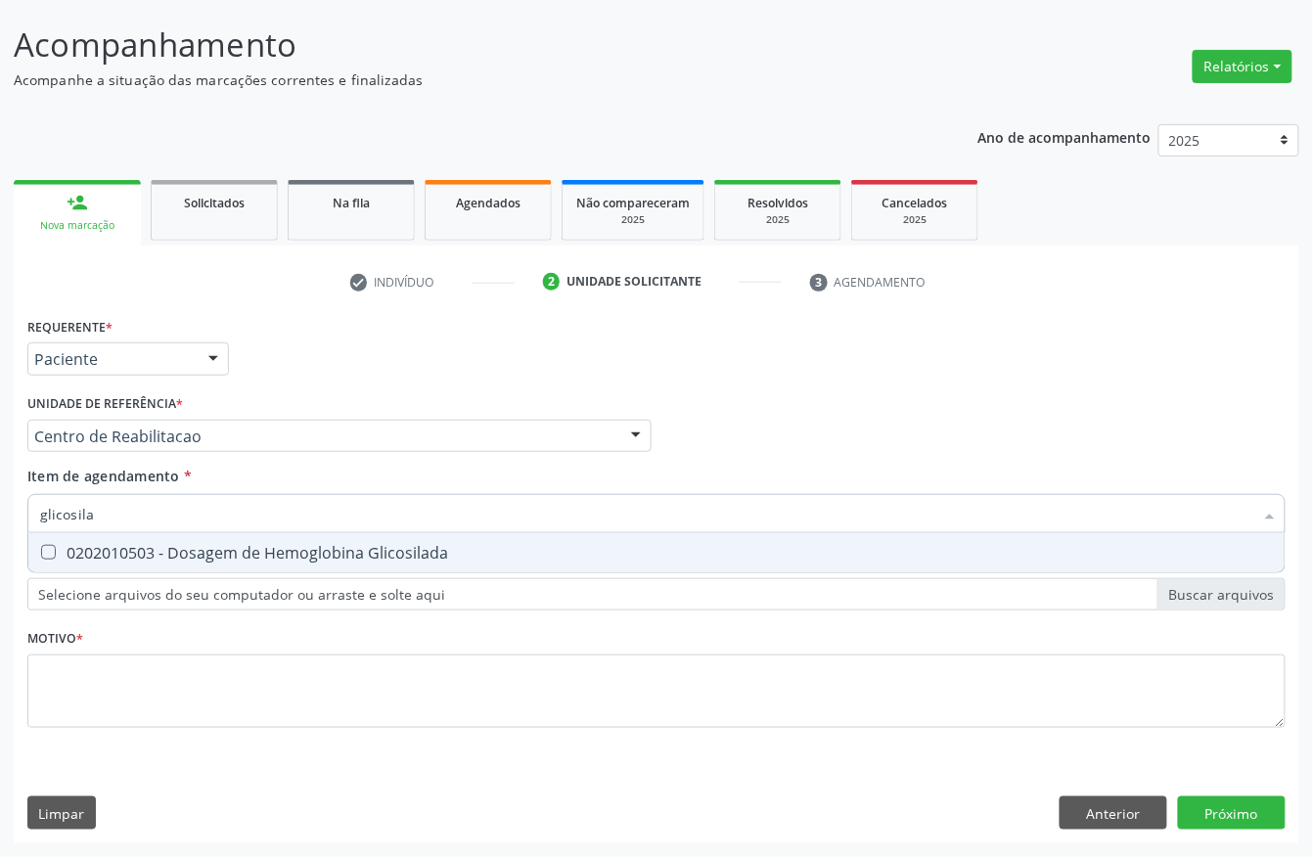
click at [134, 545] on div "0202010503 - Dosagem de Hemoglobina Glicosilada" at bounding box center [656, 553] width 1233 height 16
checkbox Glicosilada "true"
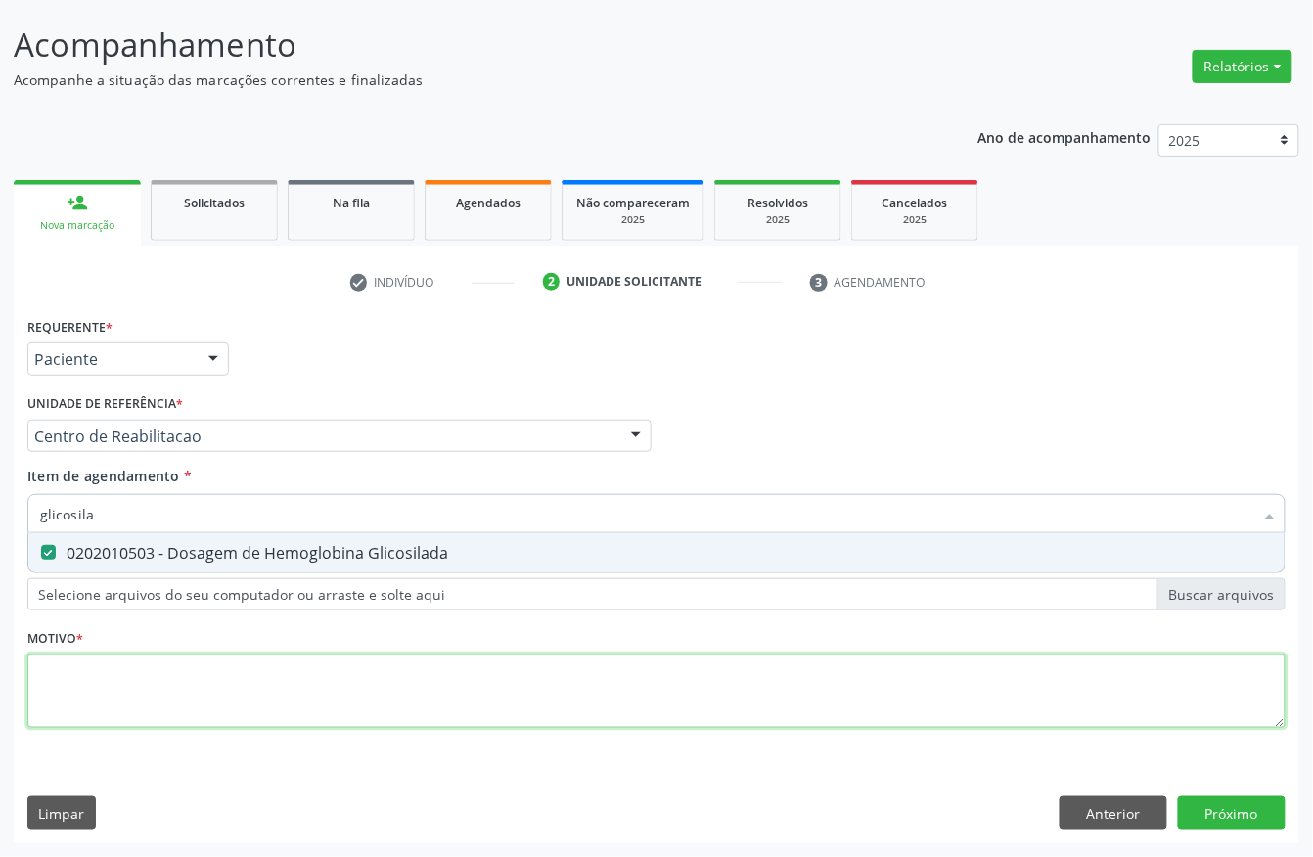
click at [135, 683] on div "Requerente * Paciente Profissional de Saúde Paciente Nenhum resultado encontrad…" at bounding box center [656, 533] width 1259 height 443
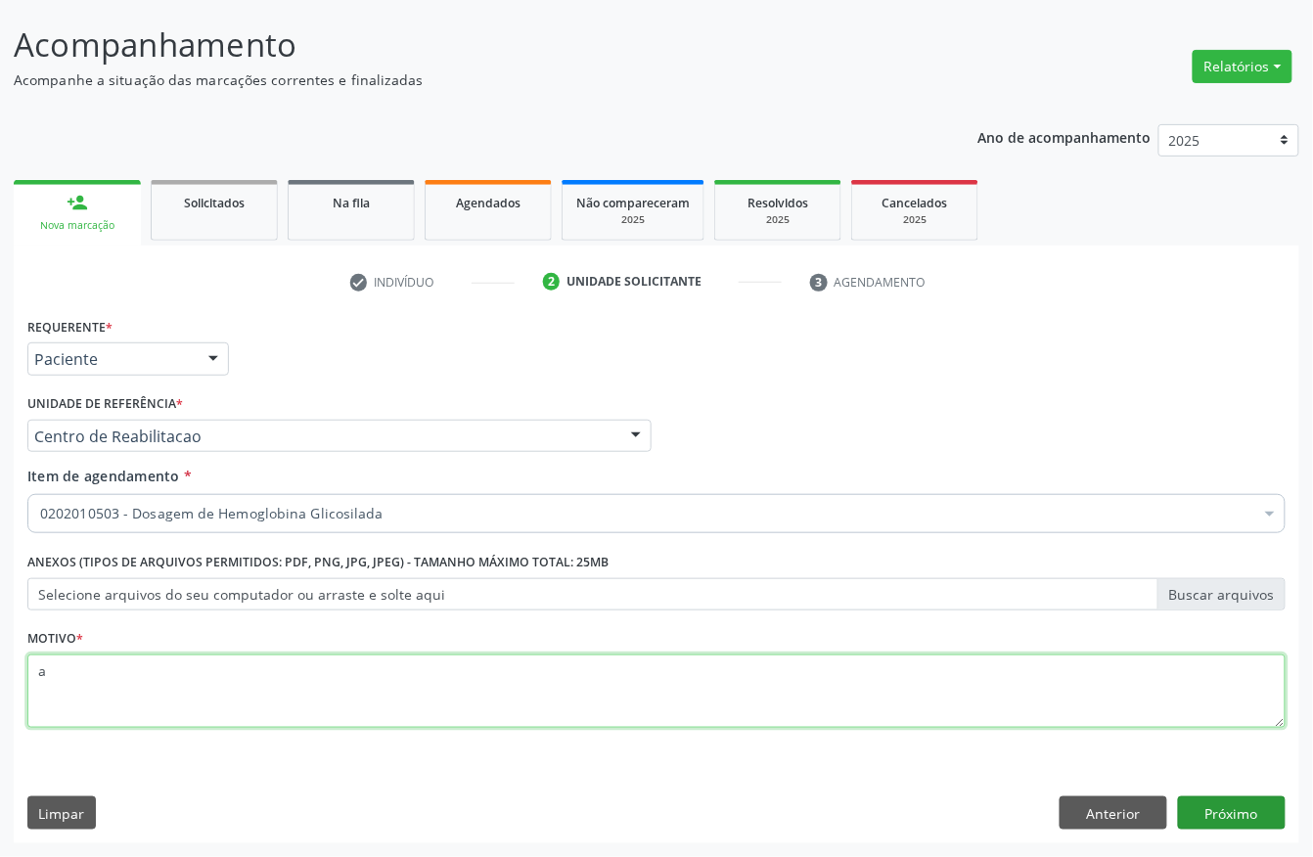
type textarea "a"
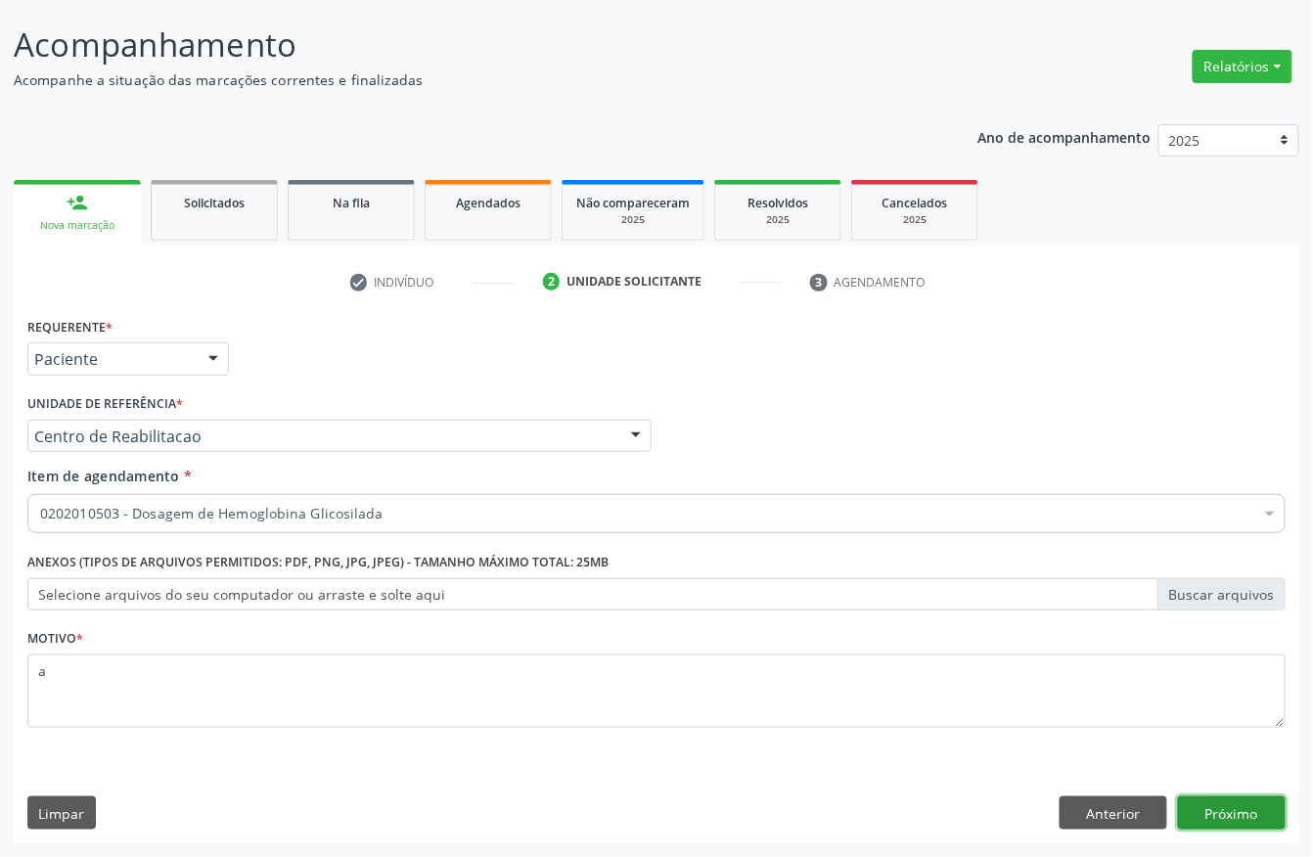
click at [1257, 826] on button "Próximo" at bounding box center [1232, 813] width 108 height 33
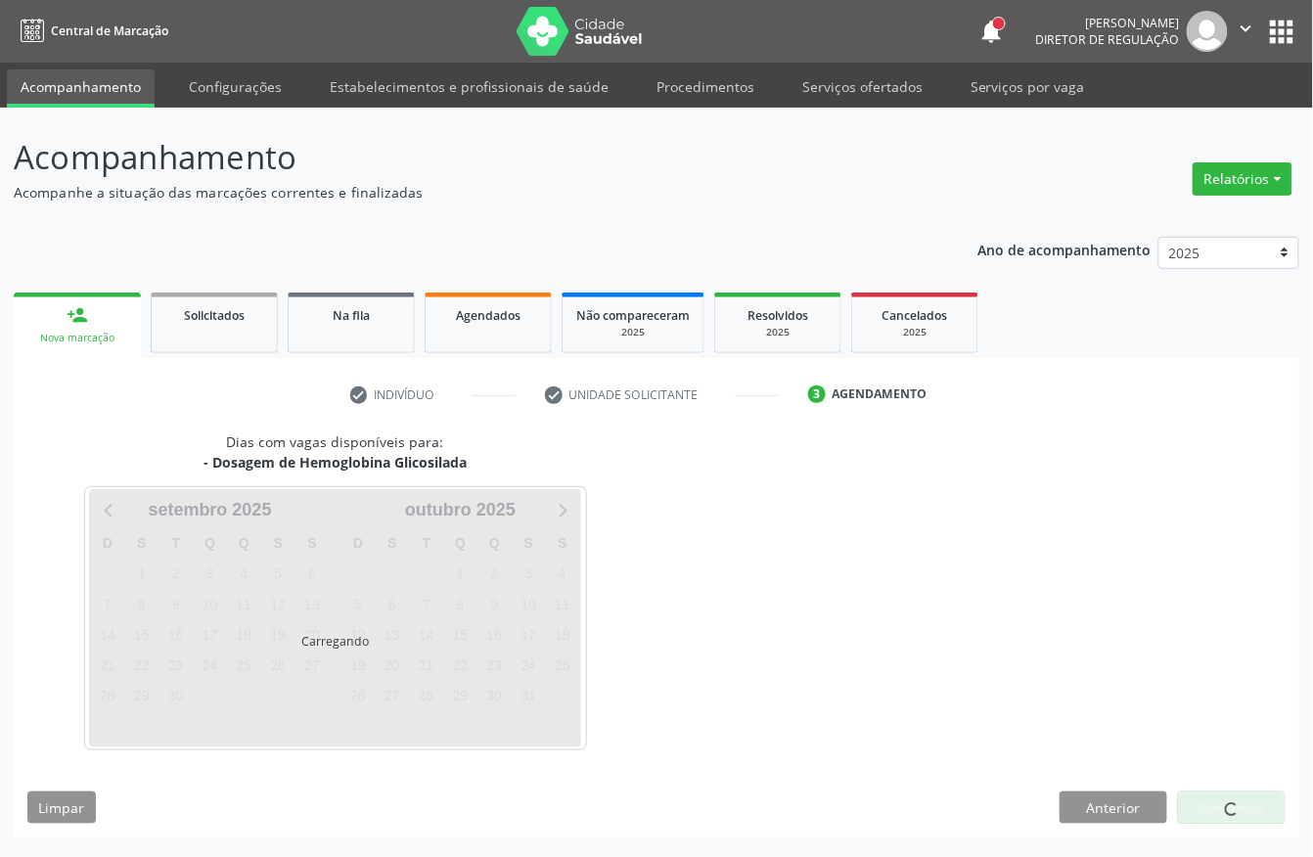
scroll to position [0, 0]
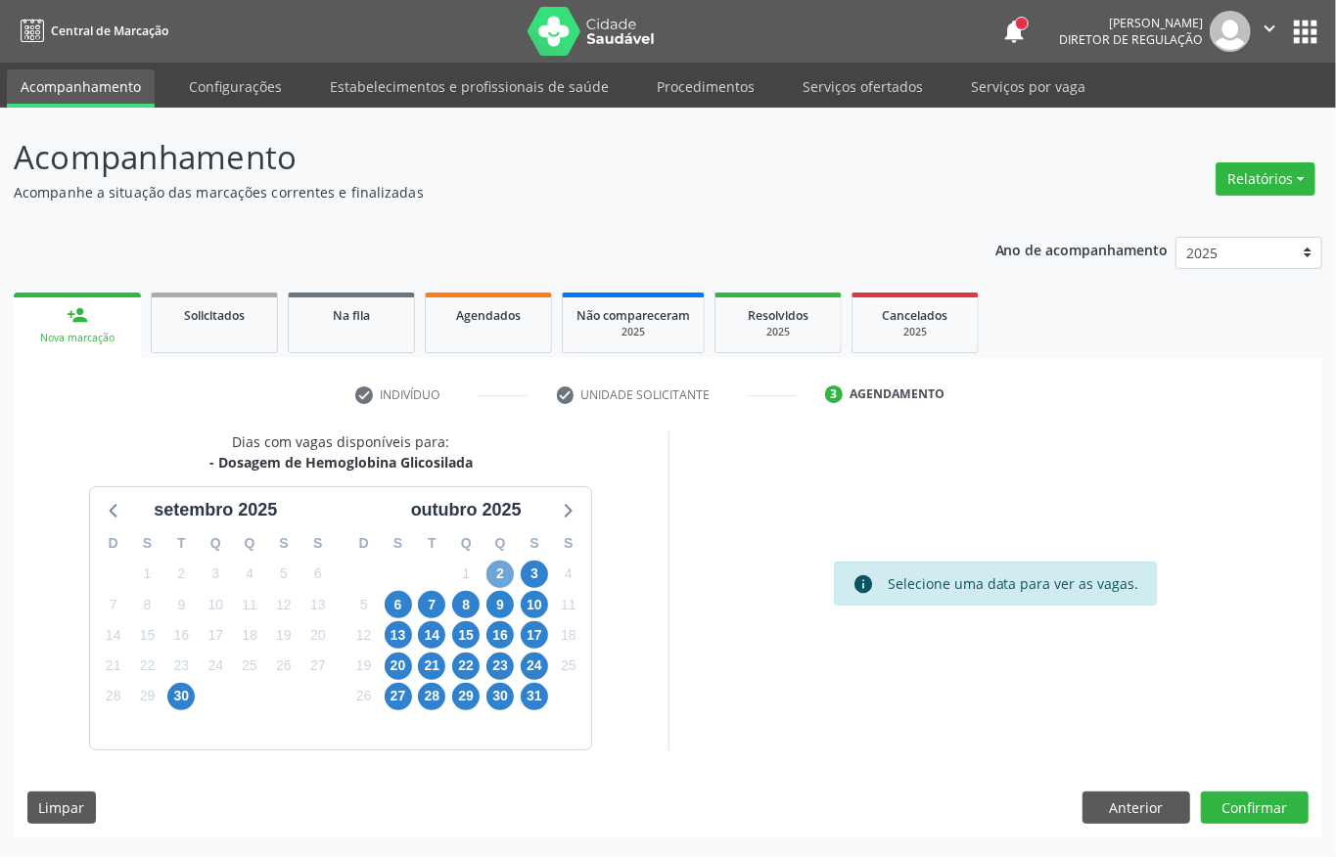
click at [491, 565] on span "2" at bounding box center [499, 574] width 27 height 27
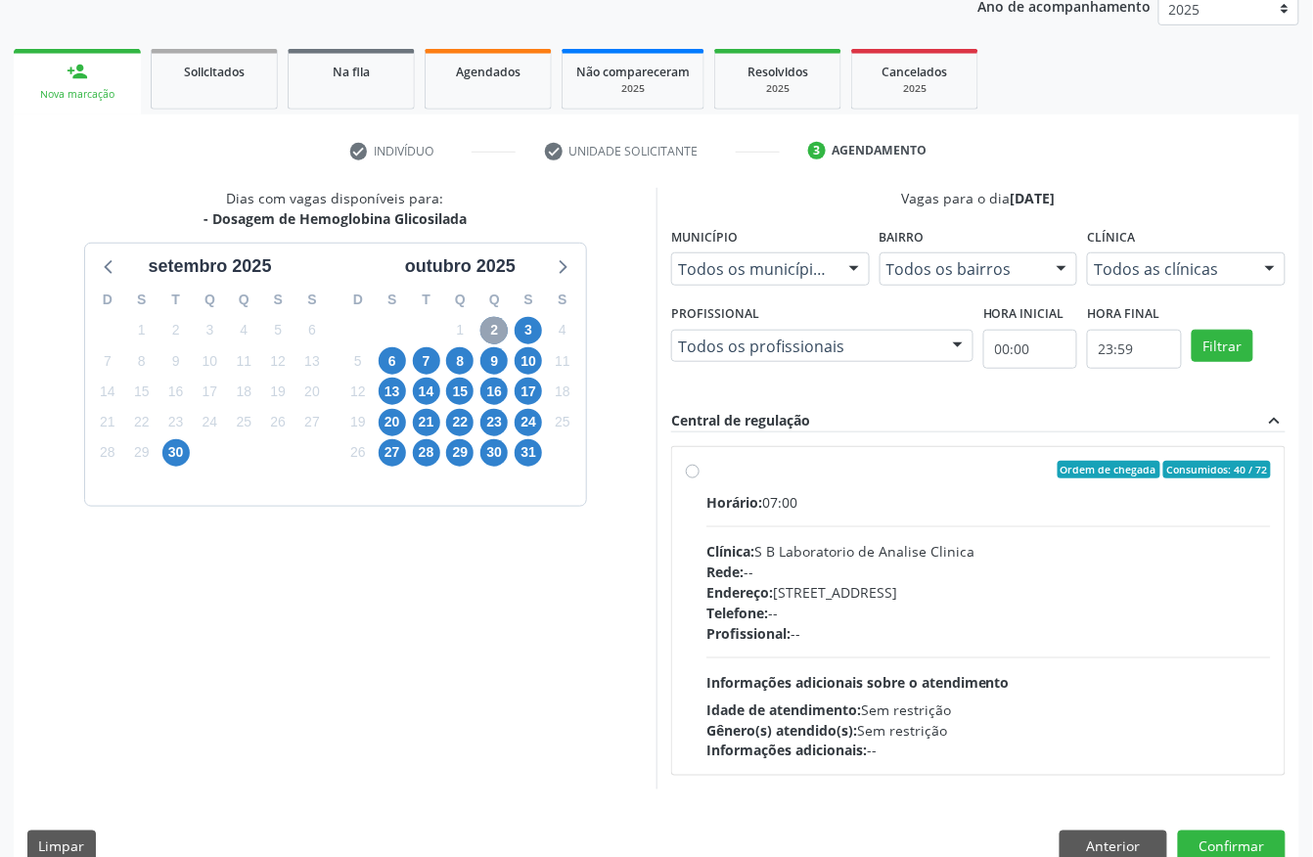
scroll to position [260, 0]
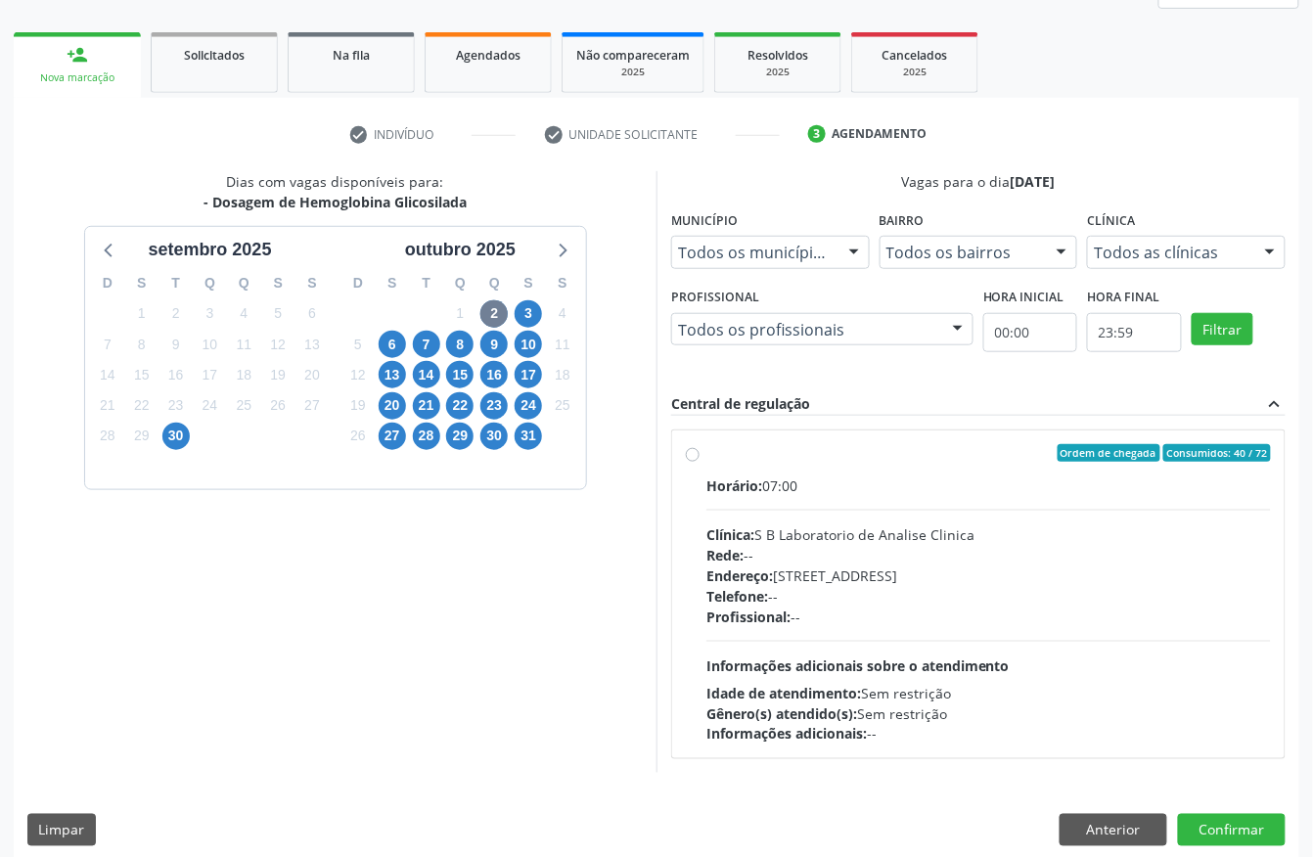
click at [776, 588] on div "Telefone: --" at bounding box center [989, 596] width 565 height 21
click at [700, 462] on input "Ordem de chegada Consumidos: 40 / 72 Horário: 07:00 Clínica: S B Laboratorio de…" at bounding box center [693, 453] width 14 height 18
radio input "true"
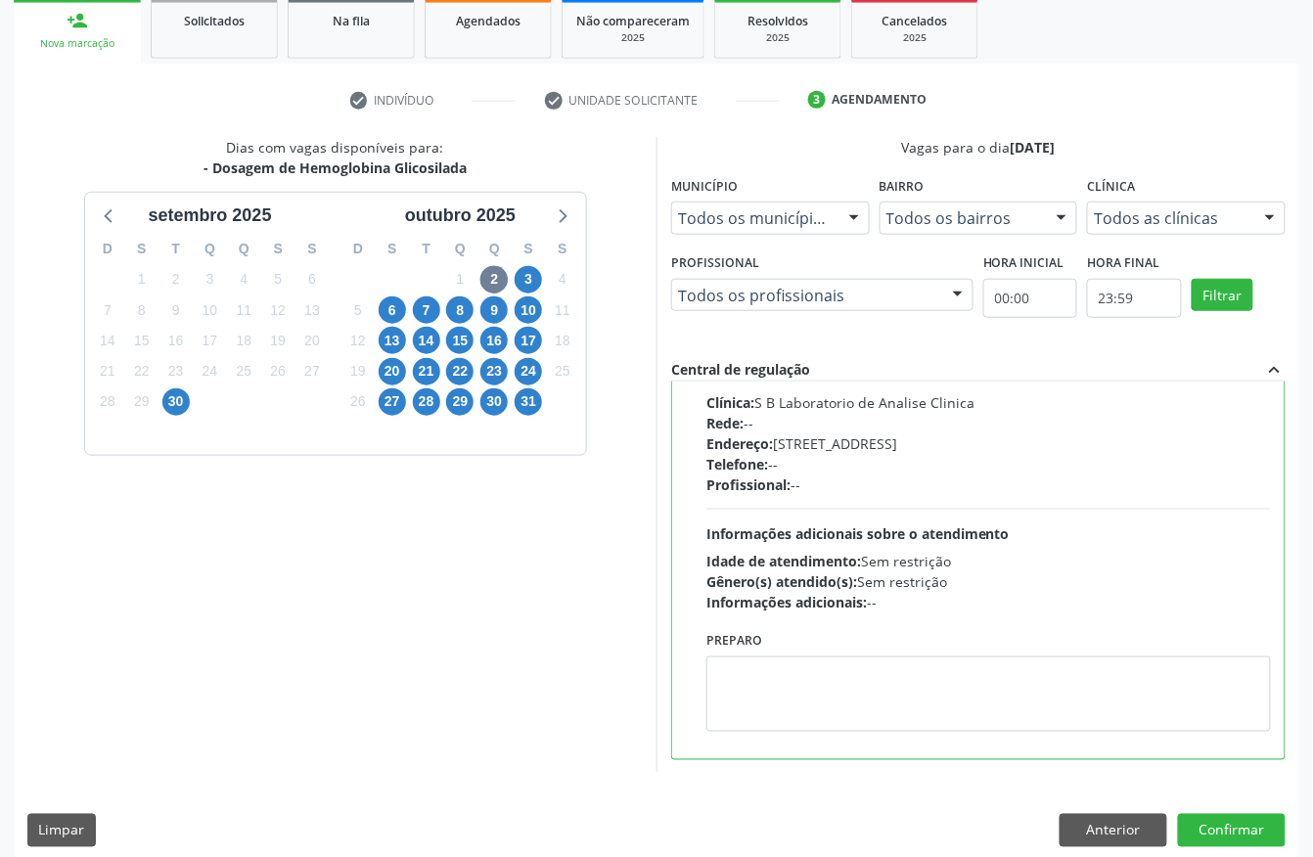
scroll to position [313, 0]
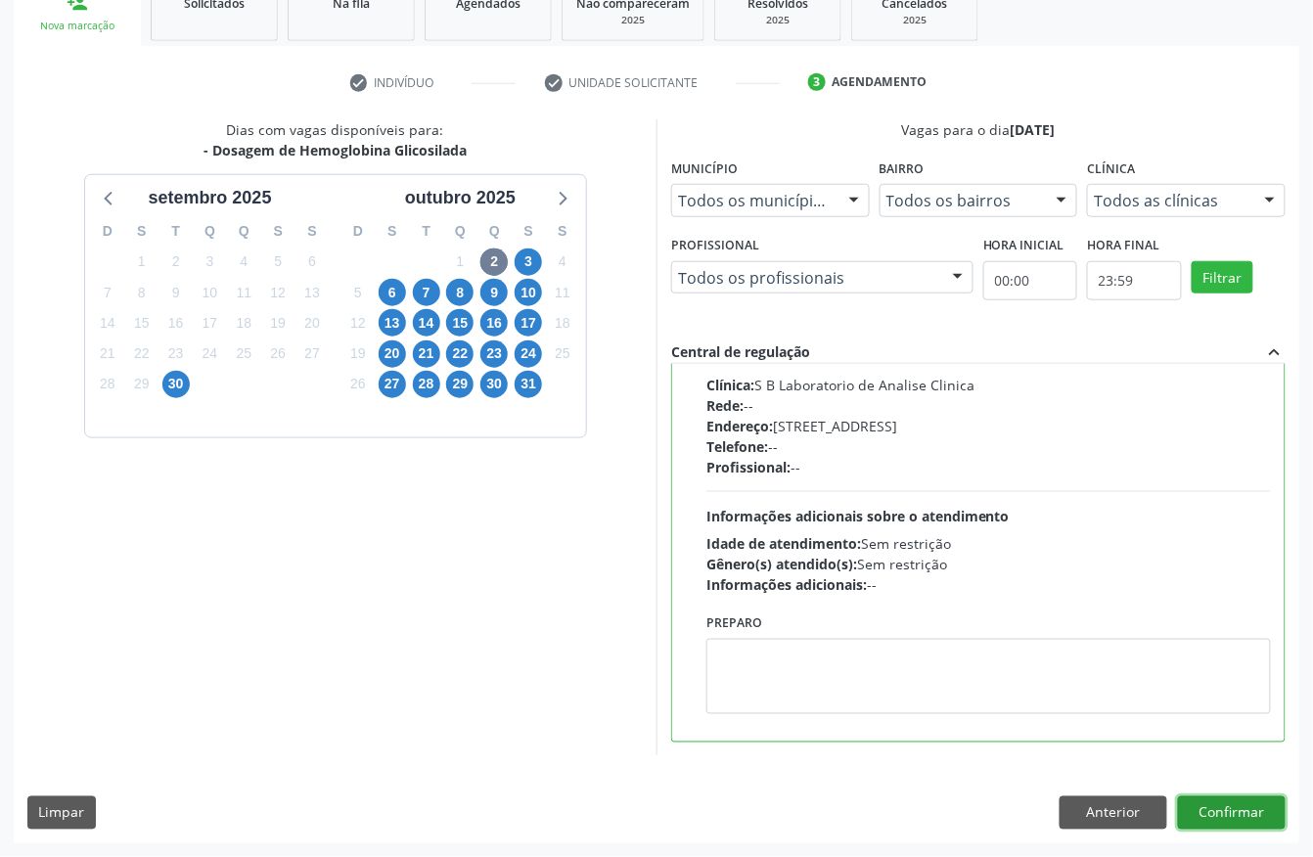
click at [1225, 814] on button "Confirmar" at bounding box center [1232, 813] width 108 height 33
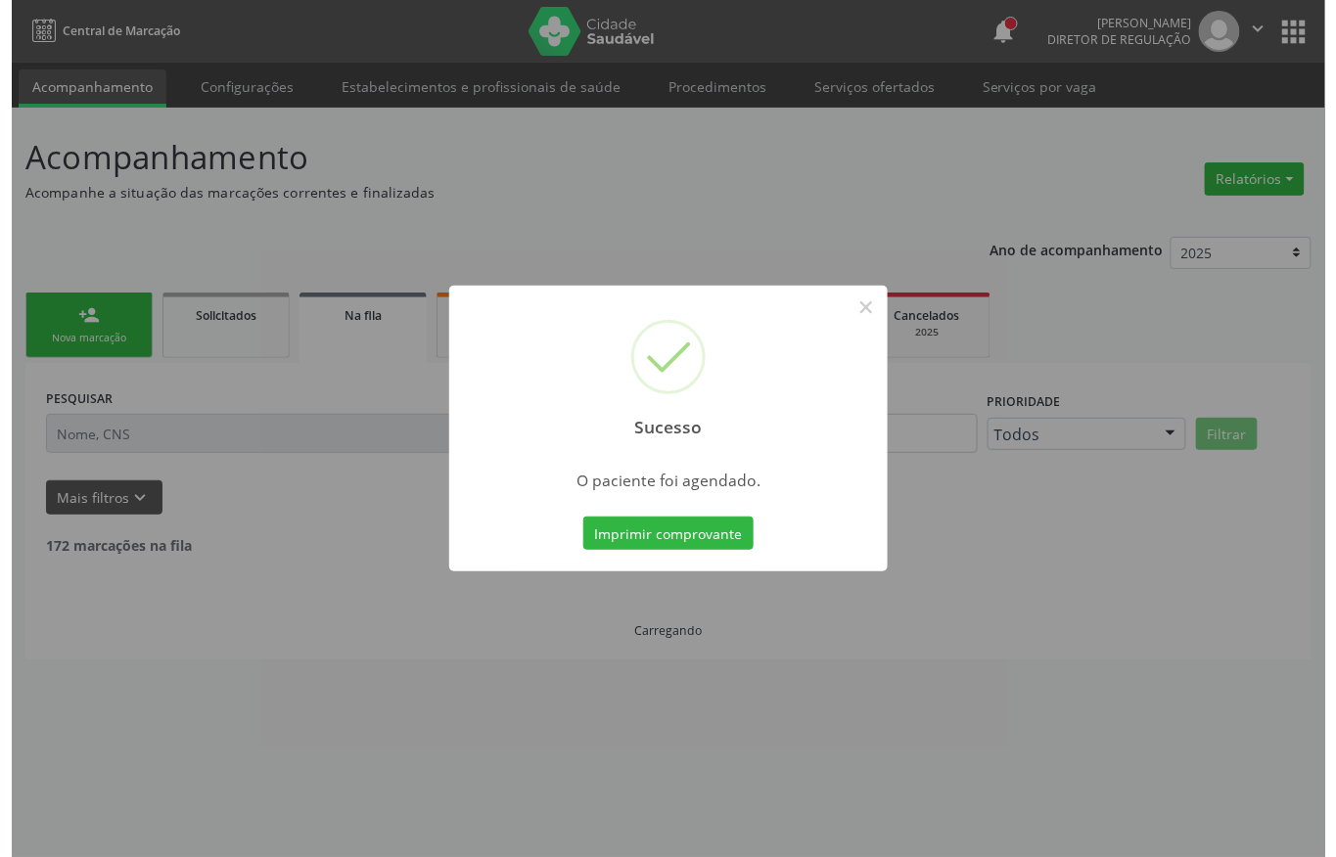
scroll to position [0, 0]
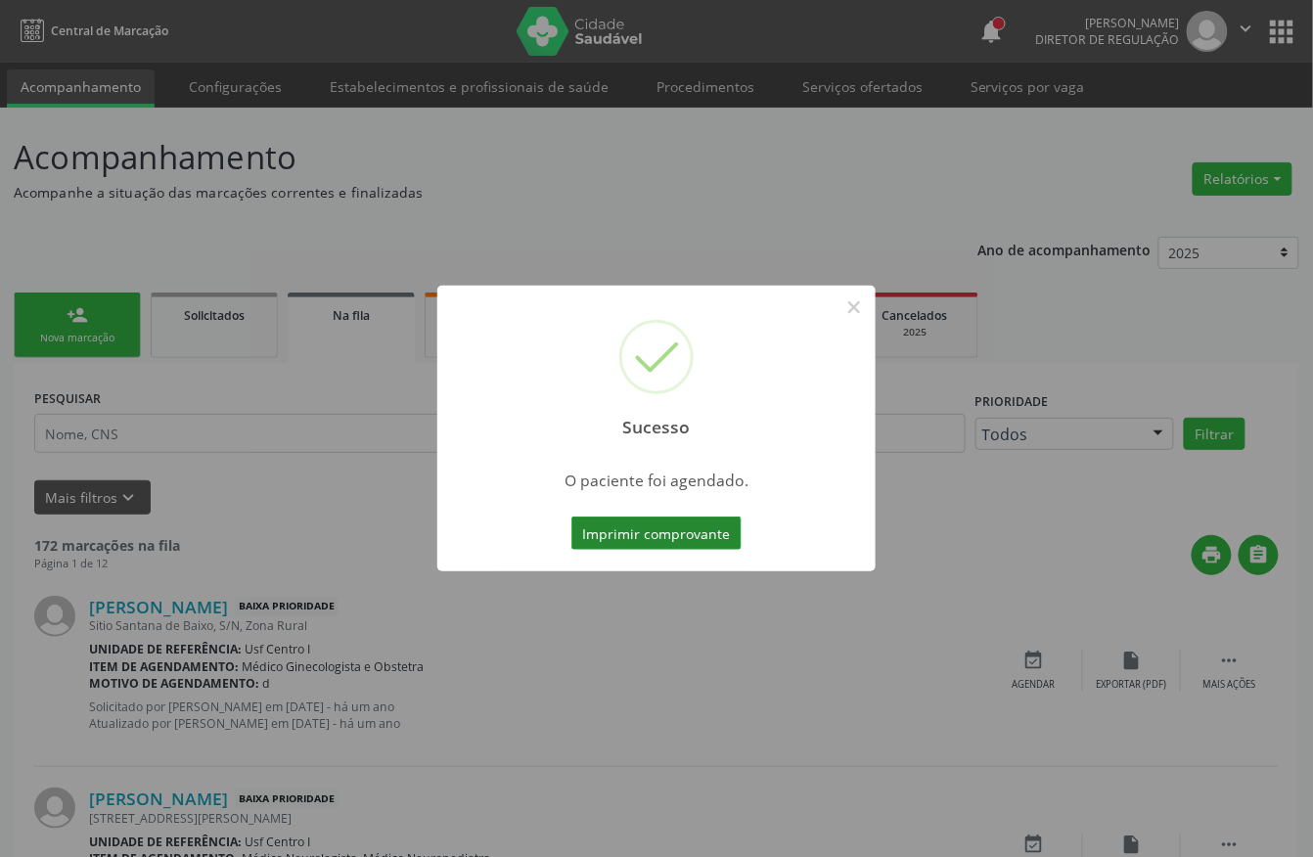
click at [628, 530] on button "Imprimir comprovante" at bounding box center [657, 533] width 170 height 33
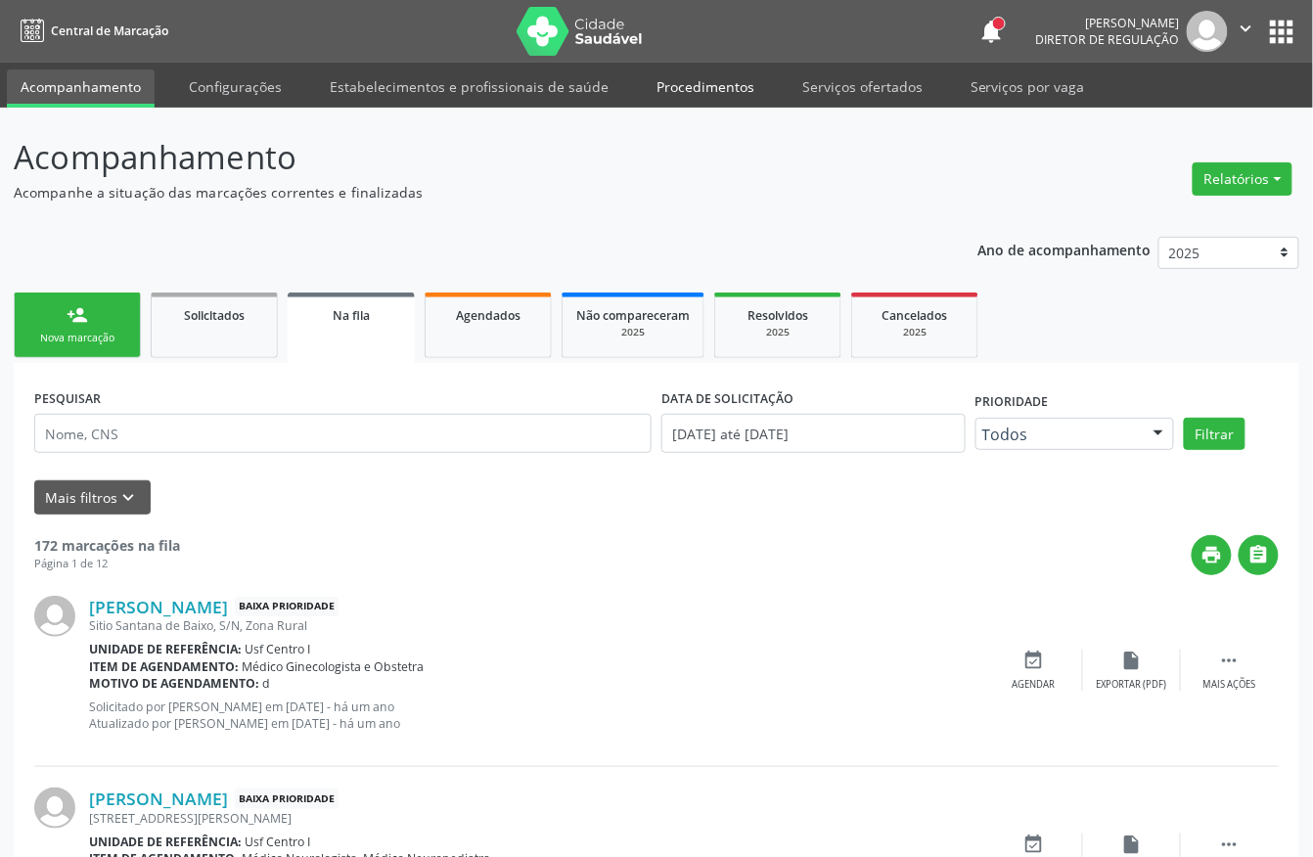
click at [716, 90] on link "Procedimentos" at bounding box center [705, 86] width 125 height 34
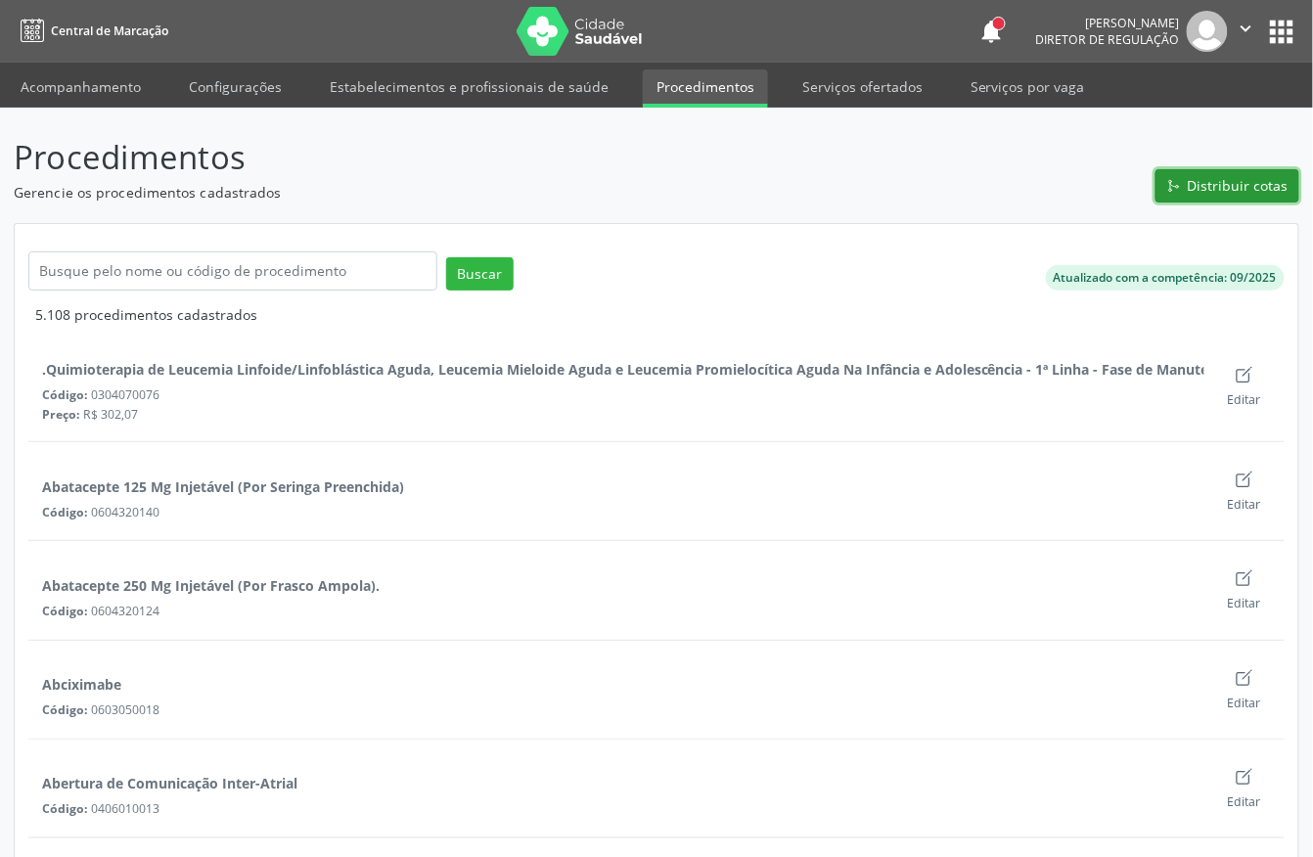
click at [1237, 193] on span "Distribuir cotas" at bounding box center [1238, 185] width 101 height 21
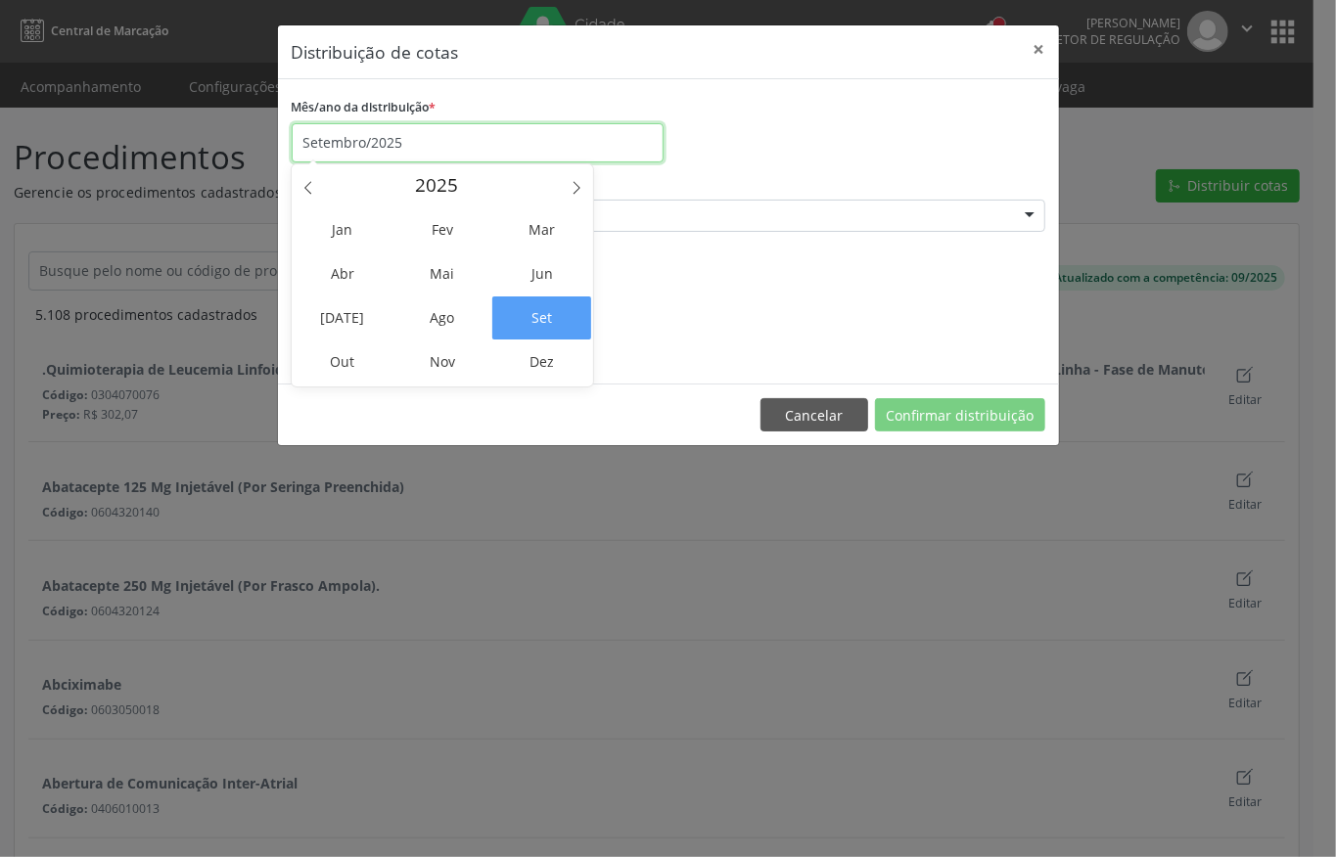
click at [427, 149] on input "Setembro/2025" at bounding box center [478, 142] width 372 height 39
click at [352, 349] on span "Out" at bounding box center [343, 362] width 99 height 43
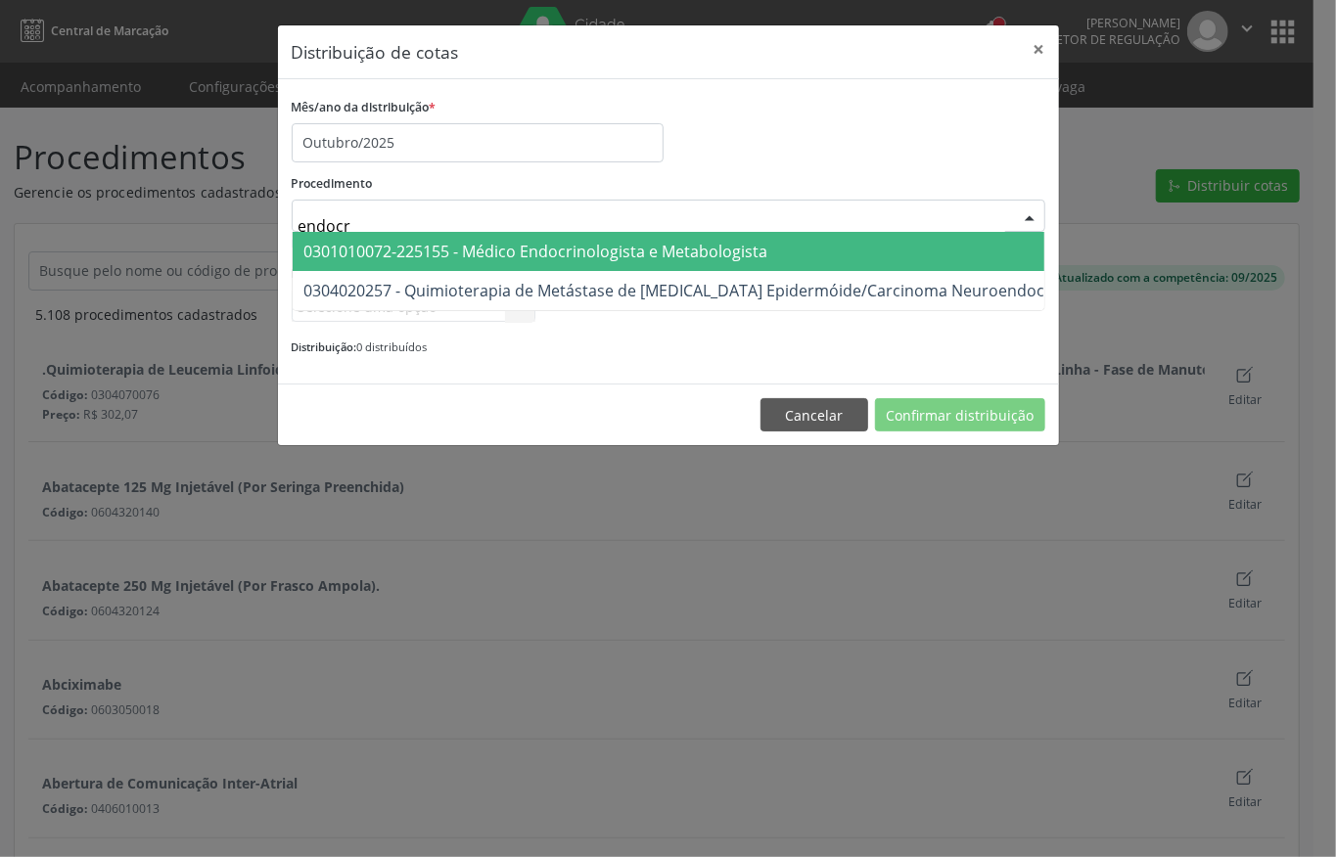
type input "endocri"
click at [439, 256] on span "0301010072-225155 - Médico Endocrinologista e Metabologista" at bounding box center [536, 252] width 464 height 22
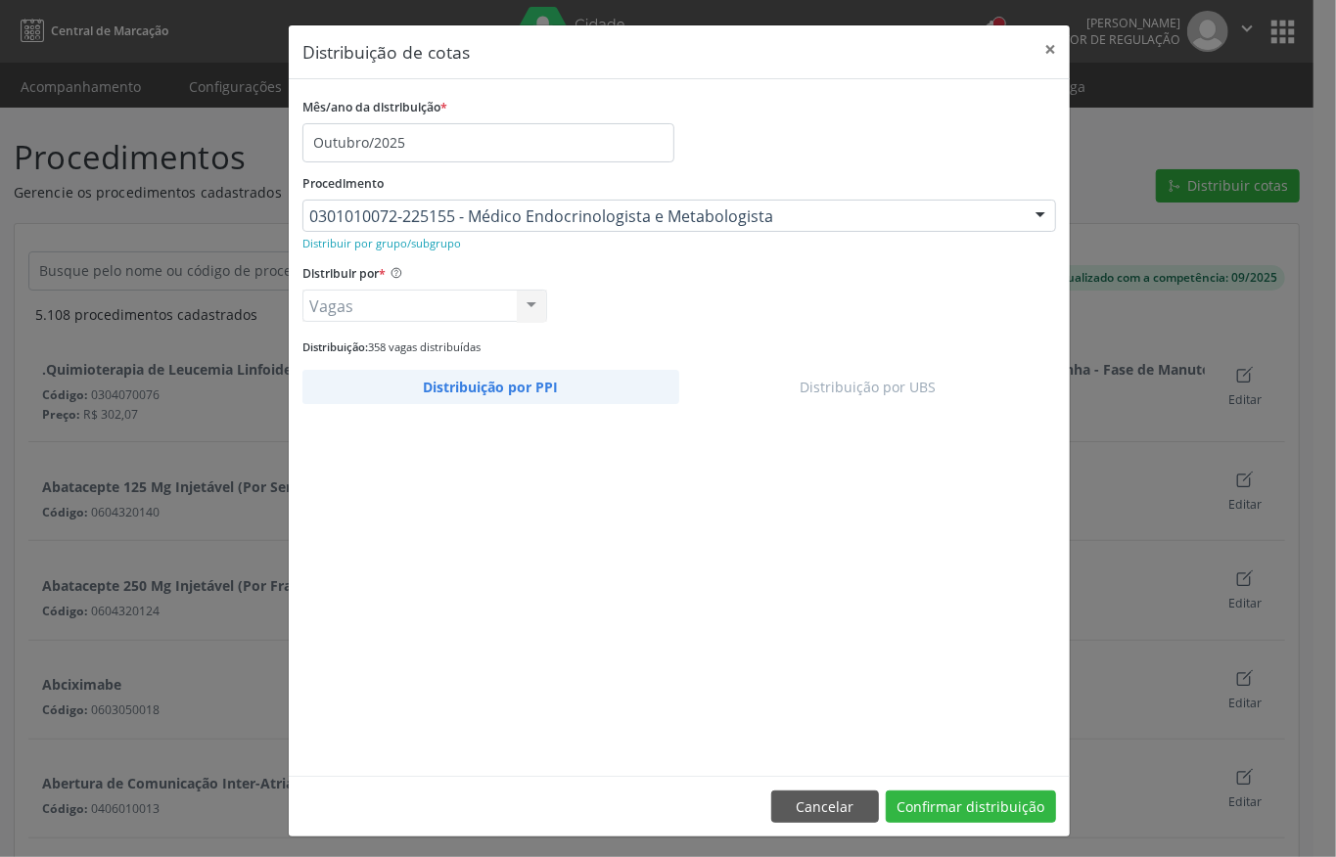
click at [883, 408] on div "Distribuição por PPI Distribuição por UBS No momento, não há nenhum PPI disponí…" at bounding box center [679, 565] width 754 height 391
click at [883, 399] on link "Distribuição por UBS" at bounding box center [868, 387] width 378 height 34
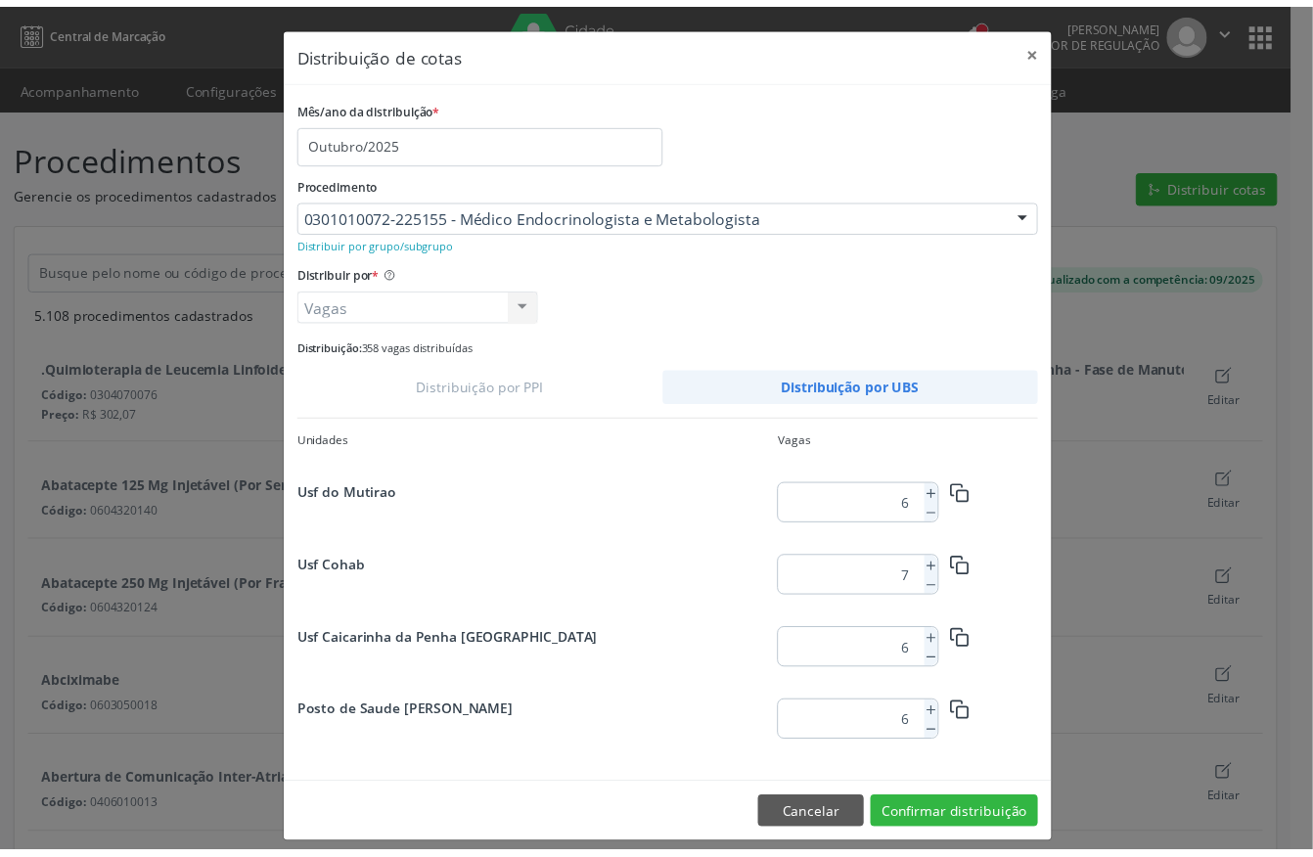
scroll to position [609, 0]
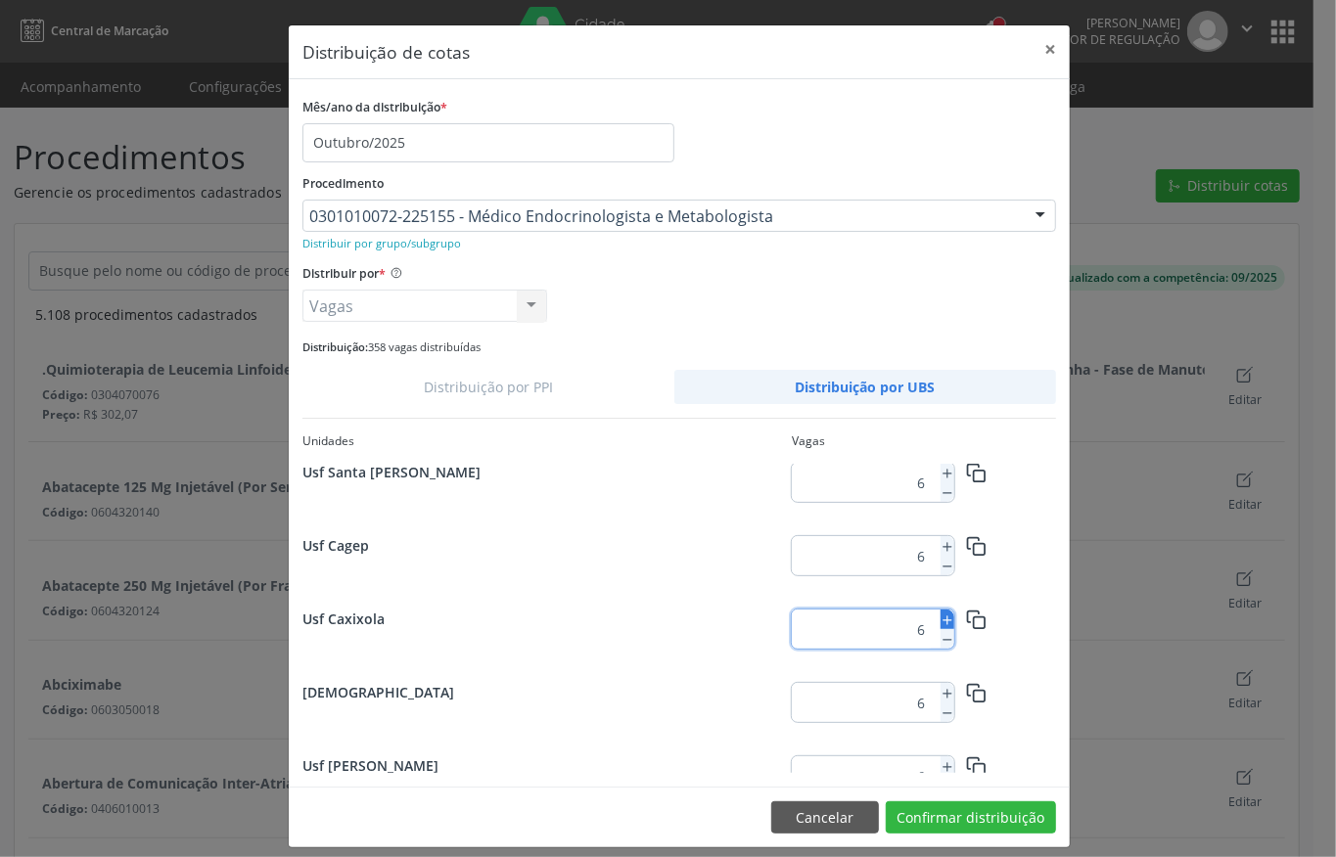
click at [947, 620] on line at bounding box center [947, 621] width 0 height 8
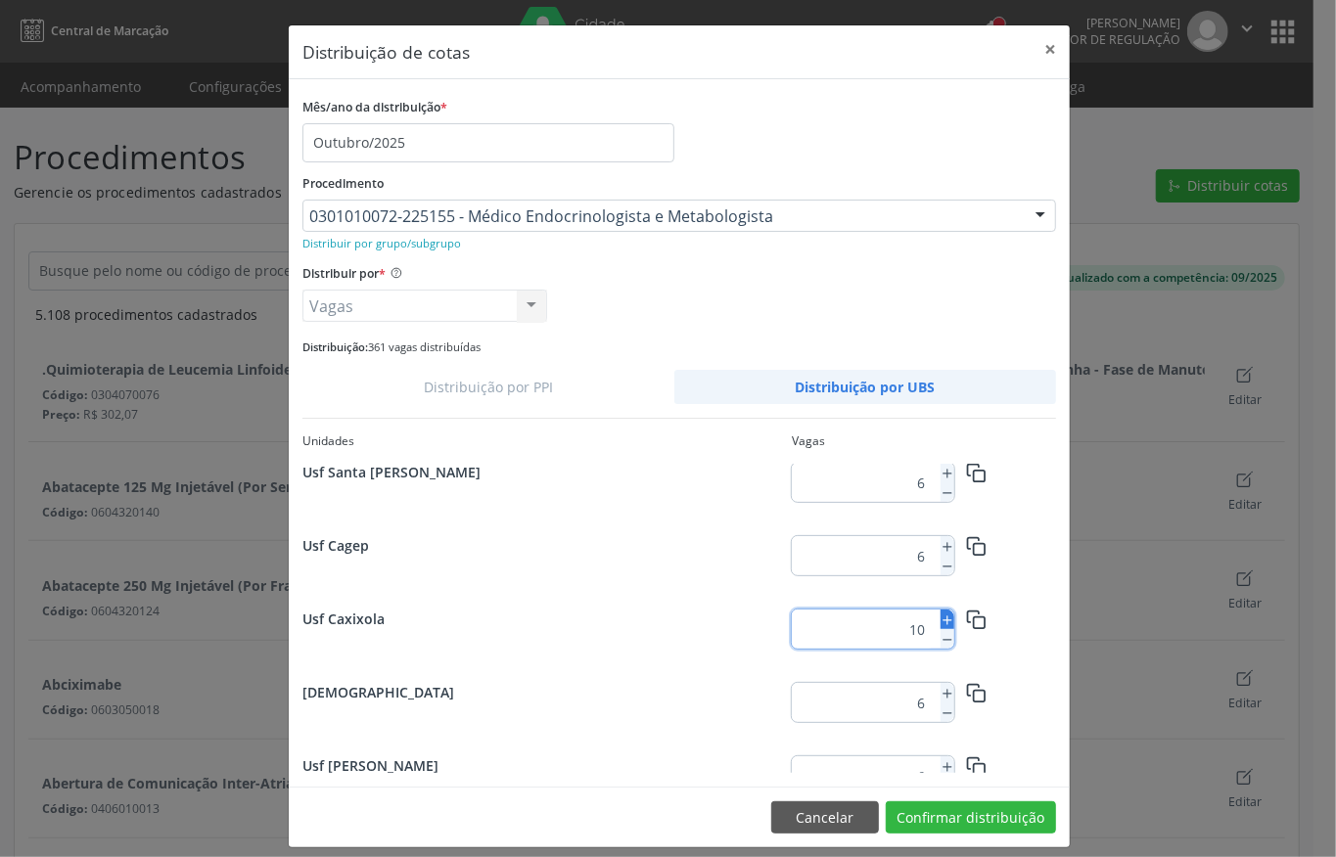
type input "11"
click at [937, 812] on button "Confirmar distribuição" at bounding box center [971, 818] width 170 height 33
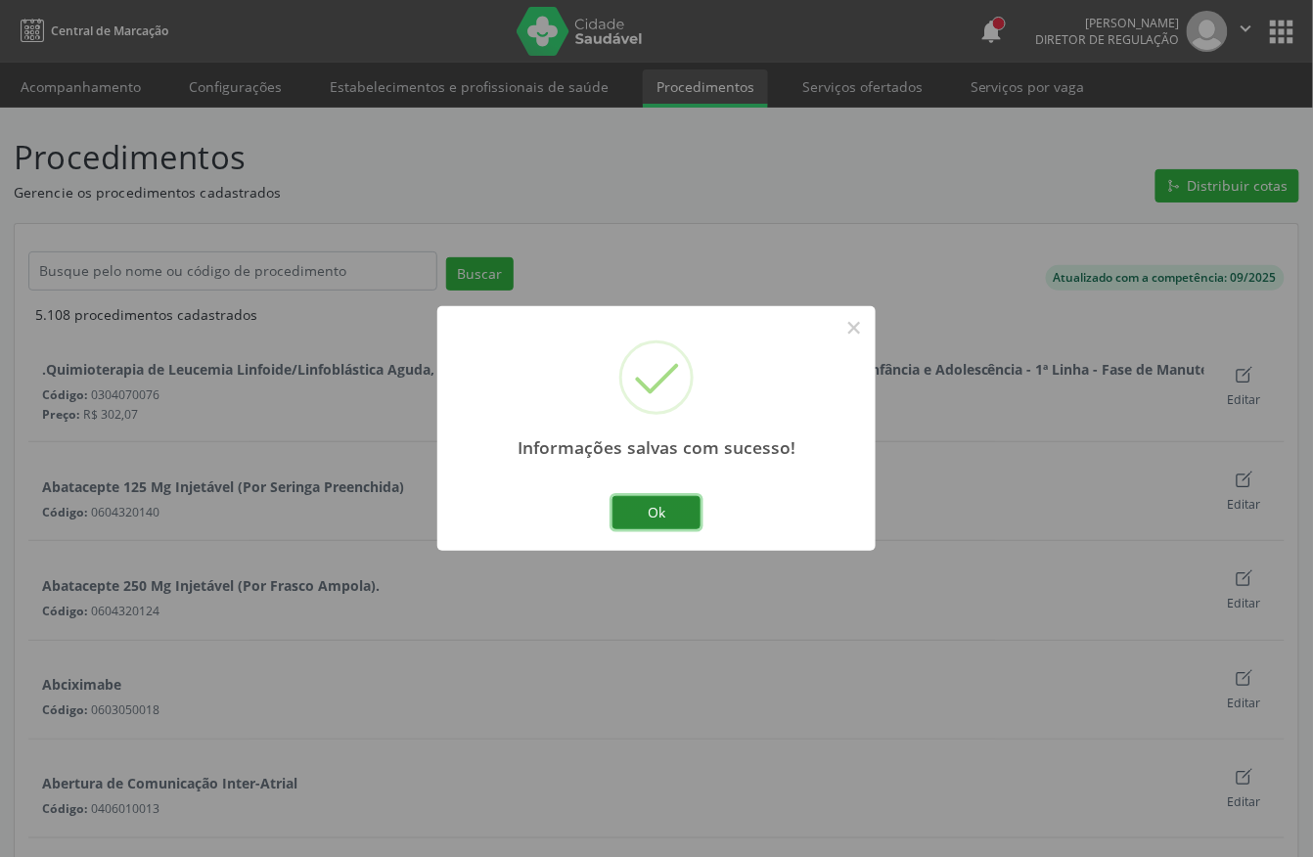
click at [666, 505] on button "Ok" at bounding box center [657, 512] width 88 height 33
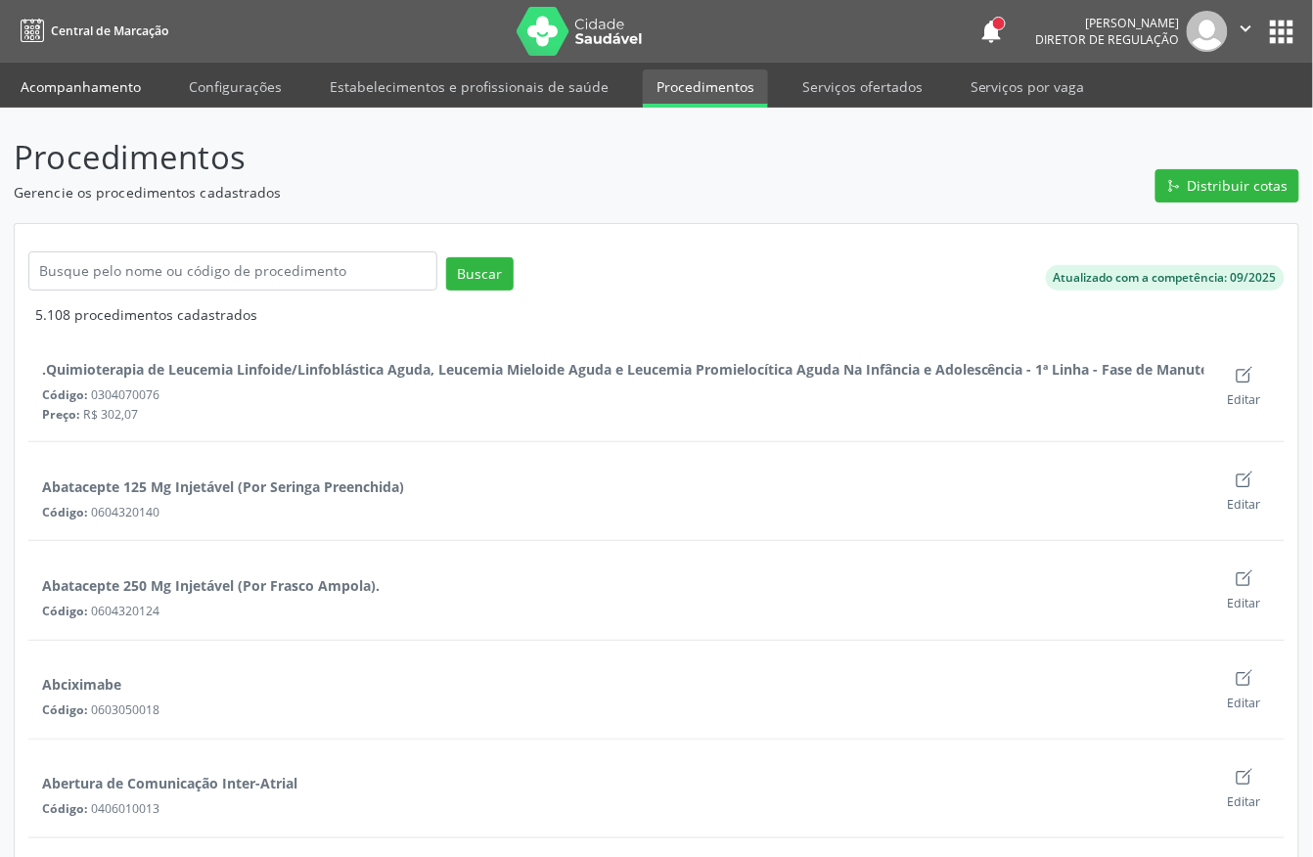
click at [121, 78] on link "Acompanhamento" at bounding box center [81, 86] width 148 height 34
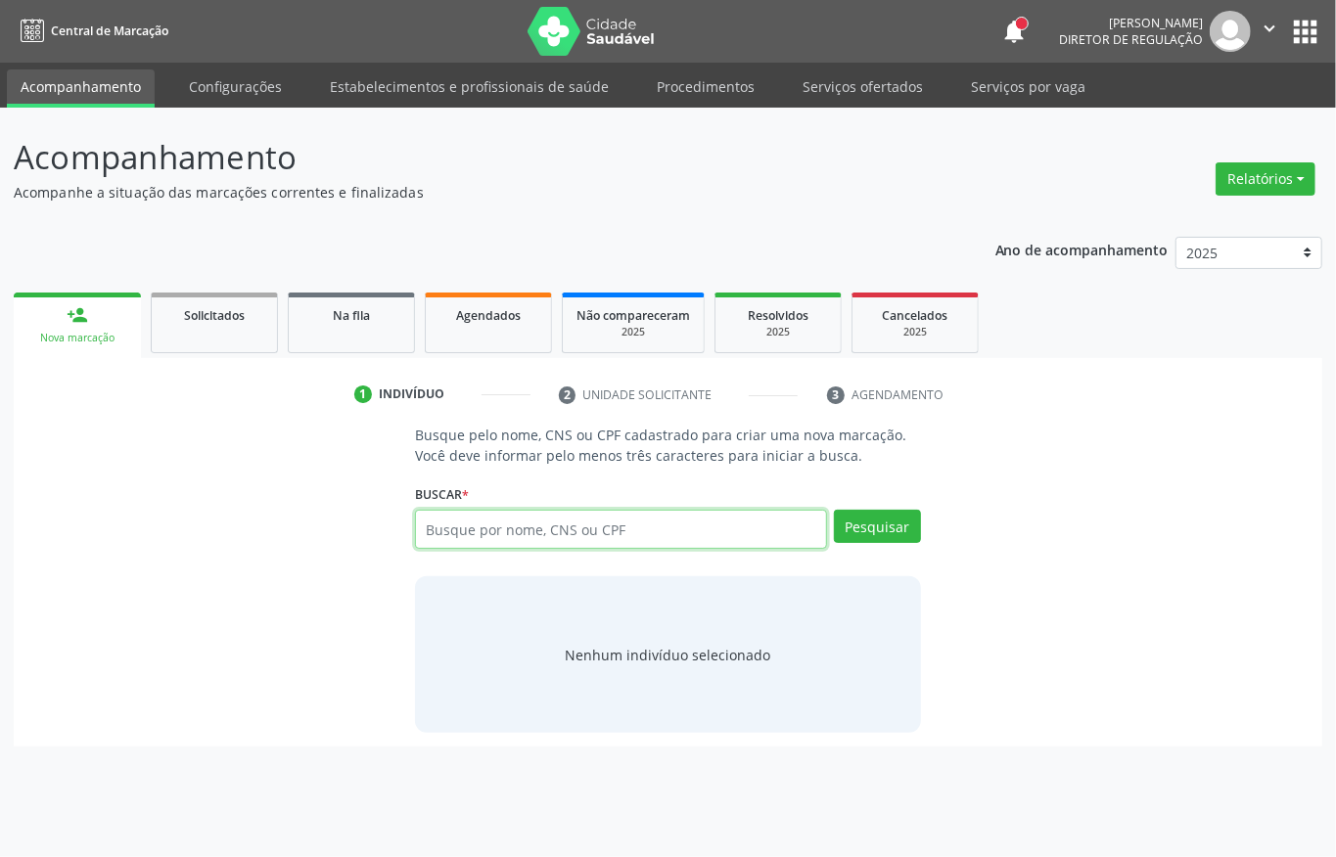
click at [705, 533] on input "text" at bounding box center [621, 529] width 412 height 39
type input "luana gra"
click at [546, 542] on input "luana gra" at bounding box center [621, 529] width 412 height 39
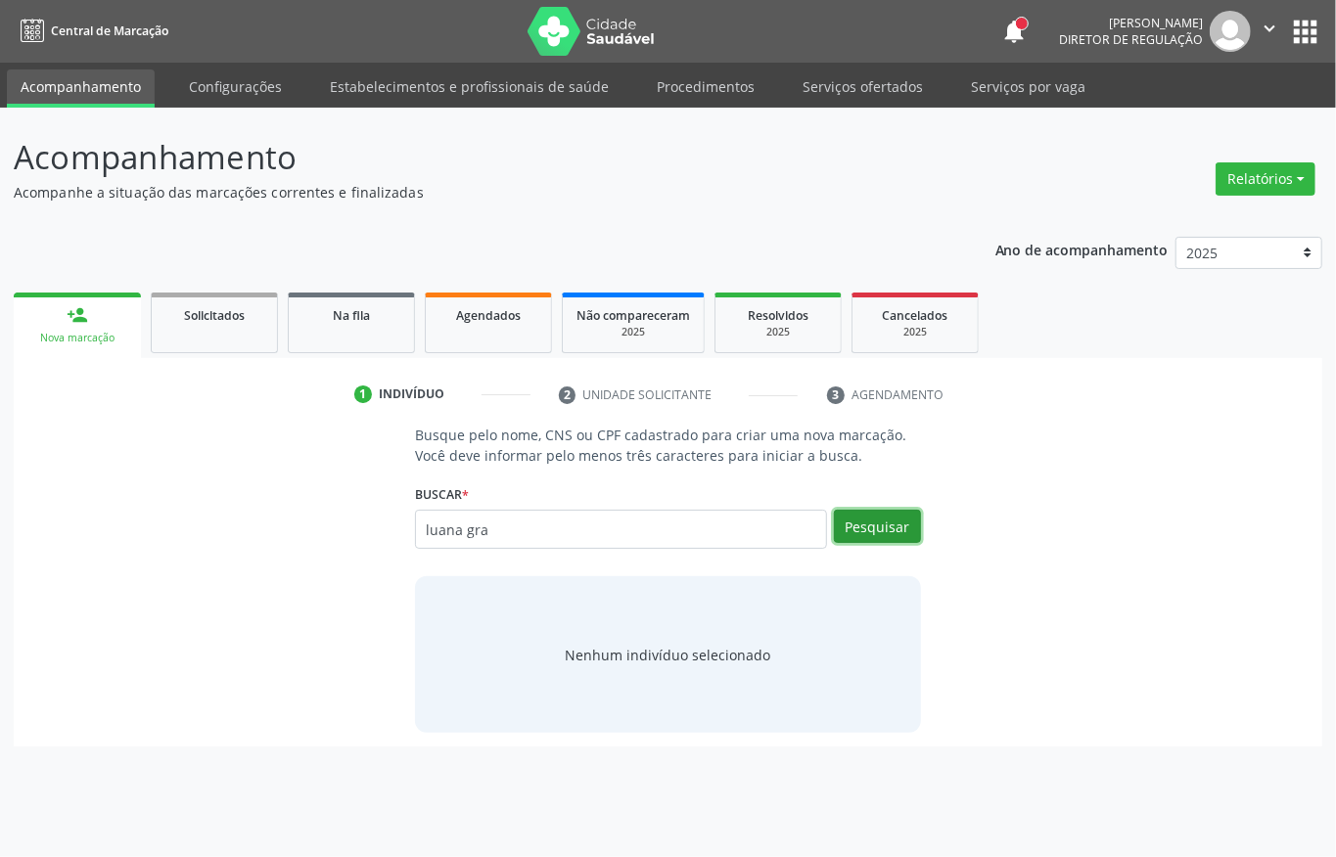
click at [861, 522] on button "Pesquisar" at bounding box center [877, 526] width 87 height 33
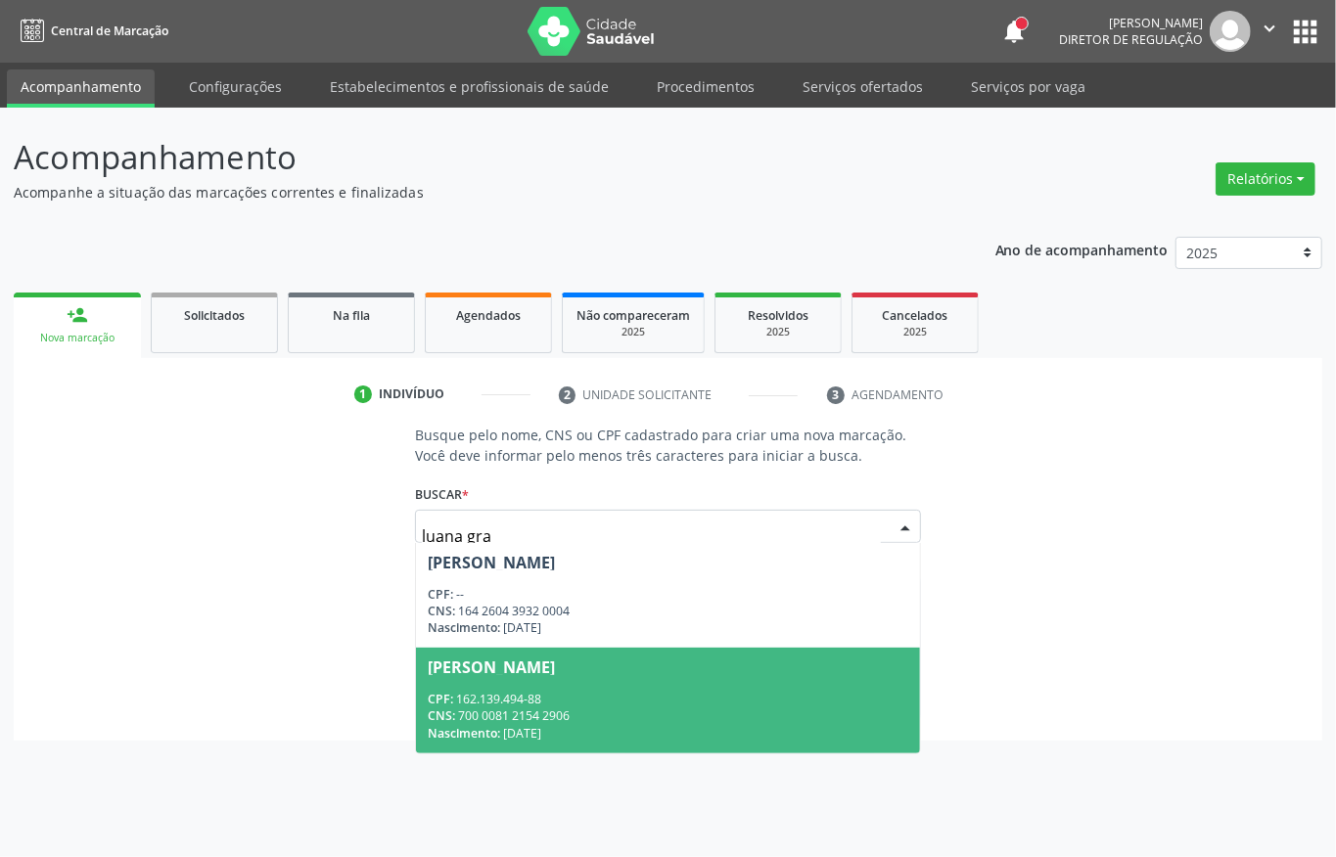
click at [555, 674] on div "Luana Grazielly dos Santos" at bounding box center [491, 668] width 127 height 16
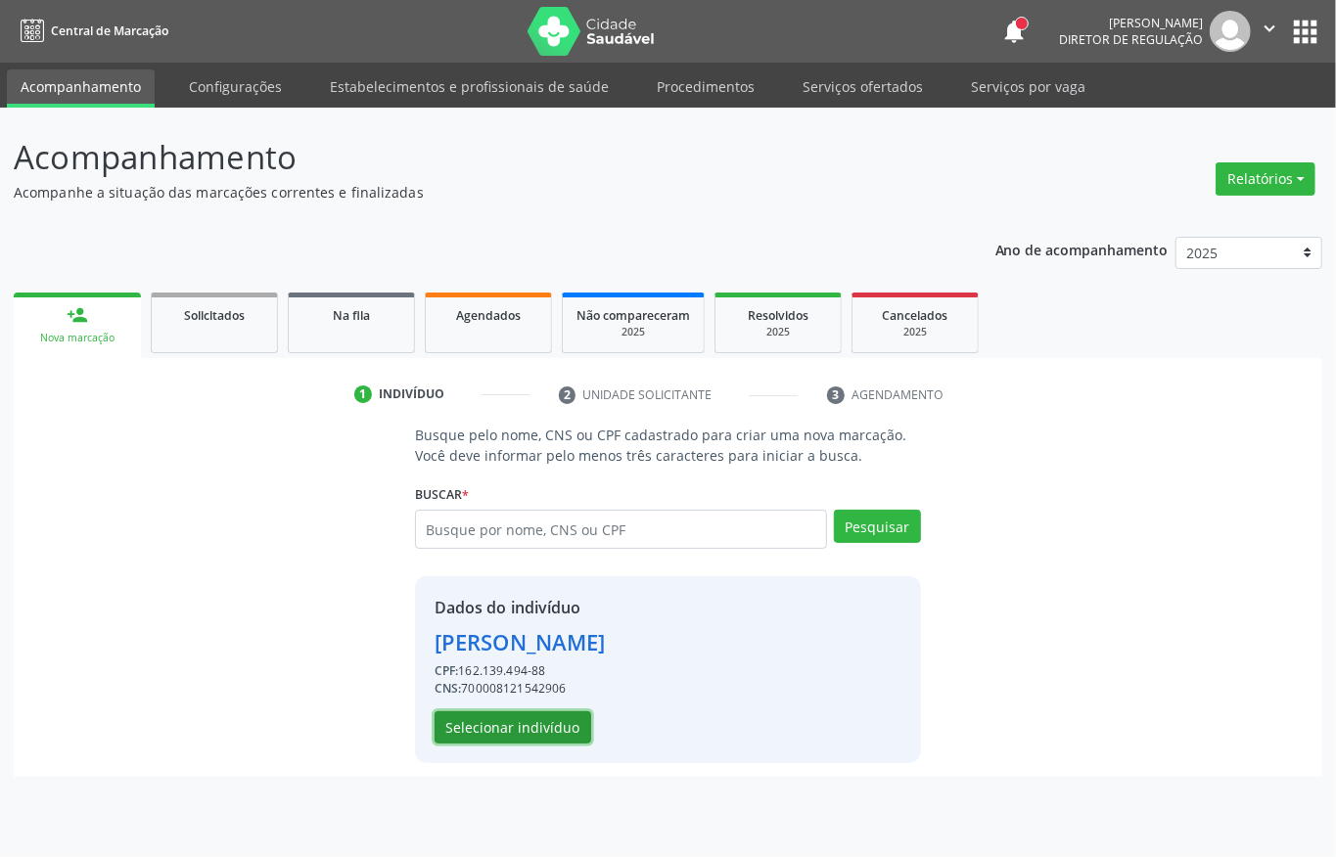
click at [530, 732] on button "Selecionar indivíduo" at bounding box center [513, 728] width 157 height 33
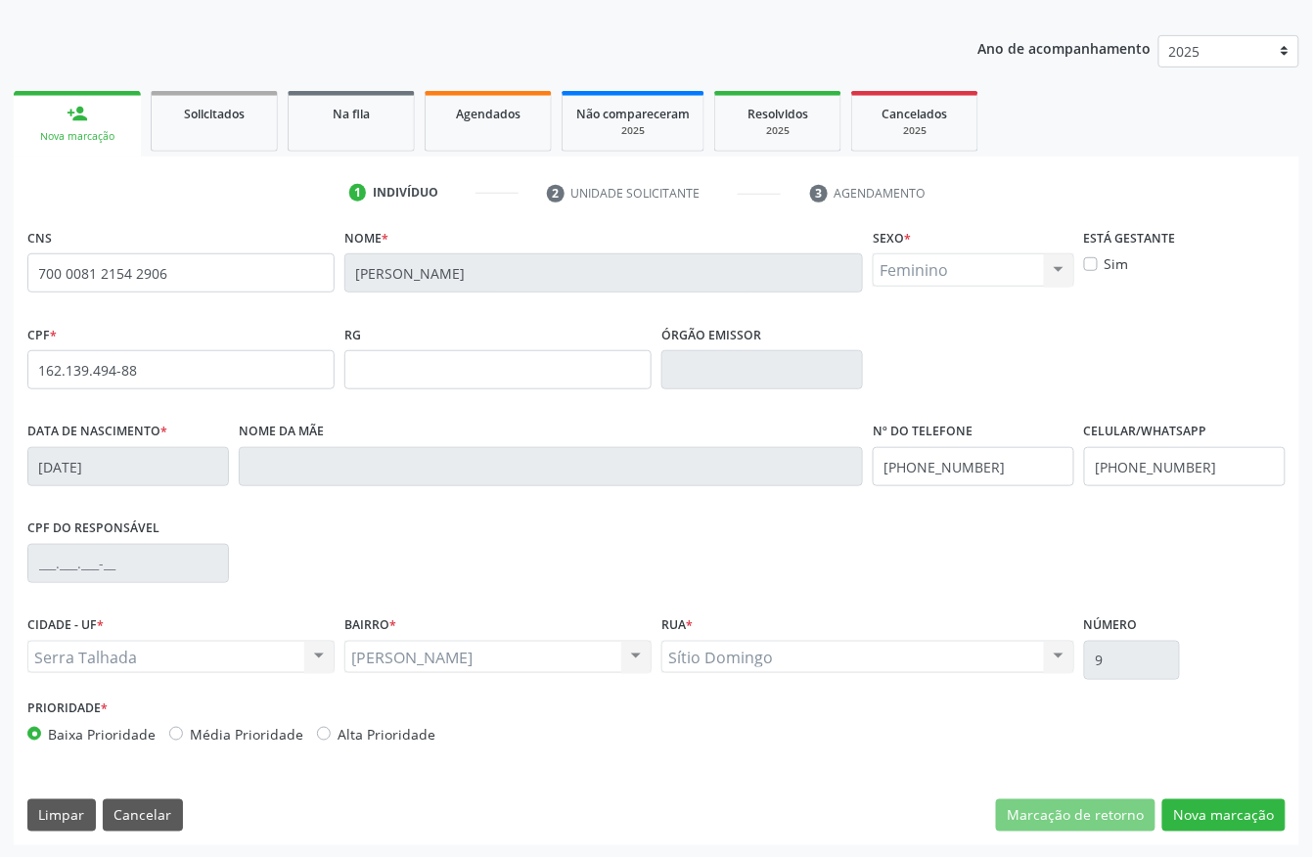
scroll to position [205, 0]
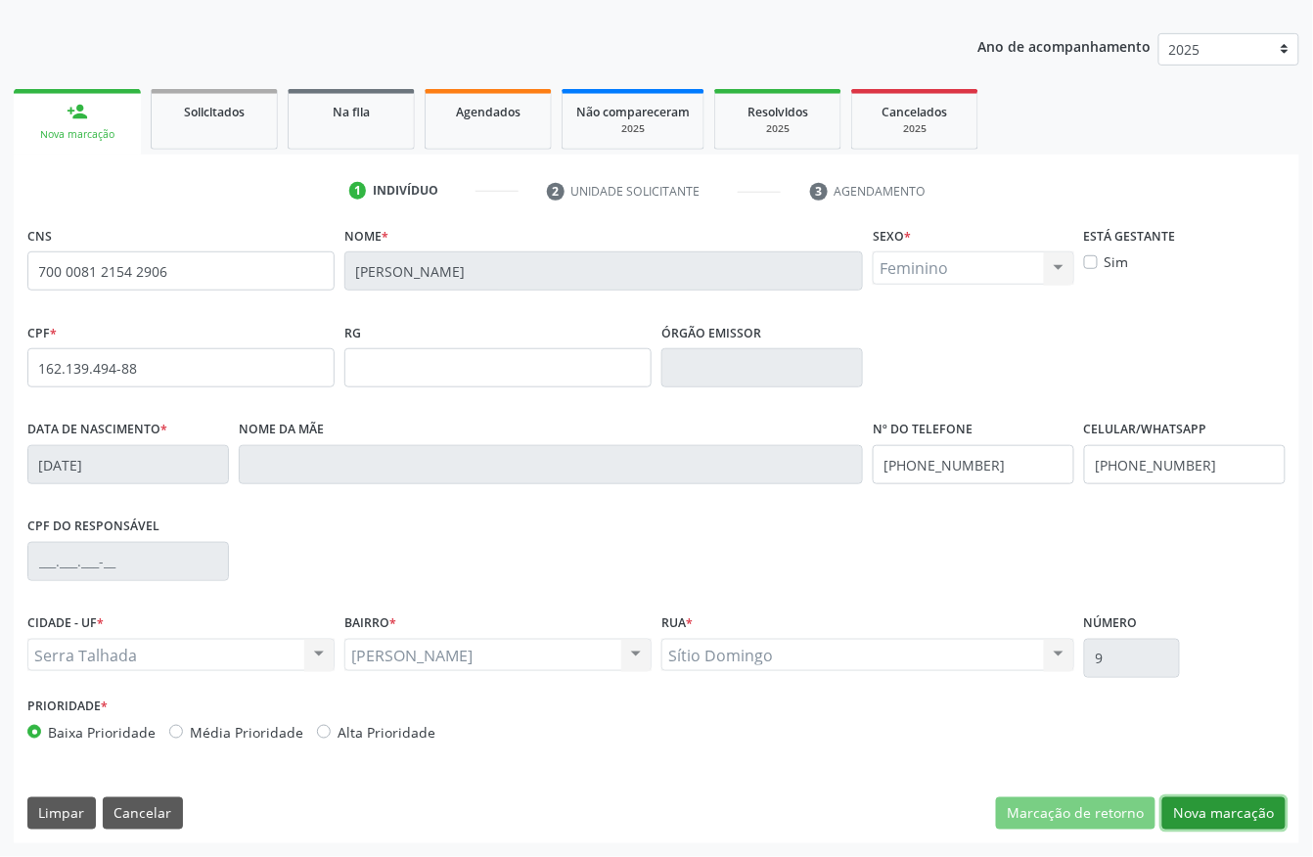
click at [1255, 815] on button "Nova marcação" at bounding box center [1224, 814] width 123 height 33
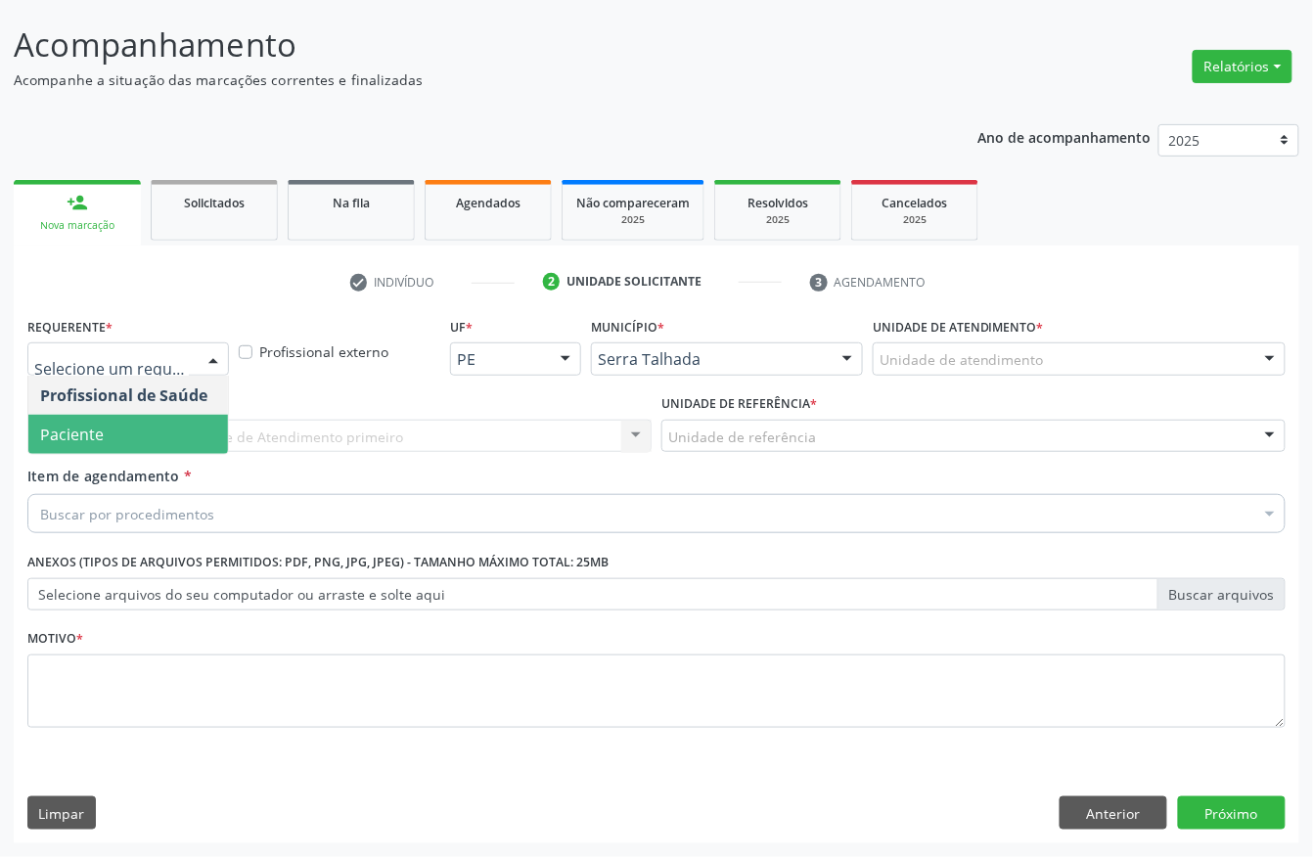
click at [123, 438] on span "Paciente" at bounding box center [128, 434] width 200 height 39
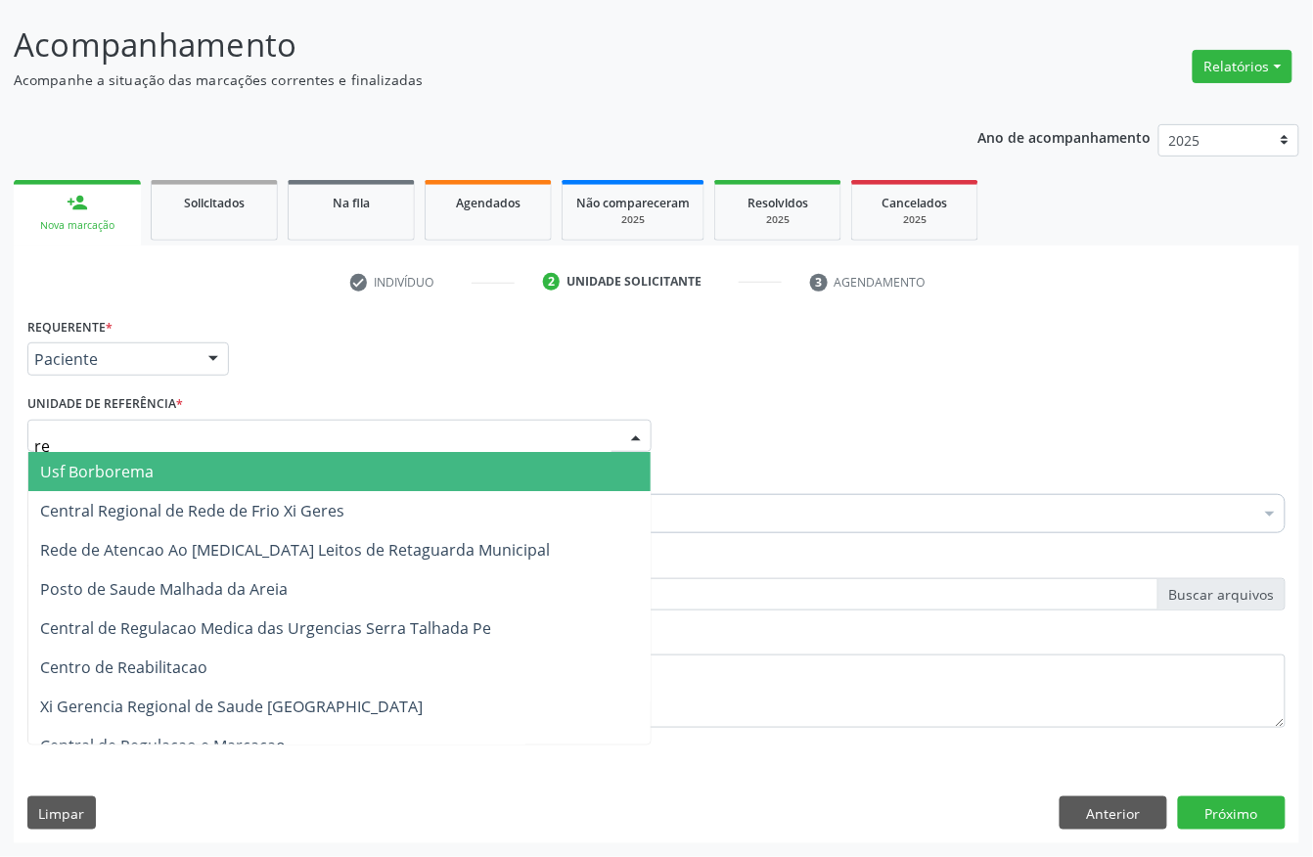
type input "rea"
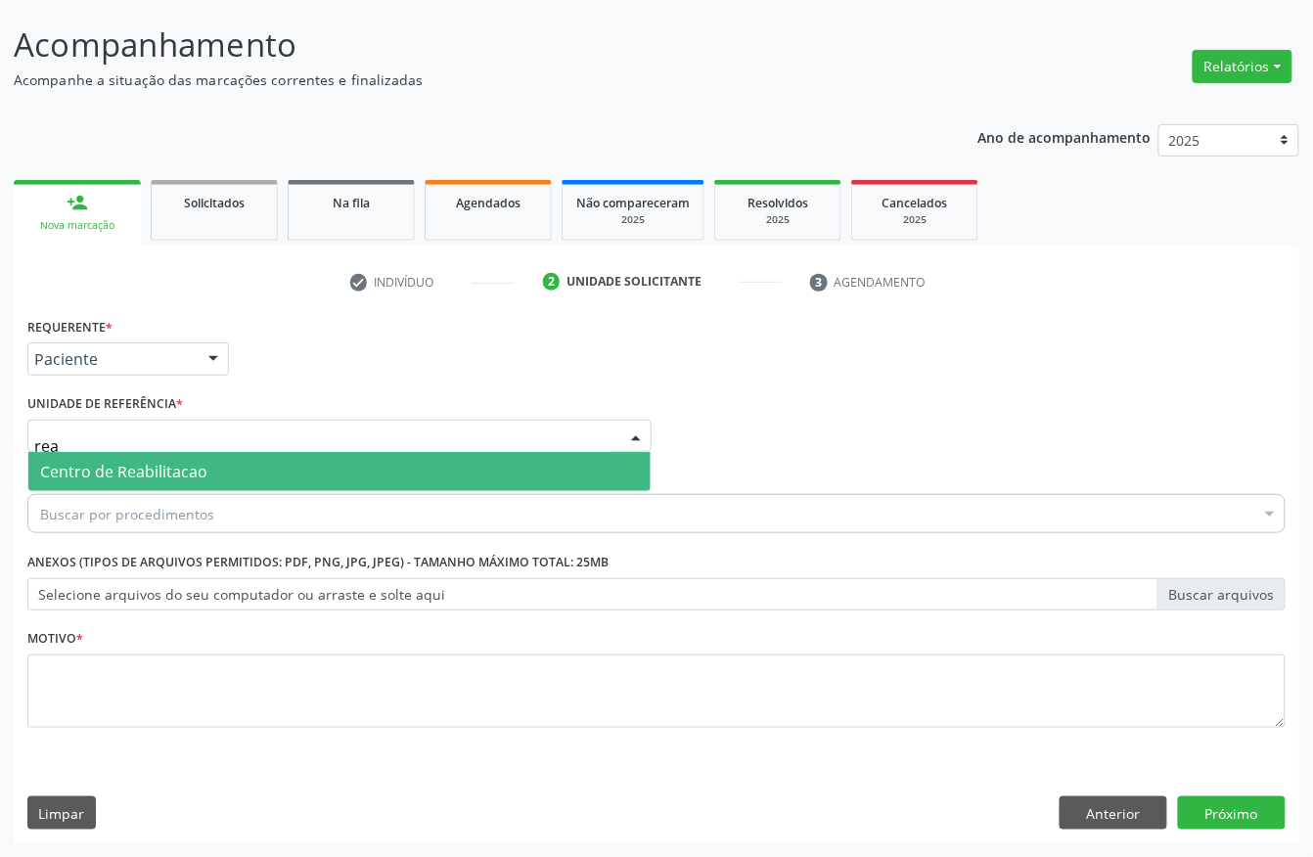
click at [126, 464] on span "Centro de Reabilitacao" at bounding box center [123, 472] width 167 height 22
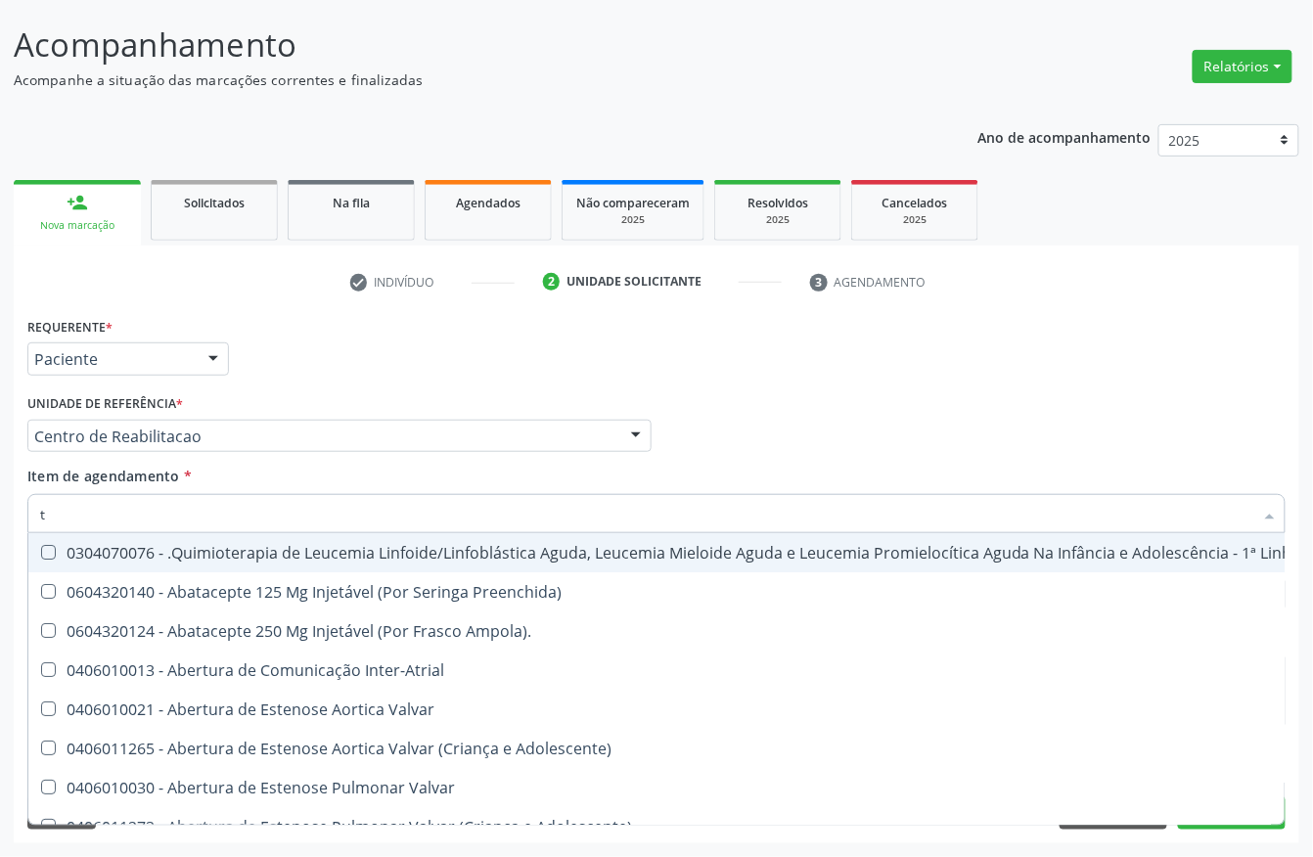
type input "t4"
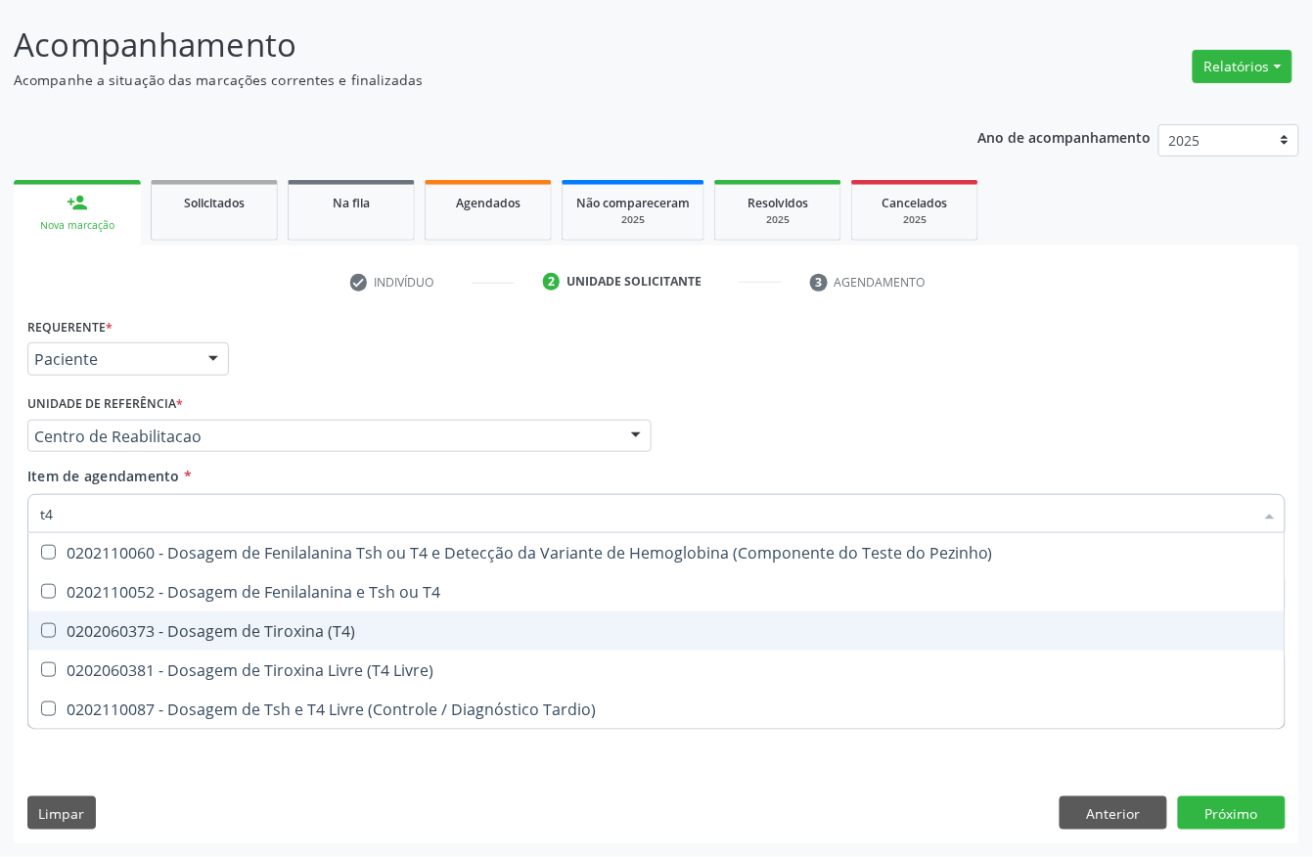
click at [133, 623] on div "0202060373 - Dosagem de Tiroxina (T4)" at bounding box center [656, 631] width 1233 height 16
checkbox \(T4\) "true"
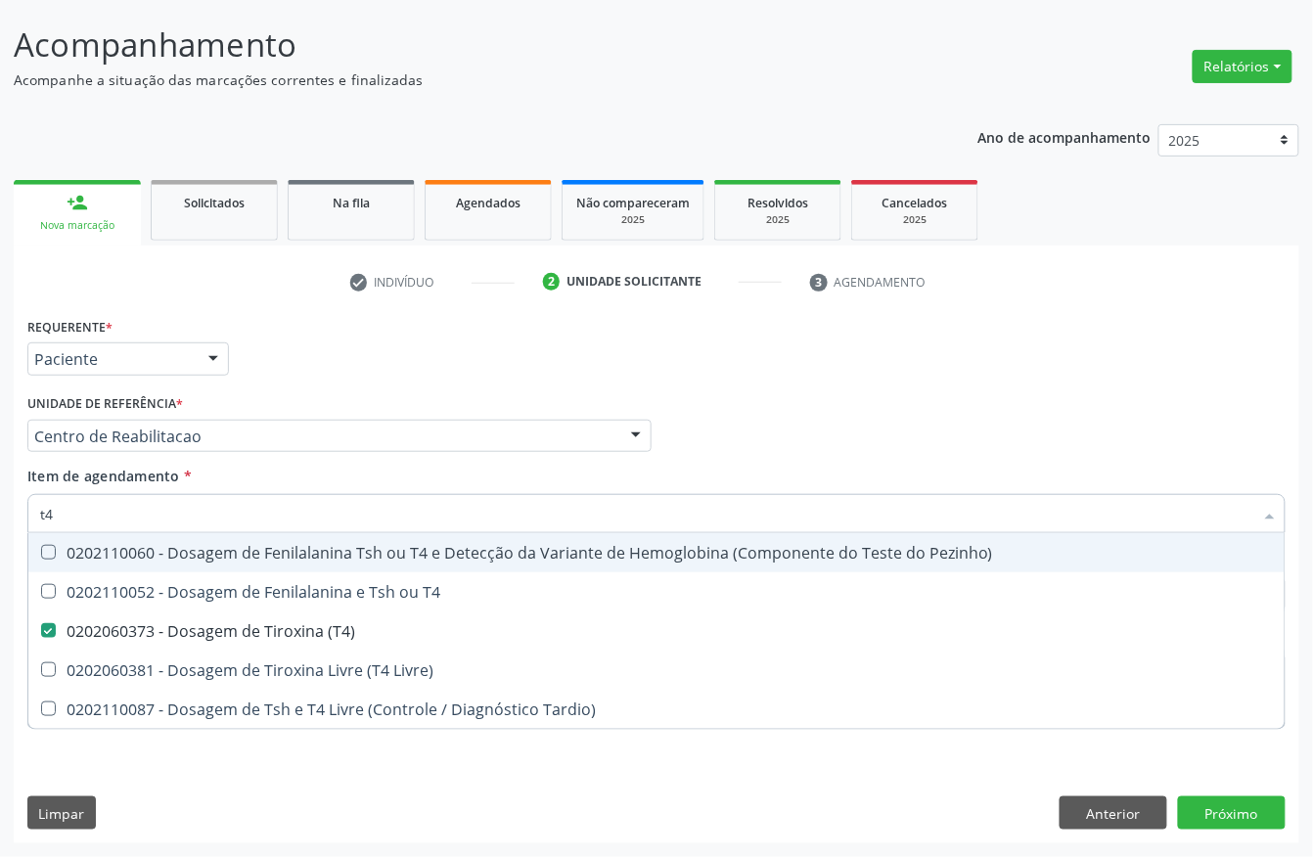
type input "t"
checkbox \(T4\) "false"
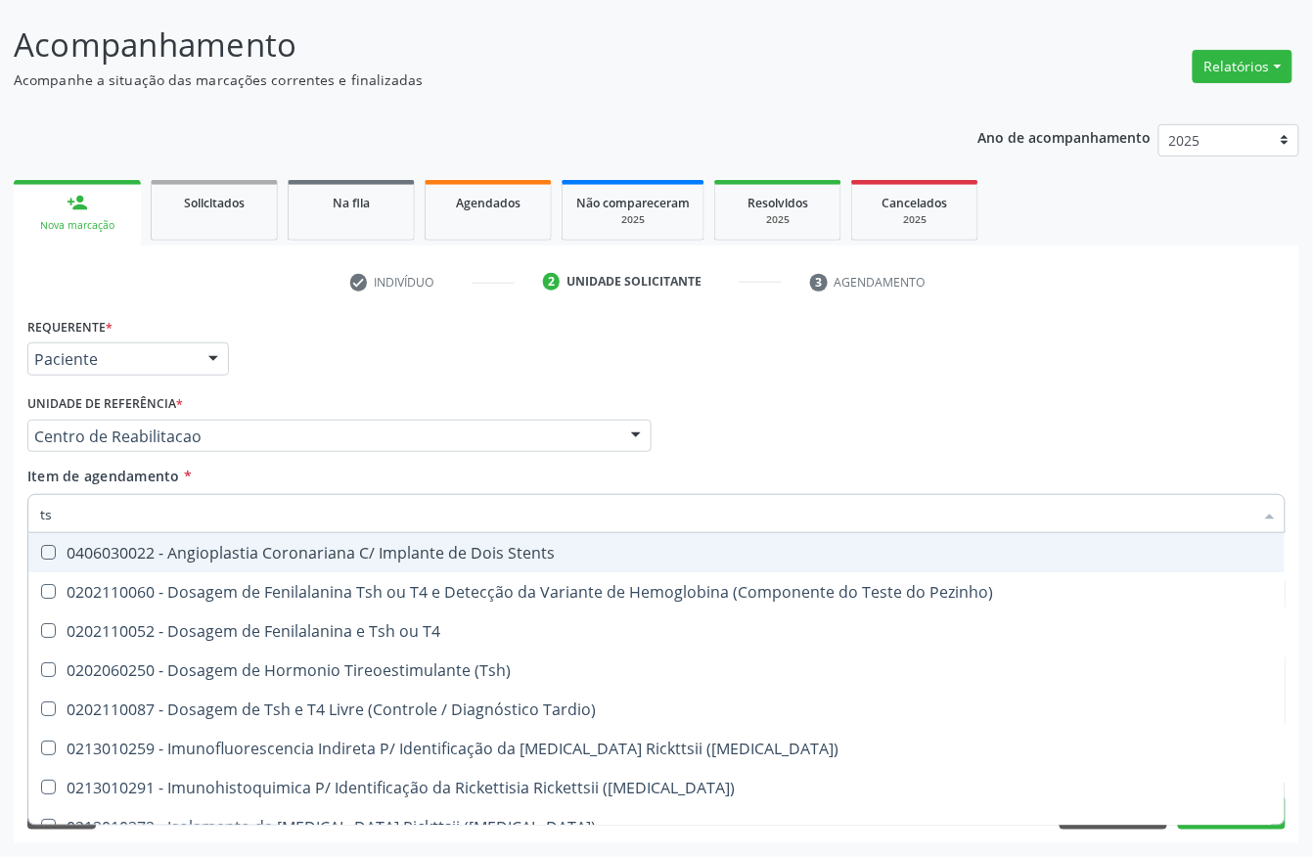
type input "tsh"
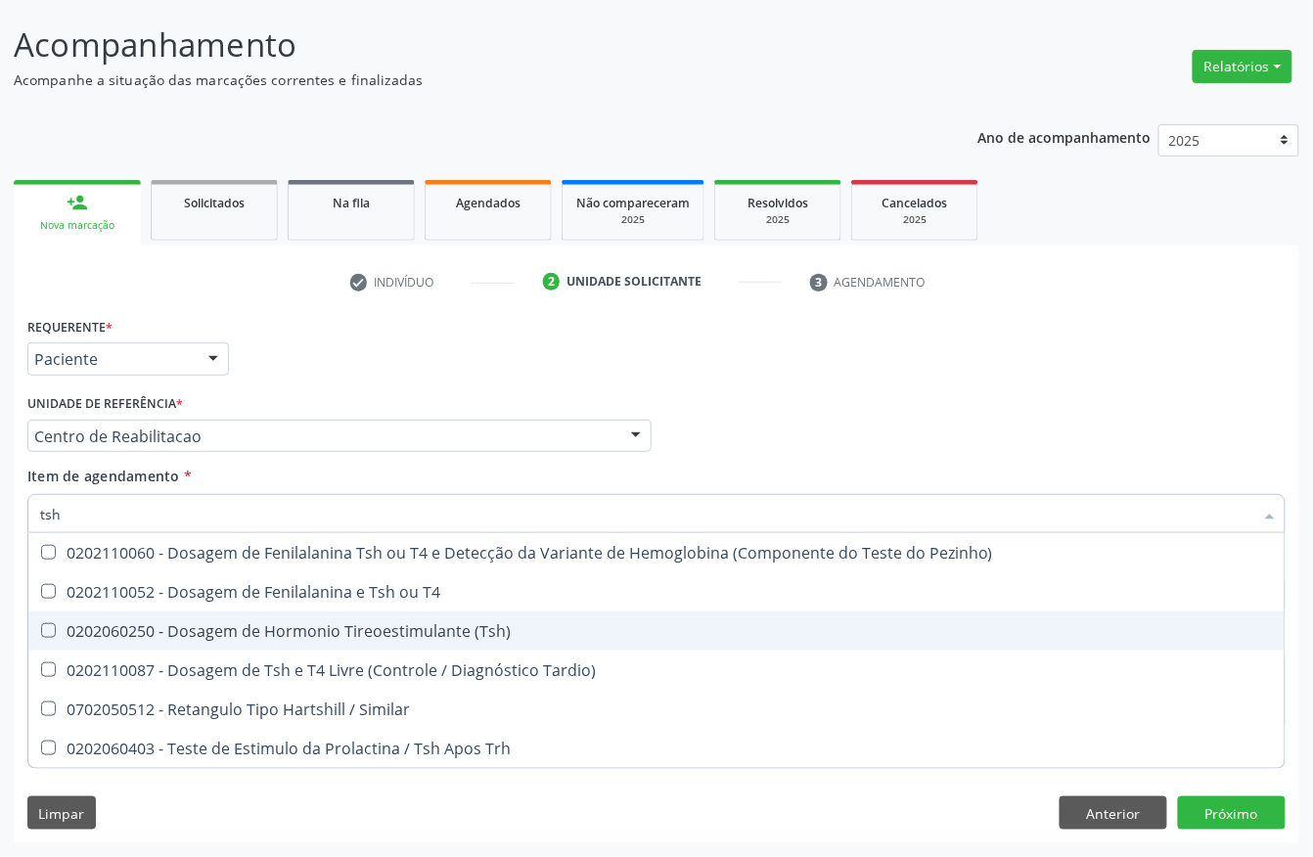
click at [143, 627] on div "0202060250 - Dosagem de Hormonio Tireoestimulante (Tsh)" at bounding box center [656, 631] width 1233 height 16
checkbox \(Tsh\) "true"
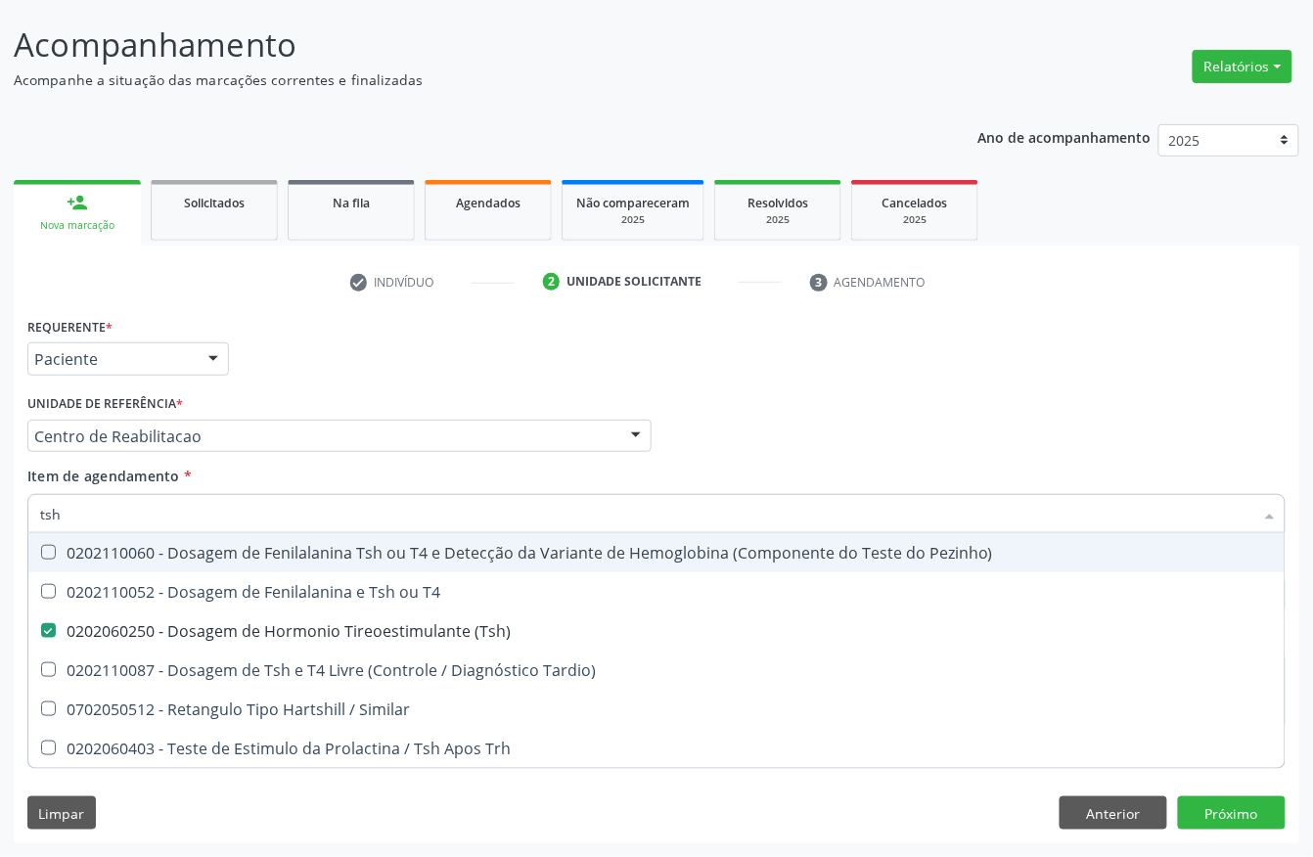
click at [90, 506] on input "tsh" at bounding box center [647, 513] width 1214 height 39
checkbox \(Tsh\) "false"
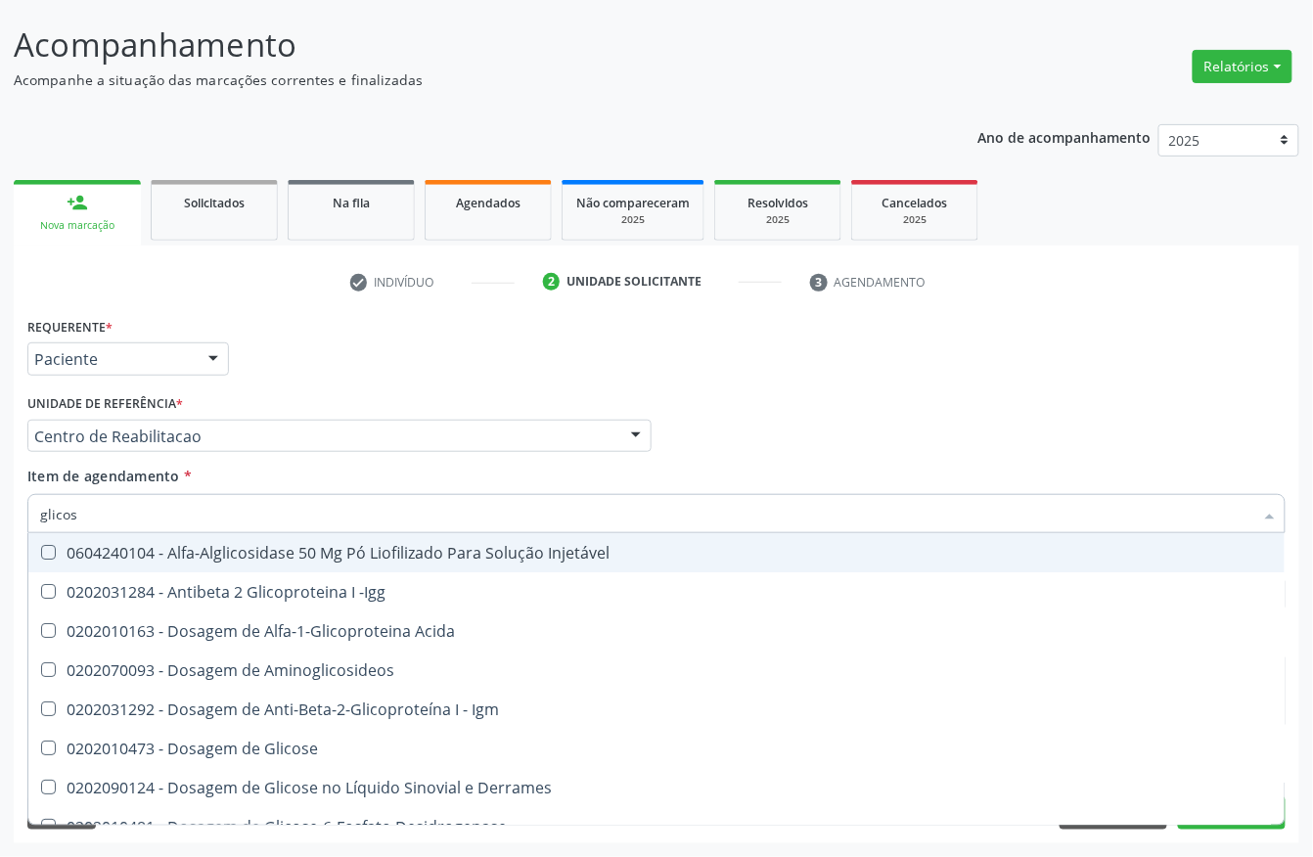
type input "glicosi"
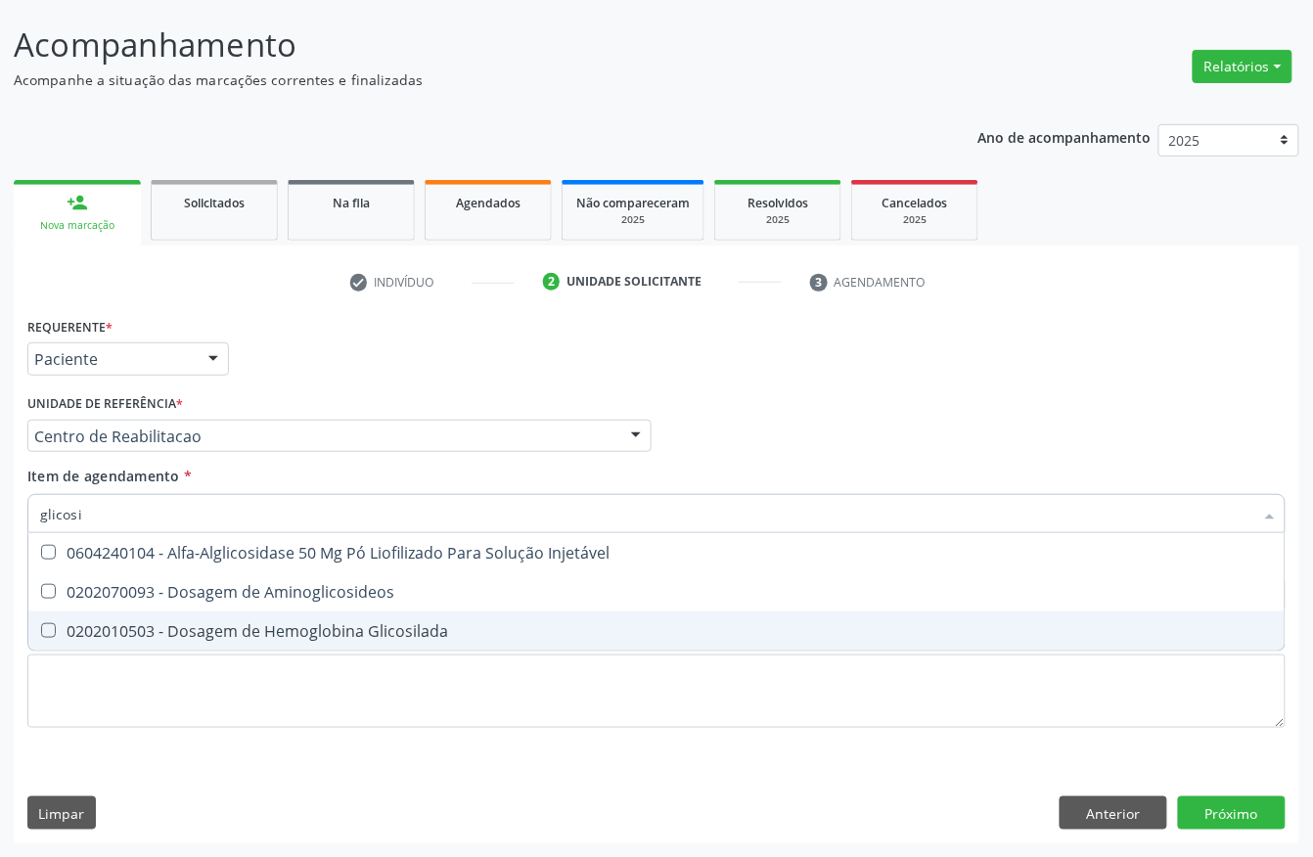
click at [196, 639] on div "0202010503 - Dosagem de Hemoglobina Glicosilada" at bounding box center [656, 631] width 1233 height 16
checkbox Glicosilada "true"
click at [587, 758] on div "Requerente * Paciente Profissional de Saúde Paciente Nenhum resultado encontrad…" at bounding box center [657, 577] width 1286 height 531
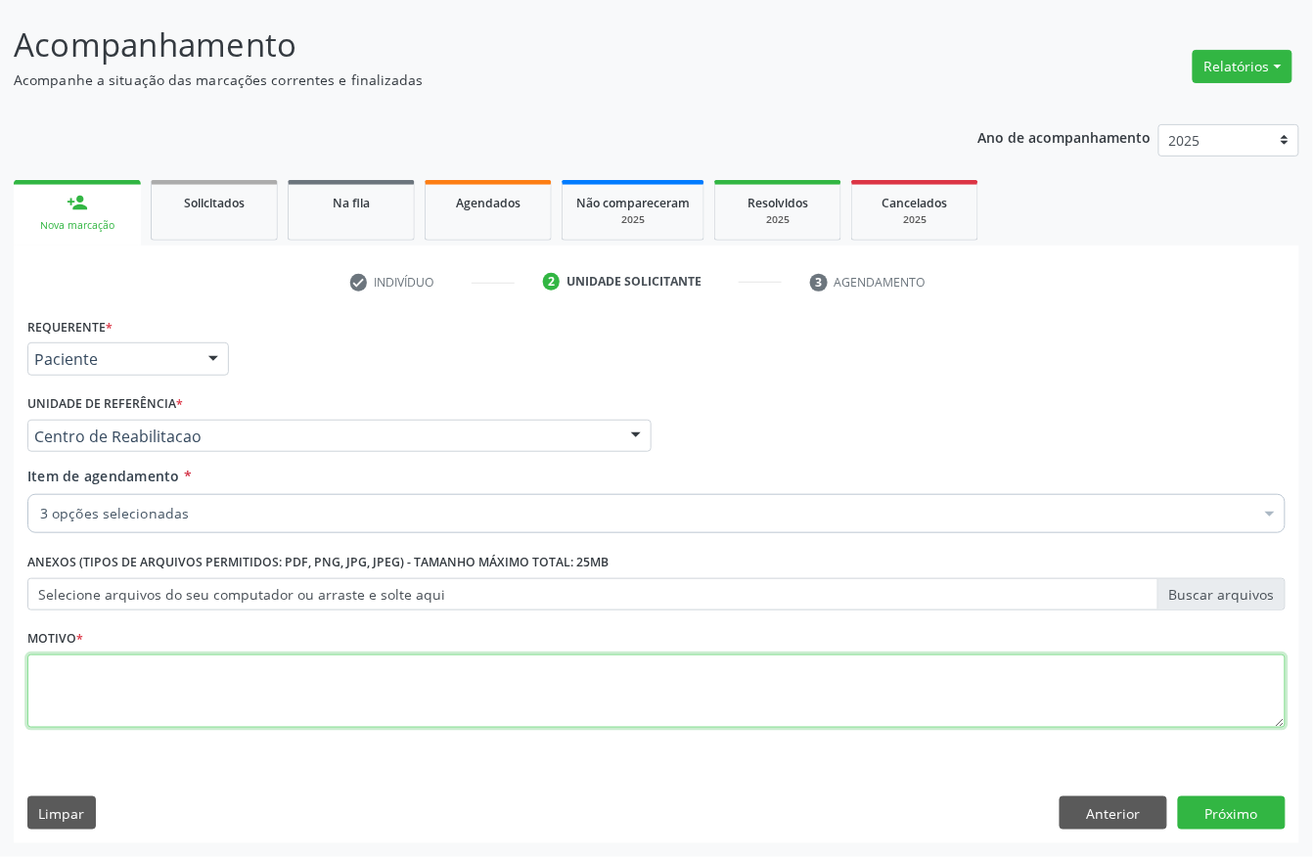
click at [612, 705] on textarea at bounding box center [656, 692] width 1259 height 74
type textarea "s"
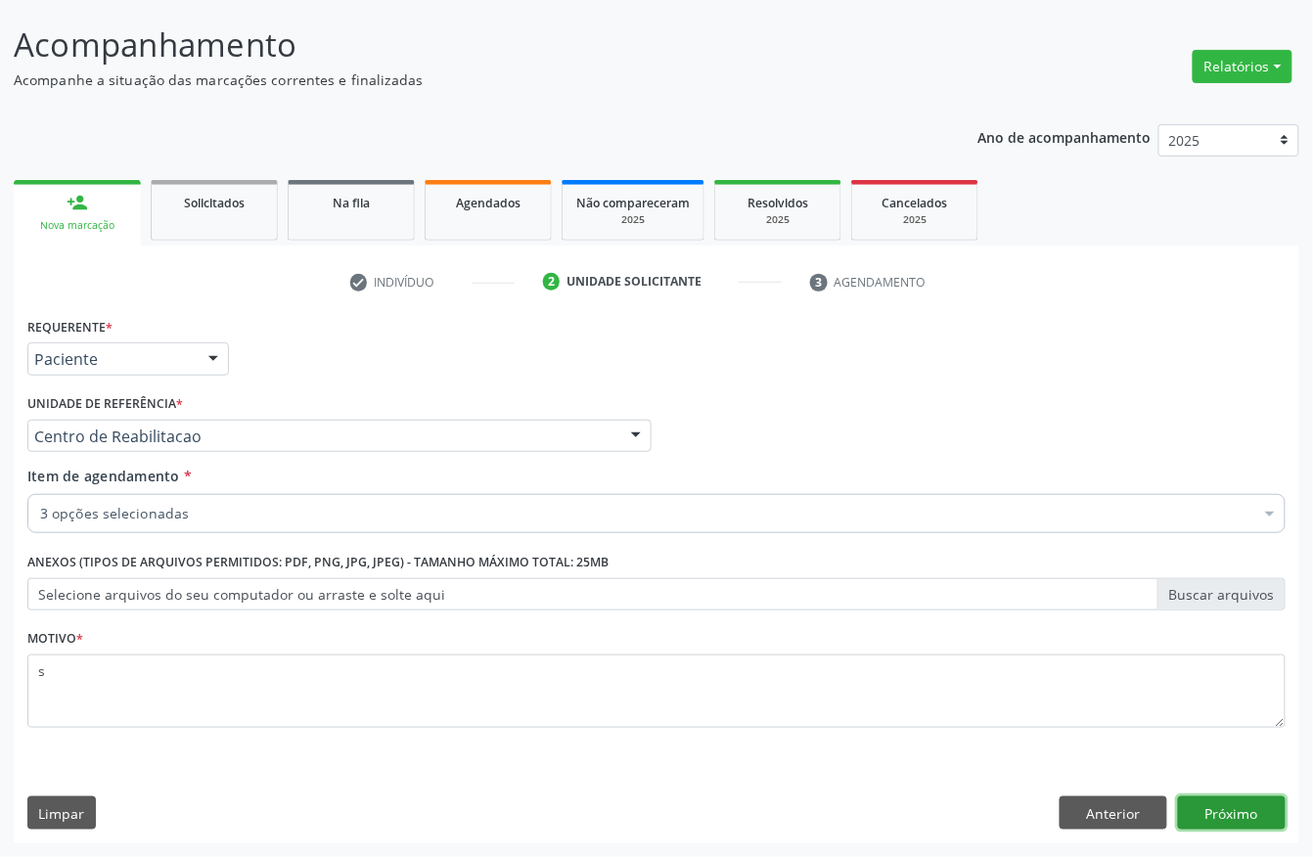
click at [1249, 799] on button "Próximo" at bounding box center [1232, 813] width 108 height 33
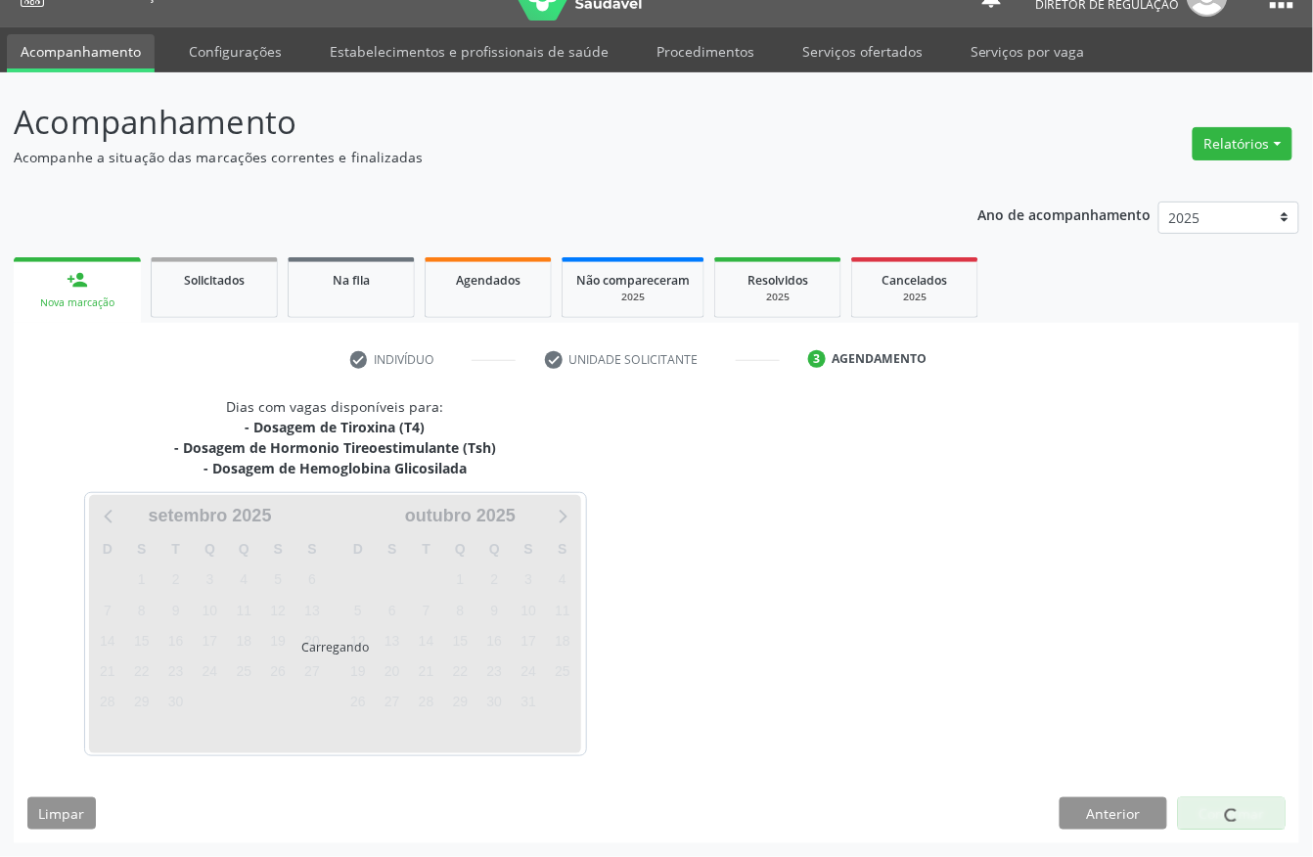
scroll to position [36, 0]
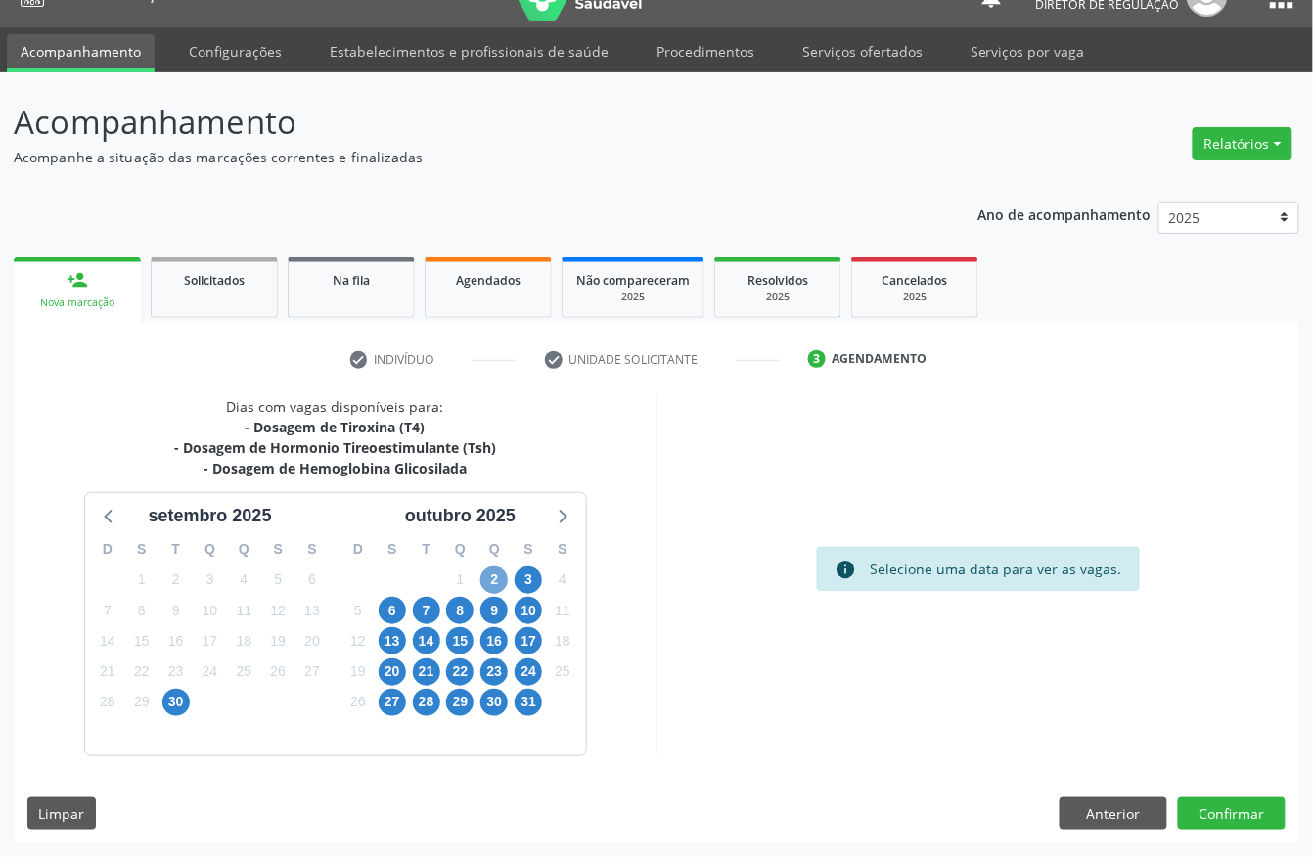
click at [499, 579] on span "2" at bounding box center [494, 580] width 27 height 27
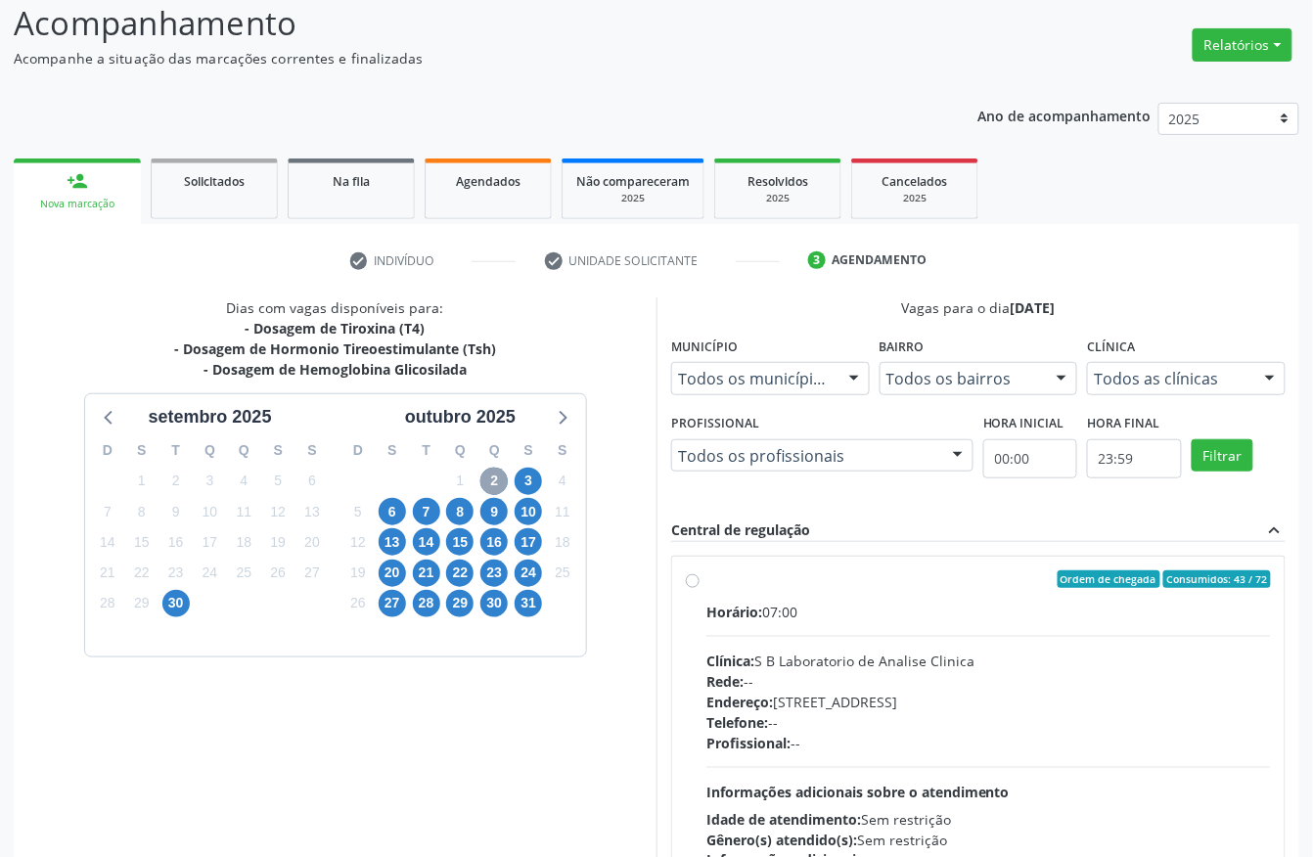
scroll to position [280, 0]
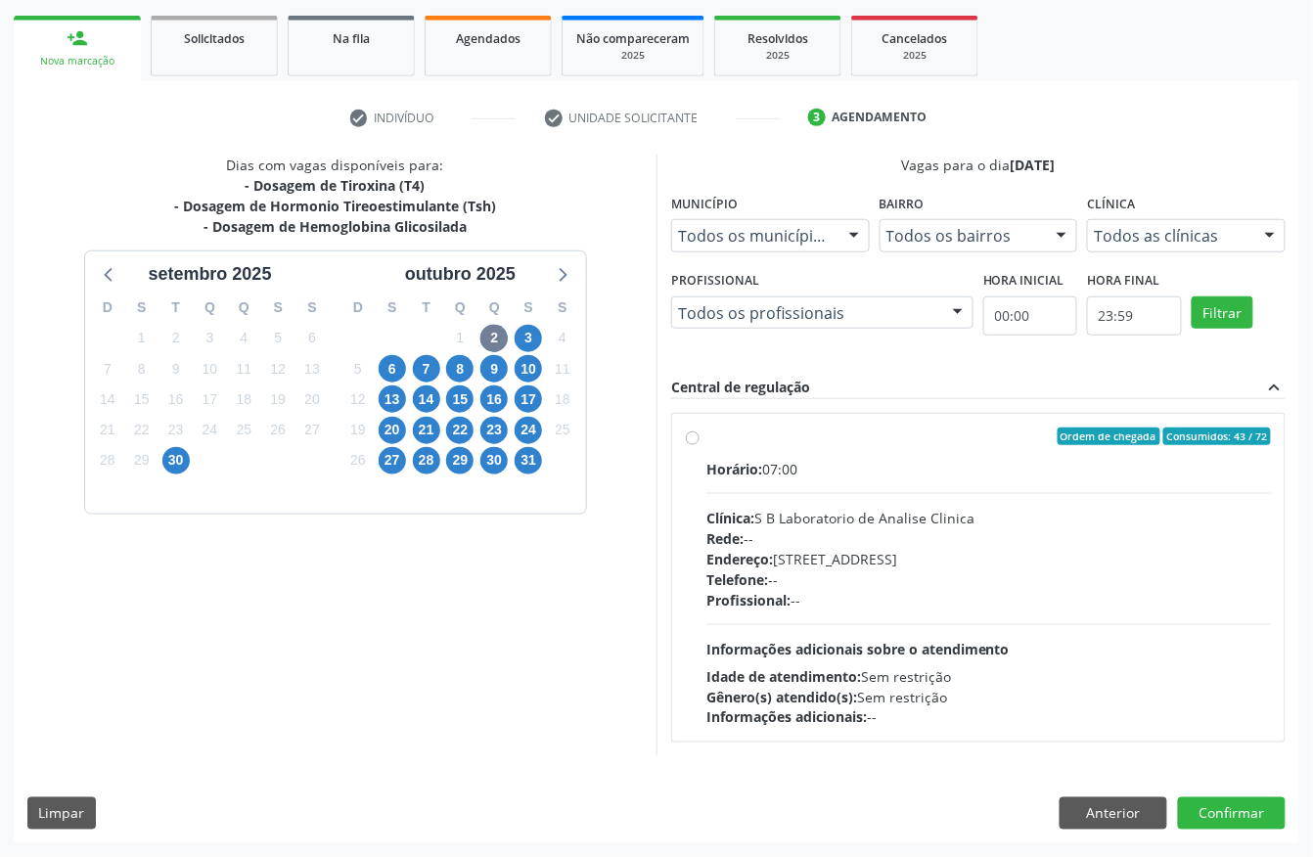
click at [742, 556] on span "Endereço:" at bounding box center [740, 559] width 67 height 19
click at [700, 445] on input "Ordem de chegada Consumidos: 43 / 72 Horário: 07:00 Clínica: S B Laboratorio de…" at bounding box center [693, 437] width 14 height 18
radio input "true"
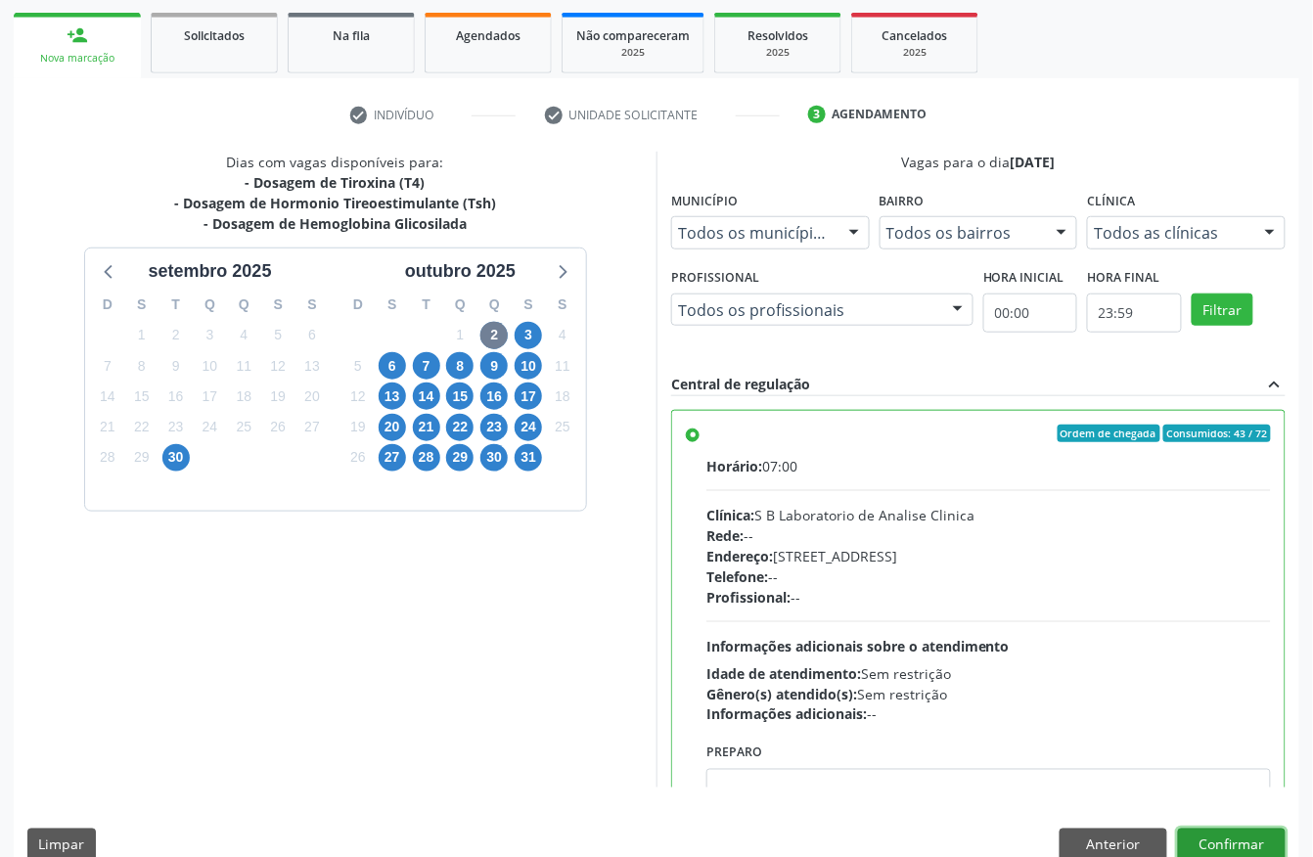
click at [1237, 832] on button "Confirmar" at bounding box center [1232, 845] width 108 height 33
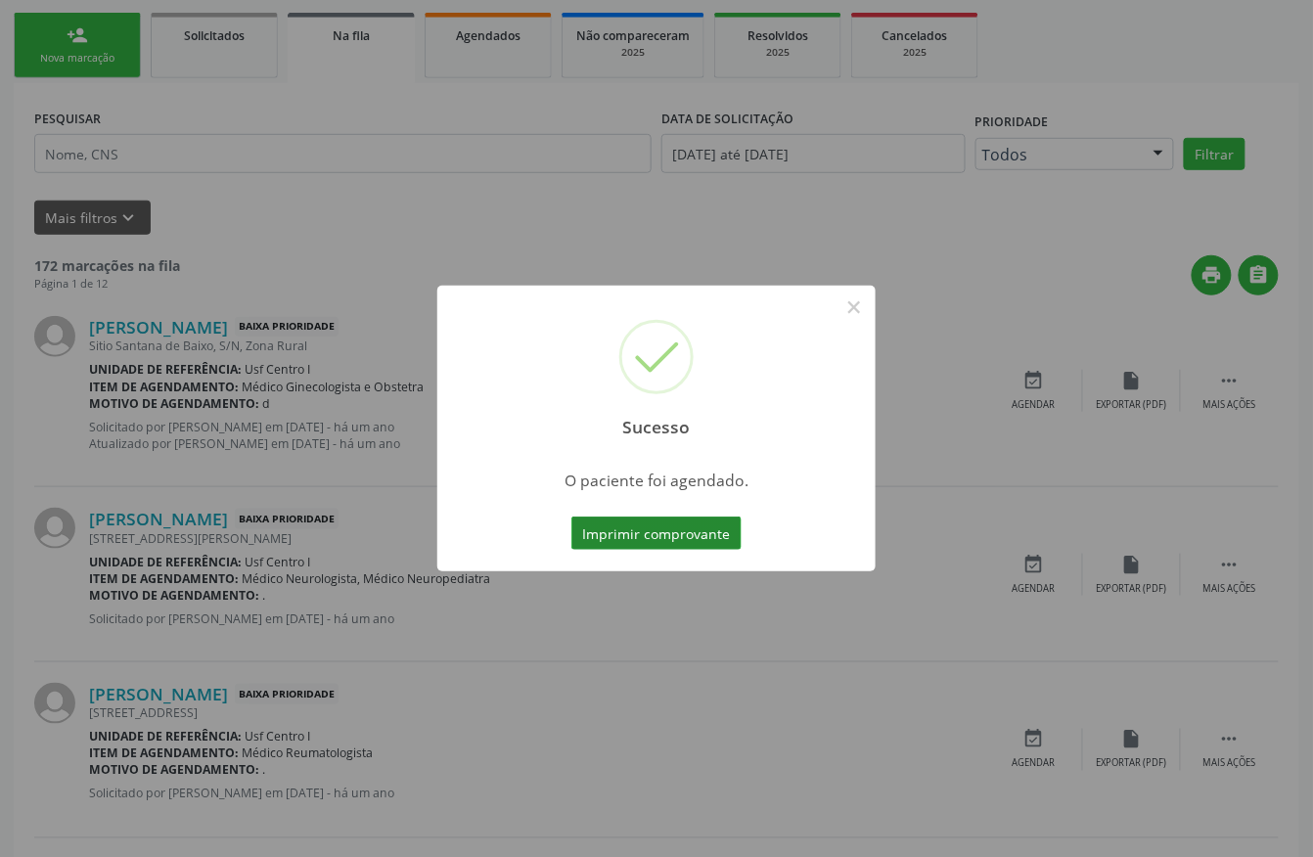
click at [671, 519] on button "Imprimir comprovante" at bounding box center [657, 533] width 170 height 33
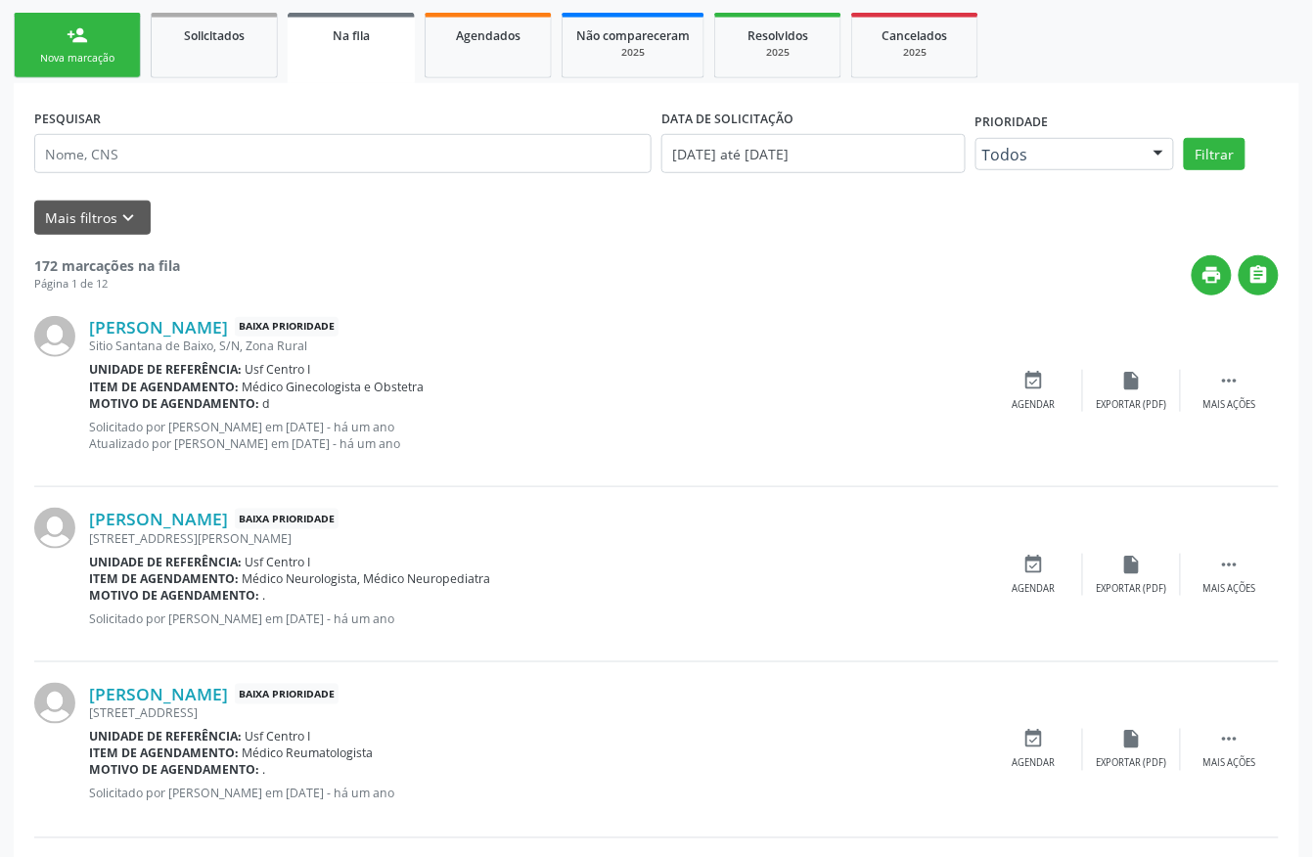
scroll to position [0, 0]
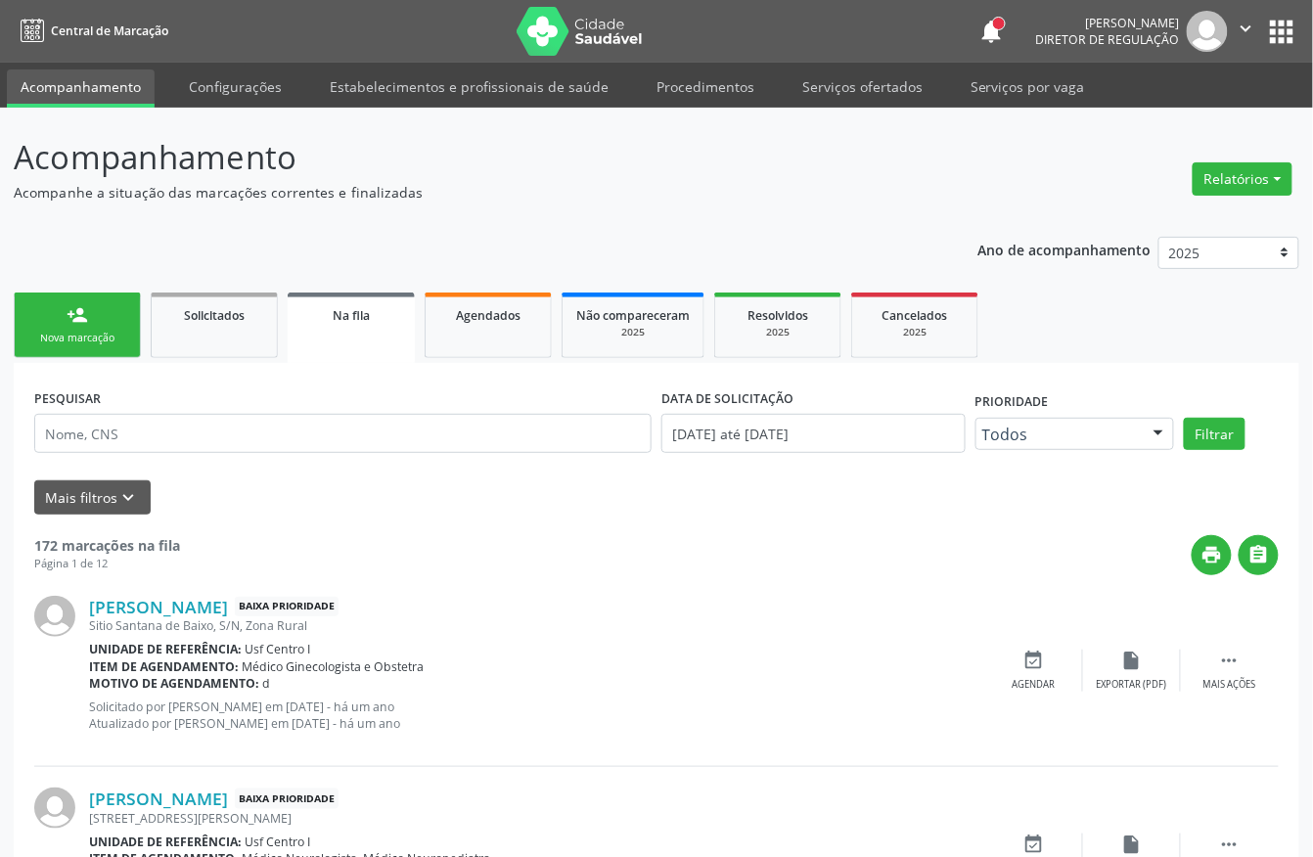
click at [82, 348] on link "person_add Nova marcação" at bounding box center [77, 326] width 127 height 66
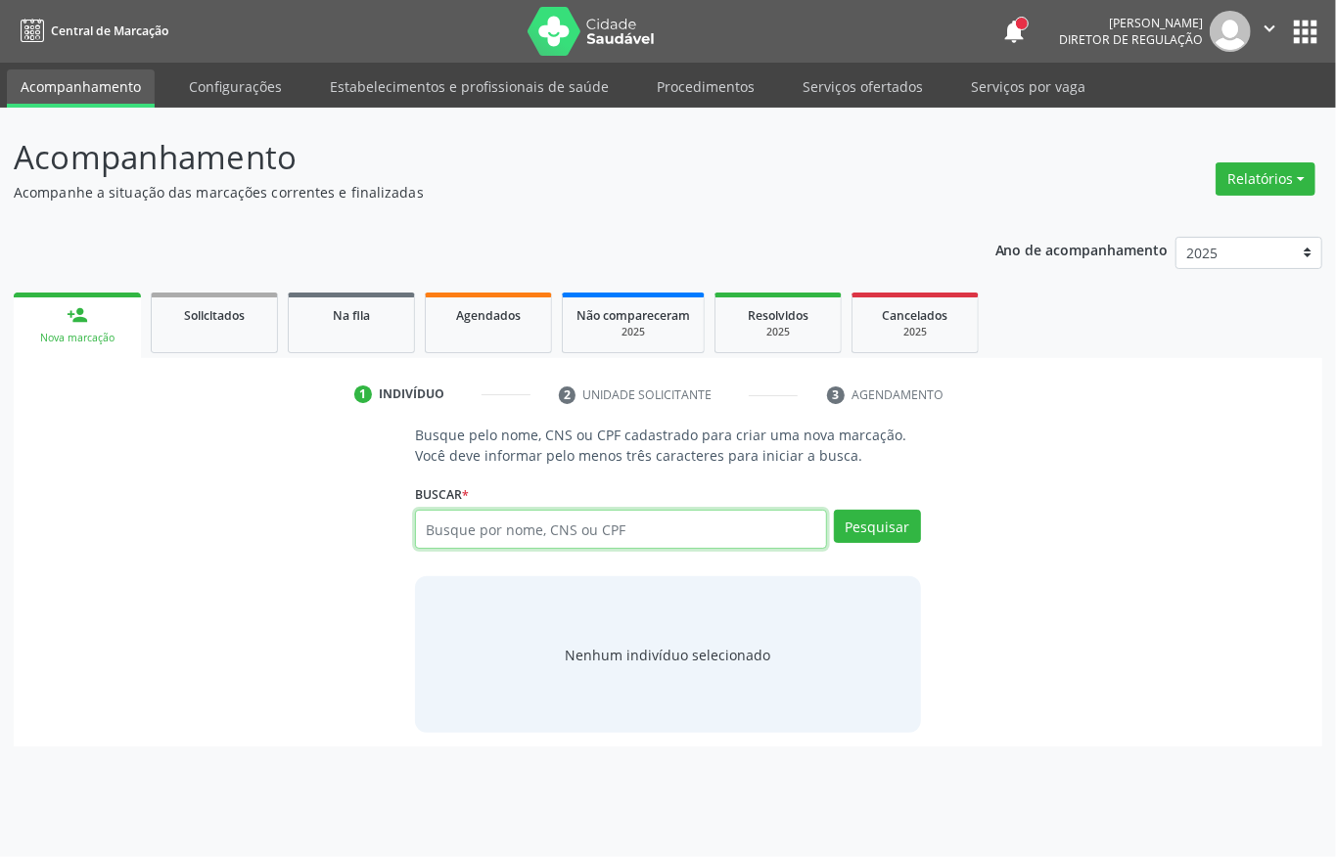
click at [482, 532] on input "text" at bounding box center [621, 529] width 412 height 39
type input "898003712201844"
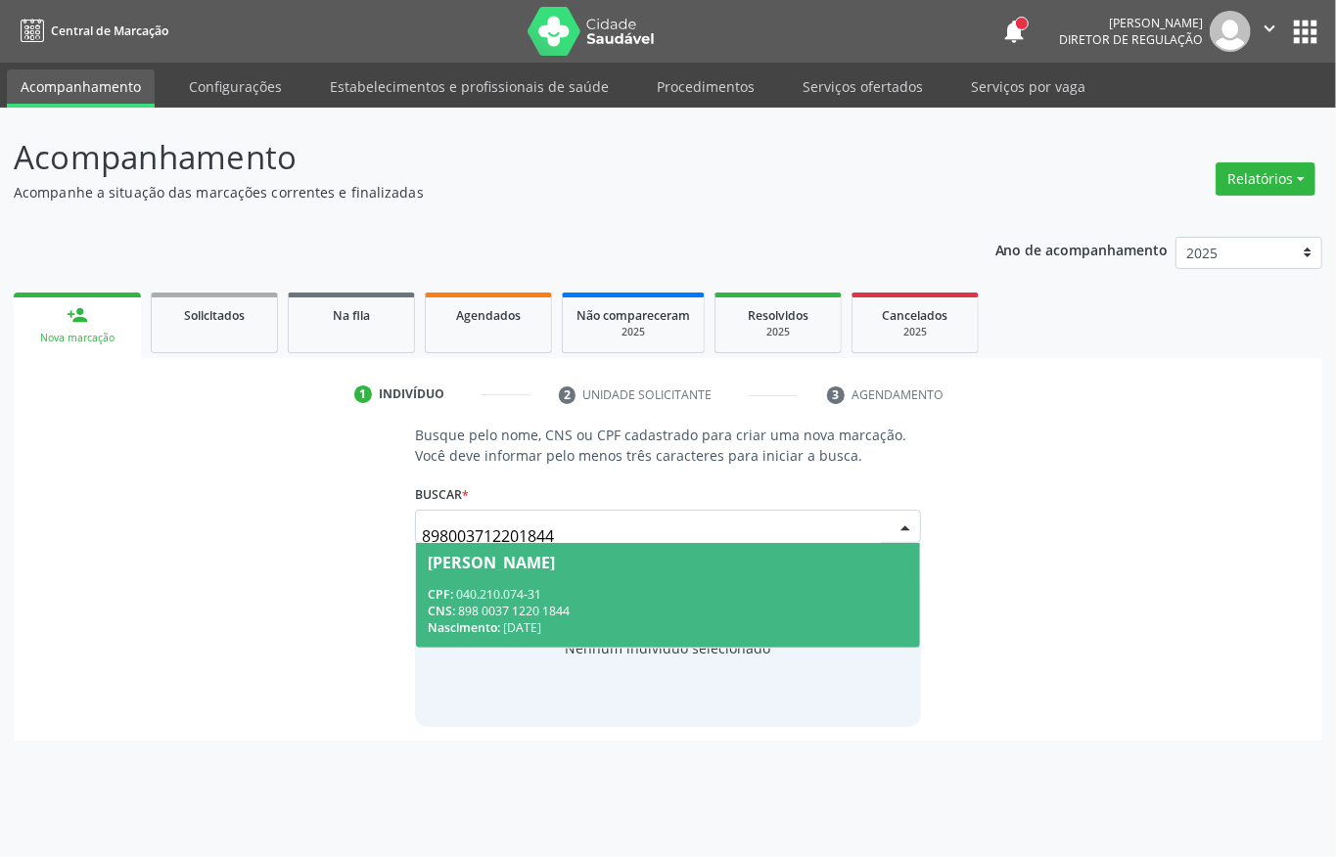
click at [555, 558] on div "Maria Jose Roberto Gama" at bounding box center [491, 563] width 127 height 16
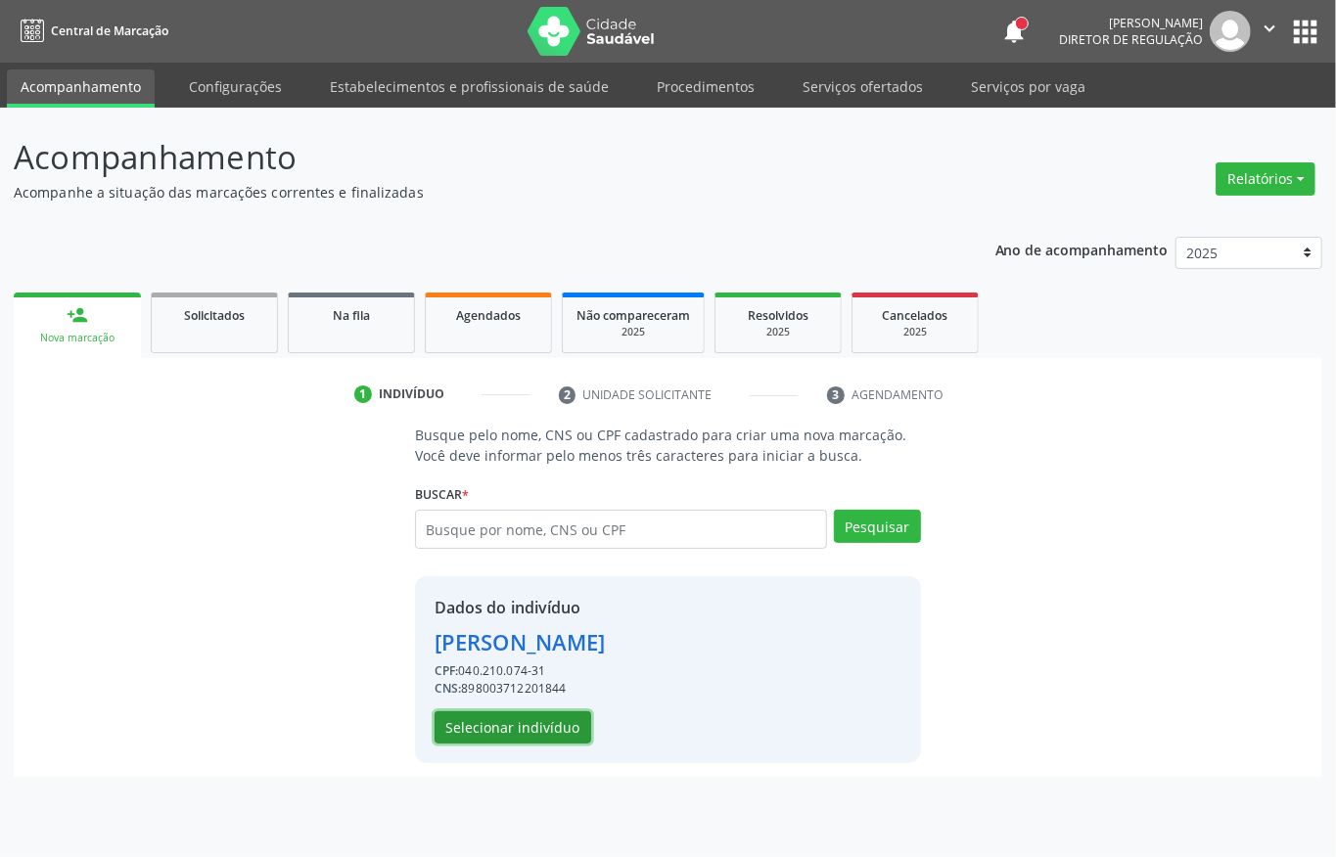
click at [530, 726] on button "Selecionar indivíduo" at bounding box center [513, 728] width 157 height 33
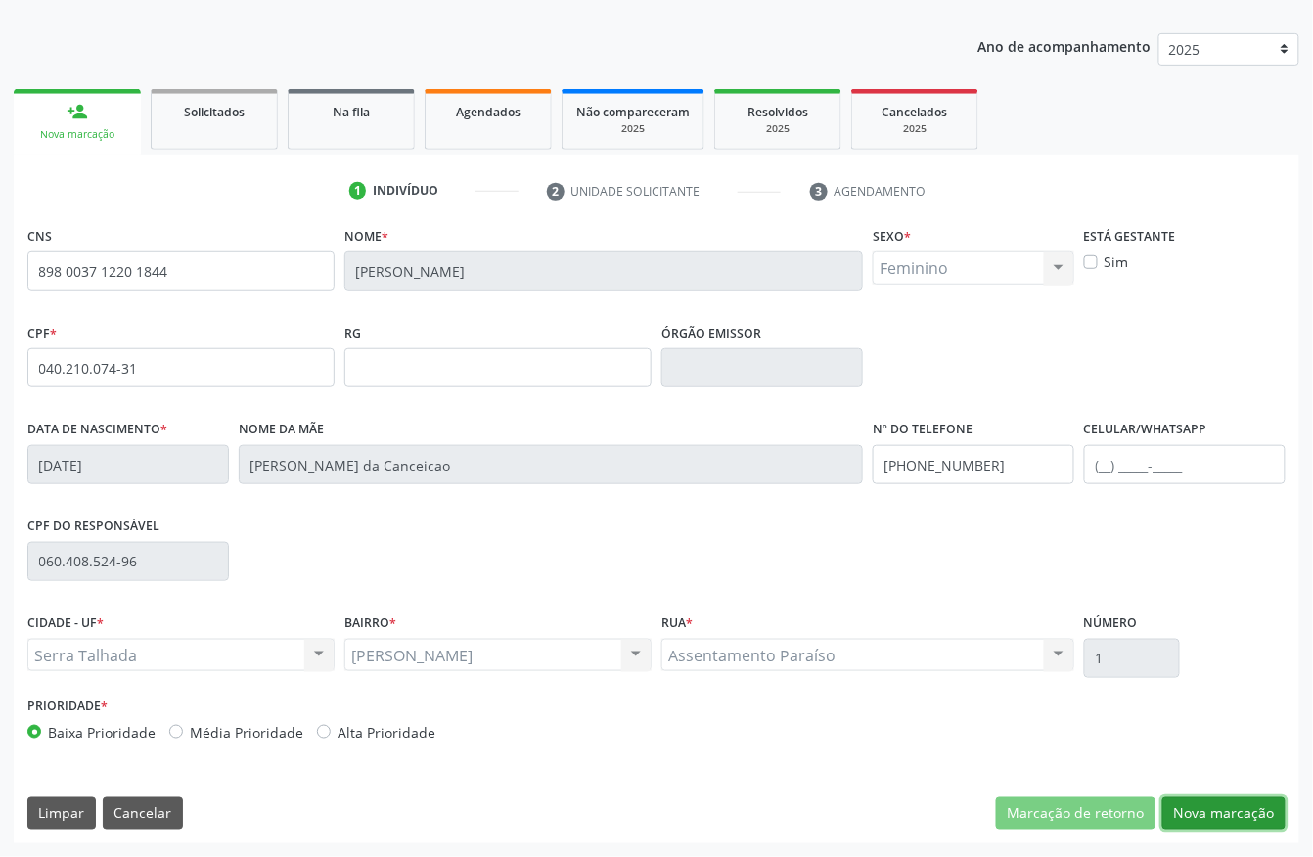
click at [1227, 818] on button "Nova marcação" at bounding box center [1224, 814] width 123 height 33
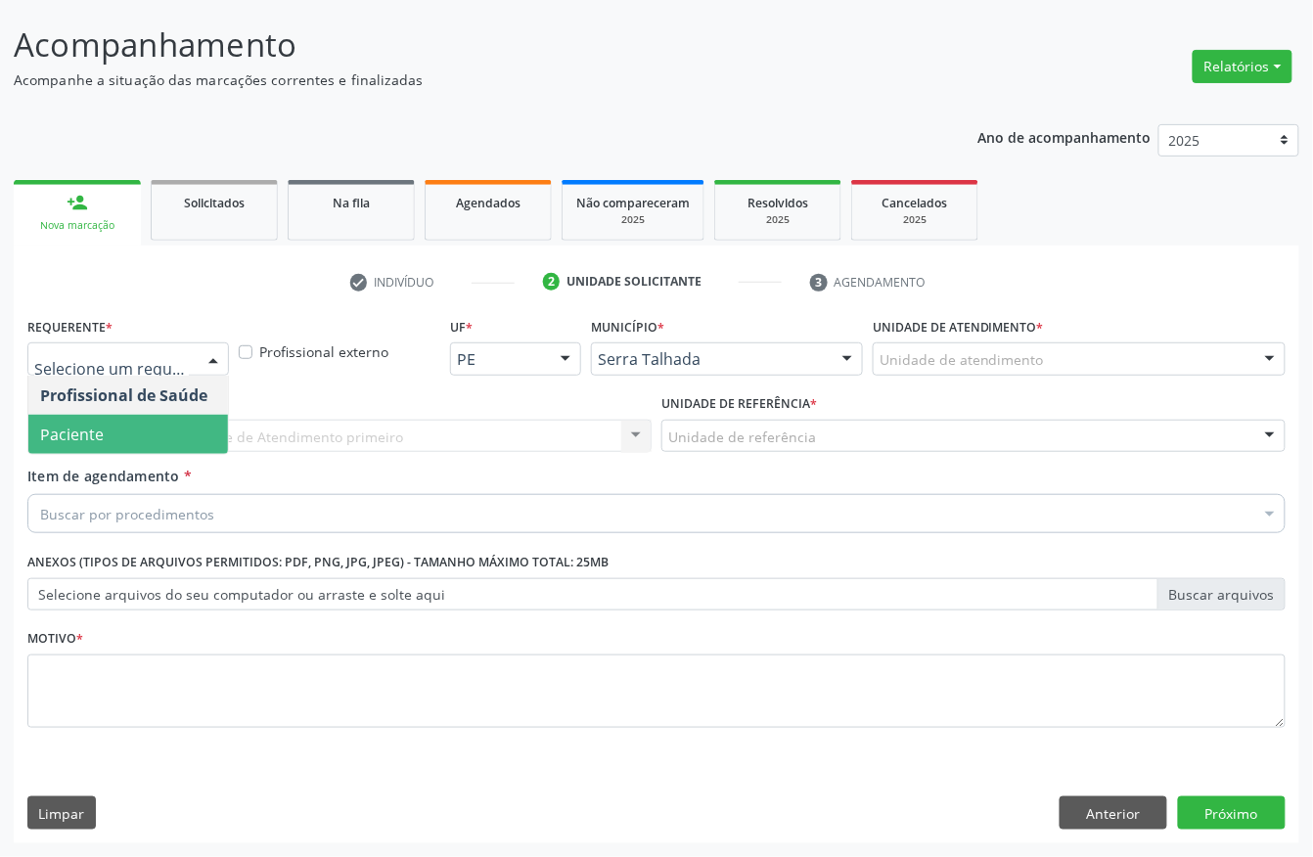
click at [70, 425] on span "Paciente" at bounding box center [72, 435] width 64 height 22
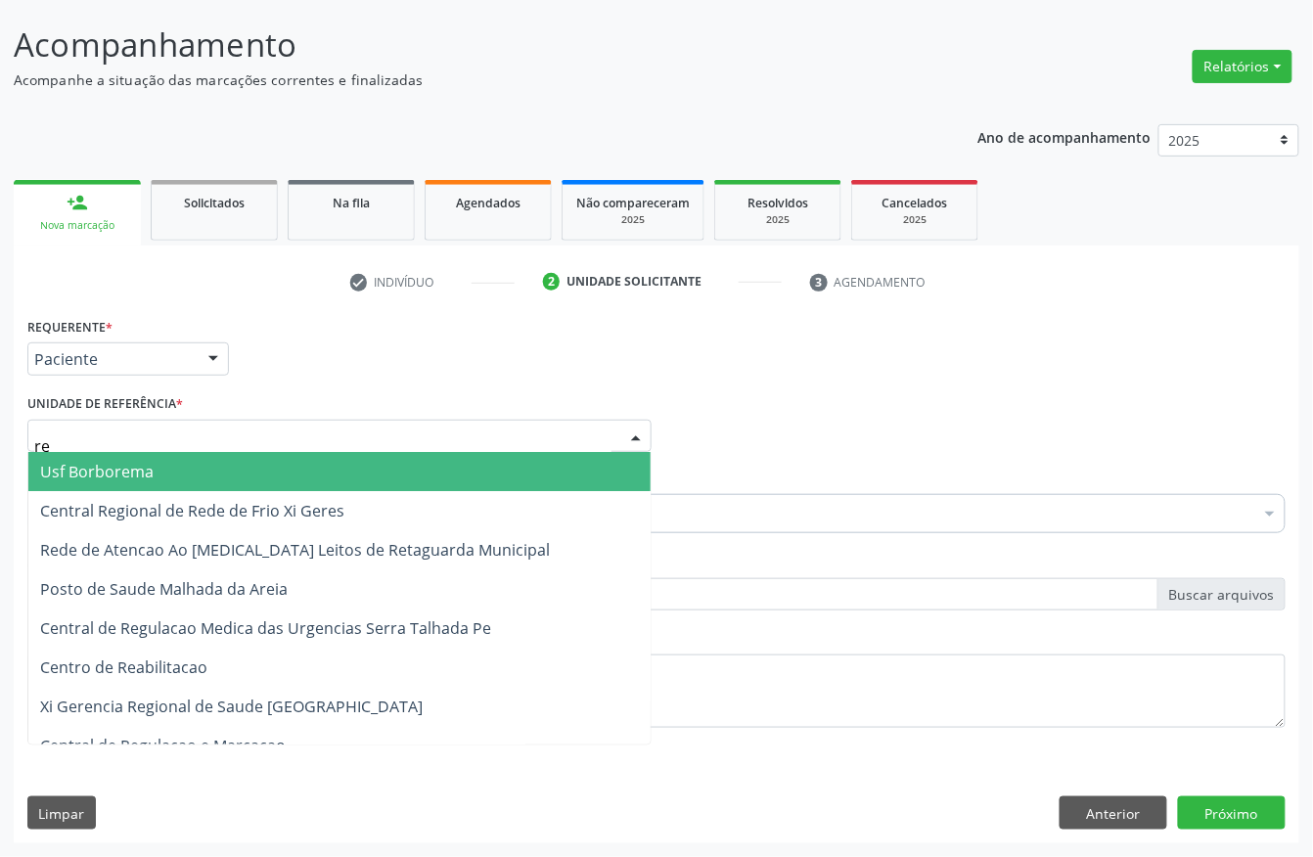
type input "rea"
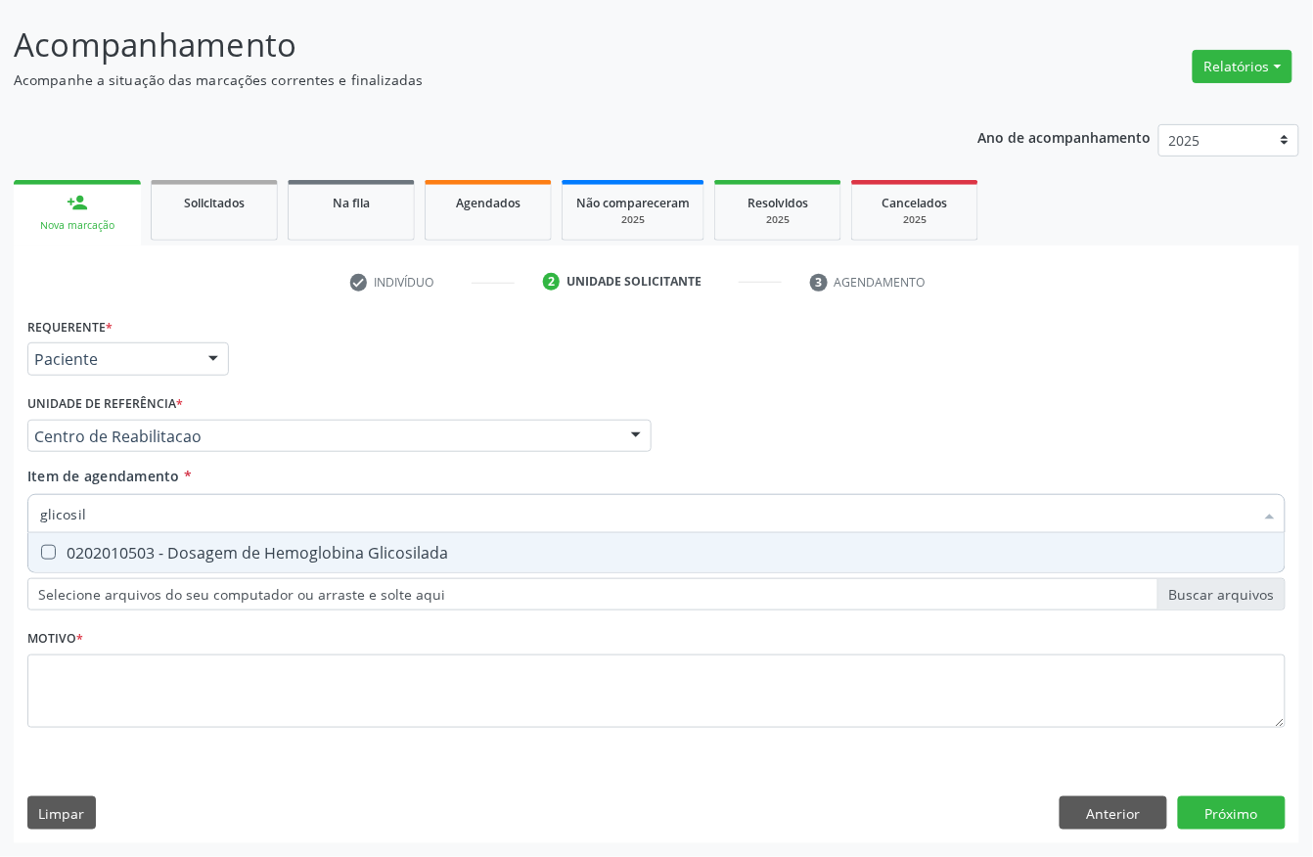
type input "glicosila"
click at [117, 550] on div "0202010503 - Dosagem de Hemoglobina Glicosilada" at bounding box center [656, 553] width 1233 height 16
checkbox Glicosilada "true"
click at [102, 503] on input "glicosila" at bounding box center [647, 513] width 1214 height 39
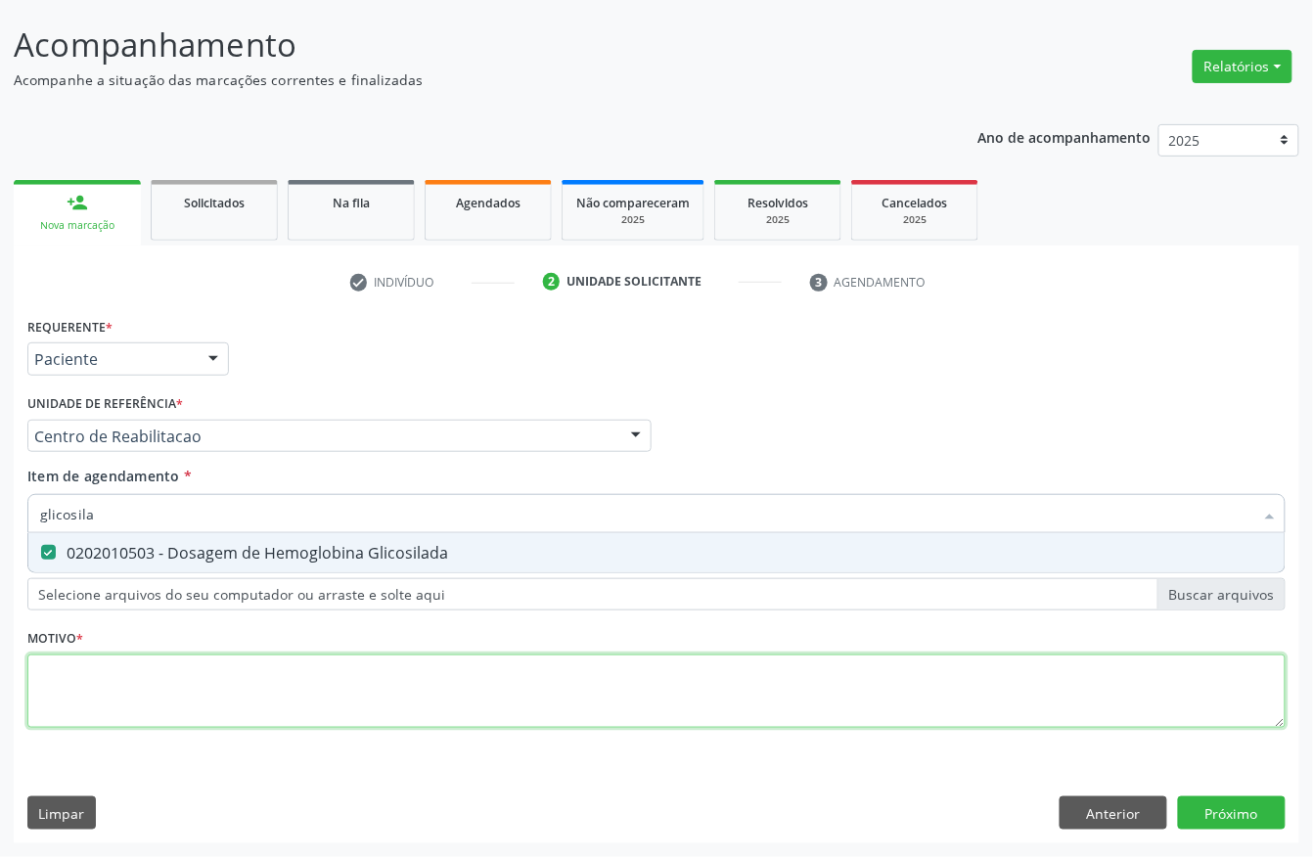
click at [122, 664] on div "Requerente * Paciente Profissional de Saúde Paciente Nenhum resultado encontrad…" at bounding box center [656, 533] width 1259 height 443
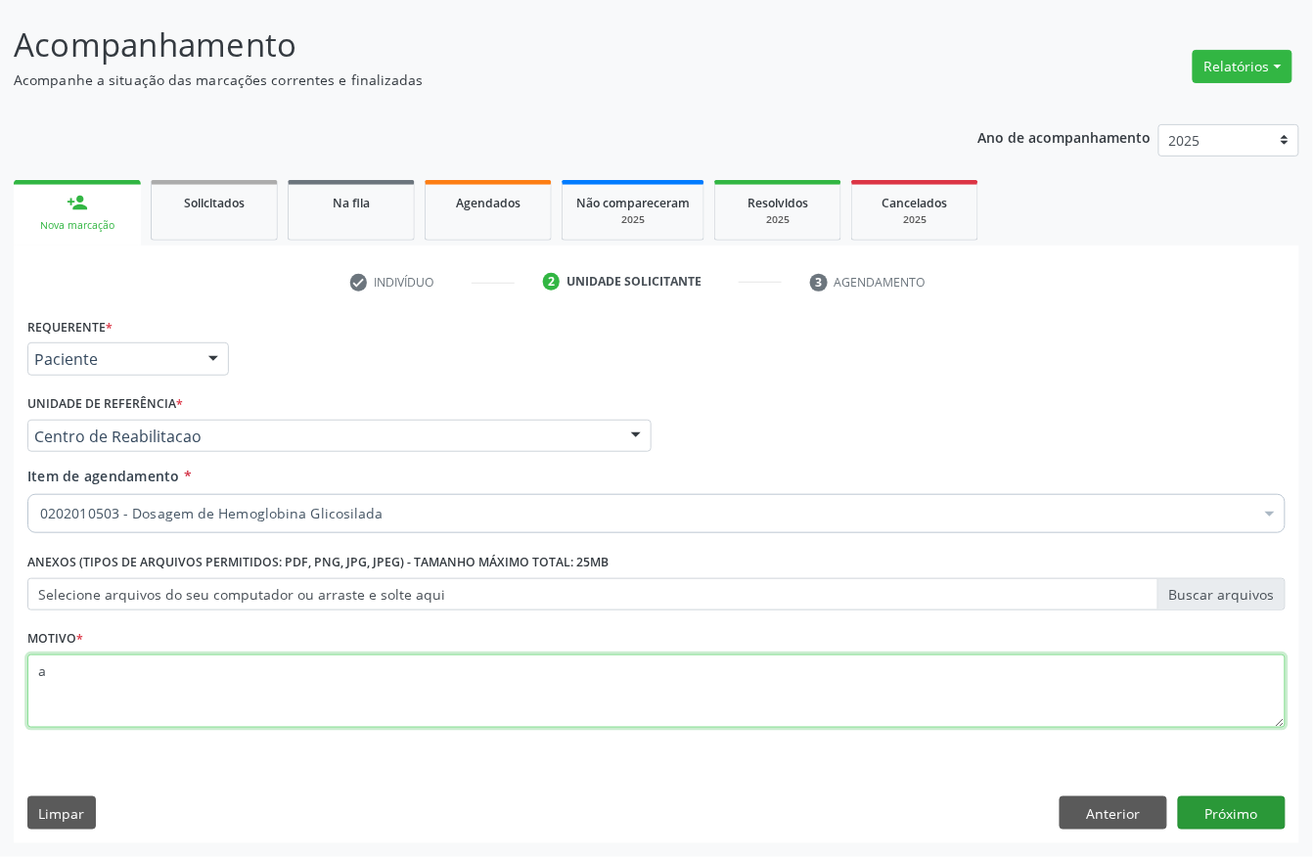
type textarea "a"
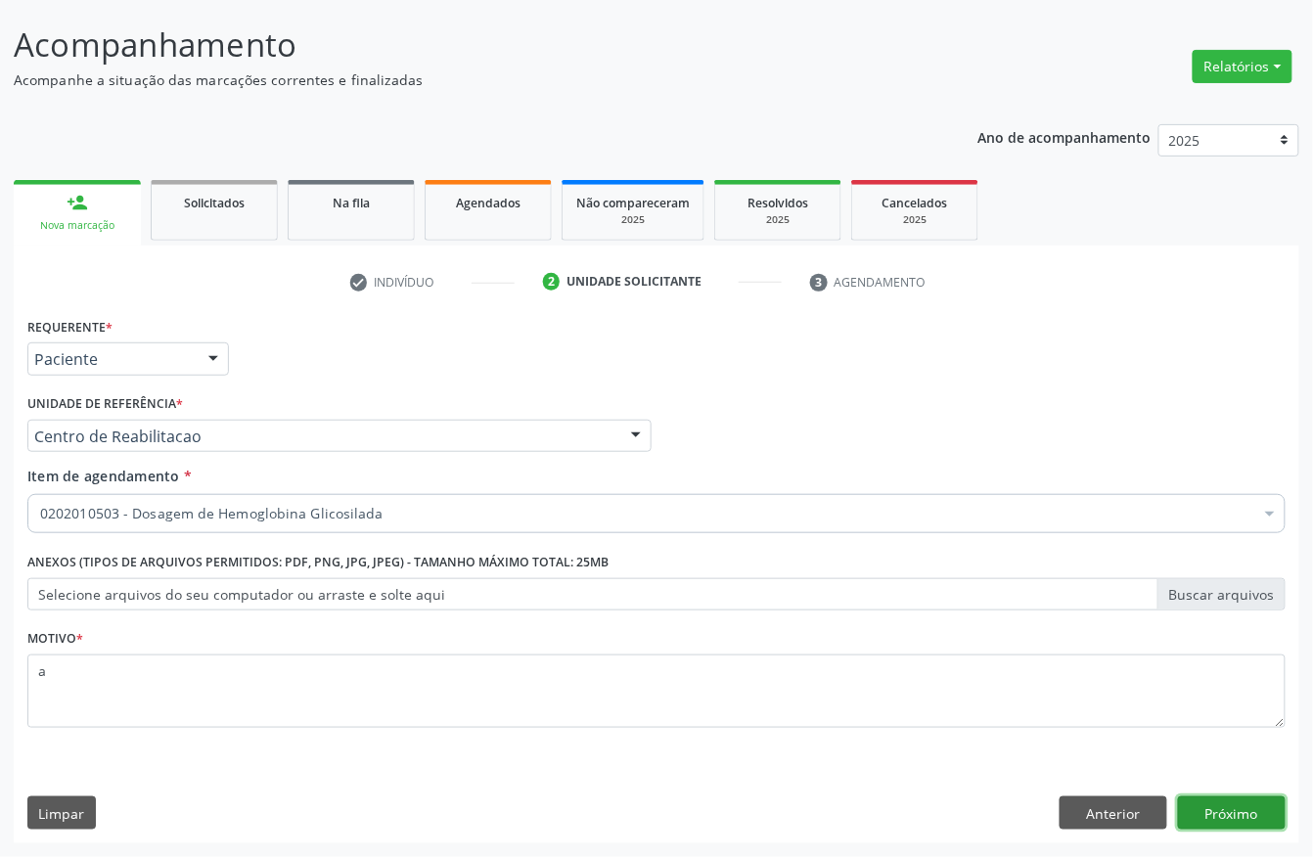
click at [1192, 812] on button "Próximo" at bounding box center [1232, 813] width 108 height 33
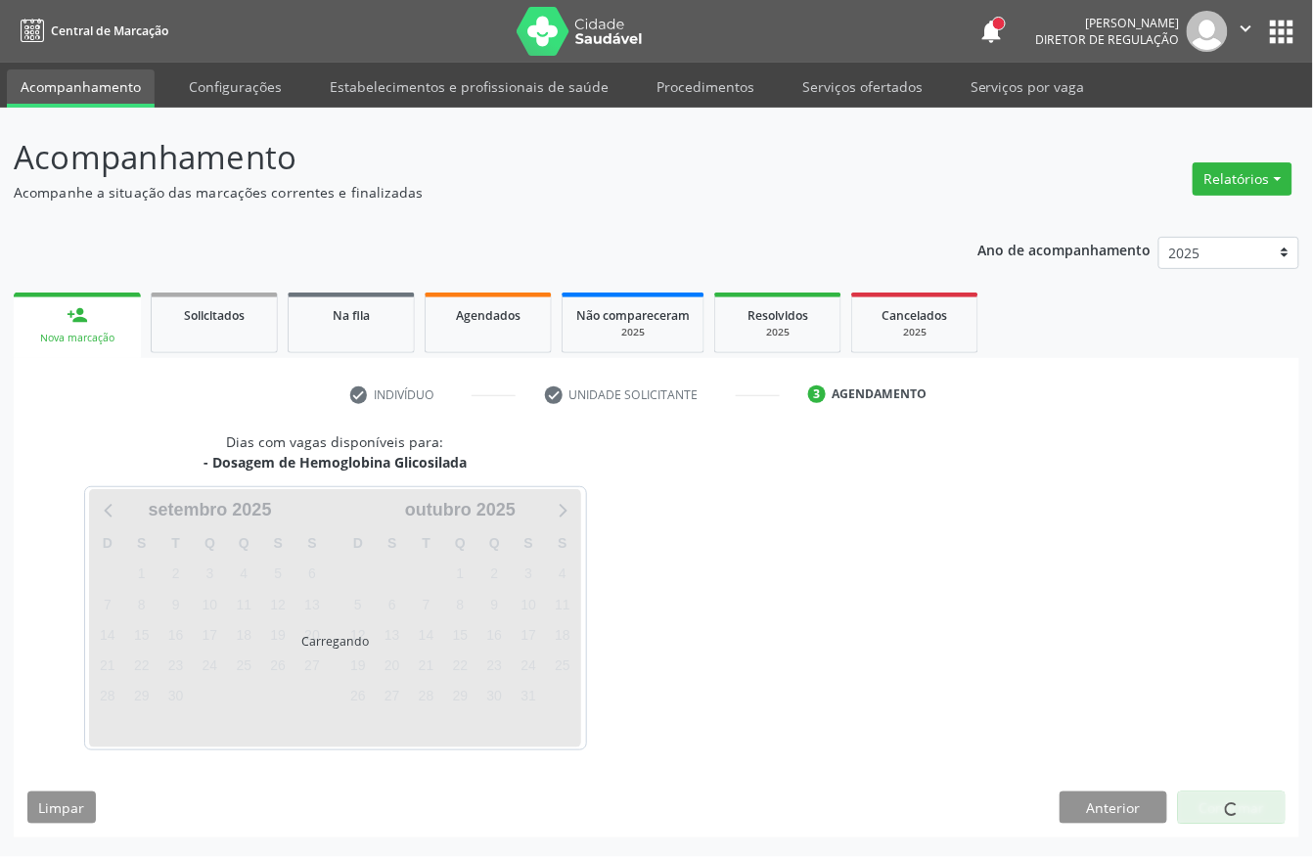
scroll to position [0, 0]
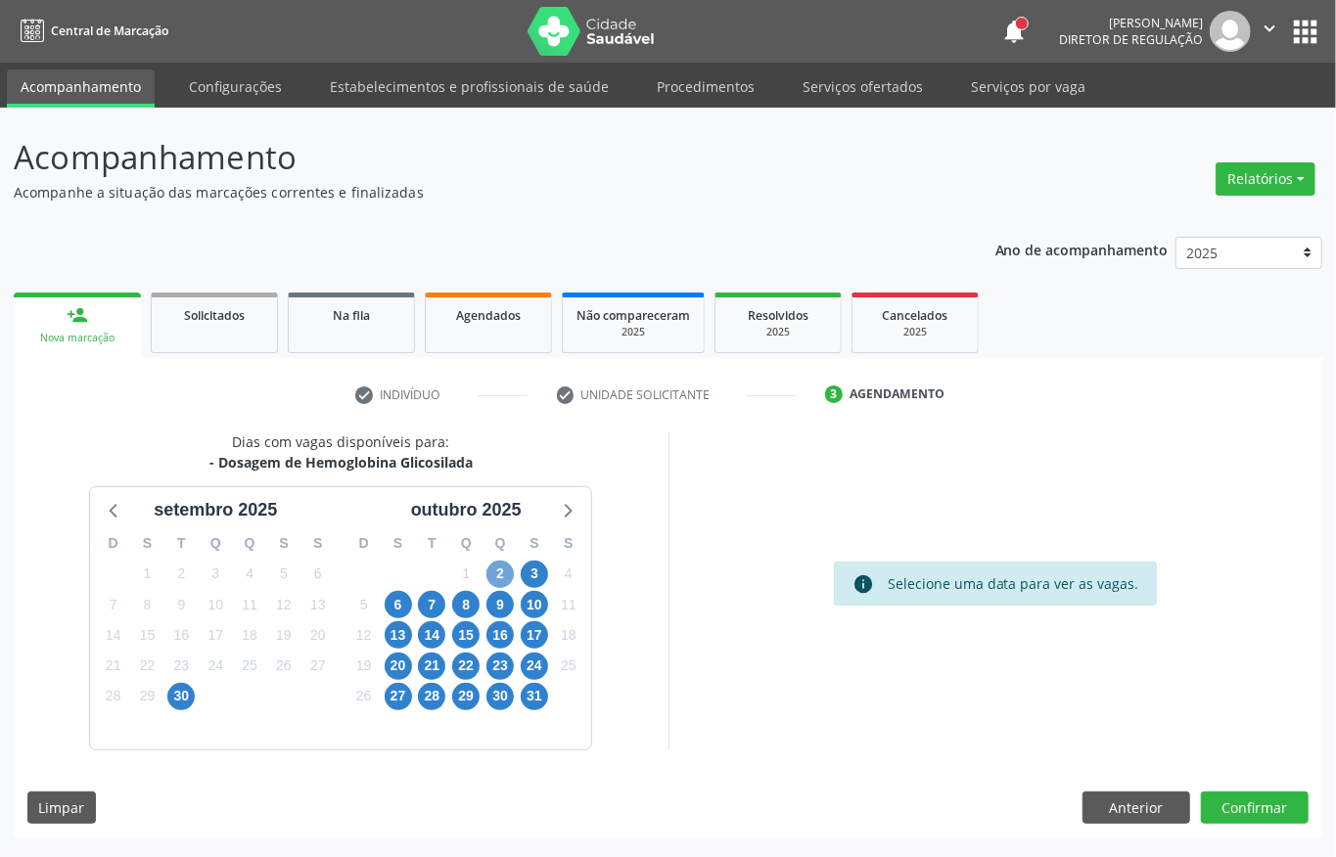
click at [502, 573] on span "2" at bounding box center [499, 574] width 27 height 27
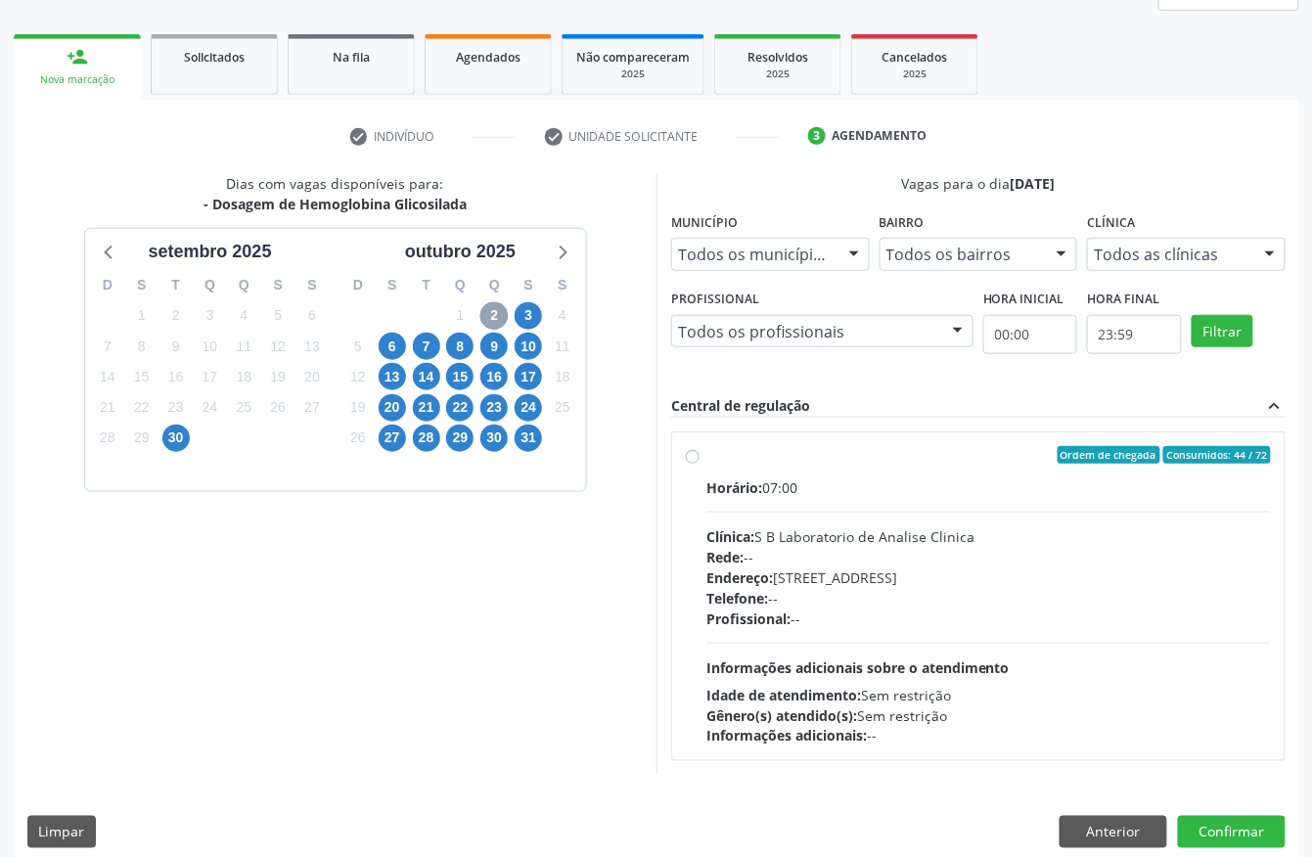
scroll to position [280, 0]
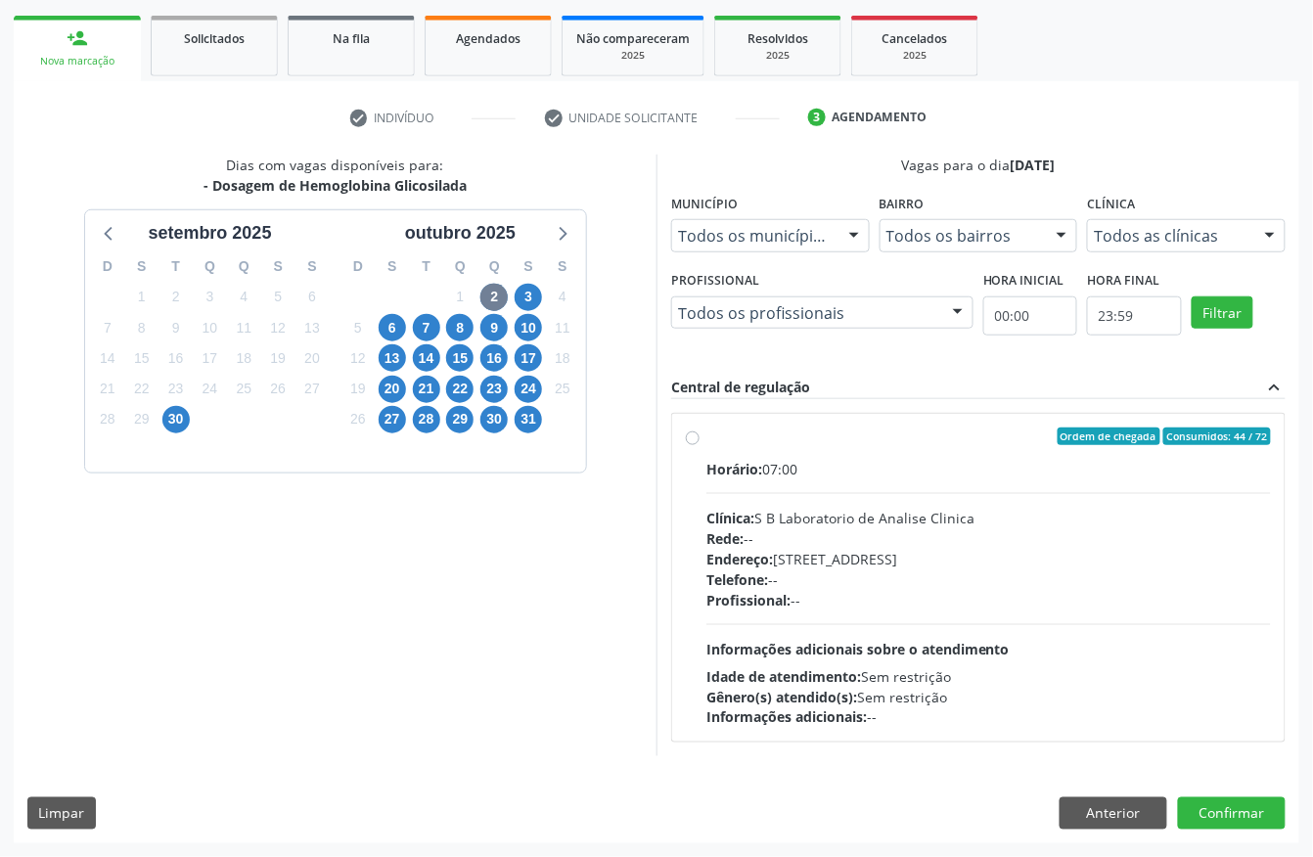
click at [838, 564] on div "Endereço: Casa, nº 679, Centro, Serra Talhada - PE" at bounding box center [989, 559] width 565 height 21
click at [700, 445] on input "Ordem de chegada Consumidos: 44 / 72 Horário: 07:00 Clínica: S B Laboratorio de…" at bounding box center [693, 437] width 14 height 18
radio input "true"
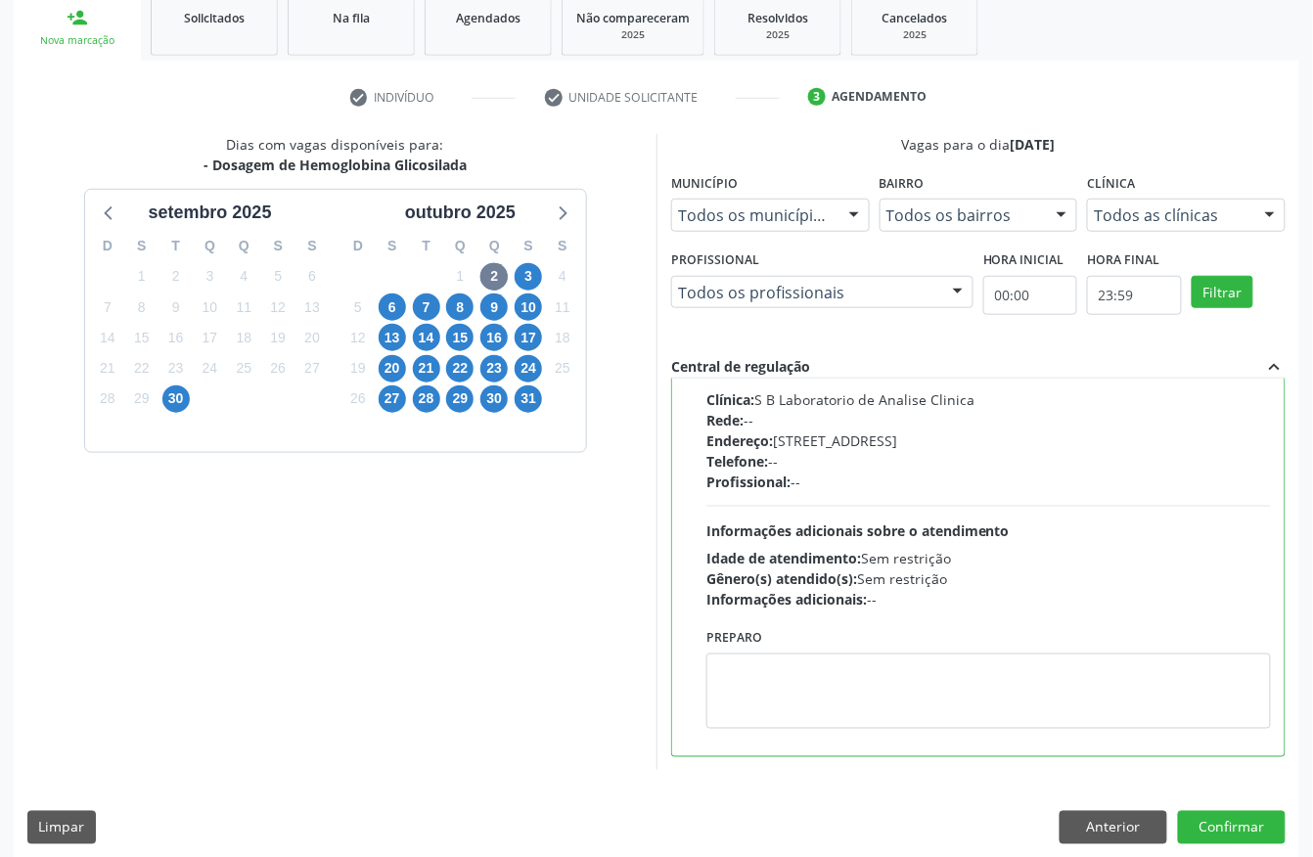
scroll to position [313, 0]
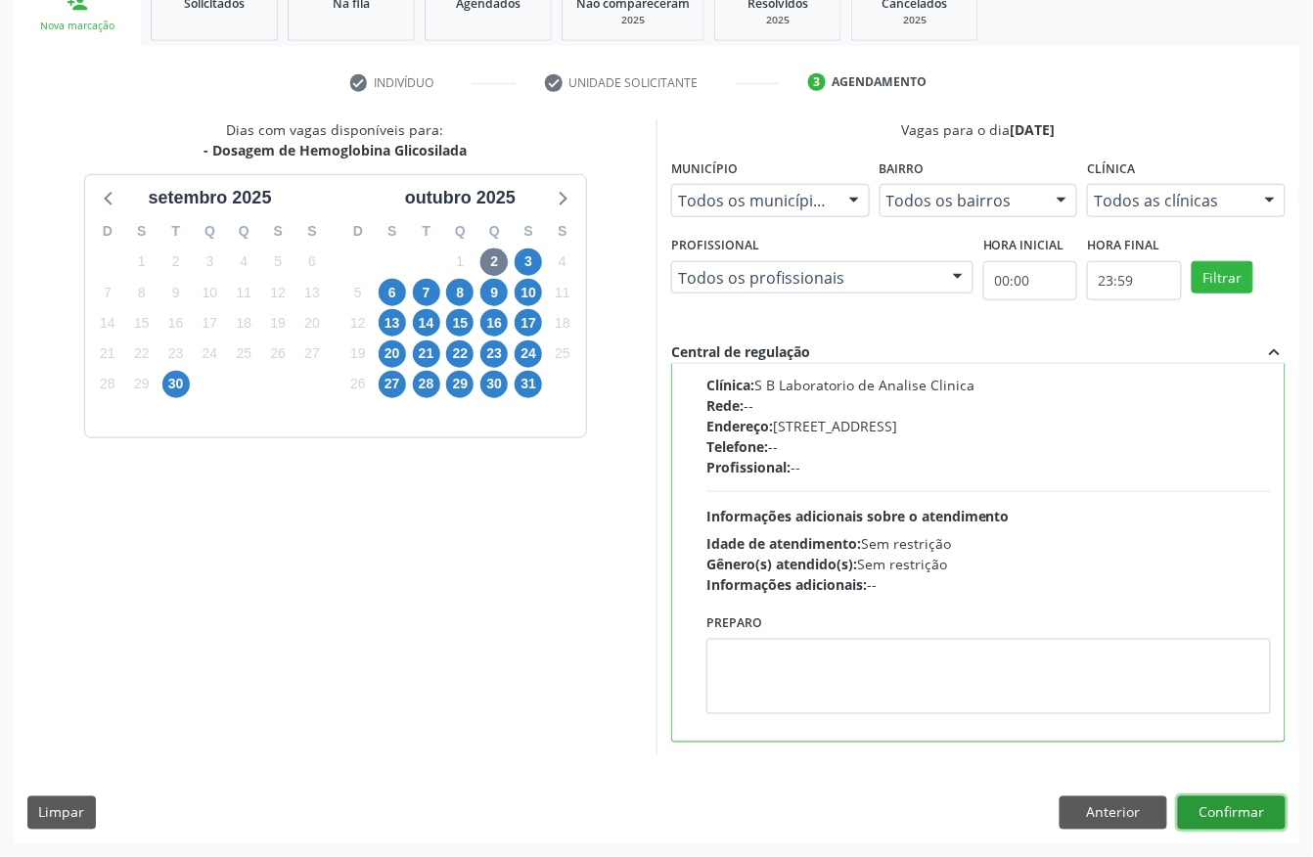
click at [1276, 819] on button "Confirmar" at bounding box center [1232, 813] width 108 height 33
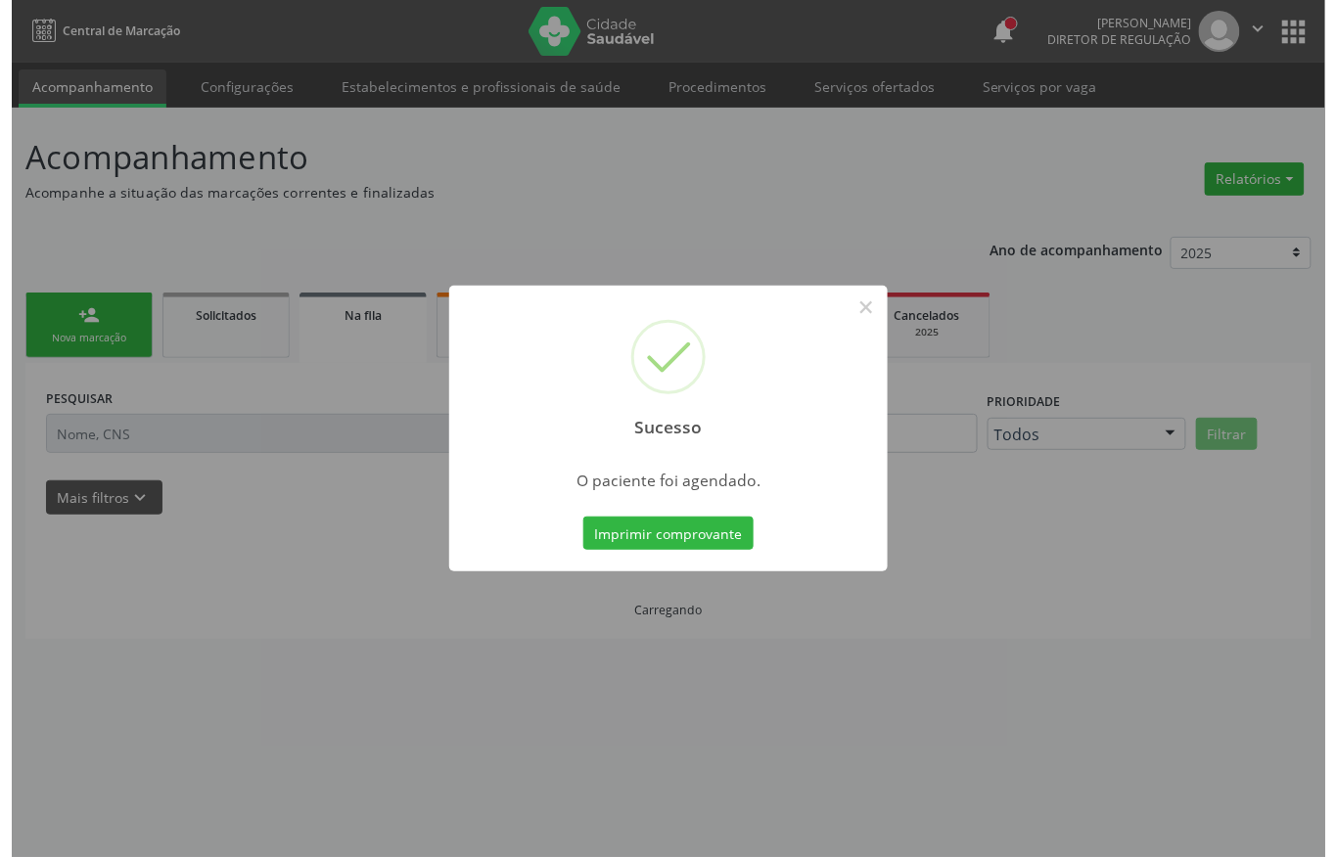
scroll to position [0, 0]
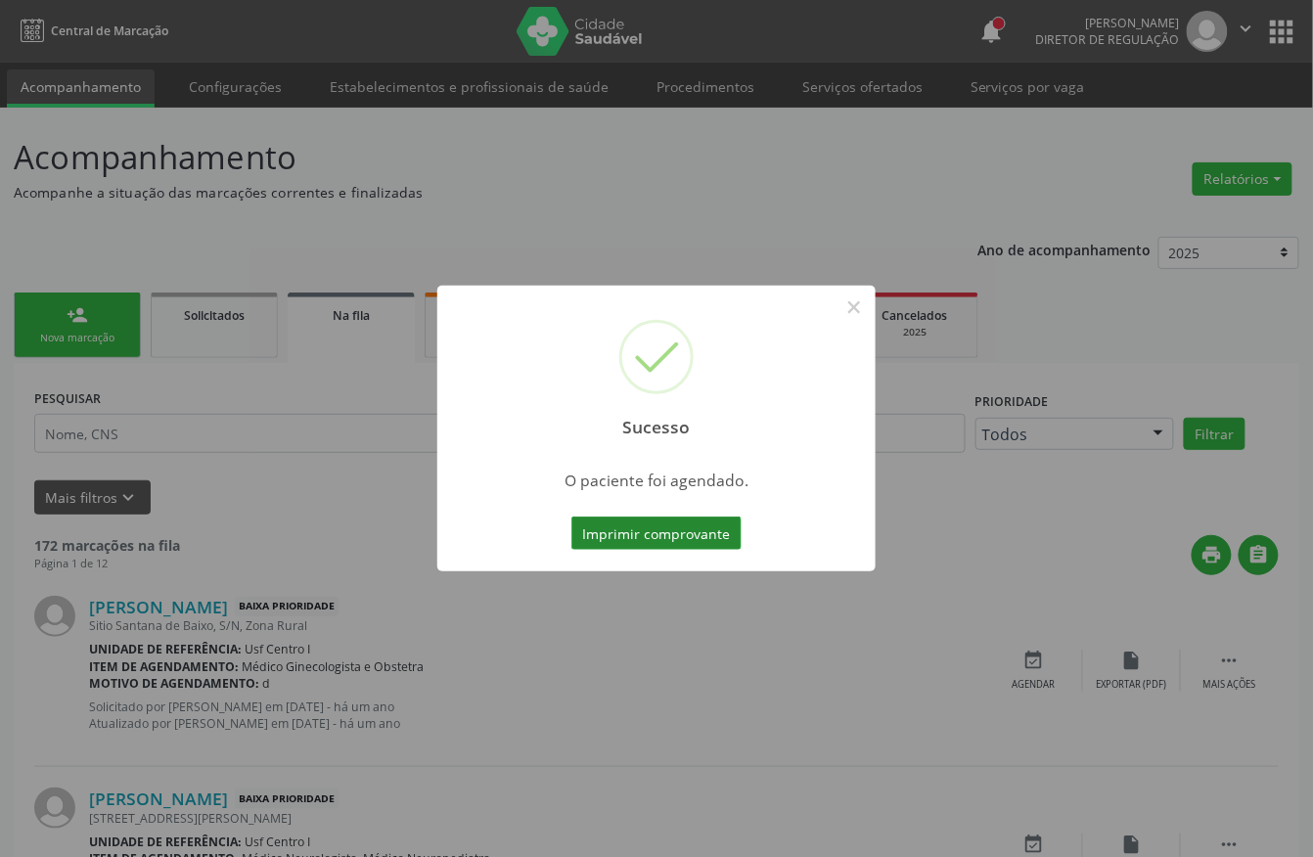
click at [659, 534] on button "Imprimir comprovante" at bounding box center [657, 533] width 170 height 33
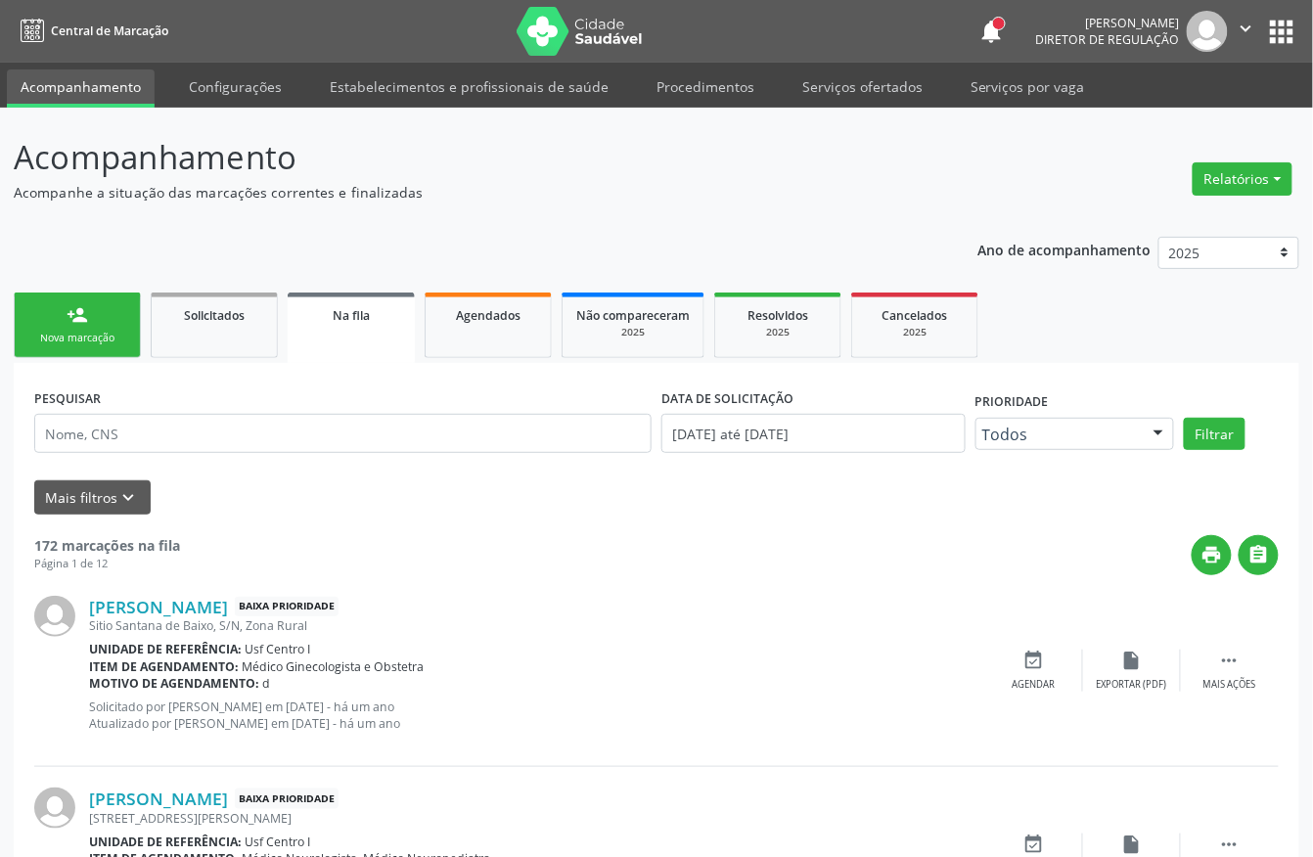
click at [94, 326] on link "person_add Nova marcação" at bounding box center [77, 326] width 127 height 66
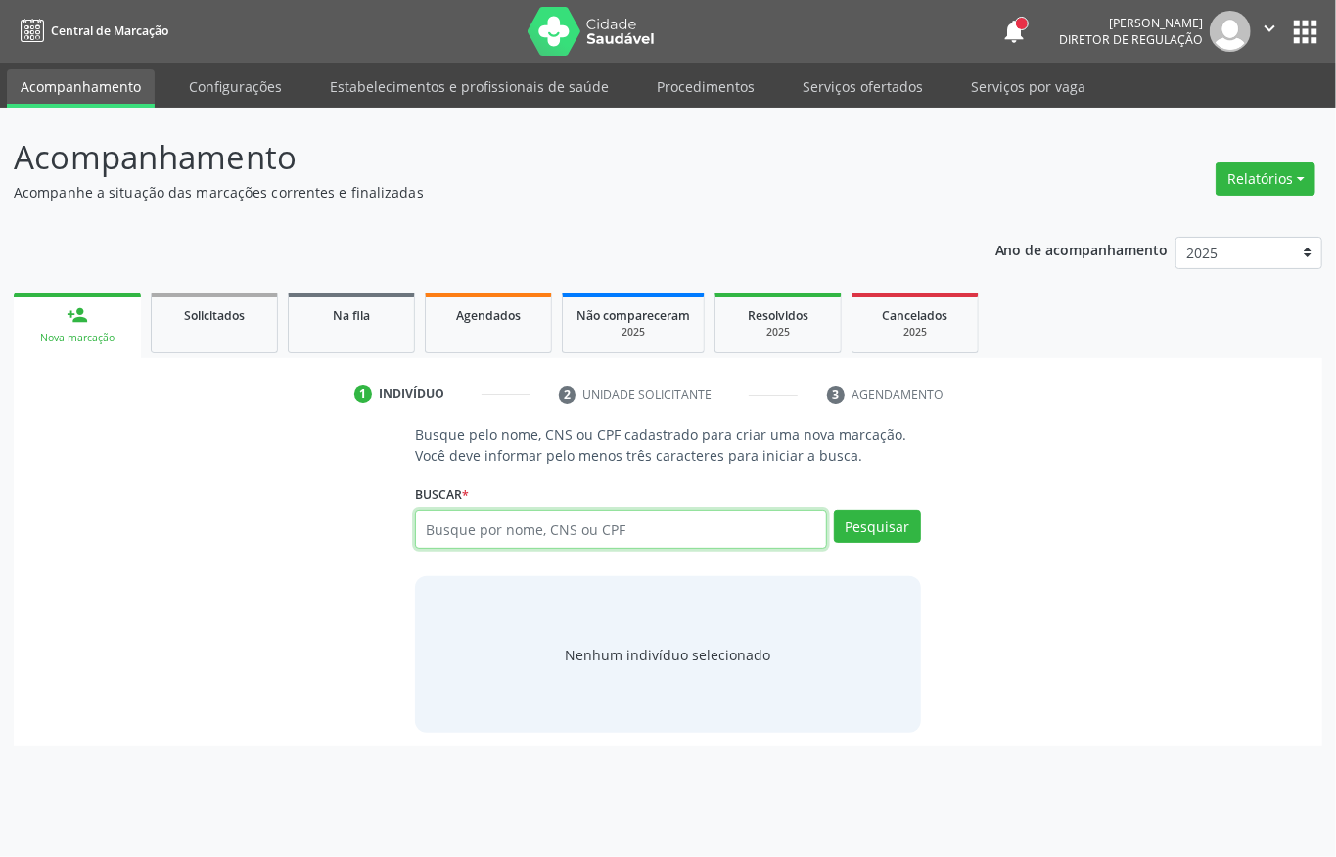
click at [472, 542] on input "text" at bounding box center [621, 529] width 412 height 39
type input "11522548475"
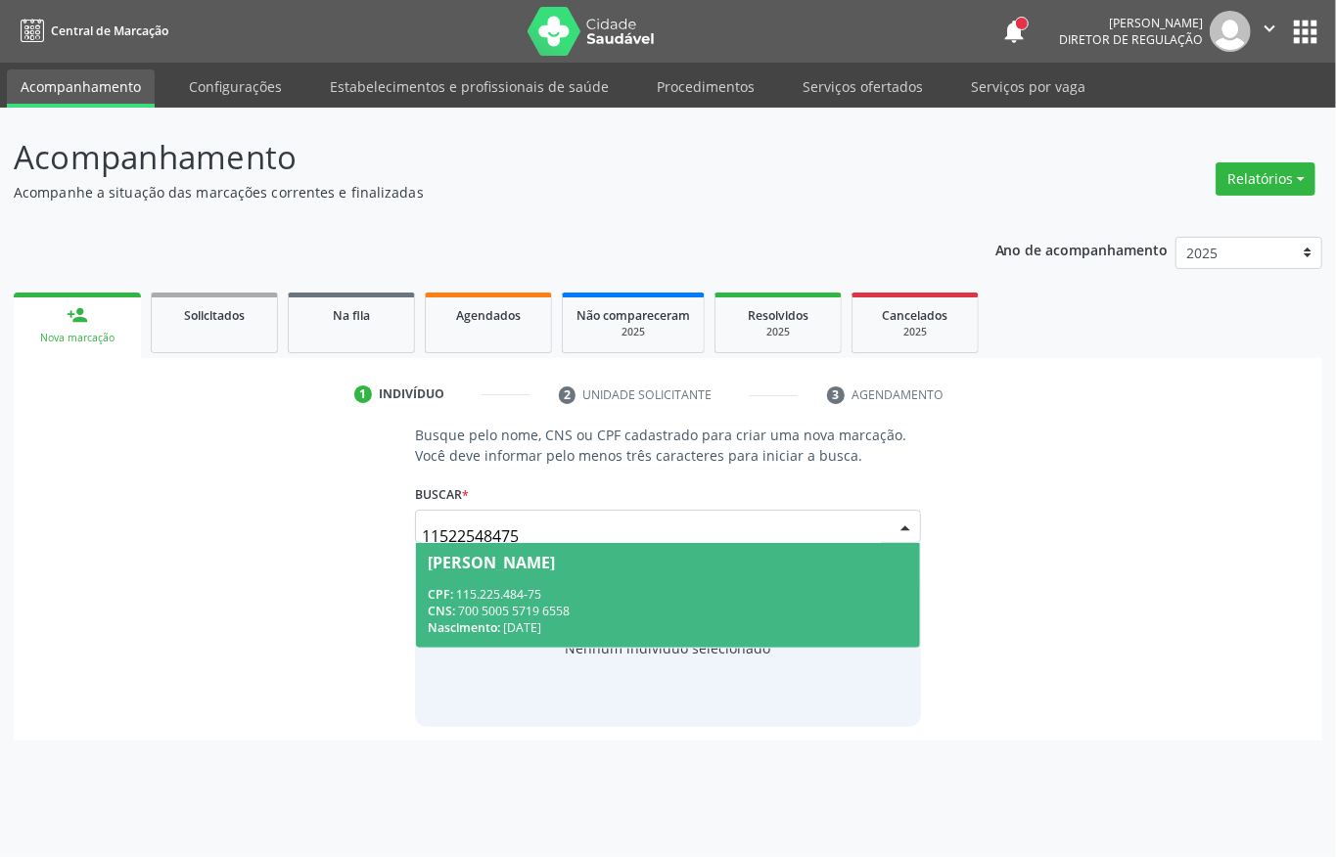
click at [588, 579] on span "[PERSON_NAME] CPF: 115.225.484-75 CNS: 700 5005 5719 6558 Nascimento: [DATE]" at bounding box center [668, 595] width 504 height 105
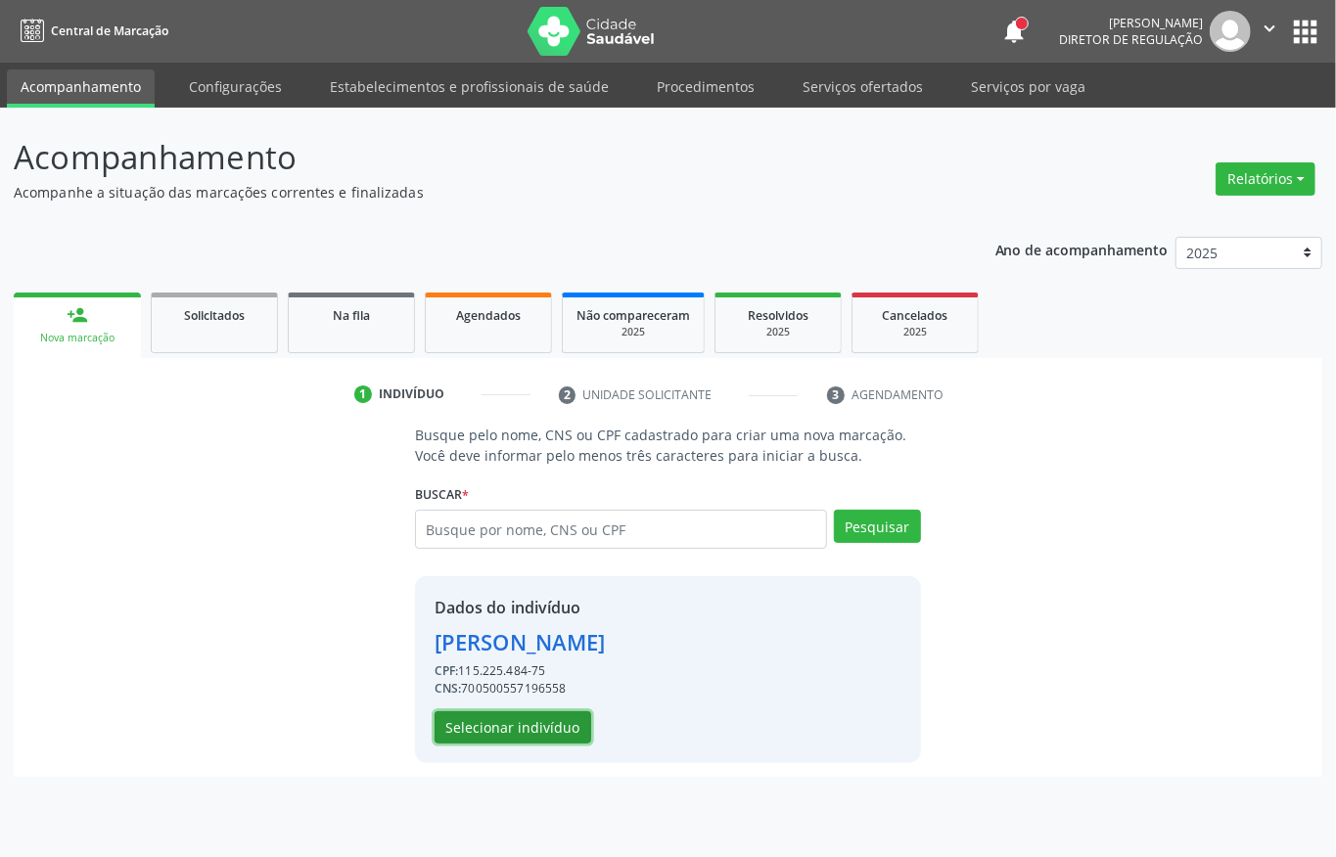
click at [518, 718] on button "Selecionar indivíduo" at bounding box center [513, 728] width 157 height 33
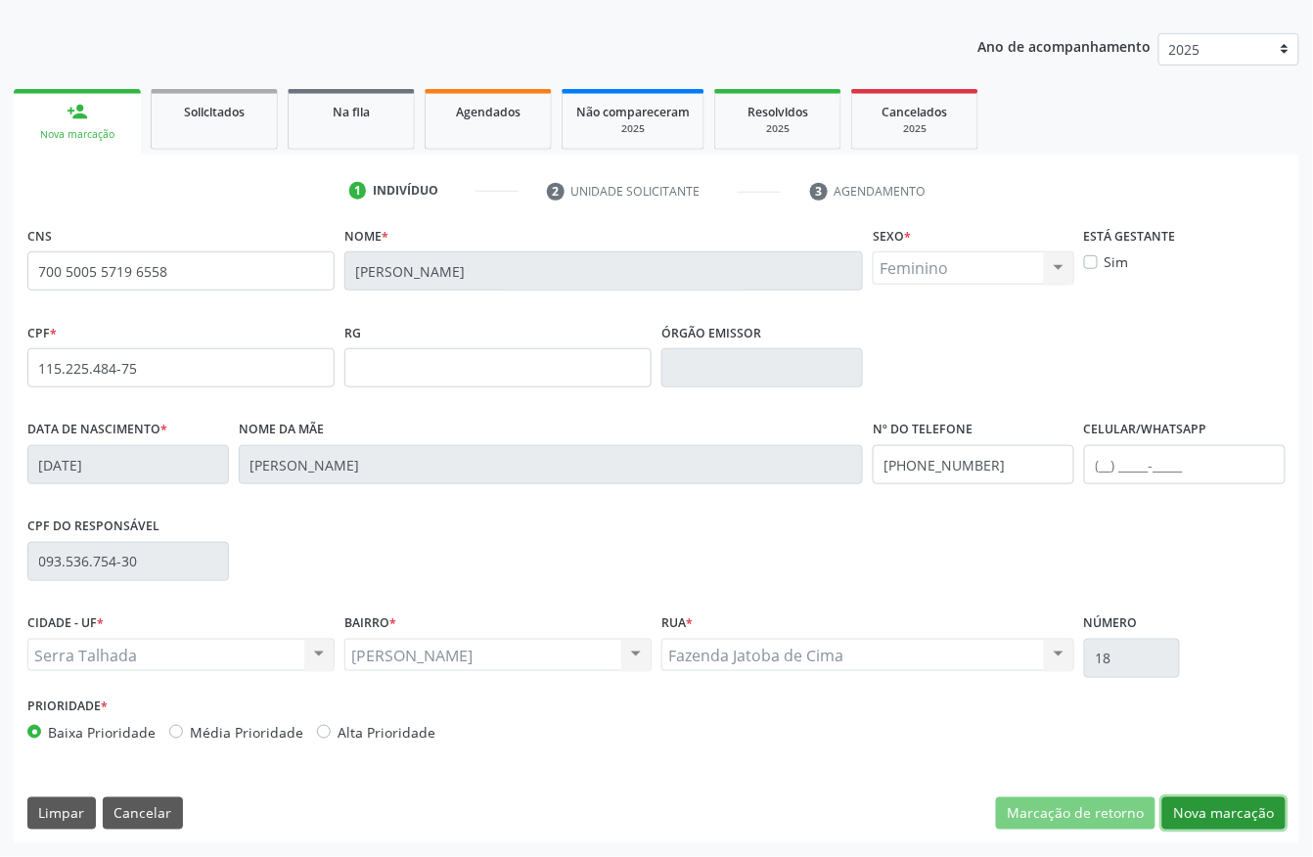
click at [1214, 814] on button "Nova marcação" at bounding box center [1224, 814] width 123 height 33
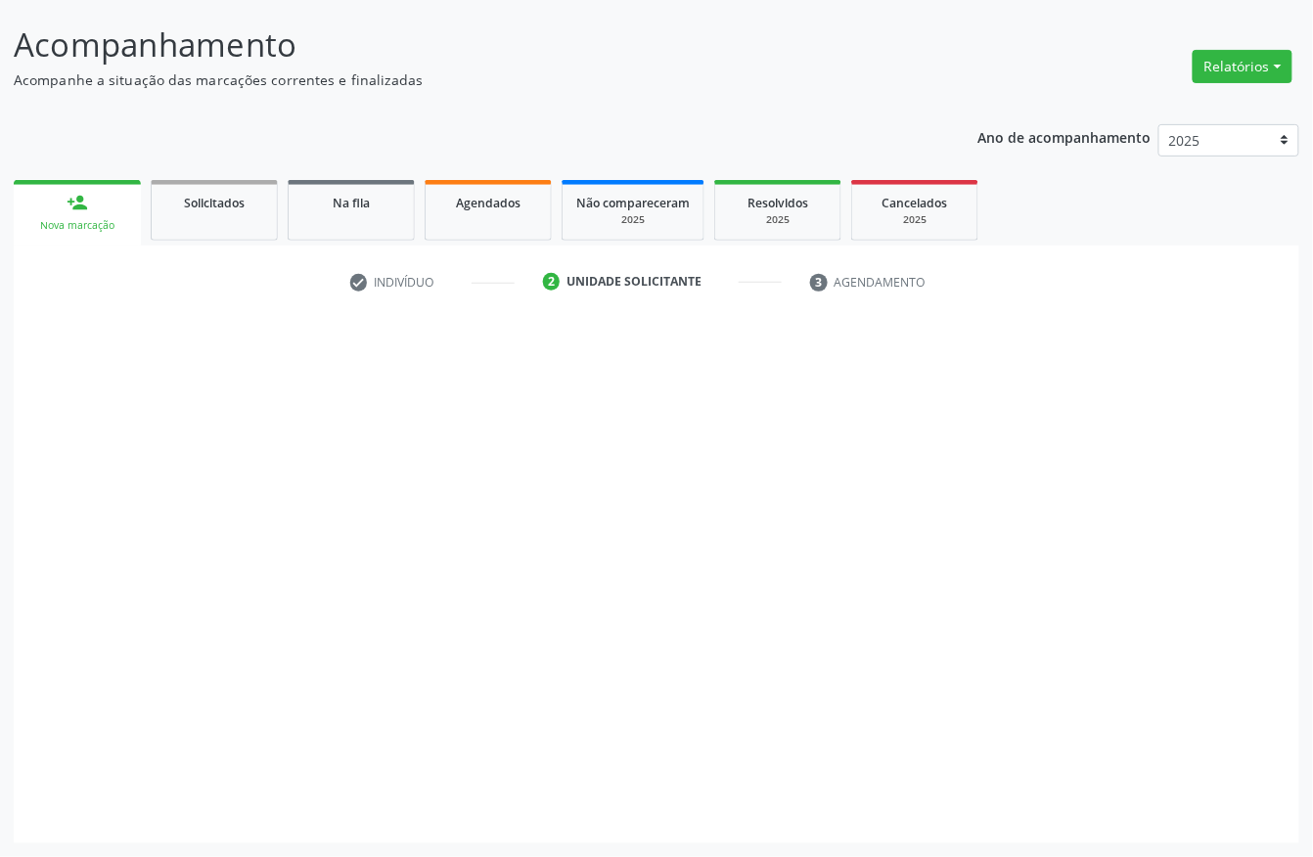
scroll to position [115, 0]
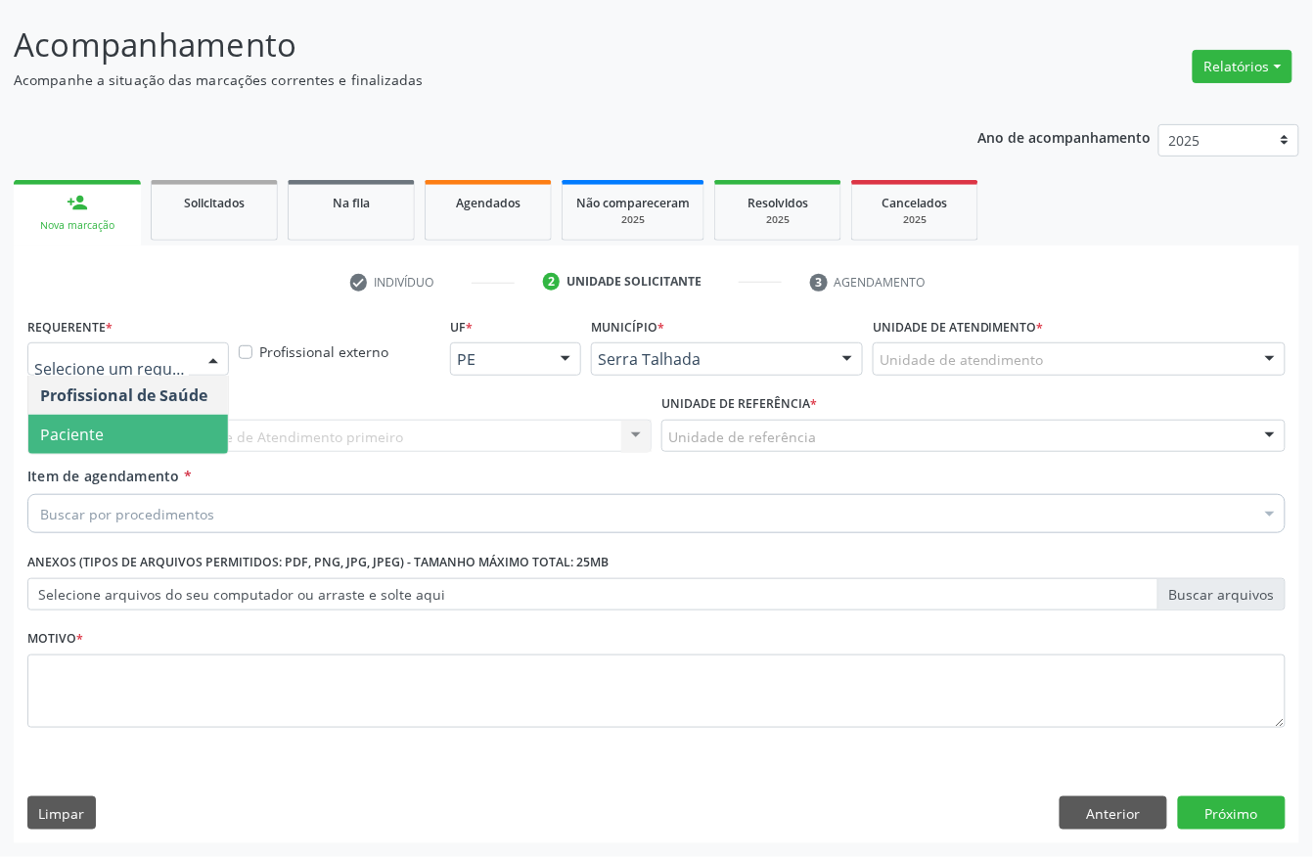
click at [110, 431] on span "Paciente" at bounding box center [128, 434] width 200 height 39
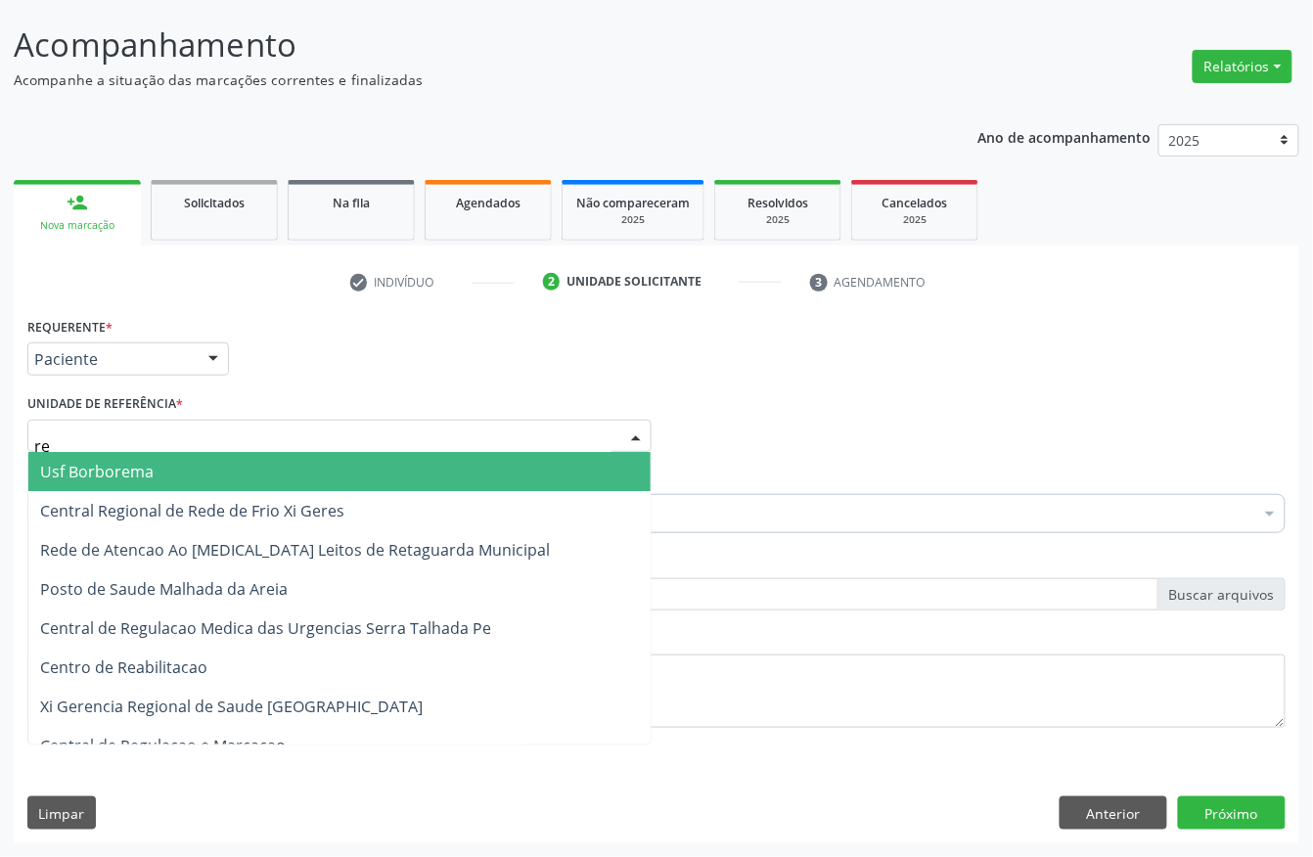
type input "rea"
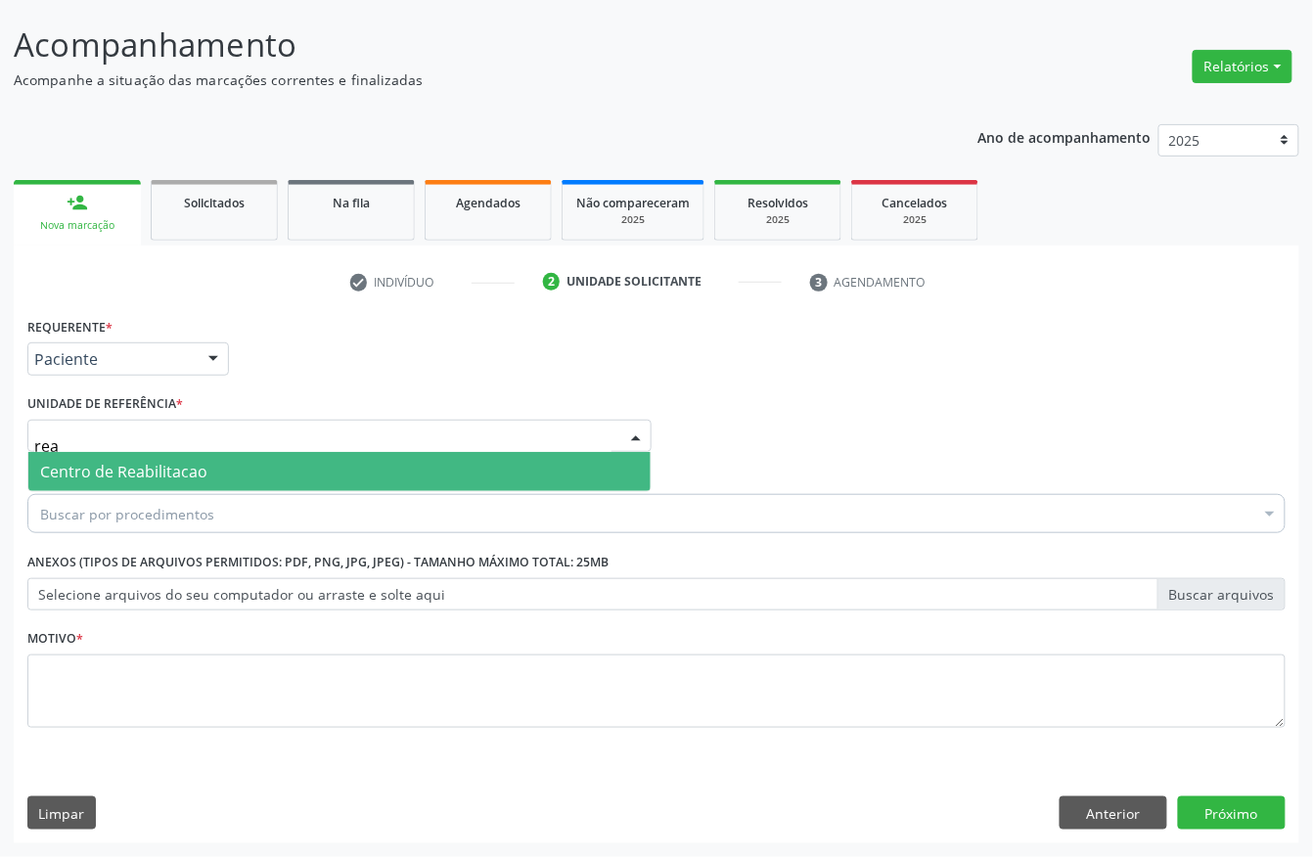
click at [117, 468] on span "Centro de Reabilitacao" at bounding box center [123, 472] width 167 height 22
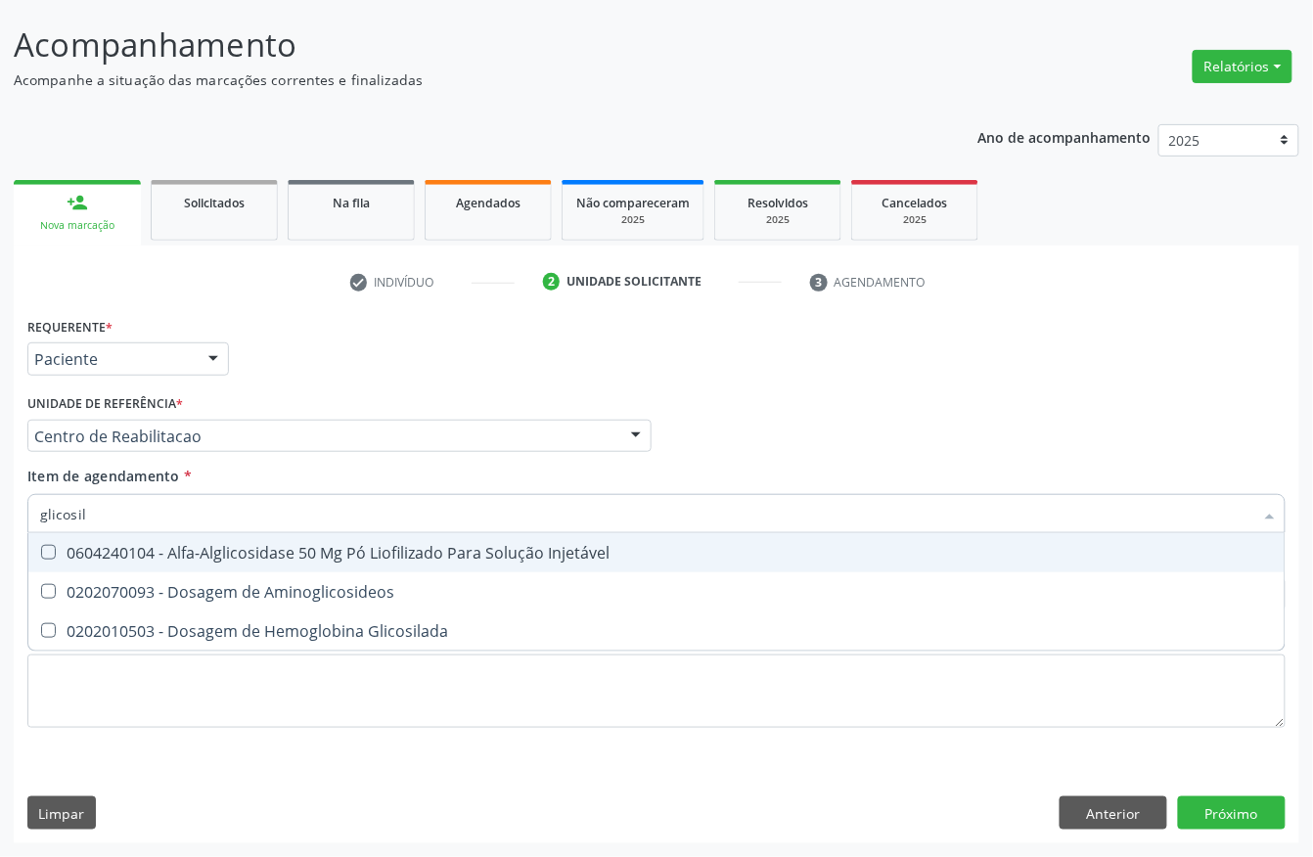
type input "glicosila"
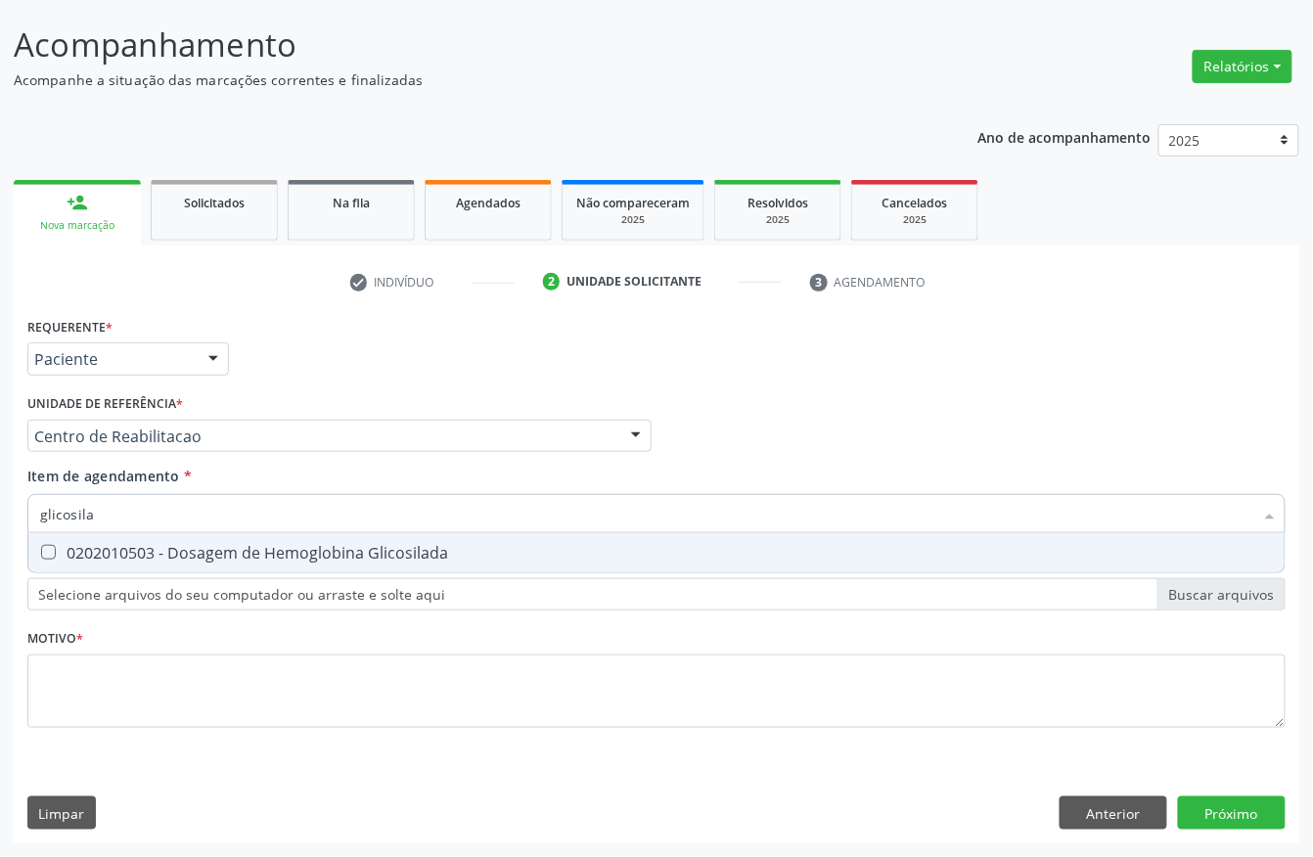
click at [98, 550] on div "0202010503 - Dosagem de Hemoglobina Glicosilada" at bounding box center [656, 553] width 1233 height 16
checkbox Glicosilada "true"
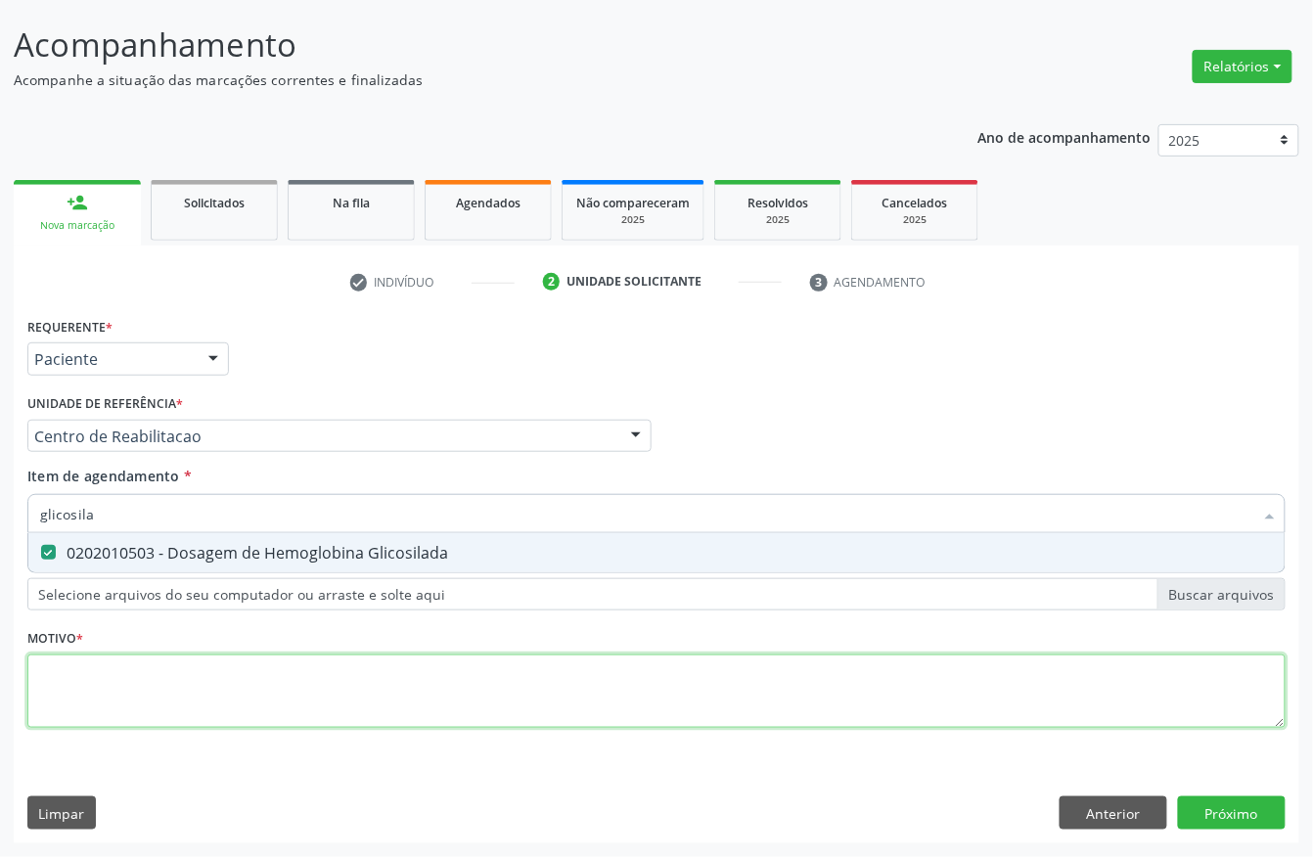
click at [82, 674] on div "Requerente * Paciente Profissional de Saúde Paciente Nenhum resultado encontrad…" at bounding box center [656, 533] width 1259 height 443
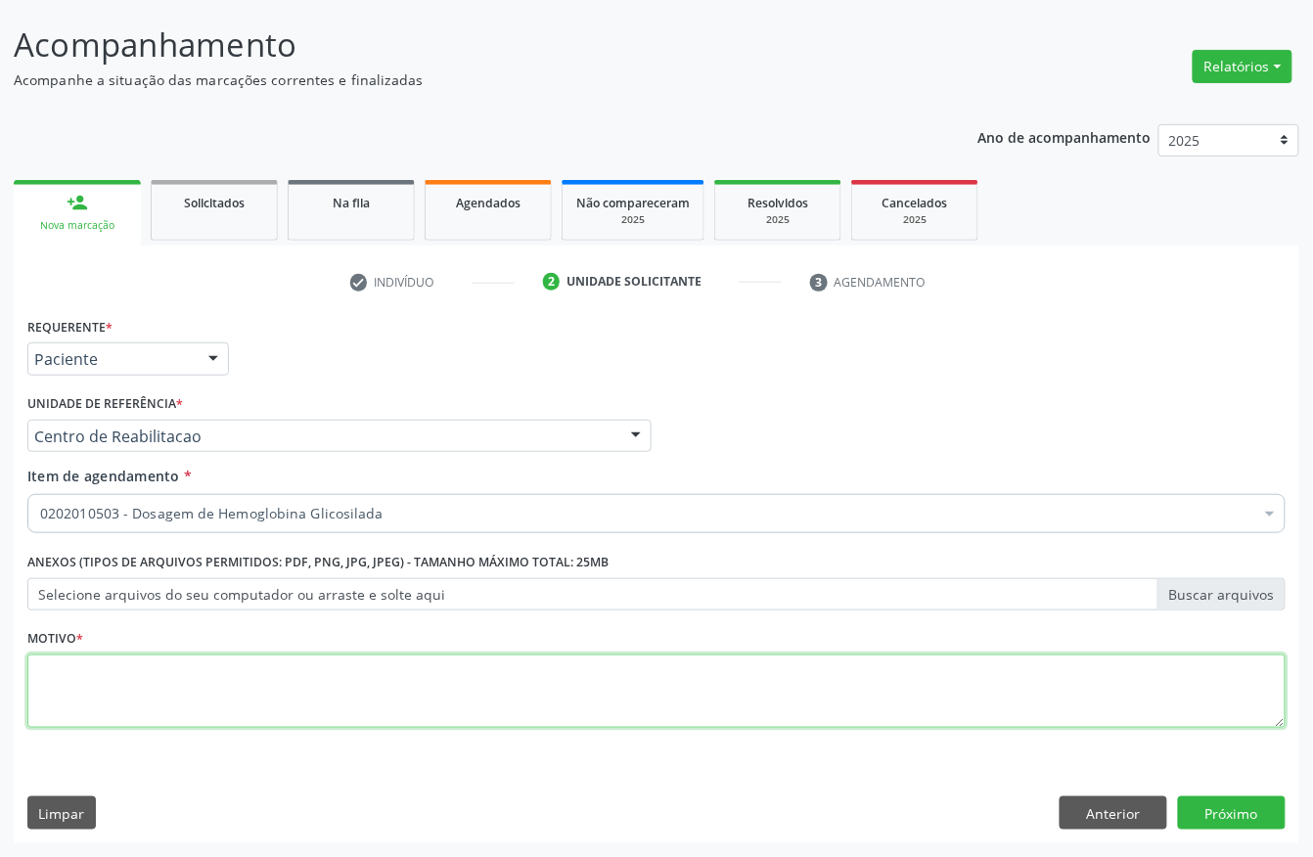
type textarea "a"
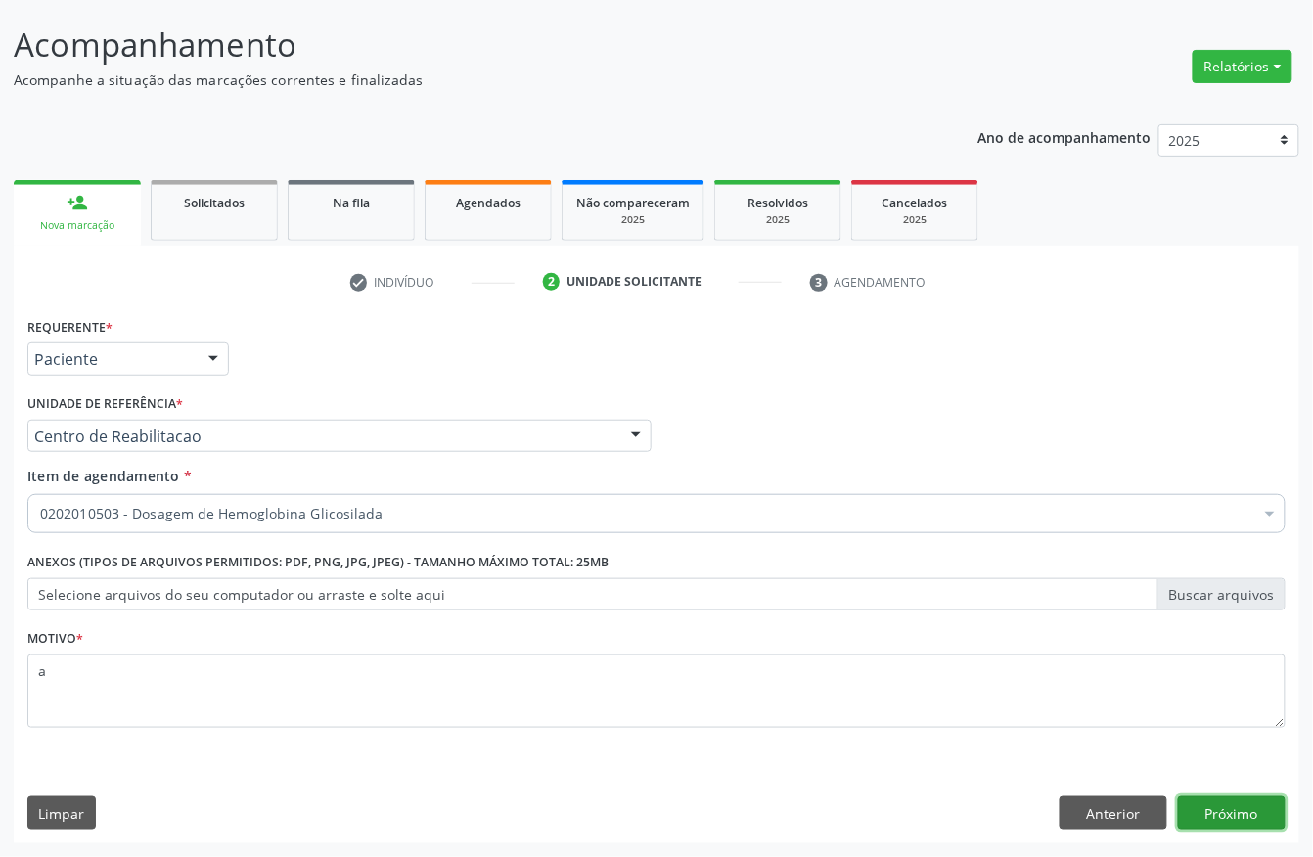
click at [1241, 814] on button "Próximo" at bounding box center [1232, 813] width 108 height 33
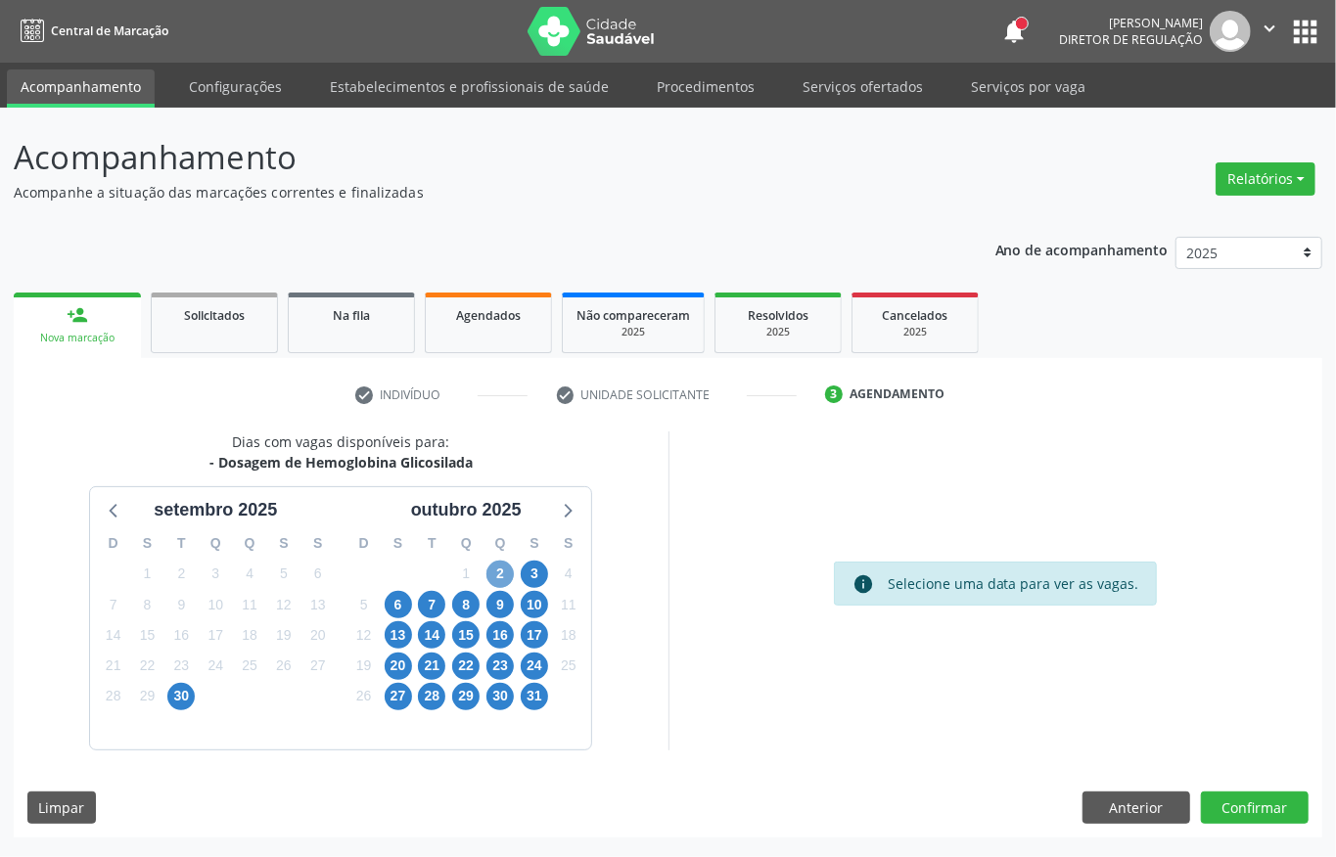
click at [491, 569] on span "2" at bounding box center [499, 574] width 27 height 27
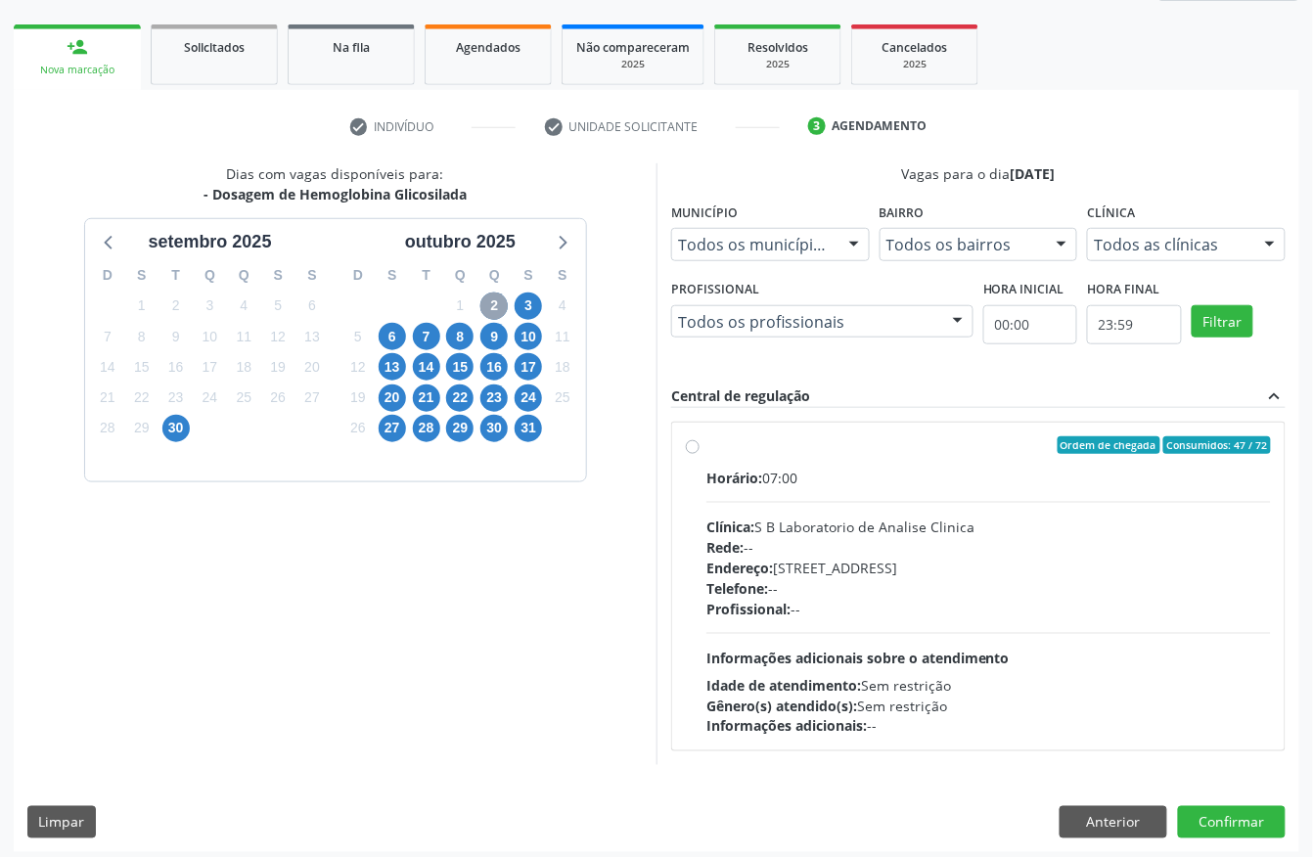
scroll to position [280, 0]
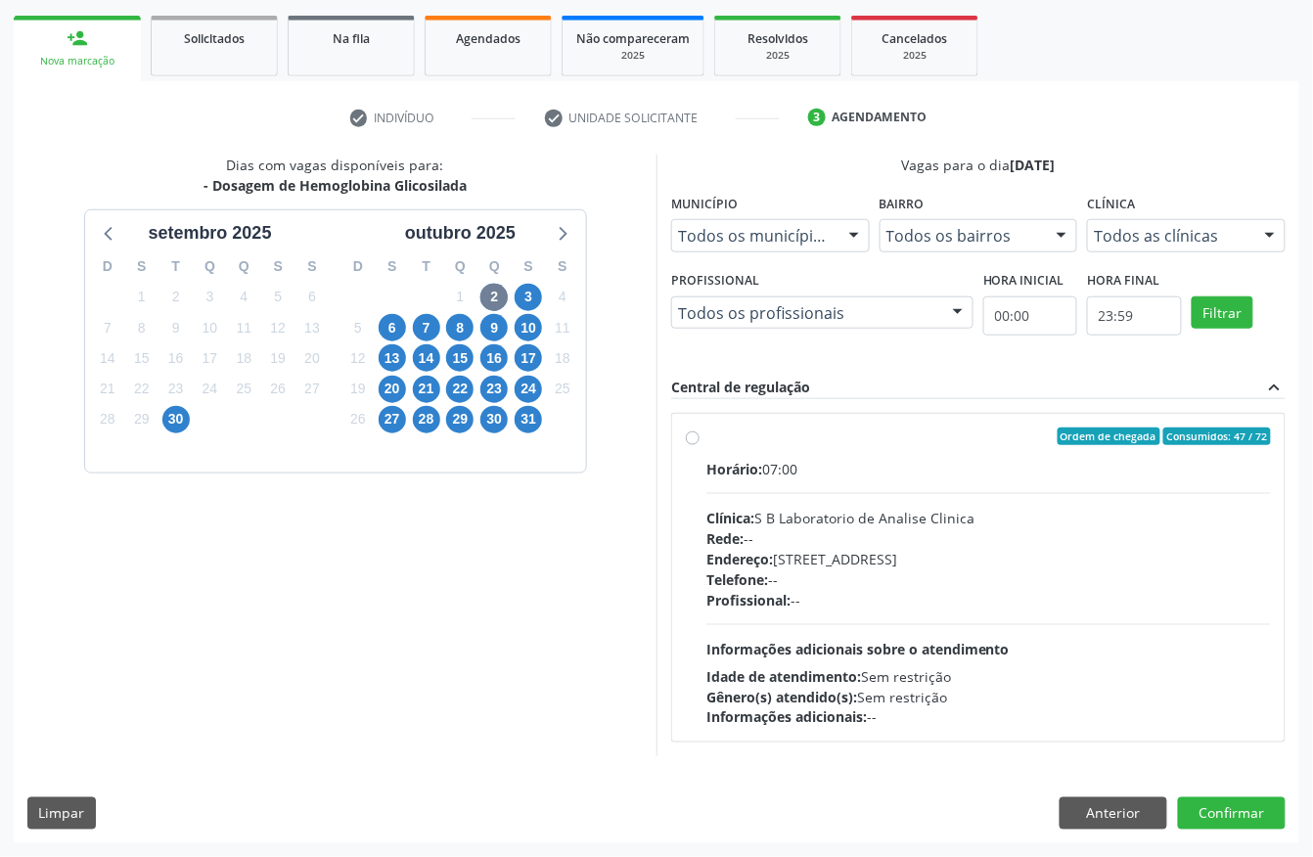
drag, startPoint x: 842, startPoint y: 632, endPoint x: 861, endPoint y: 608, distance: 31.3
click at [843, 631] on div "Horário: 07:00 Clínica: S B Laboratorio de Analise Clinica Rede: -- Endereço: […" at bounding box center [989, 593] width 565 height 269
radio input "true"
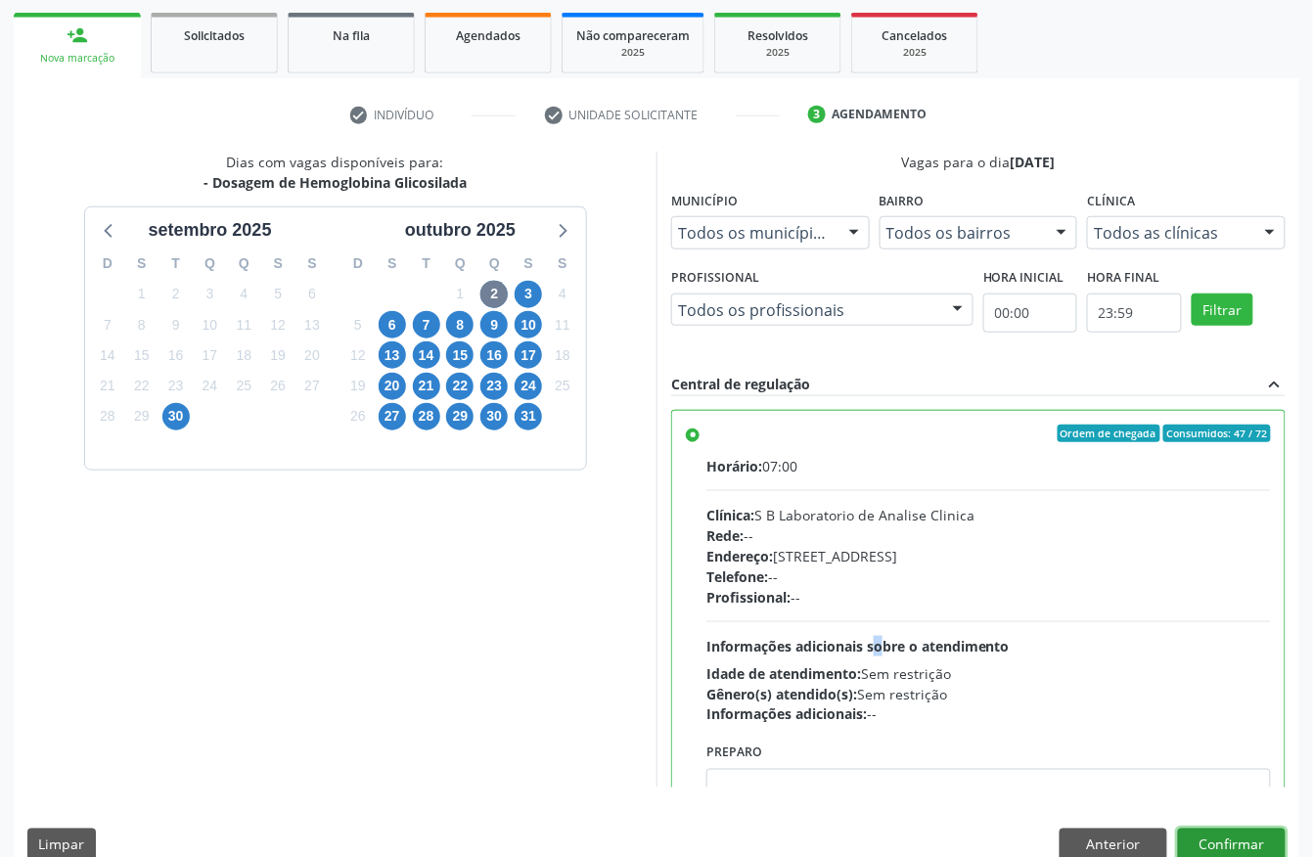
click at [1222, 843] on button "Confirmar" at bounding box center [1232, 845] width 108 height 33
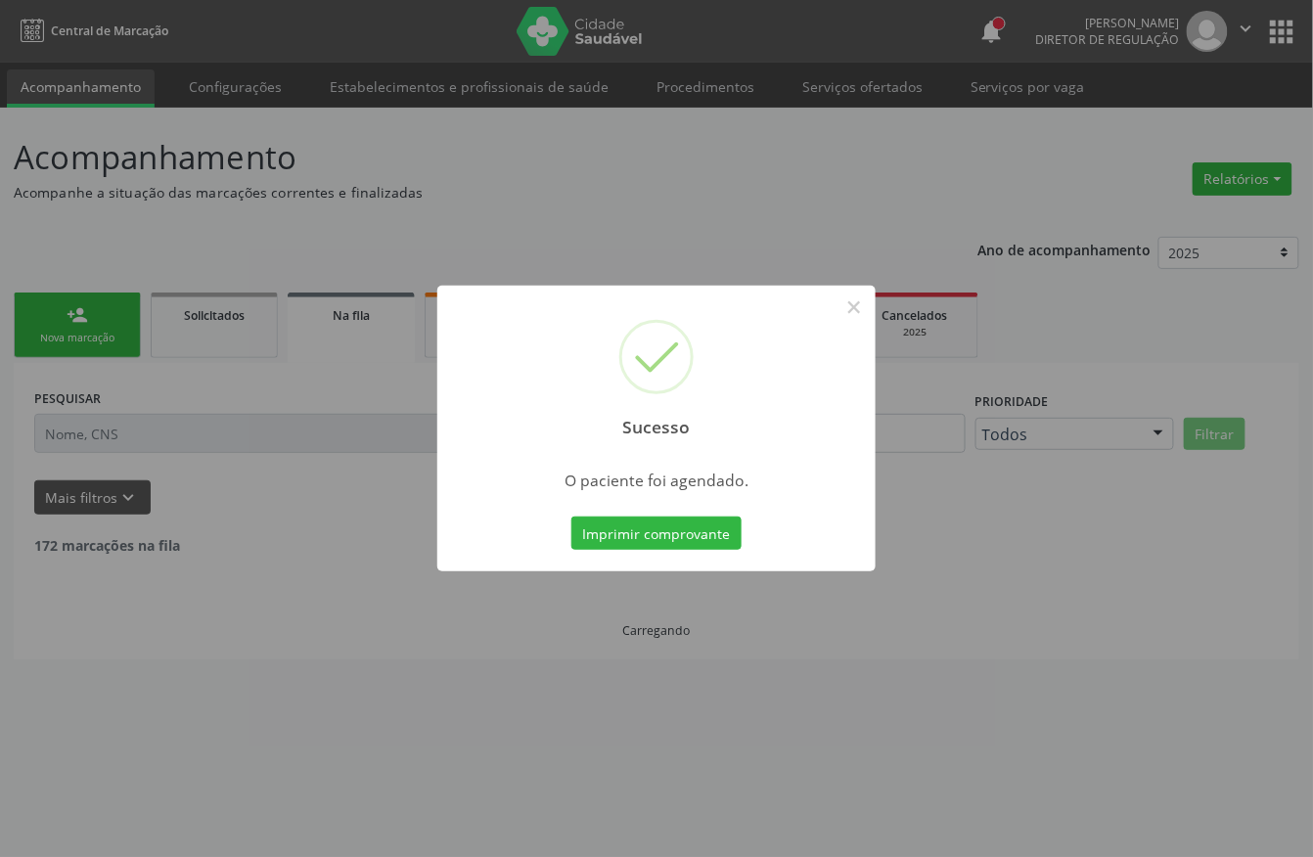
scroll to position [0, 0]
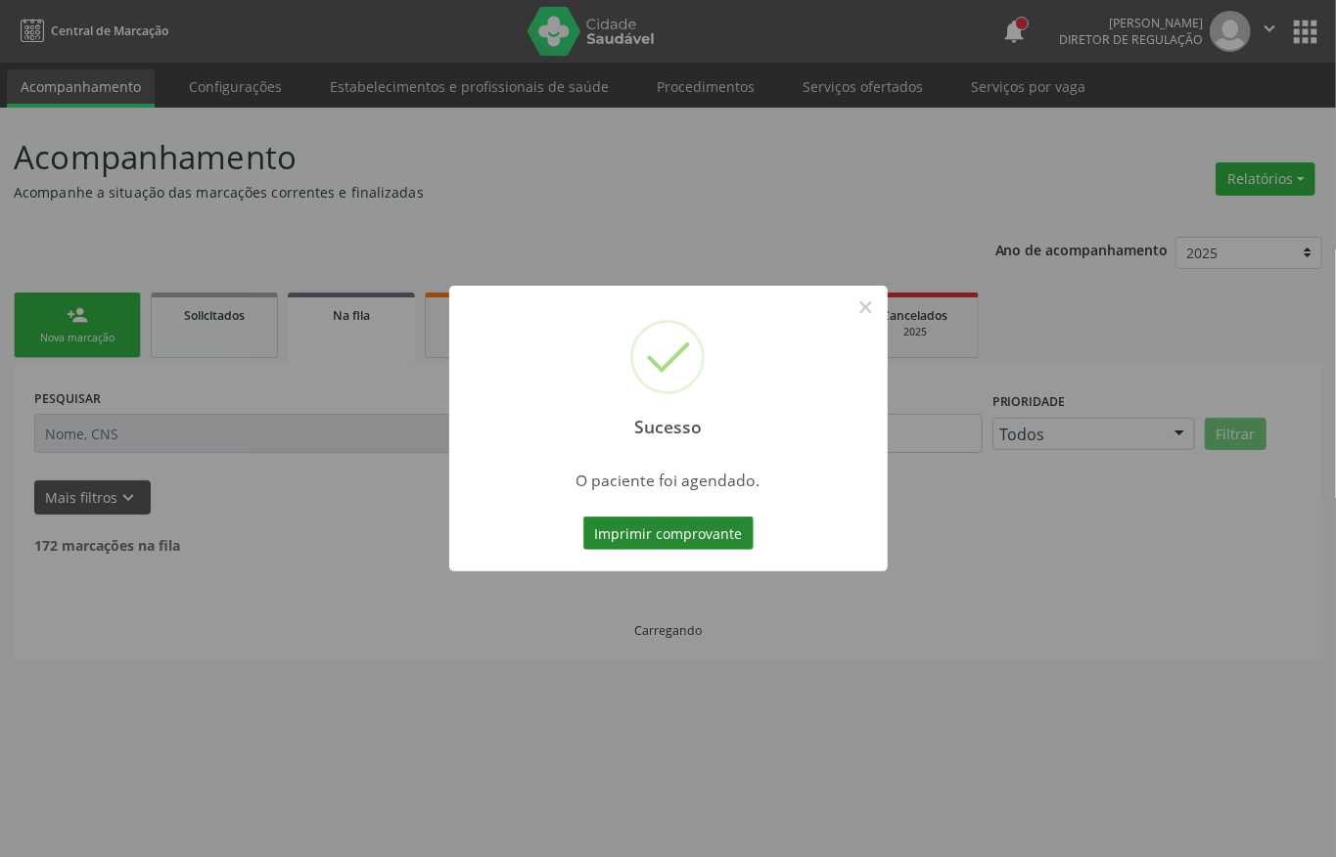
click at [635, 538] on button "Imprimir comprovante" at bounding box center [668, 533] width 170 height 33
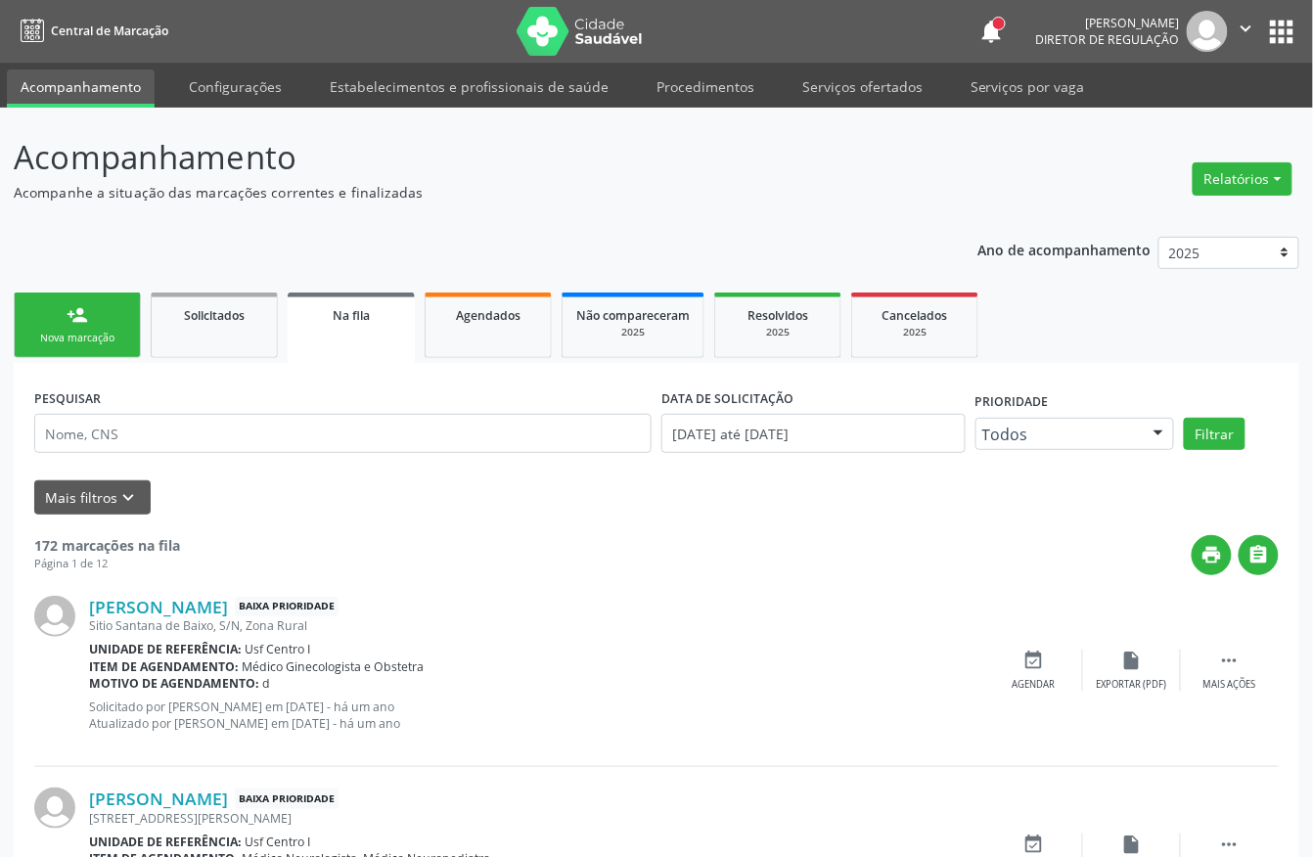
click at [86, 334] on div "Nova marcação" at bounding box center [77, 338] width 98 height 15
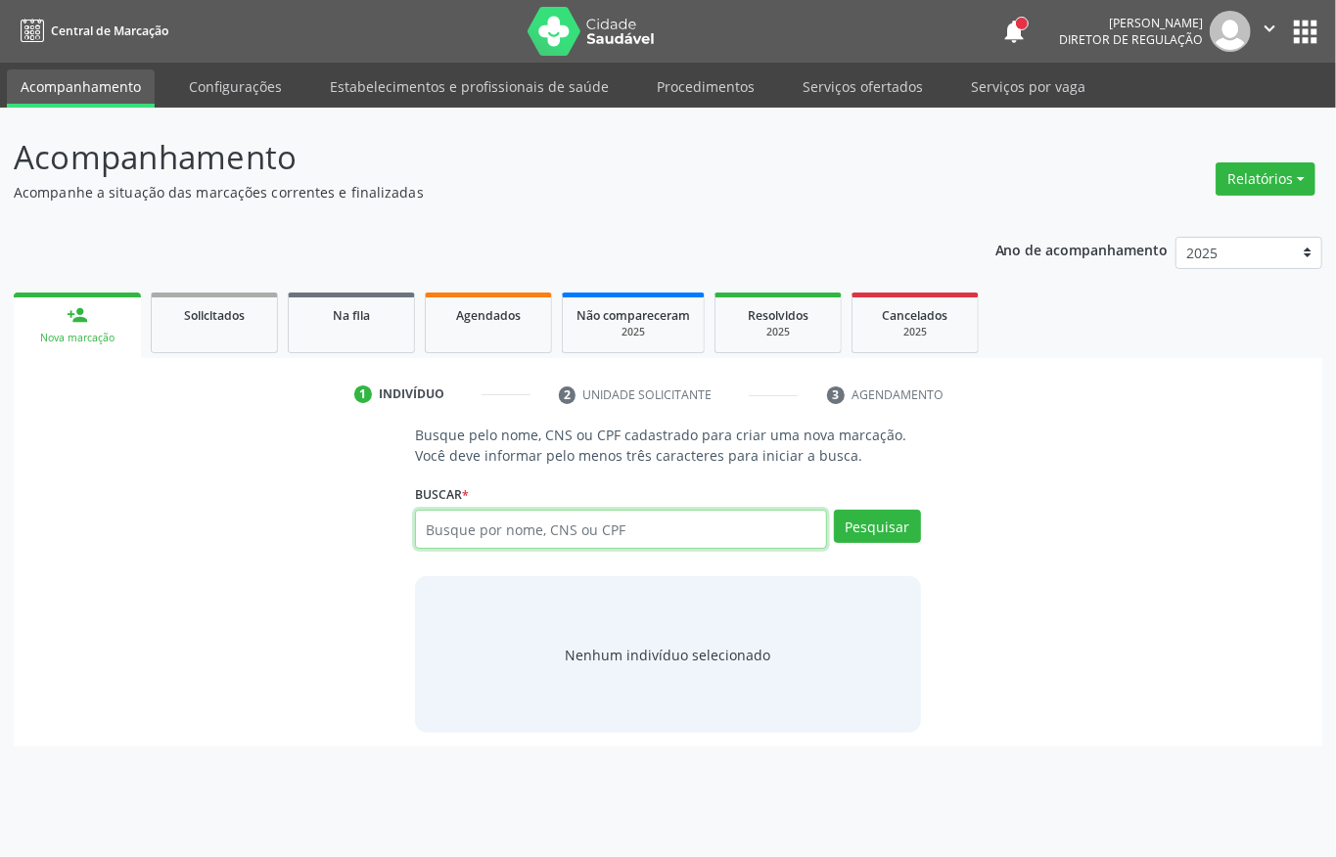
click at [542, 544] on input "text" at bounding box center [621, 529] width 412 height 39
type input "701200057486418"
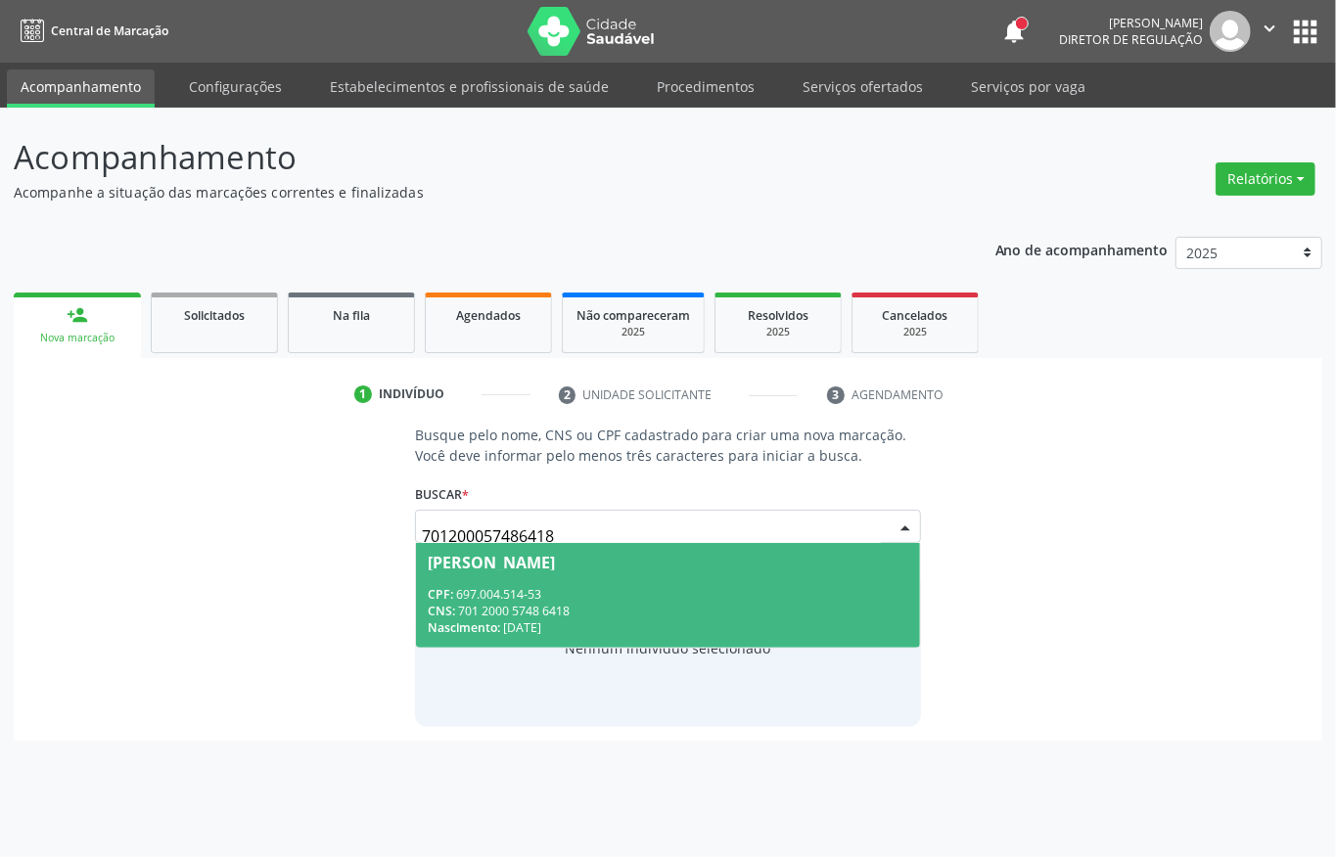
click at [580, 642] on span "[PERSON_NAME] CPF: 697.004.514-53 CNS: 701 2000 5748 6418 Nascimento: [DATE]" at bounding box center [668, 595] width 504 height 105
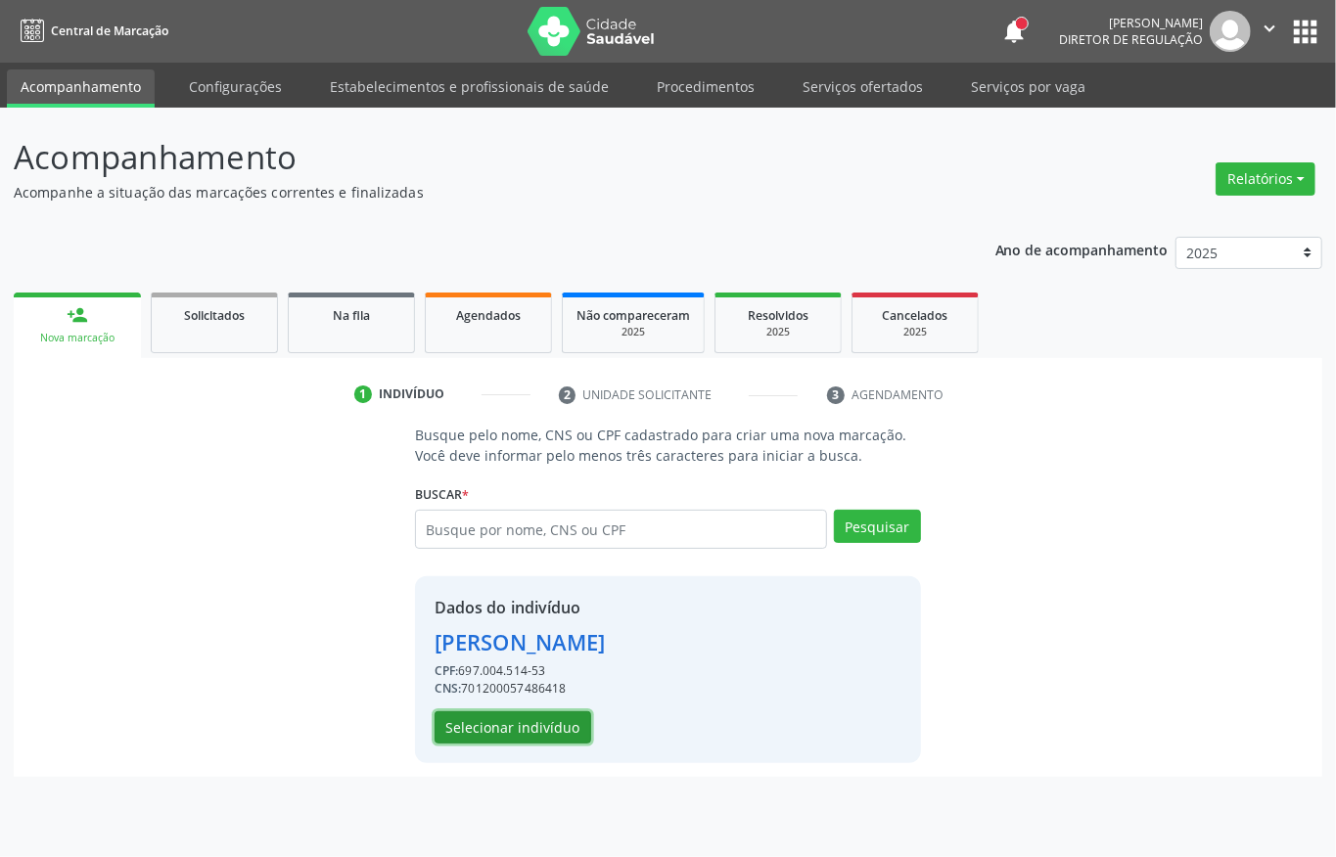
click at [553, 734] on button "Selecionar indivíduo" at bounding box center [513, 728] width 157 height 33
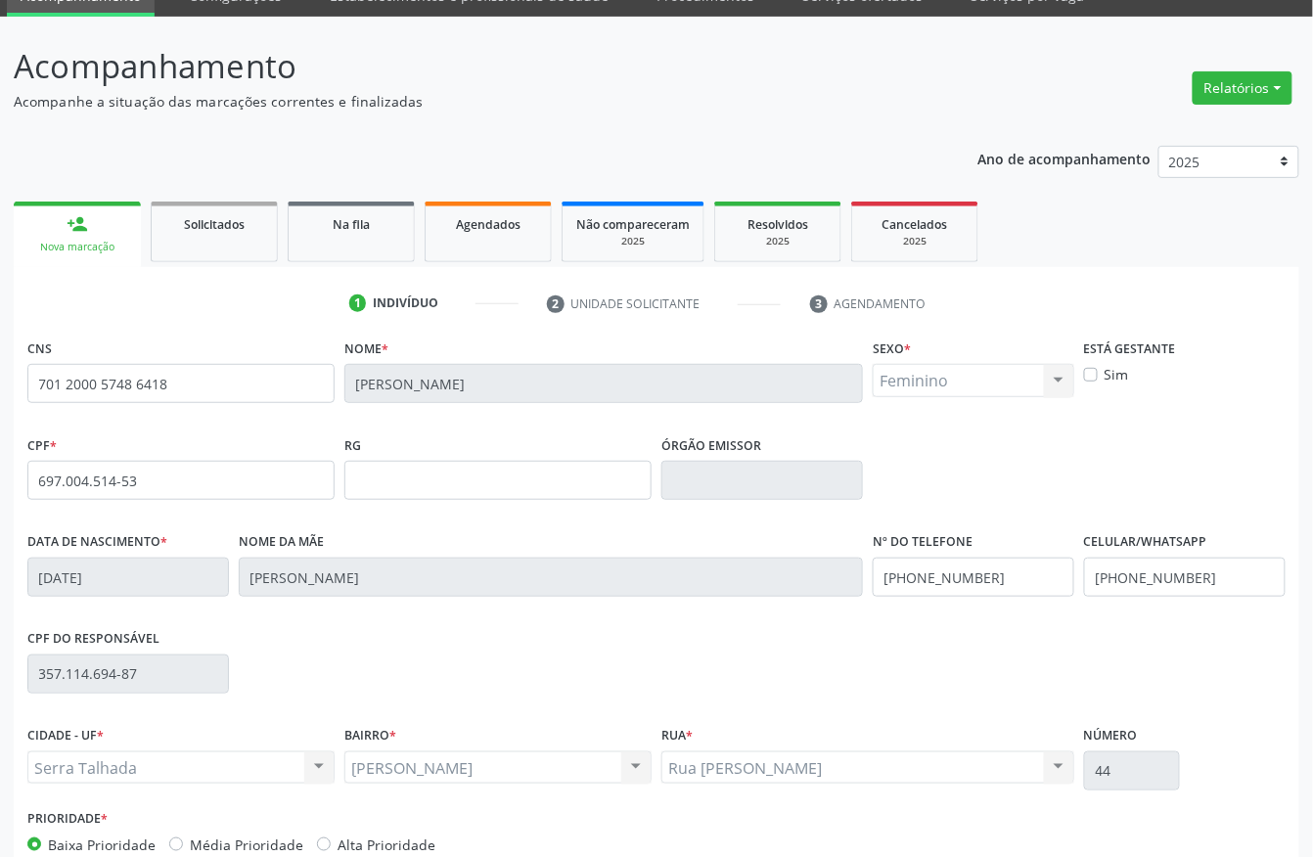
scroll to position [205, 0]
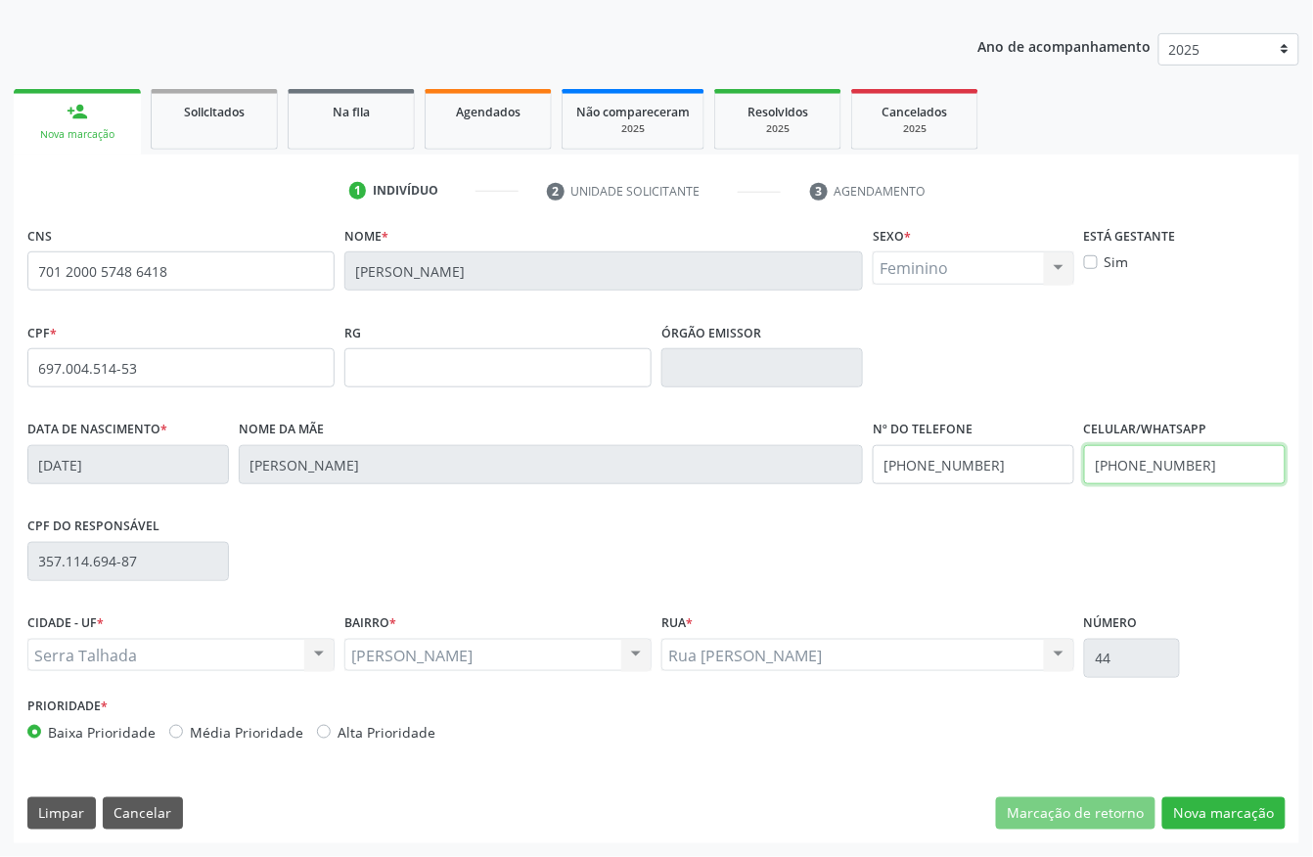
click at [1149, 482] on input "[PHONE_NUMBER]" at bounding box center [1185, 464] width 202 height 39
click at [882, 474] on input "[PHONE_NUMBER]" at bounding box center [974, 464] width 202 height 39
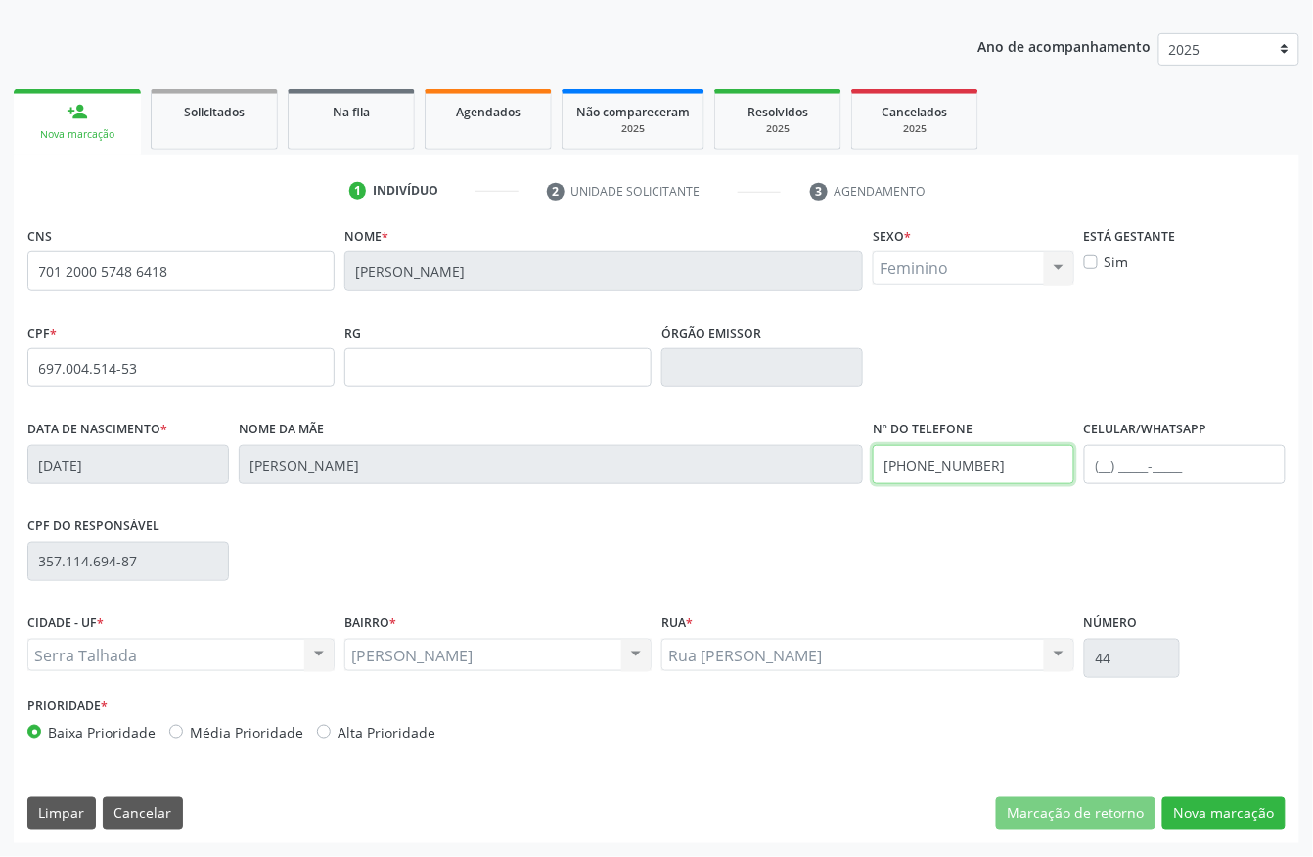
click at [882, 474] on input "[PHONE_NUMBER]" at bounding box center [974, 464] width 202 height 39
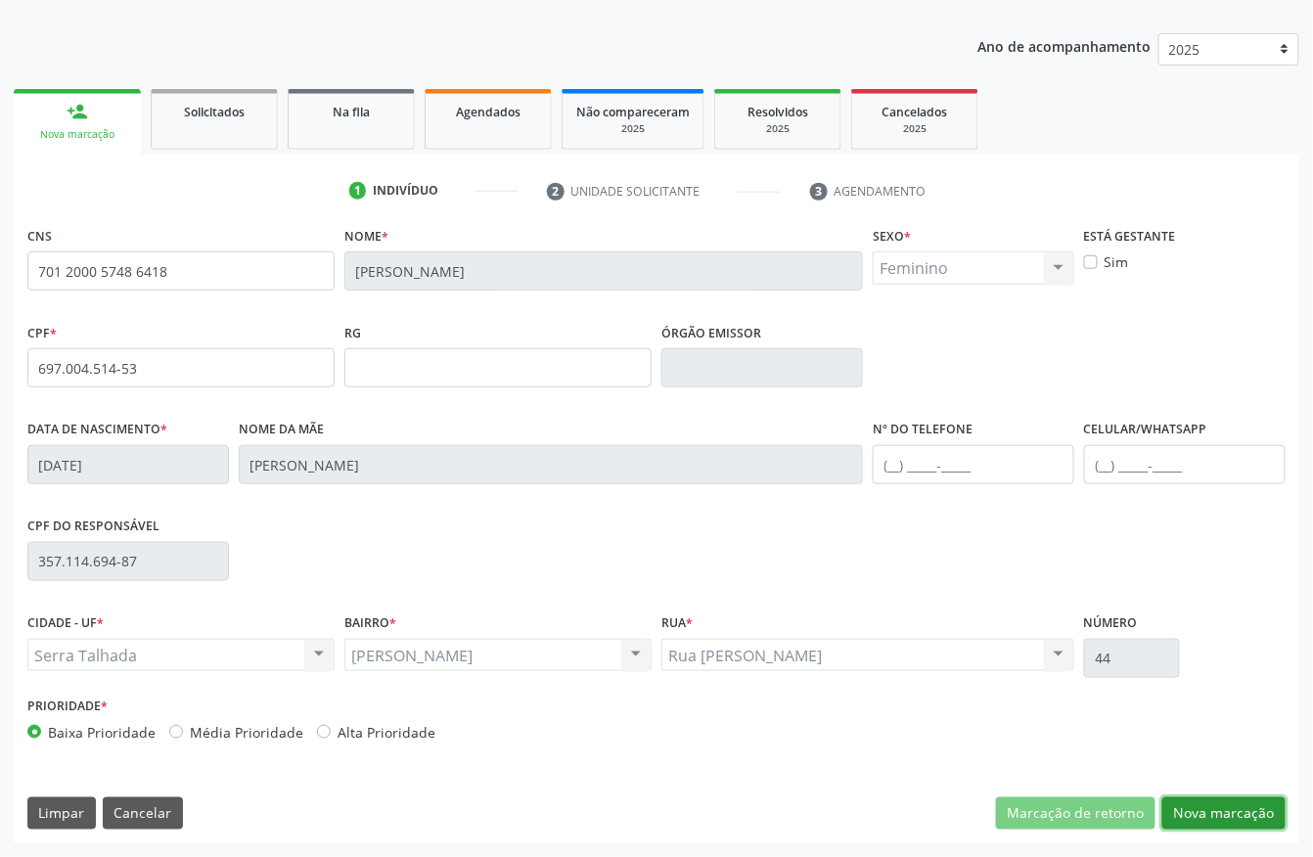
click at [1203, 799] on button "Nova marcação" at bounding box center [1224, 814] width 123 height 33
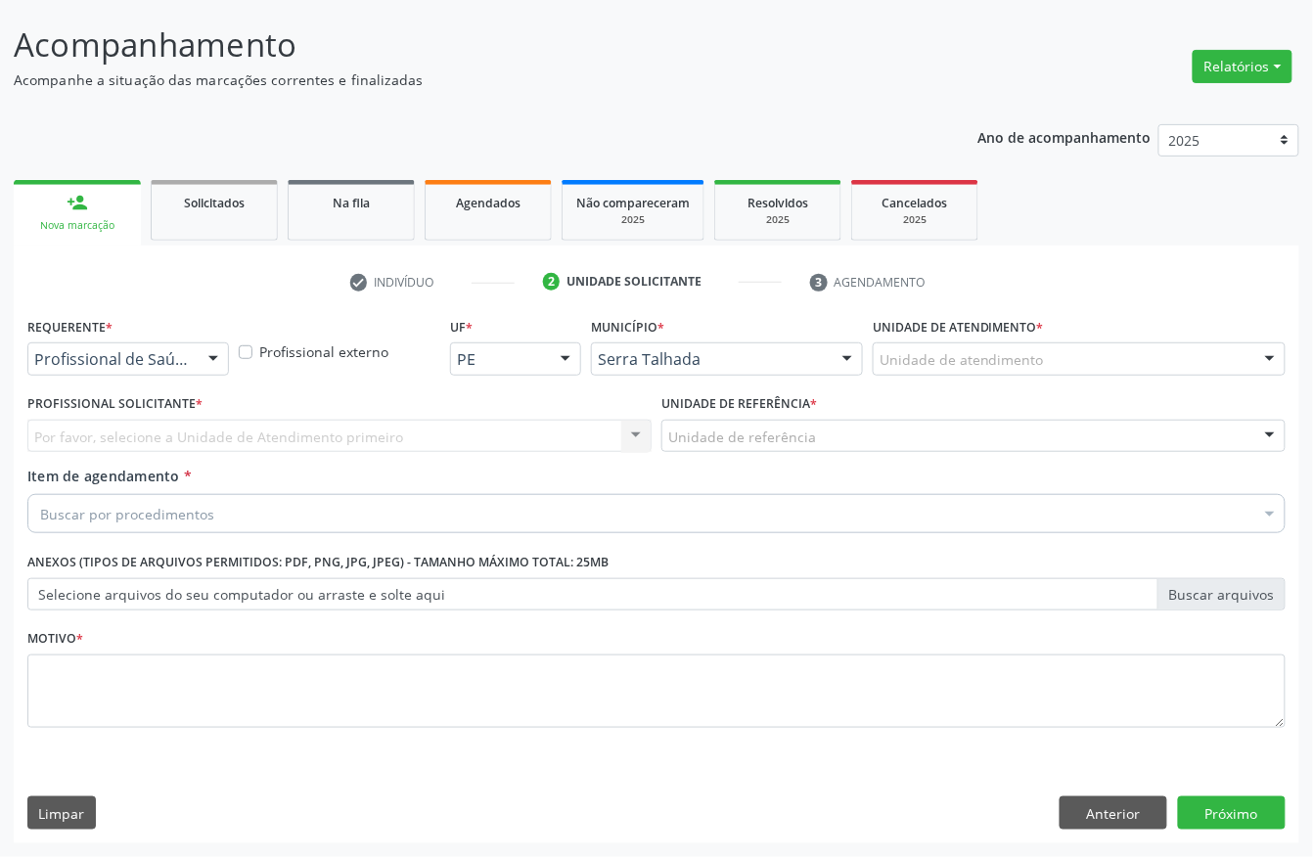
scroll to position [115, 0]
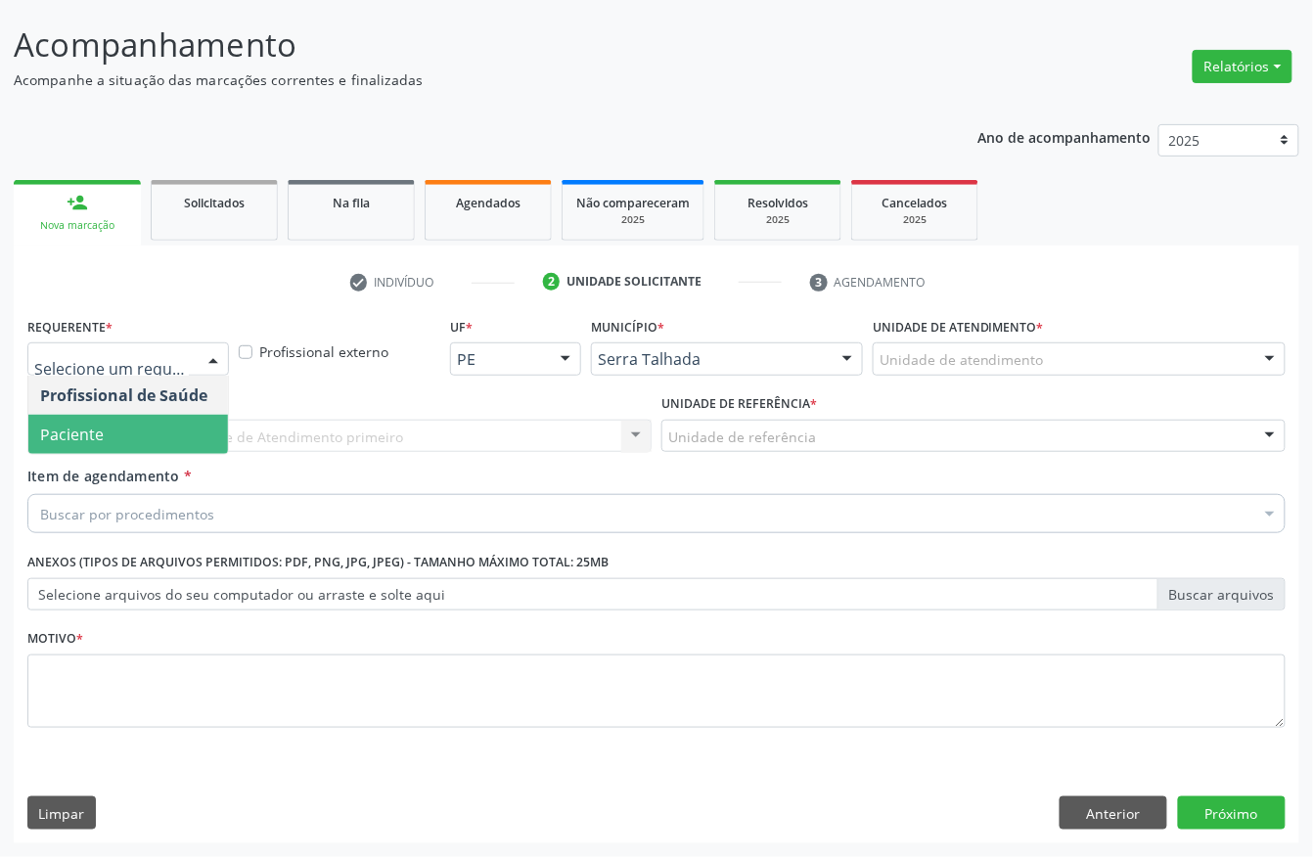
click at [146, 440] on span "Paciente" at bounding box center [128, 434] width 200 height 39
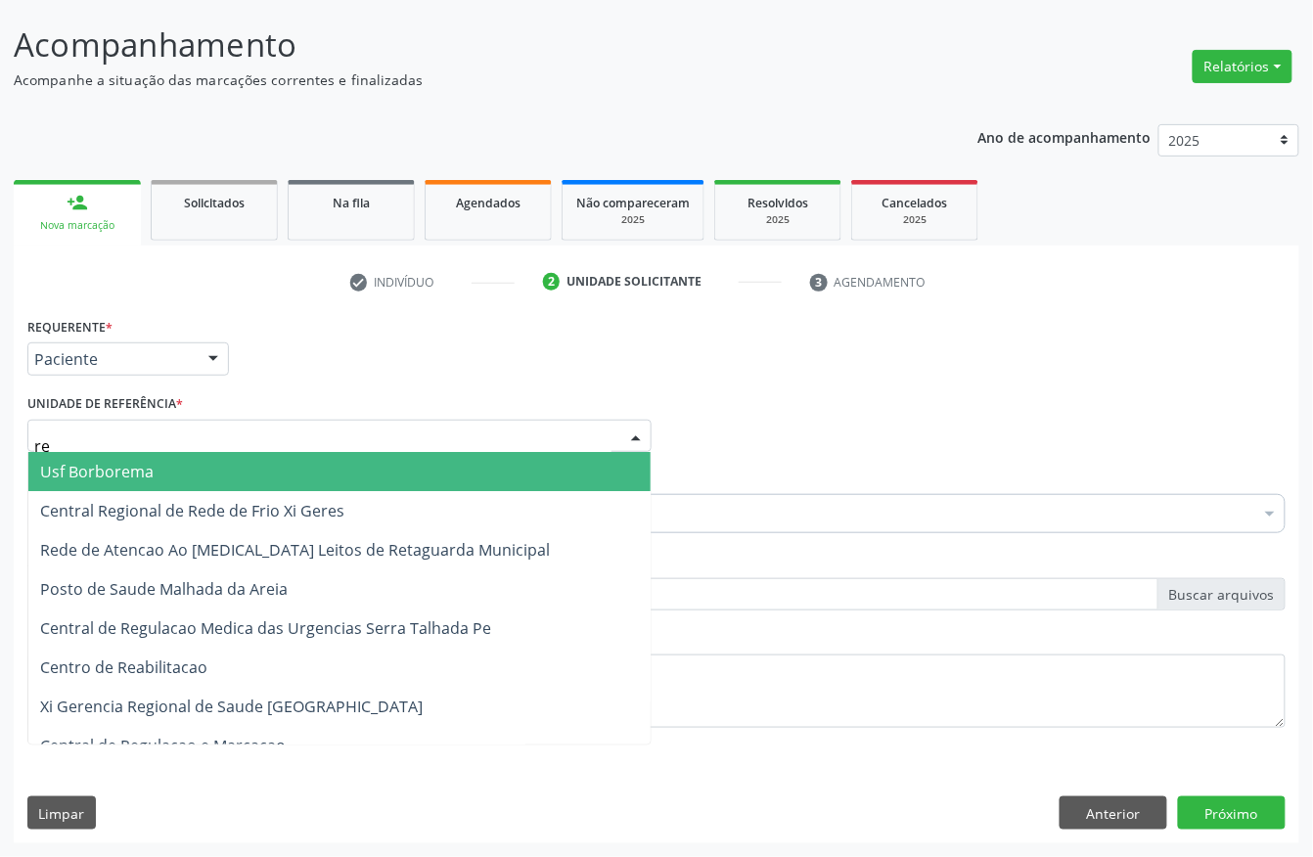
type input "rea"
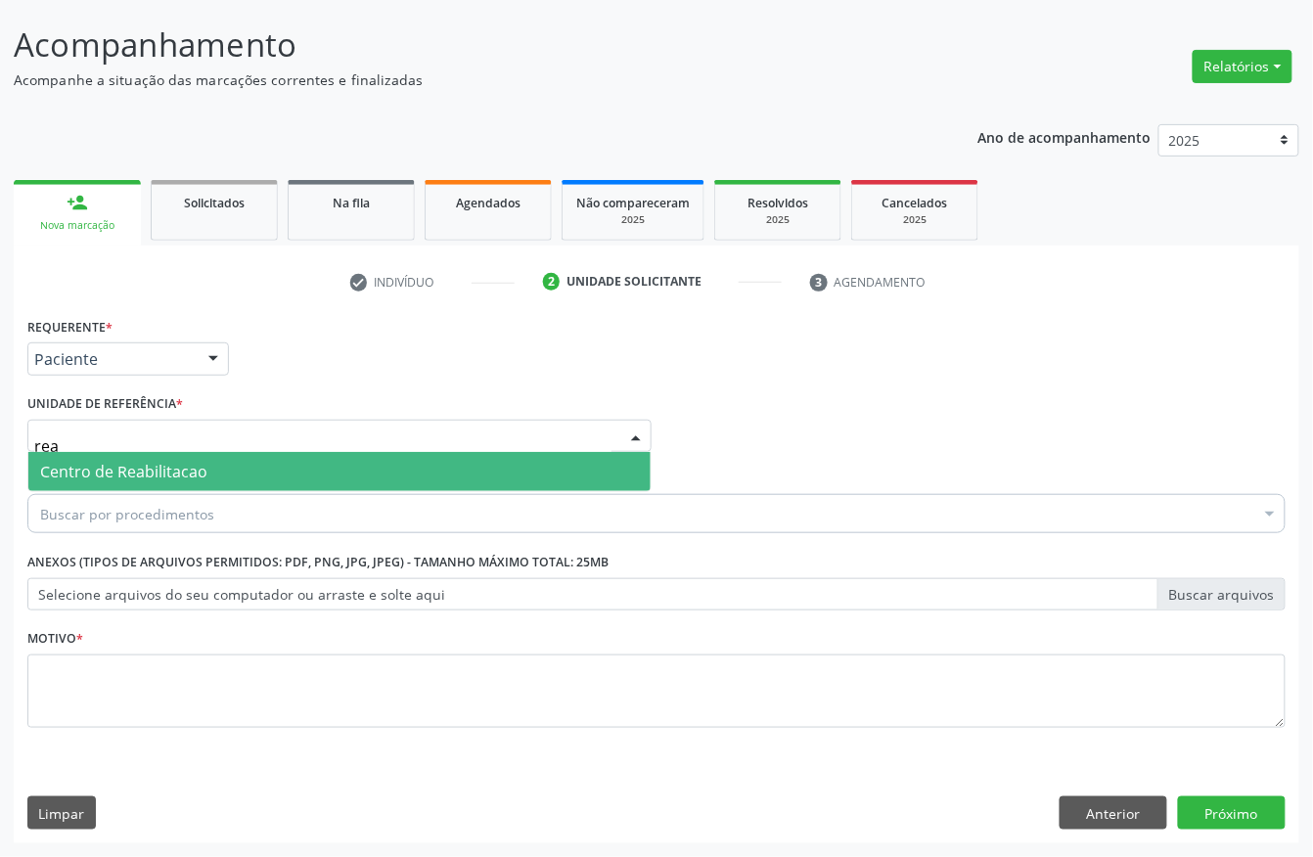
click at [145, 468] on span "Centro de Reabilitacao" at bounding box center [123, 472] width 167 height 22
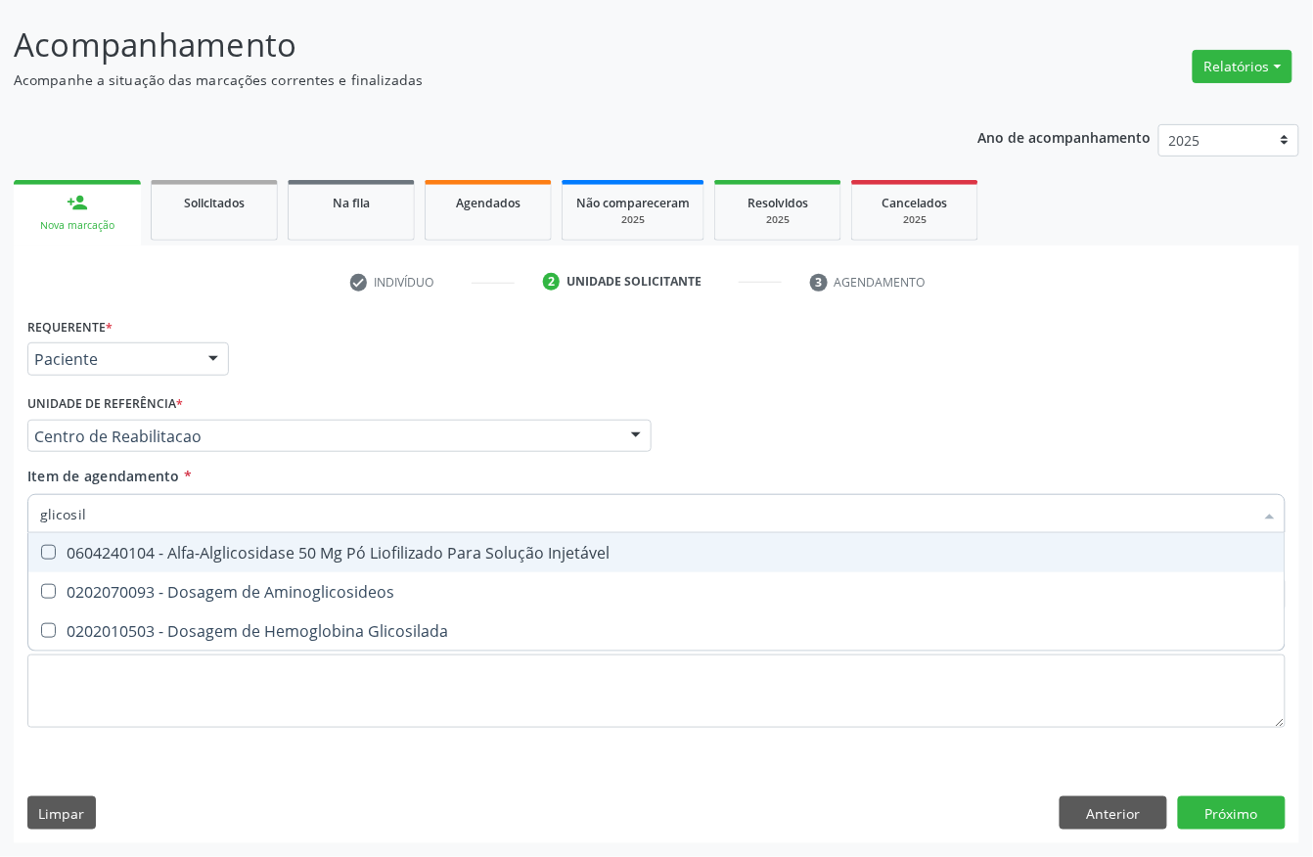
type input "glicosila"
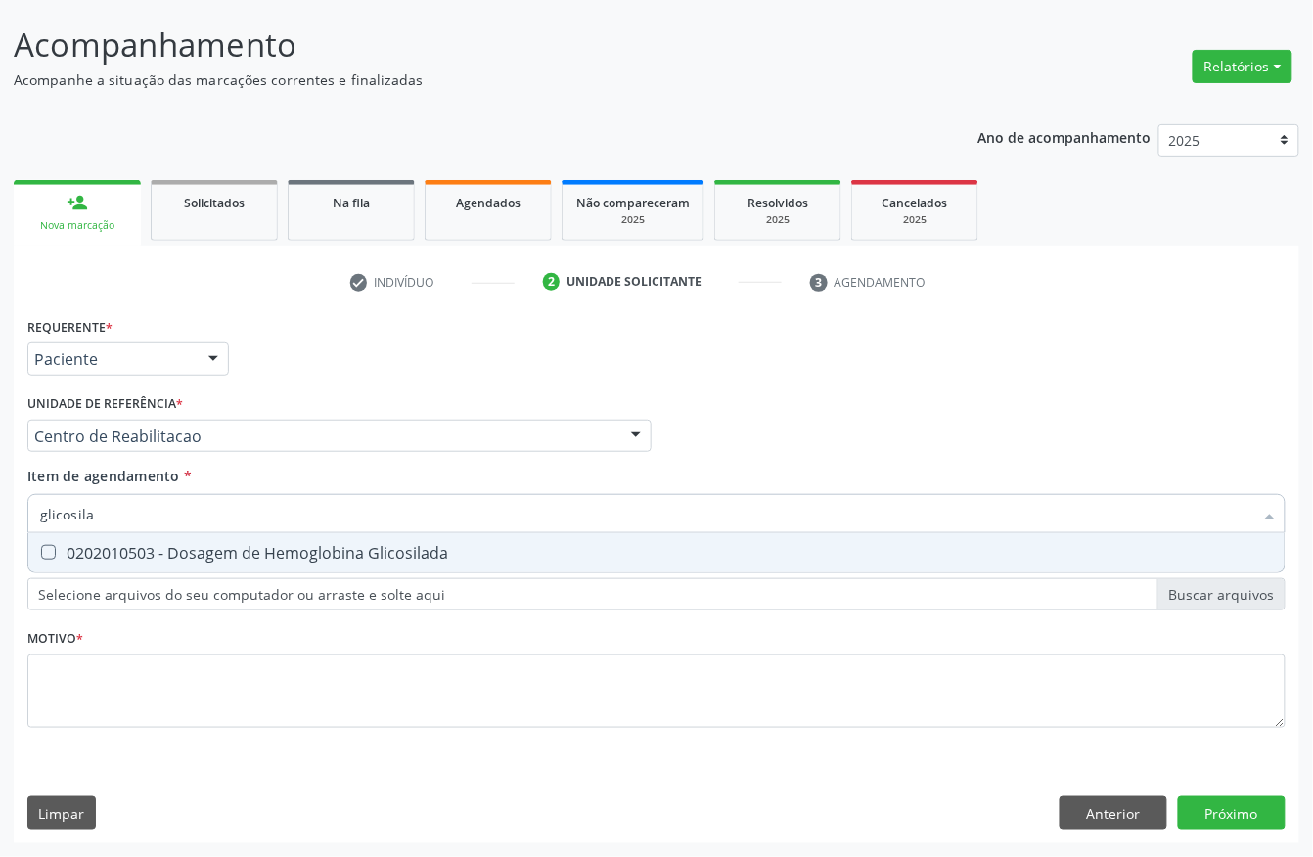
click at [239, 549] on div "0202010503 - Dosagem de Hemoglobina Glicosilada" at bounding box center [656, 553] width 1233 height 16
checkbox Glicosilada "true"
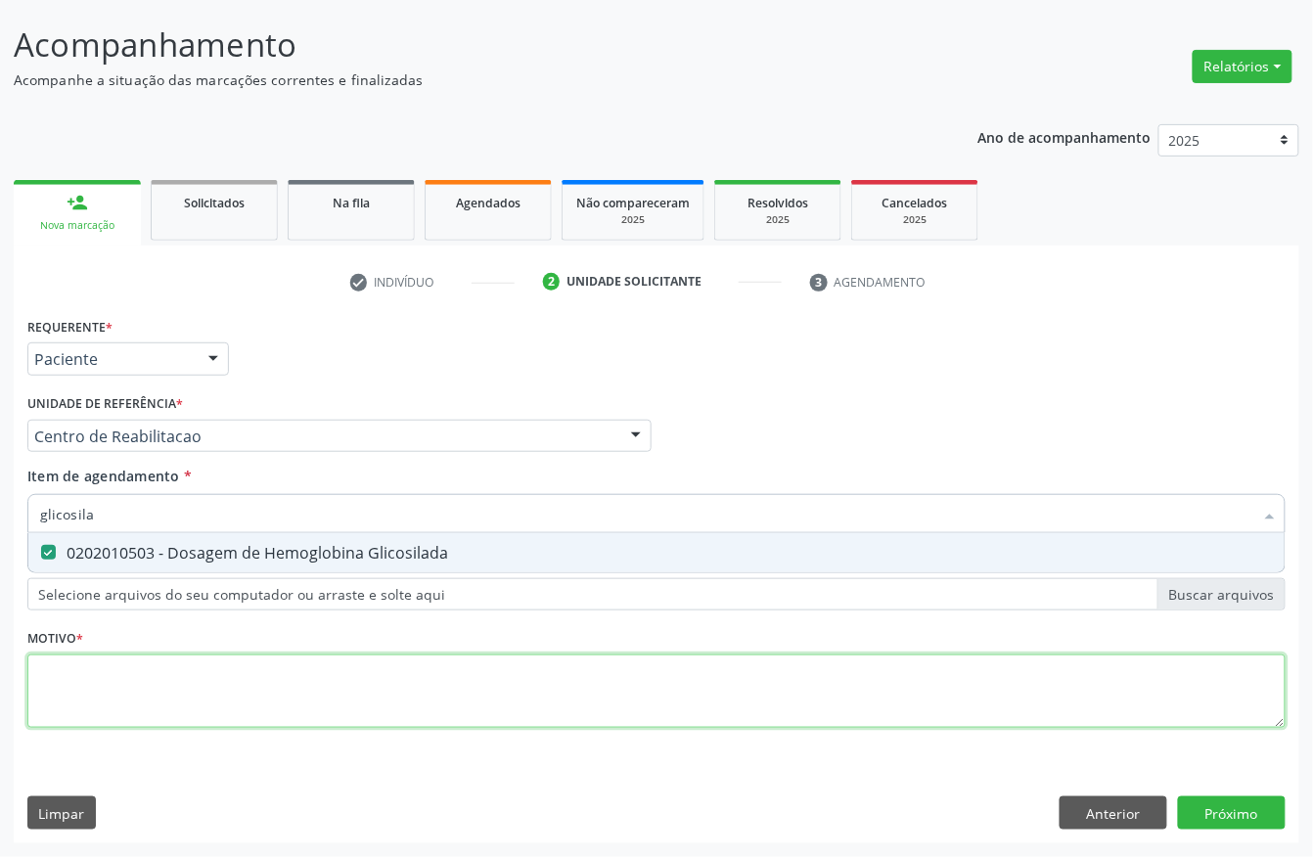
click at [55, 695] on div "Requerente * Paciente Profissional de Saúde Paciente Nenhum resultado encontrad…" at bounding box center [656, 533] width 1259 height 443
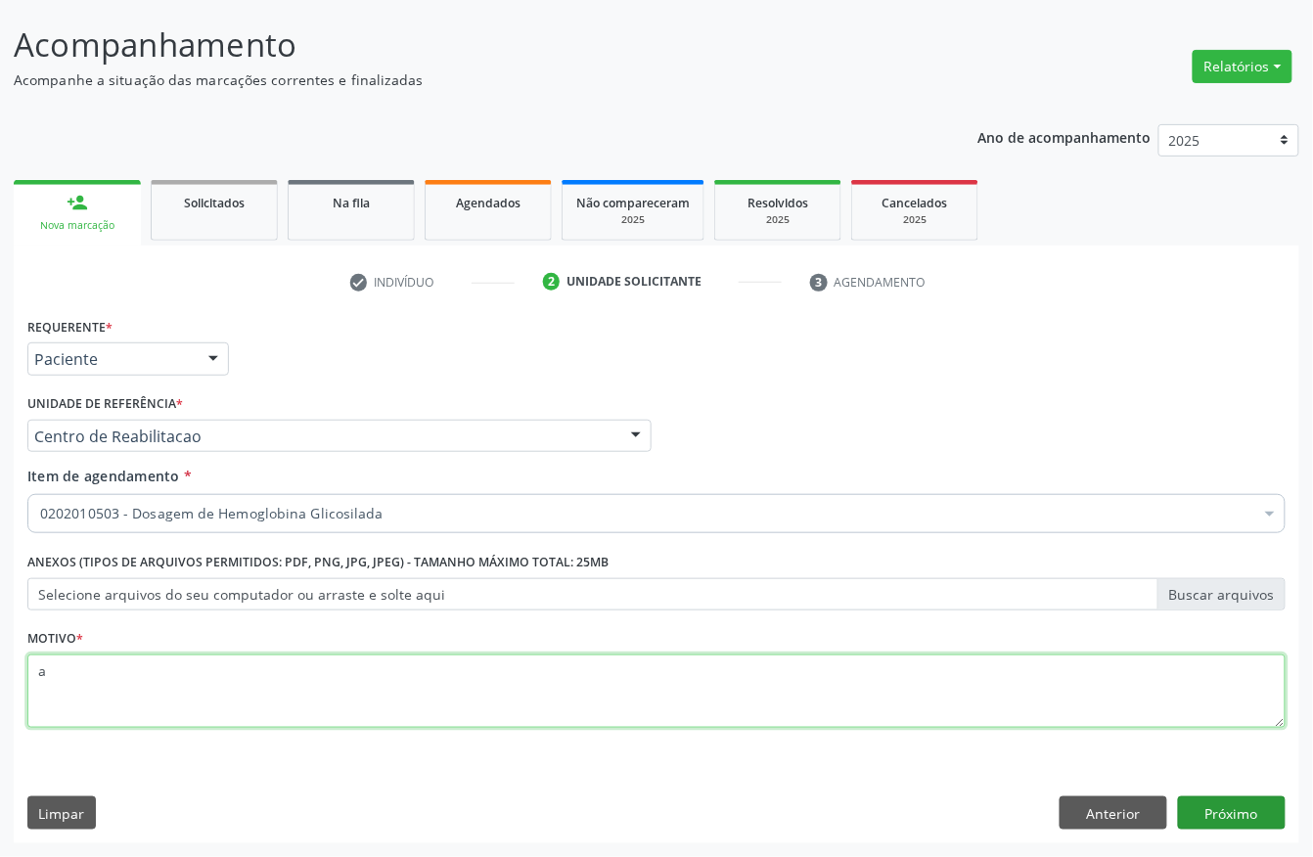
type textarea "a"
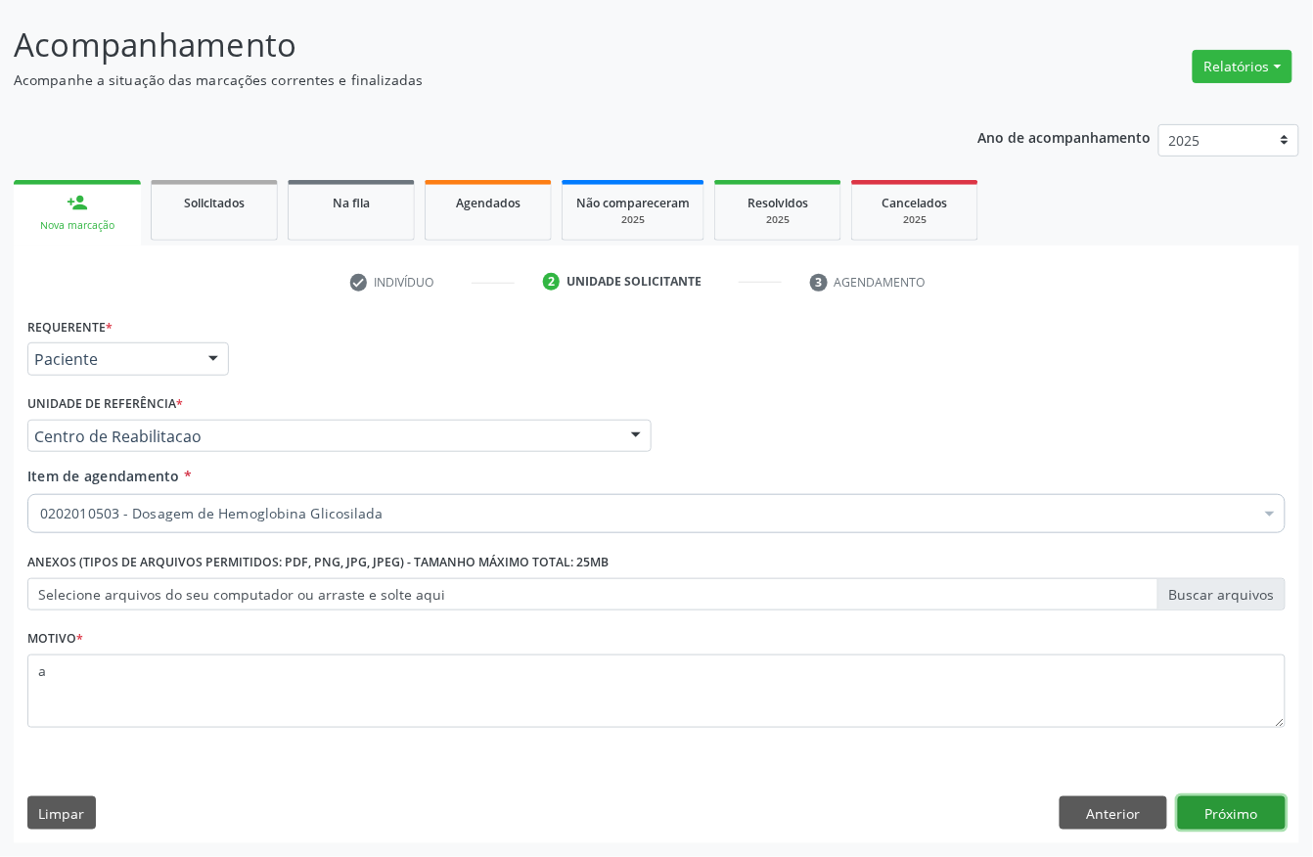
click at [1208, 820] on button "Próximo" at bounding box center [1232, 813] width 108 height 33
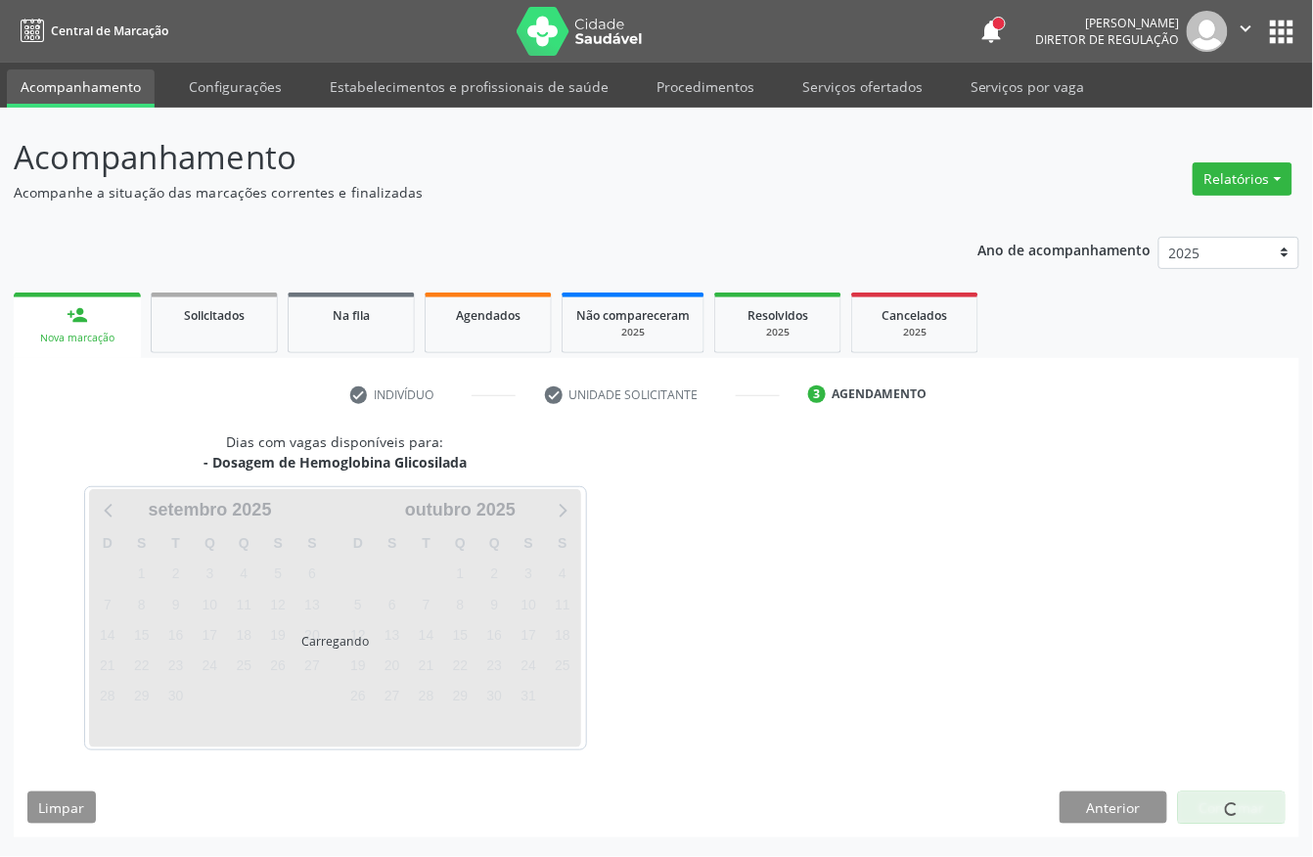
scroll to position [0, 0]
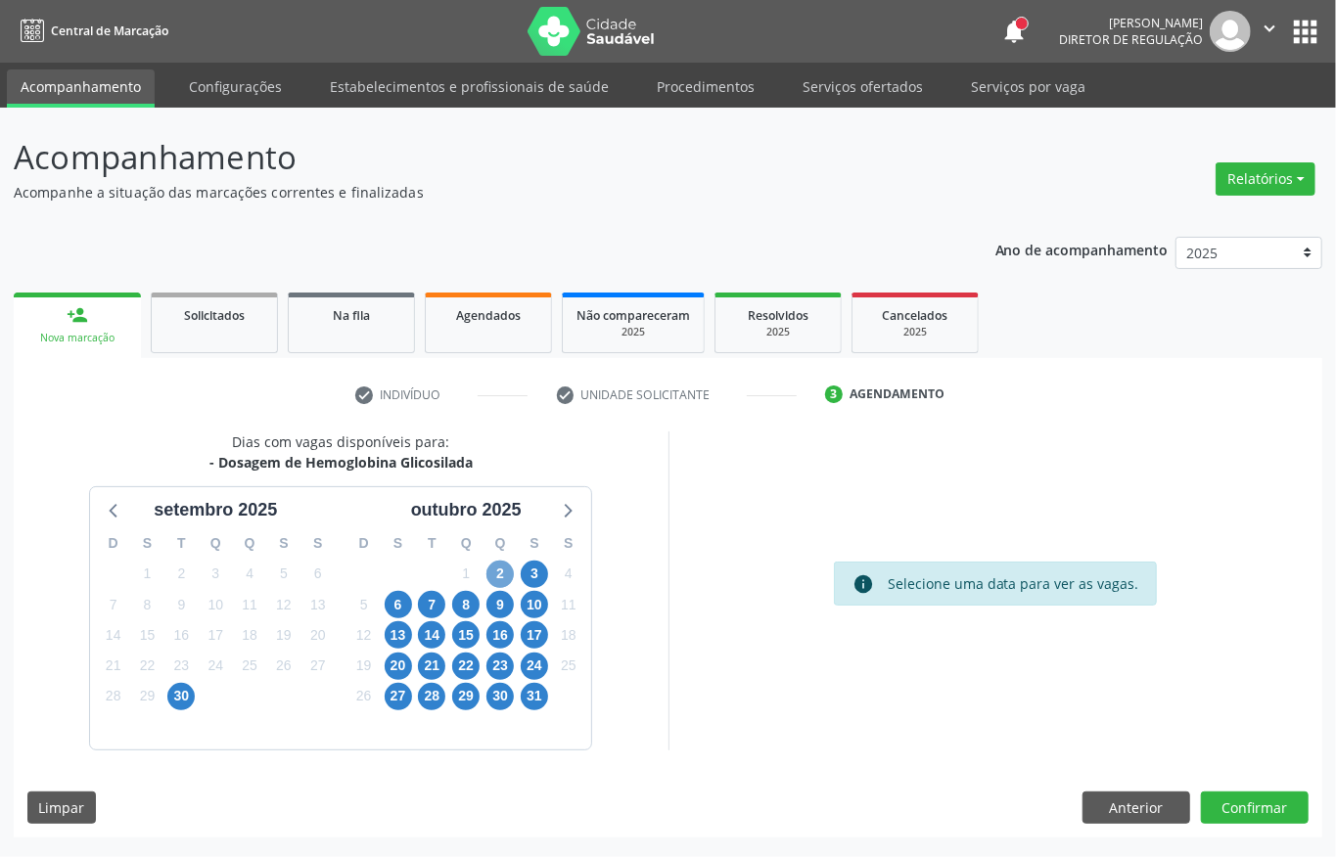
click at [505, 575] on span "2" at bounding box center [499, 574] width 27 height 27
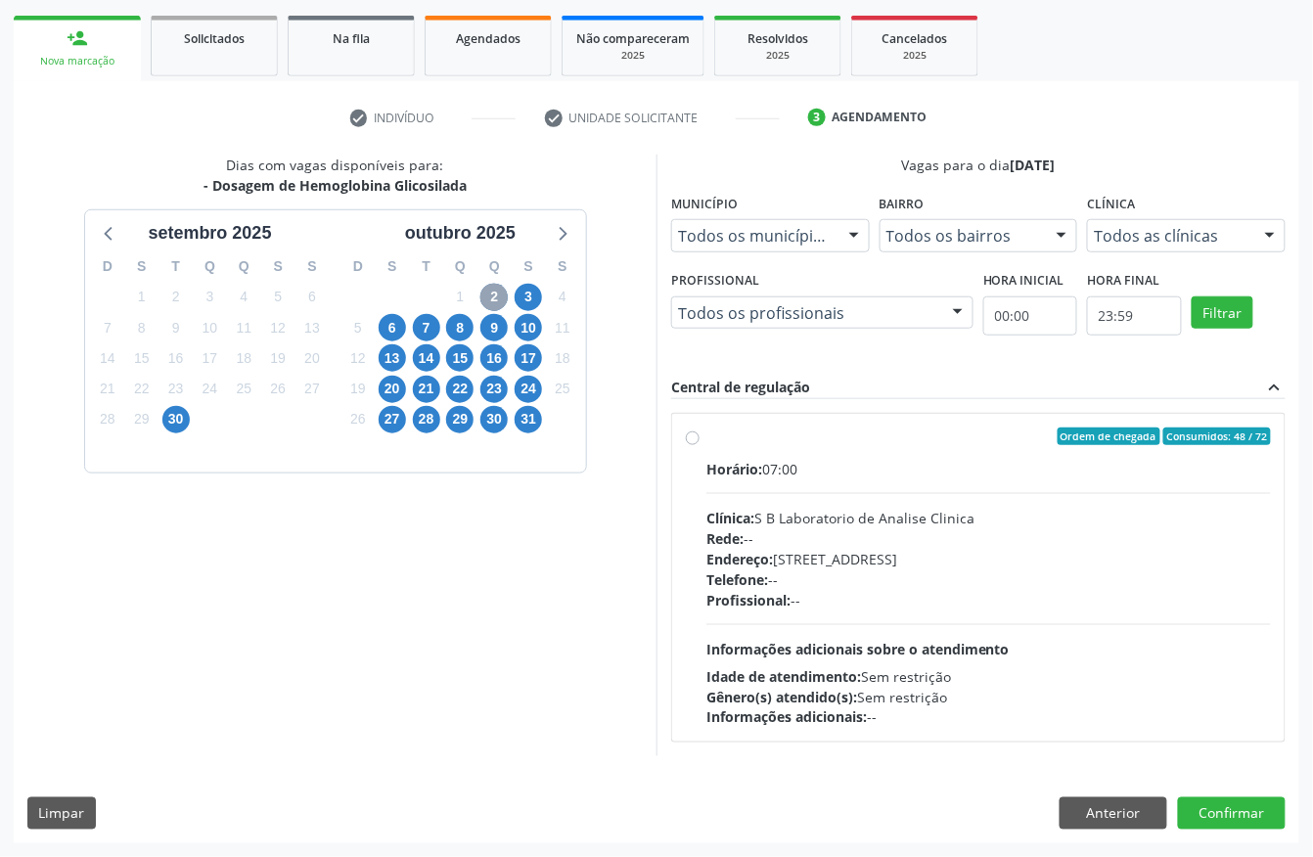
scroll to position [280, 0]
click at [831, 523] on div "Clínica: S B Laboratorio de Analise Clinica" at bounding box center [989, 518] width 565 height 21
click at [700, 445] on input "Ordem de chegada Consumidos: 48 / 72 Horário: 07:00 Clínica: S B Laboratorio de…" at bounding box center [693, 437] width 14 height 18
radio input "true"
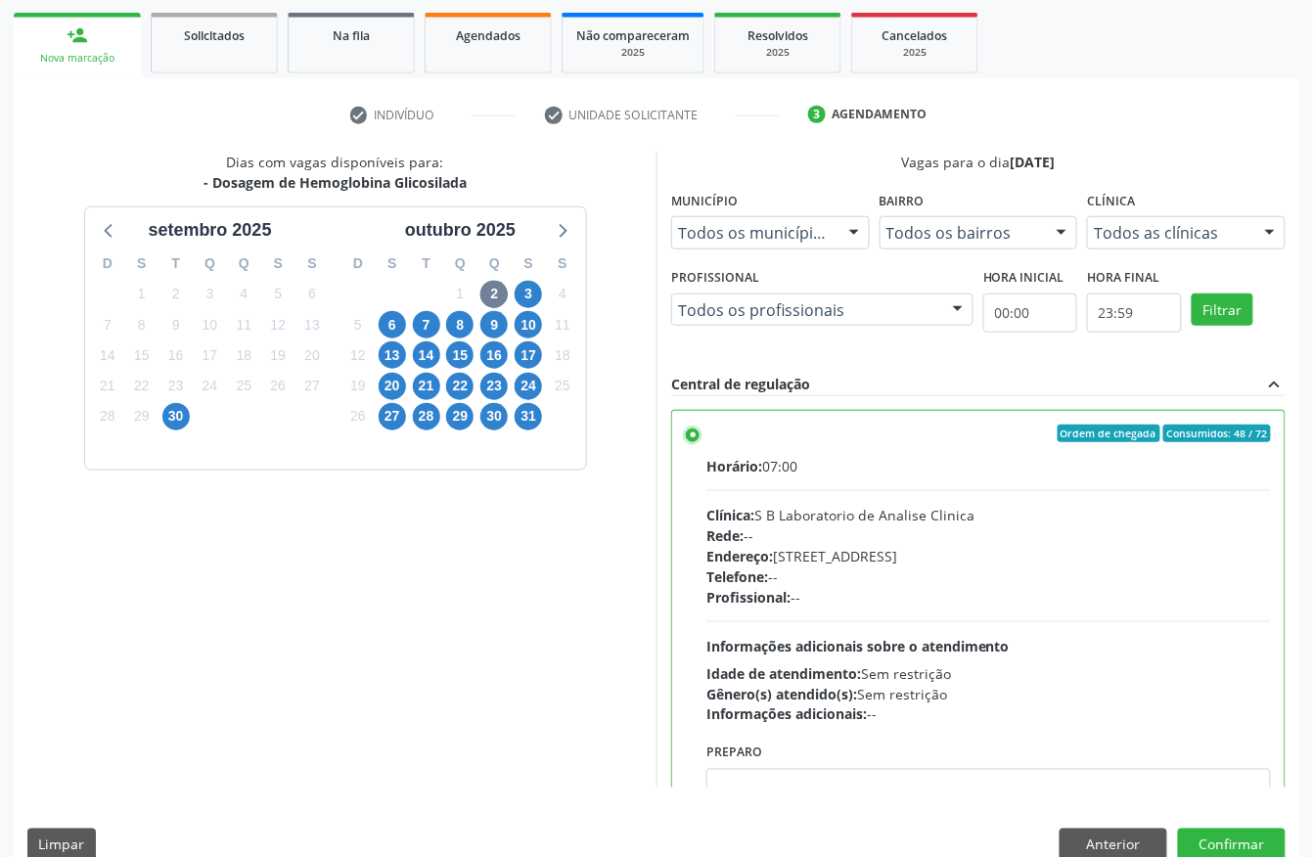
scroll to position [313, 0]
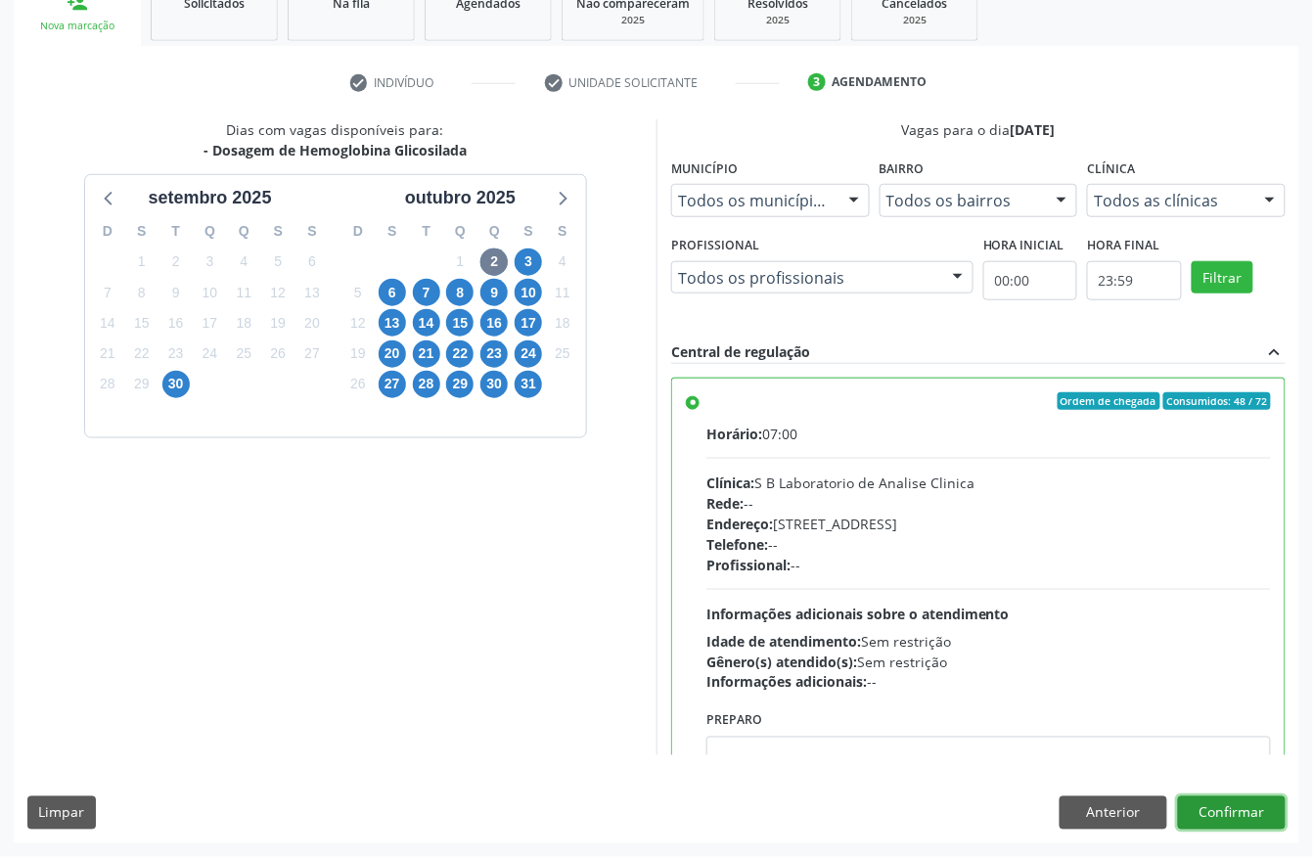
click at [1235, 818] on button "Confirmar" at bounding box center [1232, 813] width 108 height 33
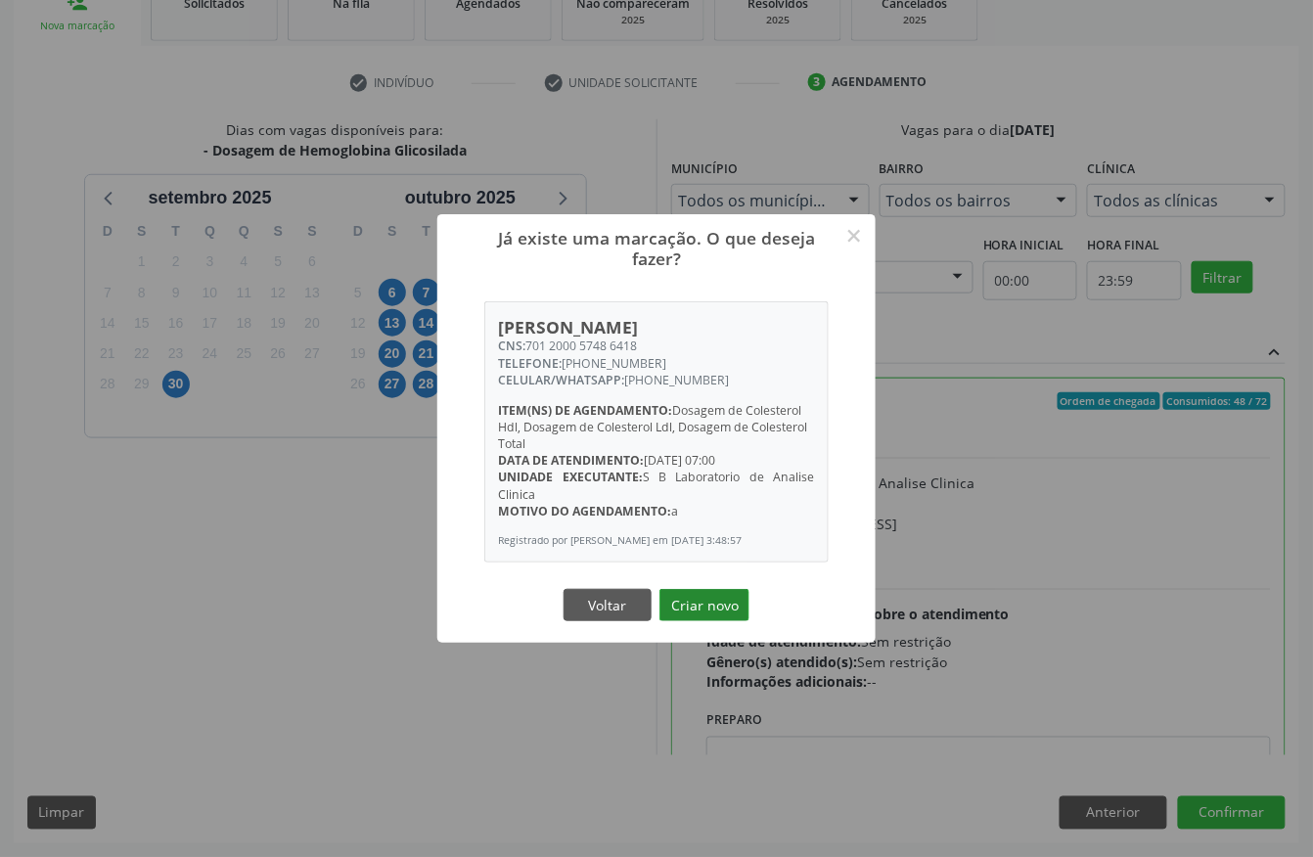
click at [711, 605] on button "Criar novo" at bounding box center [705, 605] width 90 height 33
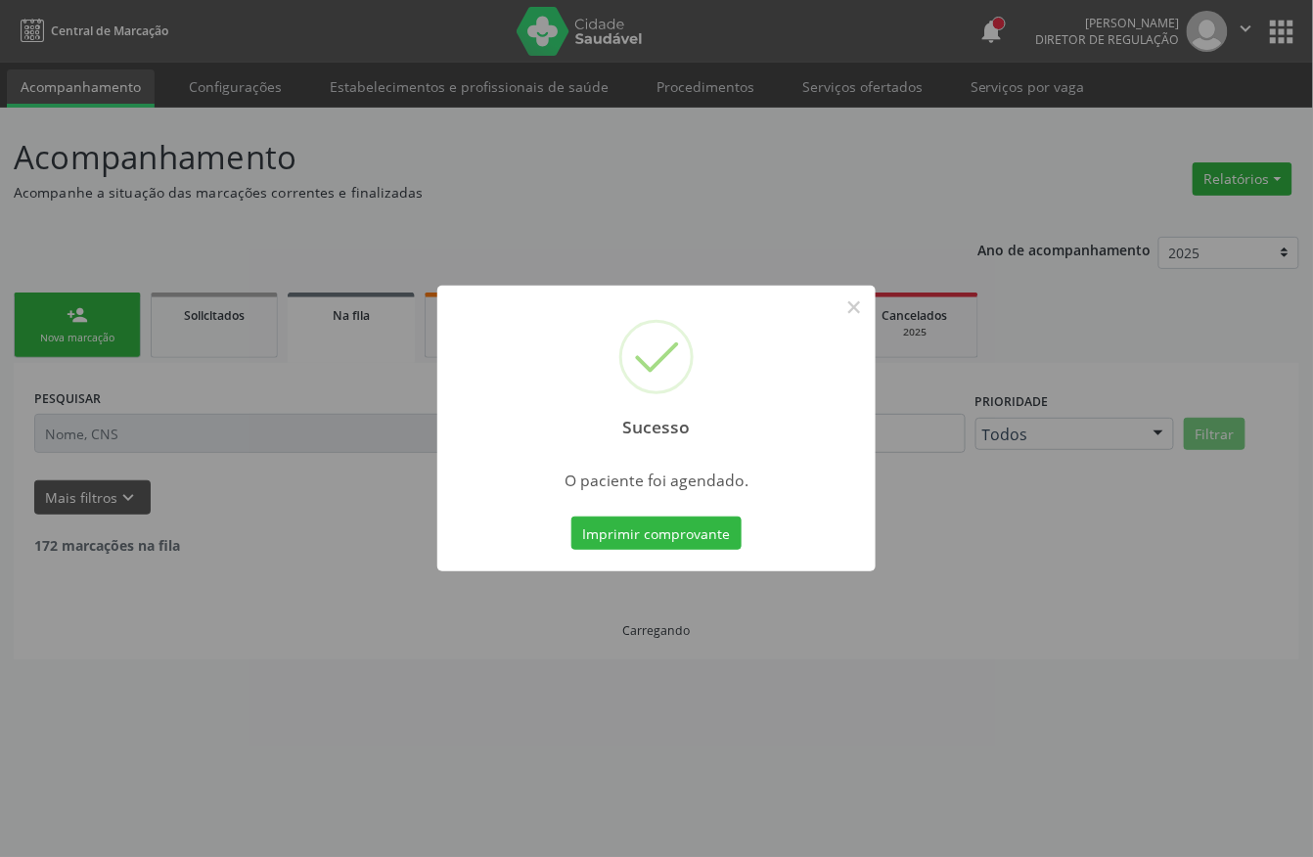
scroll to position [0, 0]
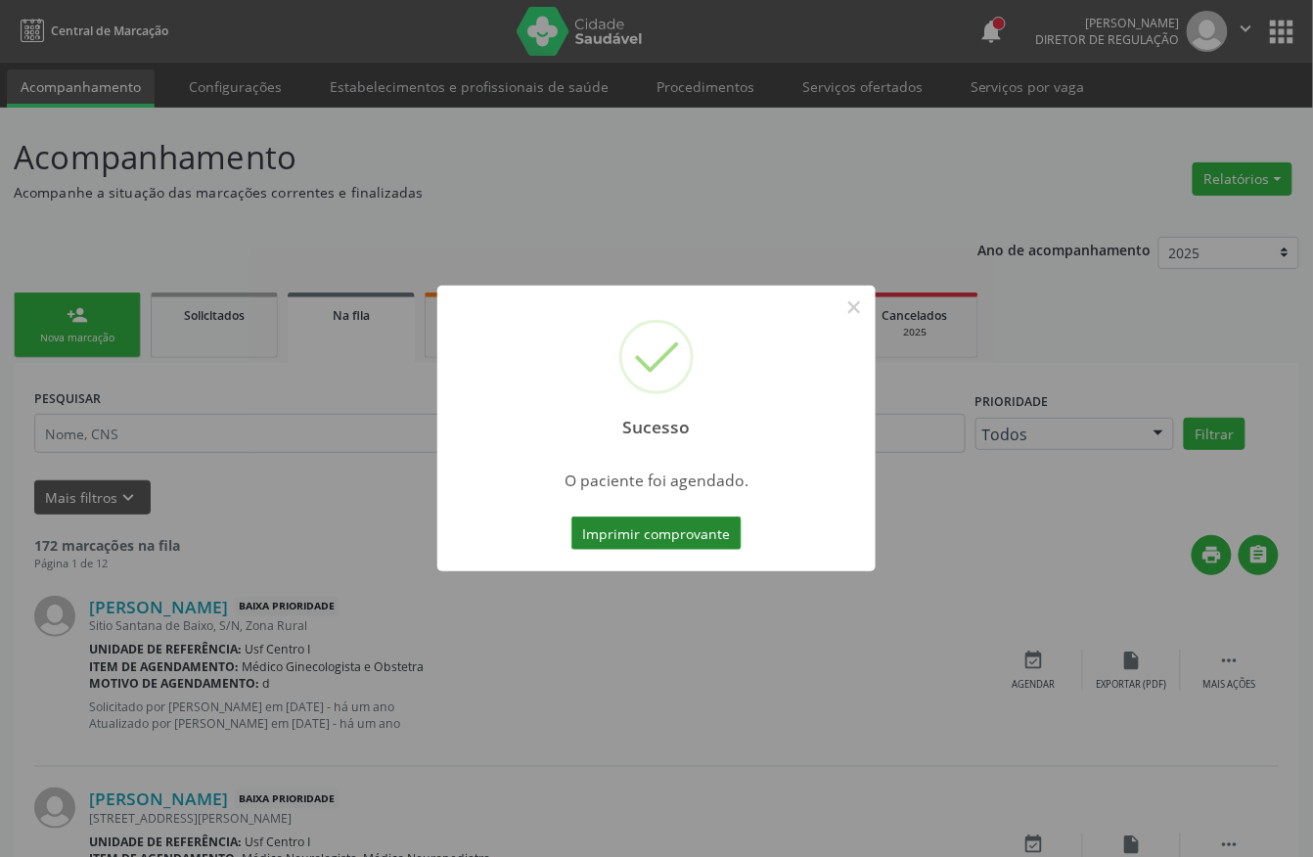
click at [650, 525] on button "Imprimir comprovante" at bounding box center [657, 533] width 170 height 33
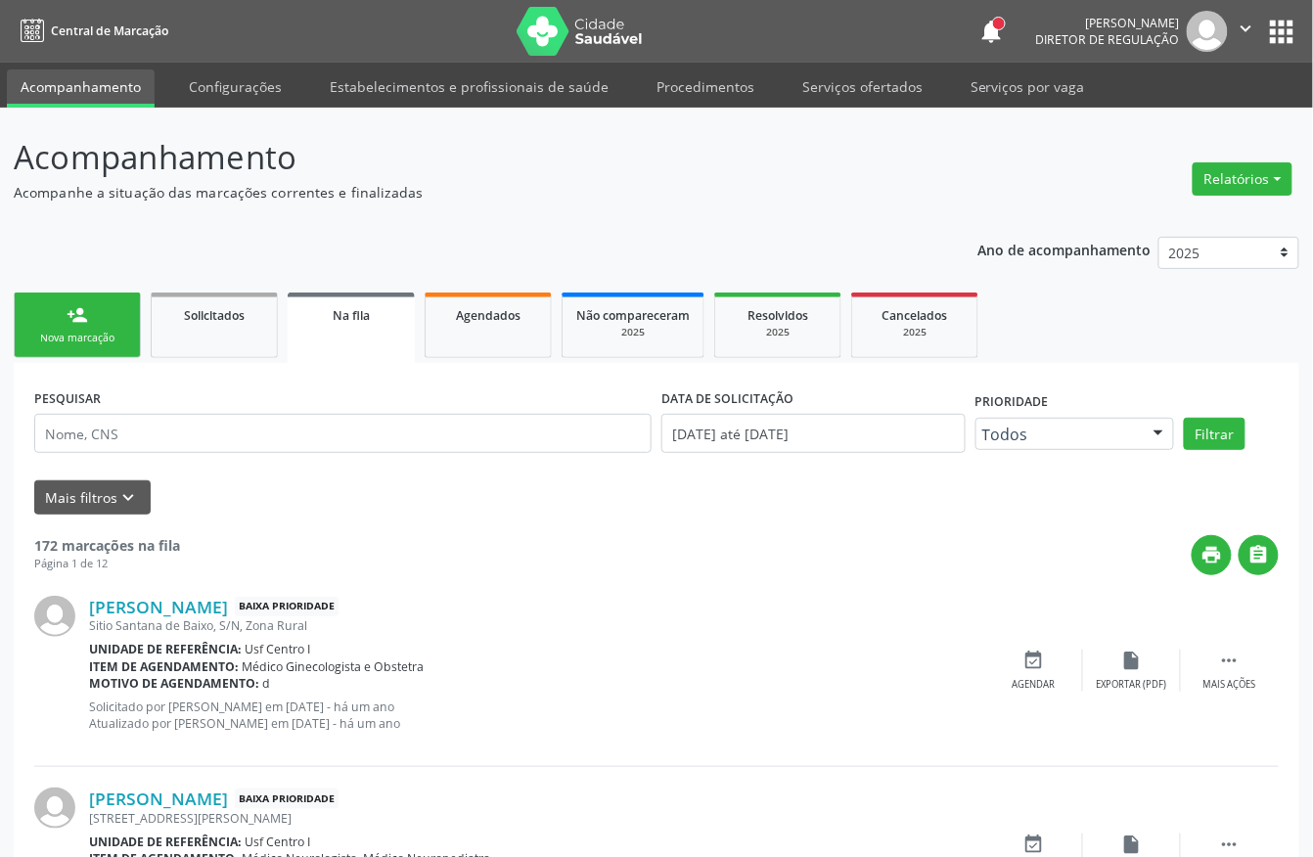
click at [115, 318] on link "person_add Nova marcação" at bounding box center [77, 326] width 127 height 66
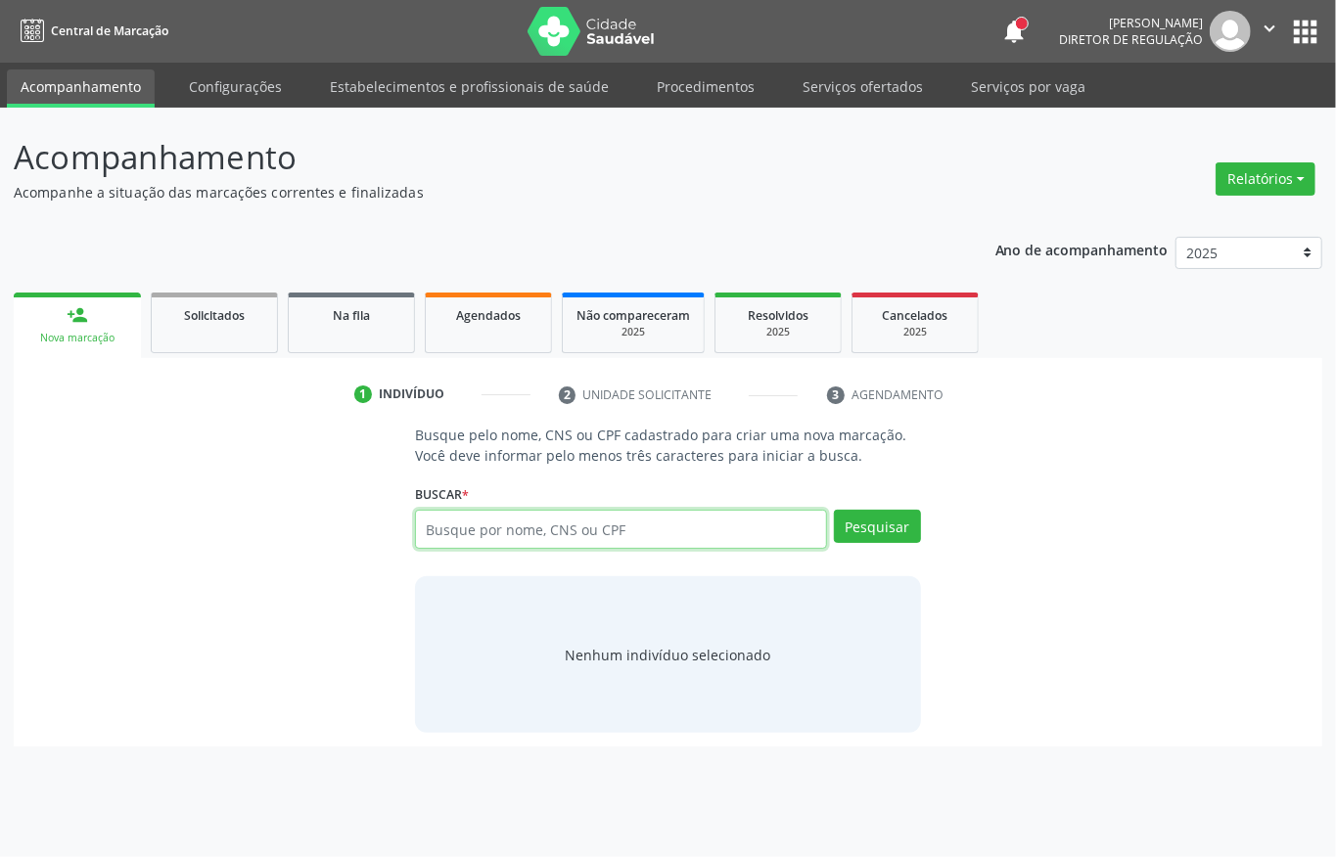
click at [507, 527] on input "text" at bounding box center [621, 529] width 412 height 39
type input "04032931461"
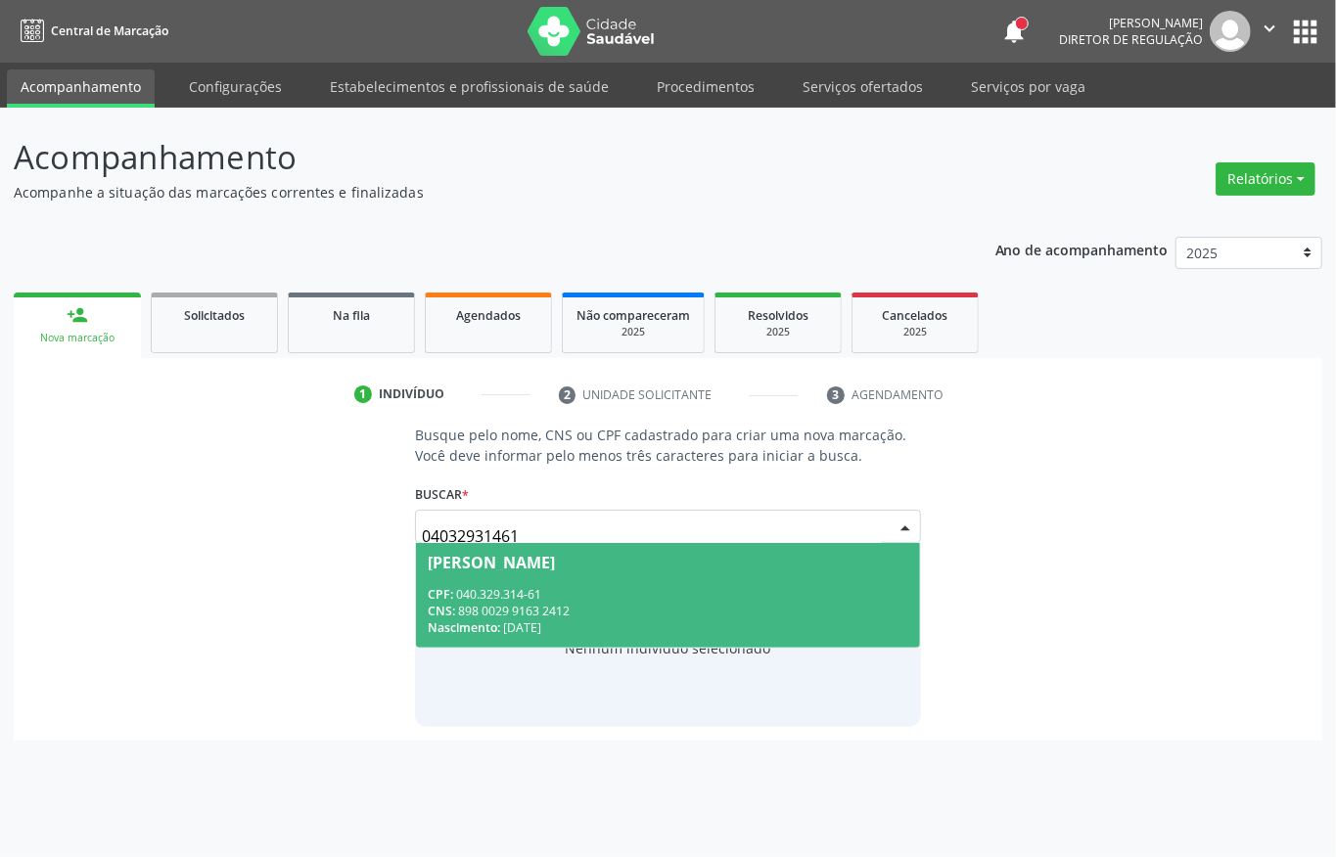
click at [580, 611] on div "CNS: 898 0029 9163 2412" at bounding box center [668, 611] width 481 height 17
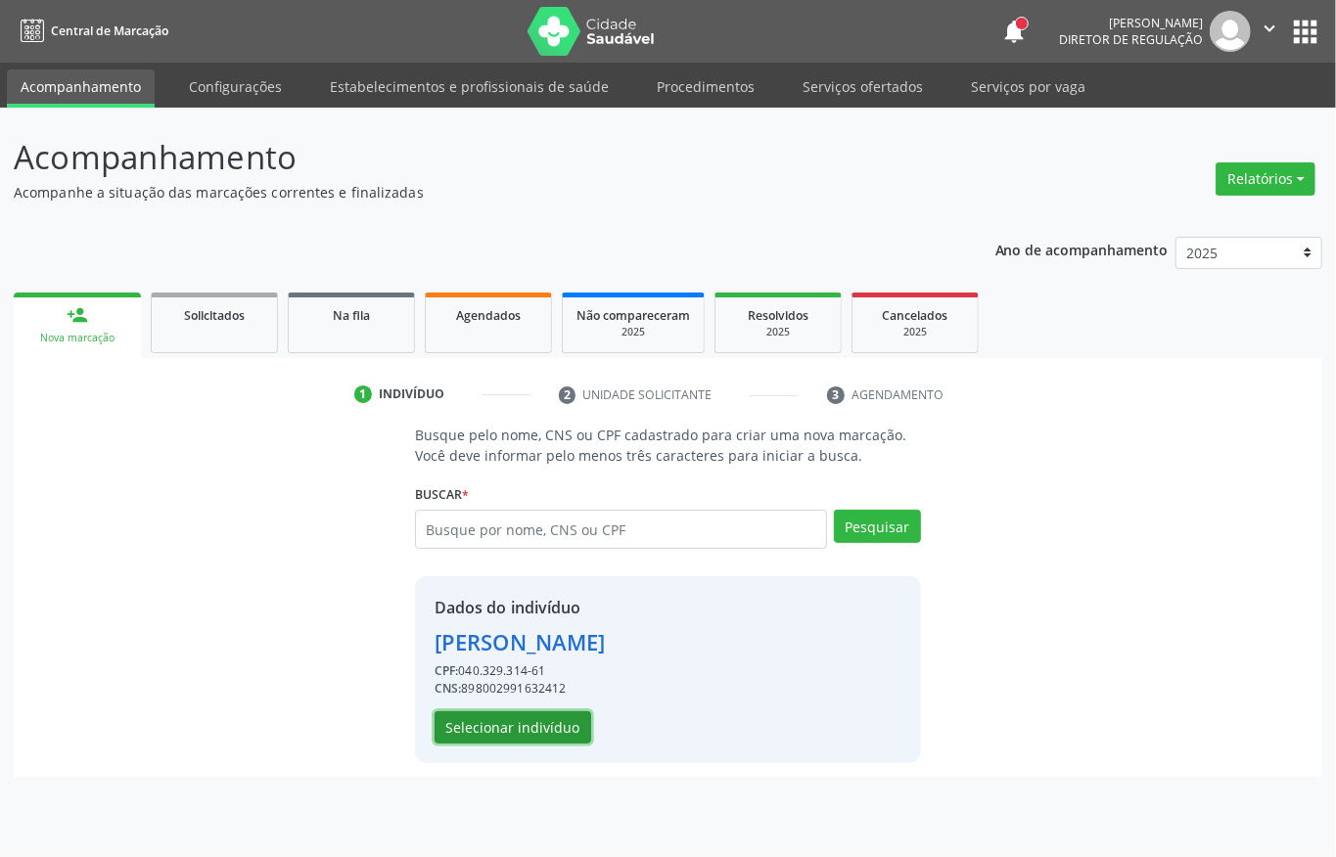
click at [513, 726] on button "Selecionar indivíduo" at bounding box center [513, 728] width 157 height 33
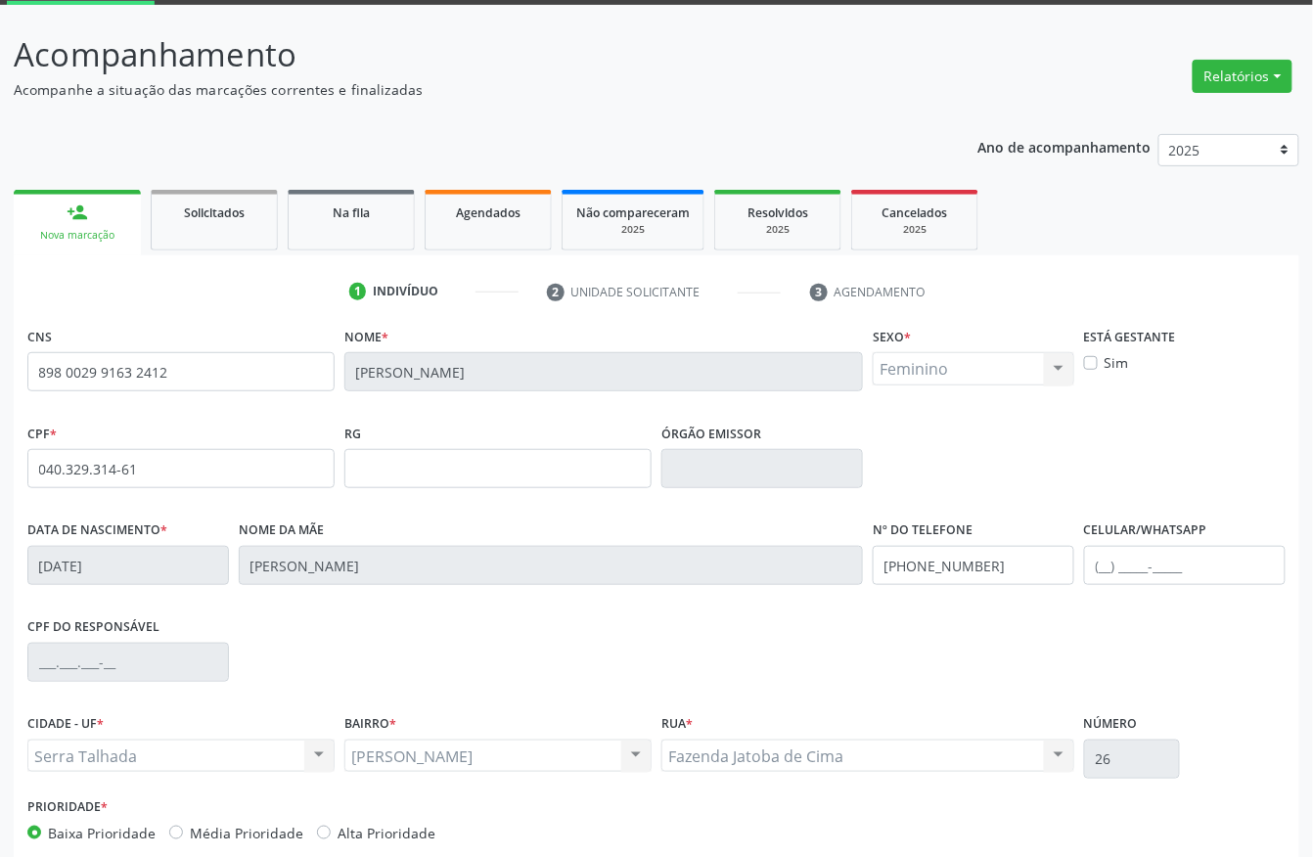
scroll to position [205, 0]
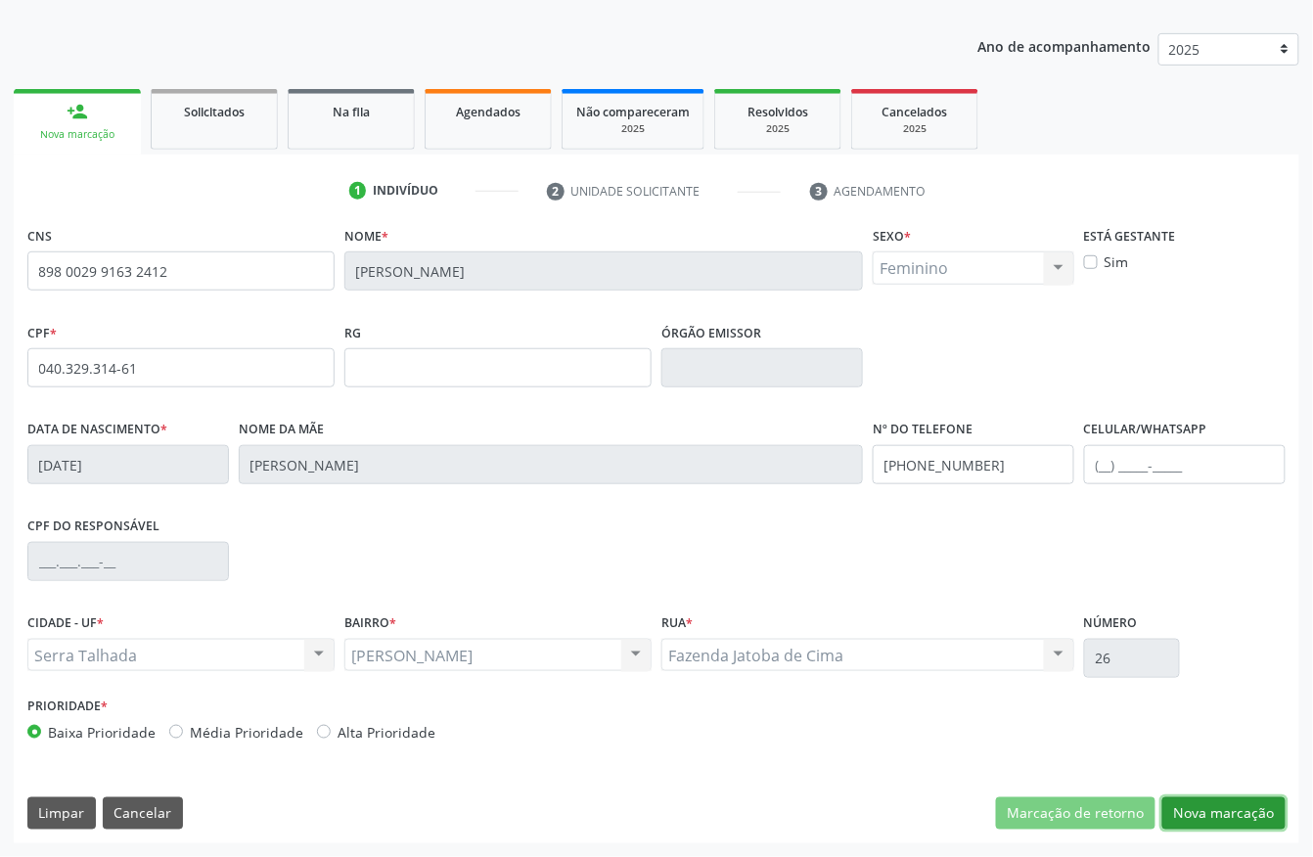
click at [1180, 812] on button "Nova marcação" at bounding box center [1224, 814] width 123 height 33
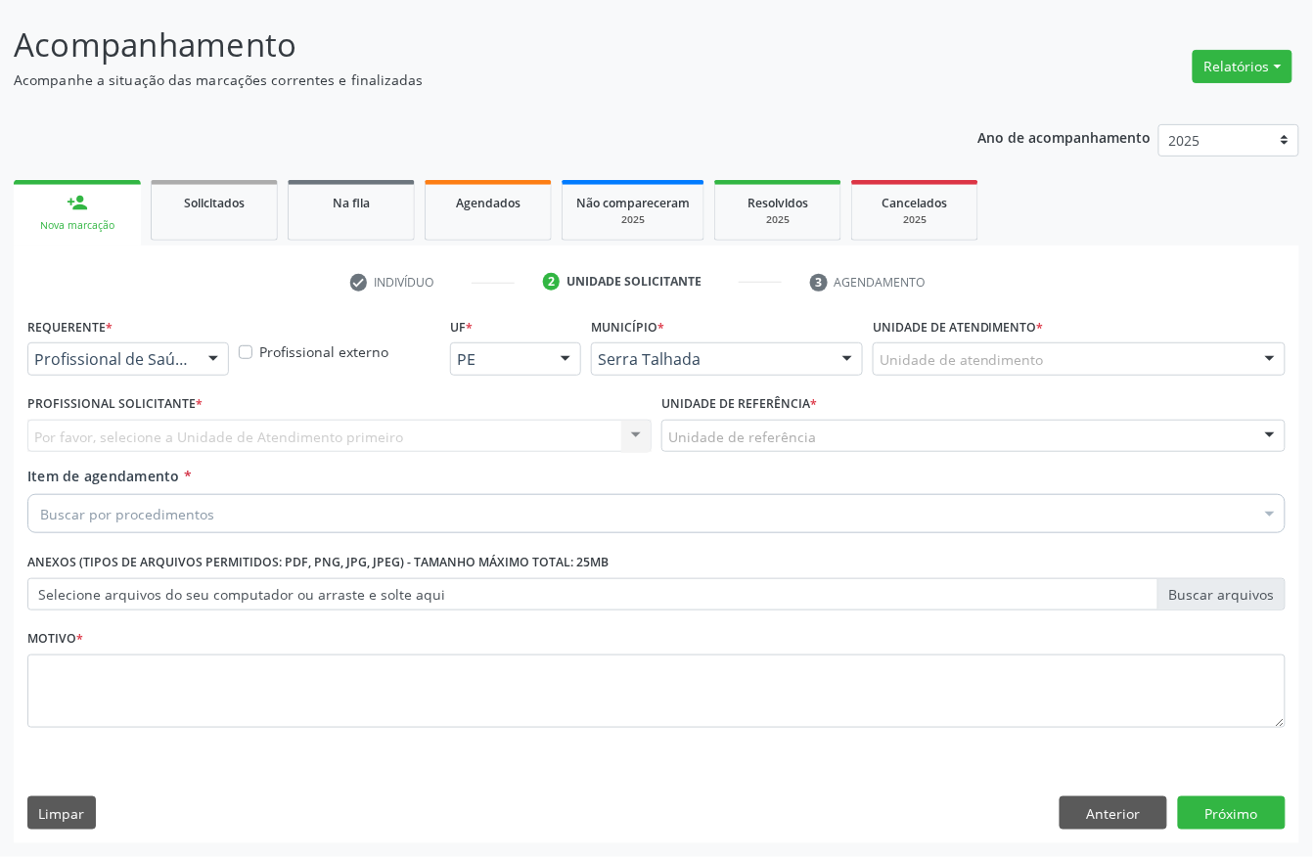
scroll to position [115, 0]
click at [164, 344] on div "Profissional de Saúde" at bounding box center [128, 359] width 202 height 33
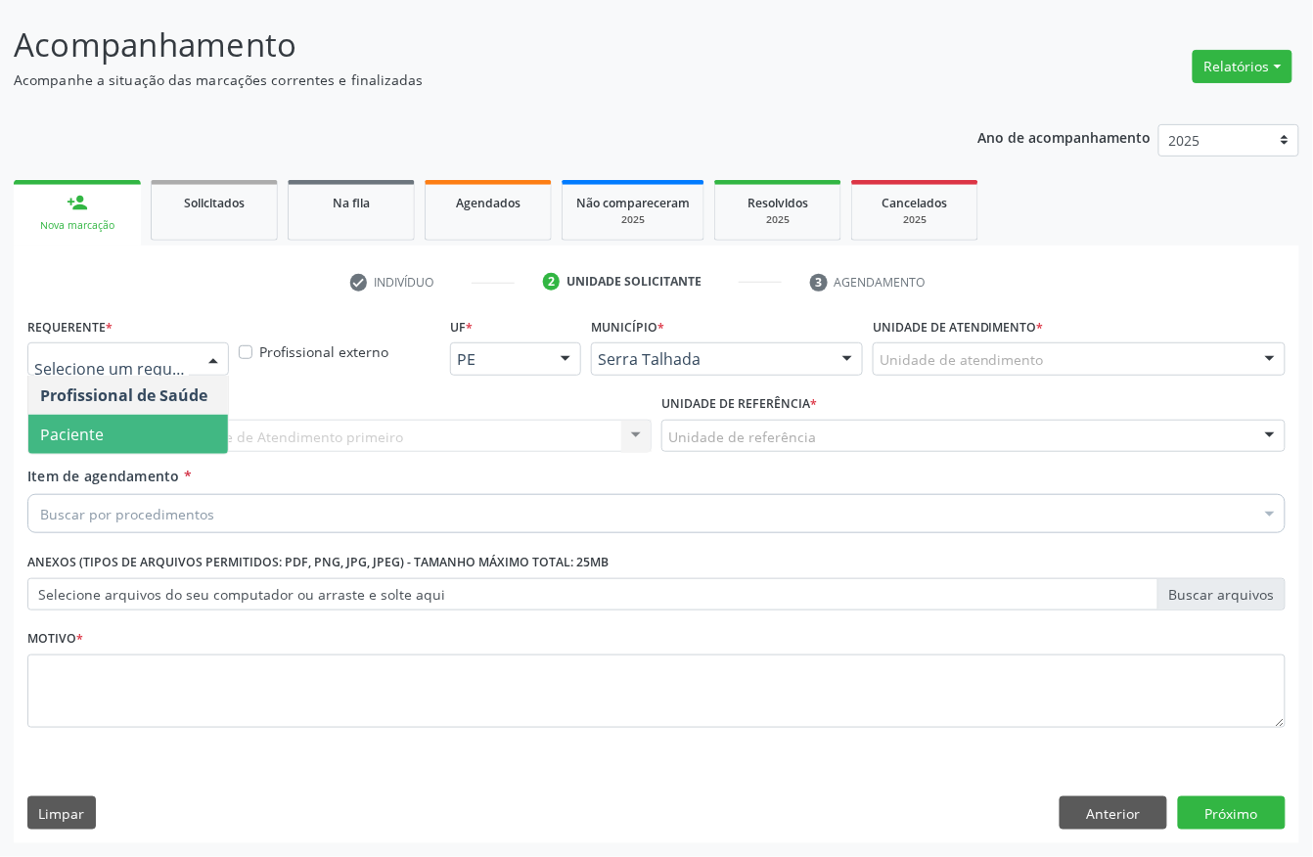
click at [139, 425] on span "Paciente" at bounding box center [128, 434] width 200 height 39
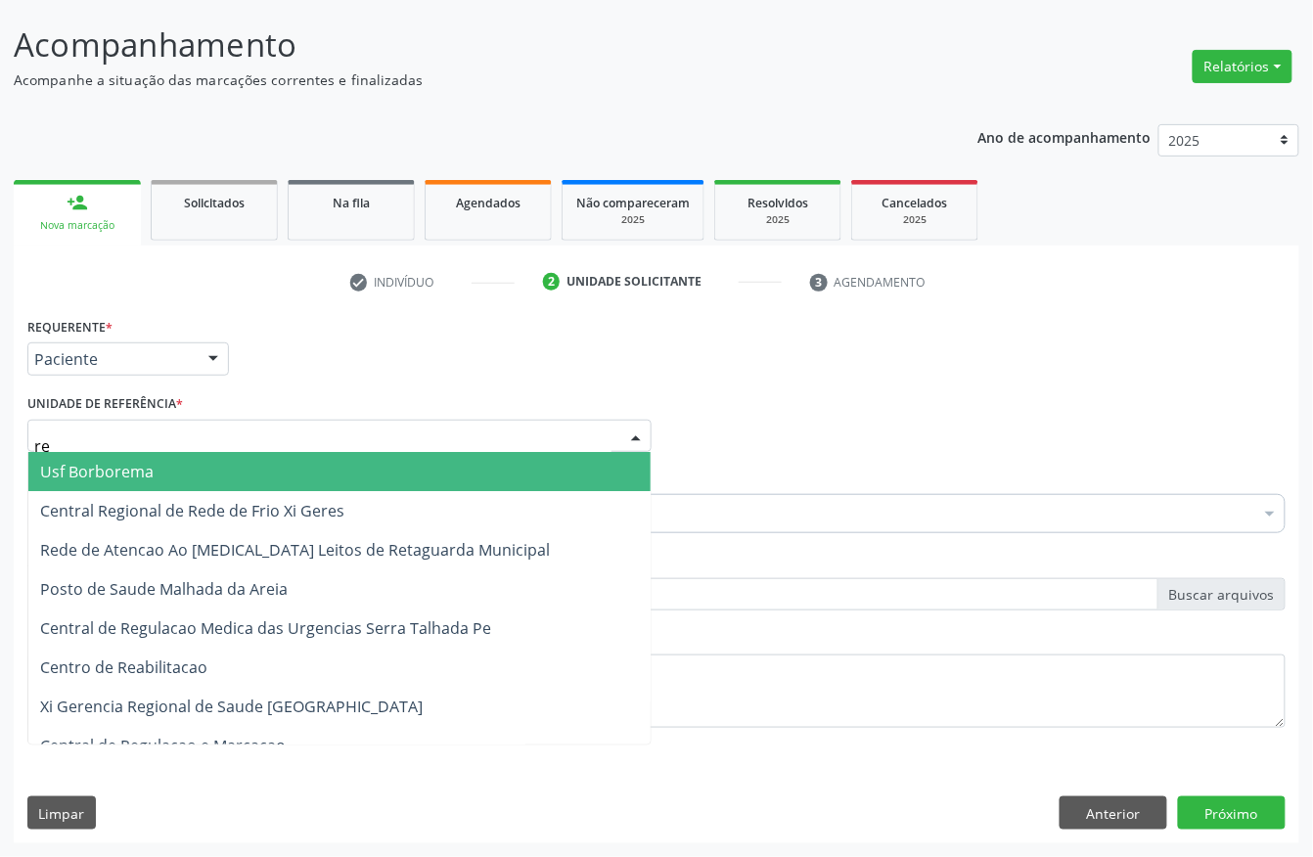
type input "rea"
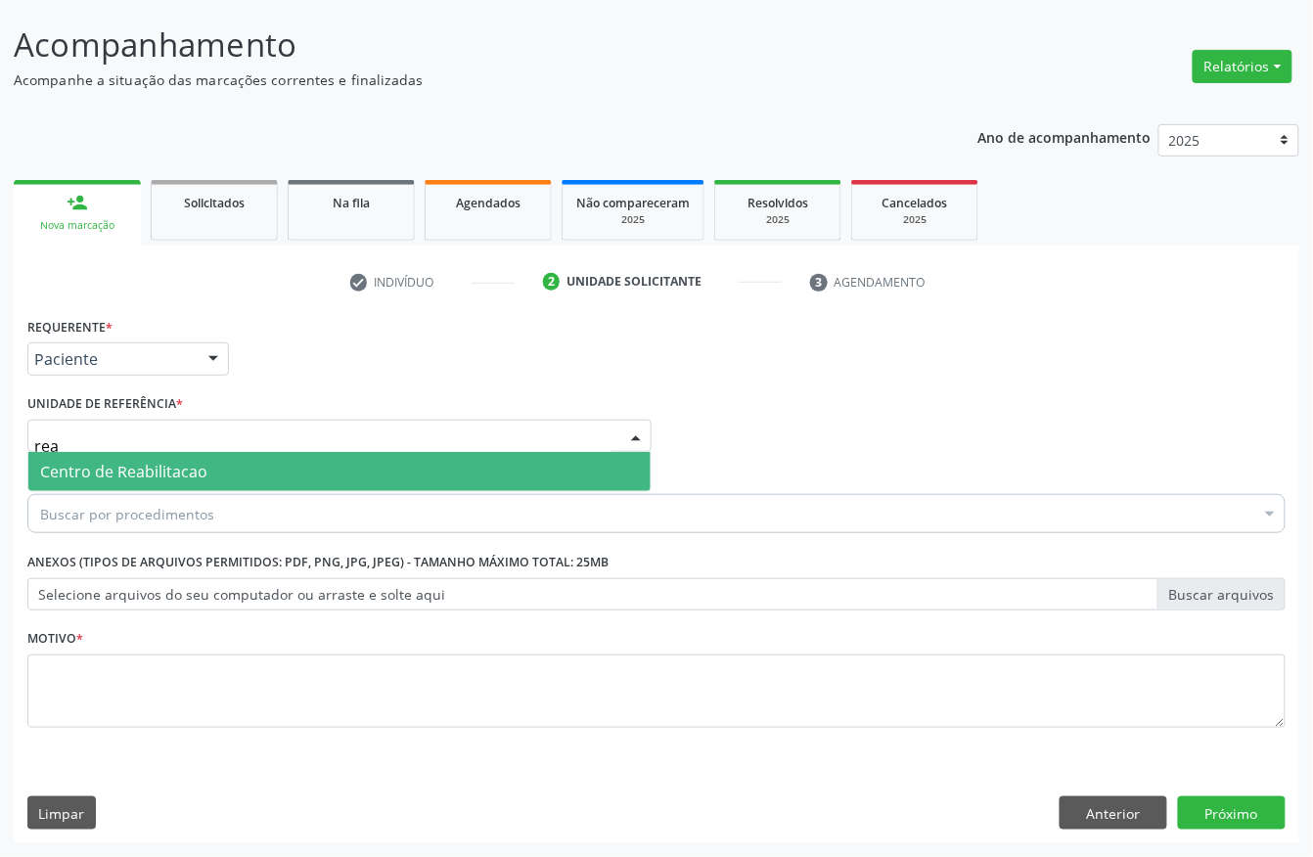
click at [137, 490] on div "Centro de Reabilitacao Nenhum resultado encontrado para: " rea " Não há nenhuma…" at bounding box center [339, 472] width 624 height 40
click at [137, 475] on span "Centro de Reabilitacao" at bounding box center [123, 472] width 167 height 22
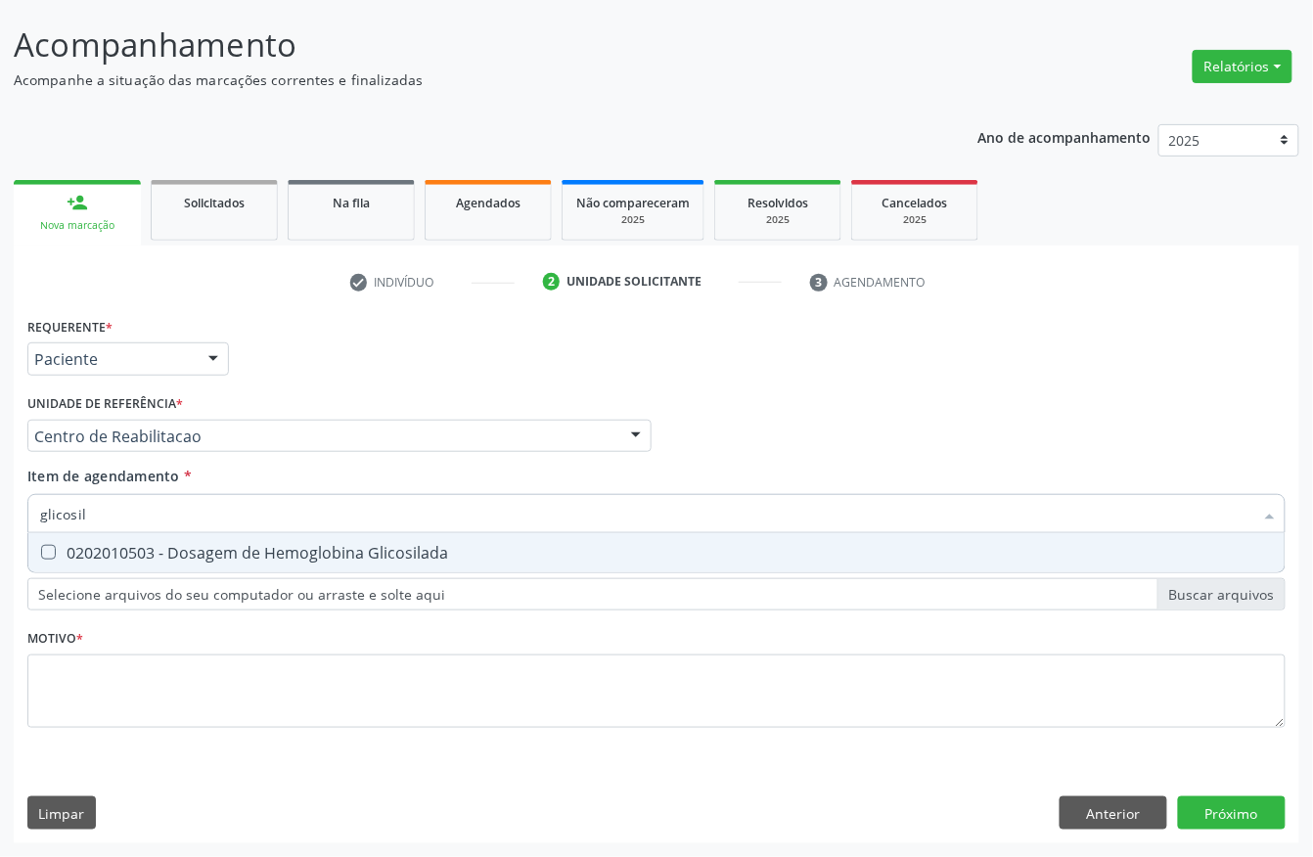
type input "glicosila"
click at [114, 545] on div "0202010503 - Dosagem de Hemoglobina Glicosilada" at bounding box center [656, 553] width 1233 height 16
checkbox Glicosilada "true"
click at [96, 523] on input "glicosila" at bounding box center [647, 513] width 1214 height 39
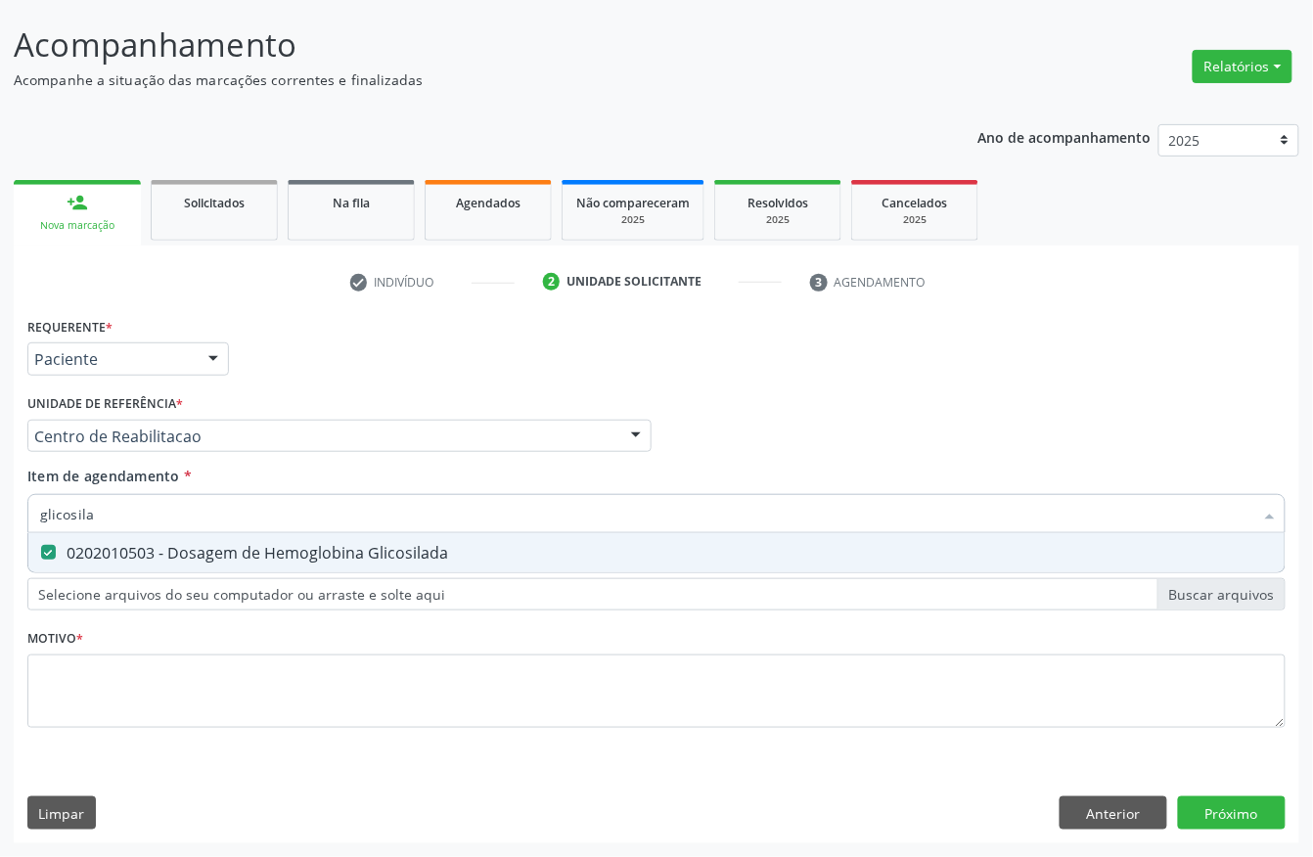
click at [91, 651] on div "Requerente * Paciente Profissional de Saúde Paciente Nenhum resultado encontrad…" at bounding box center [656, 533] width 1259 height 443
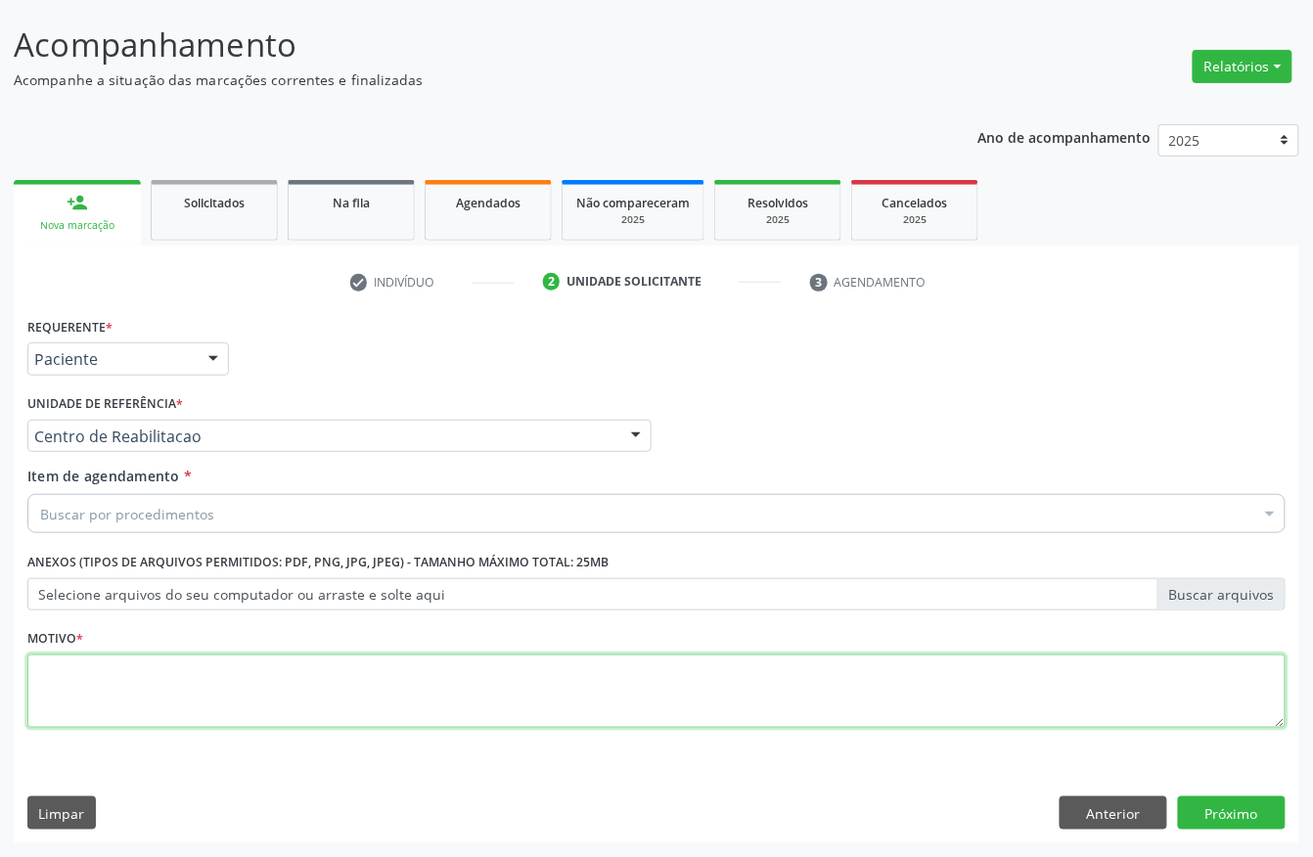
click at [122, 694] on textarea at bounding box center [656, 692] width 1259 height 74
type textarea "a"
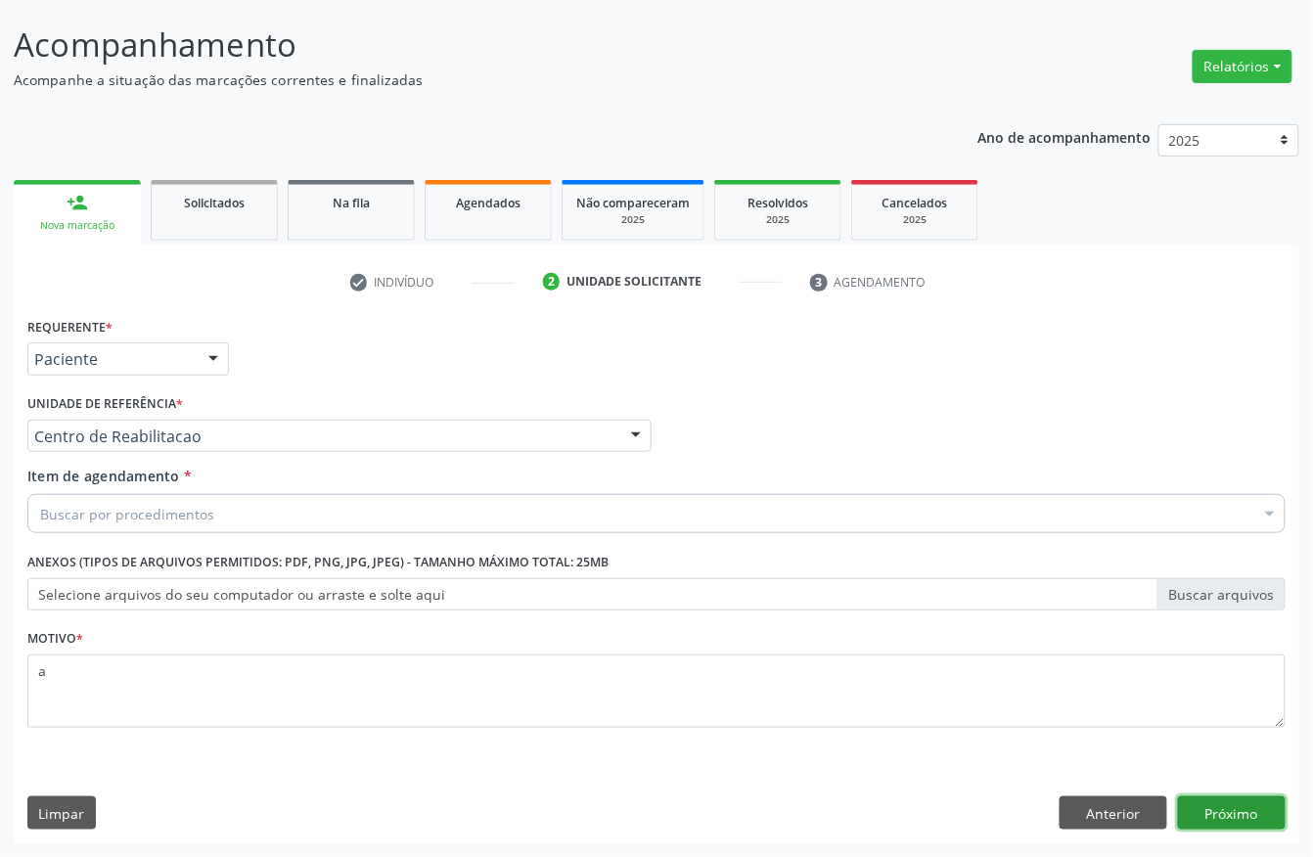
click at [1222, 814] on button "Próximo" at bounding box center [1232, 813] width 108 height 33
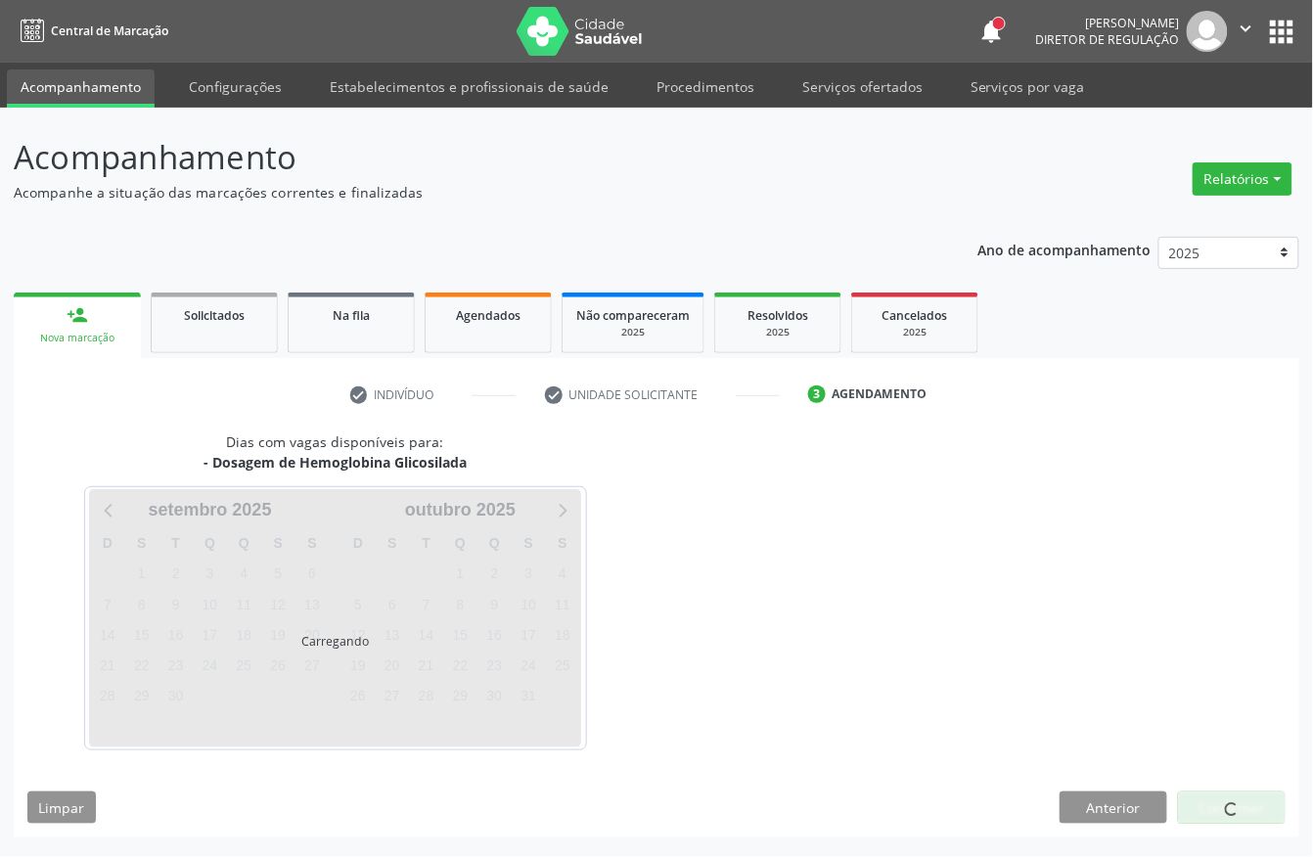
scroll to position [0, 0]
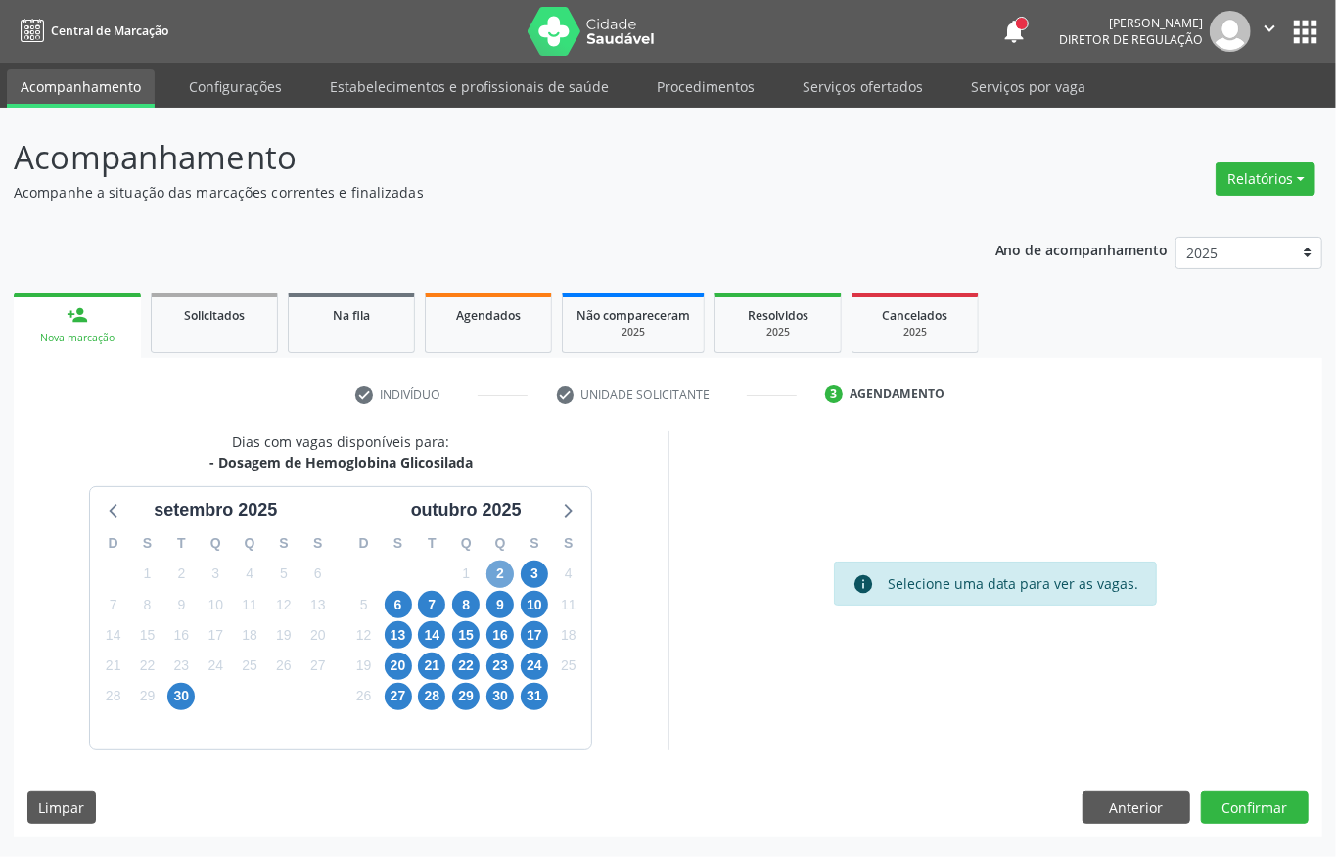
click at [493, 568] on span "2" at bounding box center [499, 574] width 27 height 27
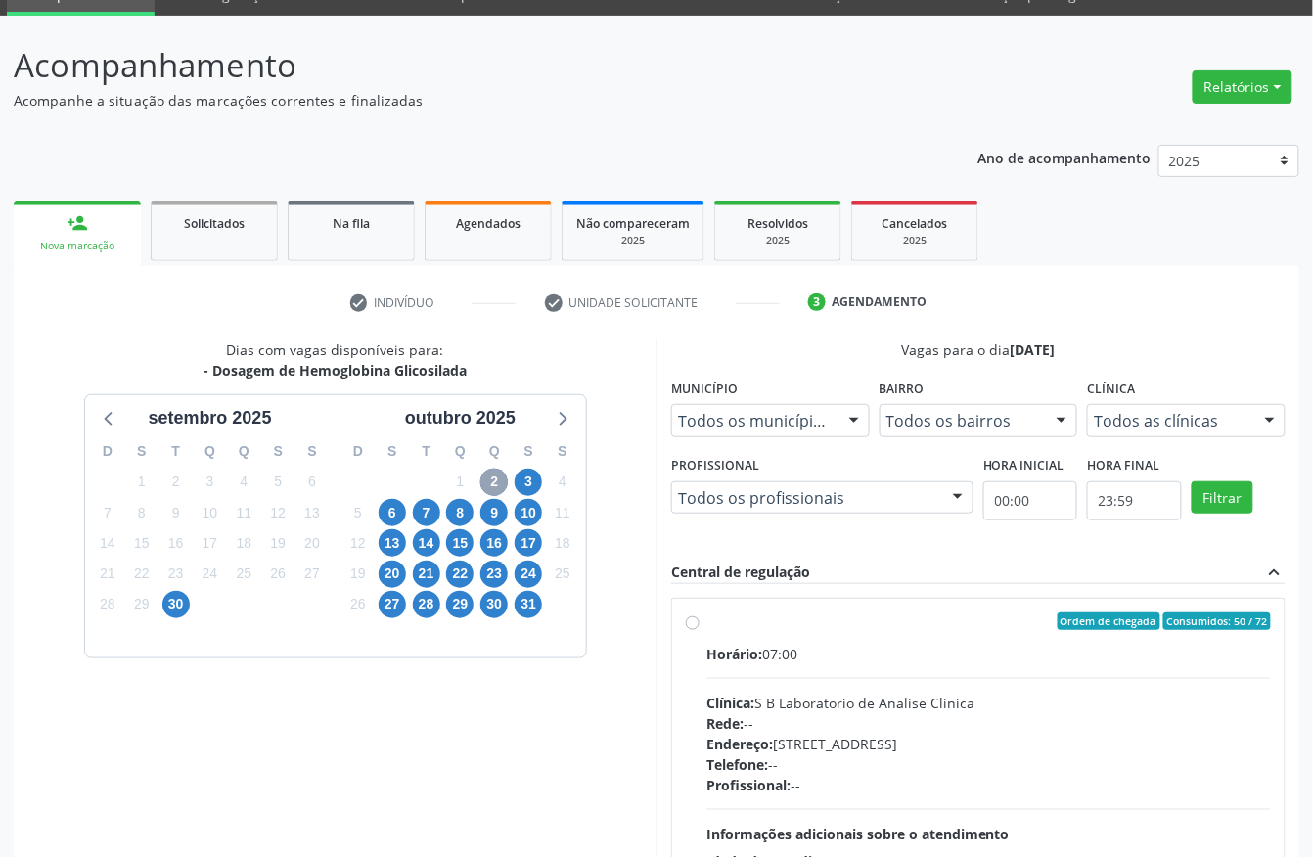
scroll to position [260, 0]
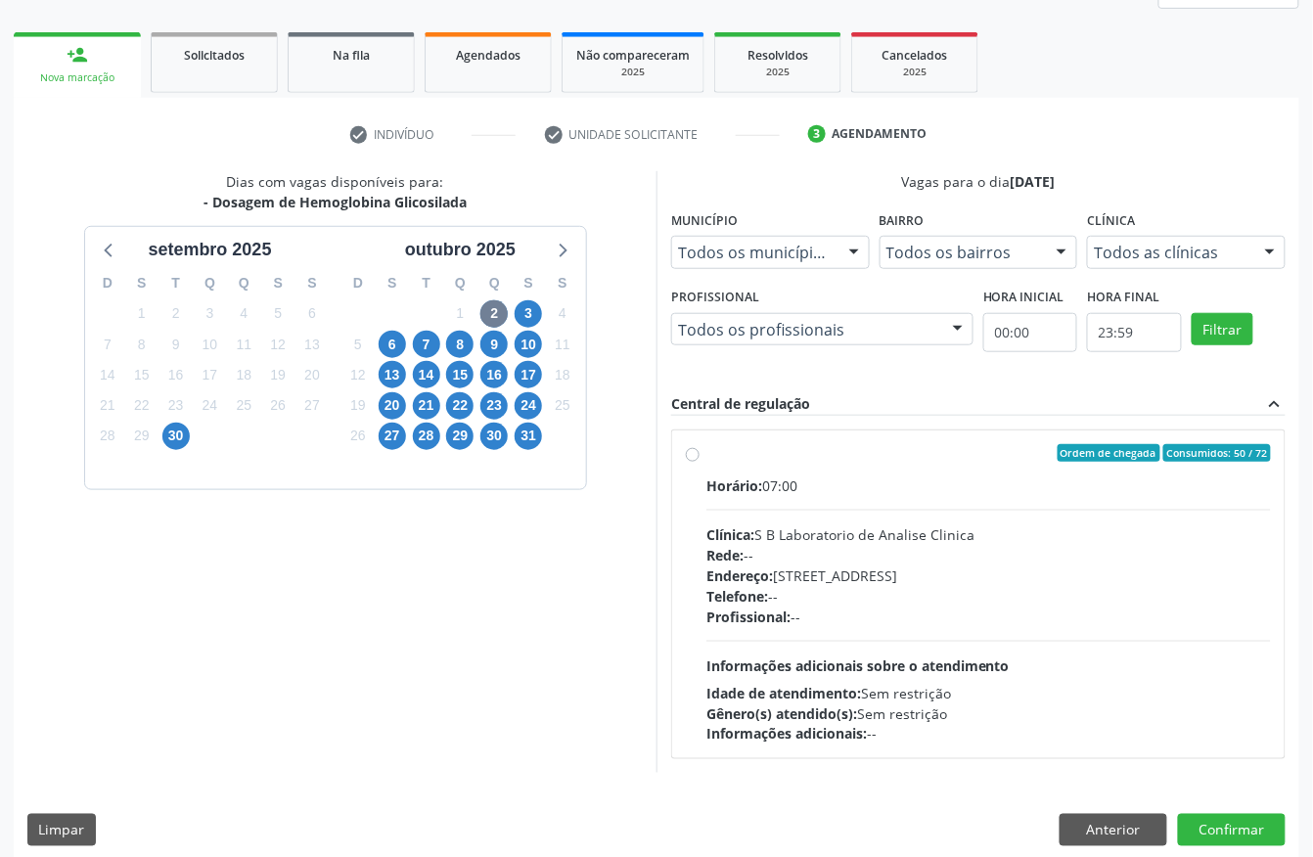
click at [867, 544] on div "Clínica: S B Laboratorio de Analise Clinica" at bounding box center [989, 535] width 565 height 21
click at [700, 462] on input "Ordem de chegada Consumidos: 50 / 72 Horário: 07:00 Clínica: S B Laboratorio de…" at bounding box center [693, 453] width 14 height 18
radio input "true"
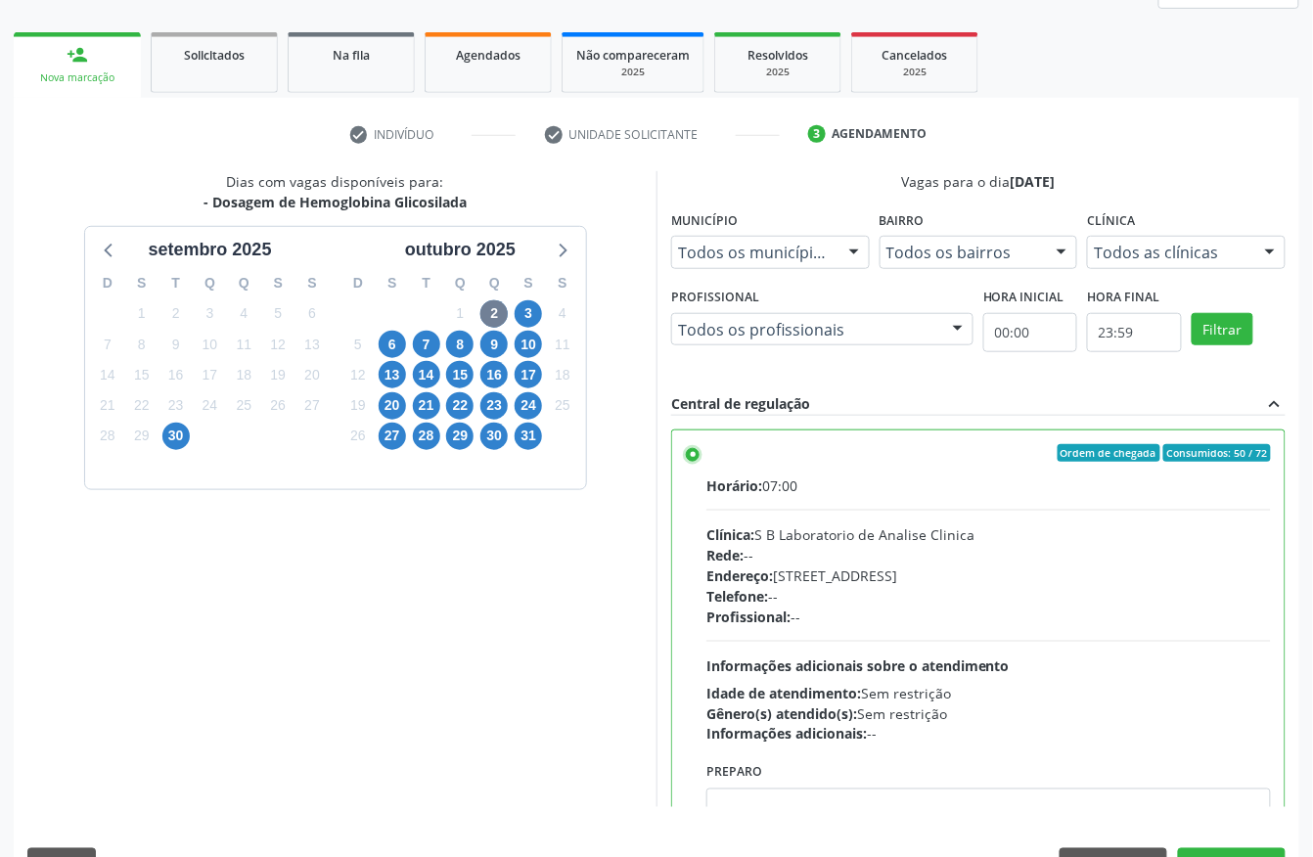
scroll to position [313, 0]
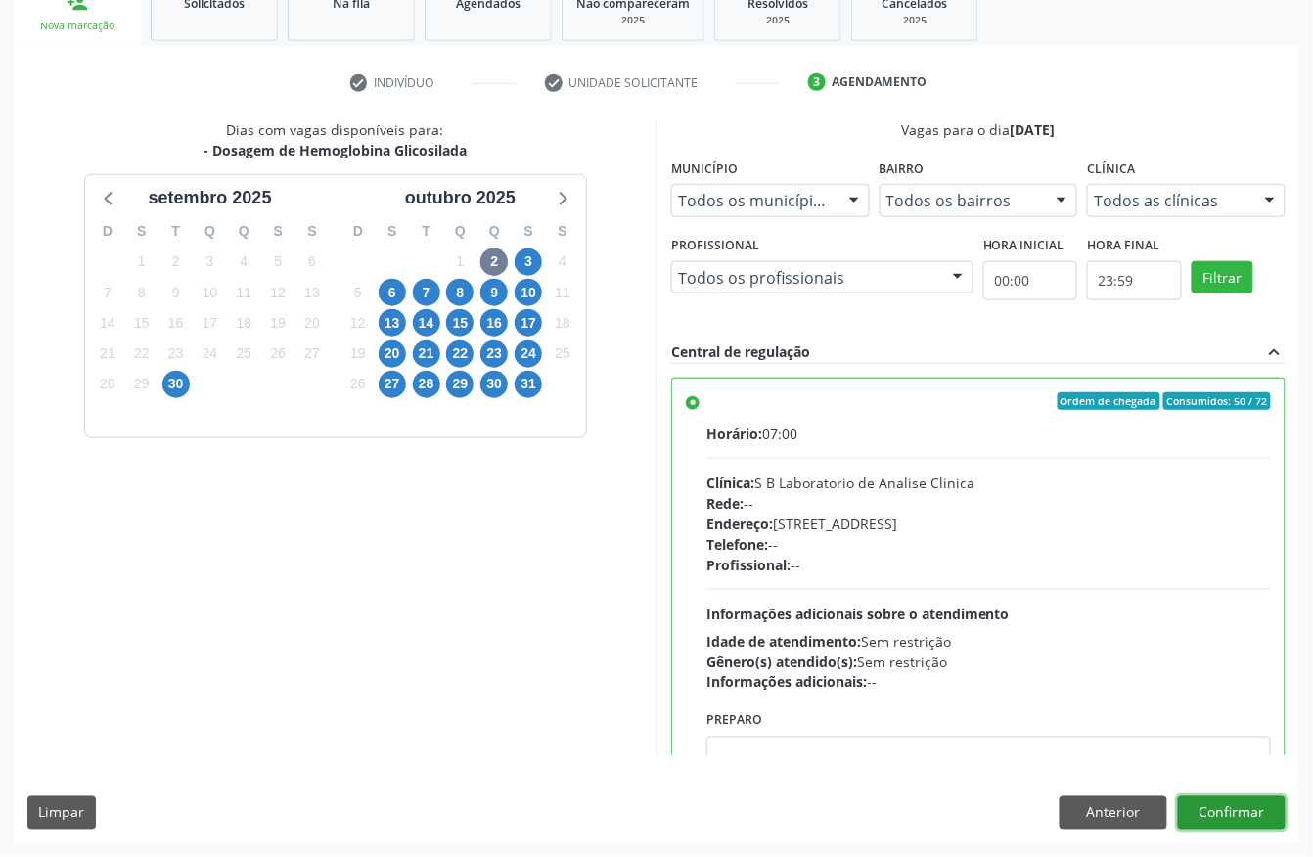
click at [1249, 812] on button "Confirmar" at bounding box center [1232, 813] width 108 height 33
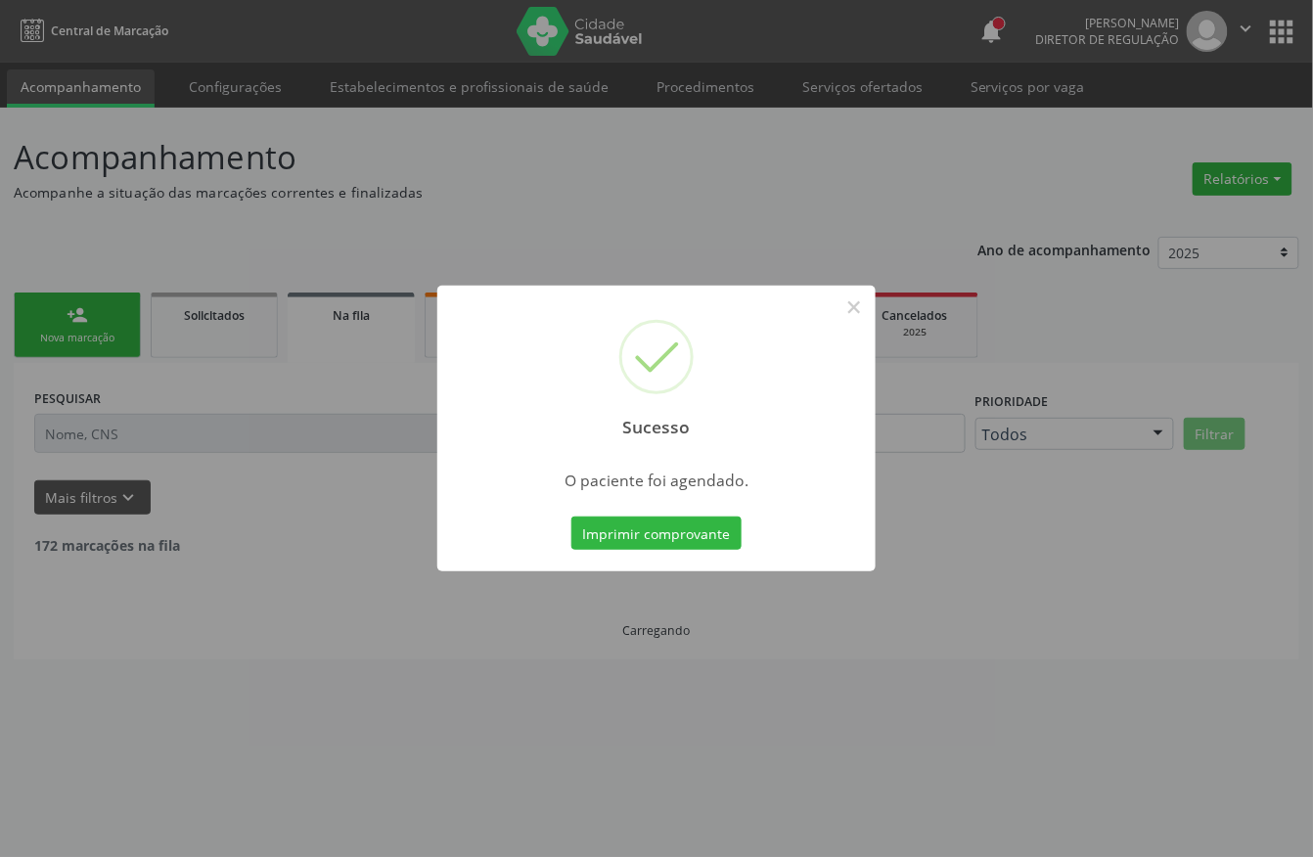
scroll to position [0, 0]
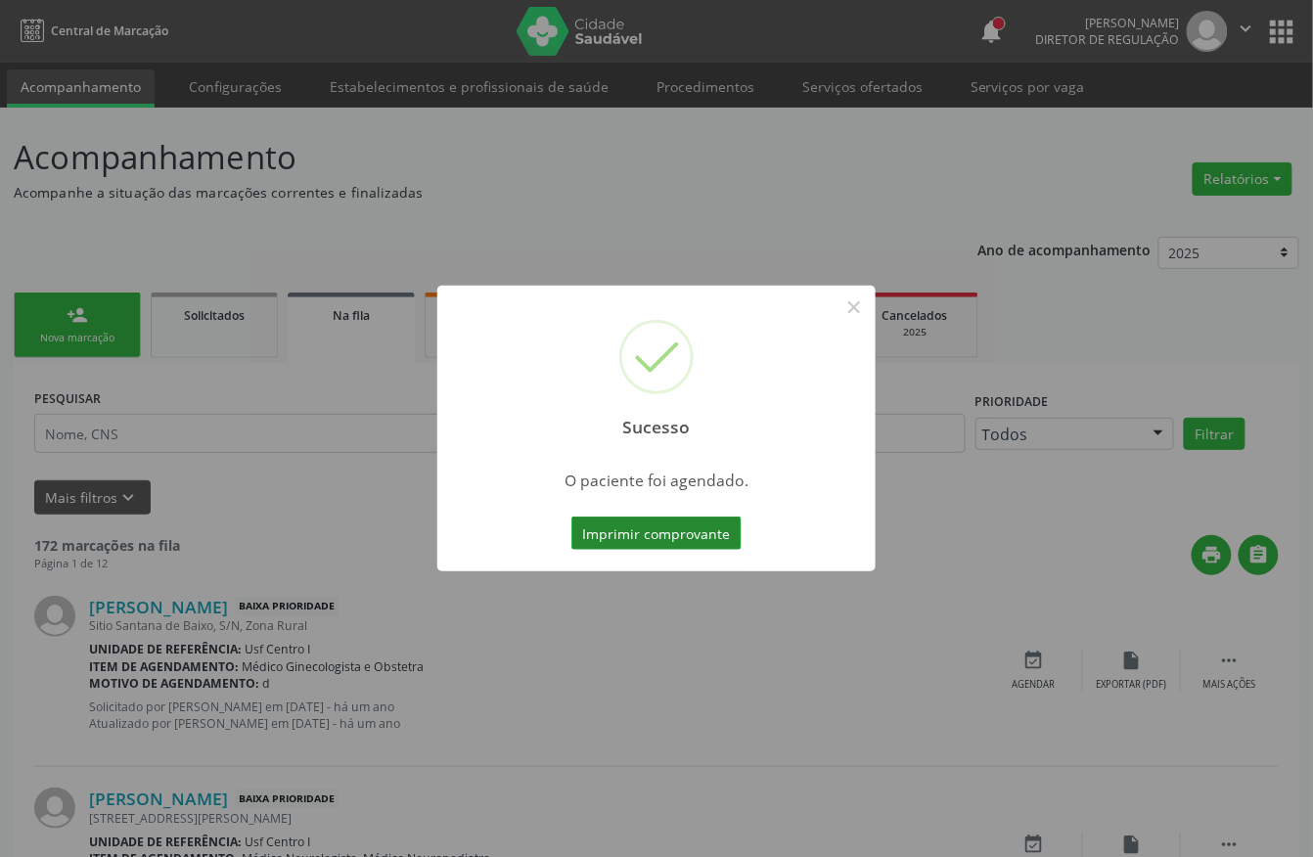
click at [695, 534] on button "Imprimir comprovante" at bounding box center [657, 533] width 170 height 33
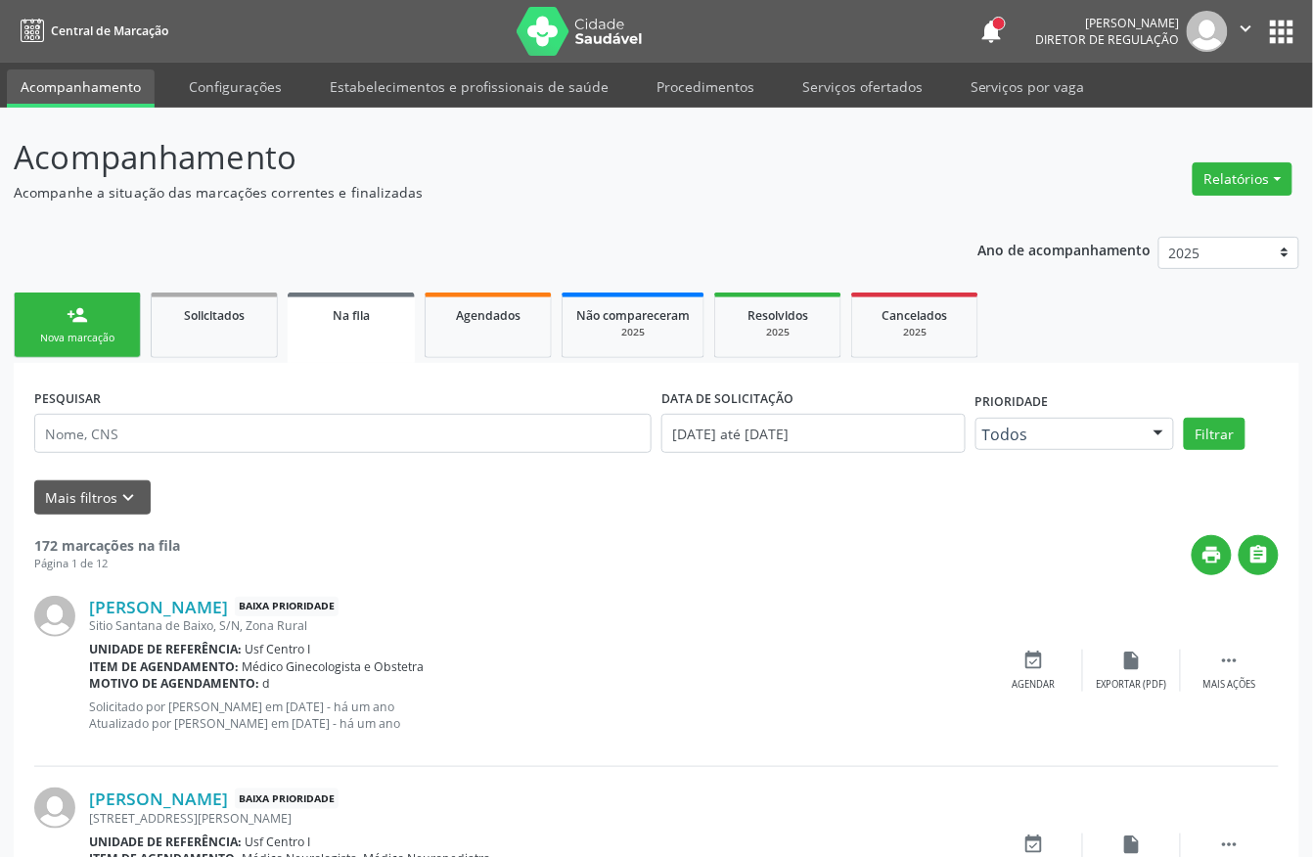
click at [112, 325] on div "Sucesso × O paciente foi agendado. Imprimir comprovante Cancel" at bounding box center [656, 428] width 1313 height 857
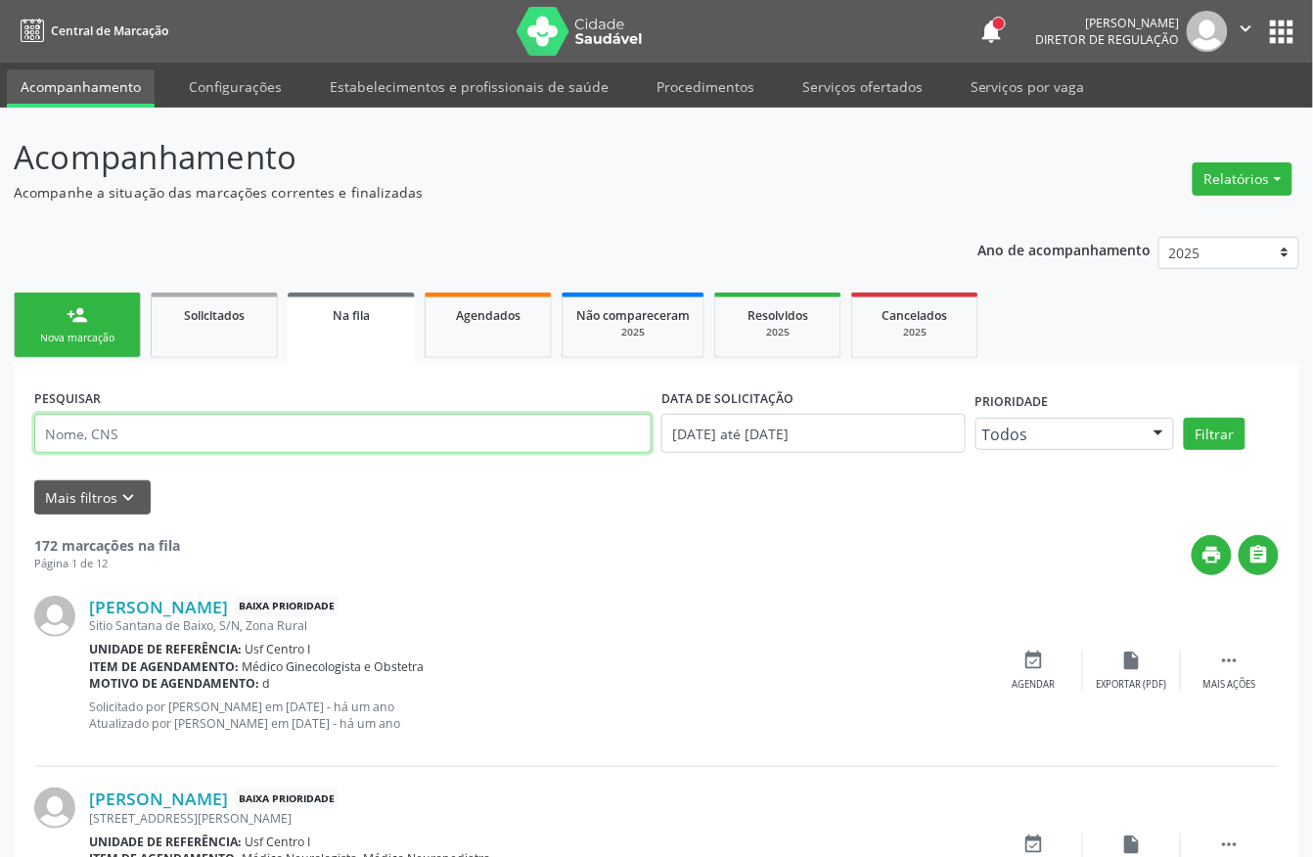
click at [131, 428] on input "text" at bounding box center [343, 433] width 618 height 39
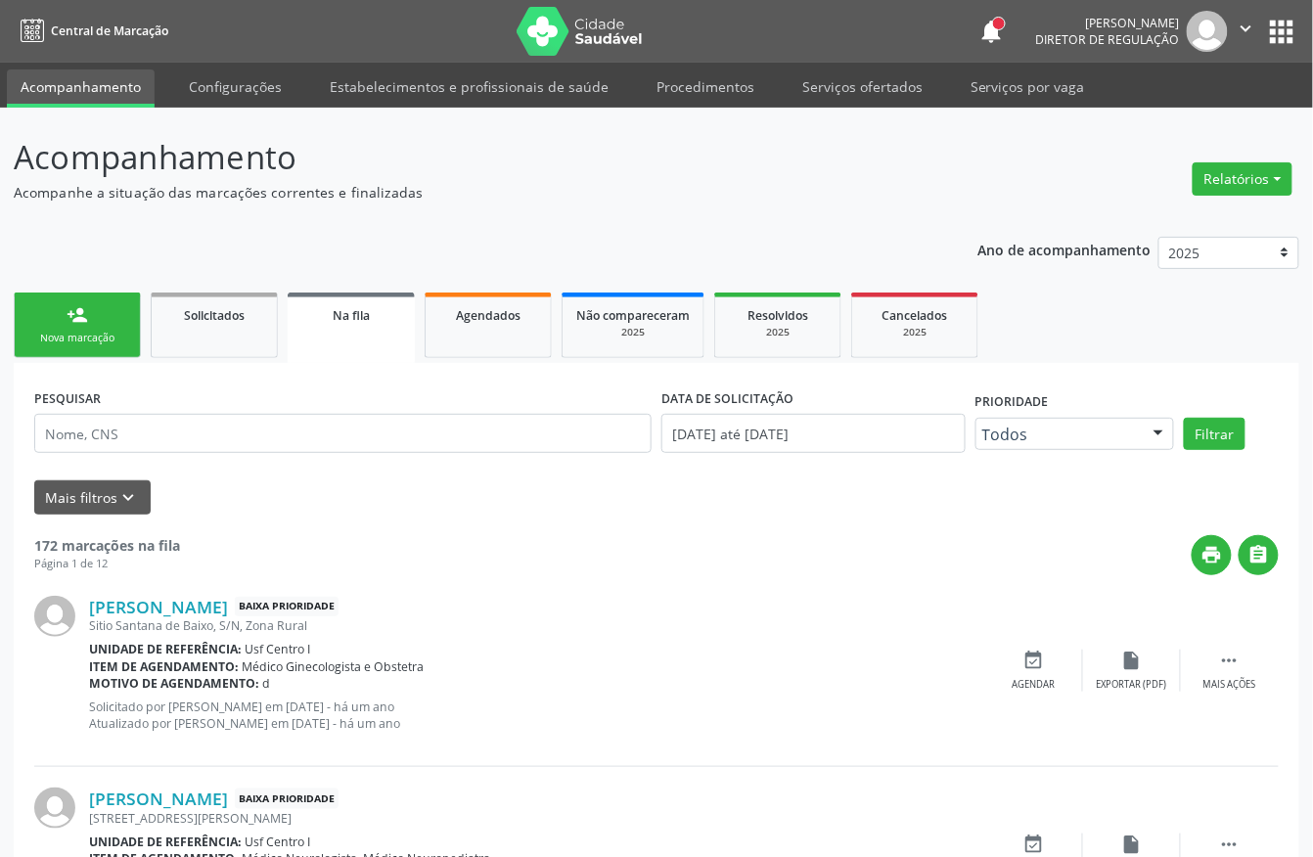
click at [95, 337] on div "Nova marcação" at bounding box center [77, 338] width 98 height 15
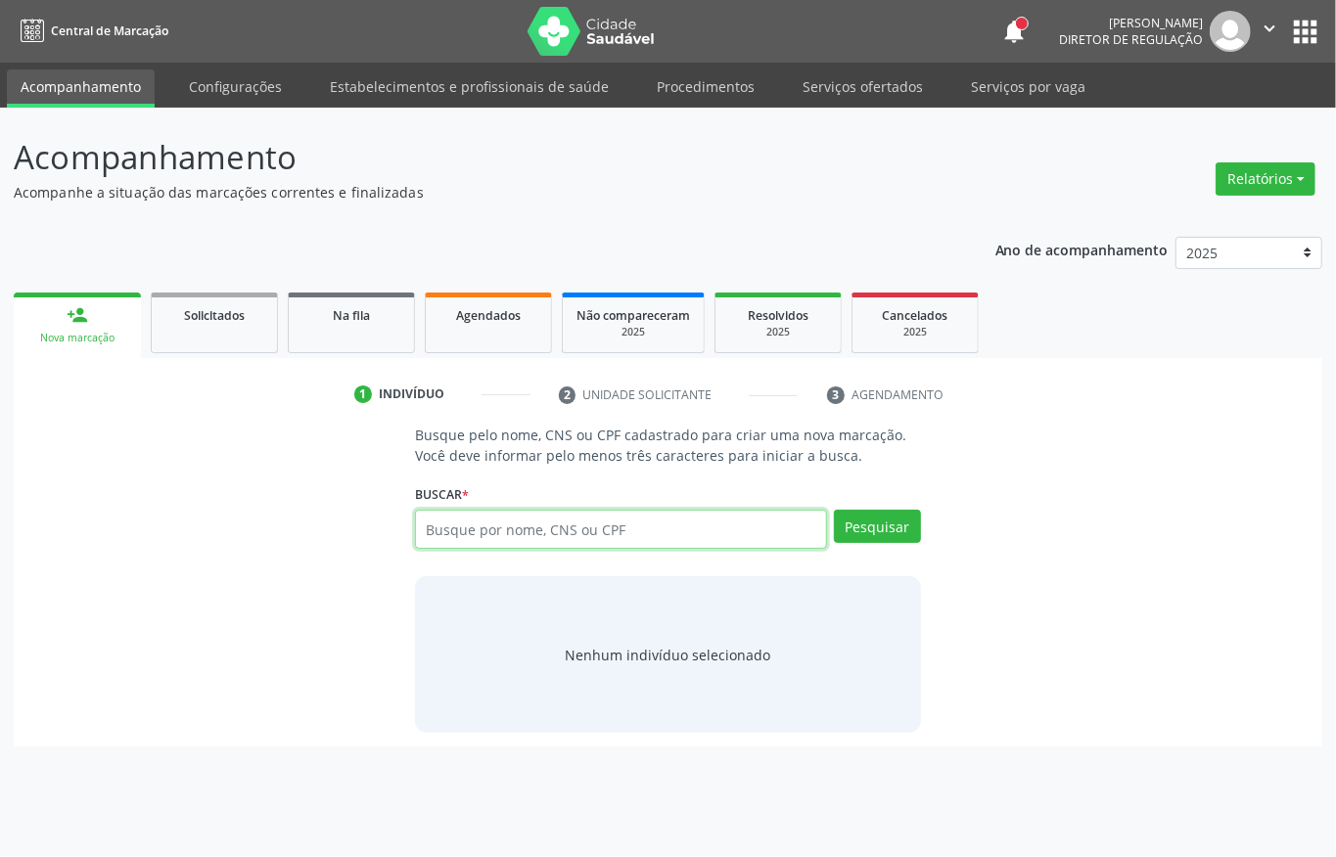
click at [499, 536] on input "text" at bounding box center [621, 529] width 412 height 39
type input "898004992995677"
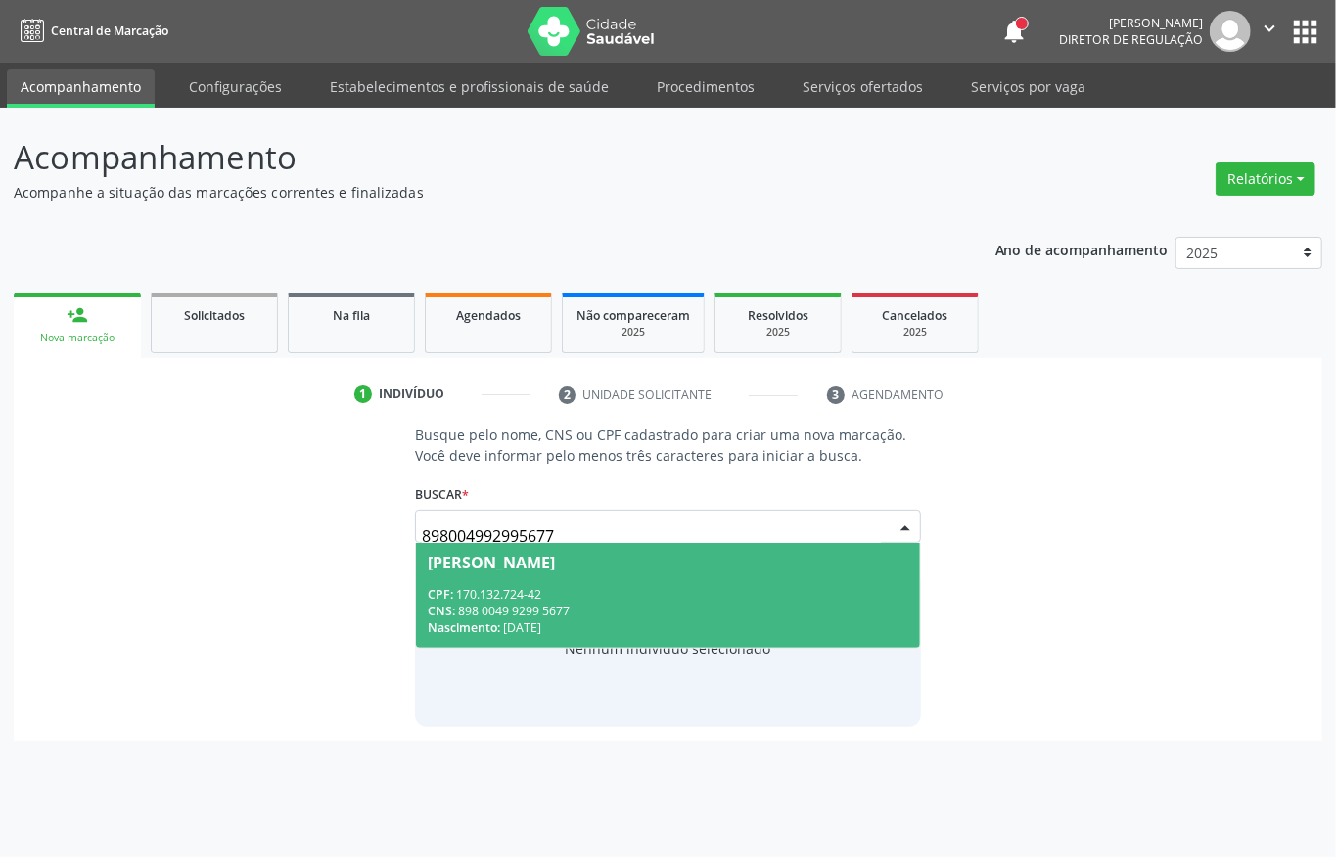
click at [522, 611] on div "CNS: 898 0049 9299 5677" at bounding box center [668, 611] width 481 height 17
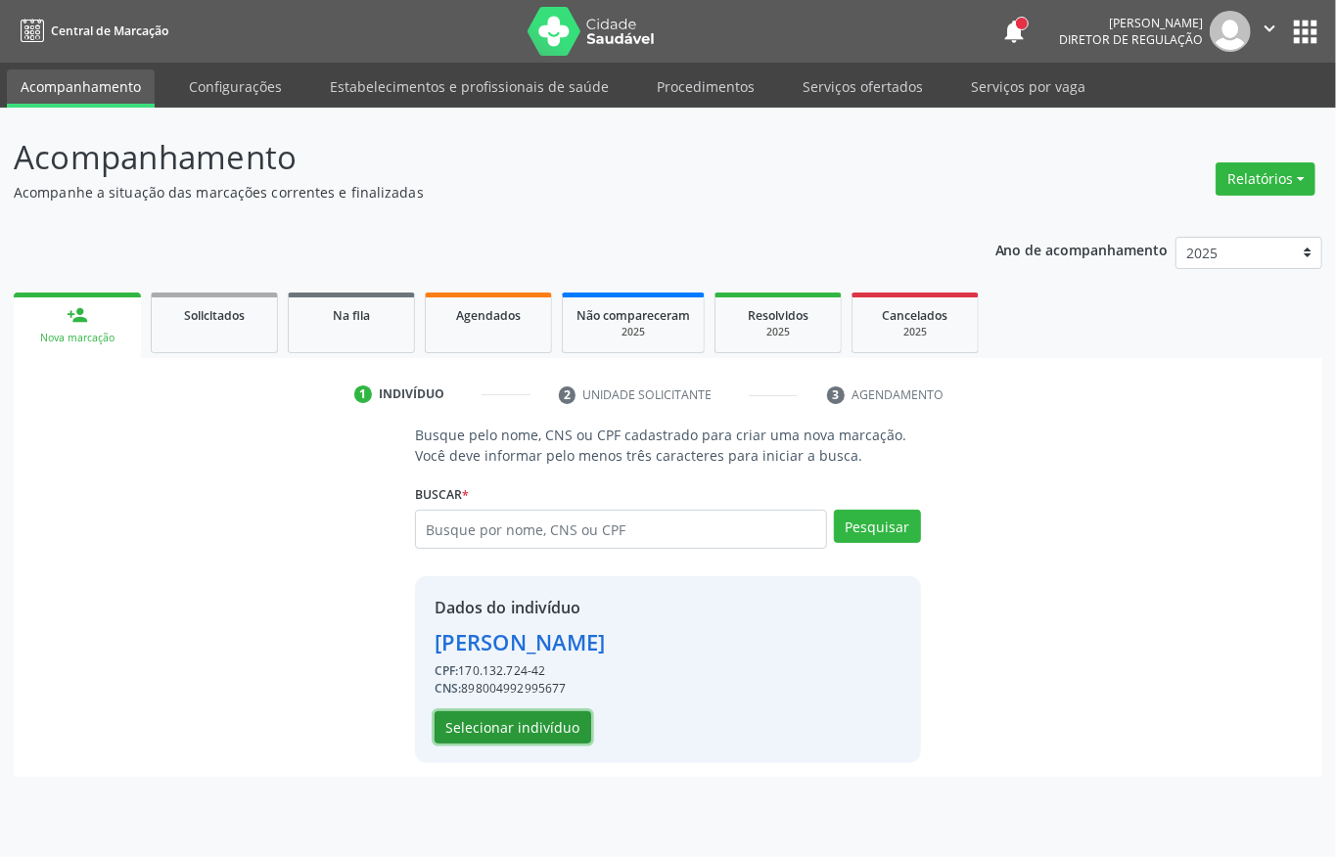
click at [509, 726] on button "Selecionar indivíduo" at bounding box center [513, 728] width 157 height 33
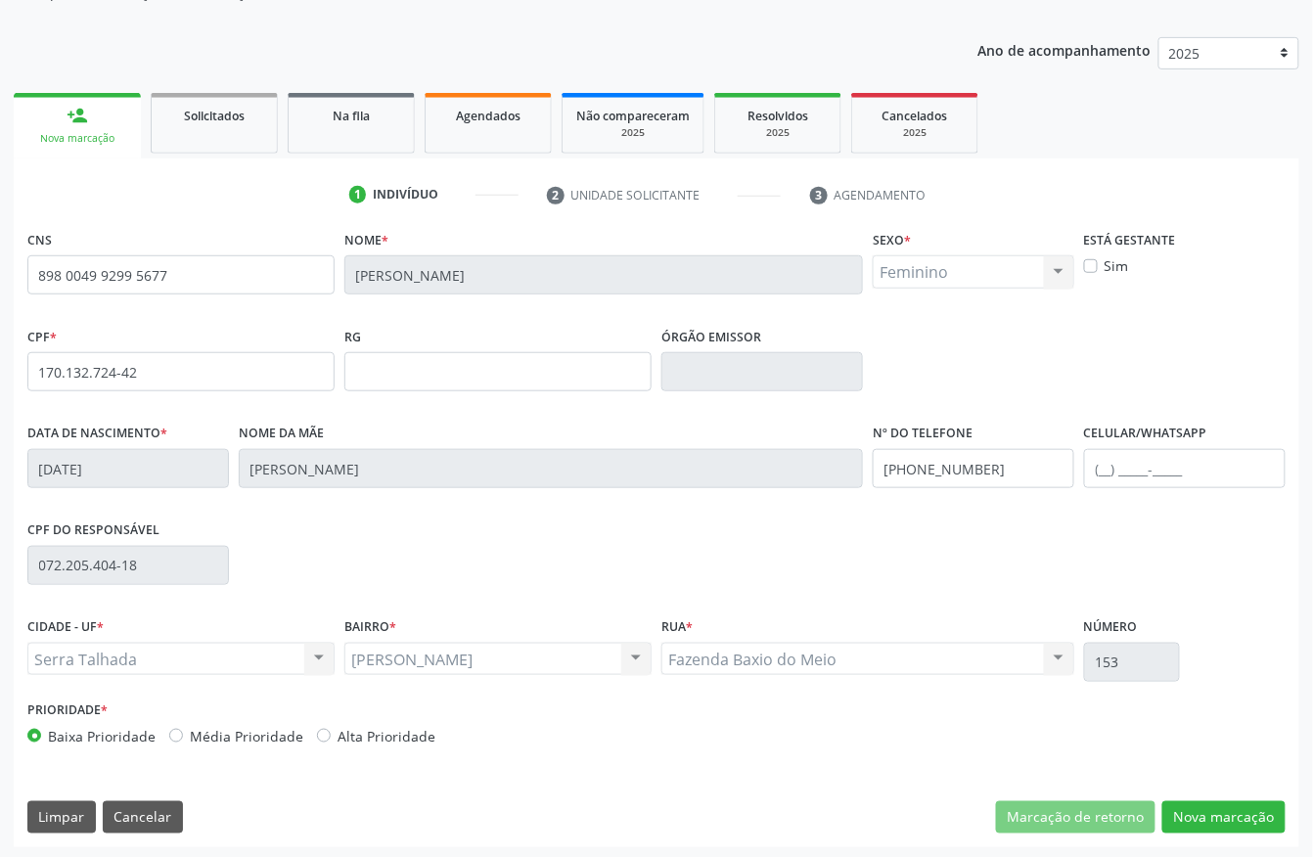
scroll to position [205, 0]
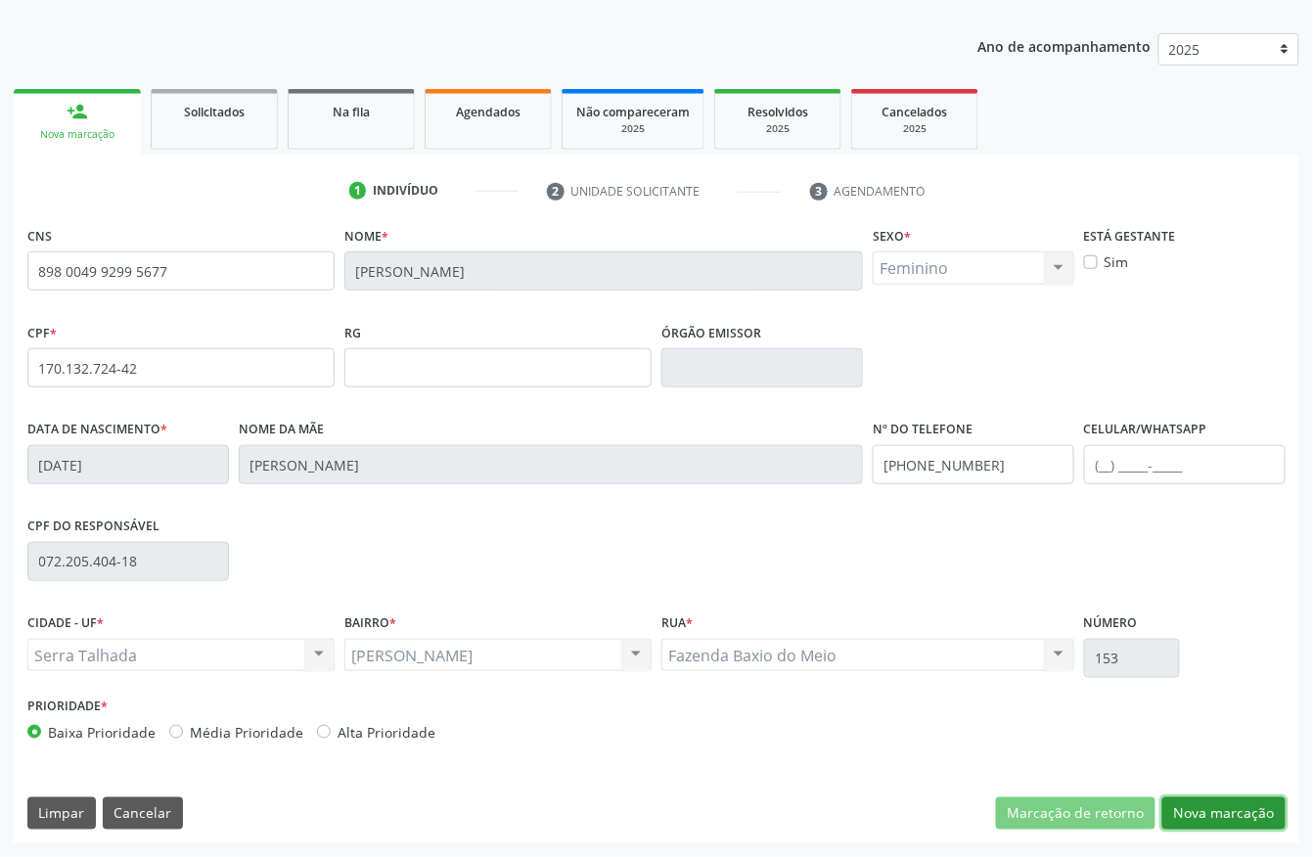
click at [1187, 828] on button "Nova marcação" at bounding box center [1224, 814] width 123 height 33
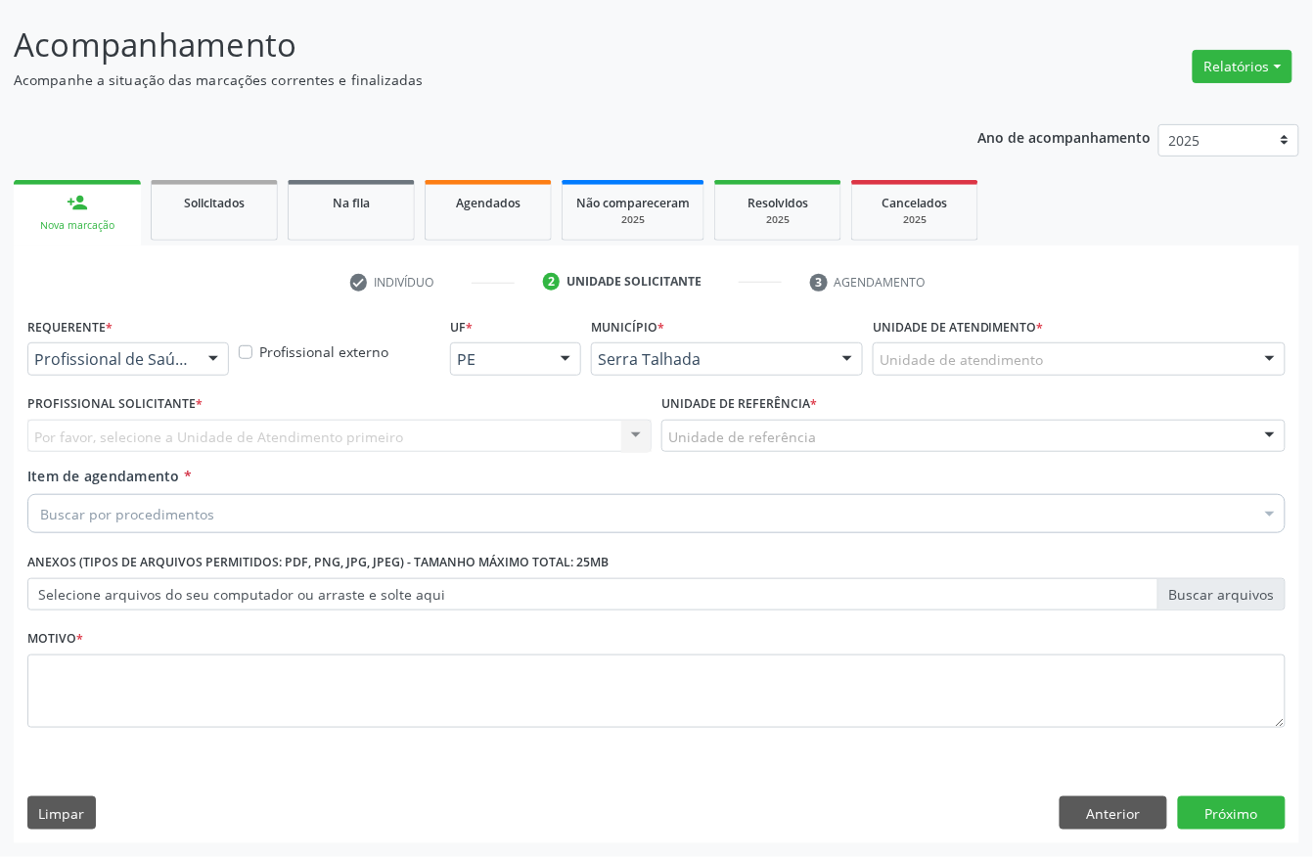
scroll to position [115, 0]
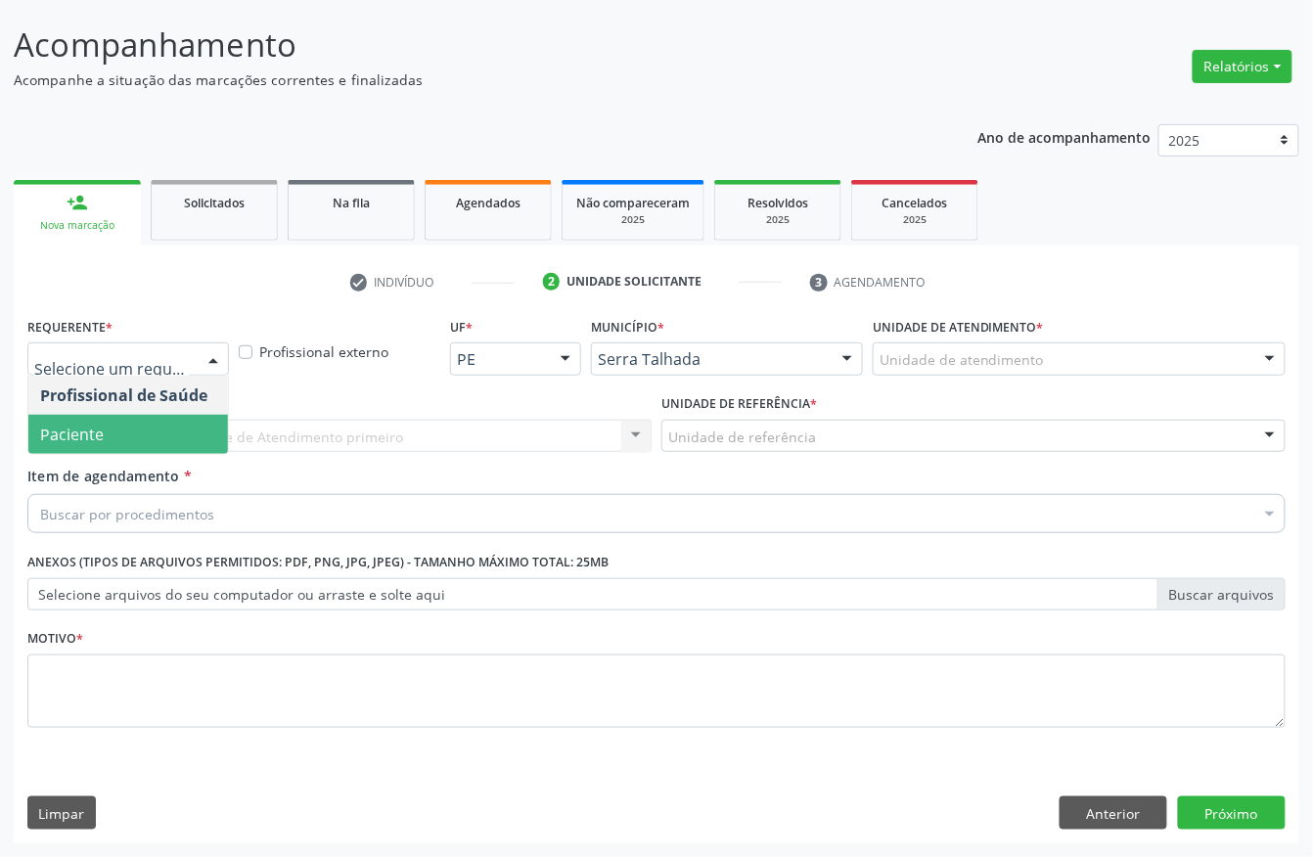
click at [103, 436] on span "Paciente" at bounding box center [128, 434] width 200 height 39
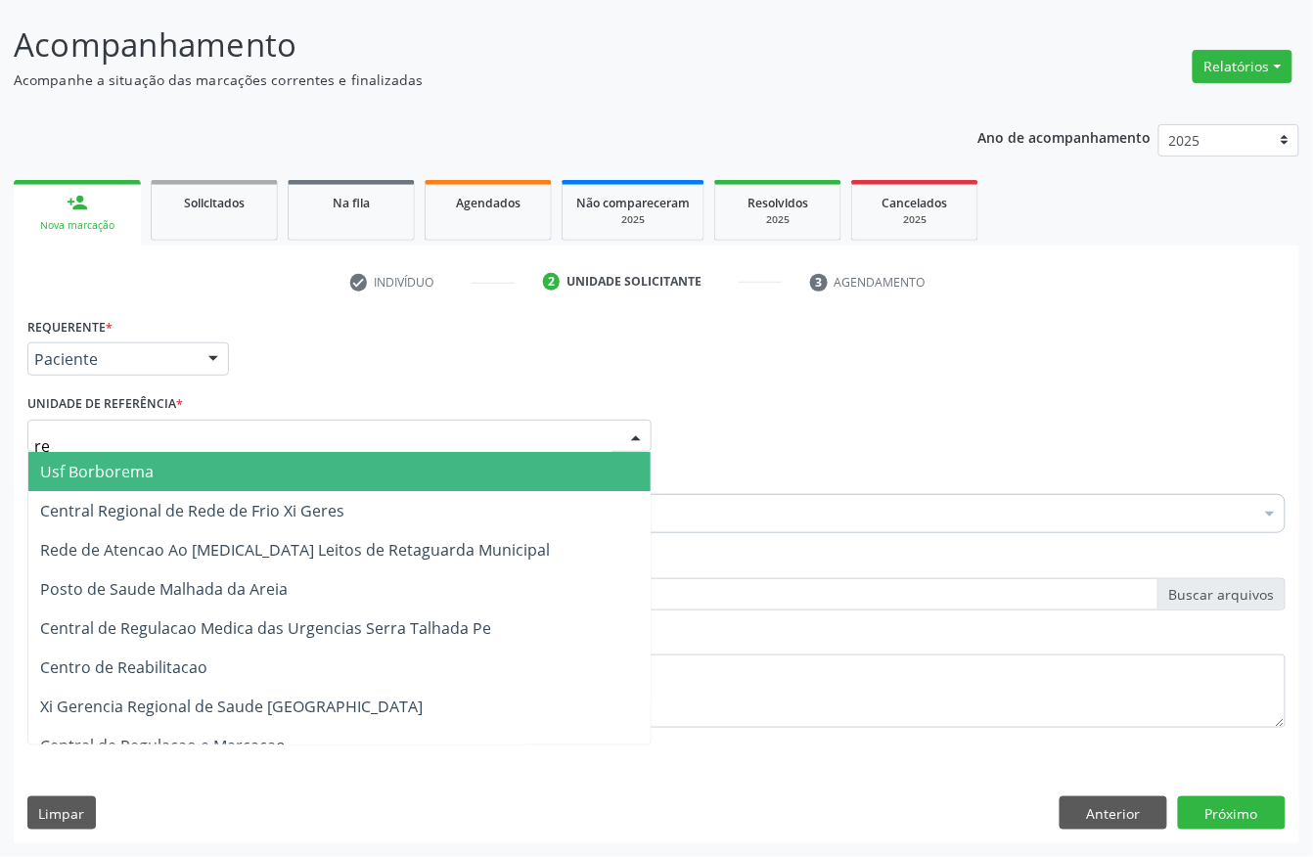
type input "rea"
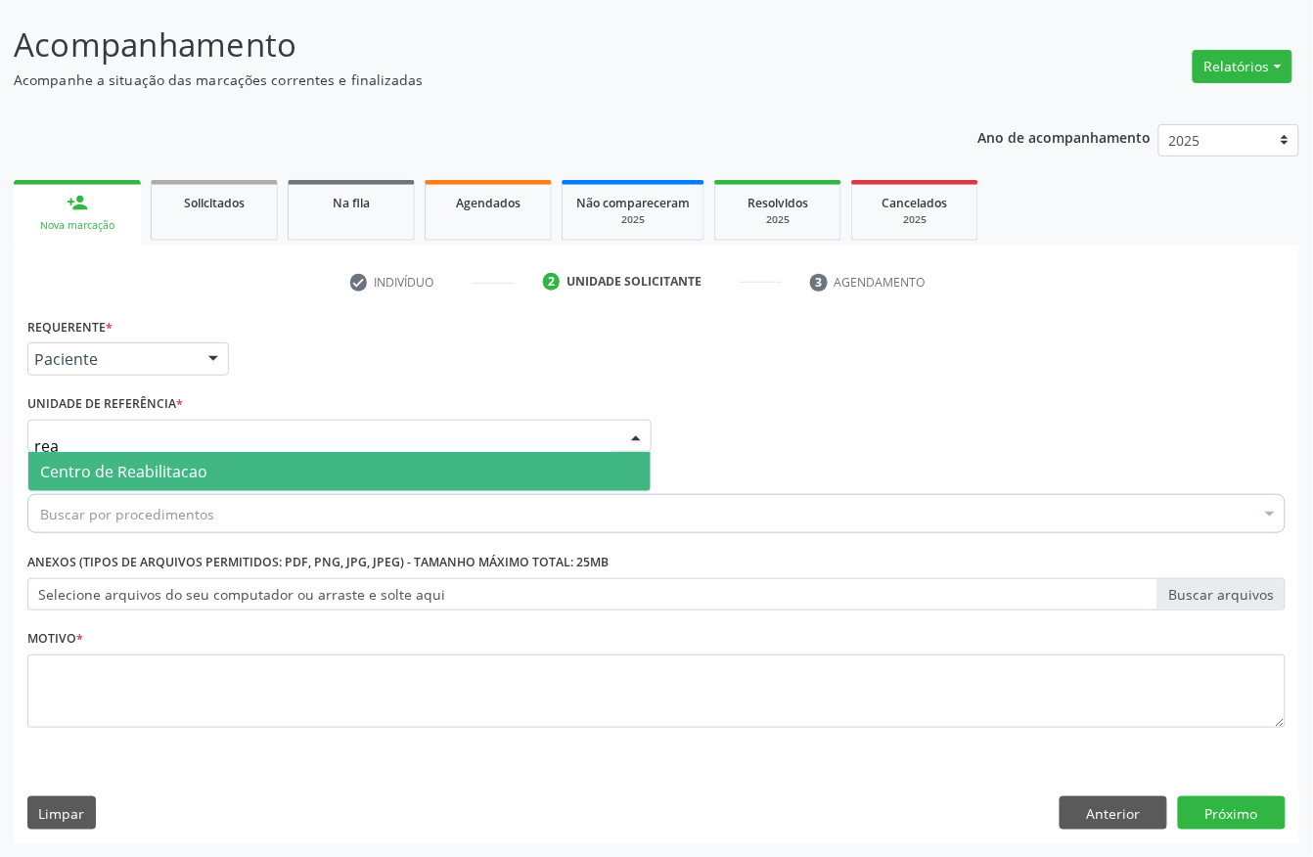
click at [106, 463] on span "Centro de Reabilitacao" at bounding box center [123, 472] width 167 height 22
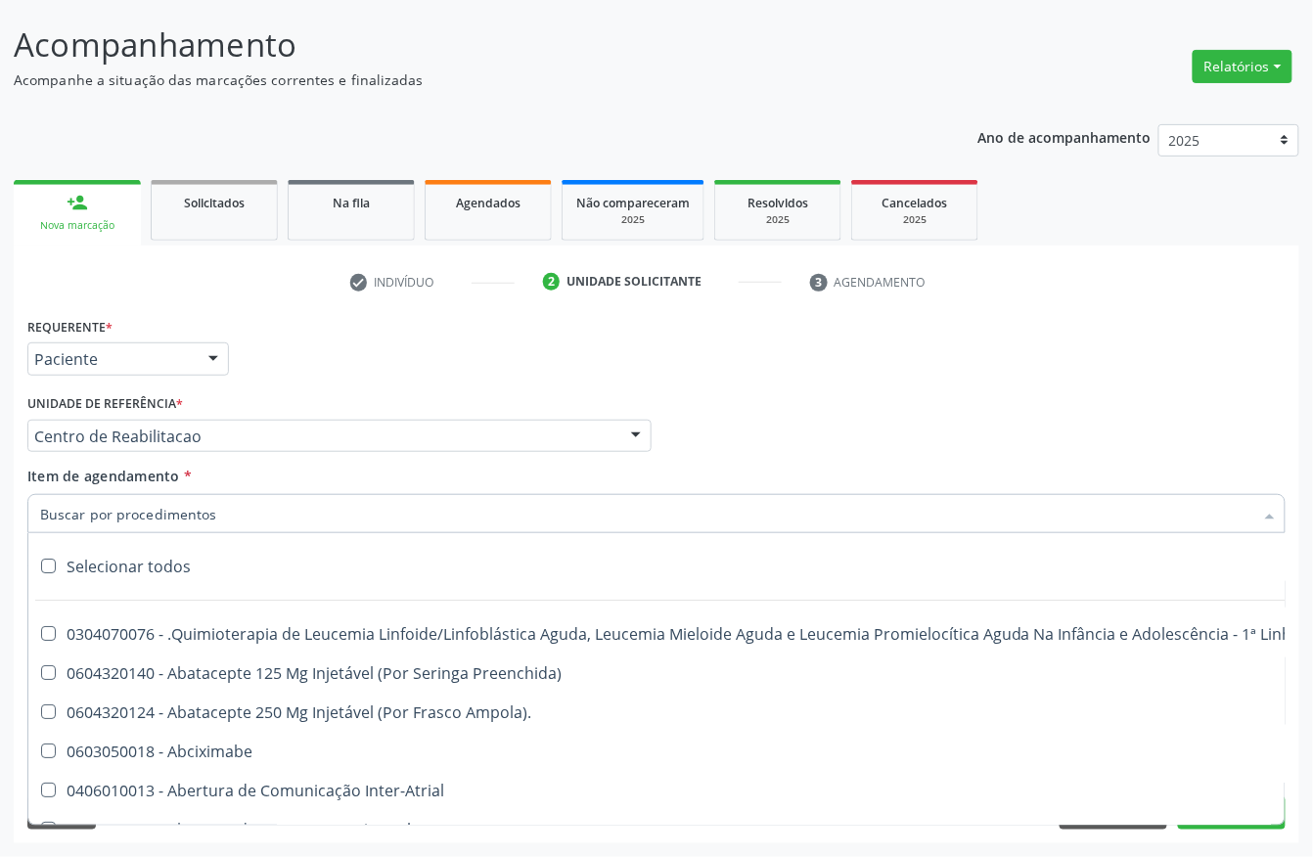
scroll to position [652, 0]
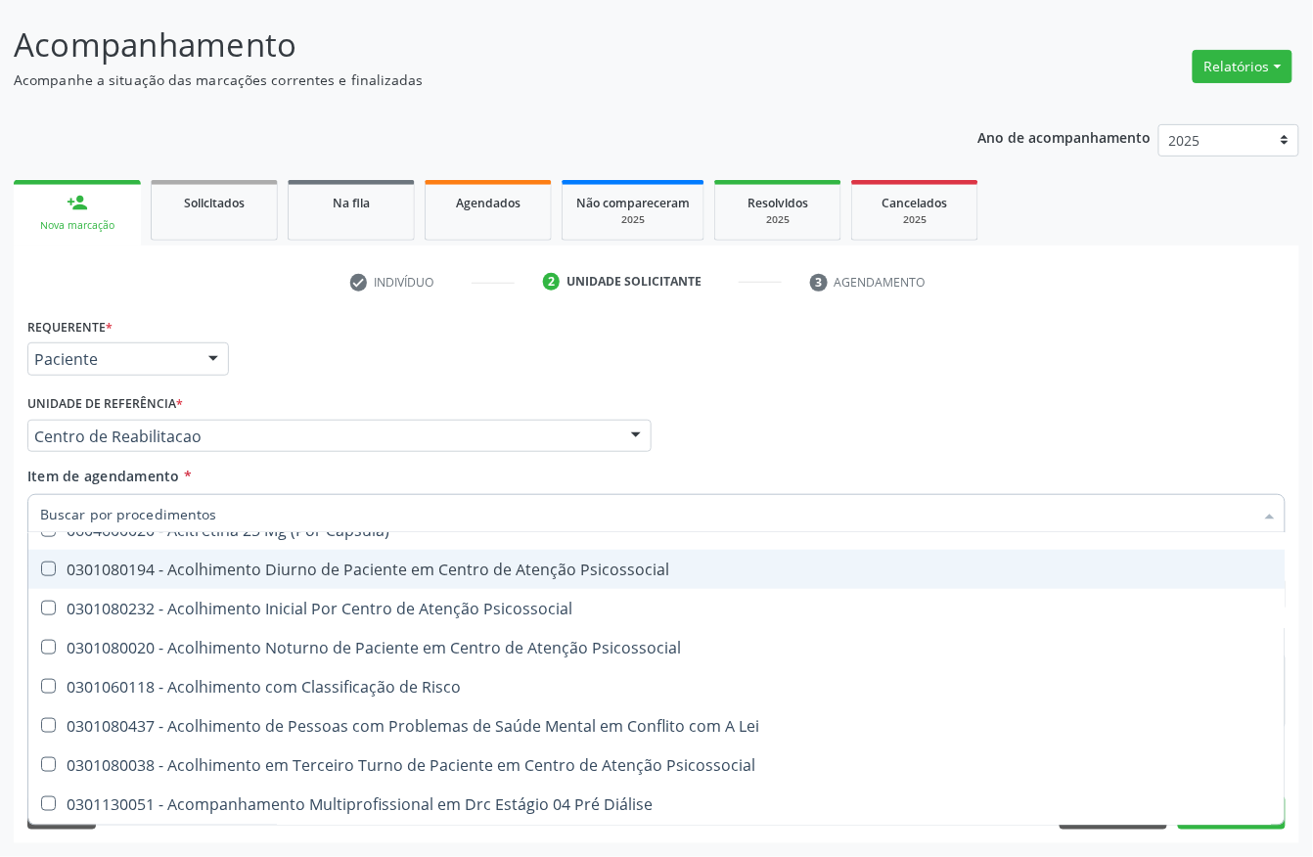
drag, startPoint x: 900, startPoint y: 374, endPoint x: 871, endPoint y: 381, distance: 30.1
click at [890, 376] on div "Requerente * Paciente Profissional de Saúde Paciente Nenhum resultado encontrad…" at bounding box center [657, 350] width 1268 height 76
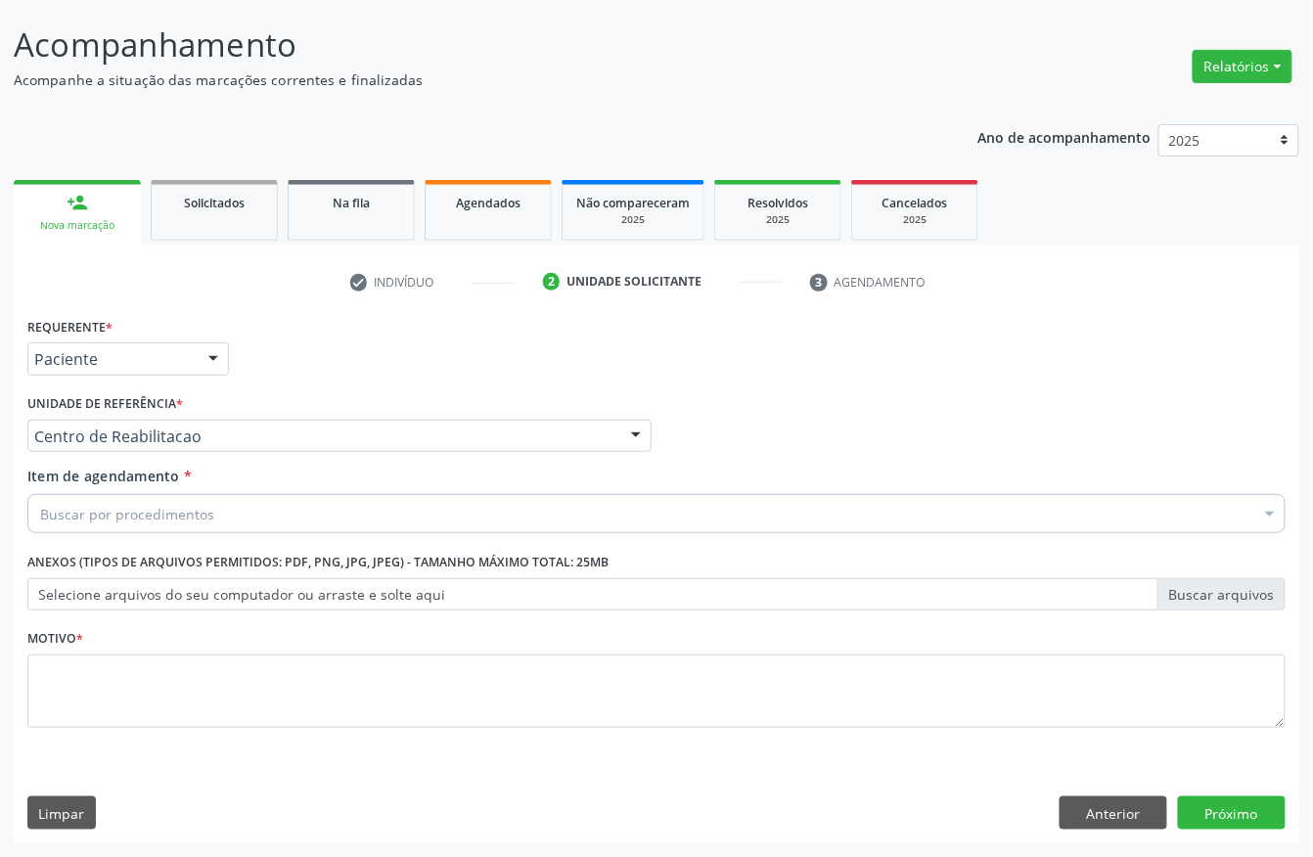
scroll to position [0, 0]
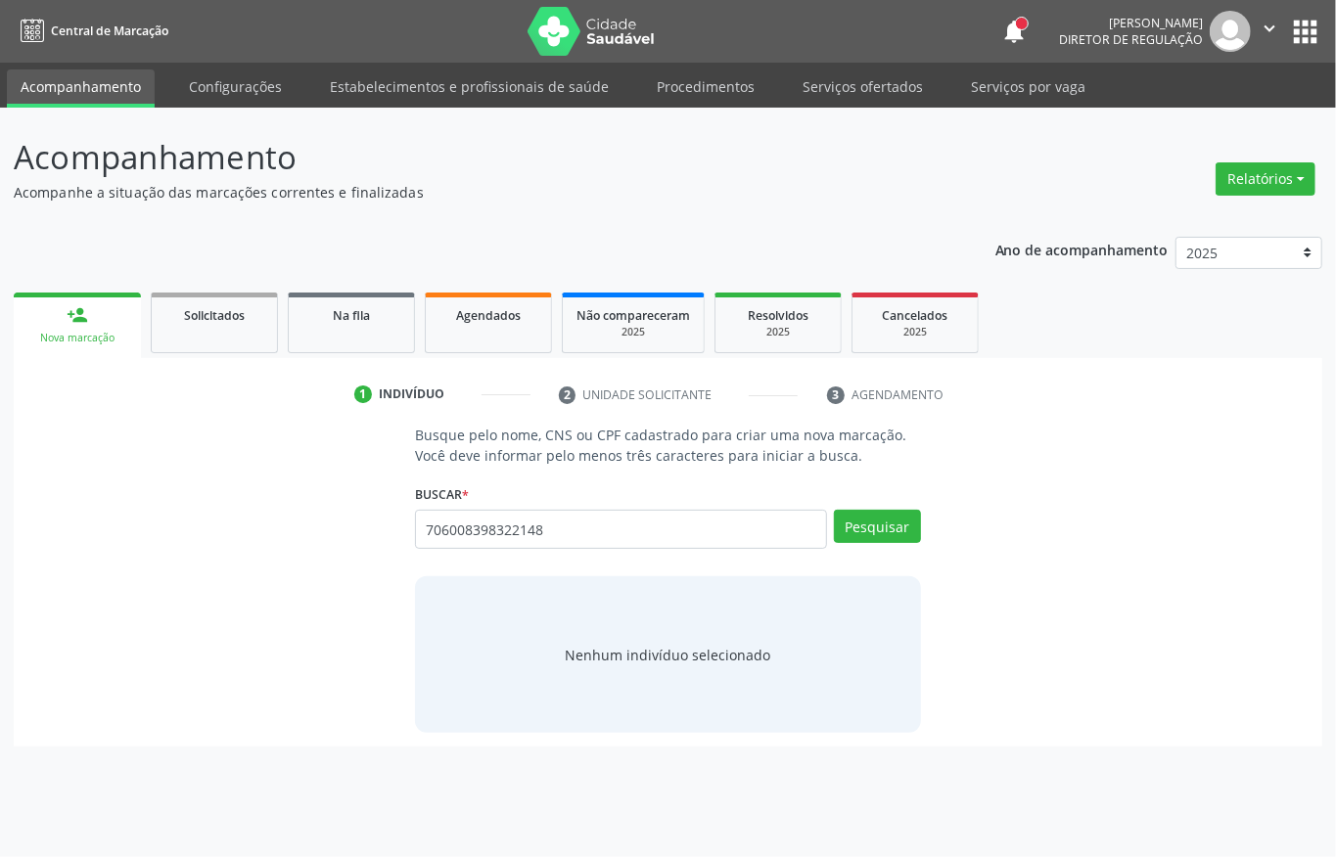
click at [495, 537] on input "706008398322148" at bounding box center [621, 529] width 412 height 39
type input "706008398322148"
click at [908, 541] on button "Pesquisar" at bounding box center [877, 526] width 87 height 33
click at [658, 659] on button "Cadastrar novo indivíduo" at bounding box center [661, 672] width 188 height 33
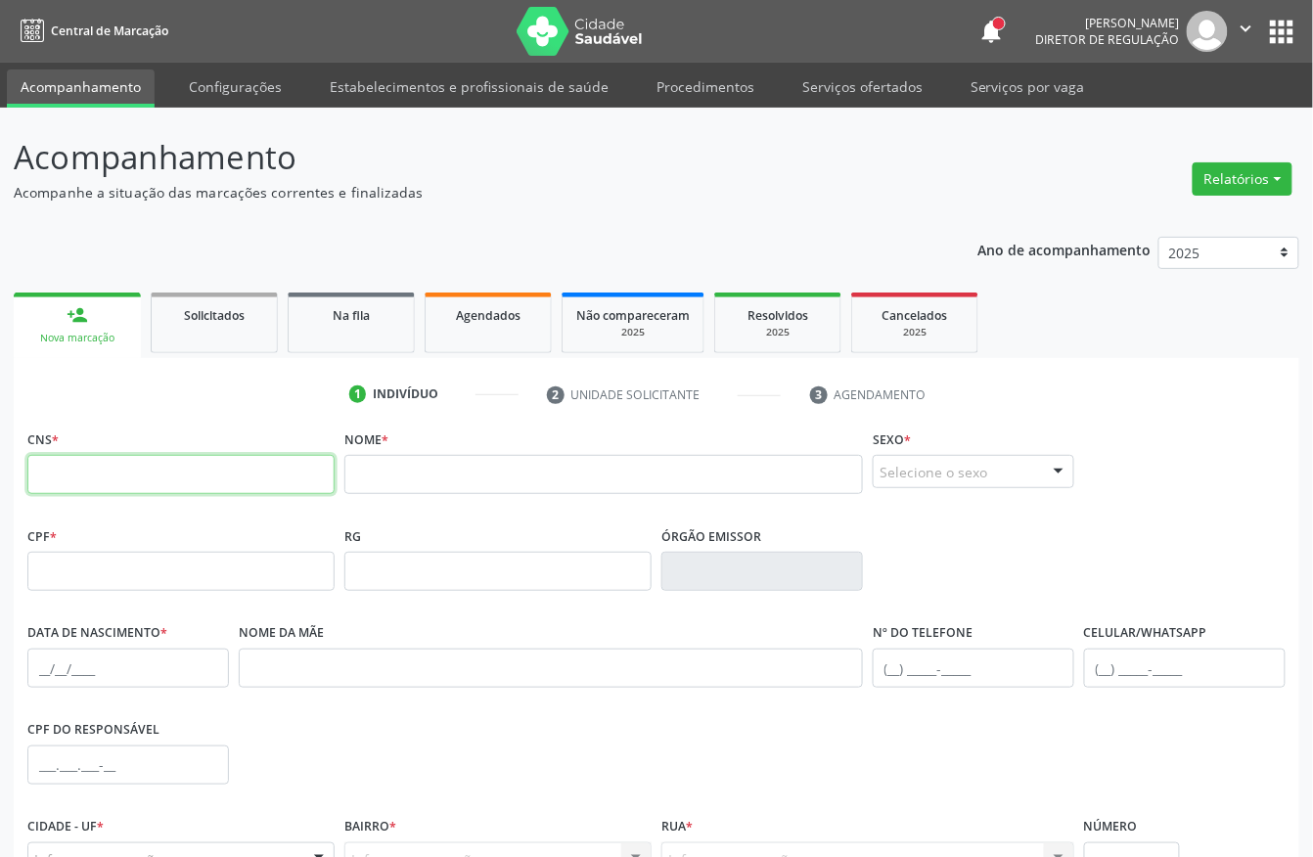
click at [153, 470] on input "text" at bounding box center [180, 474] width 307 height 39
paste input "706 0083 9832 2148"
type input "706 0083 9832 2148"
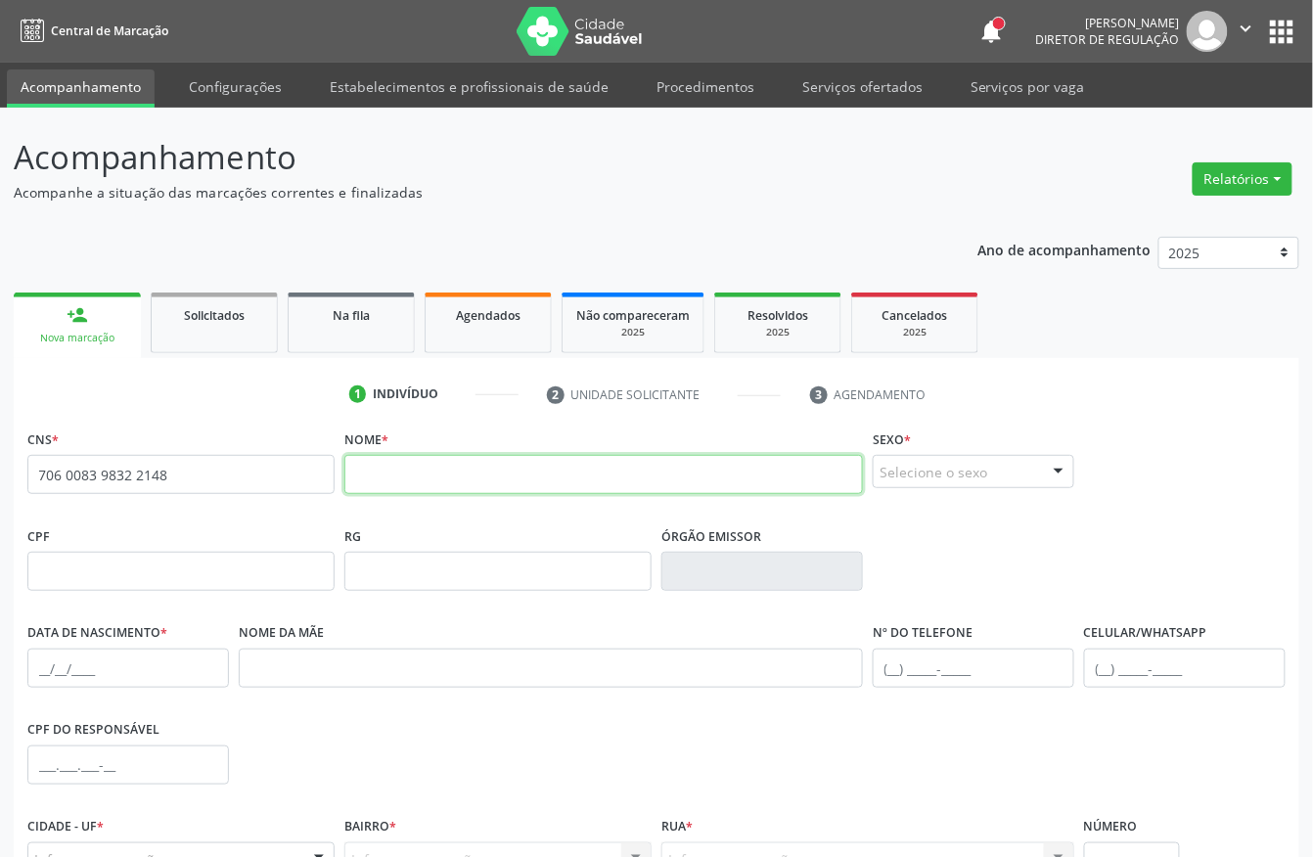
click at [448, 463] on input "text" at bounding box center [603, 474] width 519 height 39
type input "[PERSON_NAME]"
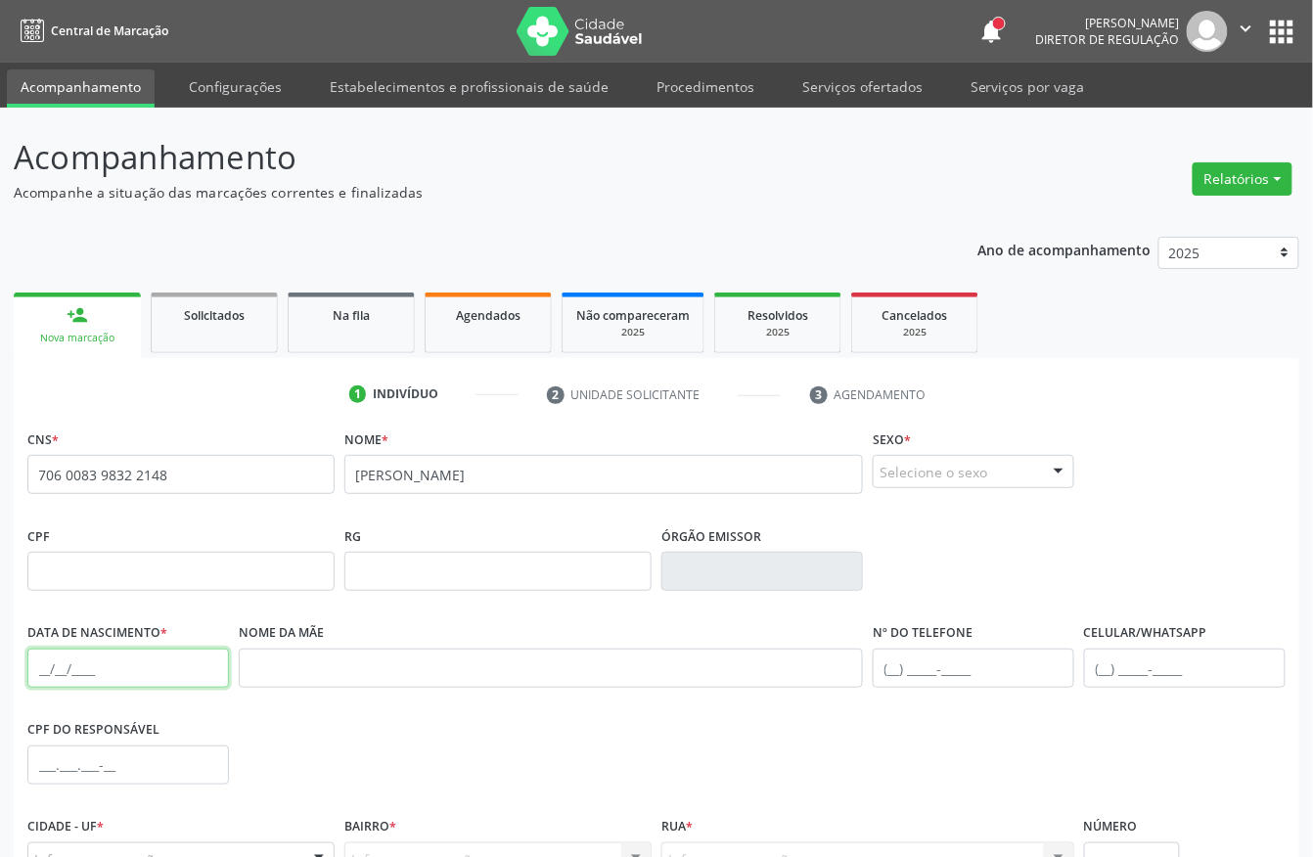
click at [57, 664] on input "text" at bounding box center [128, 668] width 202 height 39
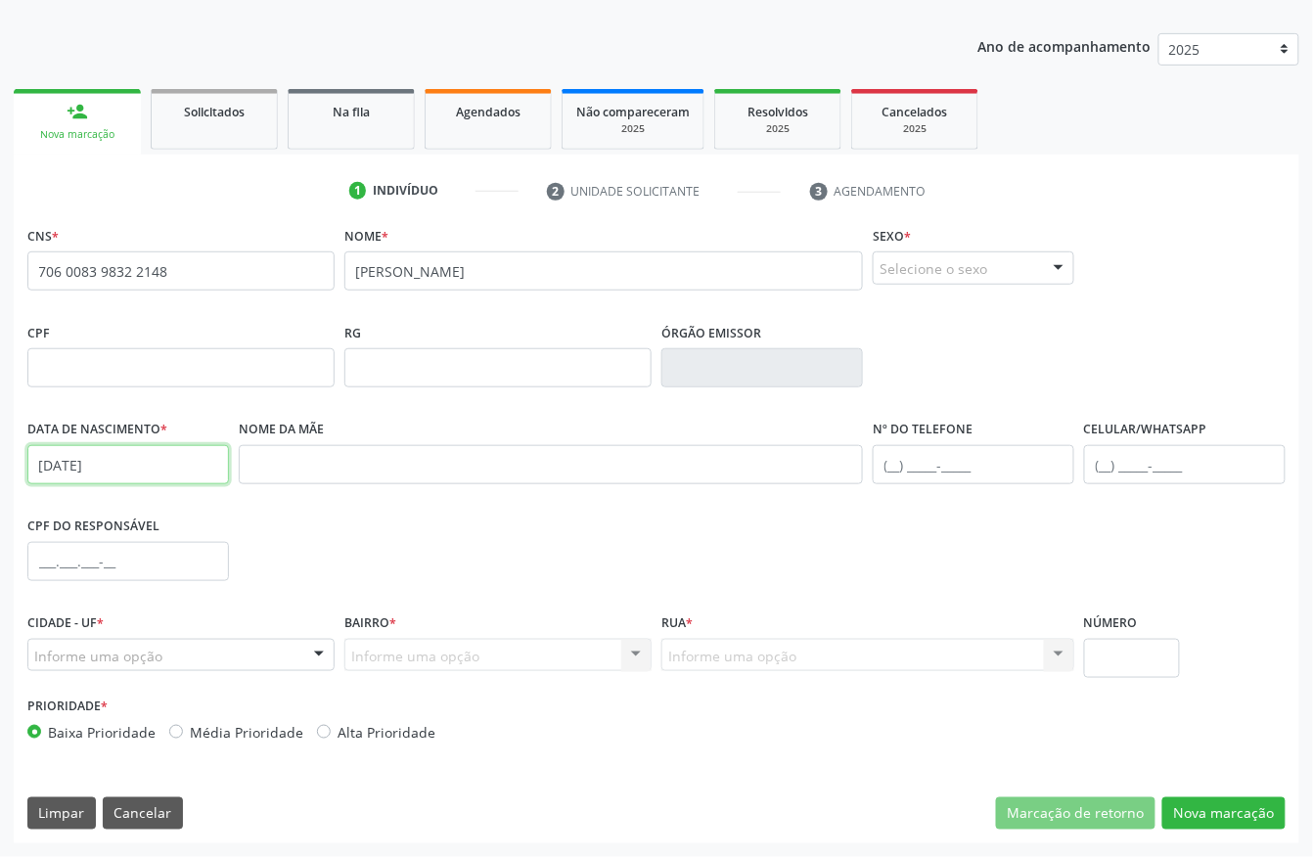
type input "[DATE]"
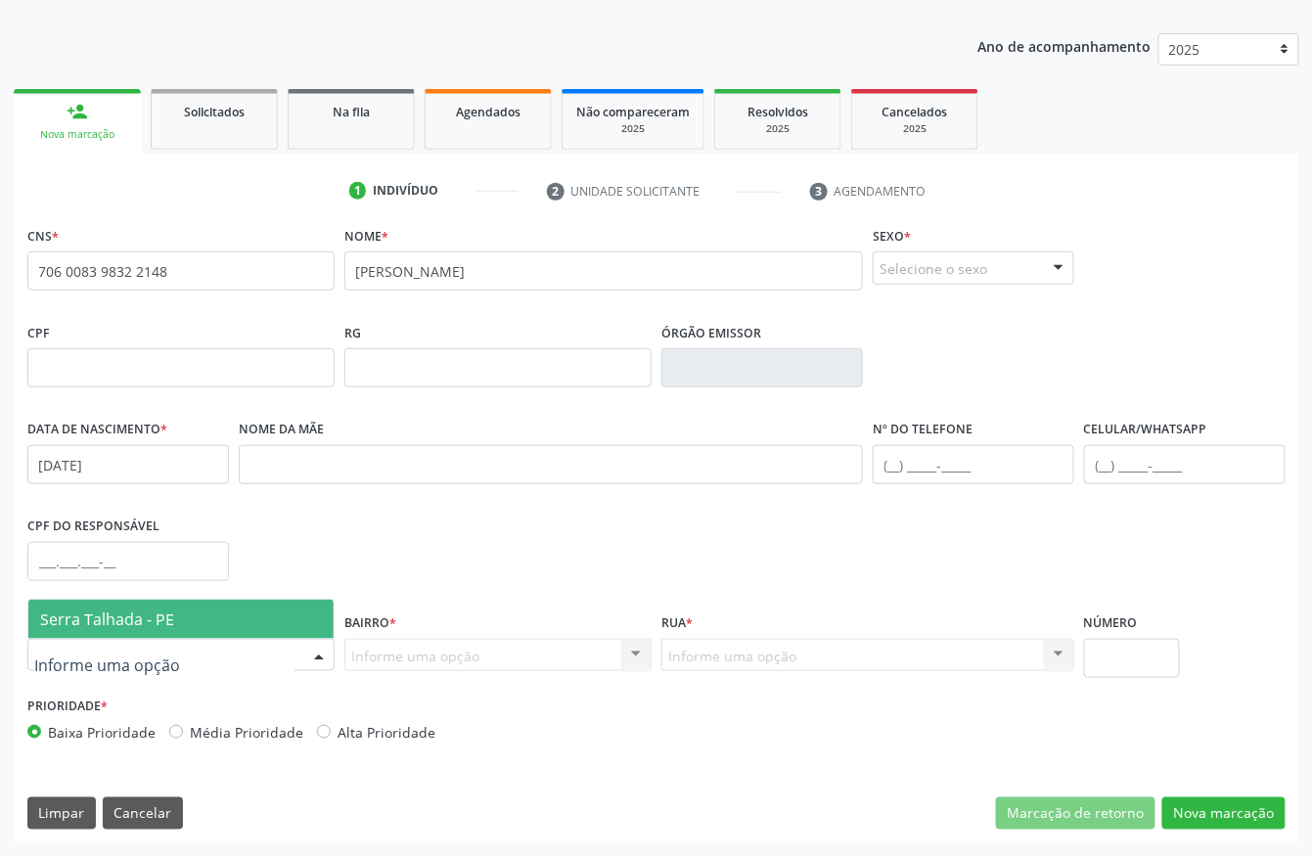
click at [131, 615] on span "Serra Talhada - PE" at bounding box center [107, 620] width 134 height 22
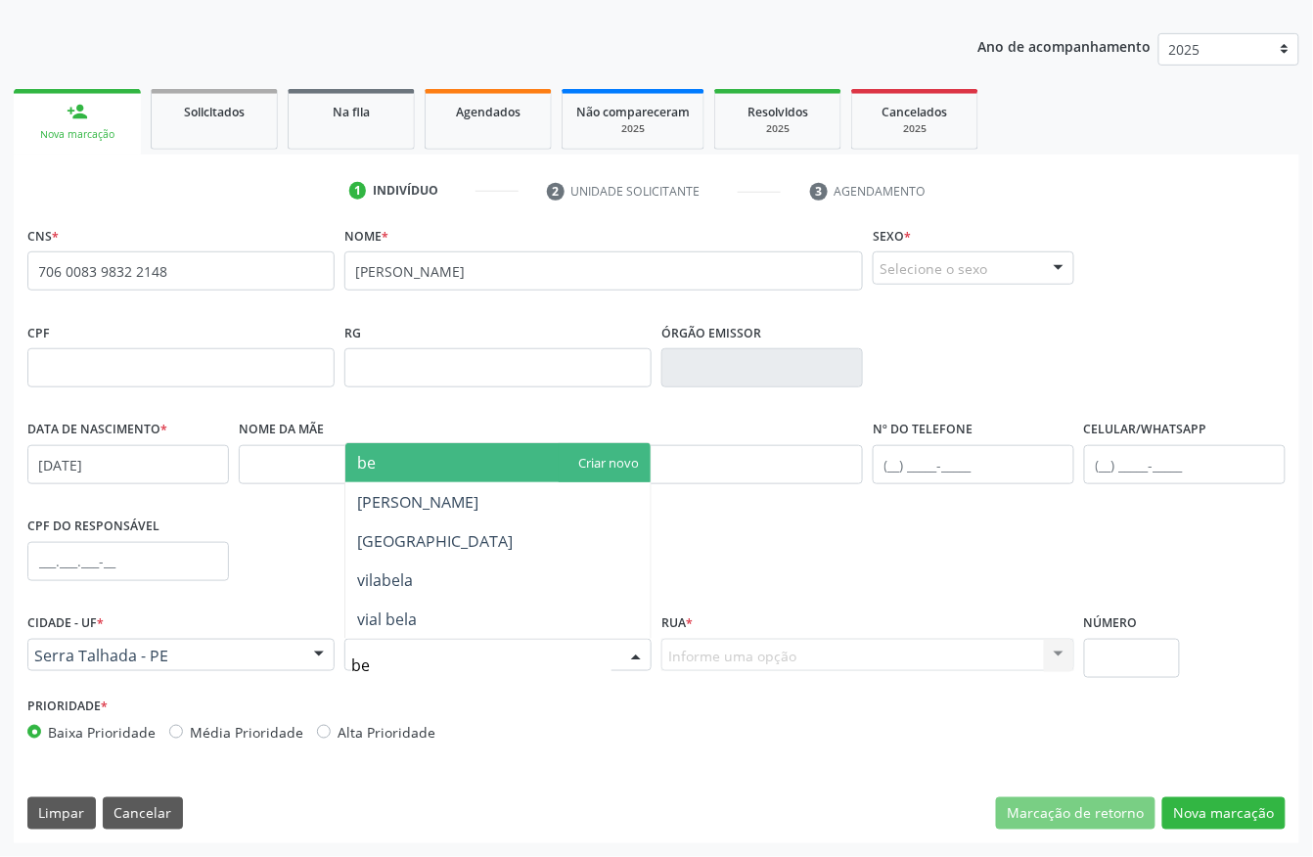
type input "ber"
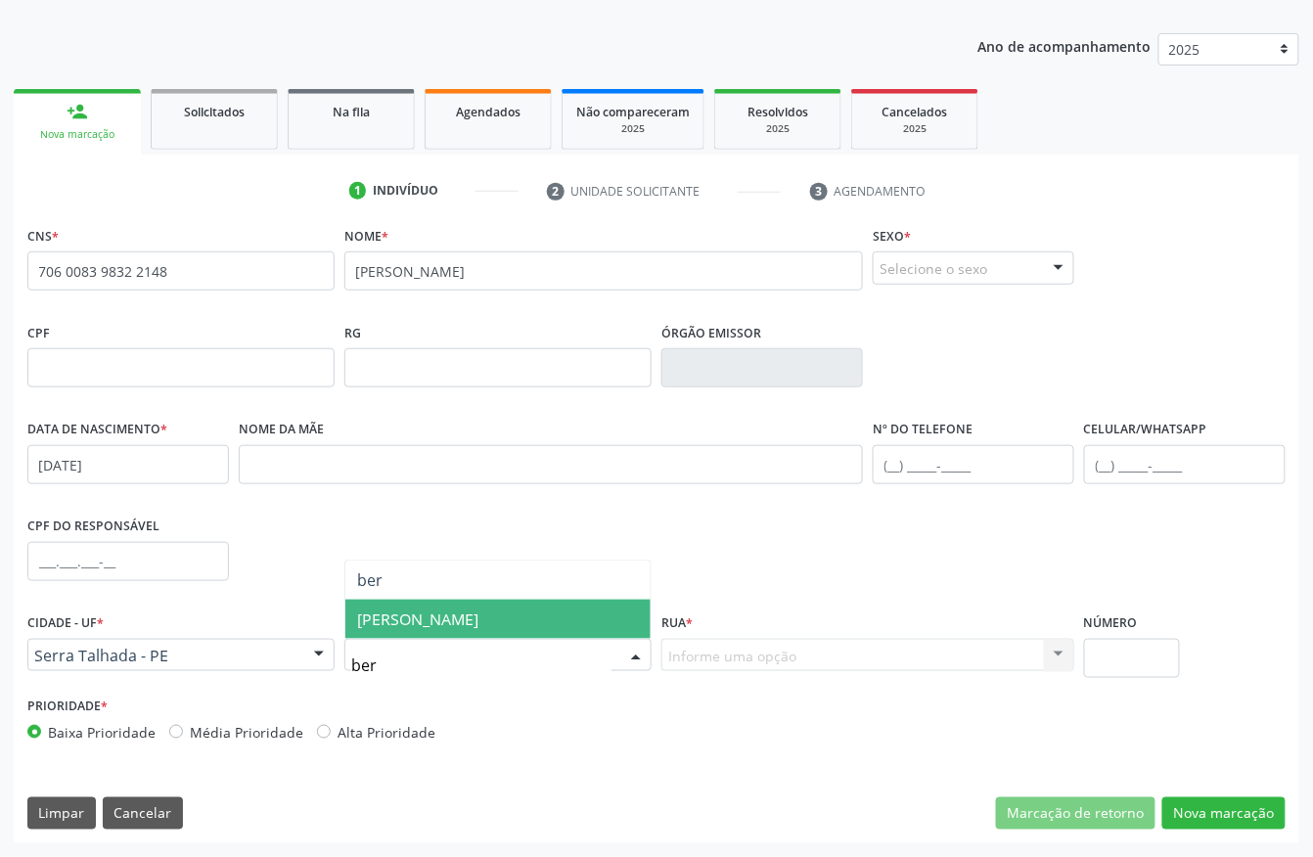
click at [444, 609] on span "Bernardo Vieira" at bounding box center [417, 620] width 121 height 22
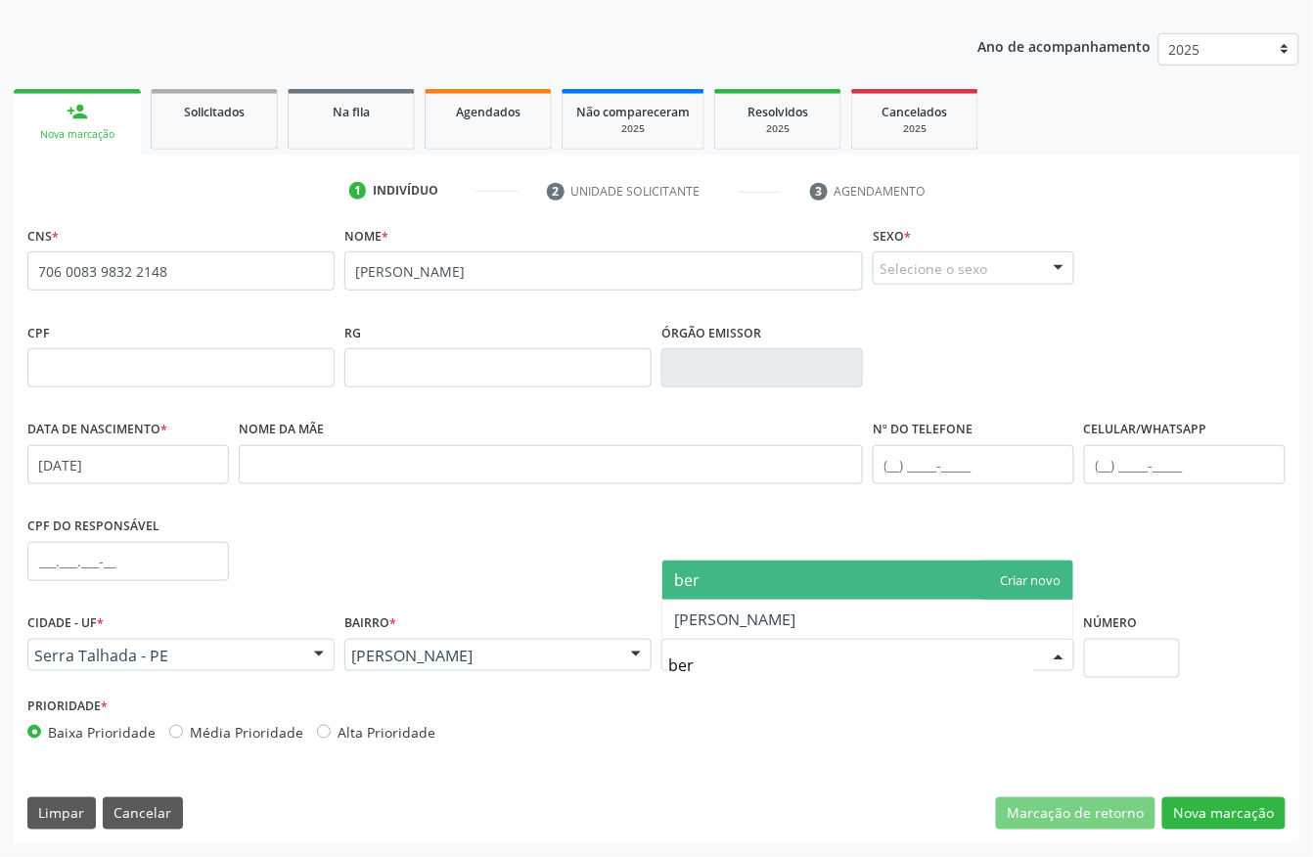
type input "bern"
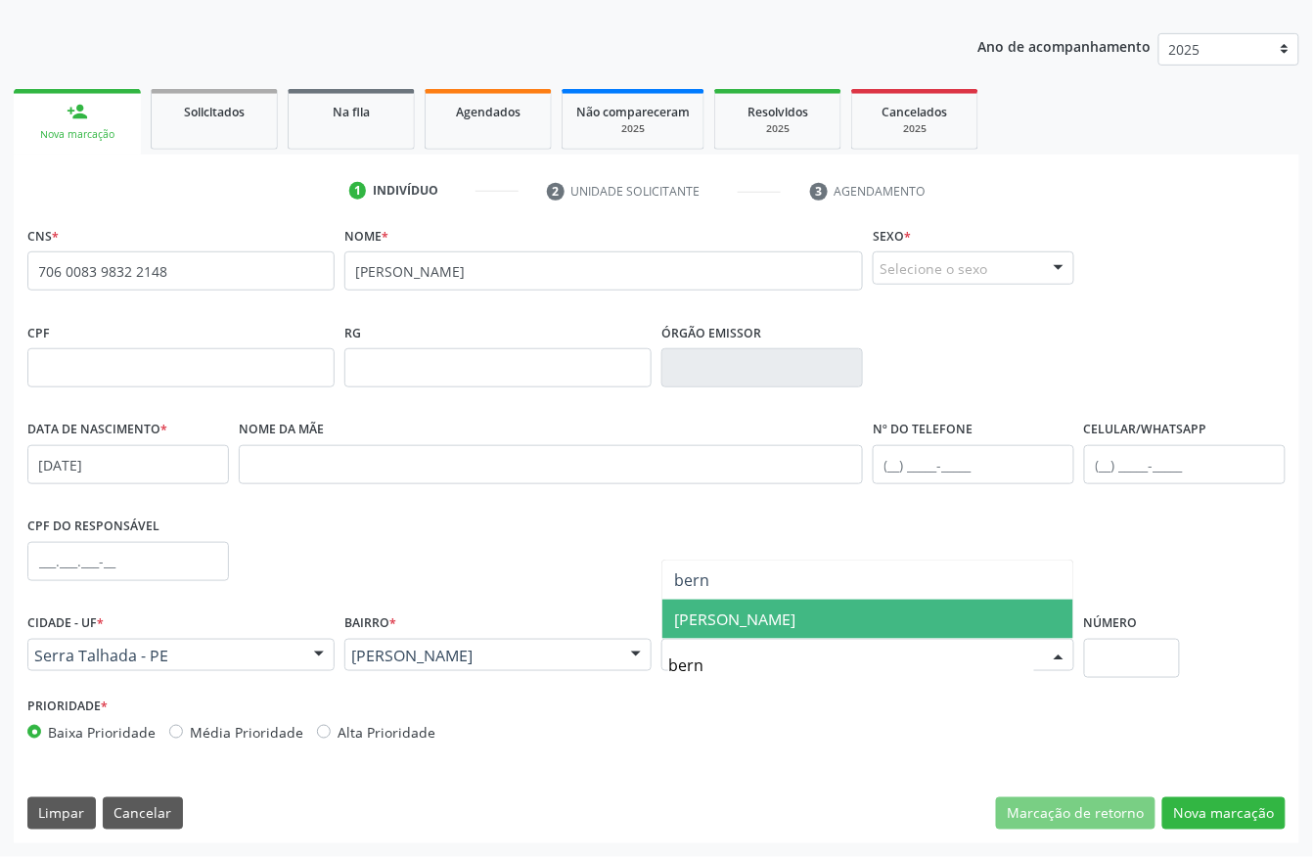
click at [746, 611] on span "BERNARDO VIEIRA" at bounding box center [734, 620] width 121 height 22
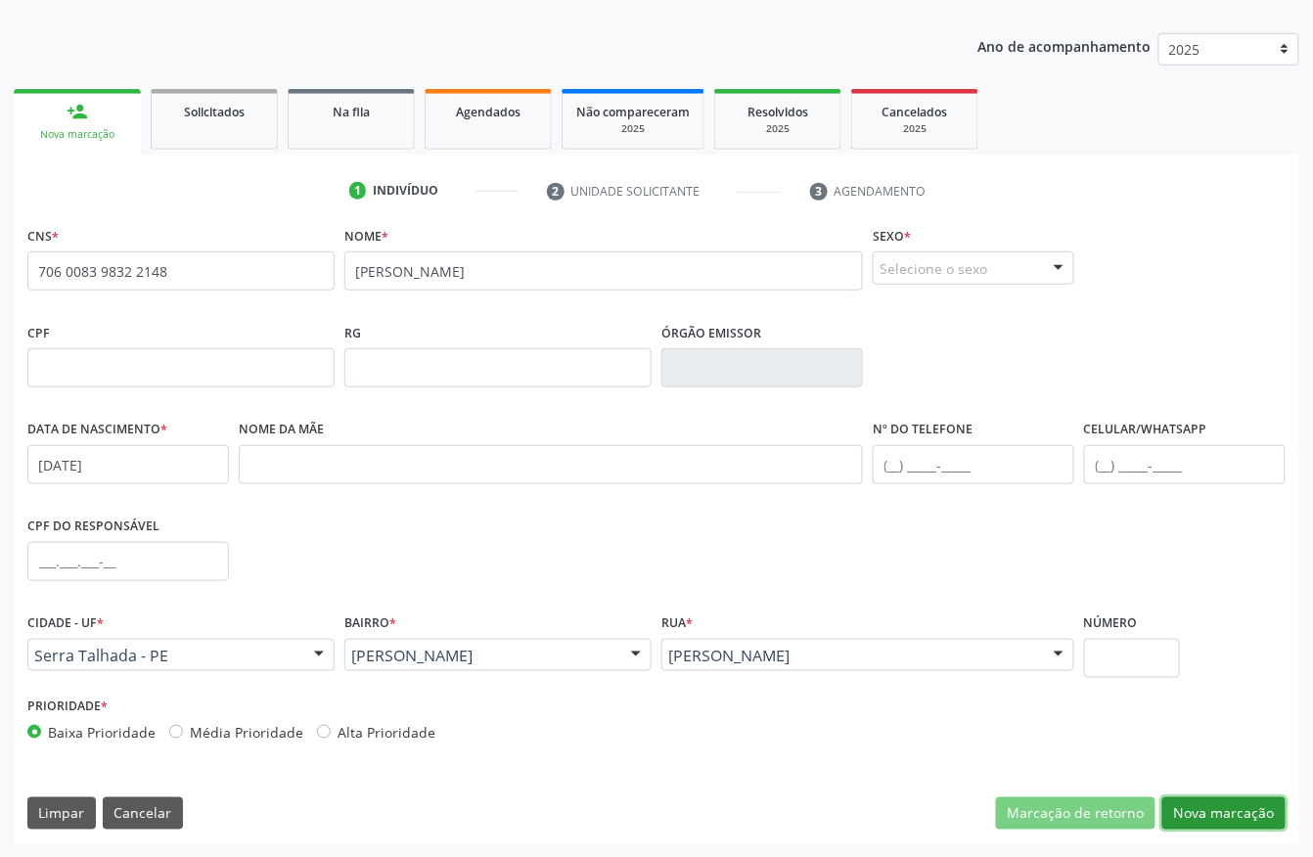
click at [1214, 812] on button "Nova marcação" at bounding box center [1224, 814] width 123 height 33
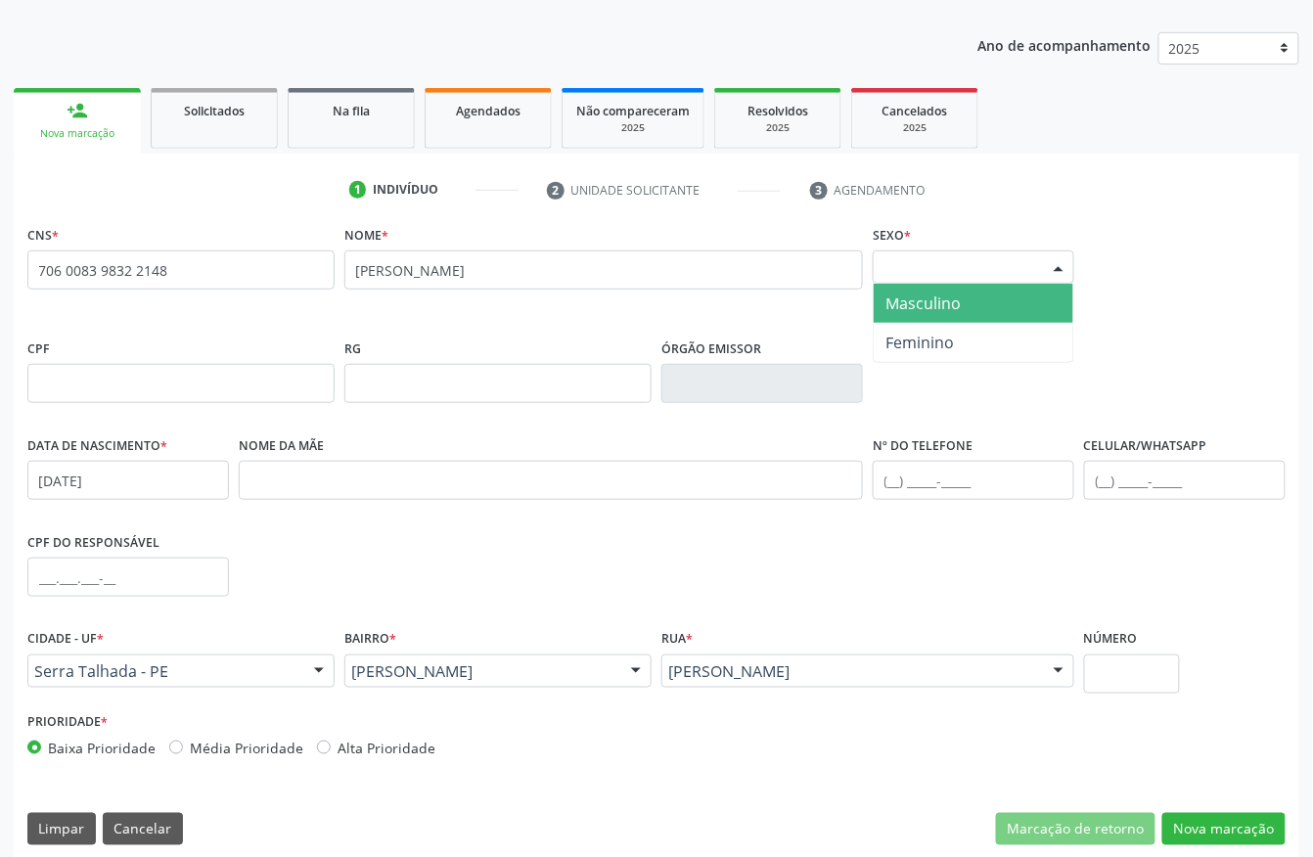
click at [964, 276] on div "Selecione o sexo" at bounding box center [974, 267] width 202 height 33
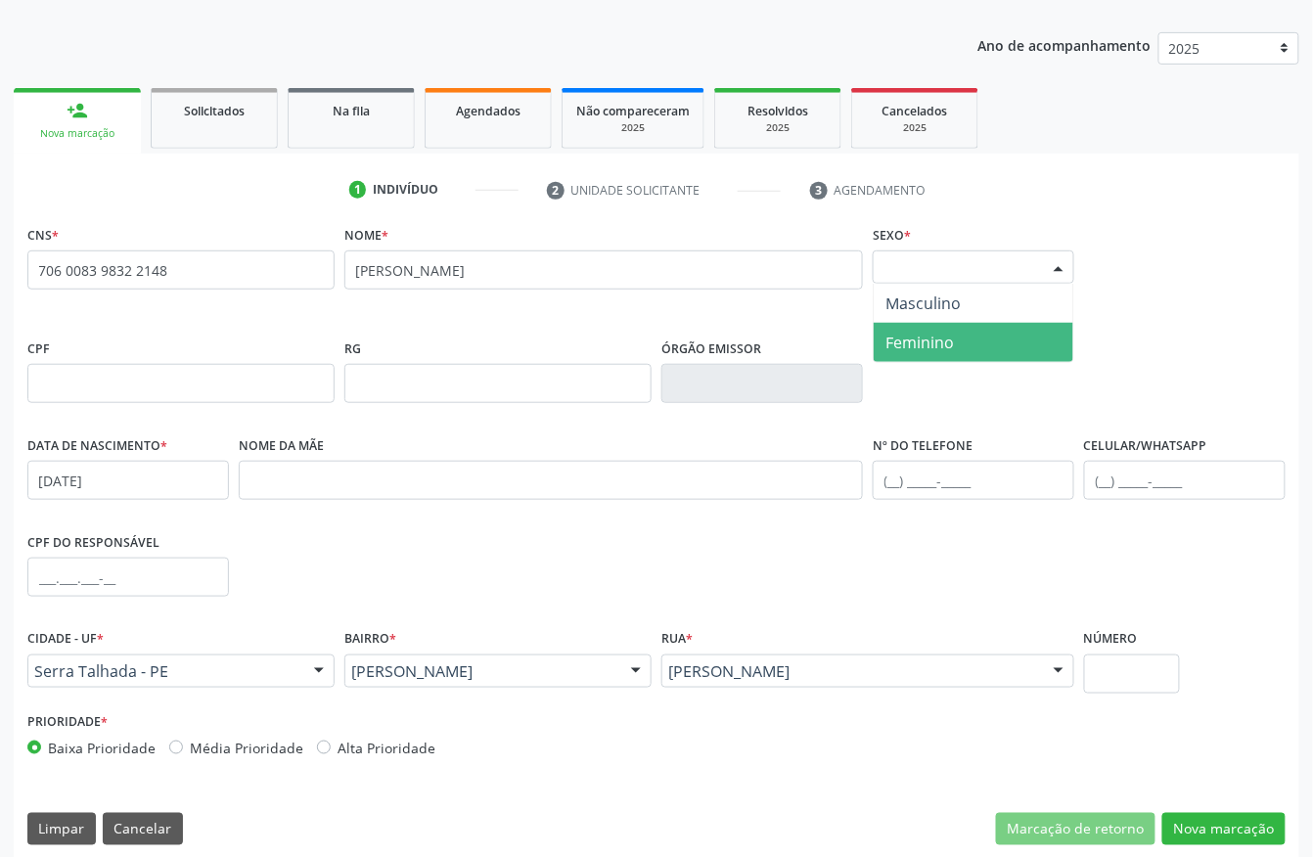
click at [929, 321] on span "Masculino" at bounding box center [974, 303] width 200 height 39
click at [1245, 854] on div "CNS * 706 0083 9832 2148 Nome * fabio esmerindo dos santos Sexo * Masculino Mas…" at bounding box center [657, 539] width 1286 height 639
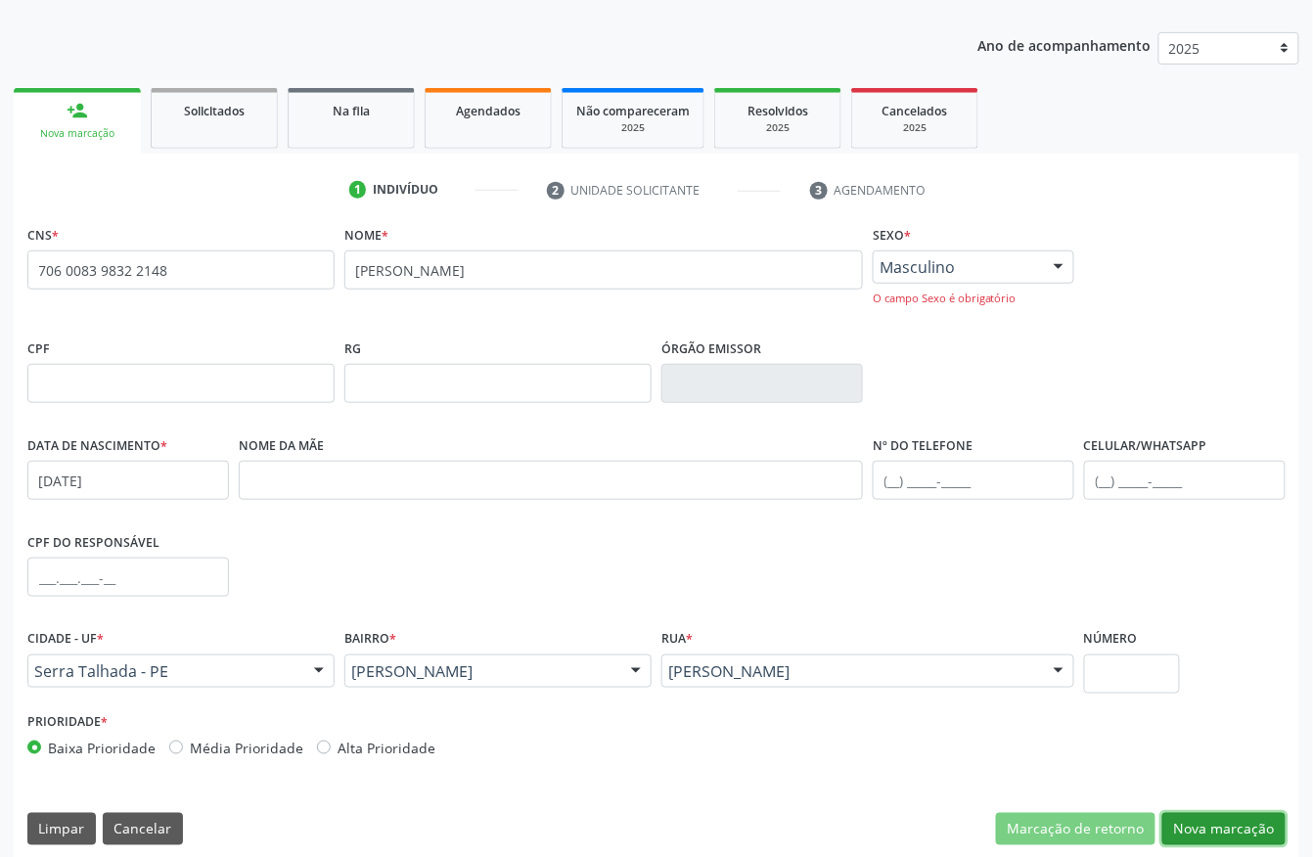
click at [1245, 824] on button "Nova marcação" at bounding box center [1224, 829] width 123 height 33
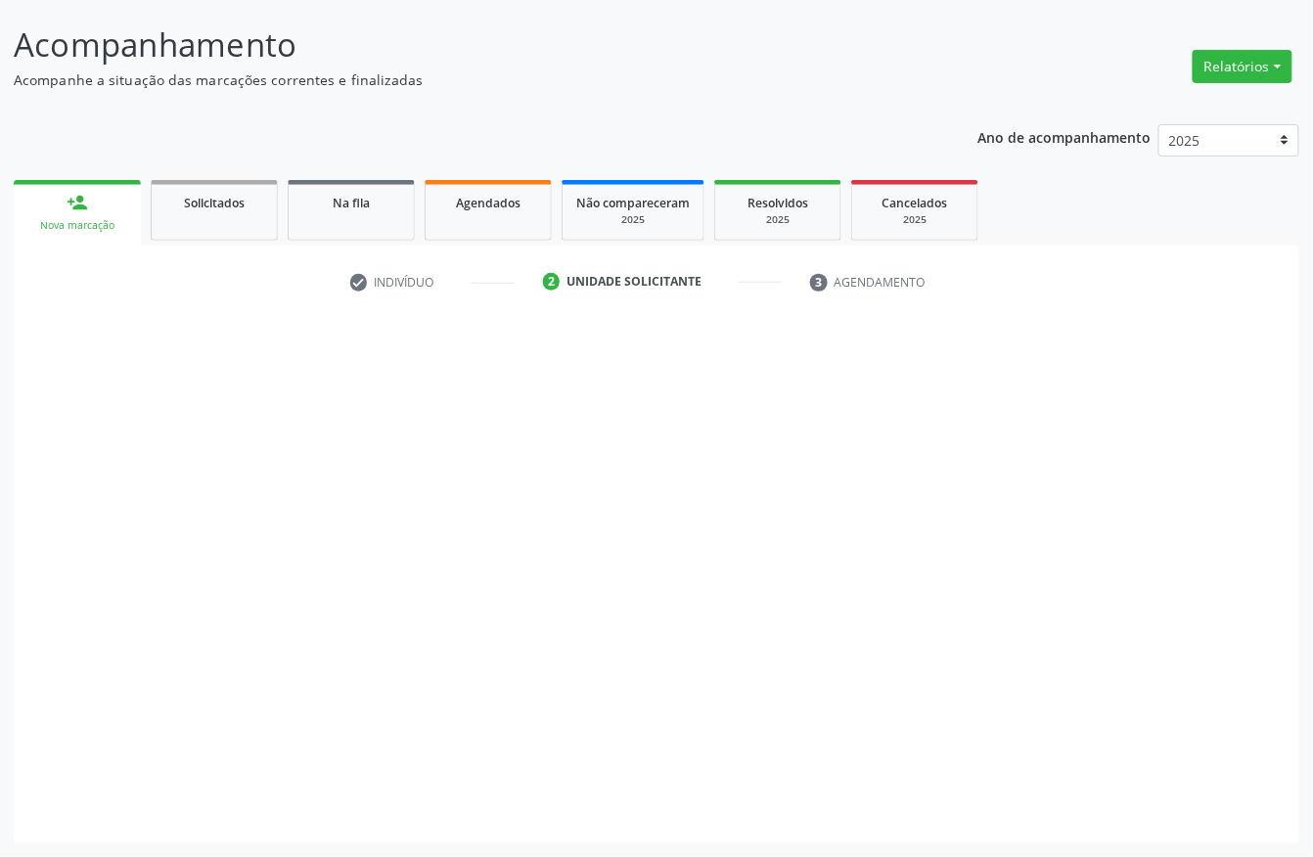
scroll to position [115, 0]
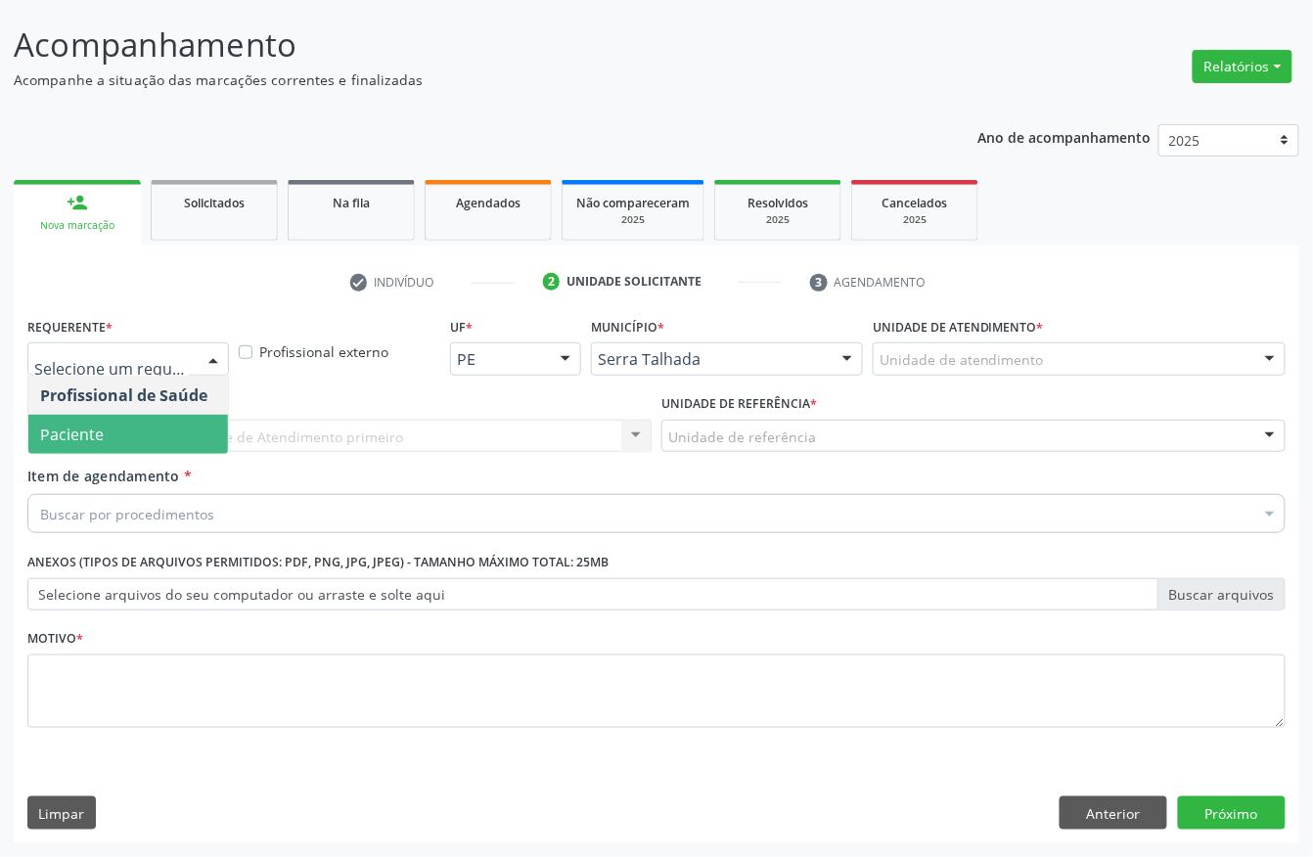
click at [138, 432] on span "Paciente" at bounding box center [128, 434] width 200 height 39
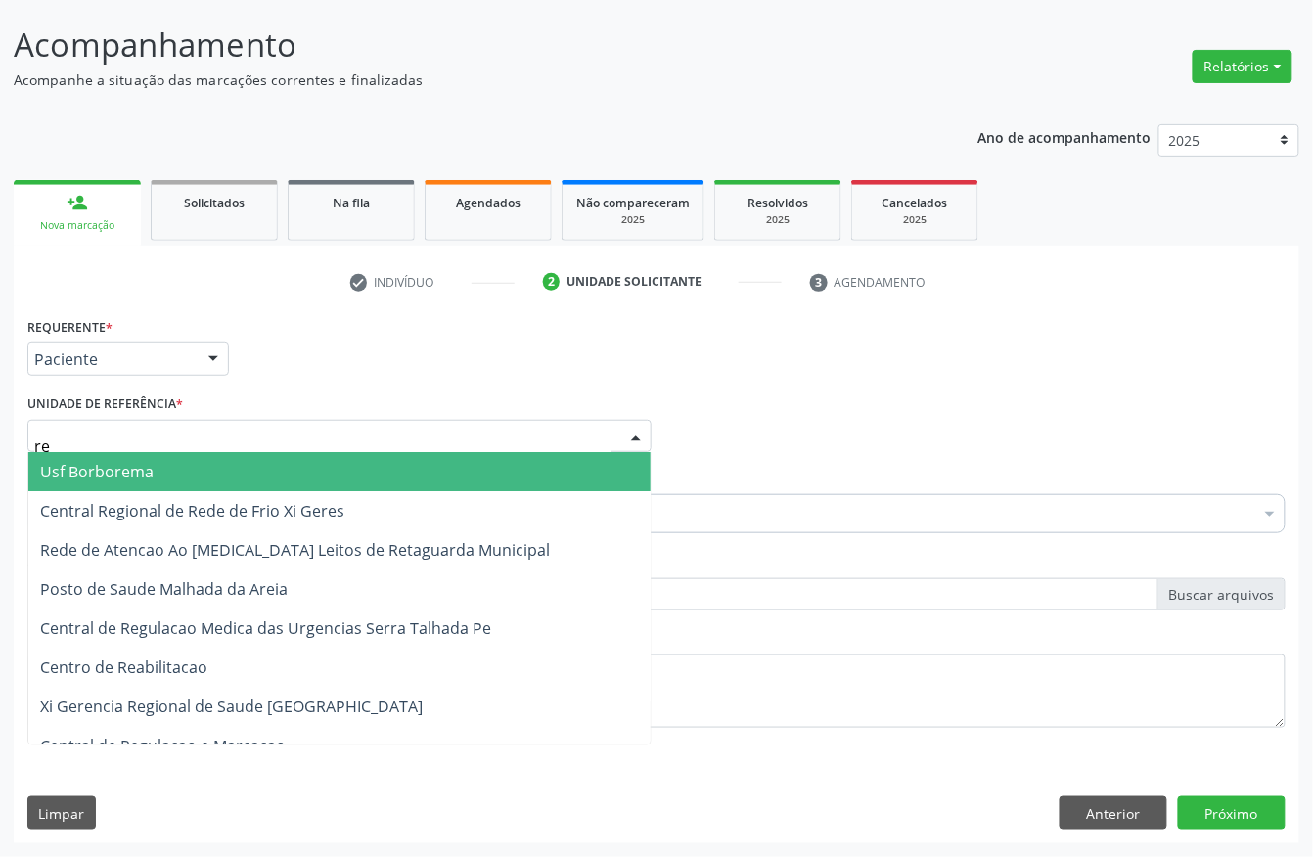
type input "rea"
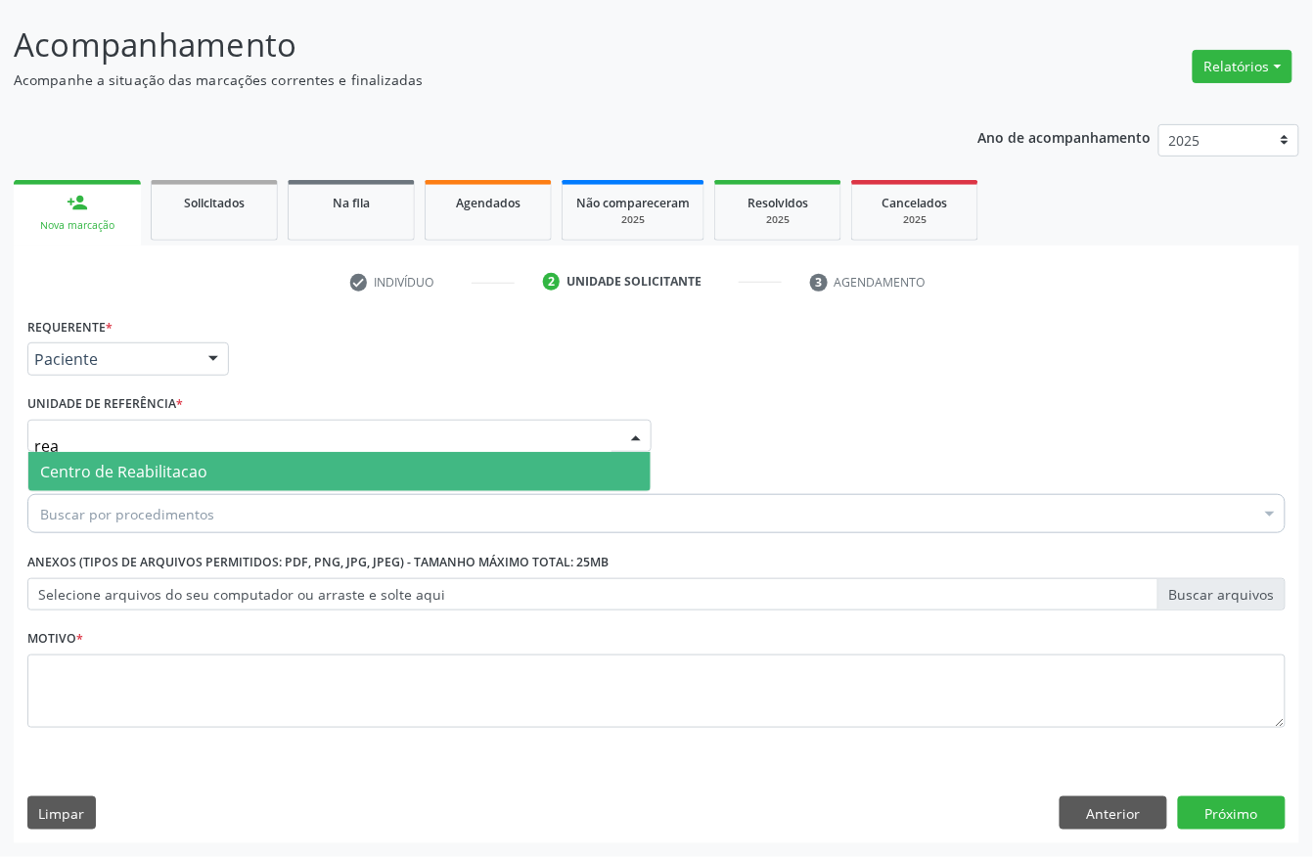
click at [174, 483] on span "Centro de Reabilitacao" at bounding box center [339, 471] width 622 height 39
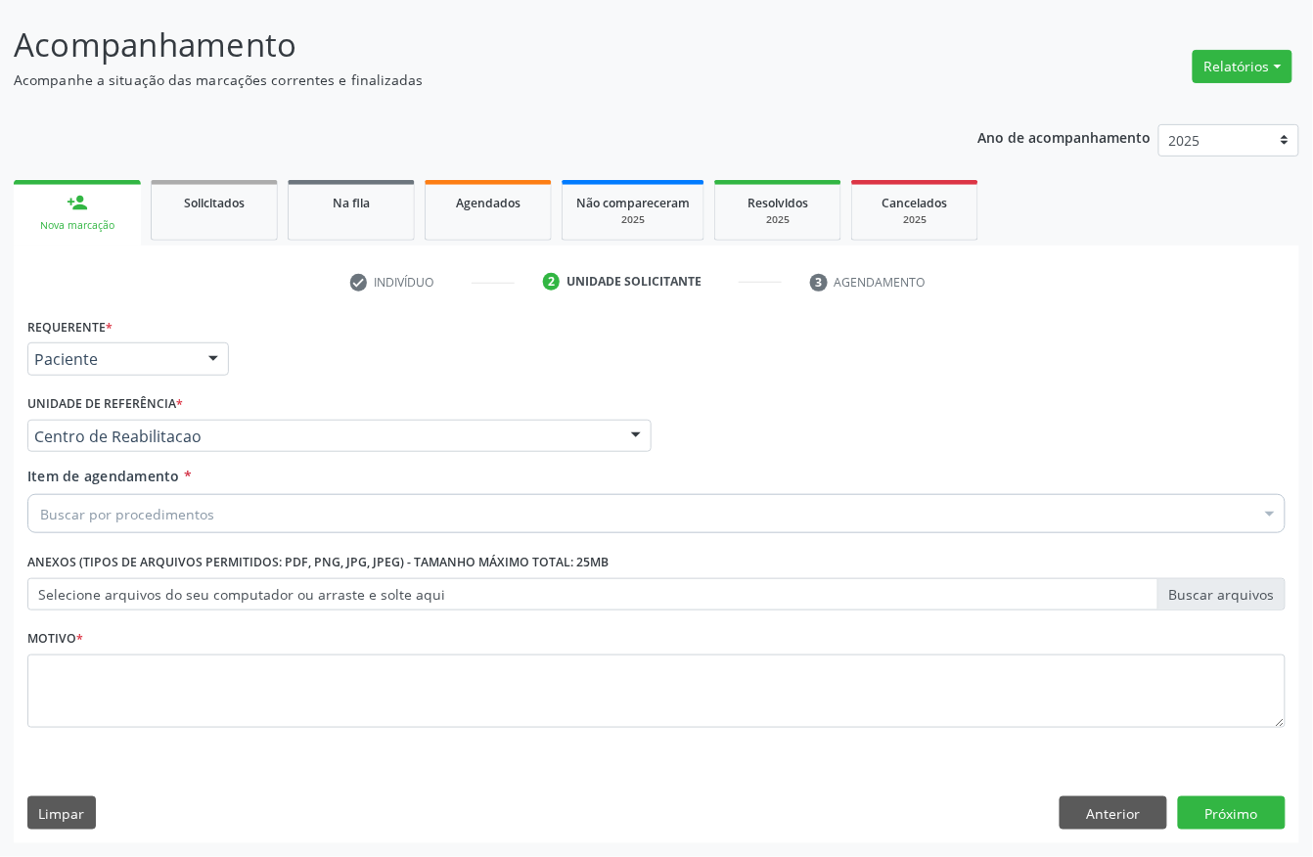
click at [166, 499] on div "Buscar por procedimentos" at bounding box center [656, 513] width 1259 height 39
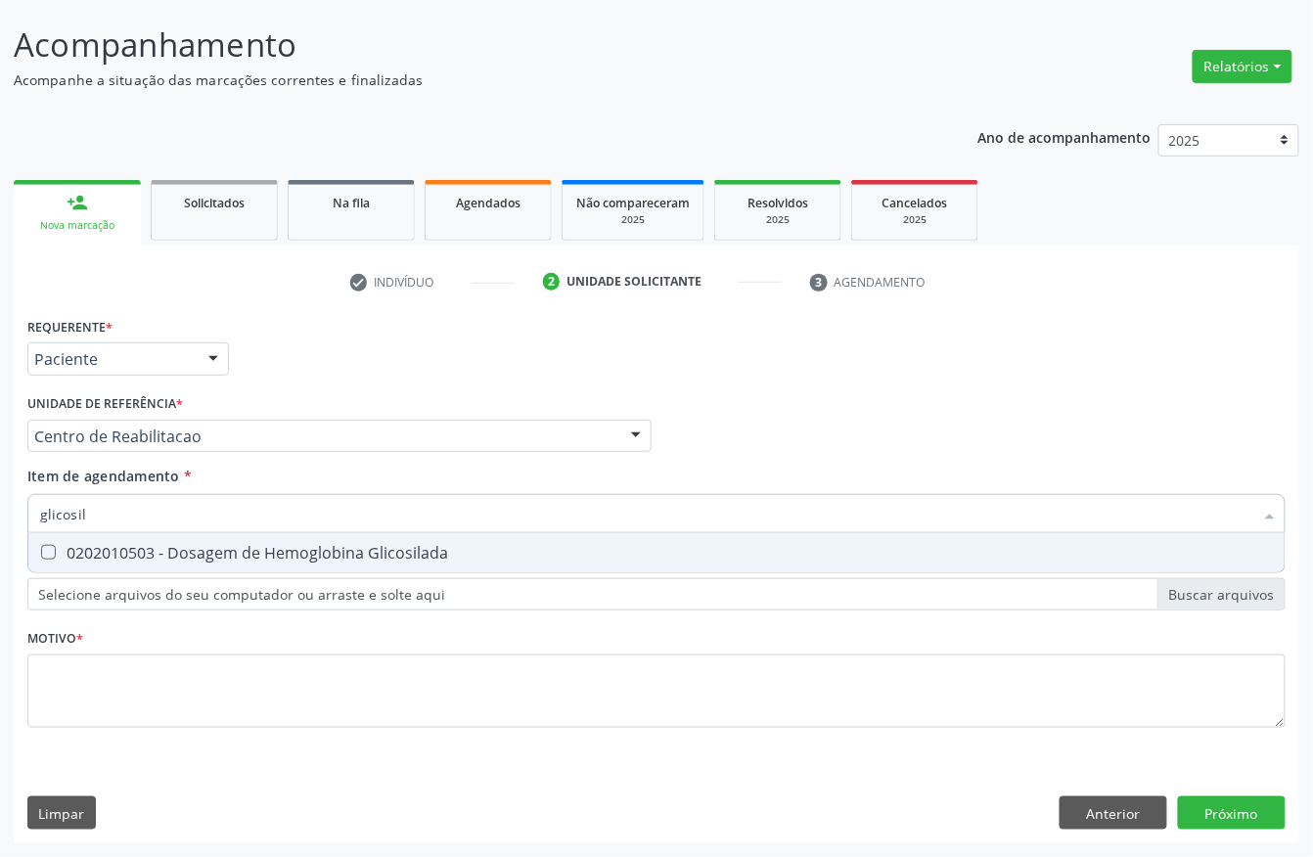
type input "glicosila"
click at [405, 565] on span "0202010503 - Dosagem de Hemoglobina Glicosilada" at bounding box center [656, 552] width 1257 height 39
checkbox Glicosilada "true"
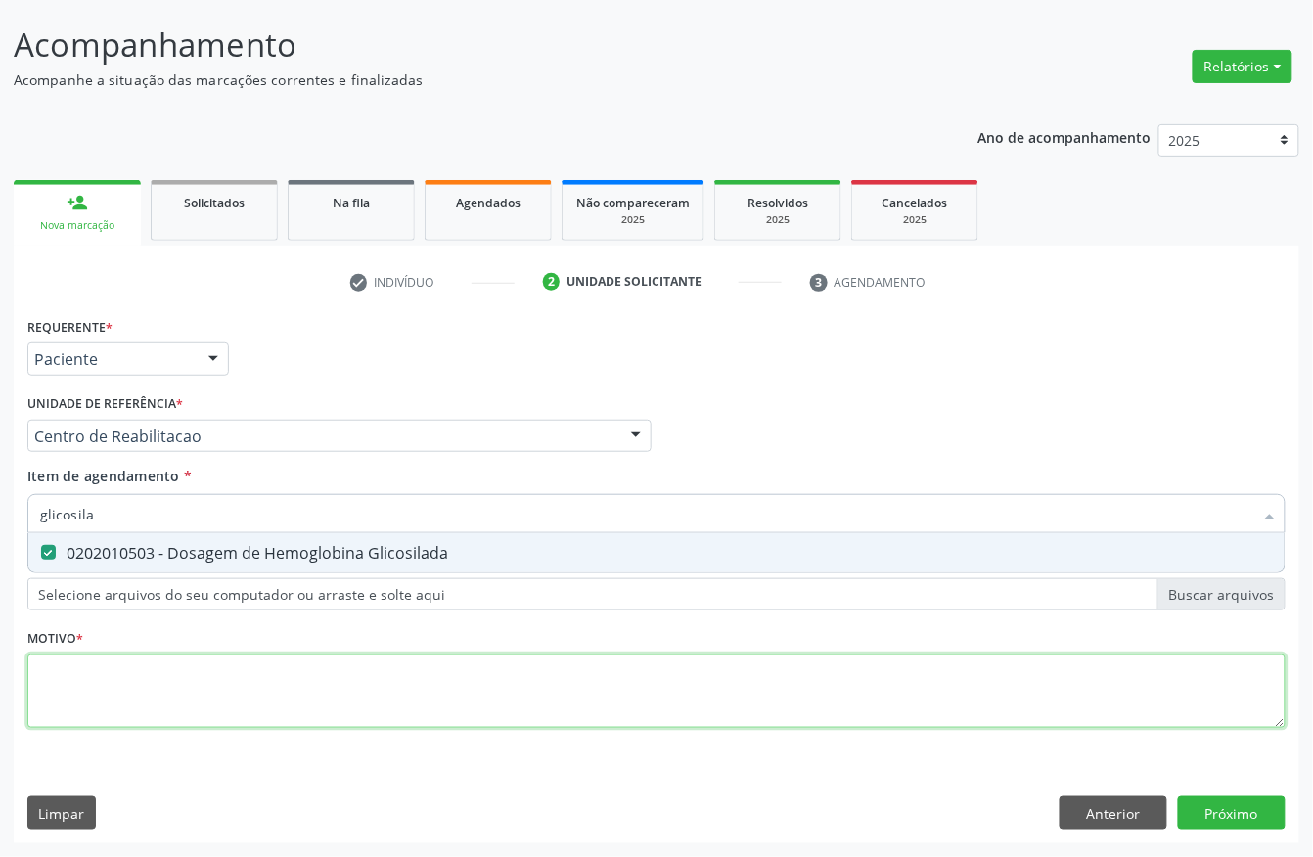
click at [193, 666] on div "Requerente * Paciente Profissional de Saúde Paciente Nenhum resultado encontrad…" at bounding box center [656, 533] width 1259 height 443
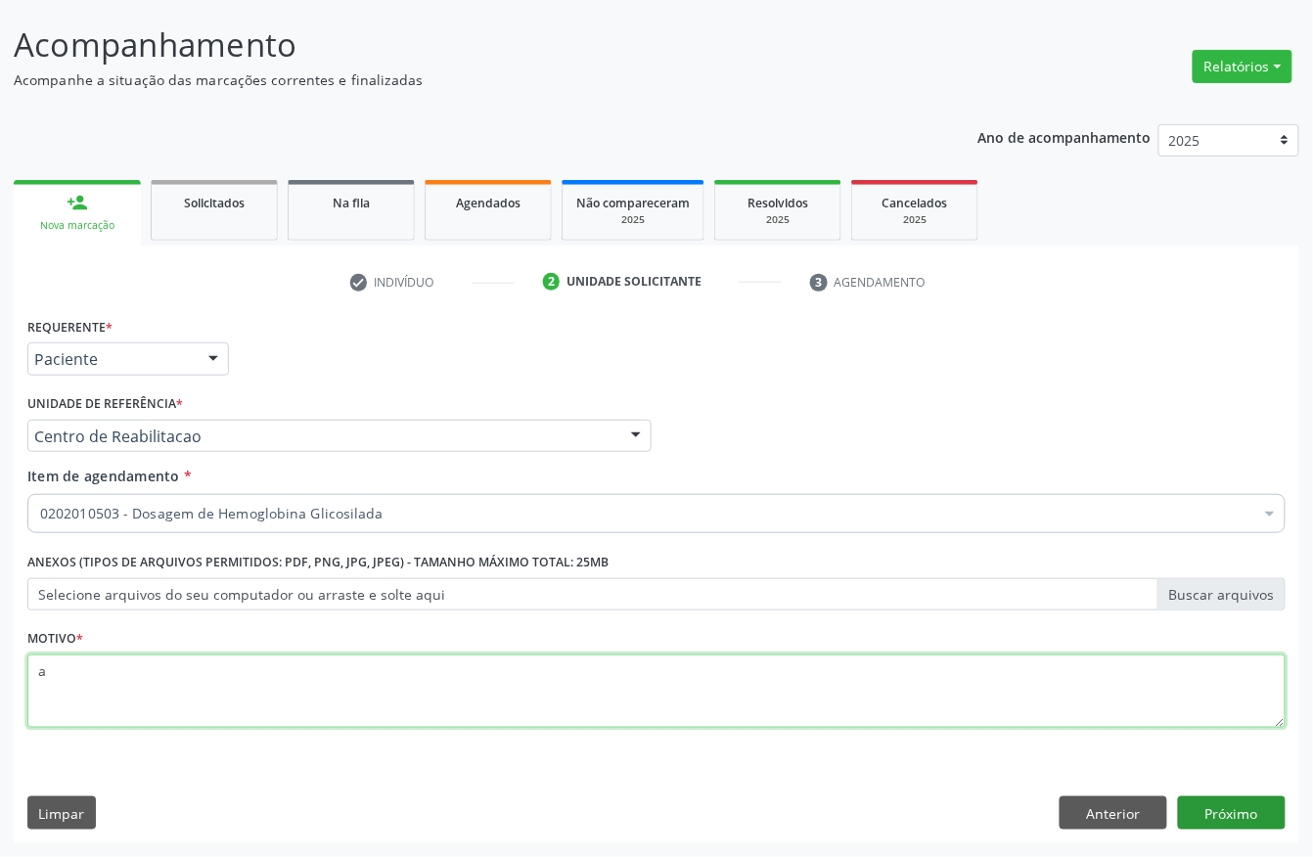
type textarea "a"
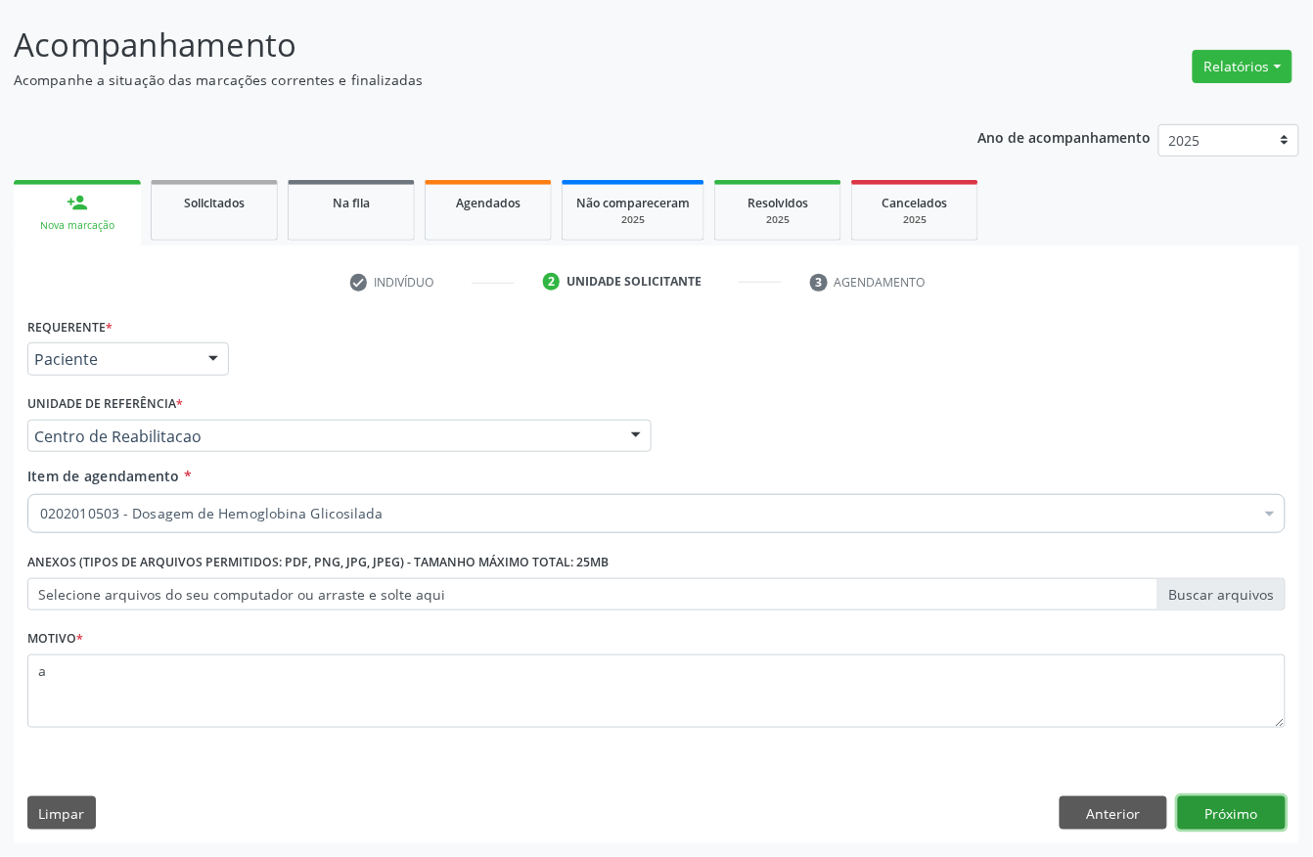
click at [1204, 807] on button "Próximo" at bounding box center [1232, 813] width 108 height 33
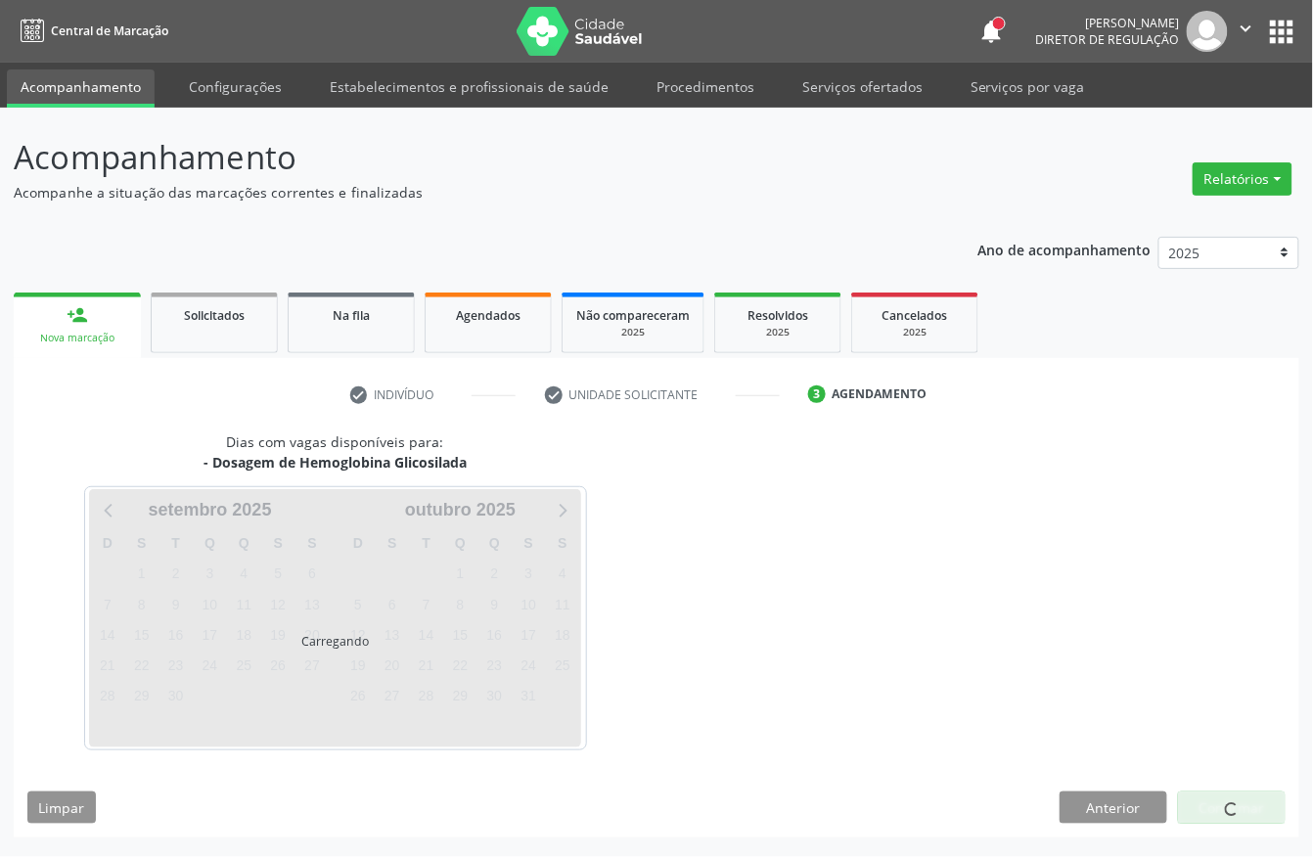
scroll to position [0, 0]
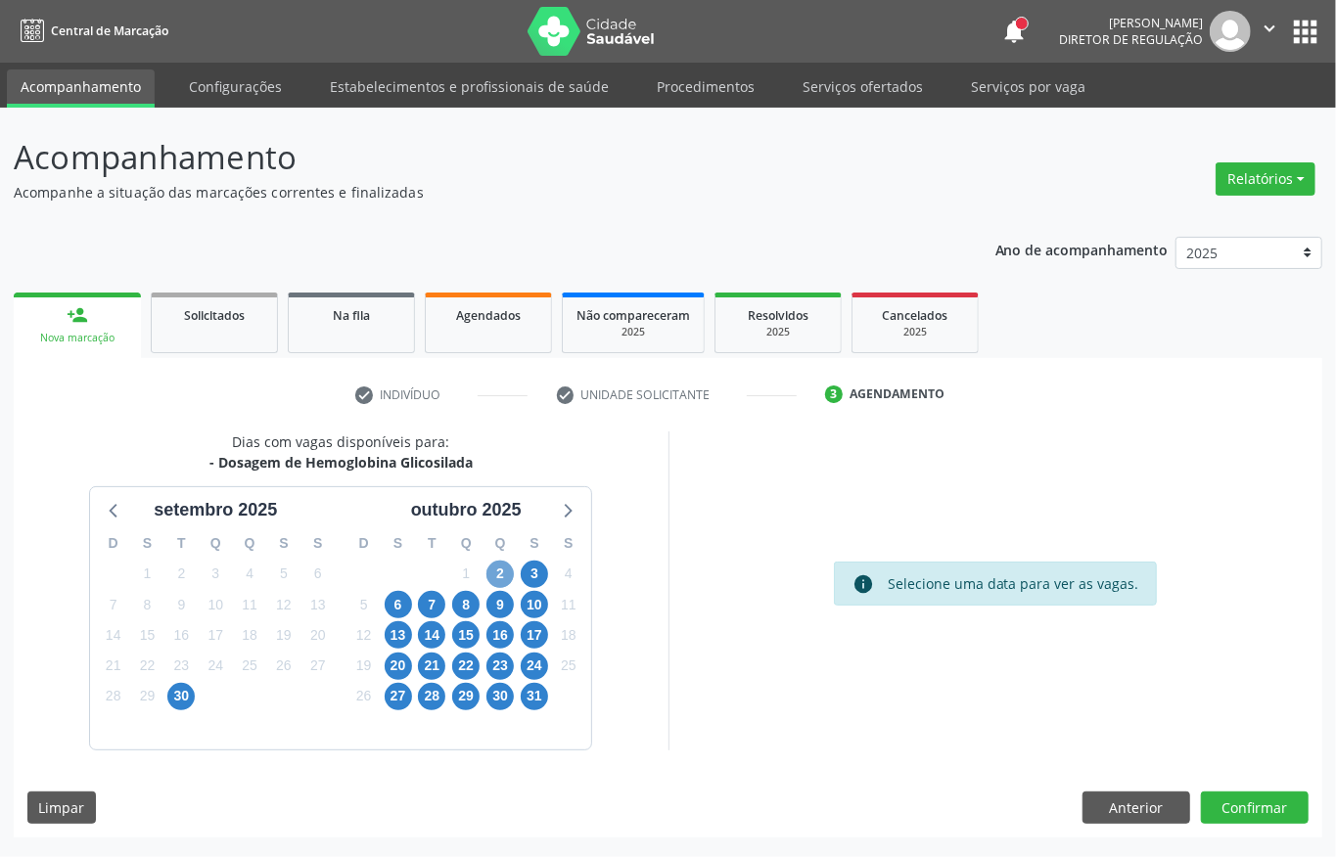
click at [506, 576] on span "2" at bounding box center [499, 574] width 27 height 27
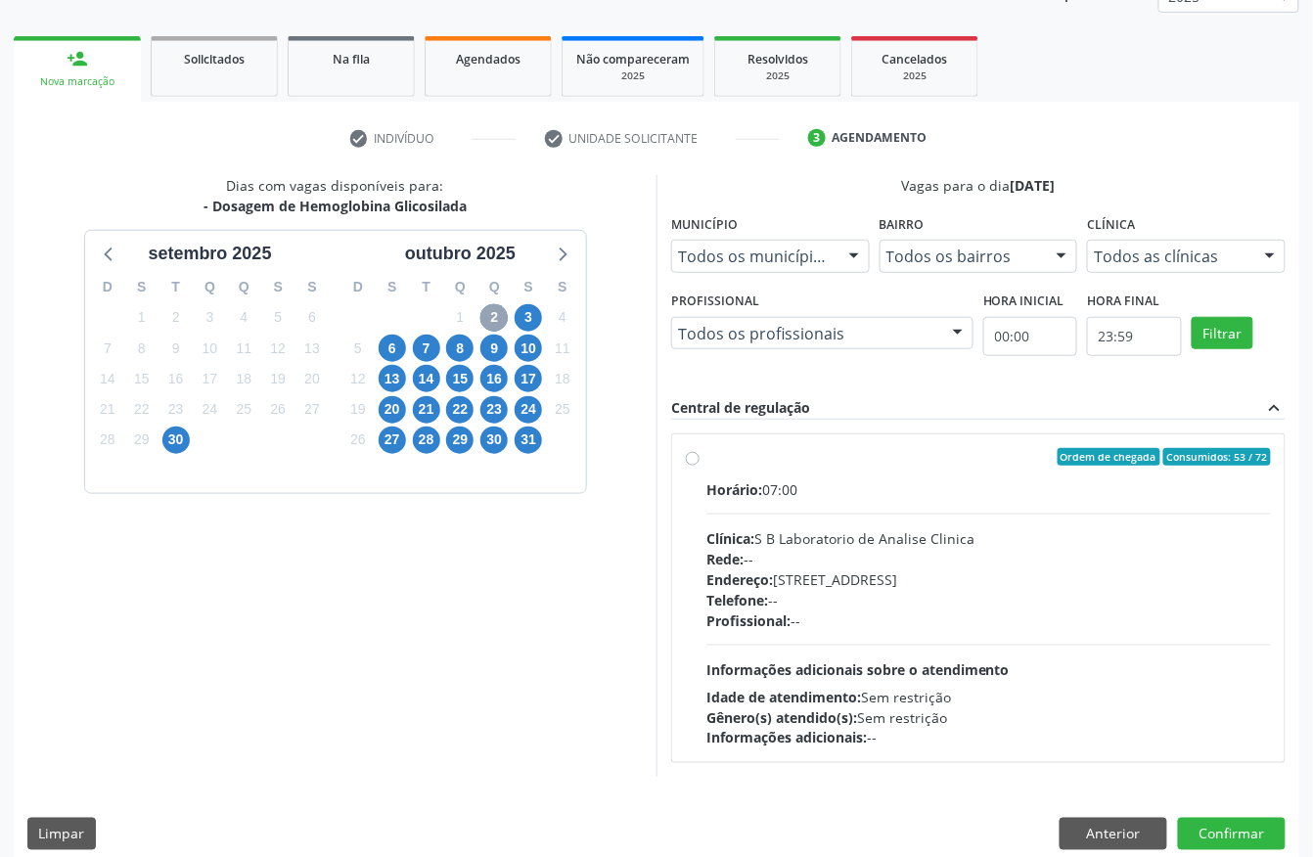
scroll to position [260, 0]
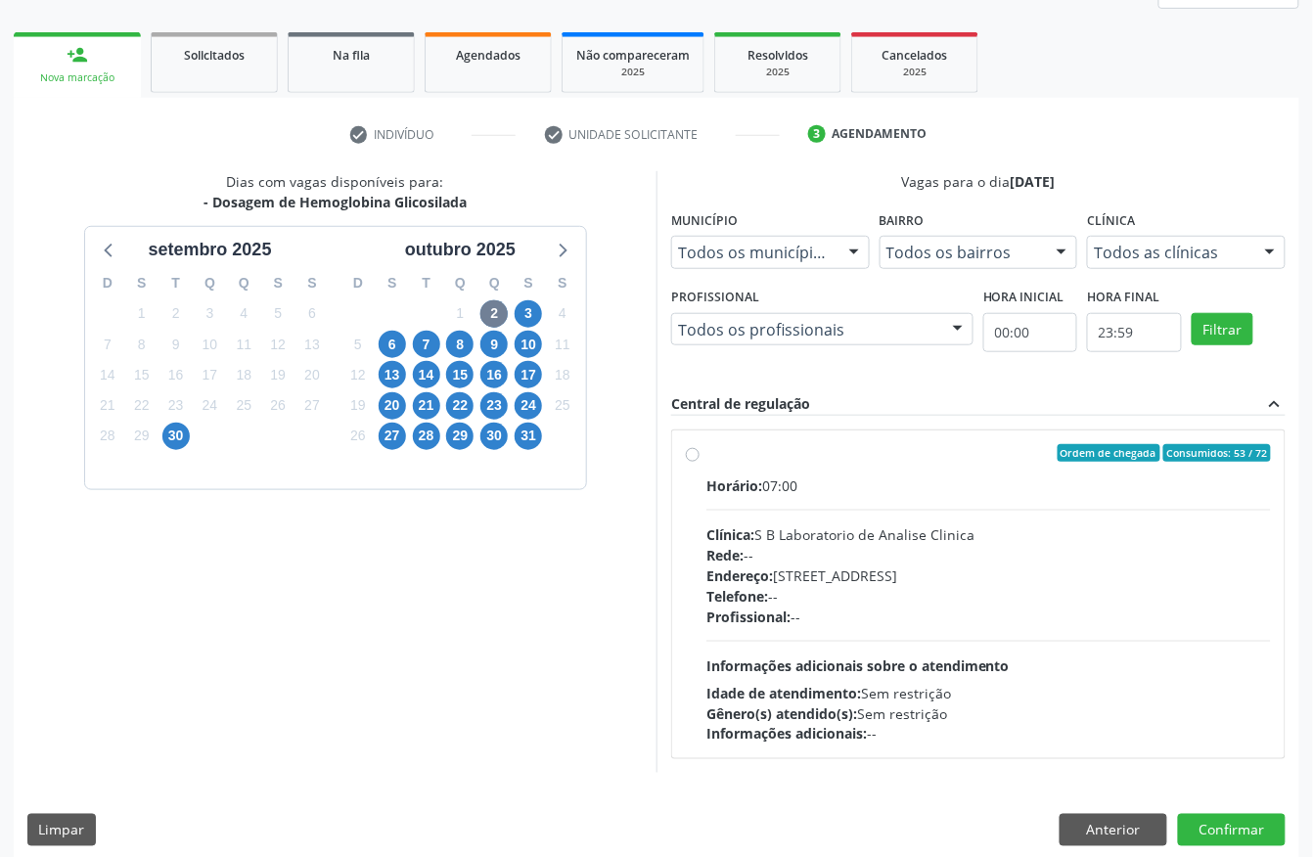
click at [824, 575] on div "Endereço: Casa, nº 679, Centro, Serra Talhada - PE" at bounding box center [989, 576] width 565 height 21
click at [700, 462] on input "Ordem de chegada Consumidos: 53 / 72 Horário: 07:00 Clínica: S B Laboratorio de…" at bounding box center [693, 453] width 14 height 18
radio input "true"
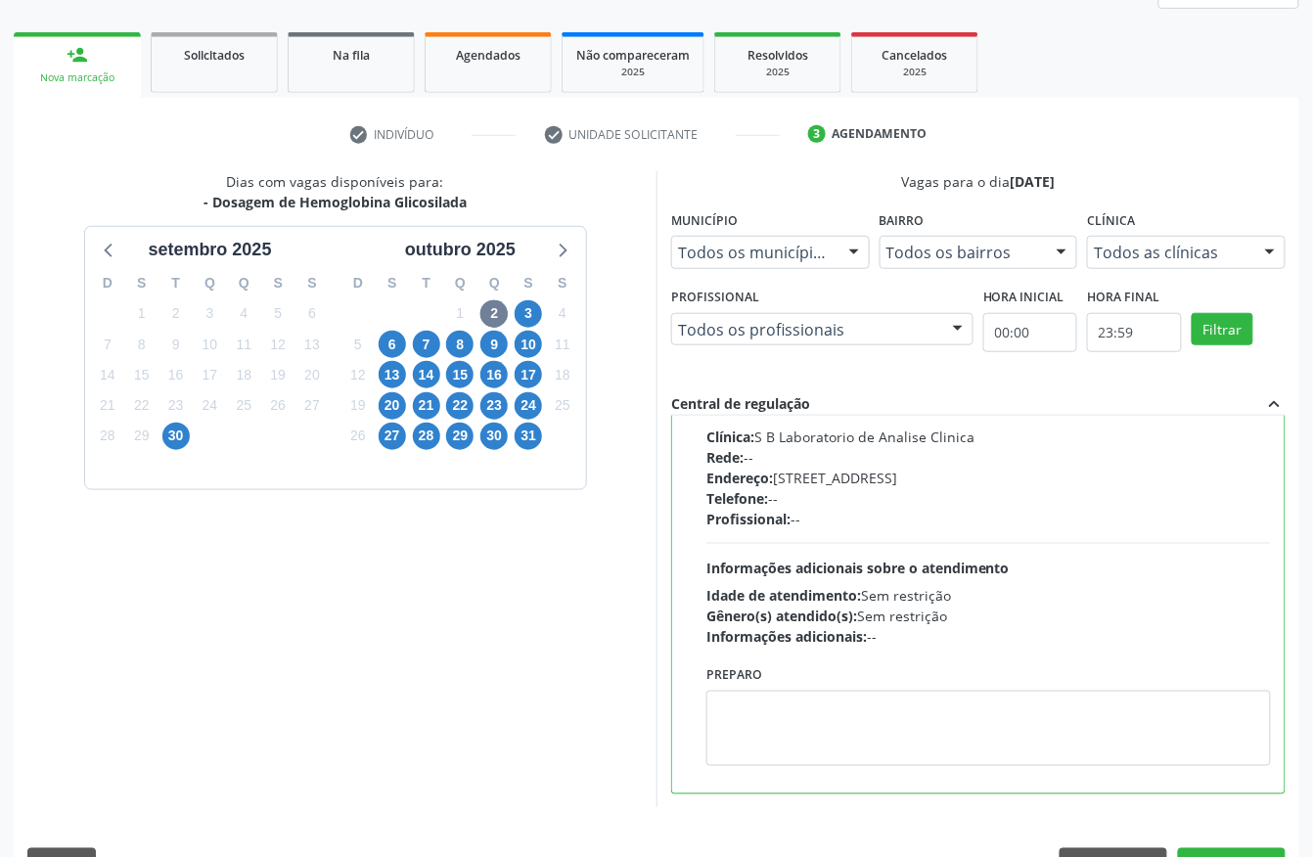
scroll to position [313, 0]
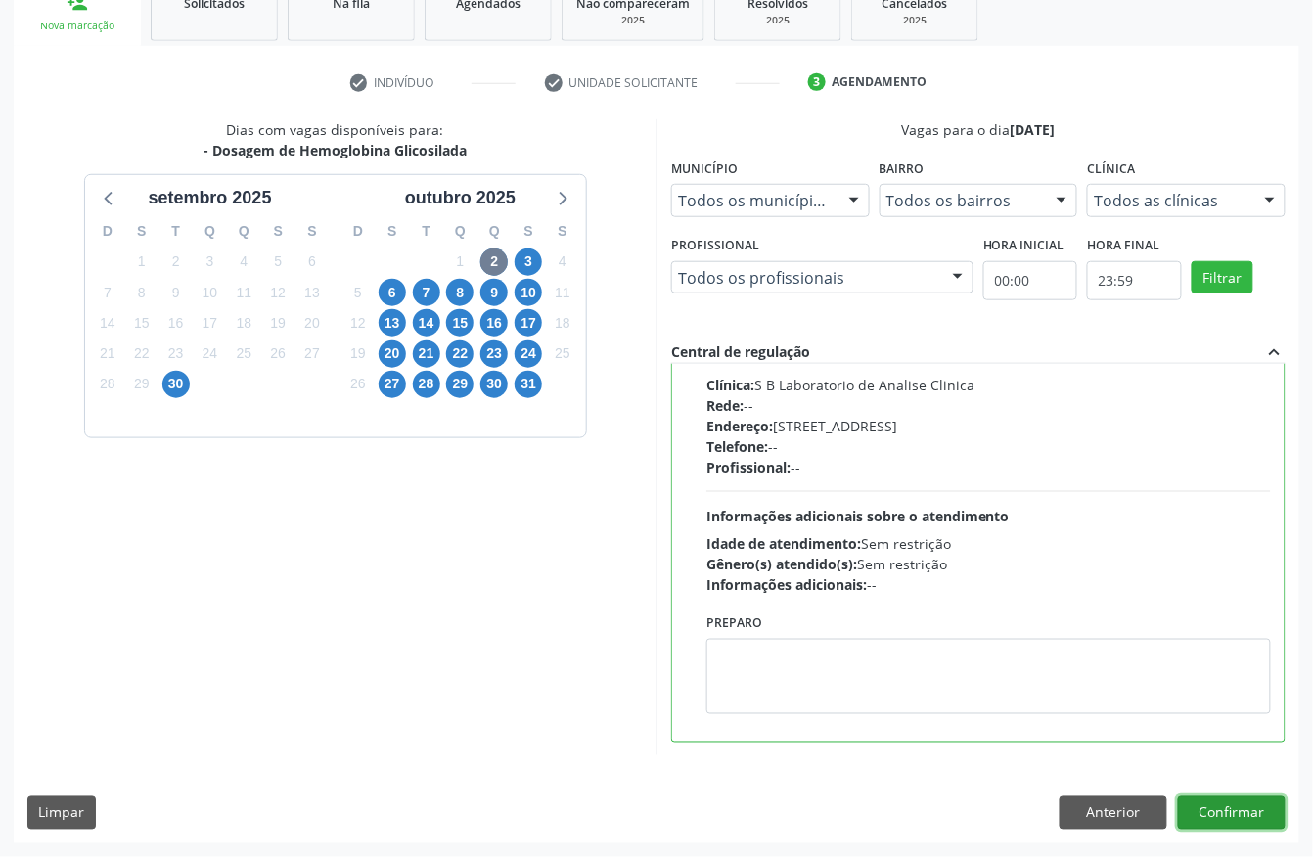
click at [1258, 824] on button "Confirmar" at bounding box center [1232, 813] width 108 height 33
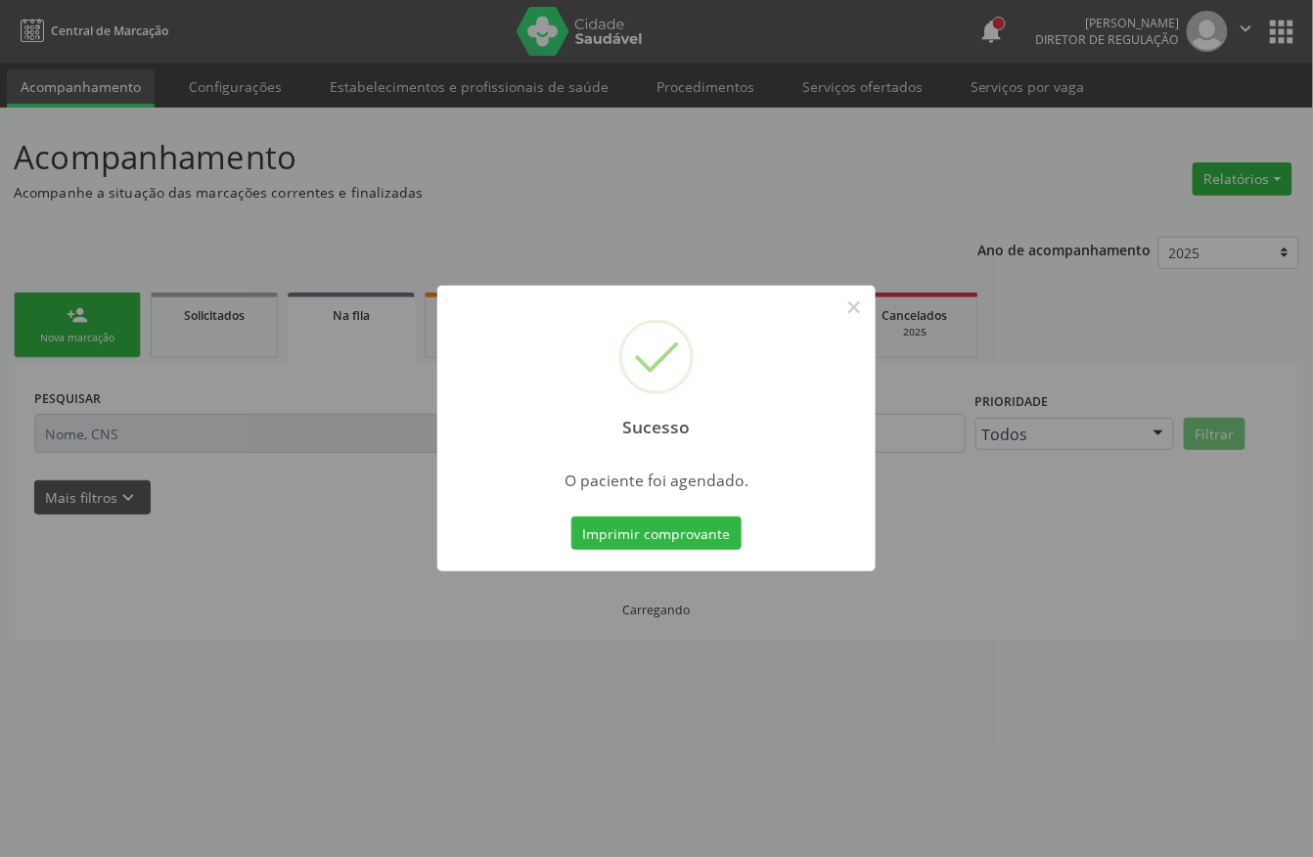
scroll to position [0, 0]
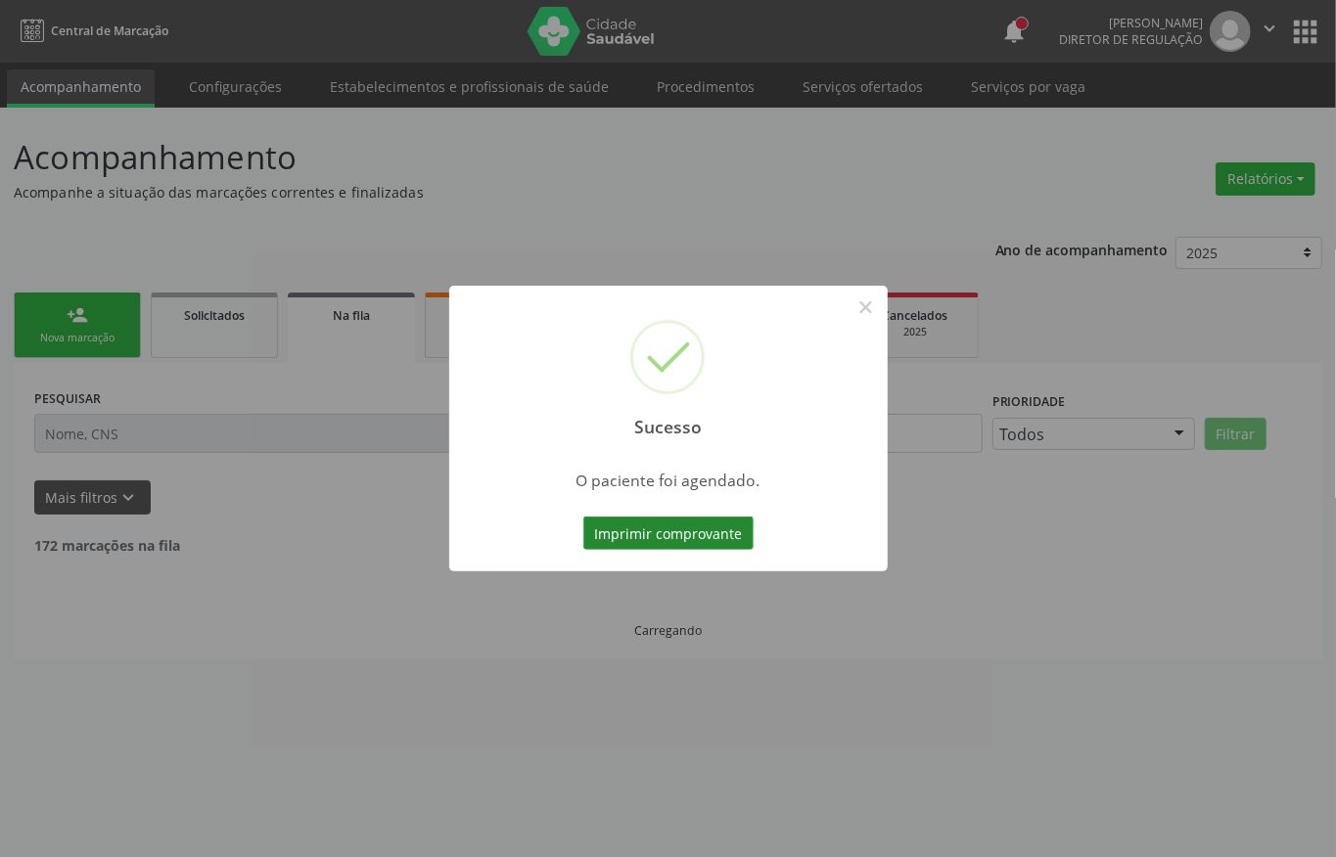
click at [678, 542] on button "Imprimir comprovante" at bounding box center [668, 533] width 170 height 33
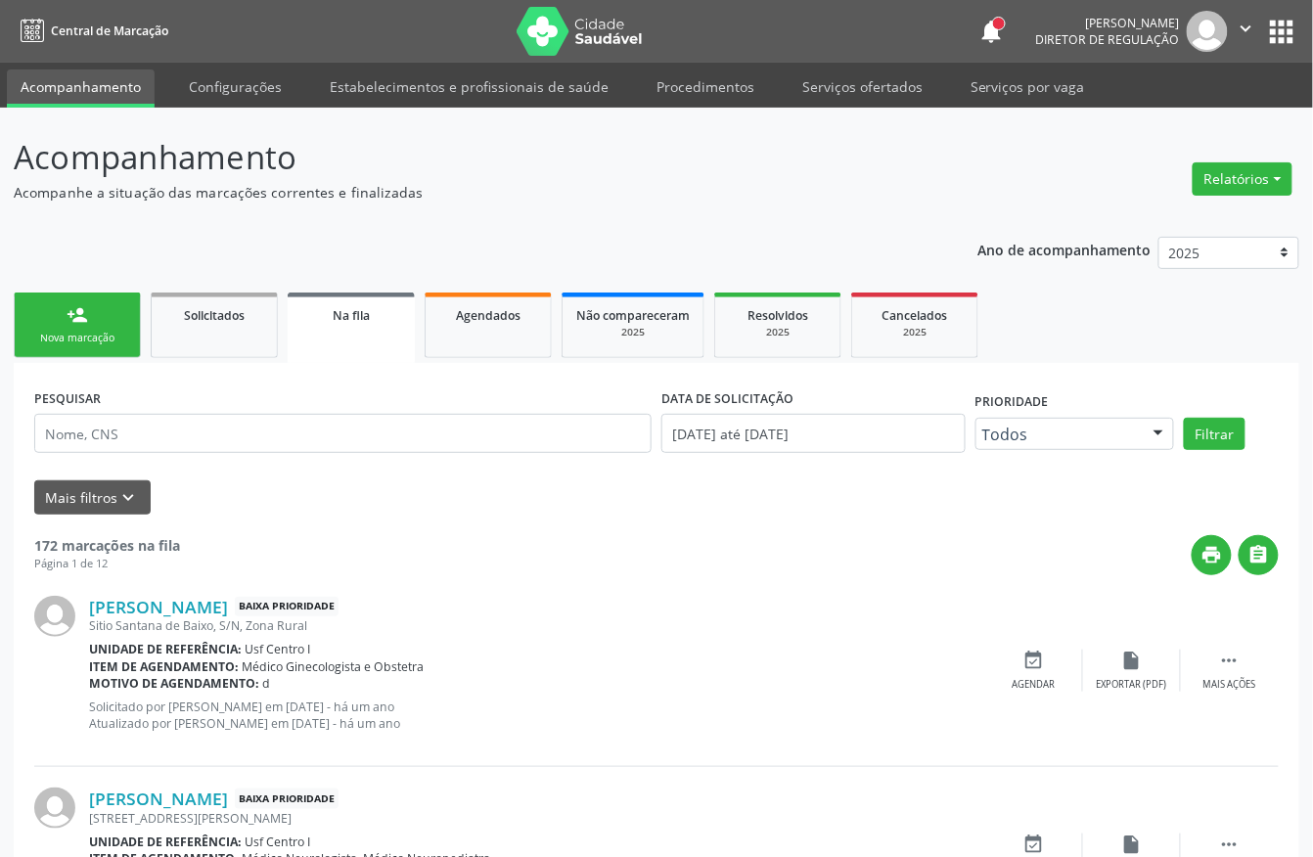
click at [98, 325] on link "person_add Nova marcação" at bounding box center [77, 326] width 127 height 66
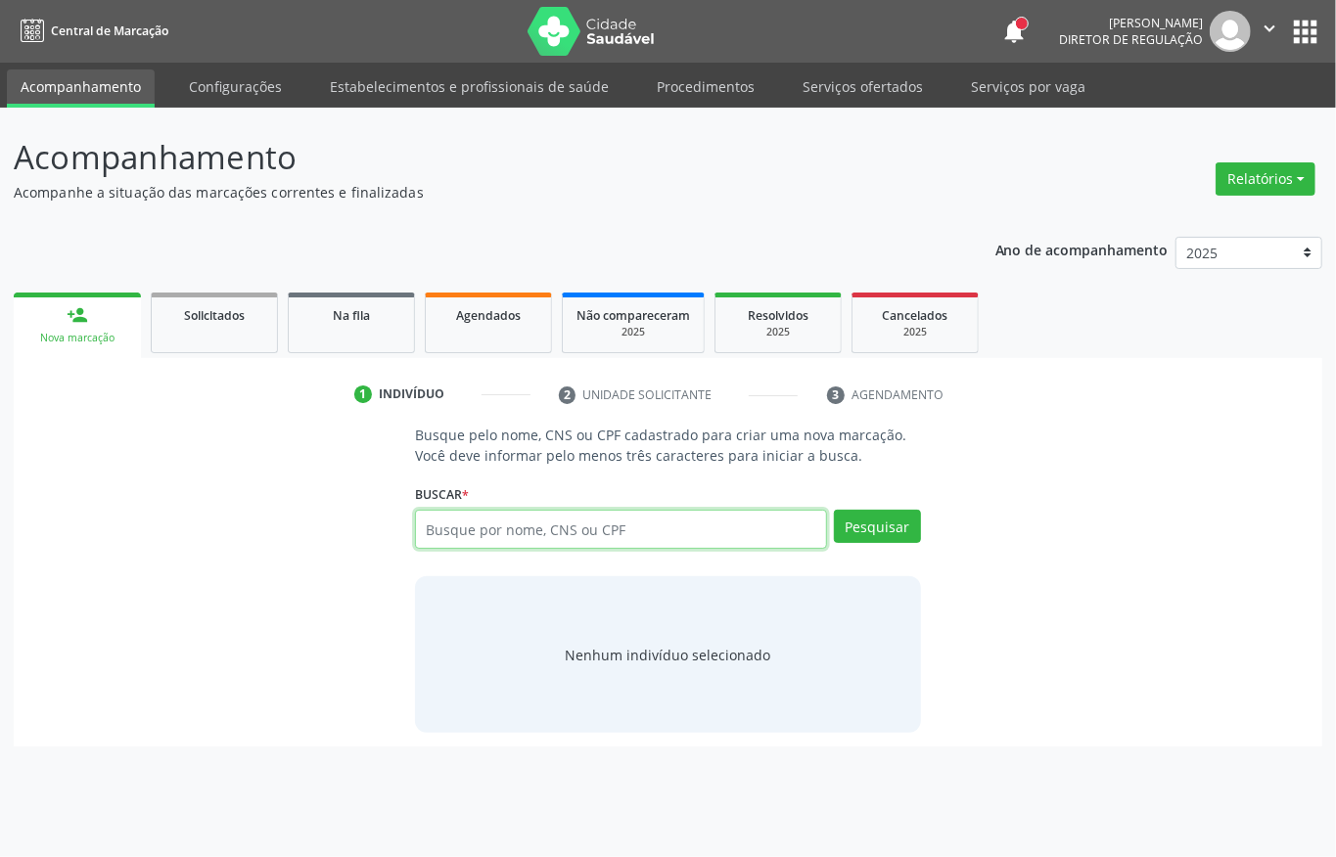
click at [534, 518] on input "text" at bounding box center [621, 529] width 412 height 39
type input "704202569957050"
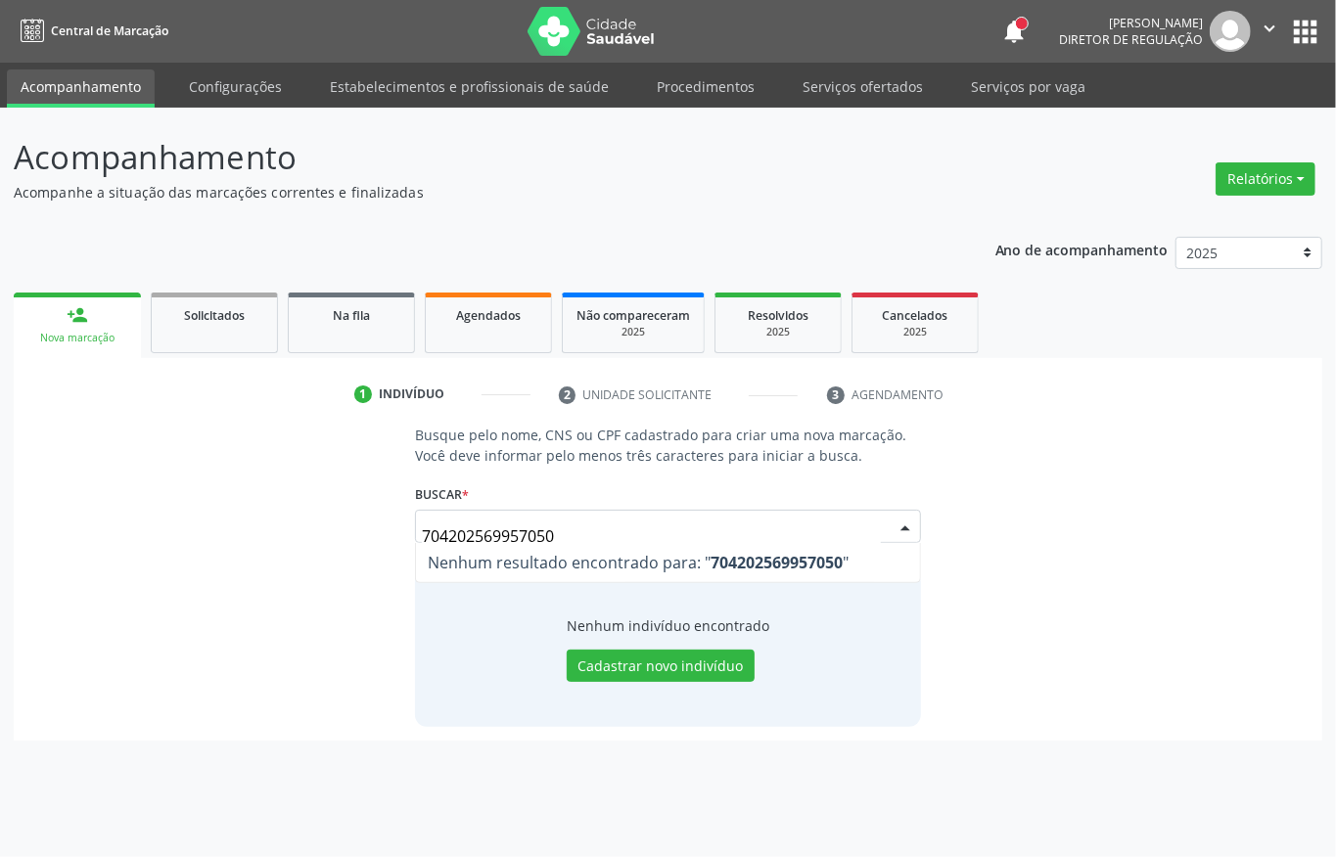
click at [513, 523] on input "704202569957050" at bounding box center [651, 536] width 459 height 39
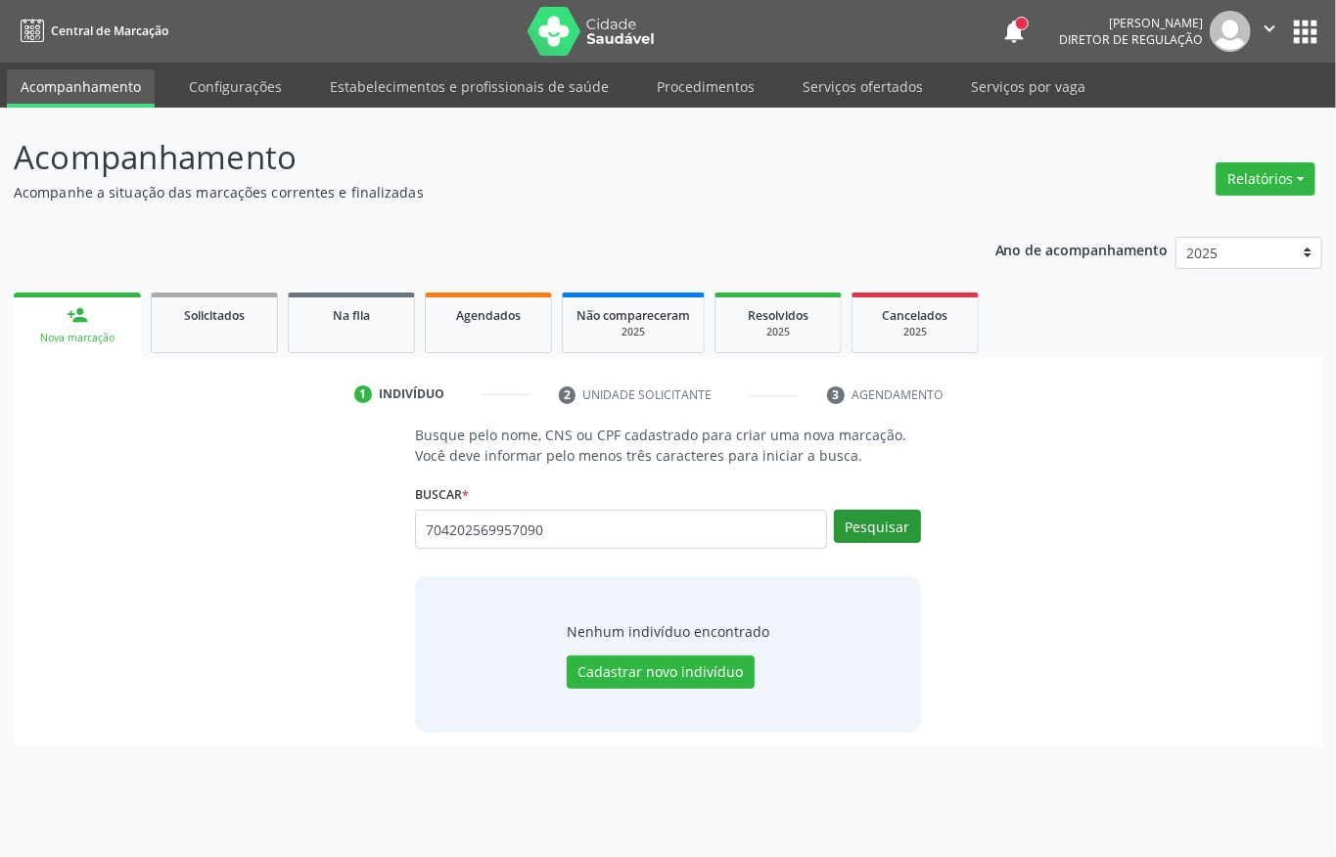
type input "704202569957090"
click at [861, 534] on button "Pesquisar" at bounding box center [877, 526] width 87 height 33
click at [628, 673] on button "Cadastrar novo indivíduo" at bounding box center [661, 672] width 188 height 33
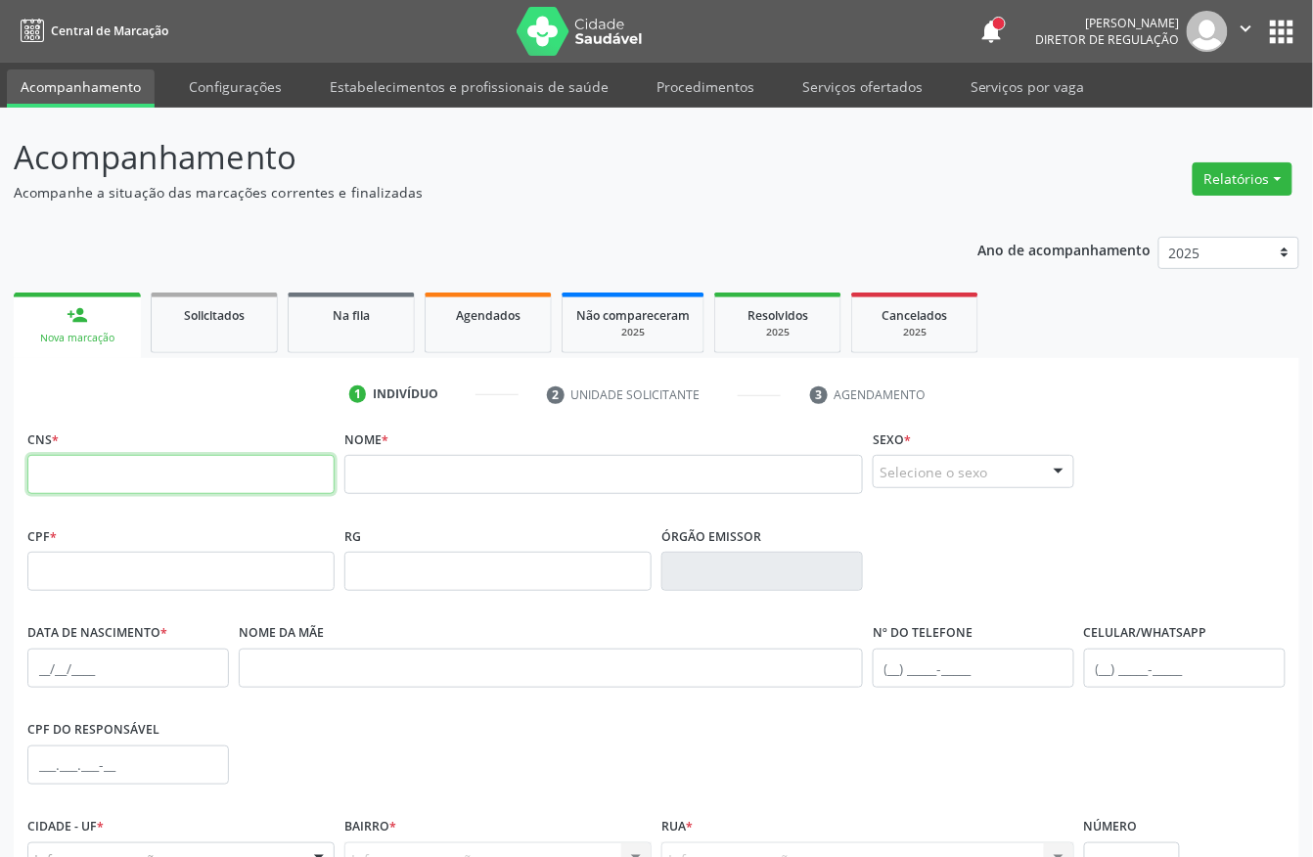
click at [169, 458] on input "text" at bounding box center [180, 474] width 307 height 39
type input "704 2025 2695 7090"
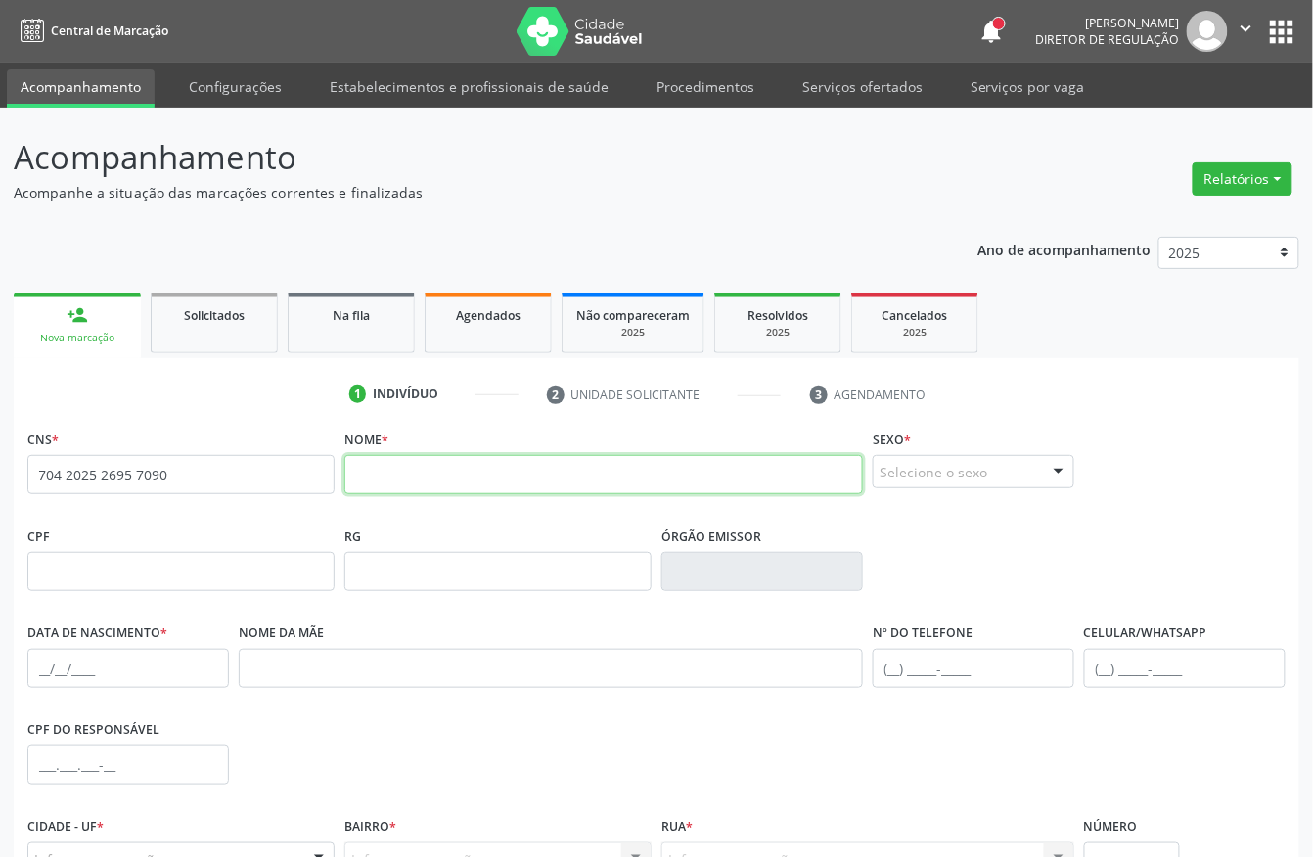
drag, startPoint x: 385, startPoint y: 479, endPoint x: 389, endPoint y: 466, distance: 13.3
click at [386, 474] on input "text" at bounding box center [603, 474] width 519 height 39
type input "whthiney beatriz felix figueira"
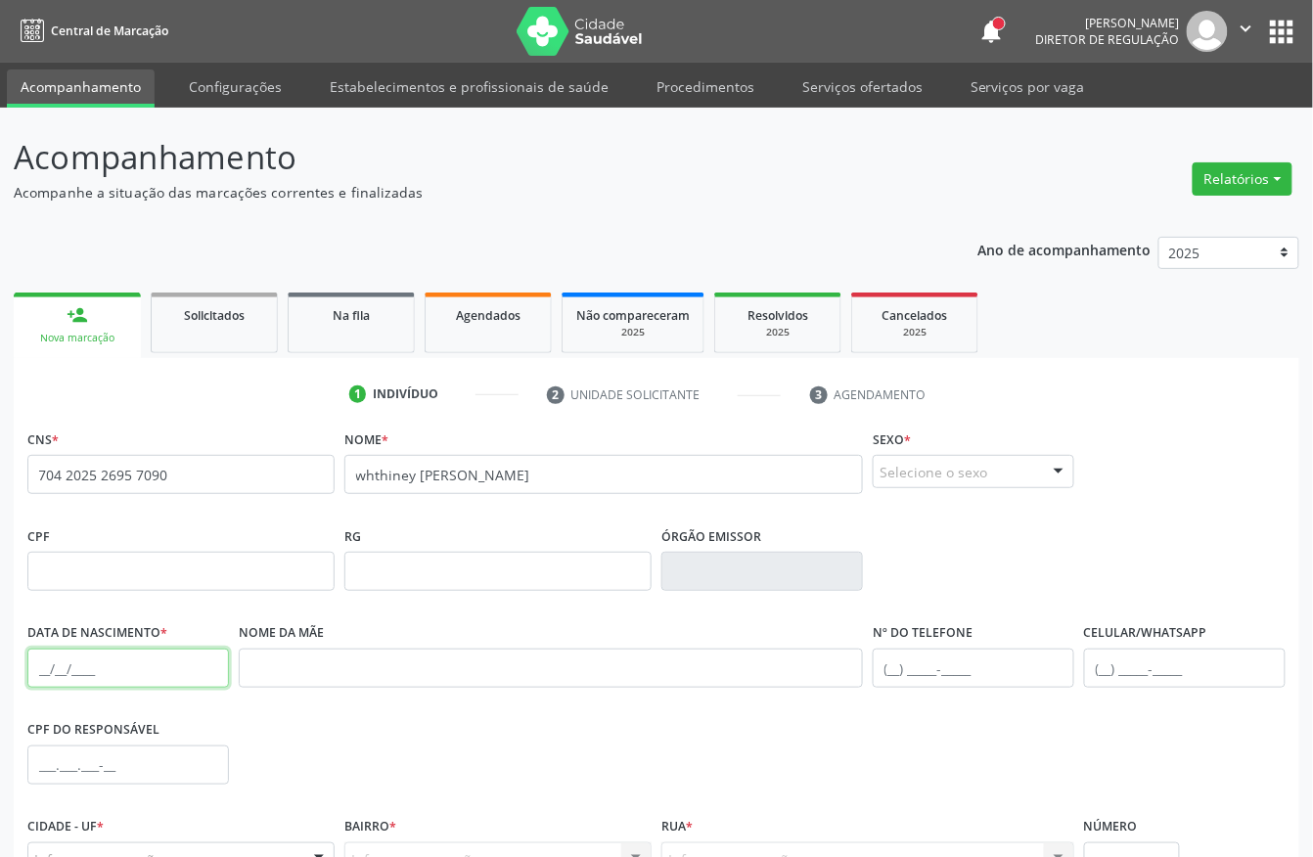
click at [90, 655] on input "text" at bounding box center [128, 668] width 202 height 39
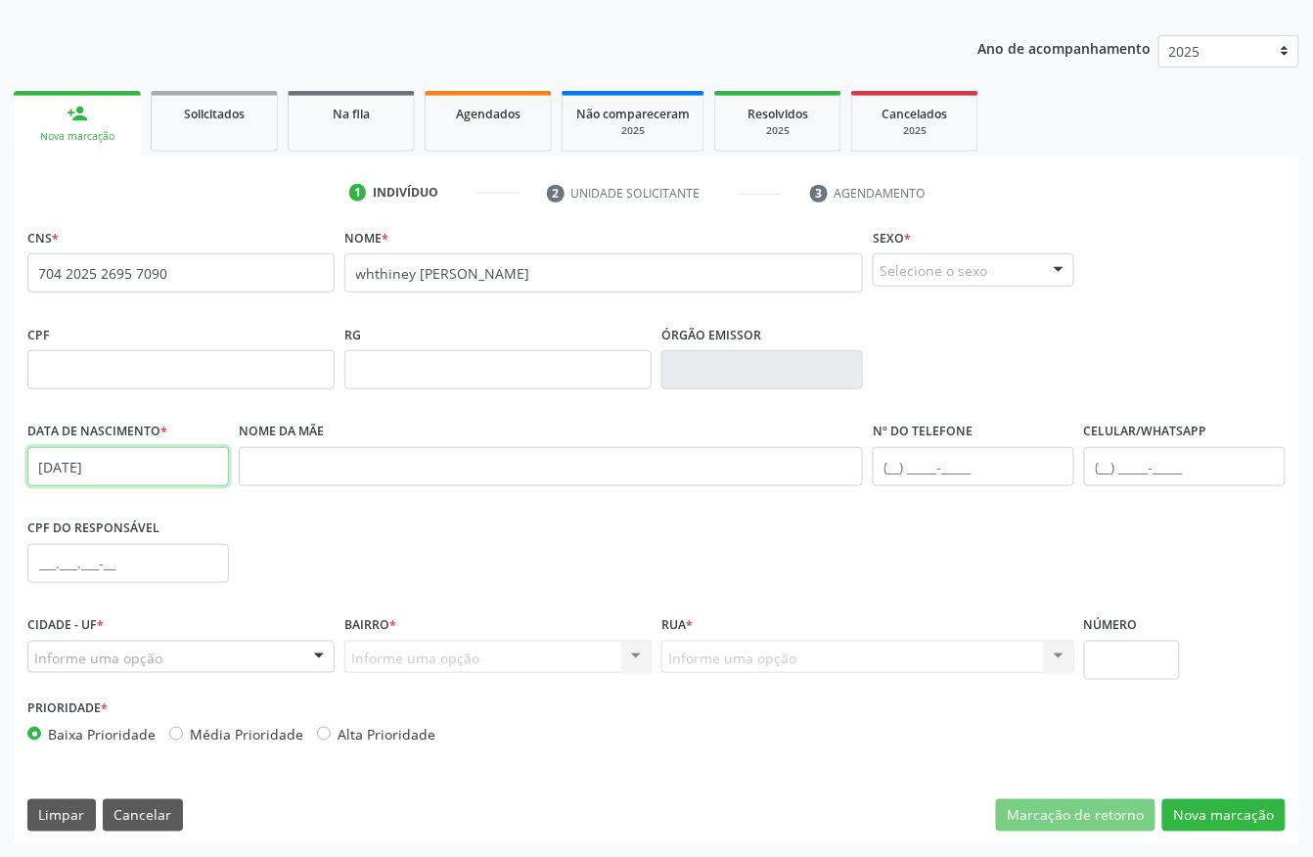
scroll to position [205, 0]
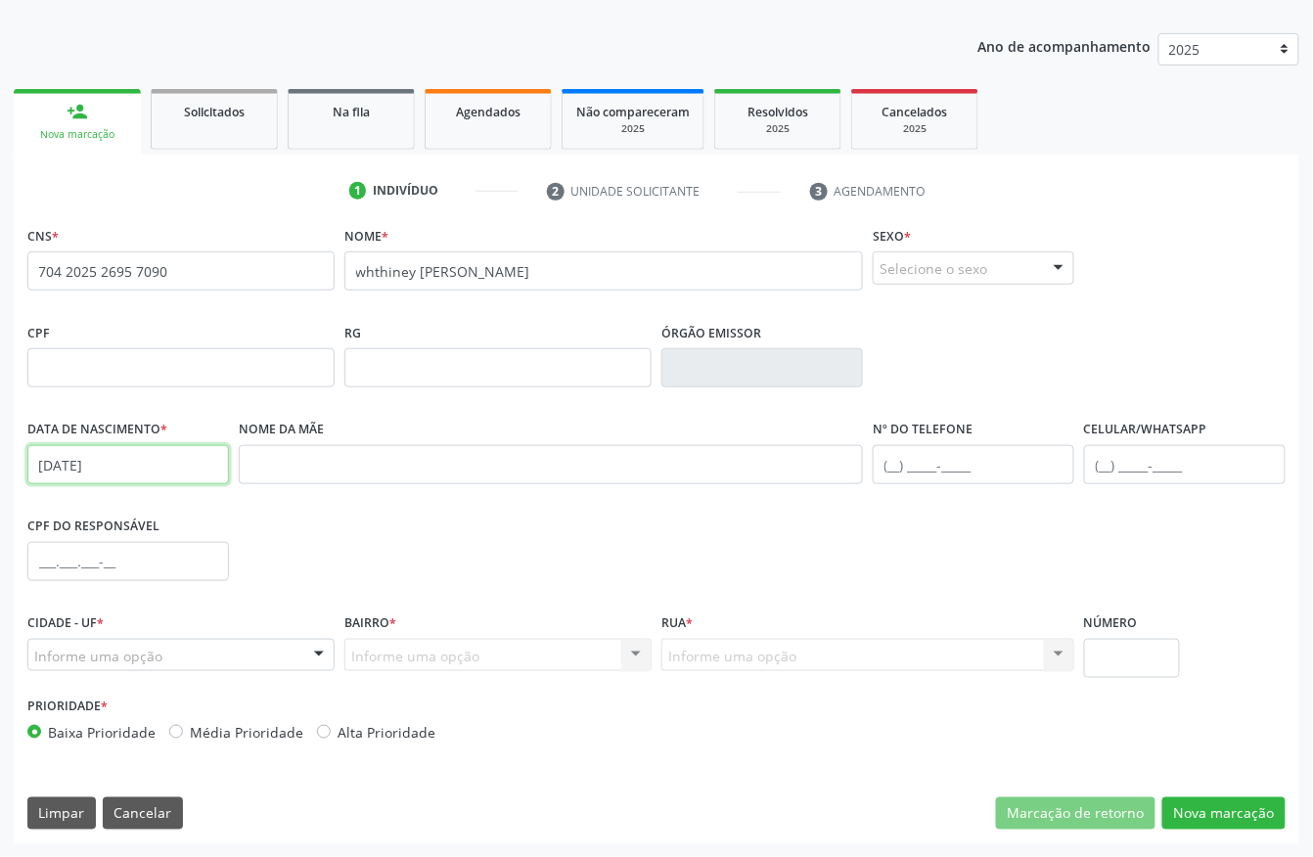
type input "22/02/2007"
click at [155, 667] on div at bounding box center [180, 655] width 307 height 33
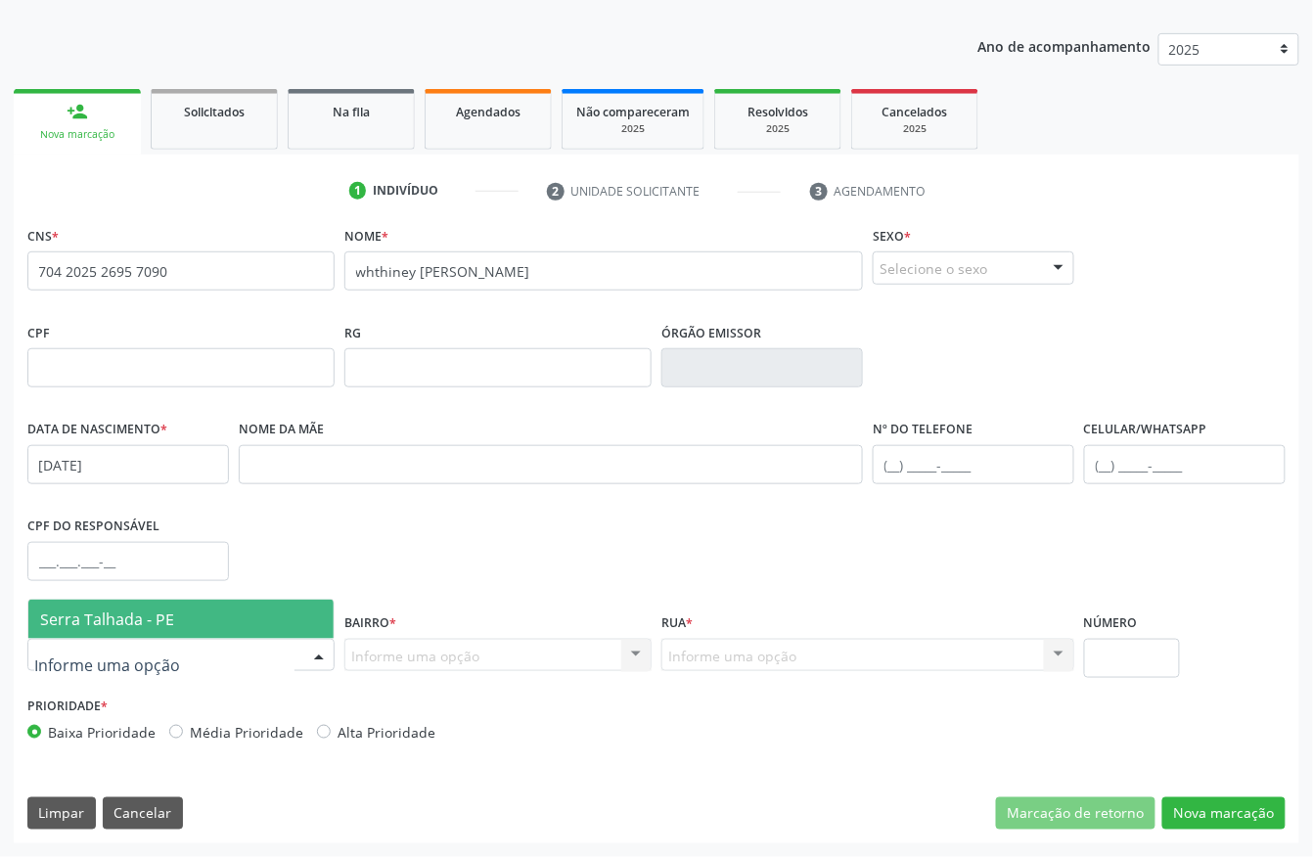
click at [194, 620] on span "Serra Talhada - PE" at bounding box center [180, 619] width 305 height 39
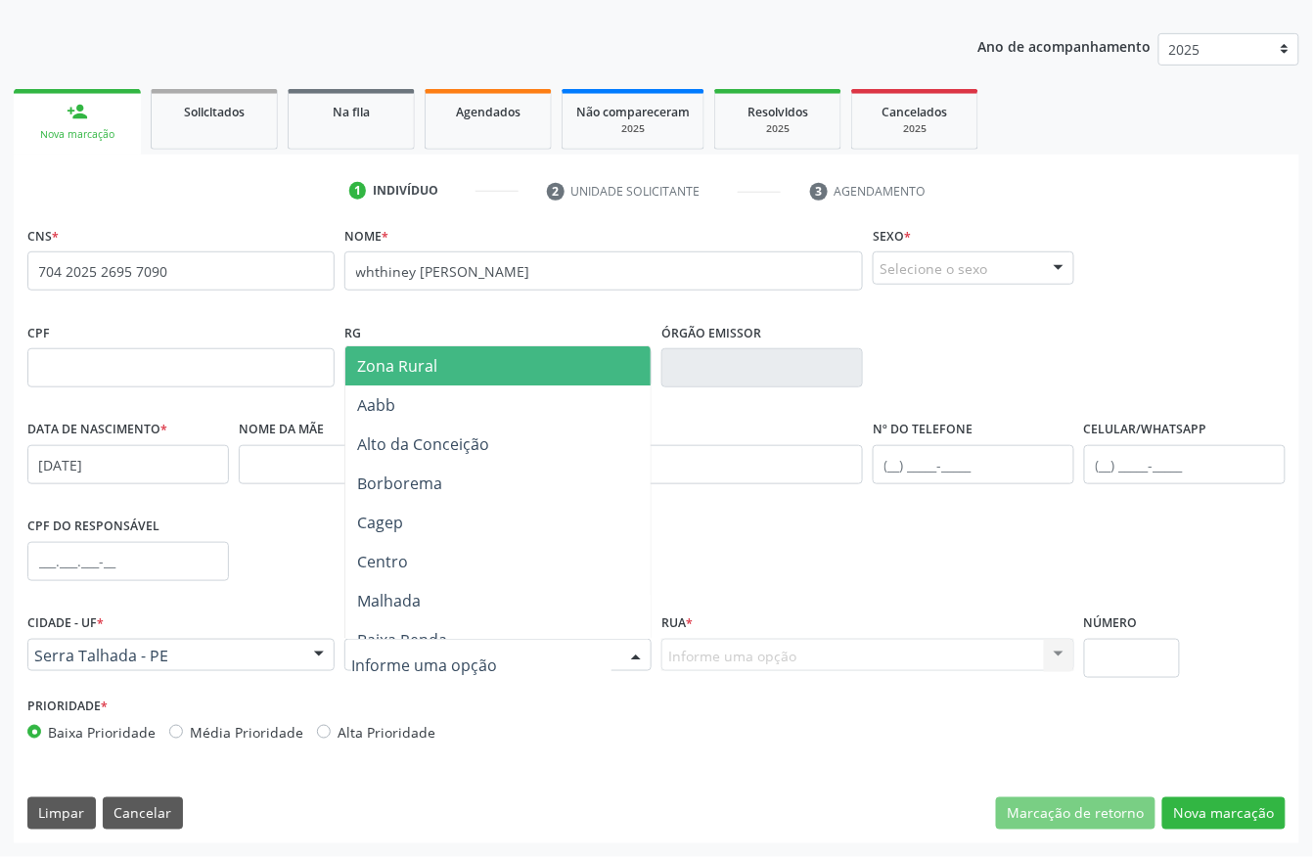
click at [390, 372] on span "Zona Rural" at bounding box center [397, 366] width 80 height 22
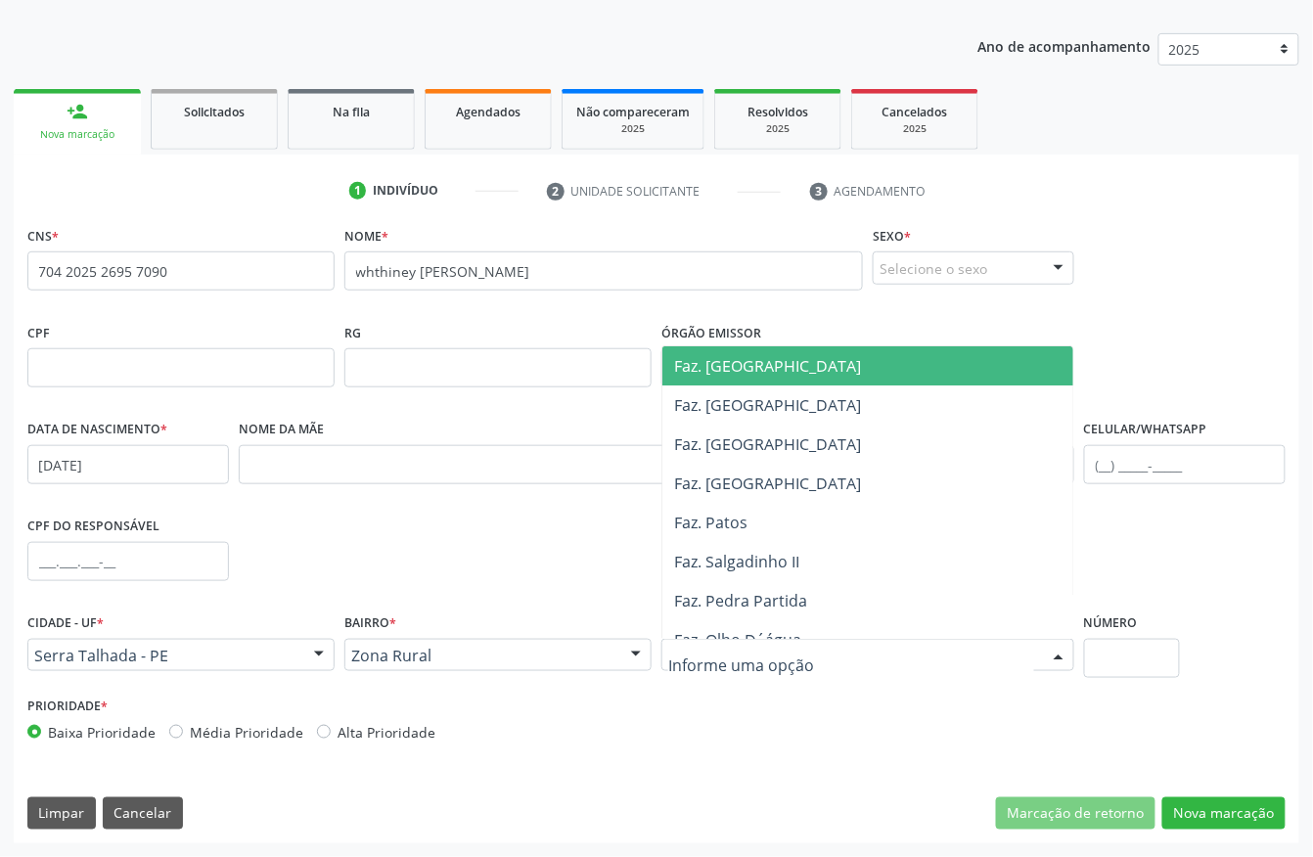
click at [666, 652] on div at bounding box center [868, 655] width 413 height 33
click at [746, 372] on span "Faz. Cachoeira II" at bounding box center [767, 366] width 187 height 22
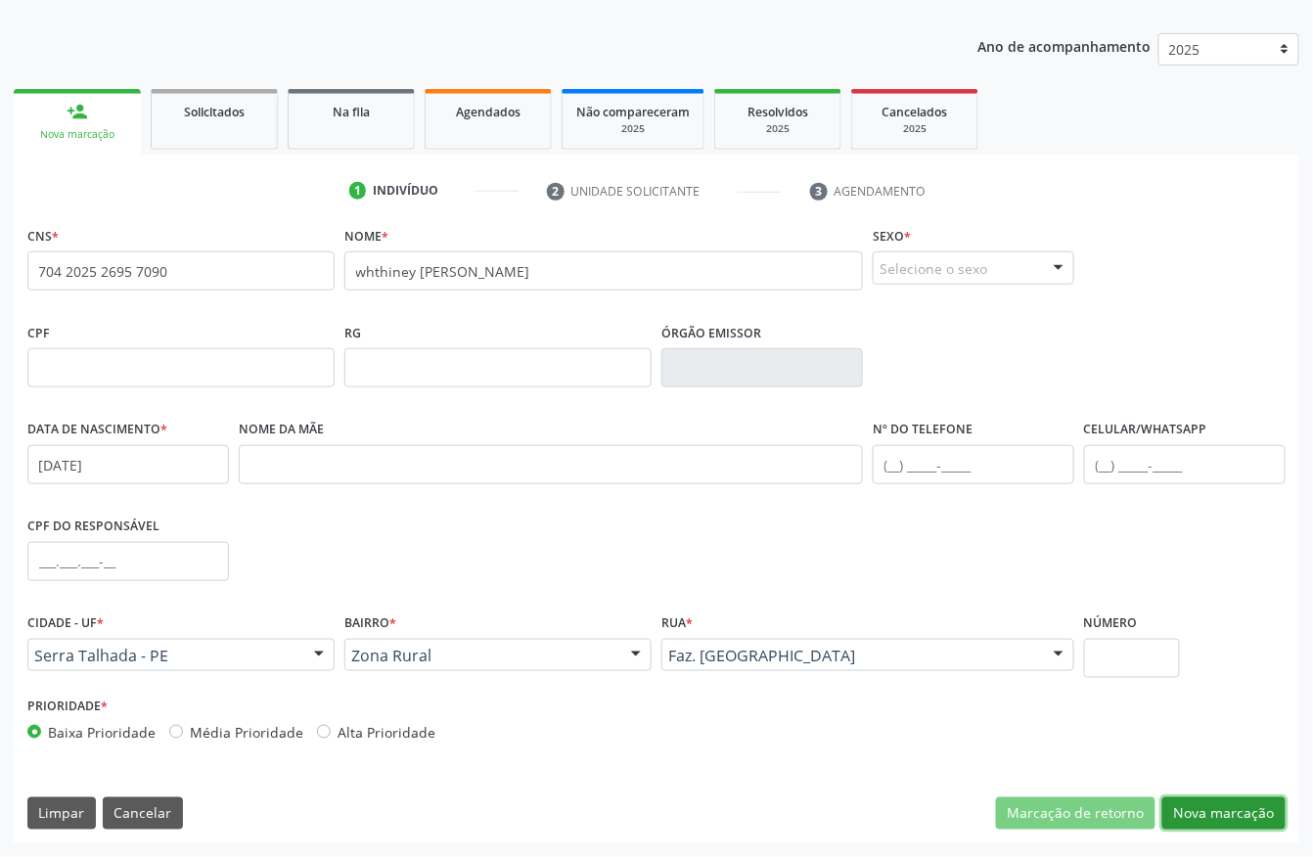
click at [1258, 820] on button "Nova marcação" at bounding box center [1224, 814] width 123 height 33
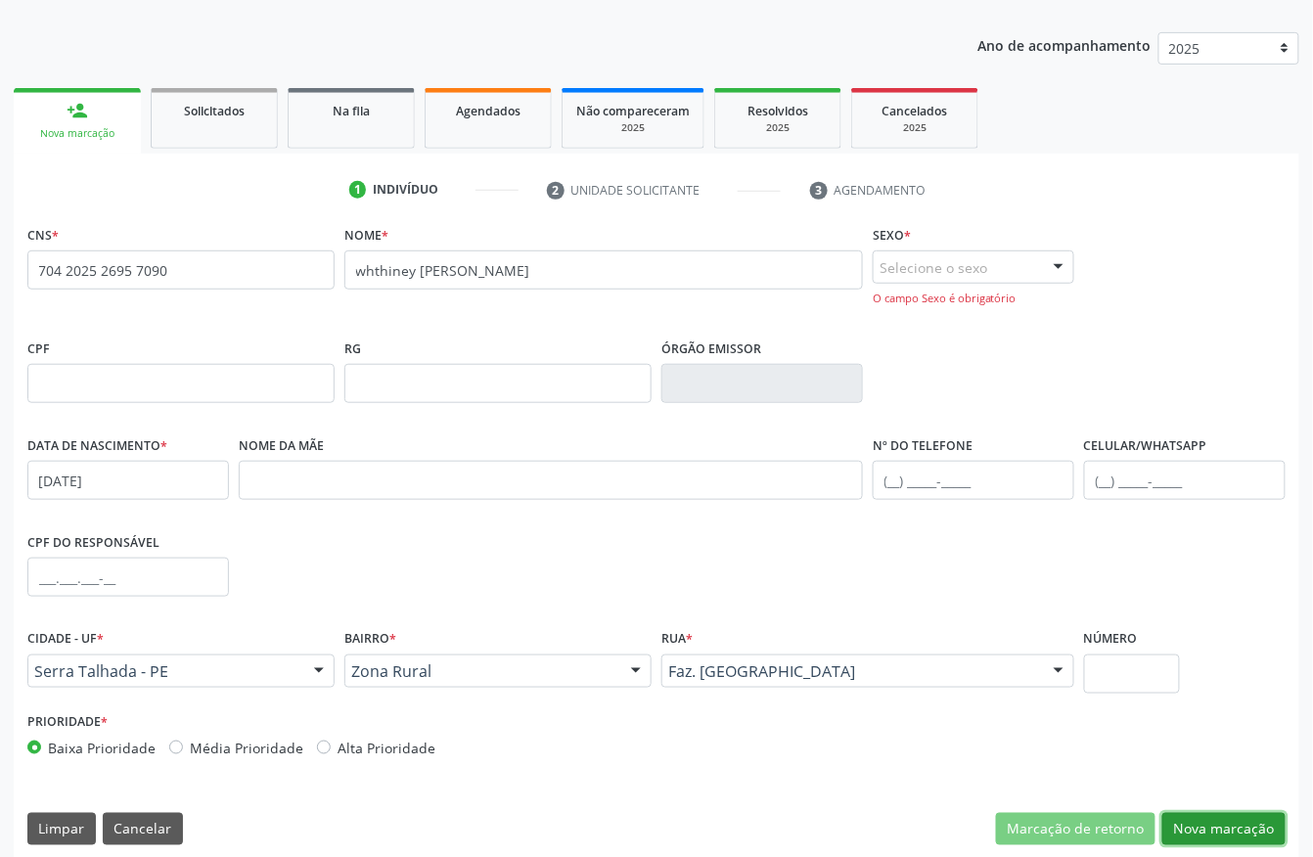
scroll to position [221, 0]
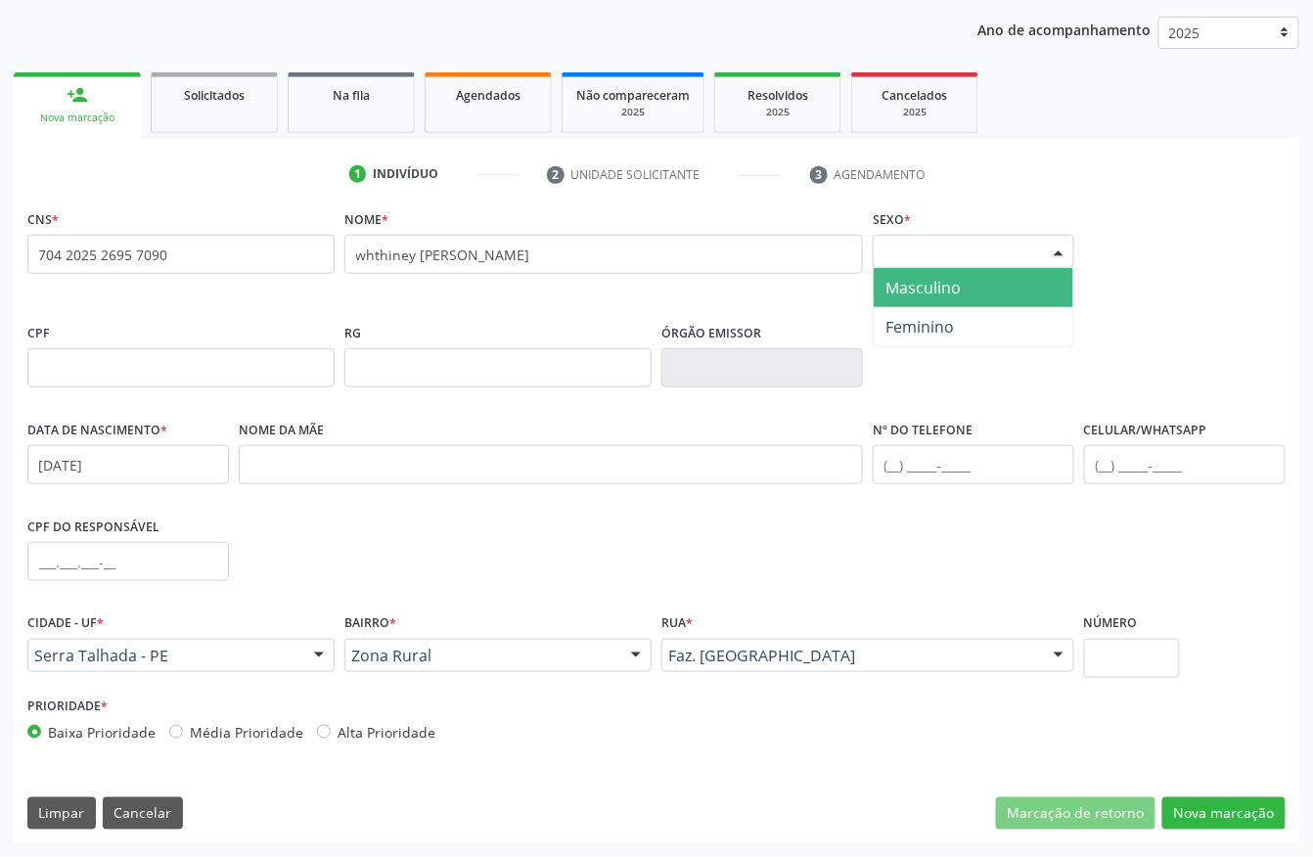
click at [904, 260] on div "Selecione o sexo" at bounding box center [974, 251] width 202 height 33
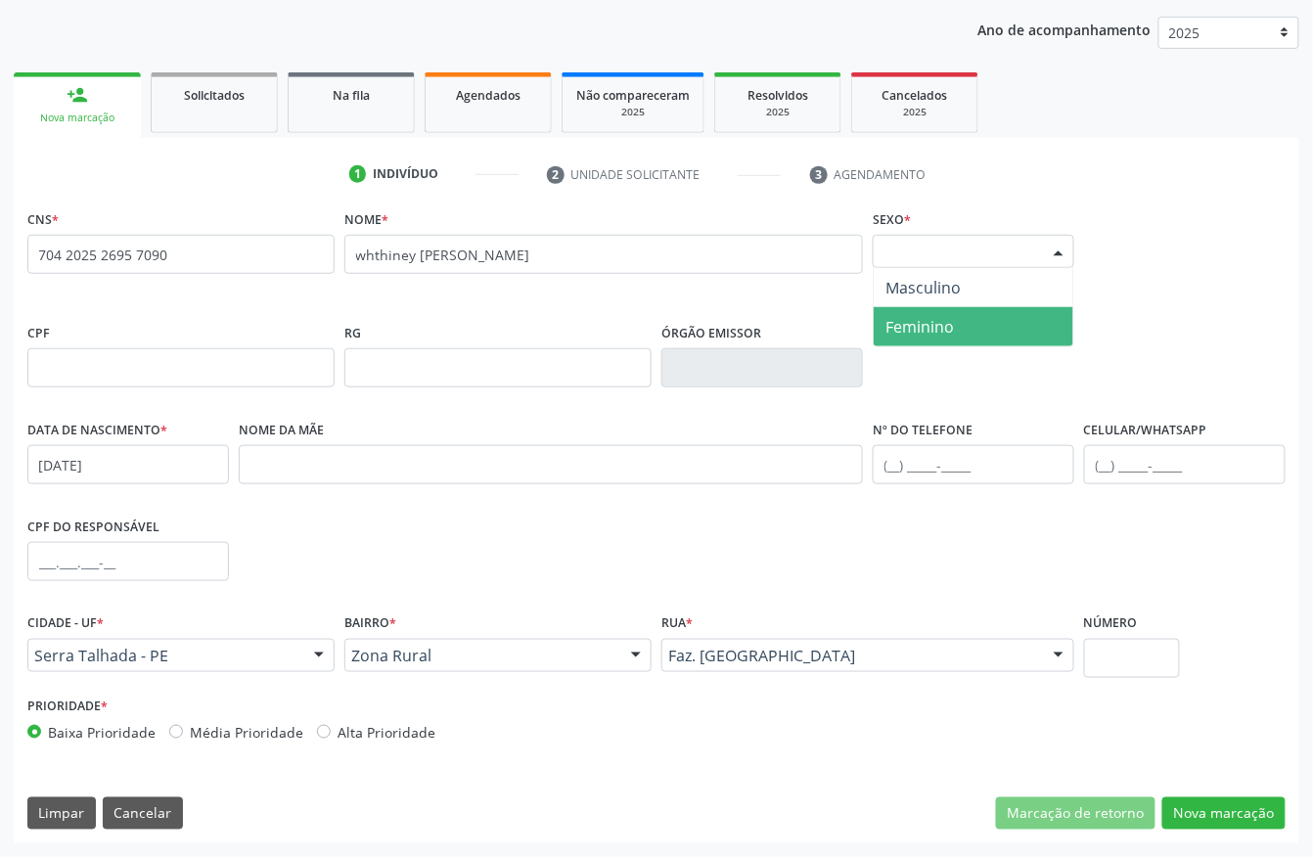
click at [920, 327] on span "Feminino" at bounding box center [920, 327] width 69 height 22
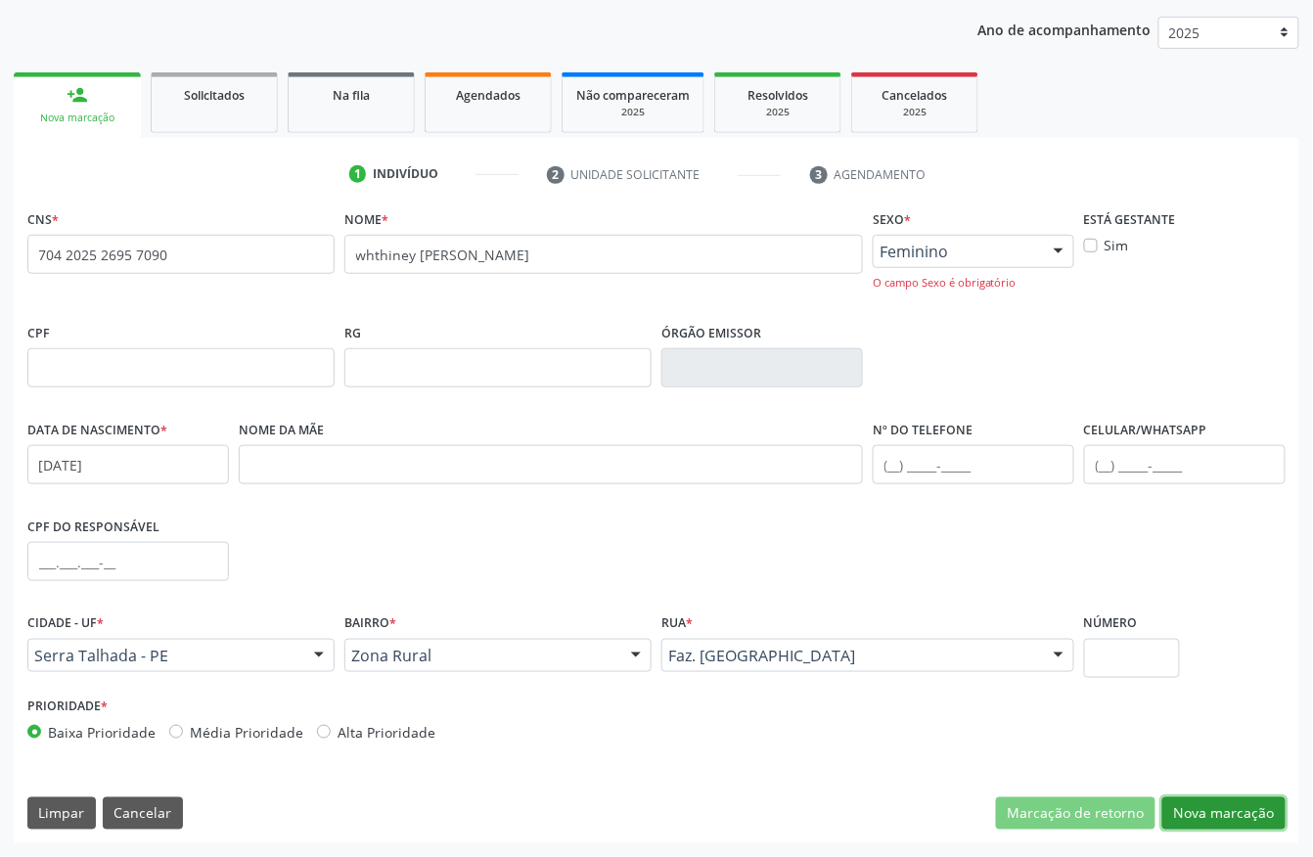
click at [1200, 816] on button "Nova marcação" at bounding box center [1224, 814] width 123 height 33
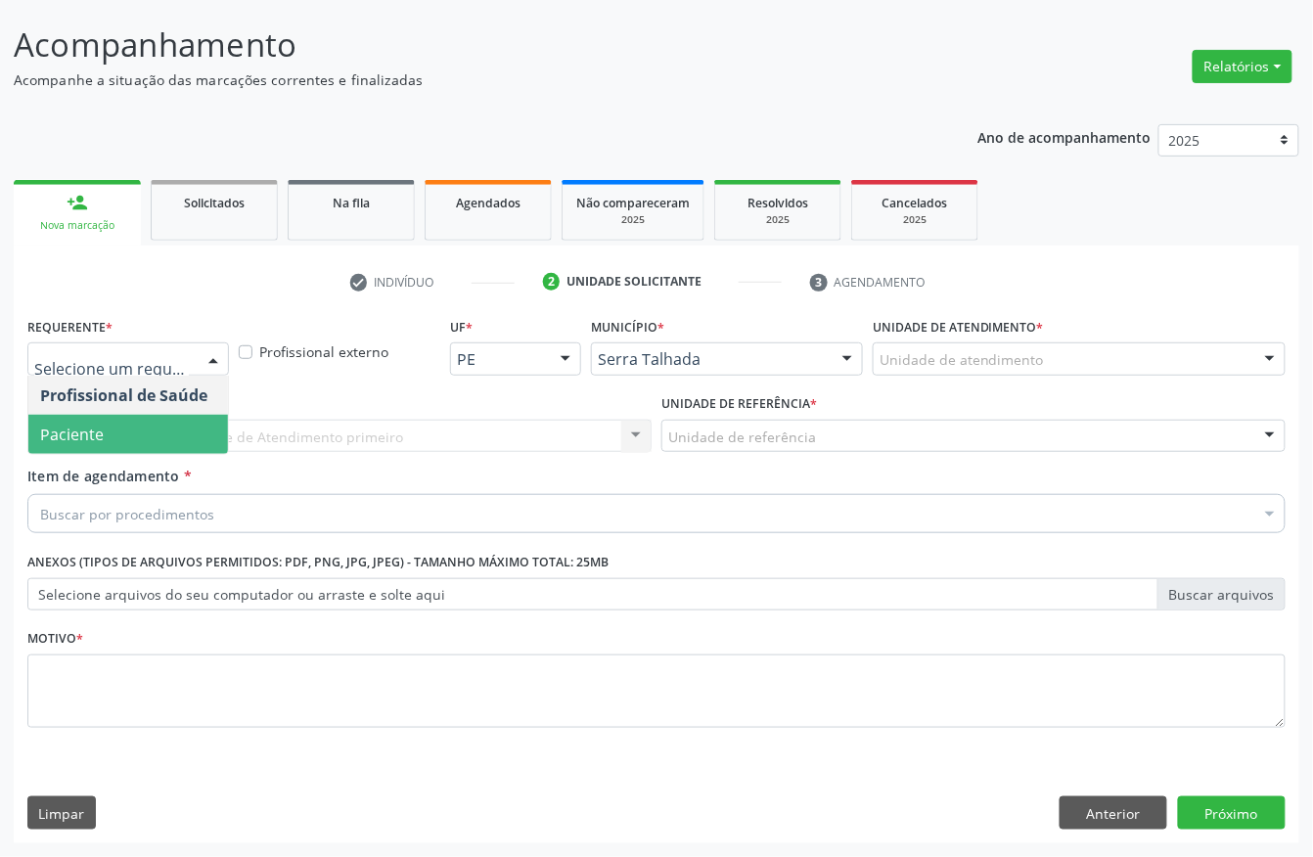
click at [118, 425] on span "Paciente" at bounding box center [128, 434] width 200 height 39
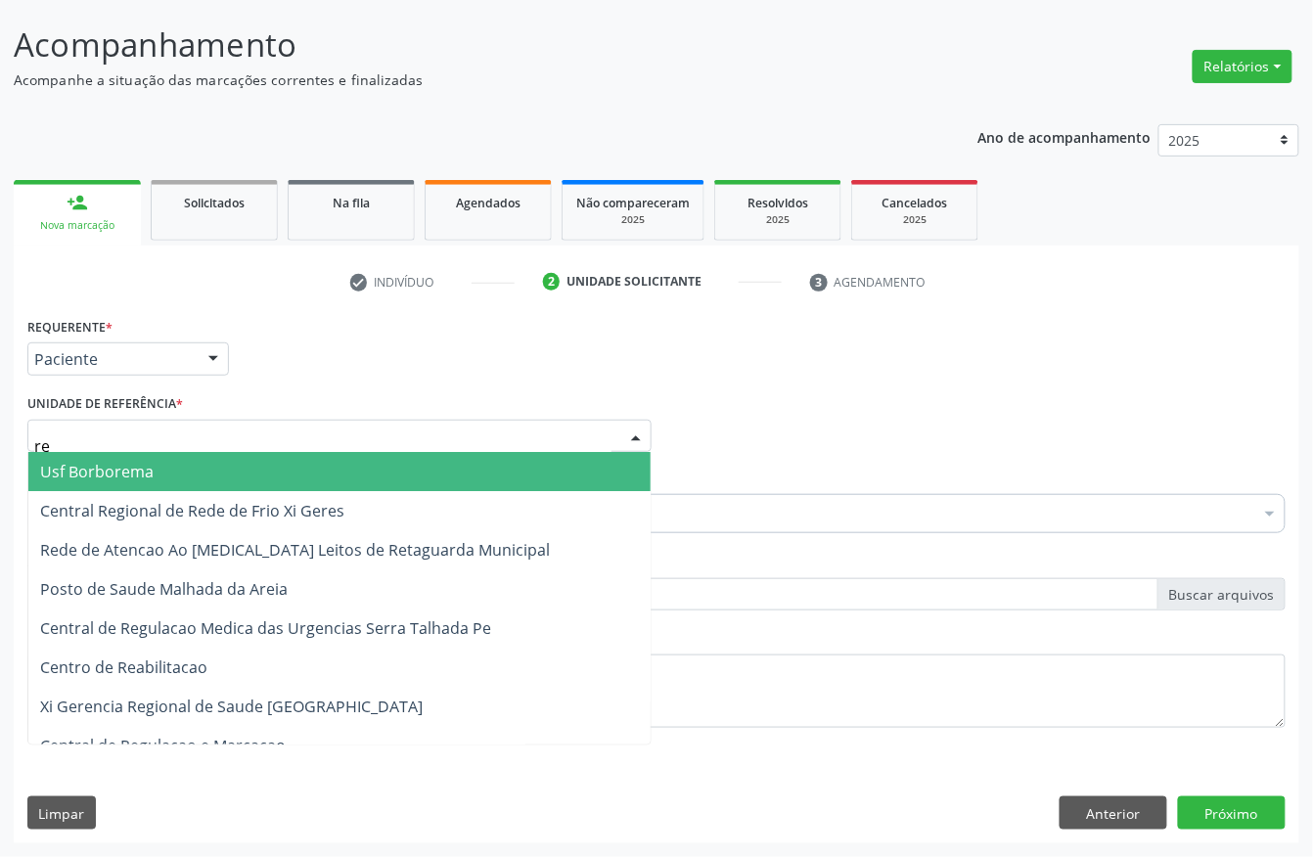
type input "rea"
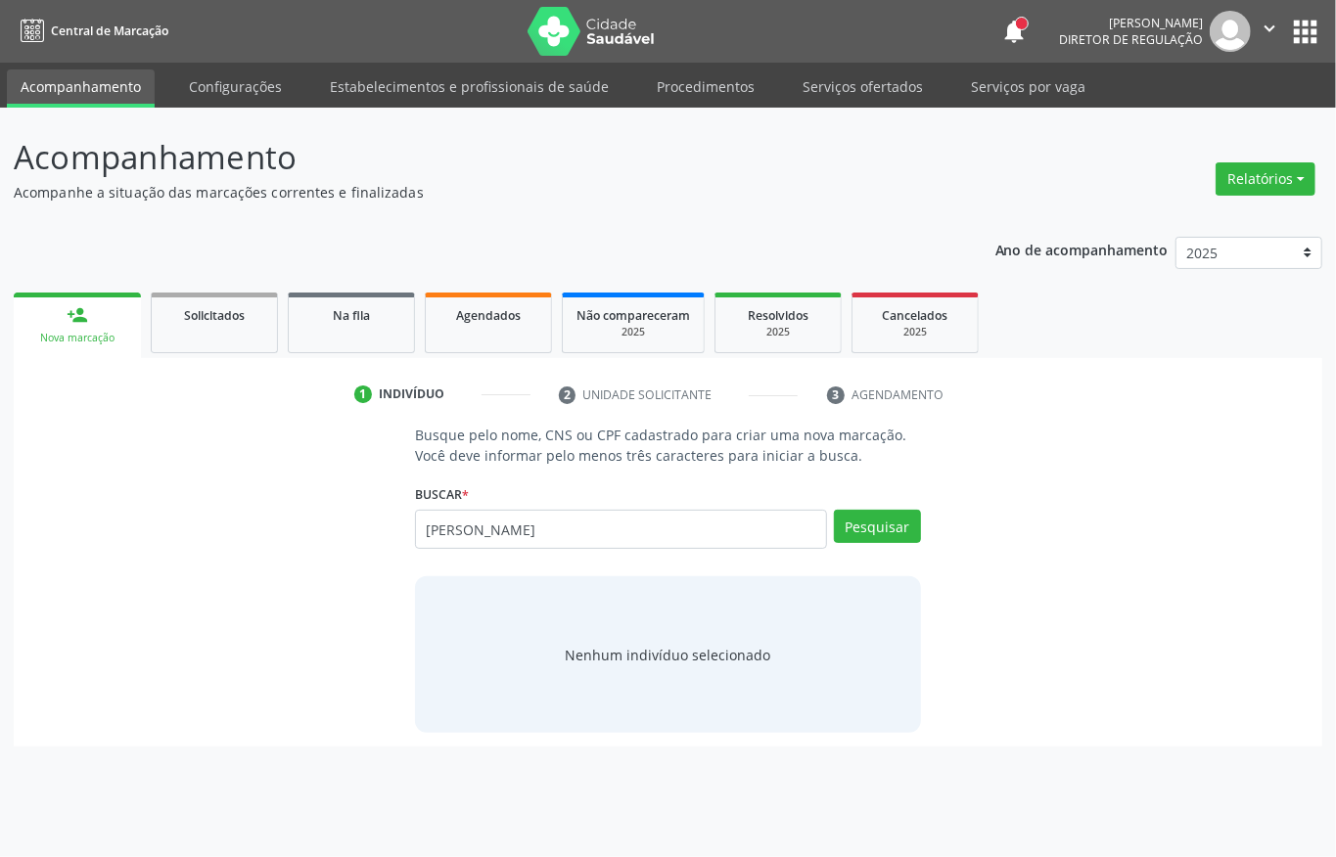
type input "[PERSON_NAME]"
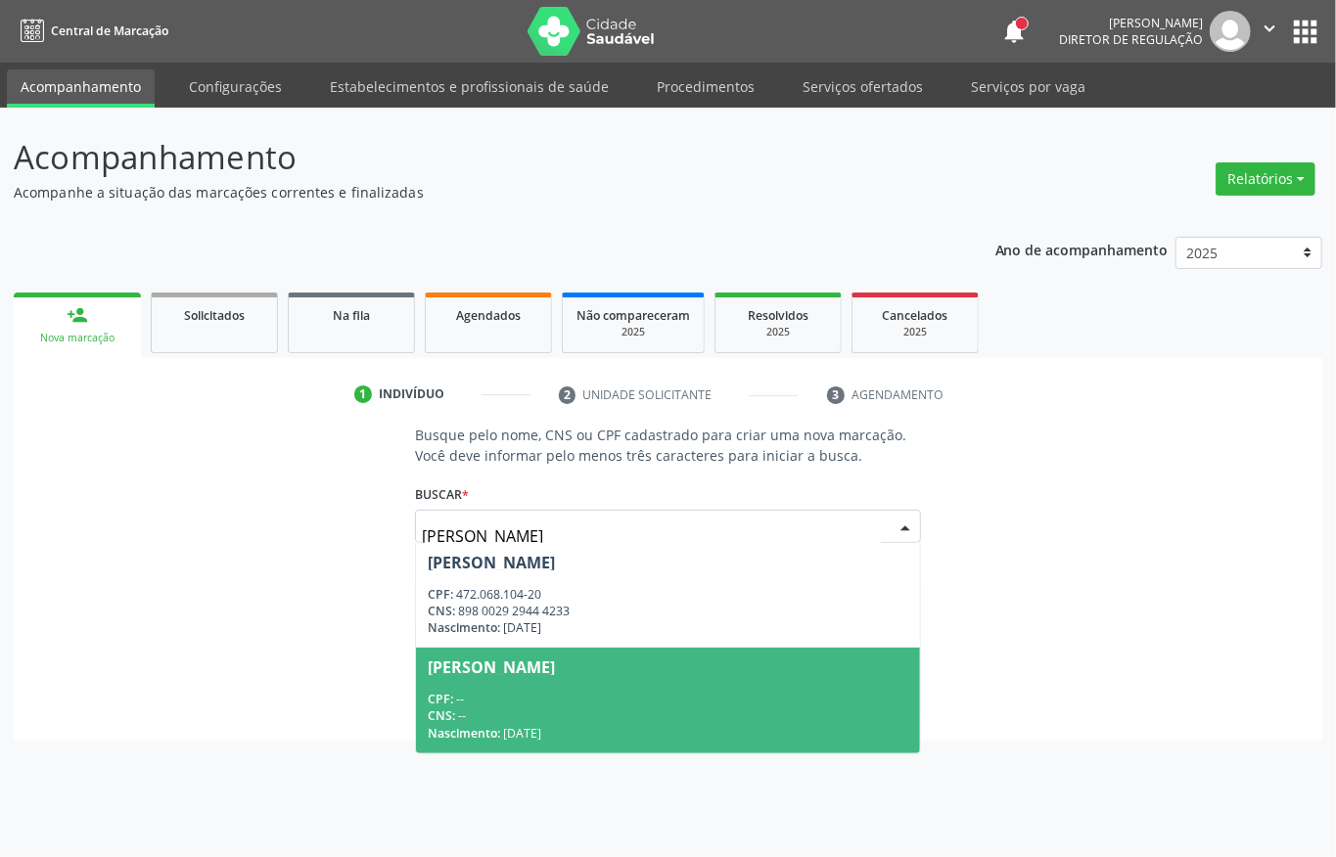
click at [592, 697] on div "CPF: --" at bounding box center [668, 699] width 481 height 17
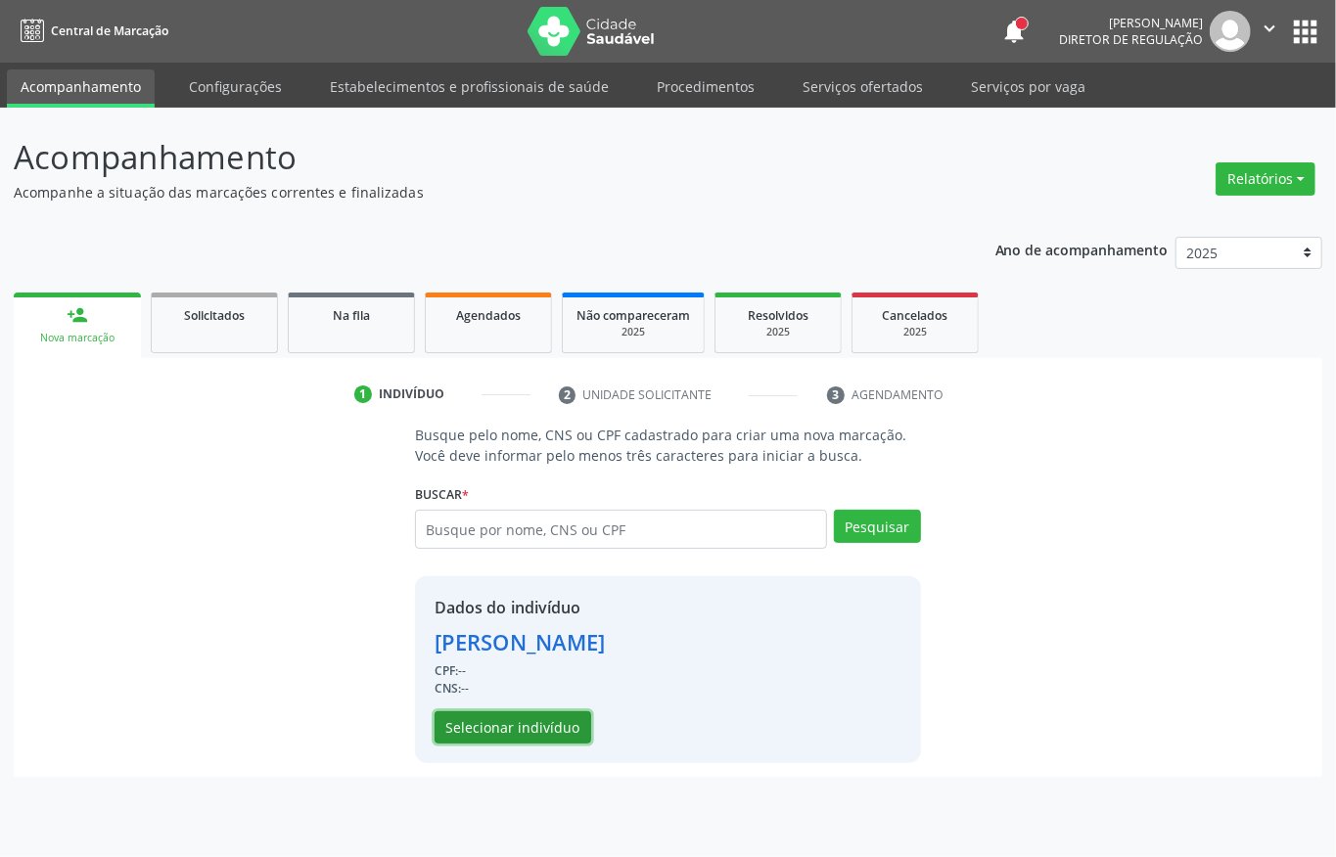
click at [521, 736] on button "Selecionar indivíduo" at bounding box center [513, 728] width 157 height 33
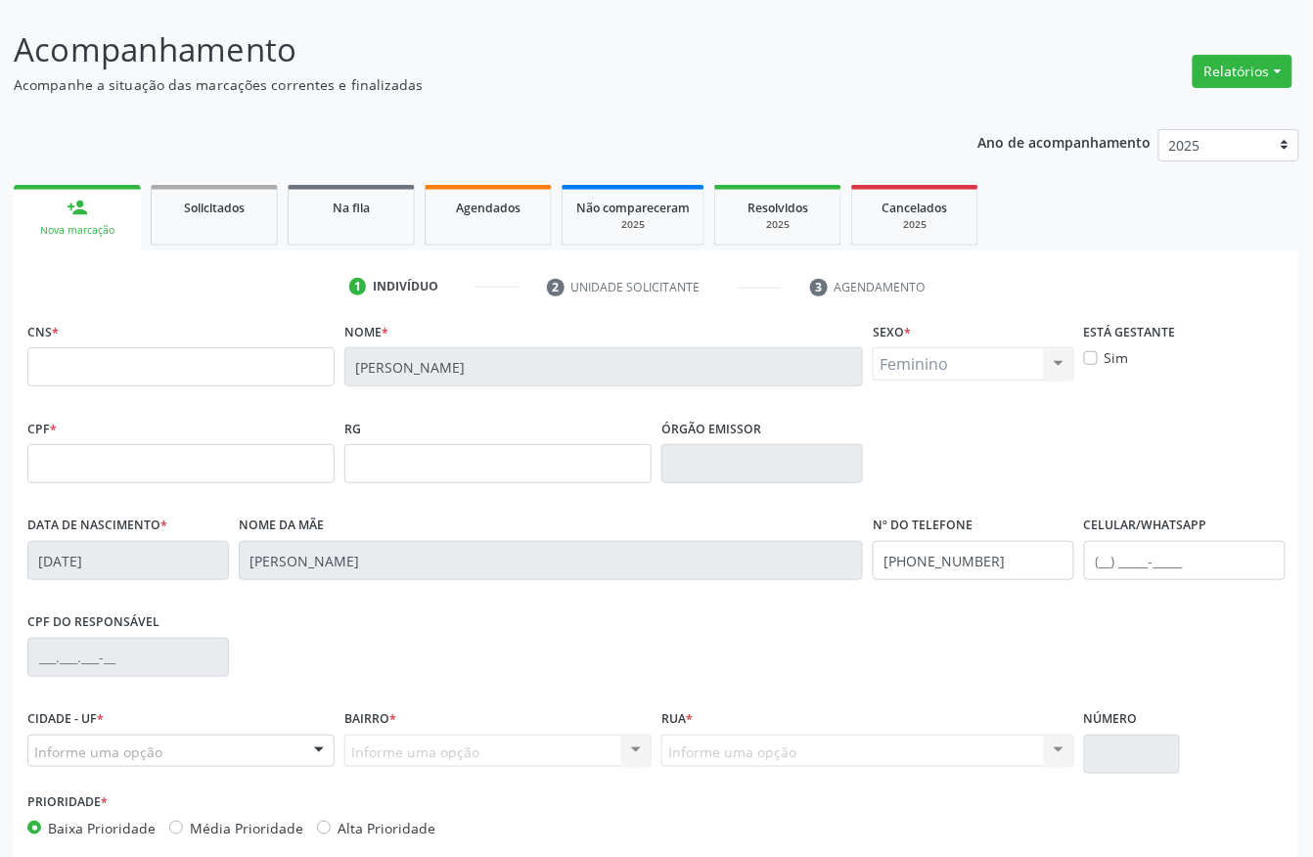
scroll to position [205, 0]
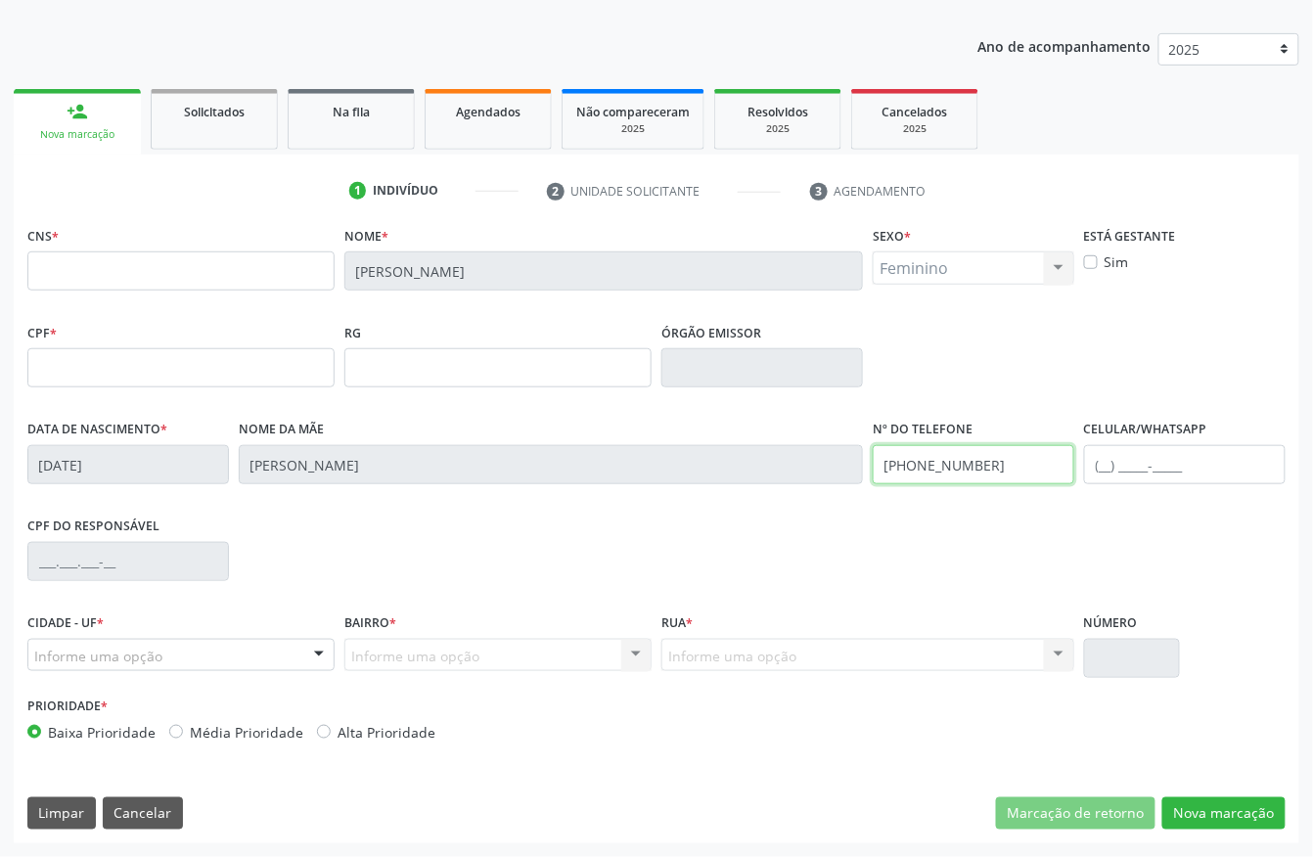
click at [951, 467] on input "[PHONE_NUMBER]" at bounding box center [974, 464] width 202 height 39
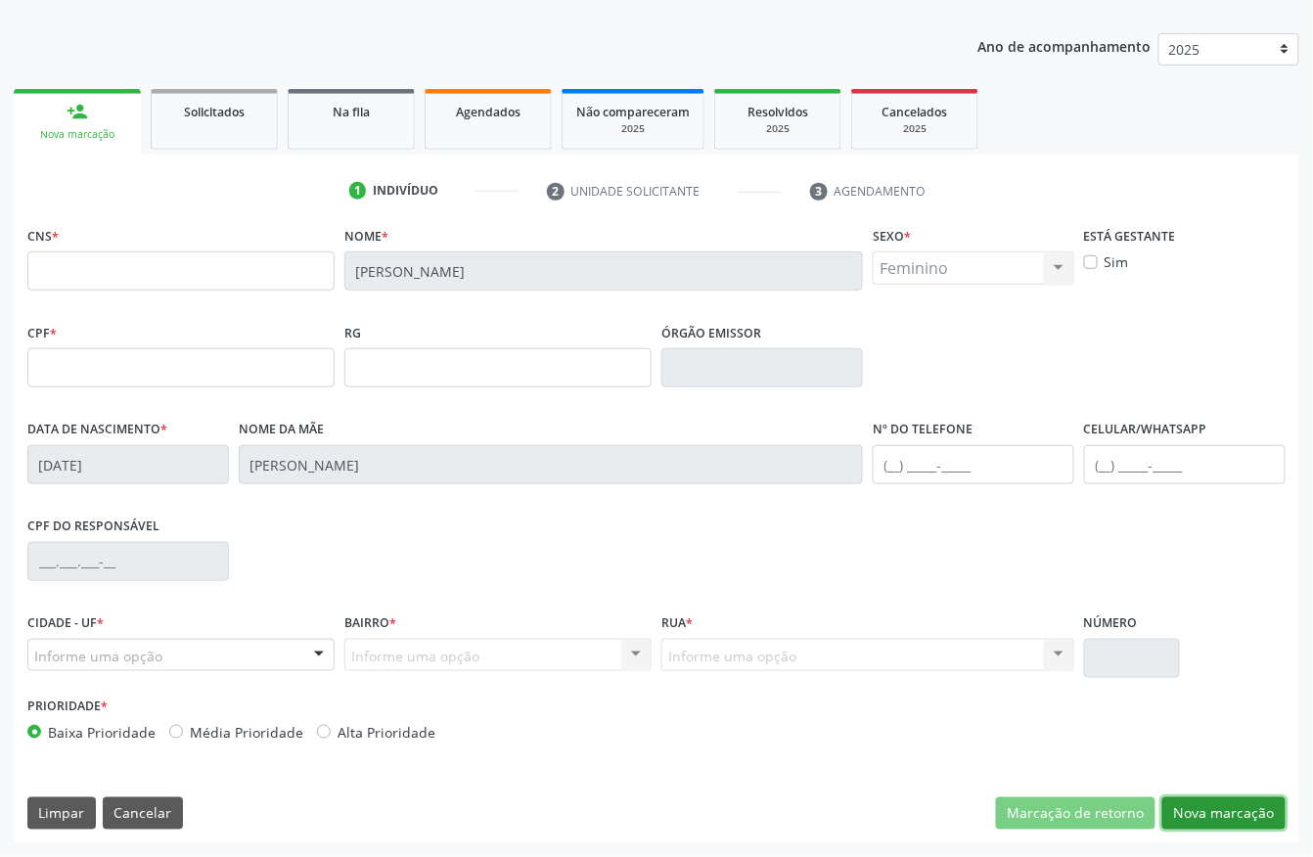
click at [1238, 807] on button "Nova marcação" at bounding box center [1224, 814] width 123 height 33
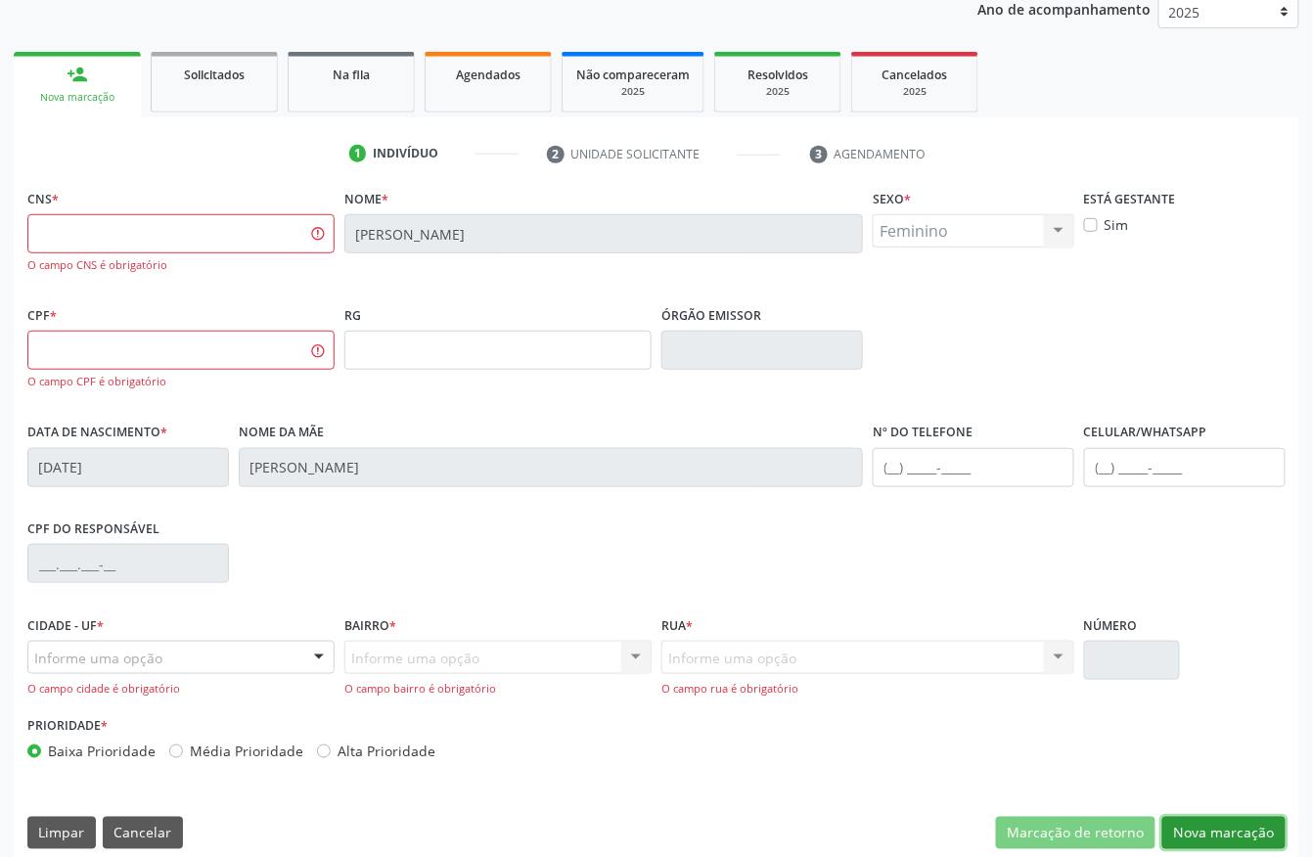
scroll to position [262, 0]
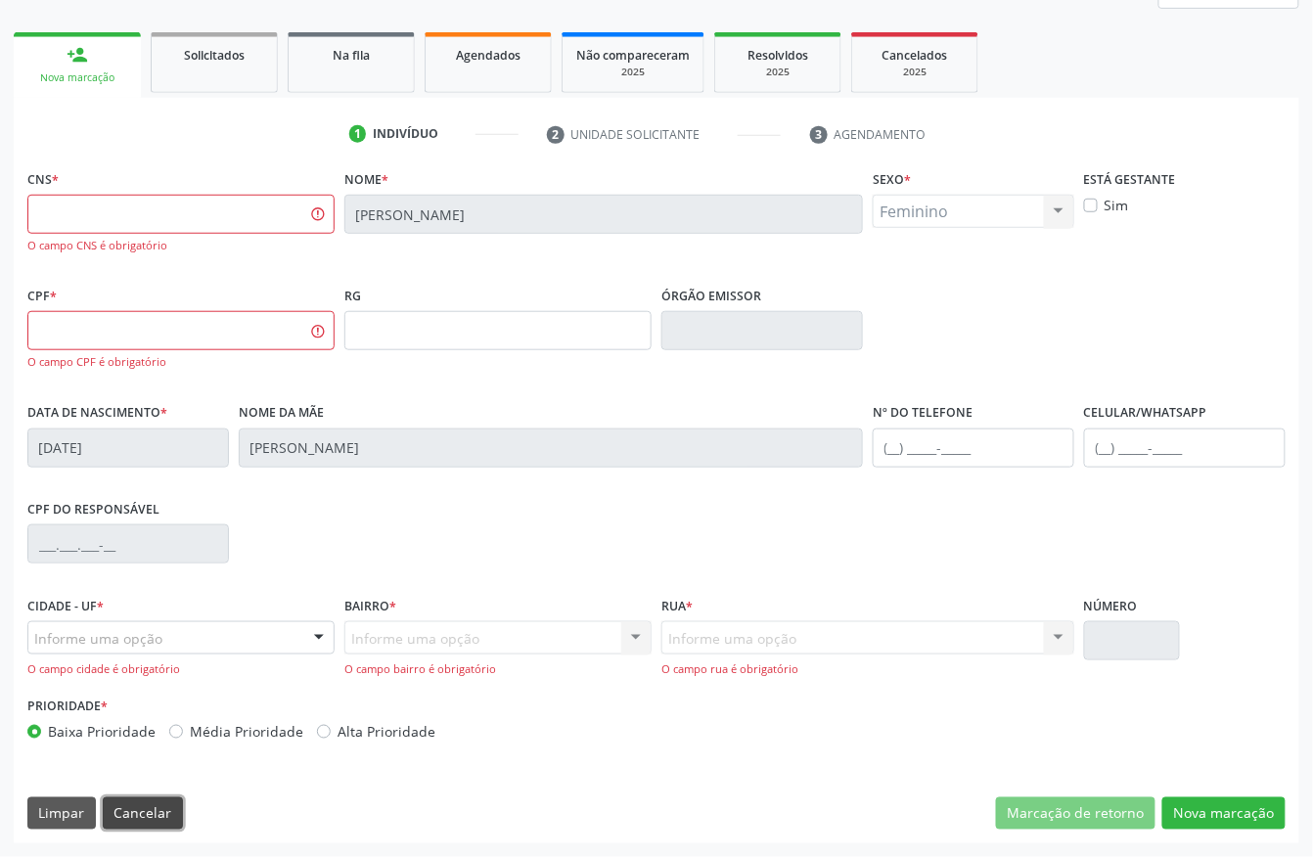
click at [123, 814] on button "Cancelar" at bounding box center [143, 814] width 80 height 33
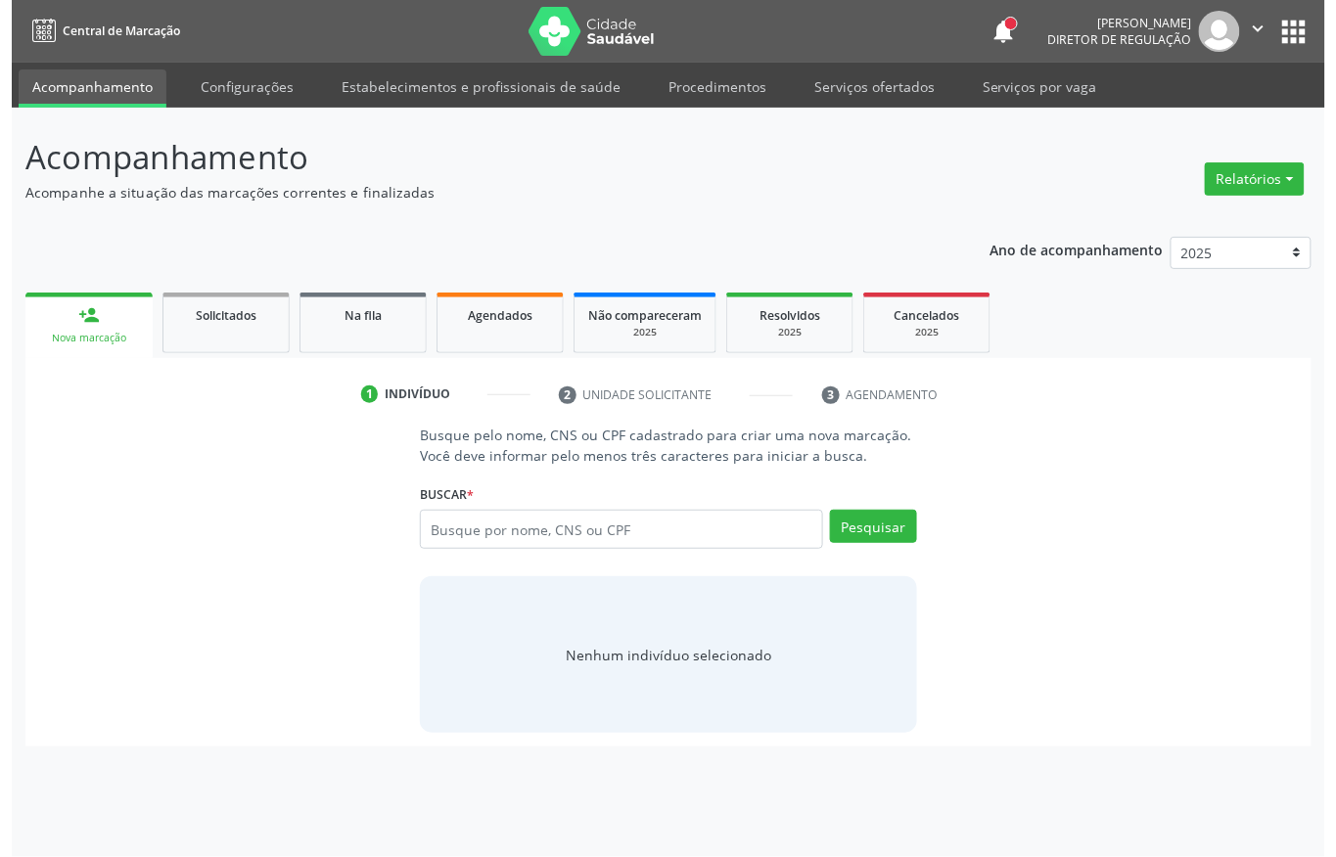
scroll to position [0, 0]
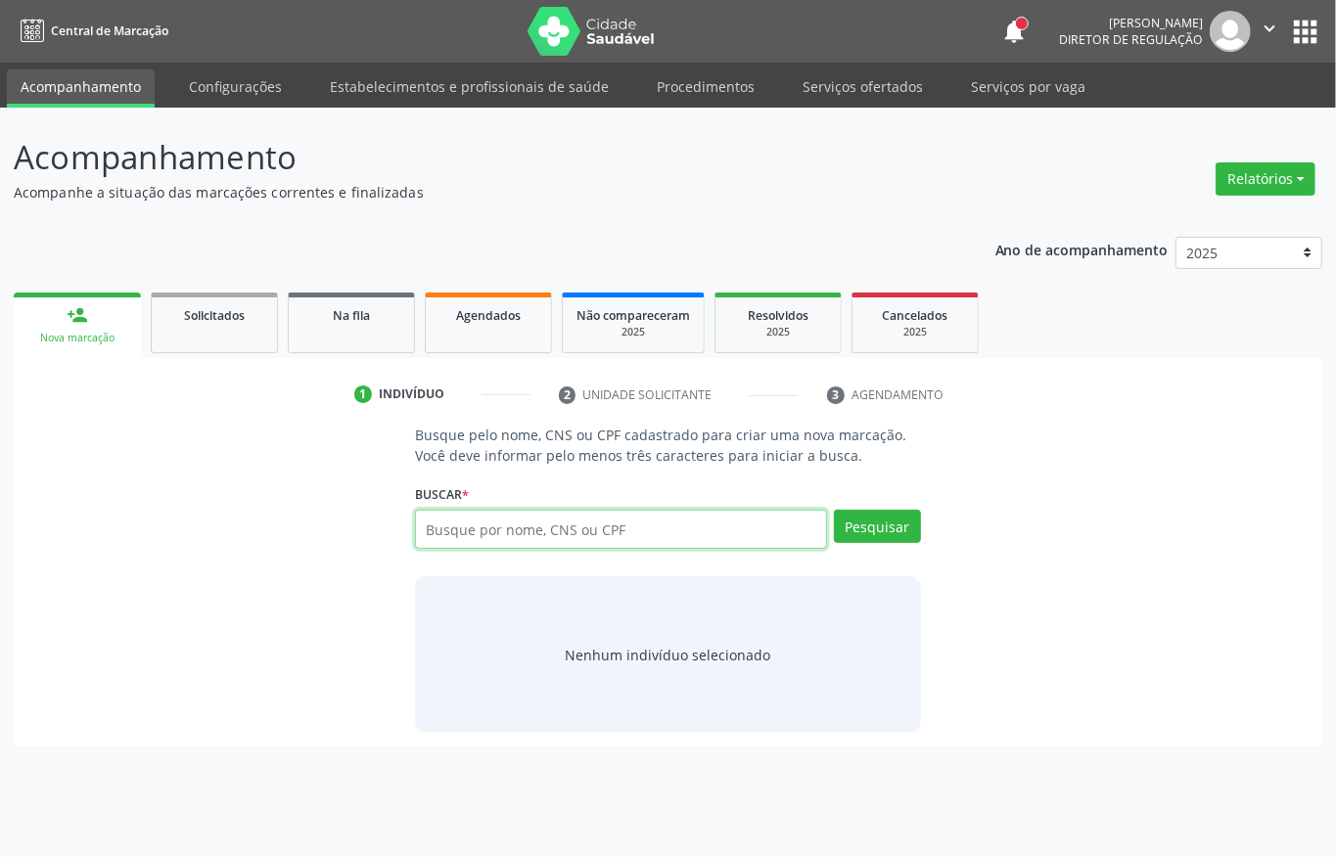
click at [603, 540] on input "text" at bounding box center [621, 529] width 412 height 39
type input "[PERSON_NAME]"
